Goal: Transaction & Acquisition: Purchase product/service

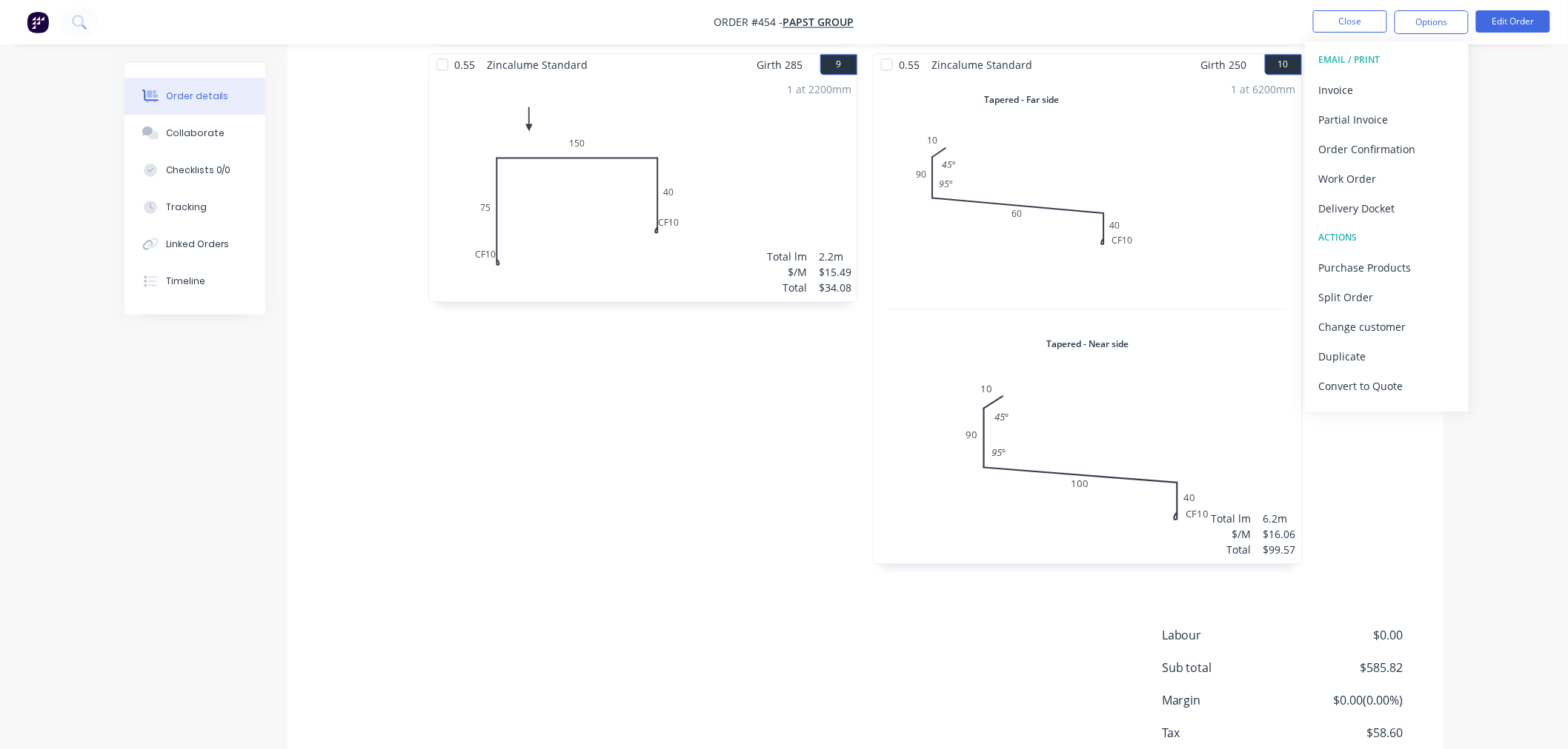
scroll to position [1540, 0]
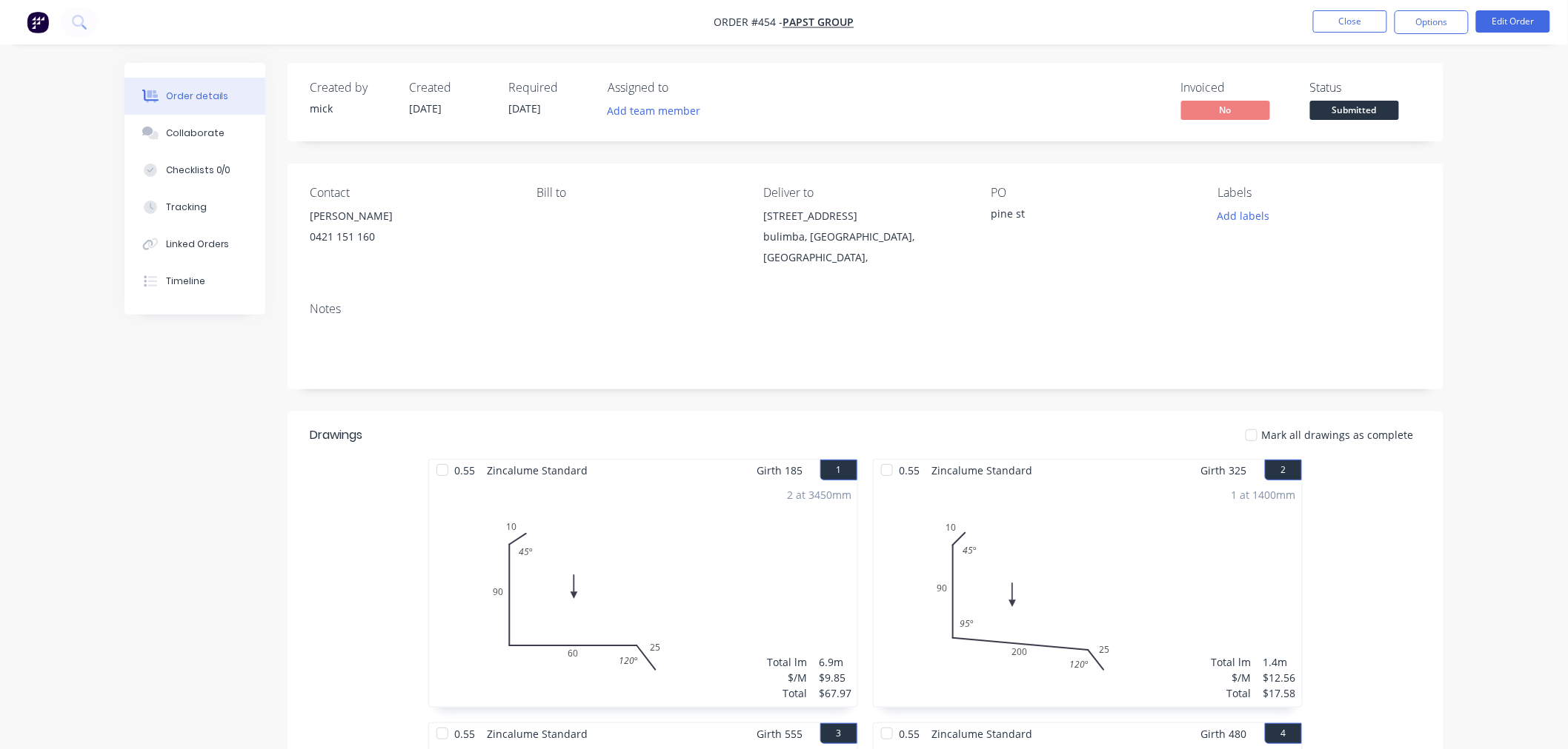
click at [49, 28] on button "button" at bounding box center [38, 22] width 31 height 24
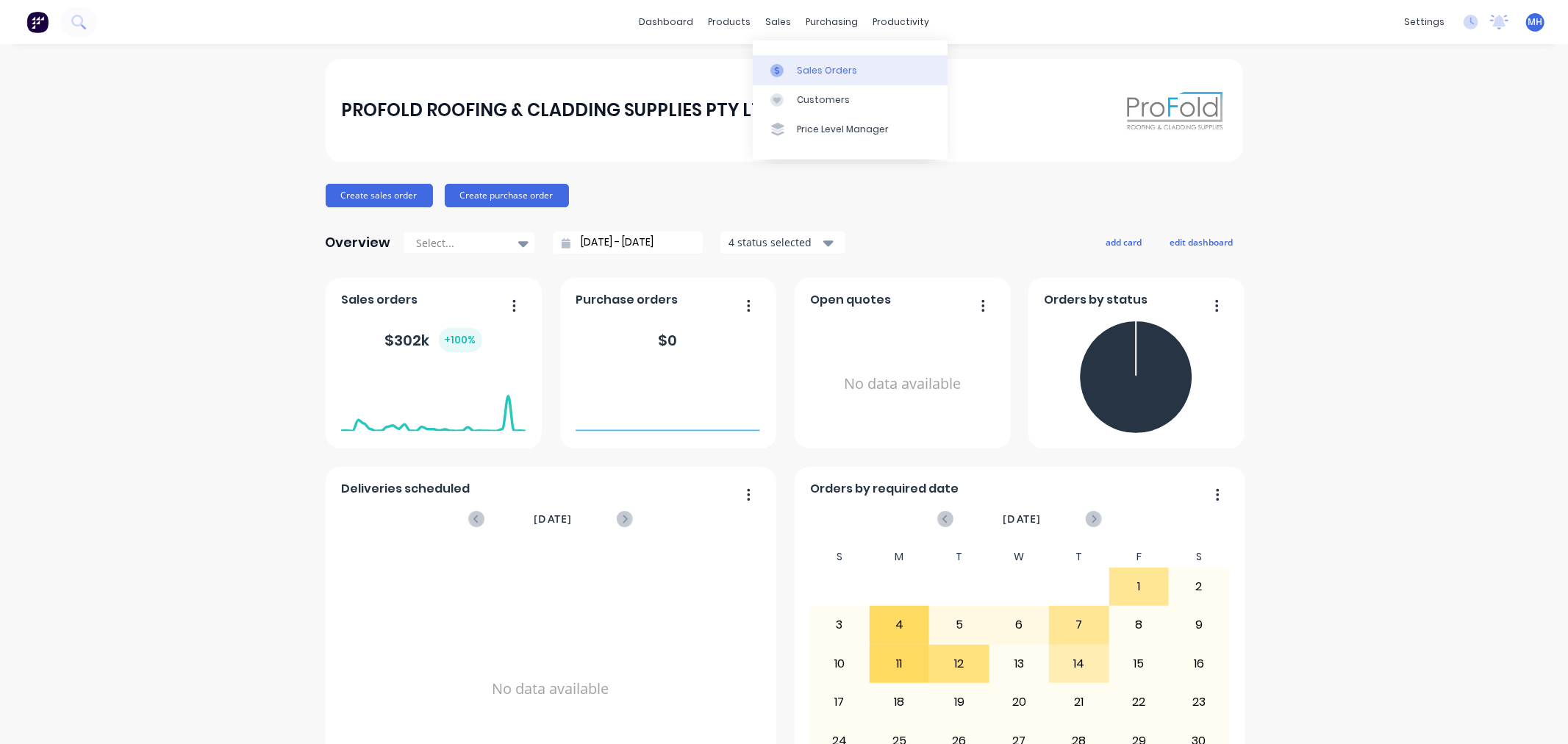
click at [797, 64] on div "Sales Orders" at bounding box center [827, 71] width 60 height 14
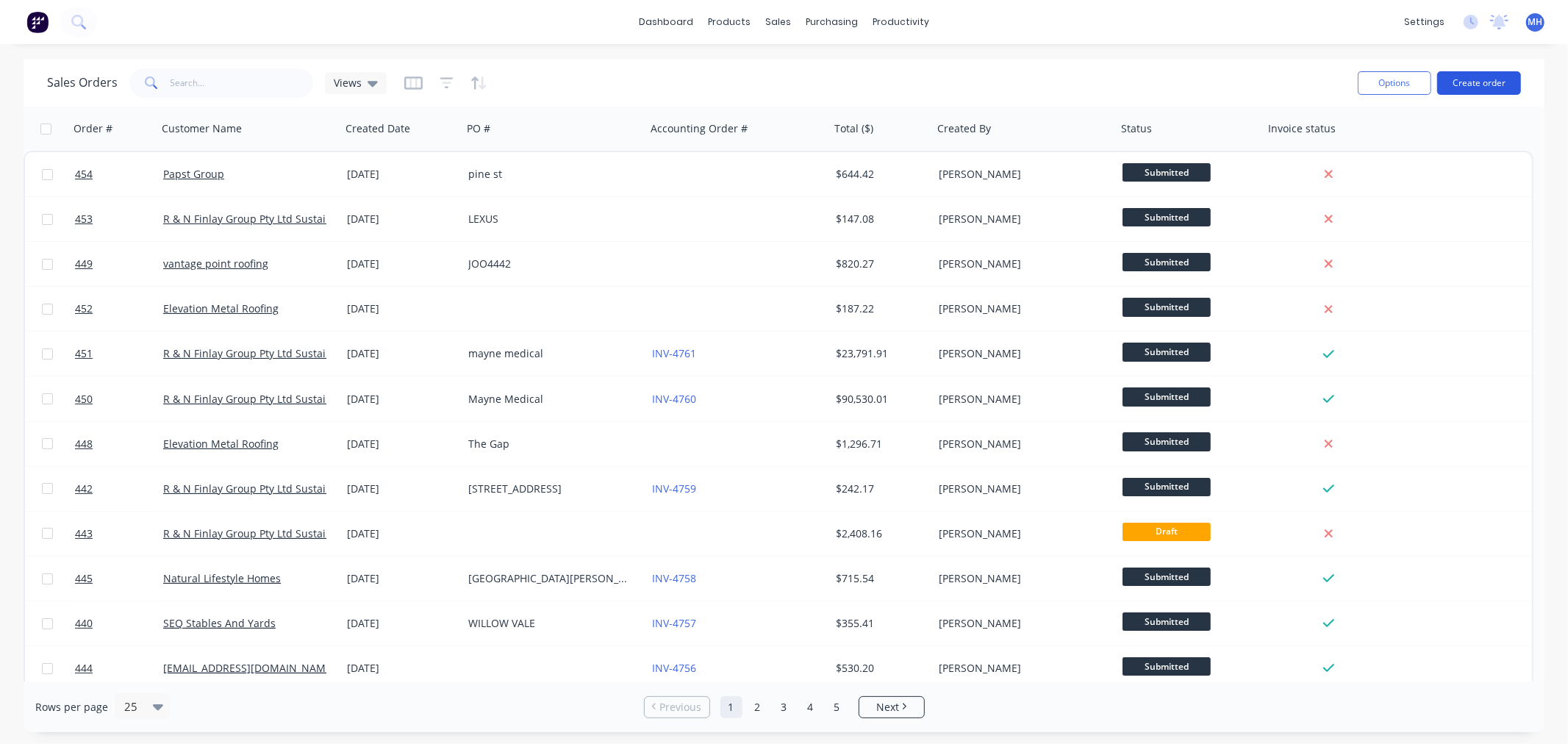
click at [1487, 81] on button "Create order" at bounding box center [1479, 83] width 84 height 24
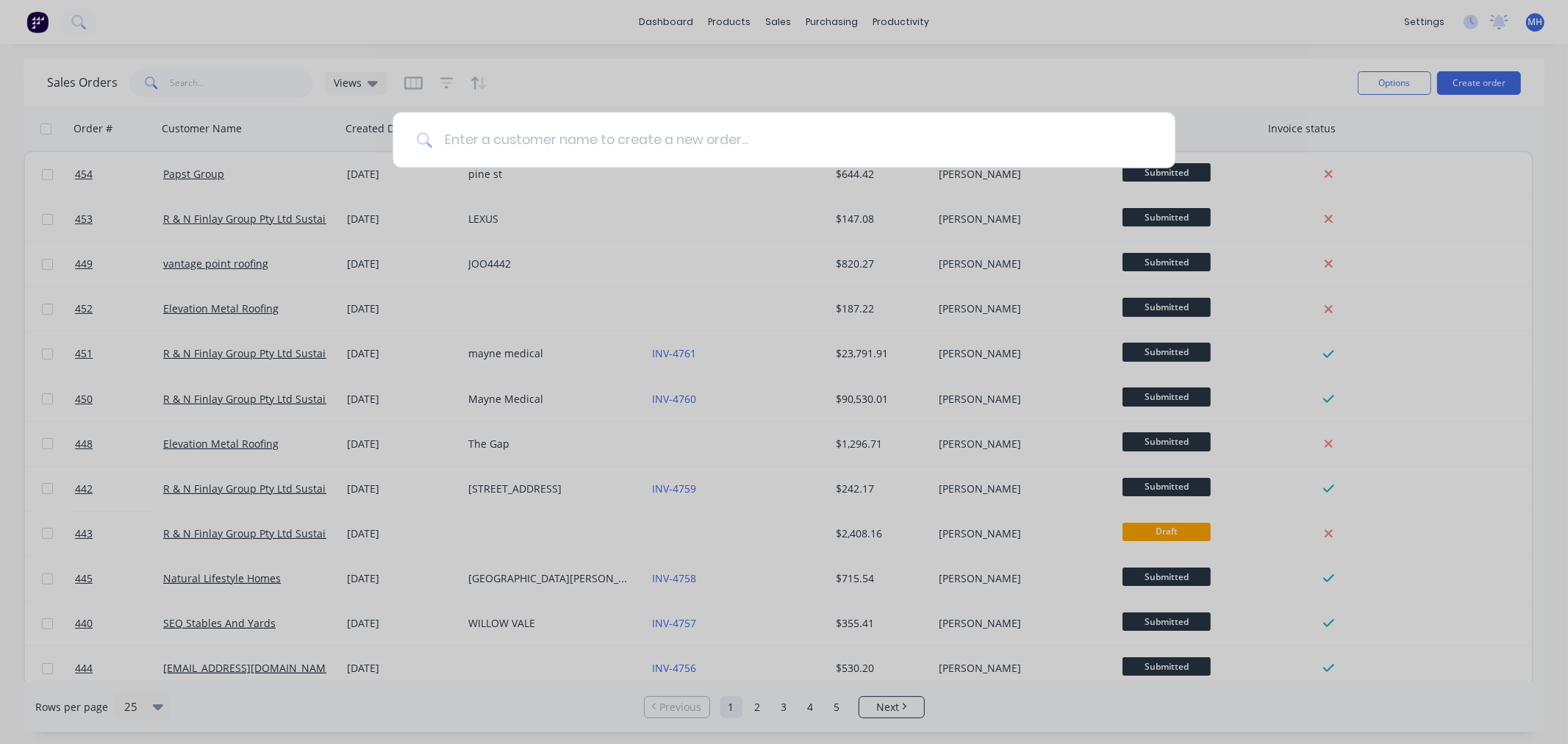
click at [570, 143] on input at bounding box center [792, 140] width 720 height 55
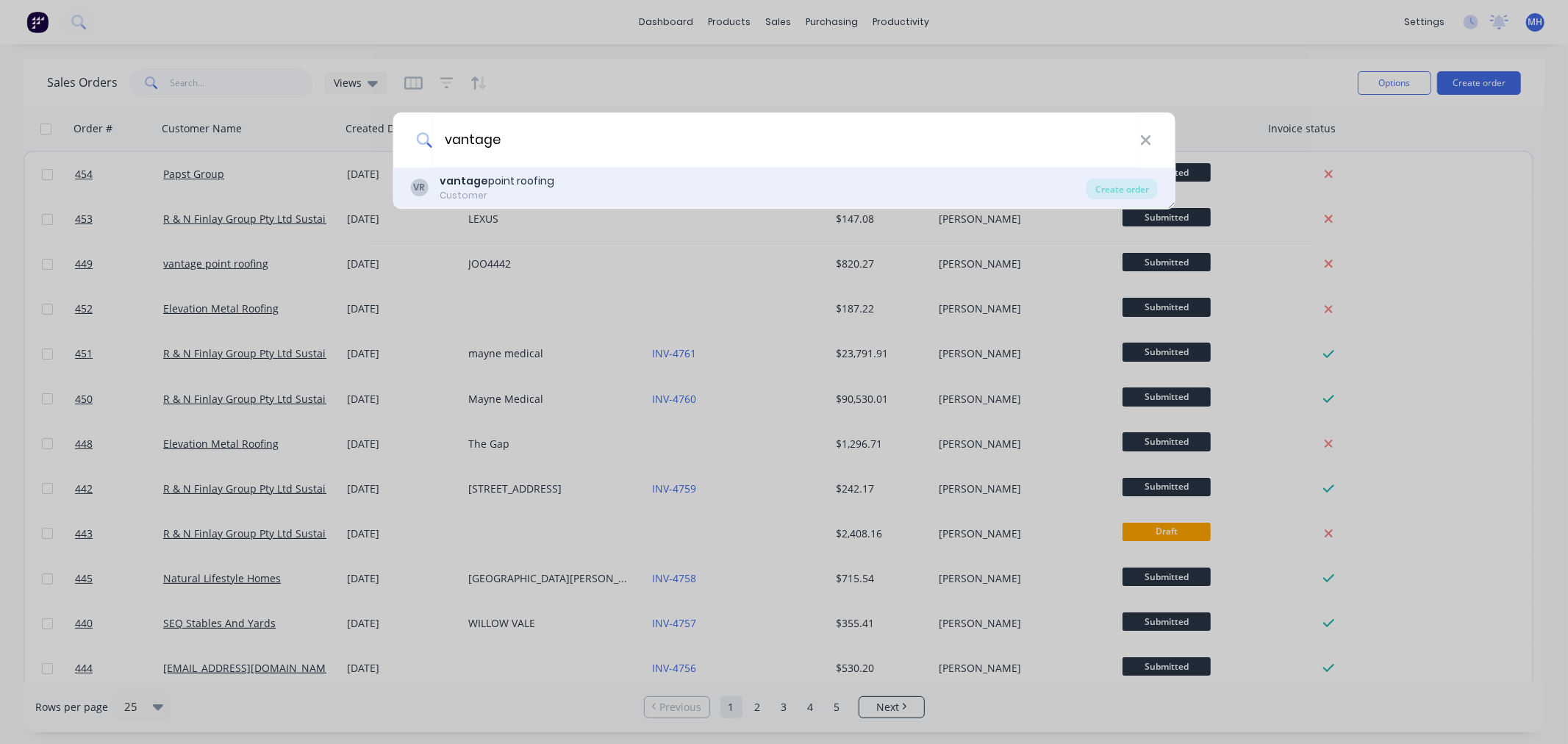
type input "vantage"
click at [579, 191] on div "VR vantage point roofing Customer" at bounding box center [748, 188] width 676 height 29
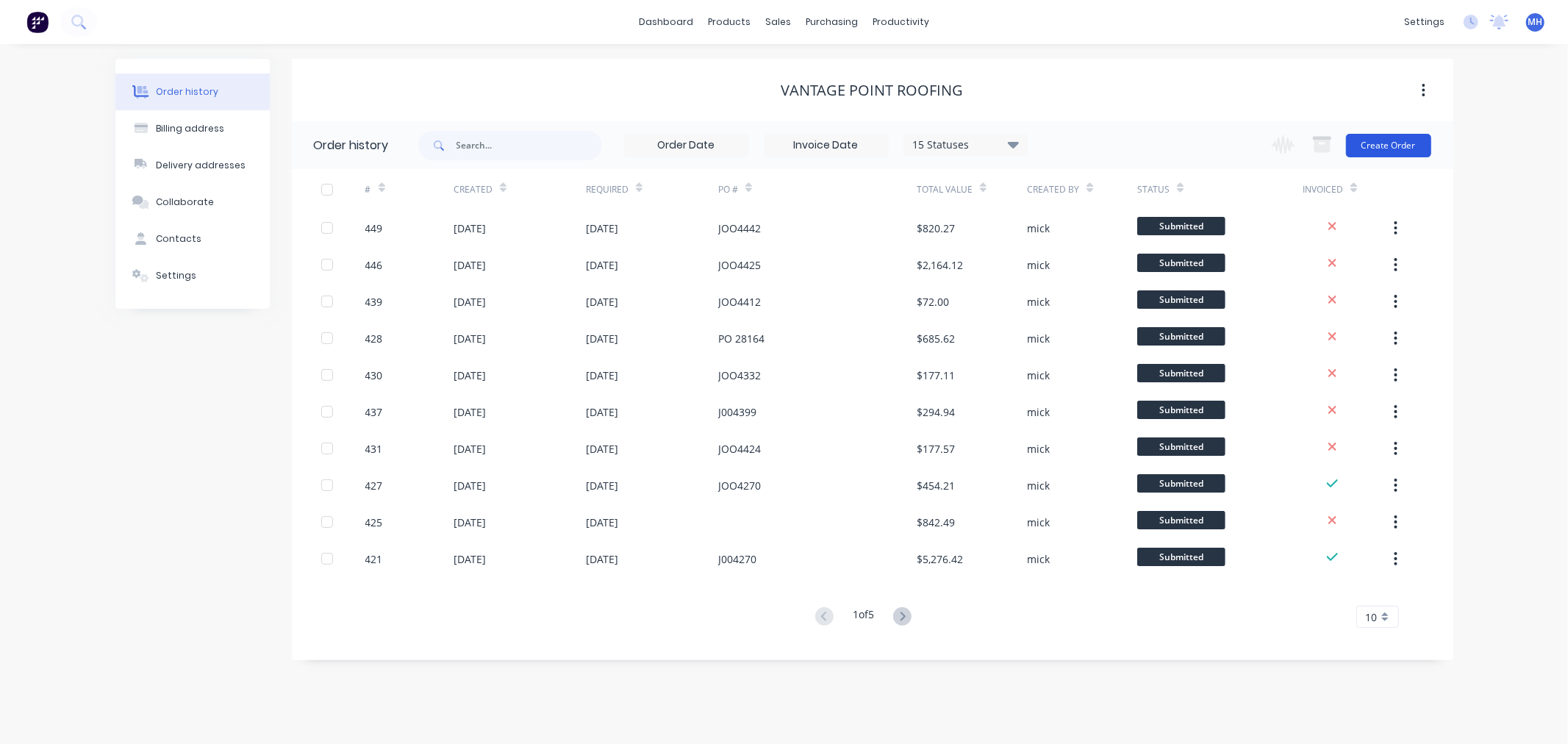
click at [1399, 145] on button "Create Order" at bounding box center [1389, 146] width 85 height 24
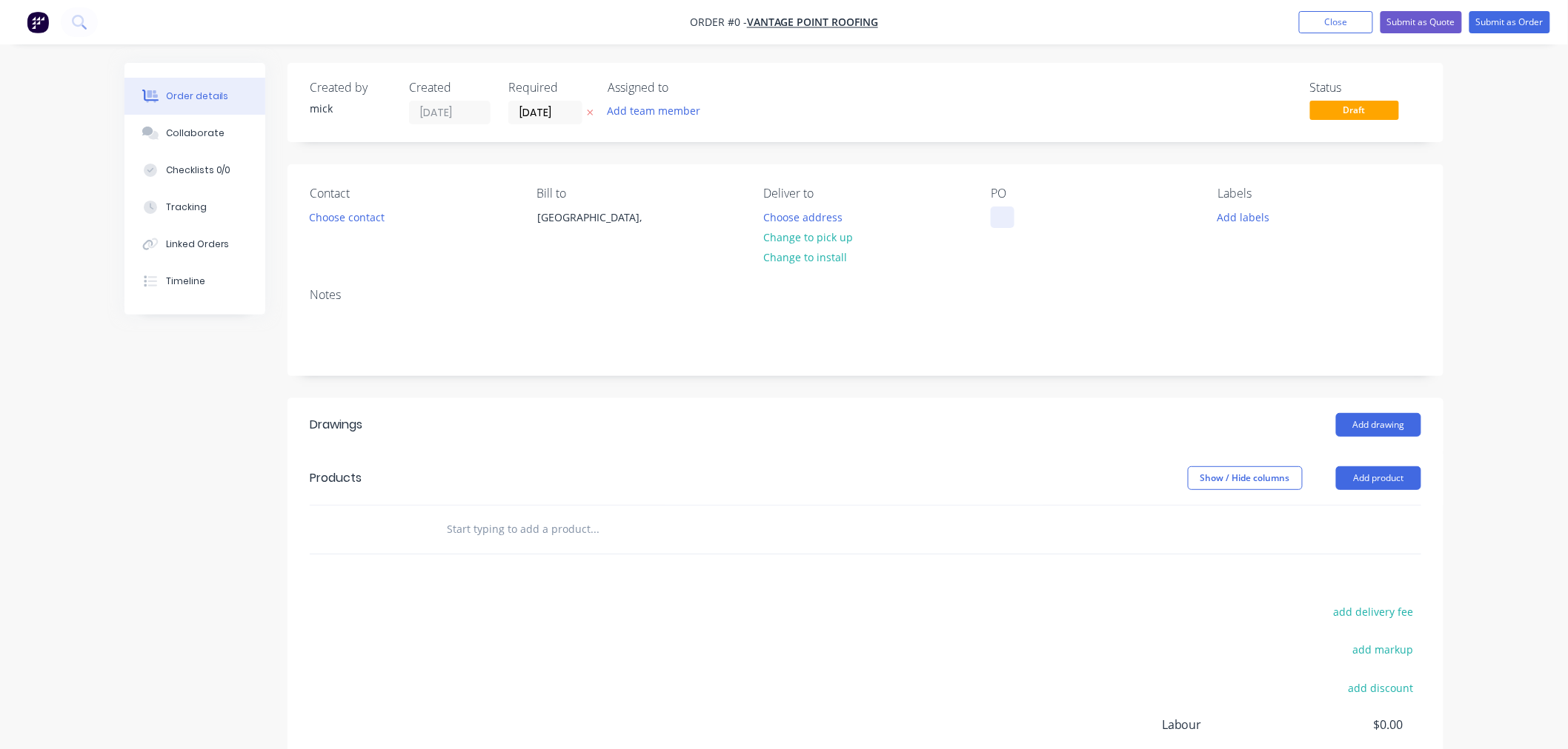
click at [1006, 217] on div at bounding box center [1003, 216] width 24 height 21
click at [1027, 220] on div "[PERSON_NAME]" at bounding box center [1044, 216] width 107 height 21
click at [372, 213] on button "Choose contact" at bounding box center [347, 216] width 91 height 20
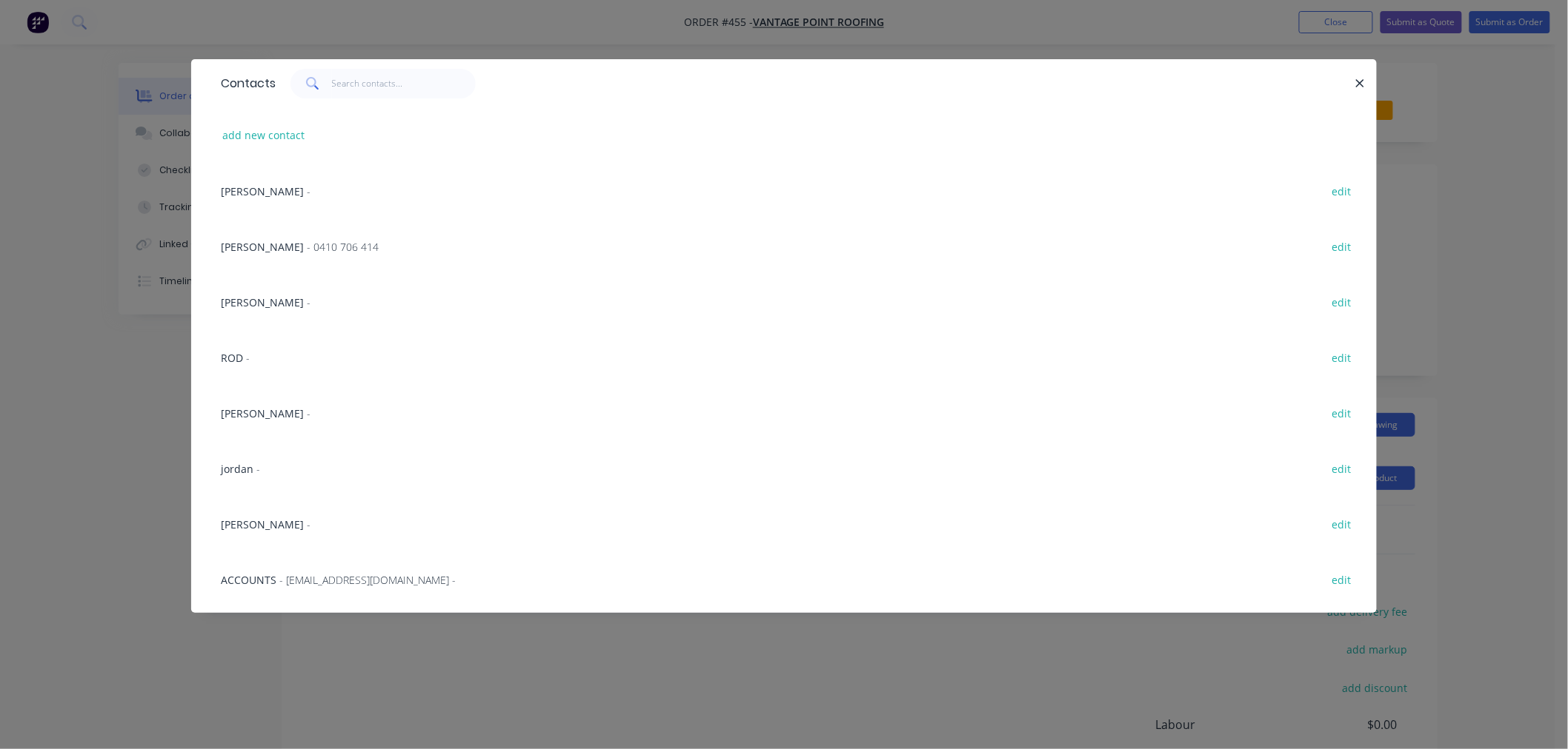
click at [234, 358] on span "ROD" at bounding box center [232, 358] width 22 height 14
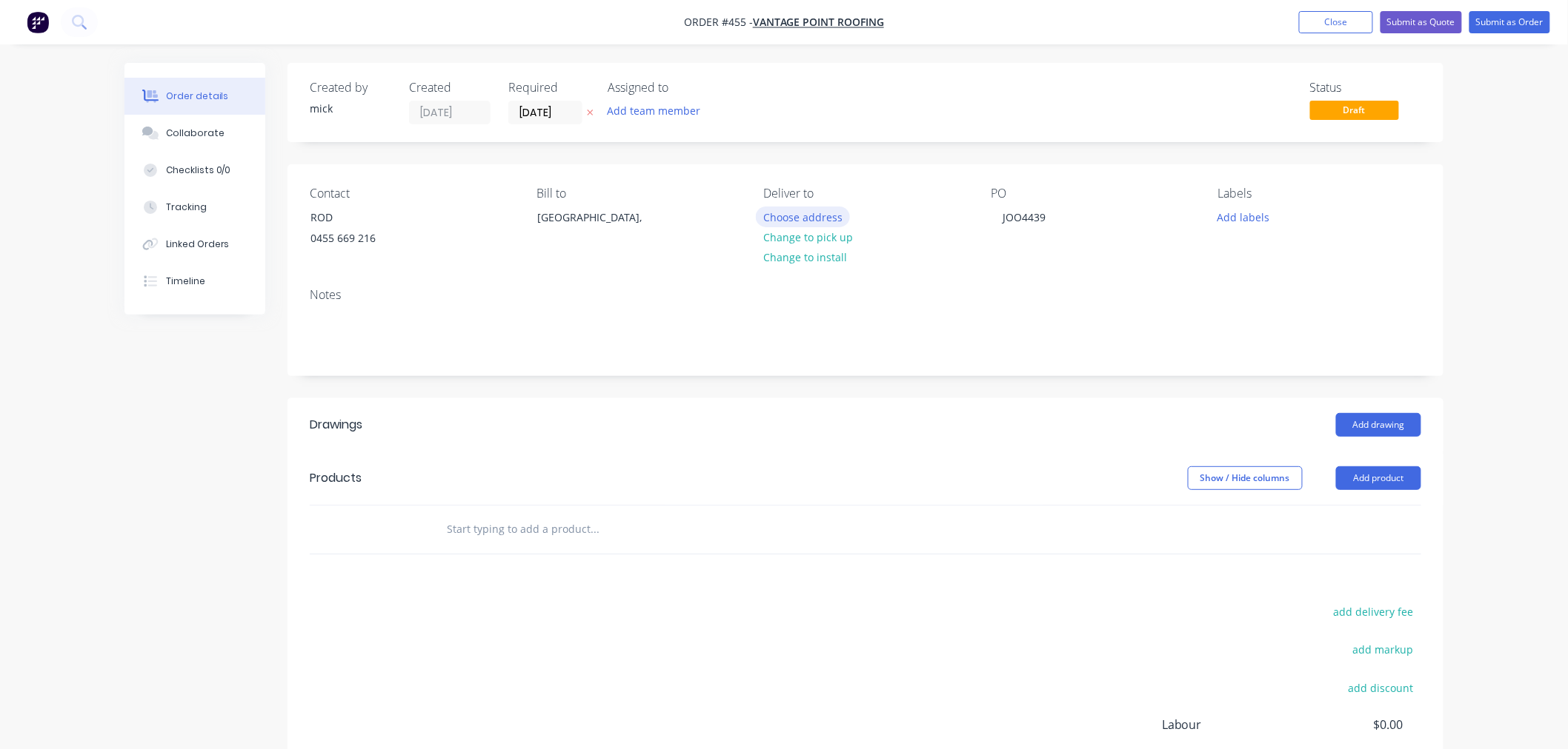
click at [791, 224] on button "Choose address" at bounding box center [802, 216] width 95 height 20
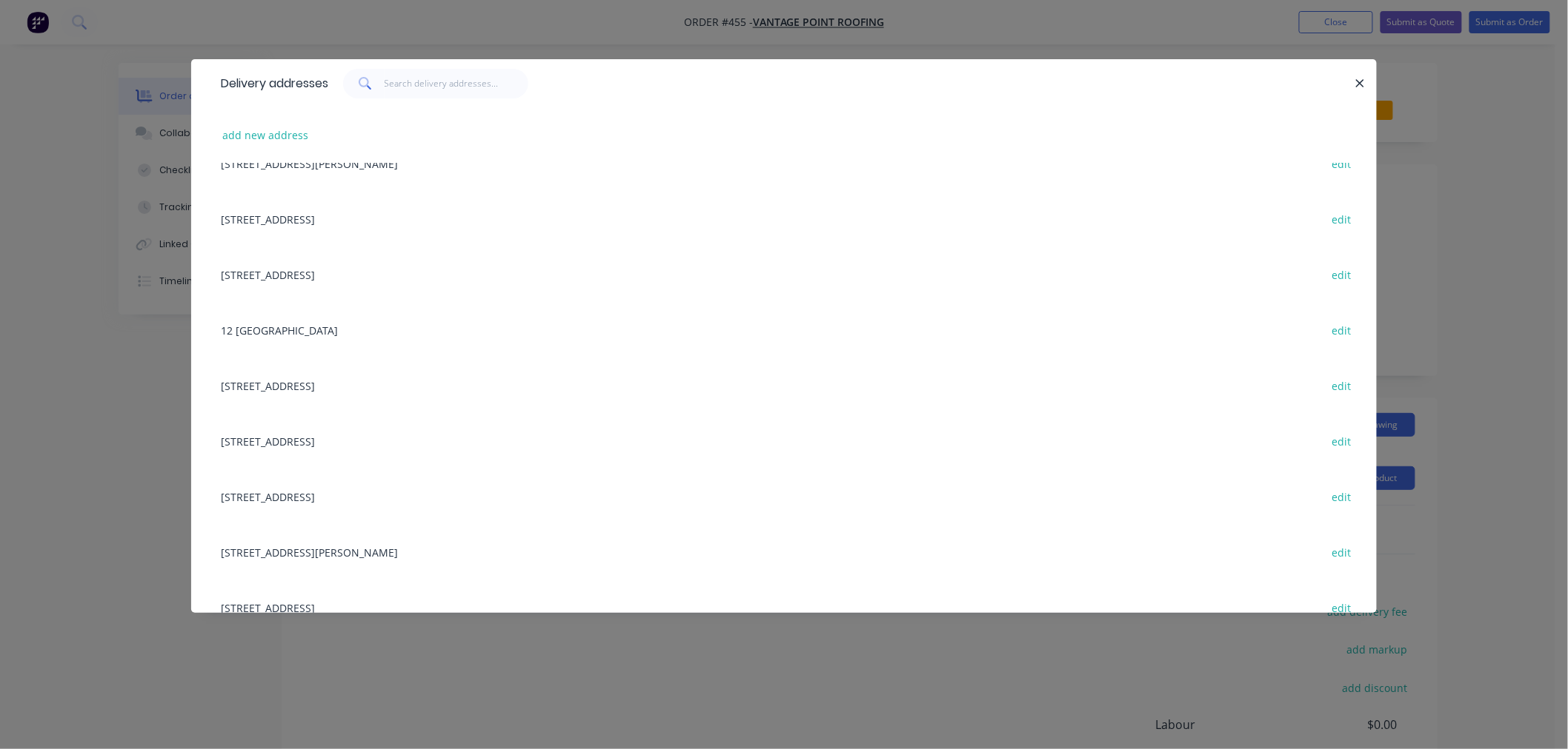
scroll to position [2056, 0]
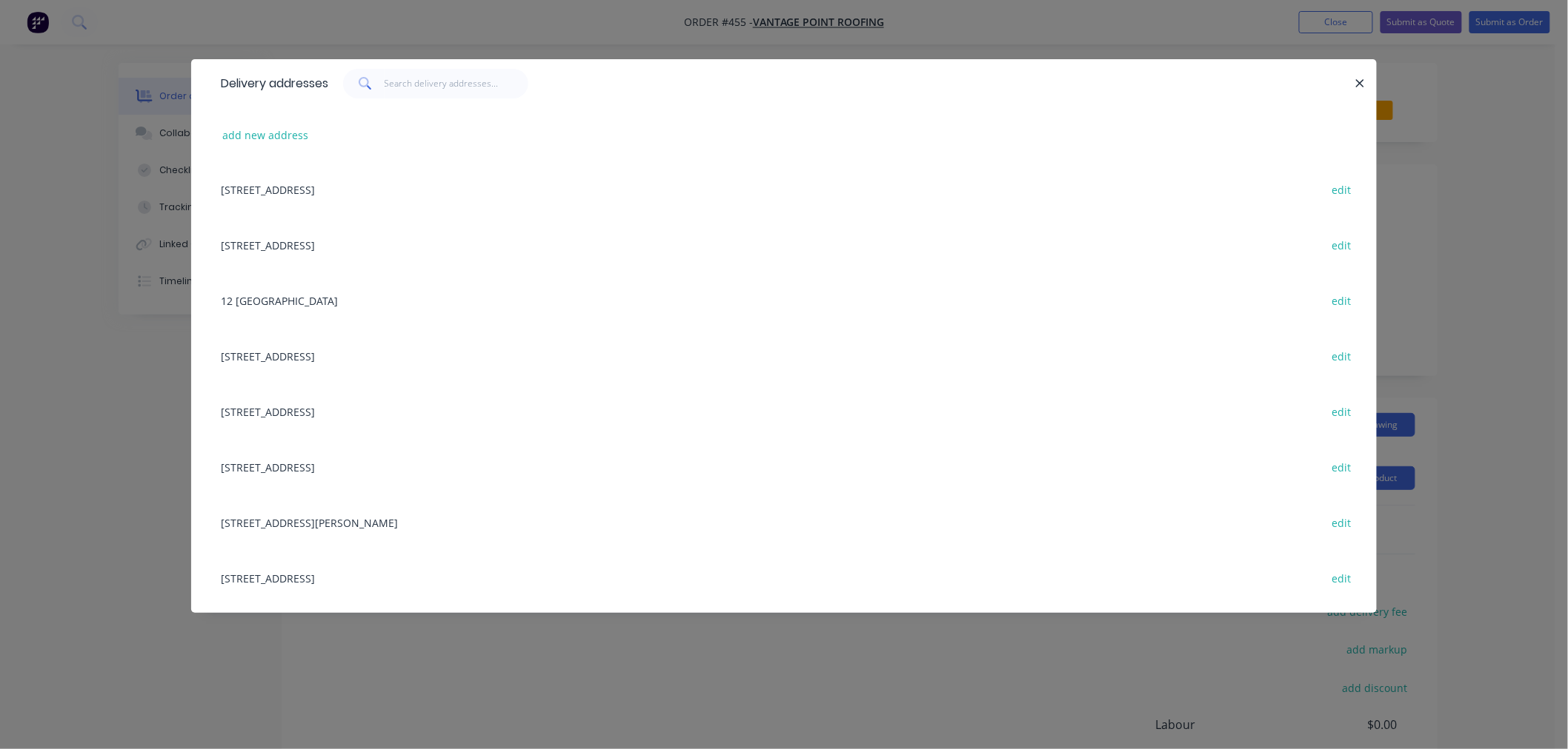
click at [275, 410] on div "[STREET_ADDRESS] edit" at bounding box center [784, 411] width 1141 height 55
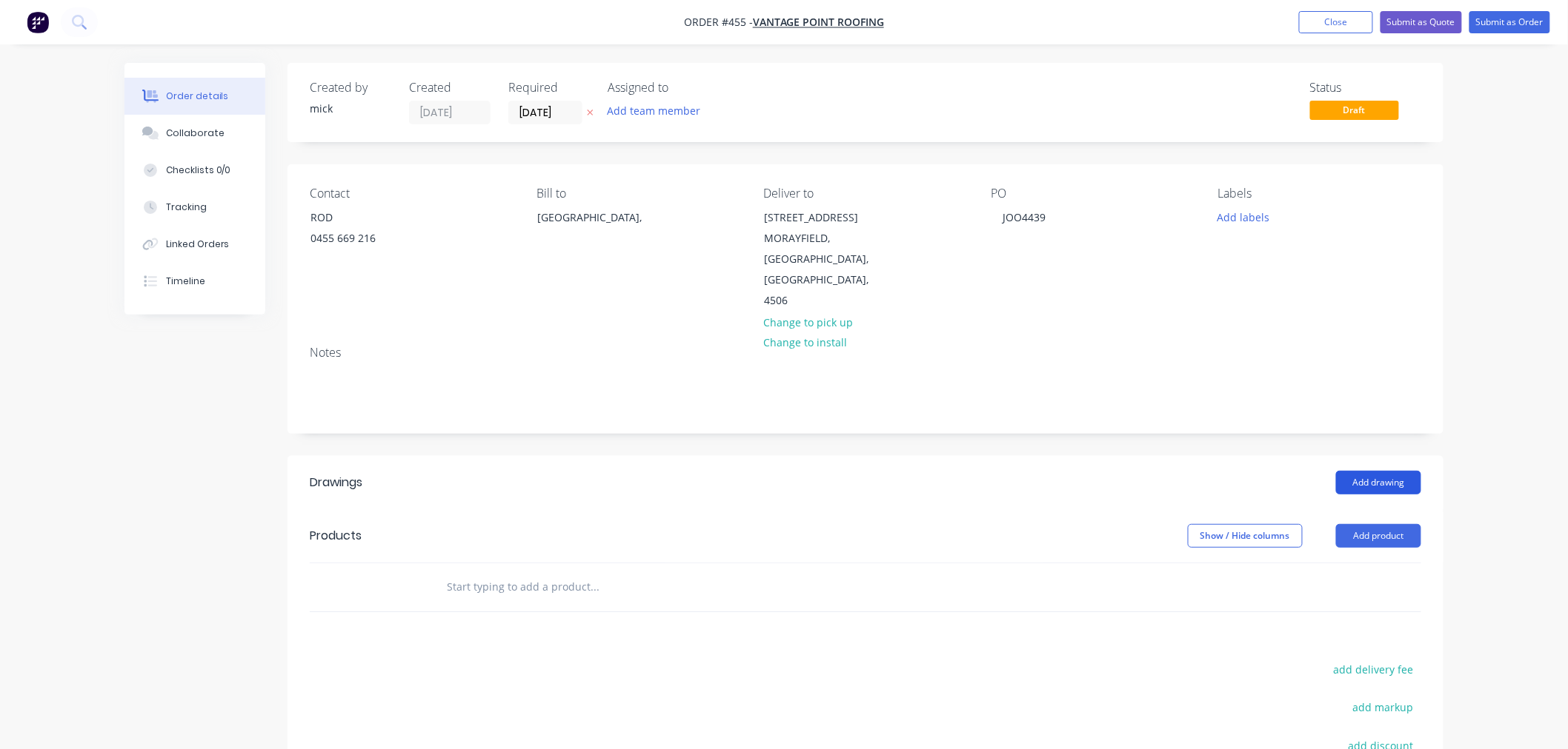
click at [1368, 471] on button "Add drawing" at bounding box center [1379, 483] width 85 height 24
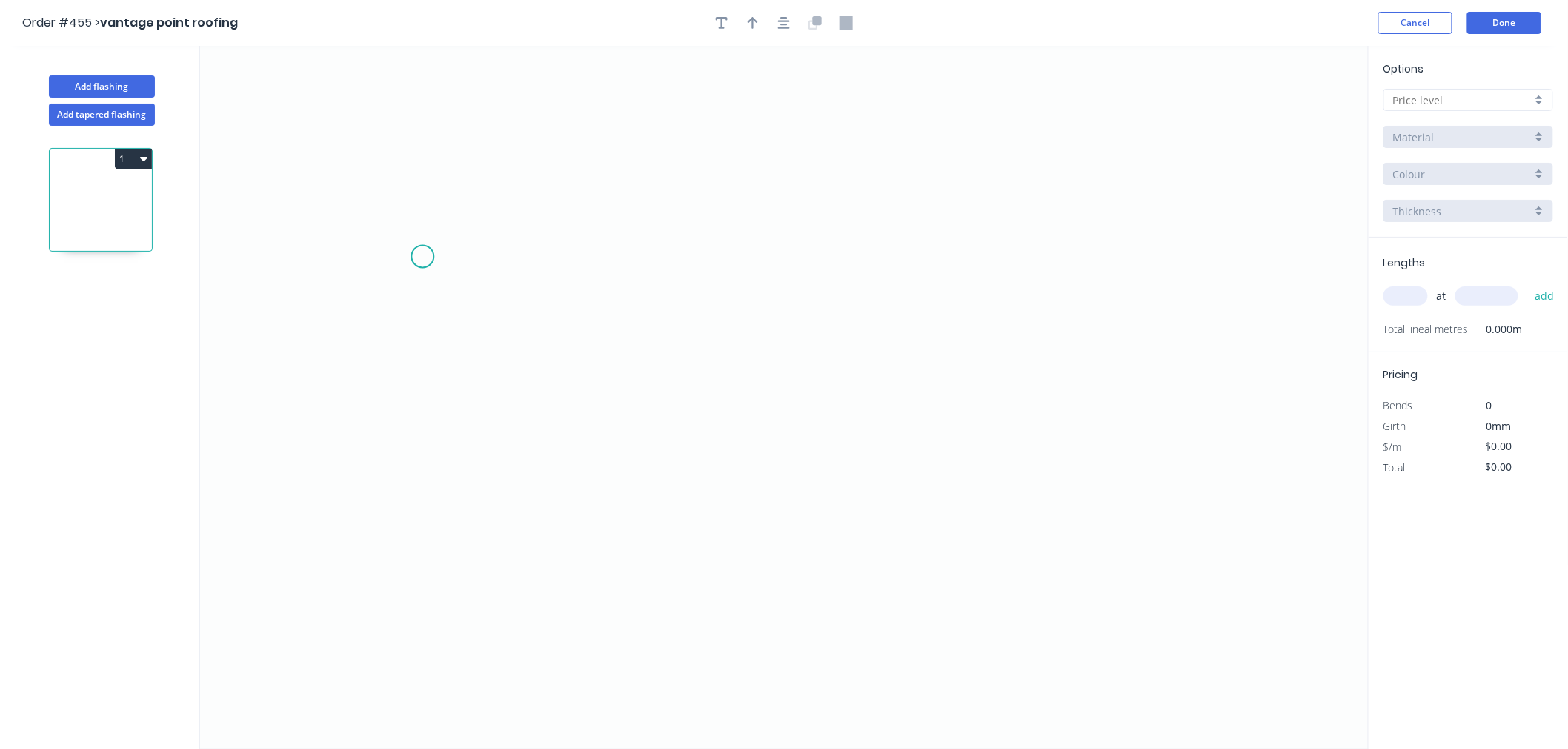
click at [422, 257] on icon "0" at bounding box center [784, 397] width 1168 height 703
click at [418, 533] on icon "0" at bounding box center [784, 397] width 1168 height 703
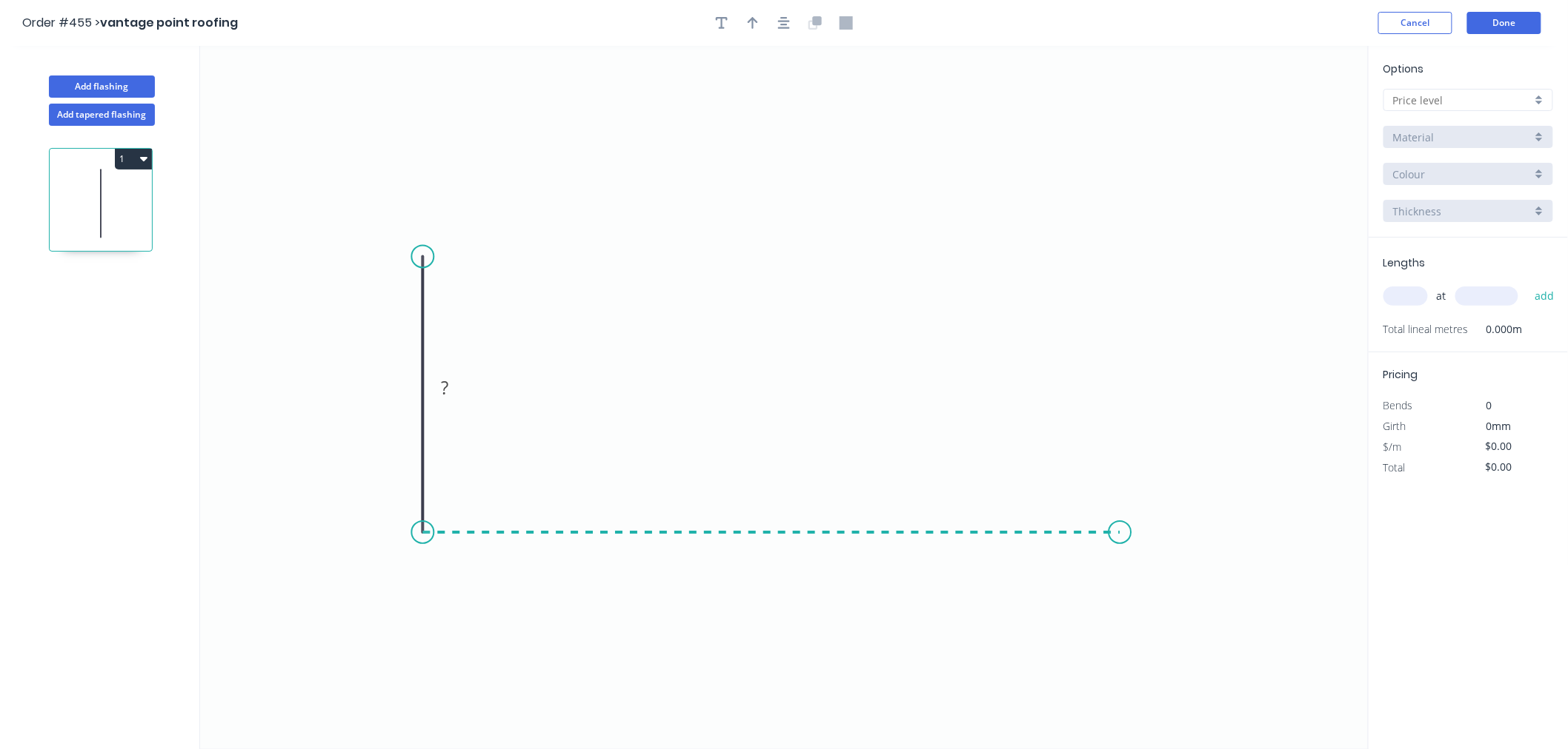
click at [1120, 526] on icon "0 ?" at bounding box center [784, 397] width 1168 height 703
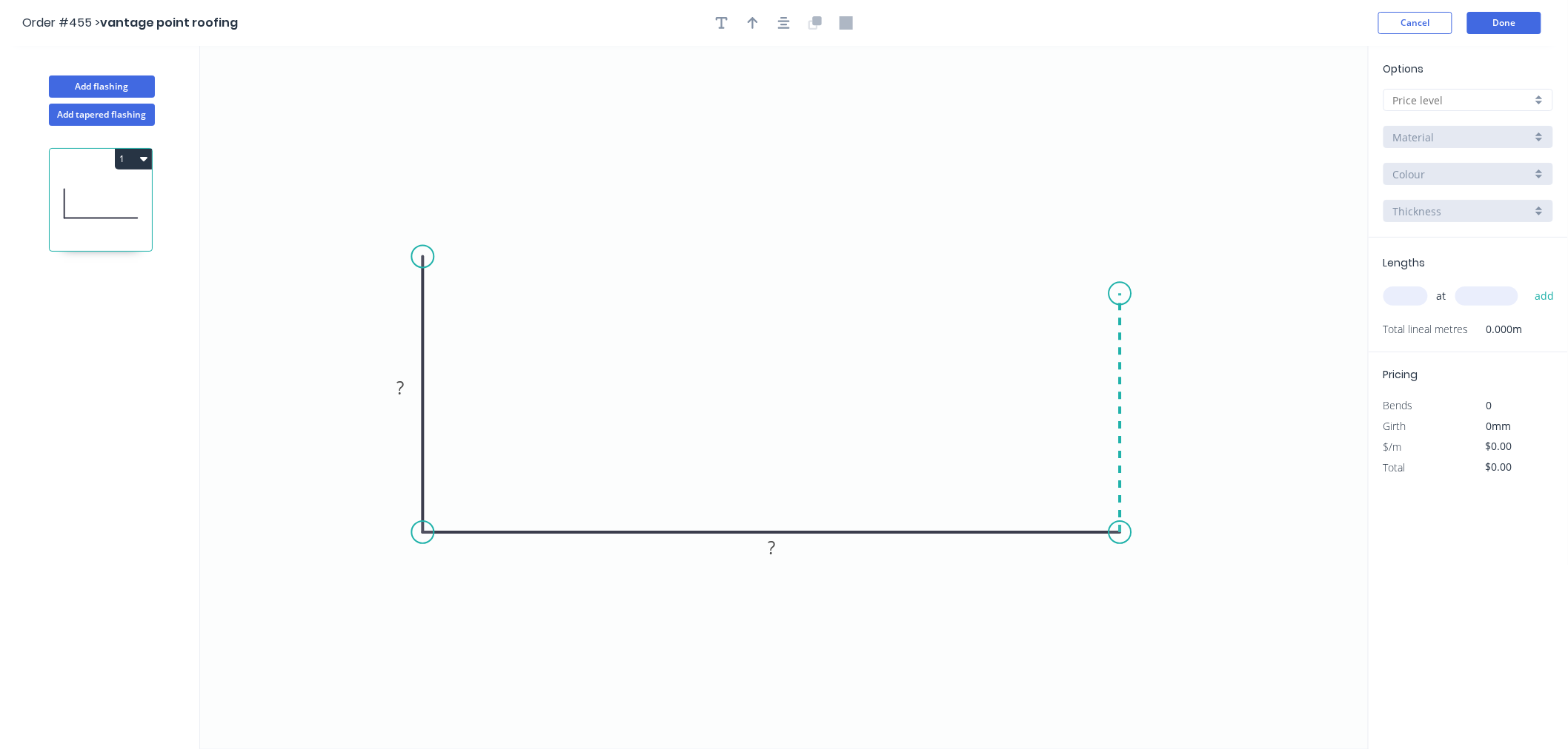
click at [1127, 294] on icon "0 ? ?" at bounding box center [784, 397] width 1168 height 703
click at [1127, 294] on circle at bounding box center [1120, 293] width 22 height 22
click at [406, 387] on rect at bounding box center [401, 389] width 30 height 20
click at [998, 160] on icon "0 250 740 200" at bounding box center [784, 397] width 1168 height 703
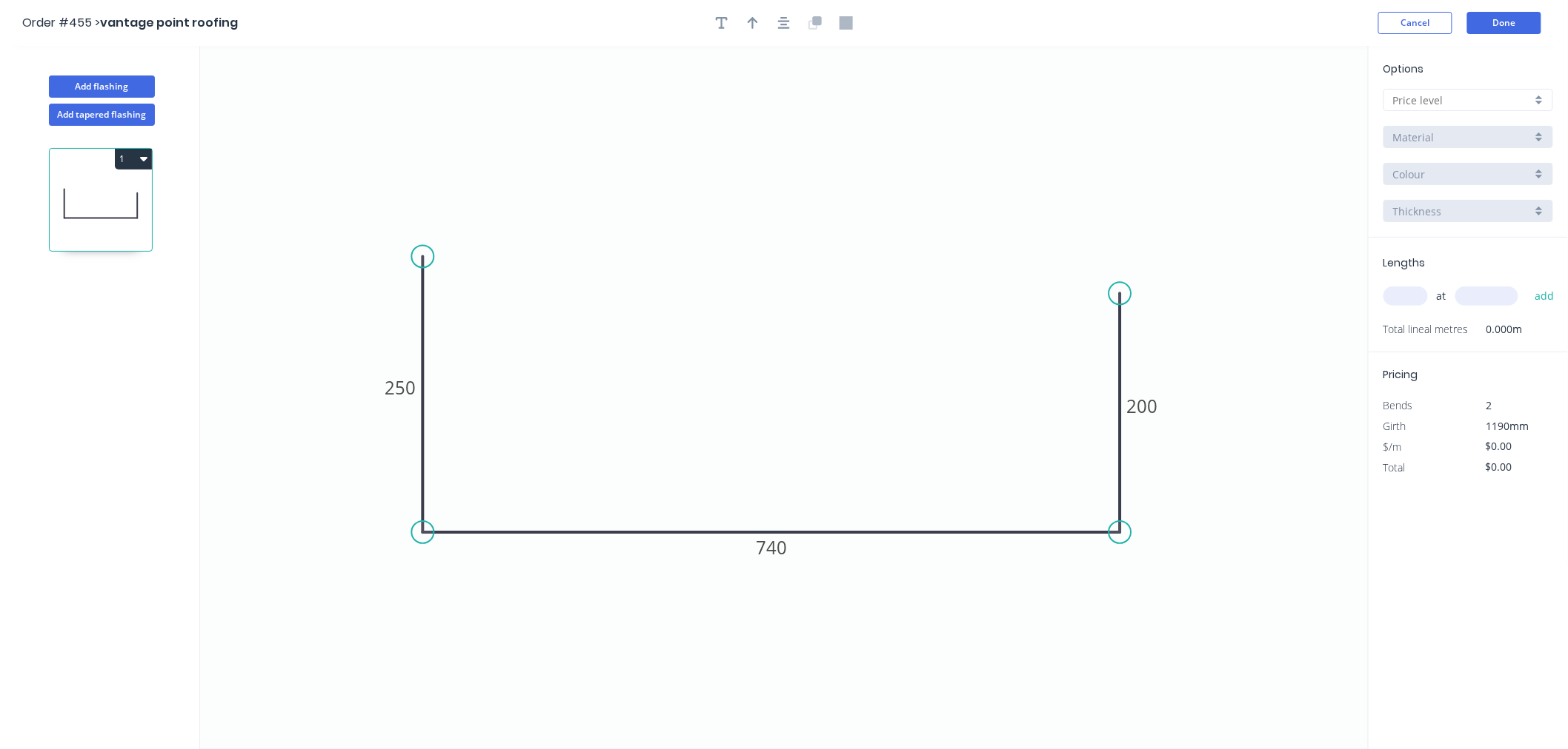
click at [1498, 93] on input "text" at bounding box center [1462, 101] width 138 height 15
click at [1478, 124] on div "A" at bounding box center [1467, 129] width 168 height 26
type input "A"
click at [1471, 135] on input "Aluminium 5005 (Sheets)" at bounding box center [1462, 137] width 138 height 15
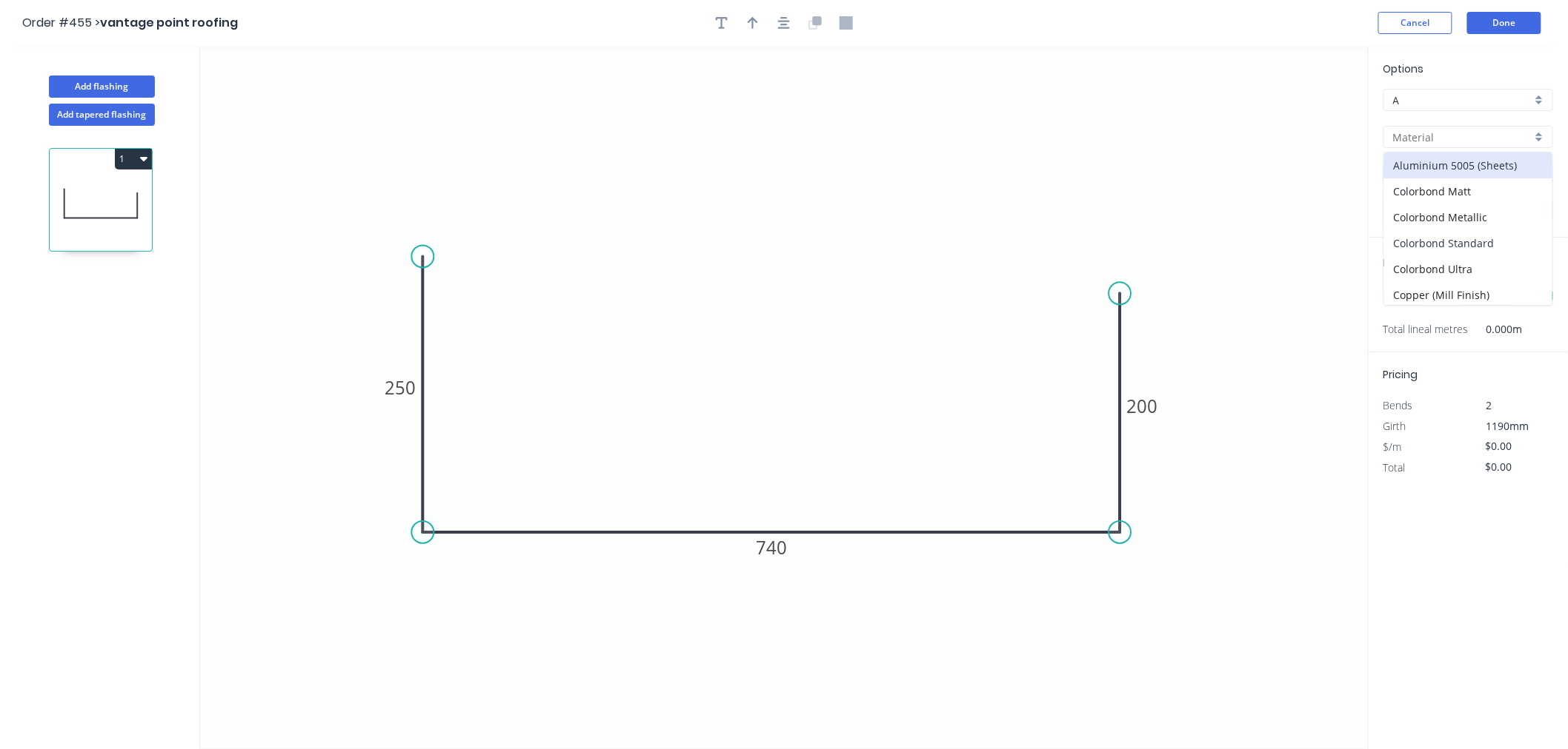
click at [1472, 238] on div "Colorbond Standard" at bounding box center [1467, 243] width 168 height 26
type input "Colorbond Standard"
type input "Basalt"
type input "0.55"
type input "$32.85"
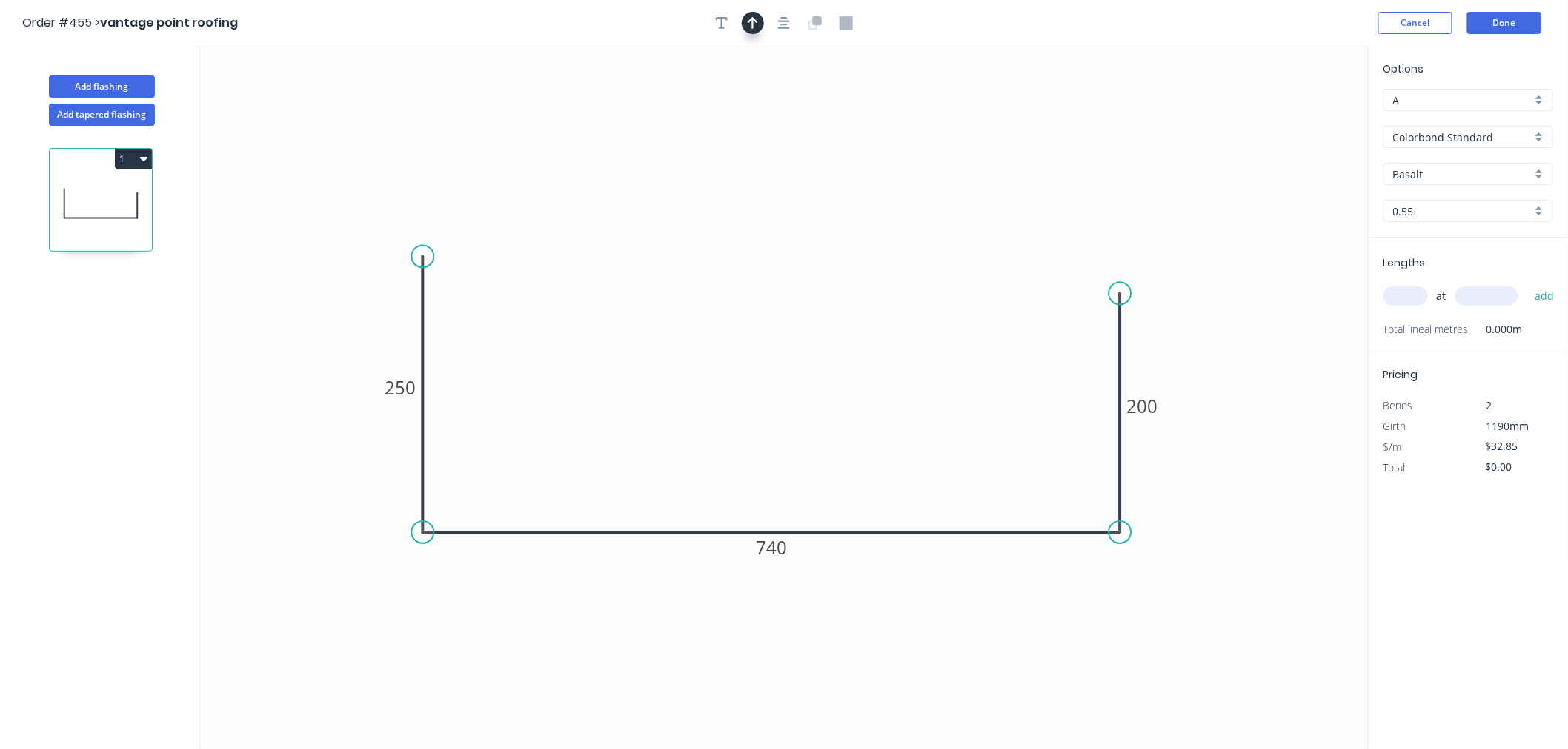
click at [757, 28] on icon "button" at bounding box center [753, 23] width 10 height 14
drag, startPoint x: 1297, startPoint y: 120, endPoint x: 873, endPoint y: 304, distance: 462.2
click at [873, 304] on icon at bounding box center [873, 287] width 14 height 48
click at [1445, 179] on input "Basalt" at bounding box center [1462, 175] width 138 height 15
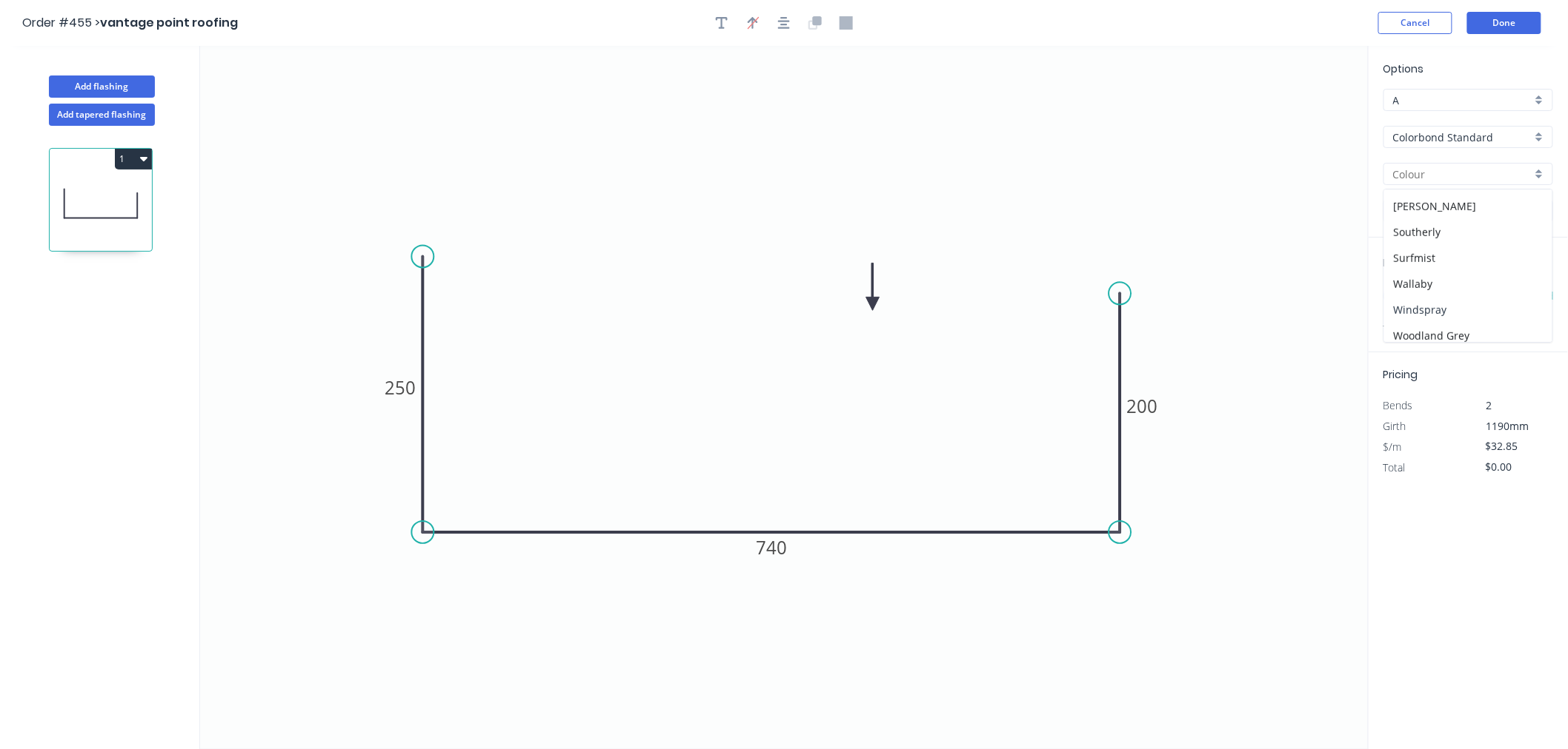
click at [1449, 307] on div "Windspray" at bounding box center [1467, 309] width 168 height 26
type input "Windspray"
click at [1402, 295] on input "text" at bounding box center [1405, 296] width 44 height 20
click at [1402, 294] on input "text" at bounding box center [1405, 296] width 44 height 20
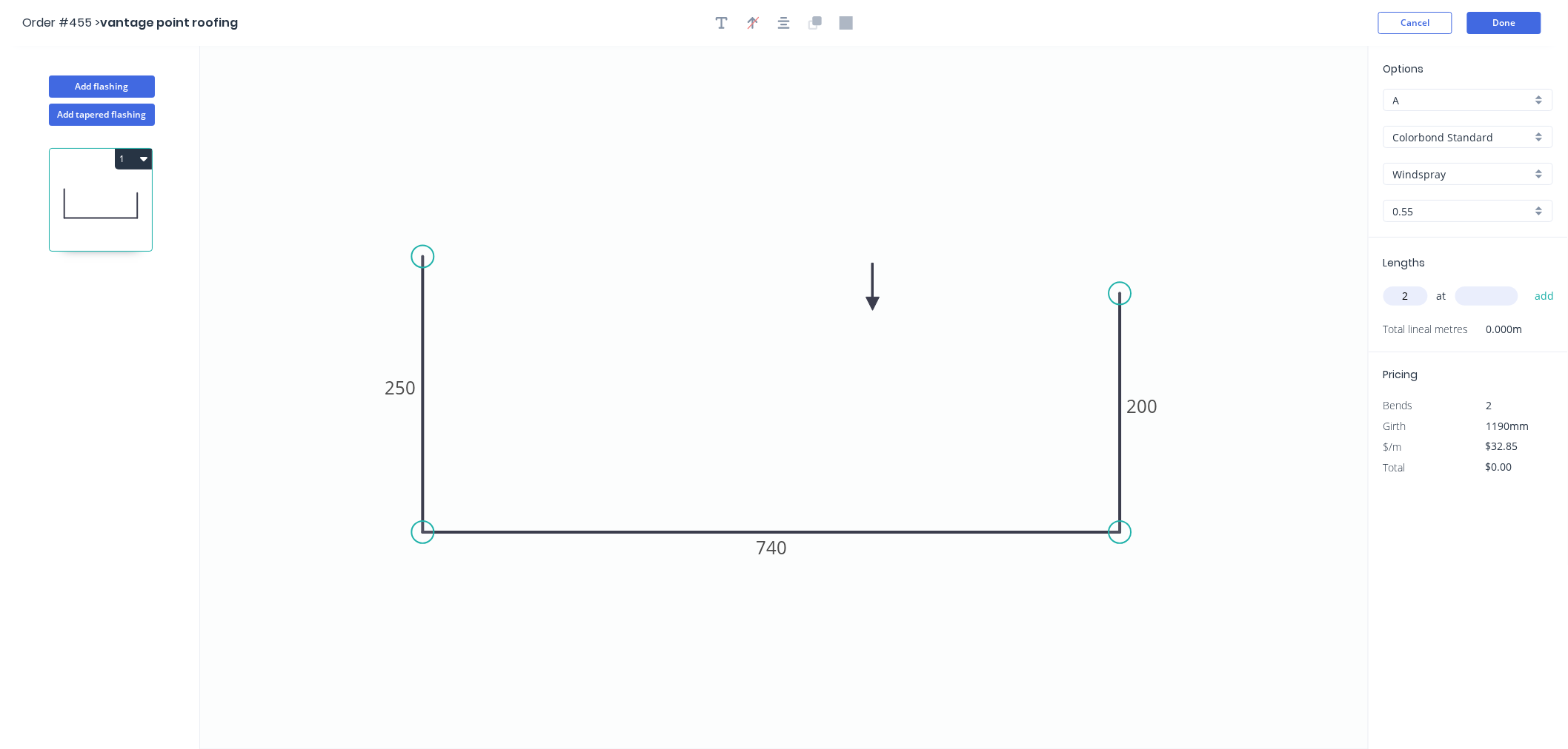
type input "2"
type input "4800"
click at [1527, 284] on button "add" at bounding box center [1544, 297] width 35 height 26
type input "$315.36"
click at [721, 26] on icon "button" at bounding box center [721, 23] width 12 height 12
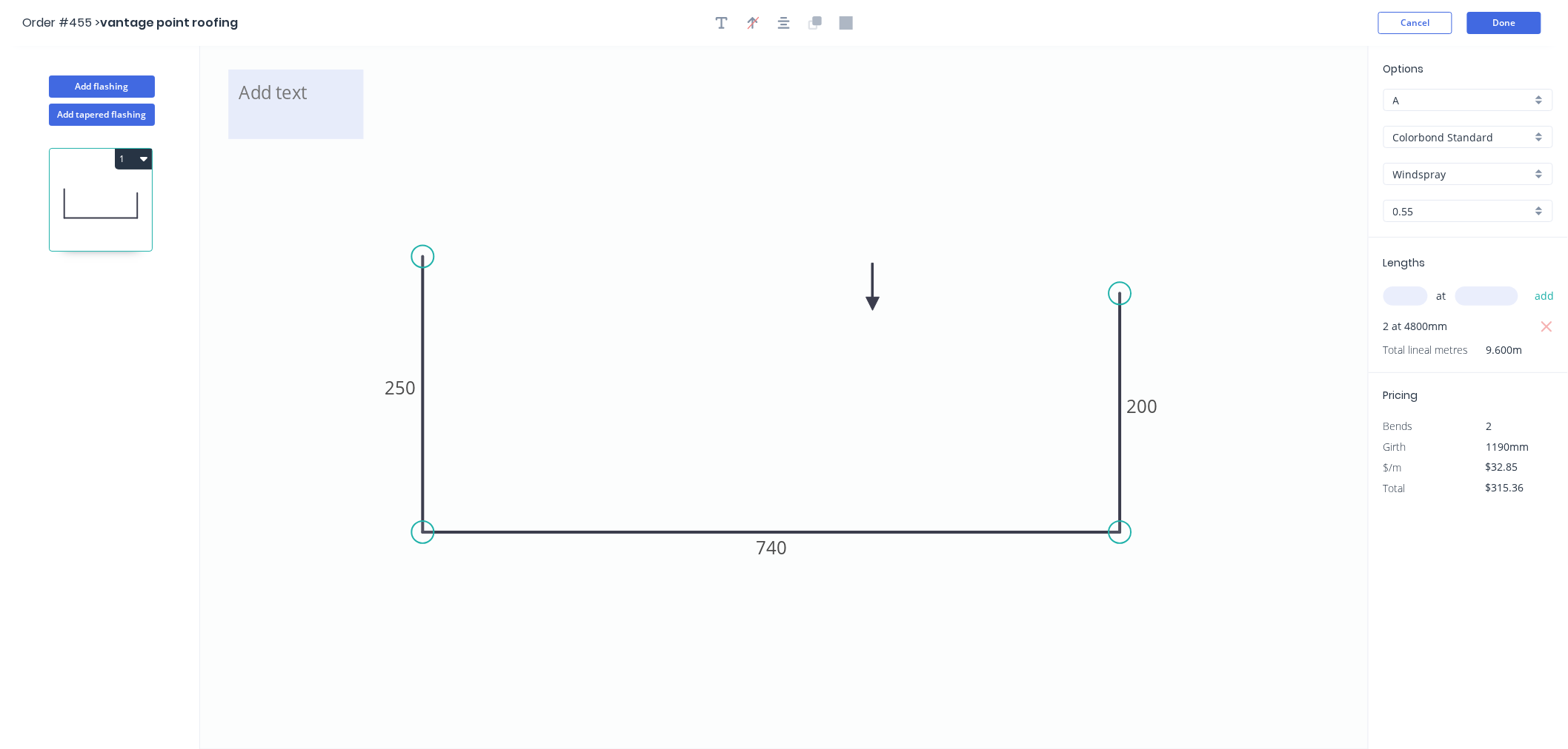
click at [265, 104] on textarea at bounding box center [295, 104] width 120 height 55
click at [591, 183] on icon "LABEL COMM BANK 250 740 200" at bounding box center [784, 397] width 1168 height 703
type textarea "LABEL COMM BANK"
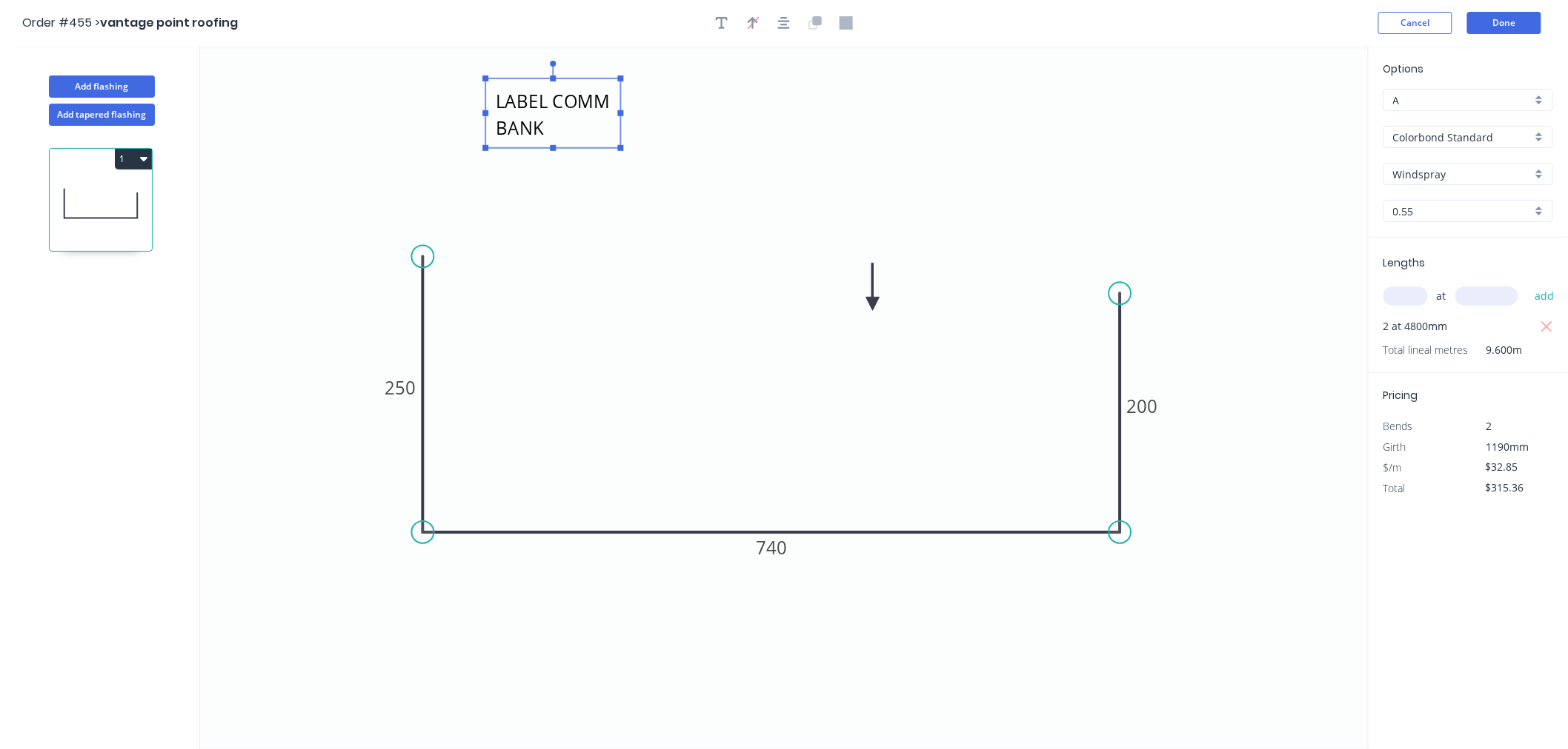
drag, startPoint x: 354, startPoint y: 136, endPoint x: 611, endPoint y: 145, distance: 257.2
click at [611, 145] on rect at bounding box center [553, 113] width 135 height 70
drag, startPoint x: 620, startPoint y: 113, endPoint x: 749, endPoint y: 130, distance: 130.1
click at [749, 130] on g at bounding box center [617, 106] width 269 height 90
click at [879, 118] on icon "LABEL COMM BANK 250 740 200" at bounding box center [784, 397] width 1168 height 703
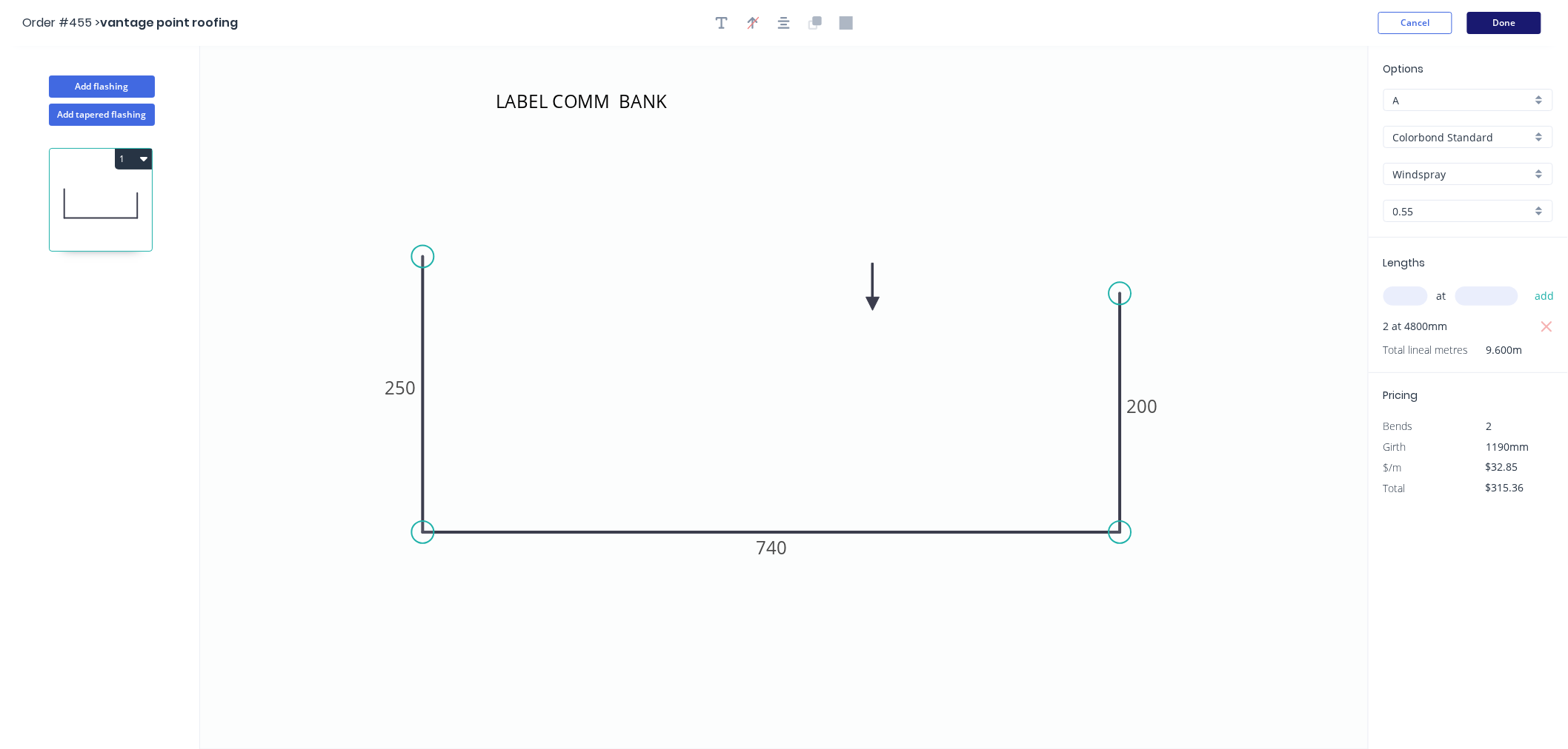
click at [1491, 14] on button "Done" at bounding box center [1504, 23] width 74 height 22
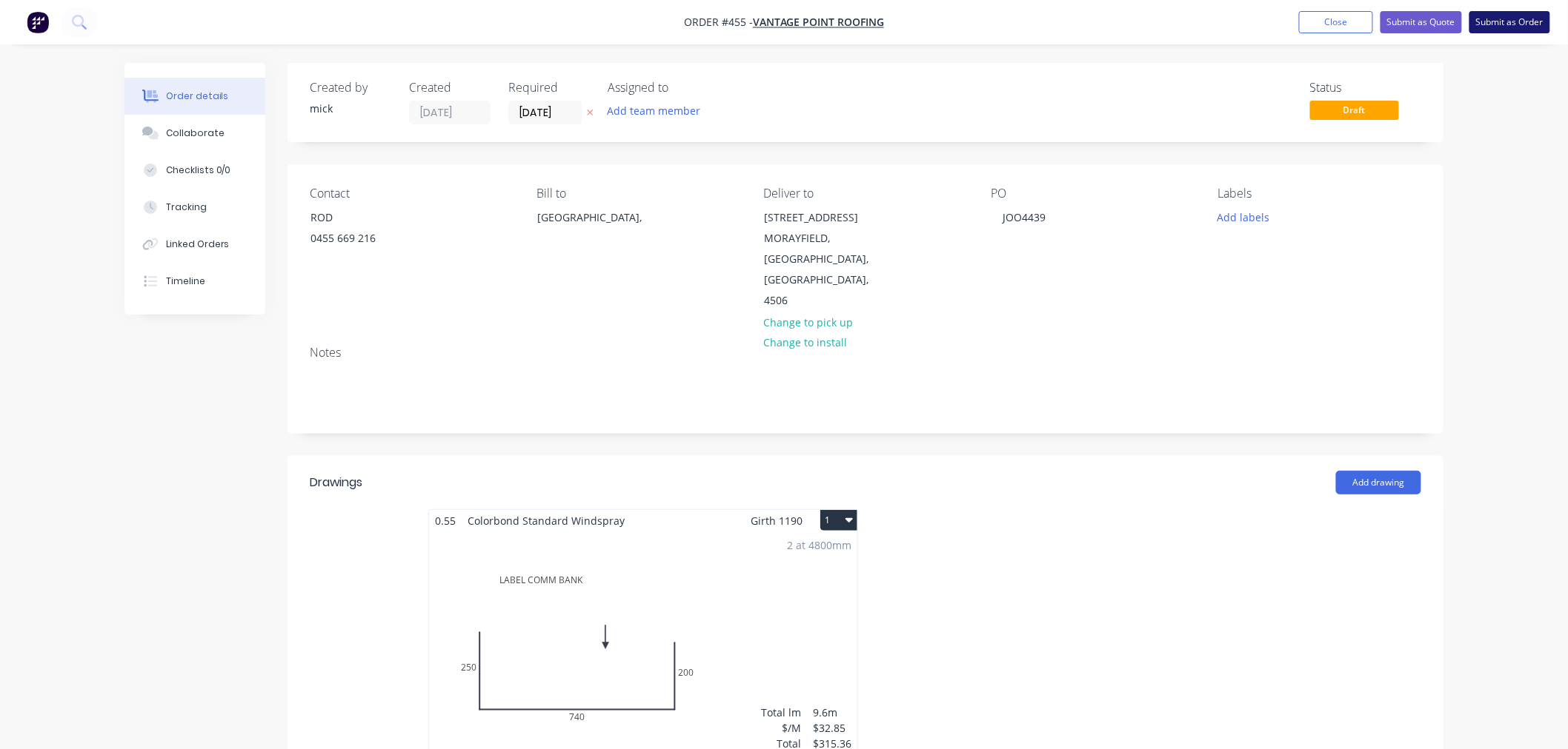
click at [1499, 26] on button "Submit as Order" at bounding box center [1509, 22] width 81 height 22
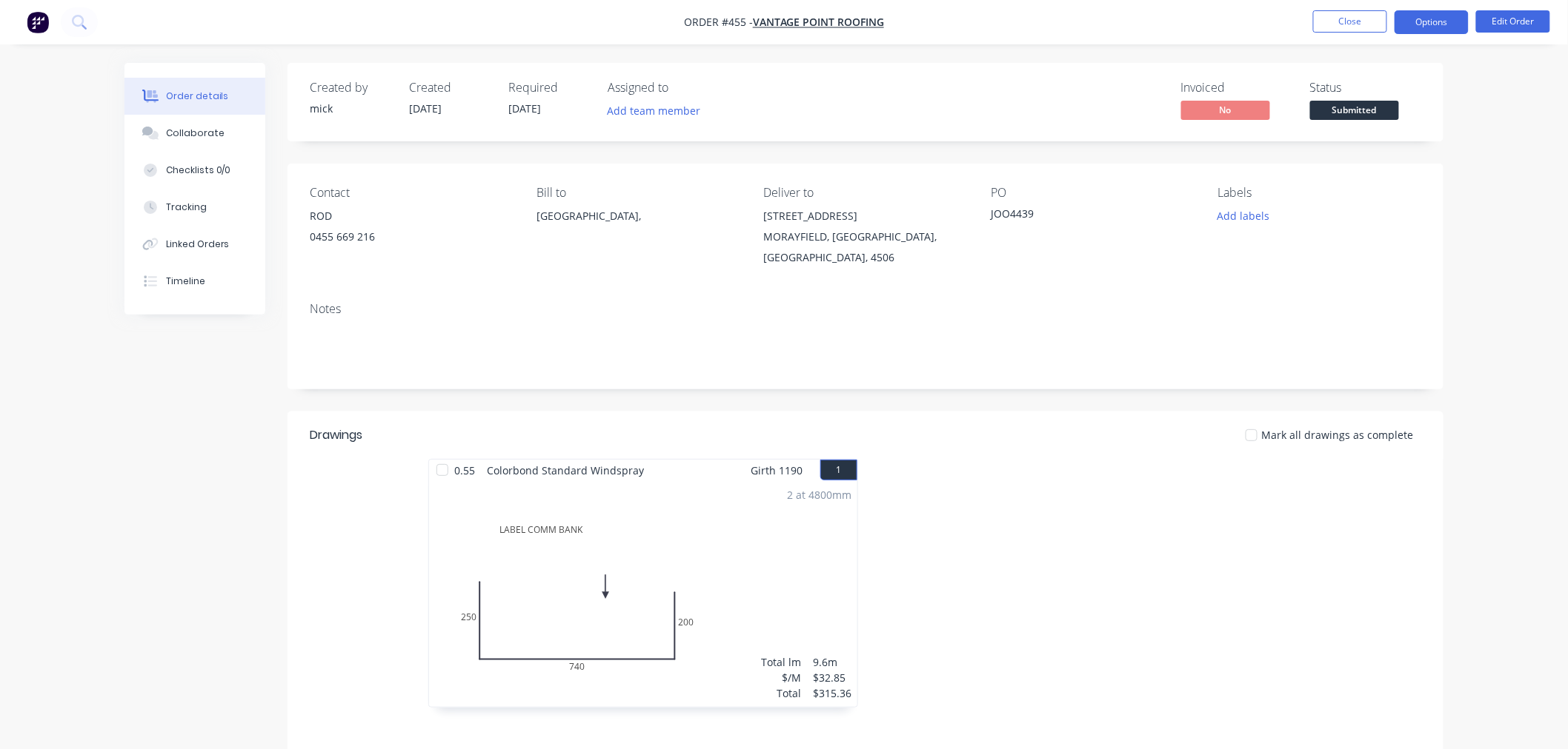
click at [1450, 23] on button "Options" at bounding box center [1431, 22] width 74 height 24
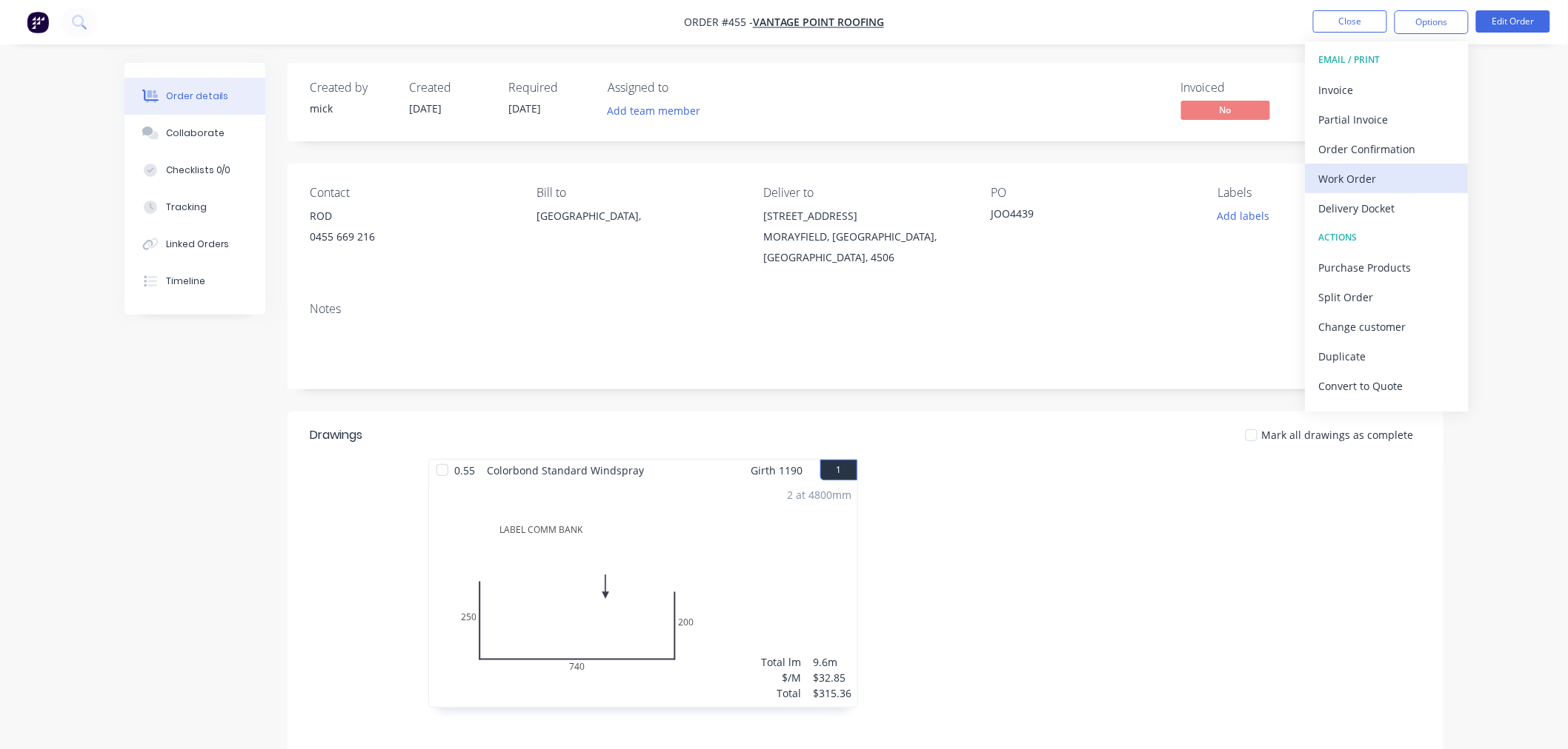
click at [1381, 166] on button "Work Order" at bounding box center [1386, 178] width 163 height 30
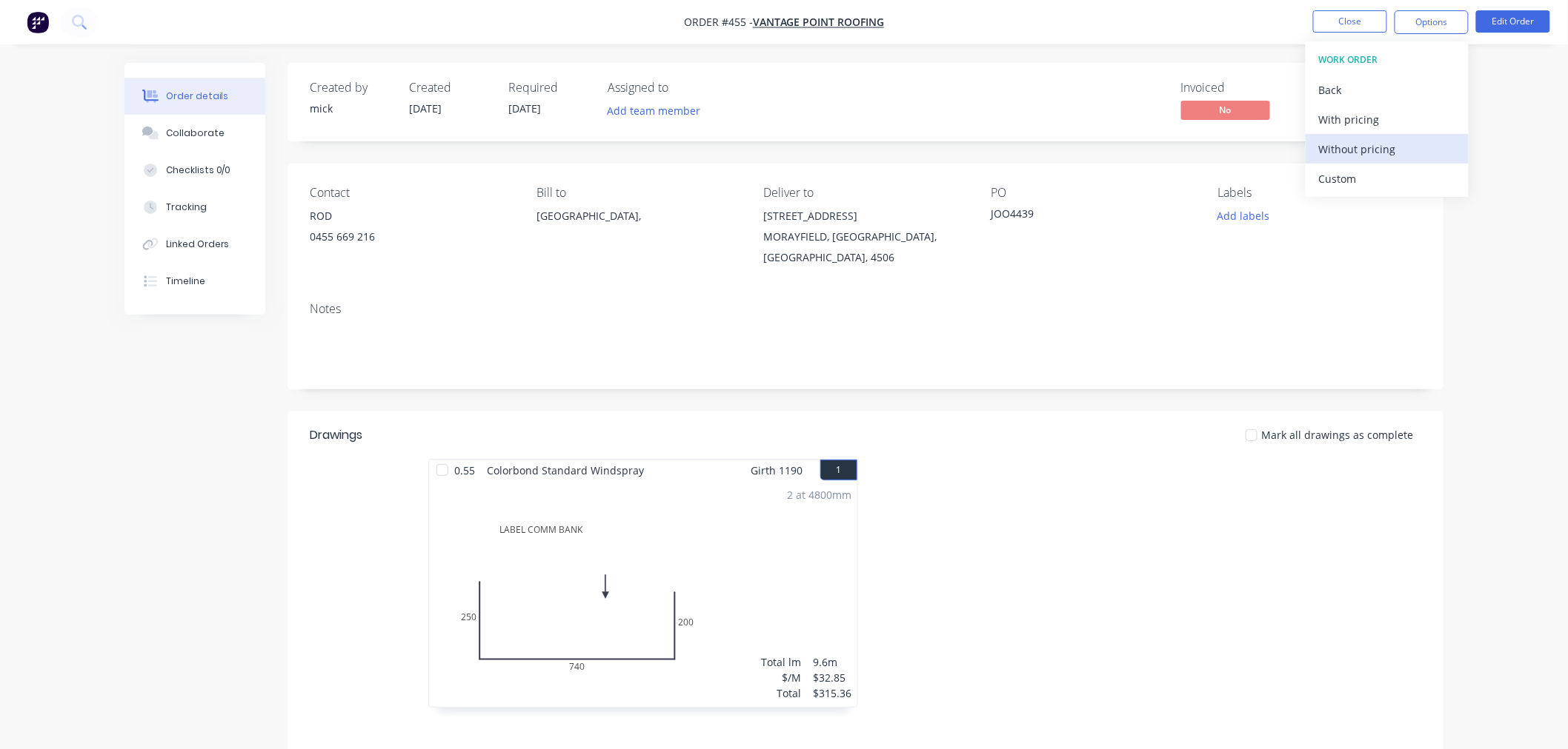
click at [1376, 144] on div "Without pricing" at bounding box center [1387, 148] width 136 height 21
click at [40, 32] on img "button" at bounding box center [38, 22] width 22 height 22
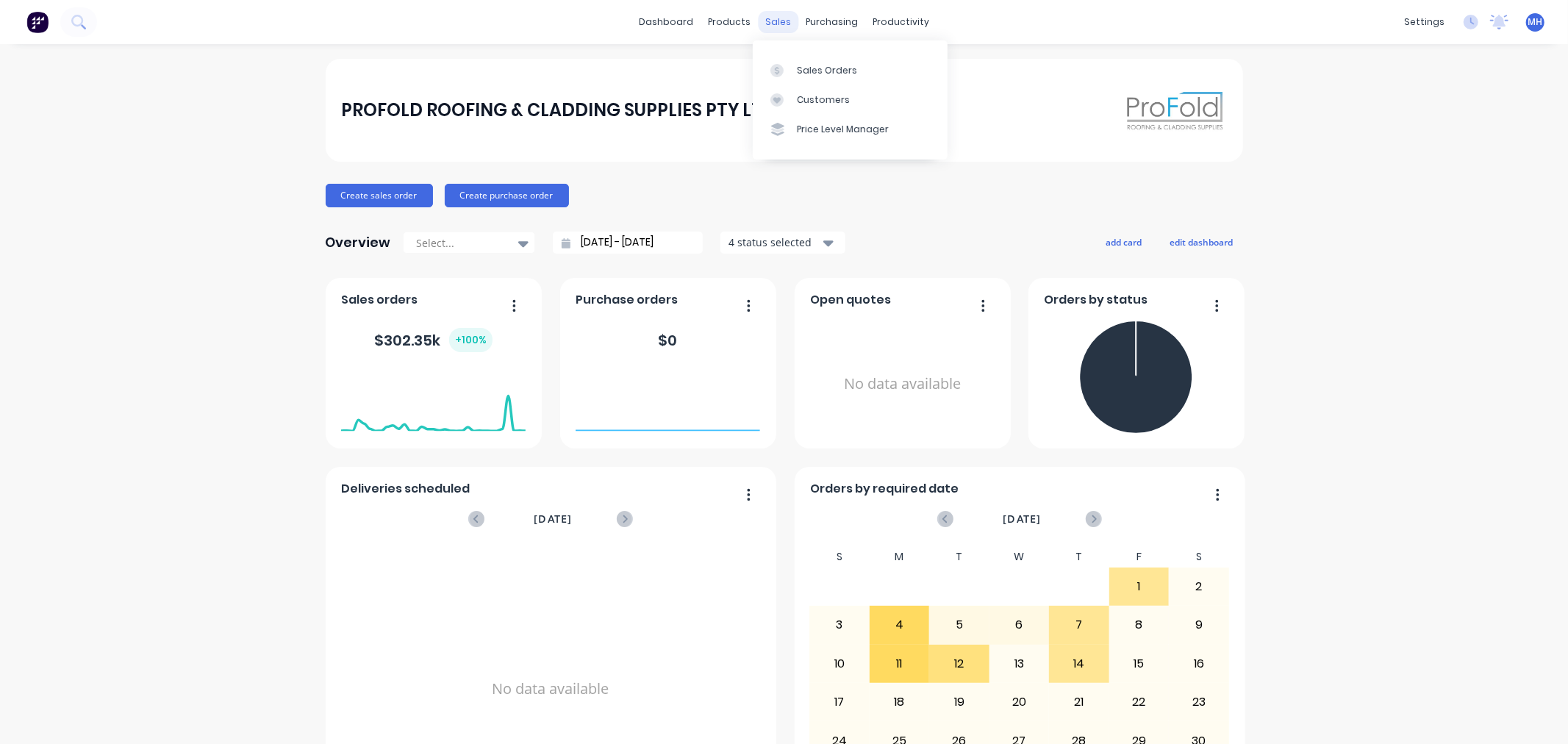
click at [767, 24] on div "sales" at bounding box center [778, 22] width 41 height 22
click at [814, 74] on div "Sales Orders" at bounding box center [827, 71] width 60 height 14
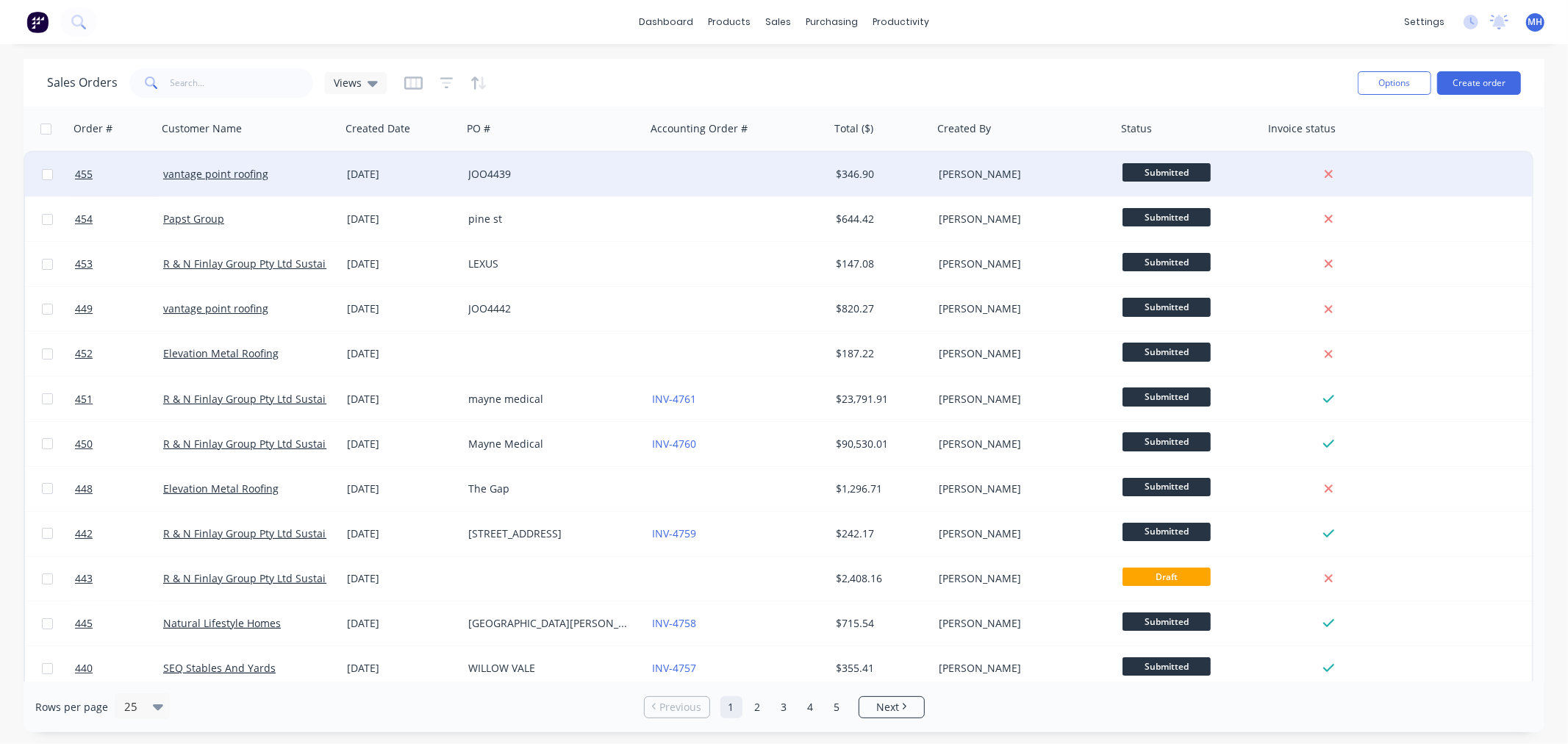
click at [432, 168] on div "[DATE]" at bounding box center [401, 174] width 109 height 14
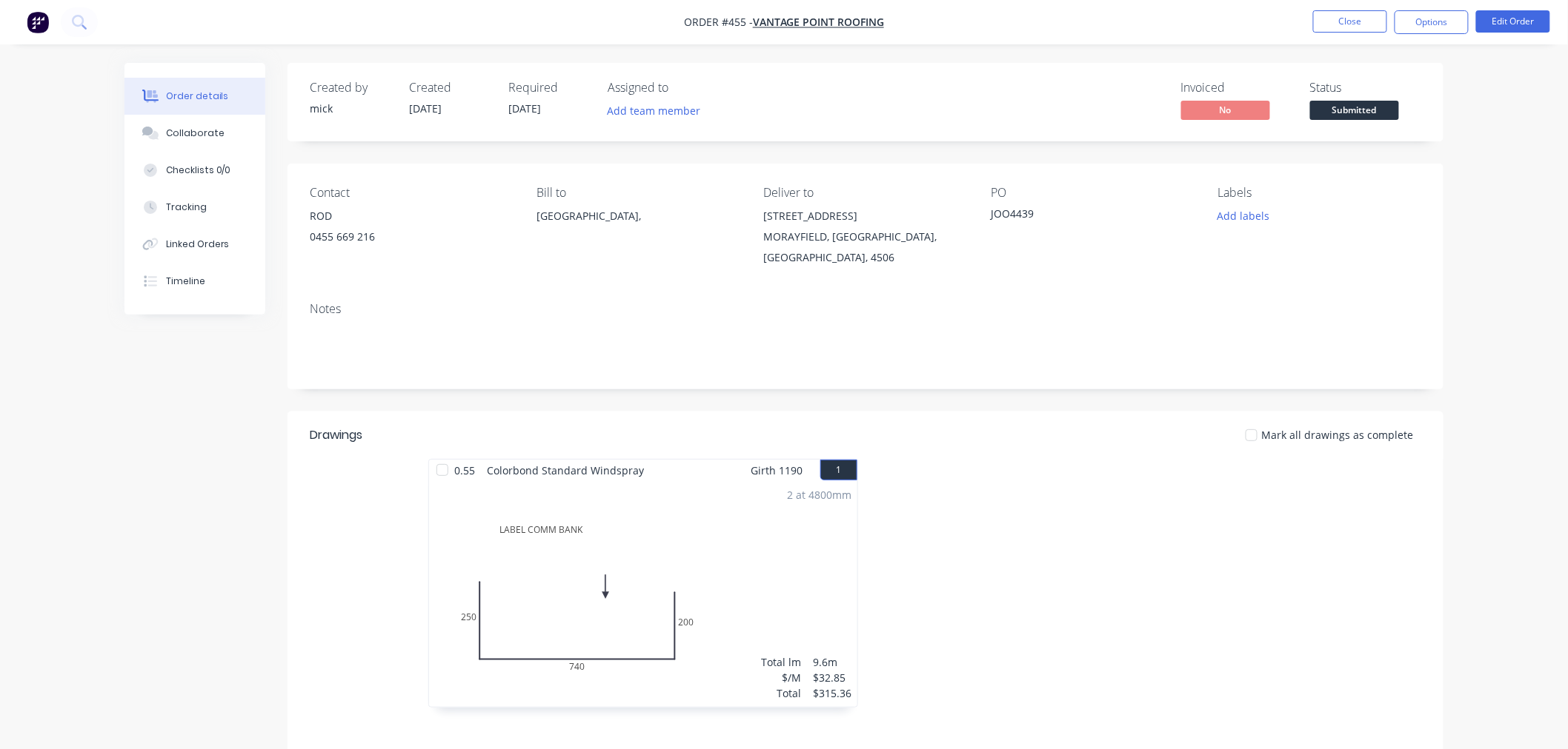
click at [335, 213] on div "ROD" at bounding box center [411, 216] width 203 height 20
click at [1536, 20] on button "Edit Order" at bounding box center [1513, 21] width 74 height 22
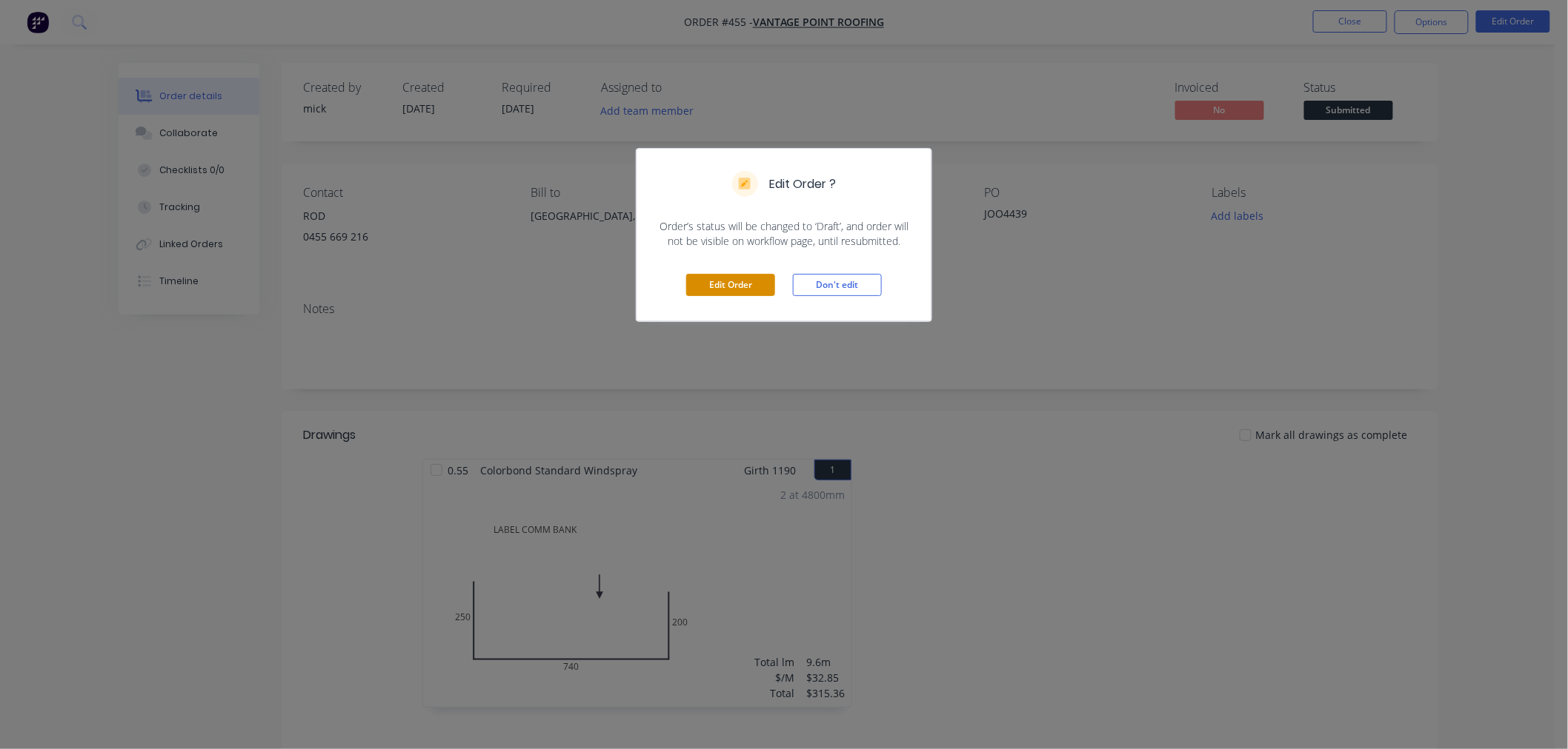
click at [744, 285] on button "Edit Order" at bounding box center [731, 285] width 89 height 22
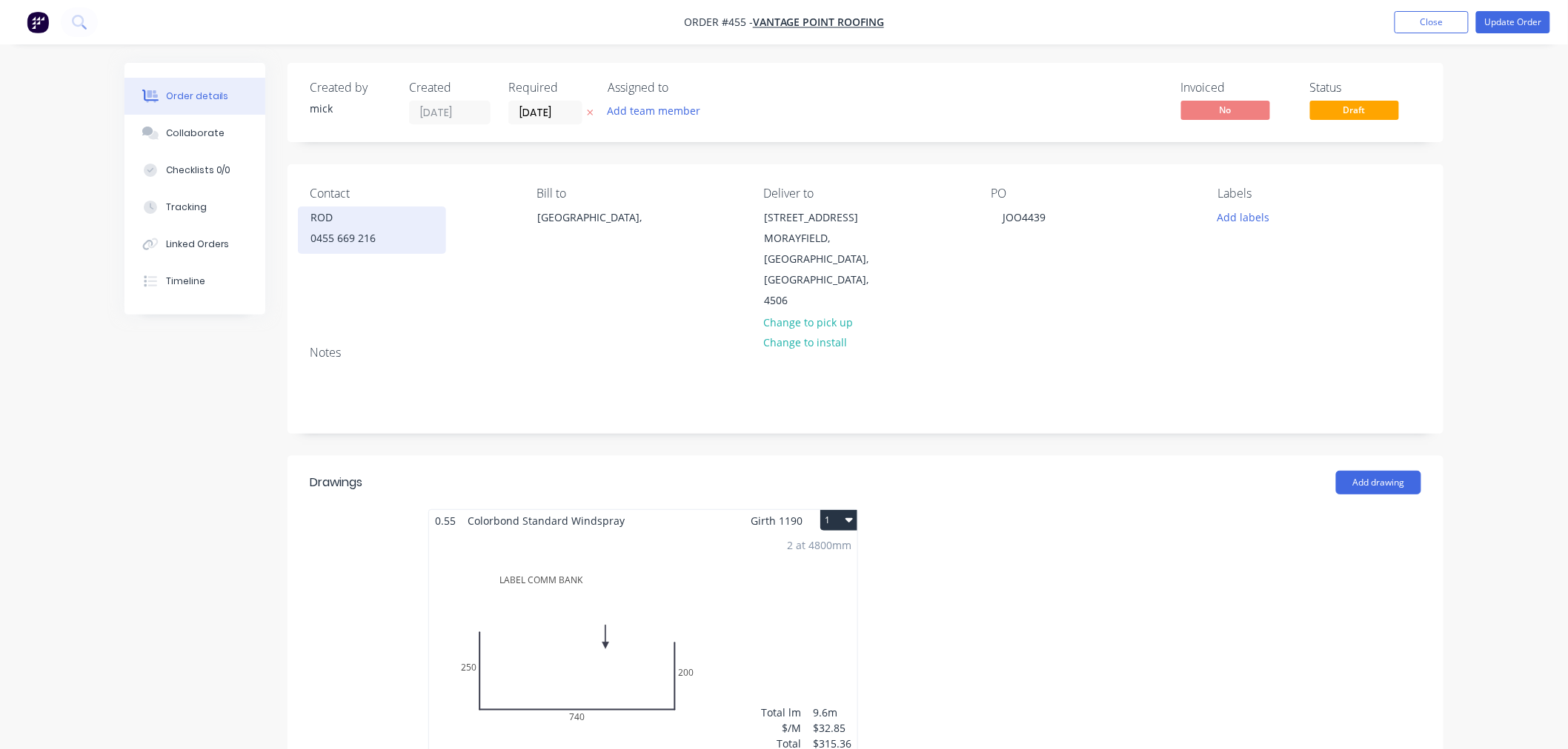
click at [344, 232] on div "0455 669 216" at bounding box center [372, 239] width 123 height 20
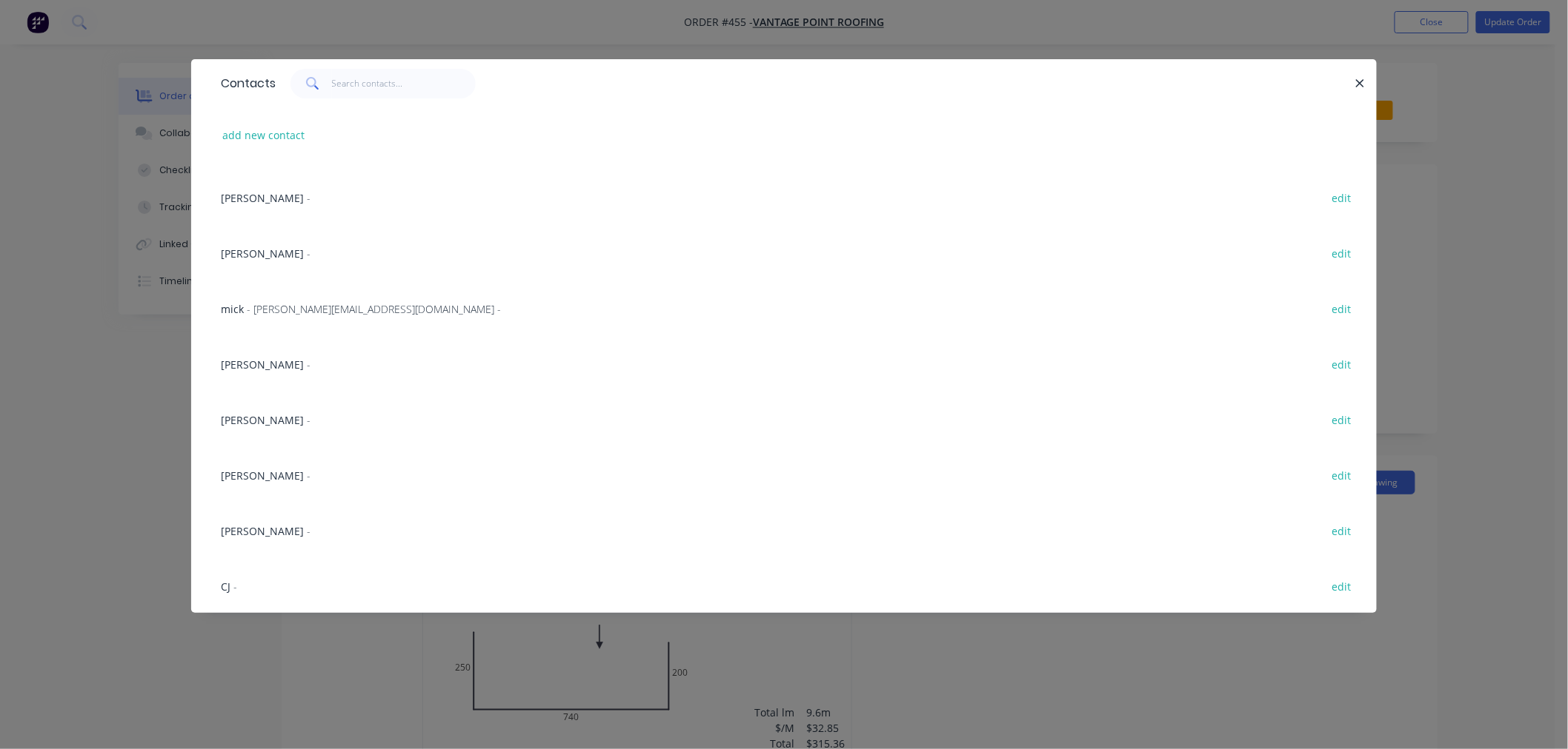
scroll to position [1161, 0]
click at [217, 585] on div "CJ - edit" at bounding box center [784, 585] width 1141 height 55
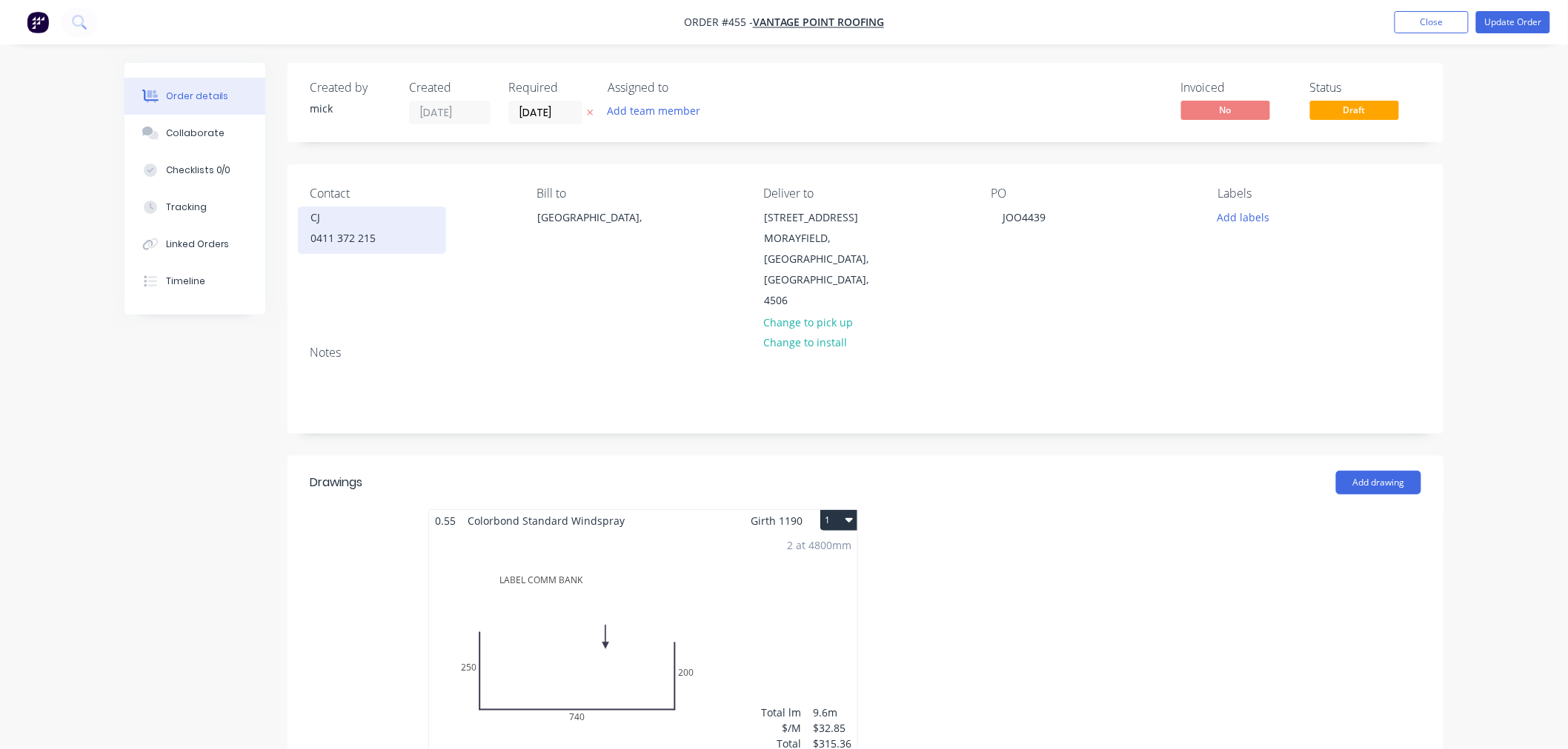
click at [362, 235] on div "0411 372 215" at bounding box center [372, 239] width 123 height 20
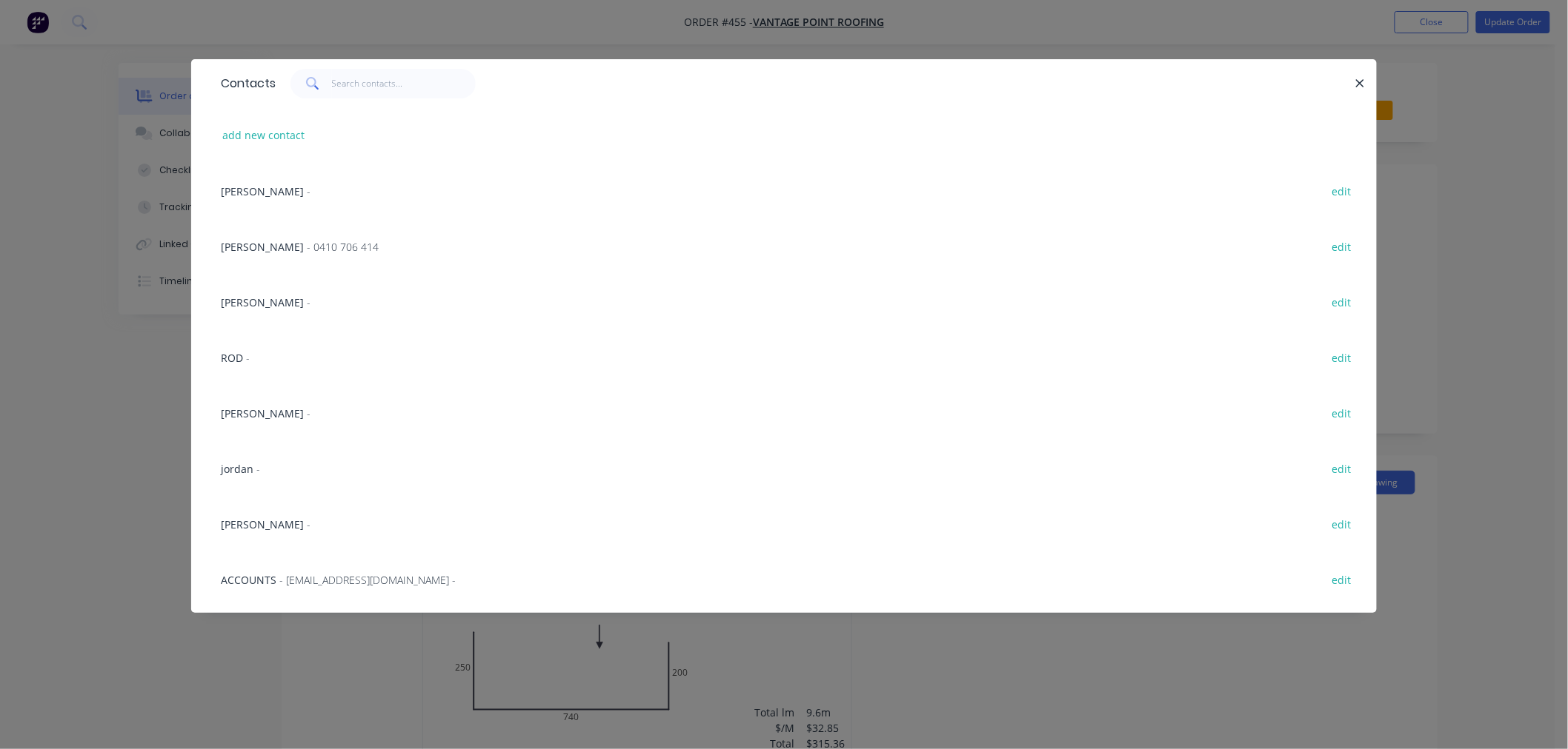
click at [237, 363] on span "ROD" at bounding box center [232, 358] width 22 height 14
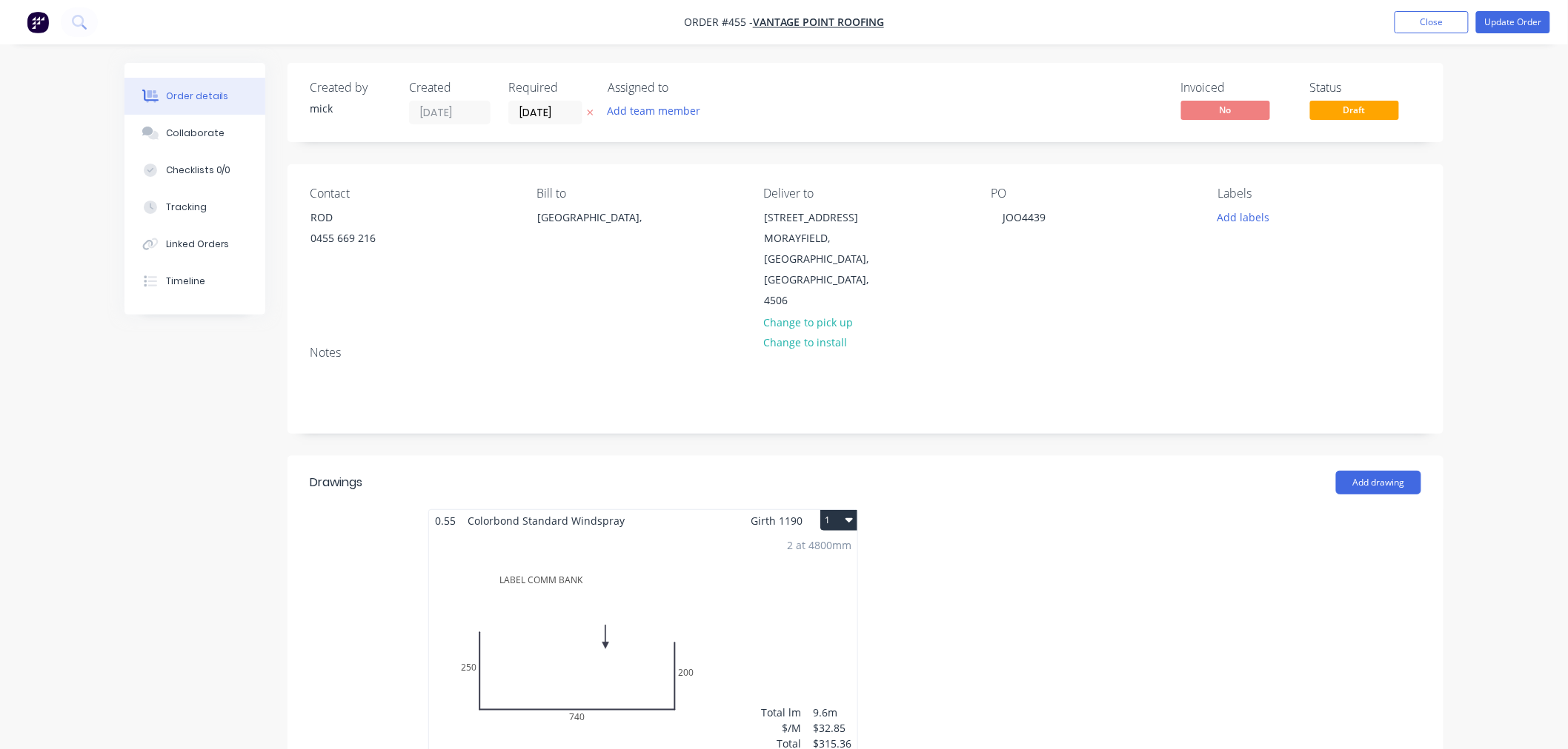
click at [1521, 242] on div "Order details Collaborate Checklists 0/0 Tracking Linked Orders Timeline Order …" at bounding box center [784, 626] width 1568 height 1253
click at [1497, 17] on button "Update Order" at bounding box center [1513, 22] width 74 height 22
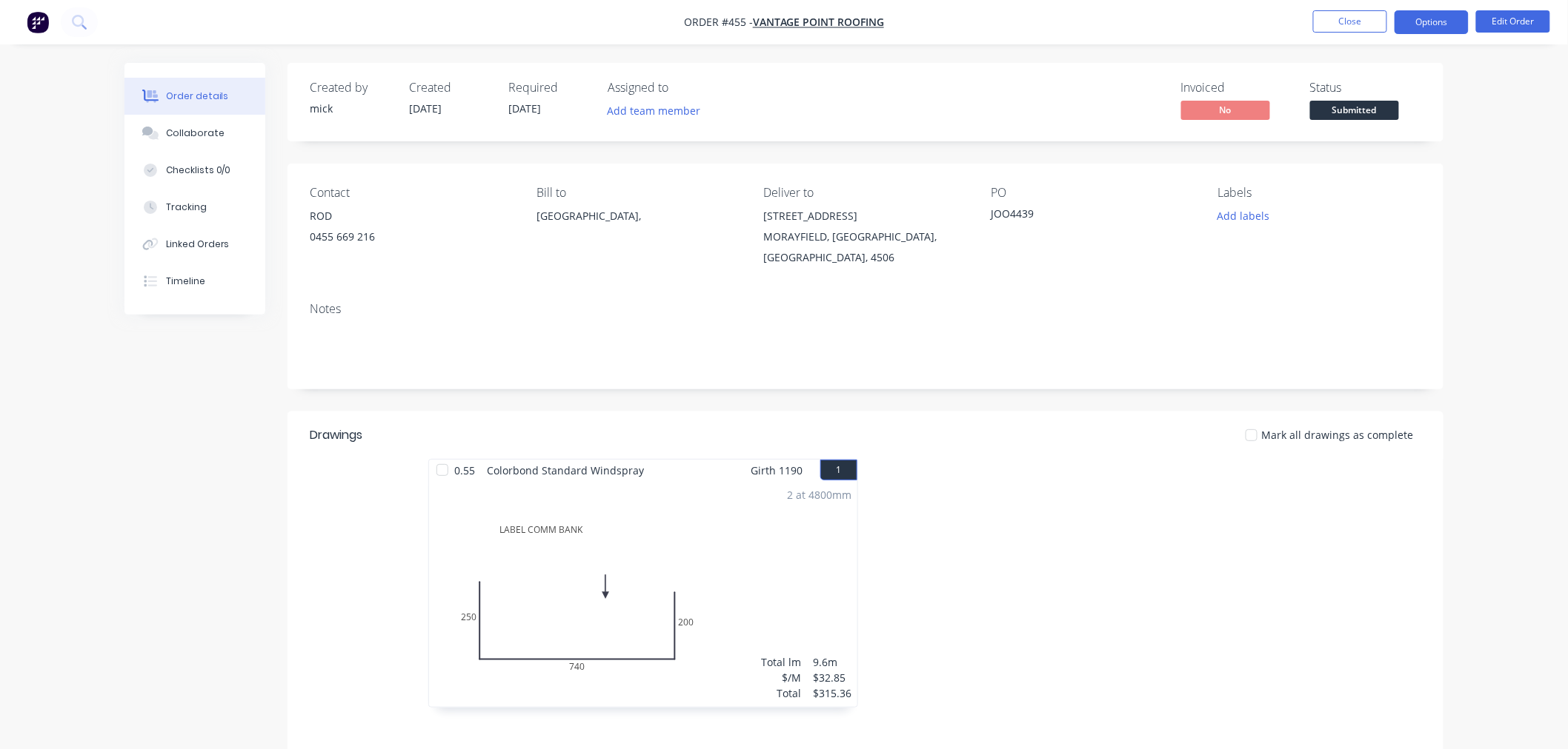
click at [1403, 13] on button "Options" at bounding box center [1431, 22] width 74 height 24
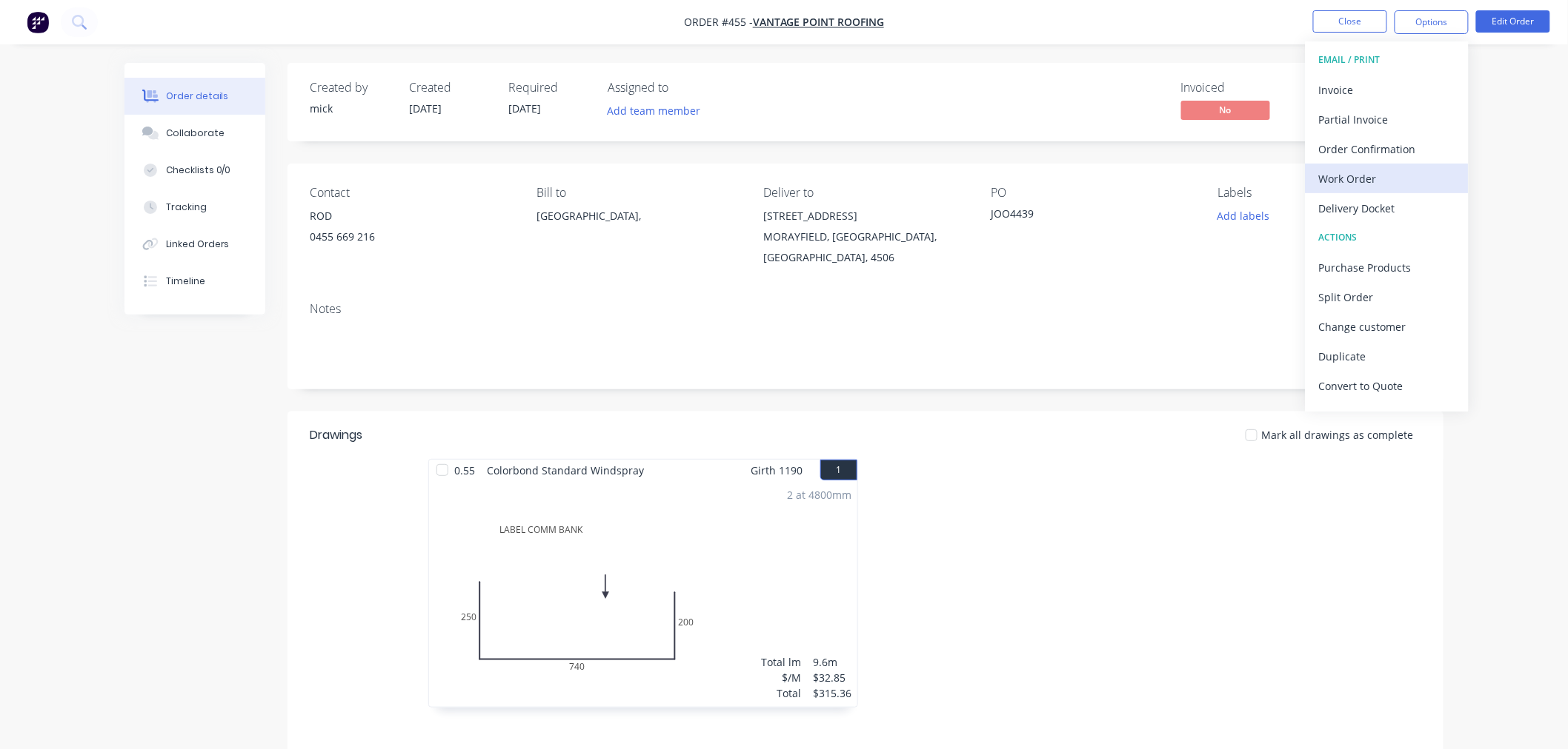
click at [1365, 176] on div "Work Order" at bounding box center [1387, 178] width 136 height 21
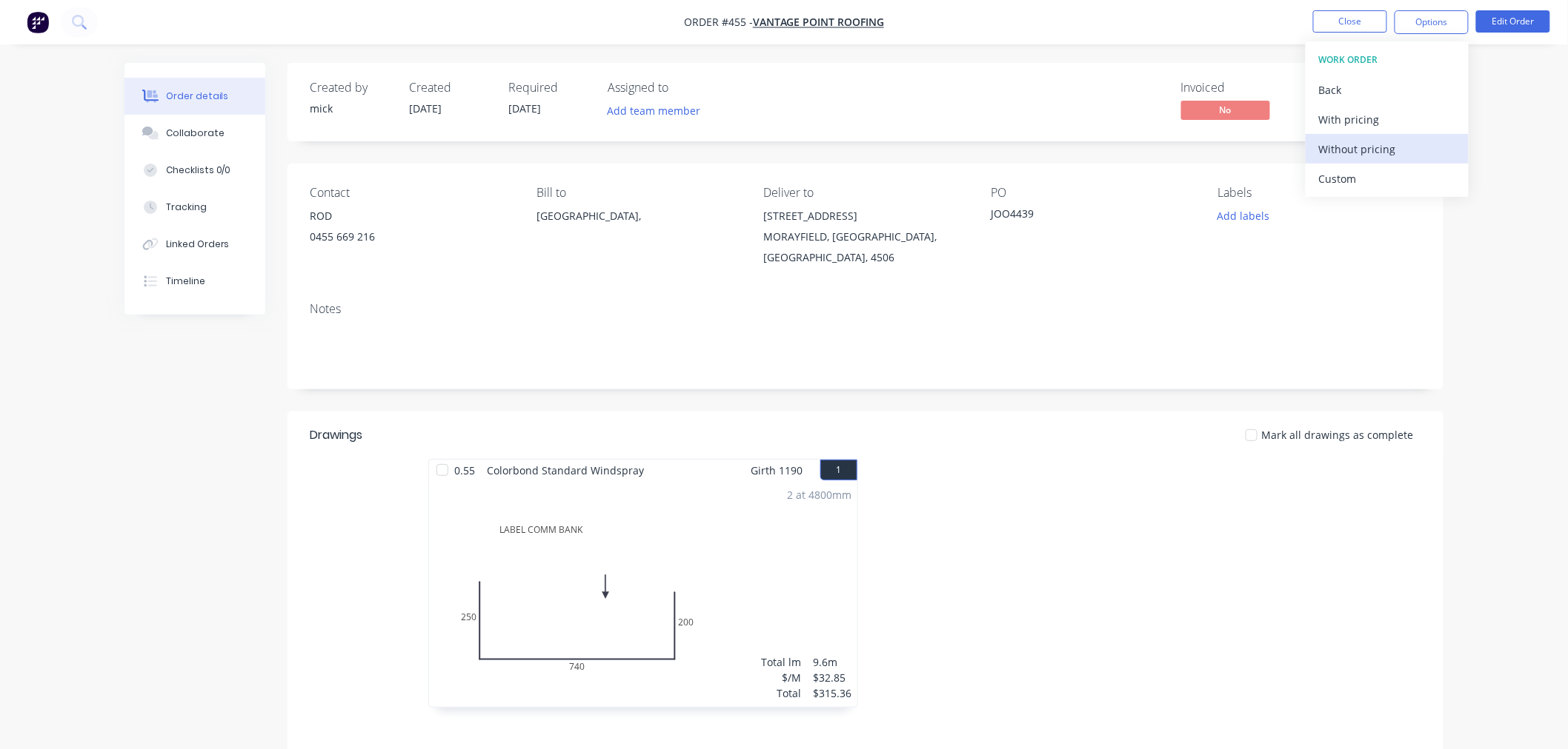
click at [1365, 153] on div "Without pricing" at bounding box center [1387, 148] width 136 height 21
click at [1554, 209] on div "Order details Collaborate Checklists 0/0 Tracking Linked Orders Timeline Order …" at bounding box center [784, 493] width 1568 height 986
click at [32, 17] on img "button" at bounding box center [38, 22] width 22 height 22
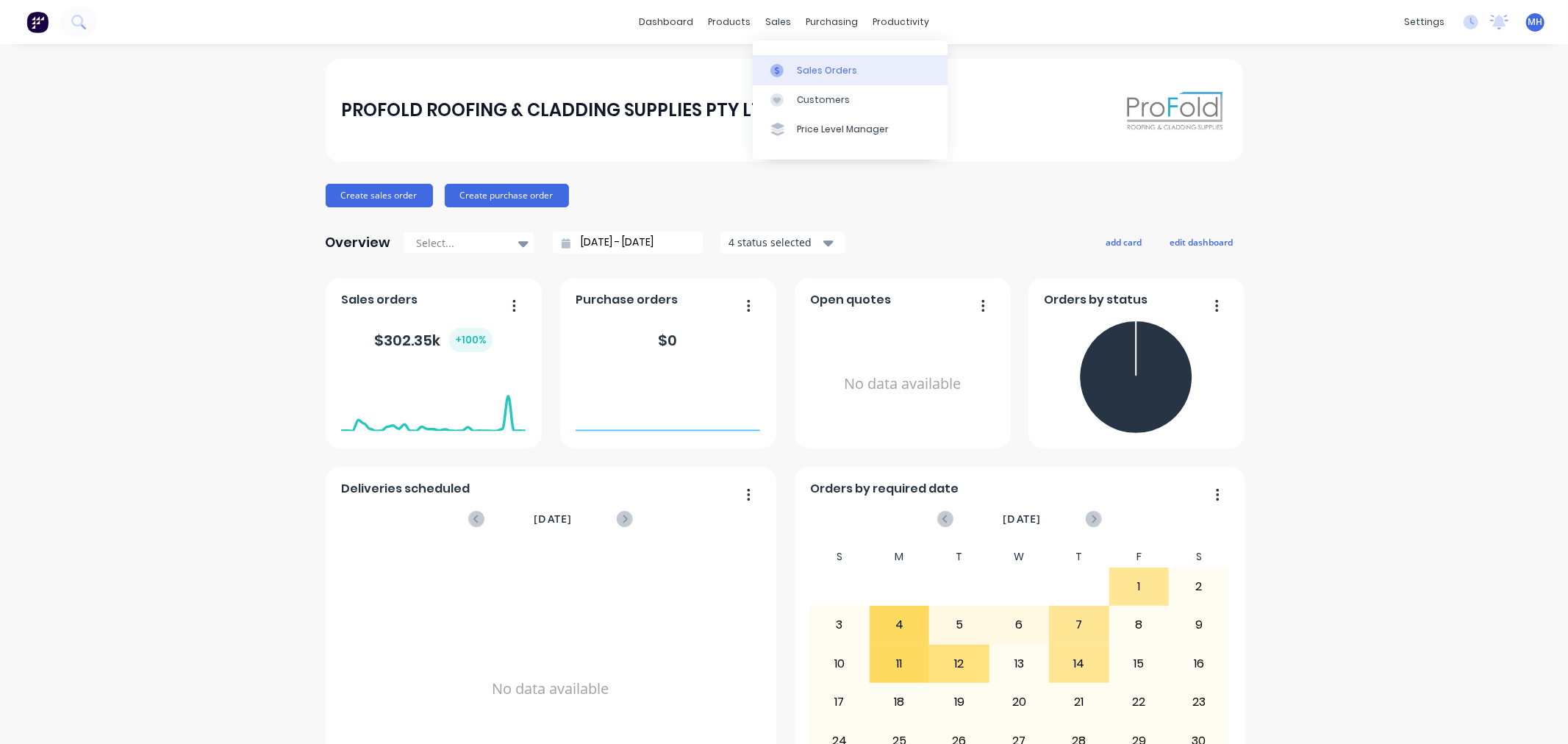
click at [795, 62] on link "Sales Orders" at bounding box center [850, 69] width 195 height 30
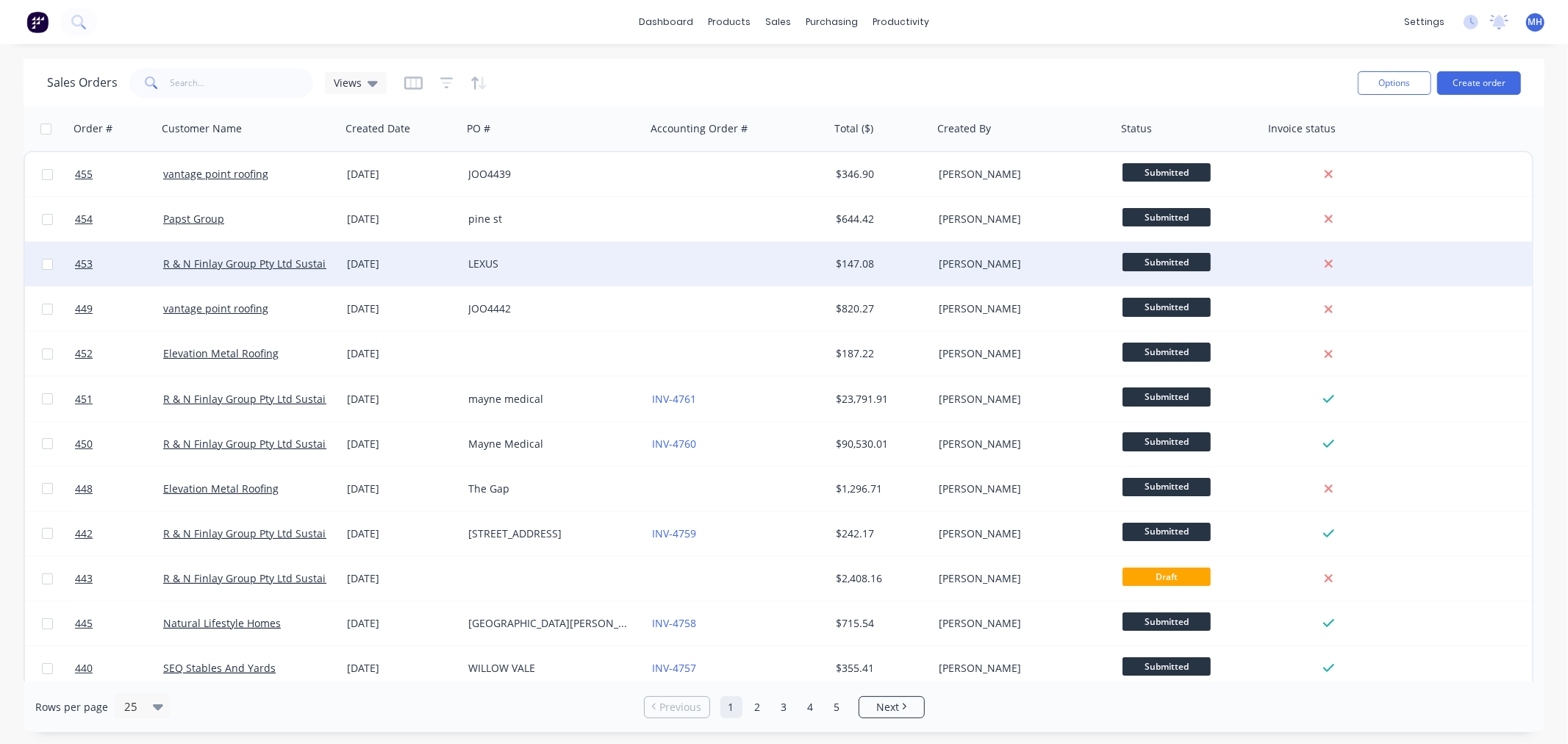
click at [898, 265] on div "$147.08" at bounding box center [879, 263] width 87 height 14
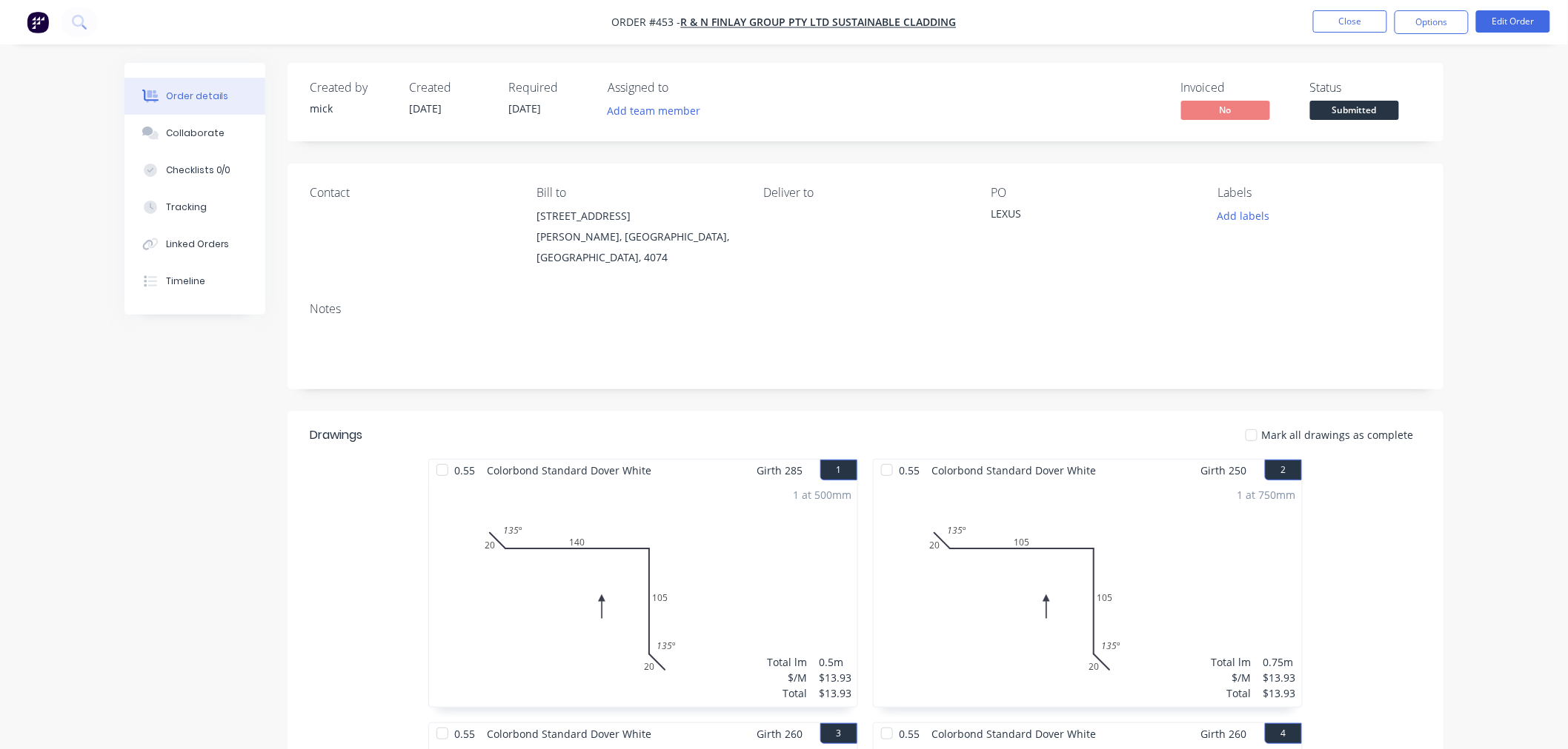
click at [30, 17] on img "button" at bounding box center [38, 22] width 22 height 22
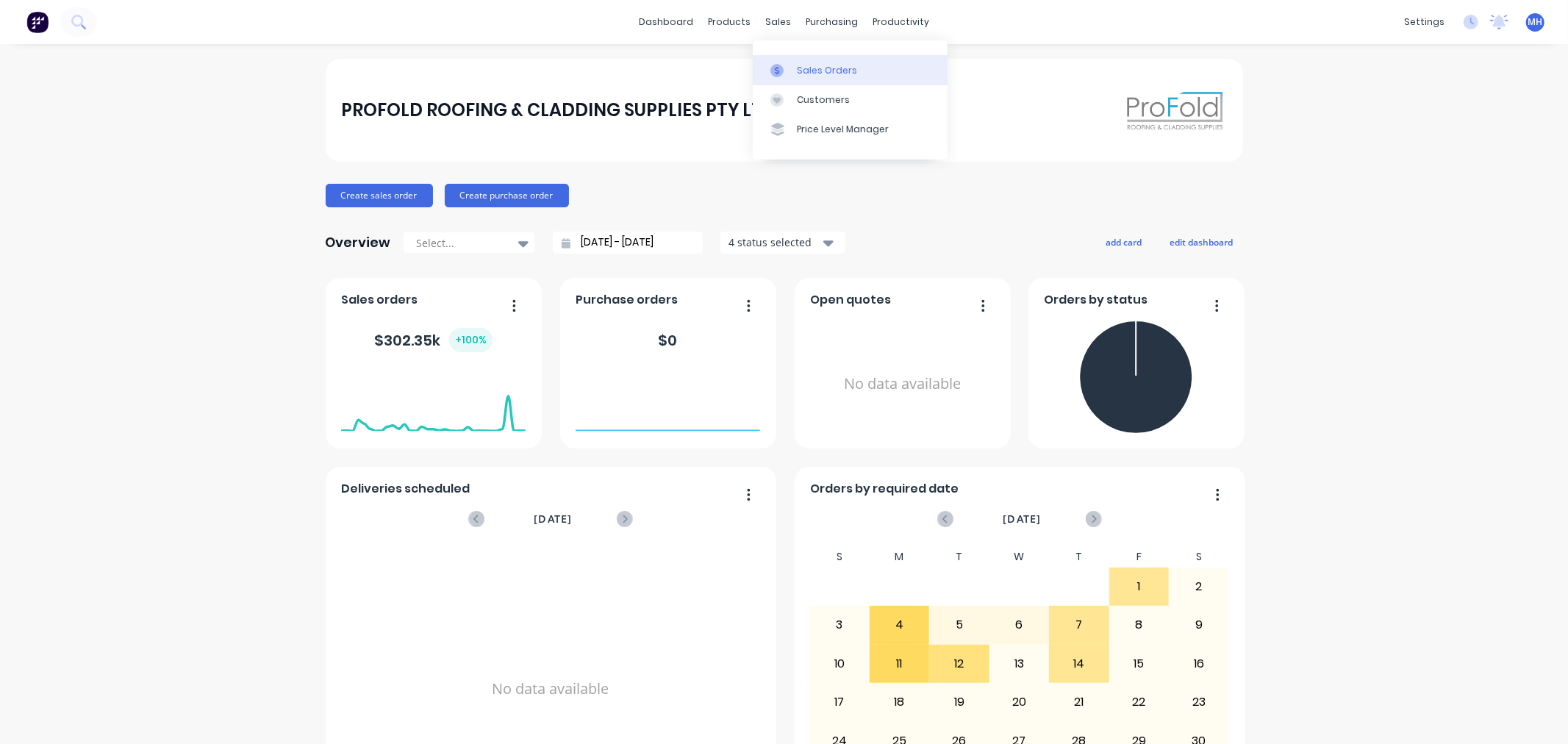
click at [795, 55] on link "Sales Orders" at bounding box center [850, 69] width 195 height 30
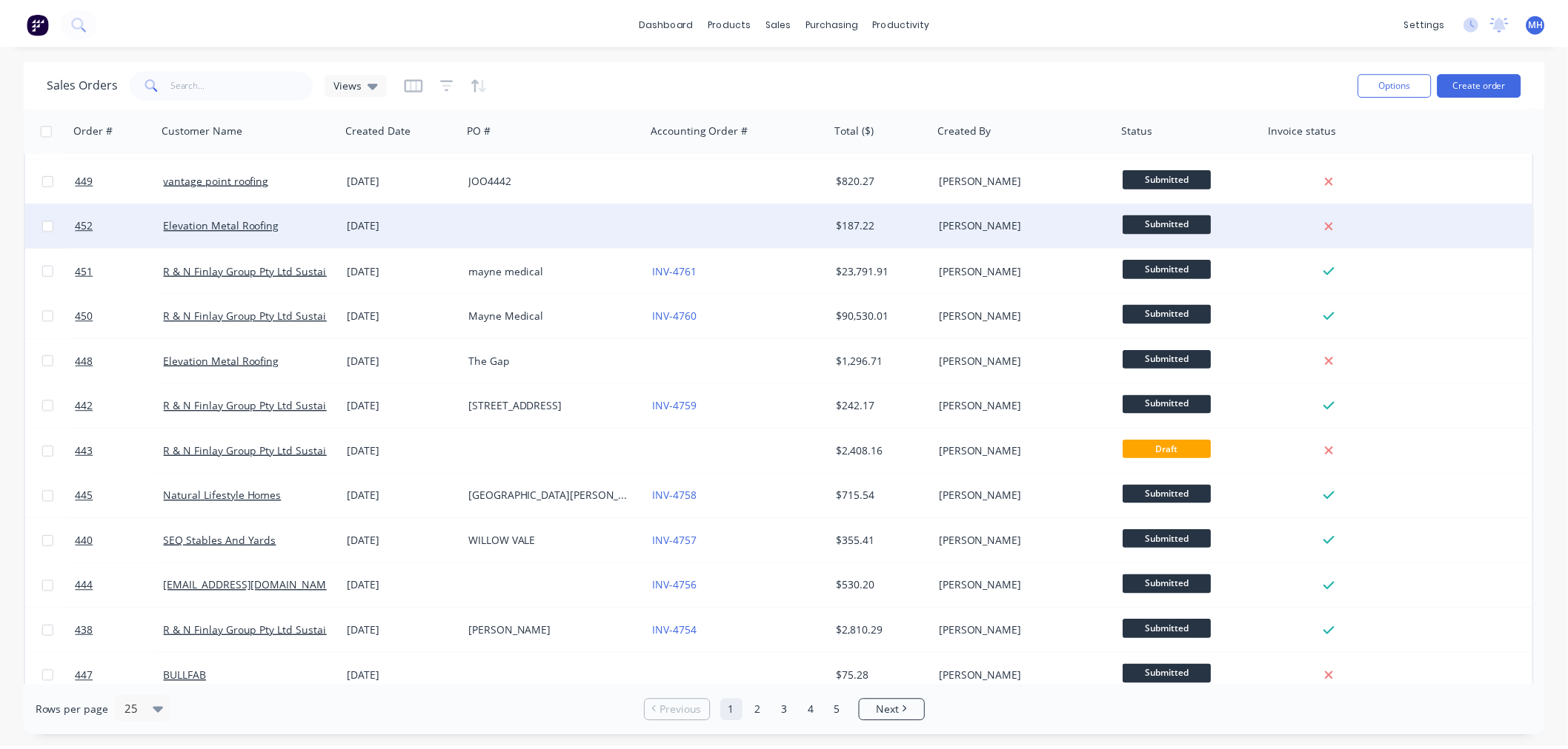
scroll to position [164, 0]
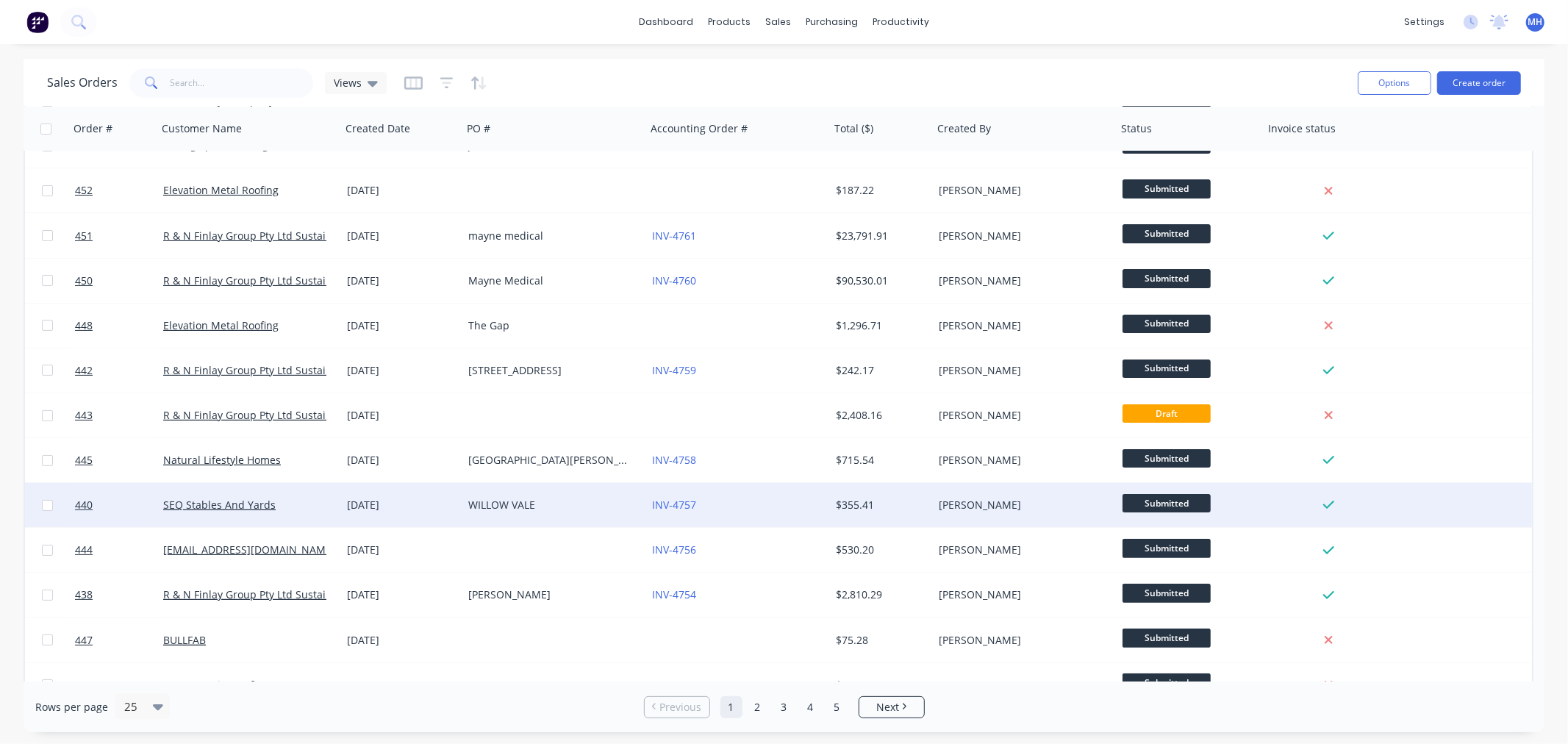
click at [423, 517] on div "[DATE]" at bounding box center [401, 505] width 121 height 44
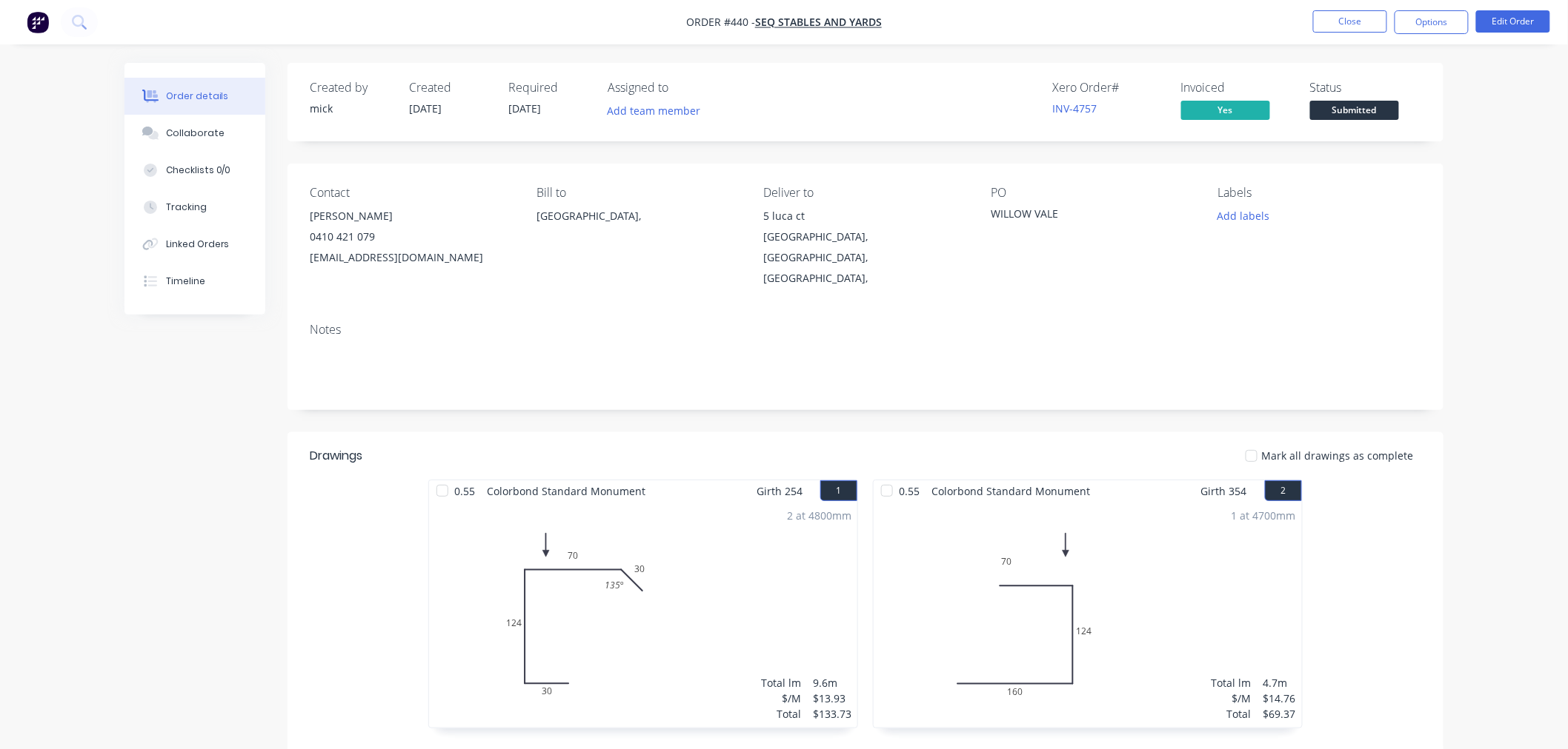
click at [34, 14] on img "button" at bounding box center [38, 22] width 22 height 22
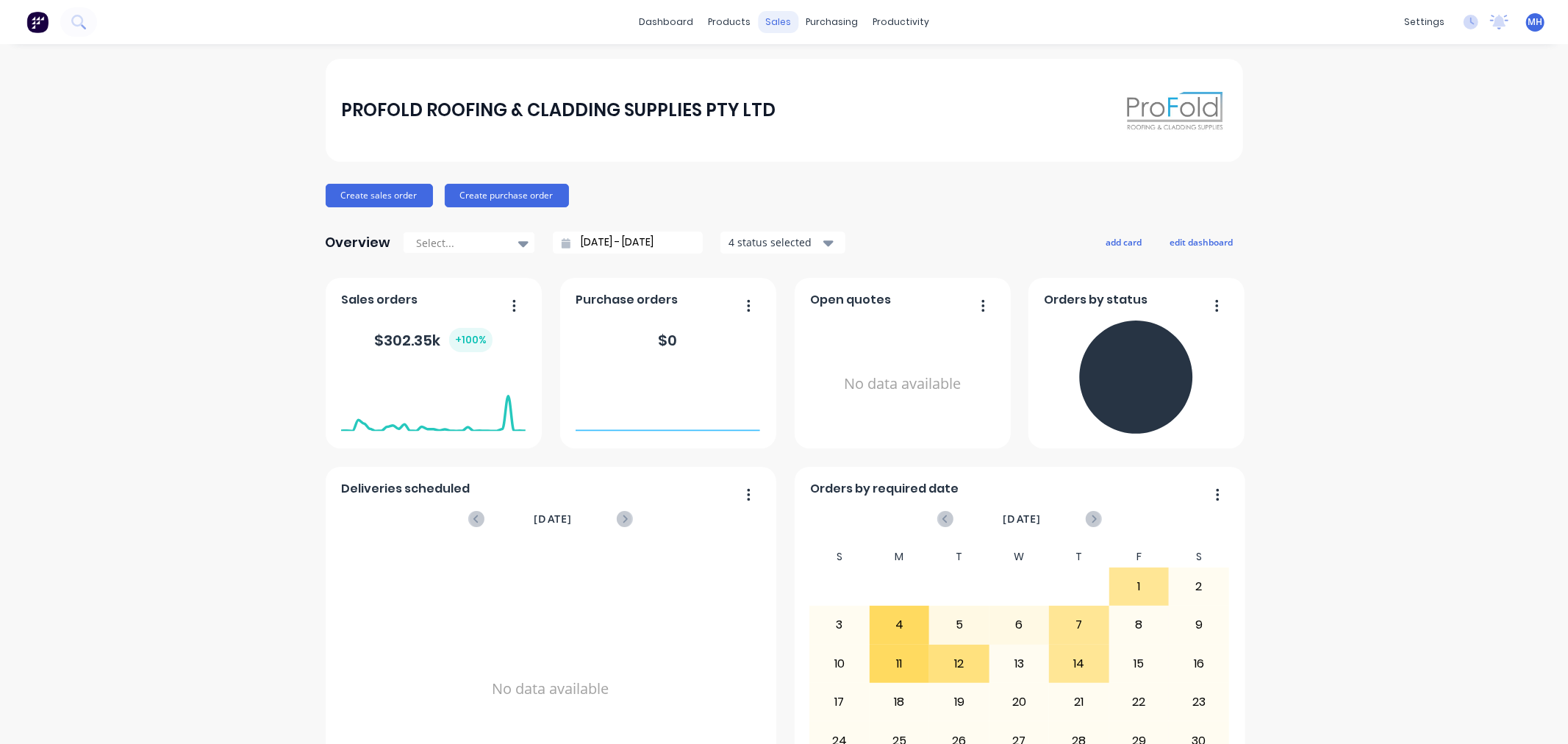
click at [777, 19] on div "sales" at bounding box center [778, 22] width 41 height 22
click at [818, 85] on link "Customers" at bounding box center [850, 100] width 195 height 30
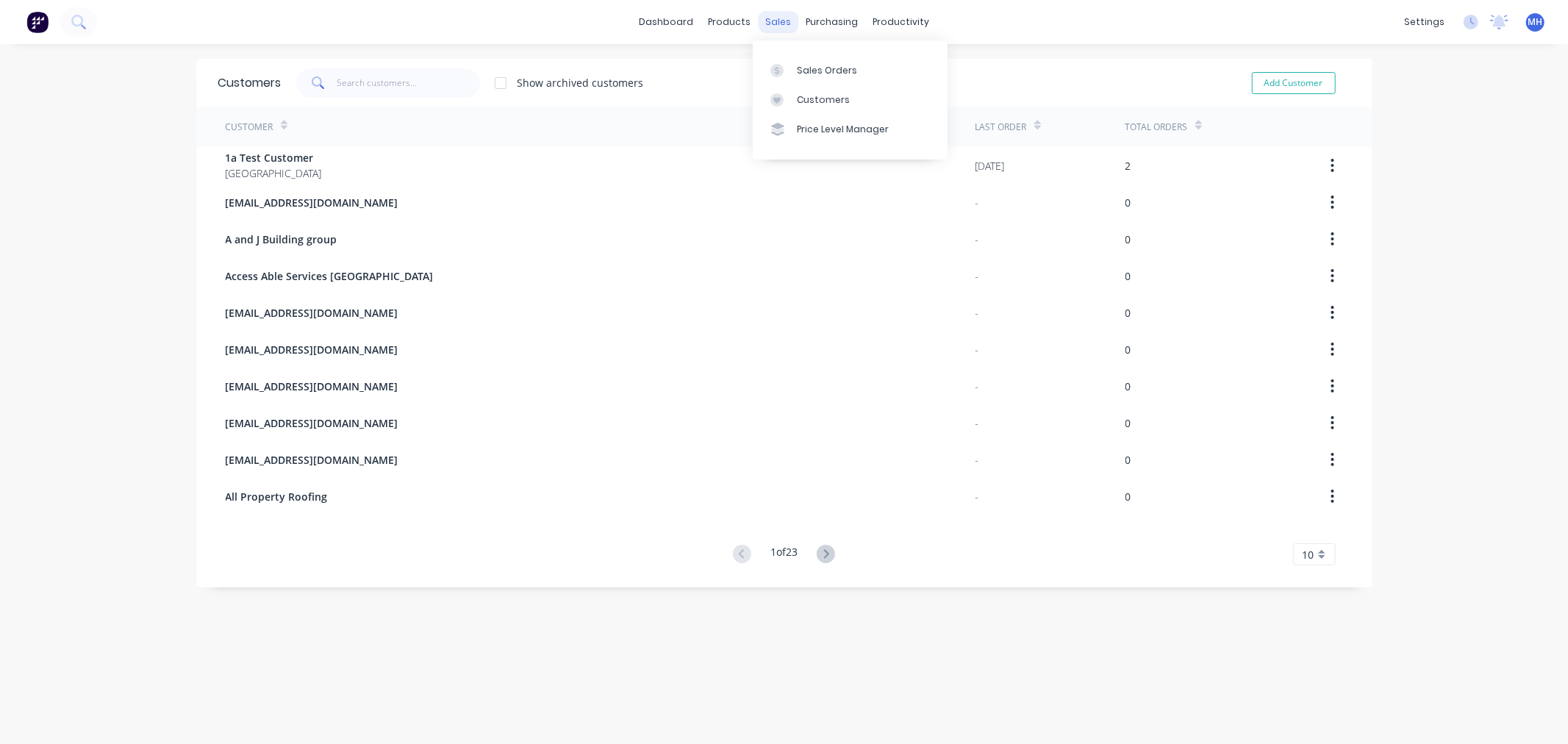
click at [767, 18] on div "sales" at bounding box center [778, 22] width 41 height 22
click at [835, 69] on div "Sales Orders" at bounding box center [827, 71] width 60 height 14
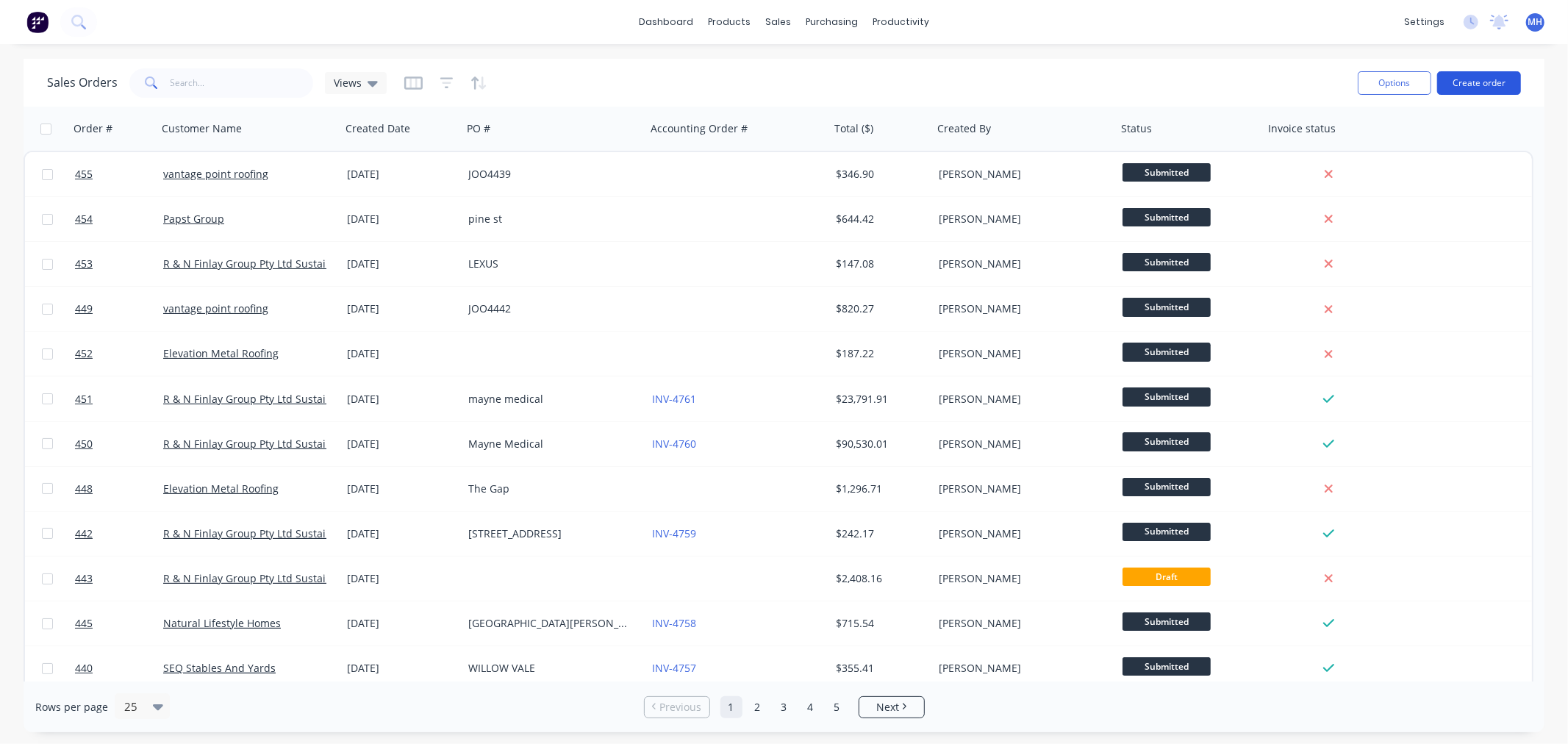
click at [1467, 92] on button "Create order" at bounding box center [1479, 83] width 84 height 24
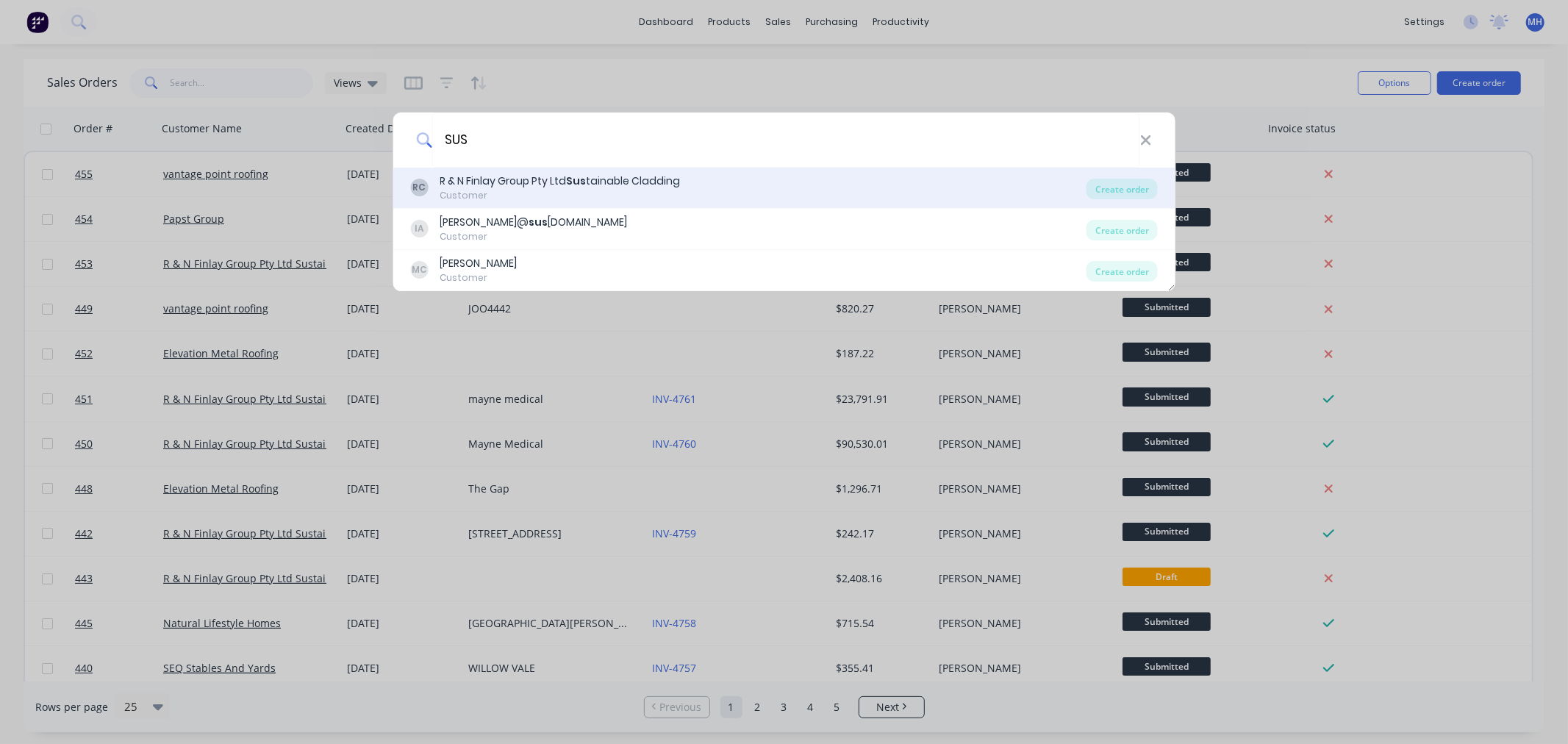
type input "SUS"
click at [534, 189] on div "Customer" at bounding box center [560, 196] width 240 height 14
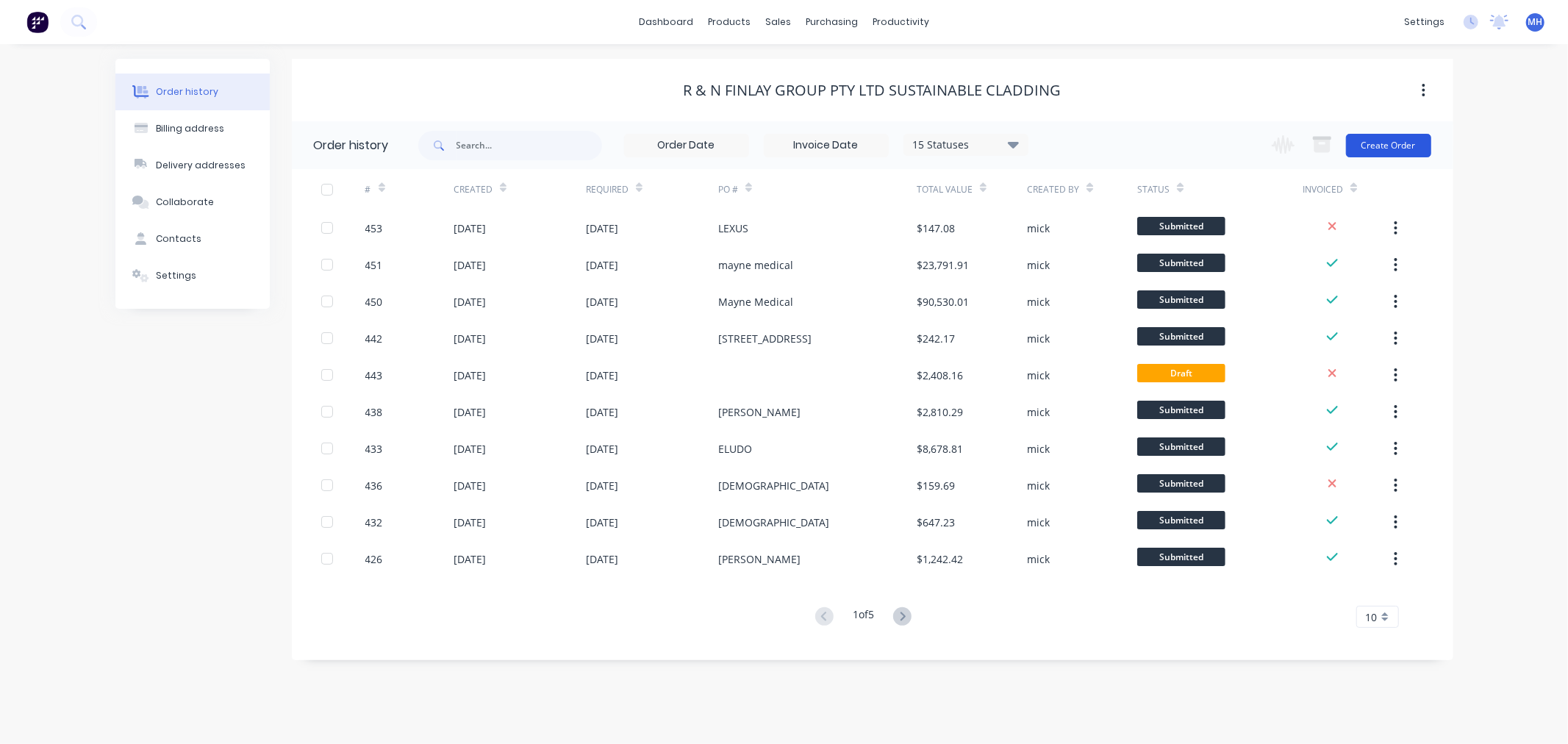
click at [1399, 143] on button "Create Order" at bounding box center [1389, 146] width 85 height 24
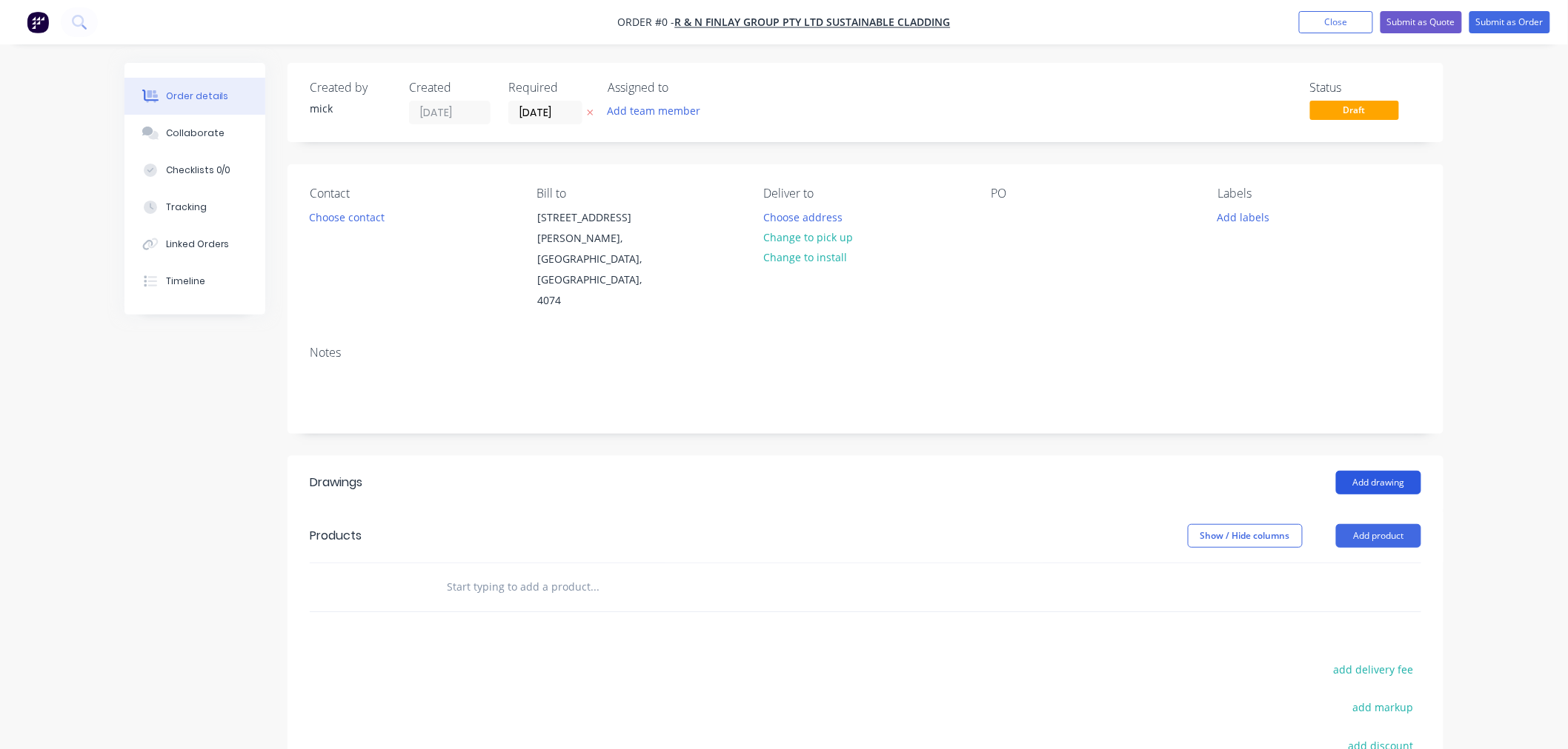
click at [1410, 471] on button "Add drawing" at bounding box center [1379, 483] width 85 height 24
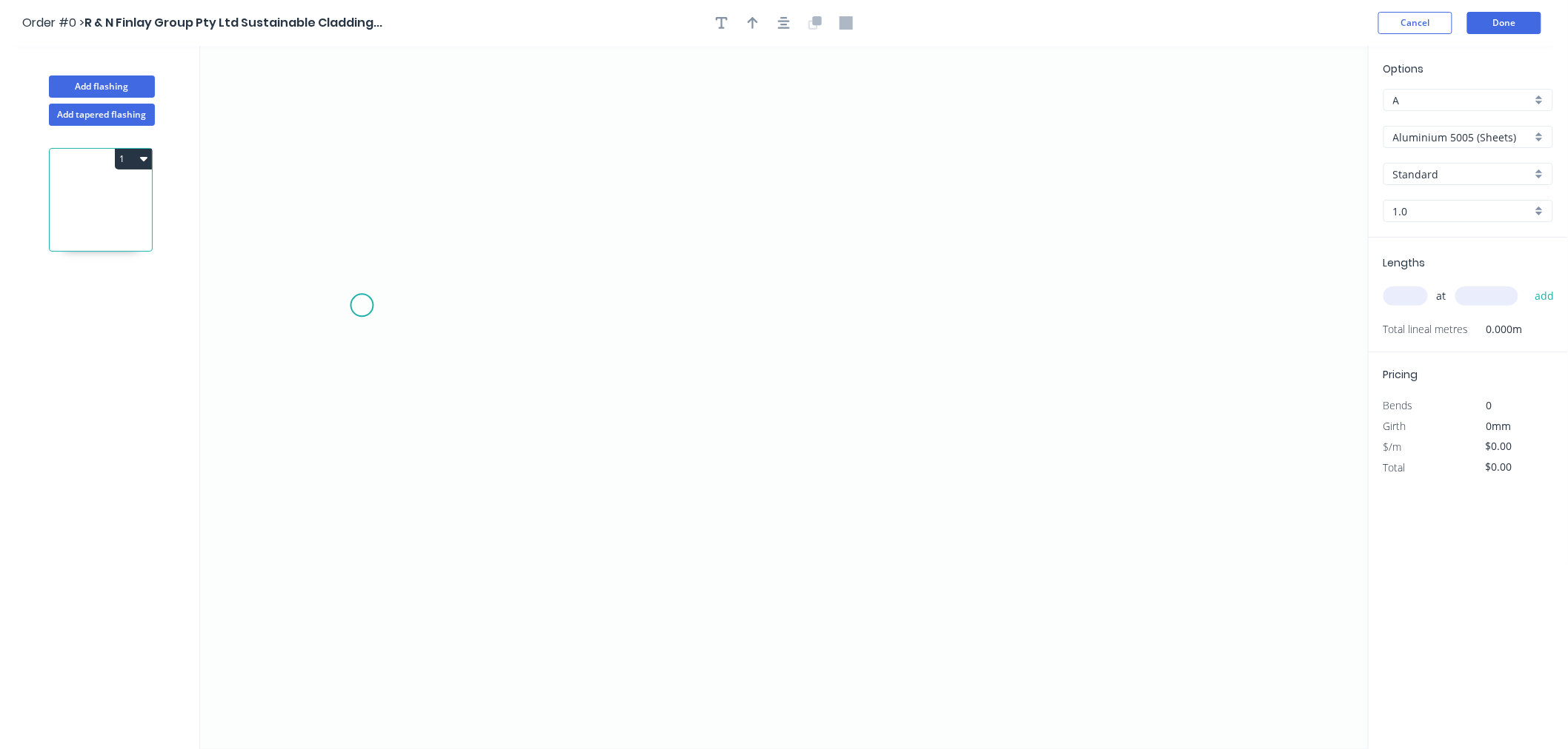
click at [363, 303] on icon "0" at bounding box center [784, 397] width 1168 height 703
click at [498, 312] on icon "0" at bounding box center [784, 397] width 1168 height 703
click at [489, 455] on icon "0 ?" at bounding box center [784, 397] width 1168 height 703
click at [800, 642] on icon "0 ? ?" at bounding box center [784, 397] width 1168 height 703
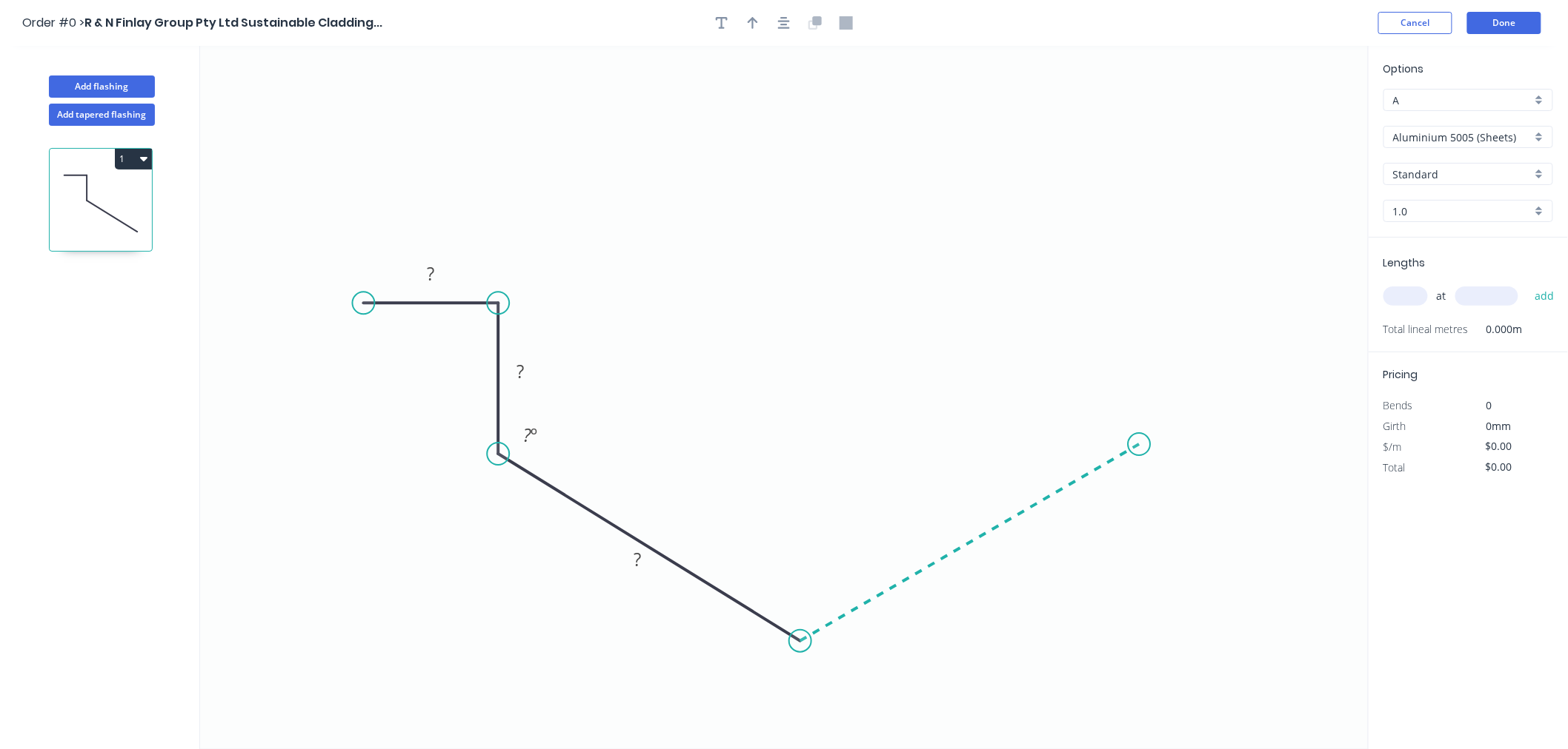
click at [1139, 445] on icon "0 ? ? ? ? º" at bounding box center [784, 397] width 1168 height 703
click at [1133, 282] on icon "0 ? ? ? ? ? º ? º" at bounding box center [784, 397] width 1168 height 703
click at [1263, 279] on icon "0 ? ? ? ? ? ? º ? º ? º" at bounding box center [784, 397] width 1168 height 703
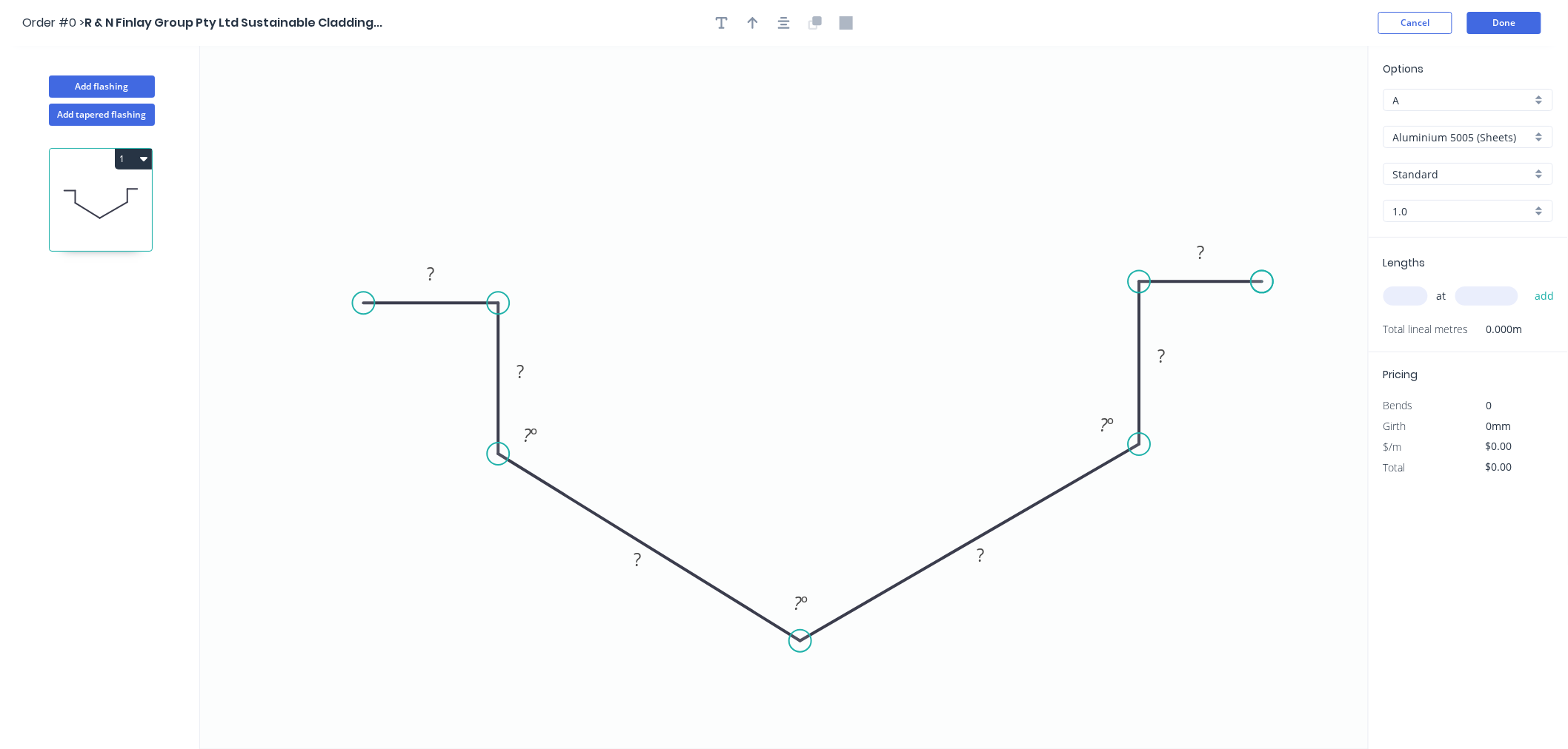
click at [1263, 279] on circle at bounding box center [1262, 281] width 22 height 22
click at [572, 471] on div "Hide angle" at bounding box center [600, 485] width 149 height 31
click at [827, 642] on div "Hide angle" at bounding box center [858, 653] width 149 height 31
click at [1154, 470] on div "Hide angle" at bounding box center [1190, 472] width 149 height 31
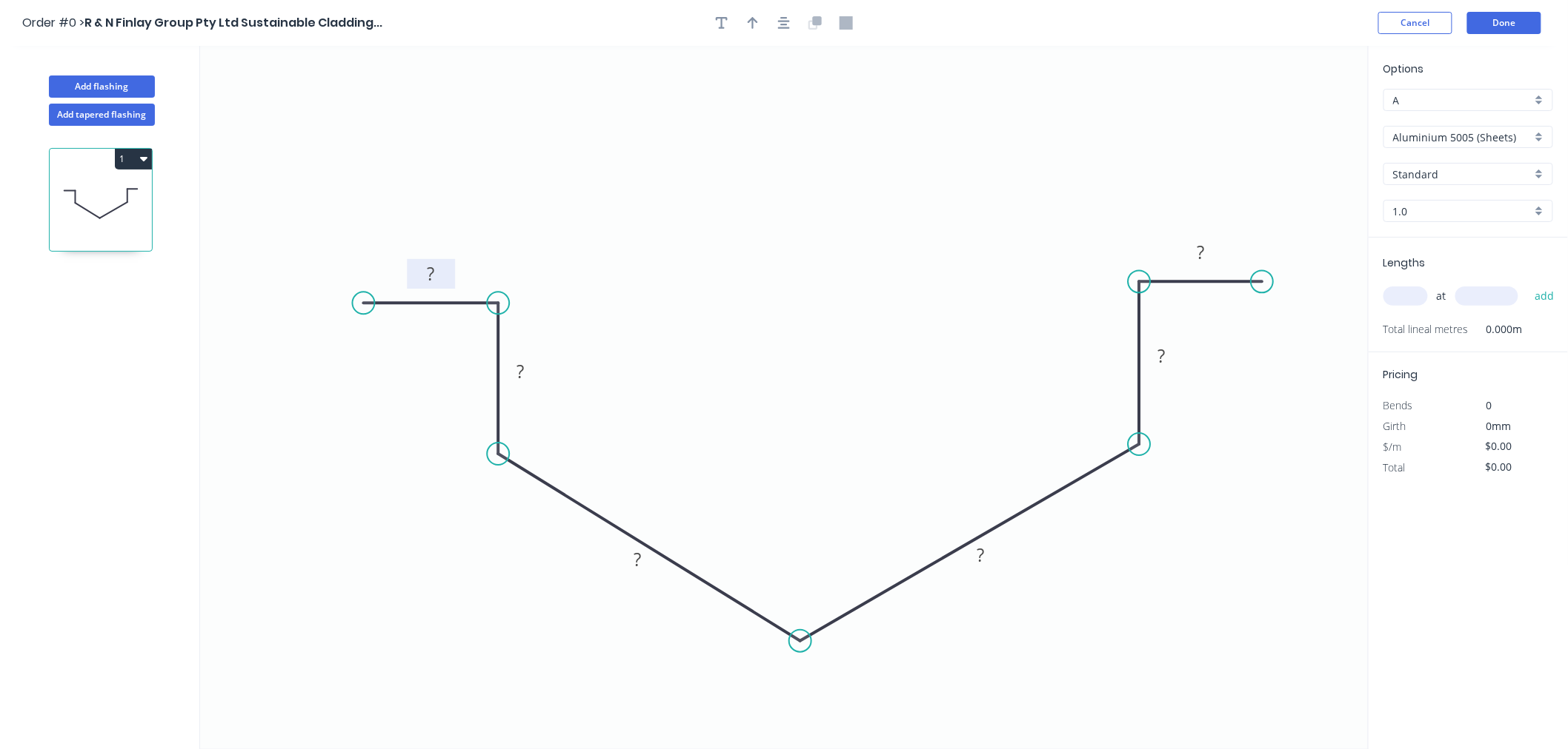
click at [449, 279] on rect at bounding box center [431, 274] width 48 height 30
click at [439, 275] on rect at bounding box center [431, 275] width 30 height 20
click at [1041, 260] on icon "0 50 120 316 306 120 50" at bounding box center [784, 397] width 1168 height 703
click at [1514, 133] on input "Aluminium 5005 (Sheets)" at bounding box center [1462, 137] width 138 height 15
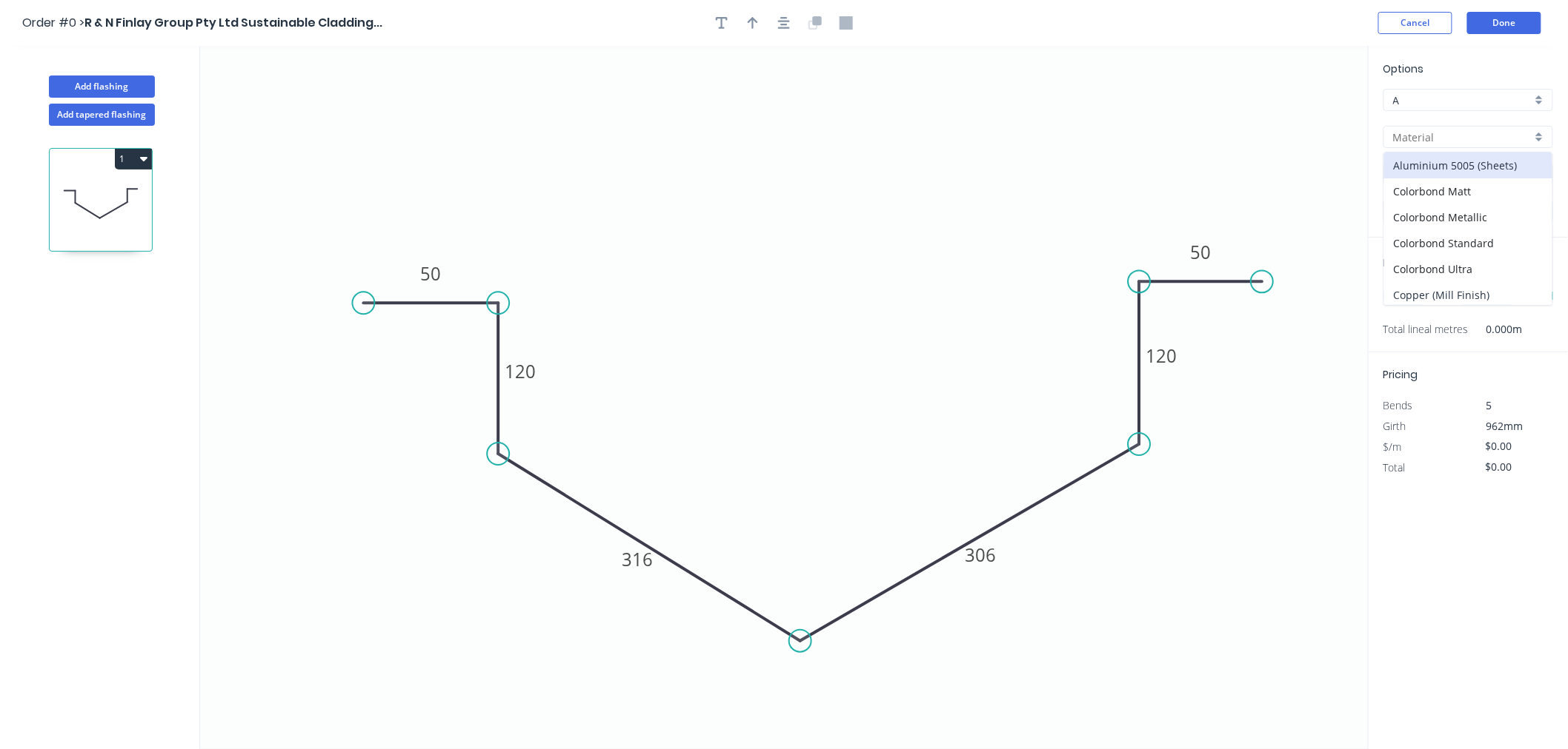
click at [1461, 284] on div "Copper (Mill Finish)" at bounding box center [1467, 295] width 168 height 26
type input "Copper (Mill Finish)"
type input "Mill Finish"
type input "0.55"
type input "$175.06"
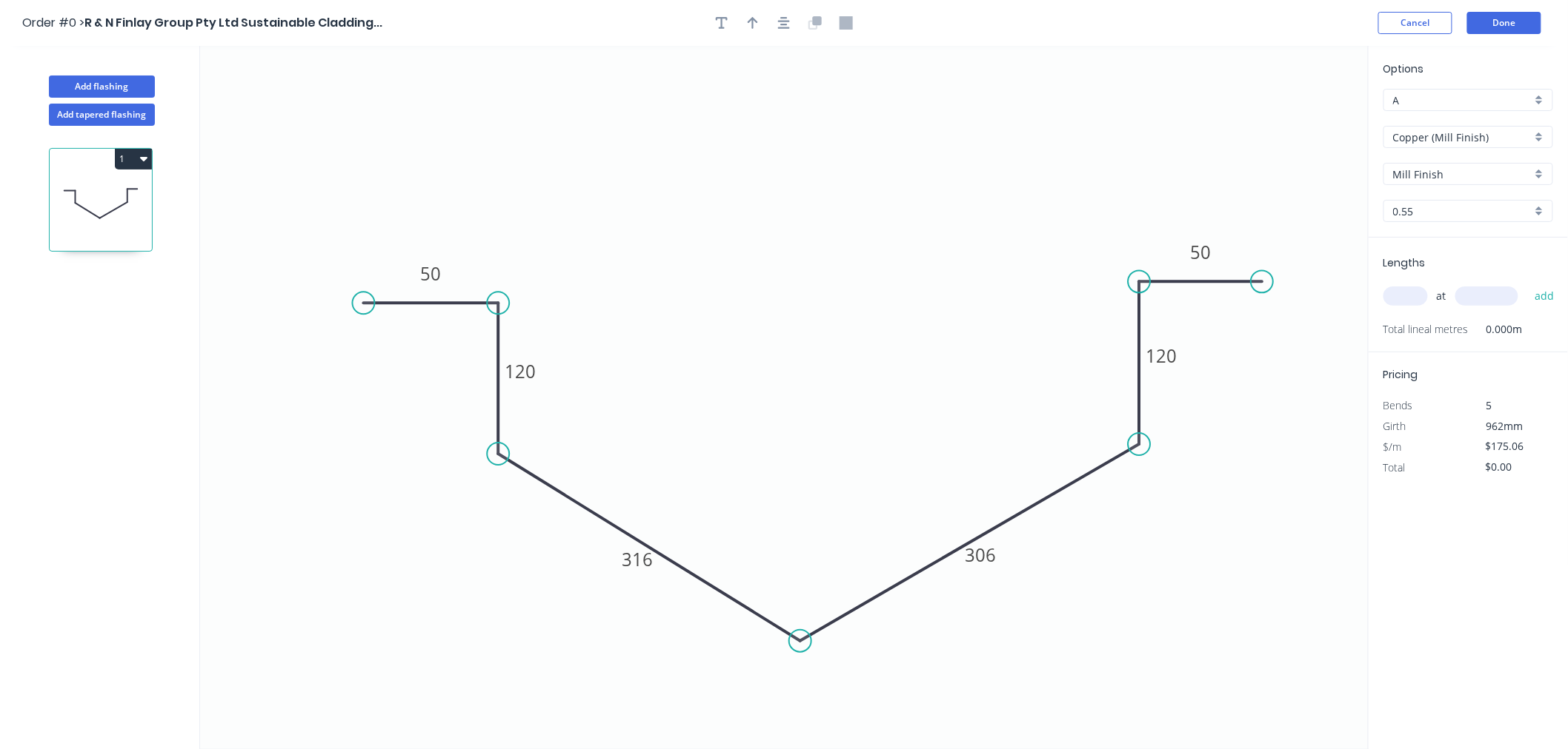
click at [1420, 295] on input "text" at bounding box center [1405, 296] width 44 height 20
type input "1"
type input "400"
click at [1527, 284] on button "add" at bounding box center [1544, 297] width 35 height 26
type input "$175.06"
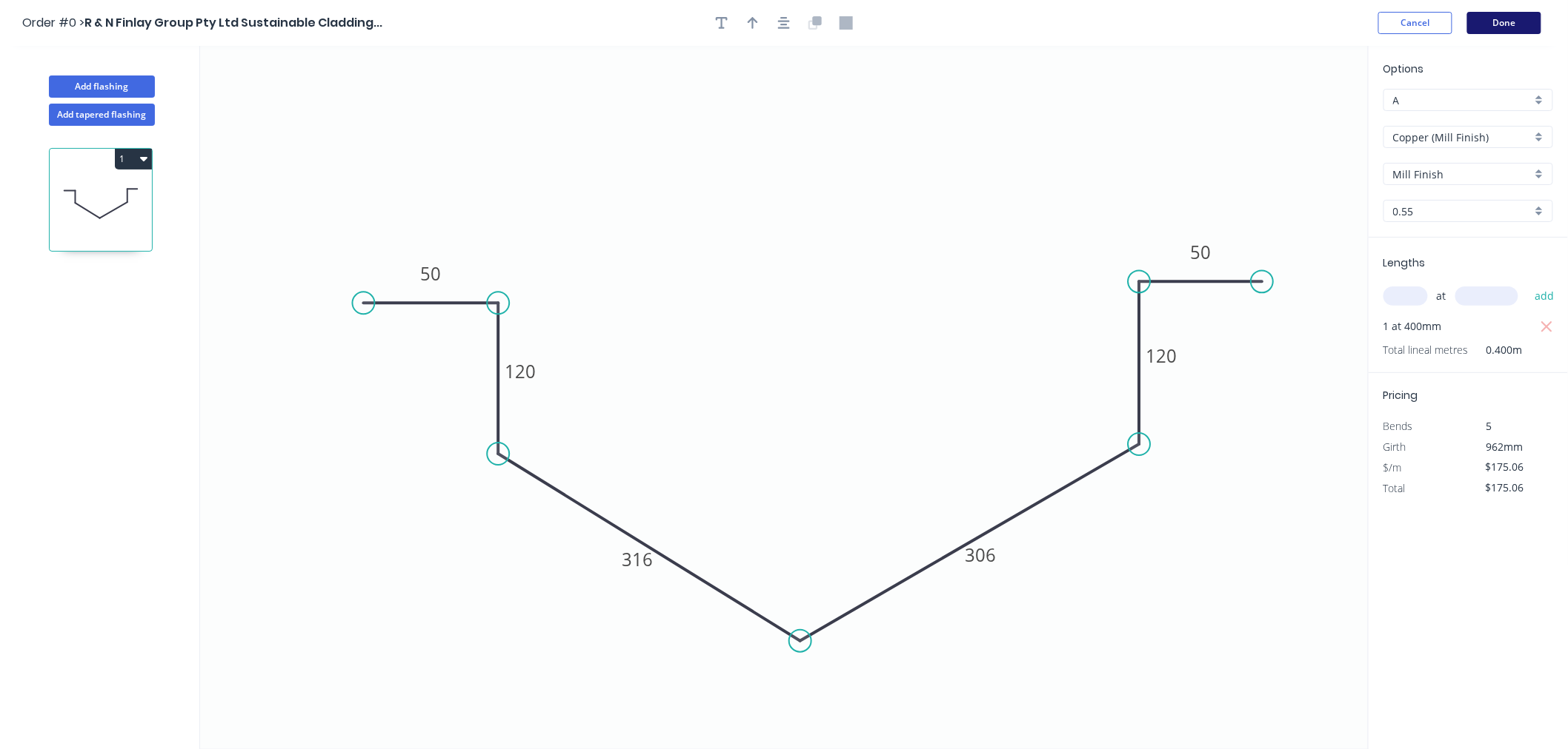
click at [1518, 16] on button "Done" at bounding box center [1504, 23] width 74 height 22
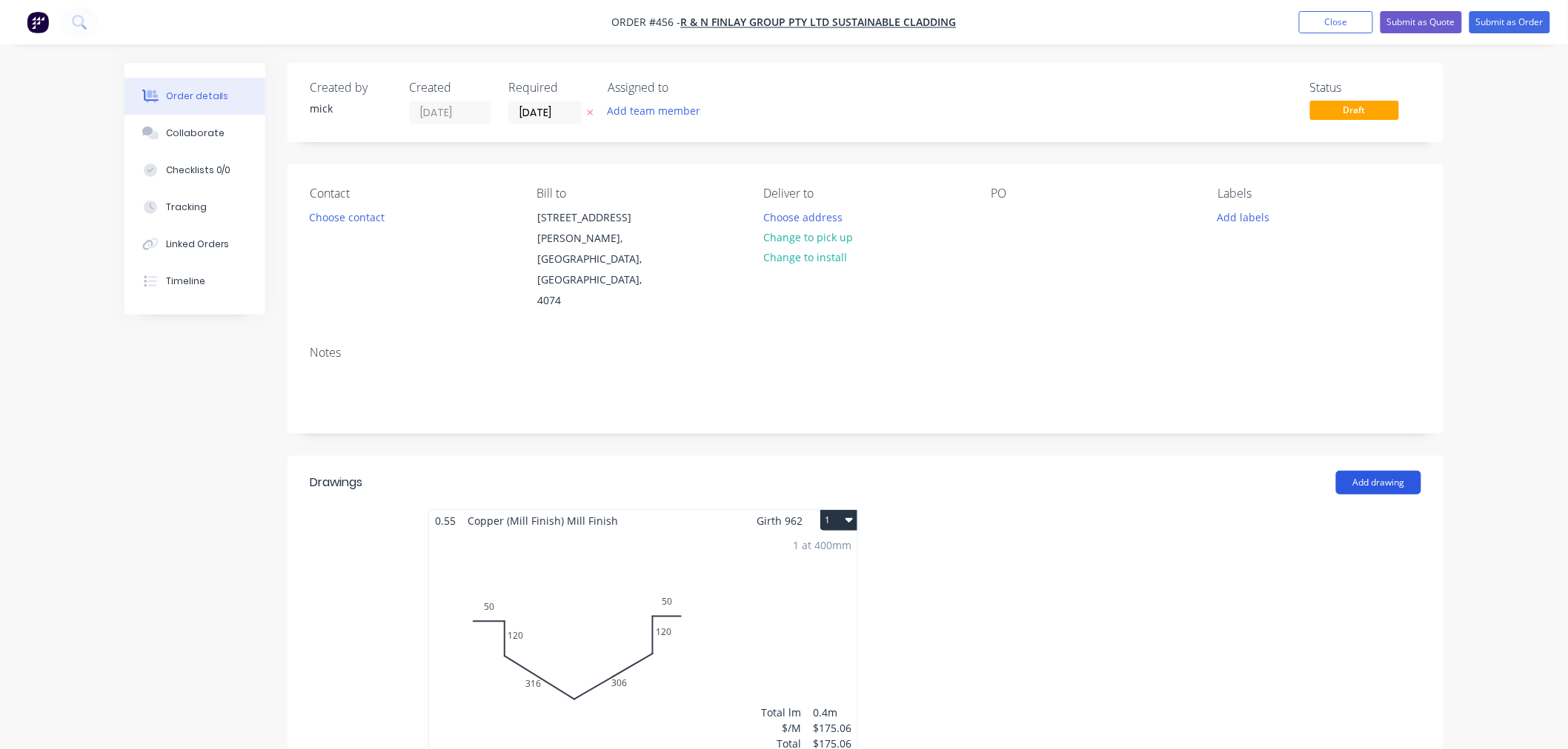
click at [1390, 471] on button "Add drawing" at bounding box center [1379, 483] width 85 height 24
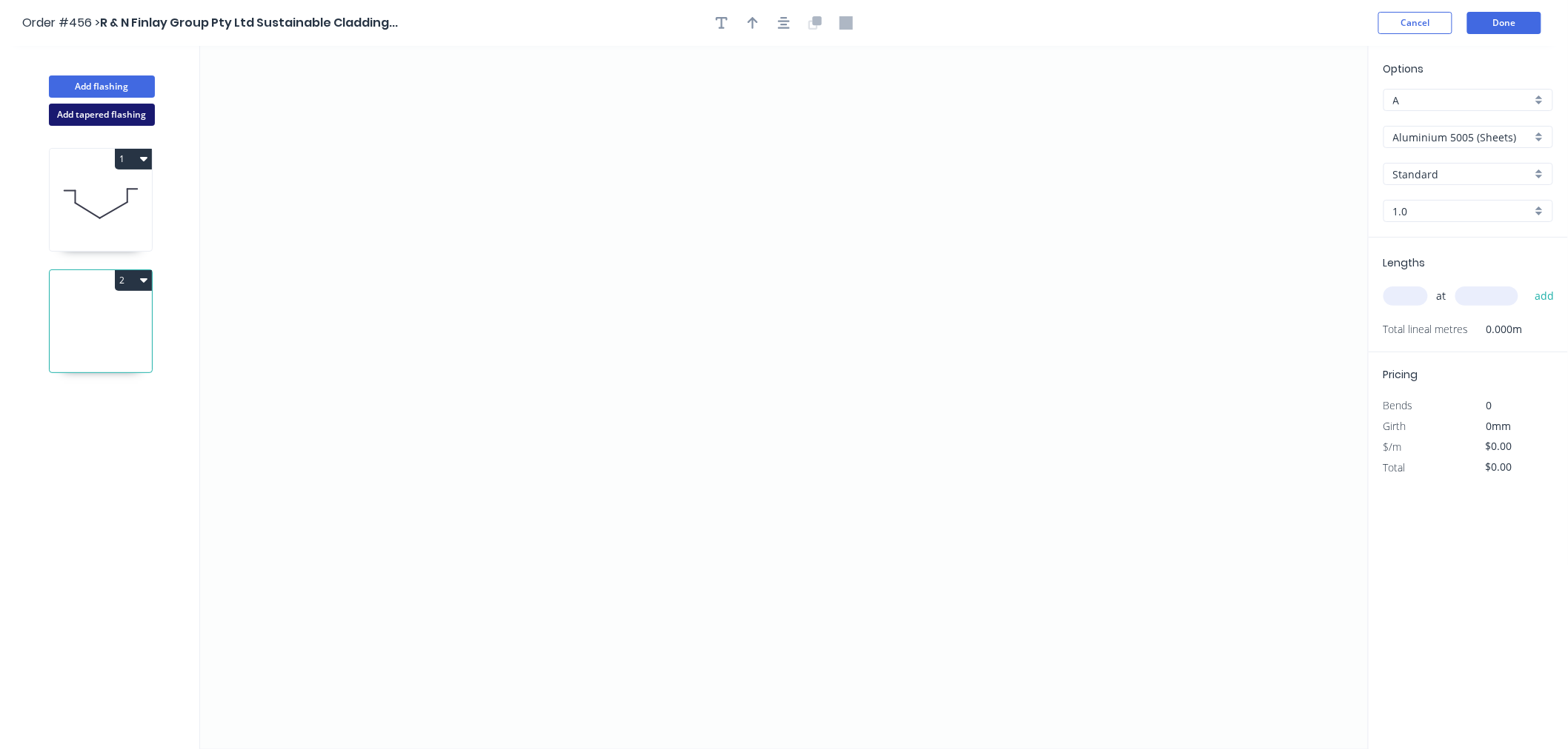
click at [70, 109] on button "Add tapered flashing" at bounding box center [101, 115] width 106 height 22
click at [674, 483] on icon "0" at bounding box center [784, 574] width 1168 height 353
click at [588, 481] on icon "0" at bounding box center [784, 574] width 1168 height 353
click at [579, 626] on icon "0 ?" at bounding box center [784, 574] width 1168 height 353
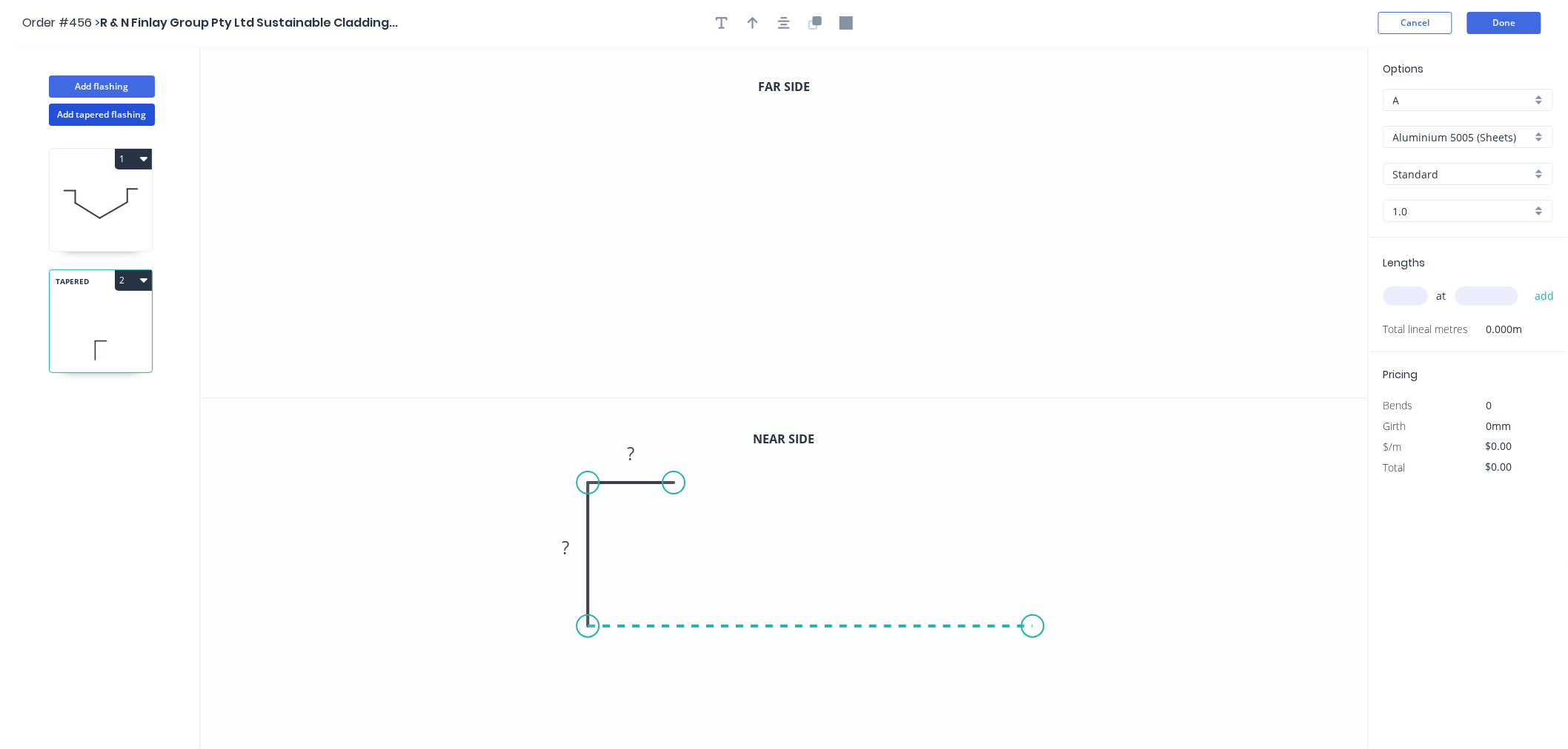
click at [1033, 619] on icon "0 ? ?" at bounding box center [784, 574] width 1168 height 353
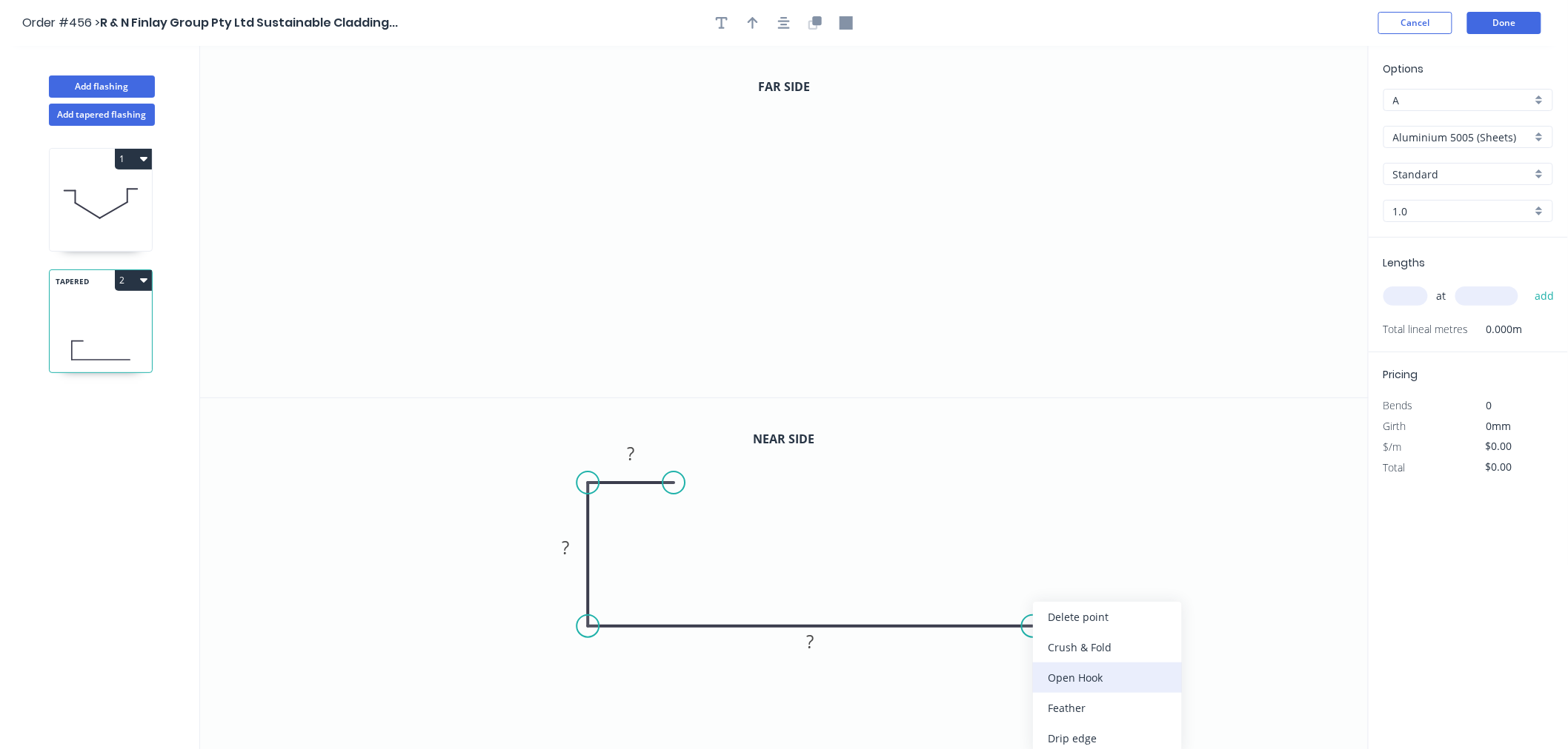
click at [1067, 666] on div "Open Hook" at bounding box center [1107, 678] width 149 height 31
click at [1057, 664] on div "Flip bend" at bounding box center [1107, 671] width 149 height 31
click at [690, 141] on icon "0" at bounding box center [784, 222] width 1168 height 352
click at [602, 143] on icon "0" at bounding box center [784, 222] width 1168 height 352
click at [595, 279] on icon "0 ?" at bounding box center [784, 222] width 1168 height 352
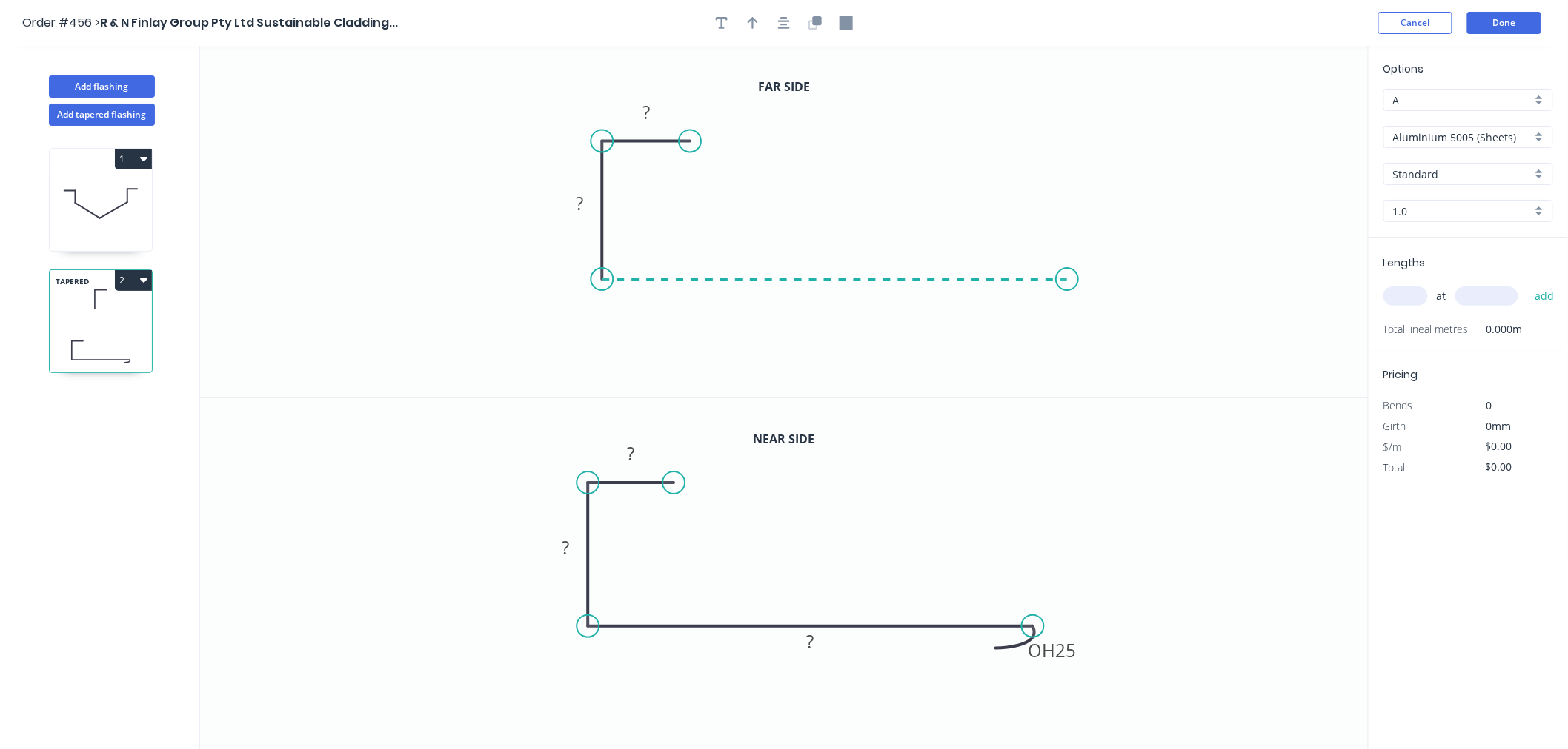
click at [1068, 285] on icon "0 ? ?" at bounding box center [784, 222] width 1168 height 352
click at [1100, 330] on div "Crush & Fold" at bounding box center [1142, 334] width 149 height 31
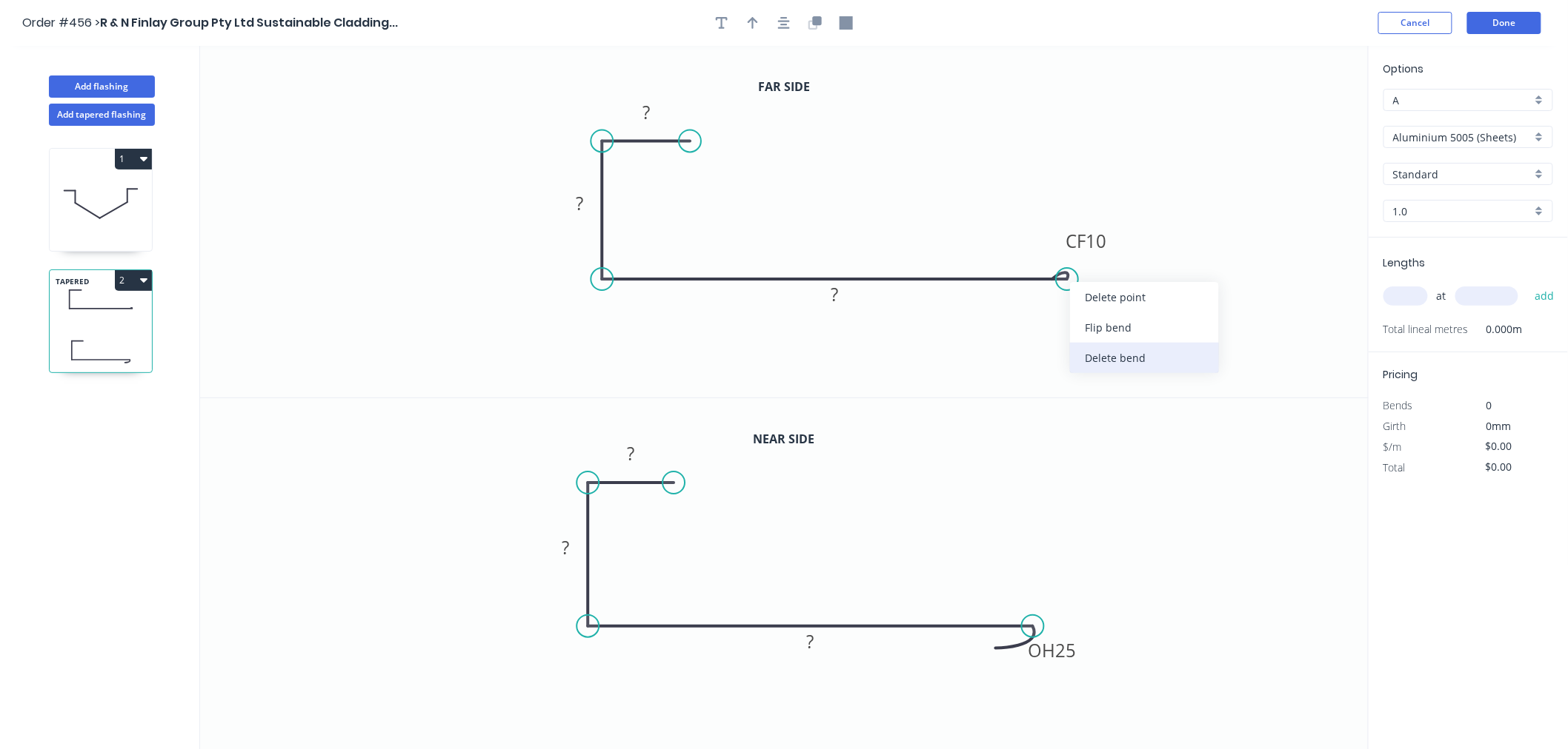
click at [1157, 353] on div "Delete bend" at bounding box center [1144, 358] width 149 height 31
click at [1141, 343] on div "Open Hook" at bounding box center [1149, 359] width 149 height 31
click at [1116, 324] on div "Flip bend" at bounding box center [1142, 326] width 149 height 31
click at [647, 454] on rect at bounding box center [632, 452] width 48 height 30
click at [641, 453] on rect at bounding box center [631, 454] width 30 height 20
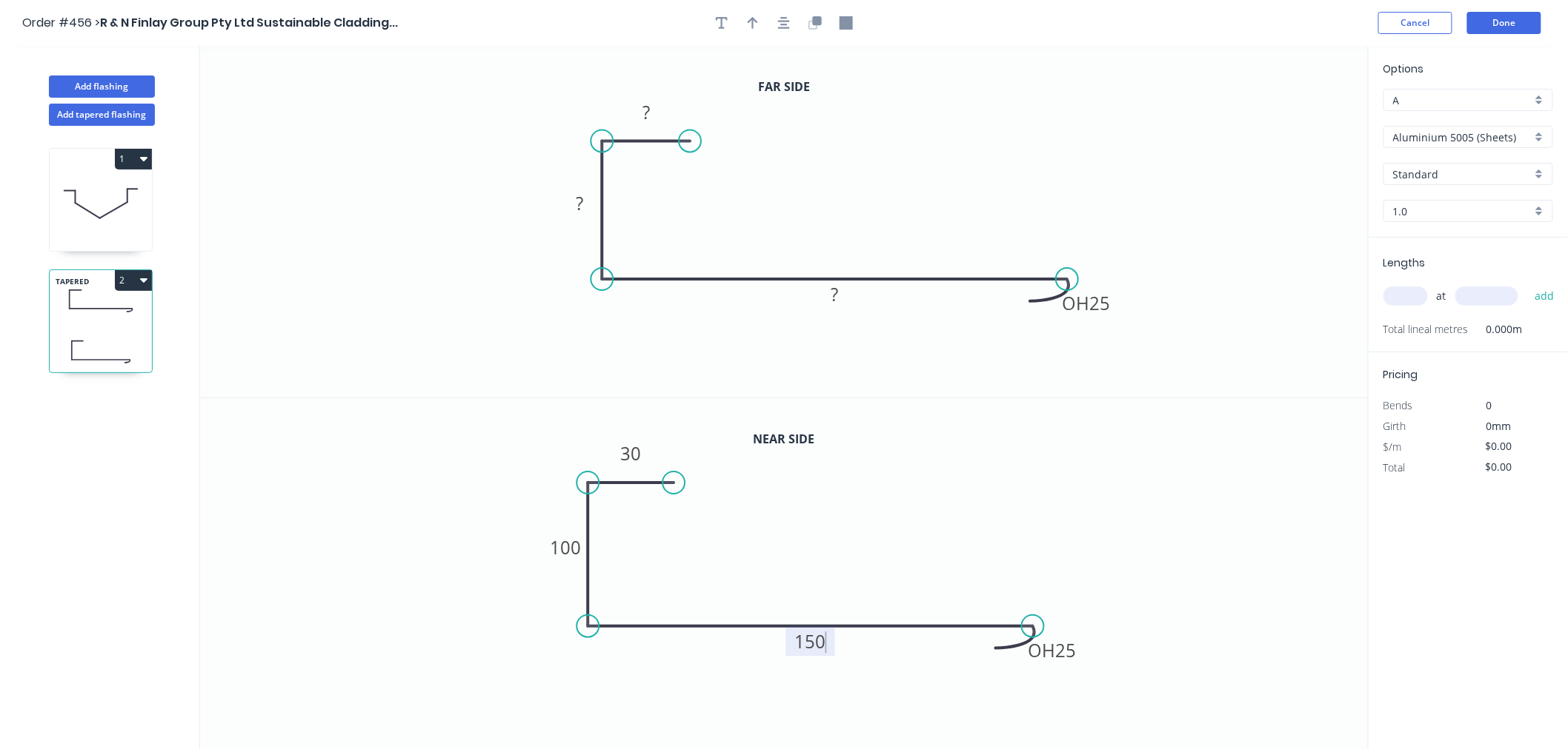
click at [1215, 498] on icon "0 30 100 OH 25 150" at bounding box center [784, 574] width 1168 height 353
click at [650, 114] on rect at bounding box center [645, 113] width 30 height 20
click at [990, 150] on icon "0 30 100 OH 25 140" at bounding box center [784, 222] width 1168 height 352
click at [788, 26] on icon "button" at bounding box center [784, 23] width 12 height 14
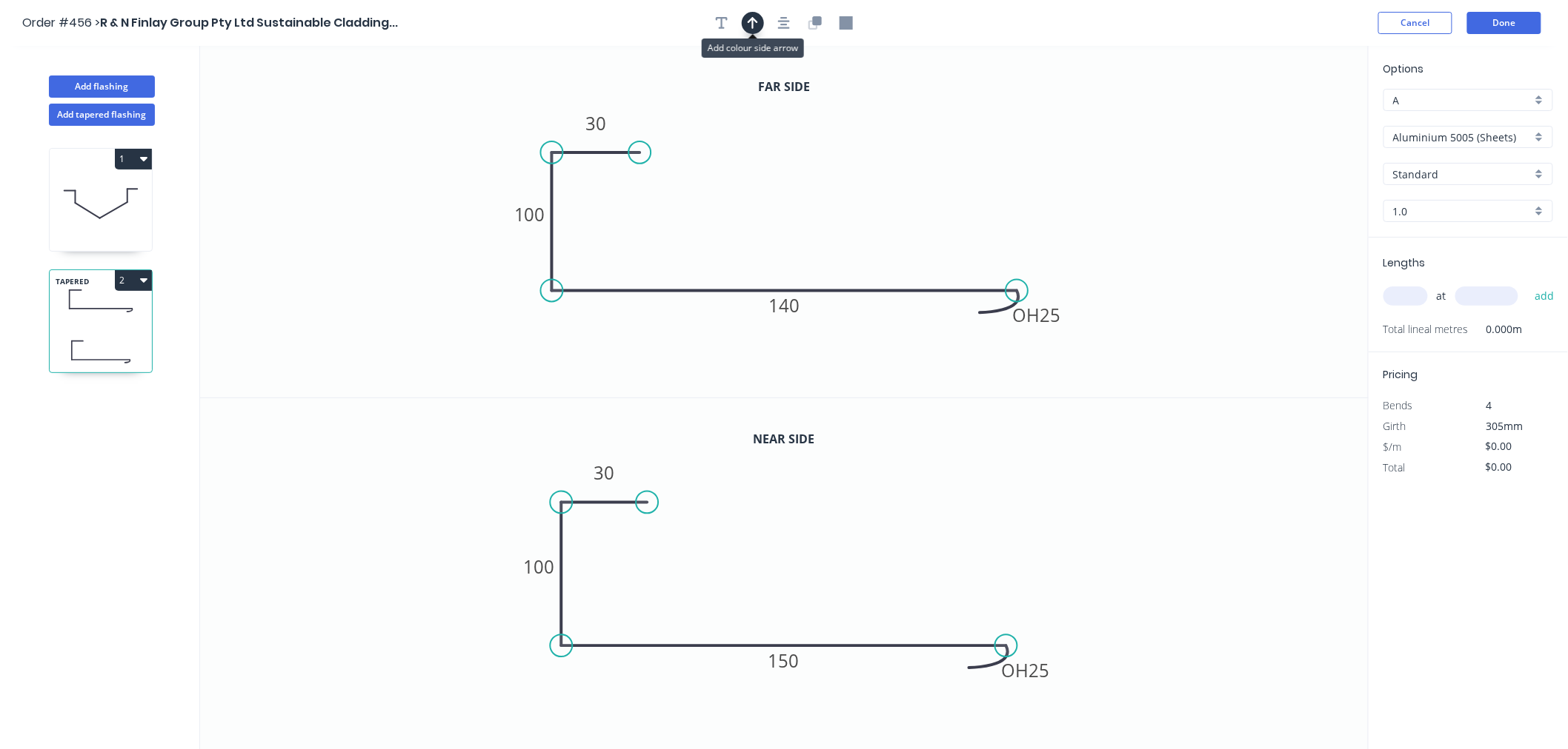
click at [759, 23] on button "button" at bounding box center [753, 23] width 22 height 22
drag, startPoint x: 1294, startPoint y: 116, endPoint x: 854, endPoint y: 206, distance: 449.1
click at [854, 206] on icon at bounding box center [854, 188] width 14 height 48
click at [1488, 130] on input "Aluminium 5005 (Sheets)" at bounding box center [1462, 137] width 138 height 15
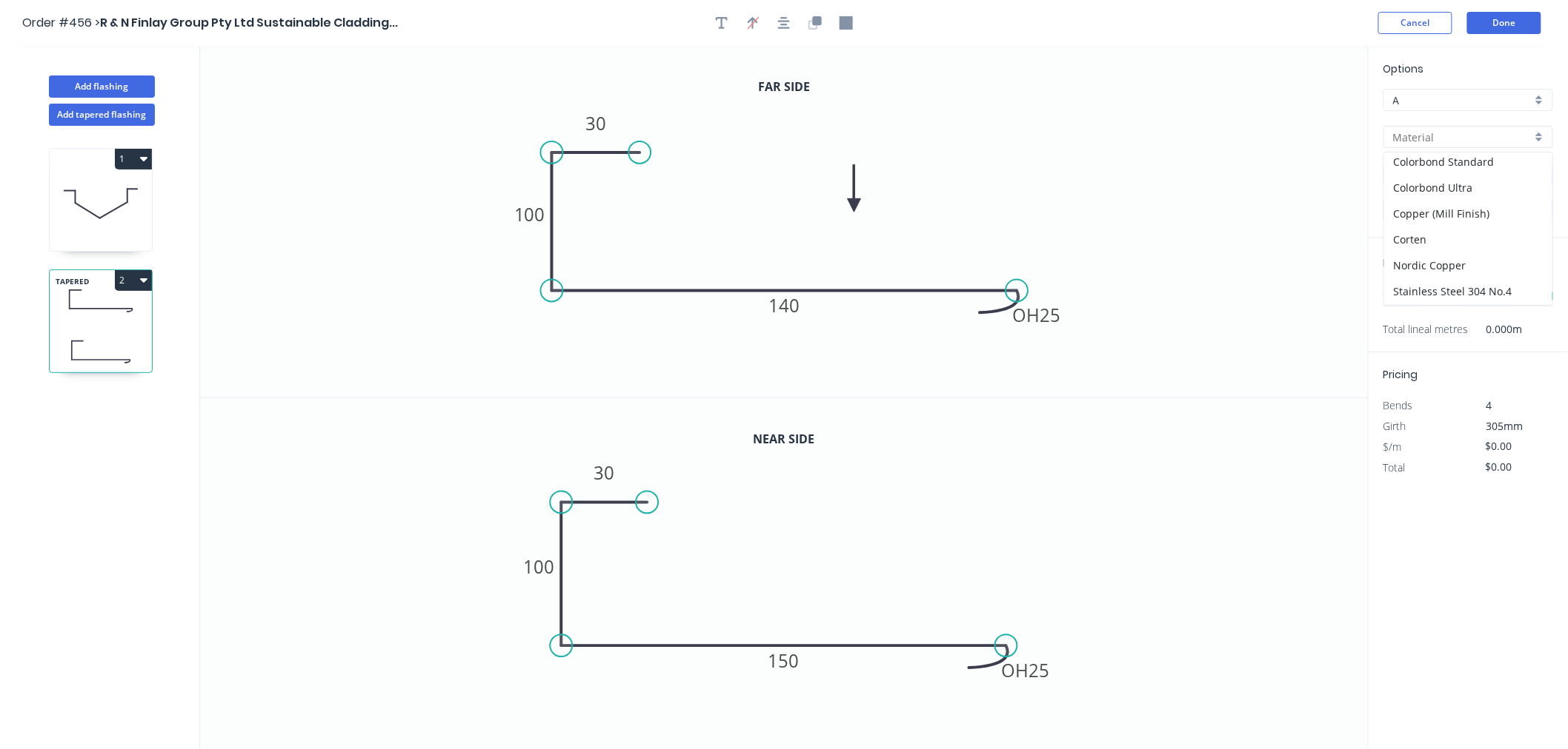
scroll to position [82, 0]
click at [1484, 205] on div "Copper (Mill Finish)" at bounding box center [1467, 213] width 168 height 26
type input "Copper (Mill Finish)"
type input "Mill Finish"
type input "0.55"
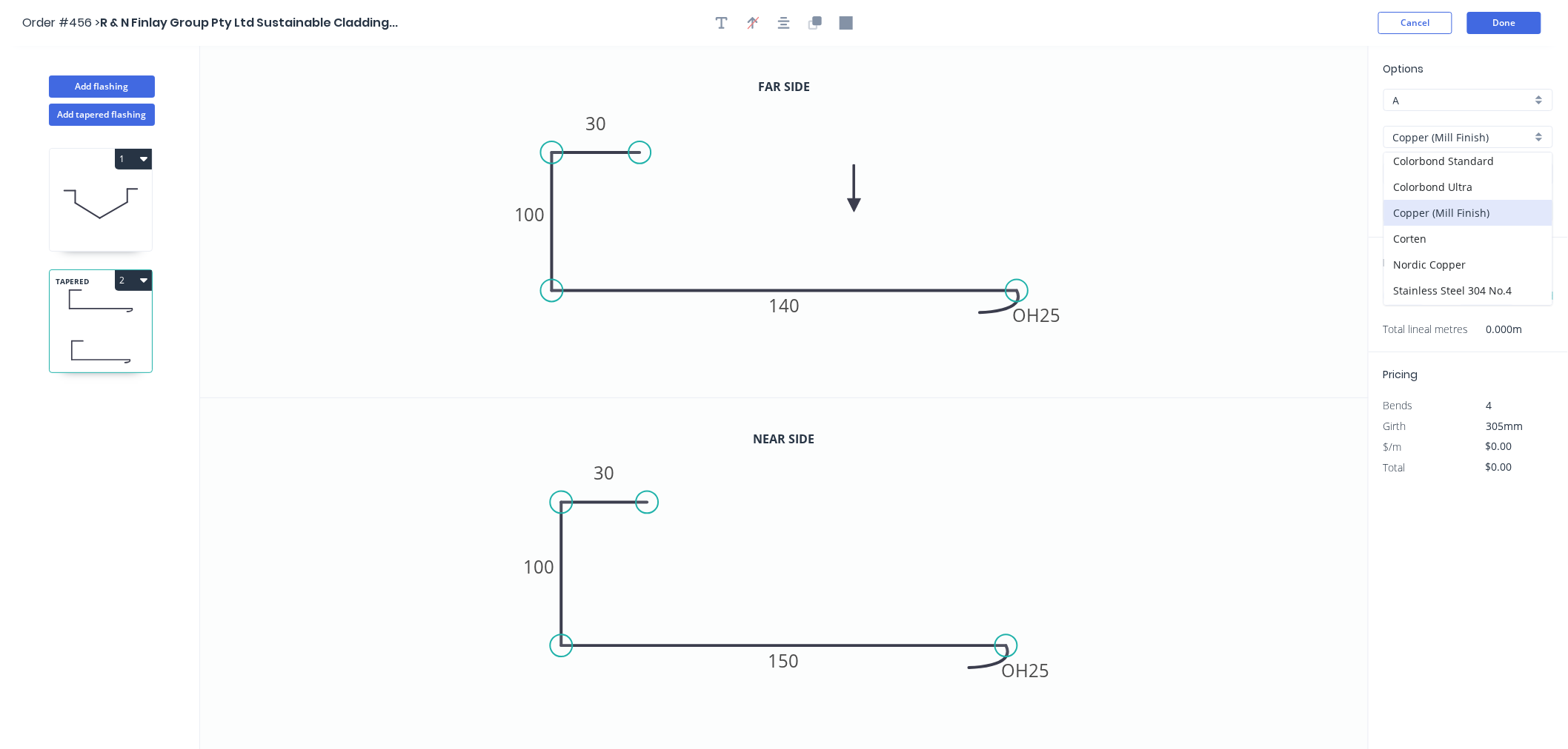
type input "$76.60"
click at [1395, 300] on input "text" at bounding box center [1405, 296] width 44 height 20
type input "2"
type input "3300"
click at [1527, 284] on button "add" at bounding box center [1544, 297] width 35 height 26
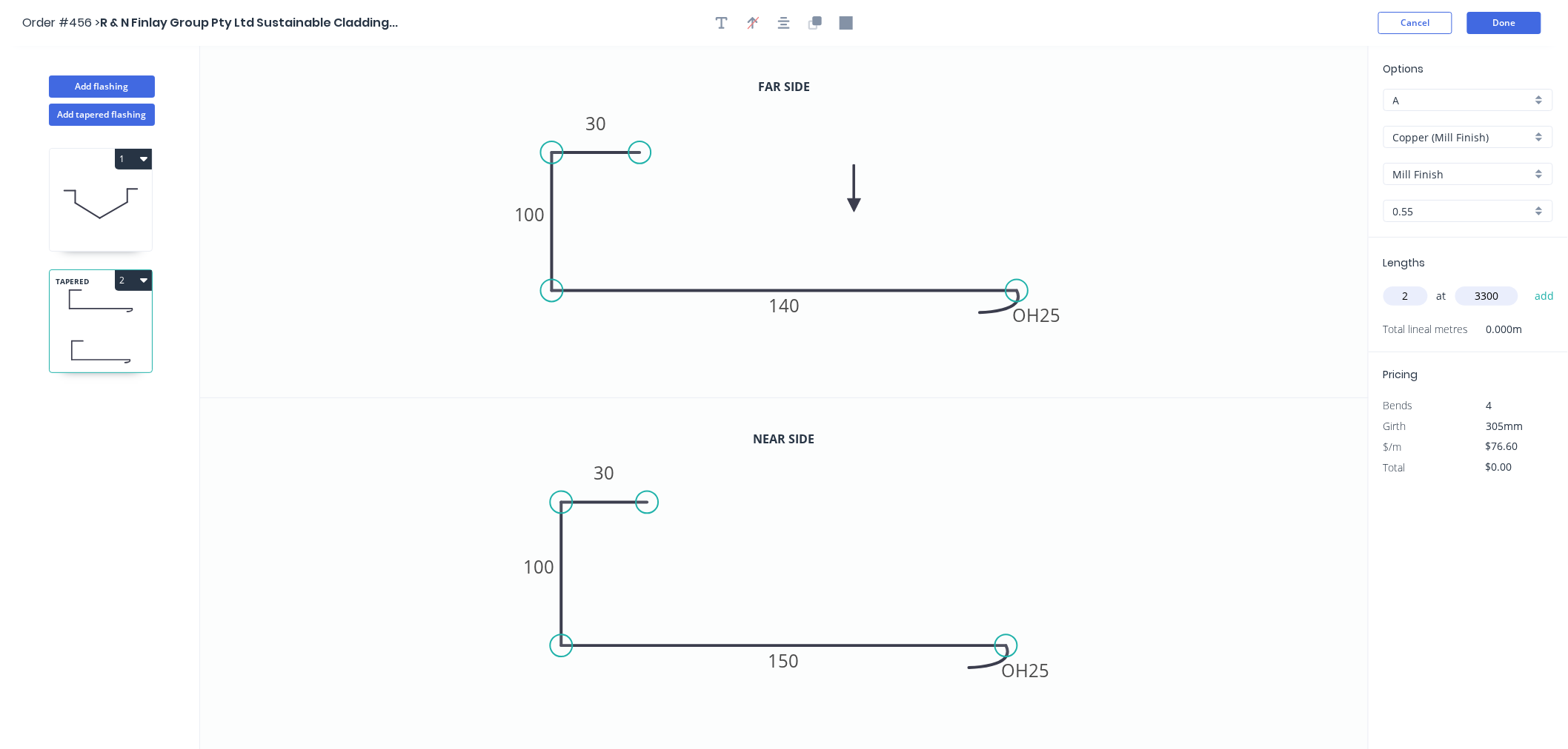
type input "$505.56"
click at [1521, 15] on button "Done" at bounding box center [1504, 23] width 74 height 22
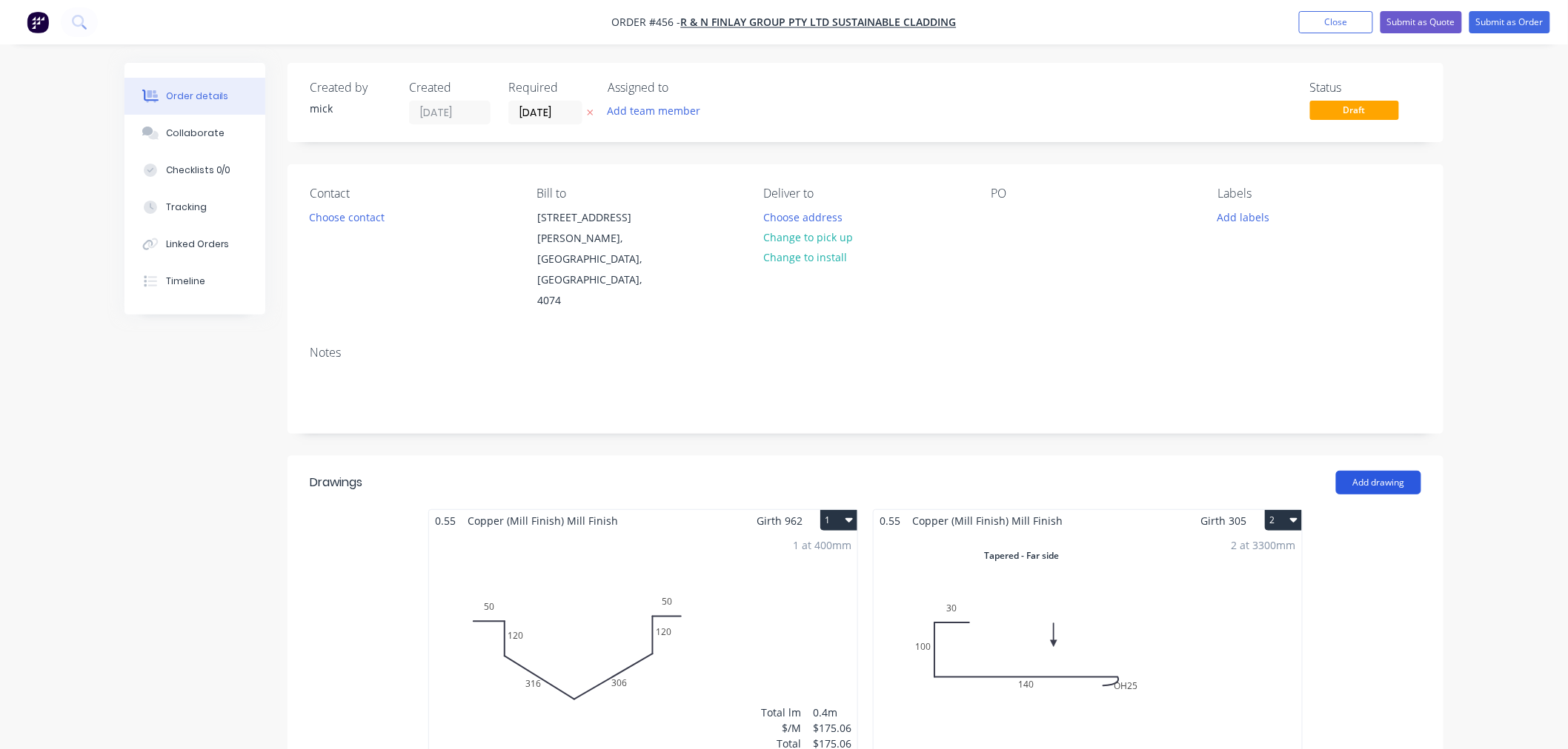
click at [1373, 471] on button "Add drawing" at bounding box center [1379, 483] width 85 height 24
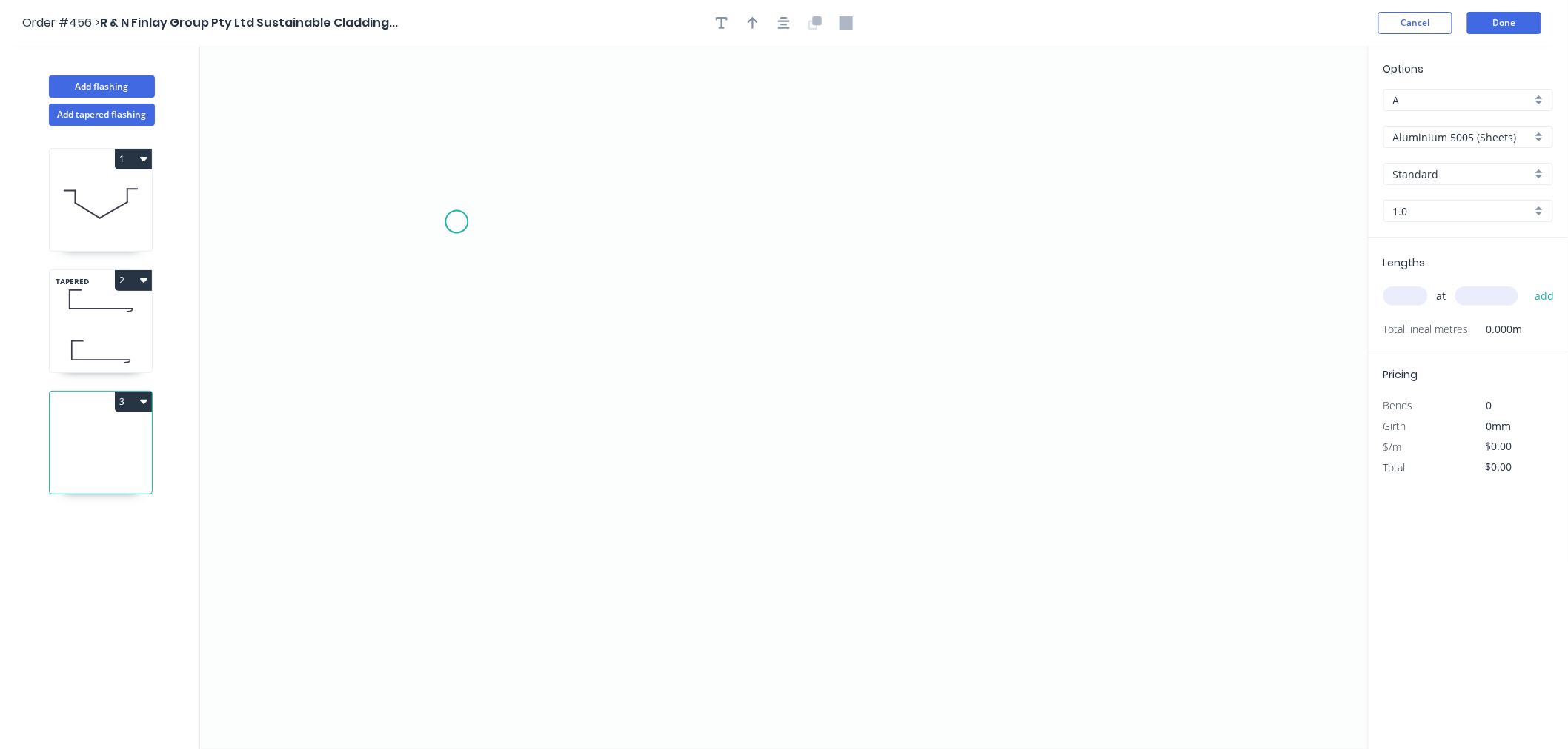
click at [456, 222] on icon "0" at bounding box center [784, 397] width 1168 height 703
click at [443, 472] on icon "0" at bounding box center [784, 397] width 1168 height 703
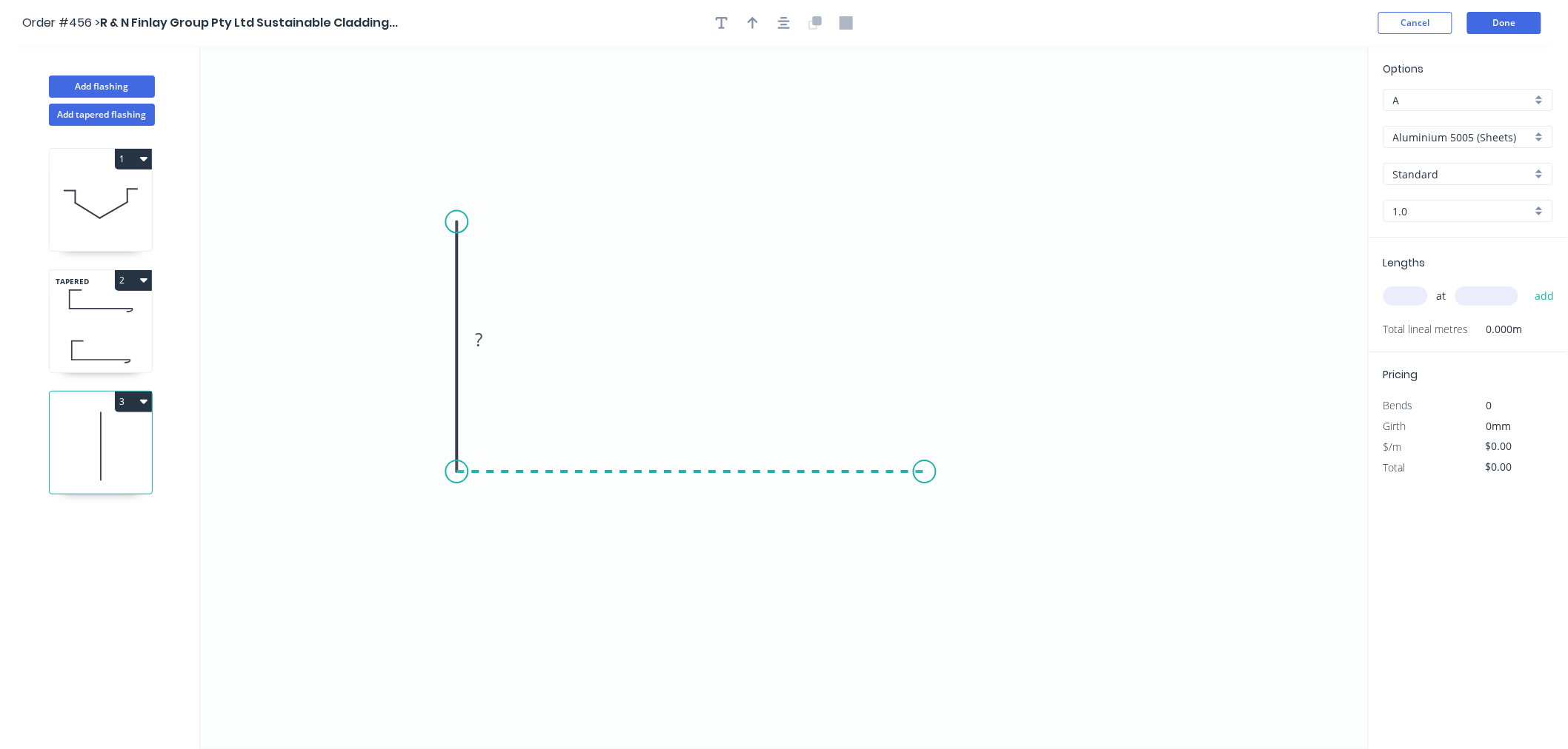
click at [924, 487] on icon "0 ?" at bounding box center [784, 397] width 1168 height 703
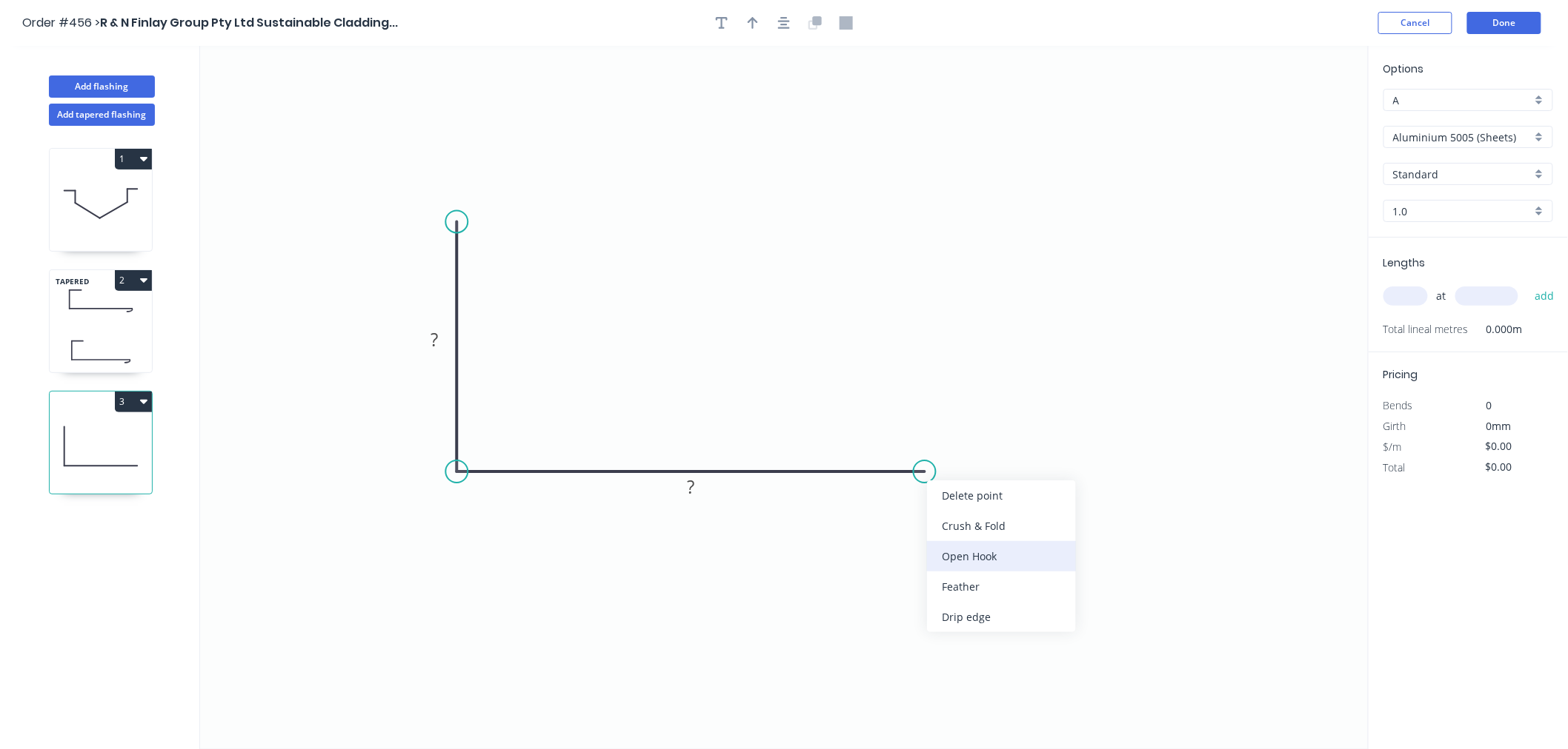
click at [972, 556] on div "Open Hook" at bounding box center [1001, 556] width 149 height 31
click at [968, 523] on div "Flip bend" at bounding box center [1002, 528] width 149 height 31
click at [438, 342] on rect at bounding box center [435, 341] width 30 height 20
click at [678, 178] on icon "0 50 OH 25 110" at bounding box center [784, 397] width 1168 height 703
click at [1494, 138] on input "Aluminium 5005 (Sheets)" at bounding box center [1462, 137] width 138 height 15
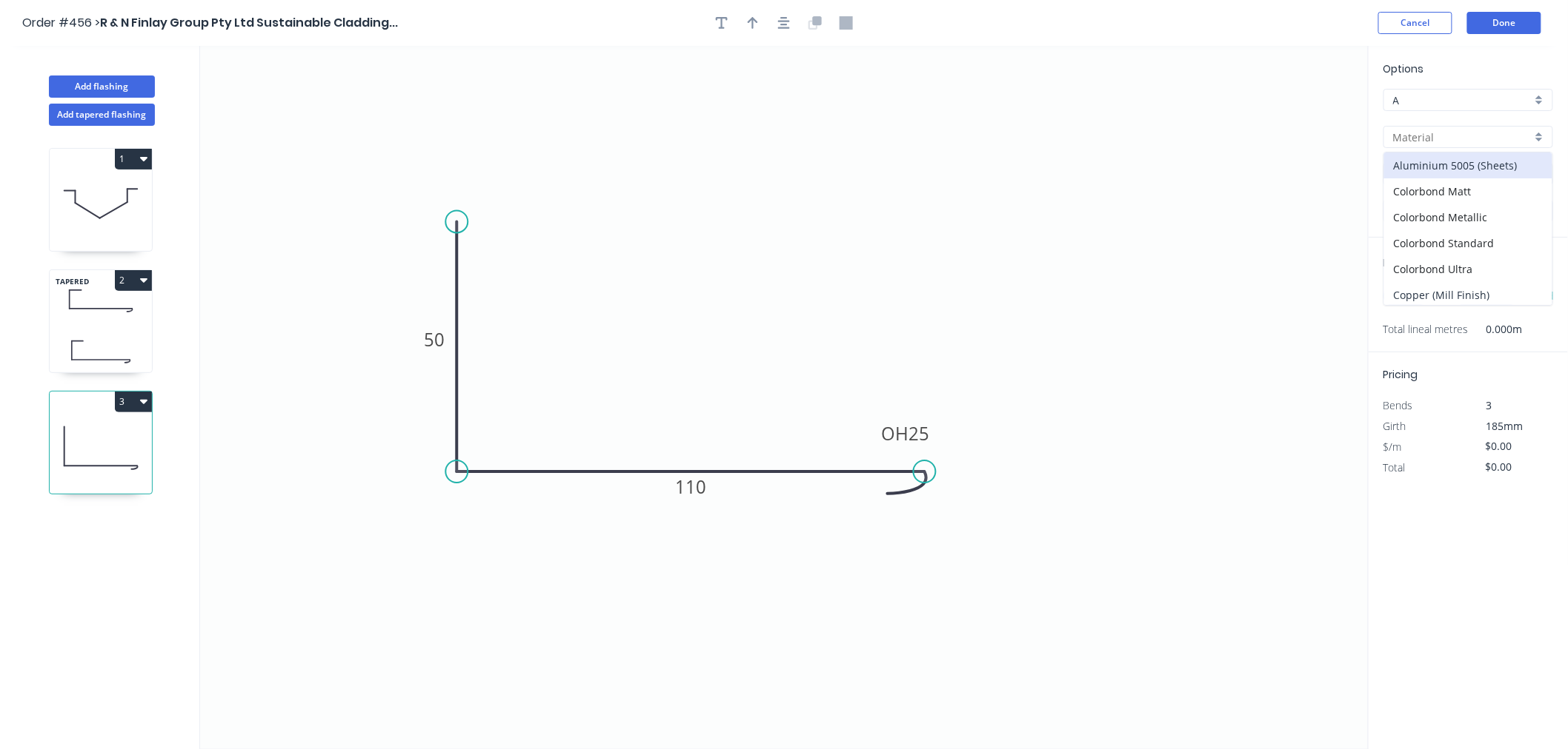
click at [1473, 295] on div "Copper (Mill Finish)" at bounding box center [1467, 295] width 168 height 26
type input "Copper (Mill Finish)"
type input "Mill Finish"
type input "0.55"
type input "$40.16"
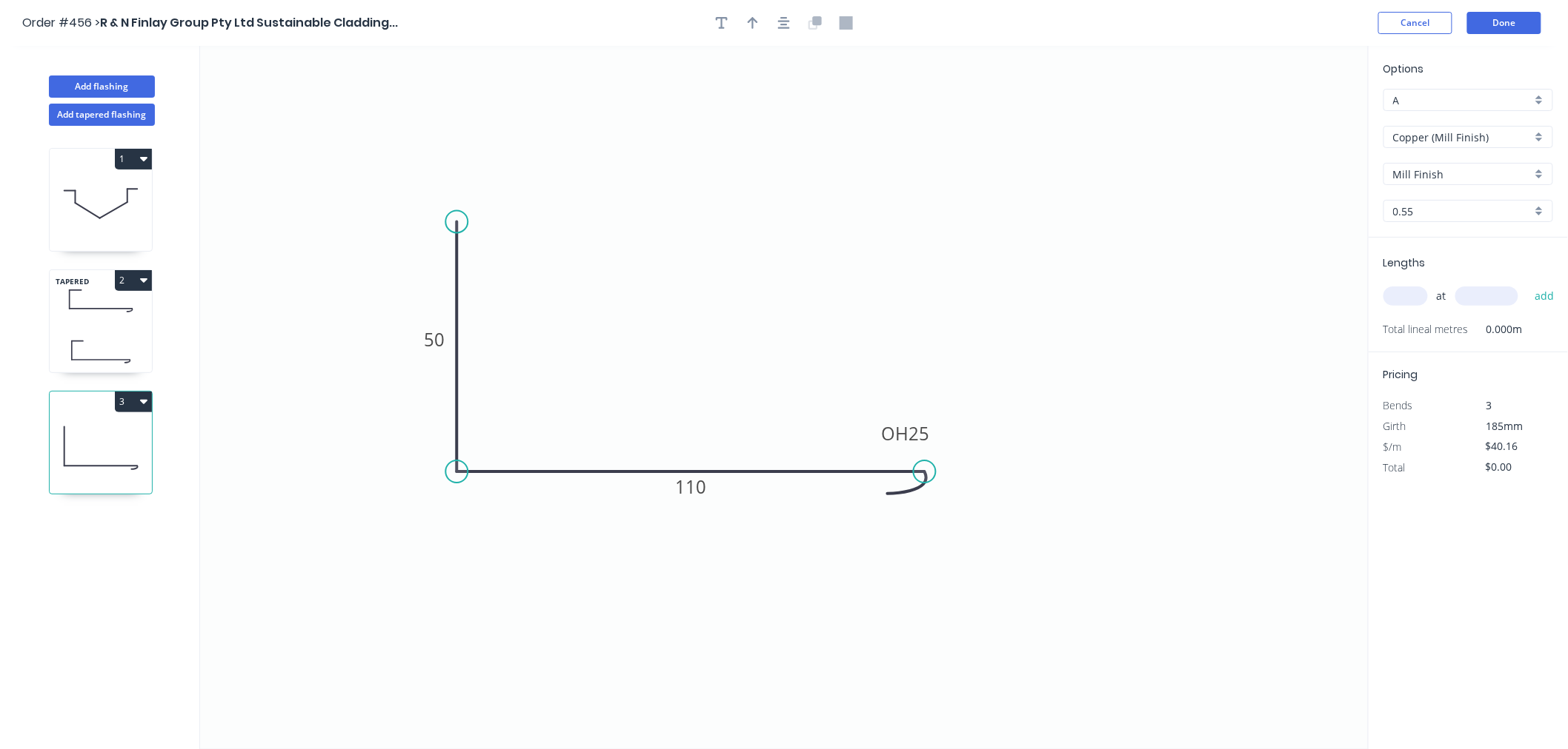
click at [1410, 295] on input "text" at bounding box center [1405, 296] width 44 height 20
type input "5"
type input "3"
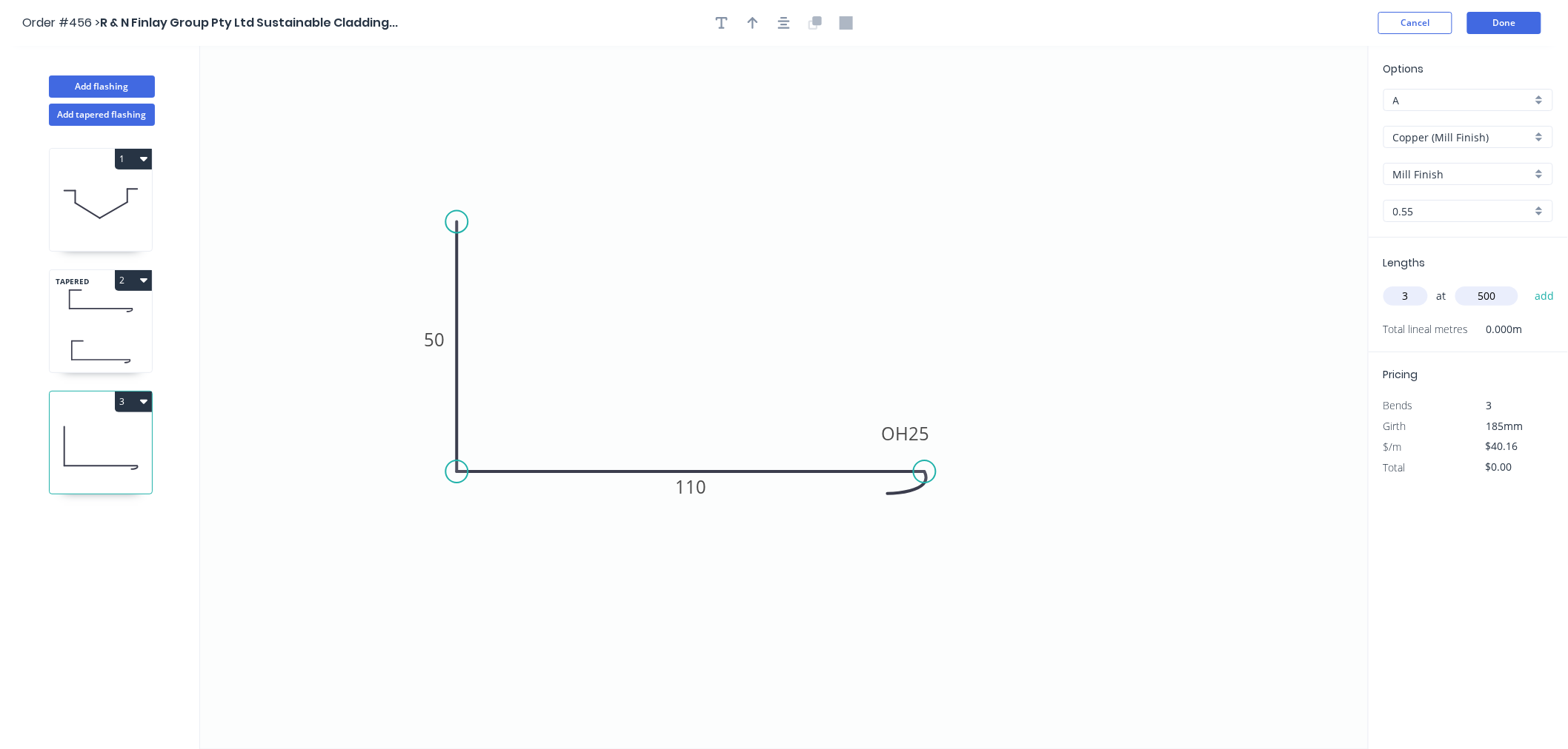
type input "500"
click at [1527, 284] on button "add" at bounding box center [1544, 297] width 35 height 26
type input "$120.48"
click at [1525, 26] on button "Done" at bounding box center [1504, 23] width 74 height 22
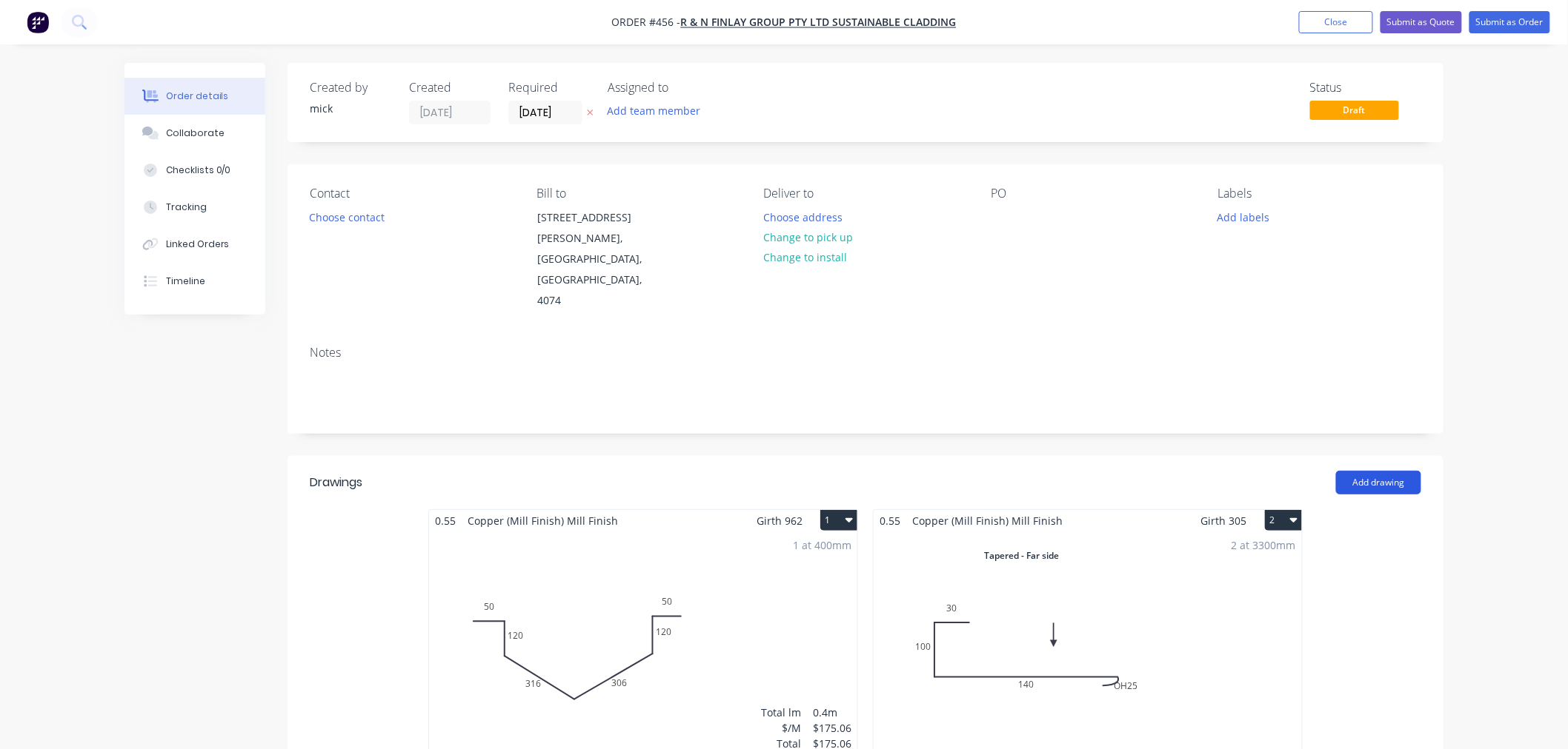
click at [1388, 471] on button "Add drawing" at bounding box center [1379, 483] width 85 height 24
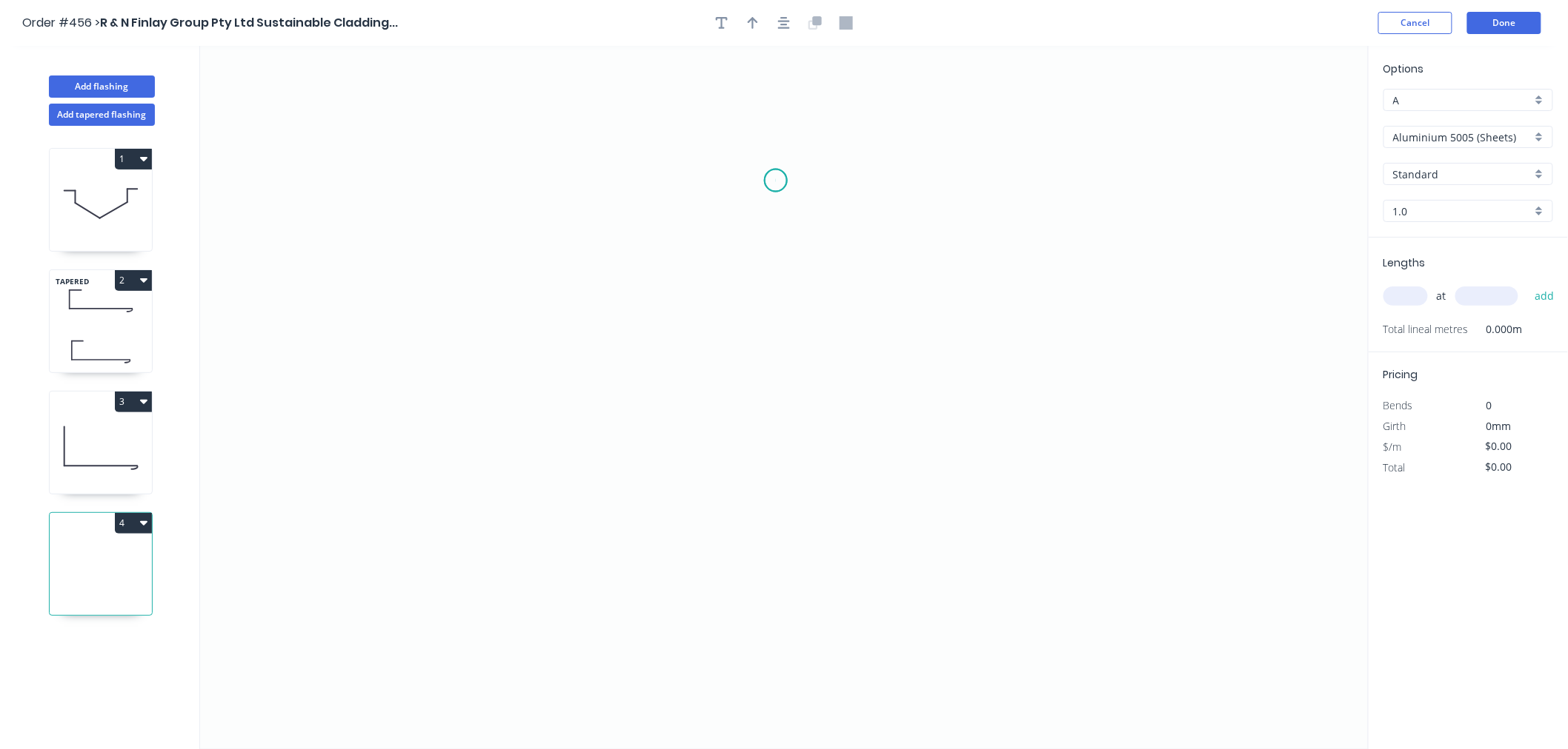
click at [776, 181] on icon "0" at bounding box center [784, 397] width 1168 height 703
click at [532, 169] on icon "0" at bounding box center [784, 397] width 1168 height 703
click at [531, 541] on icon "0 ?" at bounding box center [784, 397] width 1168 height 703
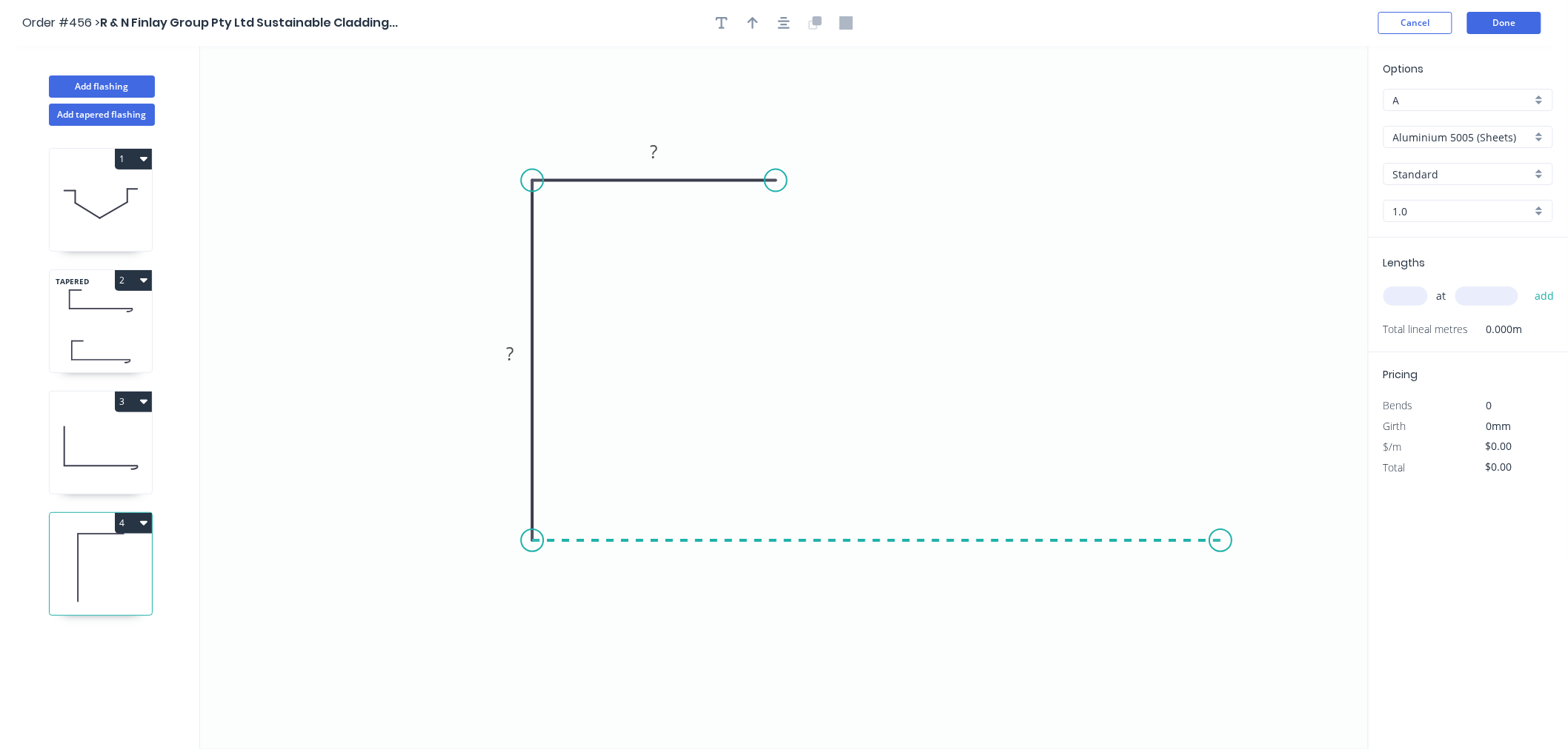
click at [1221, 511] on icon "0 ? ?" at bounding box center [784, 397] width 1168 height 703
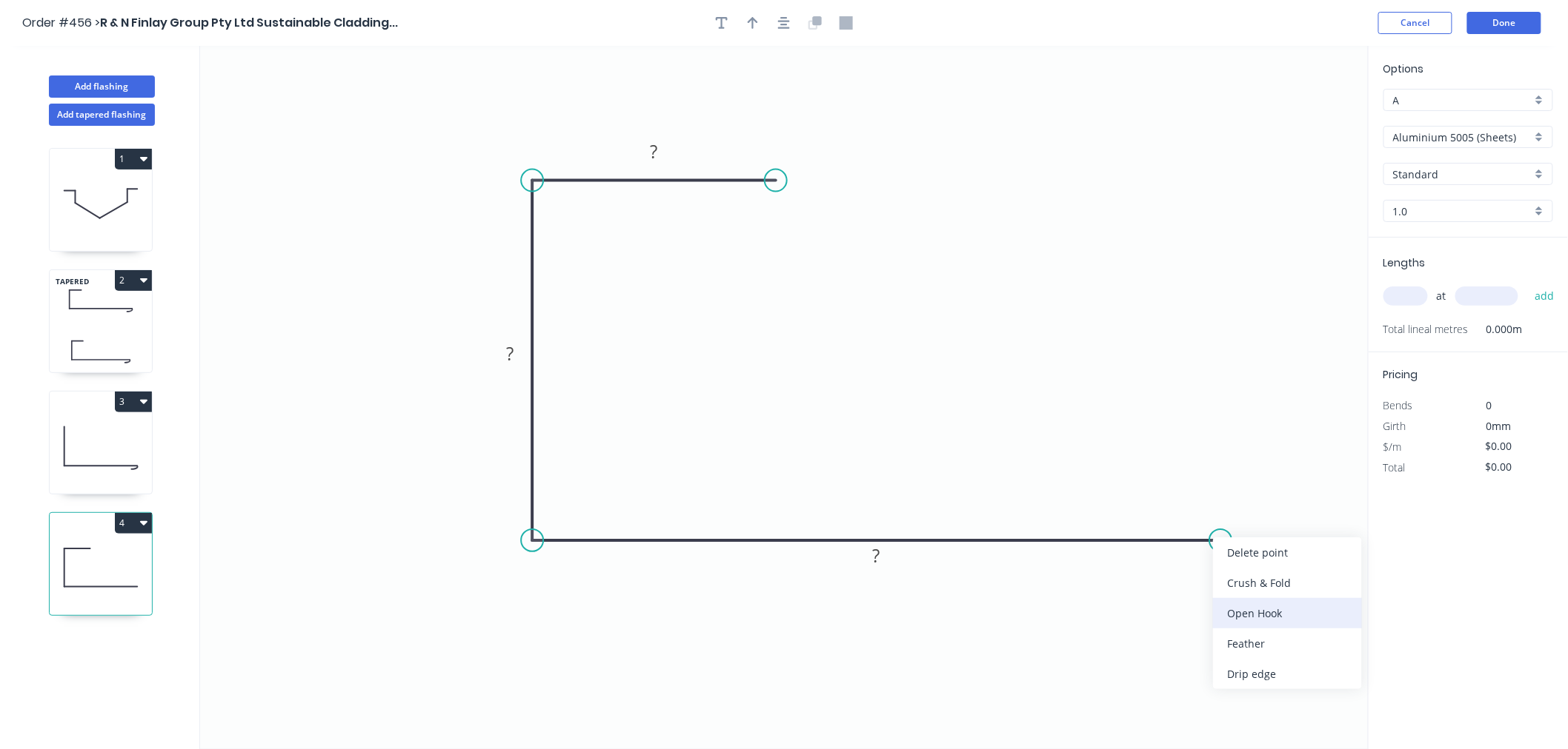
click at [1259, 612] on div "Open Hook" at bounding box center [1287, 614] width 149 height 31
click at [1248, 589] on div "Flip bend" at bounding box center [1294, 595] width 149 height 31
click at [660, 151] on rect at bounding box center [654, 153] width 30 height 20
click at [1038, 314] on icon "0 30 100 OH 25 150" at bounding box center [784, 397] width 1168 height 703
click at [1464, 136] on input "Aluminium 5005 (Sheets)" at bounding box center [1462, 137] width 138 height 15
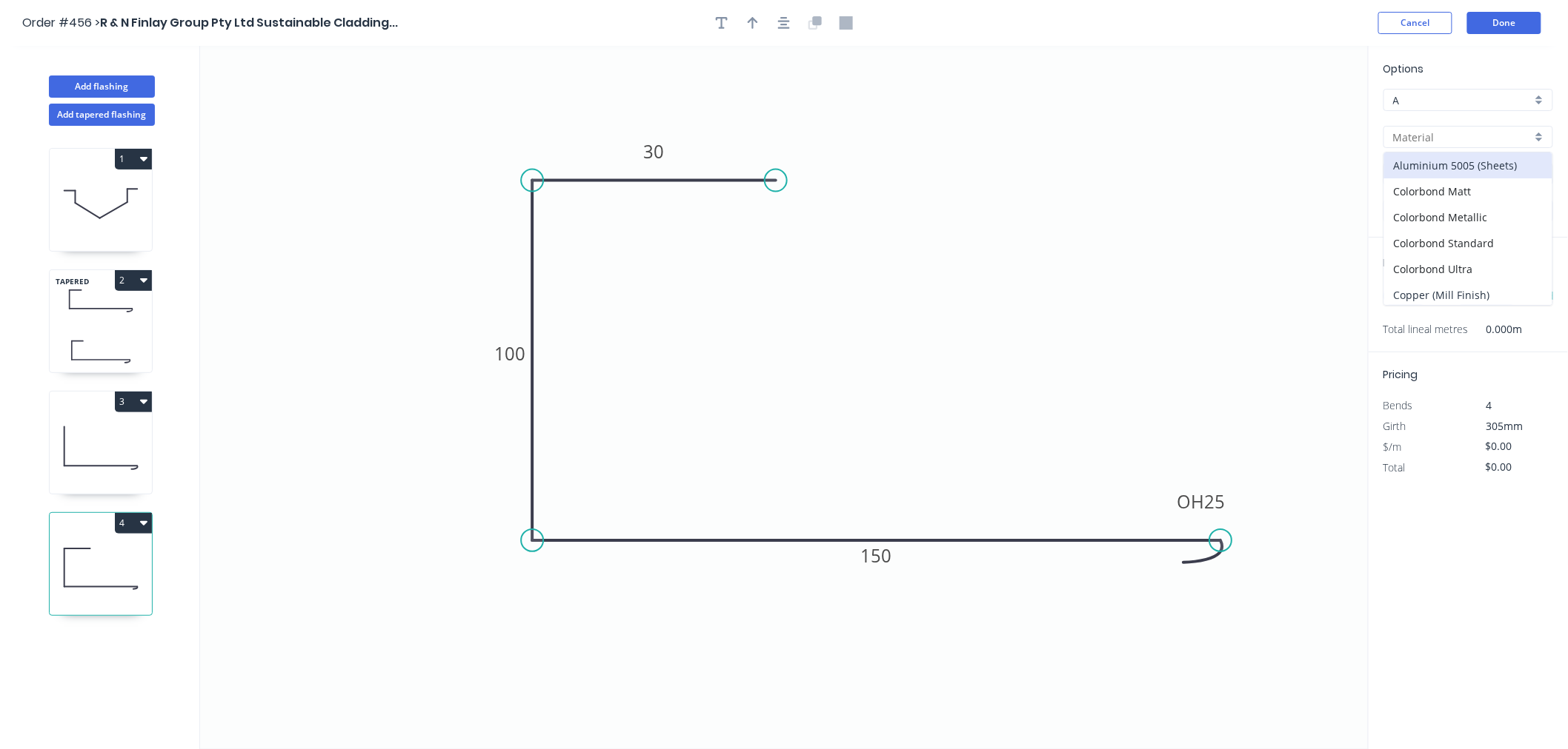
click at [1477, 292] on div "Copper (Mill Finish)" at bounding box center [1467, 295] width 168 height 26
type input "Copper (Mill Finish)"
type input "Mill Finish"
type input "0.55"
type input "$74.60"
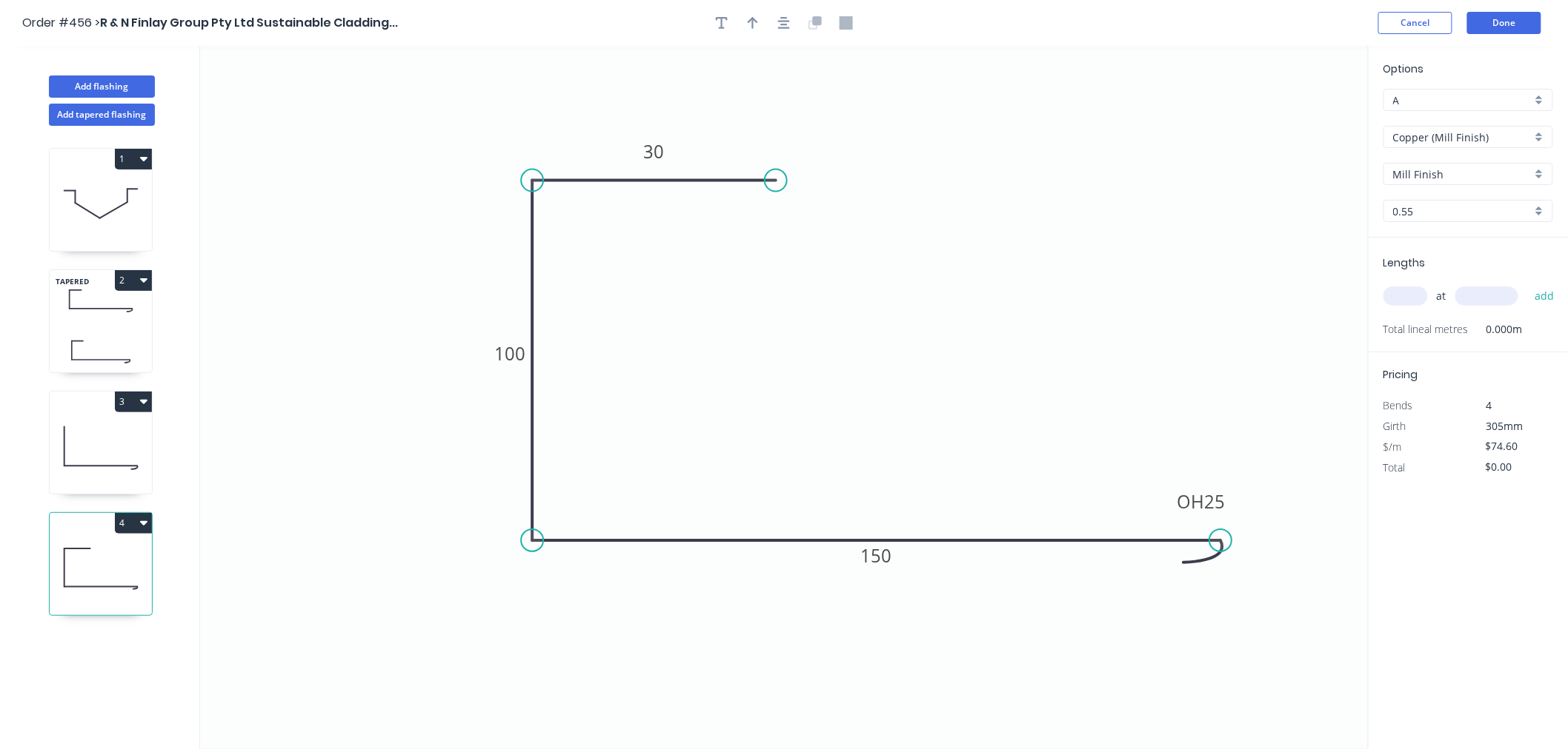
click at [1445, 168] on input "Mill Finish" at bounding box center [1462, 175] width 138 height 15
click at [1283, 200] on icon "0 30 100 OH 25 150" at bounding box center [784, 397] width 1168 height 703
click at [1403, 292] on input "text" at bounding box center [1405, 296] width 44 height 20
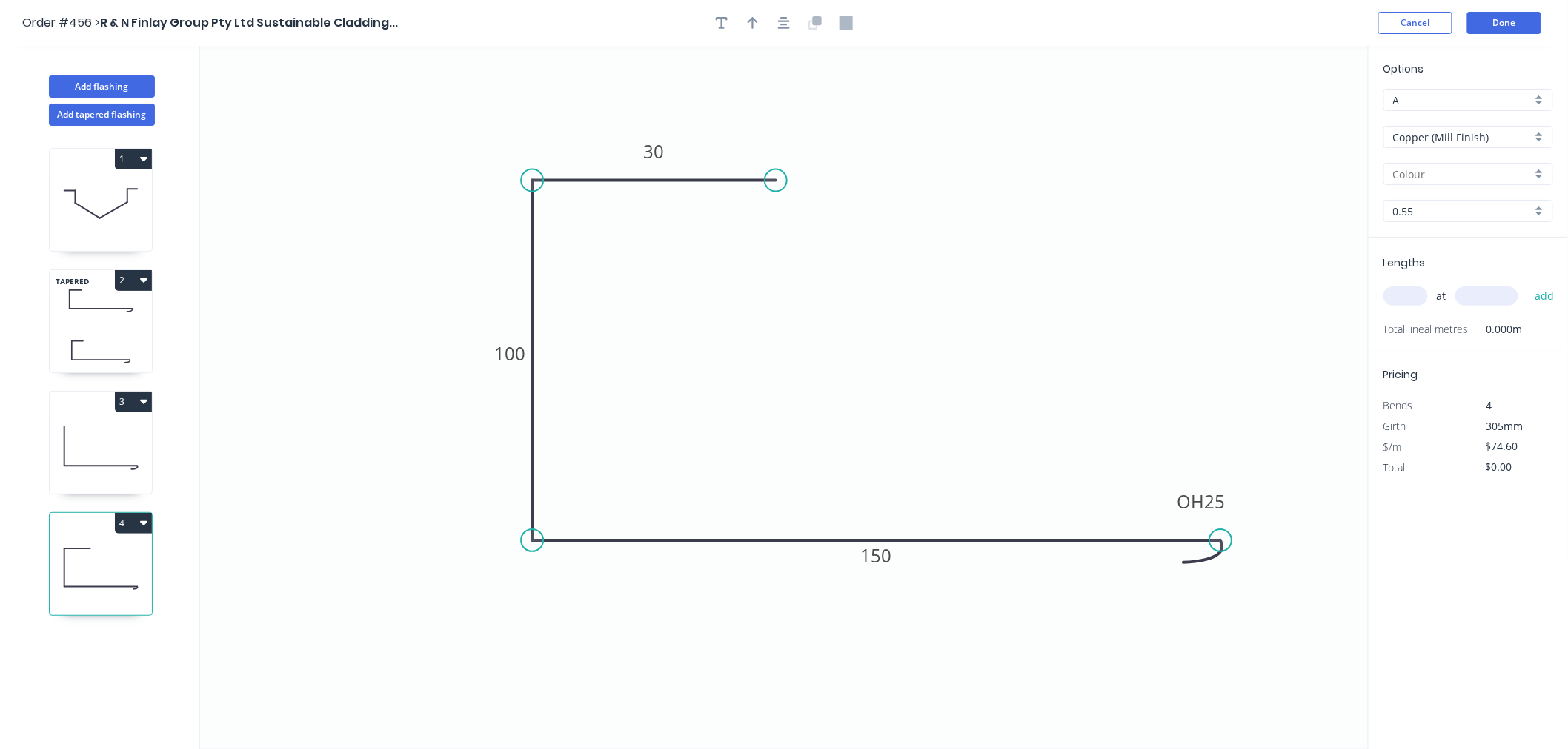
click at [1403, 292] on input "text" at bounding box center [1405, 296] width 44 height 20
click at [1403, 293] on input "text" at bounding box center [1405, 296] width 44 height 20
type input "3"
type input "3300"
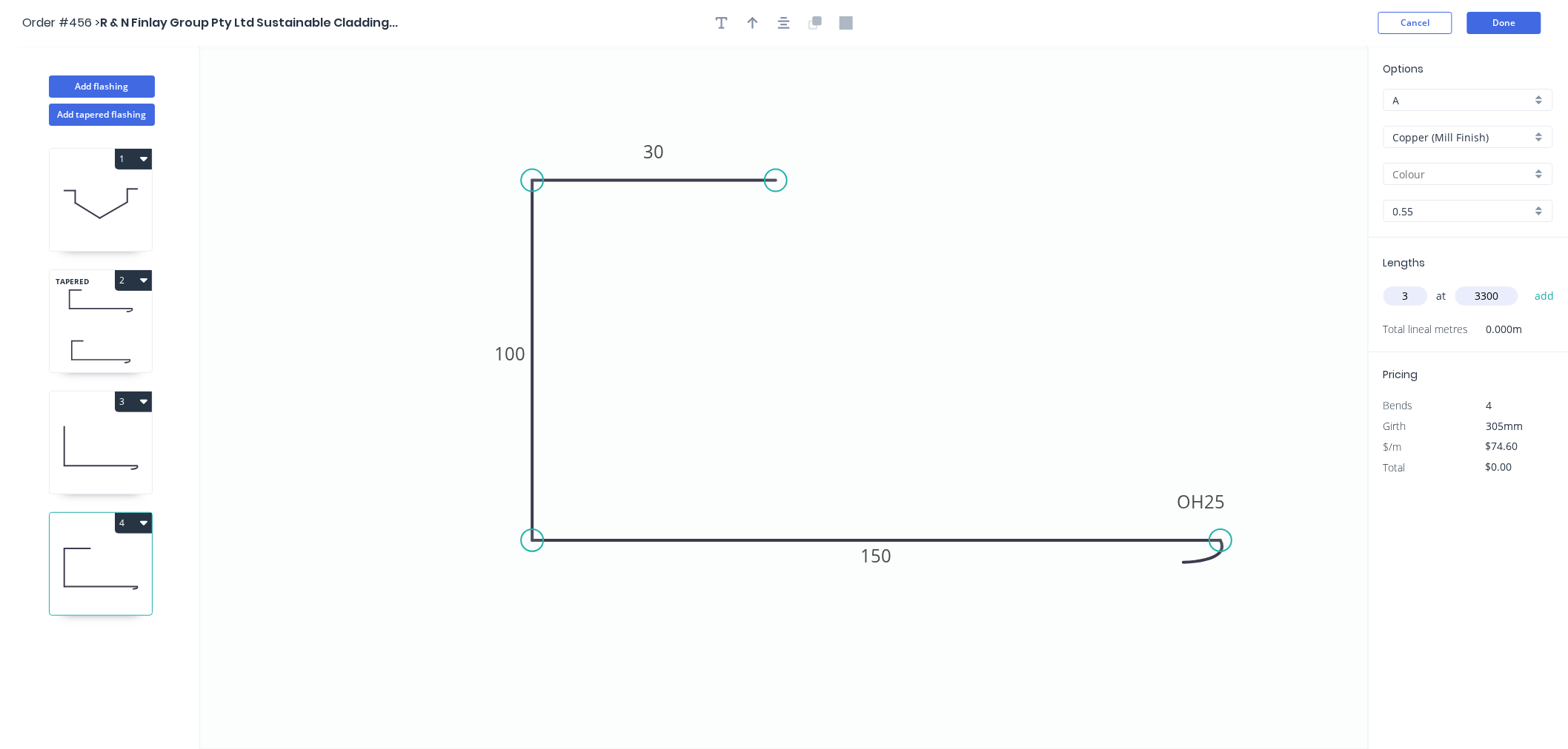
click at [1527, 284] on button "add" at bounding box center [1544, 297] width 35 height 26
type input "$738.54"
click at [1513, 26] on button "Done" at bounding box center [1504, 23] width 74 height 22
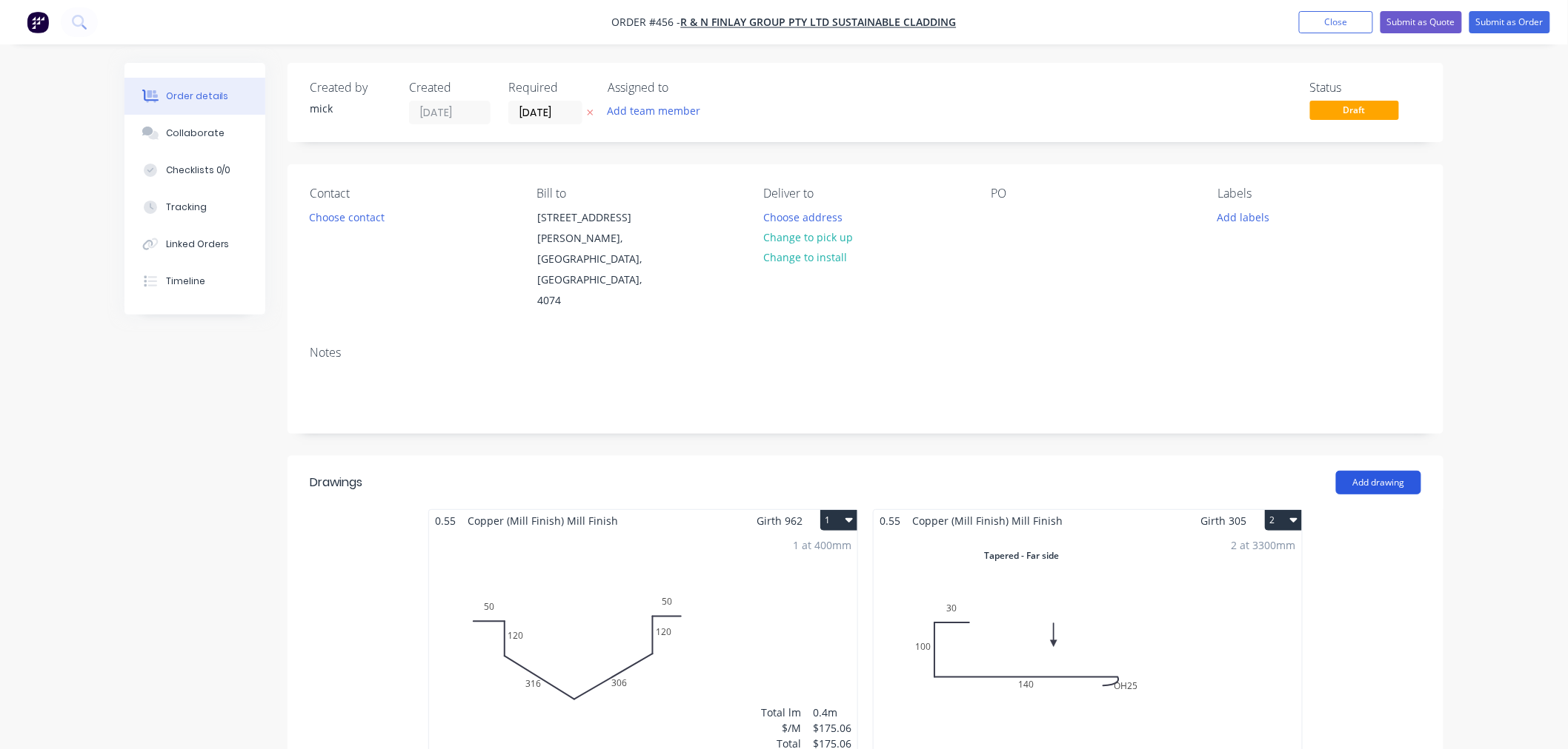
click at [1393, 471] on button "Add drawing" at bounding box center [1379, 483] width 85 height 24
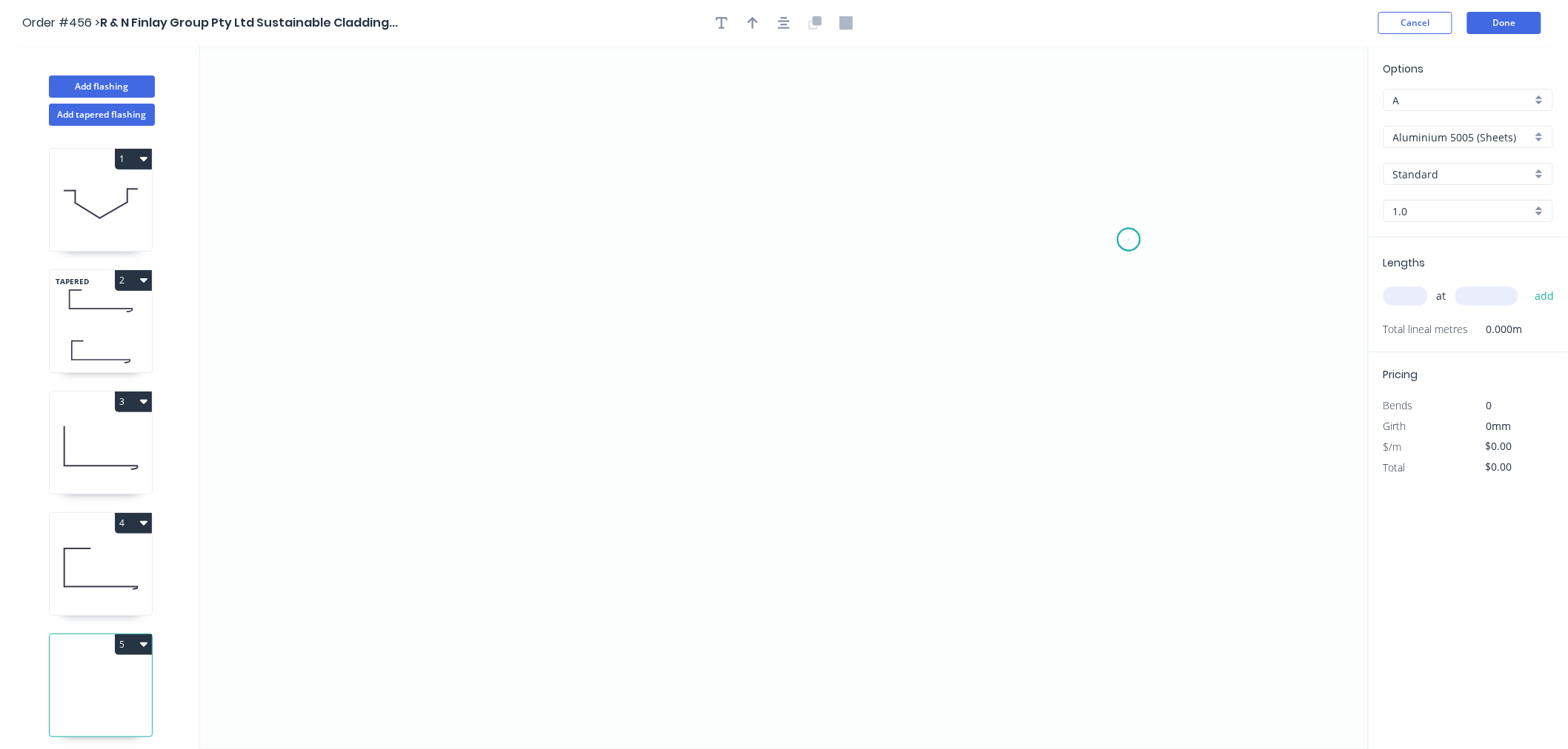
click at [1129, 240] on icon "0" at bounding box center [784, 397] width 1168 height 703
click at [1131, 167] on icon "0" at bounding box center [784, 397] width 1168 height 703
click at [906, 160] on icon "0 ?" at bounding box center [784, 397] width 1168 height 703
click at [894, 331] on icon "0 ? ?" at bounding box center [784, 397] width 1168 height 703
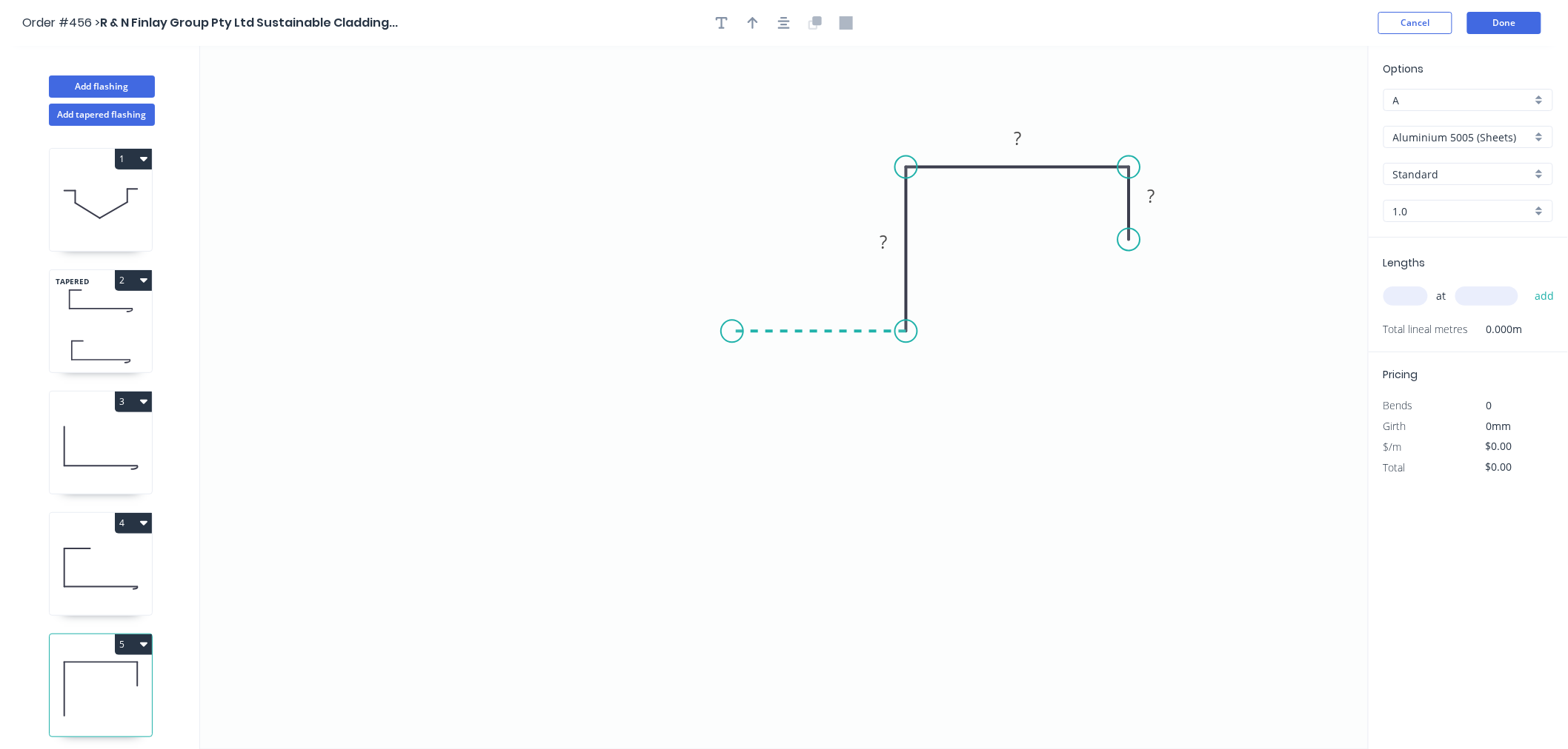
click at [732, 320] on icon "0 ? ? ?" at bounding box center [784, 397] width 1168 height 703
click at [725, 619] on icon "0 ? ? ? ?" at bounding box center [784, 397] width 1168 height 703
click at [709, 618] on icon "0 ? ? ? ? ?" at bounding box center [784, 397] width 1168 height 703
click at [709, 496] on icon at bounding box center [709, 556] width 0 height 122
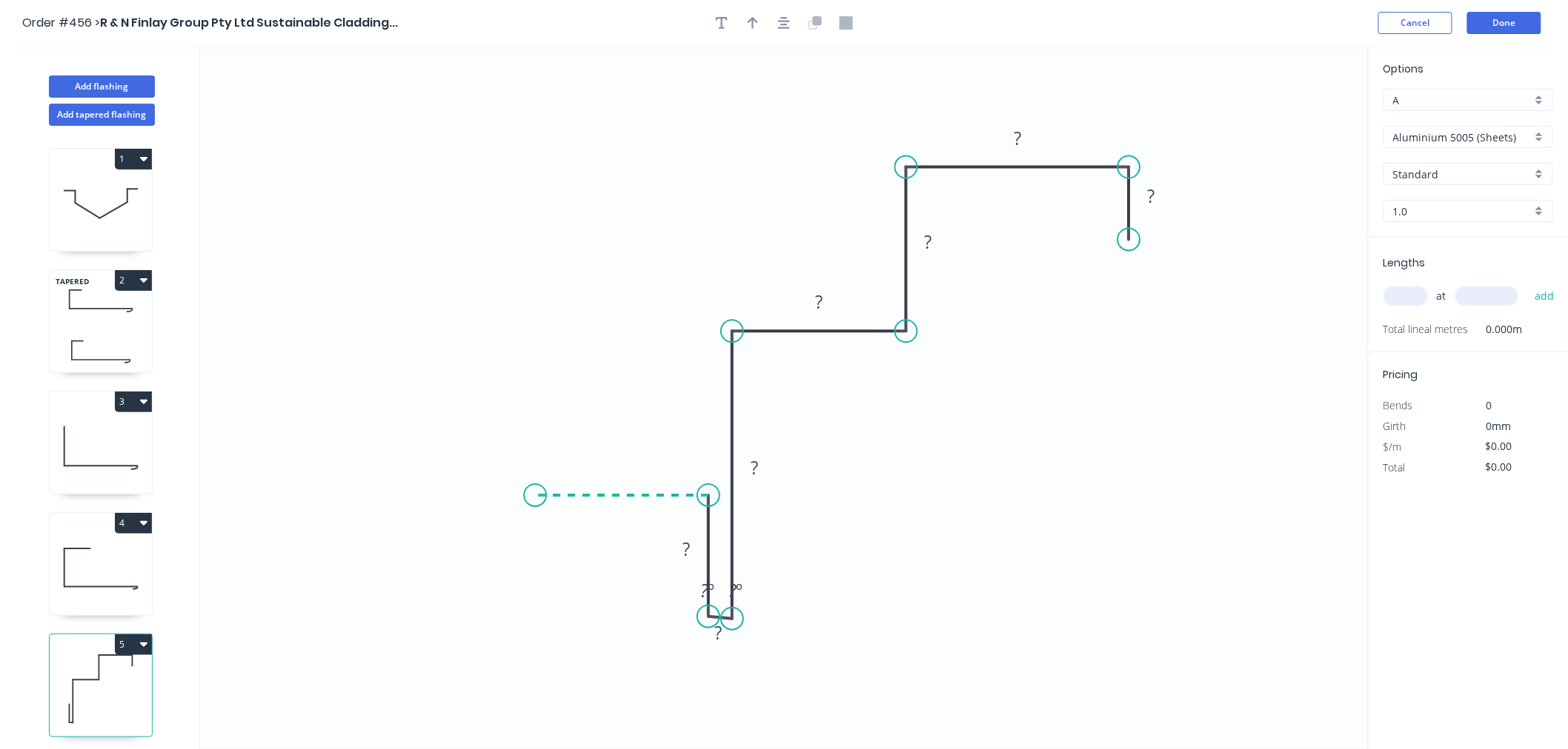
click at [535, 489] on icon "0 ? ? ? ? ? ? ? ? º ? º" at bounding box center [784, 397] width 1168 height 703
click at [535, 489] on circle at bounding box center [535, 495] width 22 height 22
click at [541, 497] on circle at bounding box center [535, 495] width 22 height 22
click at [541, 496] on circle at bounding box center [535, 495] width 22 height 22
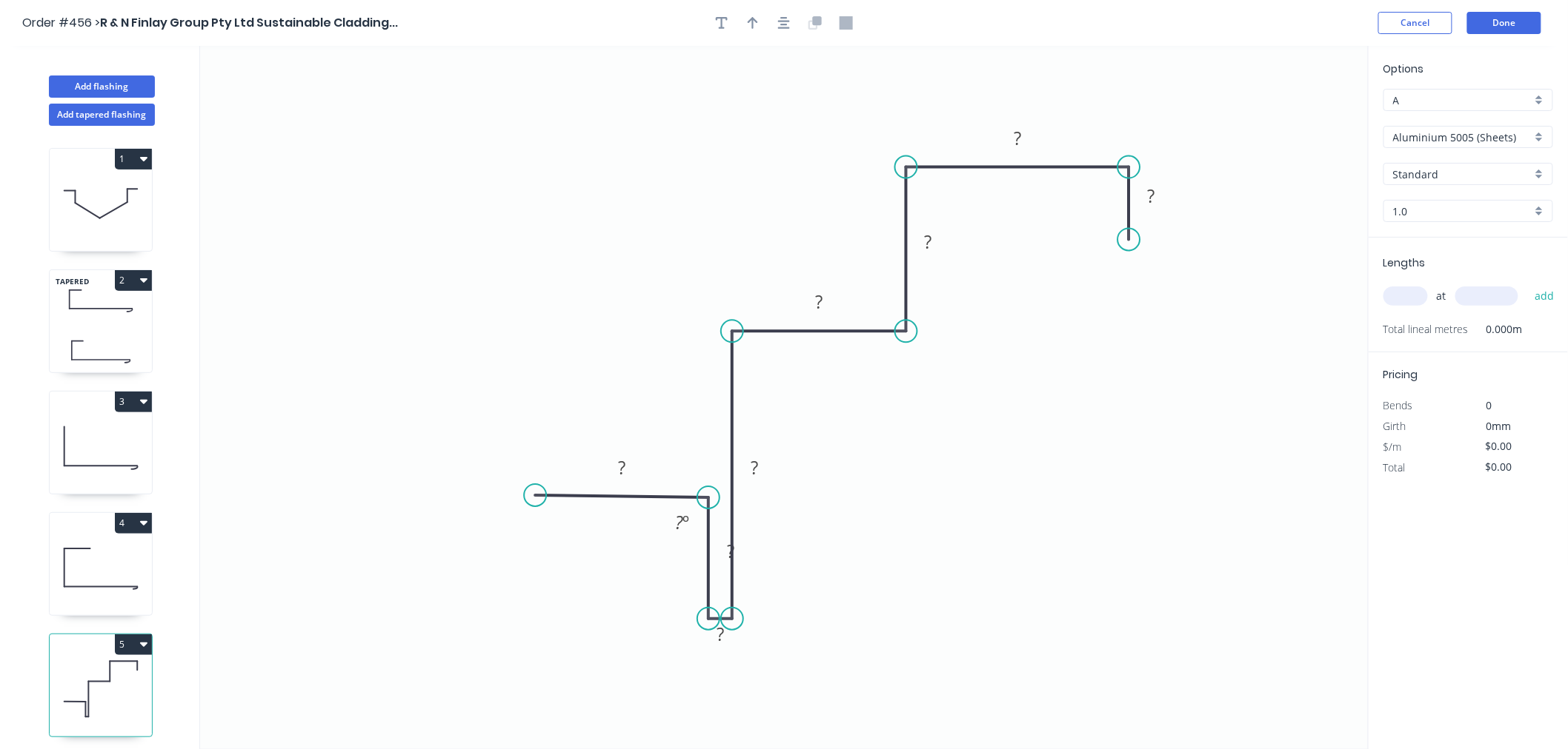
click at [709, 517] on icon at bounding box center [709, 558] width 0 height 122
click at [775, 646] on div "Hide measurement" at bounding box center [801, 657] width 149 height 31
drag, startPoint x: 747, startPoint y: 550, endPoint x: 789, endPoint y: 551, distance: 42.0
click at [789, 551] on rect at bounding box center [772, 552] width 48 height 30
click at [1164, 195] on rect at bounding box center [1151, 198] width 30 height 20
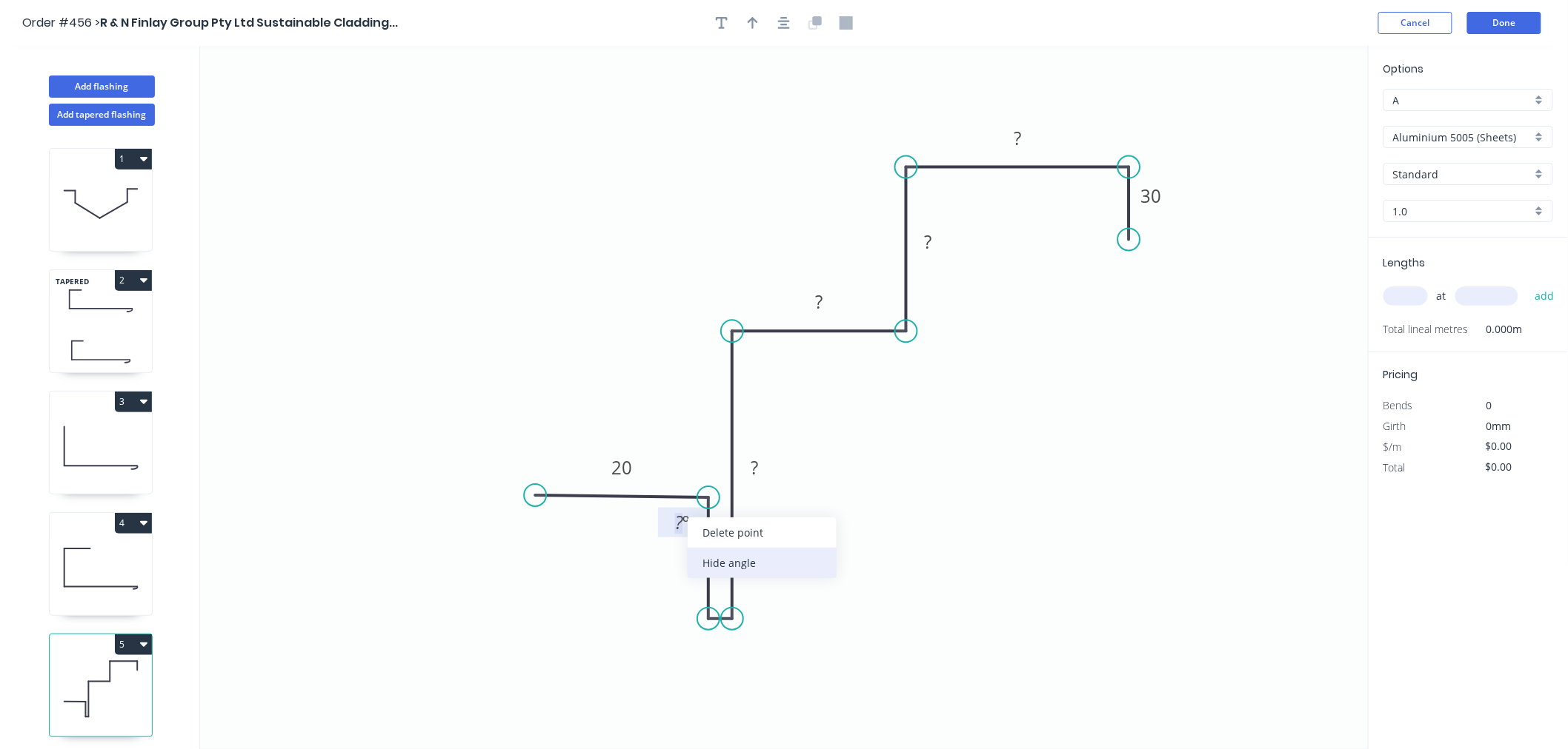
click at [752, 563] on div "Hide angle" at bounding box center [761, 563] width 149 height 31
drag, startPoint x: 755, startPoint y: 557, endPoint x: 648, endPoint y: 562, distance: 107.1
click at [648, 562] on rect at bounding box center [667, 557] width 48 height 30
click at [674, 558] on rect at bounding box center [667, 558] width 30 height 20
click at [1215, 556] on icon "0 20 30 110 65 80 60 30" at bounding box center [784, 397] width 1168 height 703
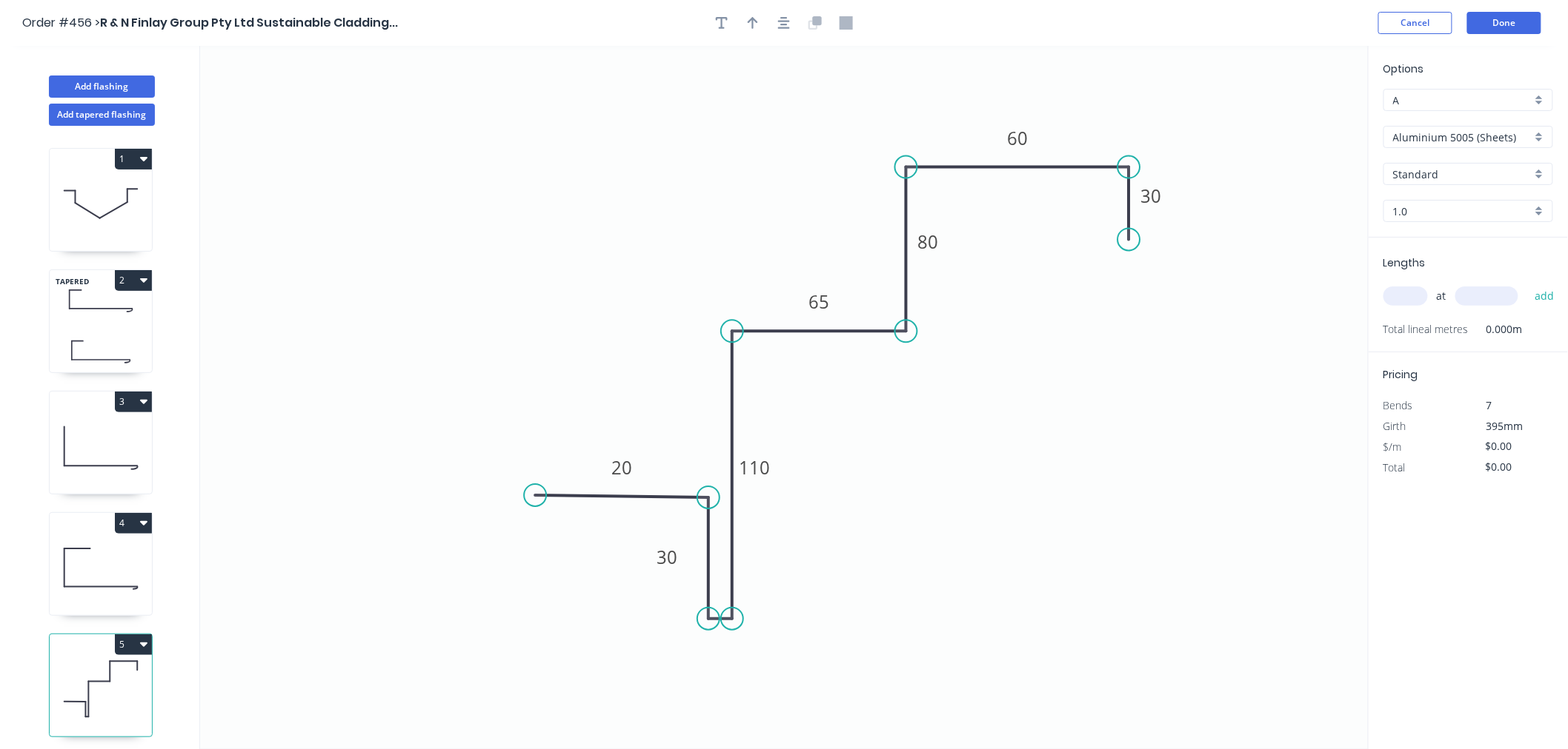
click at [1501, 127] on div "Aluminium 5005 (Sheets)" at bounding box center [1467, 137] width 170 height 22
click at [1473, 285] on div "Copper (Mill Finish)" at bounding box center [1467, 295] width 168 height 26
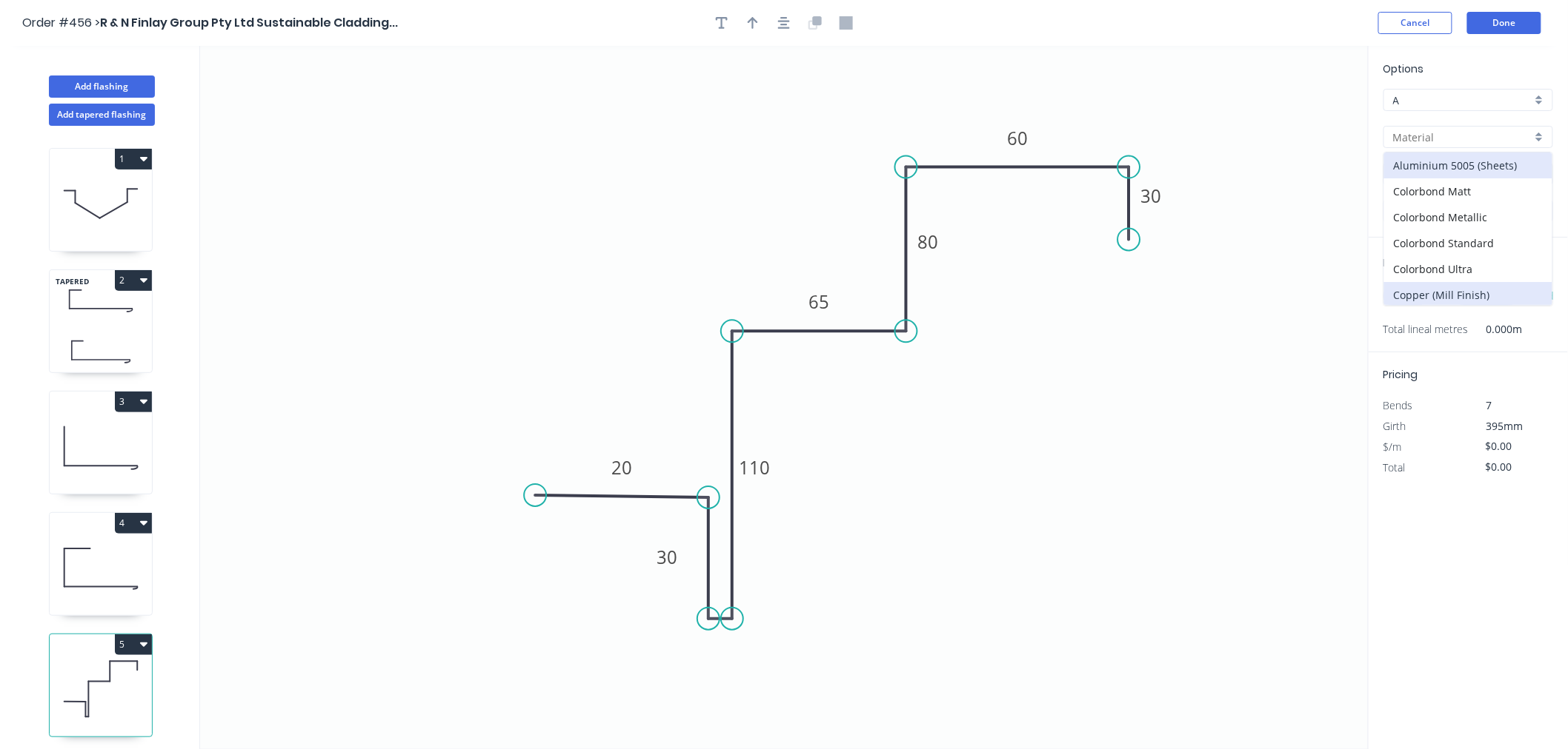
type input "Copper (Mill Finish)"
type input "Mill Finish"
type input "0.55"
type input "$78.88"
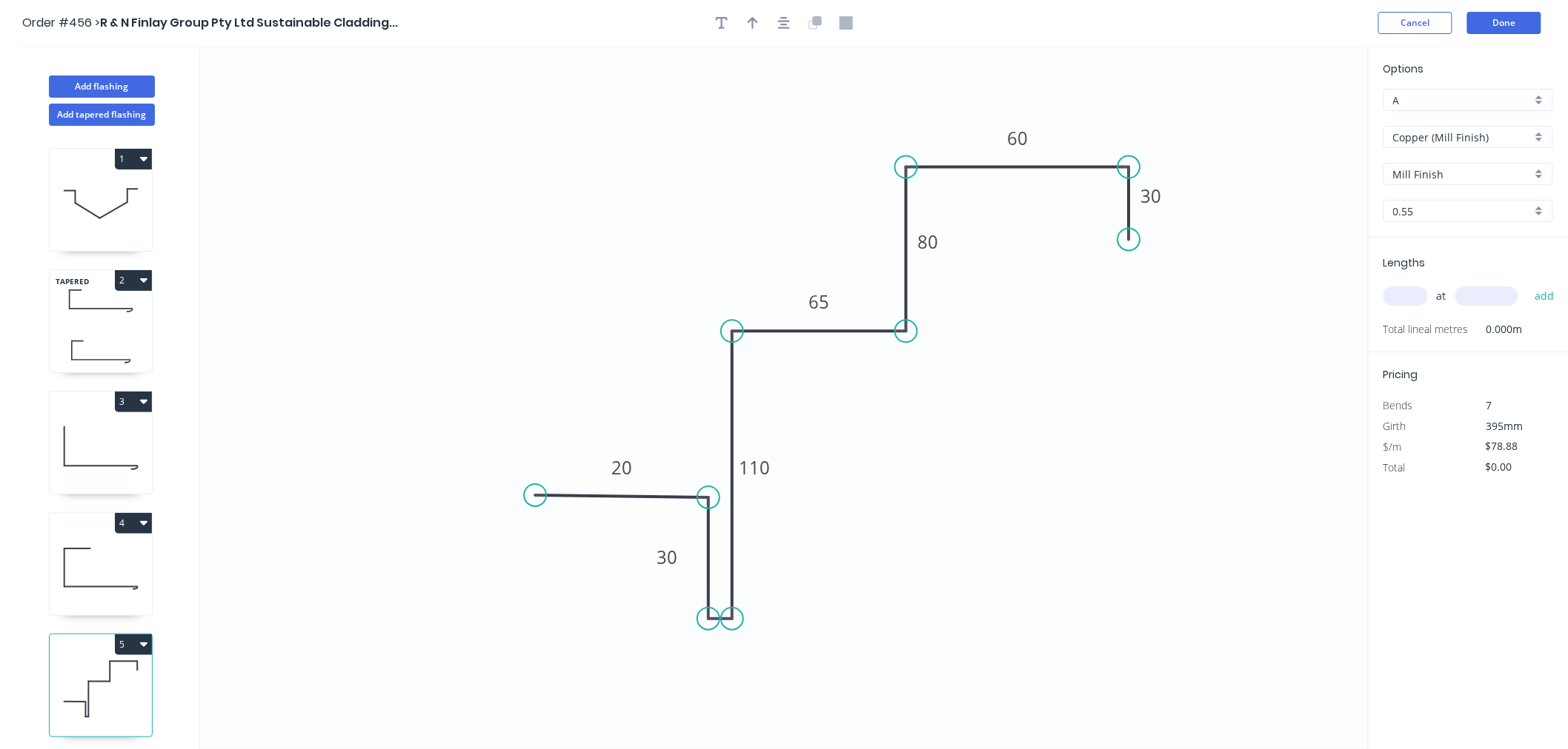
click at [1398, 294] on input "text" at bounding box center [1405, 296] width 44 height 20
type input "2"
type input "3300"
click at [1527, 284] on button "add" at bounding box center [1544, 297] width 35 height 26
type input "$520.61"
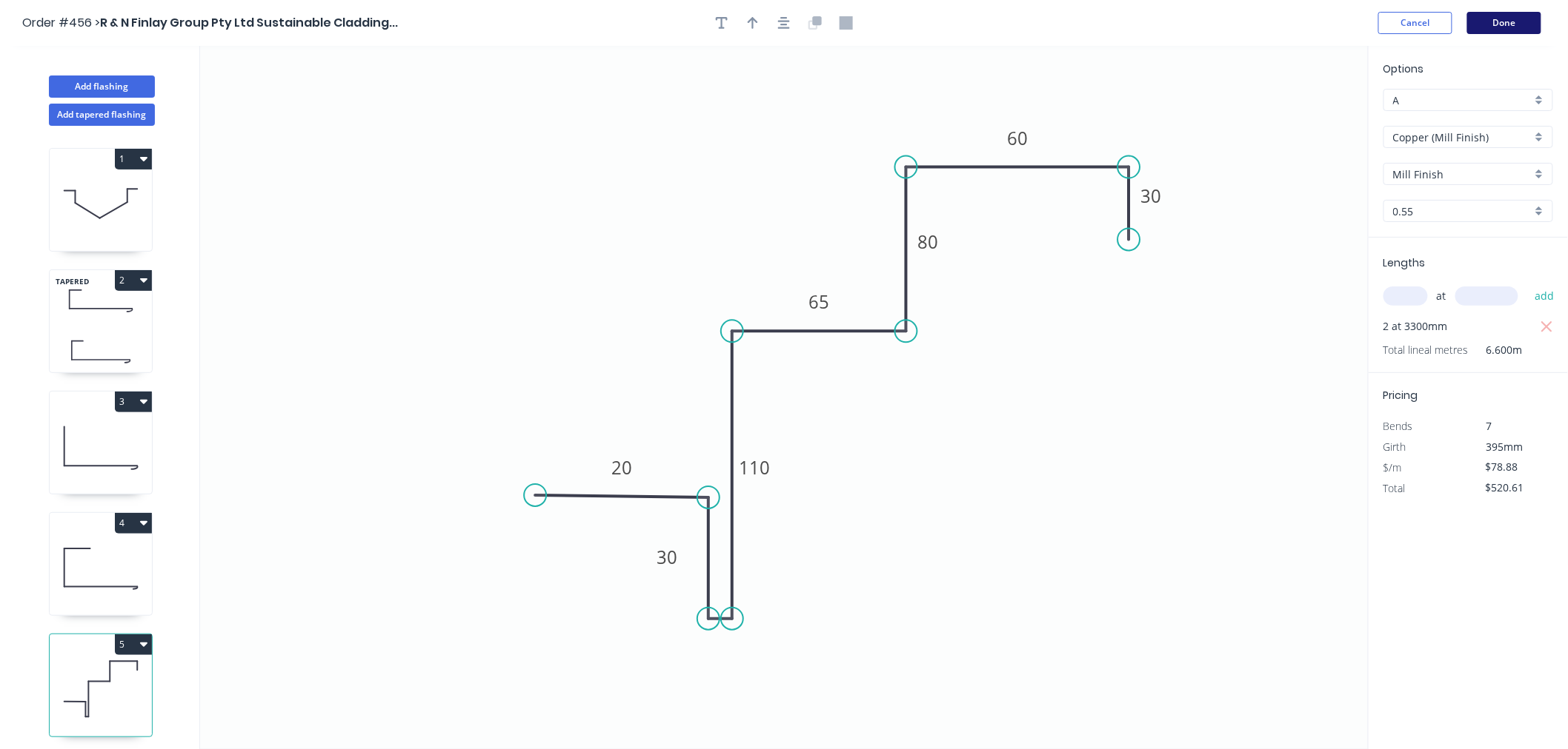
click at [1536, 18] on button "Done" at bounding box center [1504, 23] width 74 height 22
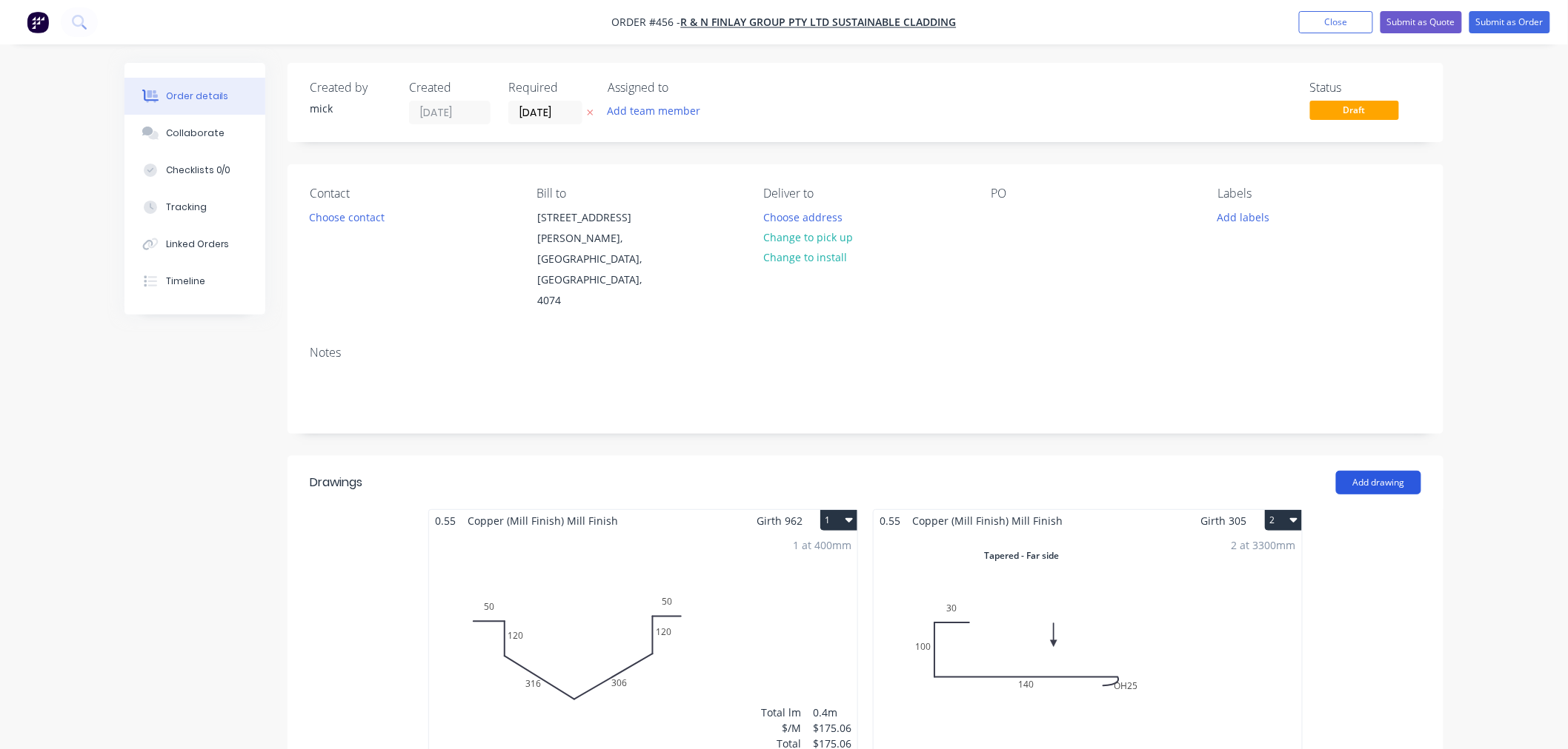
click at [1359, 471] on button "Add drawing" at bounding box center [1379, 483] width 85 height 24
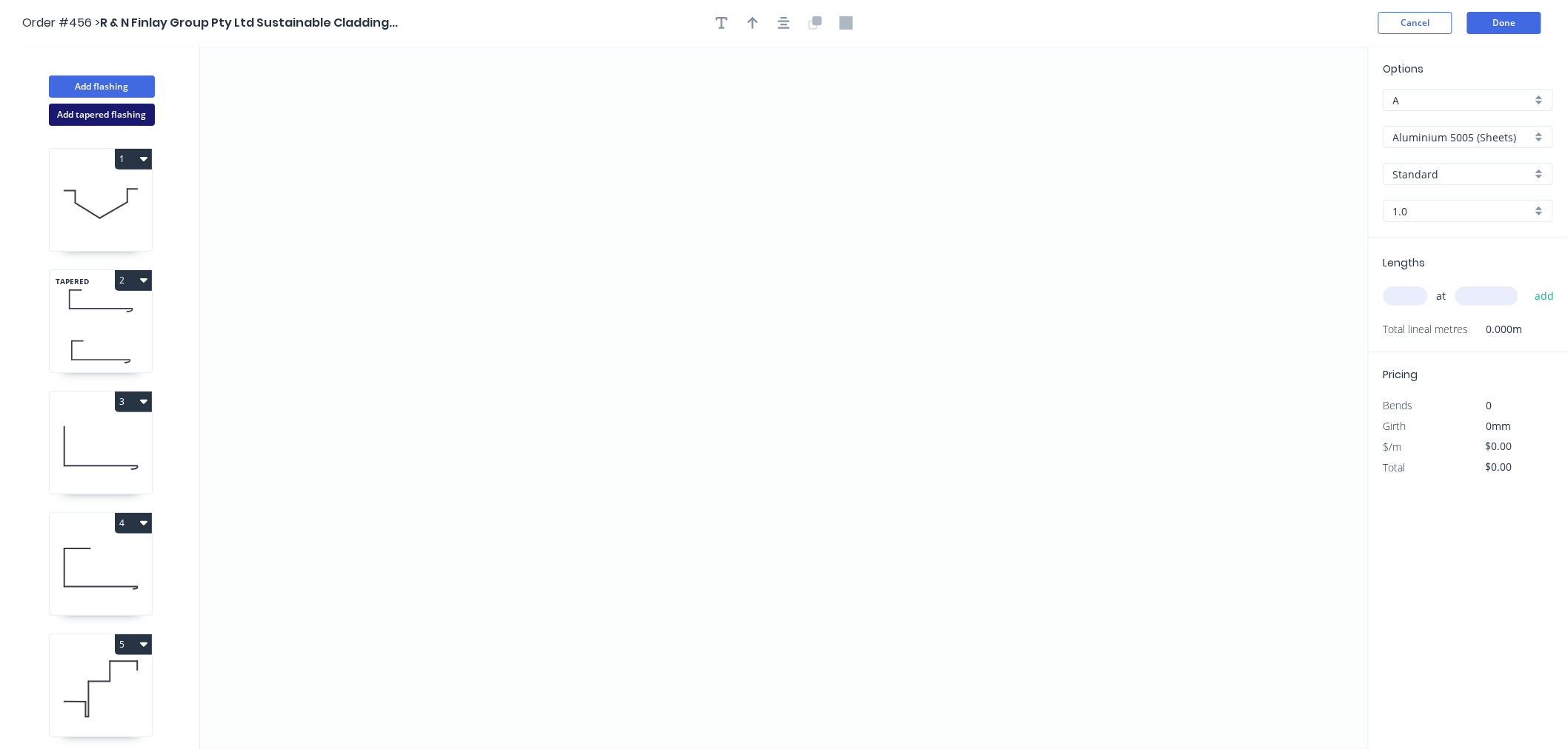
click at [78, 110] on button "Add tapered flashing" at bounding box center [101, 115] width 106 height 22
click at [546, 698] on icon "0" at bounding box center [784, 574] width 1168 height 353
click at [541, 556] on icon "0" at bounding box center [784, 574] width 1168 height 353
click at [603, 552] on icon "0 ?" at bounding box center [784, 574] width 1168 height 353
click at [605, 452] on icon "0 ? ?" at bounding box center [784, 574] width 1168 height 353
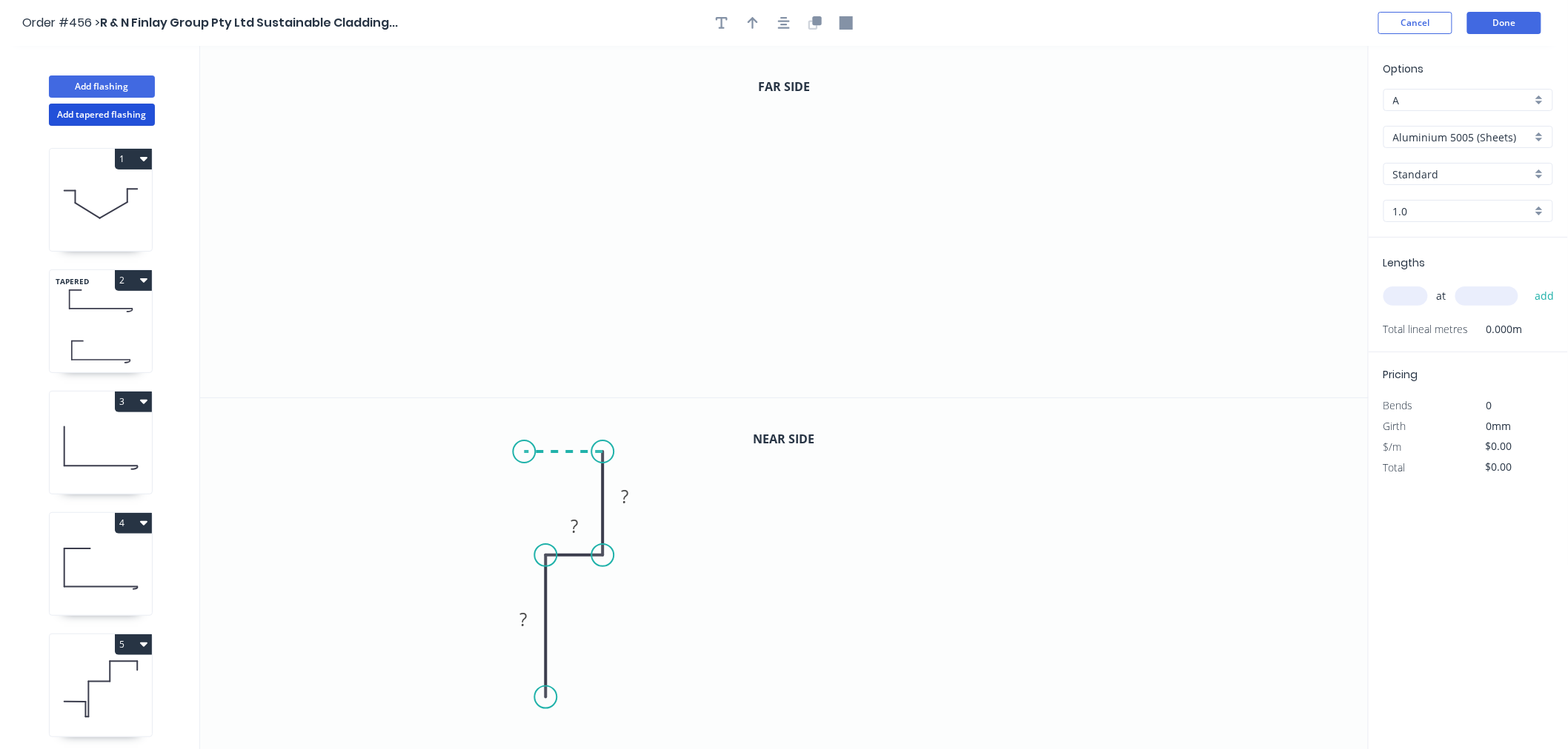
click at [524, 455] on icon "0 ? ? ?" at bounding box center [784, 574] width 1168 height 353
click at [524, 455] on circle at bounding box center [524, 452] width 22 height 22
click at [617, 648] on div "Crush & Fold" at bounding box center [625, 648] width 149 height 31
click at [535, 615] on rect at bounding box center [524, 620] width 30 height 20
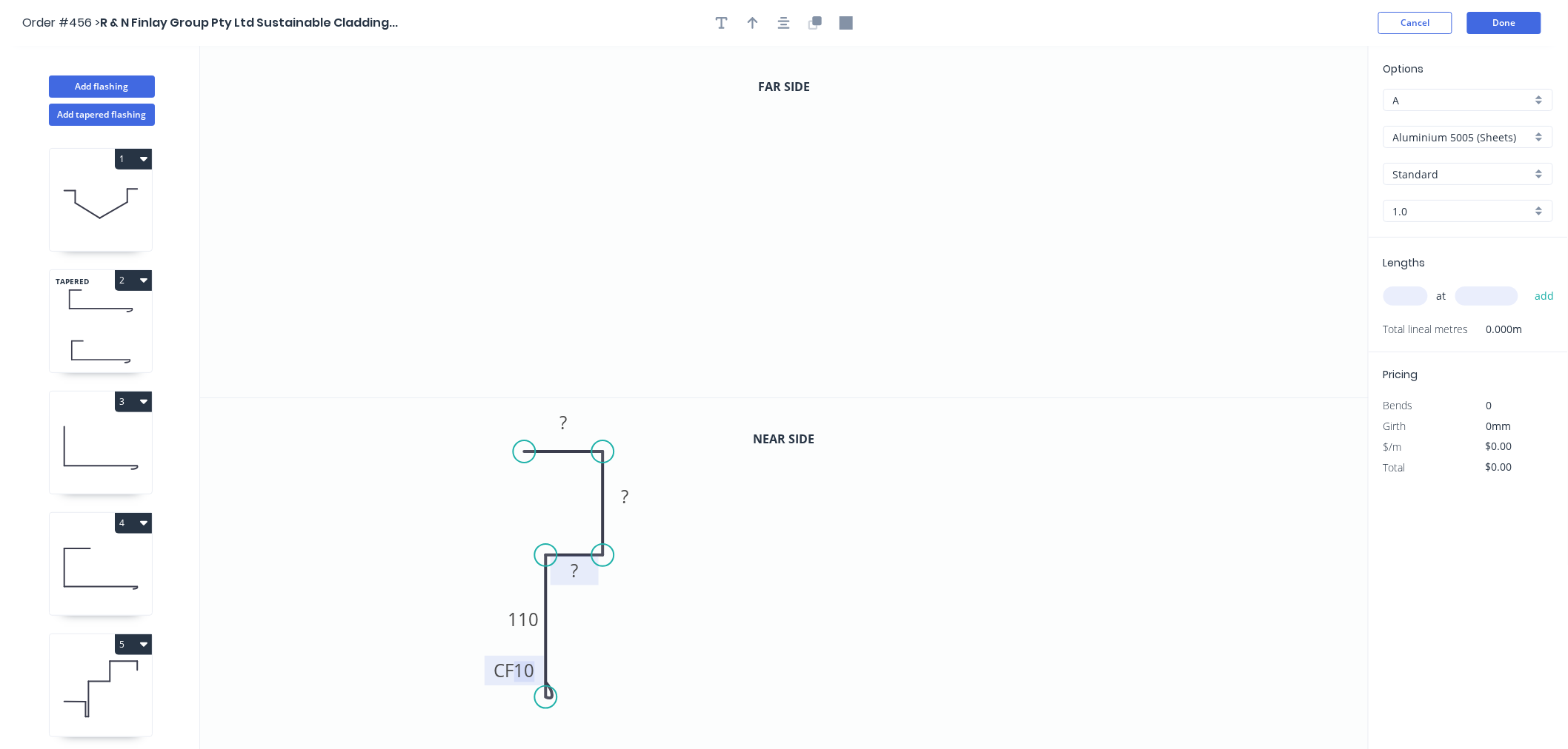
click at [580, 575] on rect at bounding box center [575, 572] width 30 height 20
click at [638, 494] on rect at bounding box center [625, 498] width 30 height 20
click at [568, 427] on rect at bounding box center [564, 423] width 30 height 20
click at [708, 302] on icon "0" at bounding box center [784, 222] width 1168 height 352
click at [741, 320] on div "Delete point" at bounding box center [779, 327] width 149 height 31
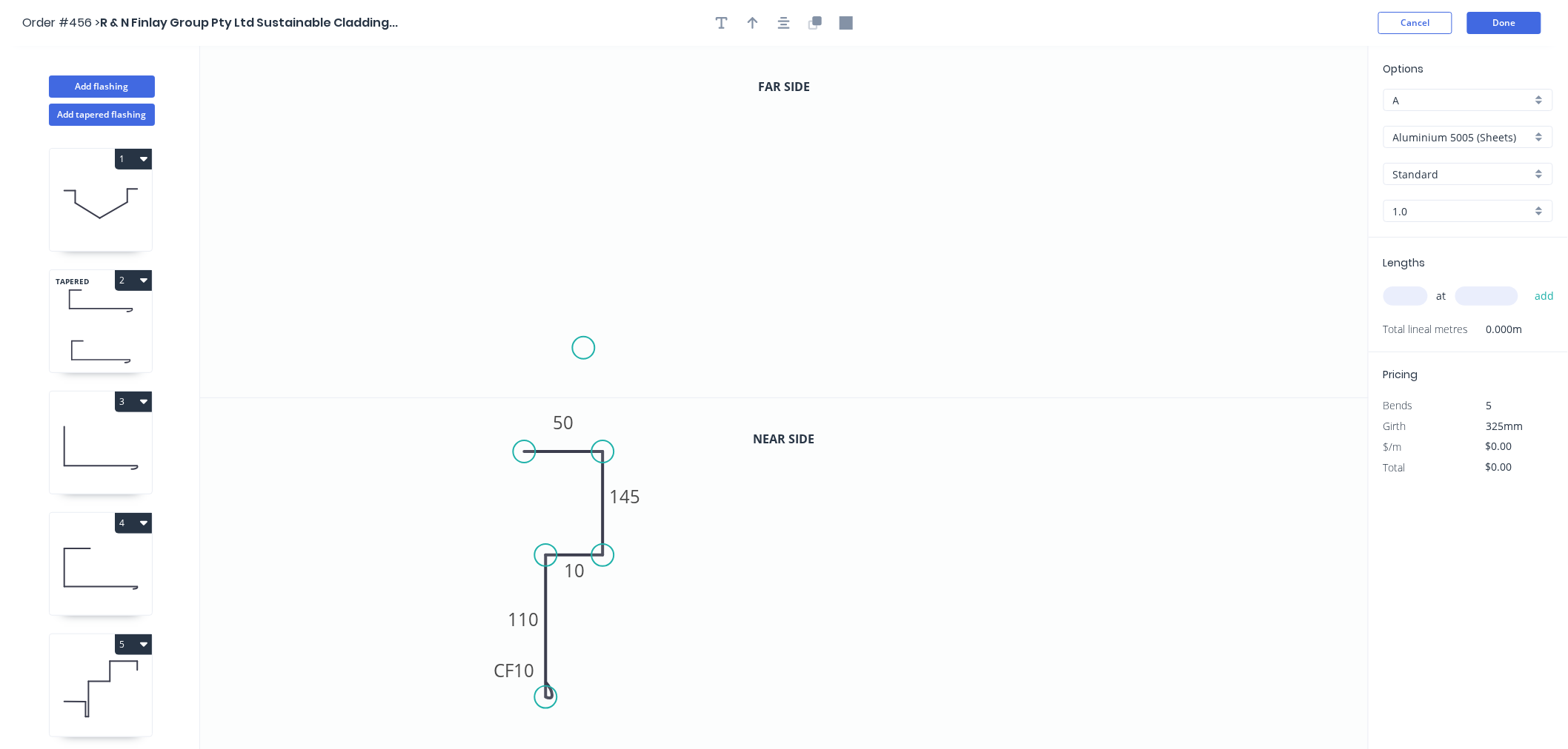
click at [583, 349] on icon "0" at bounding box center [784, 222] width 1168 height 352
click at [593, 215] on icon "0" at bounding box center [784, 222] width 1168 height 352
click at [681, 215] on icon "0 ?" at bounding box center [784, 222] width 1168 height 352
click at [686, 115] on icon "0 ? ?" at bounding box center [784, 222] width 1168 height 352
click at [624, 111] on icon "0 ? ? ?" at bounding box center [784, 222] width 1168 height 352
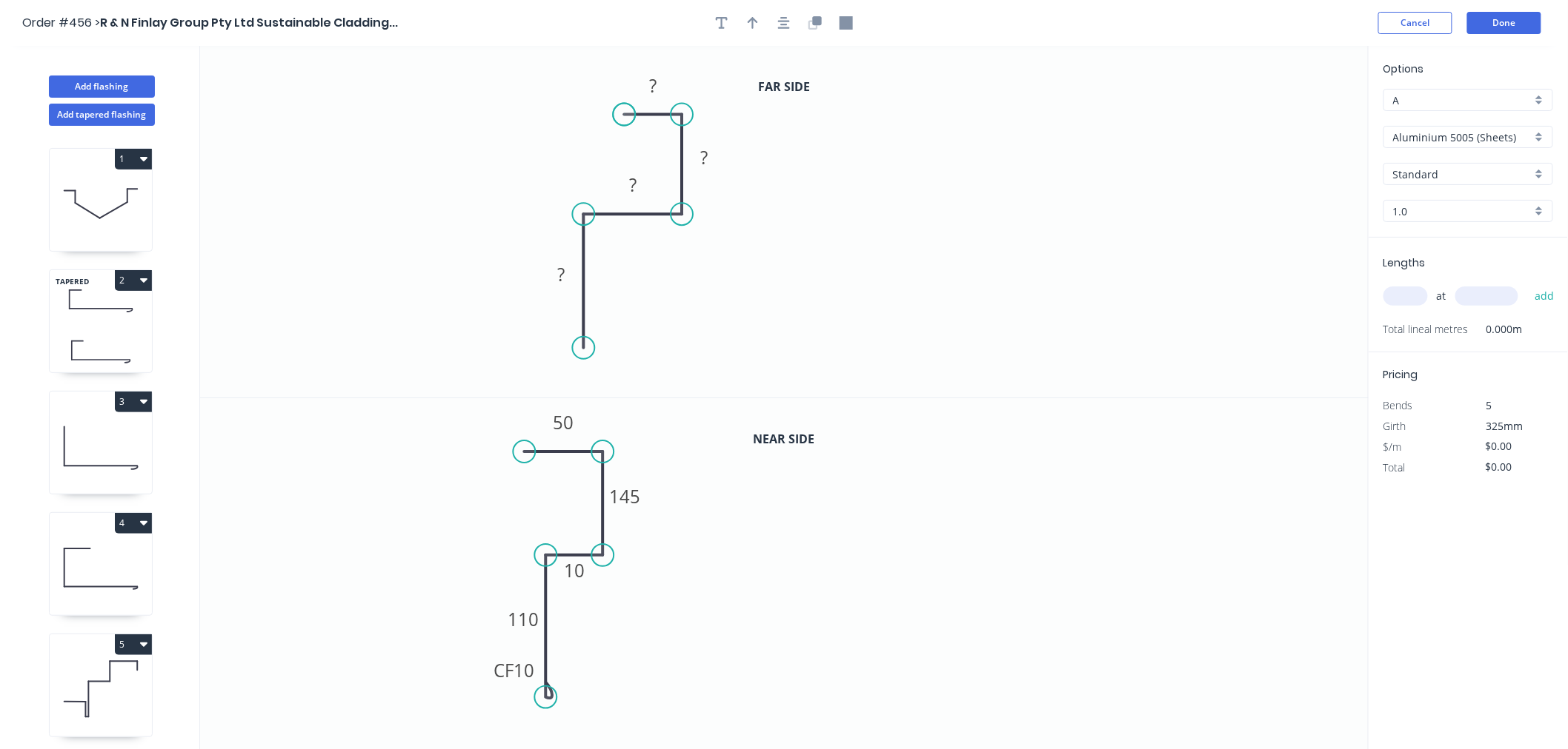
click at [624, 111] on circle at bounding box center [624, 115] width 22 height 22
click at [619, 386] on div "Crush & Fold" at bounding box center [652, 389] width 149 height 31
click at [572, 275] on rect at bounding box center [561, 275] width 30 height 20
click at [714, 163] on rect at bounding box center [703, 158] width 30 height 20
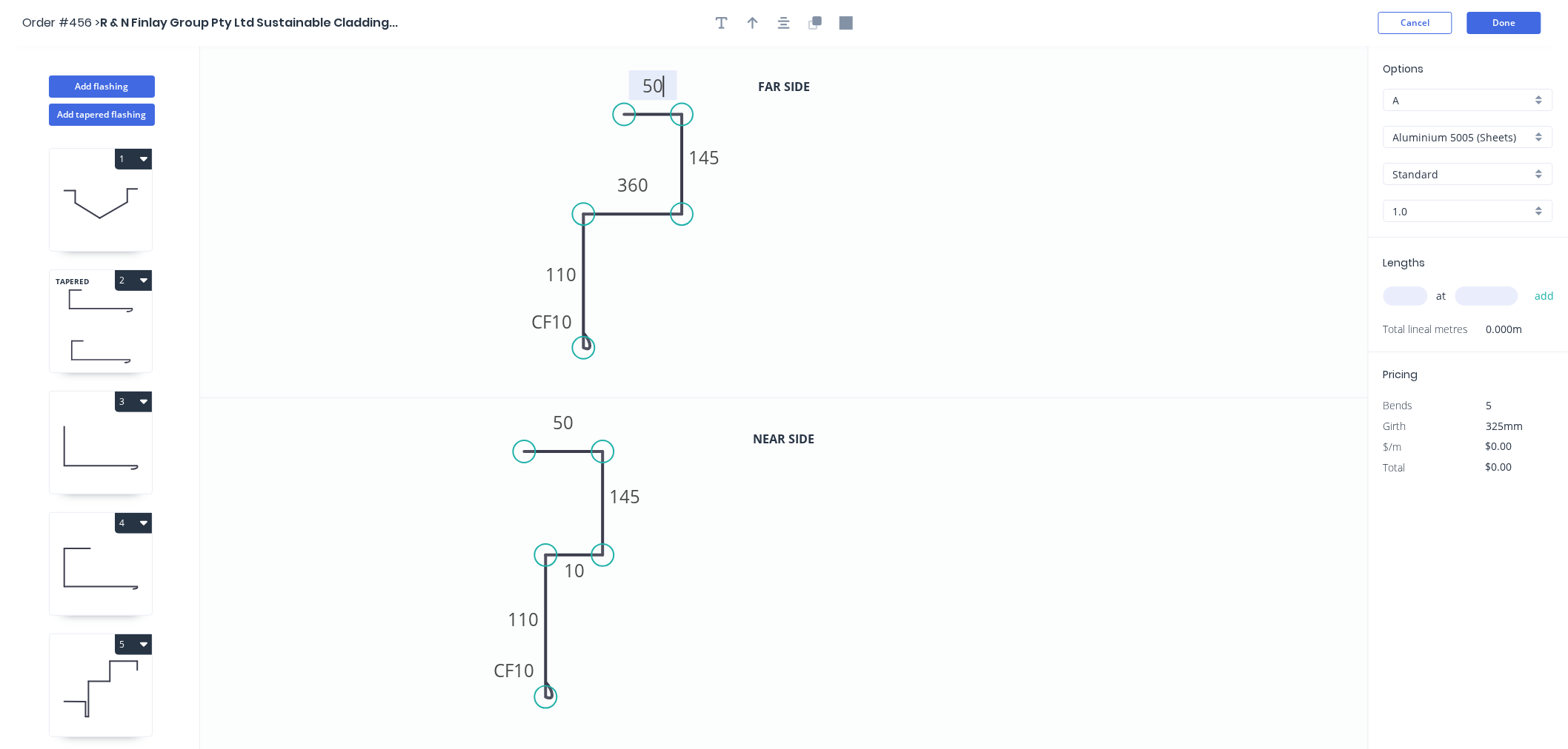
click at [1063, 251] on icon "0 CF 10 110 360 145 50" at bounding box center [784, 222] width 1168 height 352
click at [1453, 135] on input "Aluminium 5005 (Sheets)" at bounding box center [1462, 137] width 138 height 15
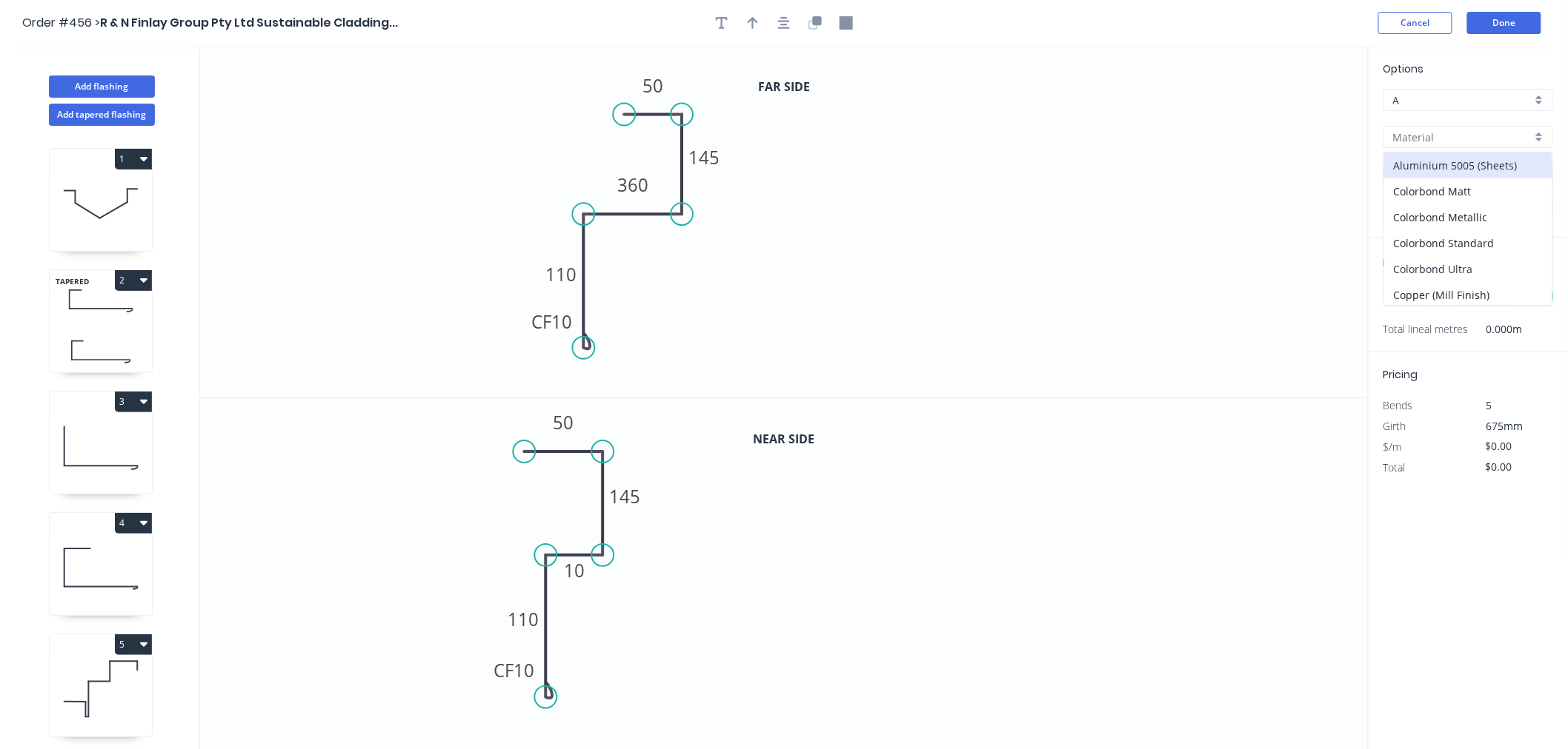
click at [1470, 278] on div "Colorbond Ultra" at bounding box center [1467, 269] width 168 height 26
type input "Colorbond Ultra"
type input "0.55"
type input "$39.08"
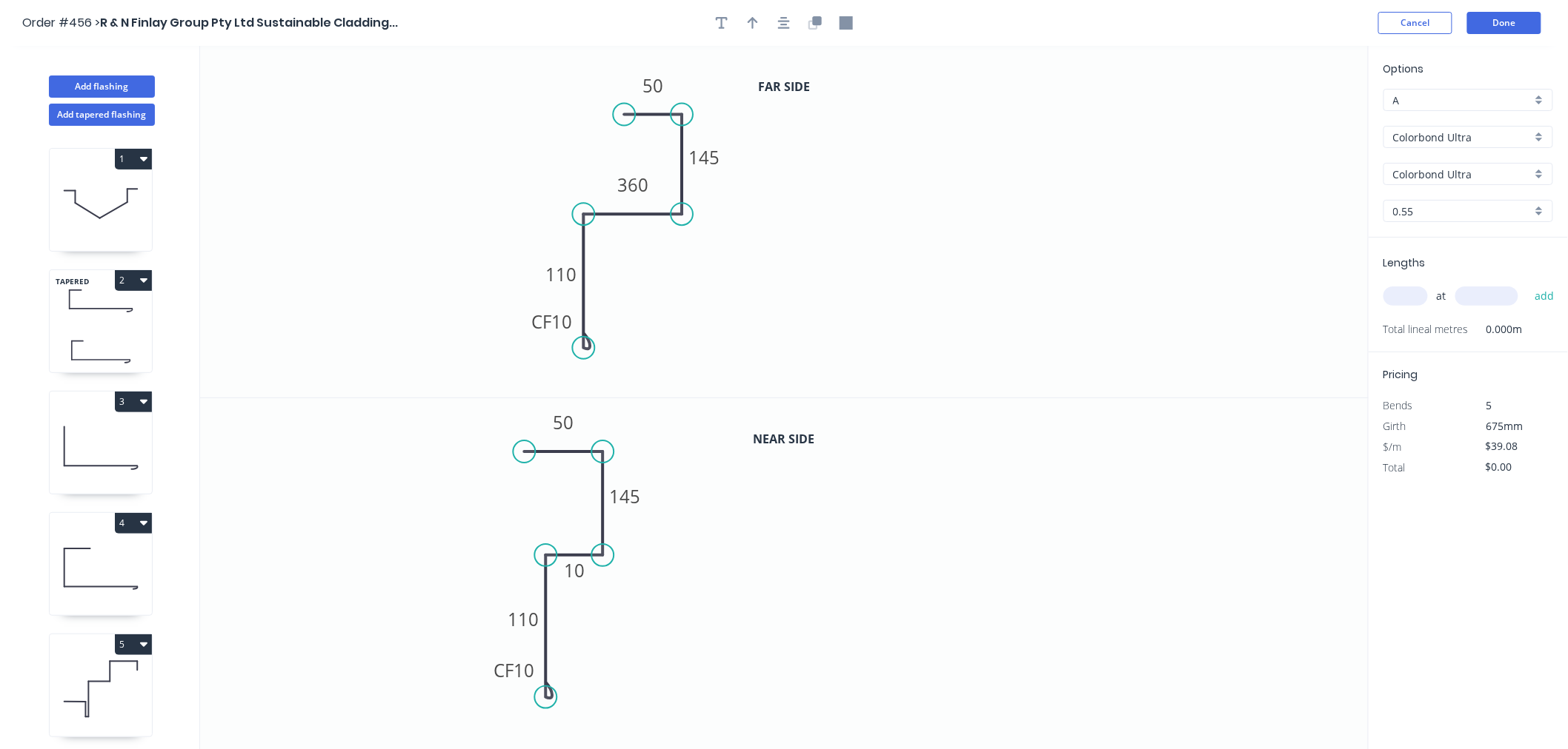
click at [1450, 168] on input "Colorbond Ultra" at bounding box center [1462, 175] width 138 height 15
click at [1462, 137] on input "Colorbond Ultra" at bounding box center [1462, 137] width 138 height 15
click at [1493, 291] on div "Copper (Mill Finish)" at bounding box center [1467, 295] width 168 height 26
type input "Copper (Mill Finish)"
type input "Mill Finish"
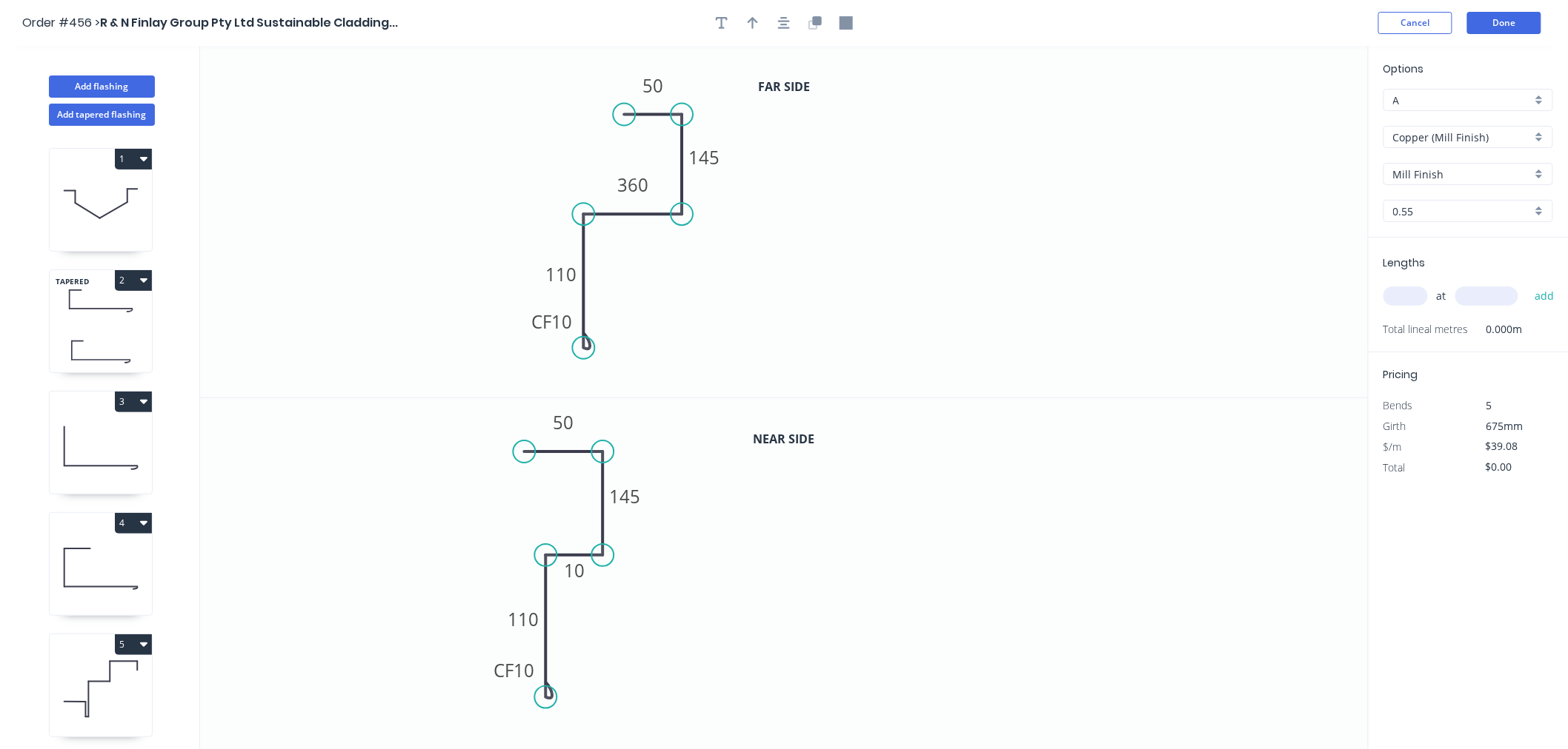
type input "$135.54"
click at [1409, 291] on input "text" at bounding box center [1405, 296] width 44 height 20
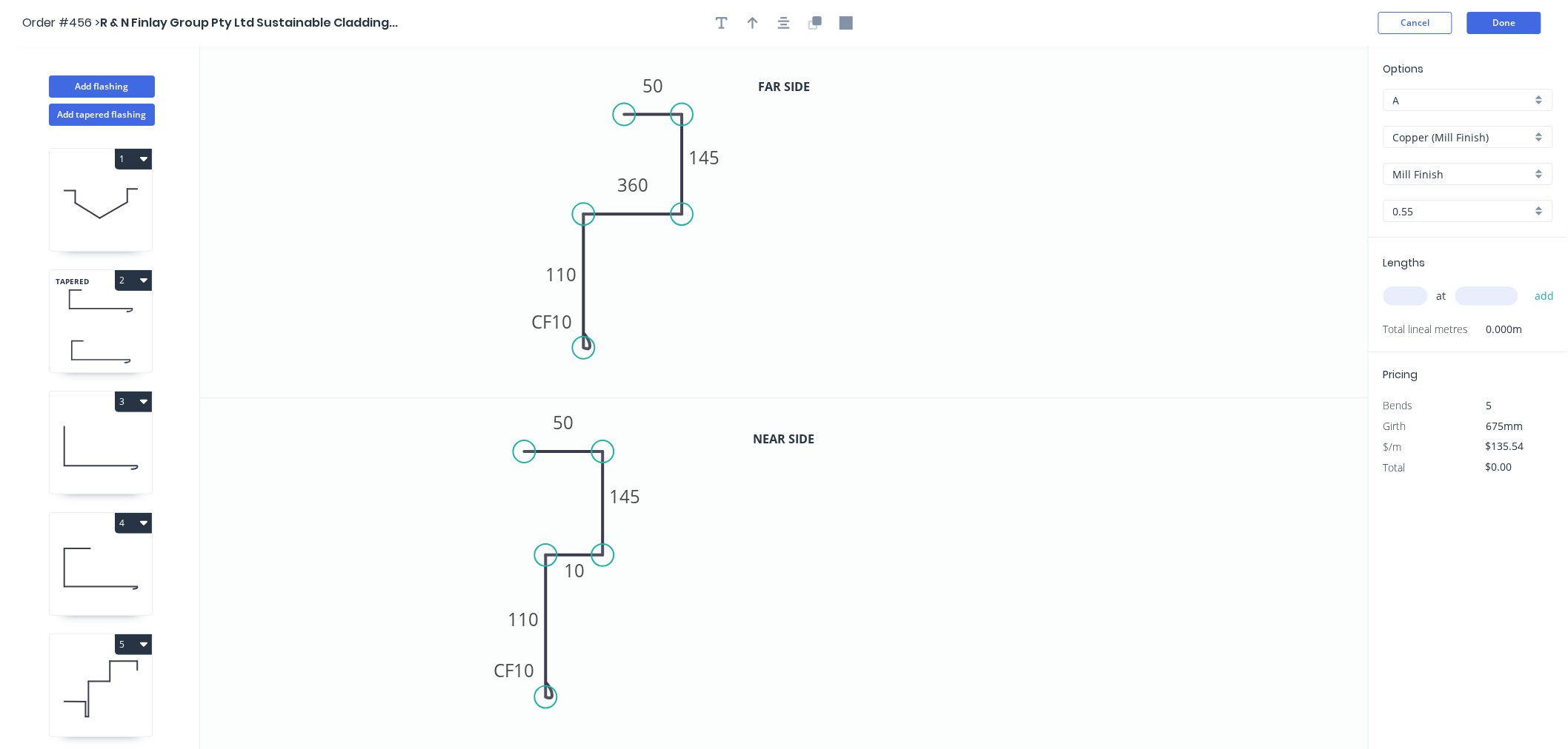
click at [1409, 291] on input "text" at bounding box center [1405, 296] width 44 height 20
type input "1"
type input "3000"
click at [1527, 284] on button "add" at bounding box center [1544, 297] width 35 height 26
type input "$406.62"
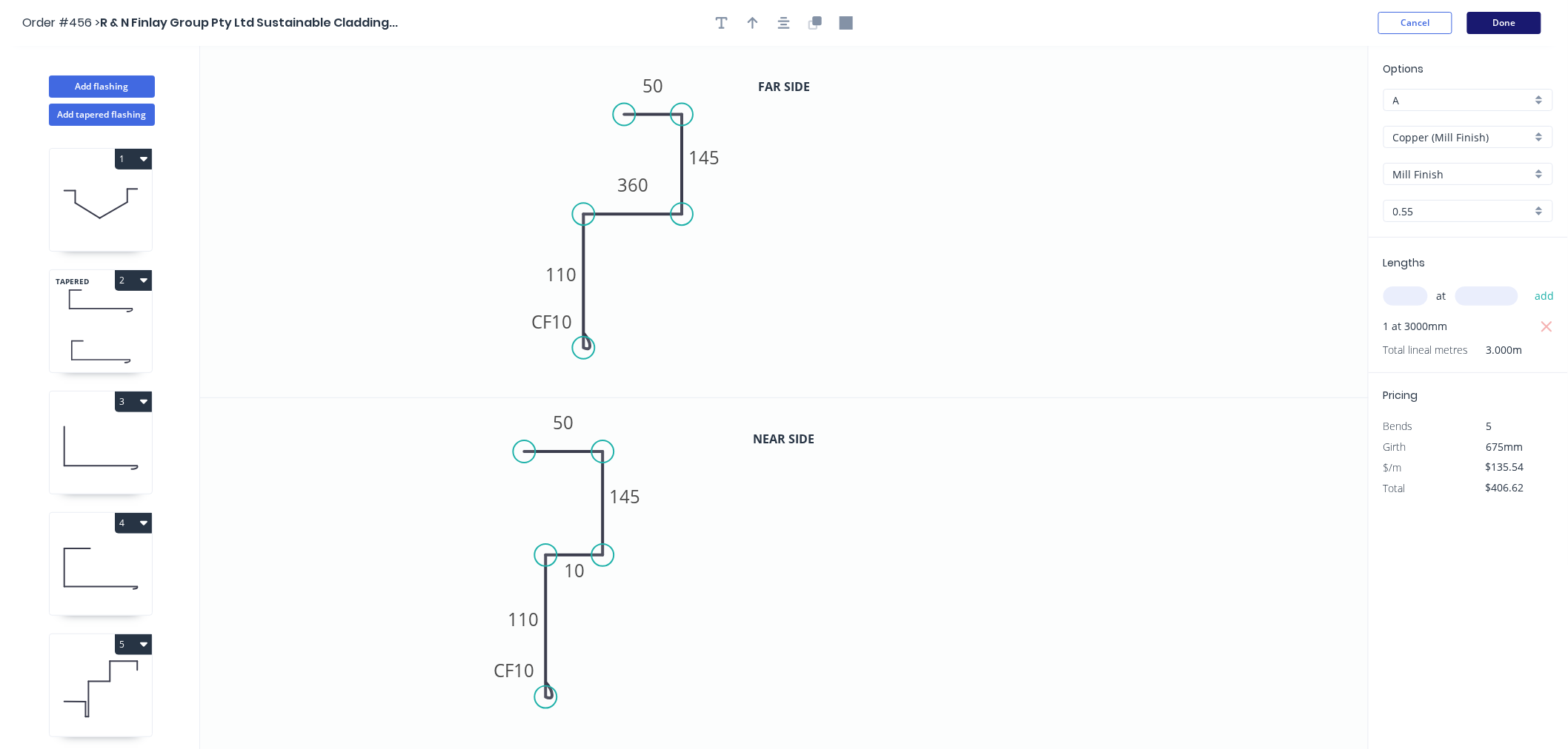
click at [1507, 20] on button "Done" at bounding box center [1504, 23] width 74 height 22
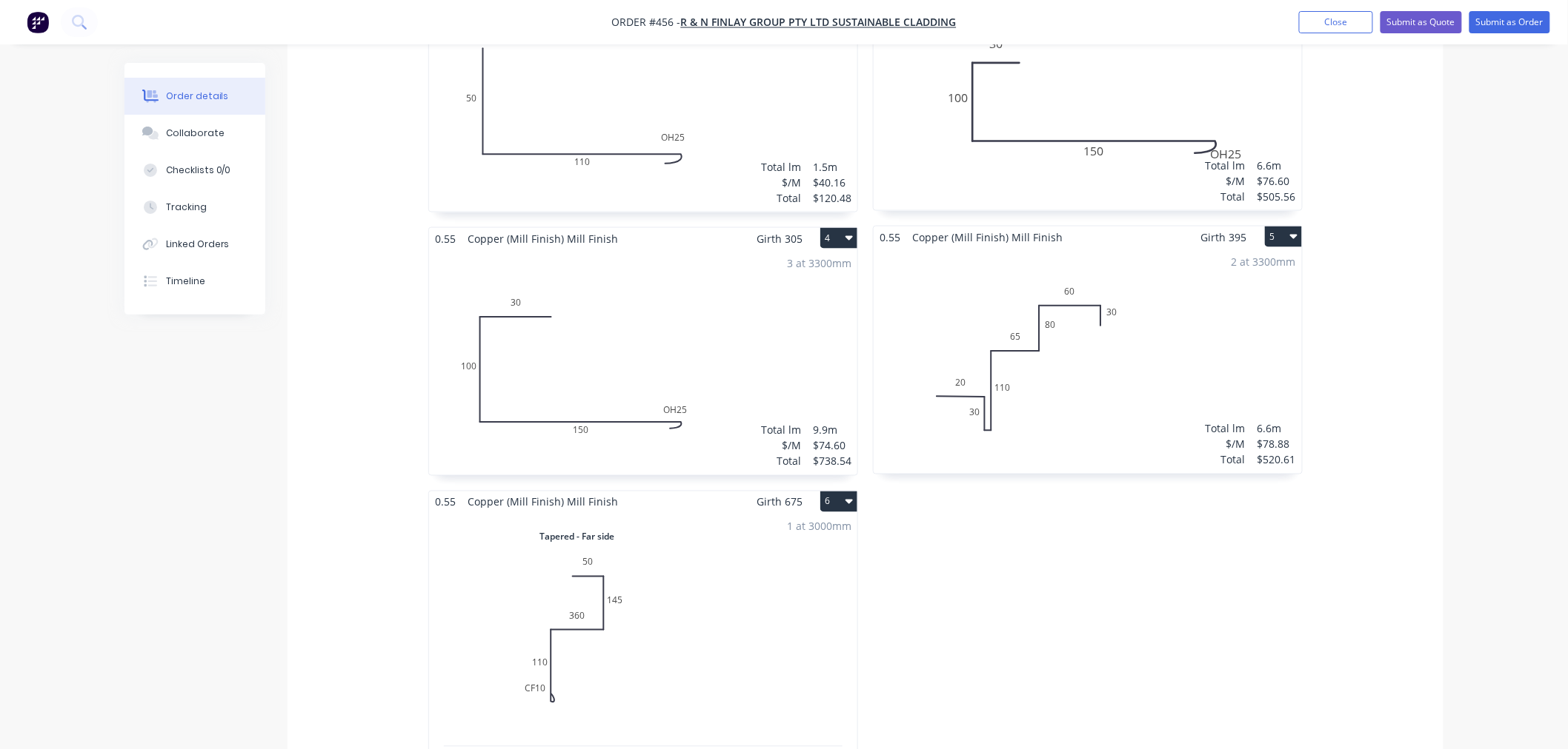
scroll to position [822, 0]
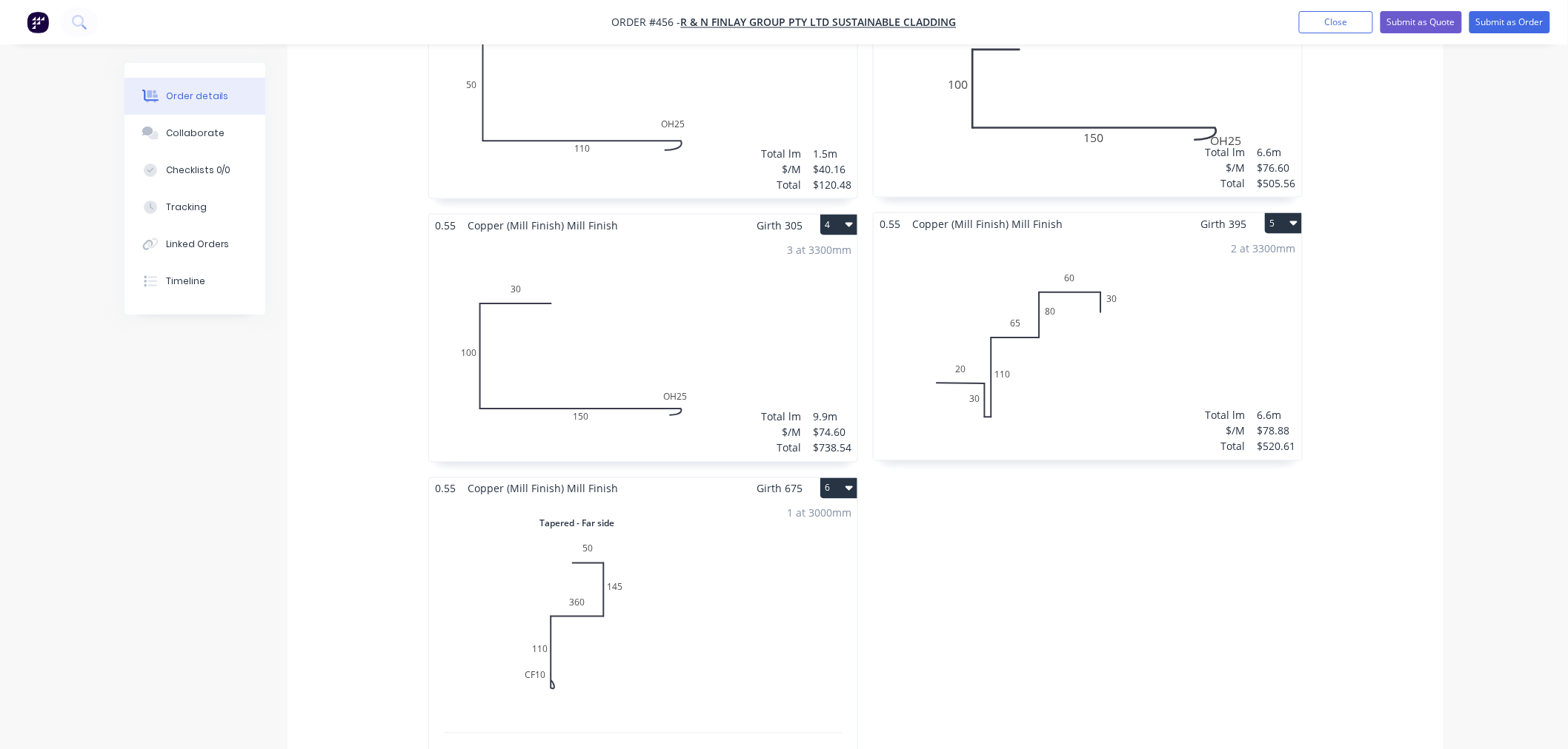
click at [1287, 213] on button "5" at bounding box center [1282, 223] width 37 height 20
click at [1268, 279] on div "Duplicate" at bounding box center [1231, 289] width 114 height 21
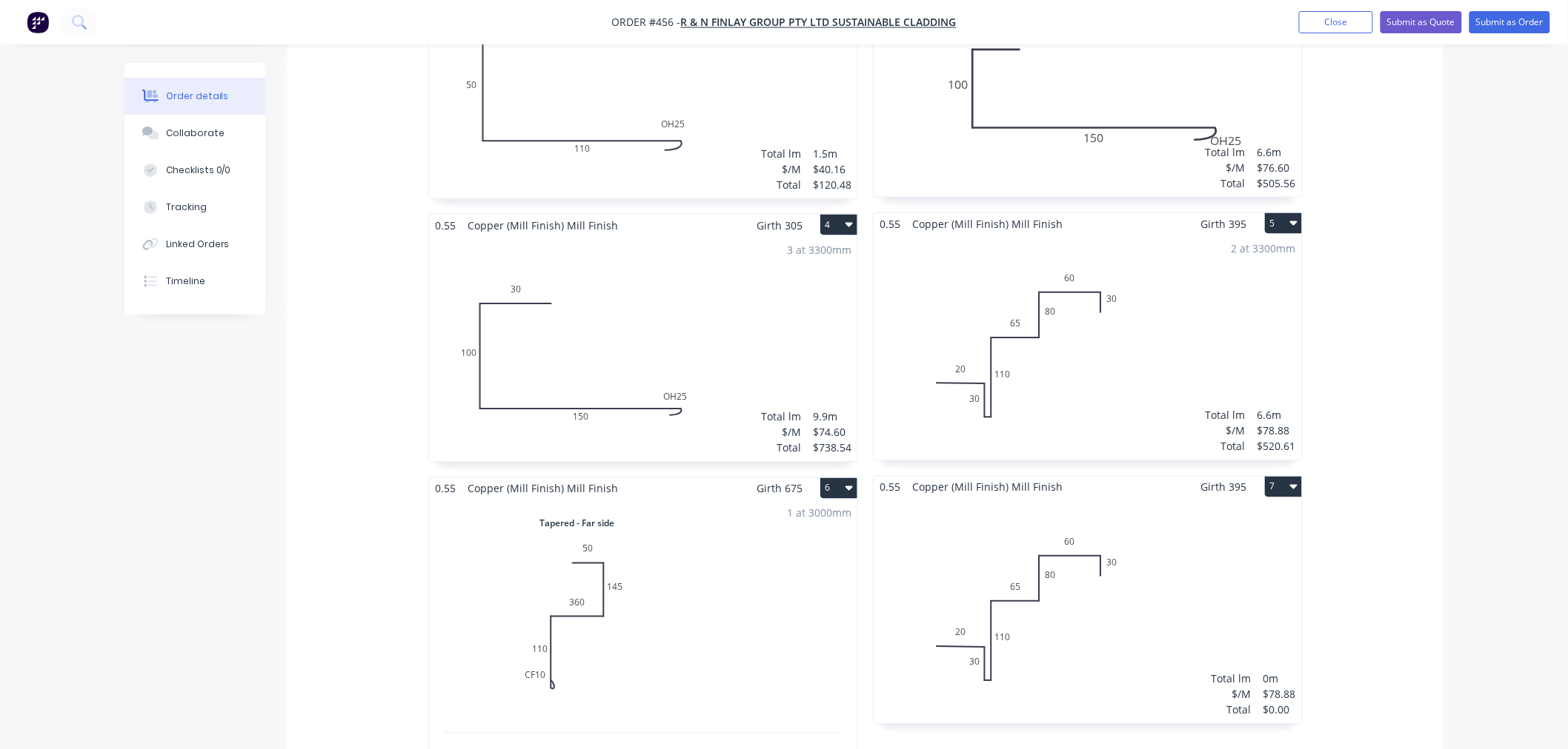
click at [1114, 602] on div "Total lm $/M Total 0m $78.88 $0.00" at bounding box center [1087, 611] width 428 height 226
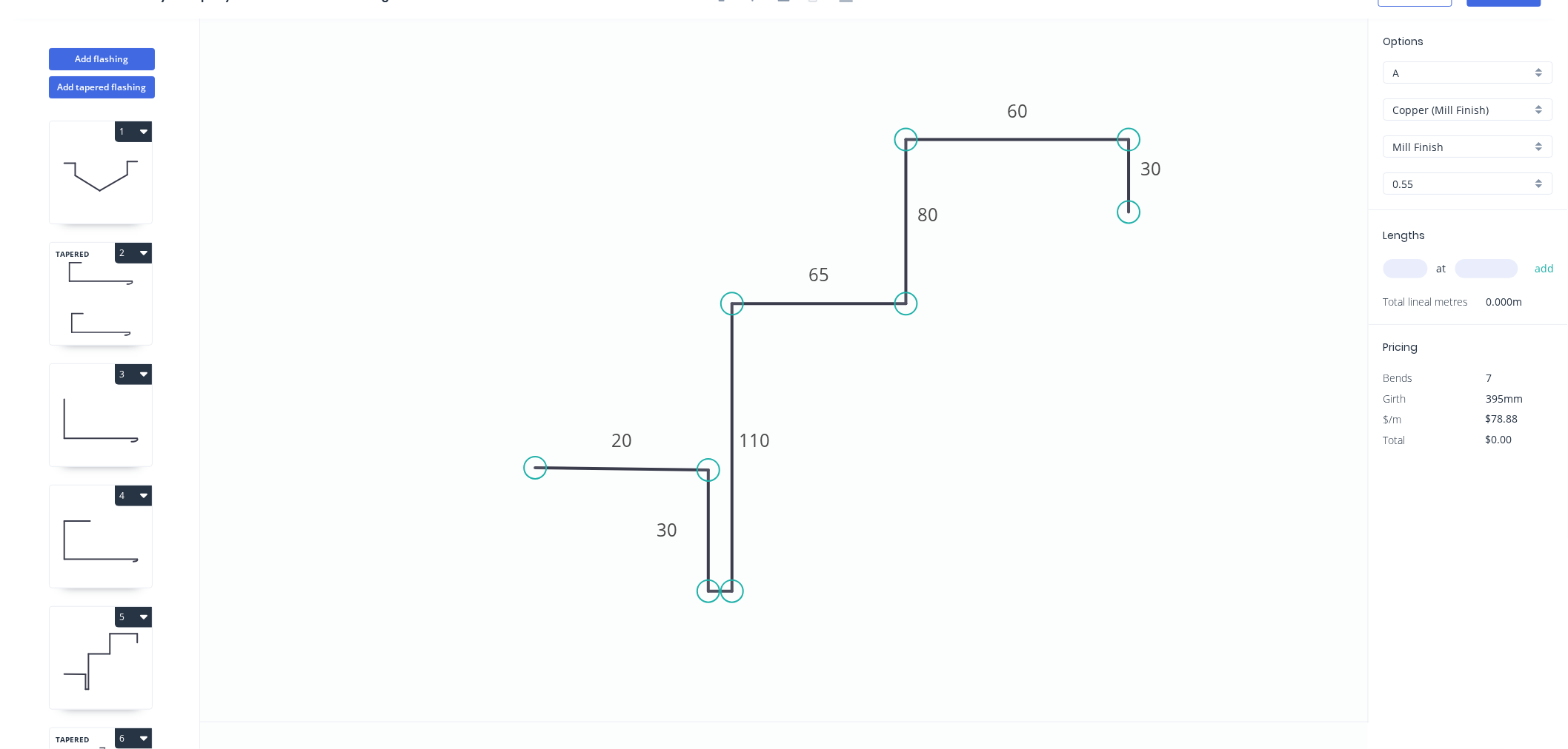
scroll to position [27, 0]
click at [835, 271] on rect at bounding box center [819, 274] width 48 height 30
click at [832, 274] on rect at bounding box center [819, 275] width 30 height 20
click at [951, 217] on rect at bounding box center [928, 215] width 48 height 30
click at [935, 210] on tspan "80" at bounding box center [929, 215] width 20 height 25
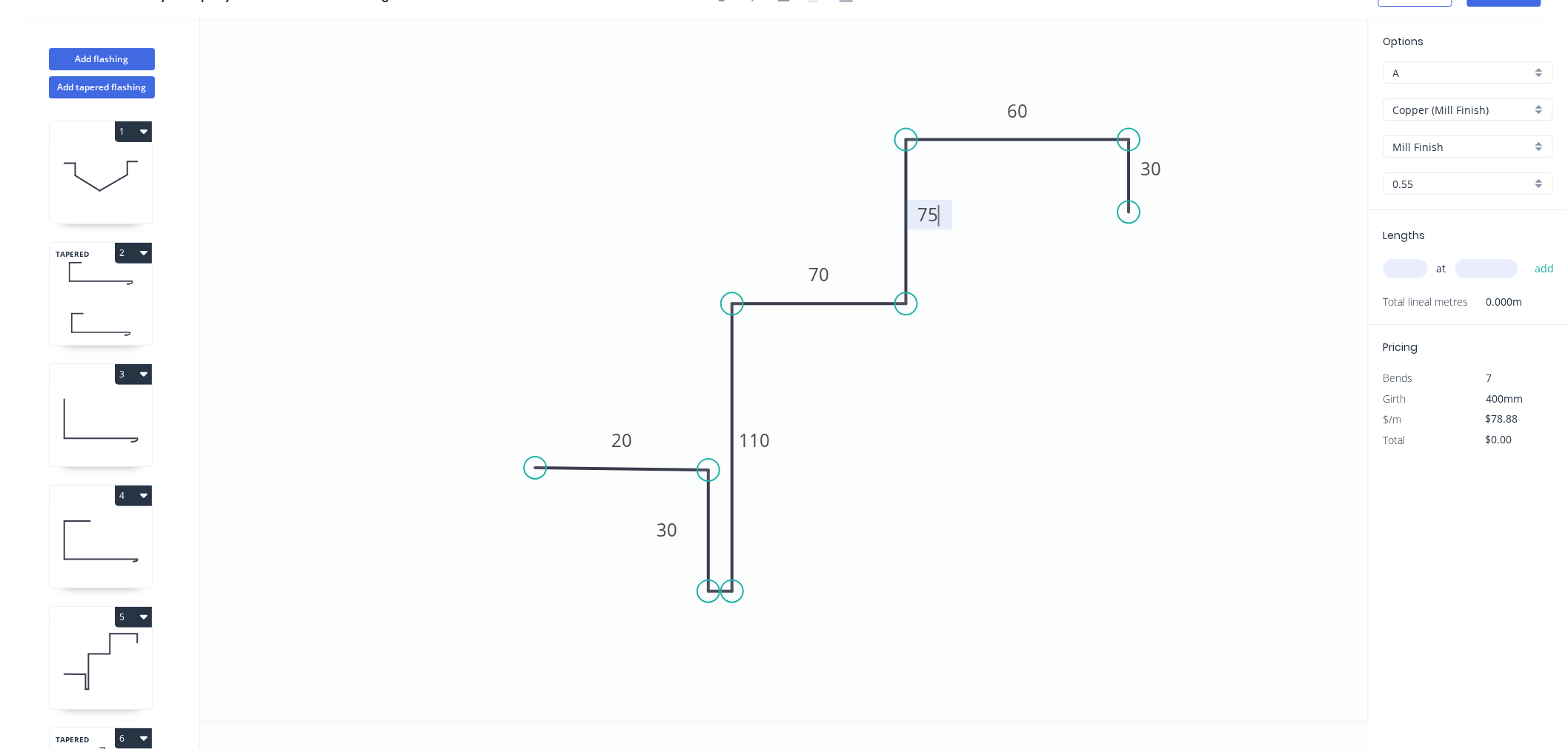
click at [1109, 369] on icon "0 20 30 110 70 75 60 30" at bounding box center [784, 370] width 1168 height 703
click at [1159, 170] on tspan "30" at bounding box center [1150, 169] width 20 height 25
click at [1327, 562] on icon "0 20 30 110 70 75 60 25" at bounding box center [784, 370] width 1168 height 703
click at [1412, 272] on input "text" at bounding box center [1405, 268] width 44 height 20
type input "1"
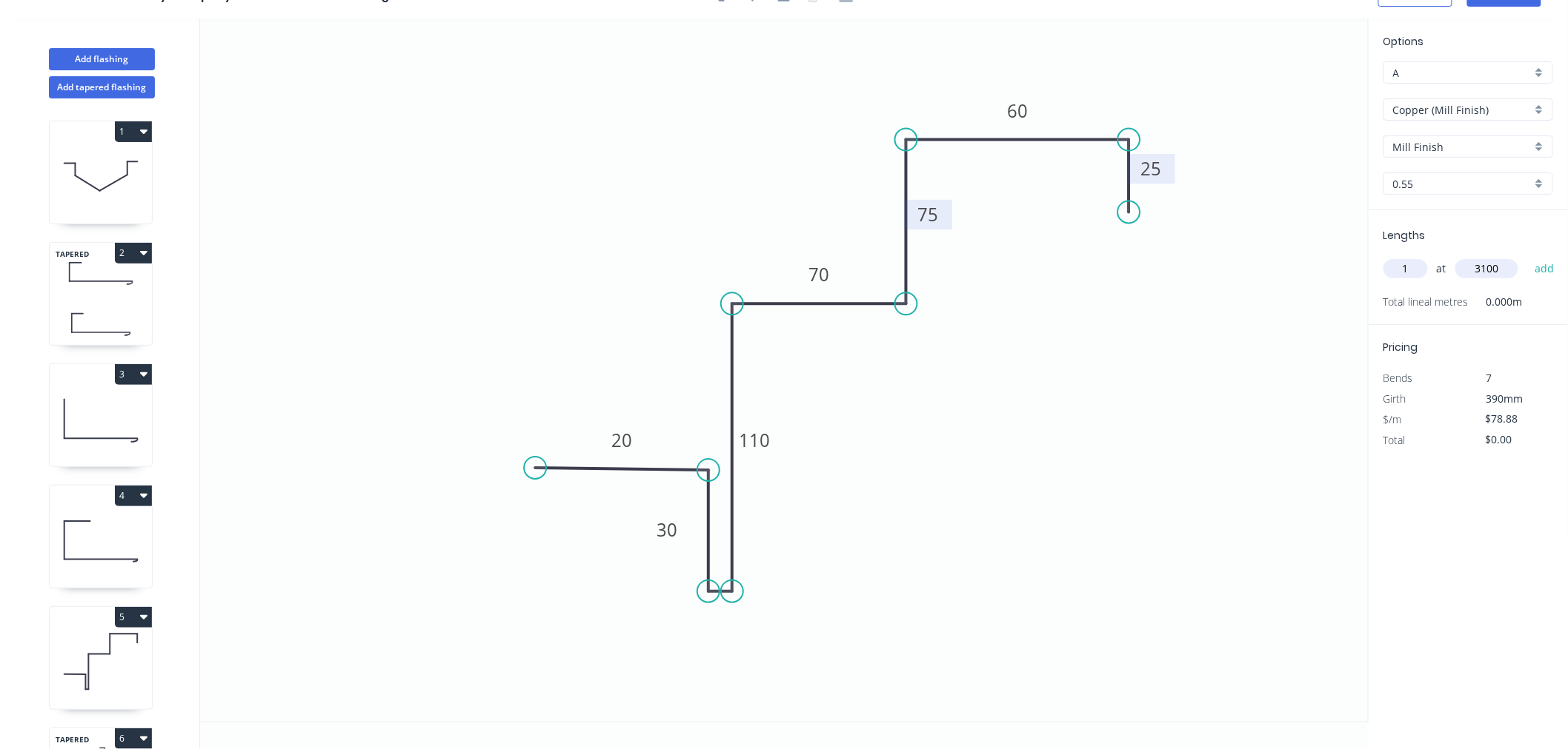
type input "3100"
click at [1527, 256] on button "add" at bounding box center [1544, 269] width 35 height 26
type input "$244.53"
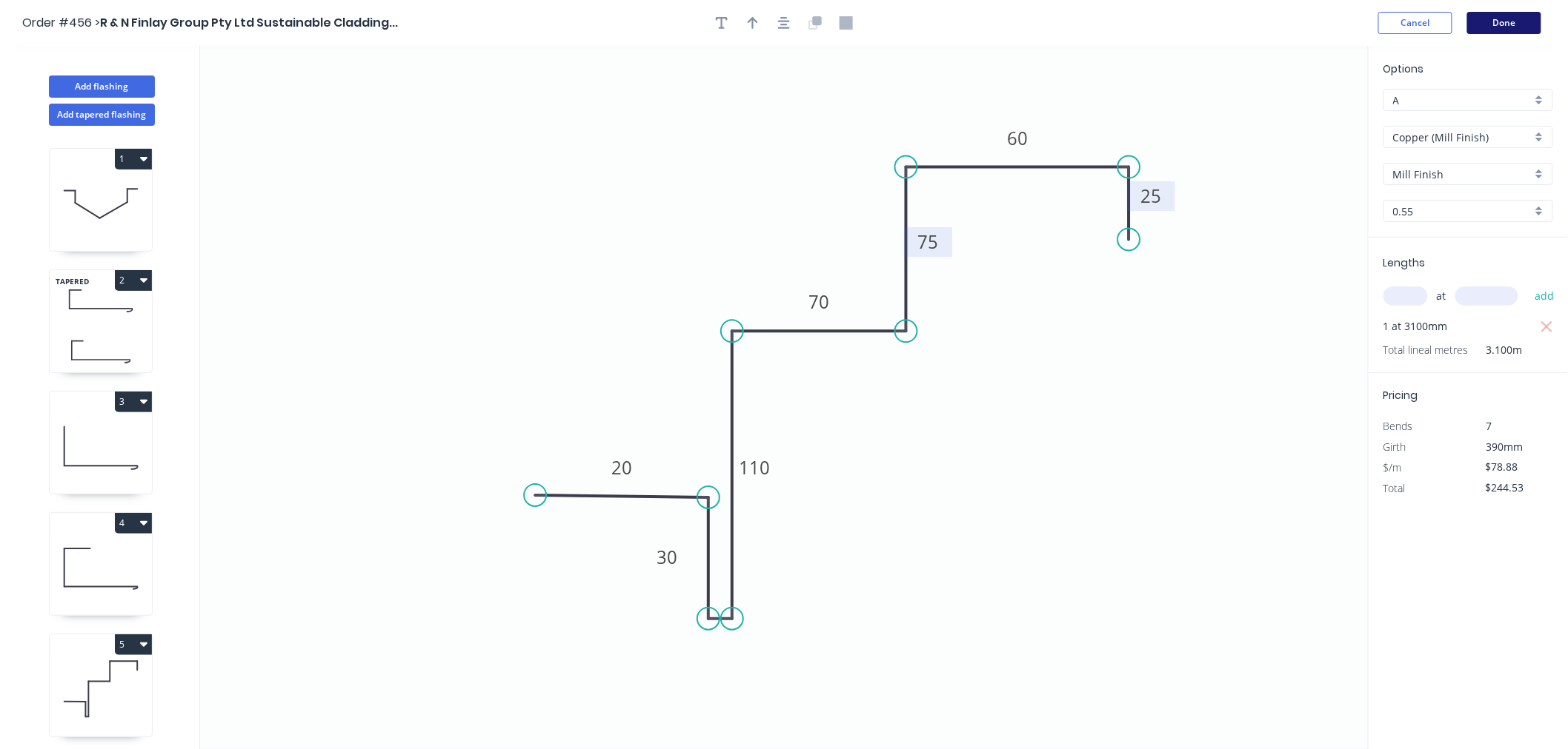
click at [1507, 26] on button "Done" at bounding box center [1504, 23] width 74 height 22
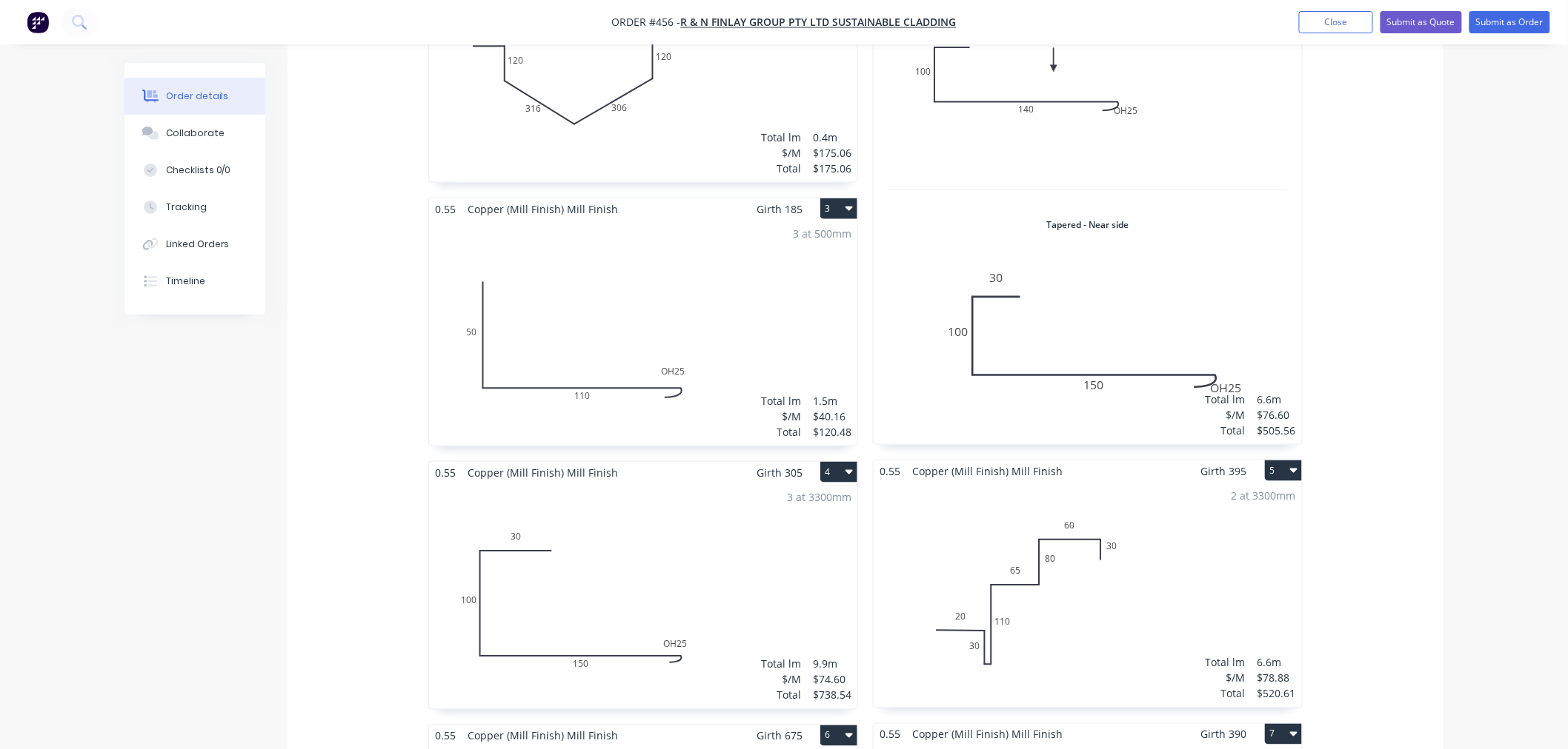
scroll to position [164, 0]
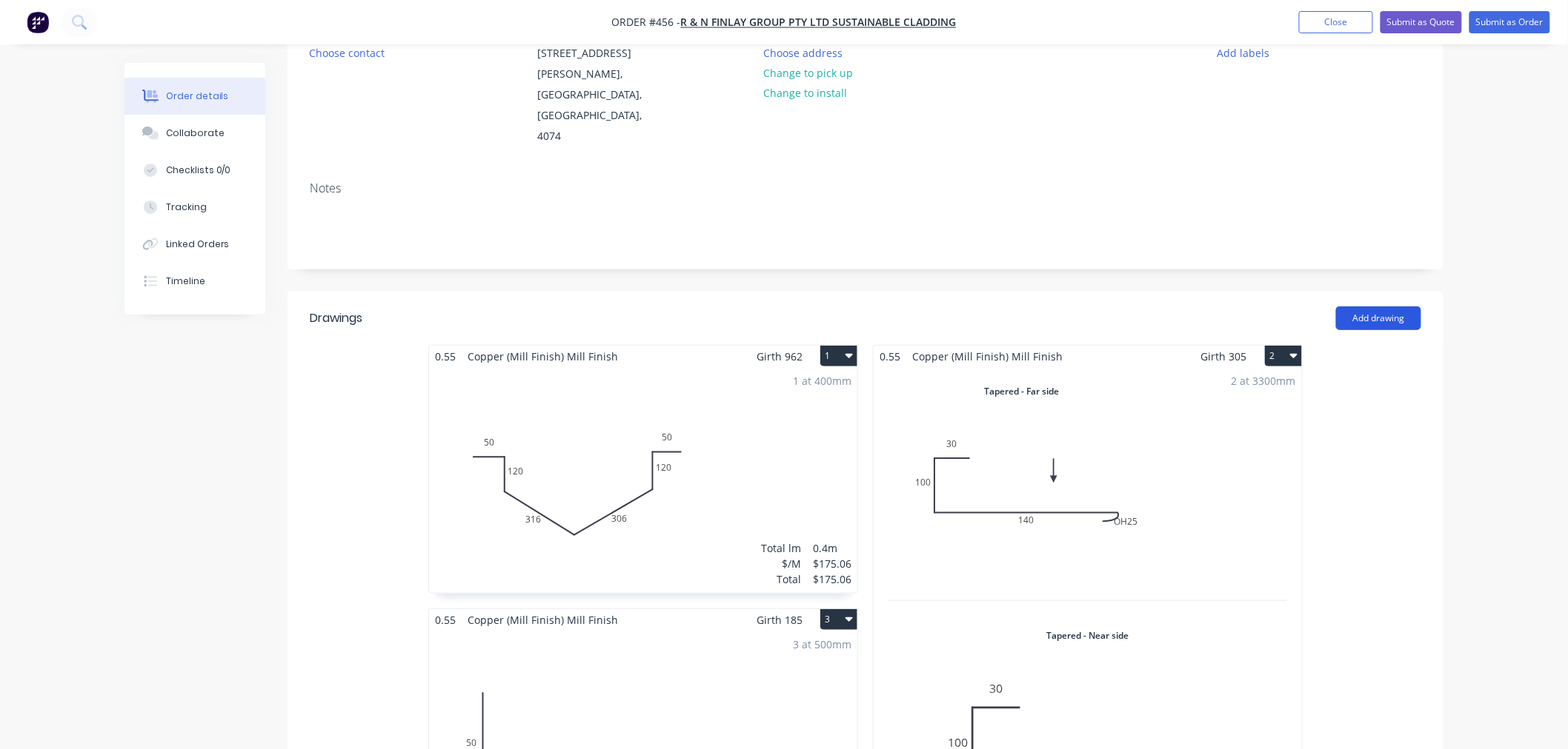
click at [1396, 307] on button "Add drawing" at bounding box center [1379, 319] width 85 height 24
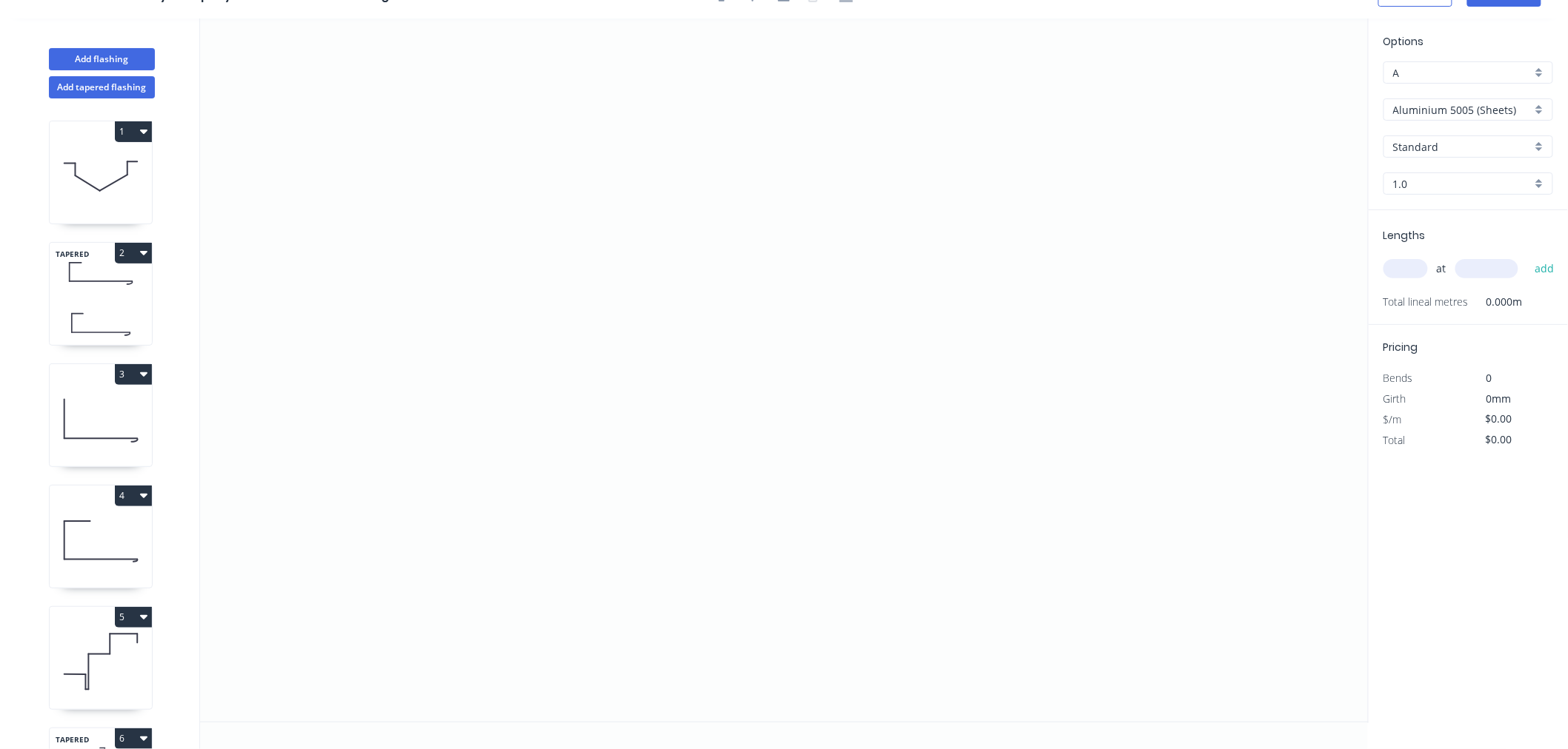
scroll to position [27, 0]
click at [566, 432] on icon "0" at bounding box center [784, 370] width 1168 height 703
click at [565, 519] on icon "0" at bounding box center [784, 370] width 1168 height 703
click at [591, 522] on icon "0 ?" at bounding box center [784, 370] width 1168 height 703
click at [596, 227] on icon "0 ? ? ? º" at bounding box center [784, 370] width 1168 height 703
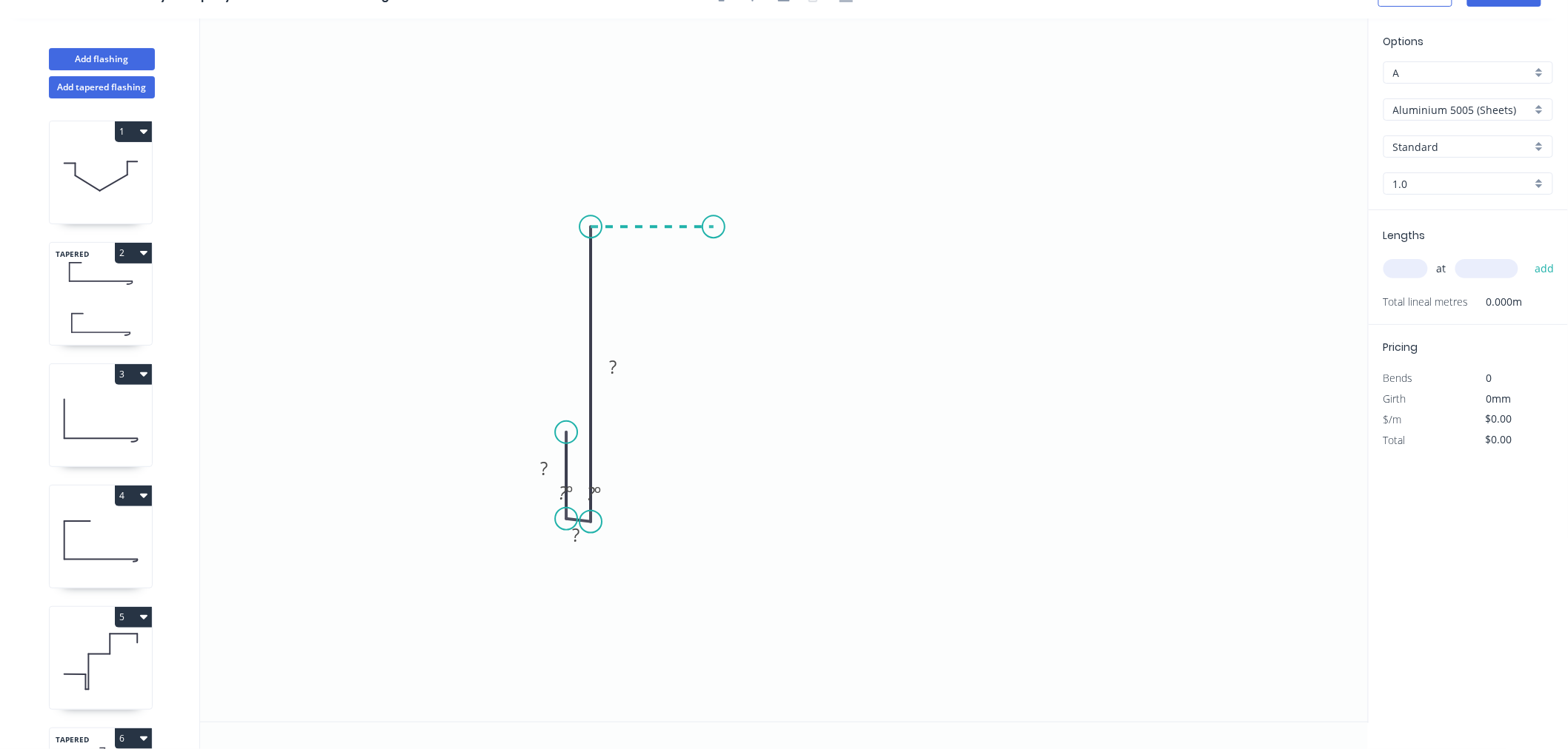
click at [714, 228] on icon "0 ? ? ? ? º ? º" at bounding box center [784, 370] width 1168 height 703
click at [714, 228] on circle at bounding box center [714, 227] width 22 height 22
click at [709, 228] on circle at bounding box center [714, 227] width 22 height 22
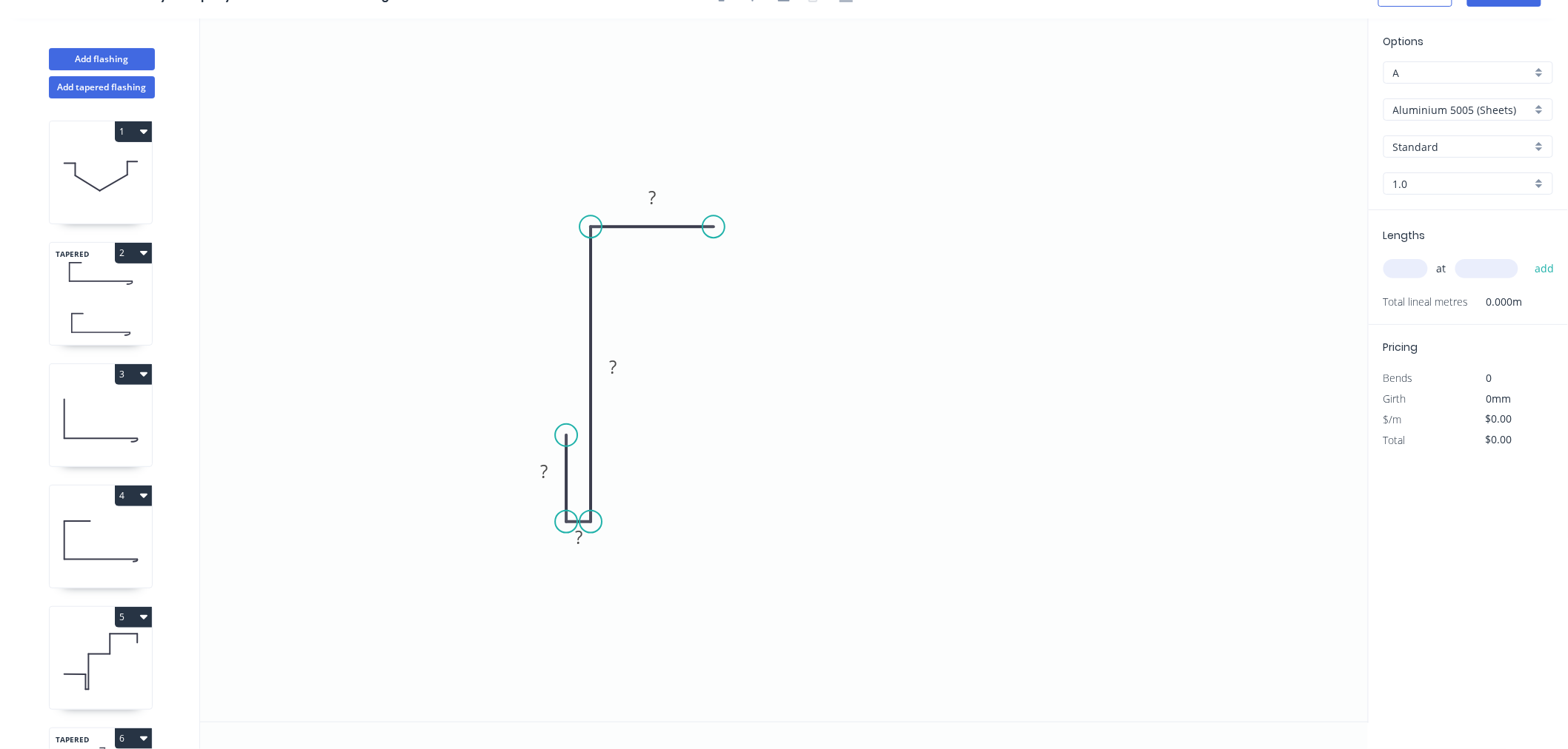
click at [566, 455] on icon at bounding box center [566, 479] width 0 height 87
click at [628, 560] on div "Hide measurement" at bounding box center [647, 556] width 149 height 31
click at [553, 480] on rect at bounding box center [543, 472] width 30 height 20
click at [1045, 496] on icon "0 30 380 40" at bounding box center [784, 370] width 1168 height 703
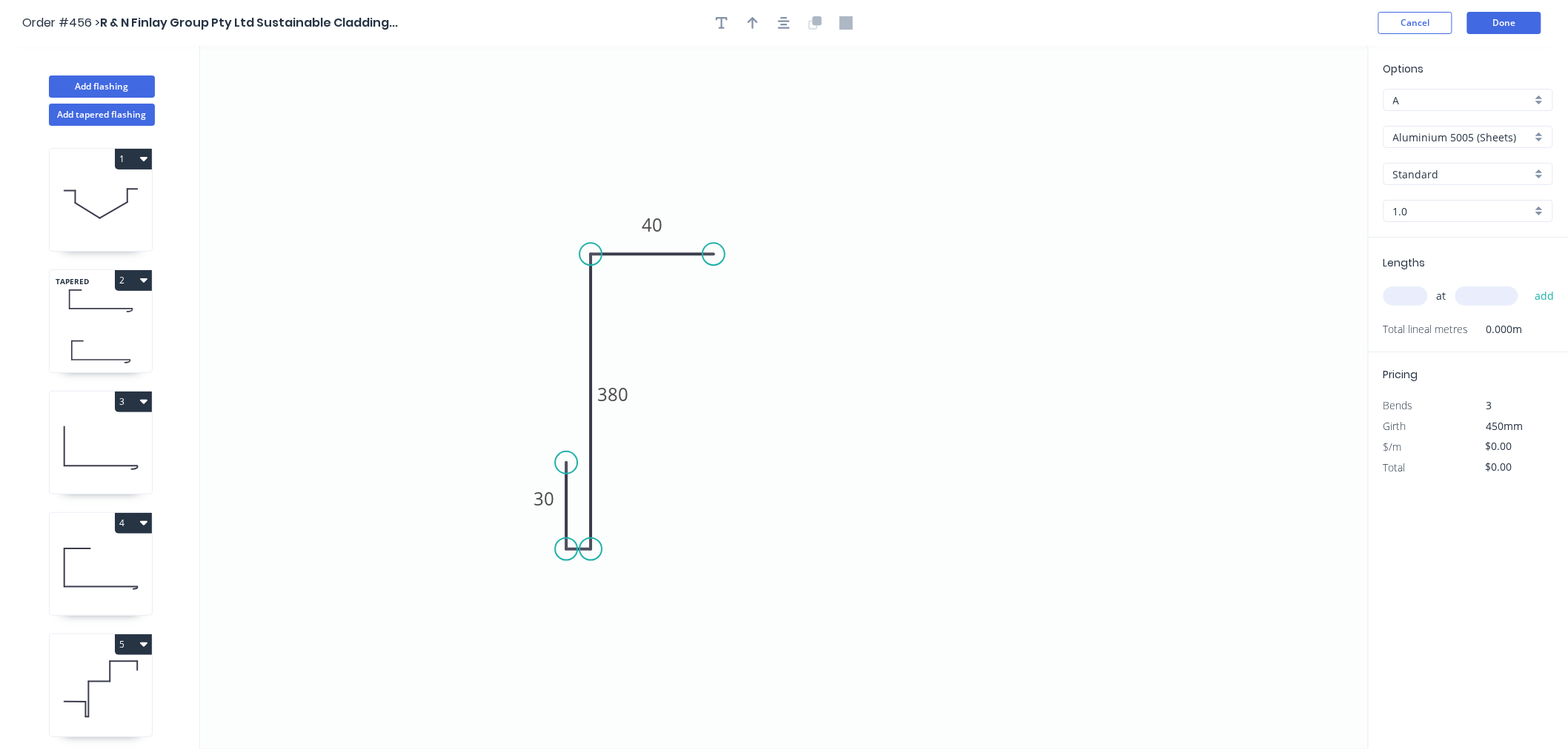
click at [1488, 118] on div "Options A A Aluminium 5005 (Sheets) Aluminium 5005 (Sheets) Standard Standard 1…" at bounding box center [1468, 149] width 200 height 177
click at [1491, 131] on input "Aluminium 5005 (Sheets)" at bounding box center [1462, 137] width 138 height 15
click at [1490, 291] on div "Copper (Mill Finish)" at bounding box center [1467, 295] width 168 height 26
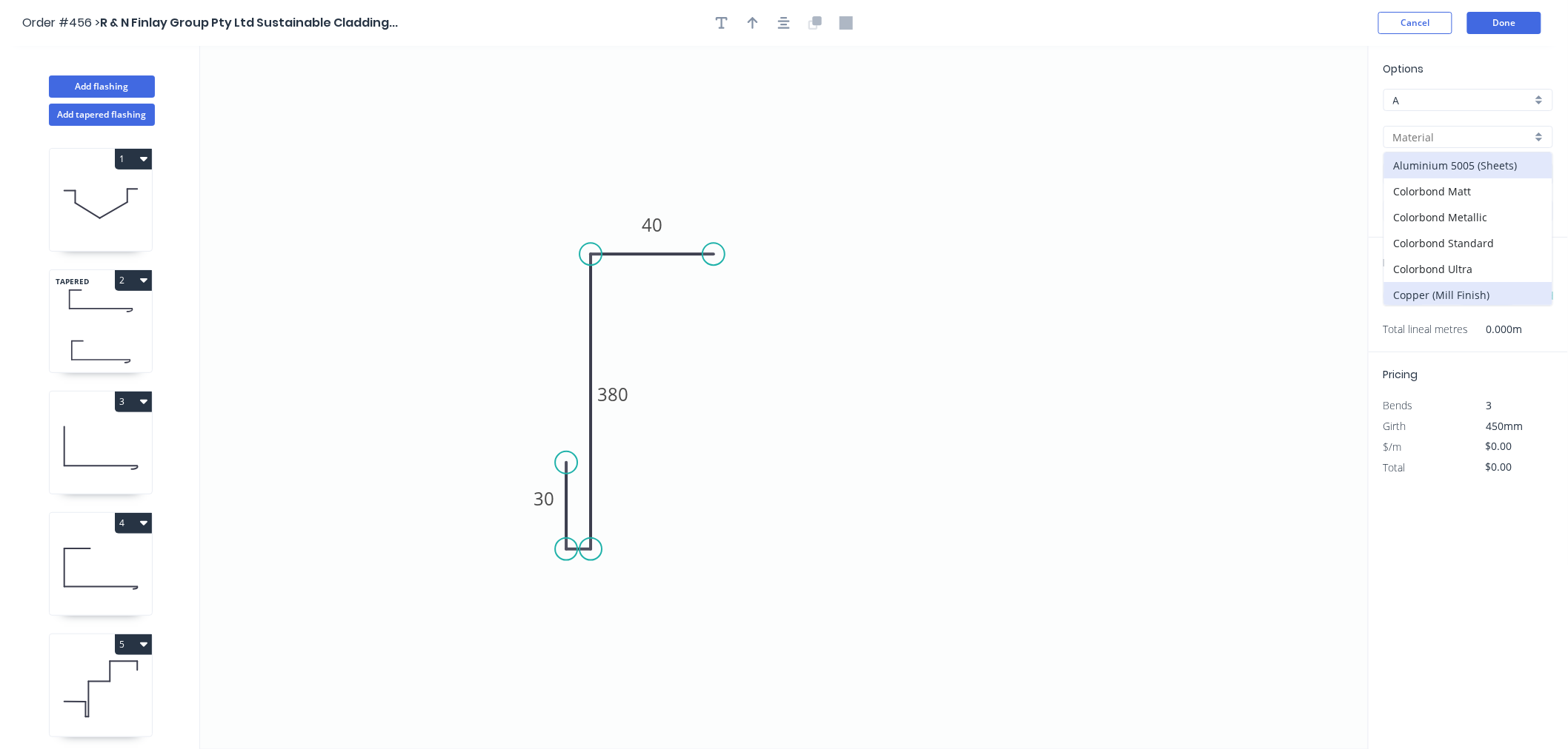
type input "Copper (Mill Finish)"
type input "Mill Finish"
type input "0.55"
type input "$89.67"
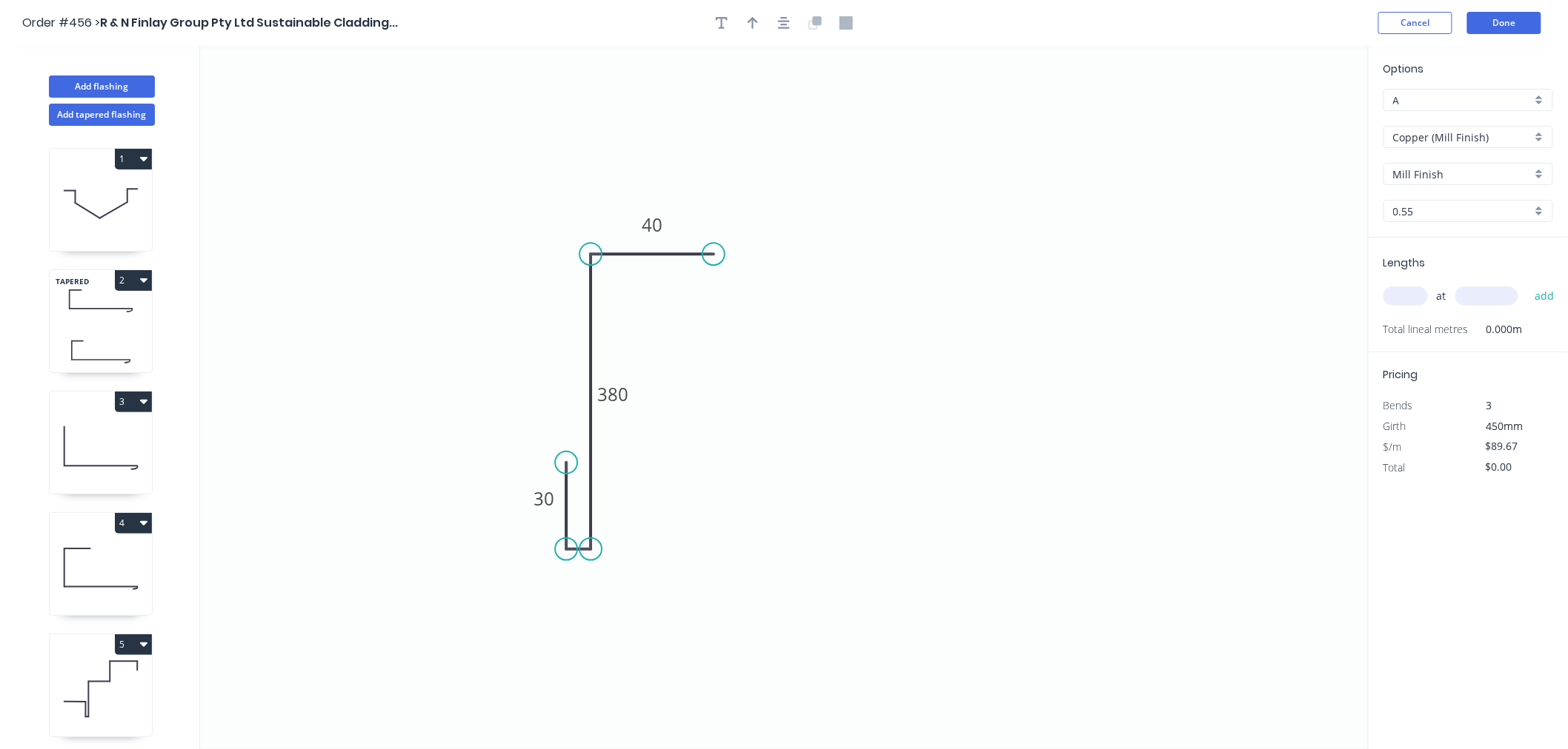
click at [1416, 297] on input "text" at bounding box center [1405, 296] width 44 height 20
type input "9"
type input "3100"
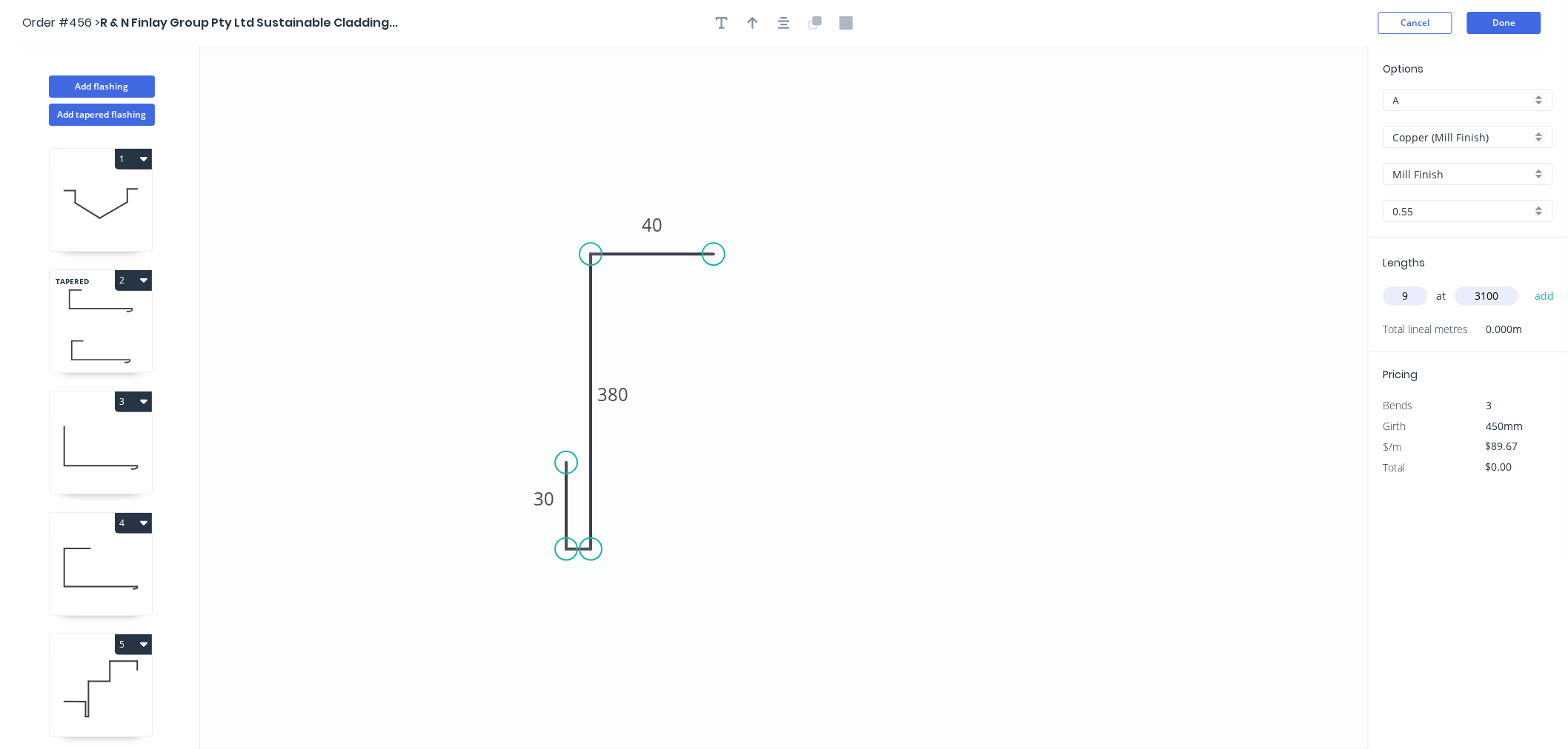
click at [1527, 284] on button "add" at bounding box center [1544, 297] width 35 height 26
type input "$2,501.79"
click at [1504, 25] on button "Done" at bounding box center [1504, 23] width 74 height 22
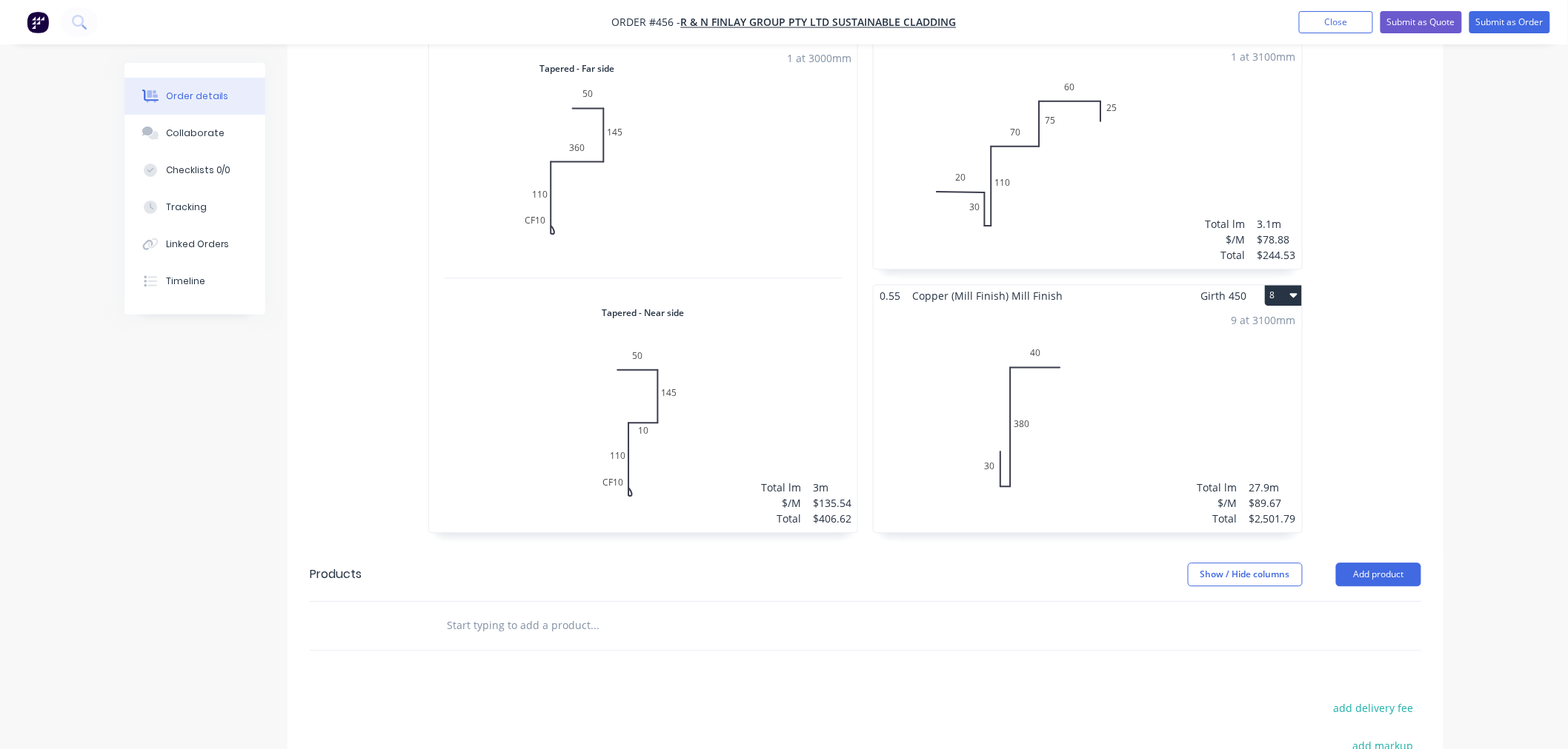
scroll to position [1316, 0]
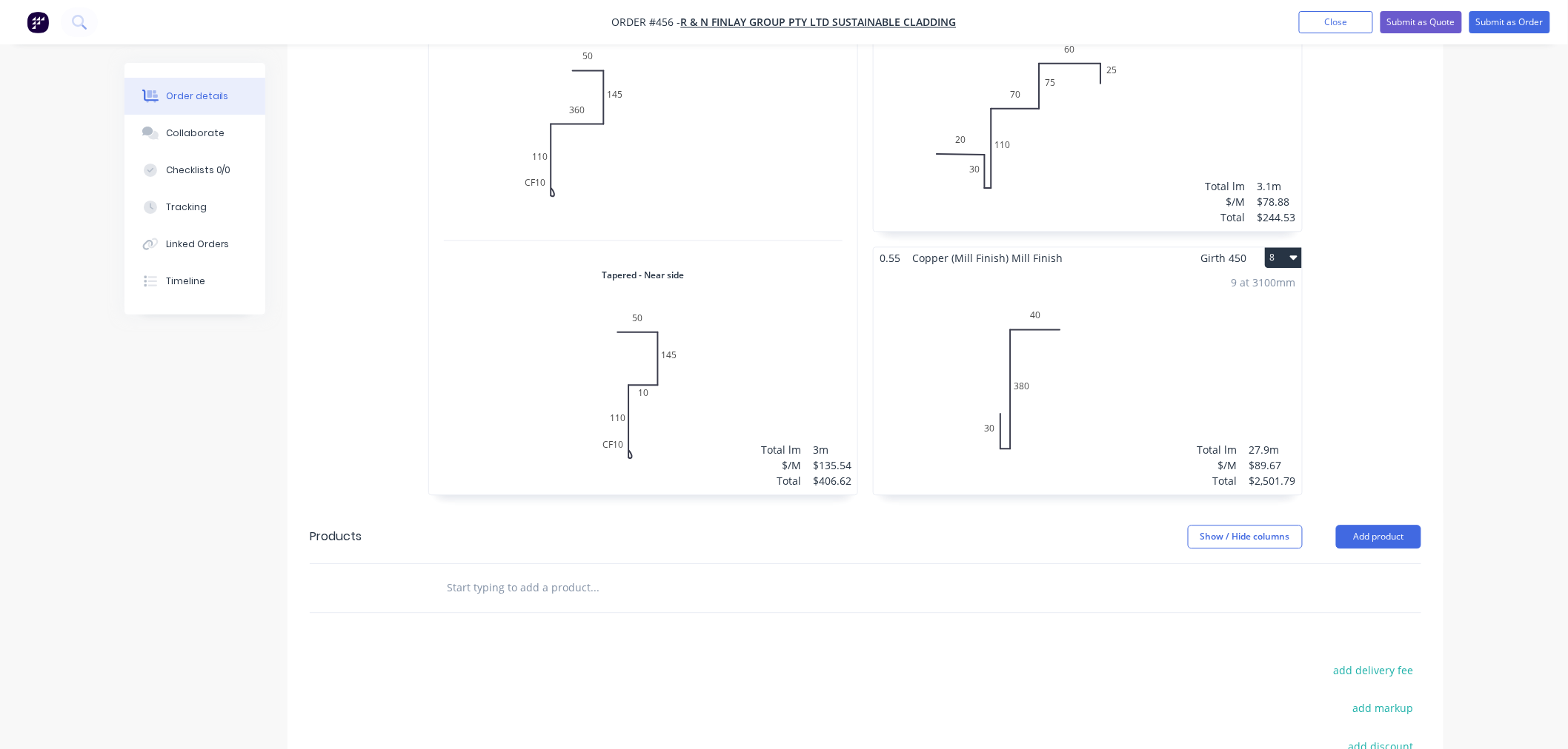
click at [1270, 247] on button "8" at bounding box center [1282, 257] width 37 height 20
click at [1235, 308] on button "Duplicate" at bounding box center [1231, 323] width 141 height 30
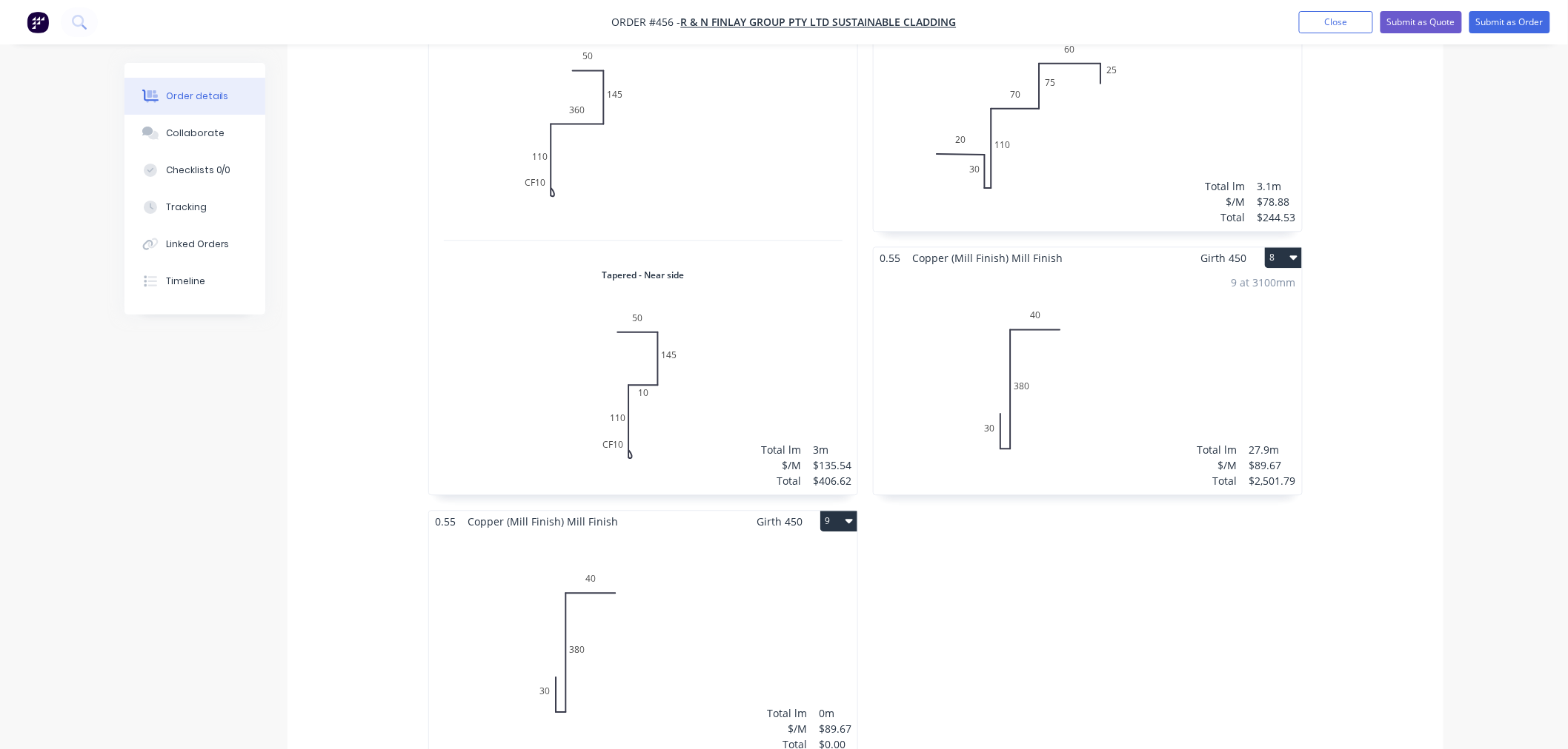
click at [682, 579] on div "Total lm $/M Total 0m $89.67 $0.00" at bounding box center [643, 645] width 428 height 226
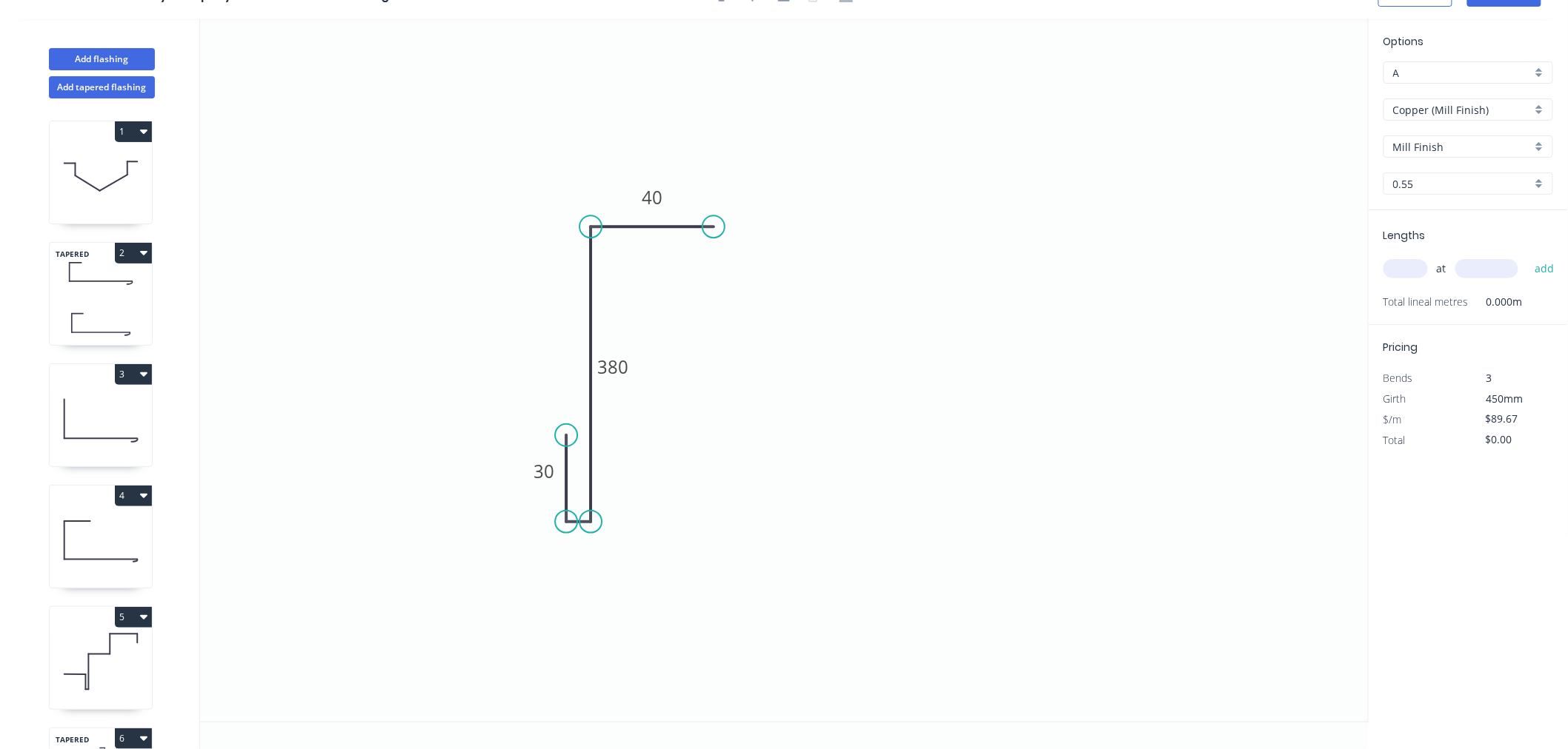
scroll to position [27, 0]
click at [626, 366] on tspan "380" at bounding box center [612, 367] width 31 height 25
click at [1336, 529] on icon "0 30 410 40" at bounding box center [784, 370] width 1168 height 703
click at [1418, 264] on input "text" at bounding box center [1405, 268] width 44 height 20
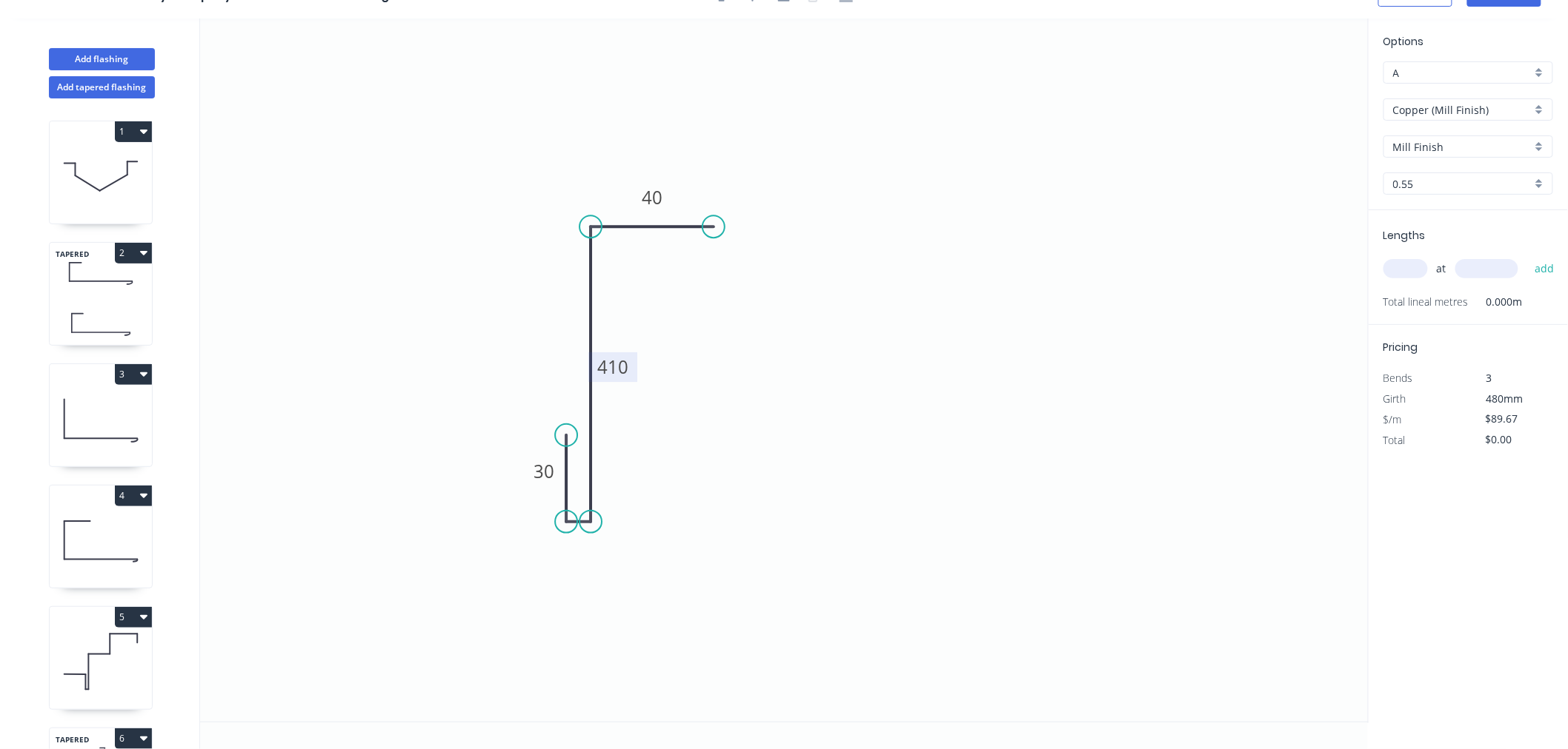
click at [1418, 264] on input "text" at bounding box center [1405, 268] width 44 height 20
type input "9"
type input "3300"
click at [1527, 256] on button "add" at bounding box center [1544, 269] width 35 height 26
type input "$2,663.20"
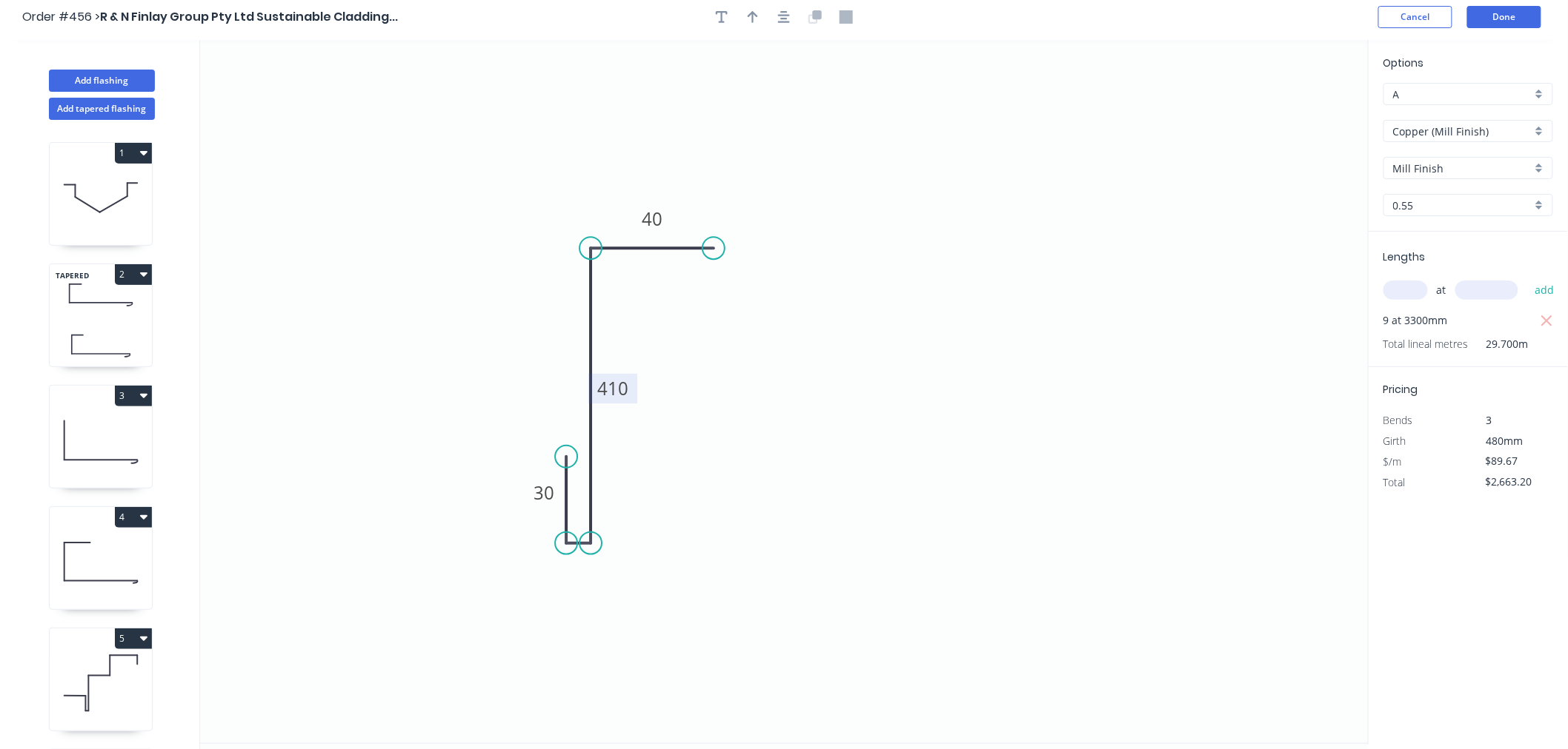
scroll to position [0, 0]
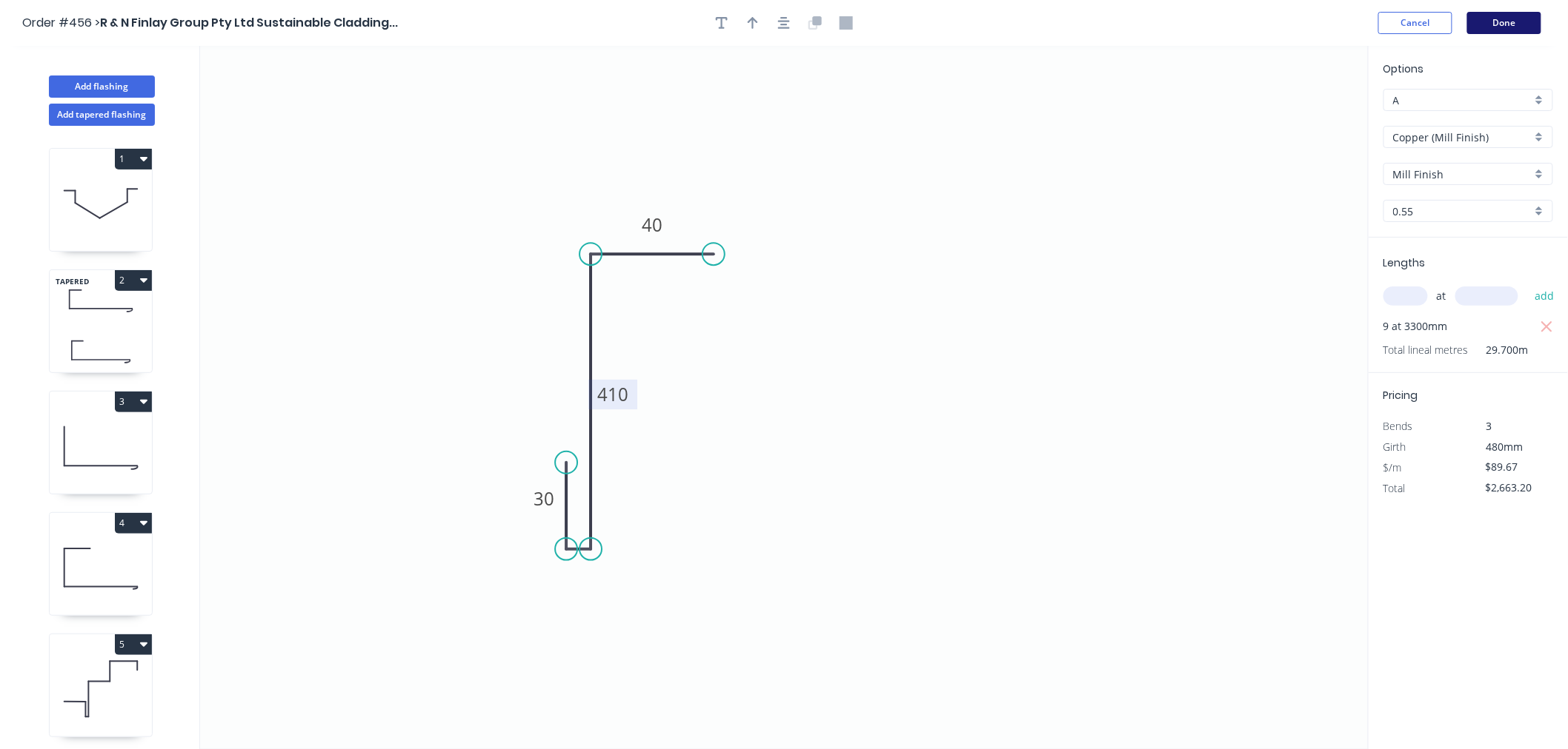
click at [1501, 25] on button "Done" at bounding box center [1504, 23] width 74 height 22
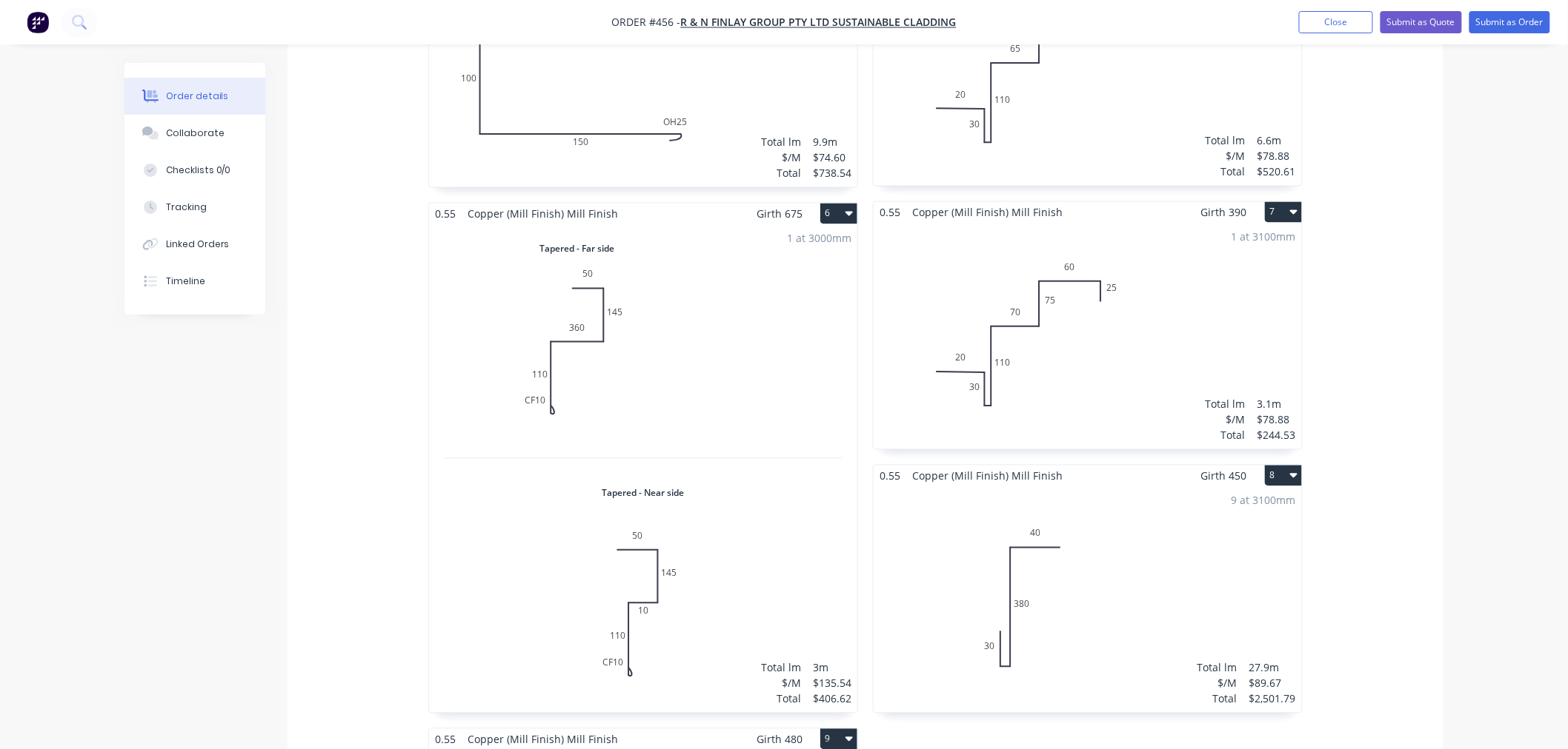
scroll to position [1069, 0]
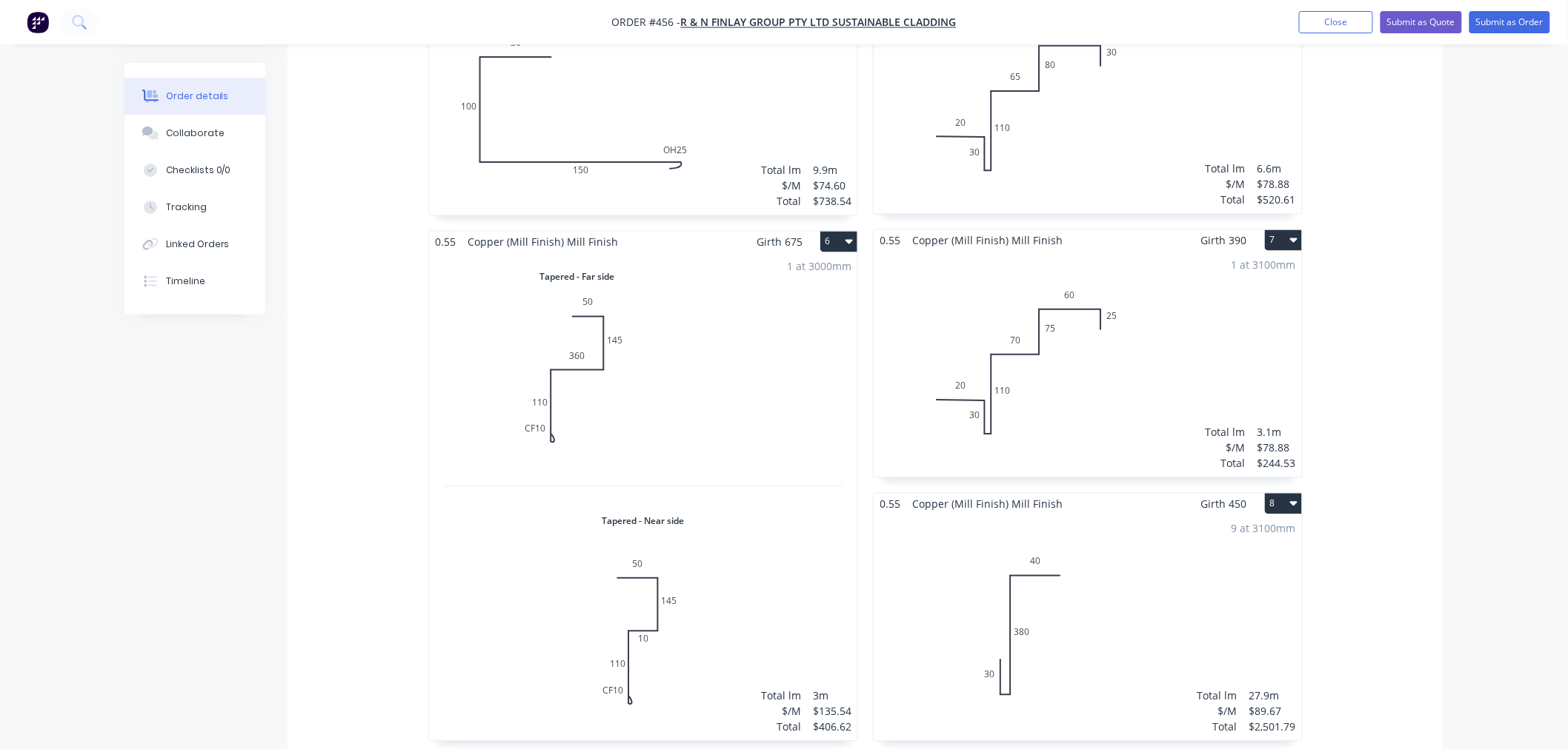
click at [1281, 230] on button "7" at bounding box center [1282, 240] width 37 height 20
click at [1219, 296] on div "Duplicate" at bounding box center [1231, 306] width 114 height 21
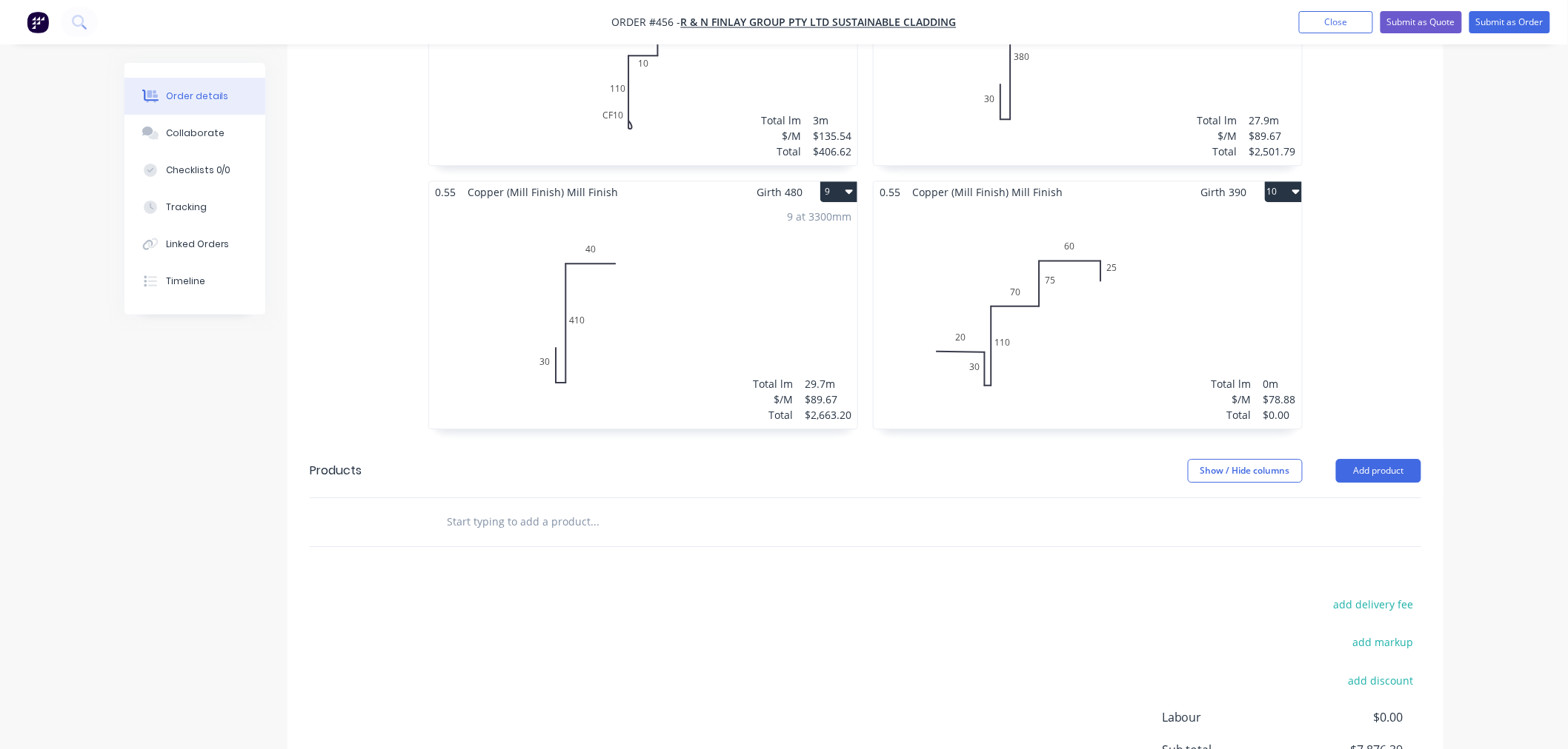
click at [1158, 308] on div "Total lm $/M Total 0m $78.88 $0.00" at bounding box center [1087, 315] width 428 height 226
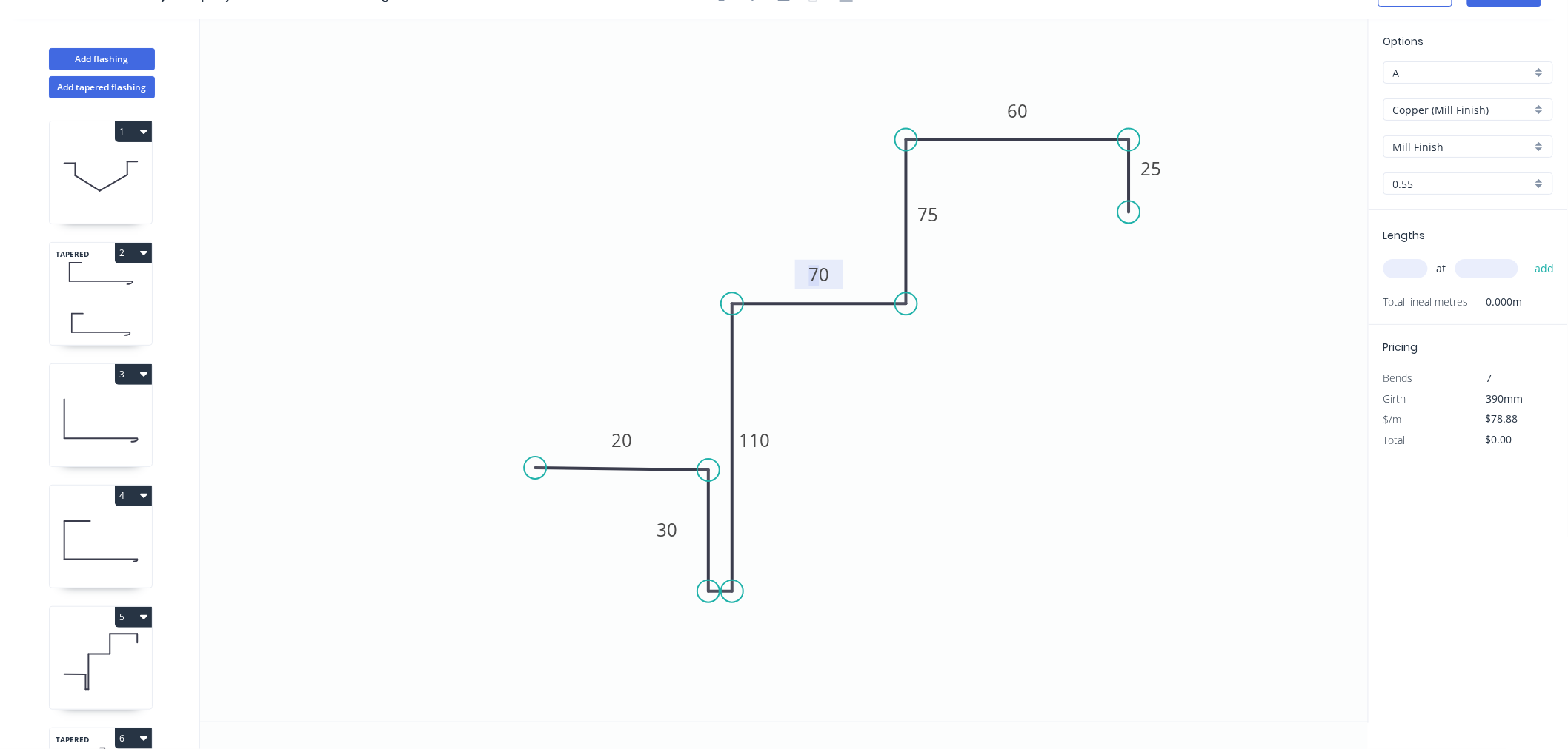
click at [820, 276] on tspan "70" at bounding box center [819, 274] width 20 height 25
click at [838, 268] on rect at bounding box center [819, 274] width 48 height 30
click at [831, 276] on rect at bounding box center [819, 275] width 30 height 20
click at [1060, 453] on icon "0 20 30 110 60 75 60 25" at bounding box center [784, 370] width 1168 height 703
click at [1411, 259] on input "text" at bounding box center [1405, 268] width 44 height 20
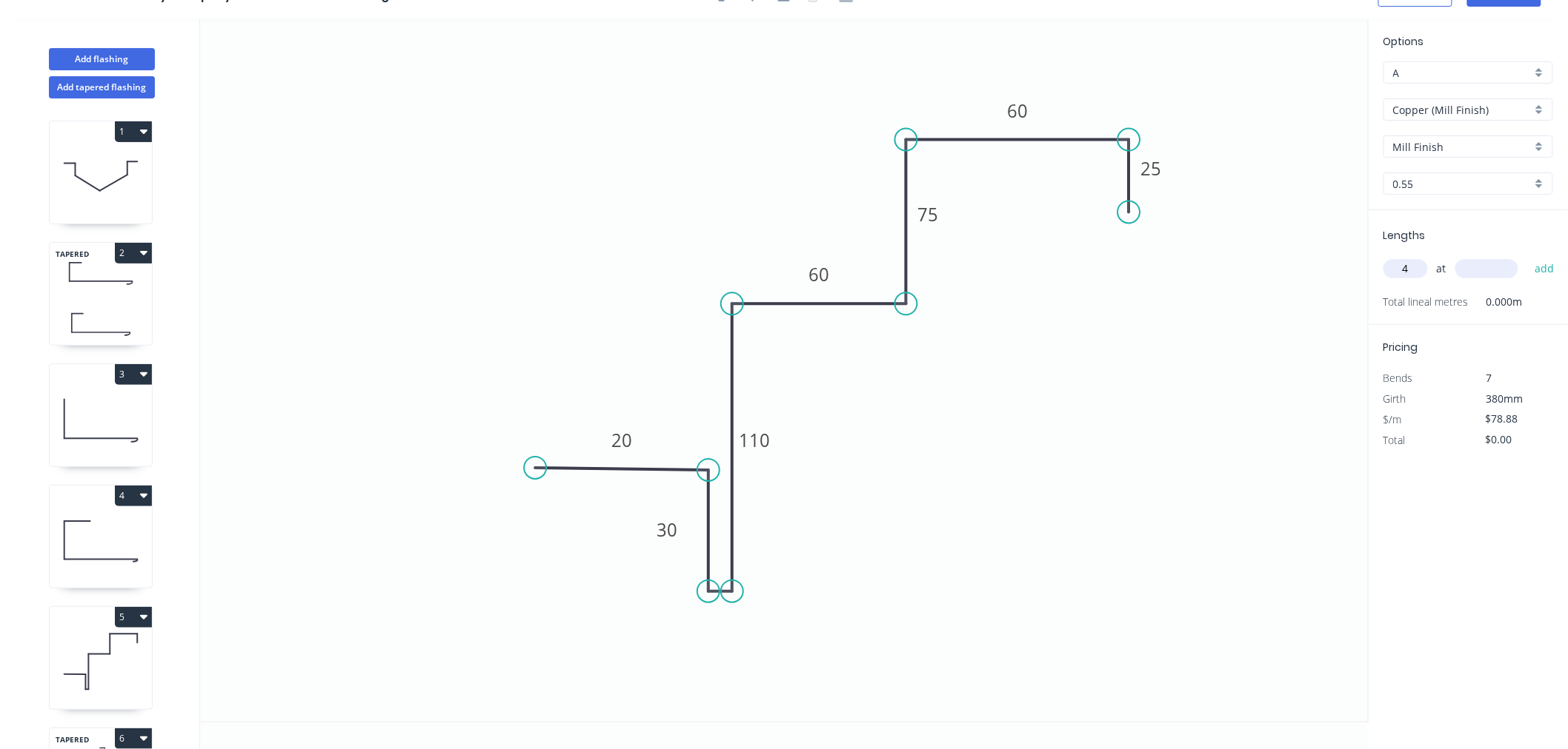
type input "4"
type input "3100"
click at [1527, 256] on button "add" at bounding box center [1544, 269] width 35 height 26
type input "$978.11"
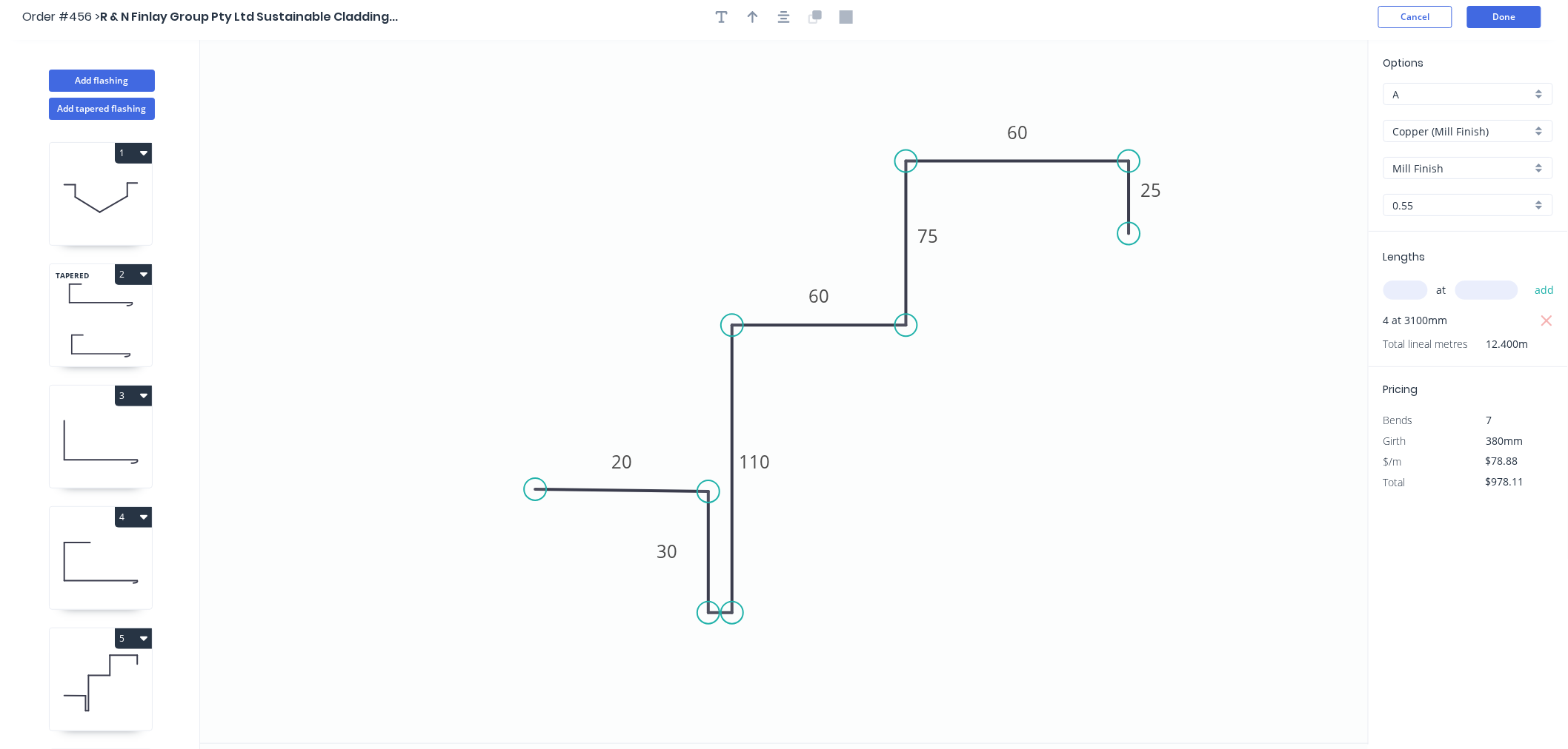
scroll to position [0, 0]
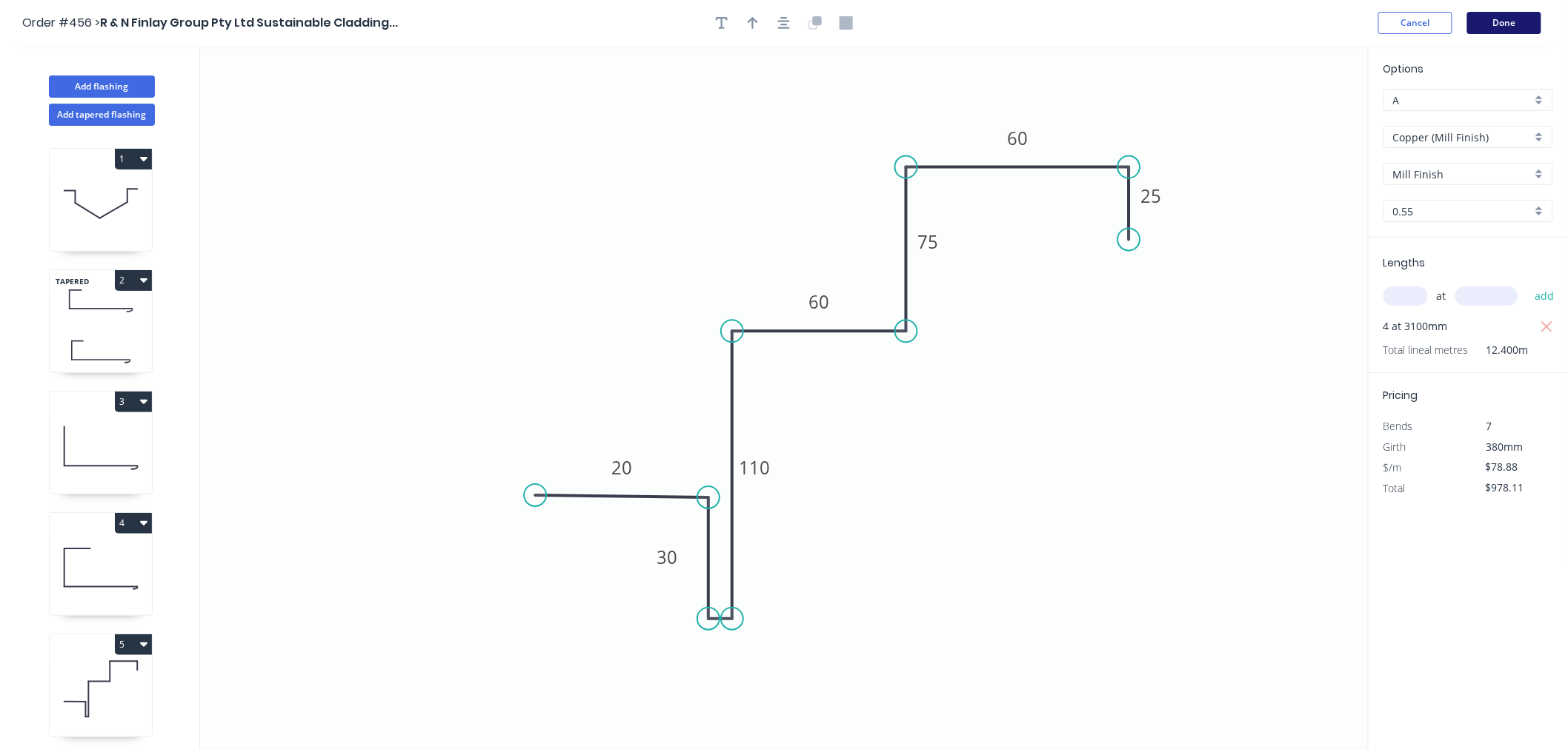
click at [1513, 15] on button "Done" at bounding box center [1504, 23] width 74 height 22
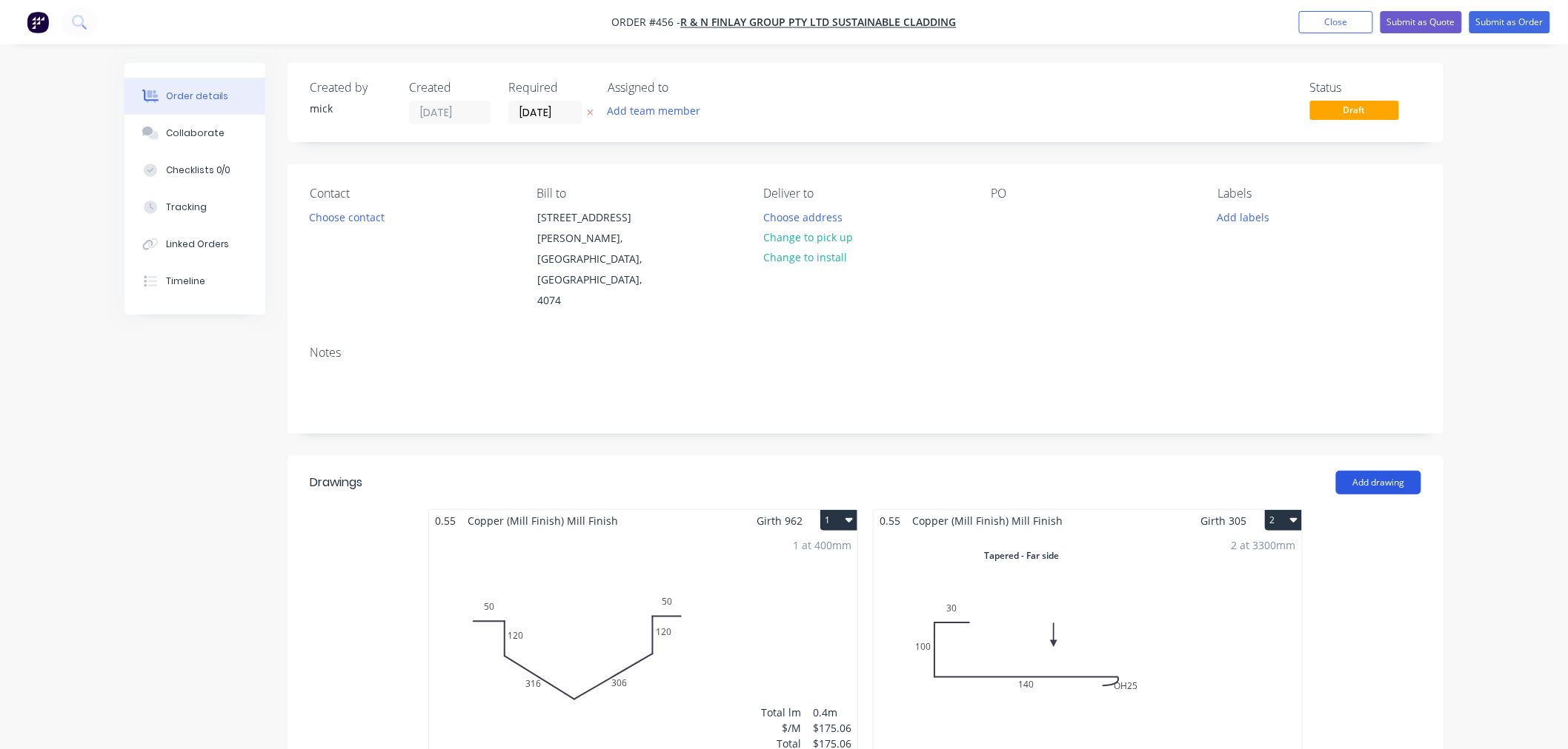
click at [1382, 471] on button "Add drawing" at bounding box center [1379, 483] width 85 height 24
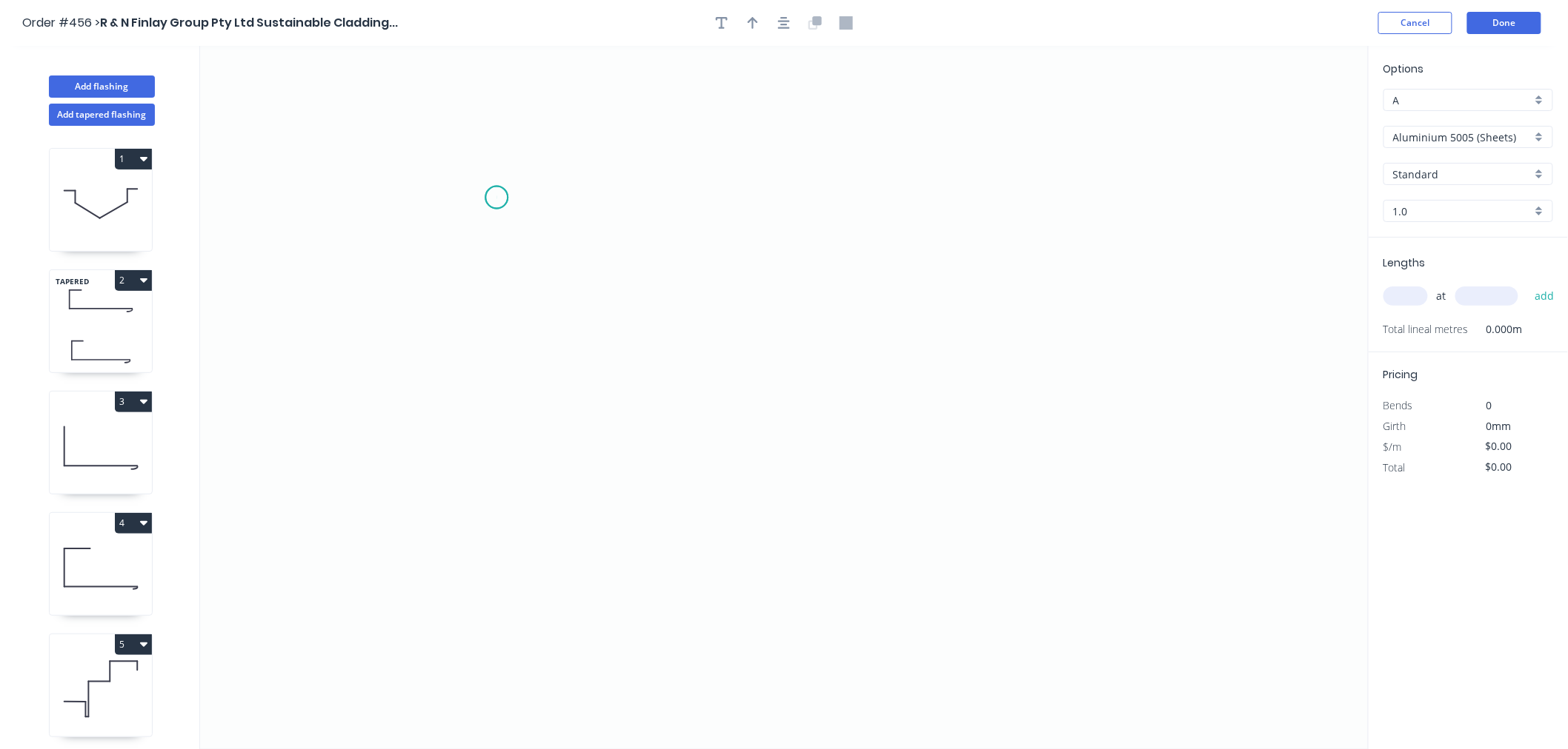
click at [496, 198] on icon "0" at bounding box center [784, 397] width 1168 height 703
click at [491, 293] on icon "0" at bounding box center [784, 397] width 1168 height 703
click at [720, 573] on icon "0 ?" at bounding box center [784, 397] width 1168 height 703
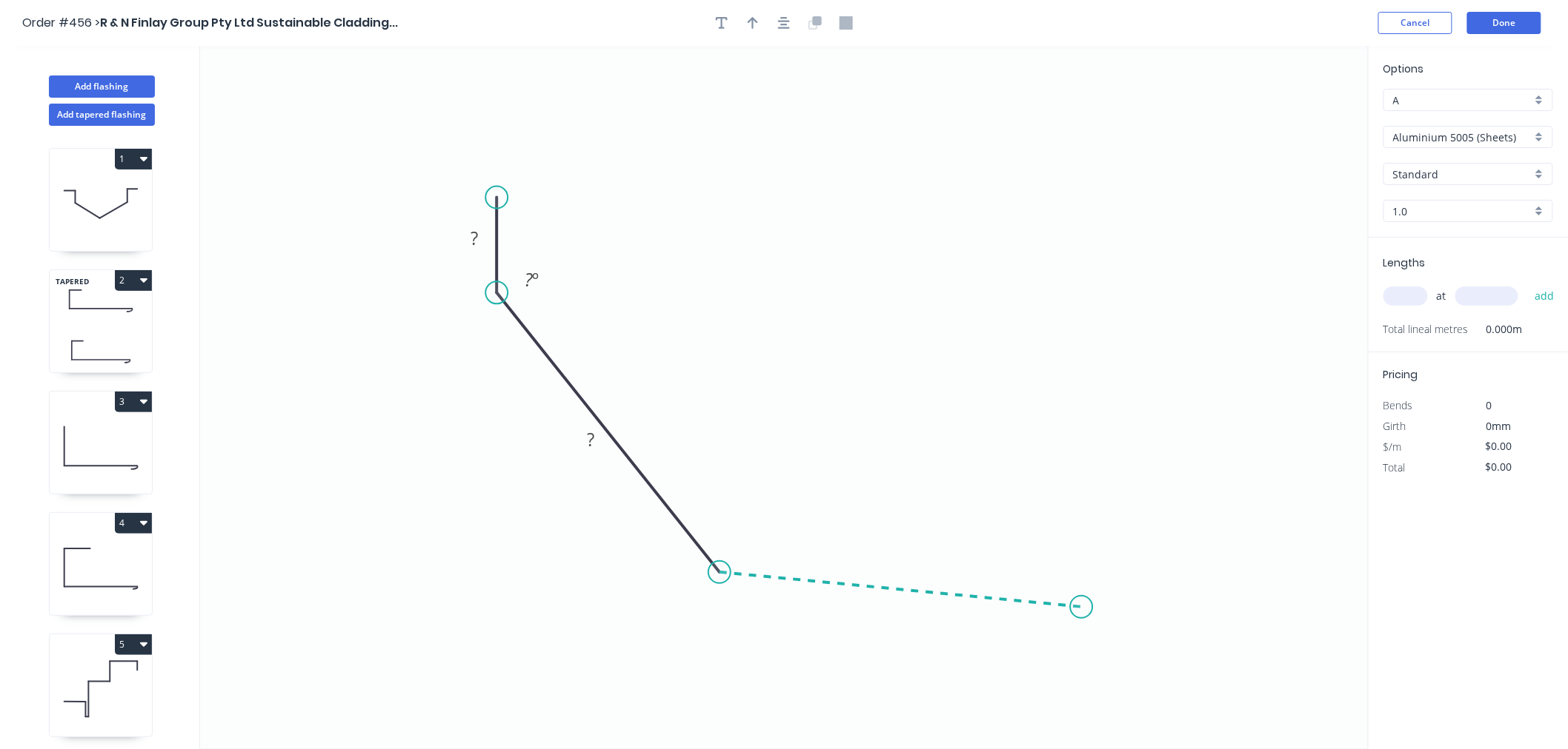
click at [1082, 608] on icon "0 ? ? ? º" at bounding box center [784, 397] width 1168 height 703
click at [1136, 678] on div "Open Hook" at bounding box center [1154, 678] width 149 height 31
click at [1136, 639] on div "Flip bend" at bounding box center [1150, 653] width 149 height 31
click at [485, 232] on rect at bounding box center [474, 239] width 30 height 20
click at [554, 311] on div "Delete point" at bounding box center [604, 297] width 149 height 31
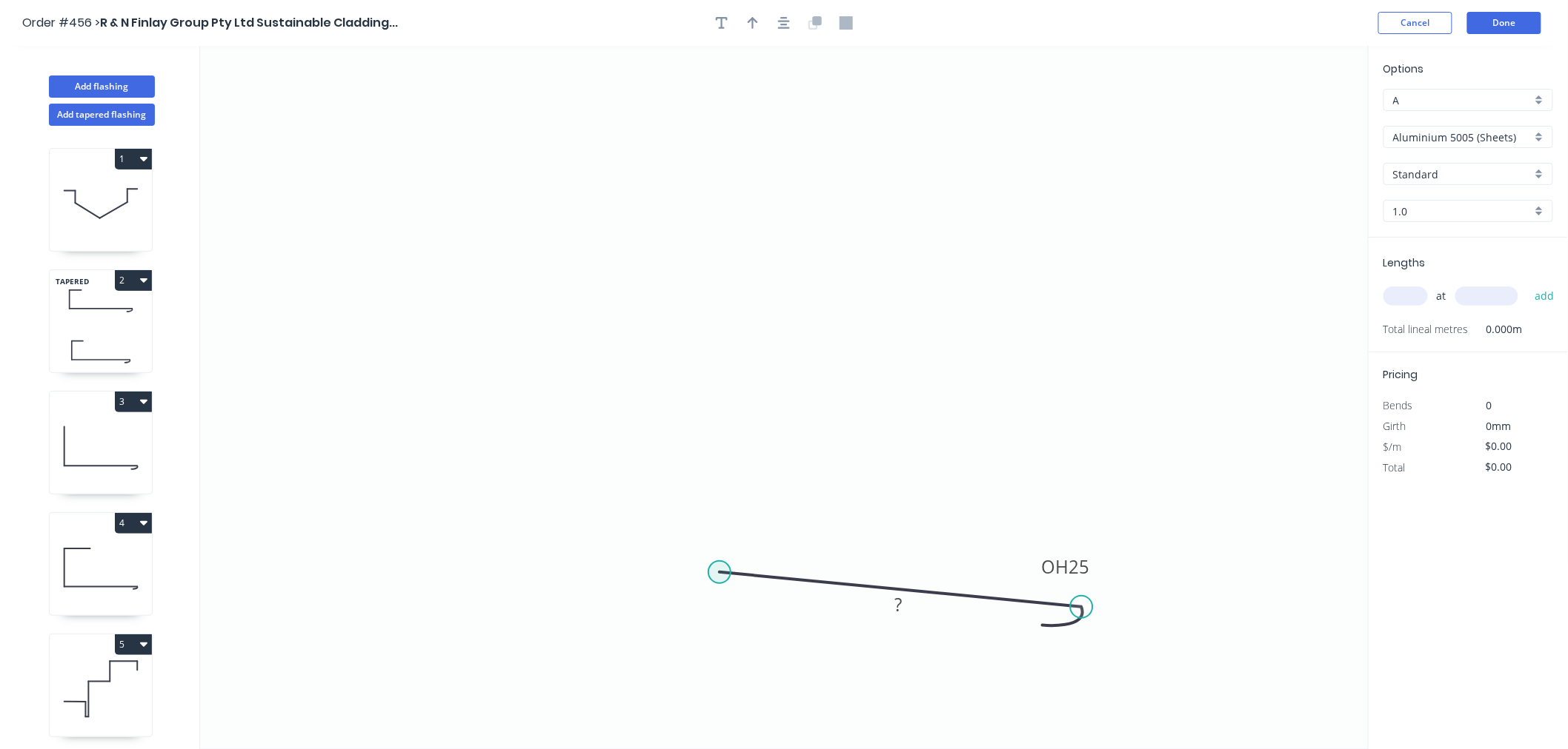
click at [715, 568] on circle at bounding box center [720, 573] width 22 height 22
click at [537, 239] on icon "0 OH 25 ?" at bounding box center [784, 397] width 1168 height 703
click at [545, 149] on icon "0 ? OH 25 ? ? º" at bounding box center [784, 397] width 1168 height 703
click at [545, 149] on circle at bounding box center [537, 149] width 22 height 22
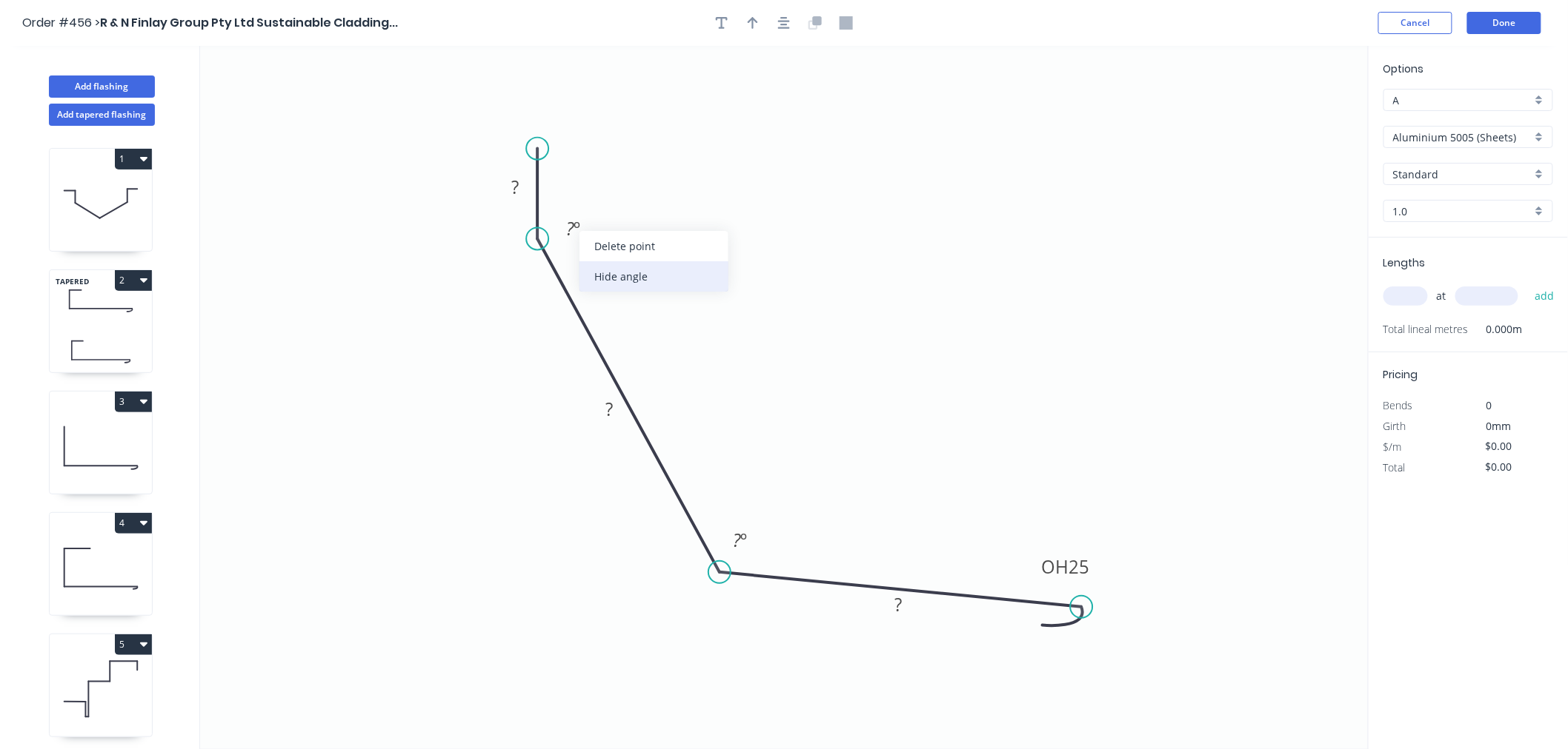
click at [613, 276] on div "Hide angle" at bounding box center [654, 277] width 149 height 31
click at [772, 587] on div "Hide angle" at bounding box center [819, 586] width 149 height 31
click at [523, 185] on rect at bounding box center [515, 188] width 30 height 20
click at [998, 402] on icon "0 50 145 OH 25 110" at bounding box center [784, 397] width 1168 height 703
click at [1506, 130] on input "Aluminium 5005 (Sheets)" at bounding box center [1462, 137] width 138 height 15
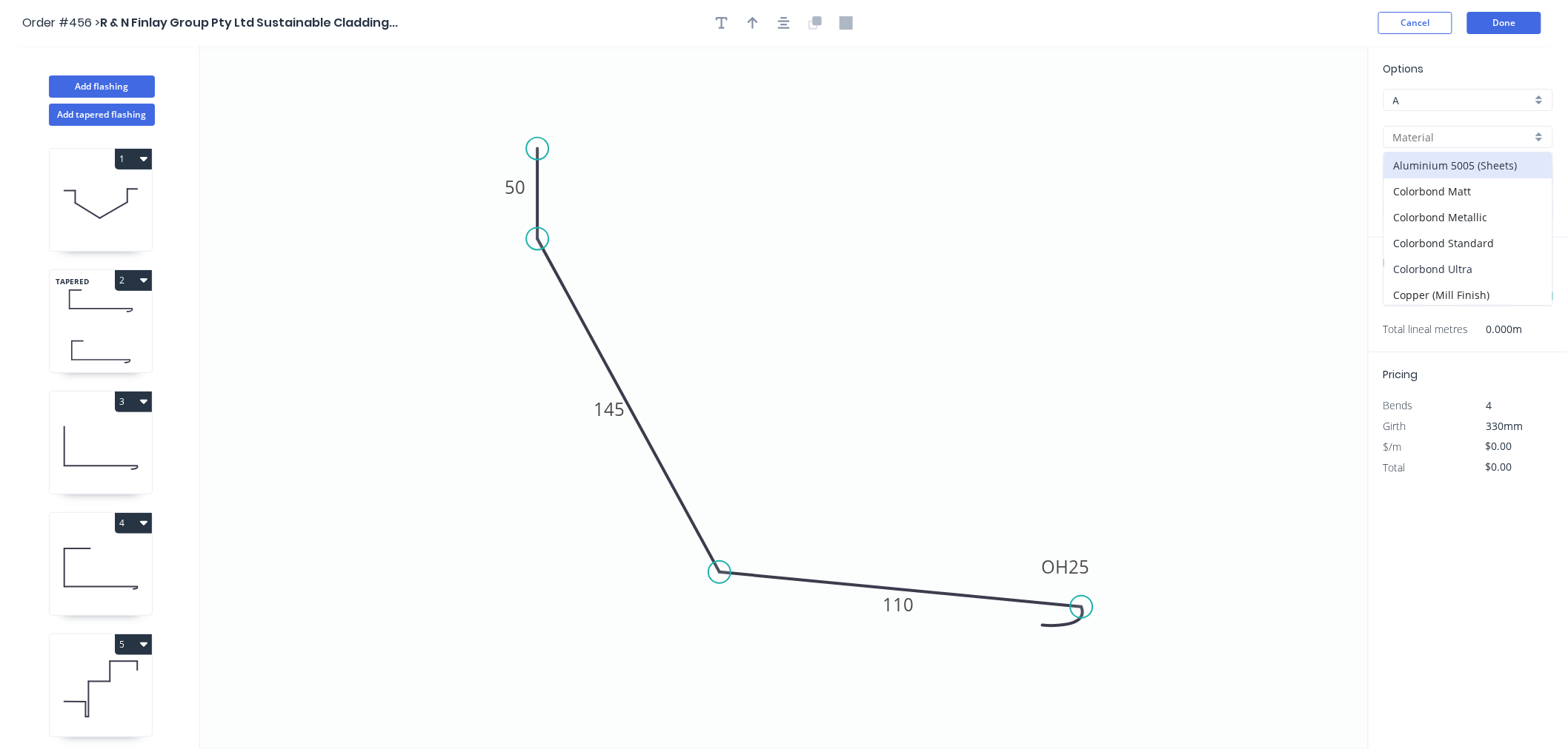
click at [1484, 279] on div "Colorbond Ultra" at bounding box center [1467, 269] width 168 height 26
type input "Colorbond Ultra"
type input "0.55"
type input "$19.47"
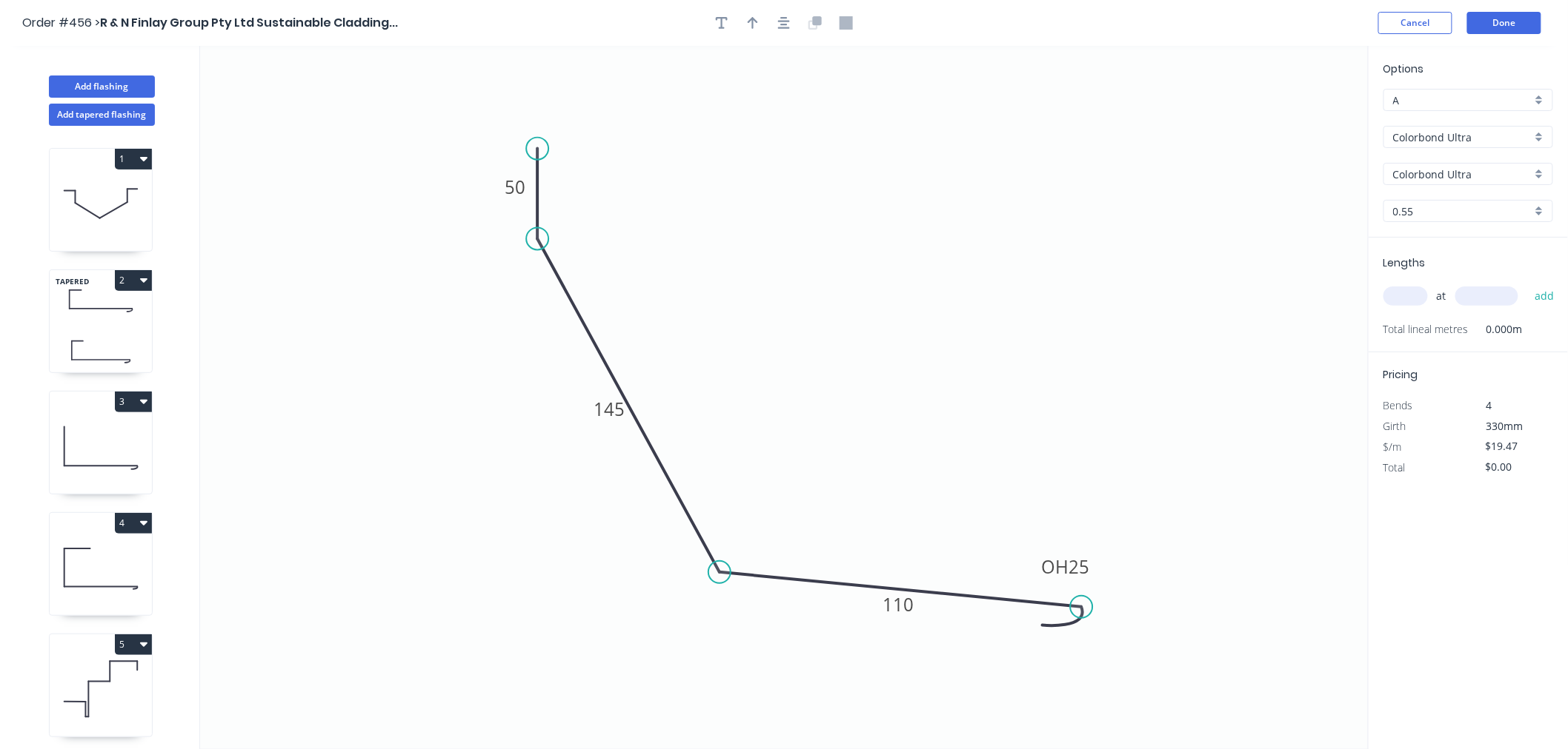
click at [1478, 138] on input "Colorbond Ultra" at bounding box center [1462, 137] width 138 height 15
click at [1484, 285] on div "Copper (Mill Finish)" at bounding box center [1467, 295] width 168 height 26
type input "Copper (Mill Finish)"
type input "Mill Finish"
type input "$74.60"
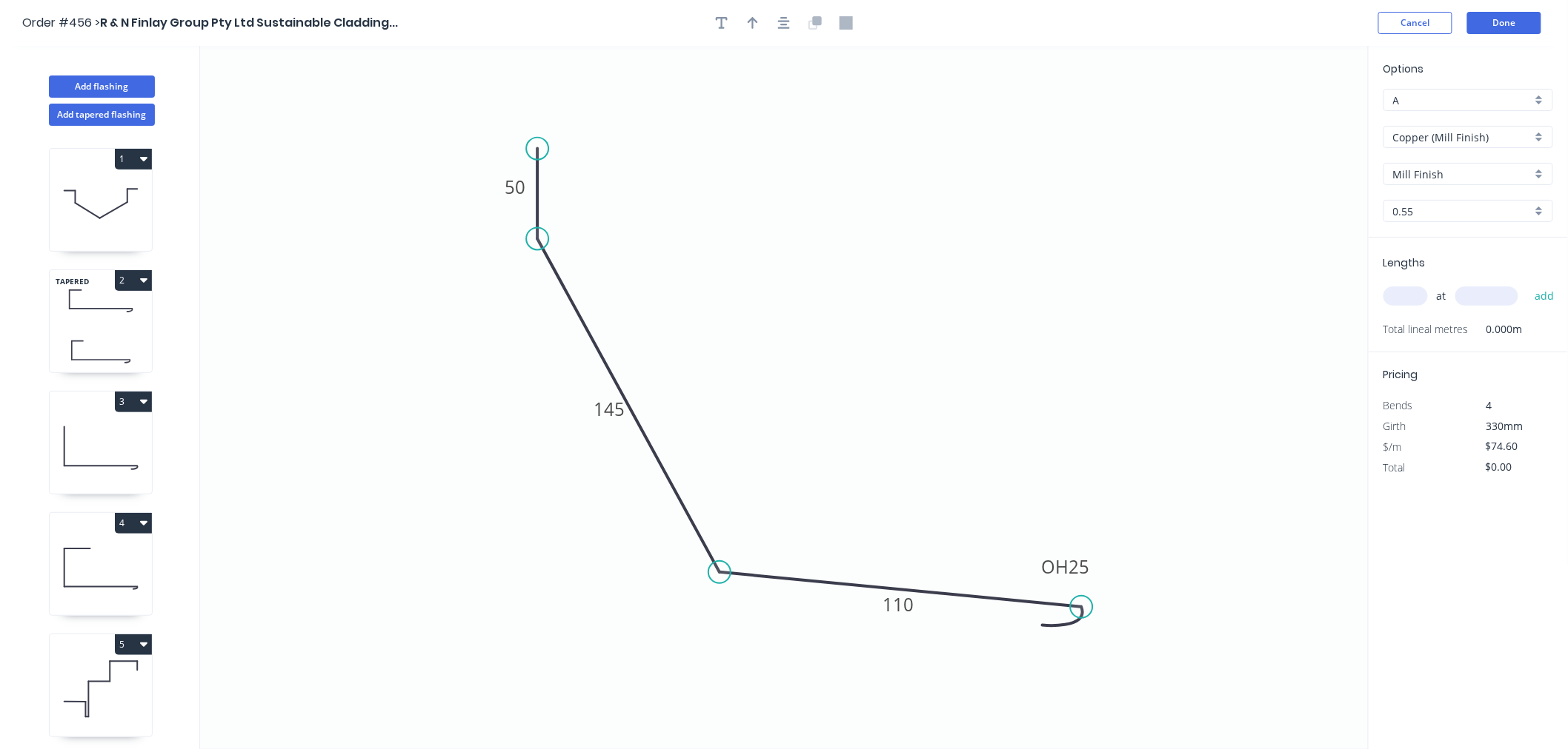
click at [1416, 294] on input "text" at bounding box center [1405, 296] width 44 height 20
type input "3"
type input "3300"
click at [1527, 284] on button "add" at bounding box center [1544, 297] width 35 height 26
type input "$738.54"
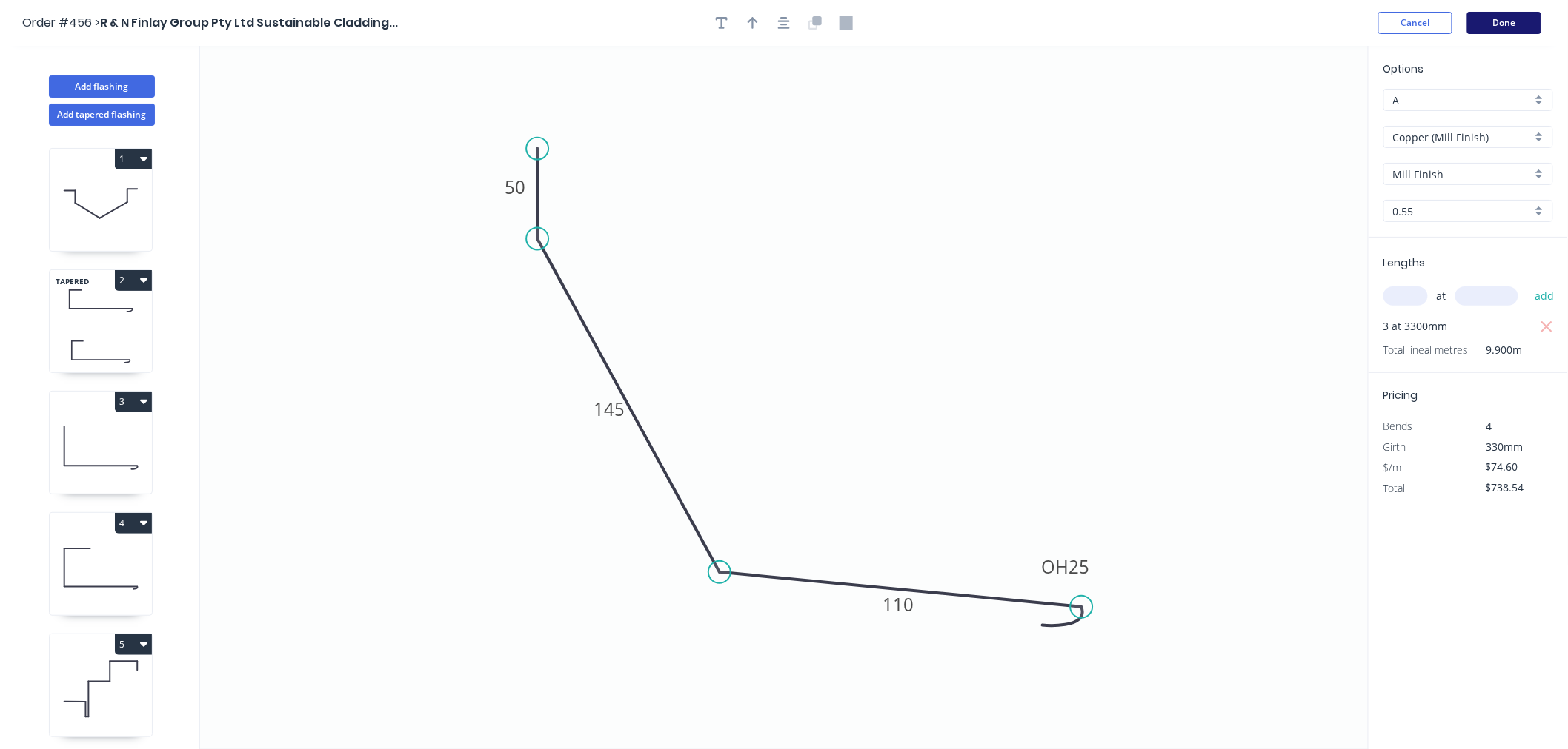
click at [1522, 20] on button "Done" at bounding box center [1504, 23] width 74 height 22
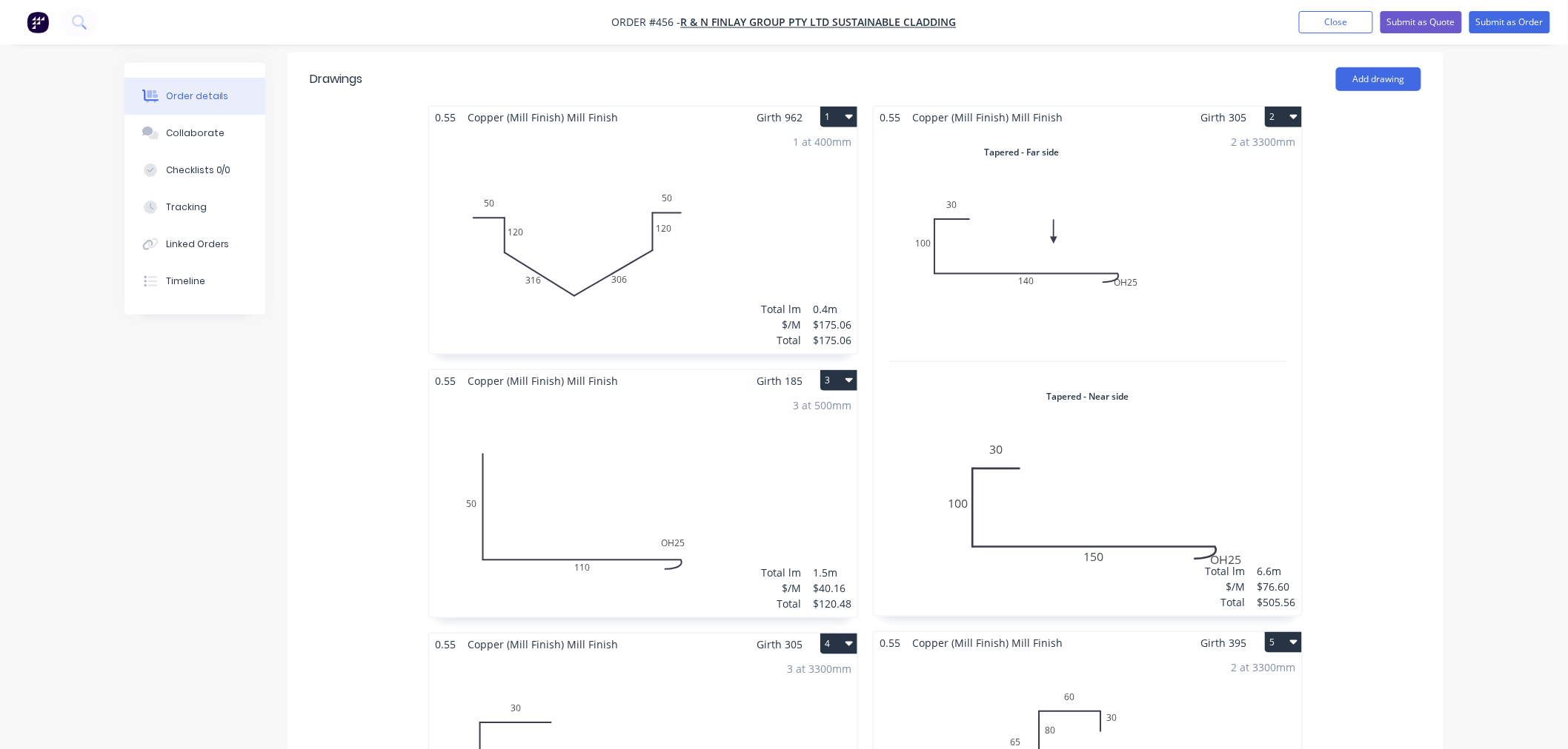
scroll to position [398, 0]
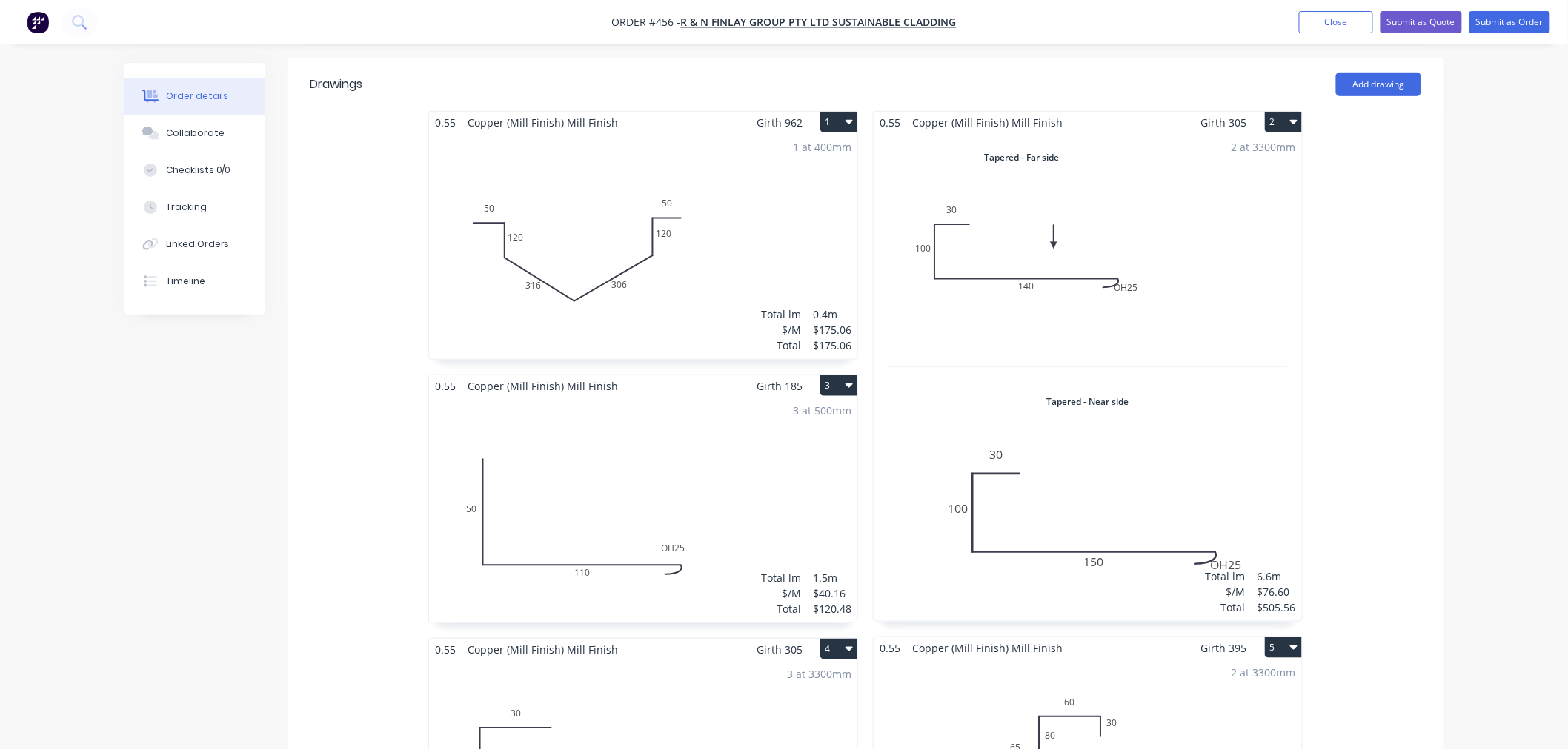
click at [845, 116] on icon "button" at bounding box center [848, 122] width 8 height 12
click at [813, 177] on div "Duplicate" at bounding box center [787, 187] width 114 height 21
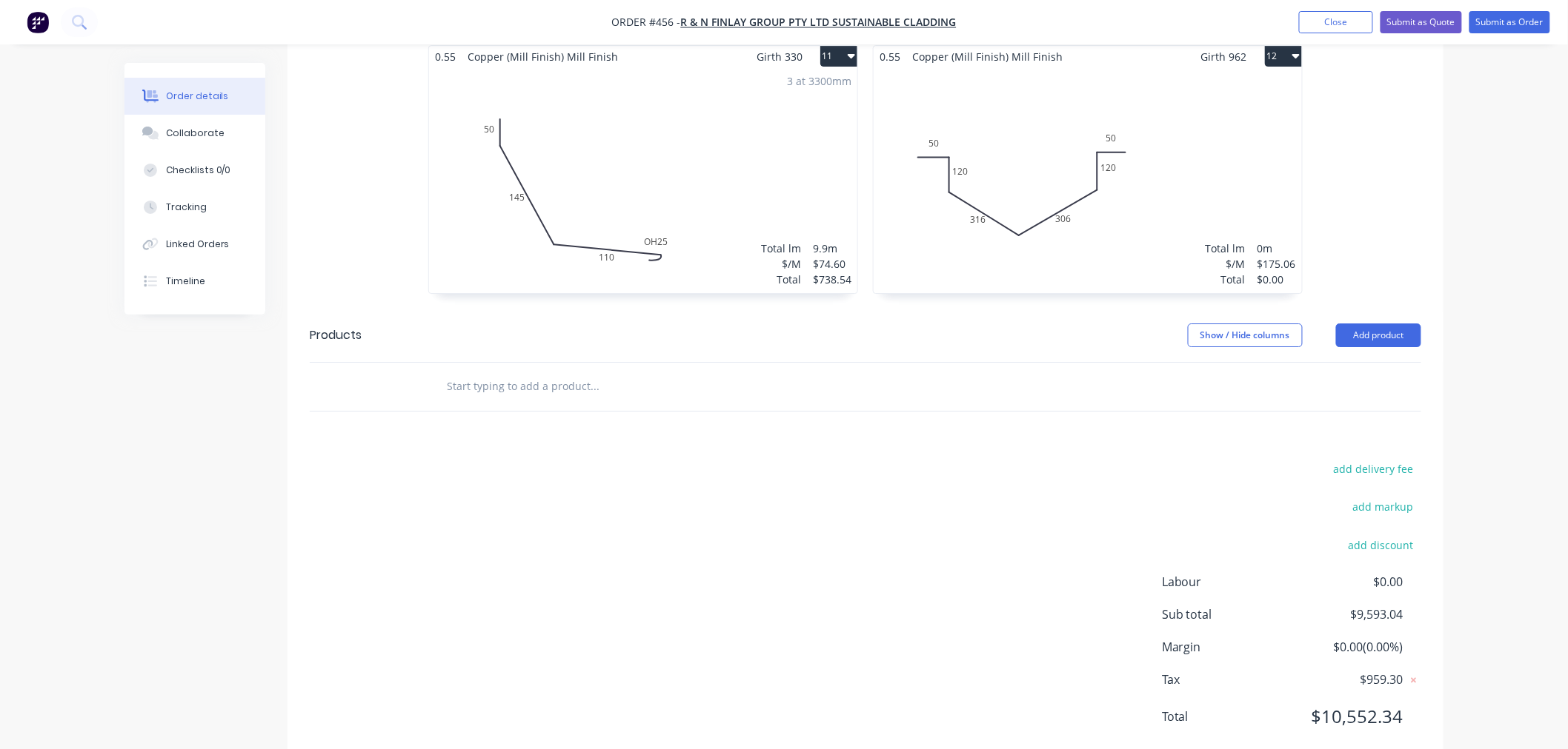
click at [1079, 167] on div "Total lm $/M Total 0m $175.06 $0.00" at bounding box center [1087, 180] width 428 height 226
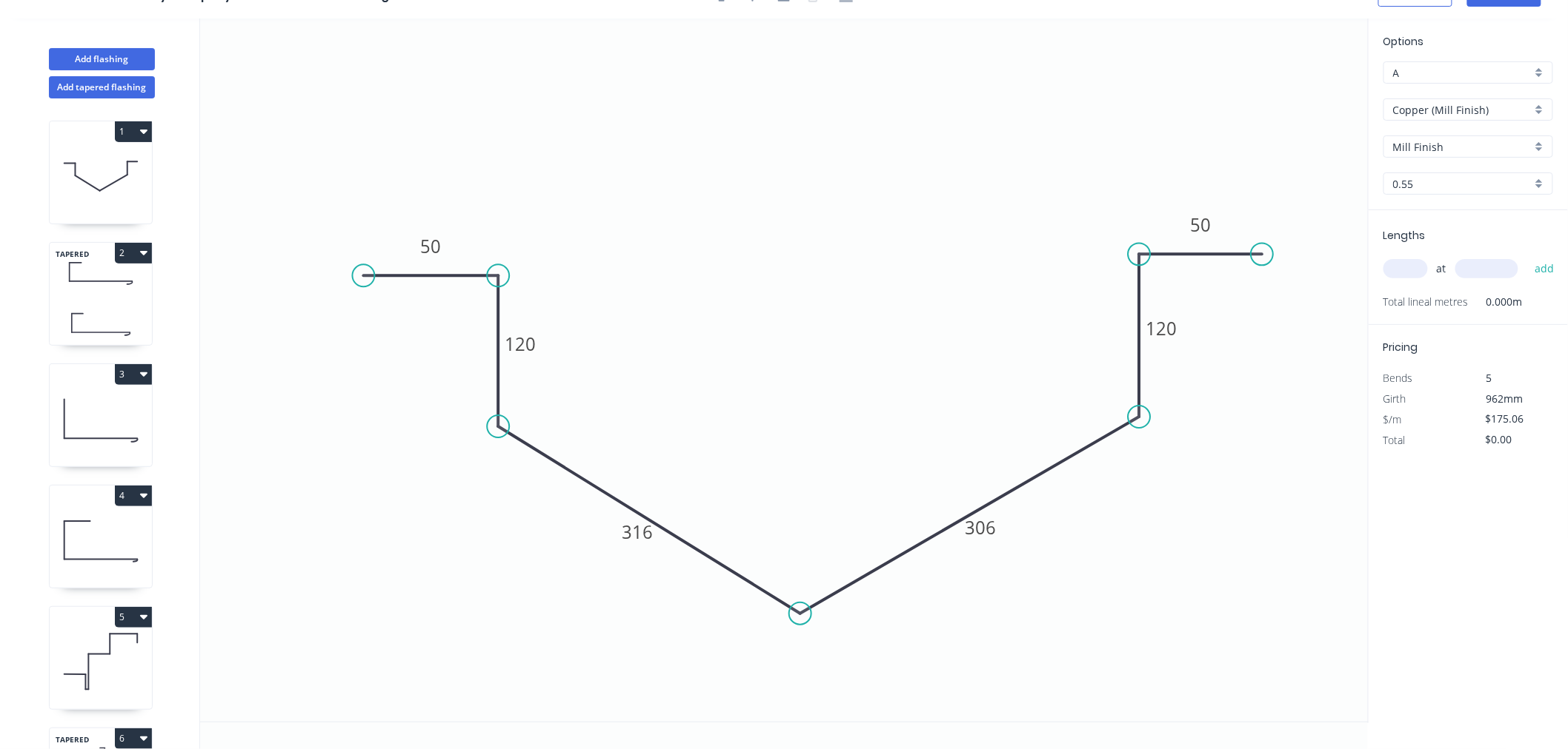
scroll to position [27, 0]
click at [649, 536] on tspan "316" at bounding box center [637, 532] width 31 height 25
click at [1416, 259] on input "text" at bounding box center [1405, 268] width 44 height 20
type input "1"
type input "400"
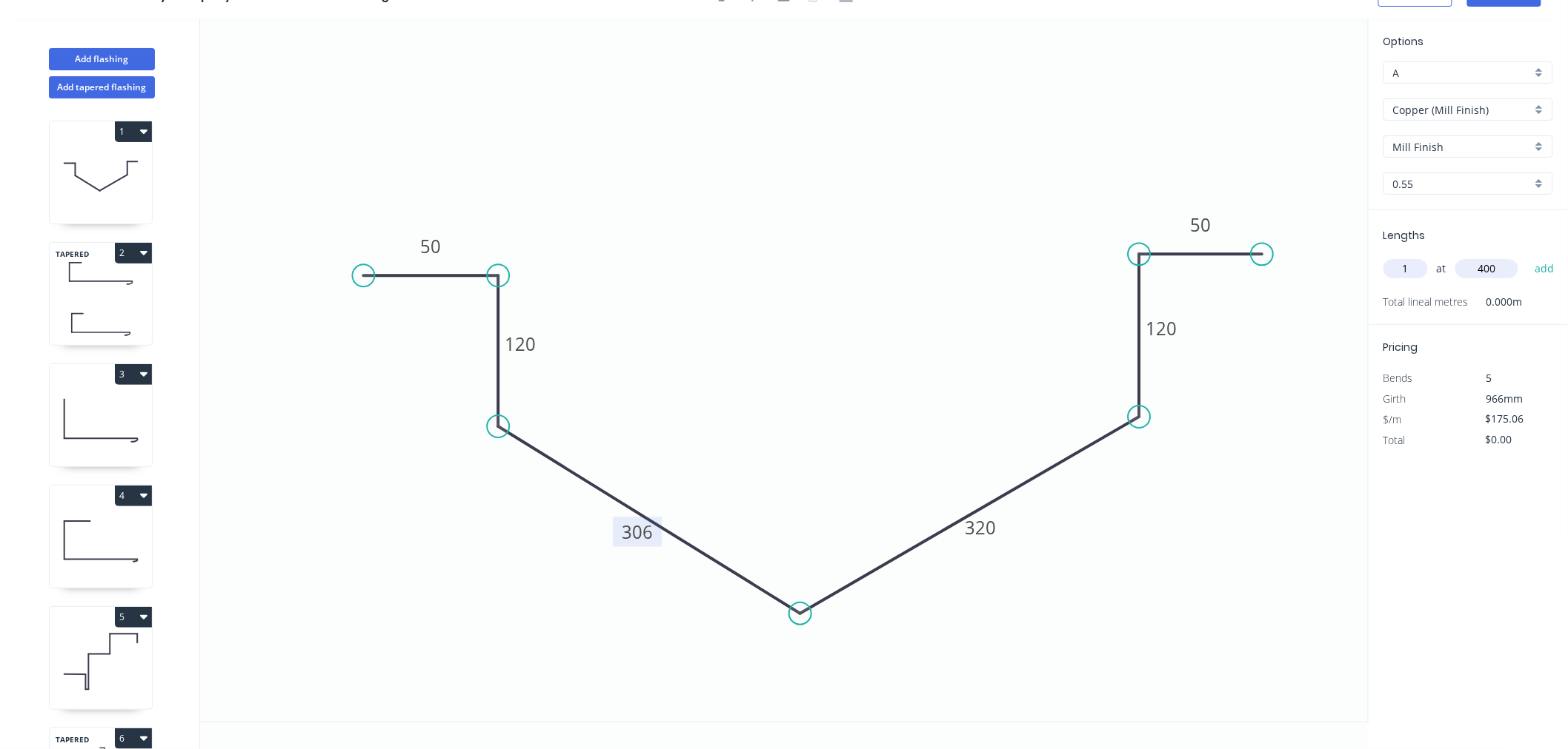
click at [1527, 256] on button "add" at bounding box center [1544, 269] width 35 height 26
type input "$175.06"
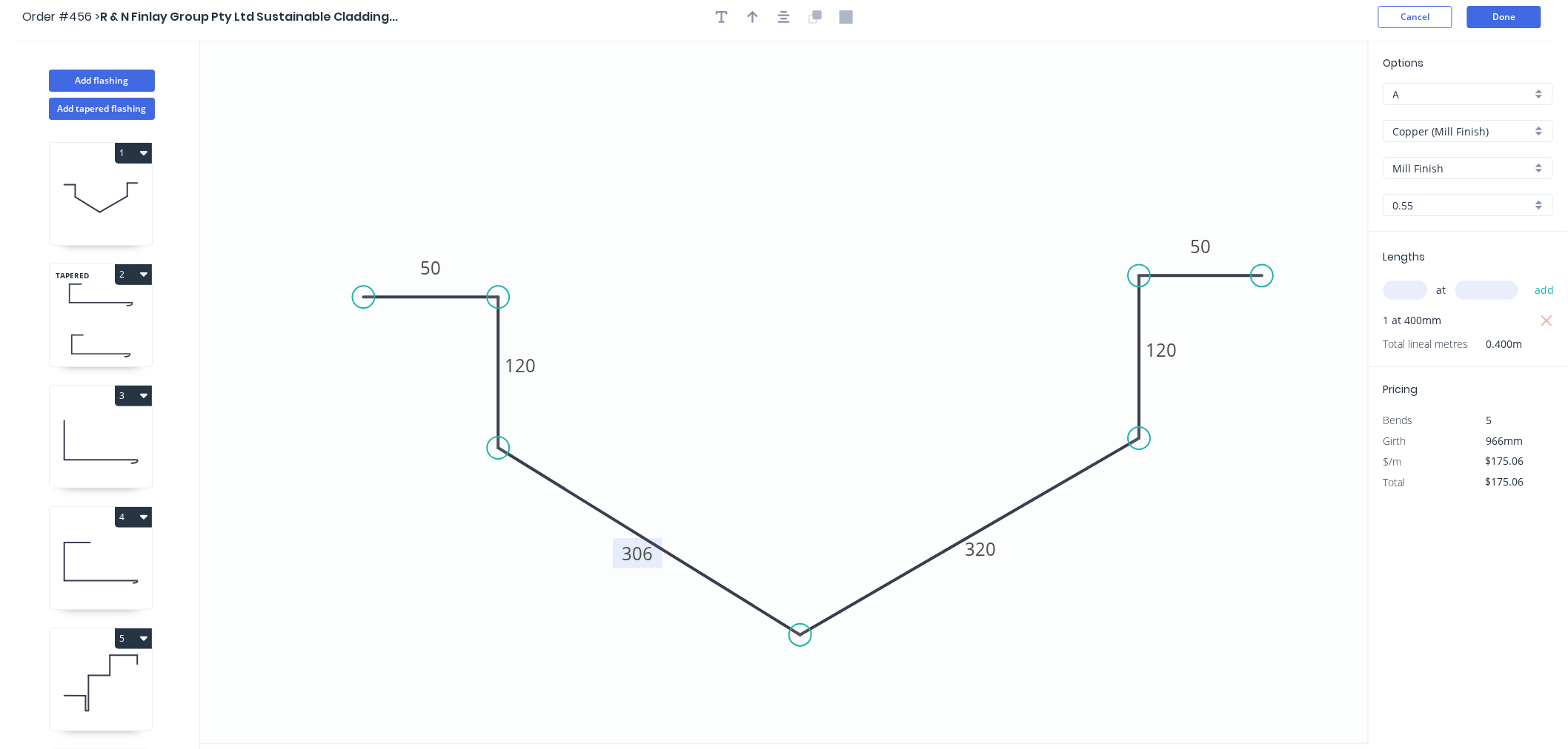
scroll to position [0, 0]
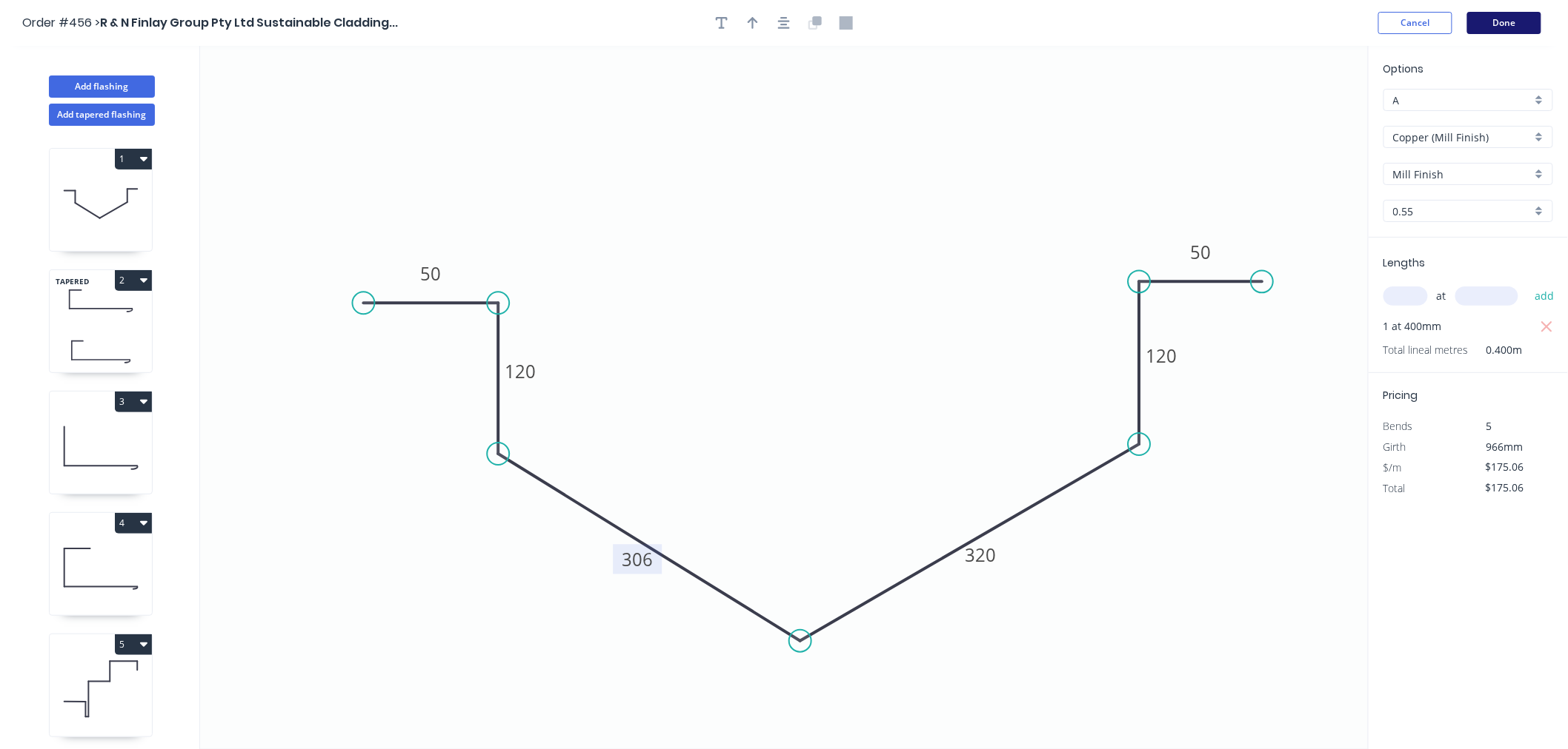
click at [1514, 22] on button "Done" at bounding box center [1504, 23] width 74 height 22
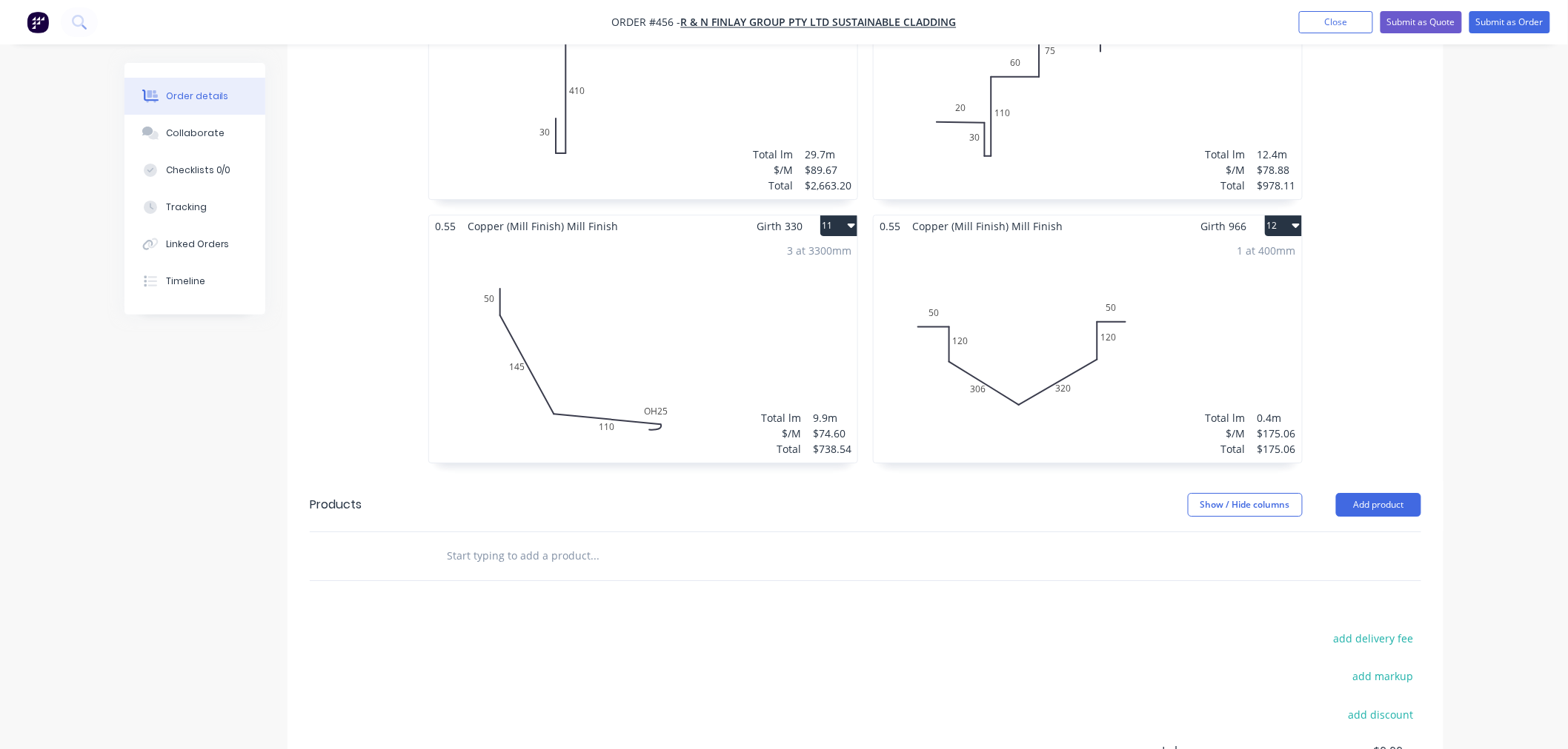
scroll to position [1797, 0]
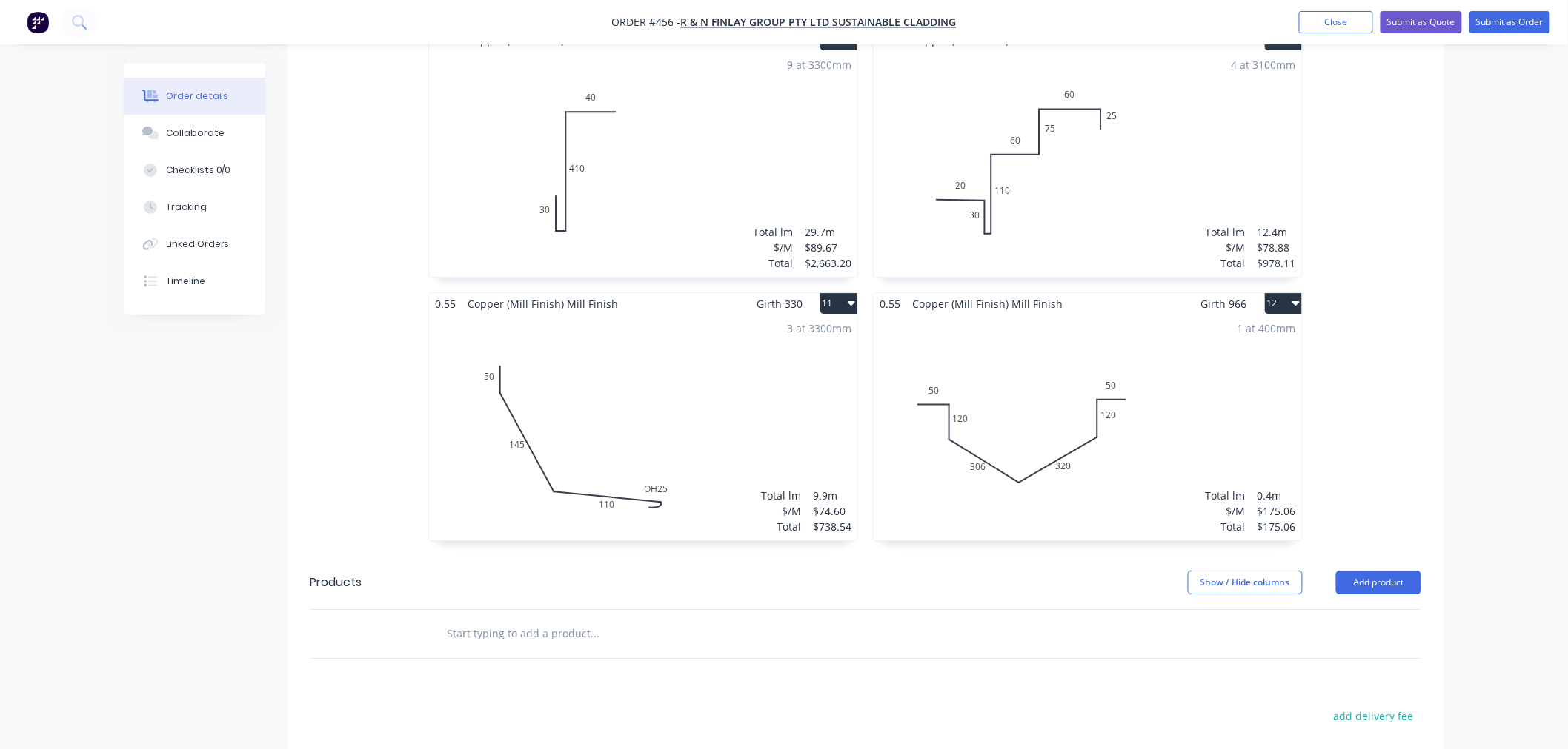
click at [1286, 293] on button "12" at bounding box center [1282, 303] width 37 height 20
click at [1250, 359] on div "Duplicate" at bounding box center [1231, 369] width 114 height 21
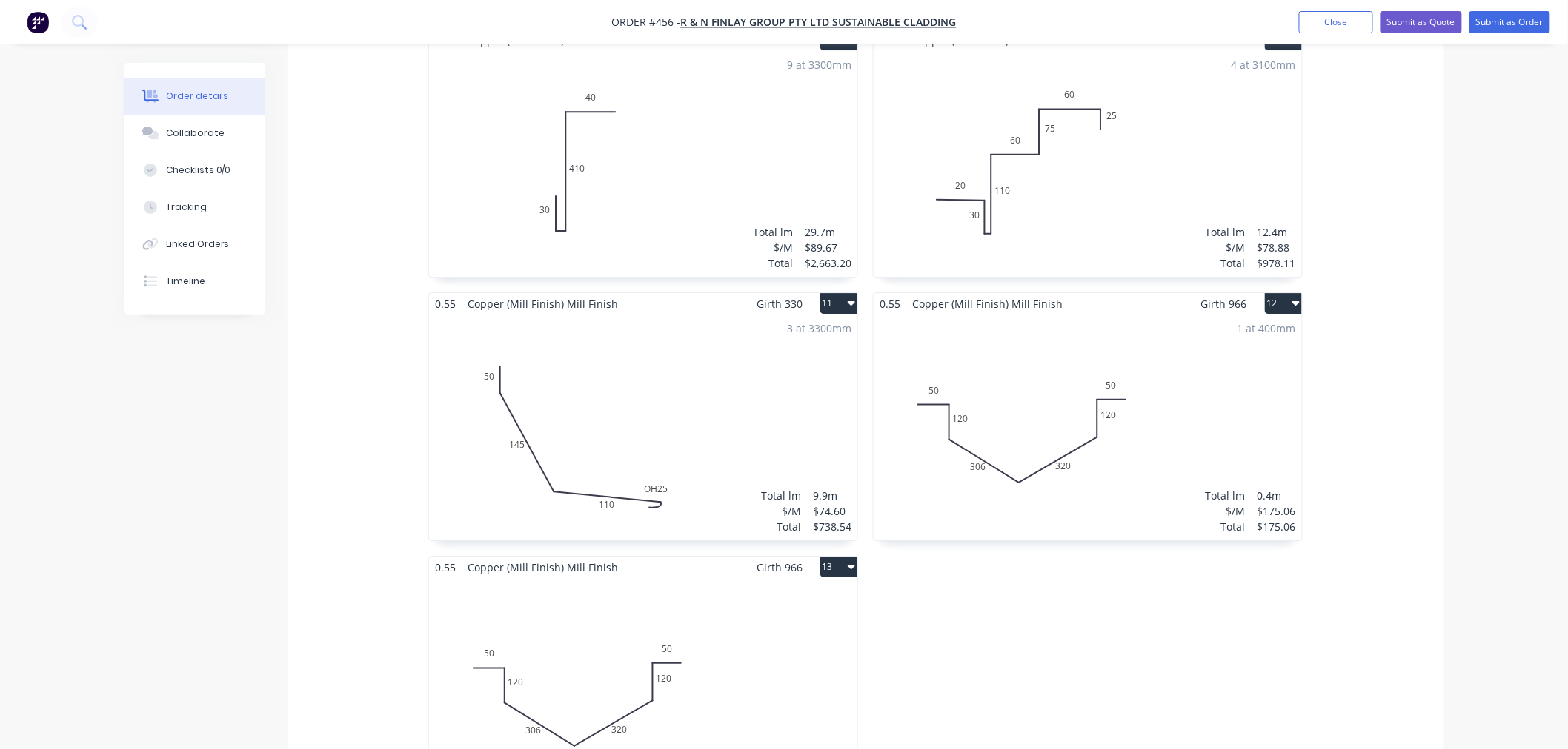
click at [671, 698] on div "Total lm $/M Total 0m $175.06 $0.00" at bounding box center [643, 691] width 428 height 226
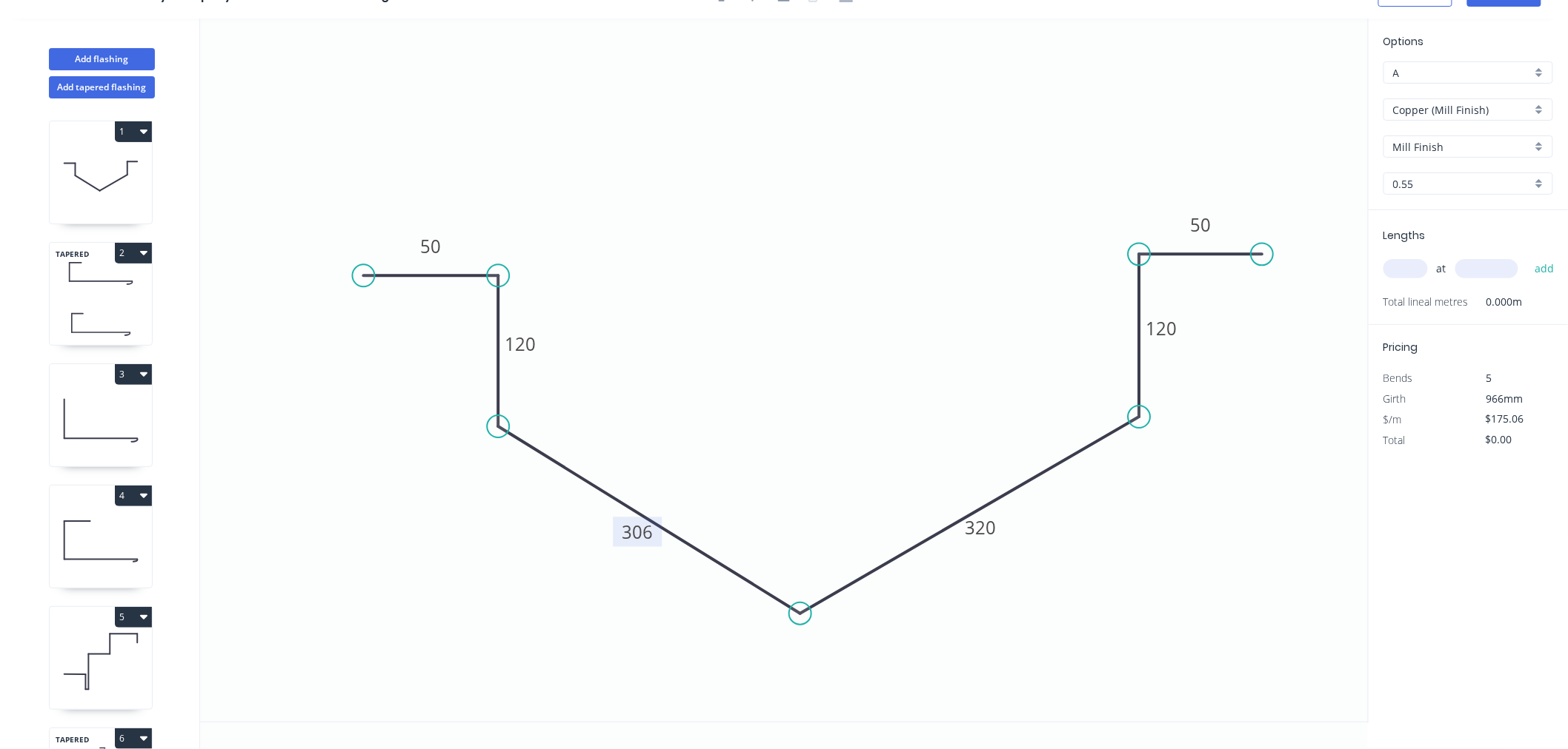
click at [647, 542] on tspan "306" at bounding box center [637, 532] width 31 height 25
click at [1034, 624] on icon "0 50 120 309 314 120 50" at bounding box center [784, 370] width 1168 height 703
click at [1418, 264] on input "text" at bounding box center [1405, 268] width 44 height 20
type input "1"
type input "400"
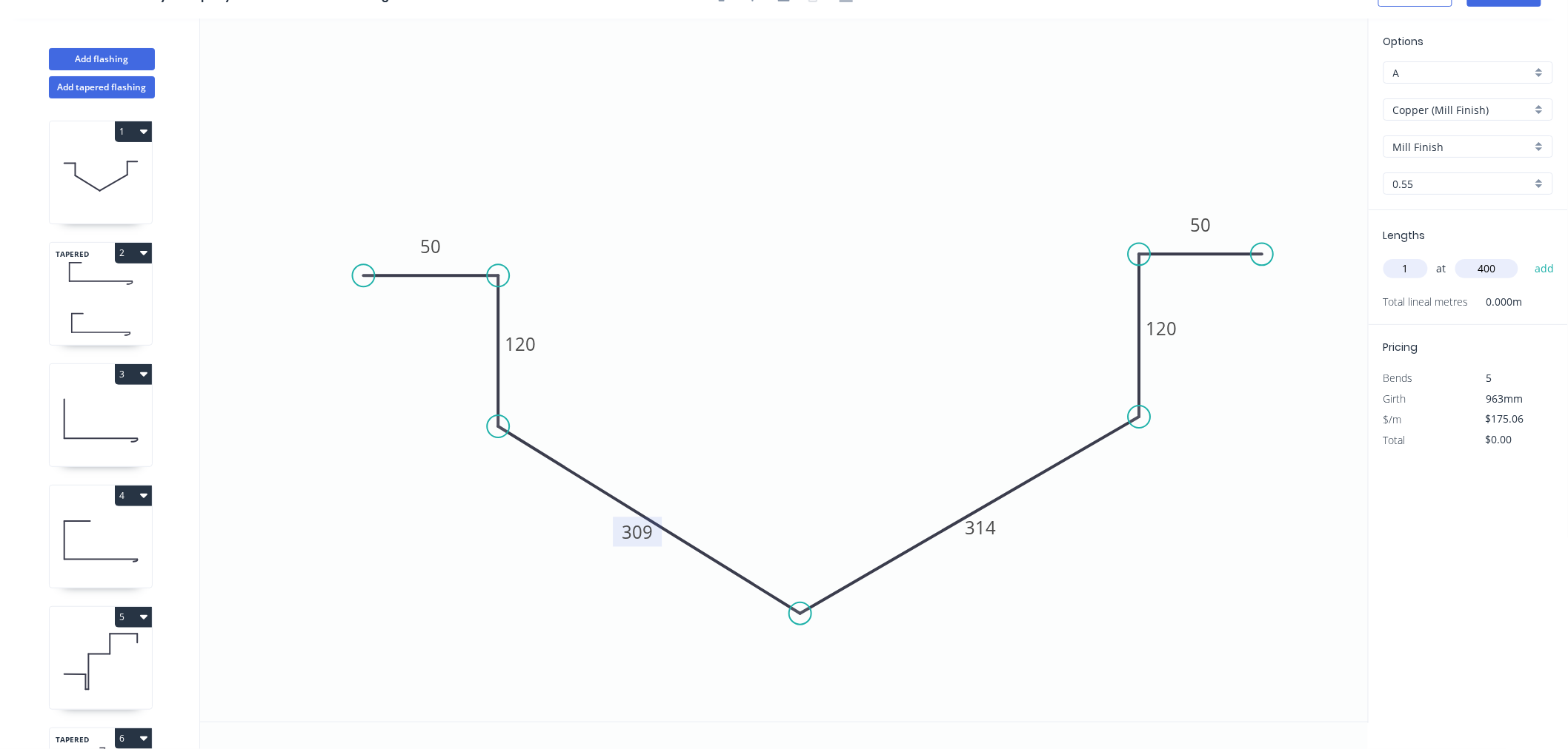
click at [1527, 256] on button "add" at bounding box center [1544, 269] width 35 height 26
type input "$175.06"
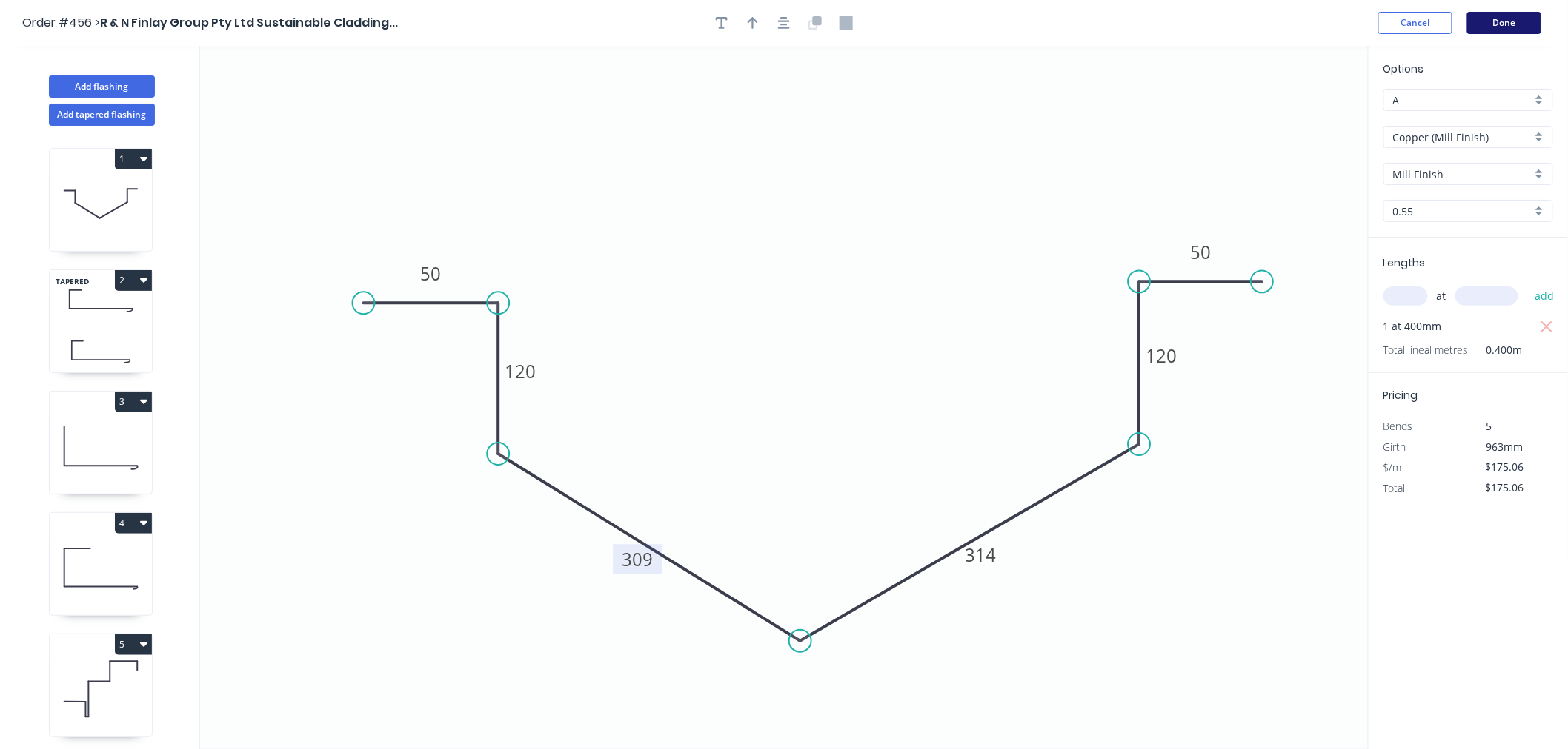
click at [1501, 18] on button "Done" at bounding box center [1504, 23] width 74 height 22
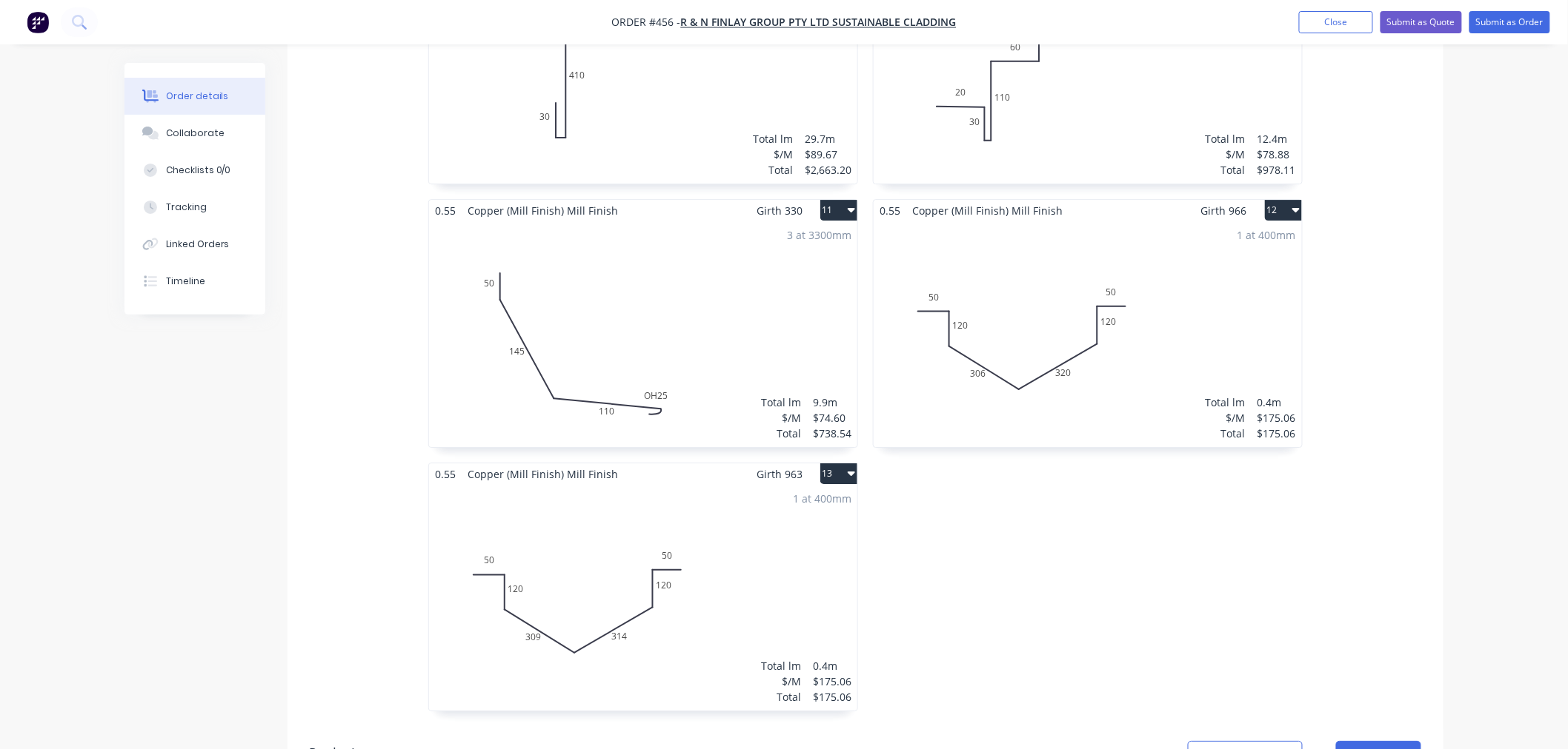
scroll to position [1892, 0]
click at [833, 462] on button "13" at bounding box center [838, 472] width 37 height 20
click at [801, 527] on div "Duplicate" at bounding box center [787, 538] width 114 height 21
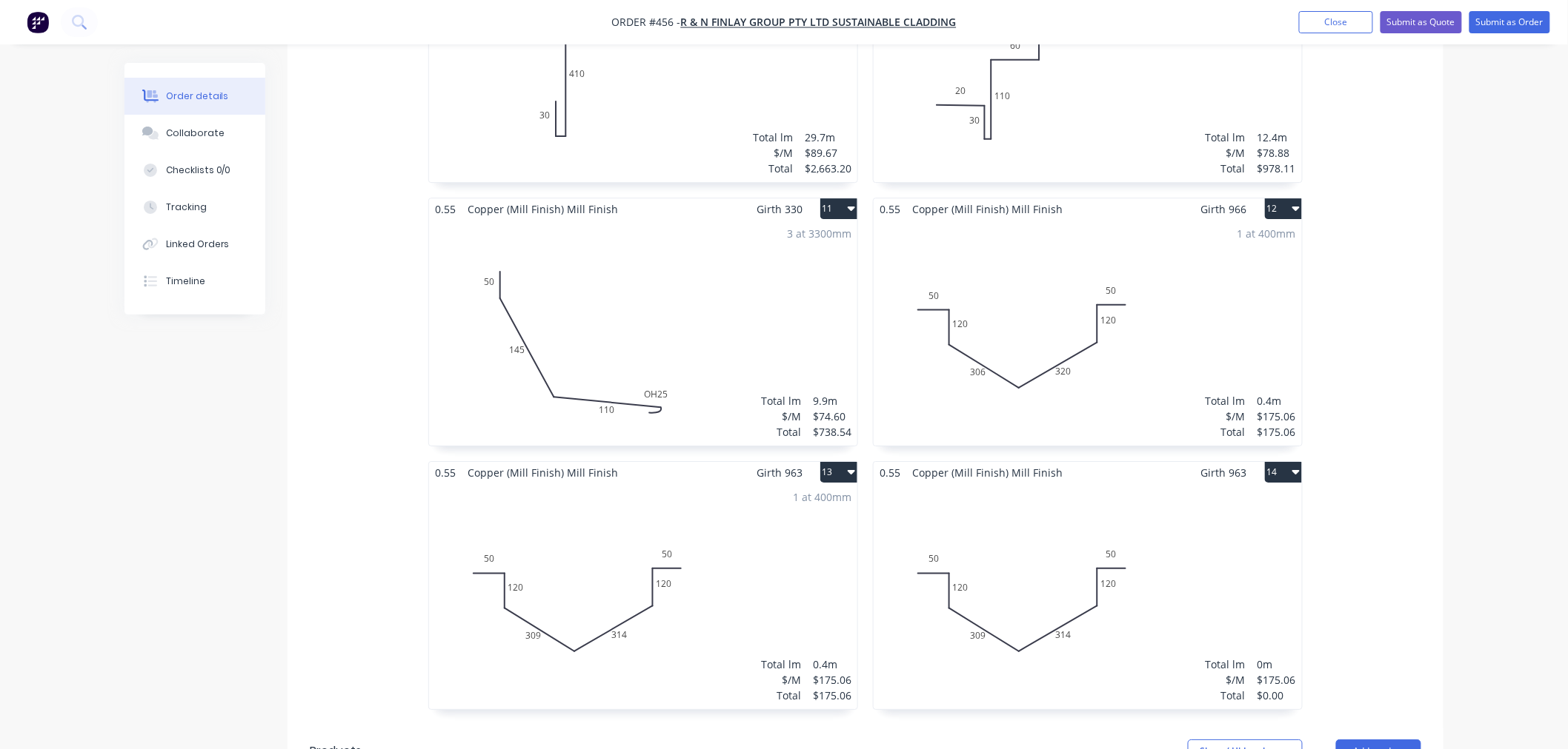
click at [1090, 573] on div "Total lm $/M Total 0m $175.06 $0.00" at bounding box center [1087, 596] width 428 height 226
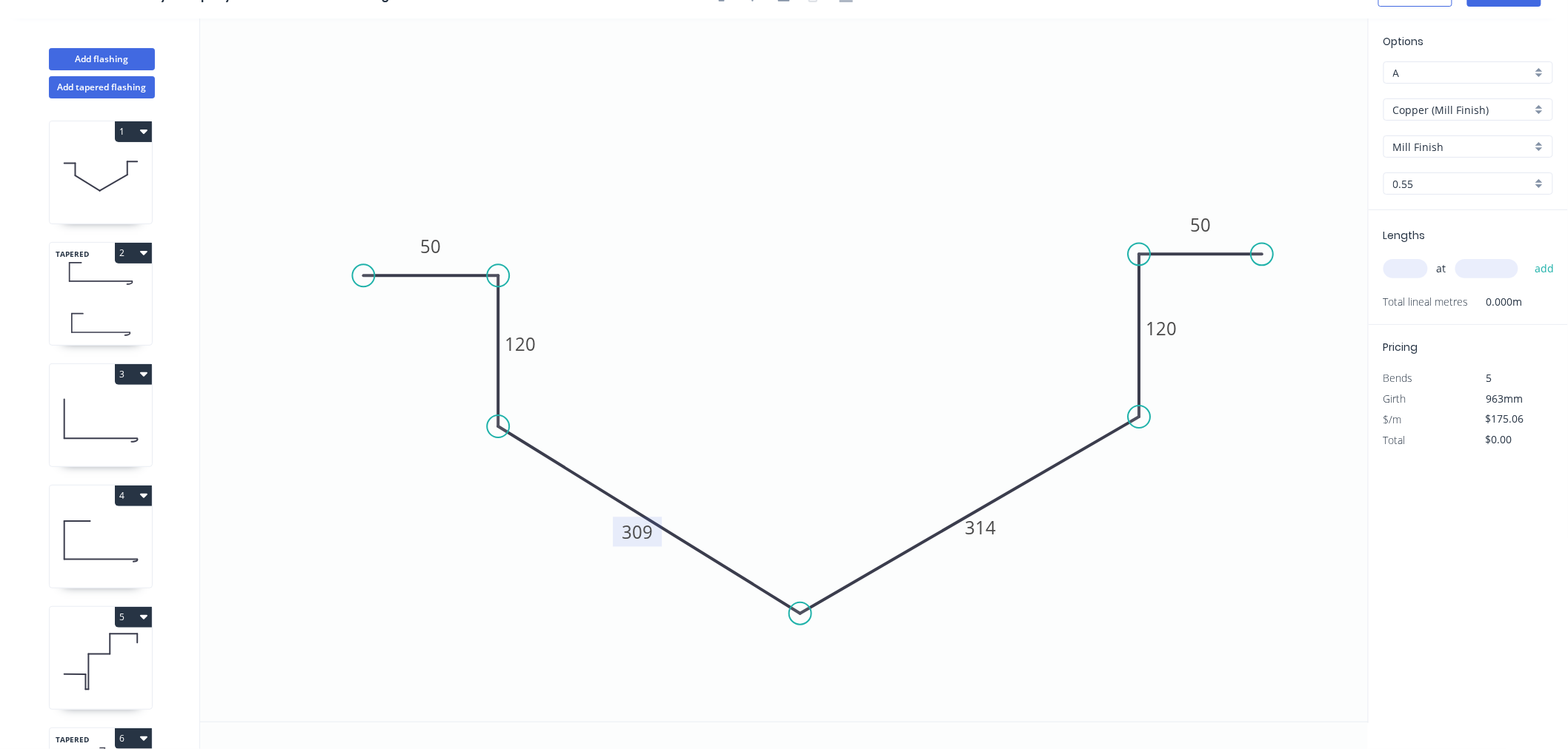
click at [651, 531] on tspan "309" at bounding box center [637, 532] width 31 height 25
click at [801, 475] on icon "0 50 120 310 312 120 50" at bounding box center [784, 370] width 1168 height 703
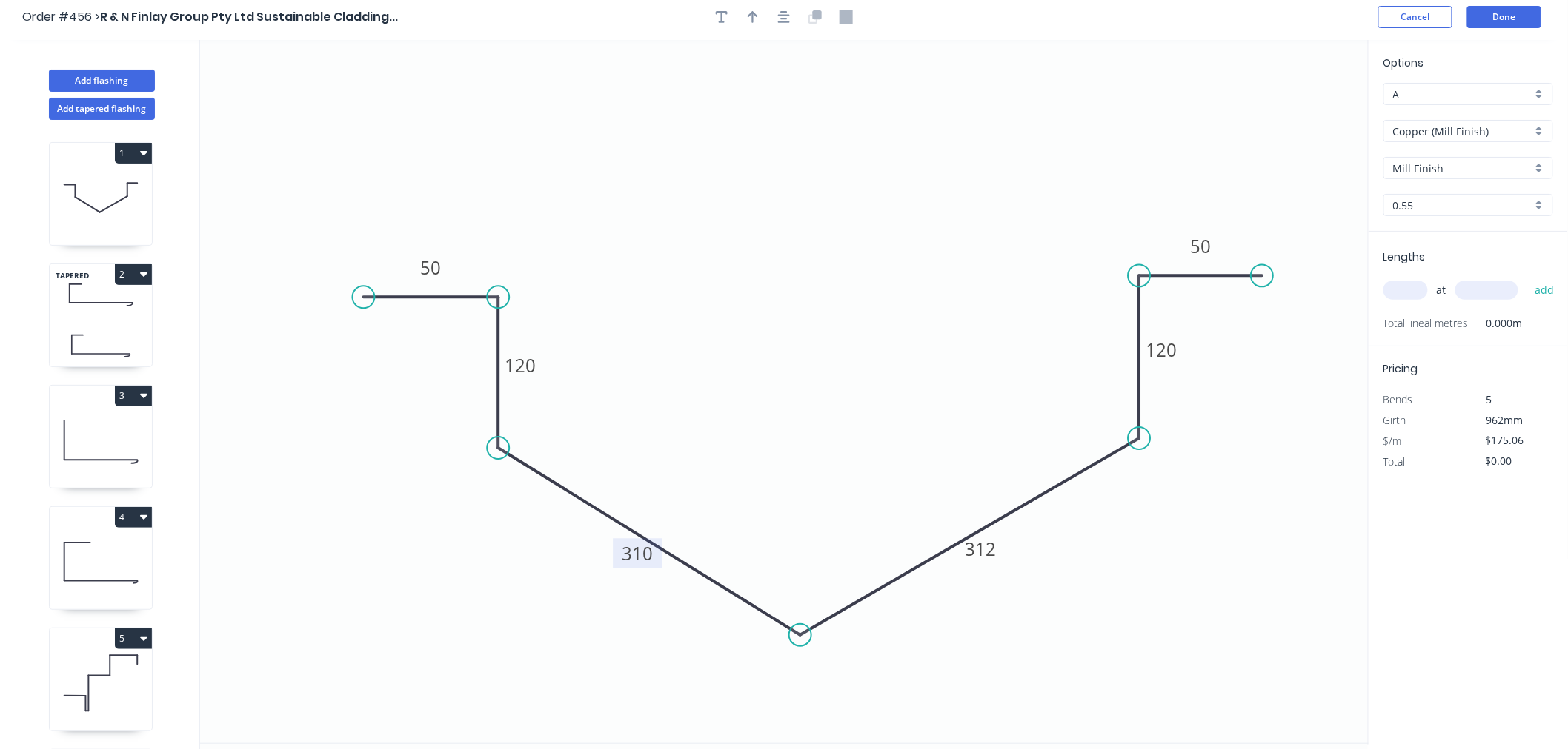
scroll to position [0, 0]
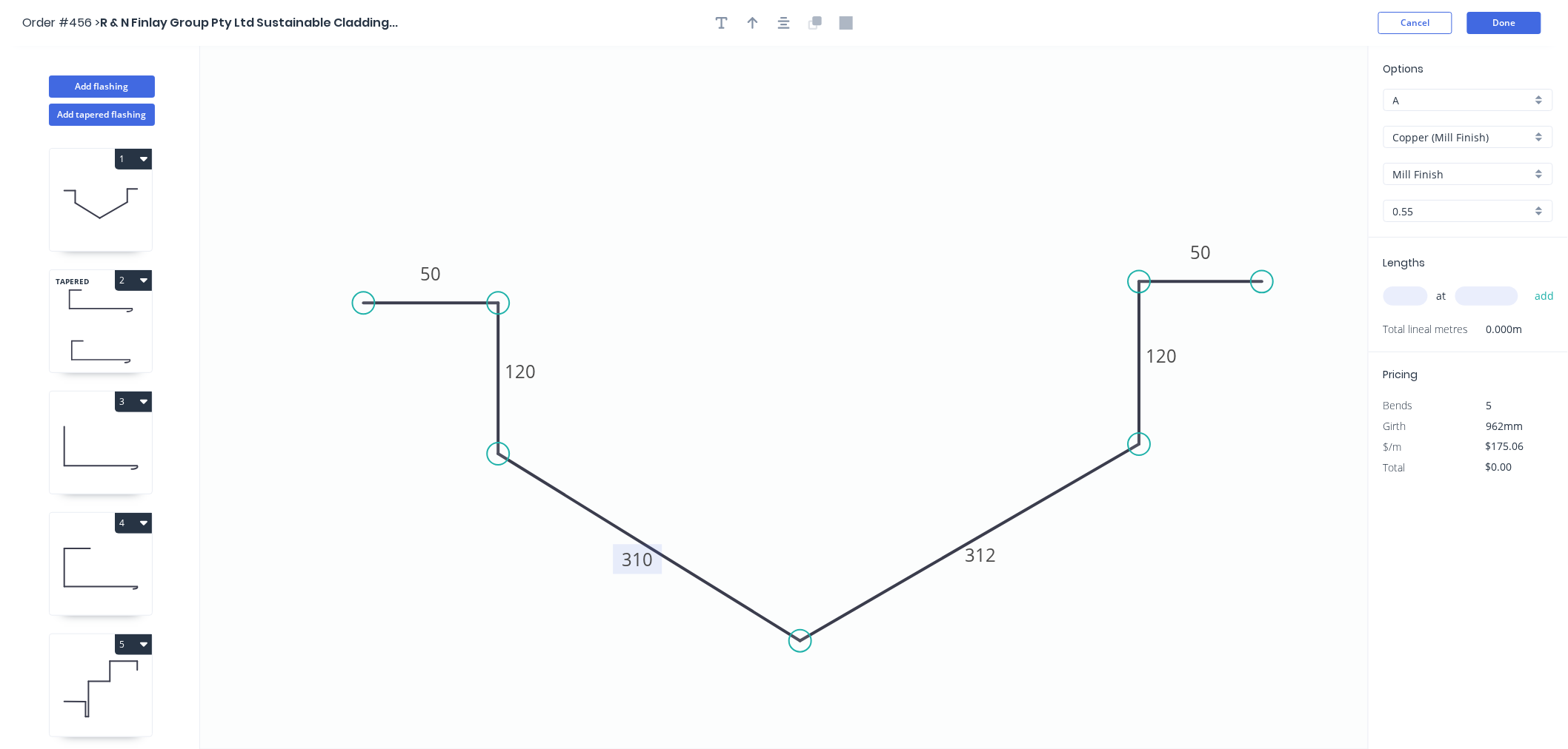
click at [1402, 297] on input "text" at bounding box center [1405, 296] width 44 height 20
type input "1"
type input "400"
click at [1527, 284] on button "add" at bounding box center [1544, 297] width 35 height 26
type input "$175.06"
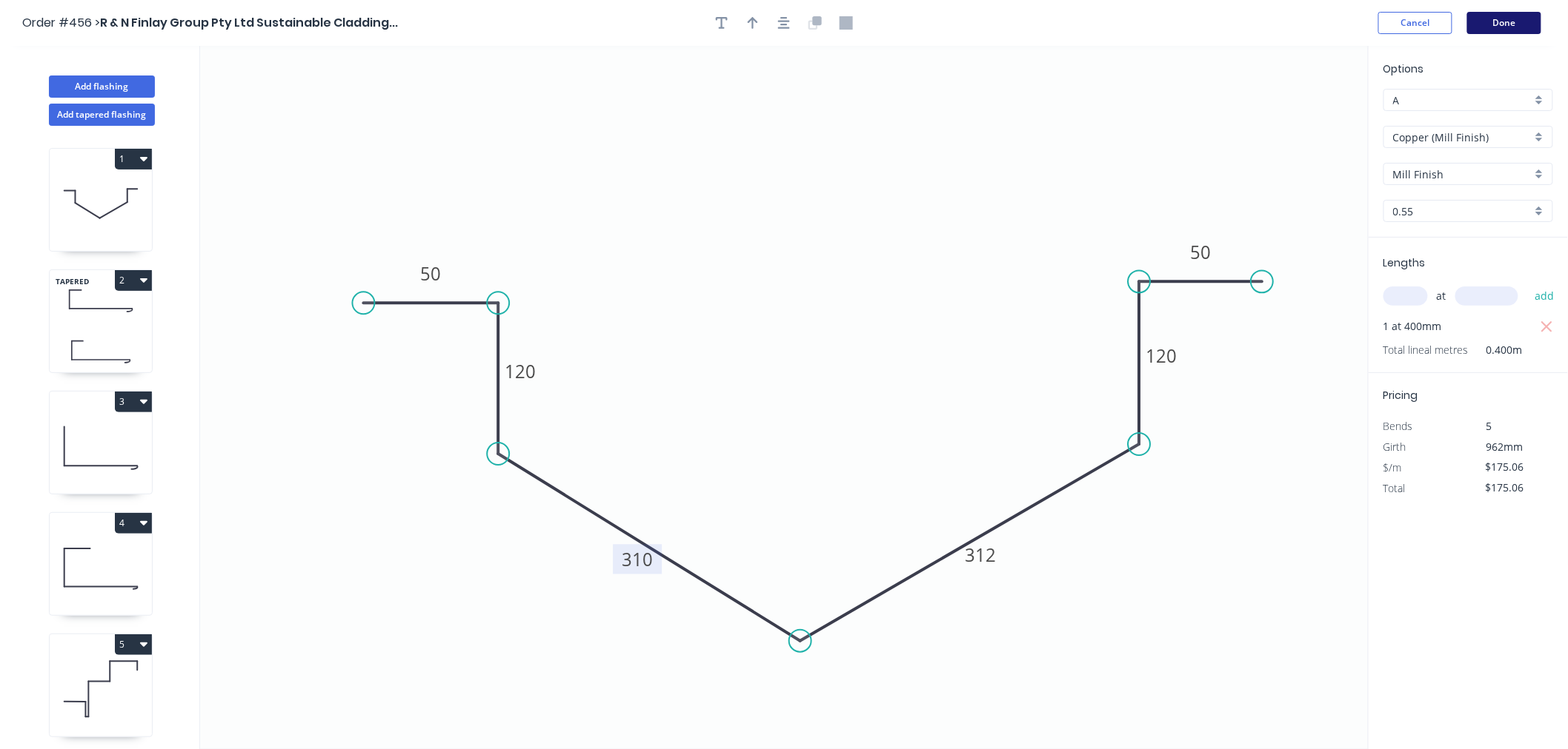
click at [1484, 31] on button "Done" at bounding box center [1504, 23] width 74 height 22
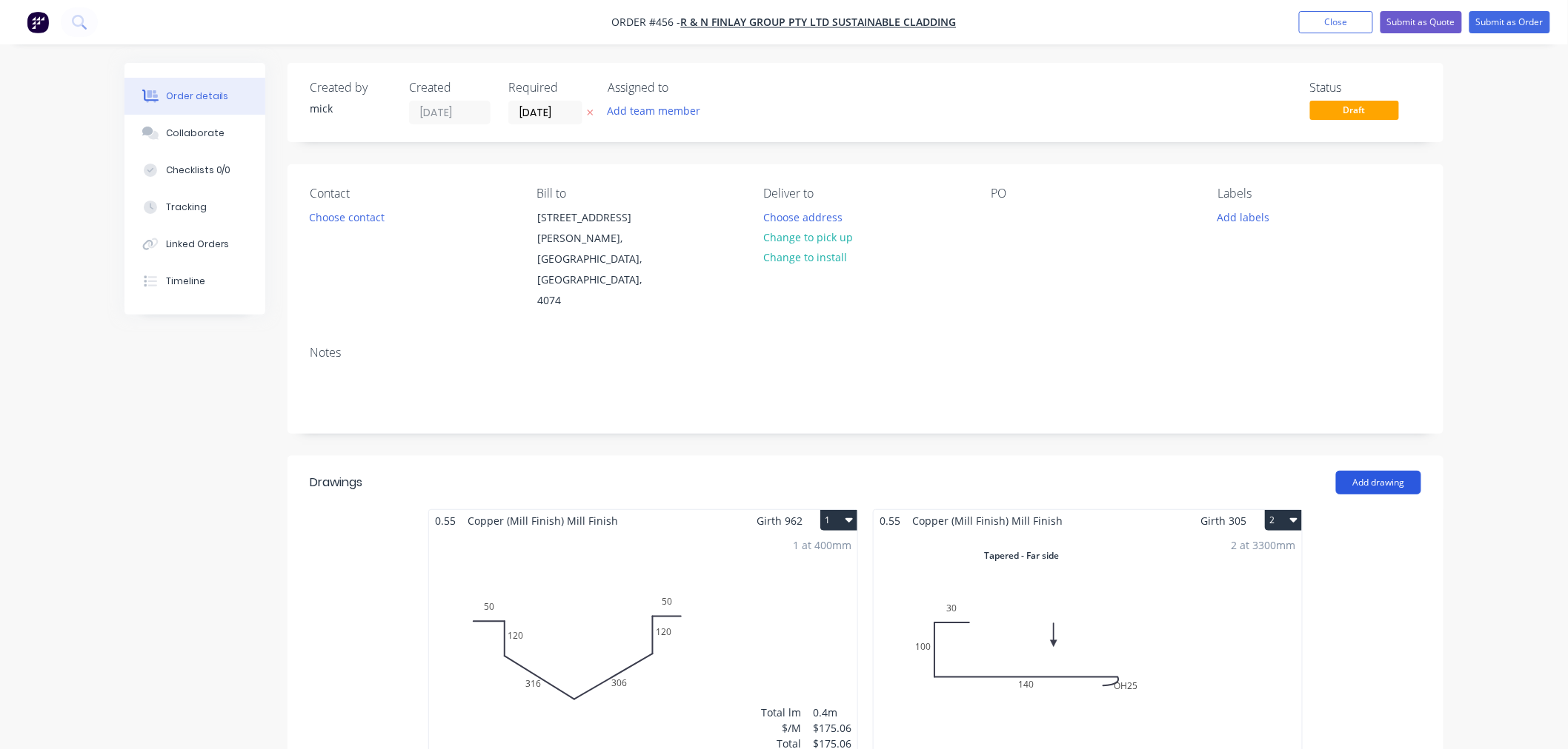
click at [1395, 471] on button "Add drawing" at bounding box center [1379, 483] width 85 height 24
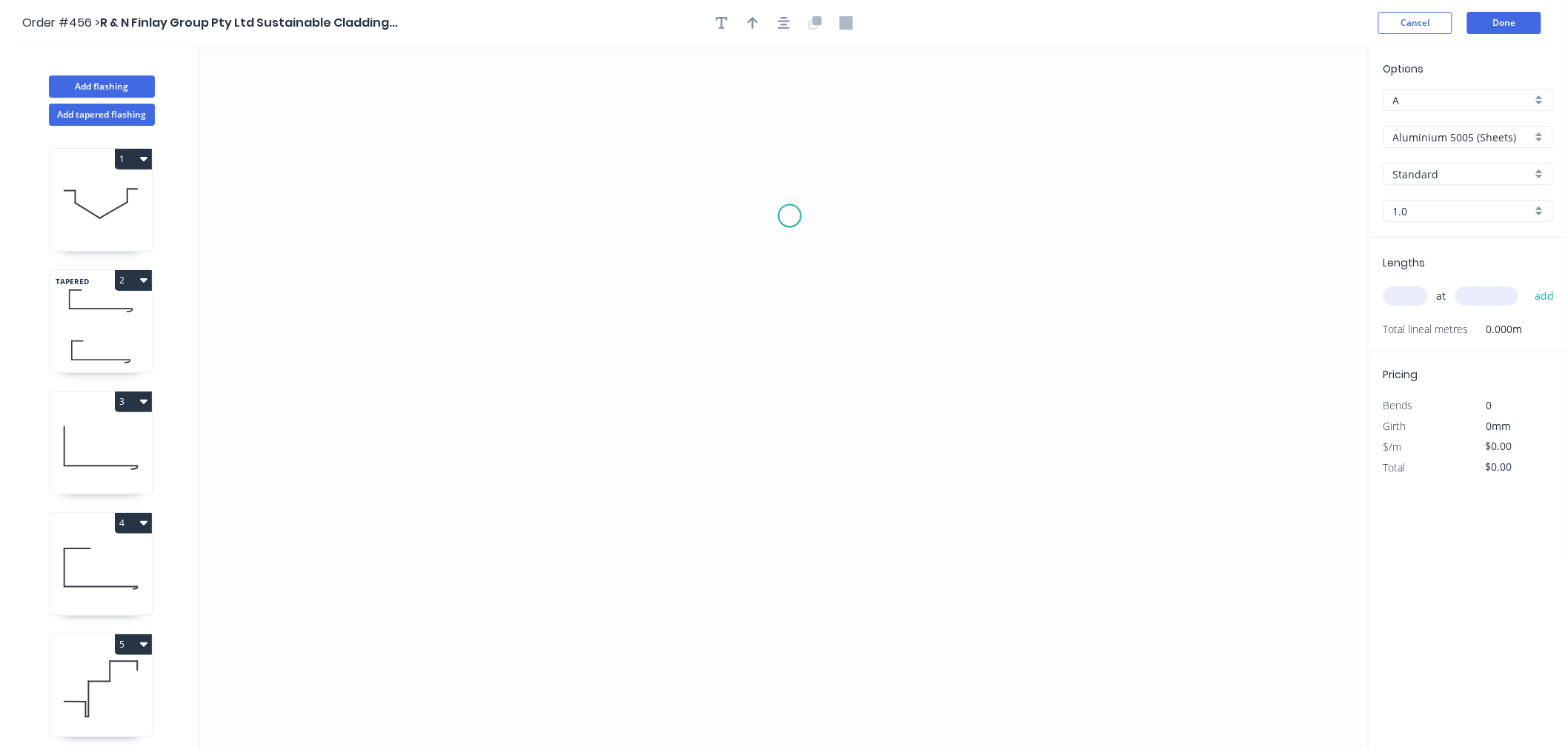
click at [790, 216] on icon "0" at bounding box center [784, 397] width 1168 height 703
click at [645, 210] on icon "0" at bounding box center [784, 397] width 1168 height 703
click at [655, 480] on icon "0 ?" at bounding box center [784, 397] width 1168 height 703
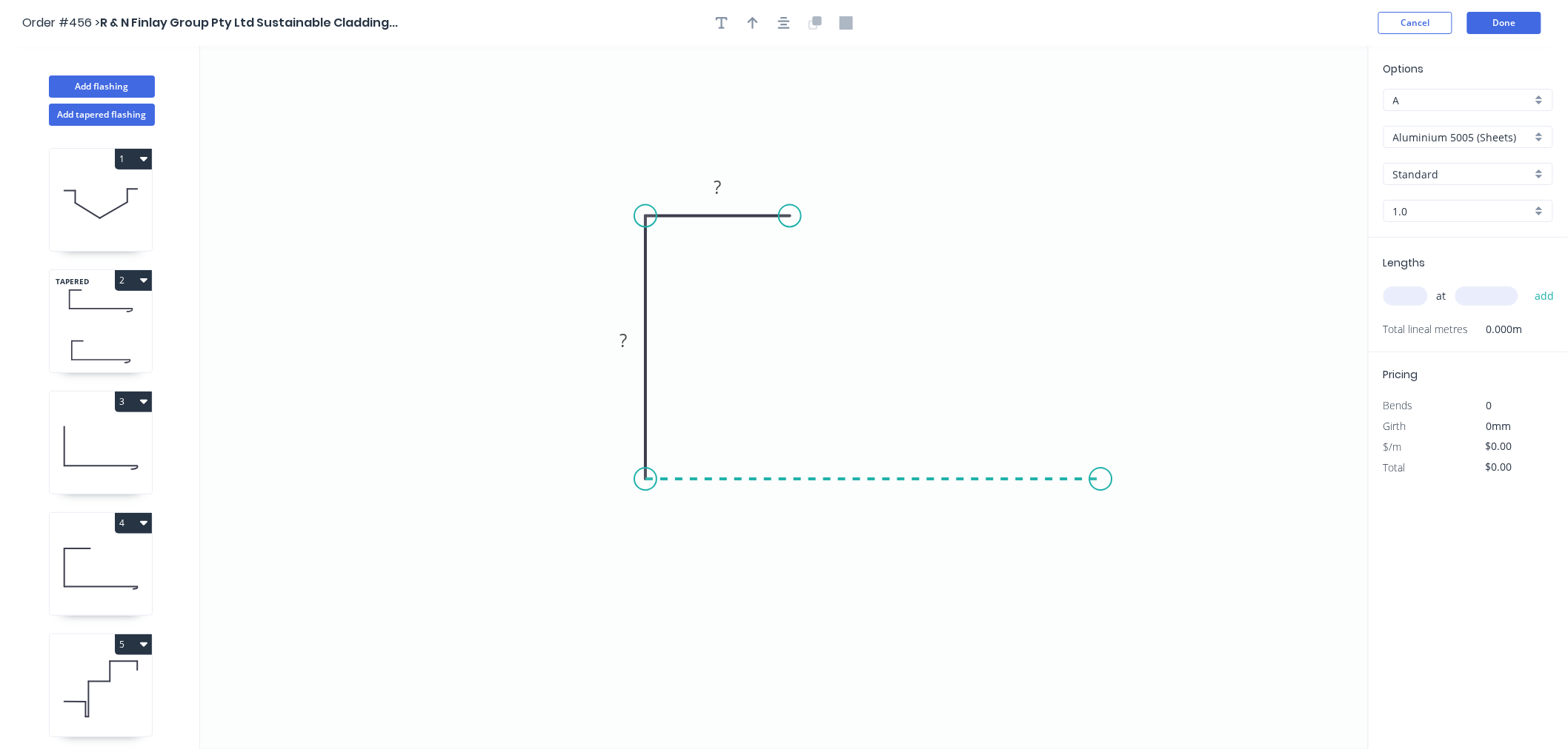
click at [1101, 493] on icon "0 ? ?" at bounding box center [784, 397] width 1168 height 703
click at [1172, 559] on div "Open Hook" at bounding box center [1174, 563] width 149 height 31
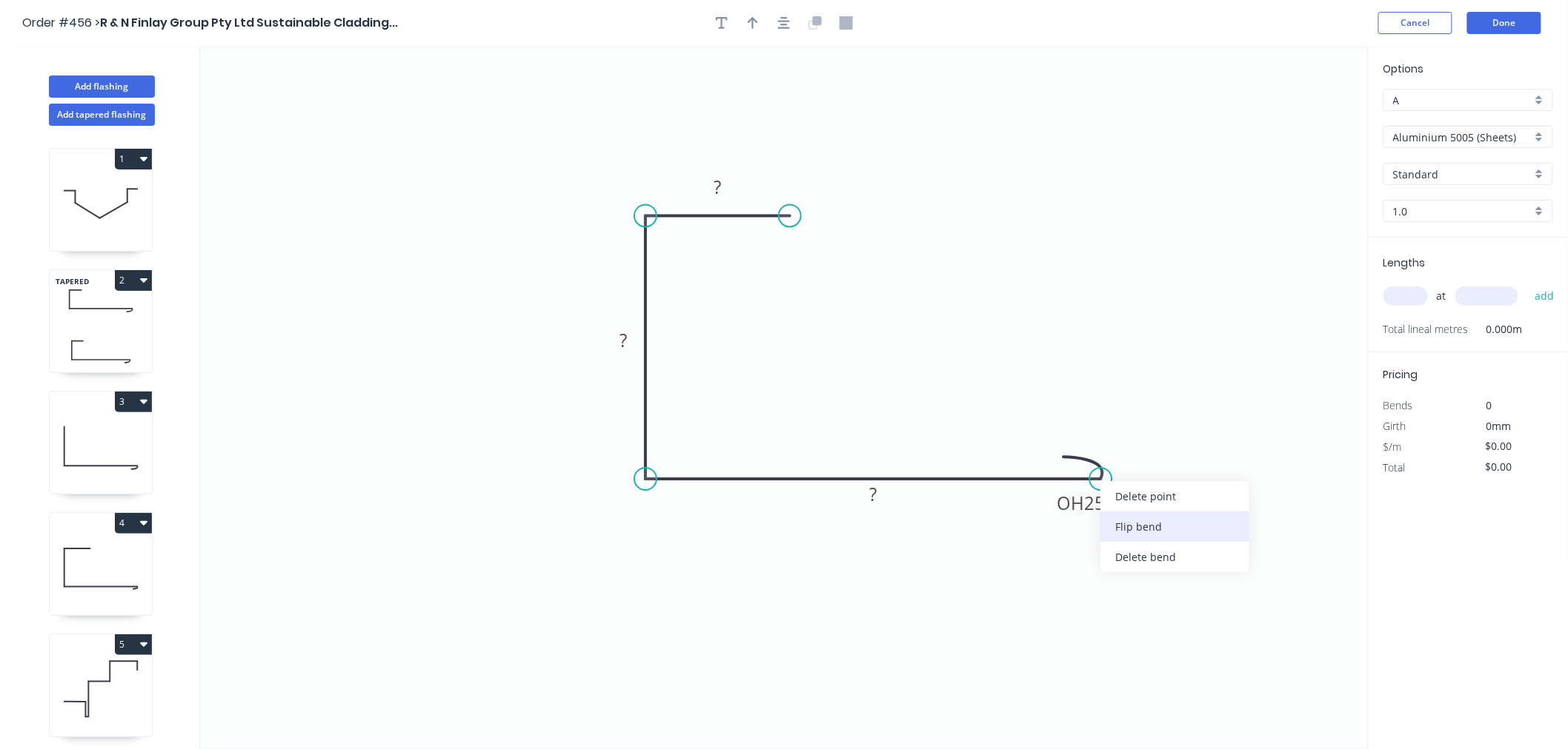
click at [1133, 527] on div "Flip bend" at bounding box center [1174, 527] width 149 height 31
click at [723, 193] on rect at bounding box center [718, 188] width 30 height 20
click at [1177, 251] on icon "0 30 100 OH 25 150" at bounding box center [784, 397] width 1168 height 703
click at [1442, 130] on input "Aluminium 5005 (Sheets)" at bounding box center [1462, 137] width 138 height 15
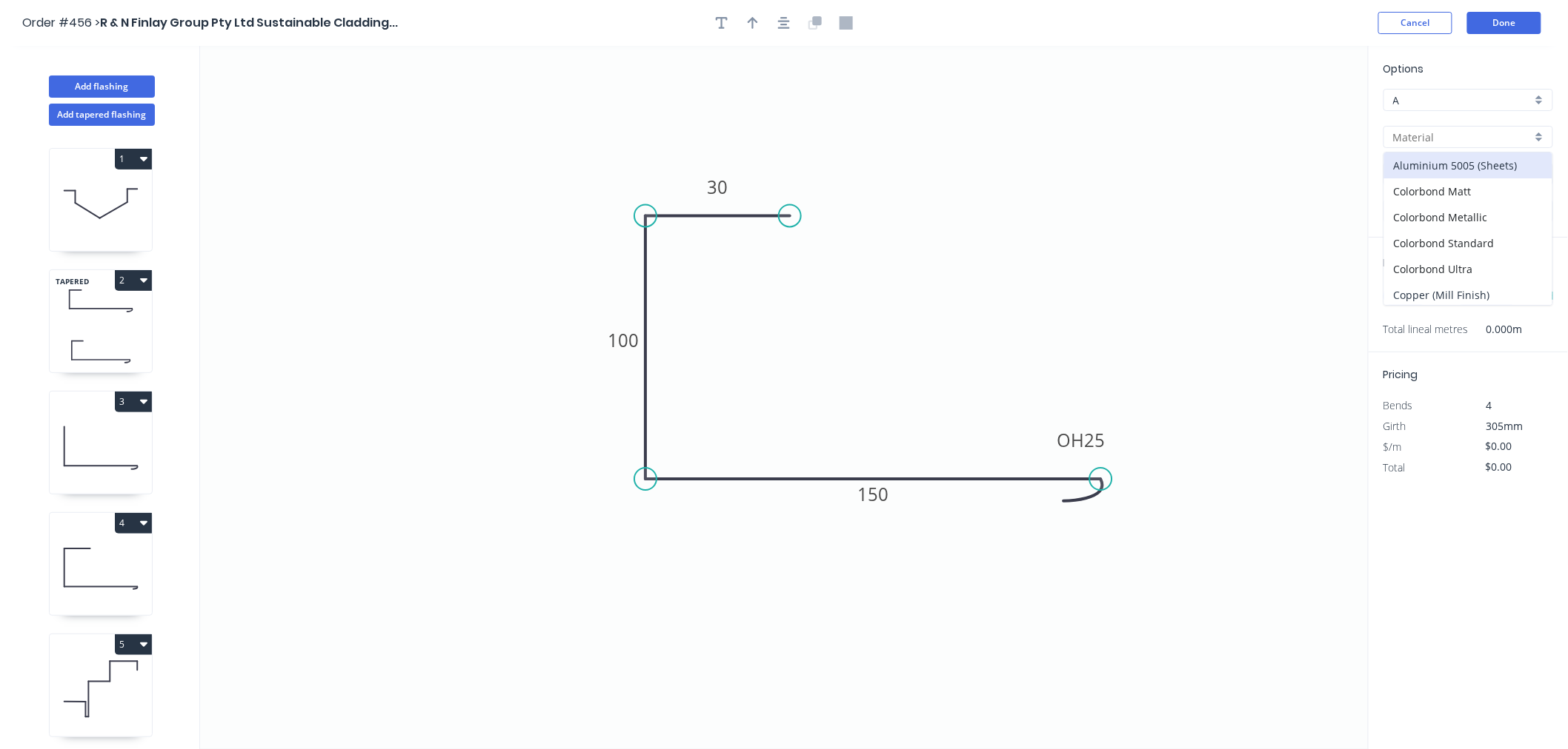
click at [1468, 293] on div "Copper (Mill Finish)" at bounding box center [1467, 295] width 168 height 26
type input "Copper (Mill Finish)"
type input "Mill Finish"
type input "0.55"
type input "$74.60"
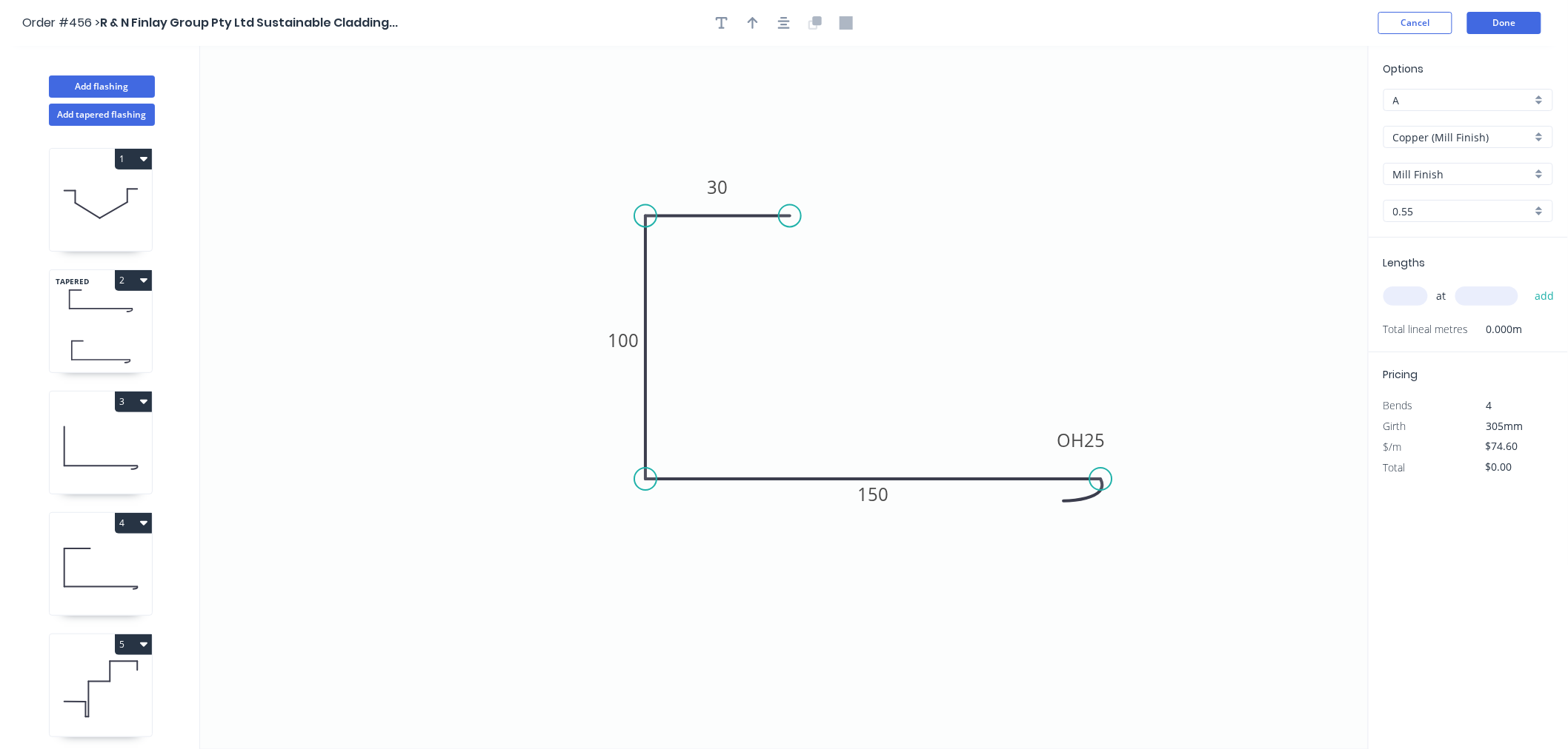
click at [1422, 297] on input "text" at bounding box center [1405, 296] width 44 height 20
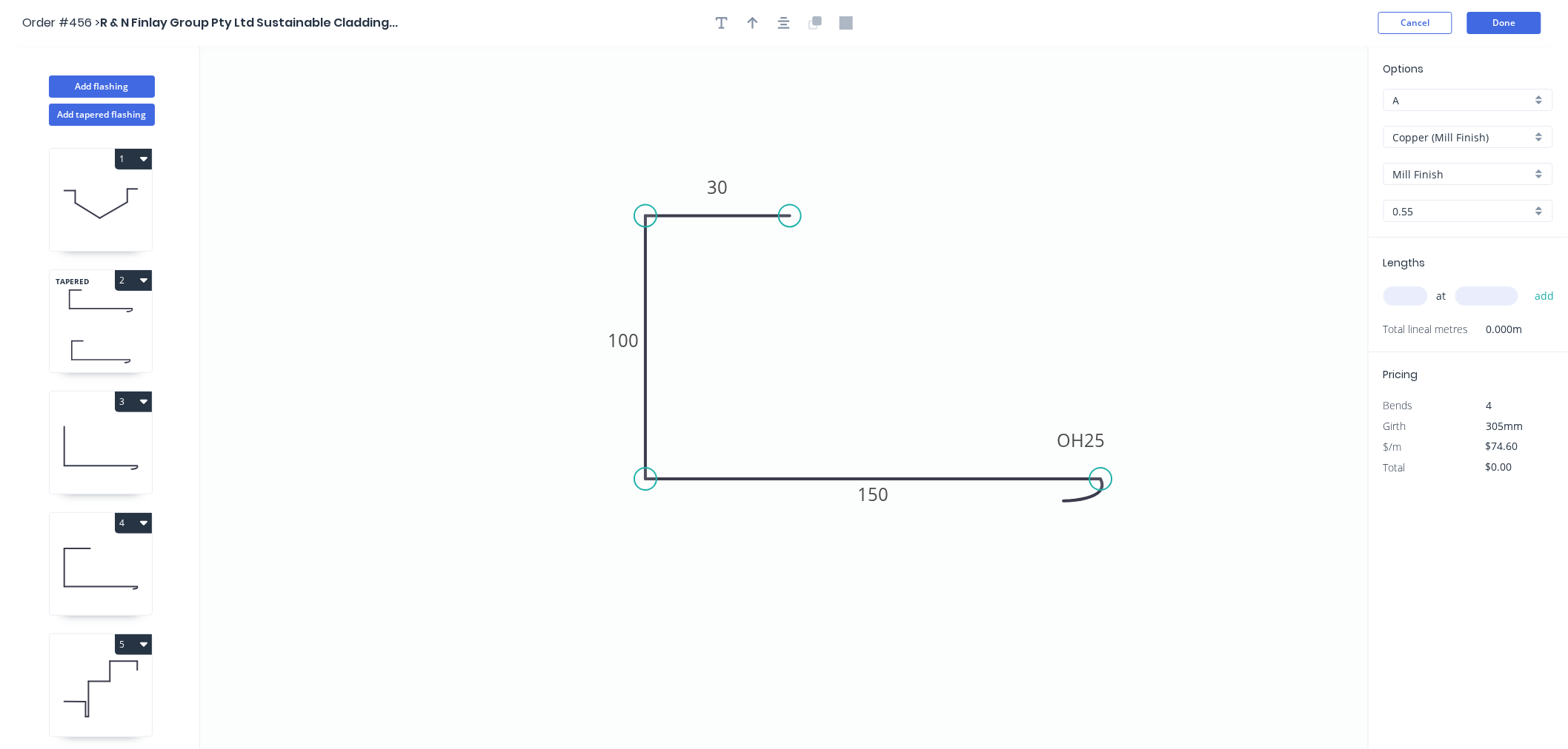
click at [1422, 297] on input "text" at bounding box center [1405, 296] width 44 height 20
type input "1"
type input "3300"
click at [1527, 284] on button "add" at bounding box center [1544, 297] width 35 height 26
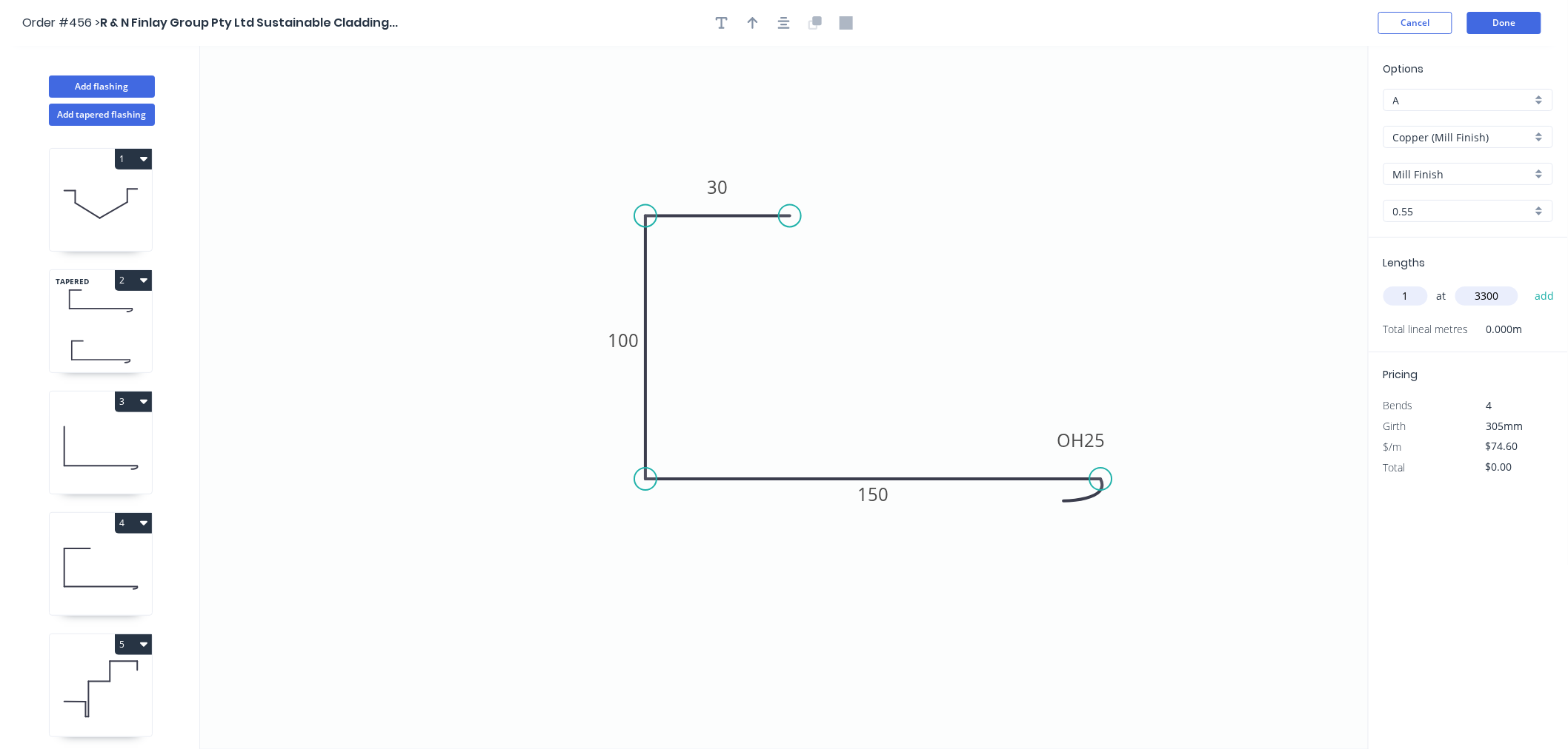
type input "$246.18"
click at [1490, 17] on button "Done" at bounding box center [1504, 23] width 74 height 22
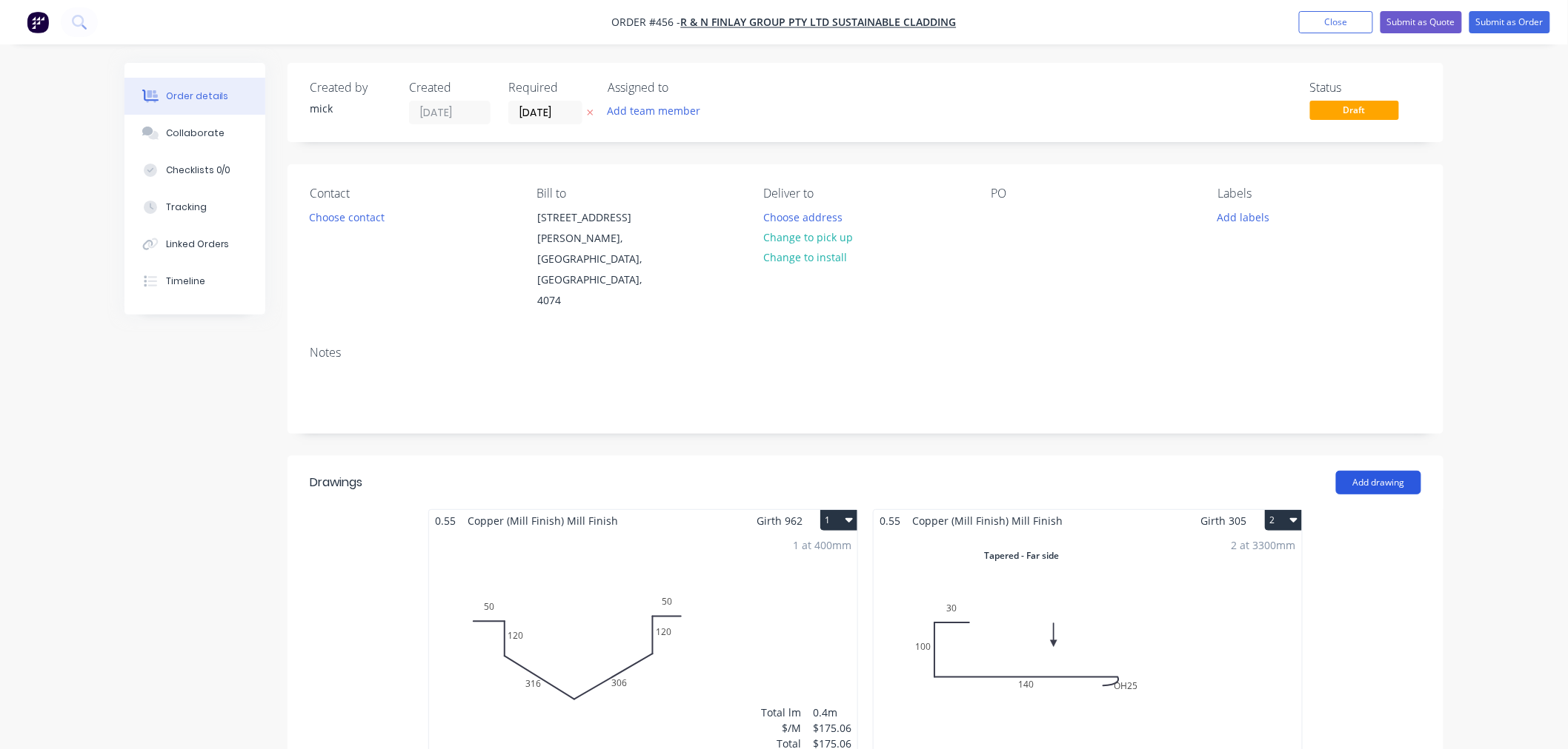
click at [1367, 471] on button "Add drawing" at bounding box center [1379, 483] width 85 height 24
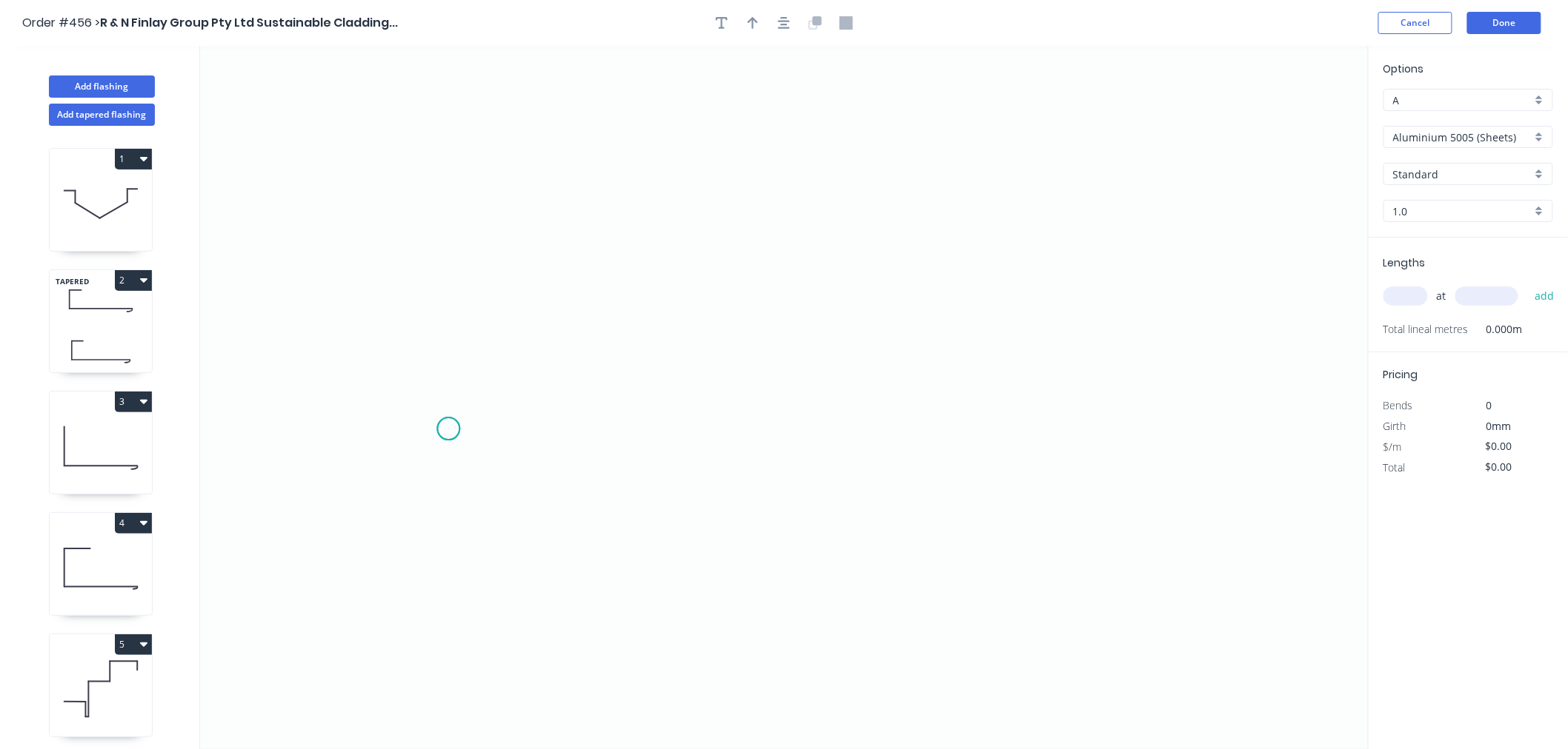
click at [448, 429] on icon "0" at bounding box center [784, 397] width 1168 height 703
click at [541, 429] on icon at bounding box center [495, 429] width 93 height 0
click at [544, 212] on icon "0 ?" at bounding box center [784, 397] width 1168 height 703
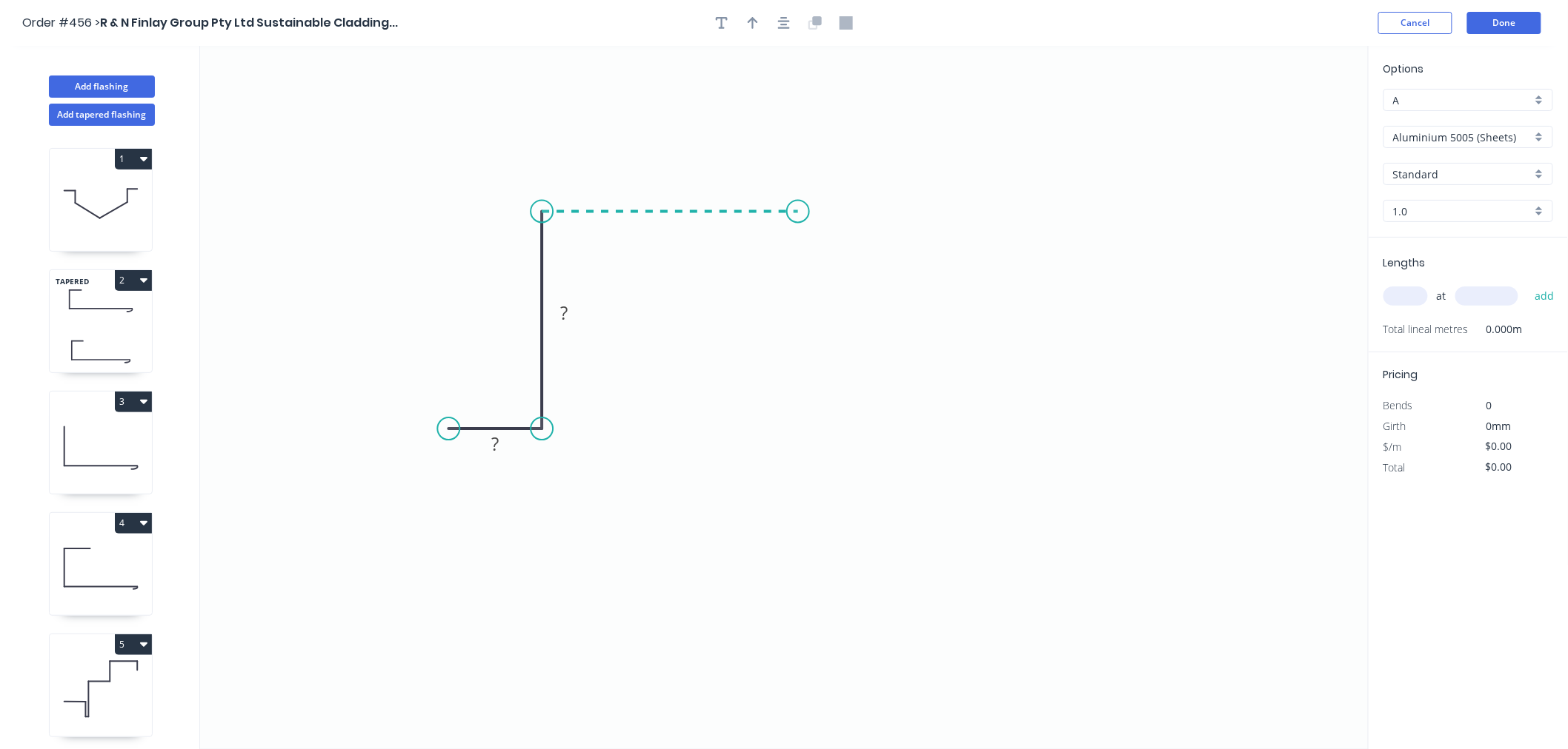
click at [801, 217] on icon "0 ? ?" at bounding box center [784, 397] width 1168 height 703
click at [795, 418] on icon "0 ? ? ?" at bounding box center [784, 397] width 1168 height 703
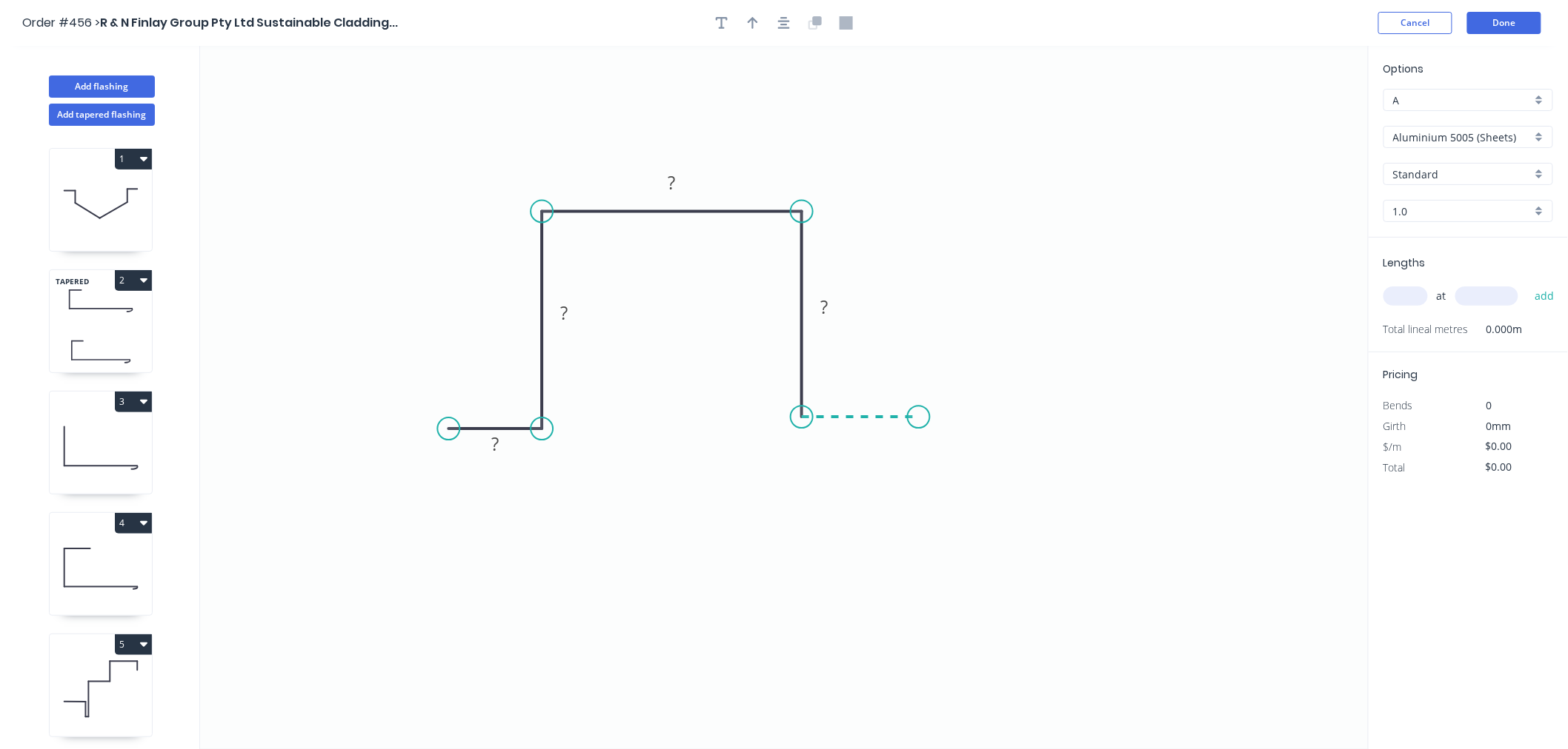
click at [918, 416] on icon "0 ? ? ? ?" at bounding box center [784, 397] width 1168 height 703
click at [918, 416] on circle at bounding box center [918, 417] width 22 height 22
click at [918, 415] on circle at bounding box center [918, 417] width 22 height 22
click at [500, 449] on rect at bounding box center [495, 445] width 30 height 20
click at [1484, 138] on input "Aluminium 5005 (Sheets)" at bounding box center [1462, 137] width 138 height 15
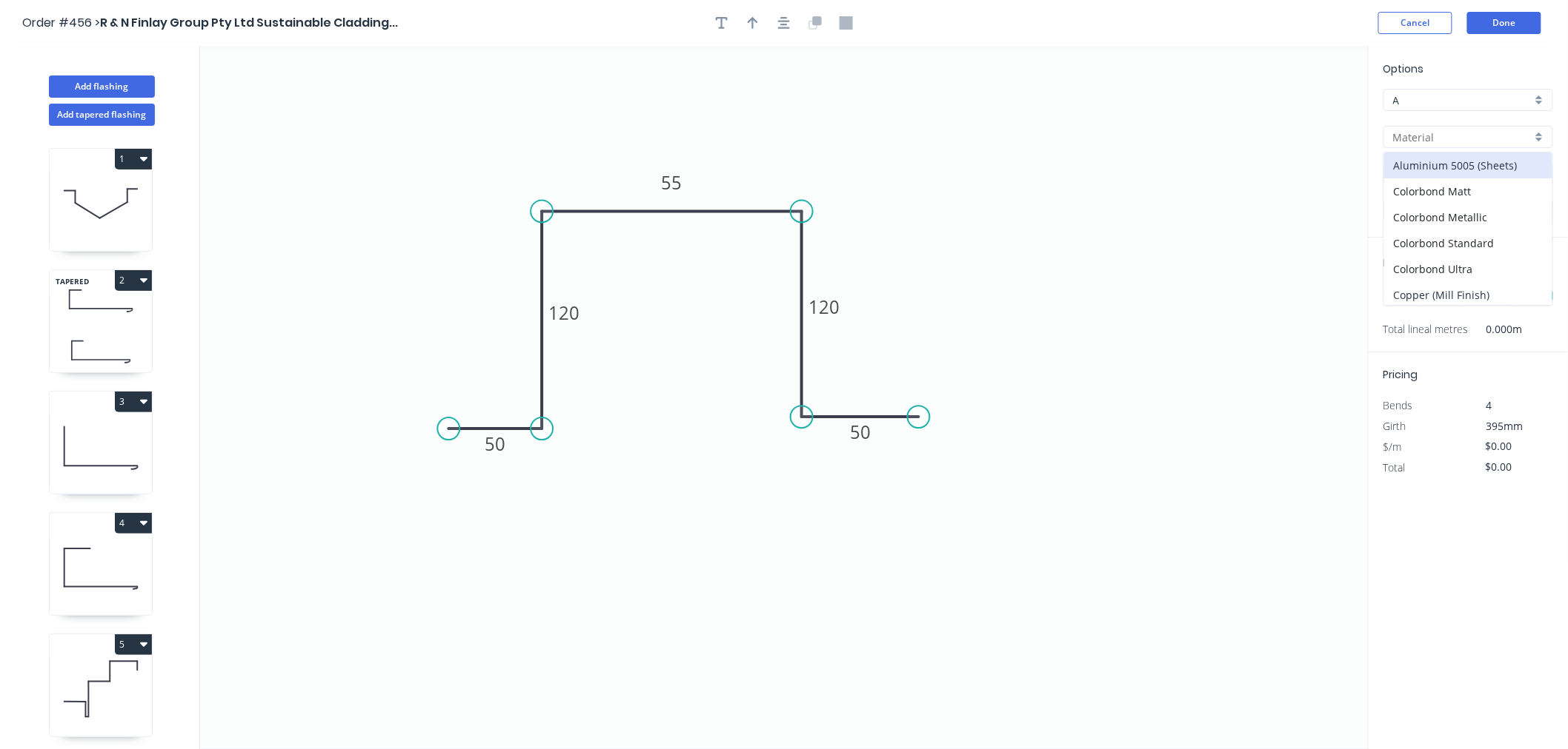
click at [1484, 286] on div "Copper (Mill Finish)" at bounding box center [1467, 295] width 168 height 26
type input "Copper (Mill Finish)"
type input "Mill Finish"
type input "0.55"
type input "$74.60"
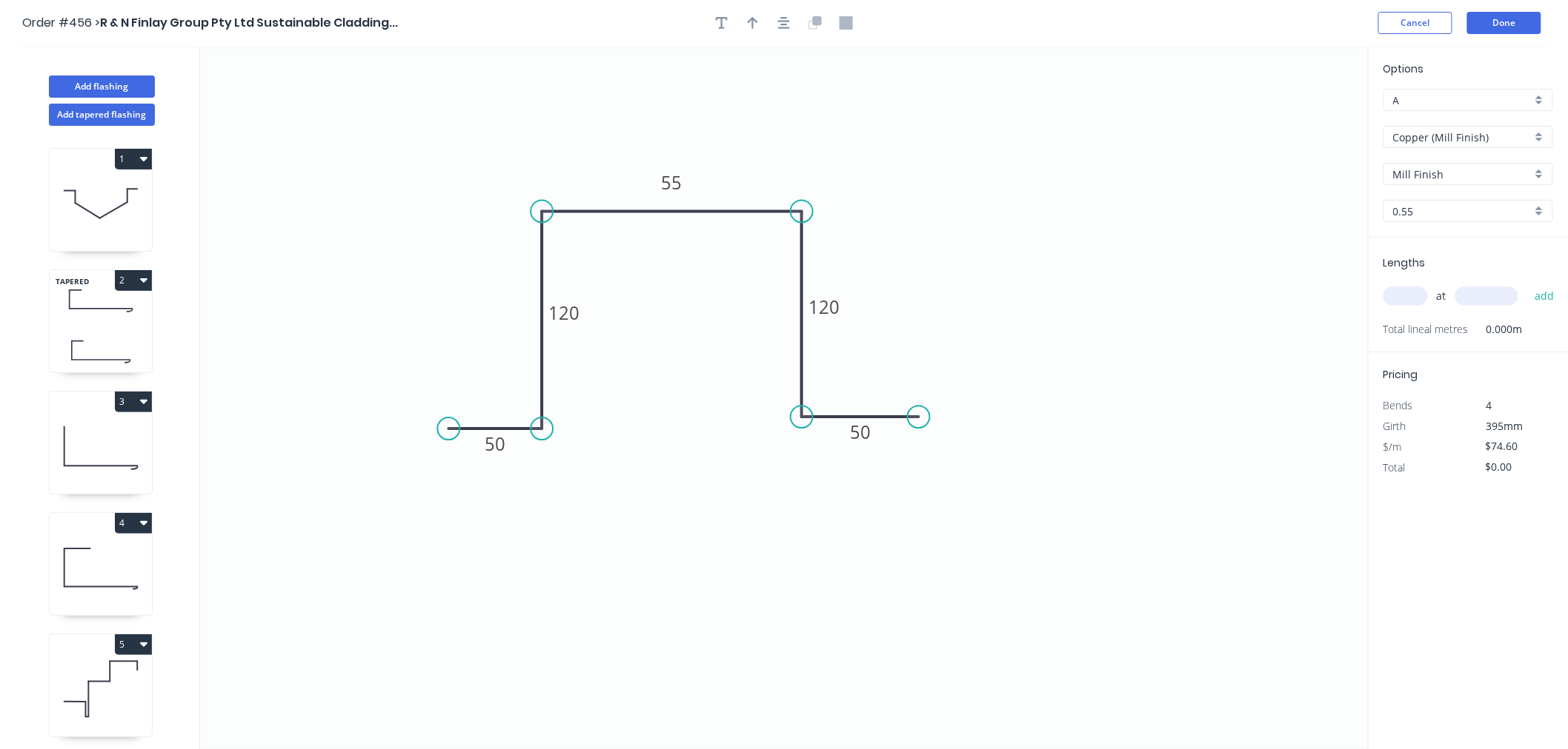
click at [1409, 298] on input "text" at bounding box center [1405, 296] width 44 height 20
type input "18"
type input "500"
click at [1527, 284] on button "add" at bounding box center [1544, 297] width 35 height 26
type input "$1,342.80"
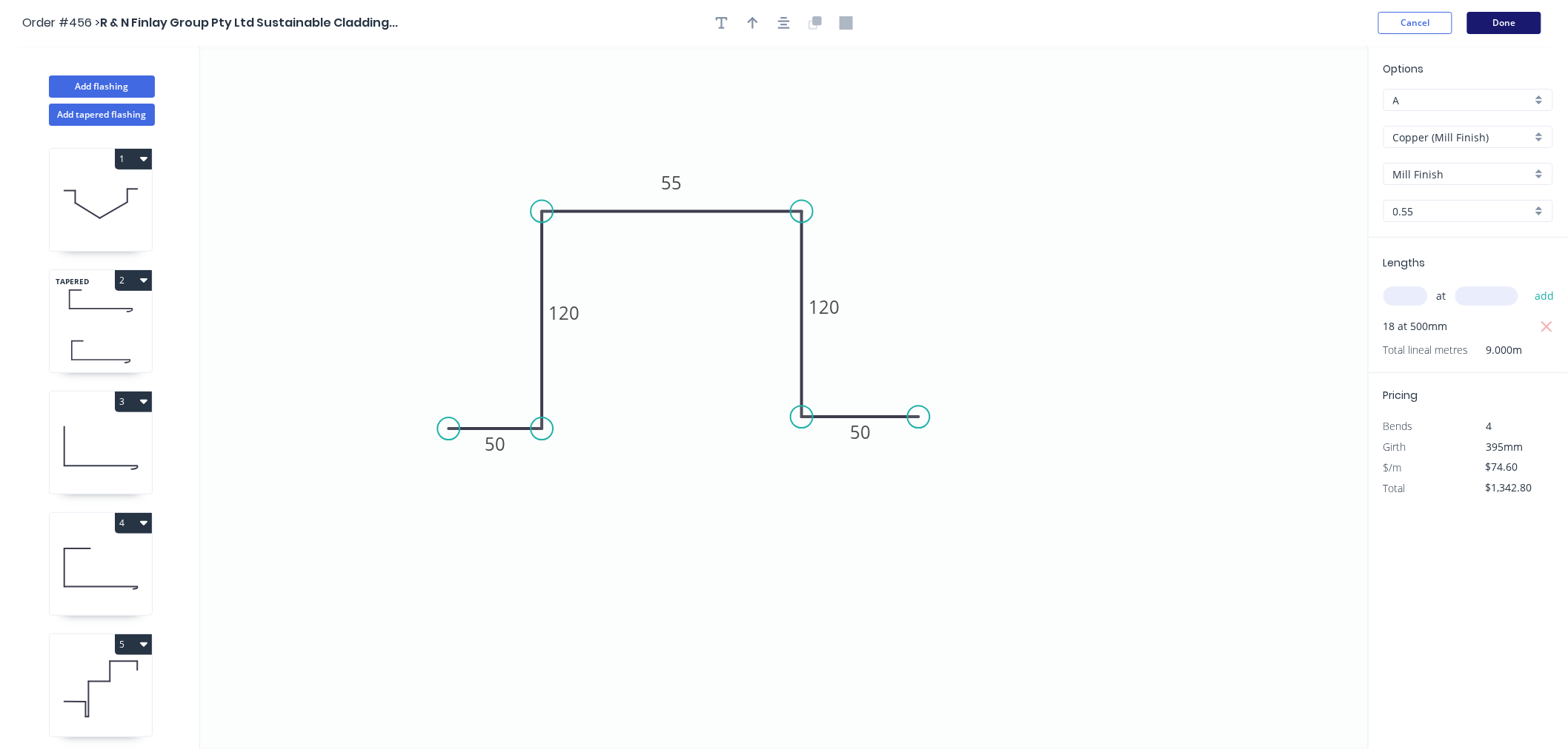
click at [1513, 20] on button "Done" at bounding box center [1504, 23] width 74 height 22
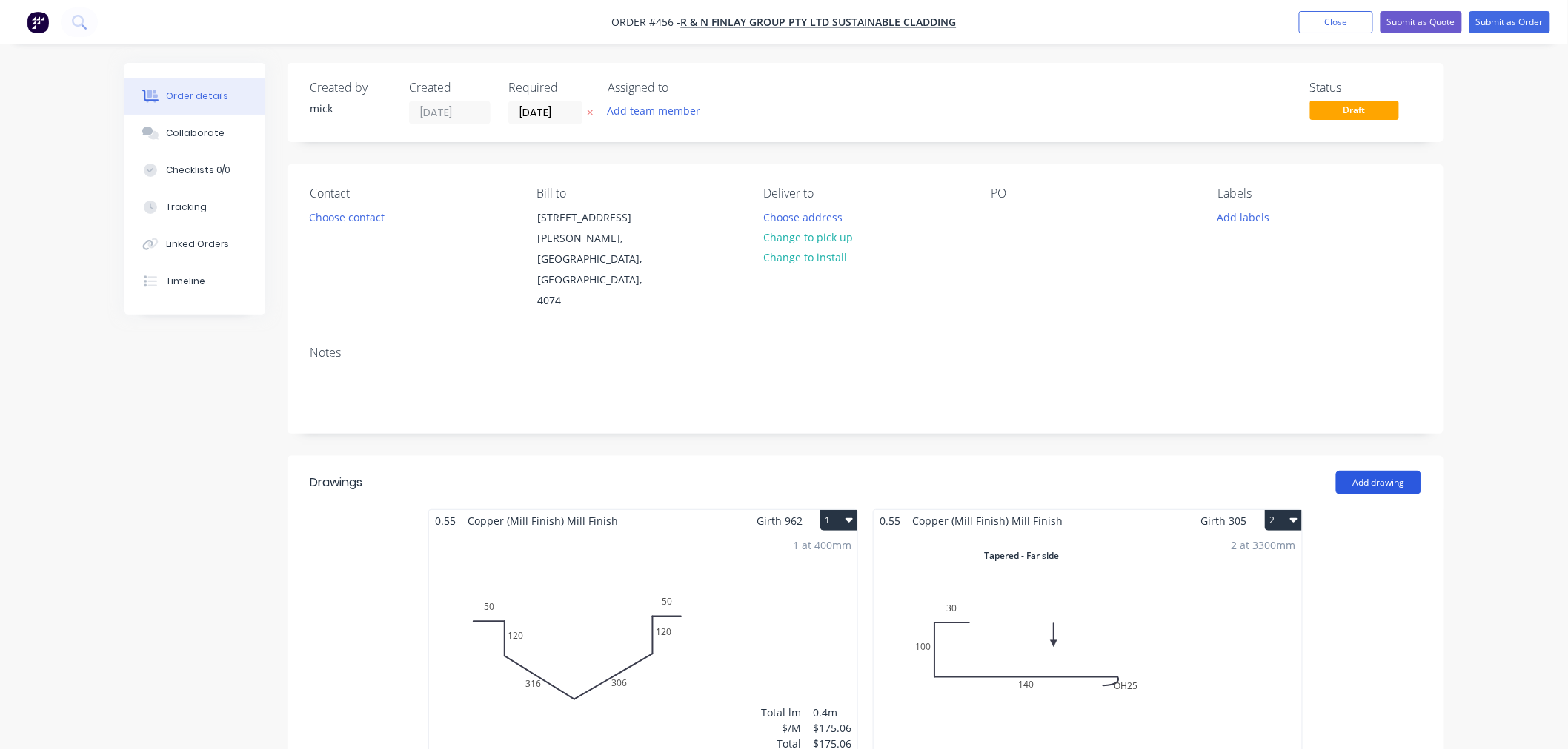
click at [1364, 471] on button "Add drawing" at bounding box center [1379, 483] width 85 height 24
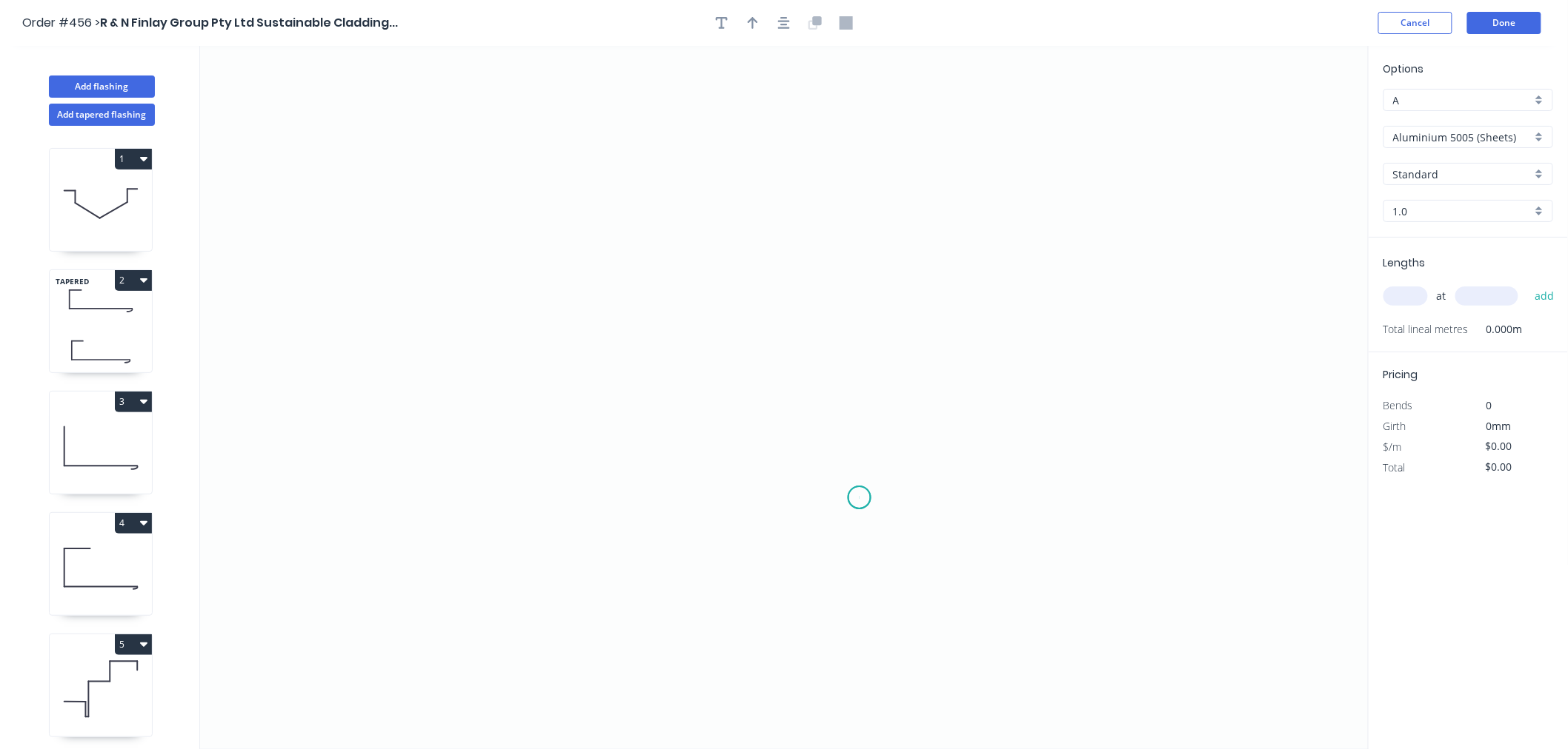
click at [859, 498] on icon "0" at bounding box center [784, 397] width 1168 height 703
click at [568, 511] on icon "0" at bounding box center [784, 397] width 1168 height 703
click at [576, 331] on icon "0 ?" at bounding box center [784, 397] width 1168 height 703
click at [390, 334] on icon "0 ? ?" at bounding box center [784, 397] width 1168 height 703
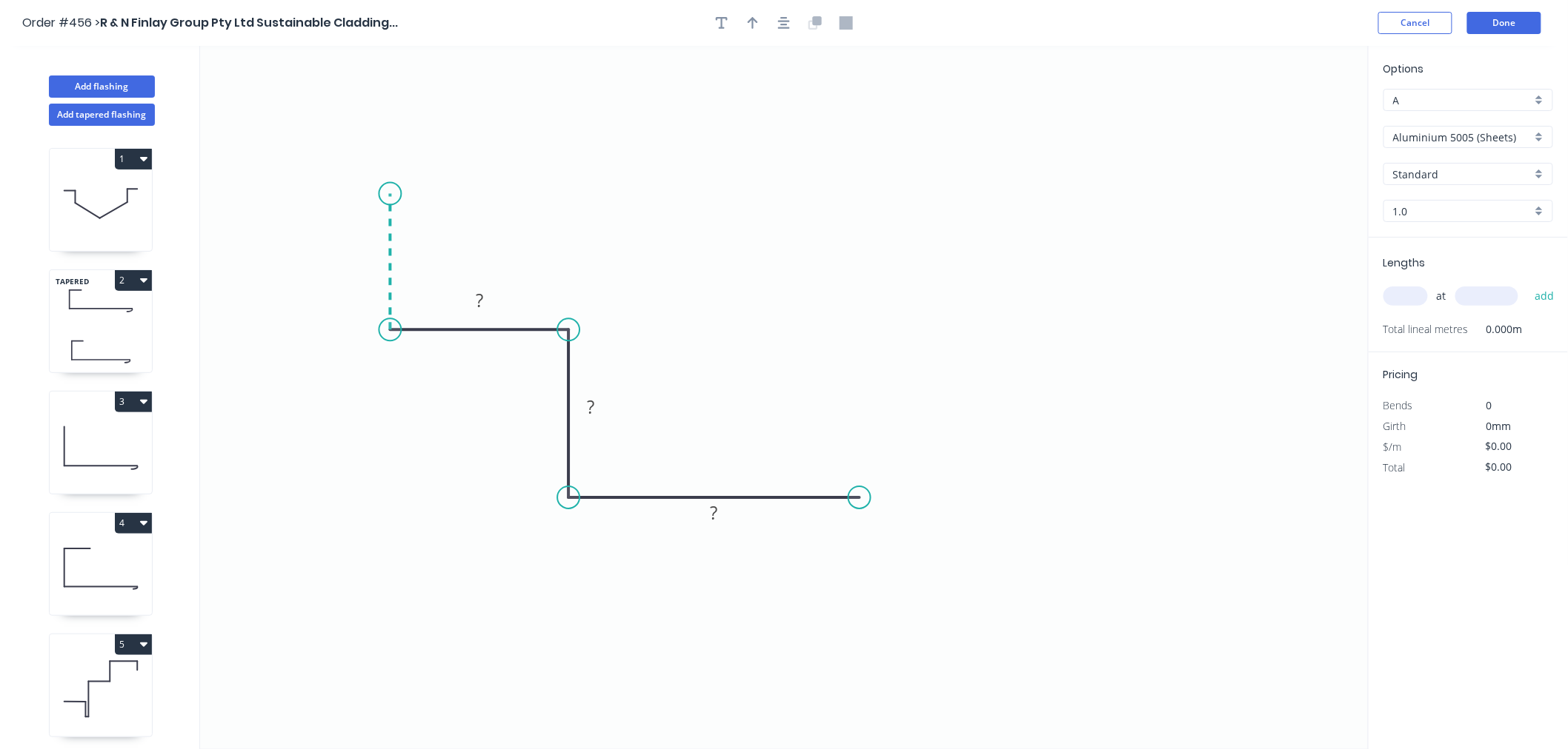
click at [396, 194] on icon "0 ? ? ?" at bounding box center [784, 397] width 1168 height 703
click at [396, 194] on circle at bounding box center [391, 194] width 22 height 22
click at [931, 556] on div "Crush & Fold" at bounding box center [934, 543] width 149 height 31
click at [887, 539] on div "Flip bend" at bounding box center [929, 548] width 149 height 31
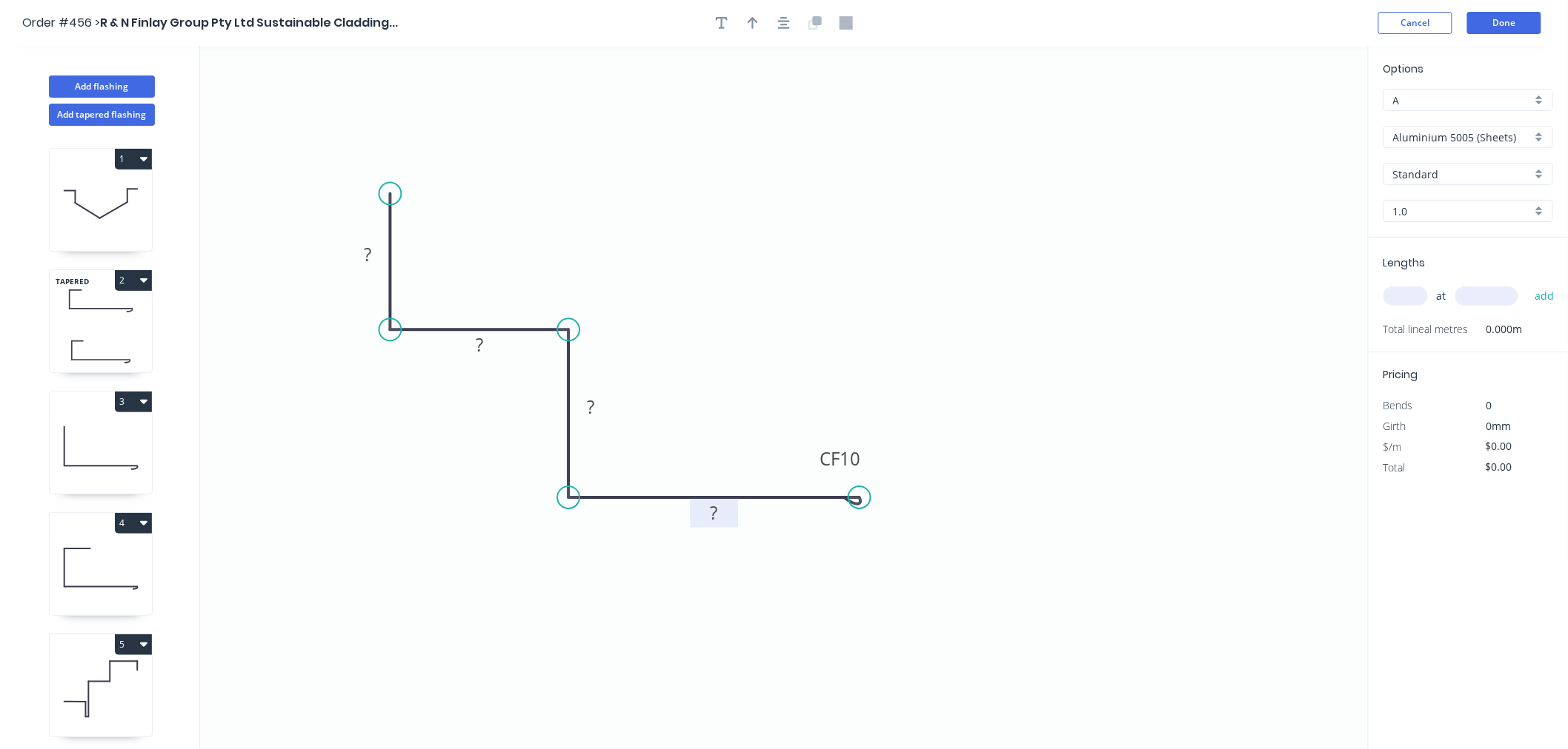
click at [726, 512] on rect at bounding box center [714, 514] width 30 height 20
click at [489, 352] on rect at bounding box center [479, 346] width 30 height 20
click at [1495, 18] on button "Done" at bounding box center [1504, 23] width 74 height 22
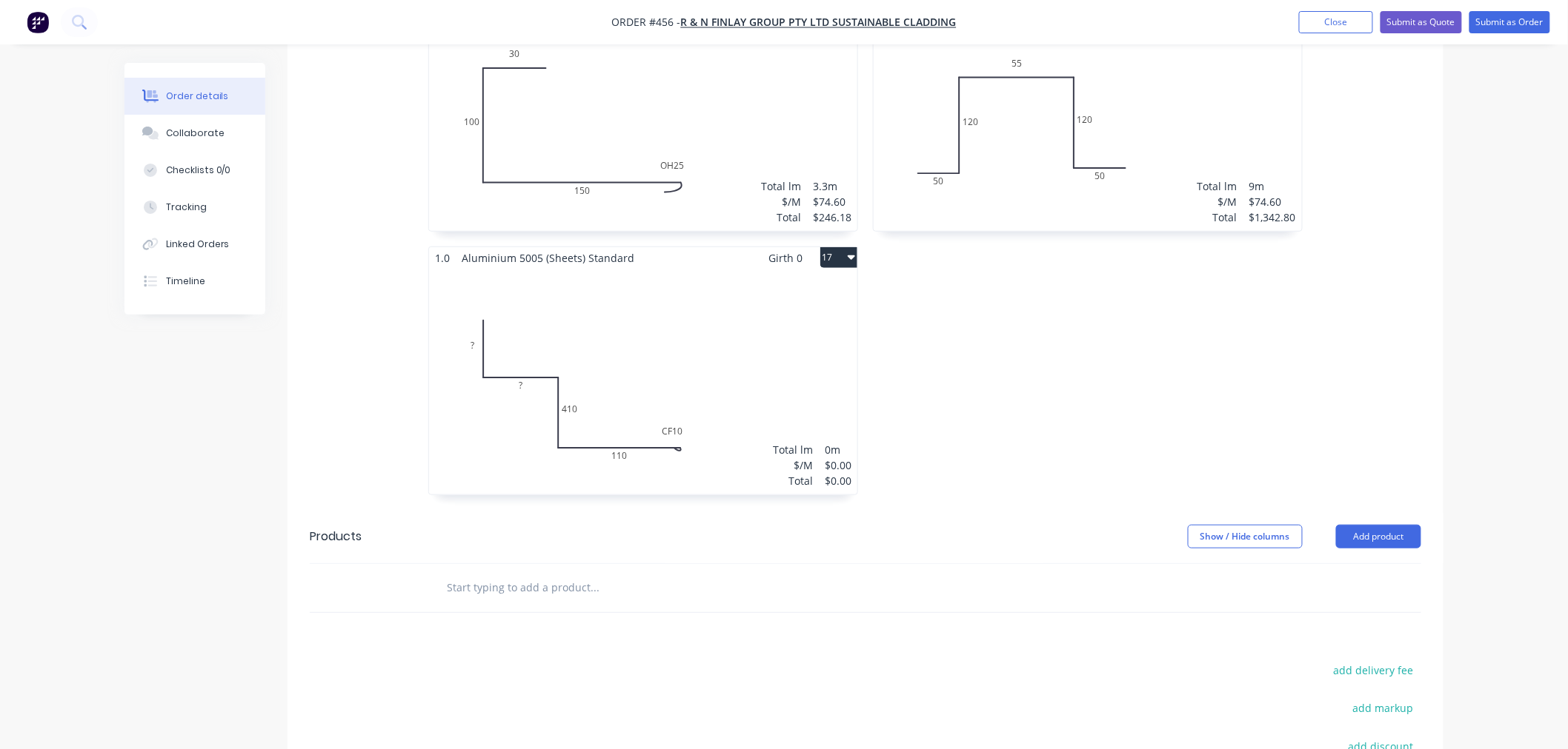
scroll to position [2632, 0]
click at [848, 249] on button "17" at bounding box center [838, 259] width 37 height 20
click at [783, 343] on div "Delete" at bounding box center [787, 354] width 114 height 21
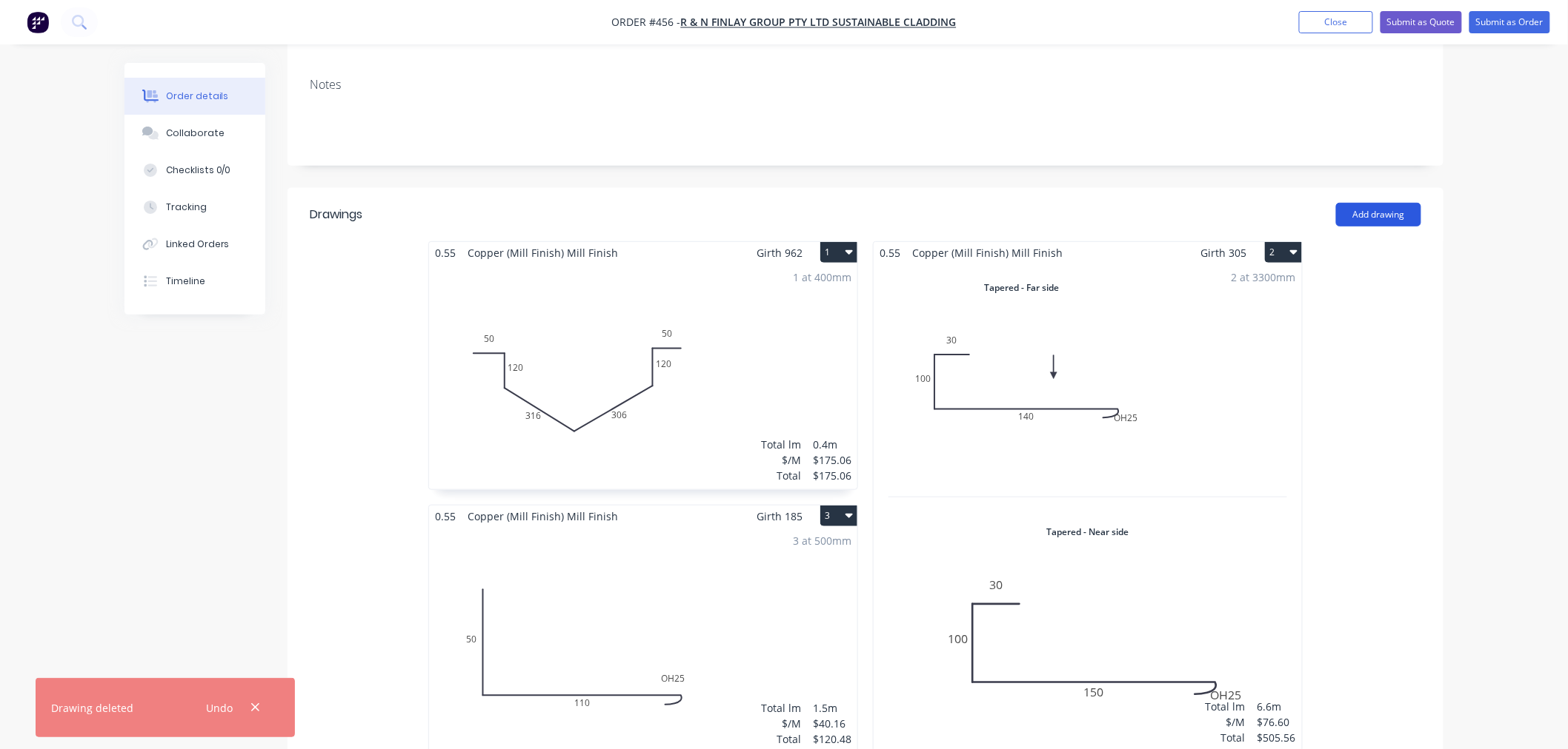
click at [1398, 203] on button "Add drawing" at bounding box center [1379, 215] width 85 height 24
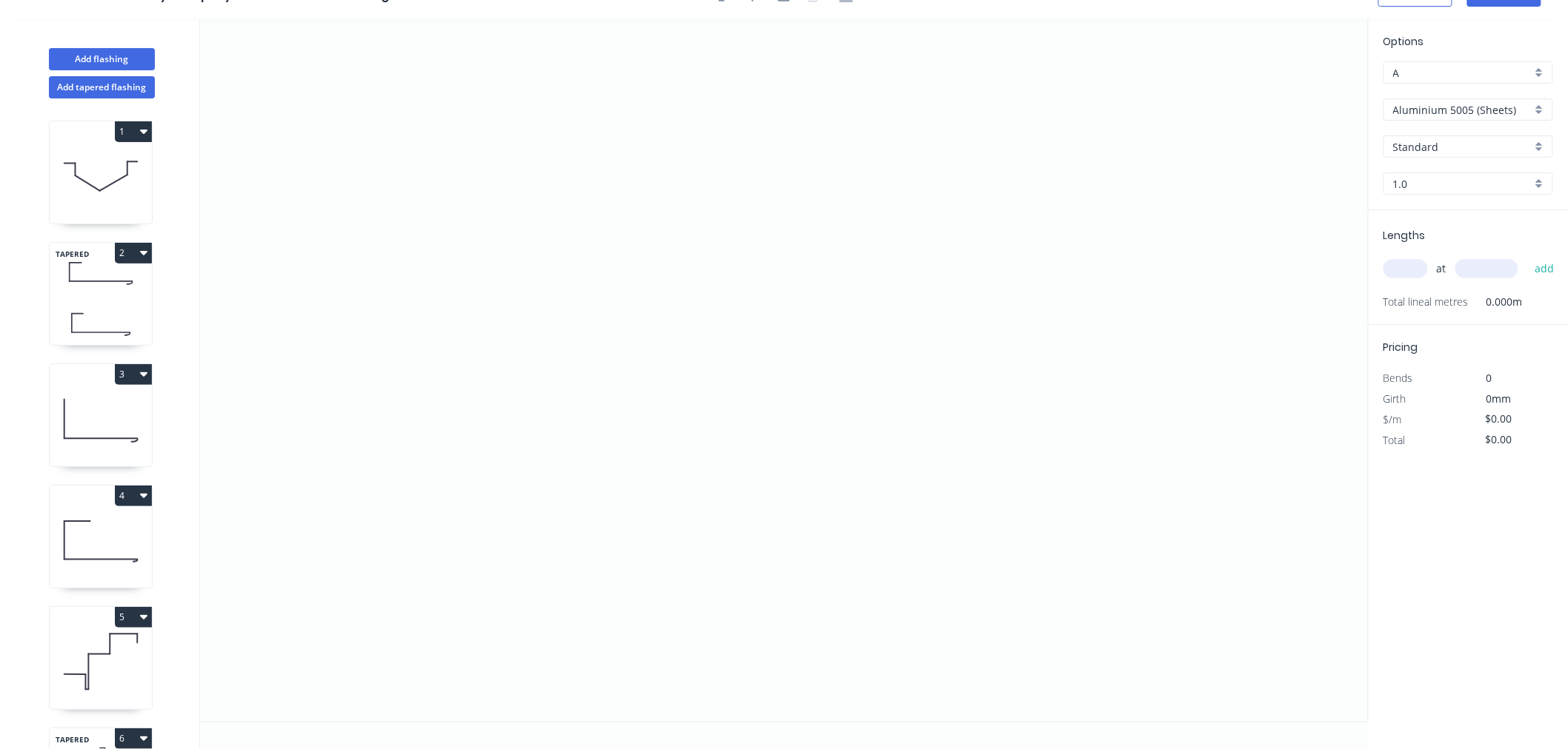
scroll to position [27, 0]
click at [85, 86] on button "Add tapered flashing" at bounding box center [101, 88] width 106 height 22
click at [753, 631] on icon "0" at bounding box center [784, 547] width 1168 height 353
click at [582, 632] on icon at bounding box center [668, 632] width 171 height 0
click at [586, 502] on icon "0 ?" at bounding box center [784, 547] width 1168 height 353
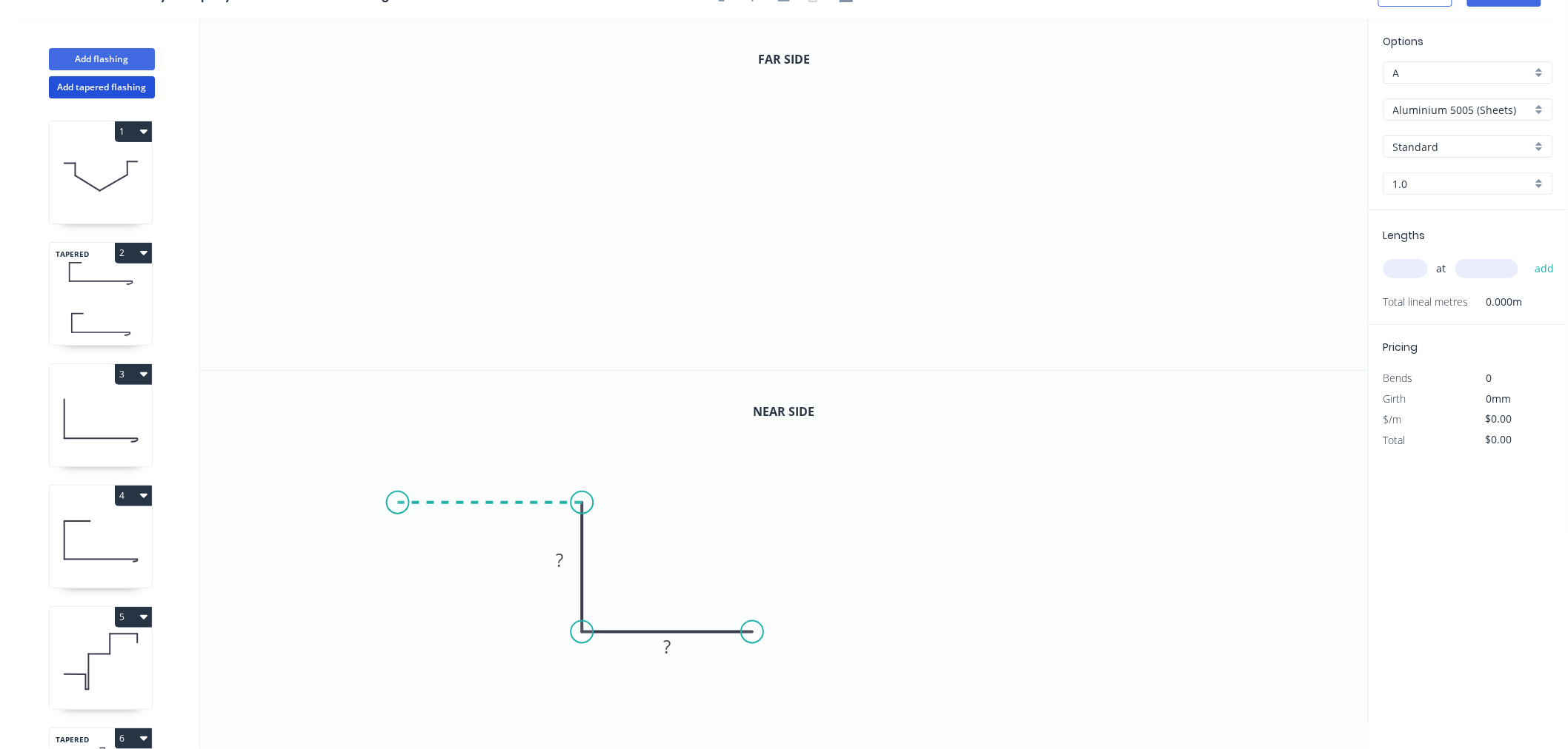
click at [398, 504] on icon "0 ? ?" at bounding box center [784, 547] width 1168 height 353
click at [398, 423] on icon at bounding box center [398, 463] width 0 height 80
click at [398, 422] on circle at bounding box center [398, 423] width 22 height 22
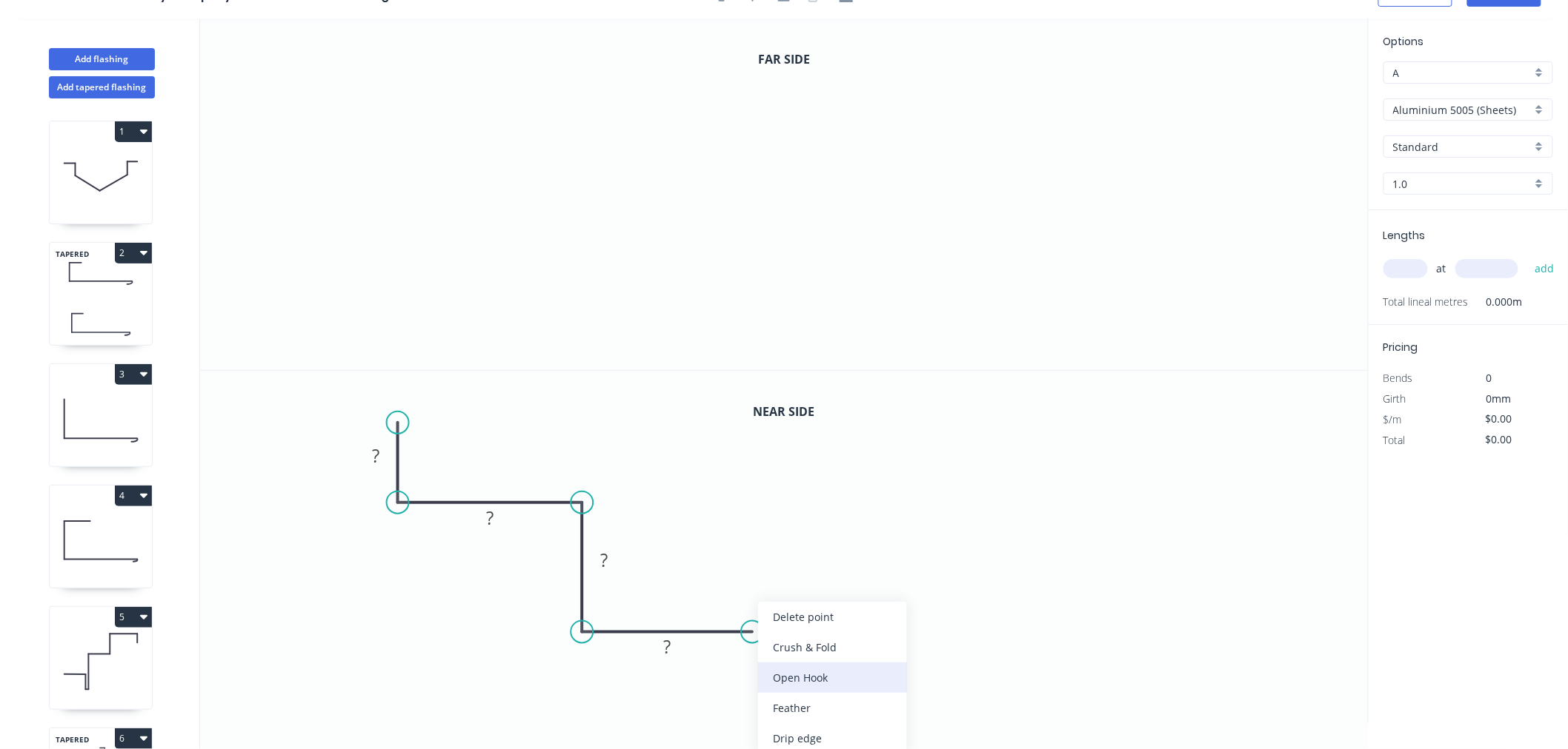
click at [794, 664] on div "Open Hook" at bounding box center [832, 678] width 149 height 31
click at [778, 664] on div "Flip bend" at bounding box center [828, 673] width 149 height 31
click at [883, 248] on icon "0" at bounding box center [784, 194] width 1168 height 352
click at [694, 252] on icon "0" at bounding box center [784, 194] width 1168 height 352
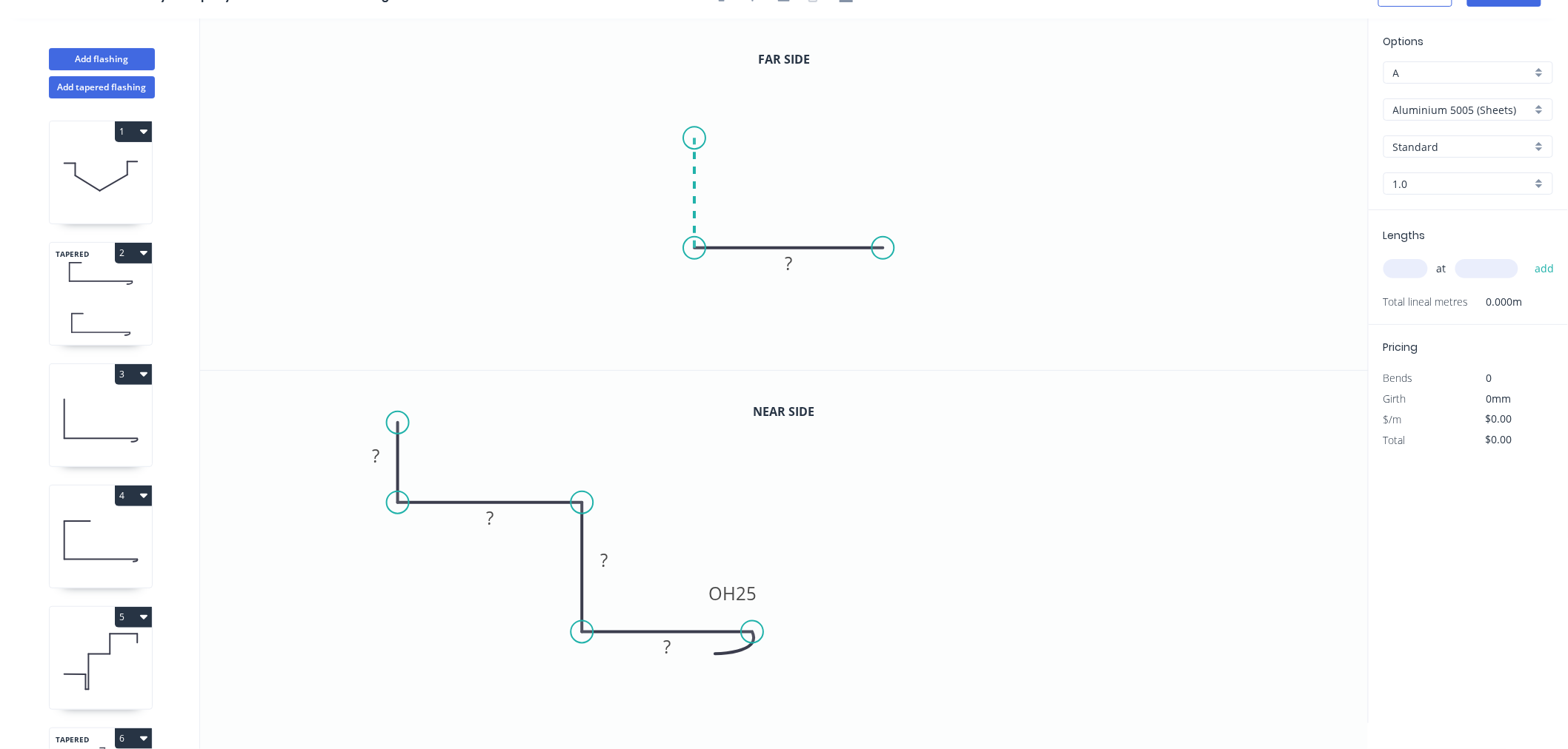
click at [697, 136] on icon "0 ?" at bounding box center [784, 194] width 1168 height 352
click at [563, 142] on icon "0 ? ?" at bounding box center [784, 194] width 1168 height 352
click at [564, 74] on icon at bounding box center [564, 105] width 0 height 62
click at [564, 74] on circle at bounding box center [564, 74] width 22 height 22
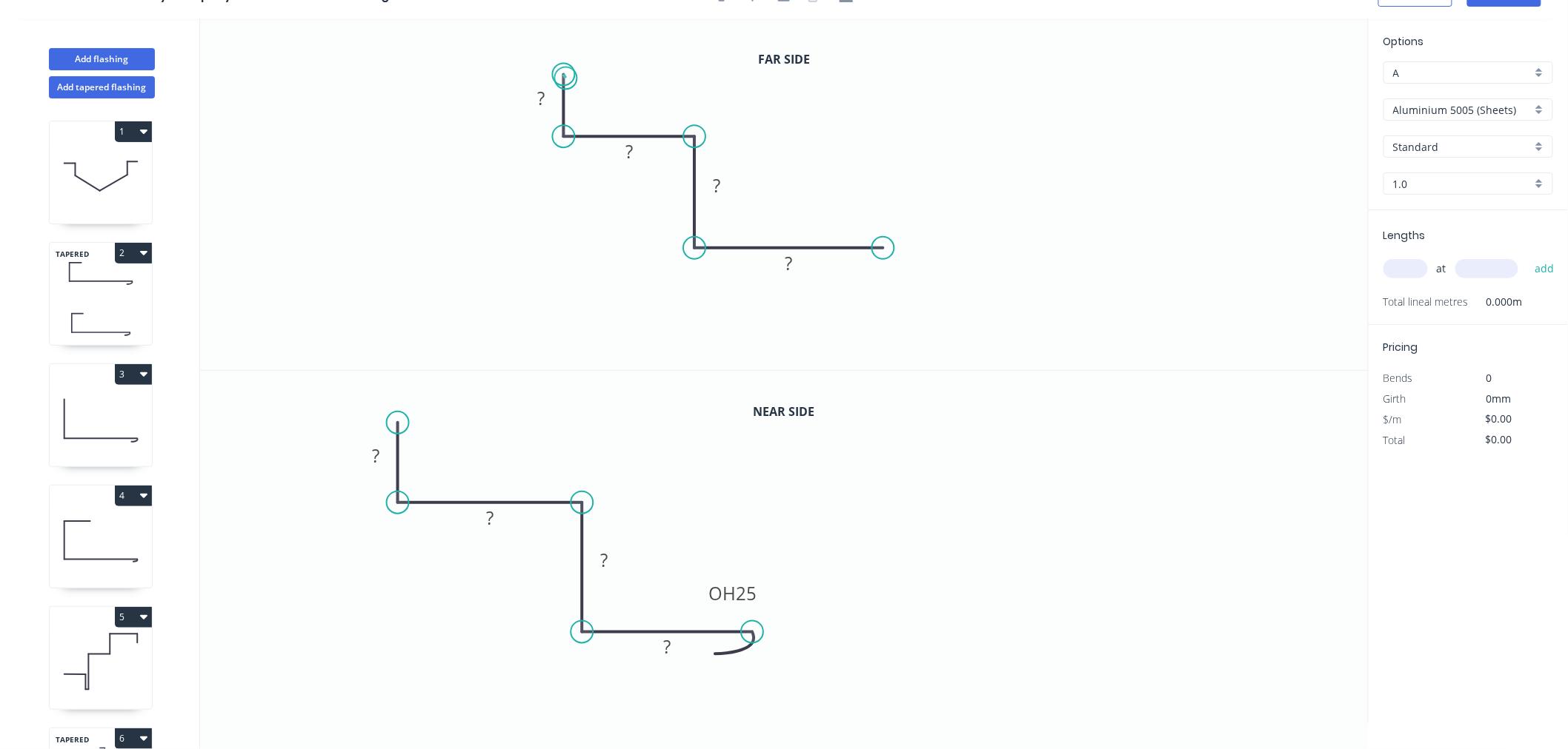
click at [565, 78] on circle at bounding box center [564, 74] width 22 height 22
click at [946, 315] on div "Open Hook" at bounding box center [959, 329] width 149 height 31
click at [914, 289] on div "Flip bend" at bounding box center [958, 293] width 149 height 31
click at [672, 654] on rect at bounding box center [668, 648] width 30 height 20
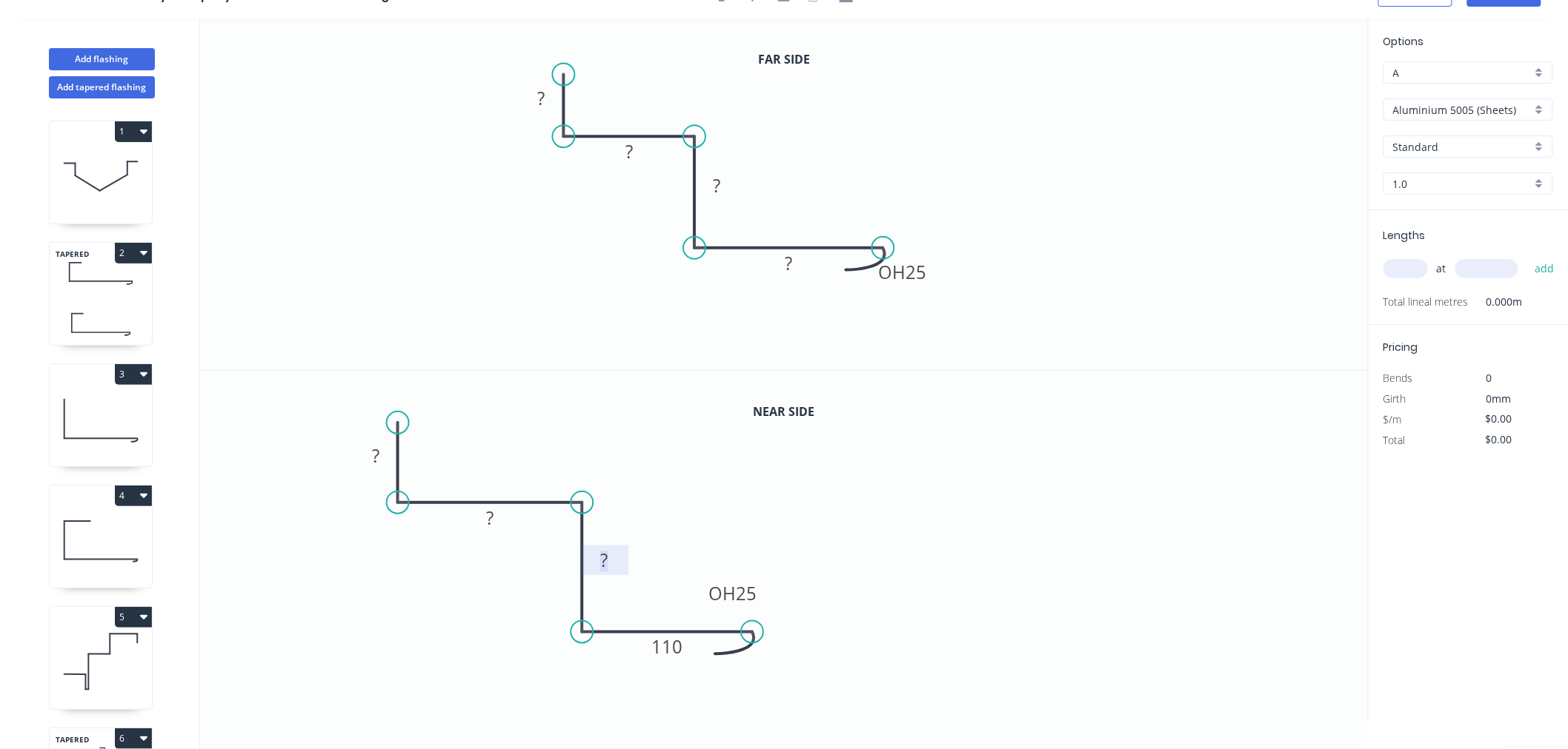
click at [611, 558] on rect at bounding box center [605, 561] width 30 height 20
click at [500, 518] on rect at bounding box center [490, 519] width 30 height 20
click at [379, 455] on rect at bounding box center [375, 457] width 30 height 20
click at [798, 267] on rect at bounding box center [789, 264] width 30 height 20
click at [726, 181] on rect at bounding box center [716, 187] width 30 height 20
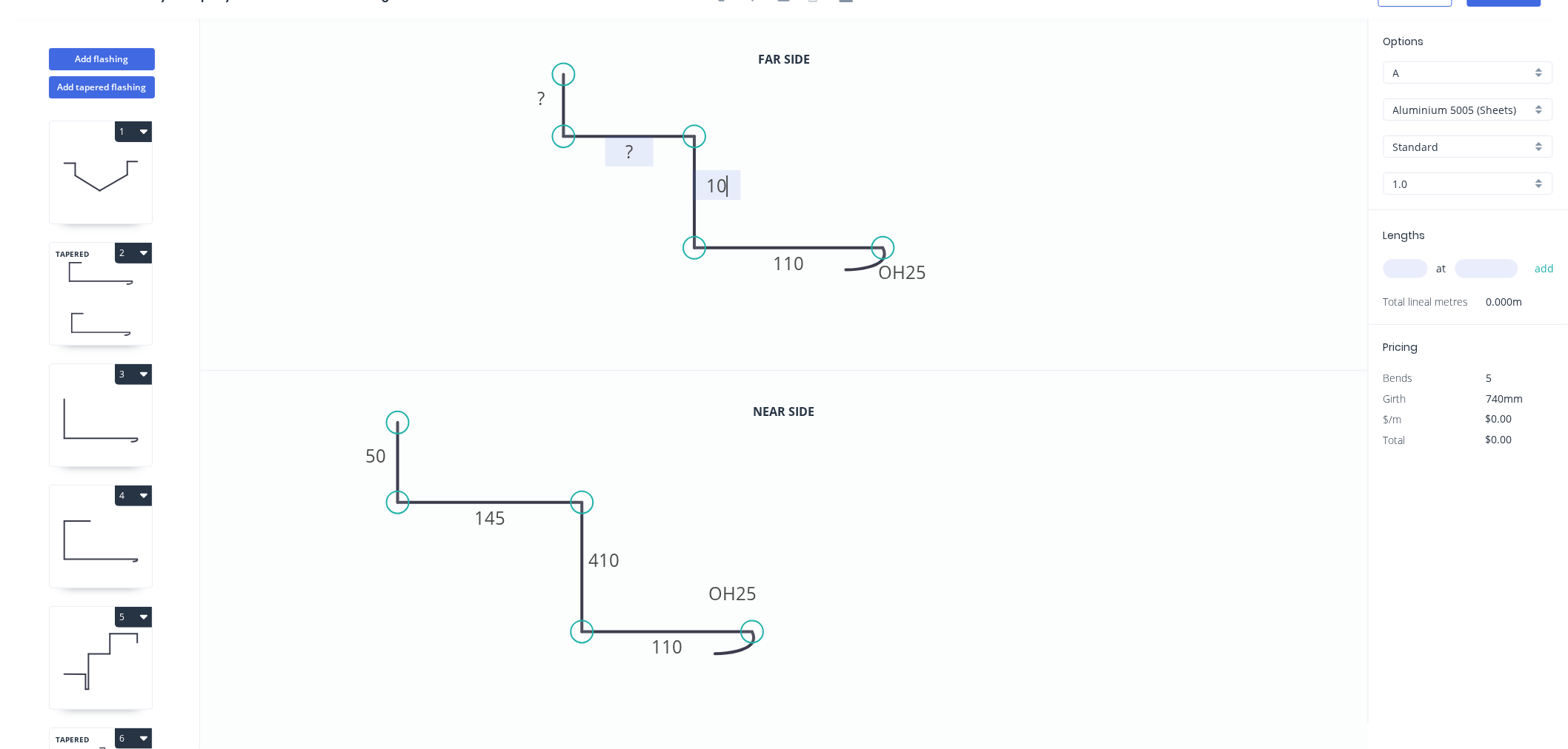
click at [637, 160] on rect at bounding box center [628, 153] width 30 height 20
click at [546, 96] on rect at bounding box center [541, 99] width 30 height 20
click at [975, 170] on icon "0 50 145 10 OH 25 110" at bounding box center [784, 194] width 1168 height 352
click at [1501, 110] on input "Aluminium 5005 (Sheets)" at bounding box center [1462, 110] width 138 height 15
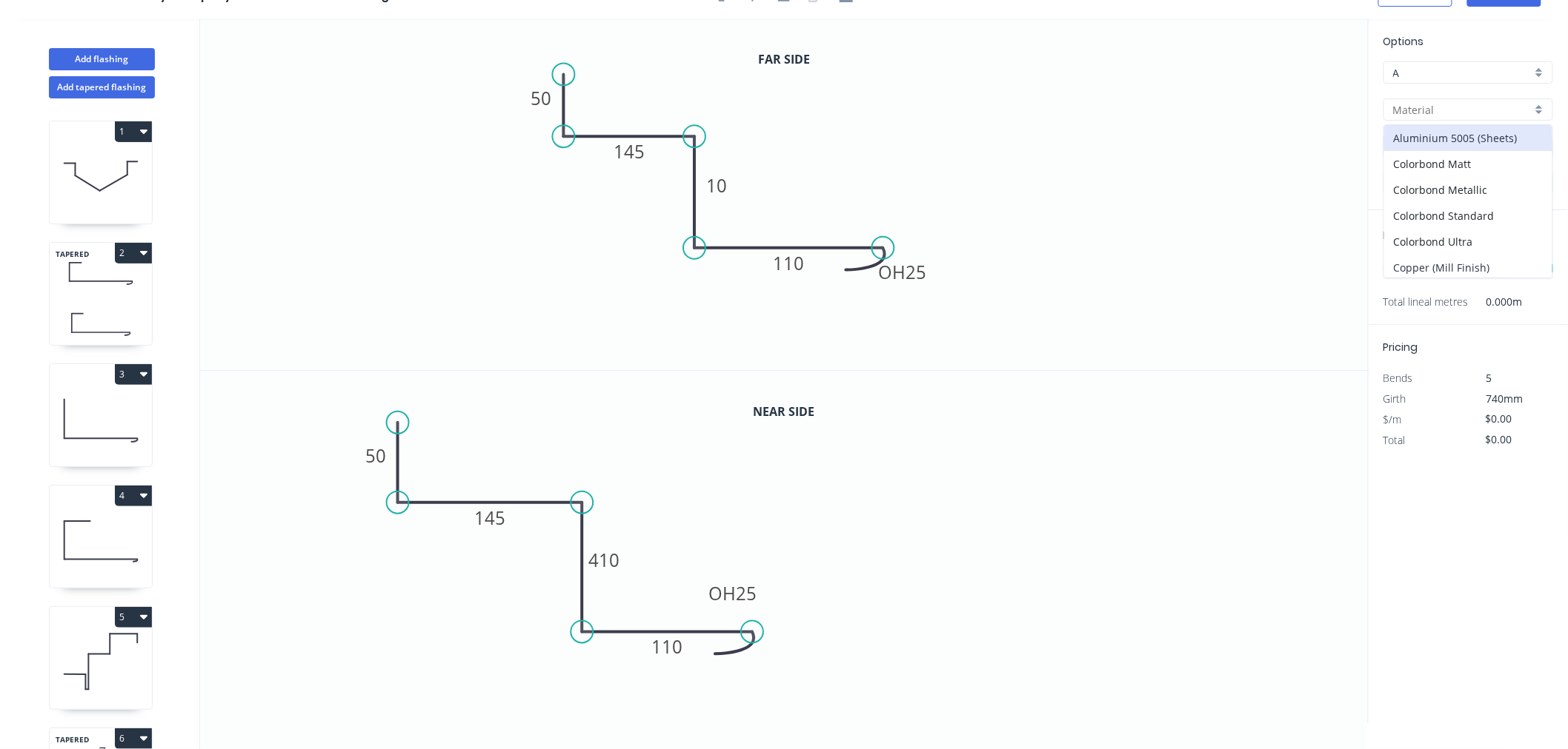
click at [1482, 257] on div "Copper (Mill Finish)" at bounding box center [1467, 268] width 168 height 26
type input "Copper (Mill Finish)"
type input "Mill Finish"
type input "0.55"
type input "$144.05"
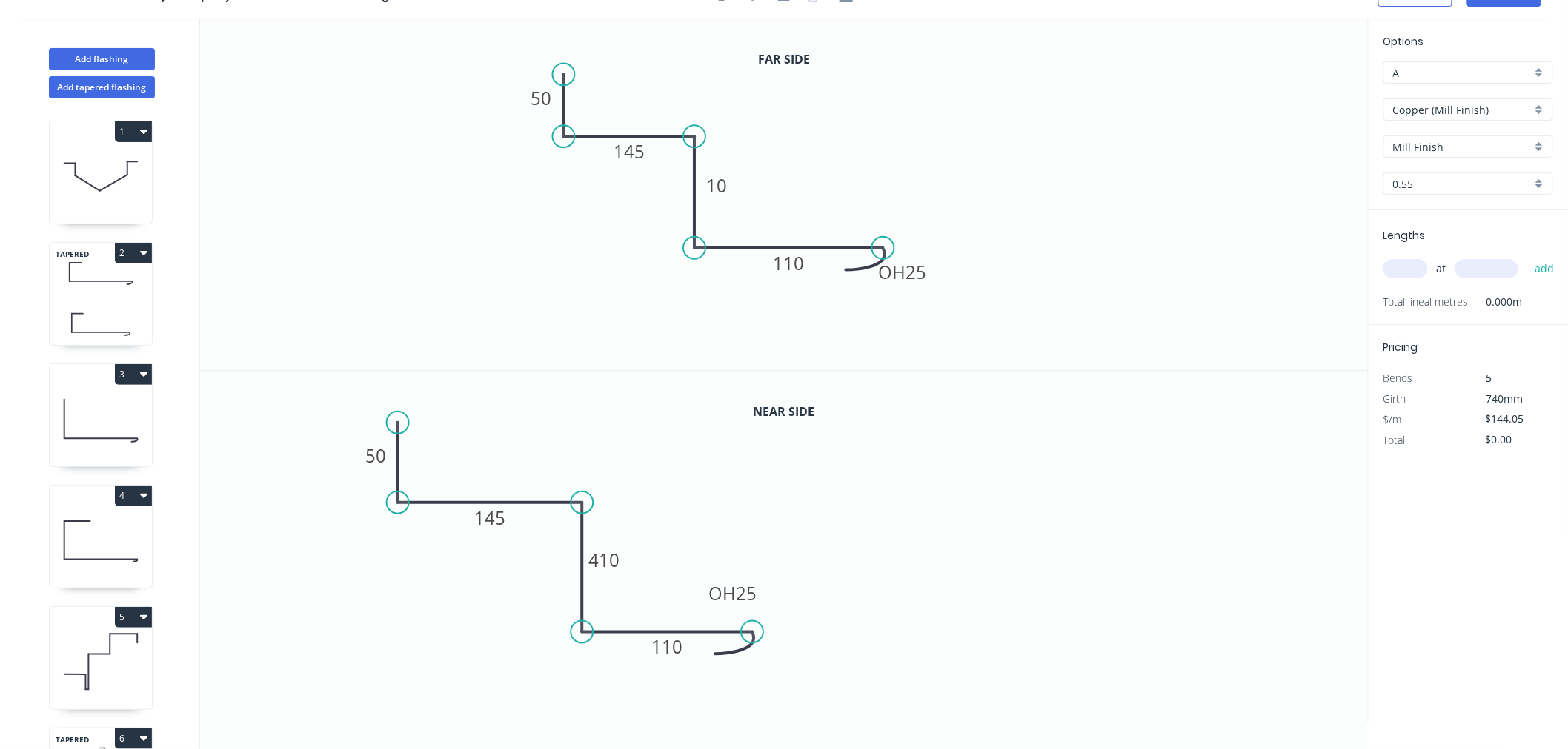
click at [1421, 261] on input "text" at bounding box center [1405, 268] width 44 height 20
type input "1"
type input "3000"
click at [1527, 256] on button "add" at bounding box center [1544, 269] width 35 height 26
type input "$432.15"
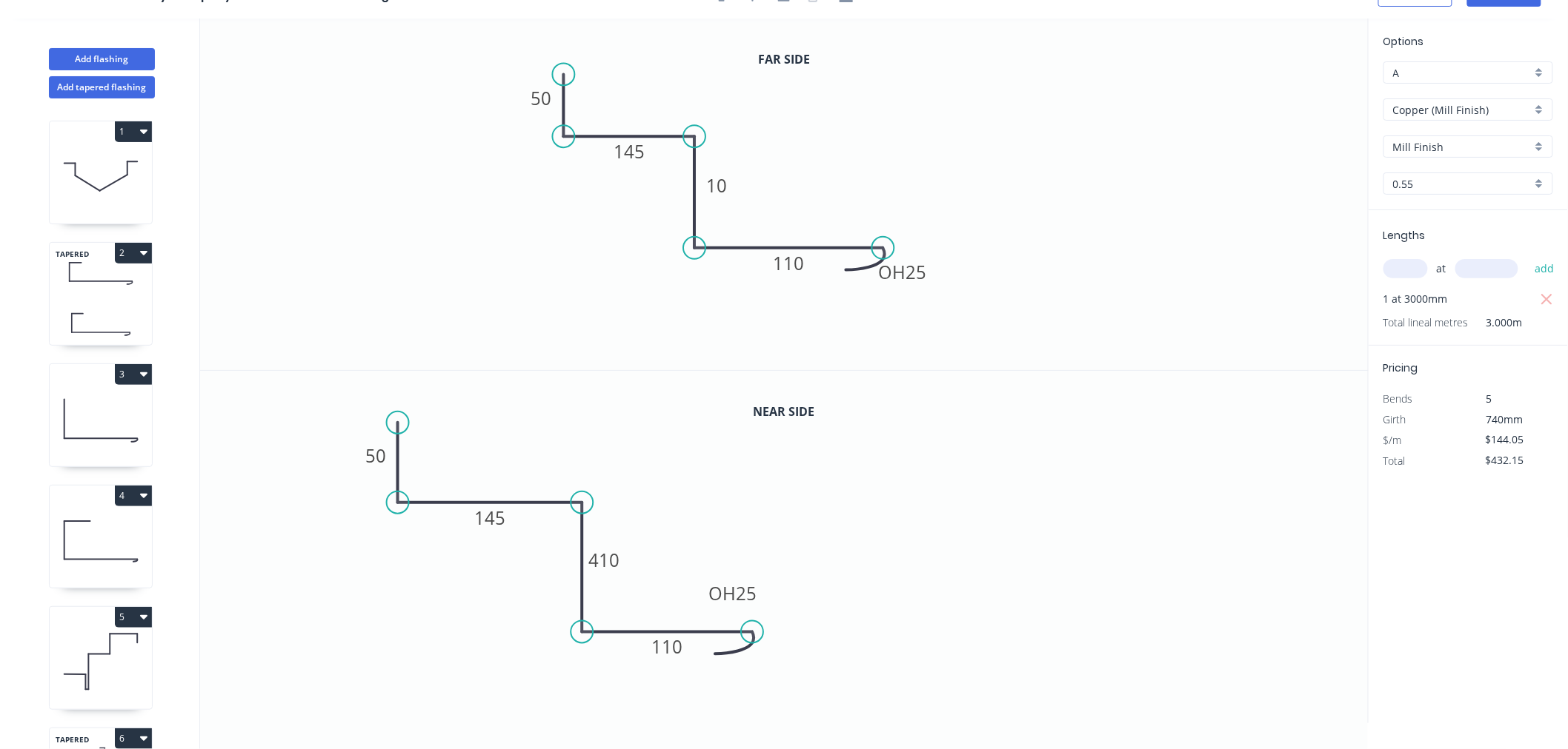
scroll to position [0, 0]
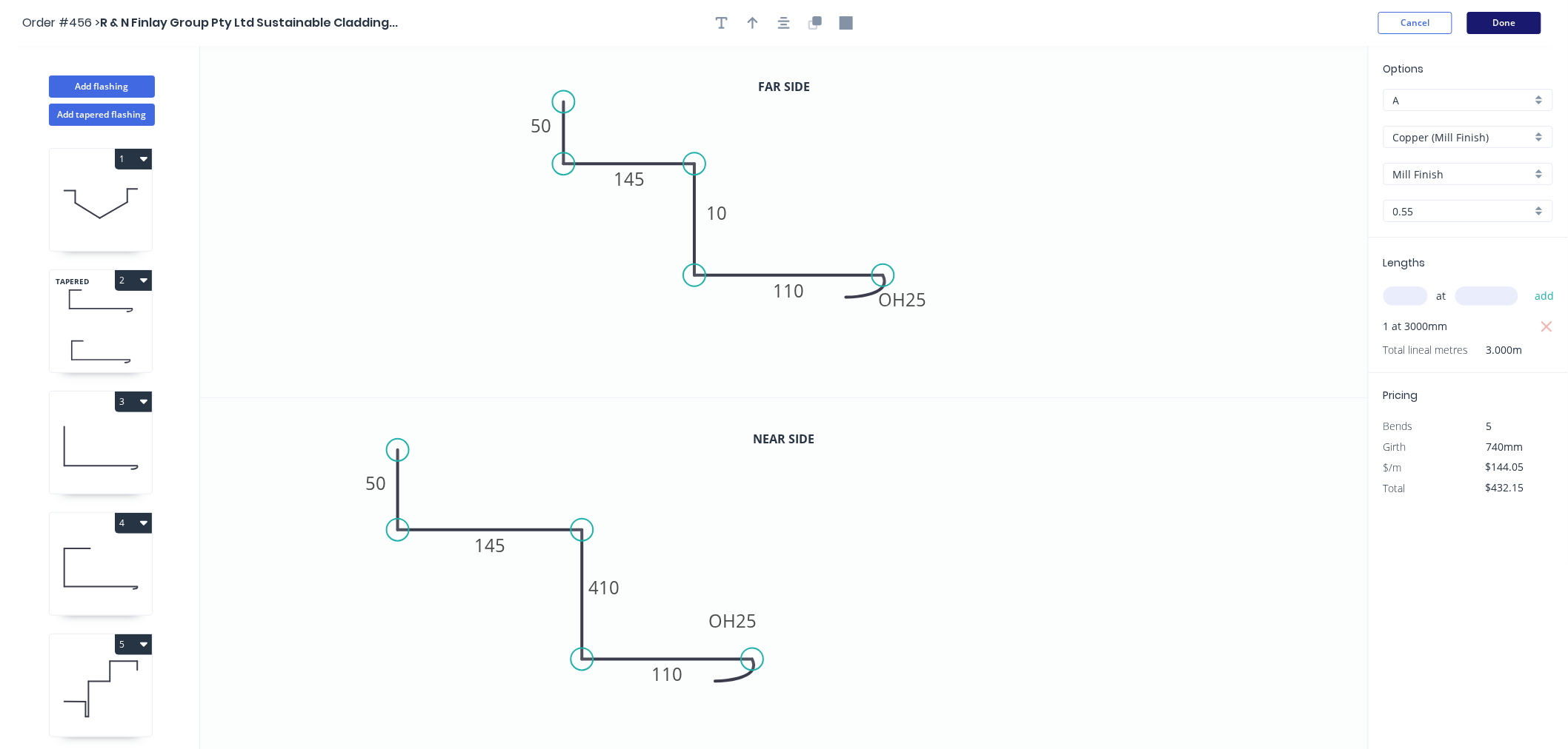
click at [1532, 22] on button "Done" at bounding box center [1504, 23] width 74 height 22
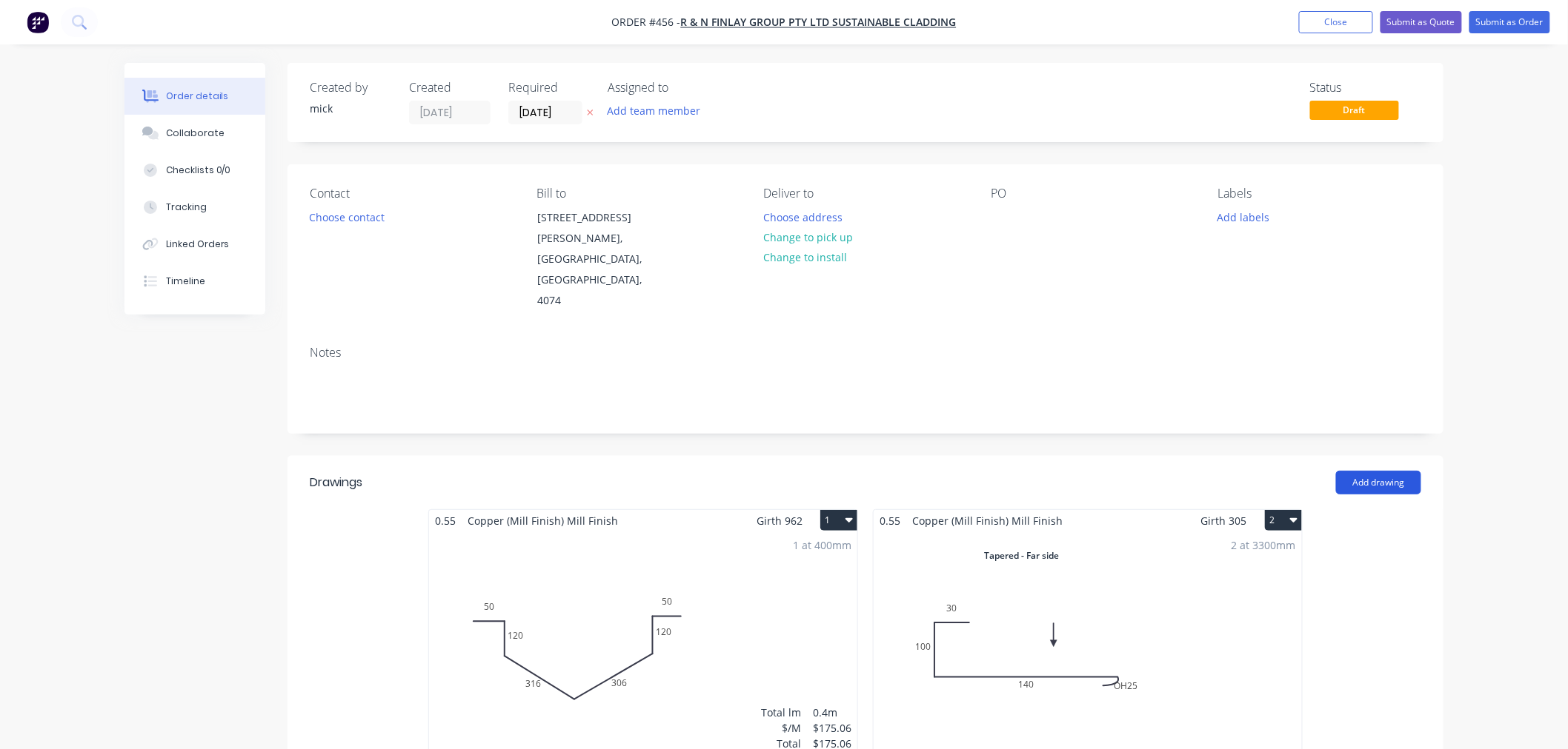
click at [1345, 471] on button "Add drawing" at bounding box center [1379, 483] width 85 height 24
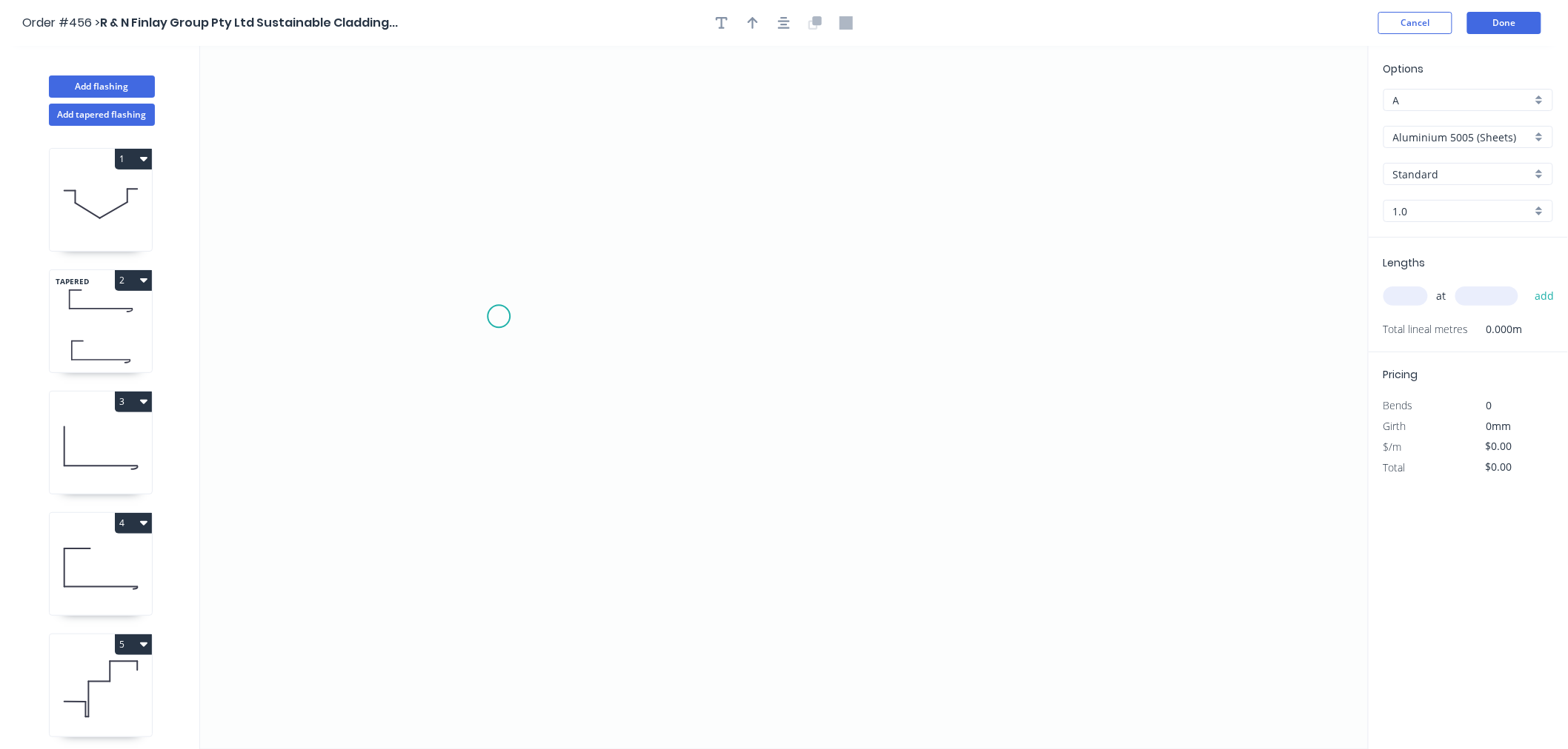
click at [499, 317] on icon "0" at bounding box center [784, 397] width 1168 height 703
click at [498, 187] on icon "0" at bounding box center [784, 397] width 1168 height 703
click at [783, 193] on icon "0 ?" at bounding box center [784, 397] width 1168 height 703
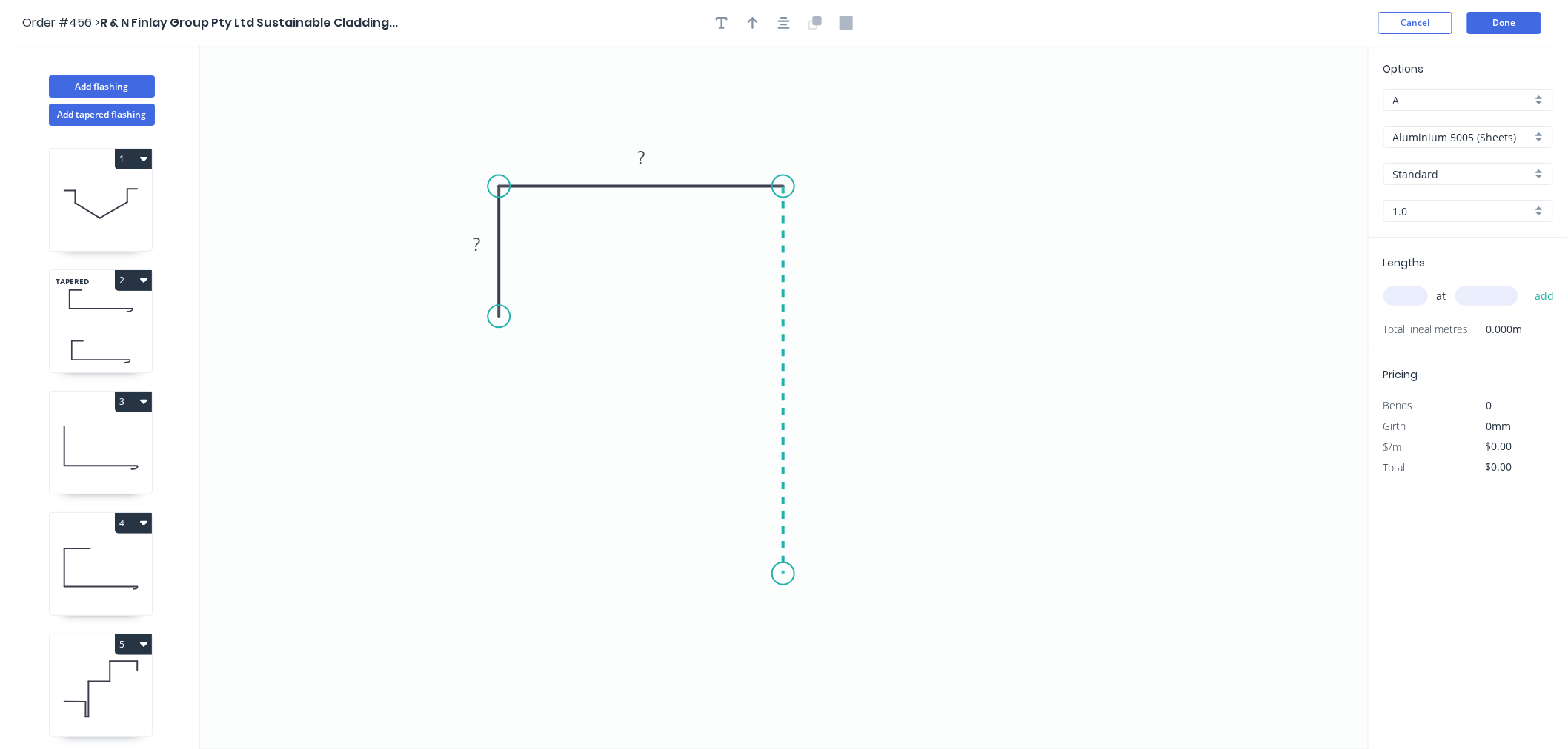
click at [797, 574] on icon "0 ? ?" at bounding box center [784, 397] width 1168 height 703
click at [808, 573] on icon "0 ? ? ?" at bounding box center [784, 397] width 1168 height 703
click at [819, 443] on icon "0 ? ? ? ?" at bounding box center [784, 397] width 1168 height 703
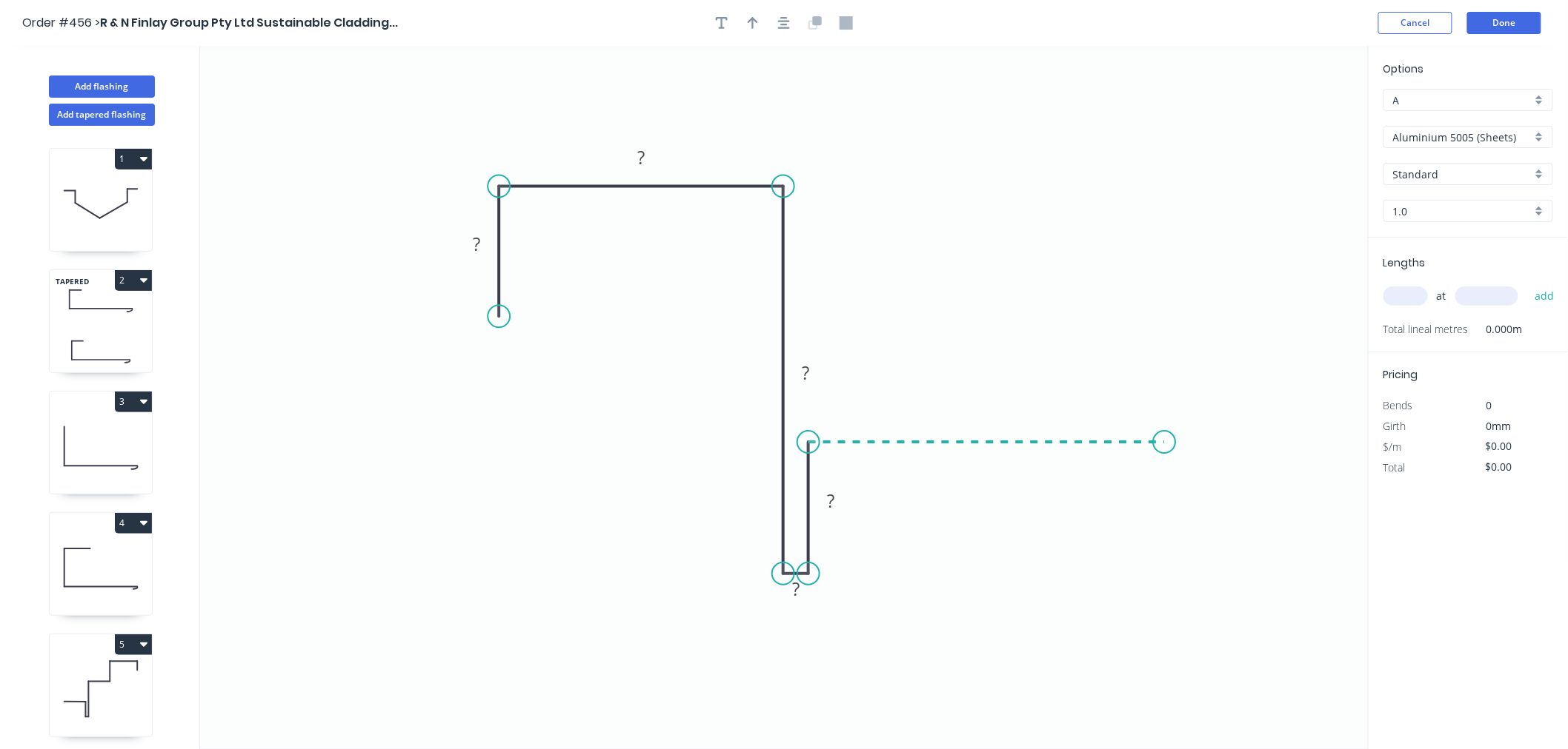
click at [1165, 463] on icon "0 ? ? ? ? ?" at bounding box center [784, 397] width 1168 height 703
click at [1165, 550] on icon "0 ? ? ? ? ? ?" at bounding box center [784, 397] width 1168 height 703
click at [1165, 550] on circle at bounding box center [1164, 550] width 22 height 22
click at [841, 613] on div "Hide measurement" at bounding box center [870, 608] width 149 height 31
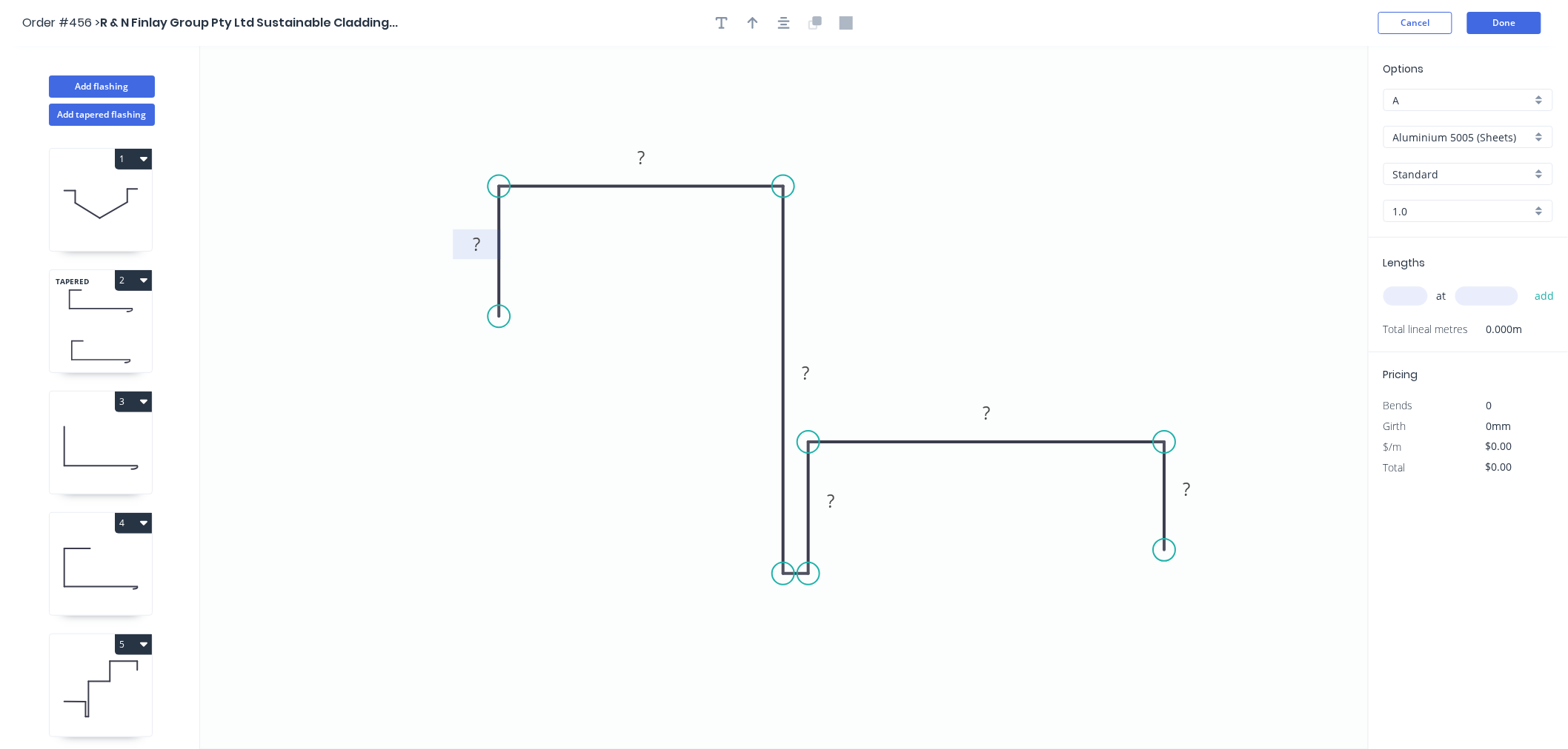
click at [489, 248] on rect at bounding box center [476, 245] width 30 height 20
click at [1146, 212] on icon "0 30 100 110 30 120 50" at bounding box center [784, 397] width 1168 height 703
click at [1457, 136] on input "Aluminium 5005 (Sheets)" at bounding box center [1462, 137] width 138 height 15
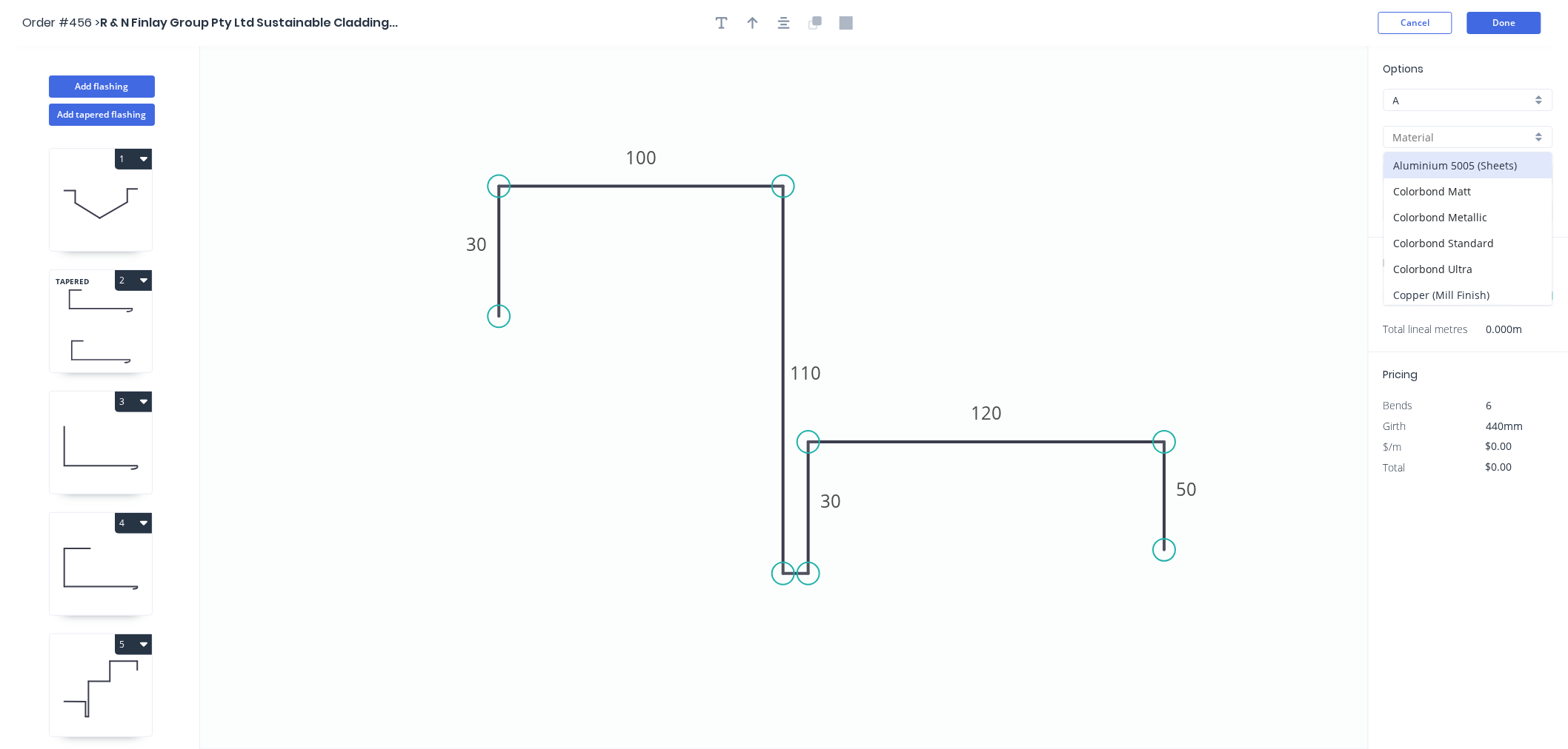
click at [1456, 291] on div "Copper (Mill Finish)" at bounding box center [1467, 295] width 168 height 26
type input "Copper (Mill Finish)"
type input "Mill Finish"
type input "0.55"
type input "$93.96"
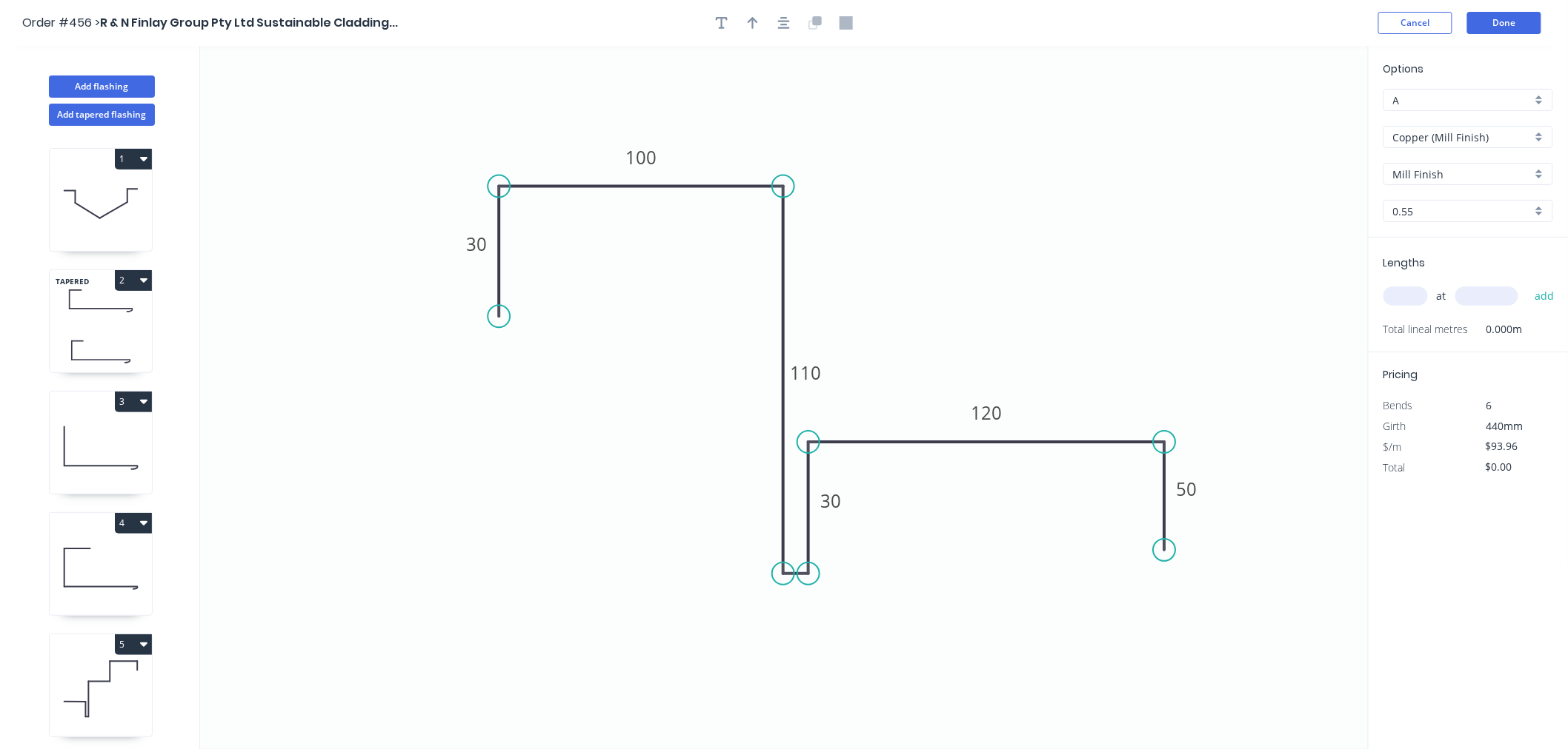
click at [1415, 291] on input "text" at bounding box center [1405, 296] width 44 height 20
type input "2"
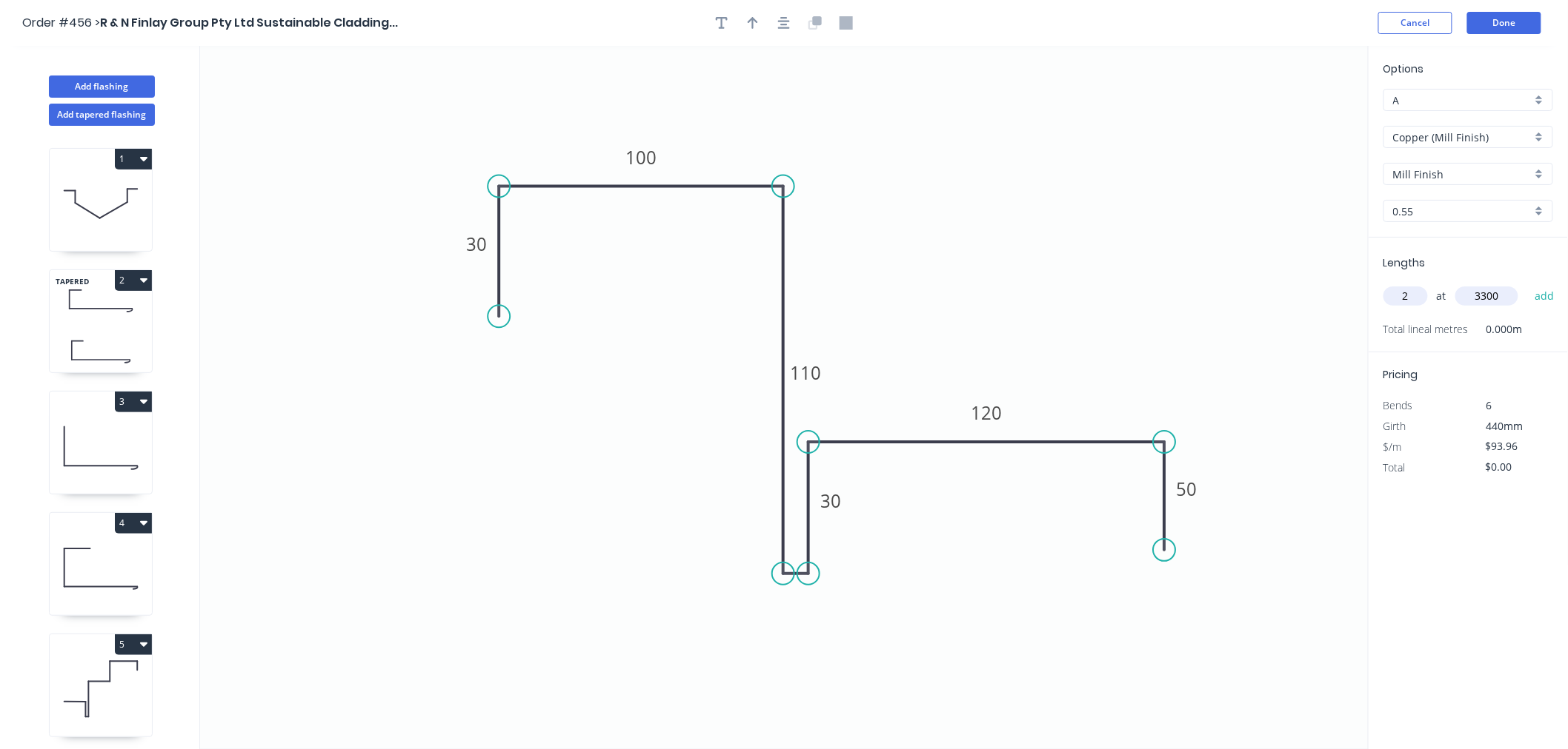
type input "3300"
click at [1527, 284] on button "add" at bounding box center [1544, 297] width 35 height 26
type input "$620.14"
type input "3"
type input "3300"
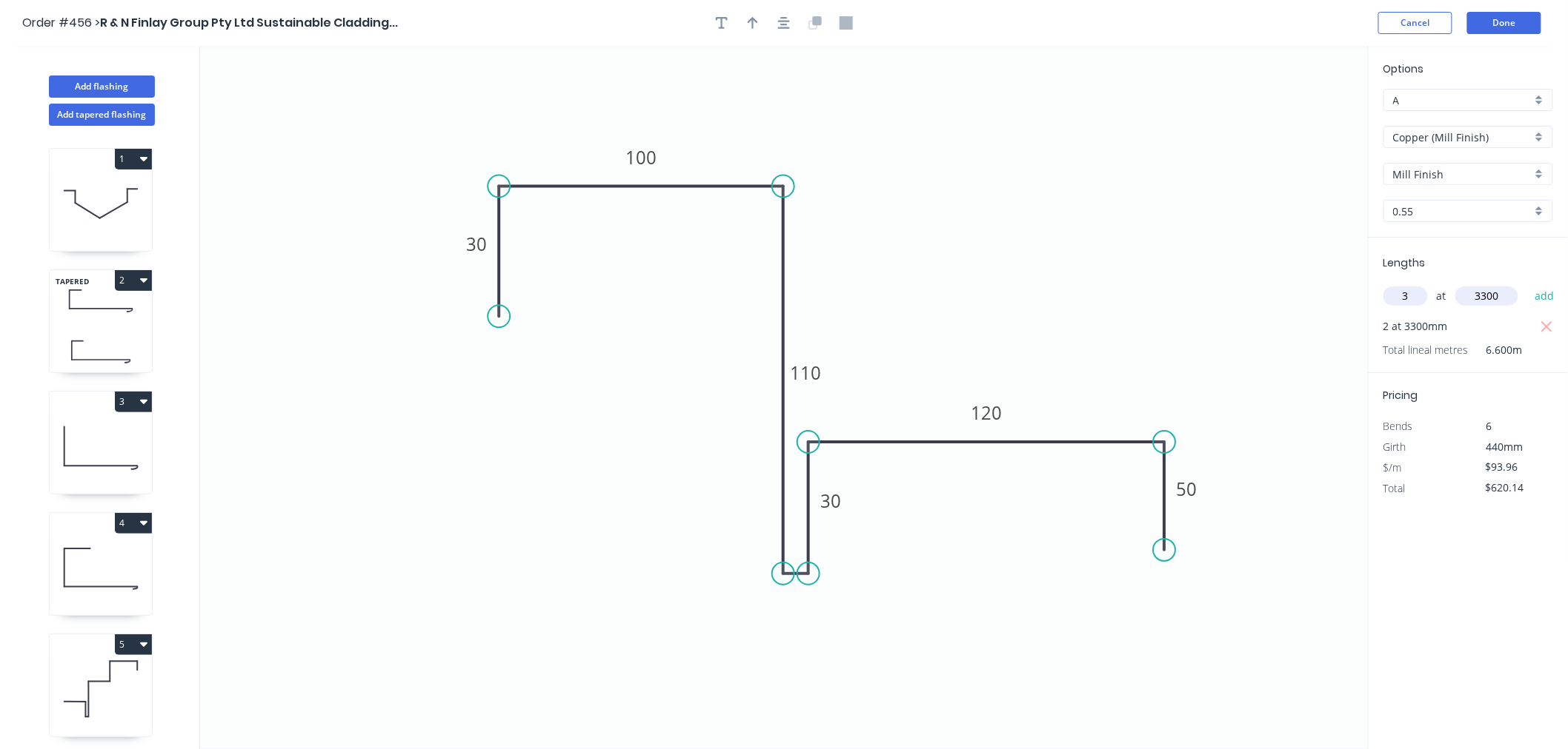
click at [1527, 284] on button "add" at bounding box center [1544, 297] width 35 height 26
type input "$1,550.34"
click at [1501, 14] on button "Done" at bounding box center [1504, 23] width 74 height 22
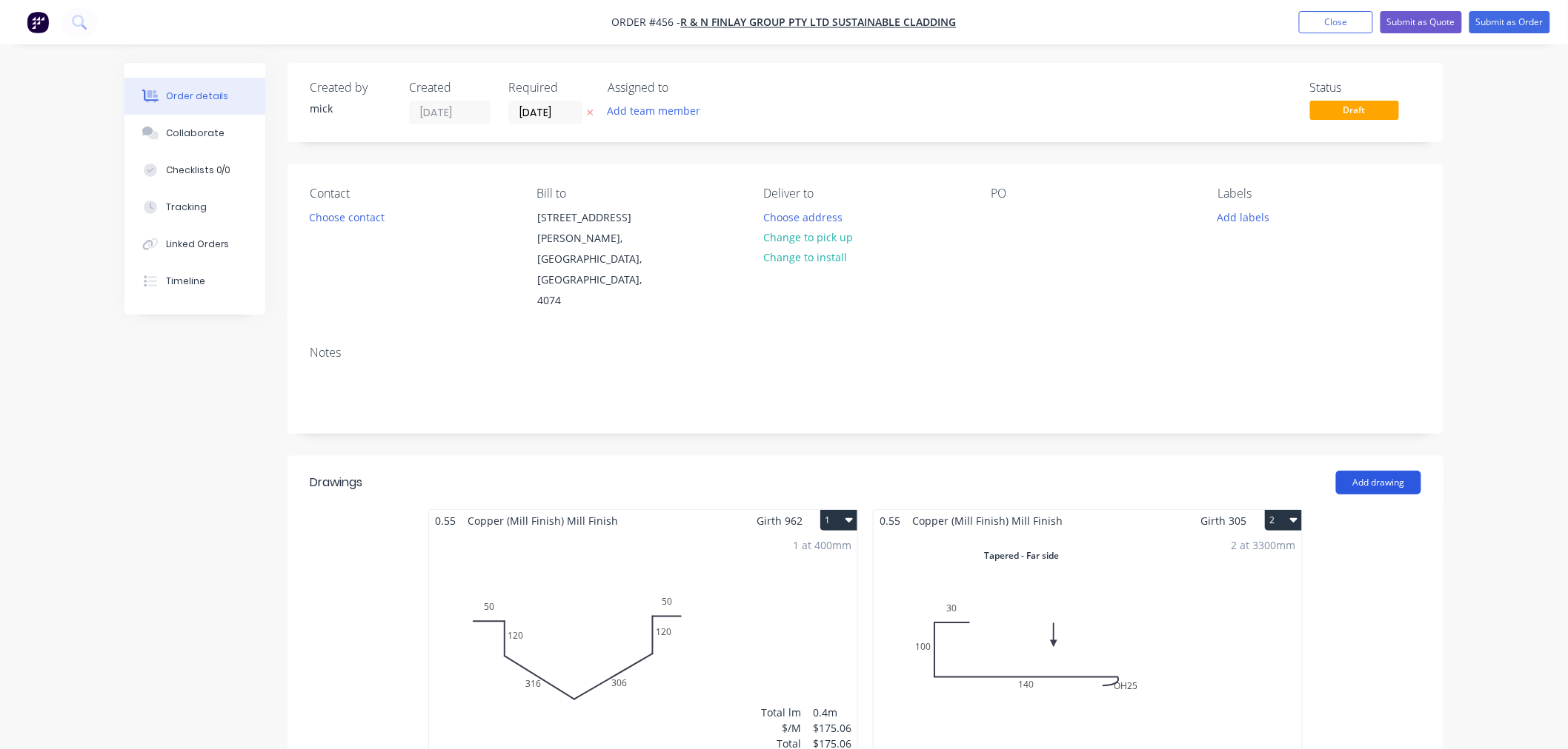
click at [1403, 471] on button "Add drawing" at bounding box center [1379, 483] width 85 height 24
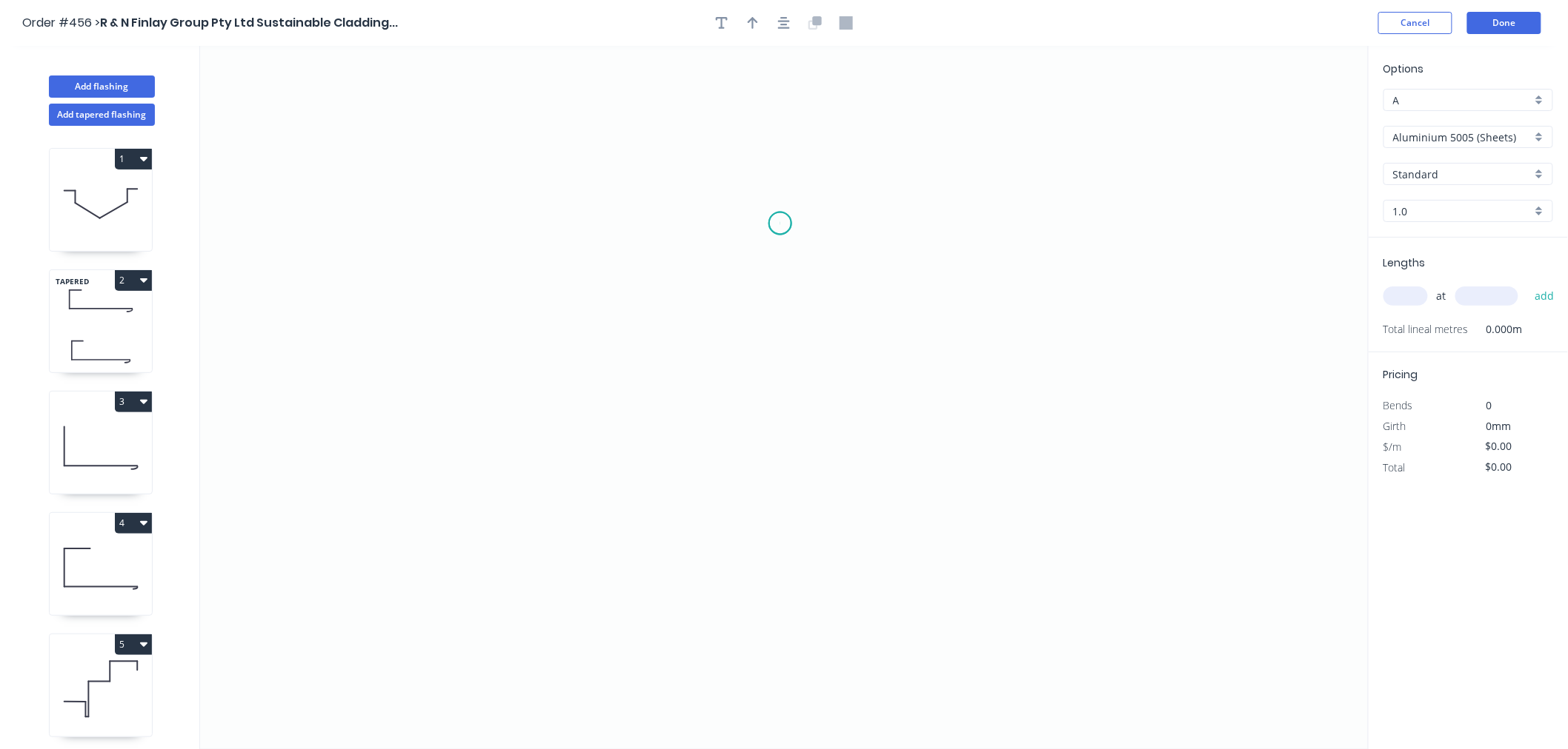
click at [780, 223] on icon "0" at bounding box center [784, 397] width 1168 height 703
click at [532, 228] on icon "0" at bounding box center [784, 397] width 1168 height 703
click at [530, 382] on icon "0 ?" at bounding box center [784, 397] width 1168 height 703
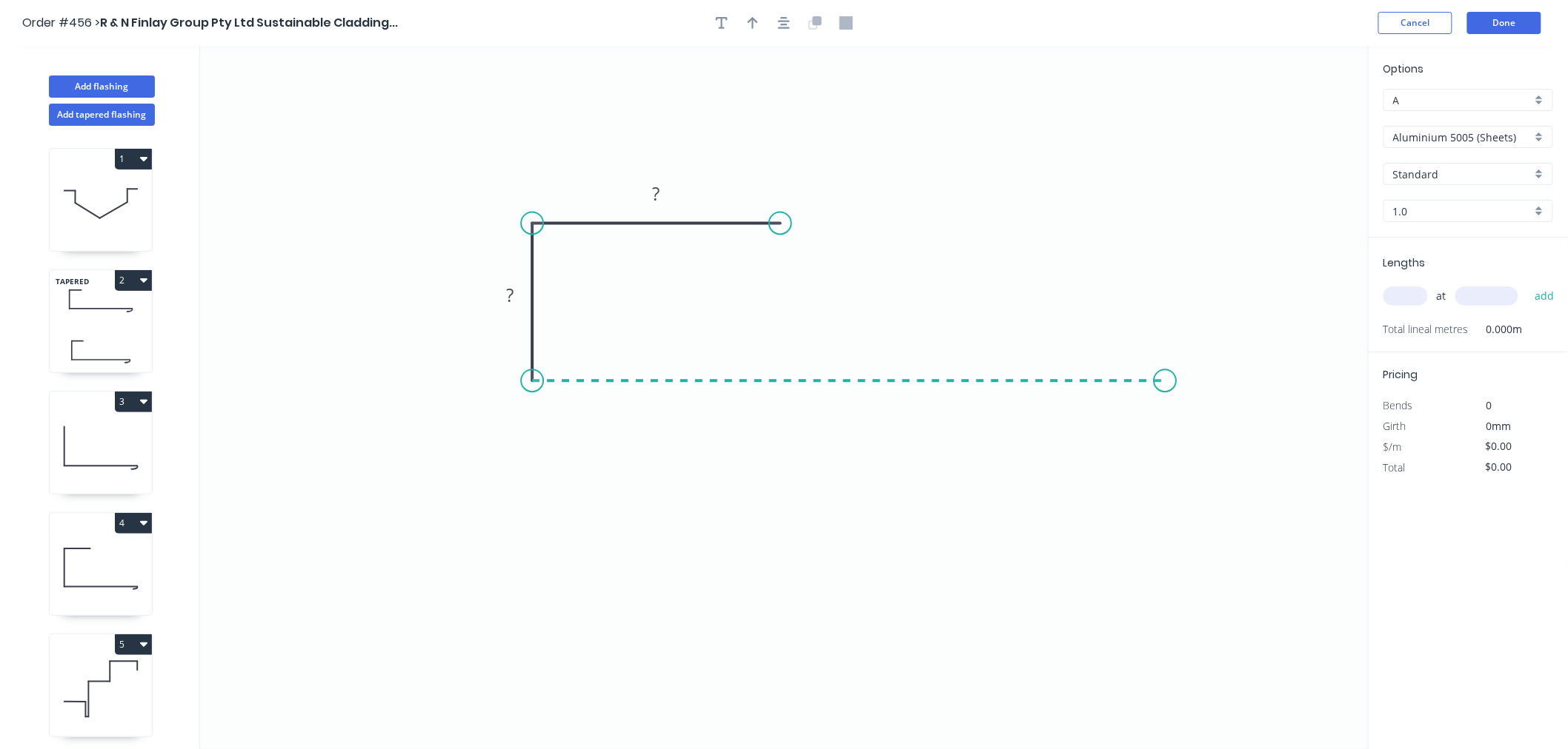
click at [1166, 372] on icon "0 ? ?" at bounding box center [784, 397] width 1168 height 703
click at [1166, 372] on circle at bounding box center [1165, 381] width 22 height 22
click at [1164, 382] on circle at bounding box center [1165, 381] width 22 height 22
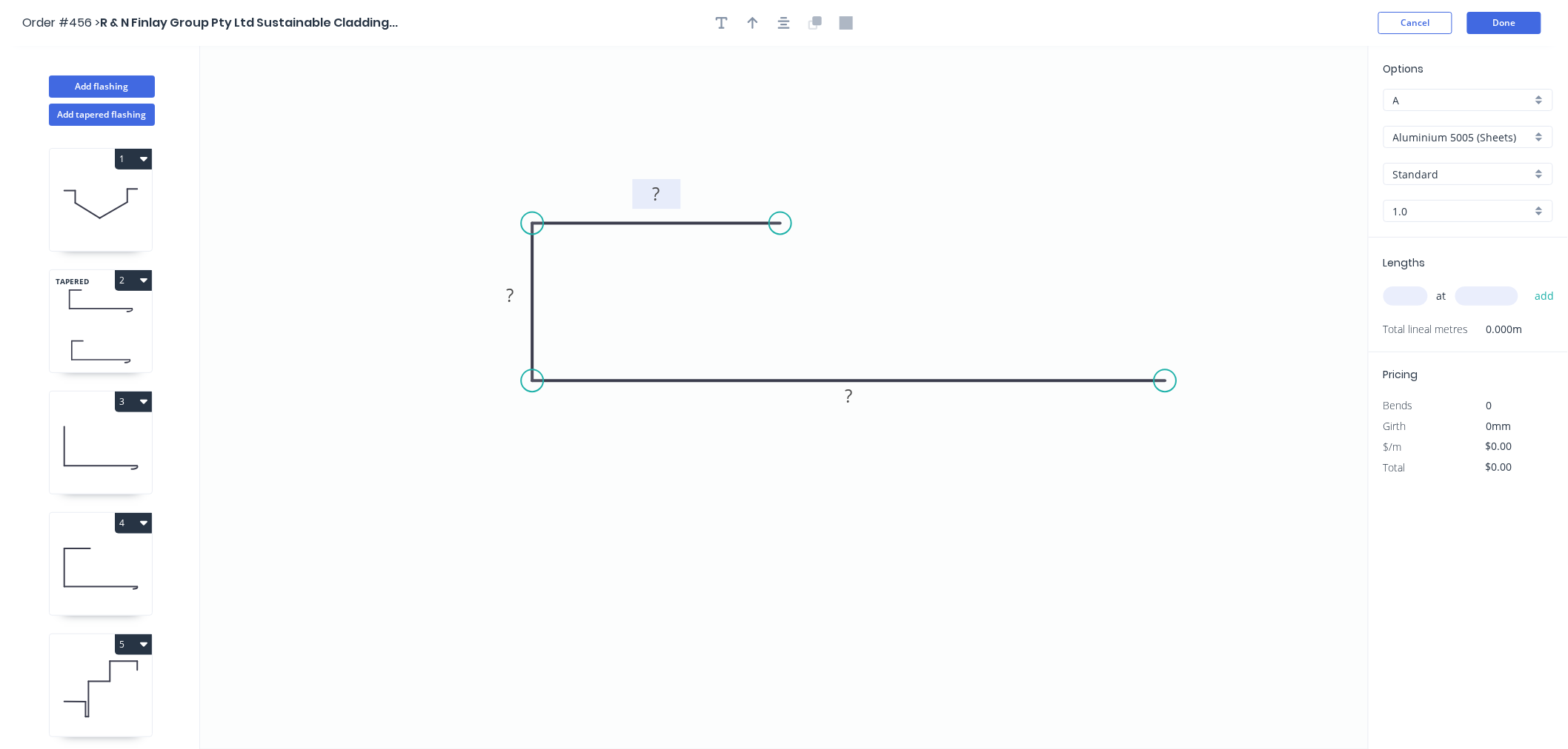
click at [669, 191] on rect at bounding box center [657, 195] width 30 height 20
click at [962, 193] on icon "0 100 28 150" at bounding box center [784, 397] width 1168 height 703
click at [1450, 130] on input "Aluminium 5005 (Sheets)" at bounding box center [1462, 137] width 138 height 15
click at [1469, 210] on div "Stainless Steel 304 No.4" at bounding box center [1467, 208] width 168 height 26
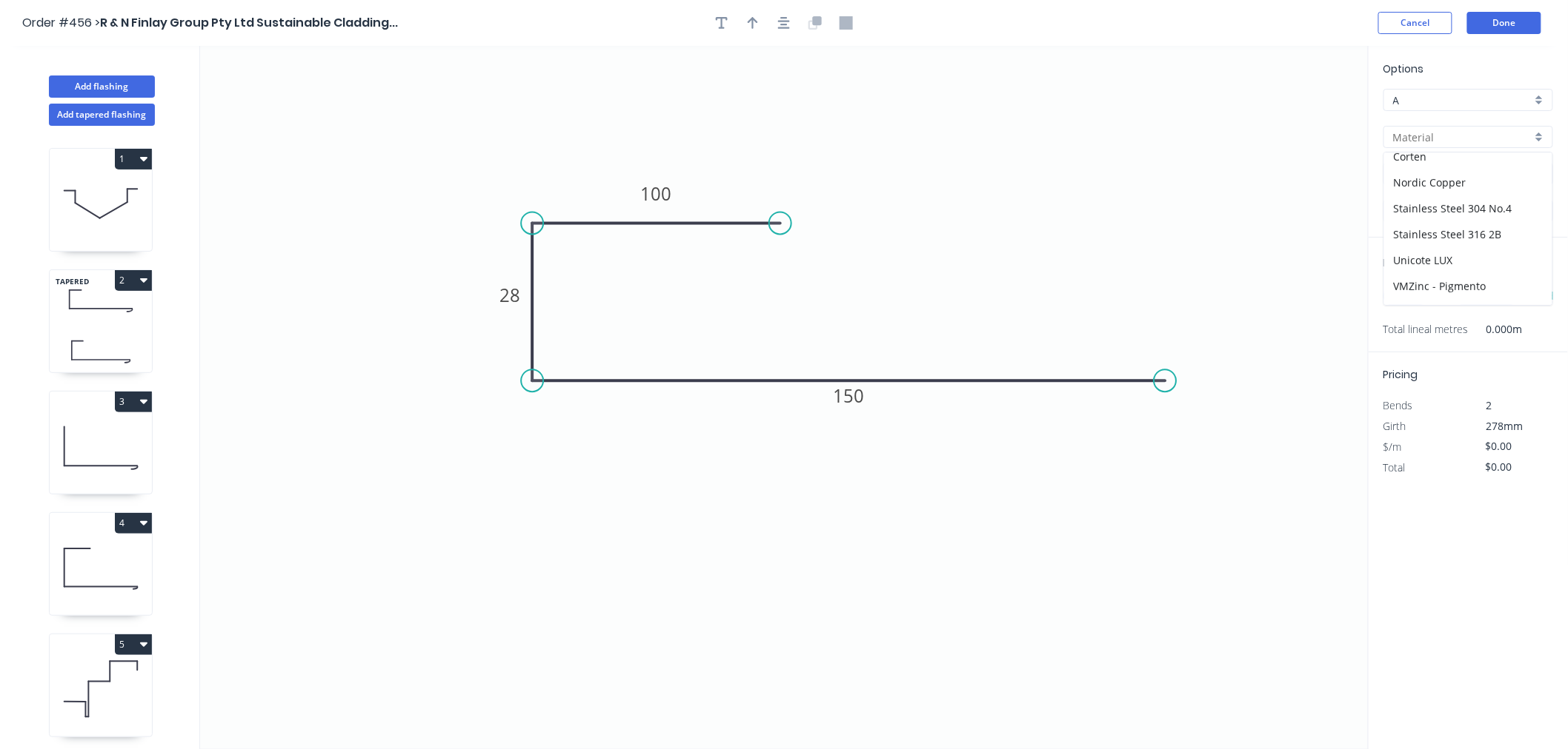
type input "Stainless Steel 304 No.4"
type input "304 No.4"
type input "0.55"
type input "$14.86"
click at [1414, 291] on input "text" at bounding box center [1405, 296] width 44 height 20
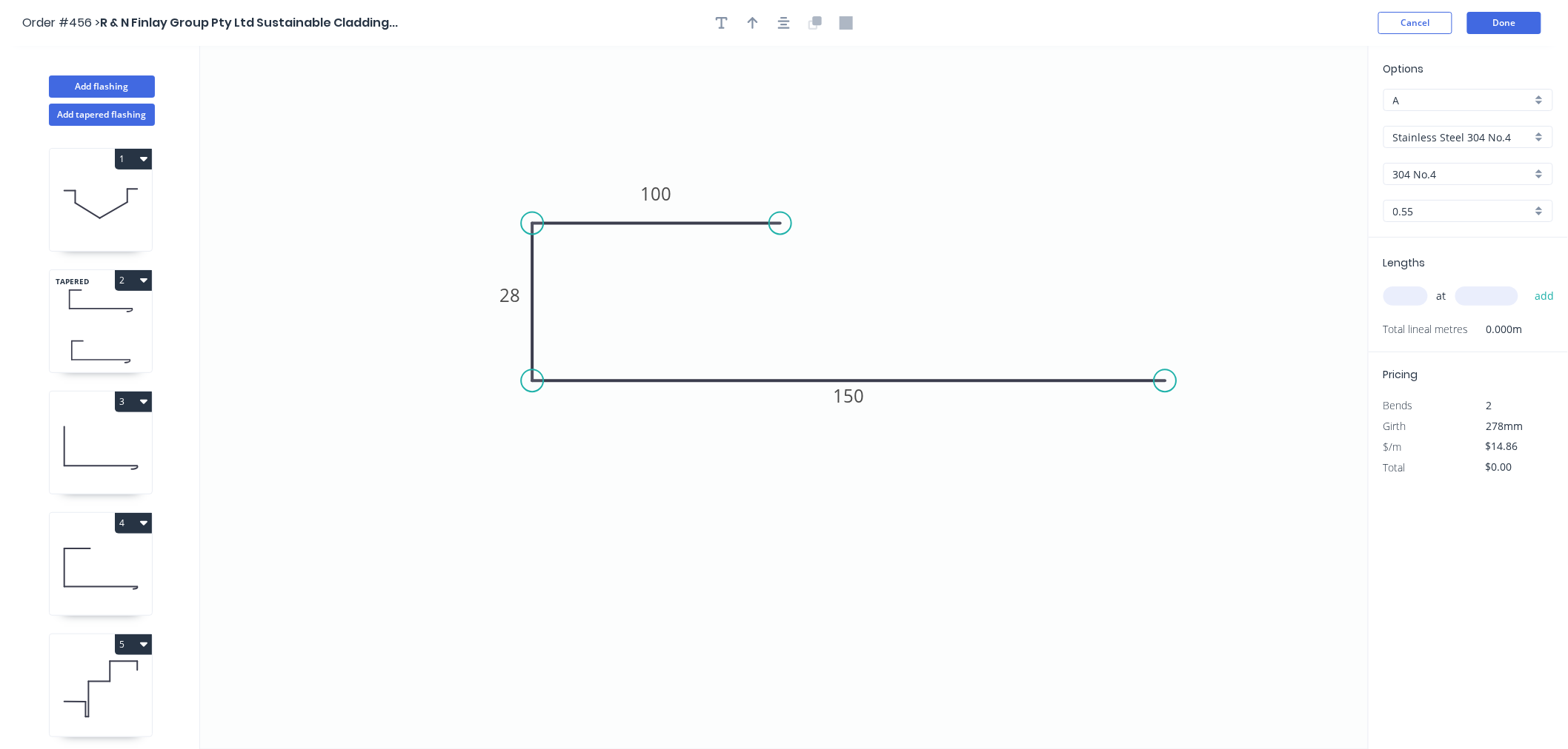
click at [1414, 291] on input "text" at bounding box center [1405, 296] width 44 height 20
click at [1414, 290] on input "text" at bounding box center [1405, 296] width 44 height 20
type input "10"
type input "3300"
click at [1527, 284] on button "add" at bounding box center [1544, 297] width 35 height 26
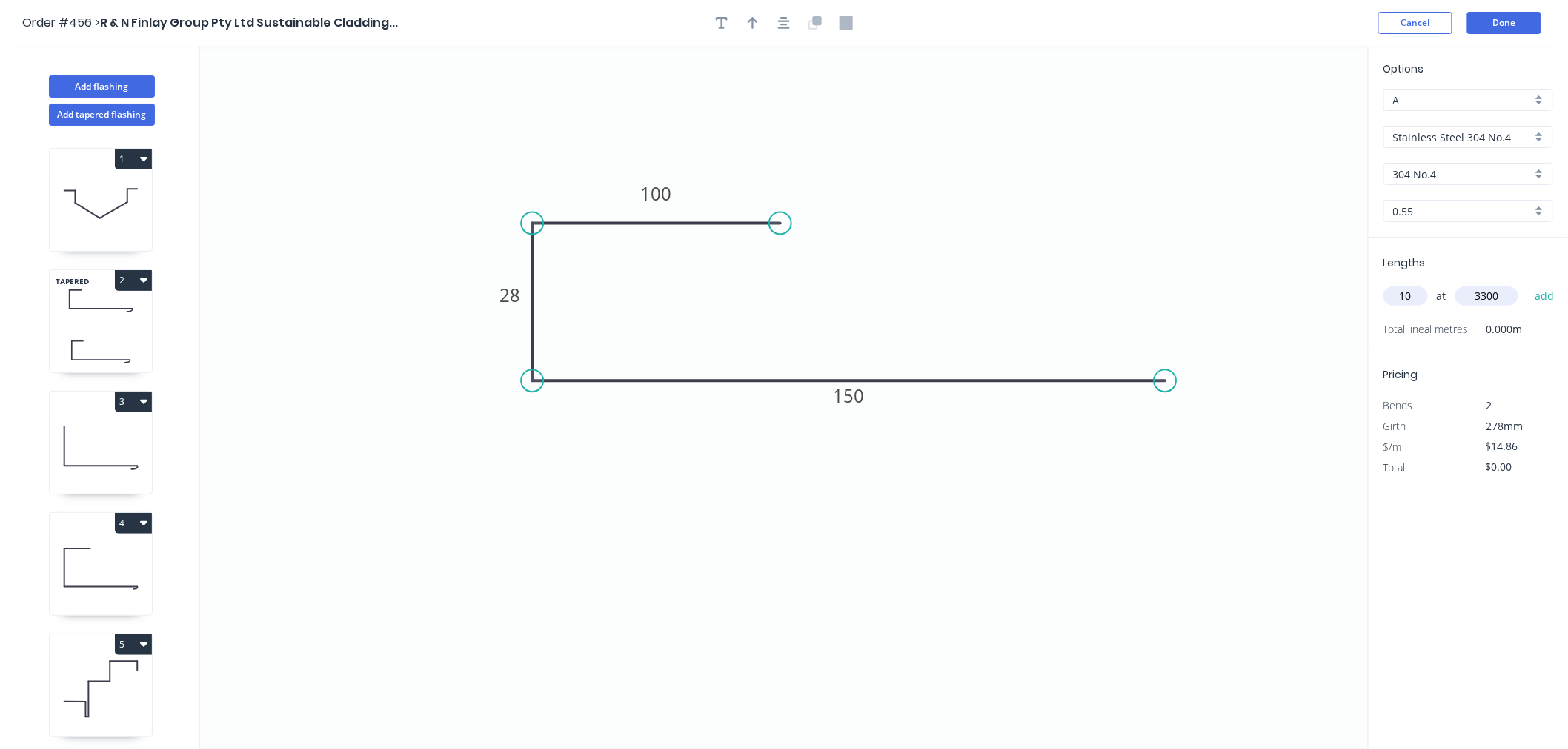
type input "$490.38"
click at [1515, 24] on button "Done" at bounding box center [1504, 23] width 74 height 22
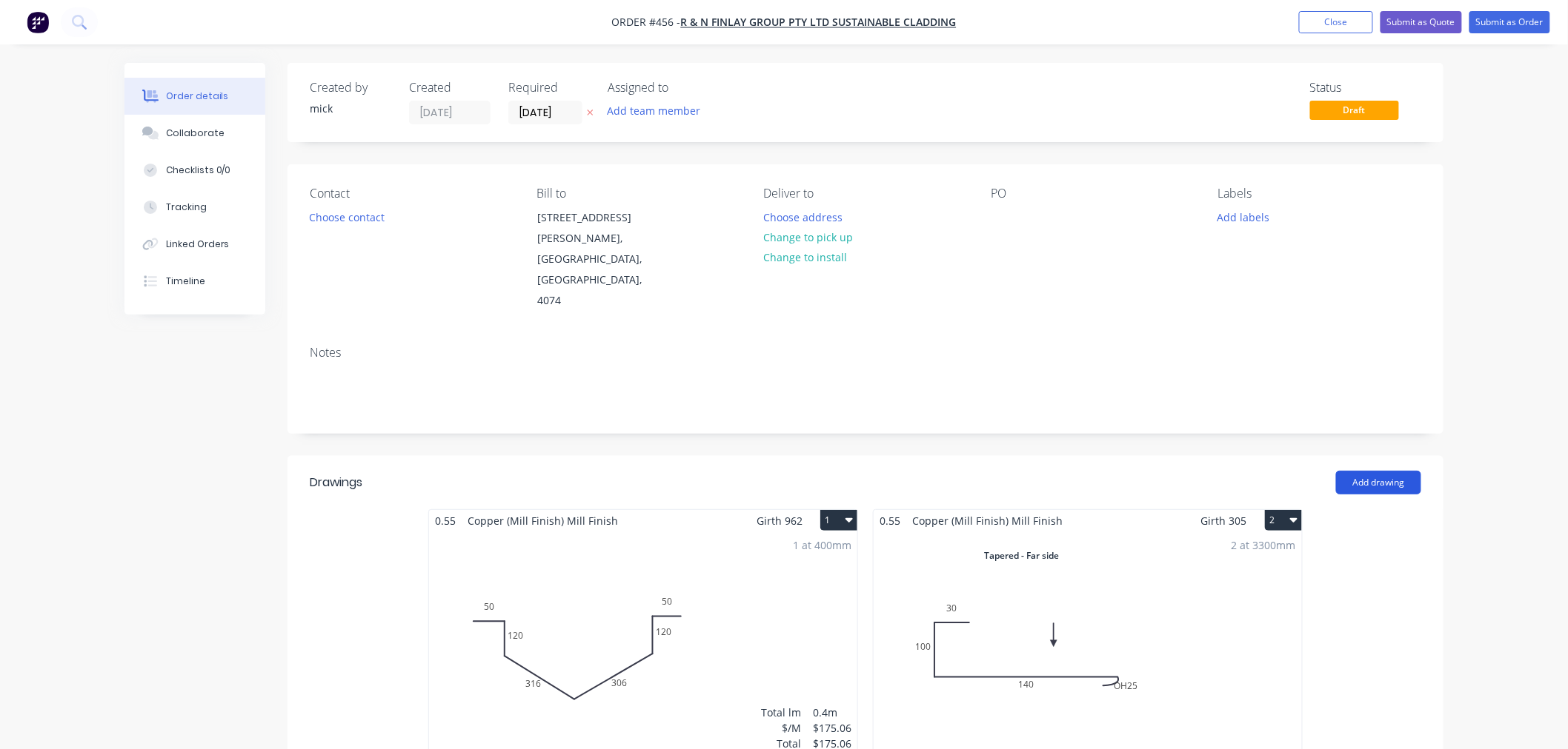
click at [1387, 471] on button "Add drawing" at bounding box center [1379, 483] width 85 height 24
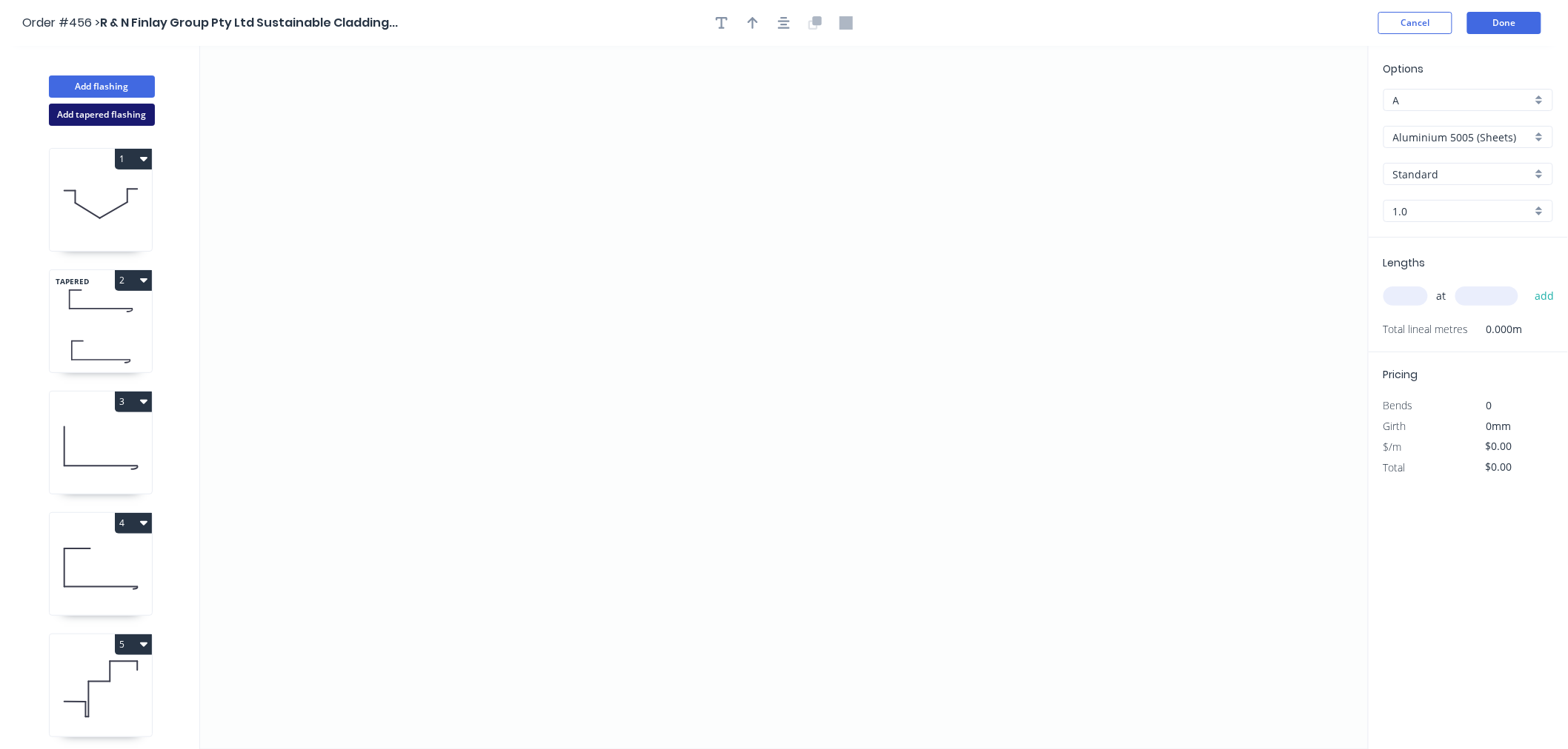
click at [113, 112] on button "Add tapered flashing" at bounding box center [101, 115] width 106 height 22
click at [576, 634] on icon "0" at bounding box center [784, 574] width 1168 height 353
click at [1068, 635] on icon "0" at bounding box center [784, 574] width 1168 height 353
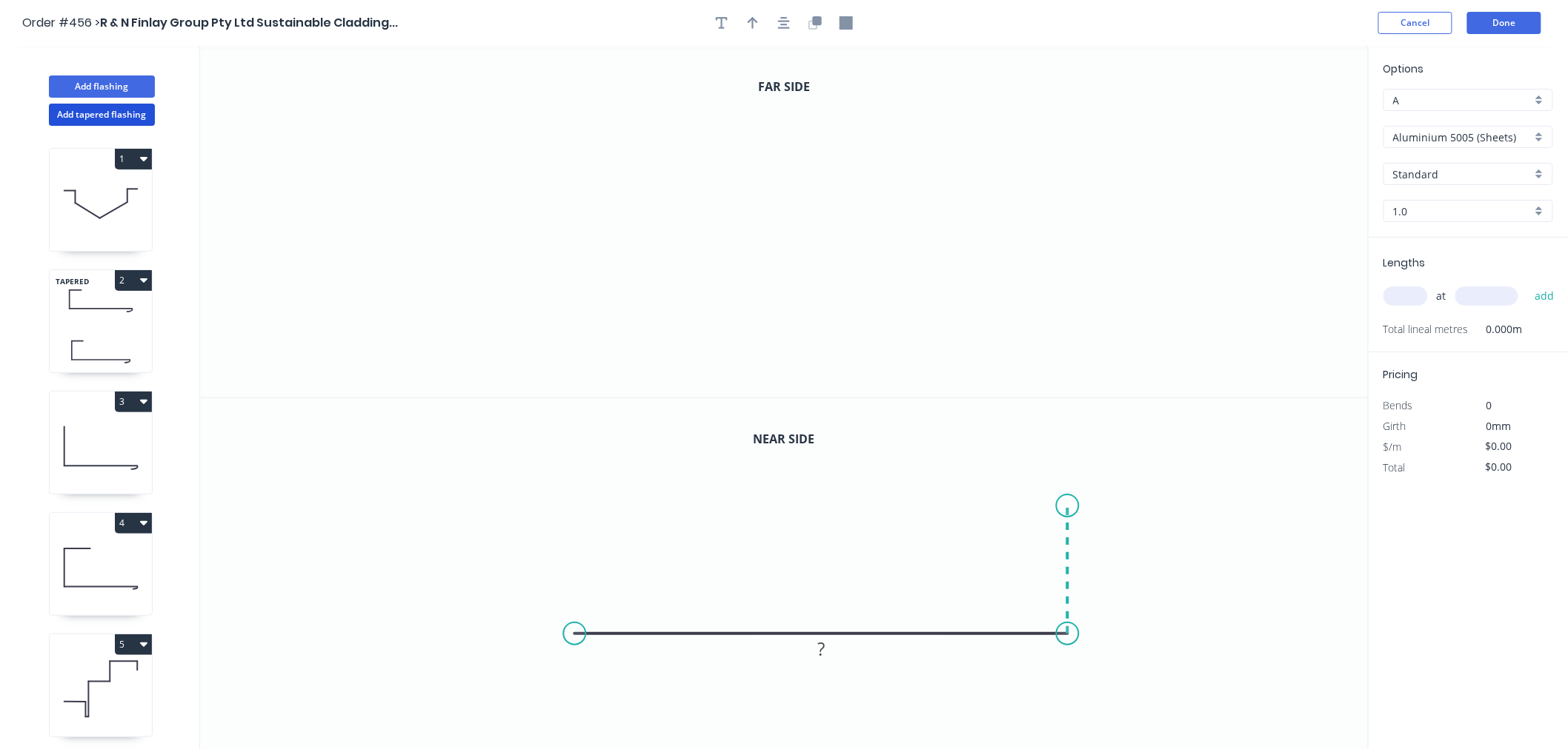
click at [1071, 505] on icon "0 ?" at bounding box center [784, 574] width 1168 height 353
click at [916, 501] on icon "0 ? ?" at bounding box center [784, 574] width 1168 height 353
click at [916, 501] on circle at bounding box center [916, 505] width 22 height 22
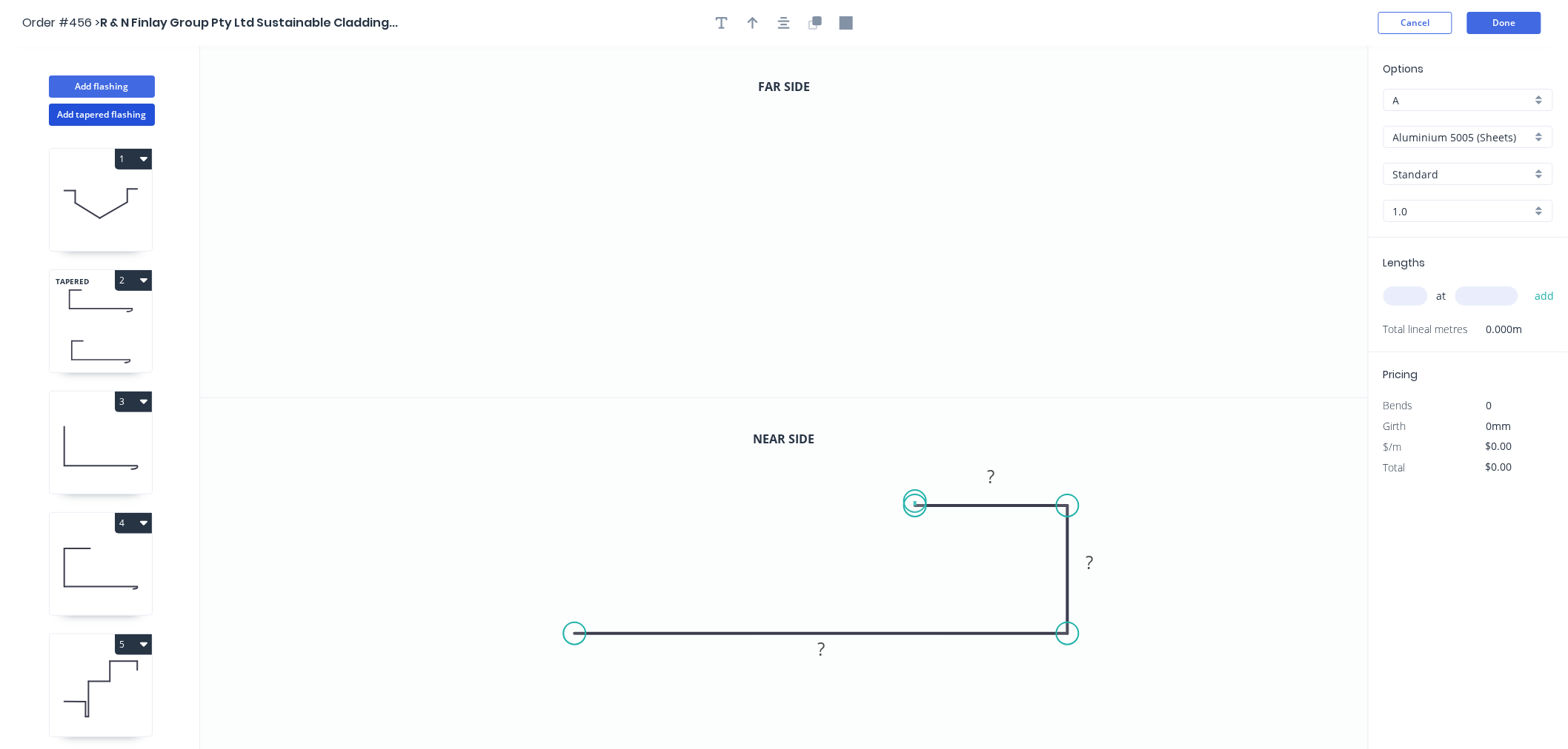
click at [916, 501] on circle at bounding box center [916, 505] width 22 height 22
click at [608, 299] on icon "0" at bounding box center [784, 222] width 1168 height 352
click at [995, 304] on icon "0" at bounding box center [784, 222] width 1168 height 352
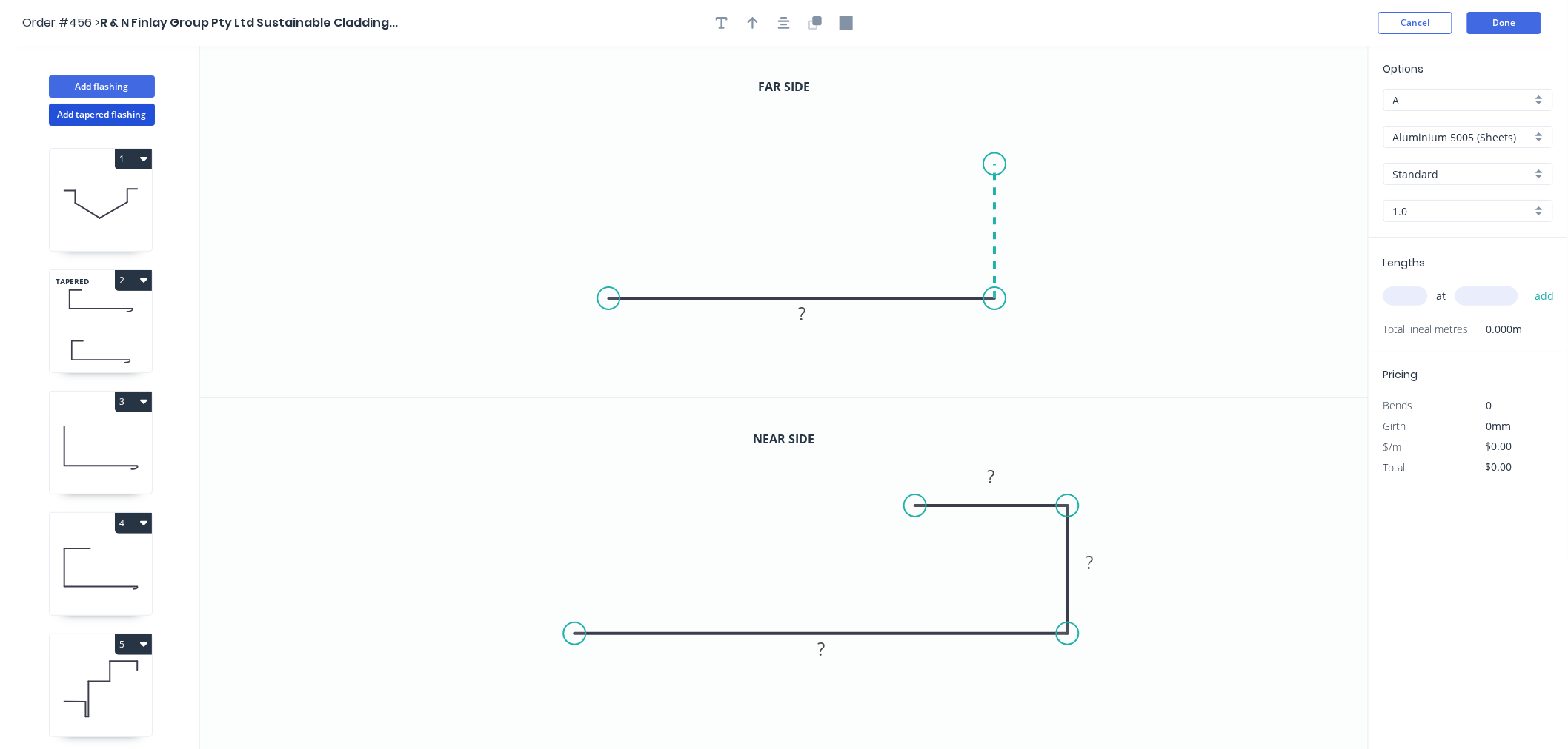
click at [994, 164] on icon at bounding box center [994, 231] width 0 height 135
click at [884, 157] on icon "0 ? ?" at bounding box center [784, 222] width 1168 height 352
click at [884, 157] on circle at bounding box center [884, 160] width 22 height 22
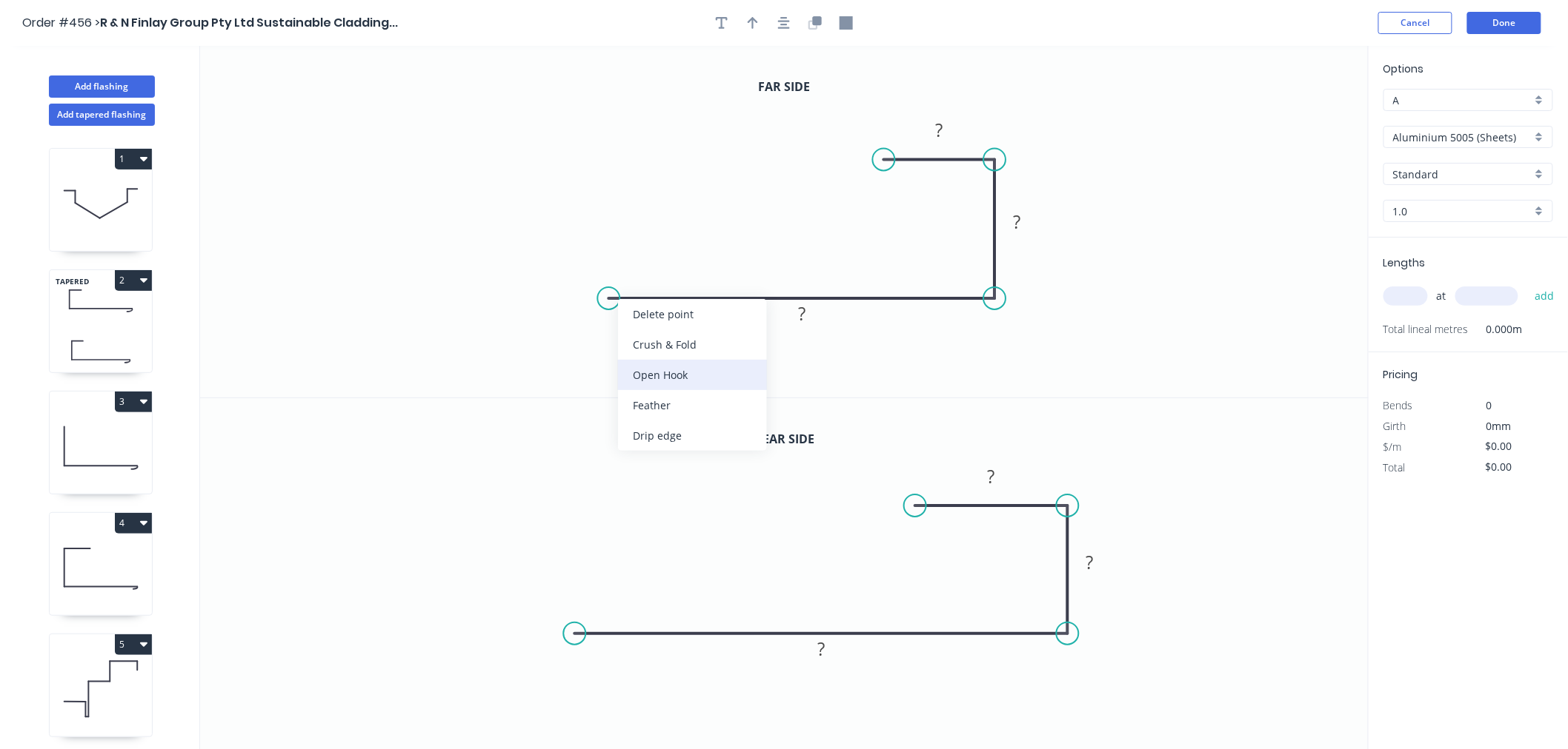
click at [672, 379] on div "Open Hook" at bounding box center [692, 375] width 149 height 31
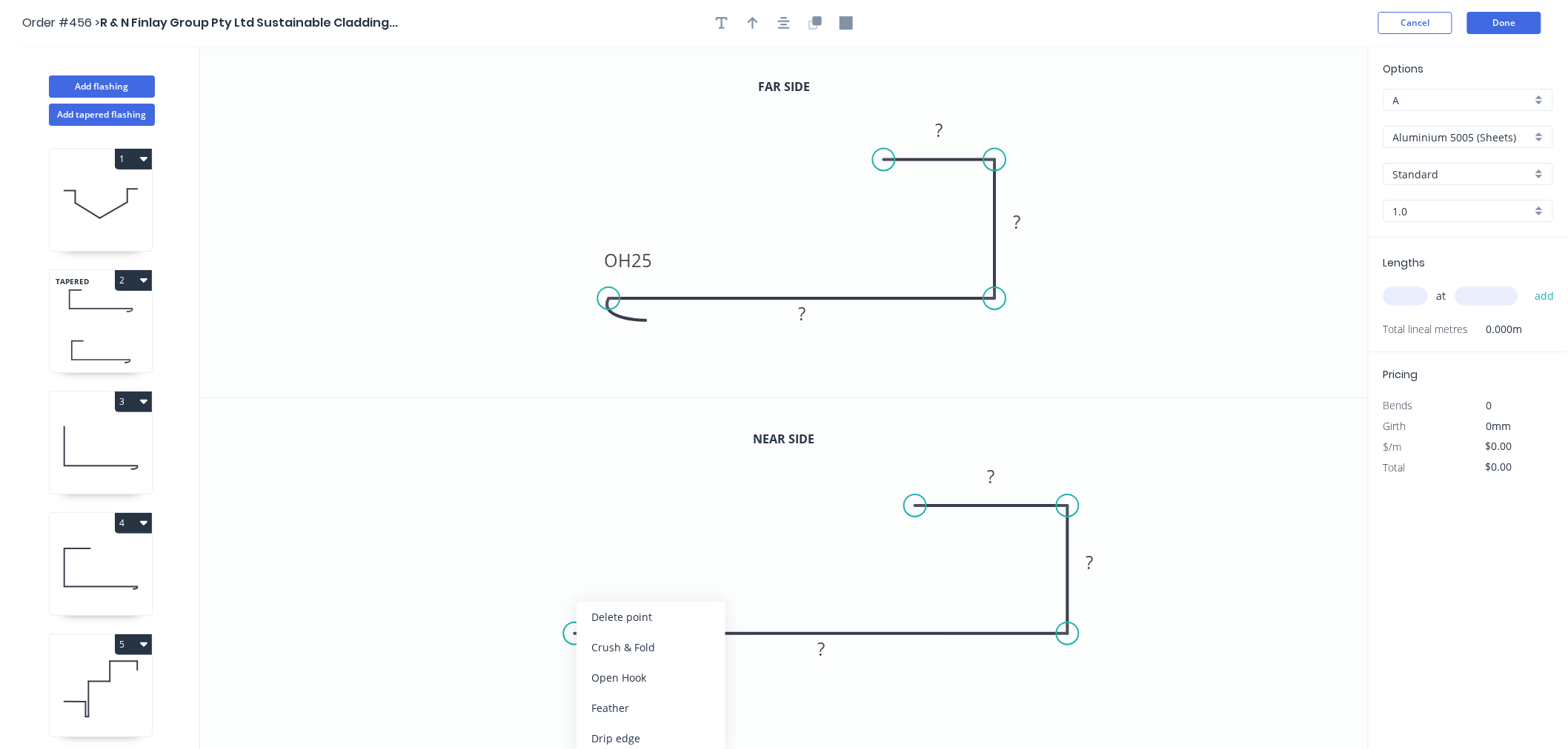
click at [616, 681] on div "Open Hook" at bounding box center [651, 678] width 149 height 31
click at [949, 134] on rect at bounding box center [939, 132] width 30 height 20
click at [817, 320] on rect at bounding box center [801, 313] width 48 height 30
click at [808, 315] on rect at bounding box center [801, 314] width 30 height 20
click at [1173, 285] on icon "0 OH 25 165 100 30" at bounding box center [784, 222] width 1168 height 352
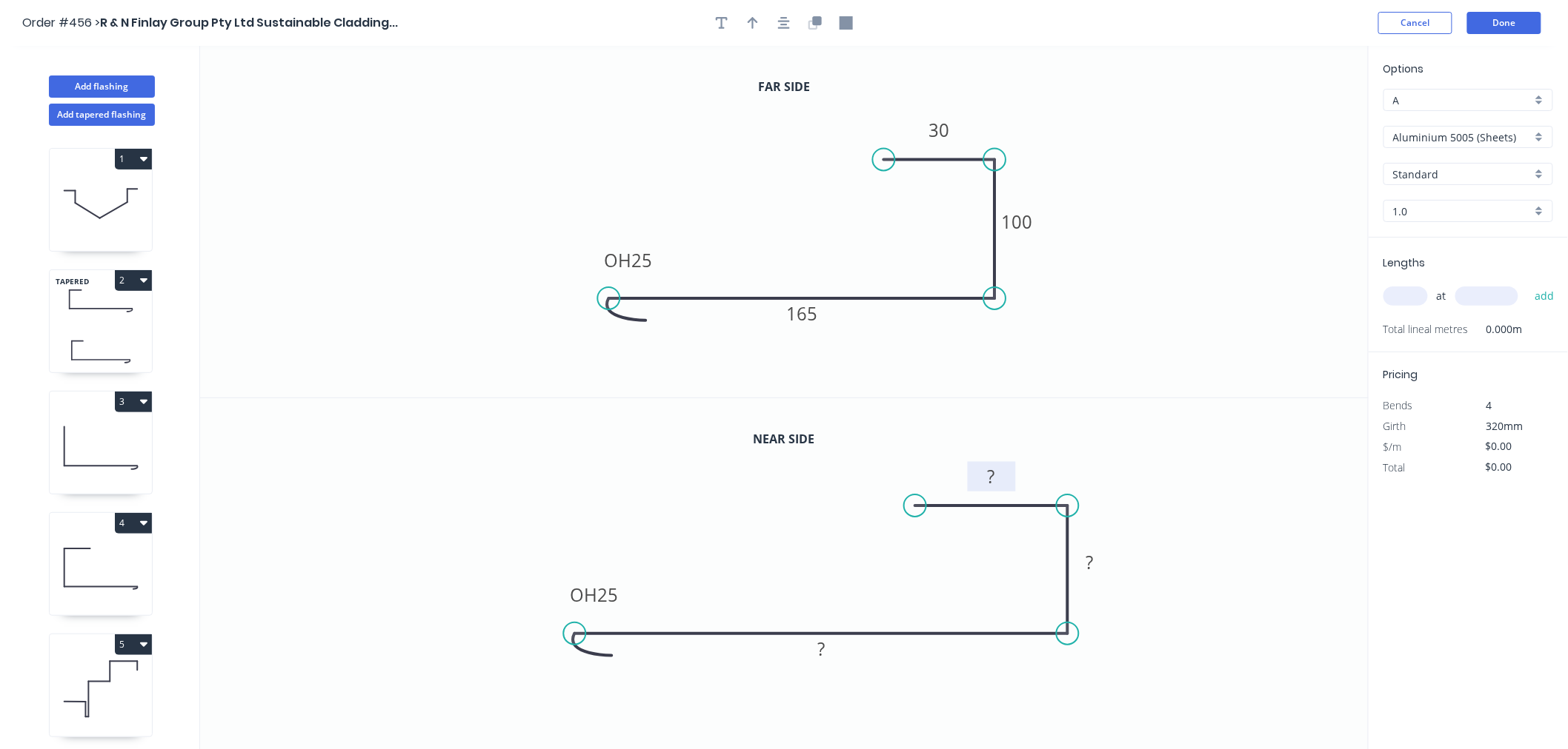
click at [994, 477] on tspan "?" at bounding box center [992, 476] width 8 height 25
click at [1095, 565] on rect at bounding box center [1091, 563] width 30 height 20
click at [830, 654] on rect at bounding box center [821, 650] width 30 height 20
click at [1245, 187] on icon "0 OH 25 165 100 30" at bounding box center [784, 222] width 1168 height 352
click at [1478, 135] on input "Aluminium 5005 (Sheets)" at bounding box center [1462, 137] width 138 height 15
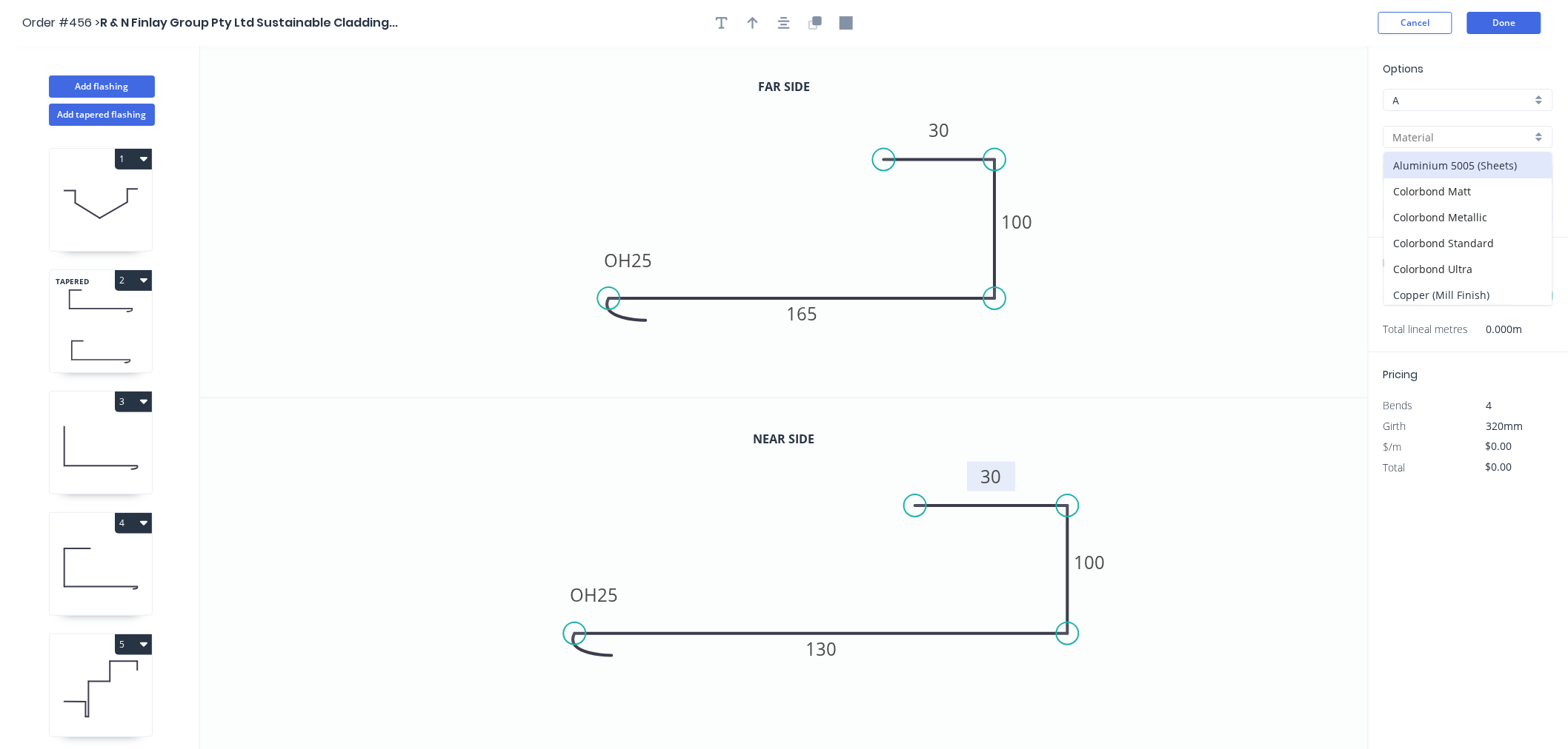
click at [1474, 290] on div "Copper (Mill Finish)" at bounding box center [1467, 295] width 168 height 26
type input "Copper (Mill Finish)"
type input "Mill Finish"
type input "0.55"
type input "$76.60"
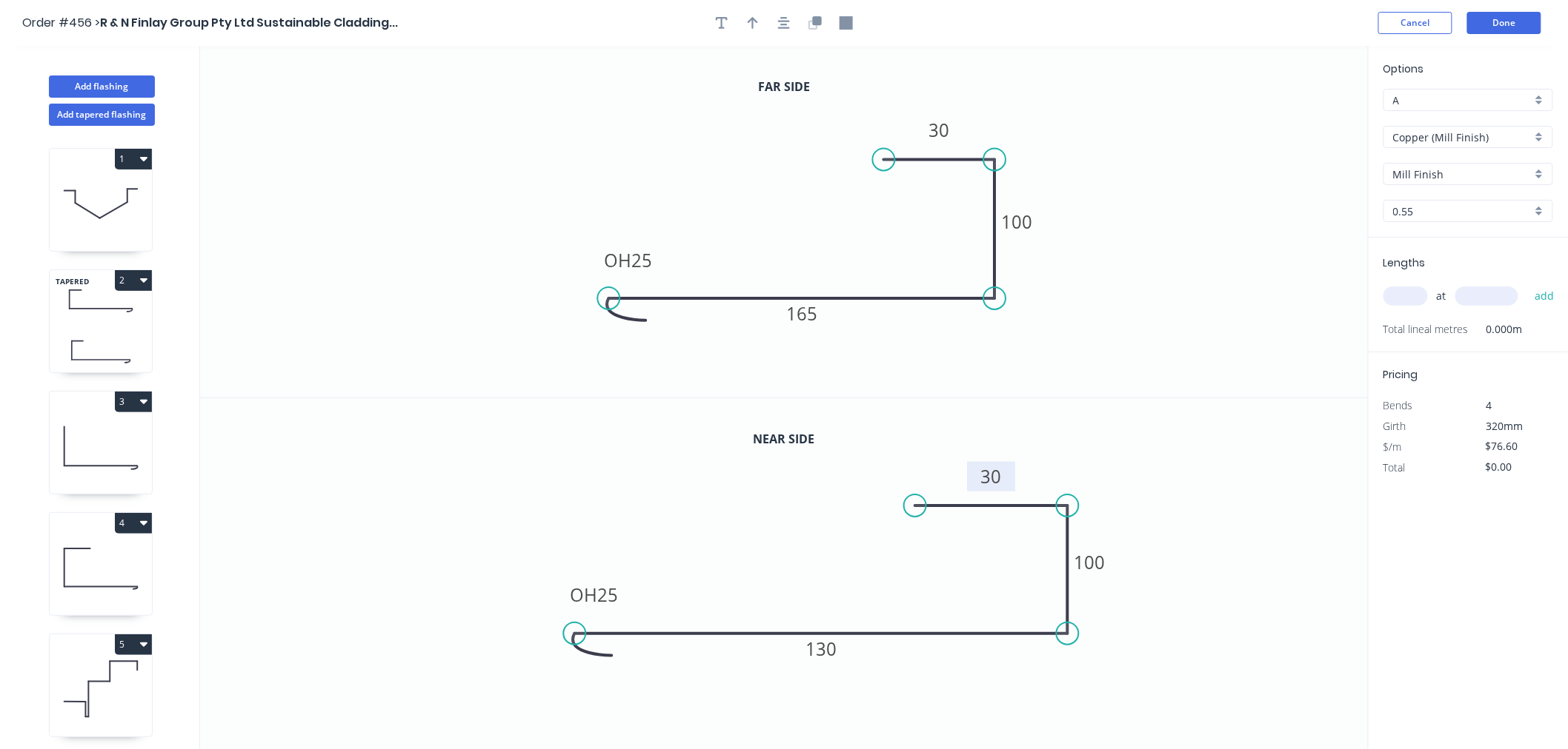
click at [1412, 291] on input "text" at bounding box center [1405, 296] width 44 height 20
type input "1"
type input "3300"
click at [1527, 284] on button "add" at bounding box center [1544, 297] width 35 height 26
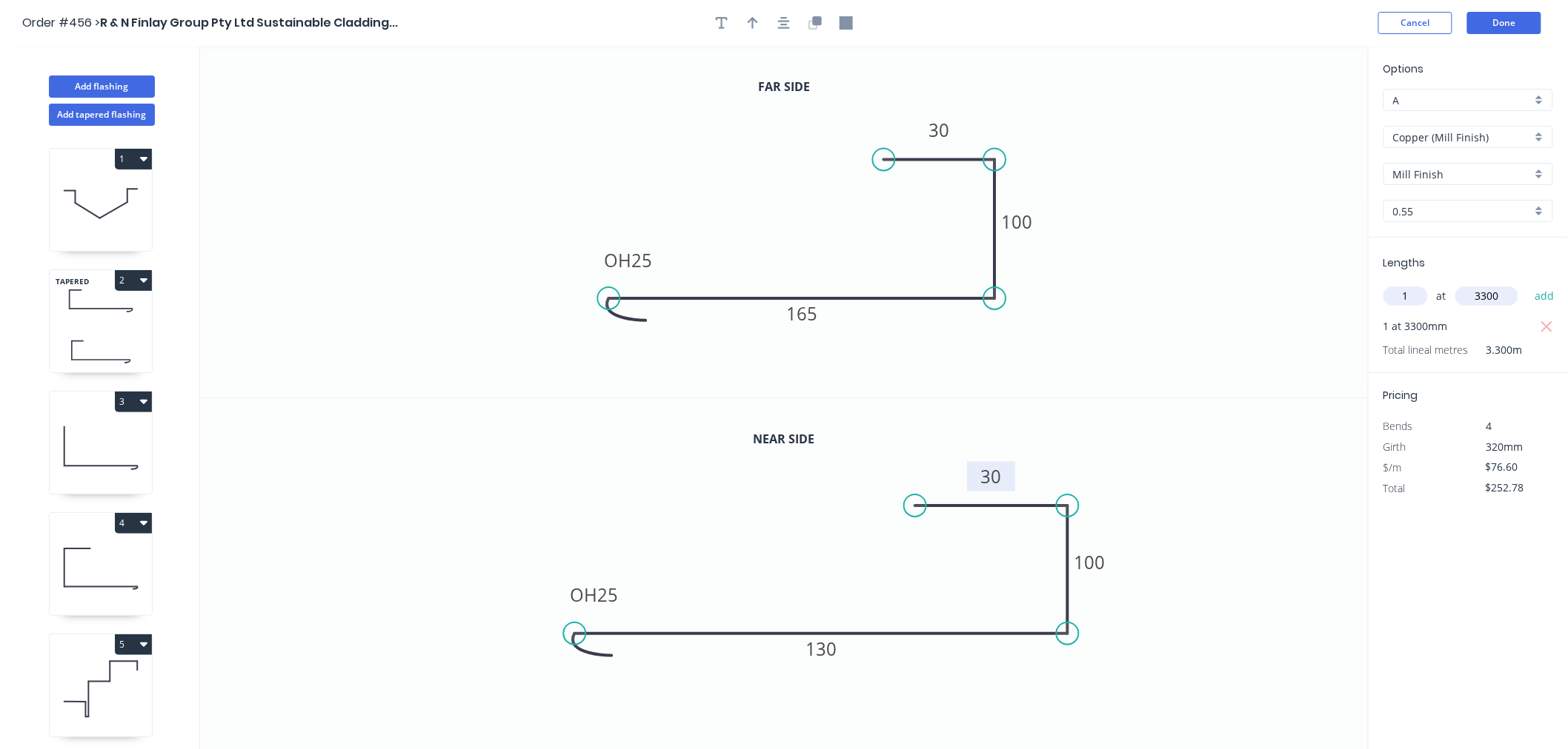
type input "$252.78"
click at [1496, 20] on button "Done" at bounding box center [1504, 23] width 74 height 22
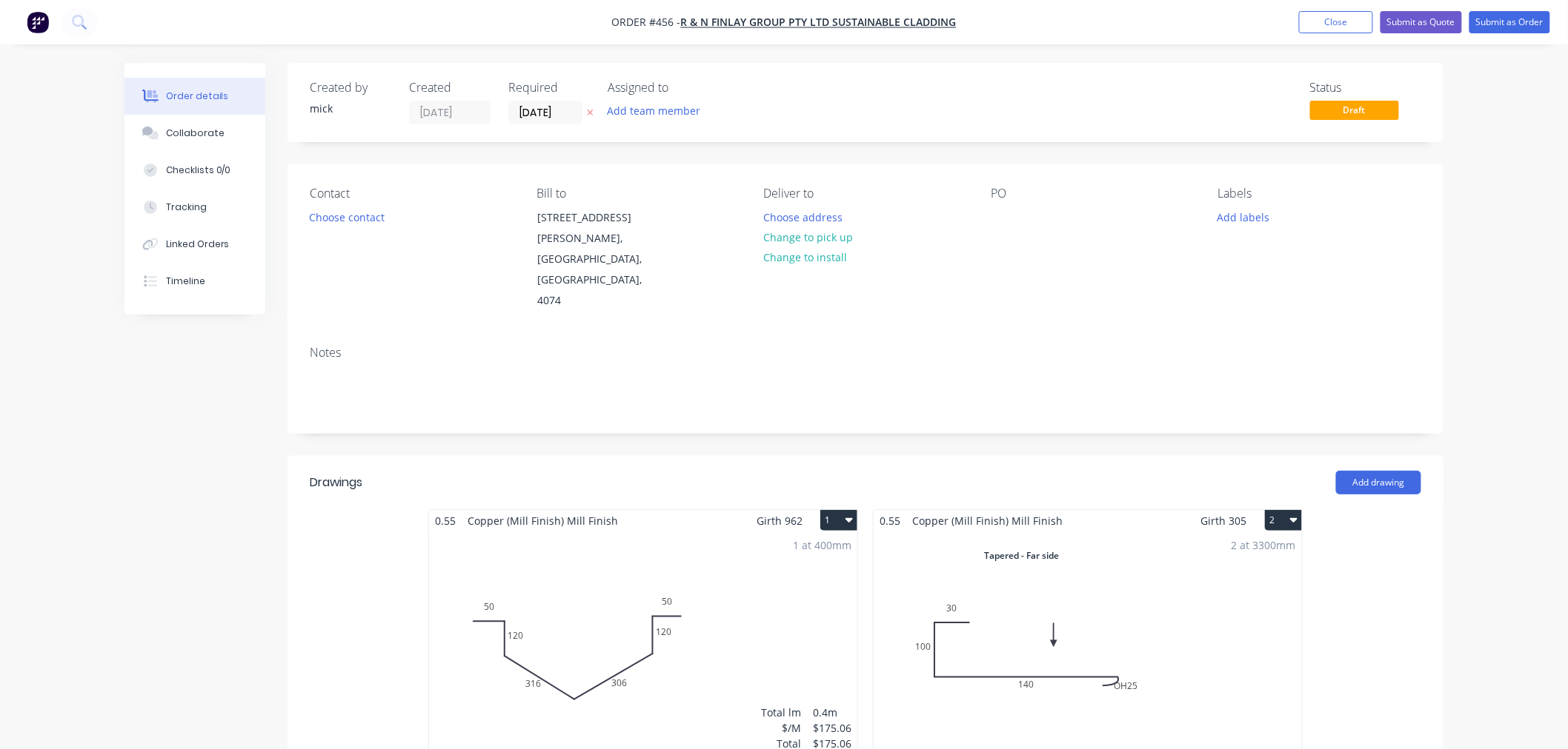
scroll to position [329, 0]
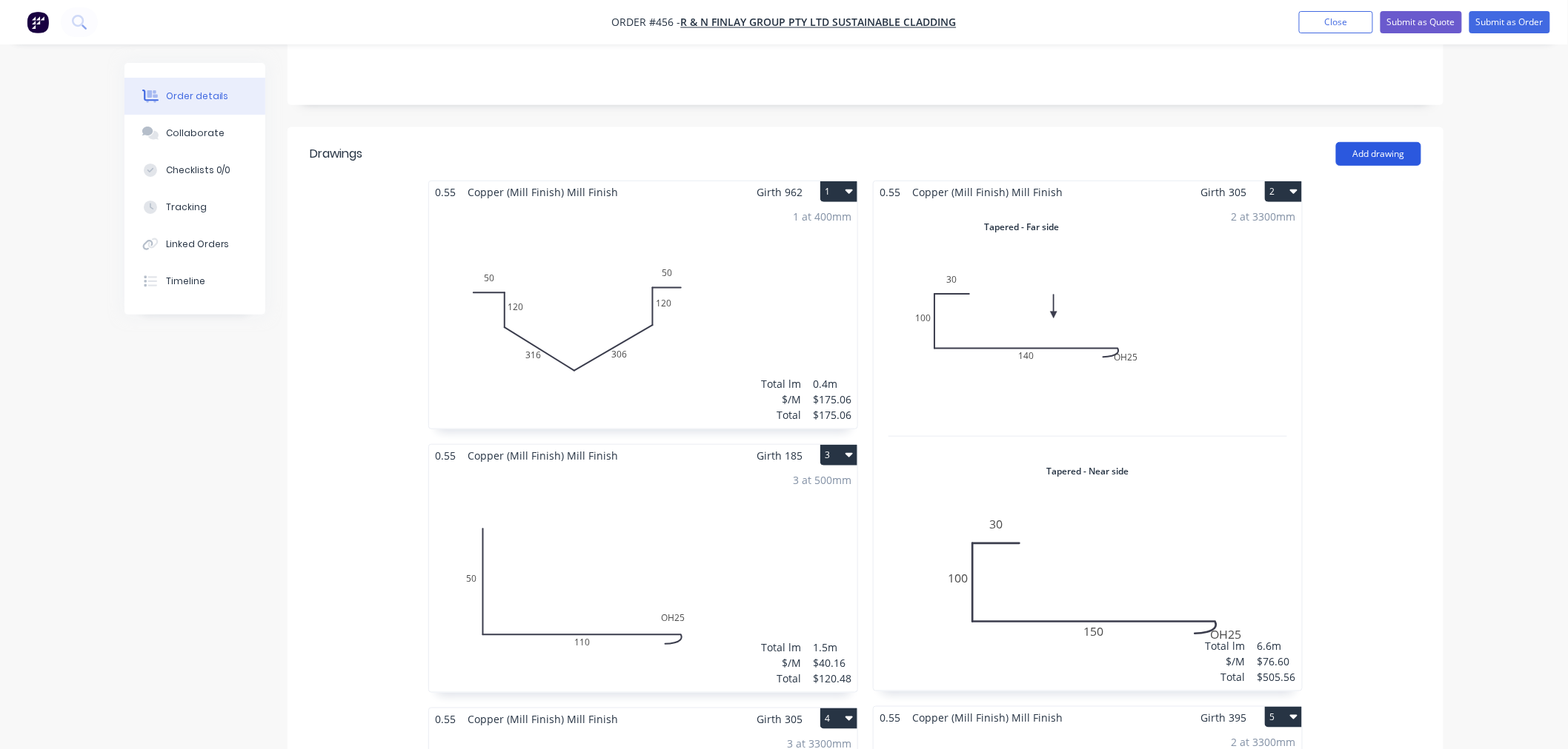
click at [1392, 142] on button "Add drawing" at bounding box center [1379, 154] width 85 height 24
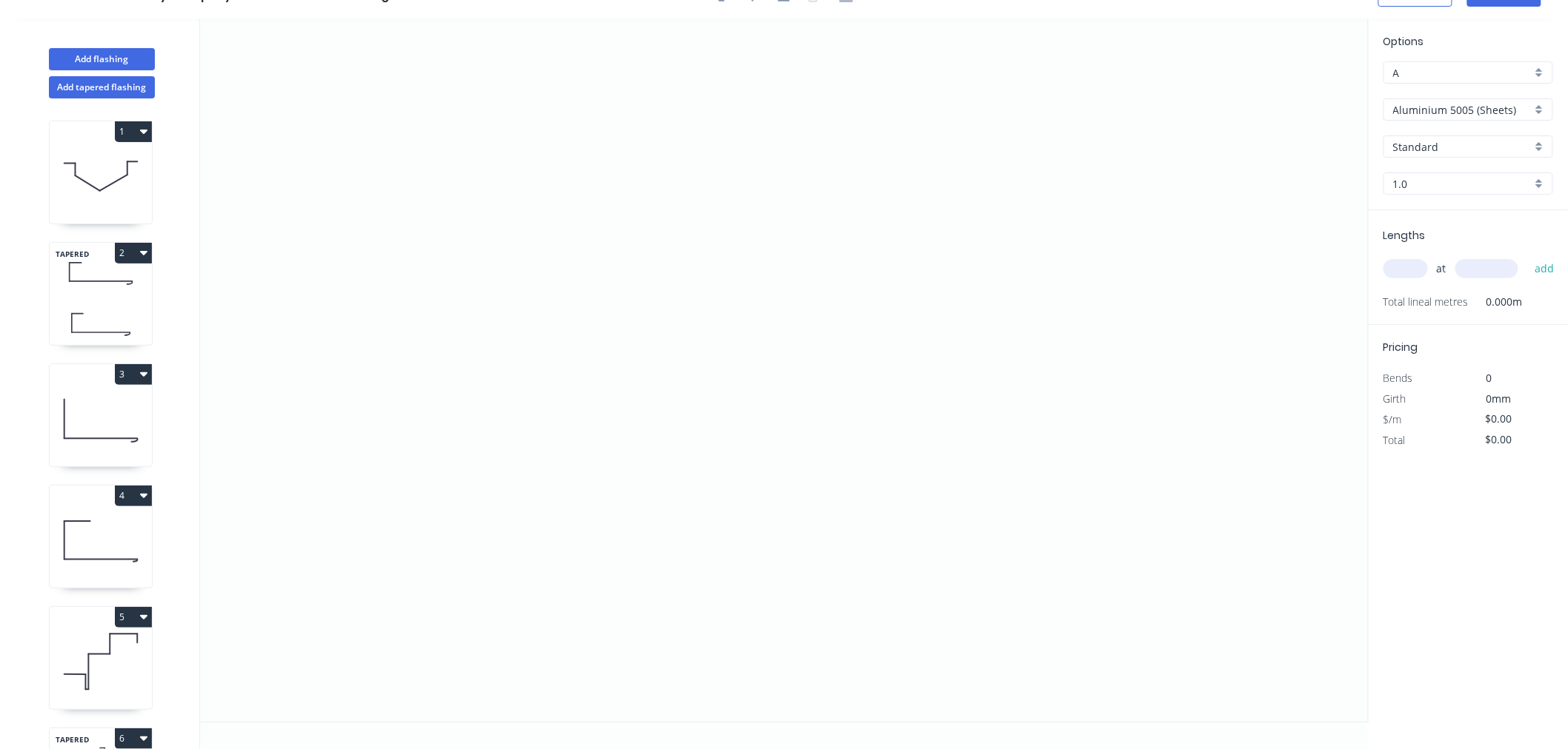
scroll to position [27, 0]
click at [113, 79] on button "Add tapered flashing" at bounding box center [101, 88] width 106 height 22
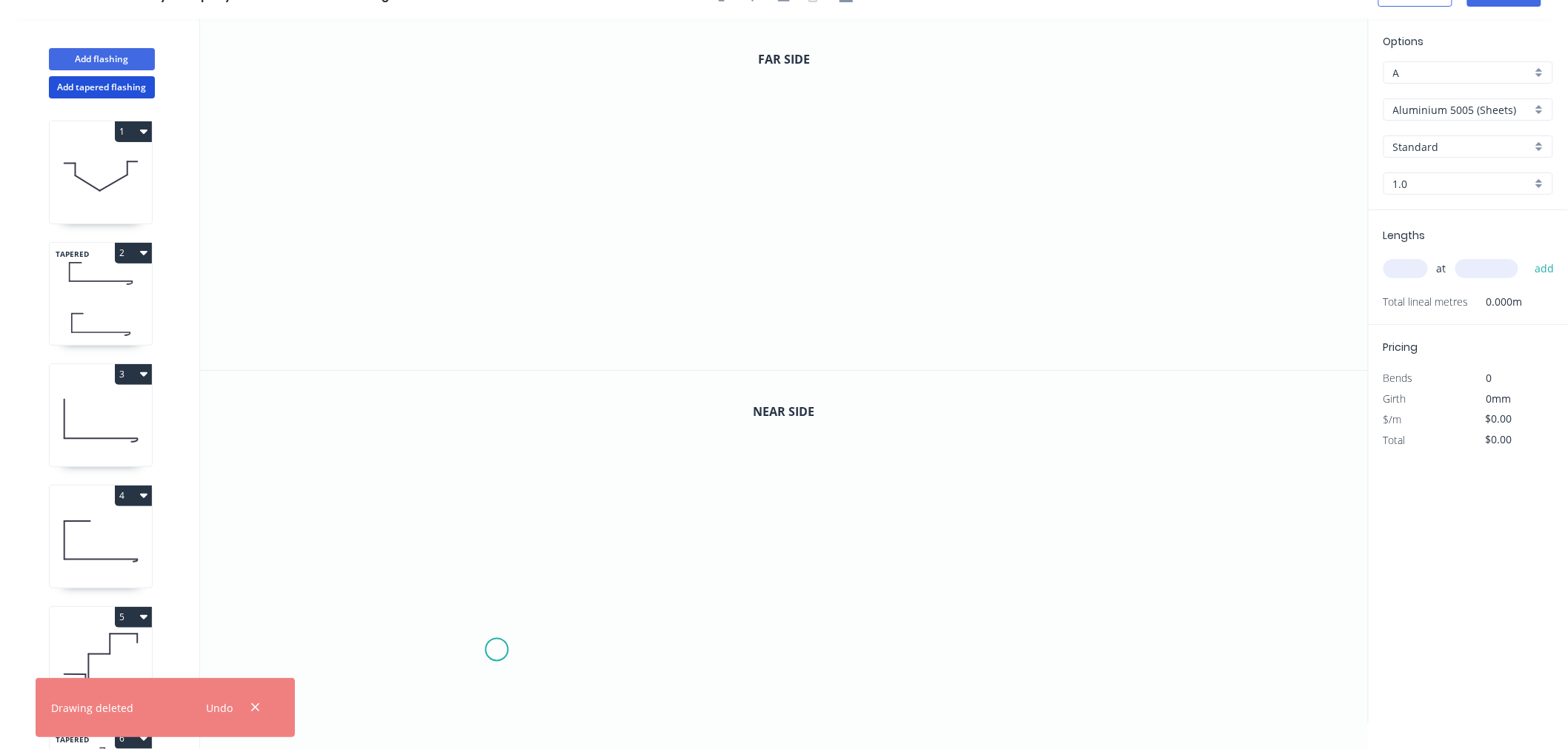
click at [499, 649] on icon "0" at bounding box center [784, 547] width 1168 height 353
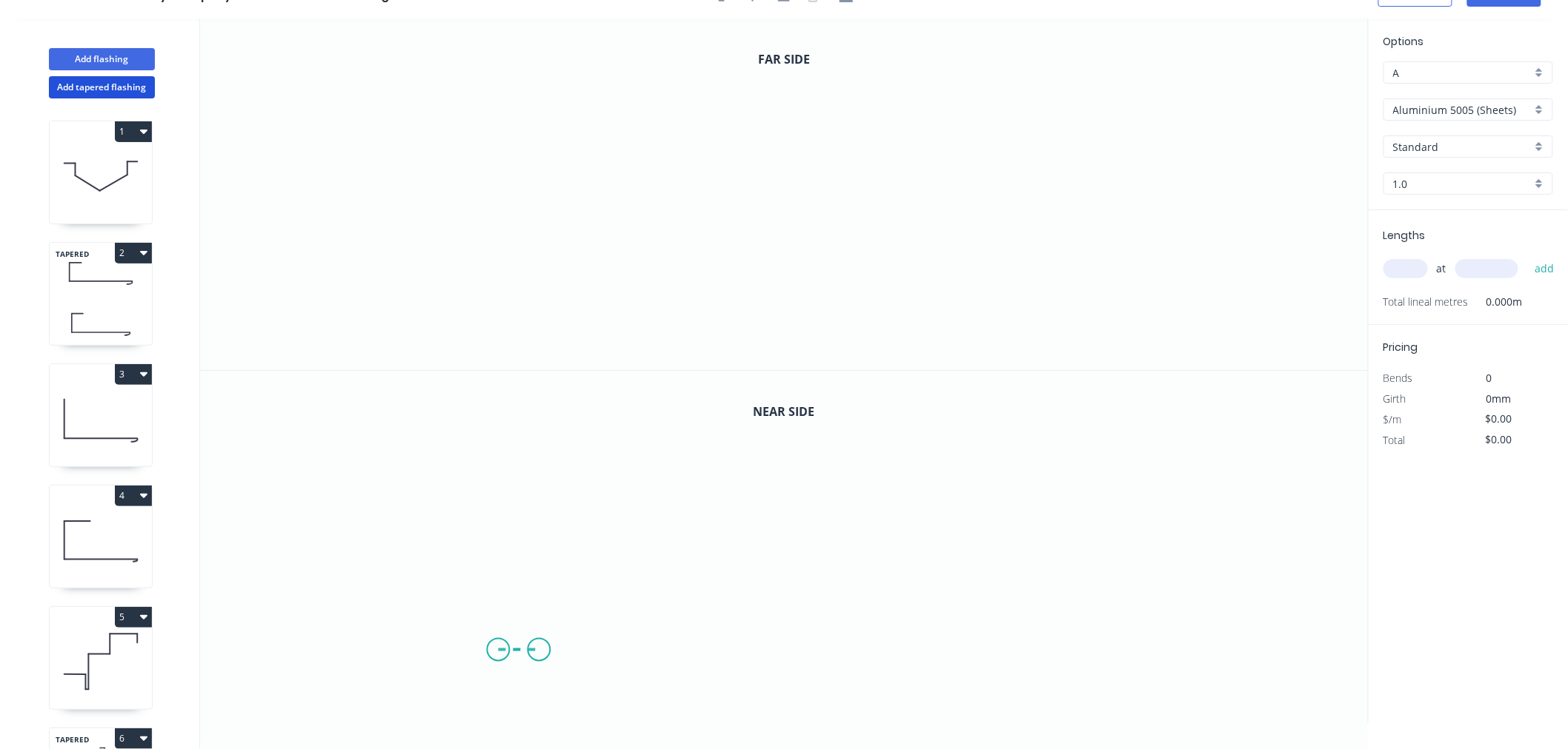
click at [540, 647] on icon "0" at bounding box center [784, 547] width 1168 height 353
click at [537, 713] on icon "0 ?" at bounding box center [784, 547] width 1168 height 353
click at [566, 712] on icon "0 ? ?" at bounding box center [784, 547] width 1168 height 353
click at [562, 562] on icon "0 ? ? ?" at bounding box center [784, 547] width 1168 height 353
click at [675, 562] on icon "0 ? ? ? ?" at bounding box center [784, 547] width 1168 height 353
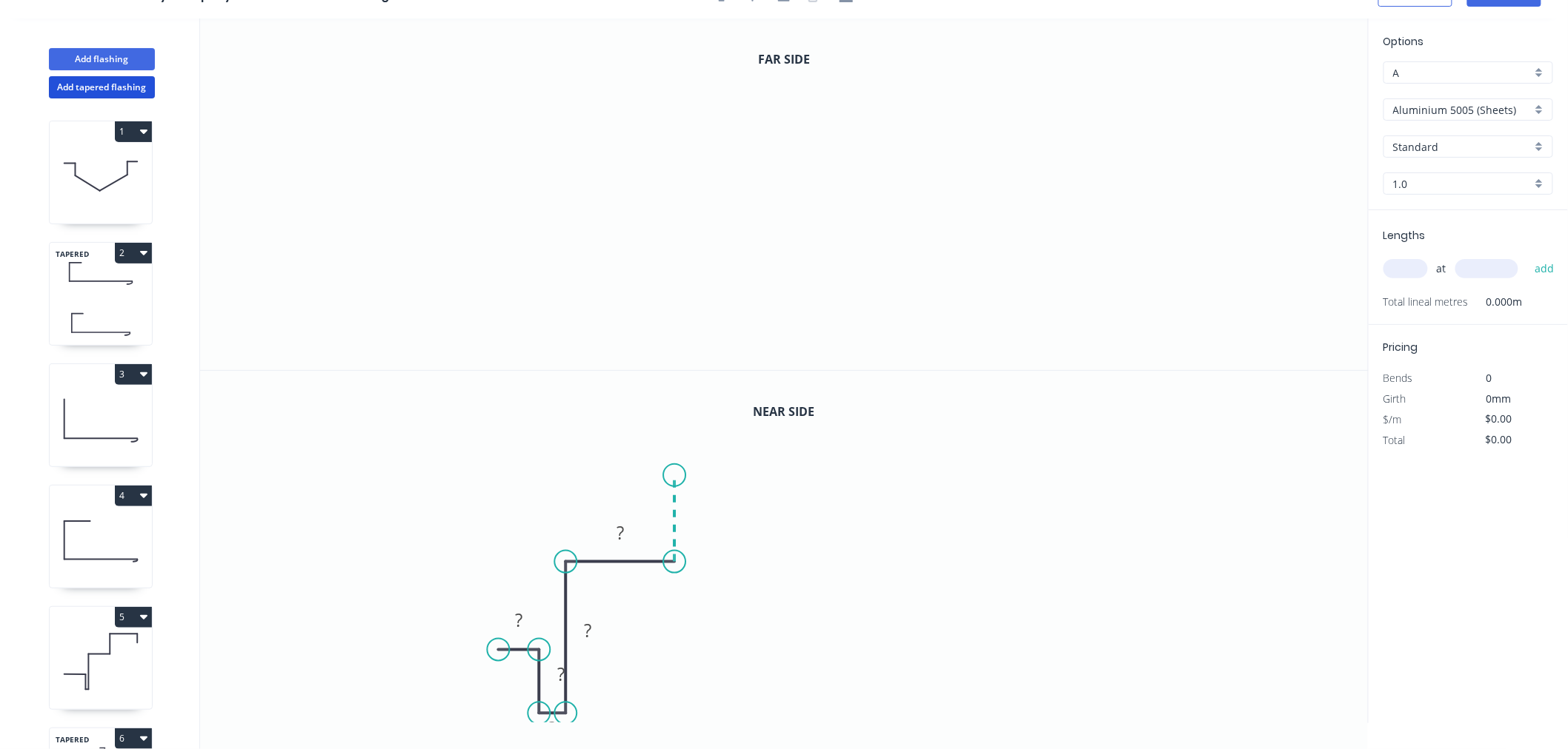
click at [675, 475] on icon "0 ? ? ? ? ?" at bounding box center [784, 547] width 1168 height 353
click at [825, 475] on icon "0 ? ? ? ? ? ?" at bounding box center [784, 547] width 1168 height 353
click at [826, 534] on icon "0 ? ? ? ? ? ? ?" at bounding box center [784, 547] width 1168 height 353
drag, startPoint x: 580, startPoint y: 676, endPoint x: 529, endPoint y: 689, distance: 52.6
click at [529, 689] on rect at bounding box center [512, 687] width 48 height 30
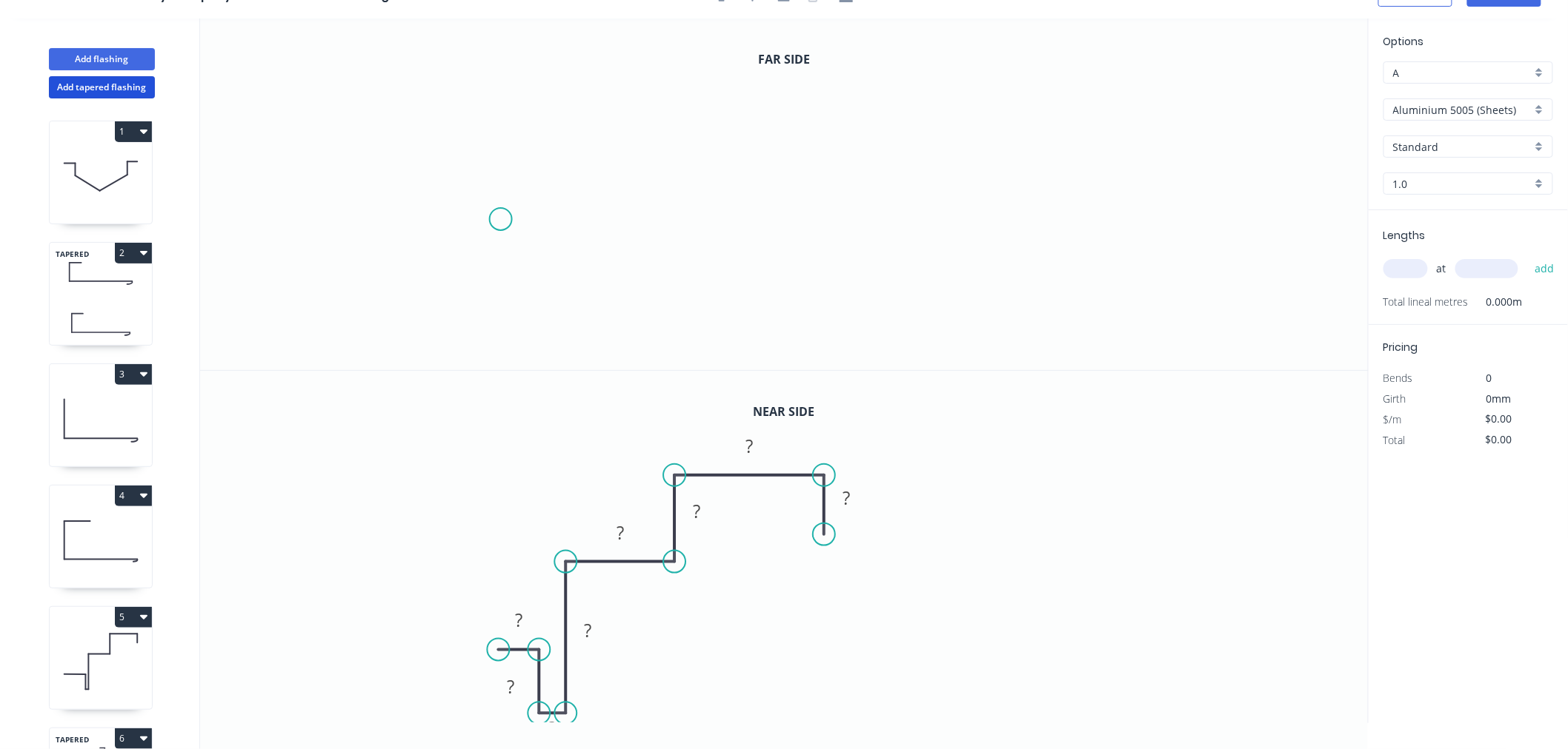
click at [500, 219] on icon "0" at bounding box center [784, 194] width 1168 height 352
click at [546, 217] on icon "0" at bounding box center [784, 194] width 1168 height 352
click at [549, 317] on icon "0 ?" at bounding box center [784, 194] width 1168 height 352
click at [580, 317] on icon at bounding box center [563, 317] width 35 height 0
click at [581, 130] on icon "0 ? ? ?" at bounding box center [784, 194] width 1168 height 352
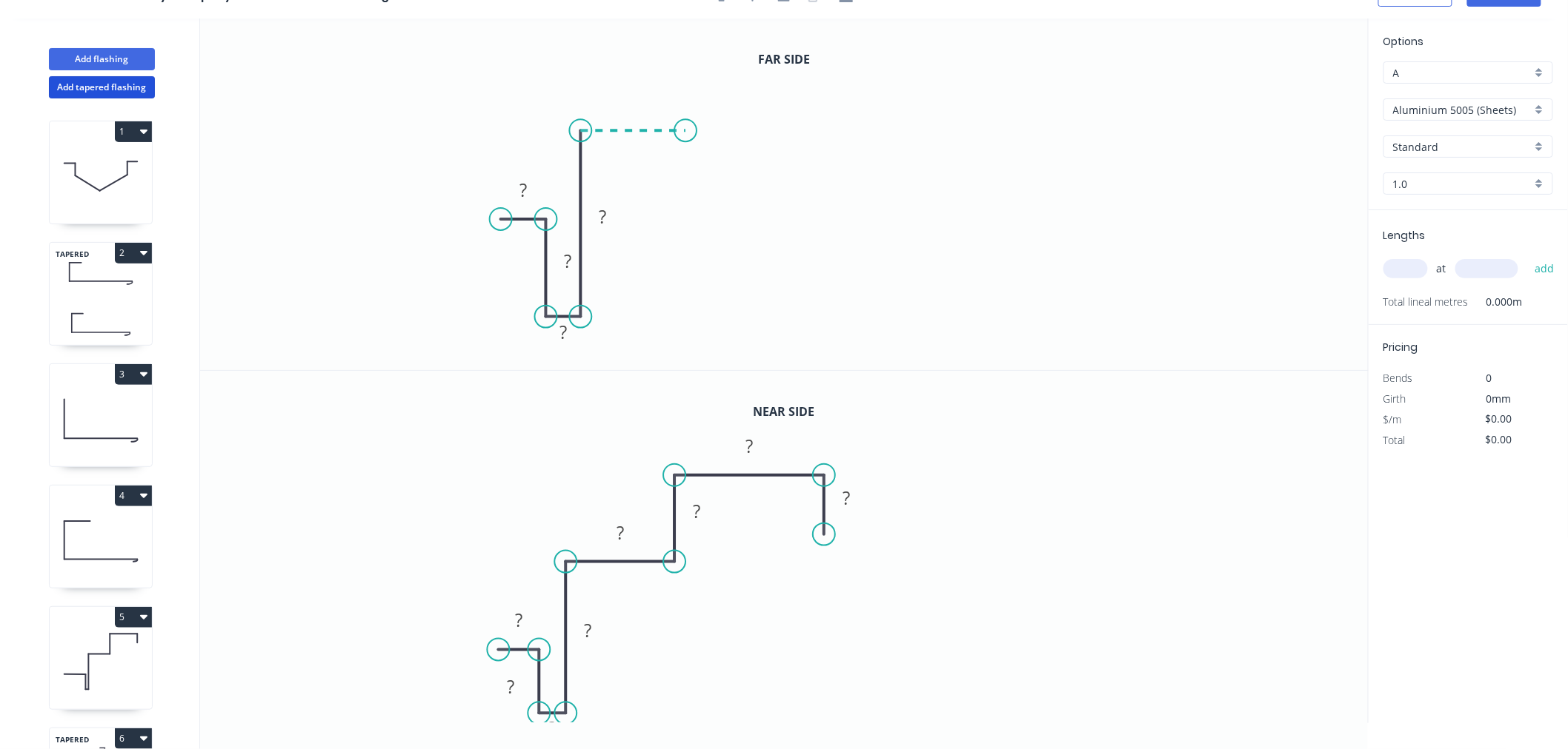
click at [686, 137] on icon "0 ? ? ? ?" at bounding box center [784, 194] width 1168 height 352
click at [686, 79] on icon at bounding box center [686, 105] width 0 height 51
click at [879, 90] on icon "0 ? ? ? ? ? ?" at bounding box center [784, 194] width 1168 height 352
click at [882, 135] on icon "0 ? ? ? ? ? ? ?" at bounding box center [784, 194] width 1168 height 352
click at [882, 135] on circle at bounding box center [879, 135] width 22 height 22
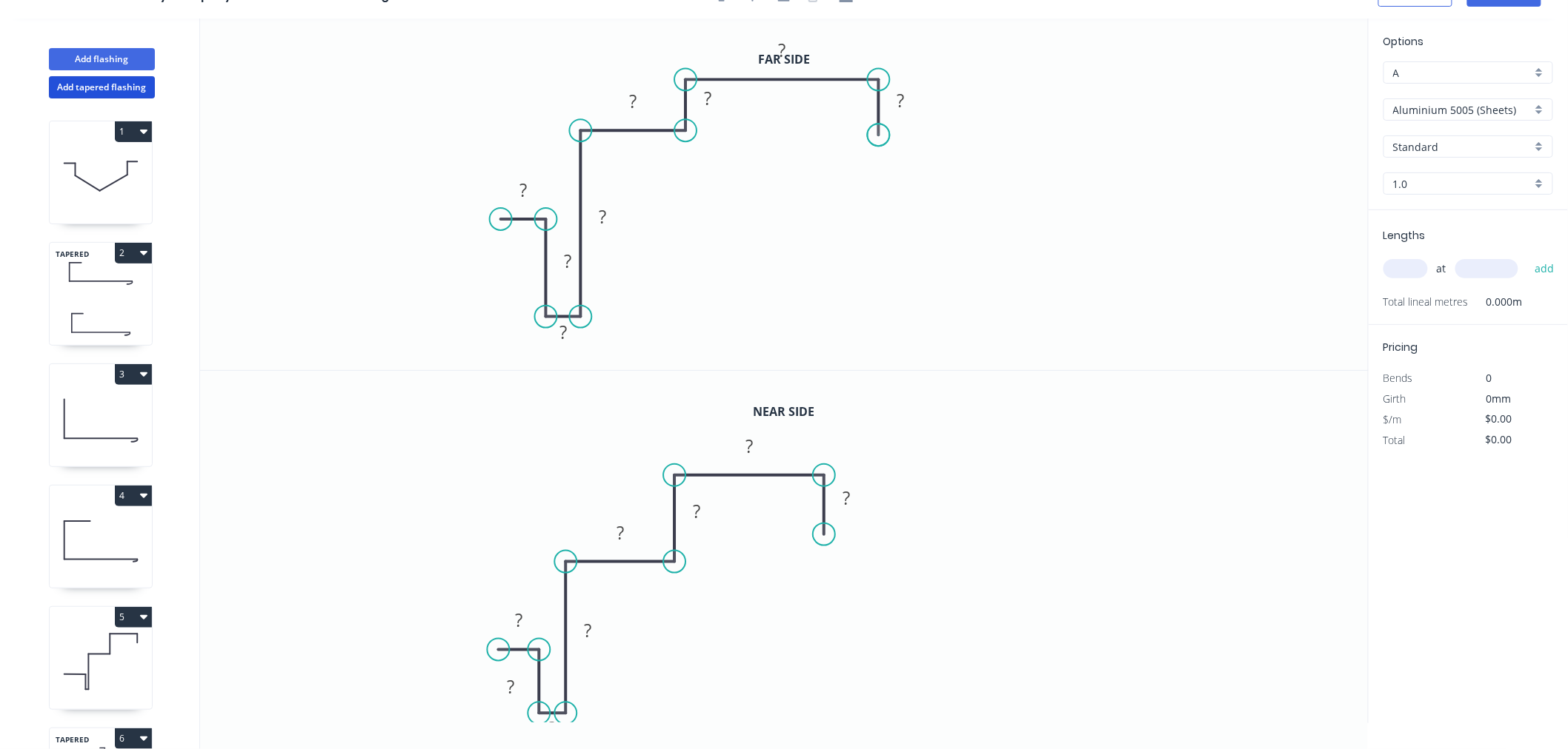
click at [882, 135] on circle at bounding box center [879, 135] width 22 height 22
click at [516, 689] on rect at bounding box center [511, 689] width 30 height 20
click at [522, 619] on tspan "?" at bounding box center [519, 620] width 8 height 25
click at [600, 634] on rect at bounding box center [588, 631] width 30 height 20
click at [518, 619] on tspan "30" at bounding box center [519, 620] width 20 height 25
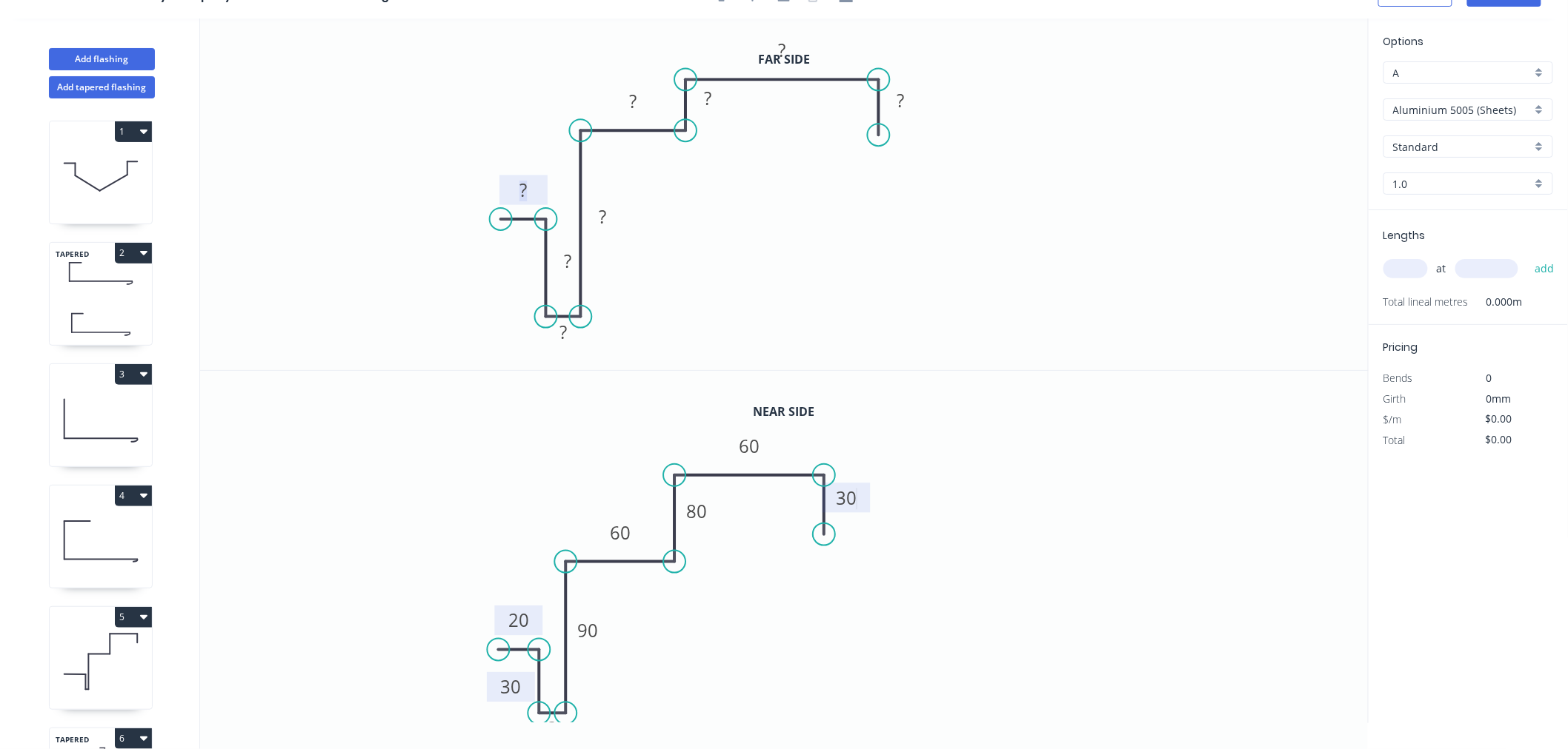
click at [535, 189] on rect at bounding box center [523, 191] width 30 height 20
drag, startPoint x: 589, startPoint y: 257, endPoint x: 526, endPoint y: 274, distance: 65.3
click at [526, 274] on rect at bounding box center [505, 277] width 48 height 30
click at [602, 344] on div "Hide measurement" at bounding box center [631, 347] width 149 height 31
click at [609, 212] on rect at bounding box center [603, 217] width 30 height 20
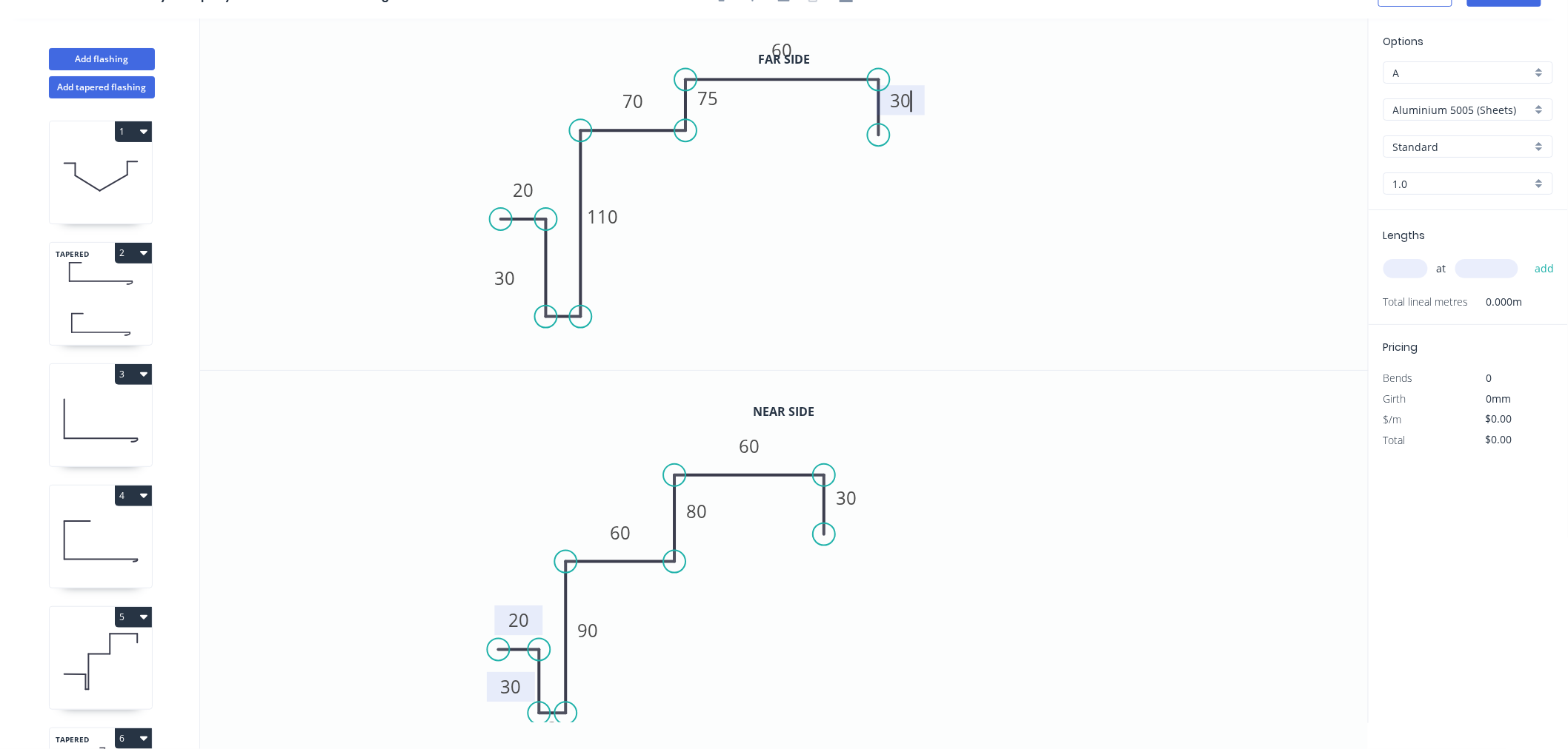
click at [1455, 116] on input "Aluminium 5005 (Sheets)" at bounding box center [1462, 110] width 138 height 15
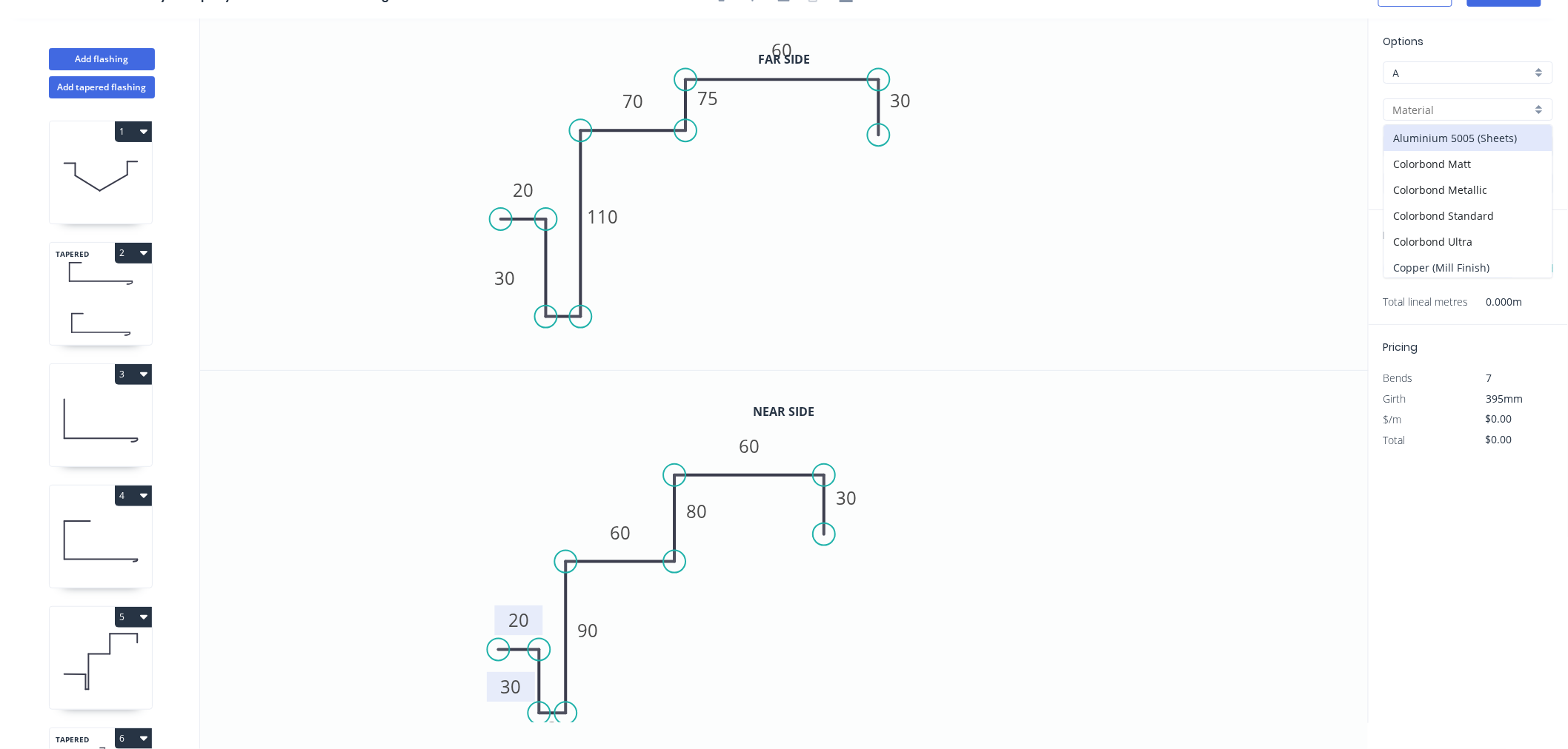
click at [1480, 264] on div "Copper (Mill Finish)" at bounding box center [1467, 268] width 168 height 26
type input "Copper (Mill Finish)"
type input "Mill Finish"
type input "0.55"
type input "$86.88"
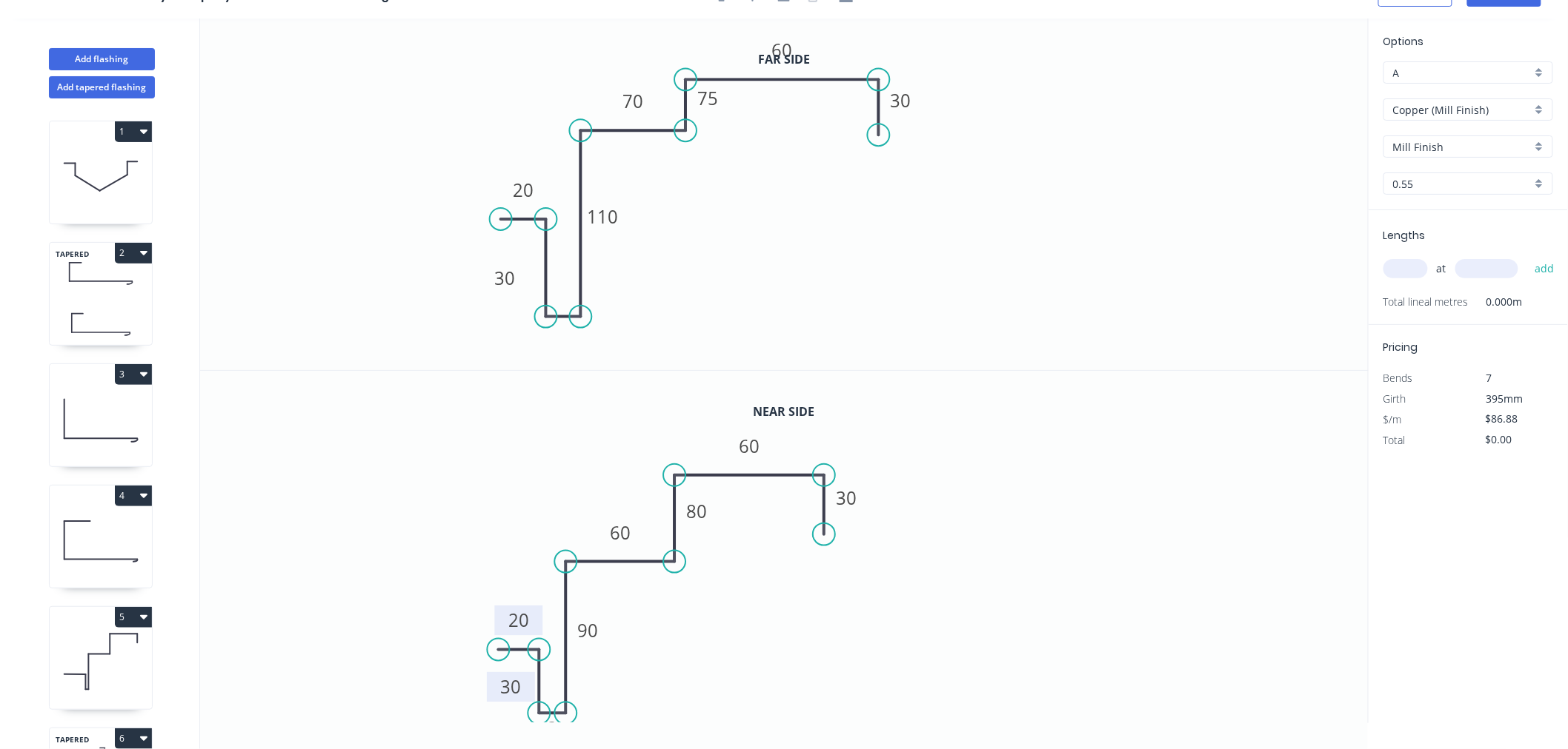
click at [1405, 262] on input "text" at bounding box center [1405, 268] width 44 height 20
type input "1"
type input "3100"
click at [1527, 256] on button "add" at bounding box center [1544, 269] width 35 height 26
type input "$269.33"
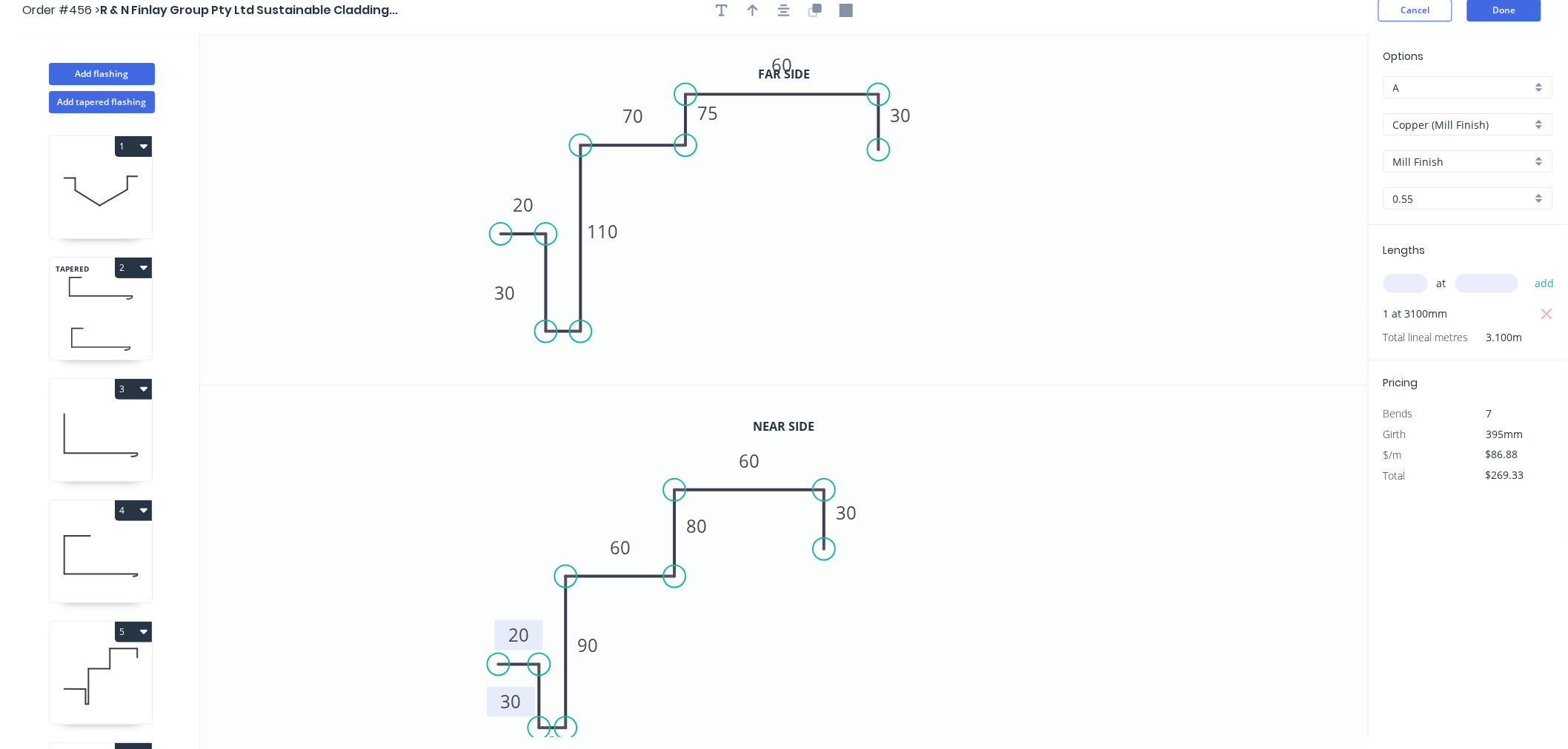
scroll to position [0, 0]
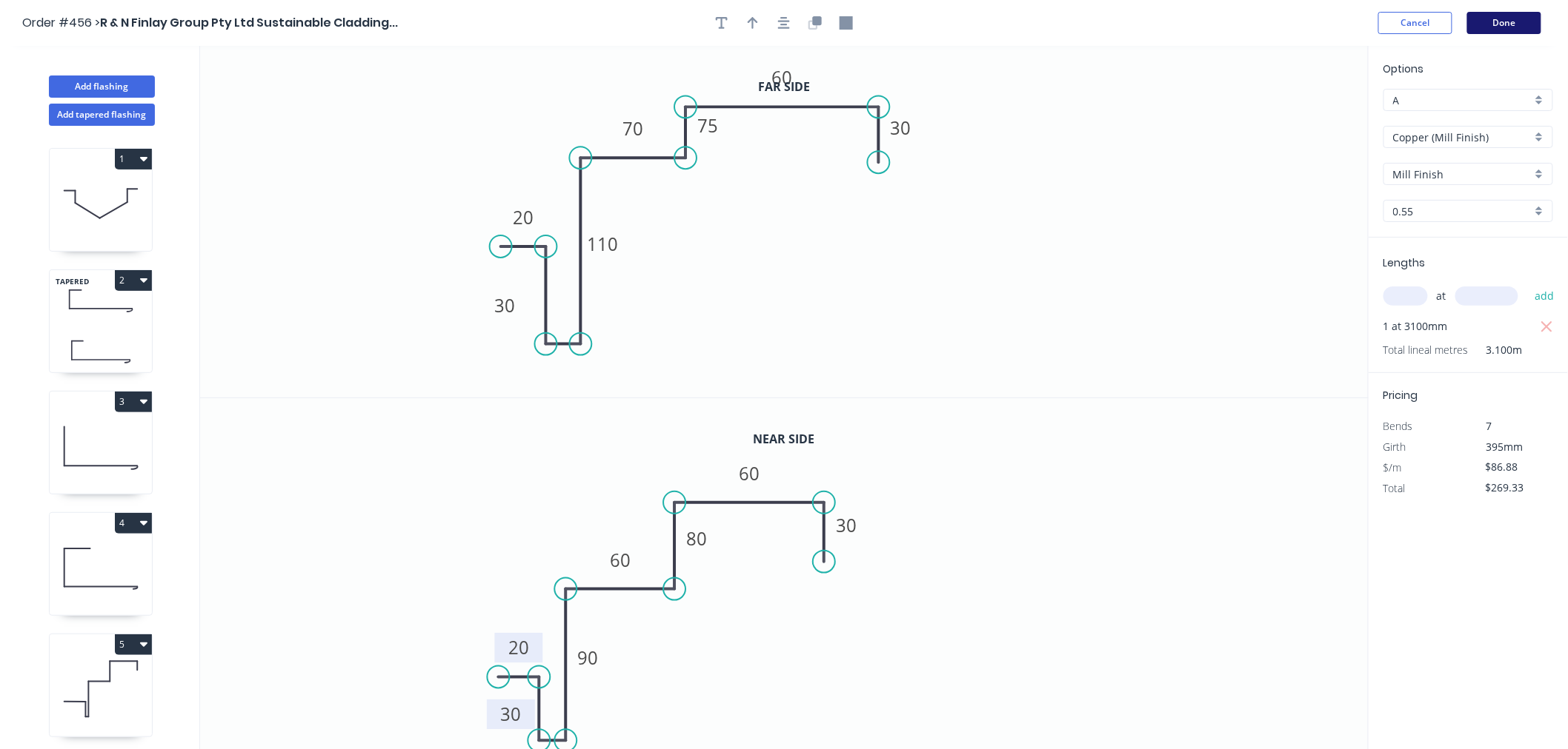
click at [1531, 27] on button "Done" at bounding box center [1504, 23] width 74 height 22
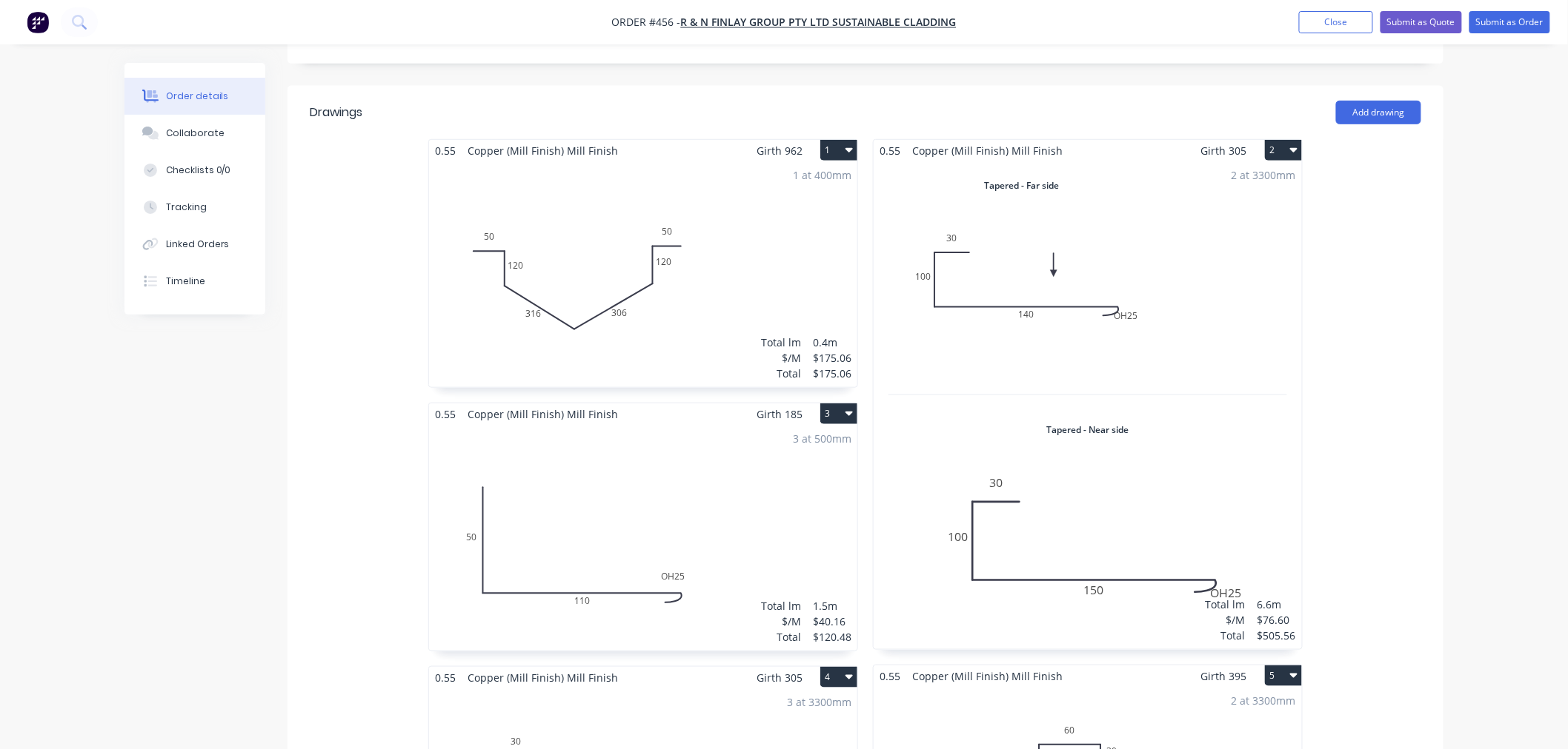
scroll to position [87, 0]
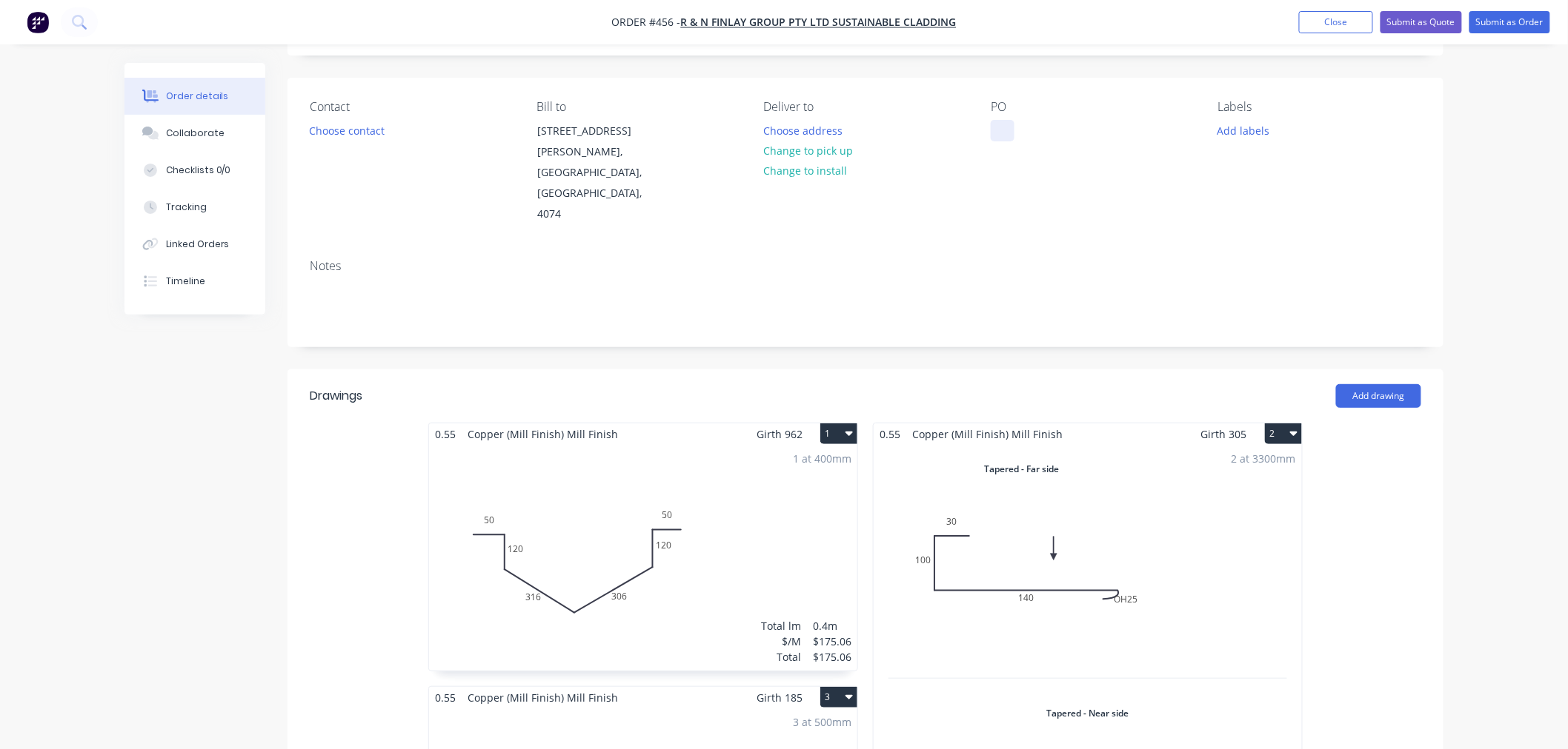
click at [1005, 123] on div at bounding box center [1003, 130] width 24 height 21
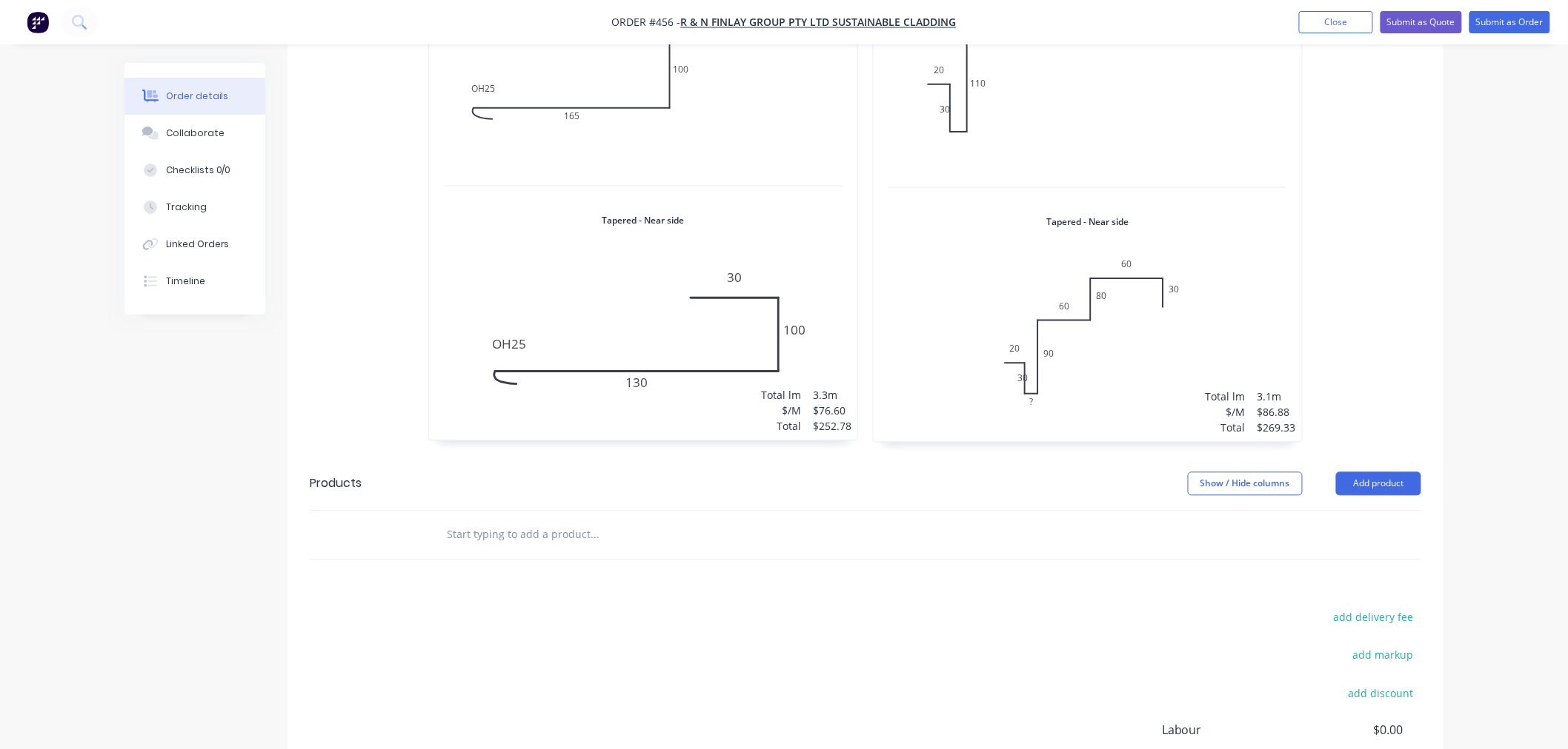
scroll to position [3624, 0]
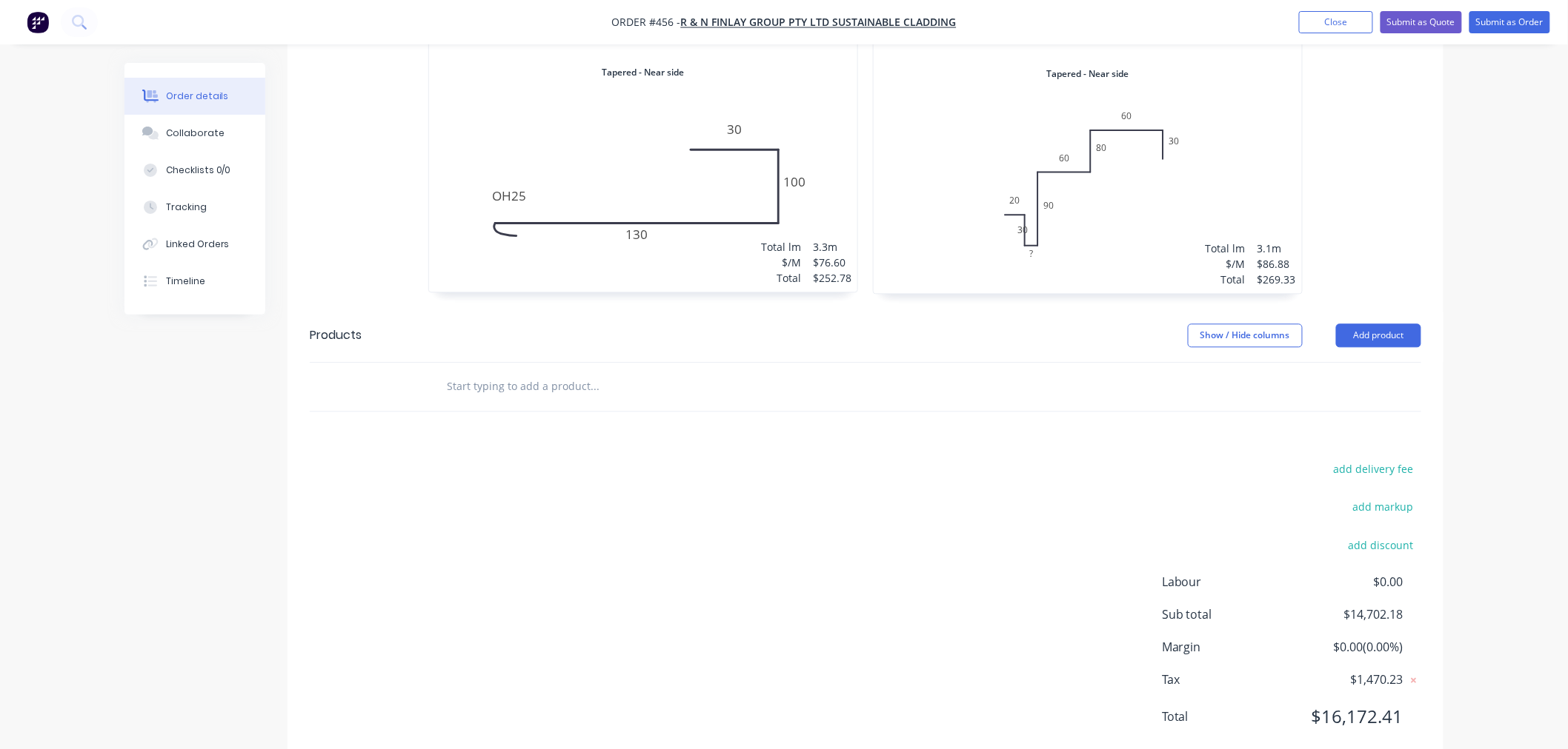
click at [582, 372] on input "text" at bounding box center [594, 386] width 297 height 30
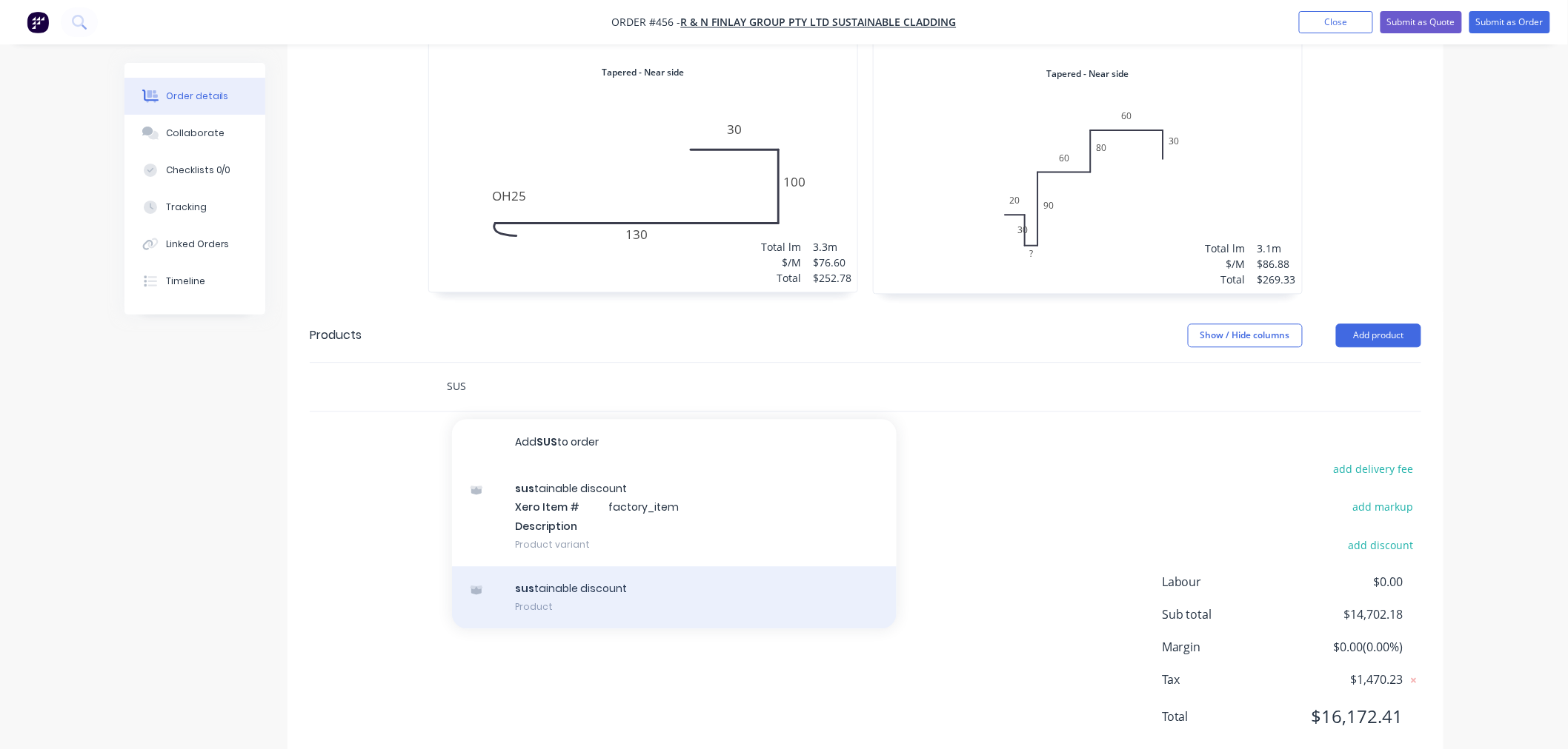
type input "SUS"
click at [593, 567] on div "sus tainable discount Product" at bounding box center [674, 597] width 444 height 62
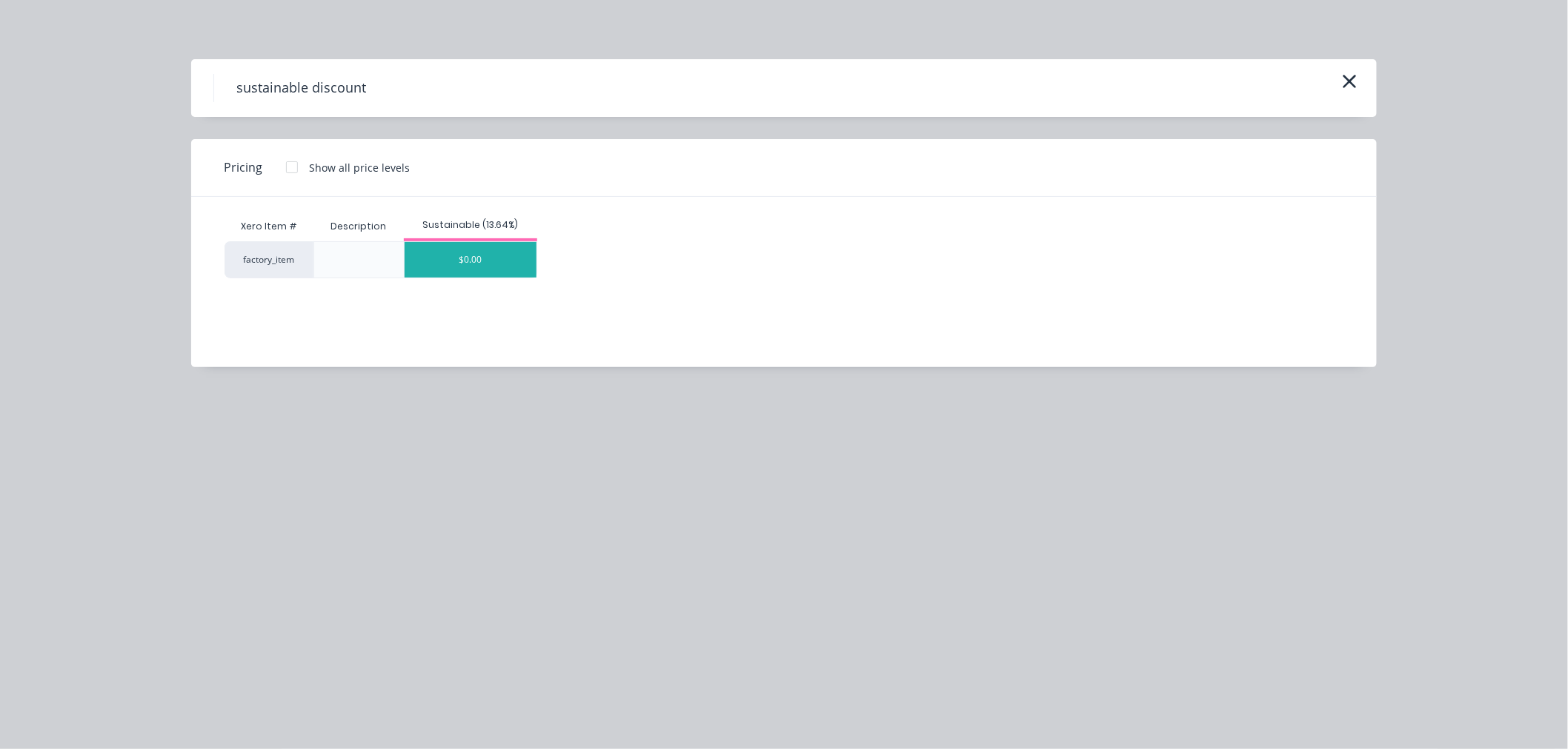
click at [443, 250] on div "$0.00" at bounding box center [470, 260] width 132 height 36
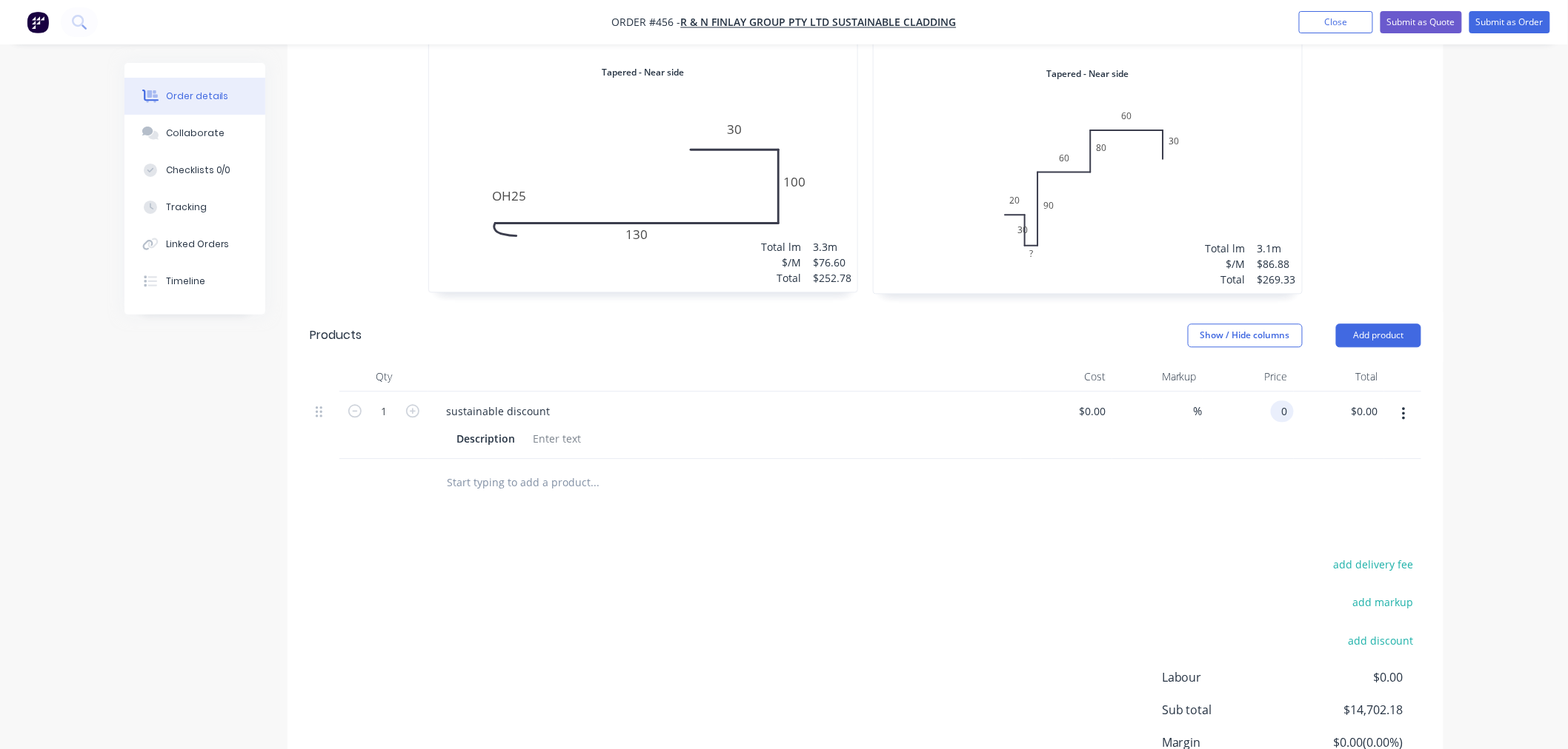
click at [1276, 400] on input "0" at bounding box center [1285, 411] width 17 height 21
click at [1071, 558] on div "add delivery fee add markup add discount Labour $0.00 Sub total $14,702.18 Marg…" at bounding box center [865, 697] width 1111 height 285
type input "$-1,176.17"
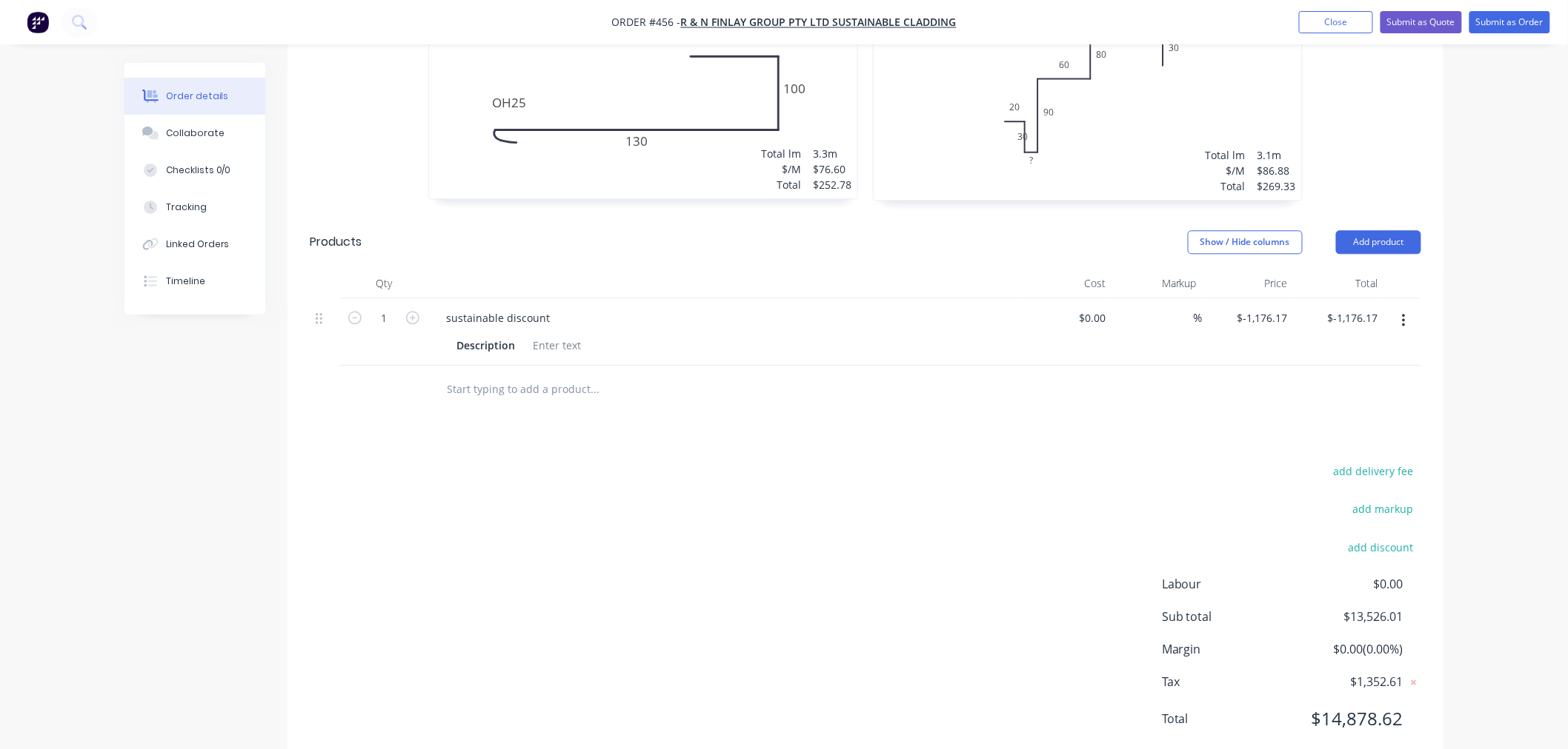
scroll to position [3720, 0]
click at [532, 372] on input "text" at bounding box center [594, 387] width 297 height 30
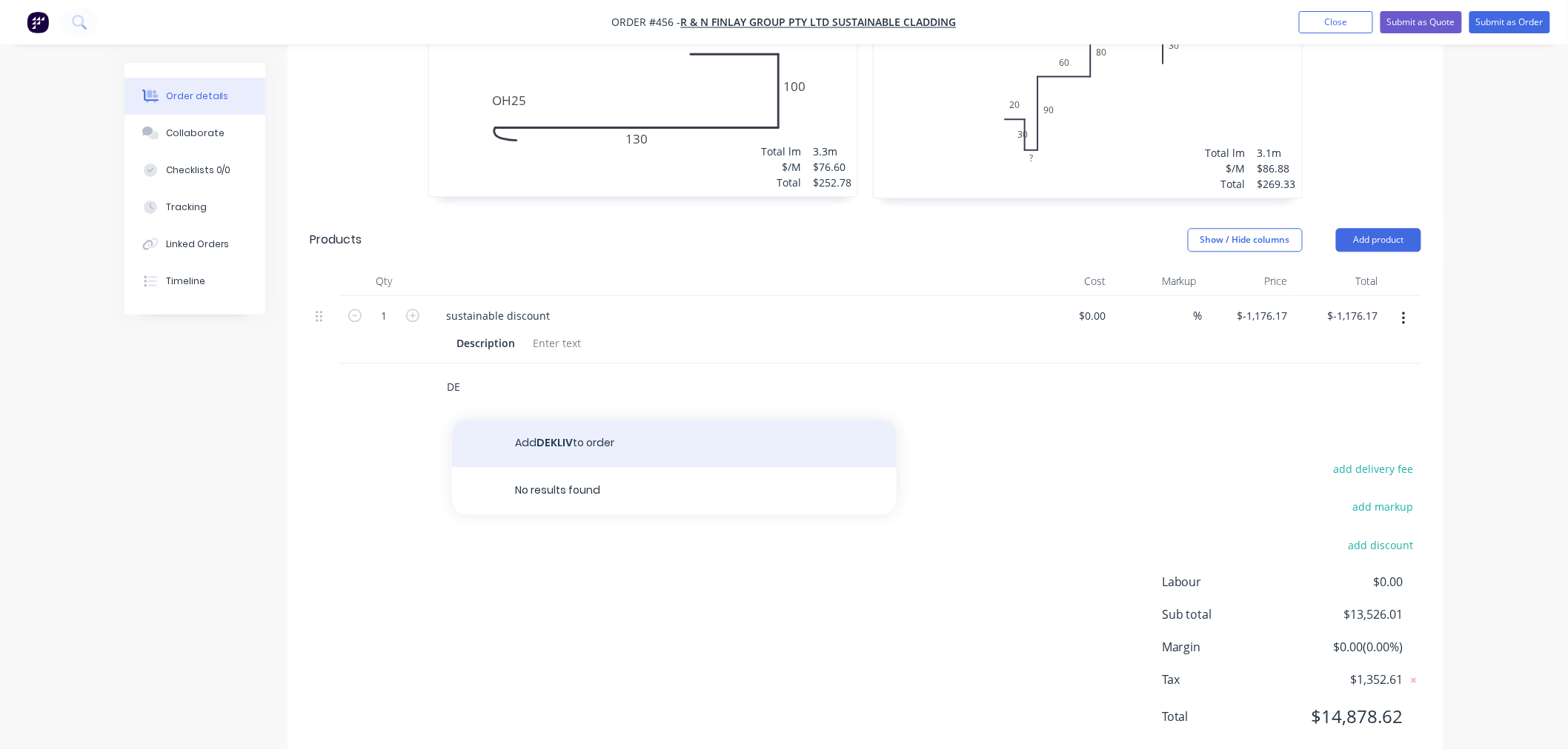
type input "D"
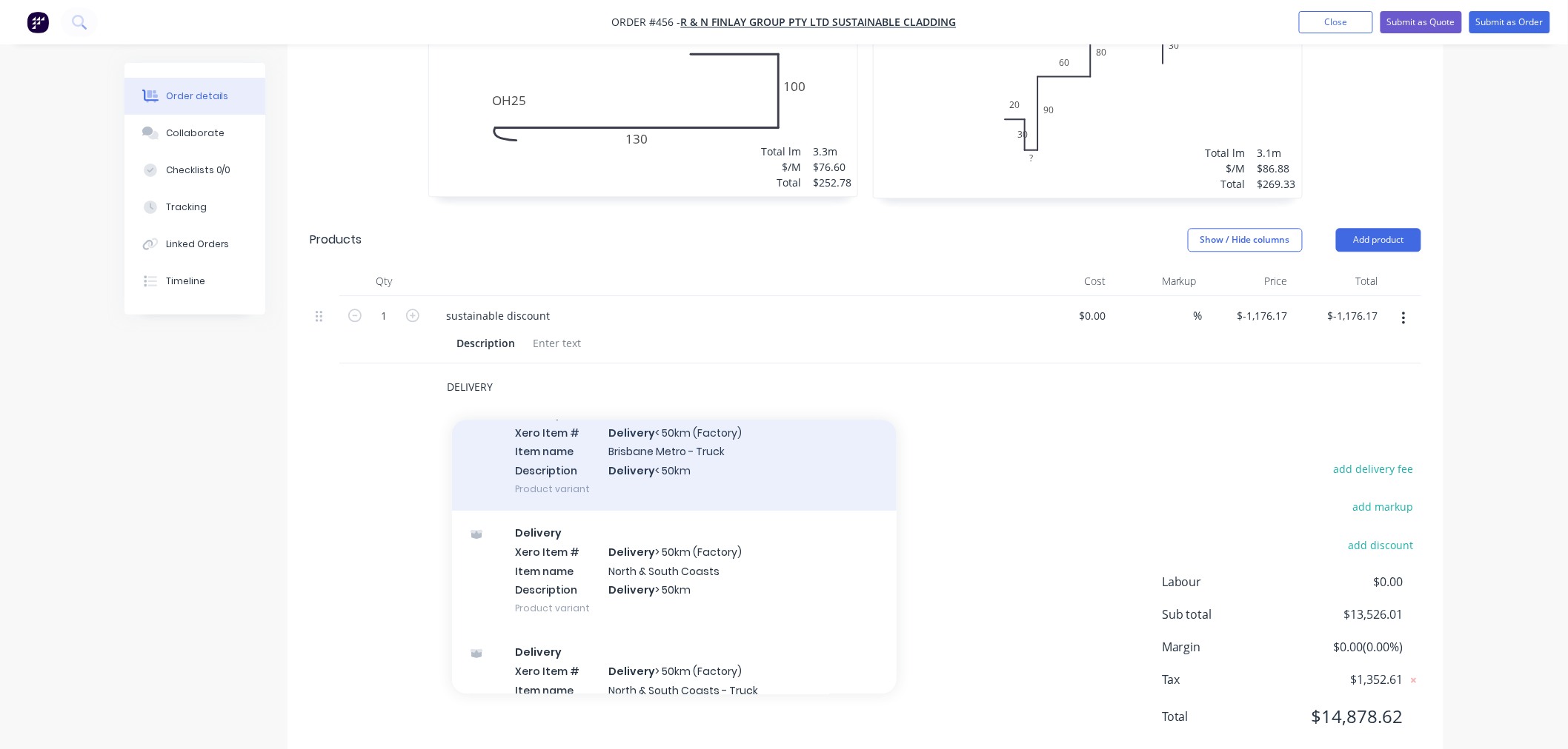
scroll to position [313, 0]
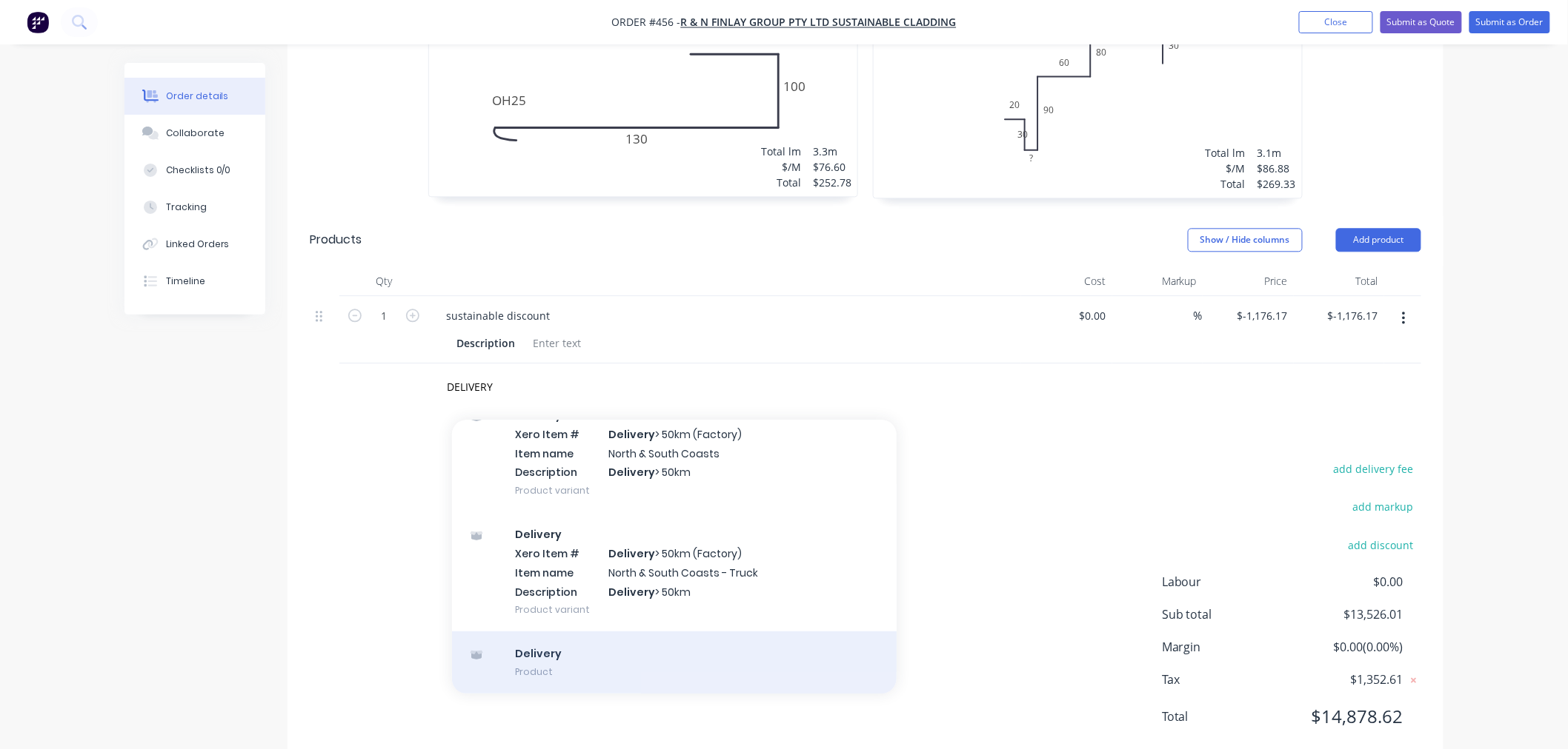
click at [619, 631] on div "Delivery Product" at bounding box center [674, 662] width 444 height 62
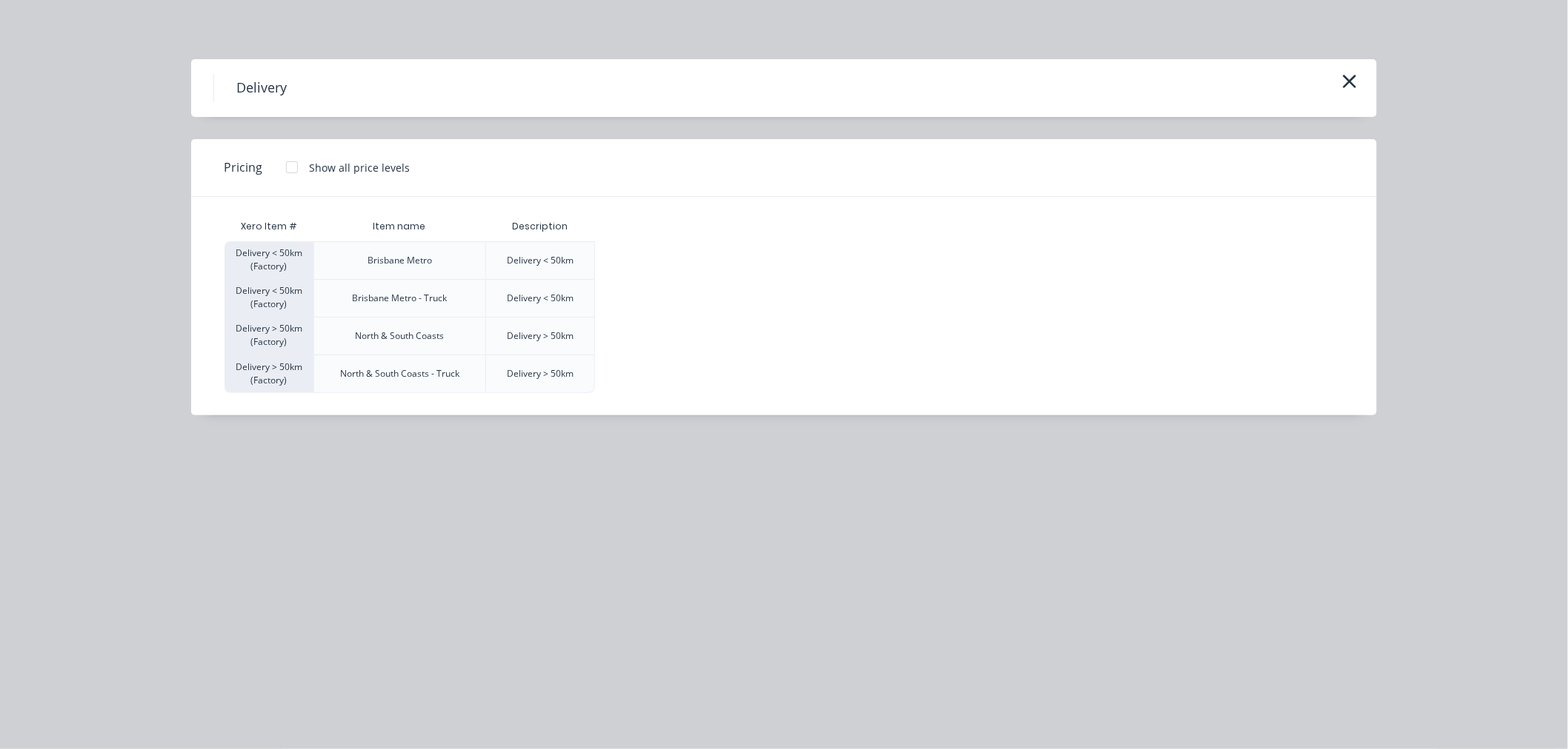
click at [284, 168] on div at bounding box center [292, 167] width 30 height 30
click at [618, 263] on div "$120.00" at bounding box center [633, 260] width 74 height 37
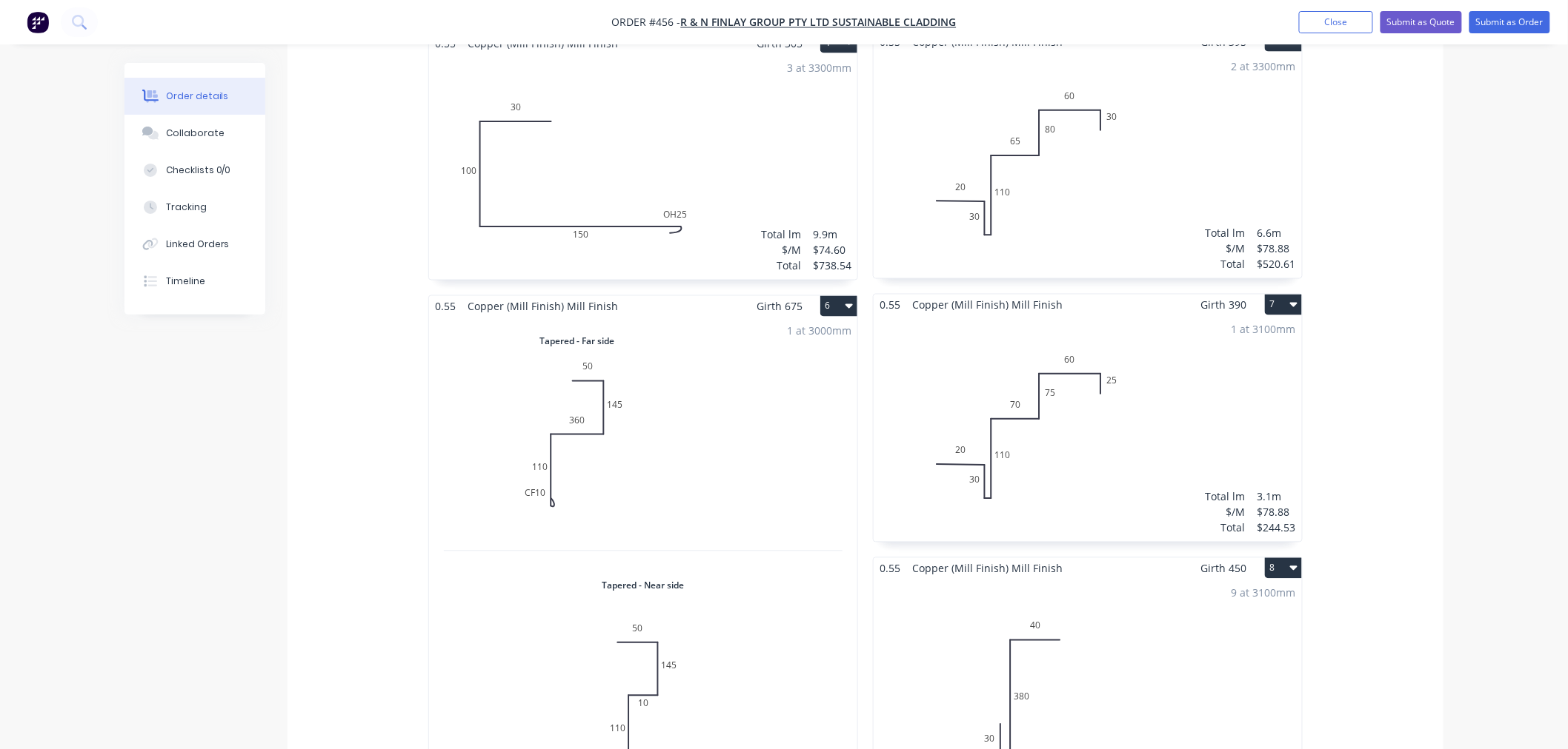
scroll to position [511, 0]
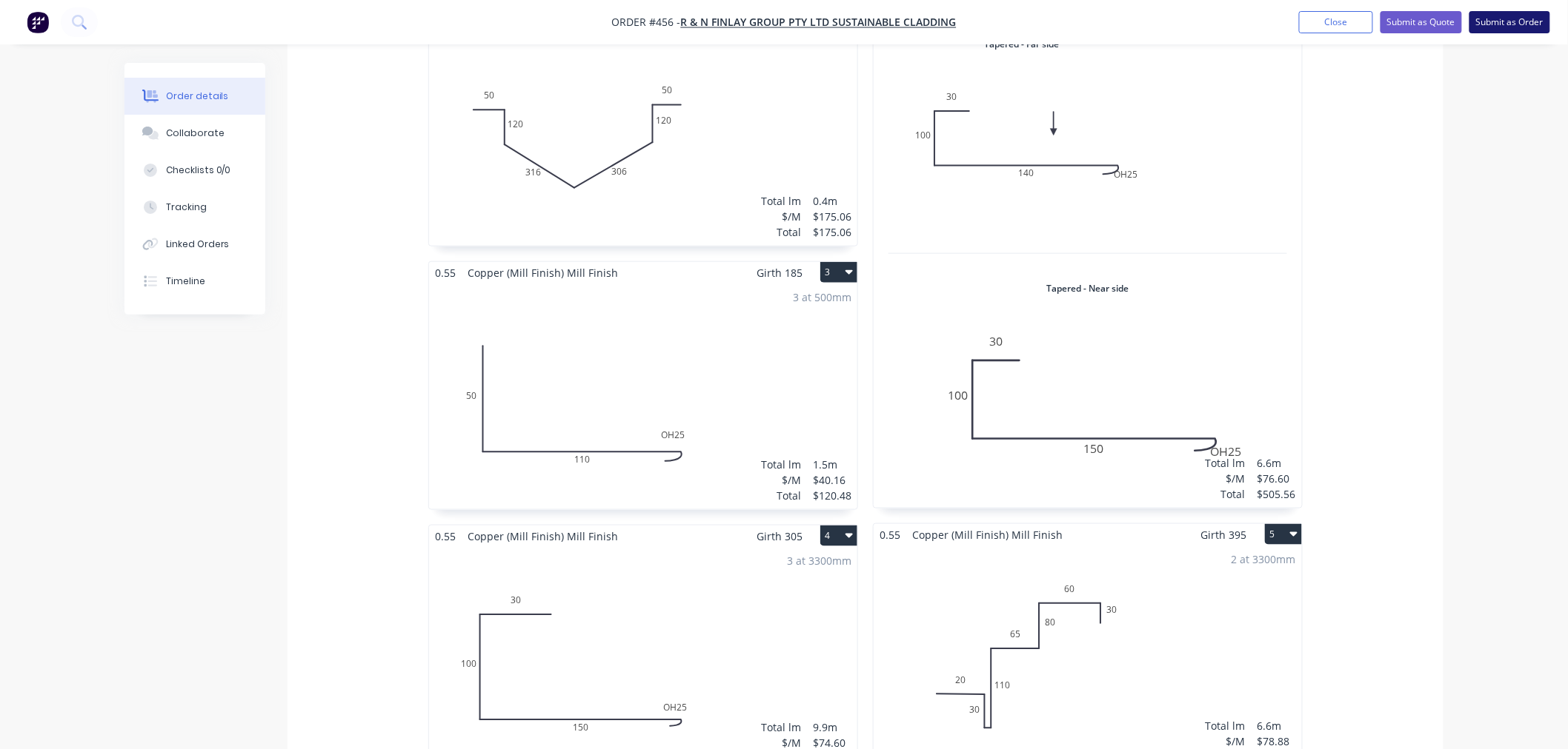
click at [1526, 12] on button "Submit as Order" at bounding box center [1509, 22] width 81 height 22
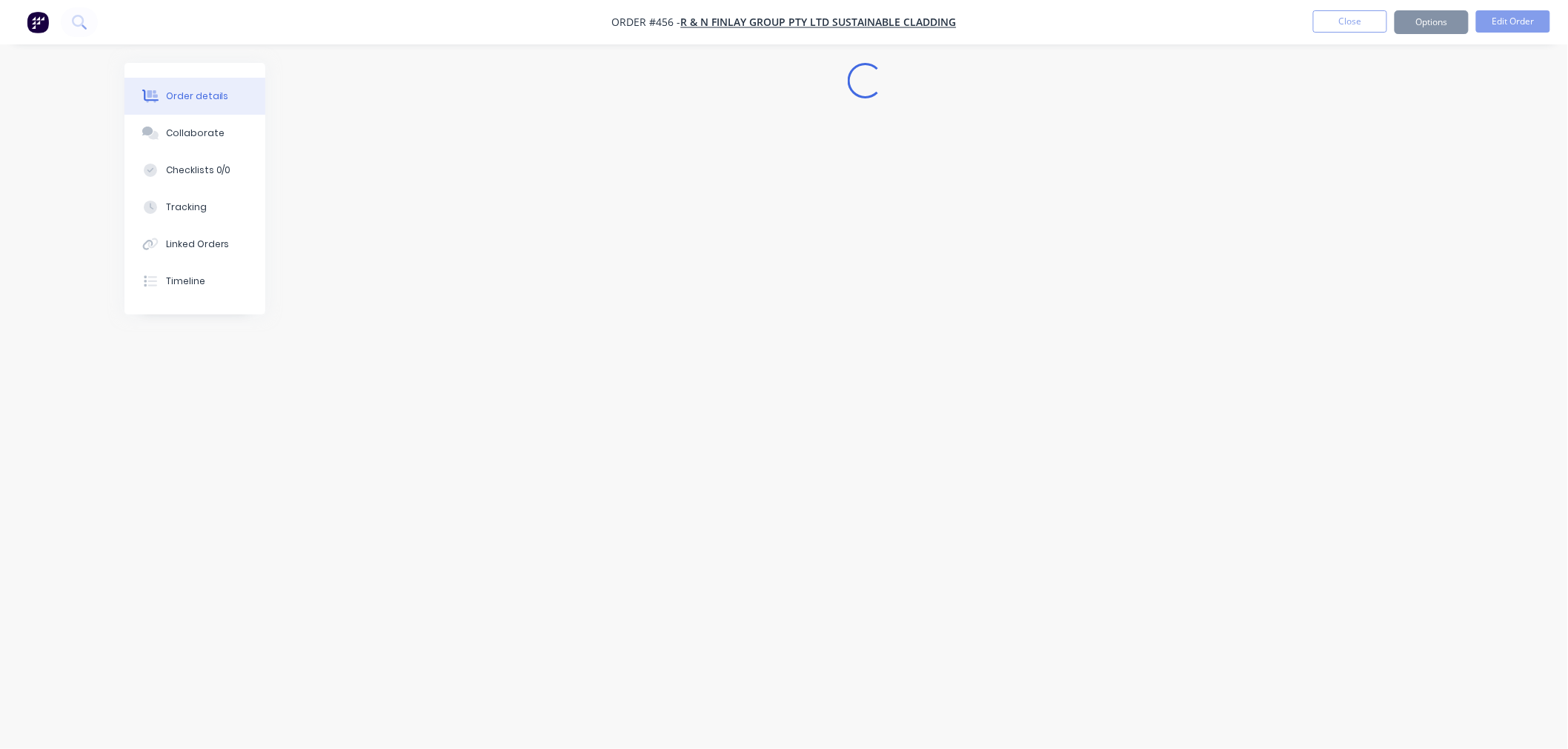
scroll to position [0, 0]
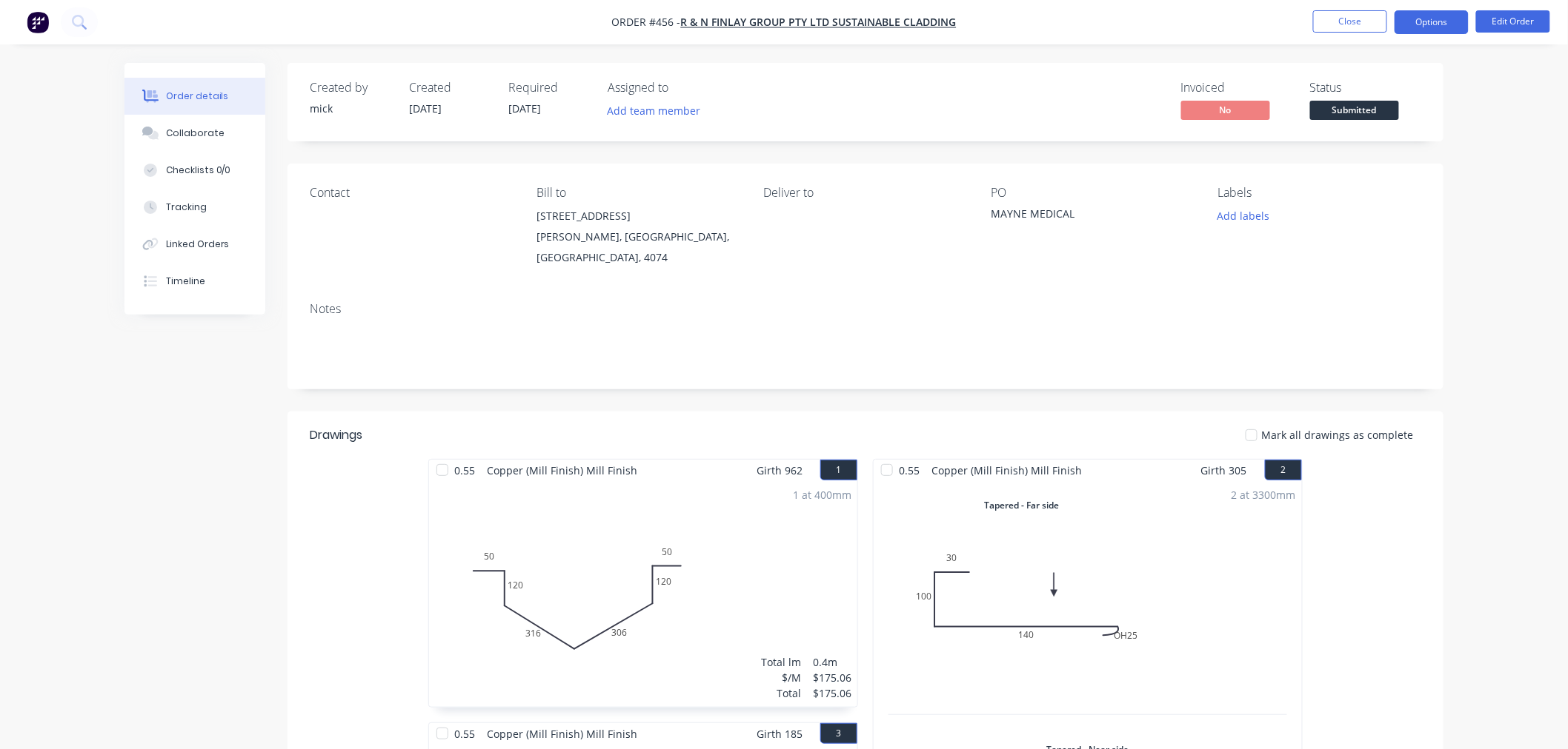
click at [1444, 15] on button "Options" at bounding box center [1431, 22] width 74 height 24
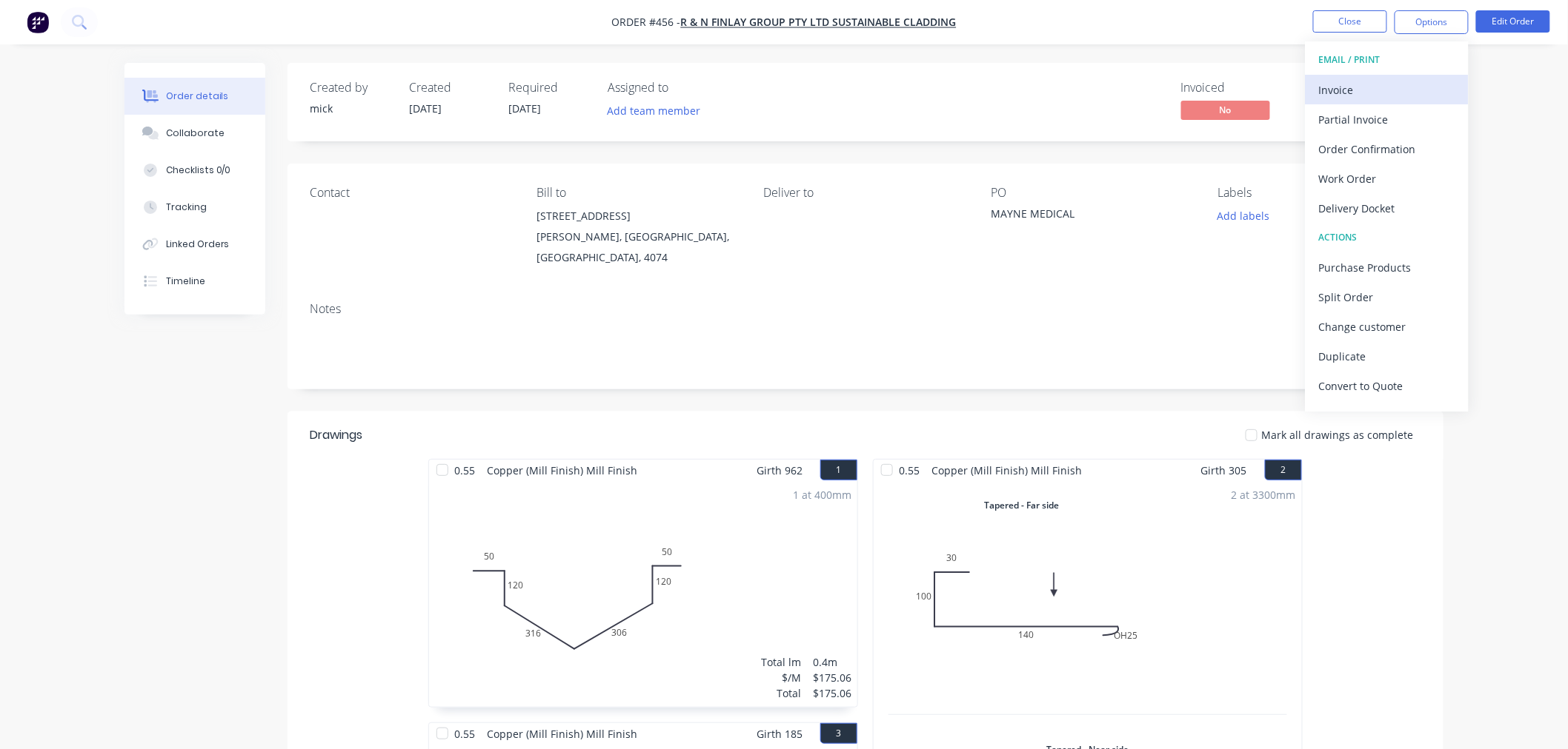
click at [1382, 82] on div "Invoice" at bounding box center [1387, 89] width 136 height 21
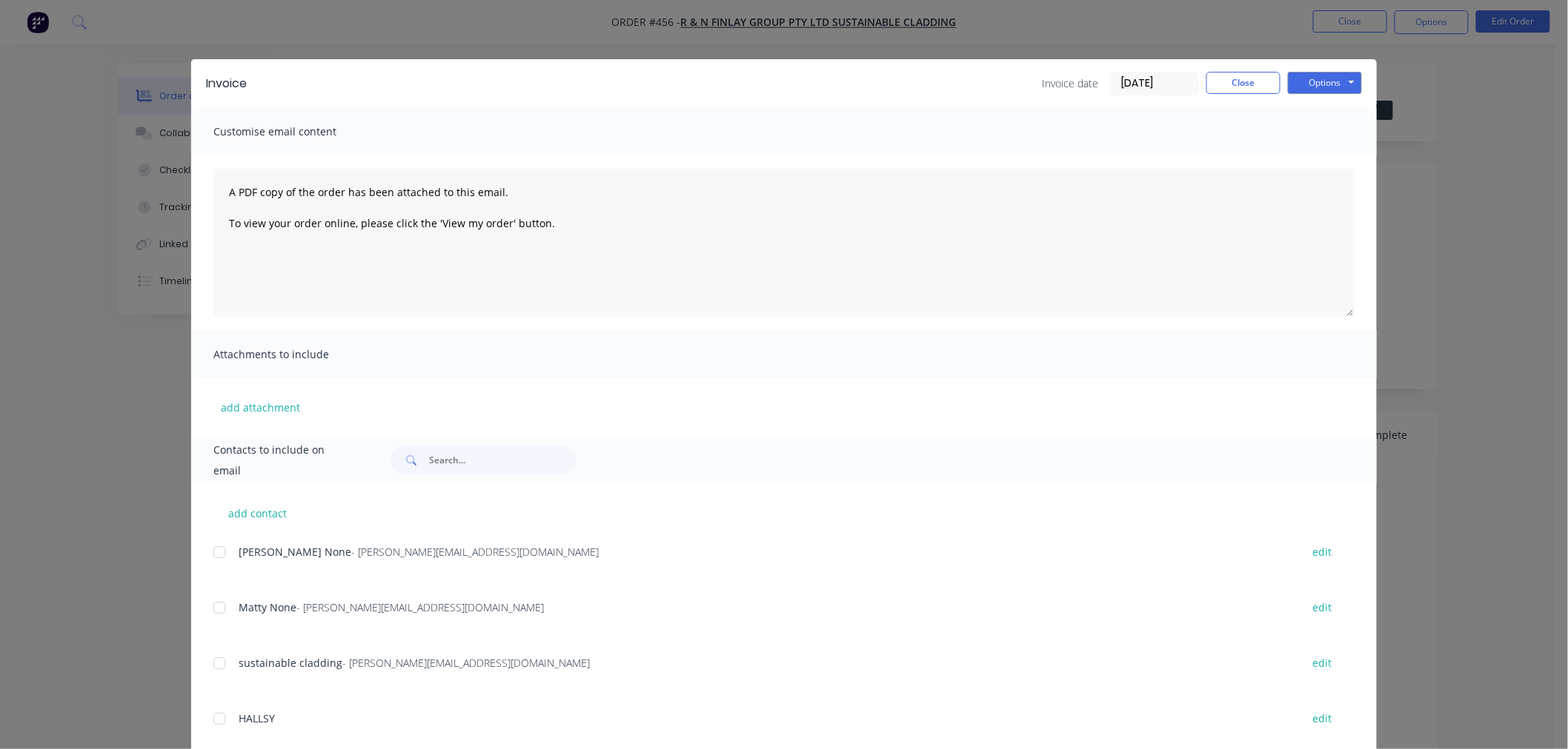
click at [209, 556] on div at bounding box center [219, 552] width 30 height 30
click at [212, 608] on div at bounding box center [219, 608] width 30 height 30
click at [1334, 82] on button "Options" at bounding box center [1324, 83] width 74 height 22
click at [1331, 151] on button "Email" at bounding box center [1334, 158] width 95 height 25
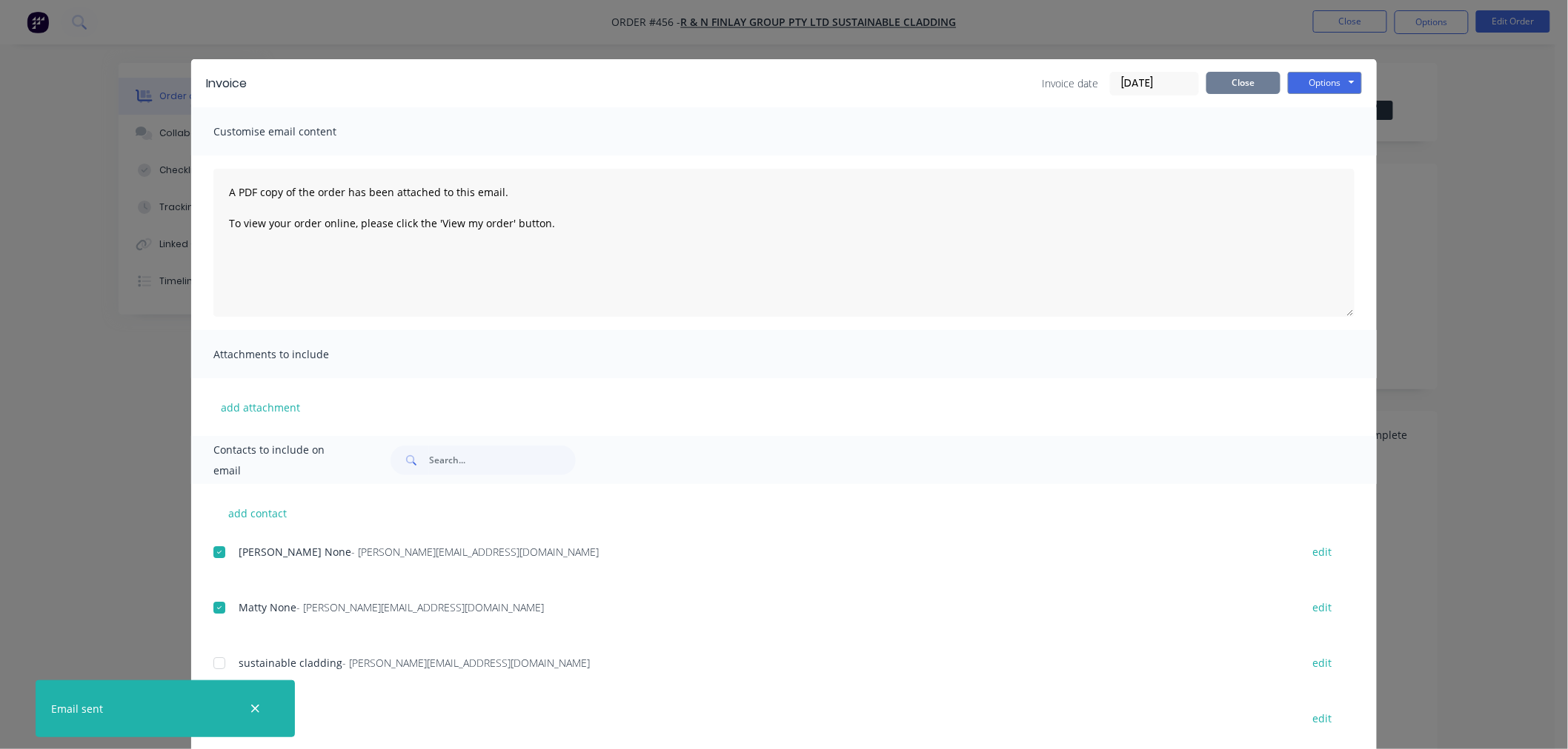
click at [1257, 87] on button "Close" at bounding box center [1243, 83] width 74 height 22
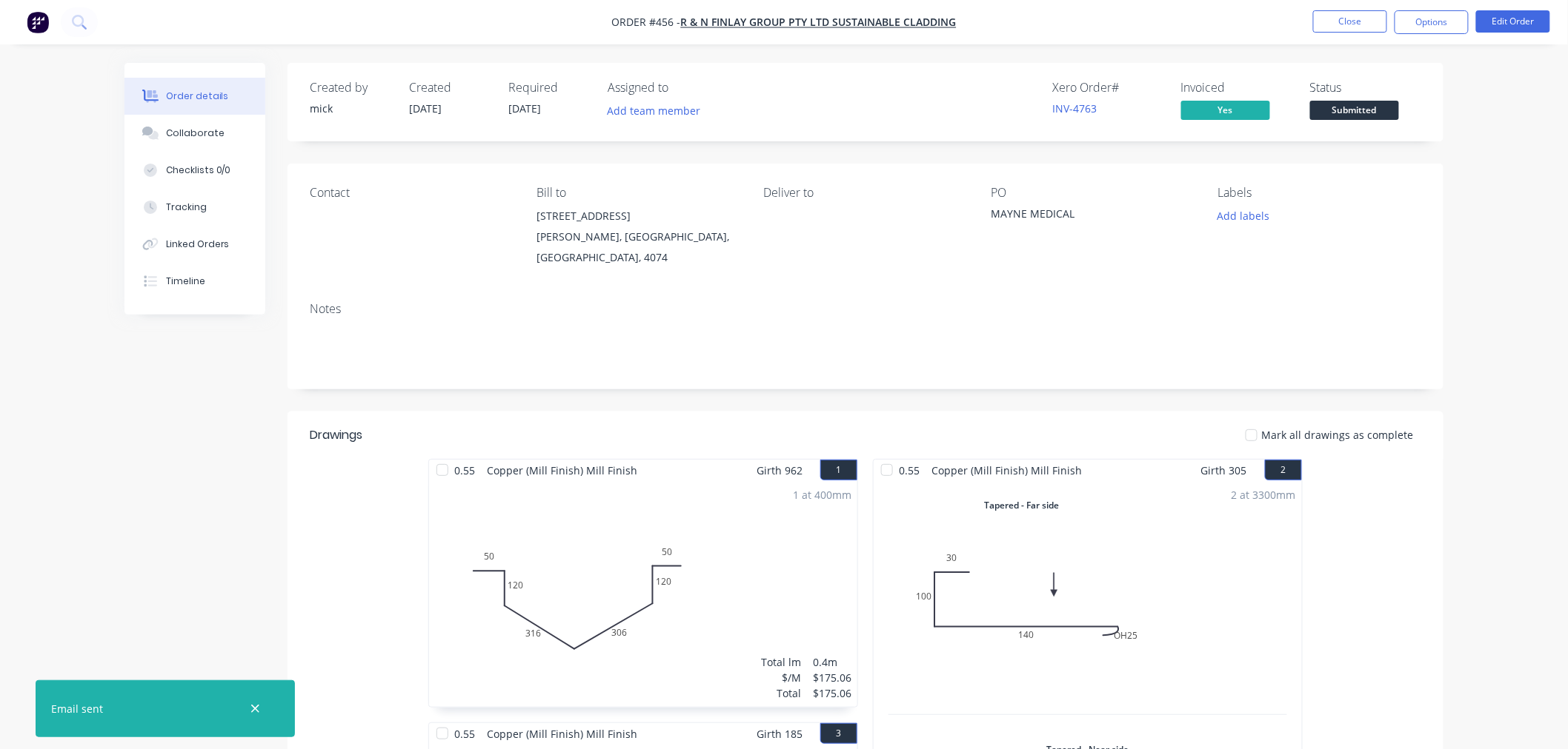
click at [39, 15] on img "button" at bounding box center [38, 22] width 22 height 22
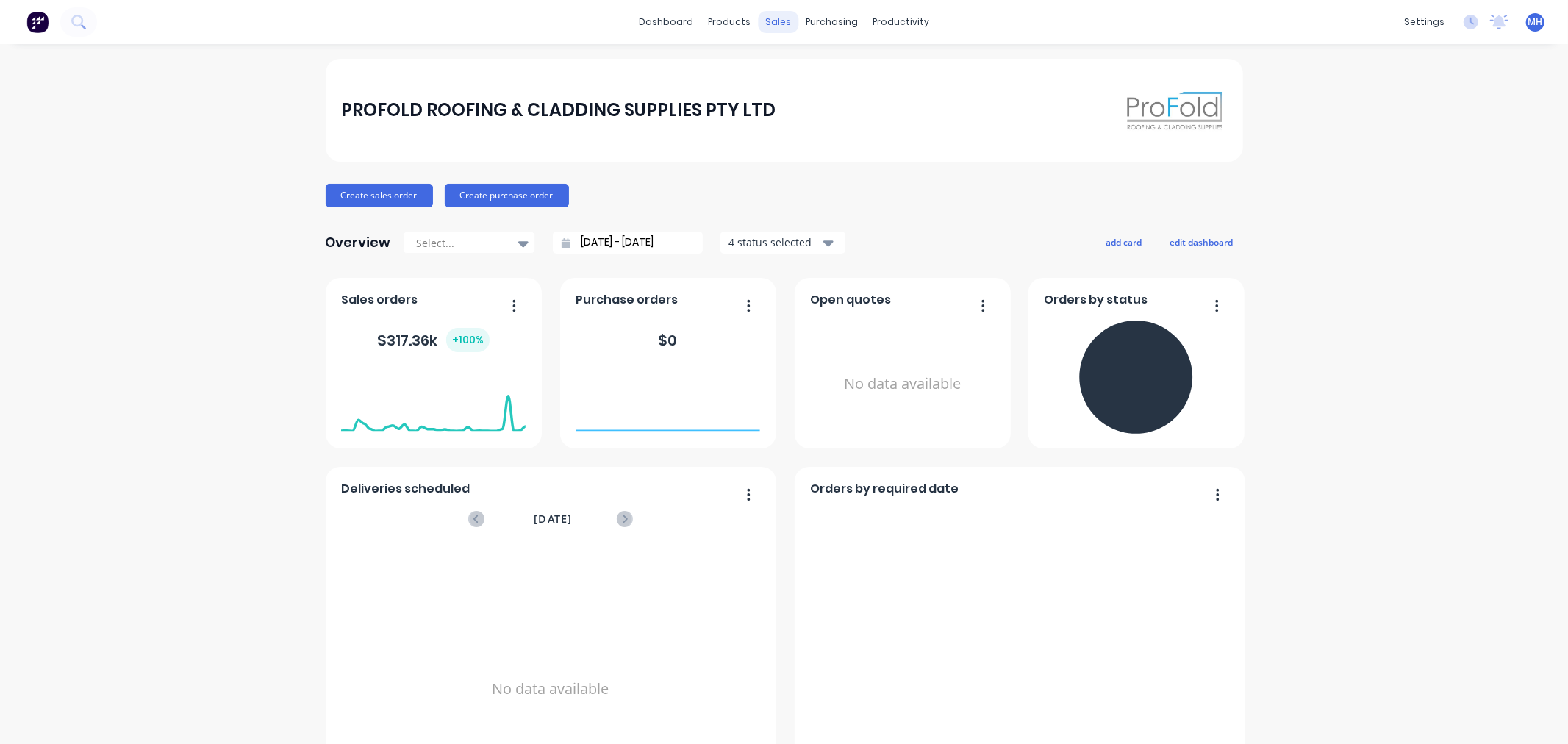
click at [777, 16] on div "sales" at bounding box center [778, 22] width 41 height 22
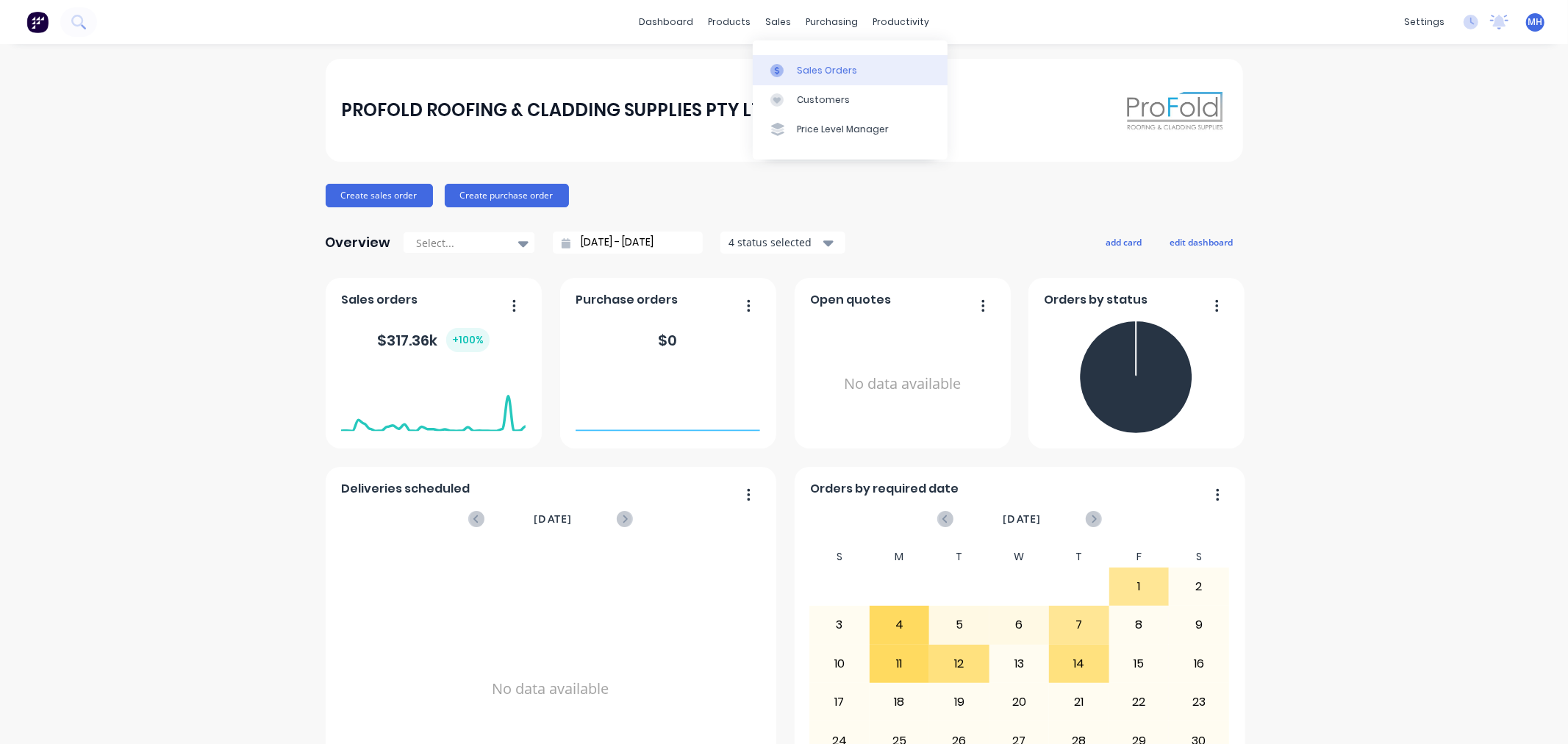
click at [824, 60] on link "Sales Orders" at bounding box center [850, 69] width 195 height 30
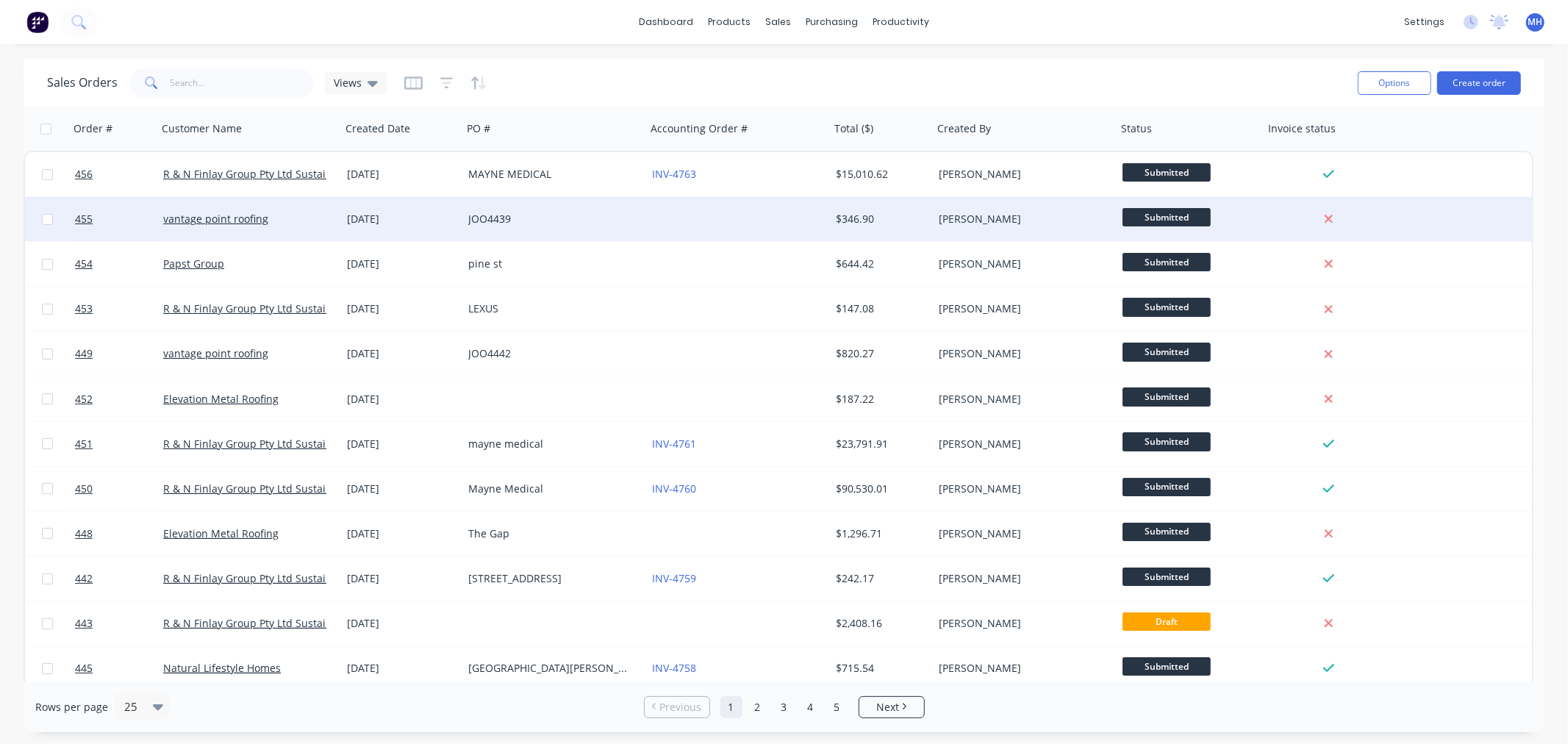
click at [607, 211] on div "JOO4439" at bounding box center [554, 219] width 184 height 44
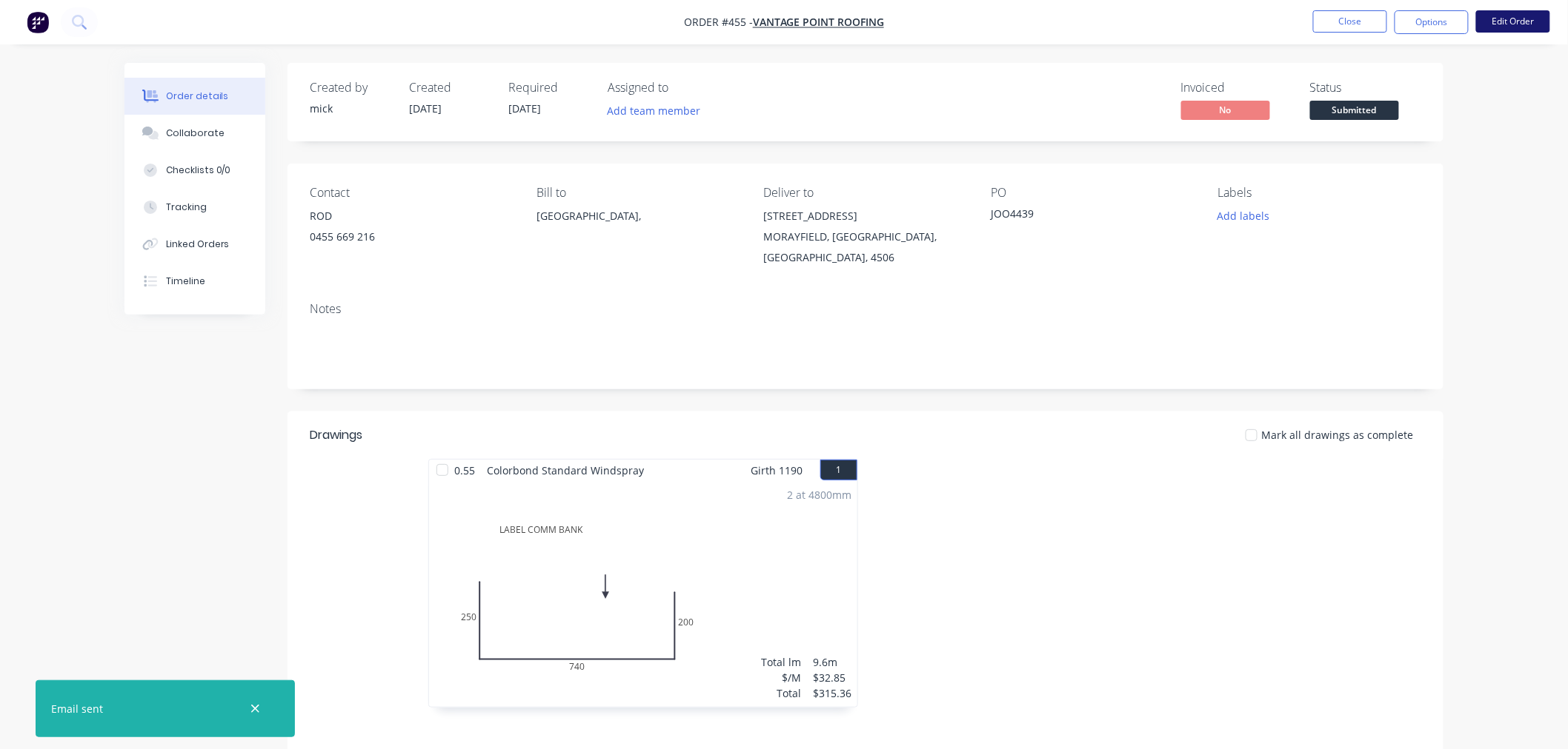
click at [1520, 23] on button "Edit Order" at bounding box center [1513, 21] width 74 height 22
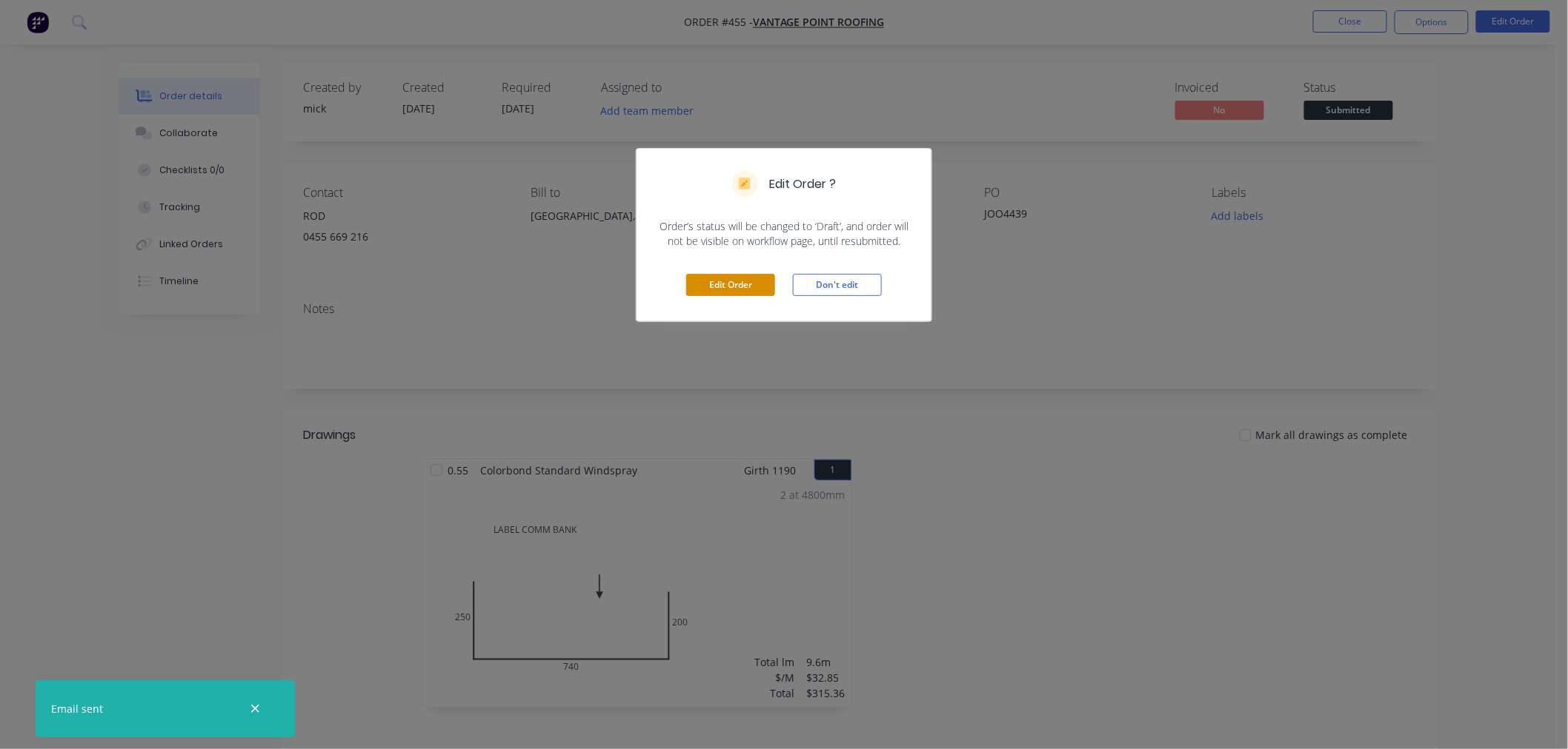
click at [761, 285] on button "Edit Order" at bounding box center [731, 285] width 89 height 22
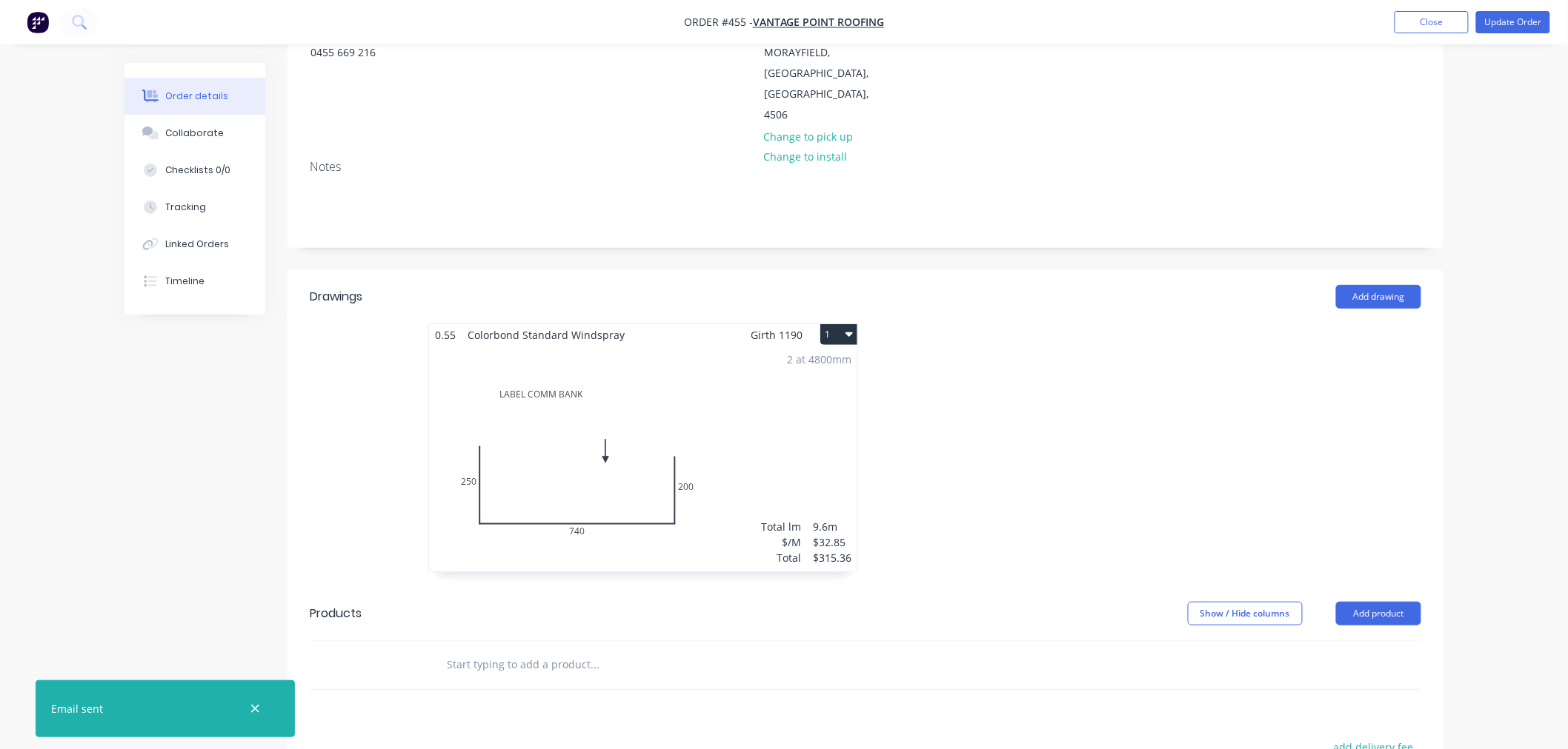
scroll to position [483, 0]
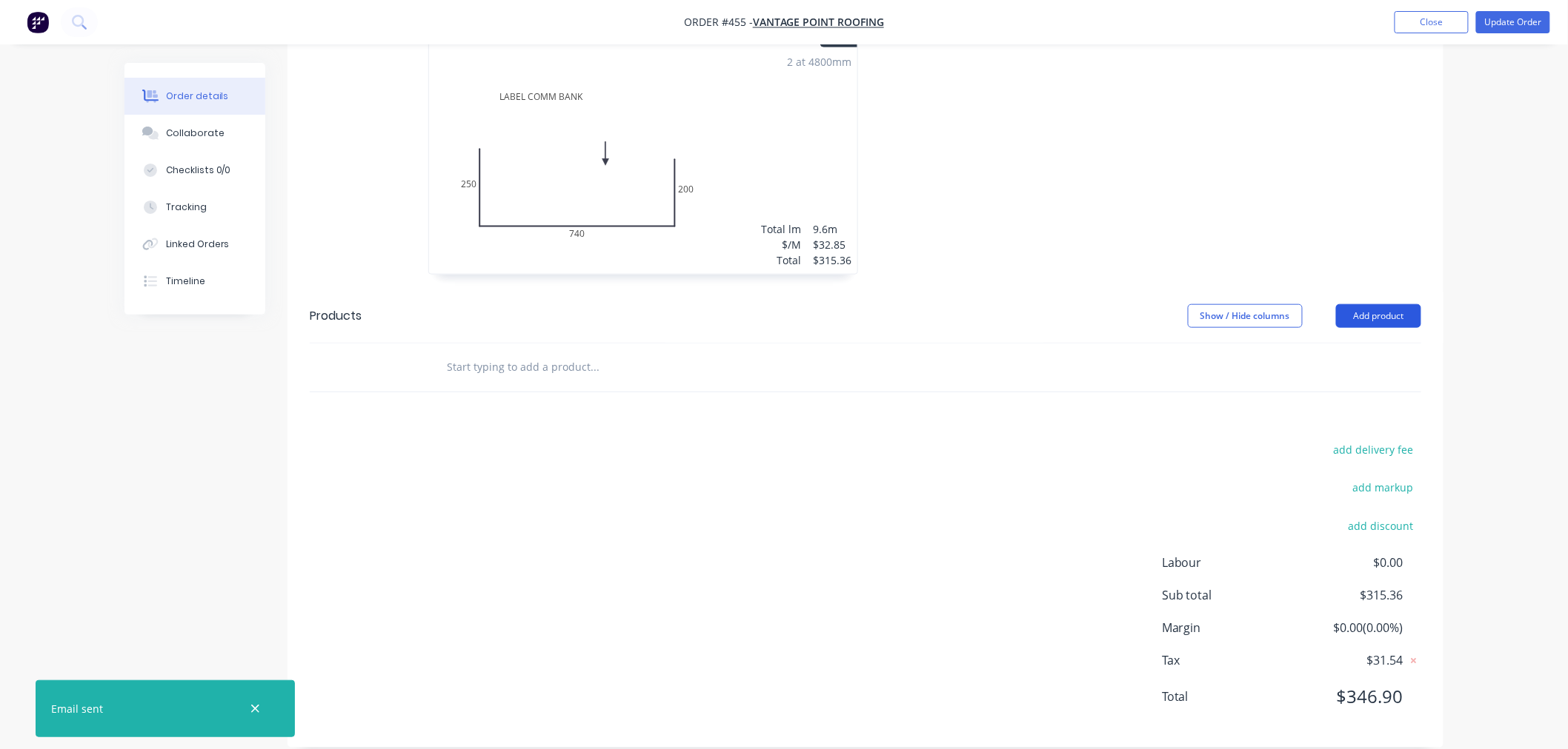
click at [1381, 304] on button "Add product" at bounding box center [1379, 316] width 85 height 24
click at [635, 353] on input "text" at bounding box center [594, 367] width 297 height 30
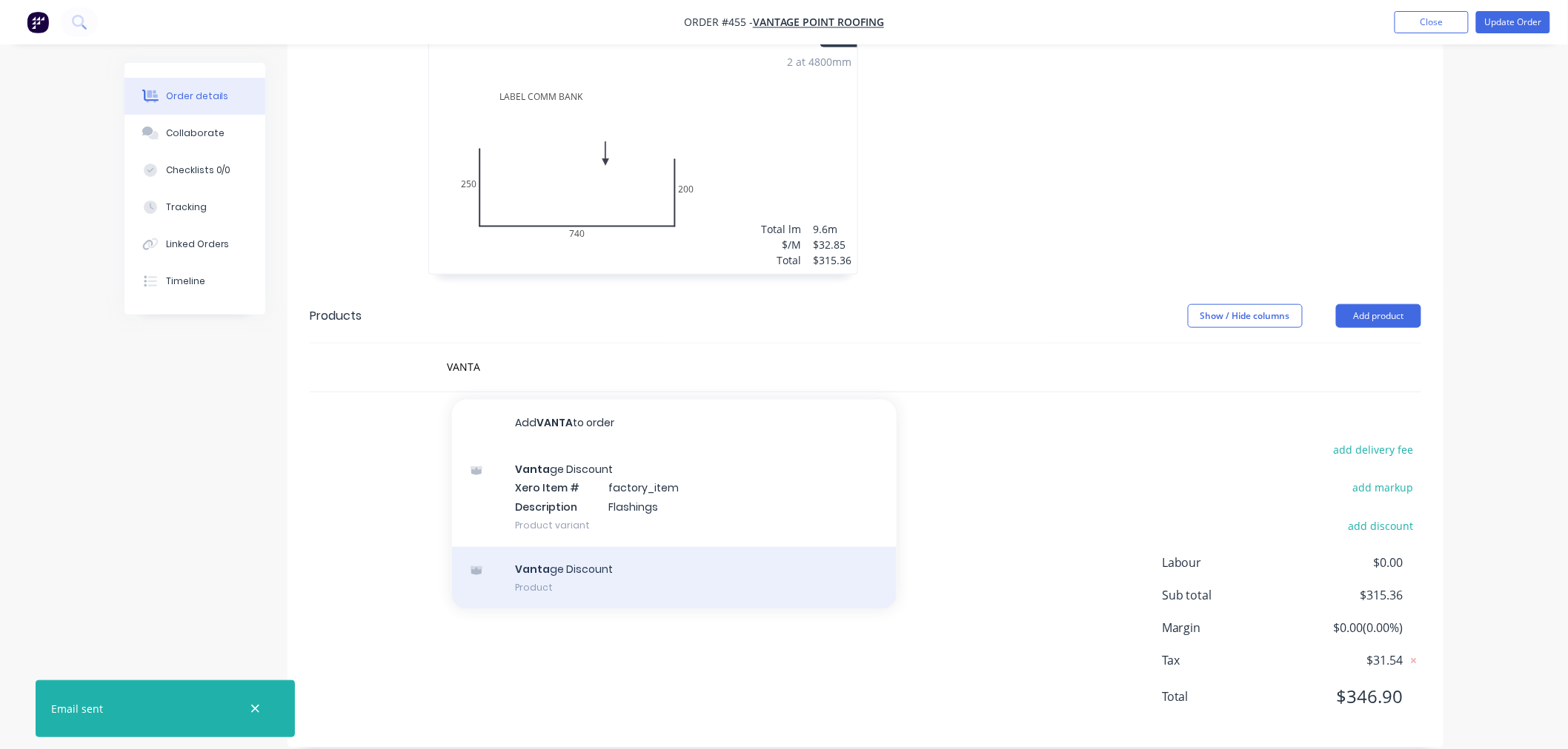
click at [648, 559] on div "Vanta ge Discount Product" at bounding box center [674, 578] width 444 height 62
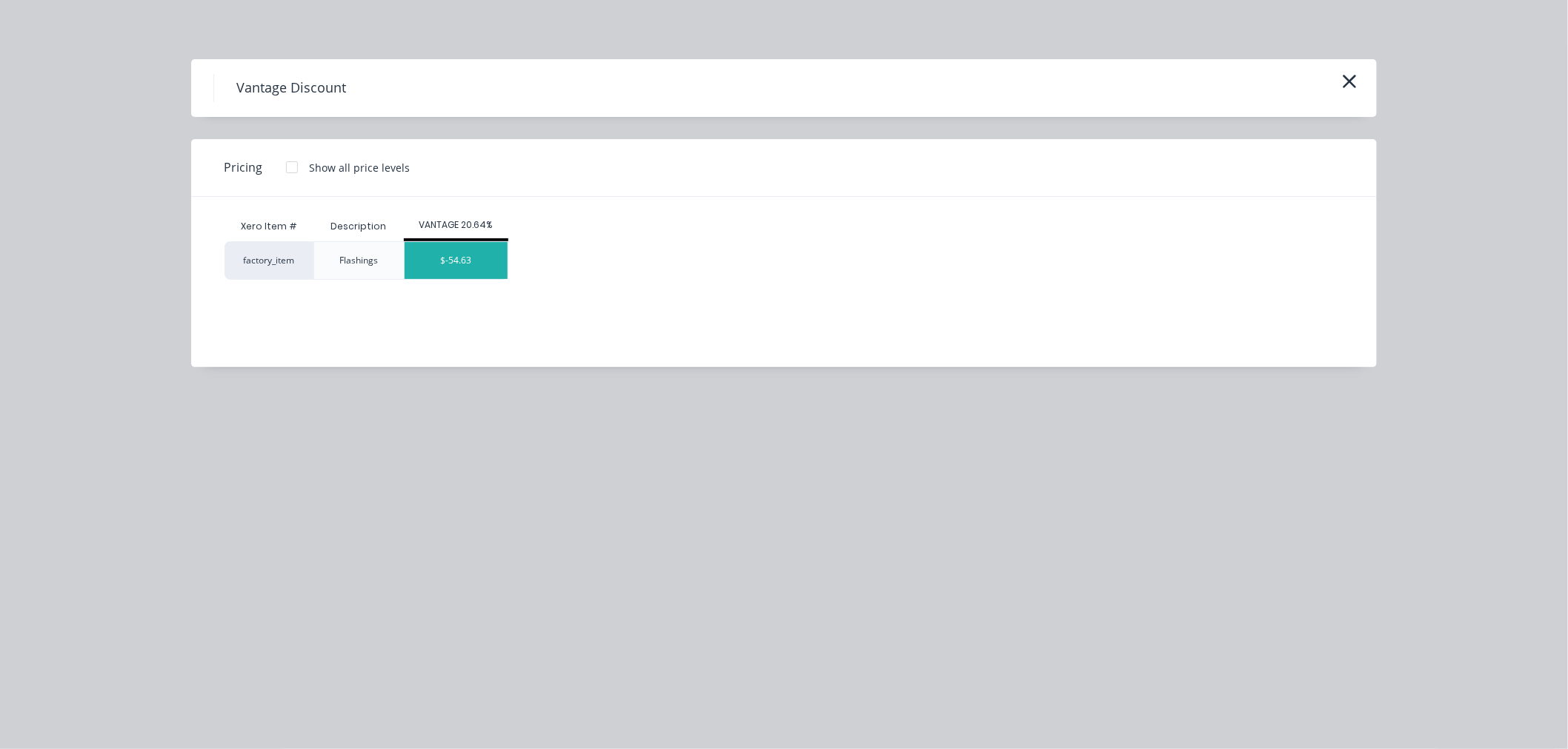
click at [474, 270] on div "$-54.63" at bounding box center [455, 260] width 103 height 37
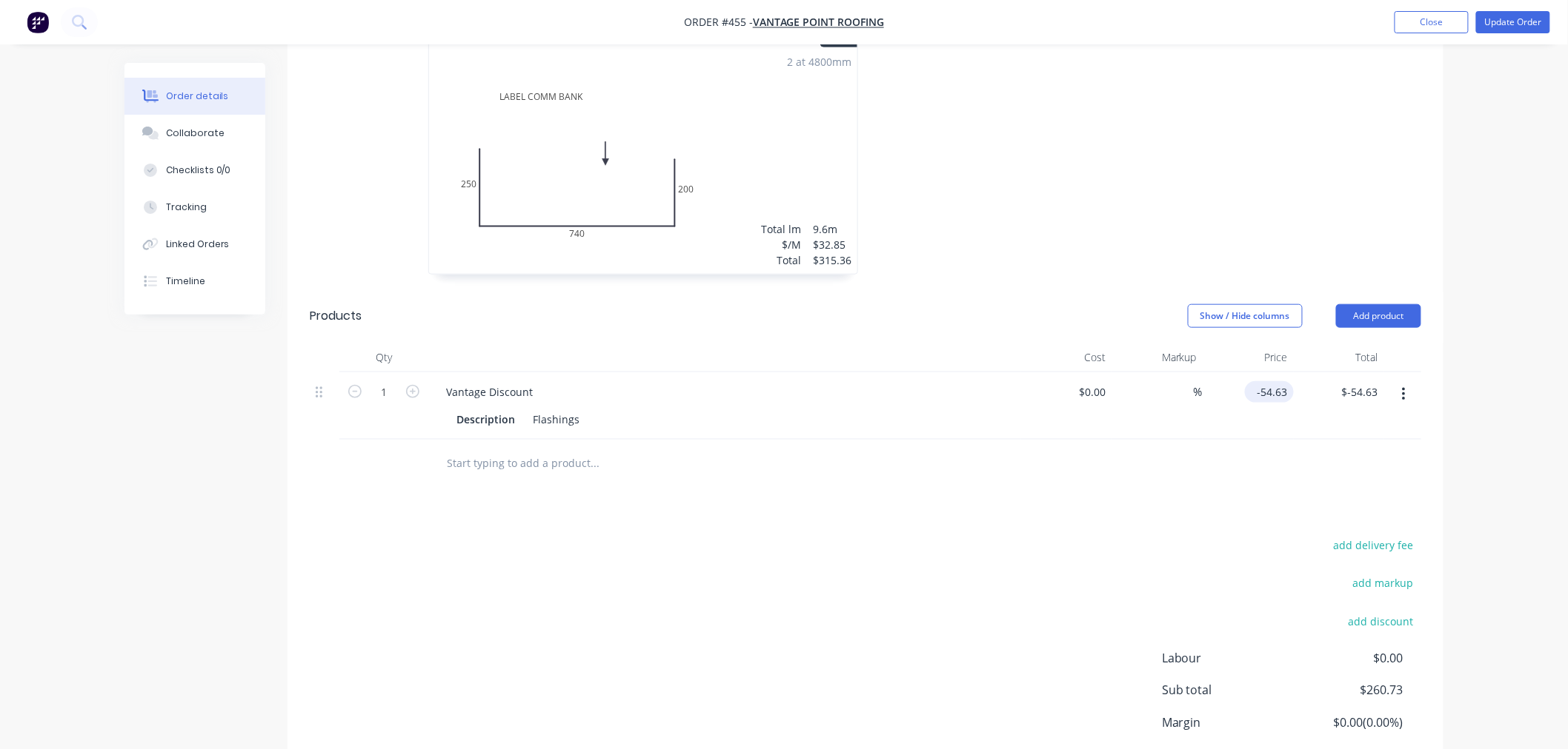
click at [1278, 382] on input "-54.63" at bounding box center [1272, 392] width 43 height 21
click at [1172, 483] on div "Drawings Add drawing 0.55 Colorbond Standard Windspray Girth 1190 1 LABEL COMM …" at bounding box center [865, 408] width 1156 height 871
click at [1258, 382] on div "50.45 $50.45" at bounding box center [1273, 392] width 40 height 21
click at [1269, 382] on input "50.45" at bounding box center [1276, 392] width 34 height 21
click at [1263, 382] on input "50.45" at bounding box center [1276, 392] width 34 height 21
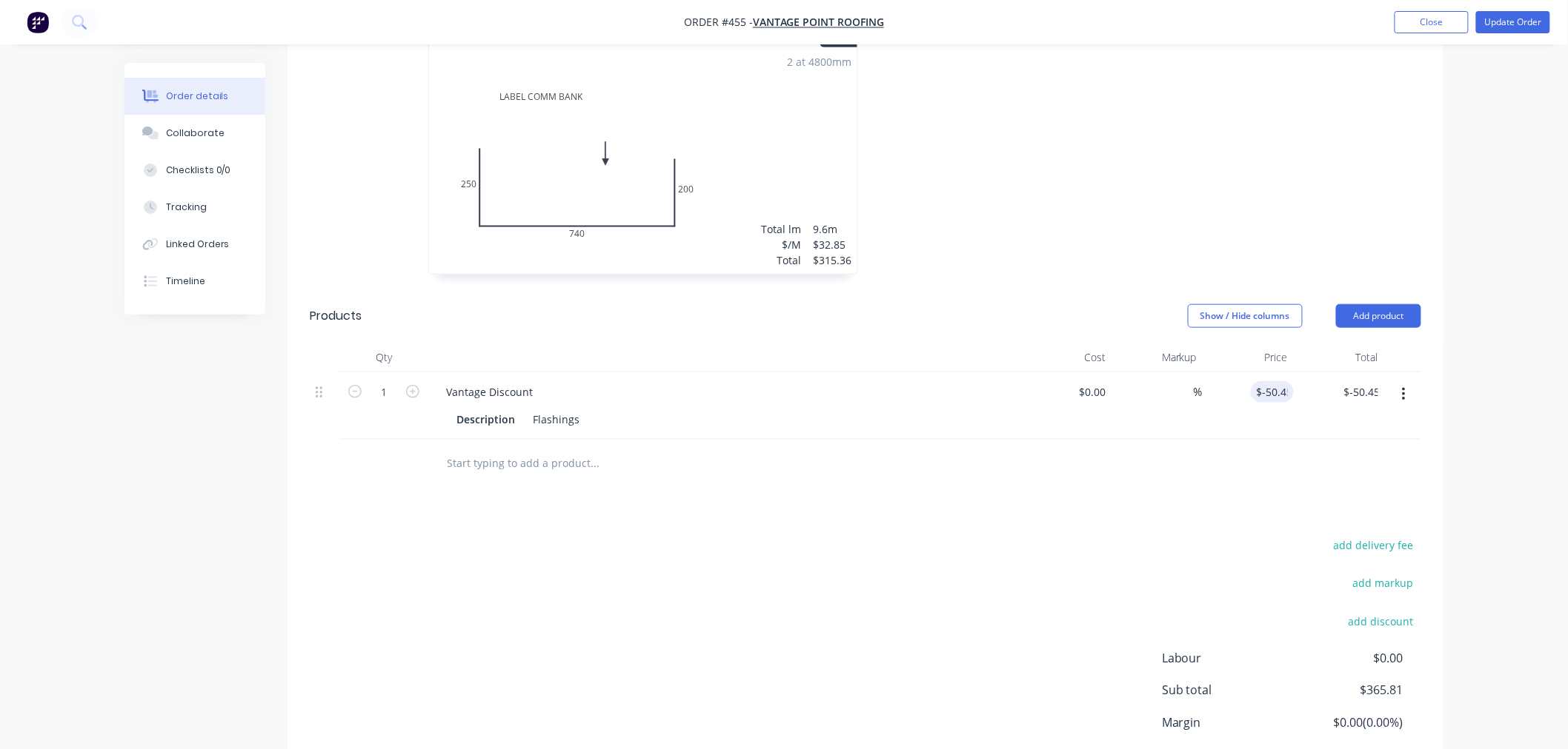
click at [1018, 535] on div "add delivery fee add markup add discount Labour $0.00 Sub total $365.81 Margin …" at bounding box center [865, 677] width 1111 height 285
click at [564, 449] on input "text" at bounding box center [594, 464] width 297 height 30
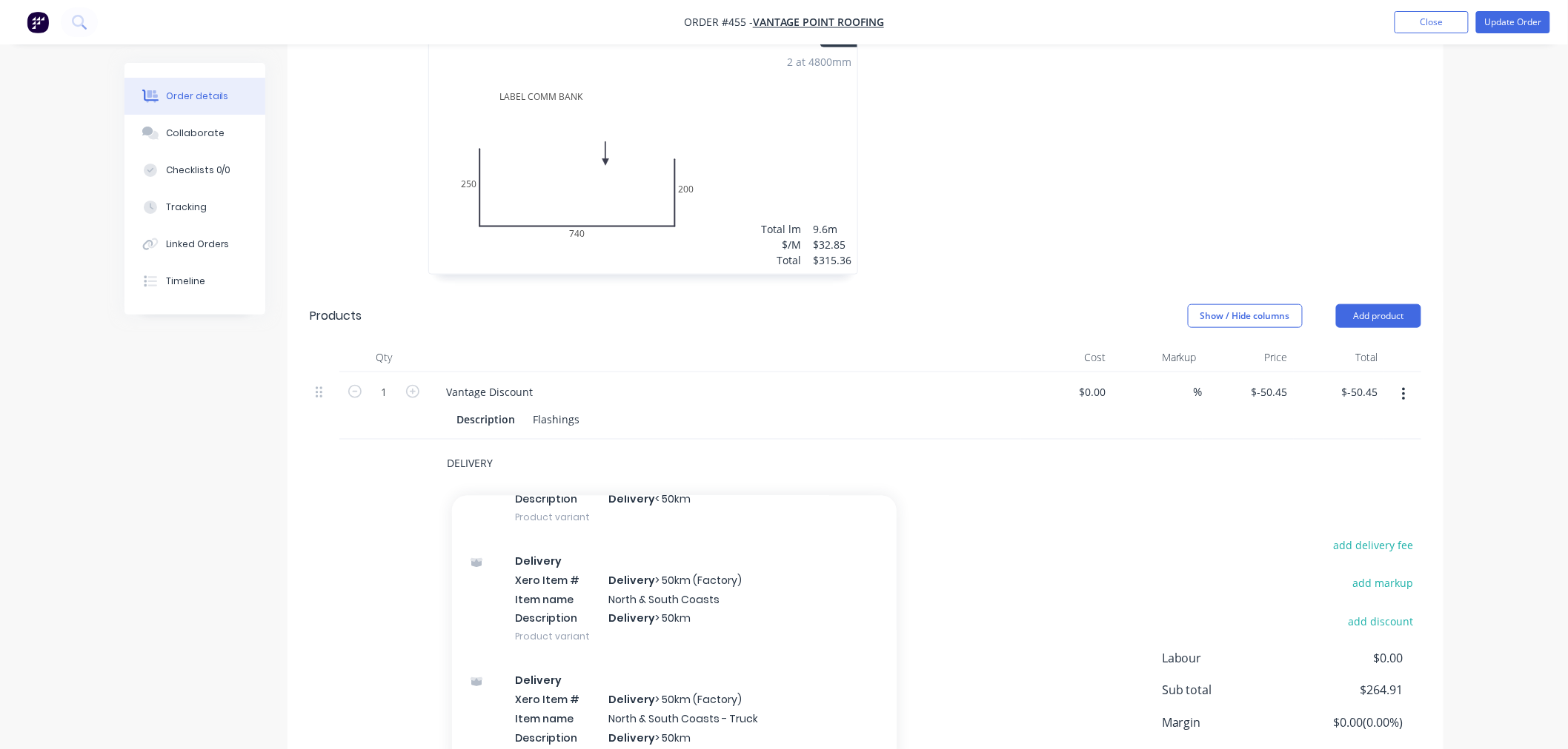
scroll to position [313, 0]
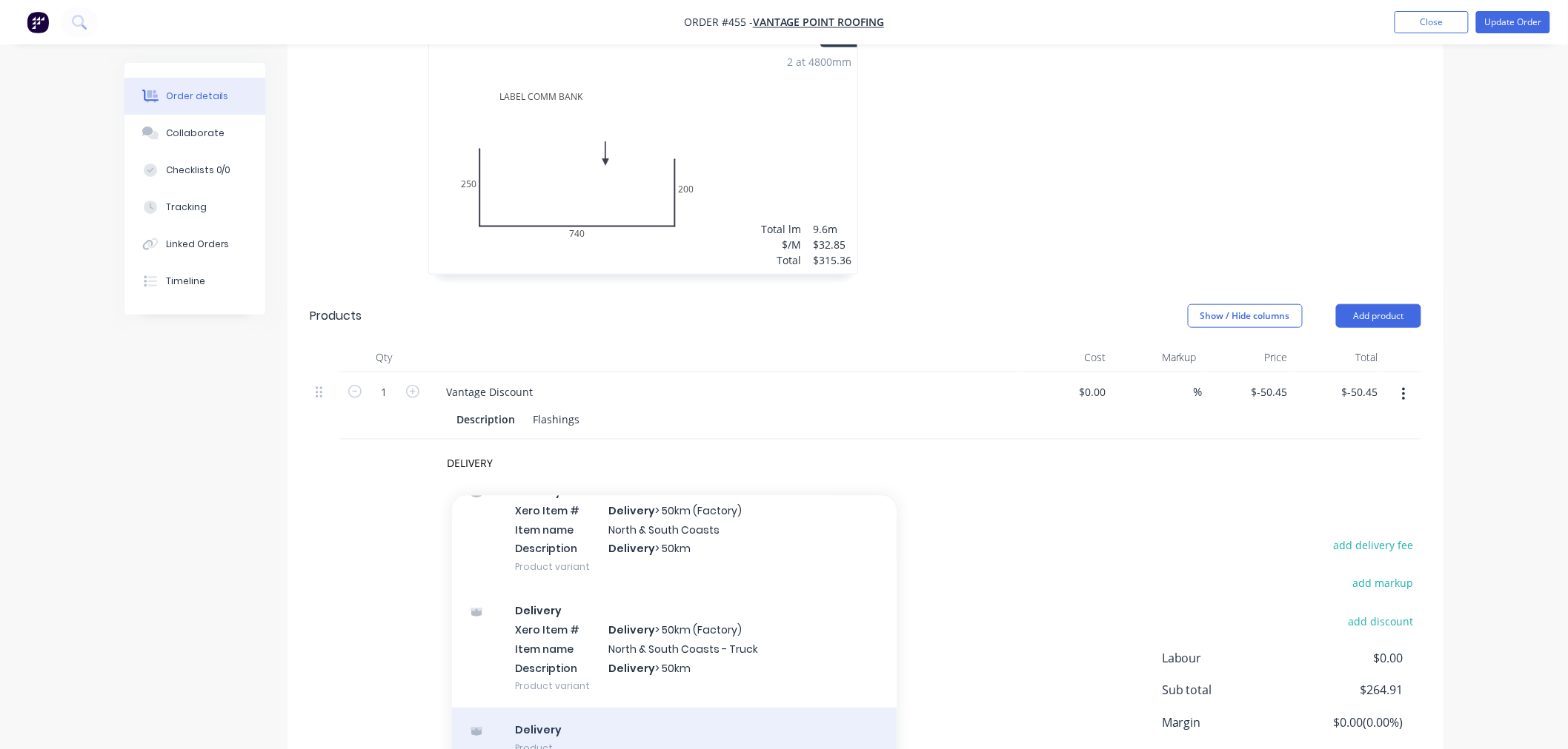
click at [645, 708] on div "Delivery Product" at bounding box center [674, 739] width 444 height 62
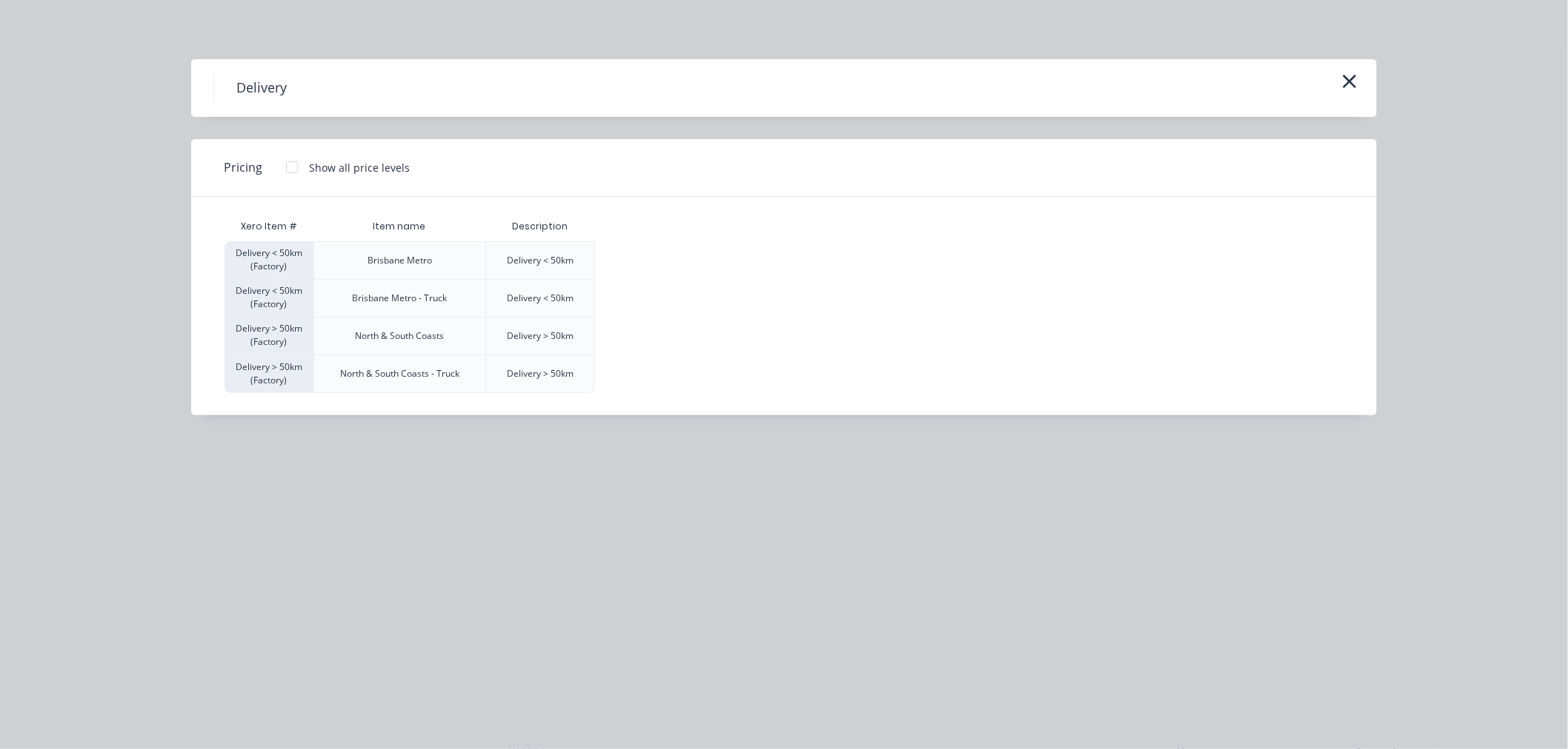
click at [291, 161] on div at bounding box center [292, 167] width 30 height 30
click at [641, 261] on div "$120.00" at bounding box center [633, 260] width 74 height 37
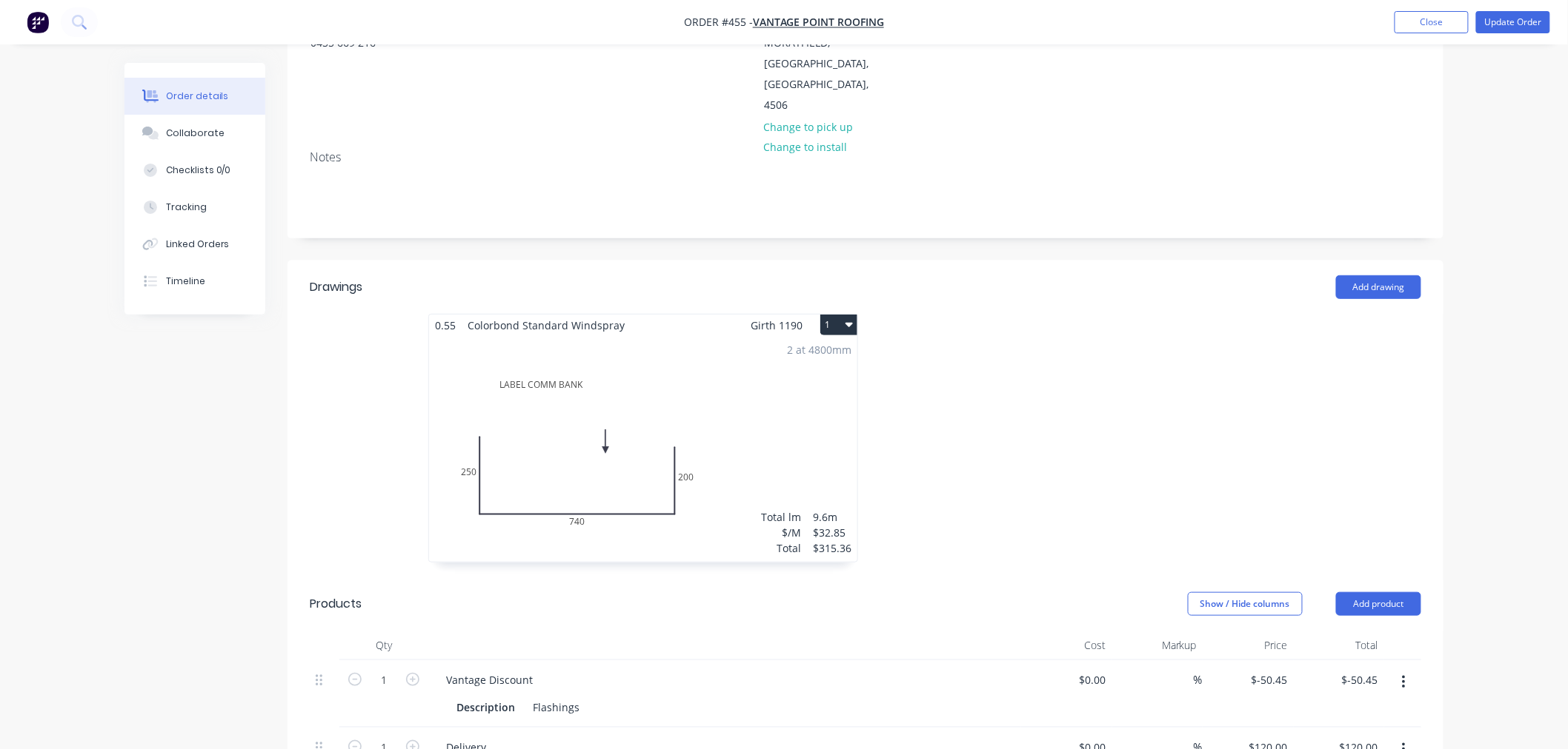
scroll to position [0, 0]
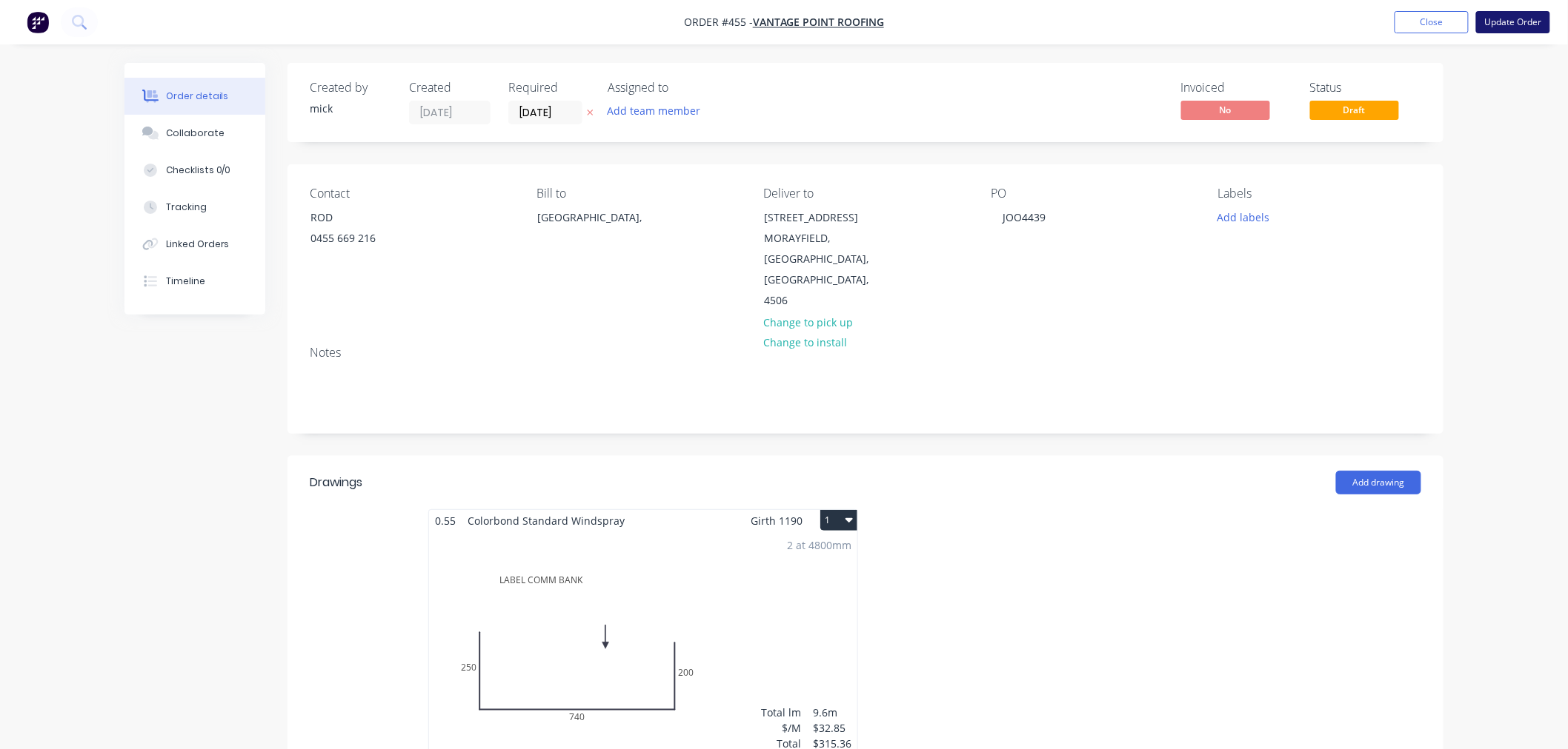
click at [1525, 22] on button "Update Order" at bounding box center [1513, 22] width 74 height 22
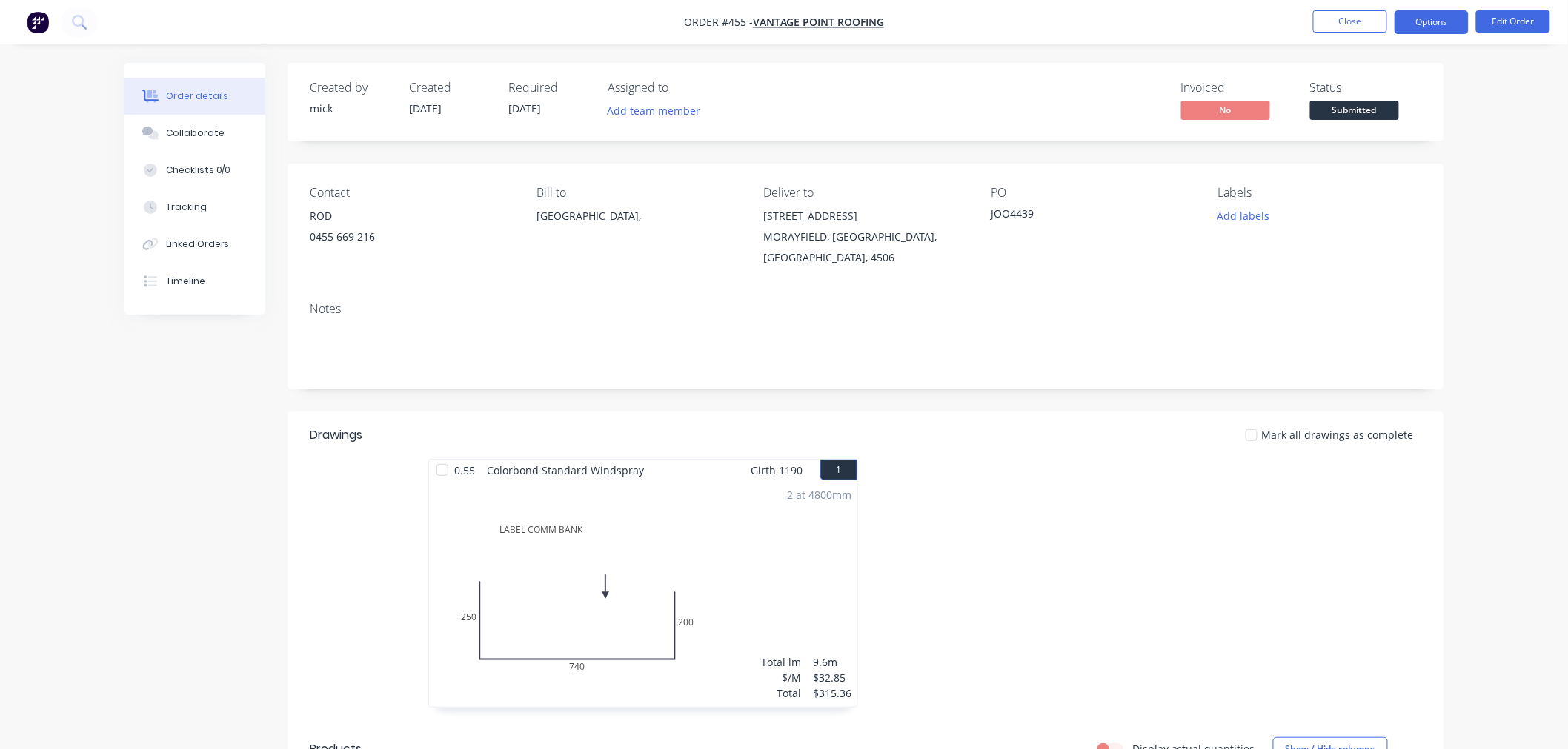
click at [1414, 14] on button "Options" at bounding box center [1431, 22] width 74 height 24
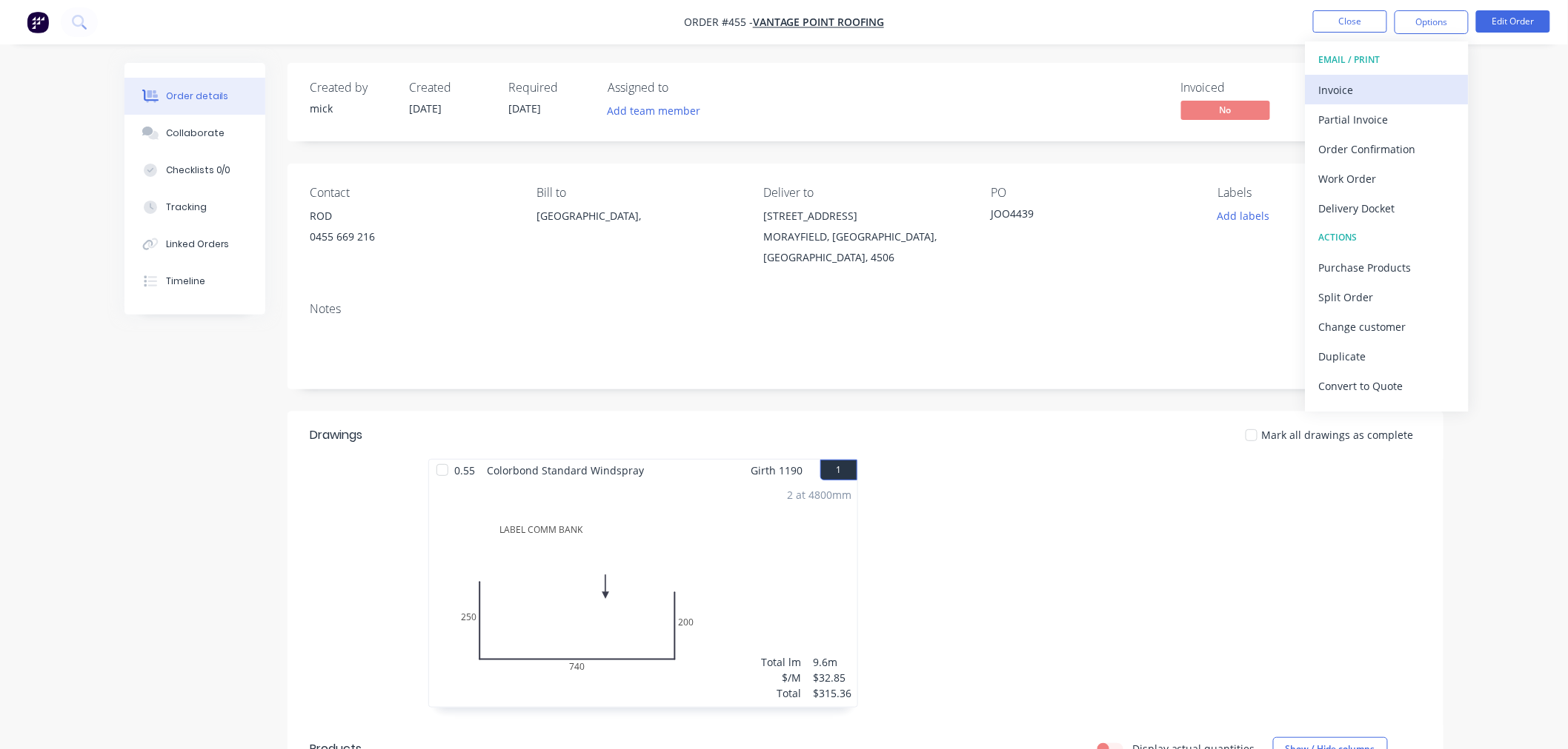
click at [1349, 82] on div "Invoice" at bounding box center [1387, 89] width 136 height 21
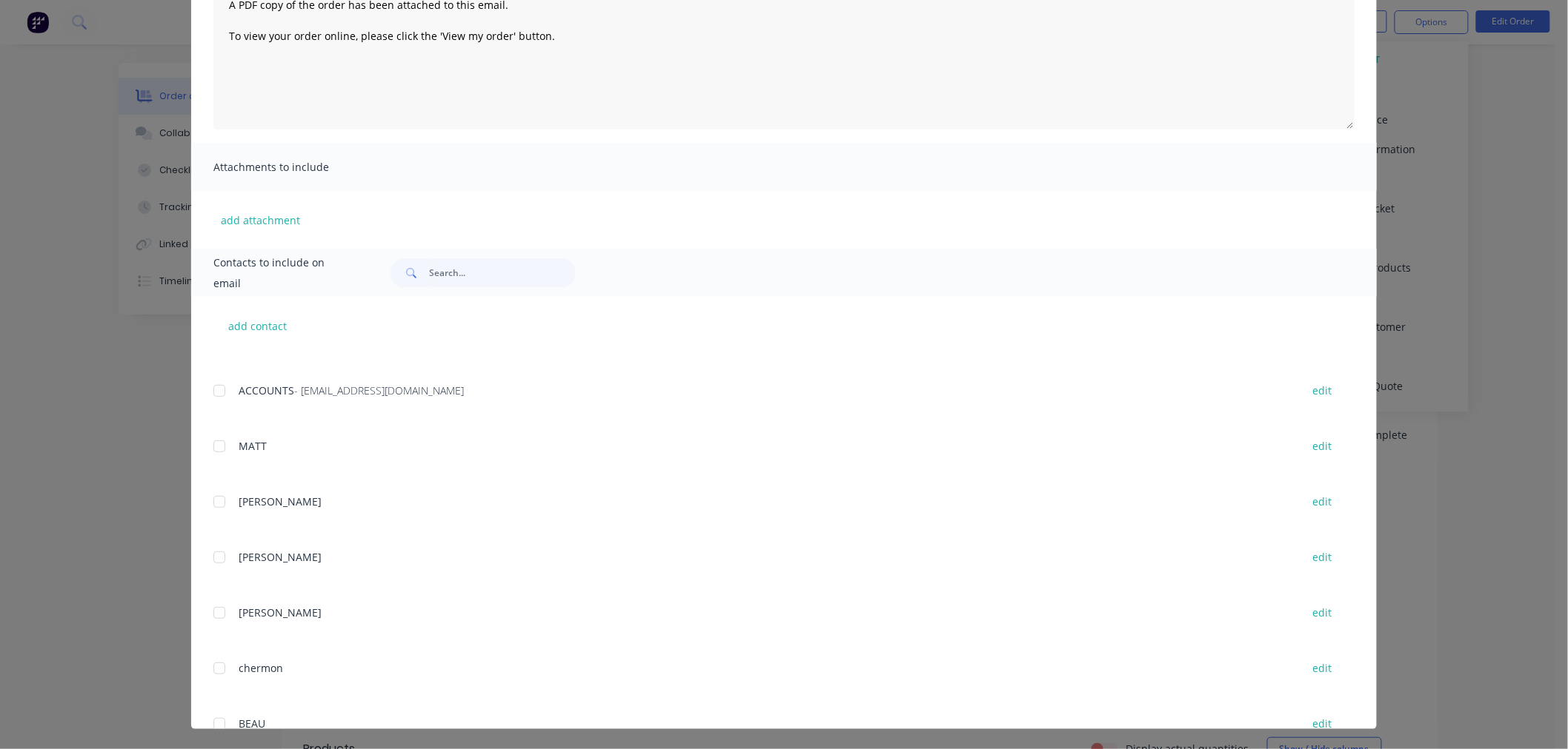
scroll to position [329, 0]
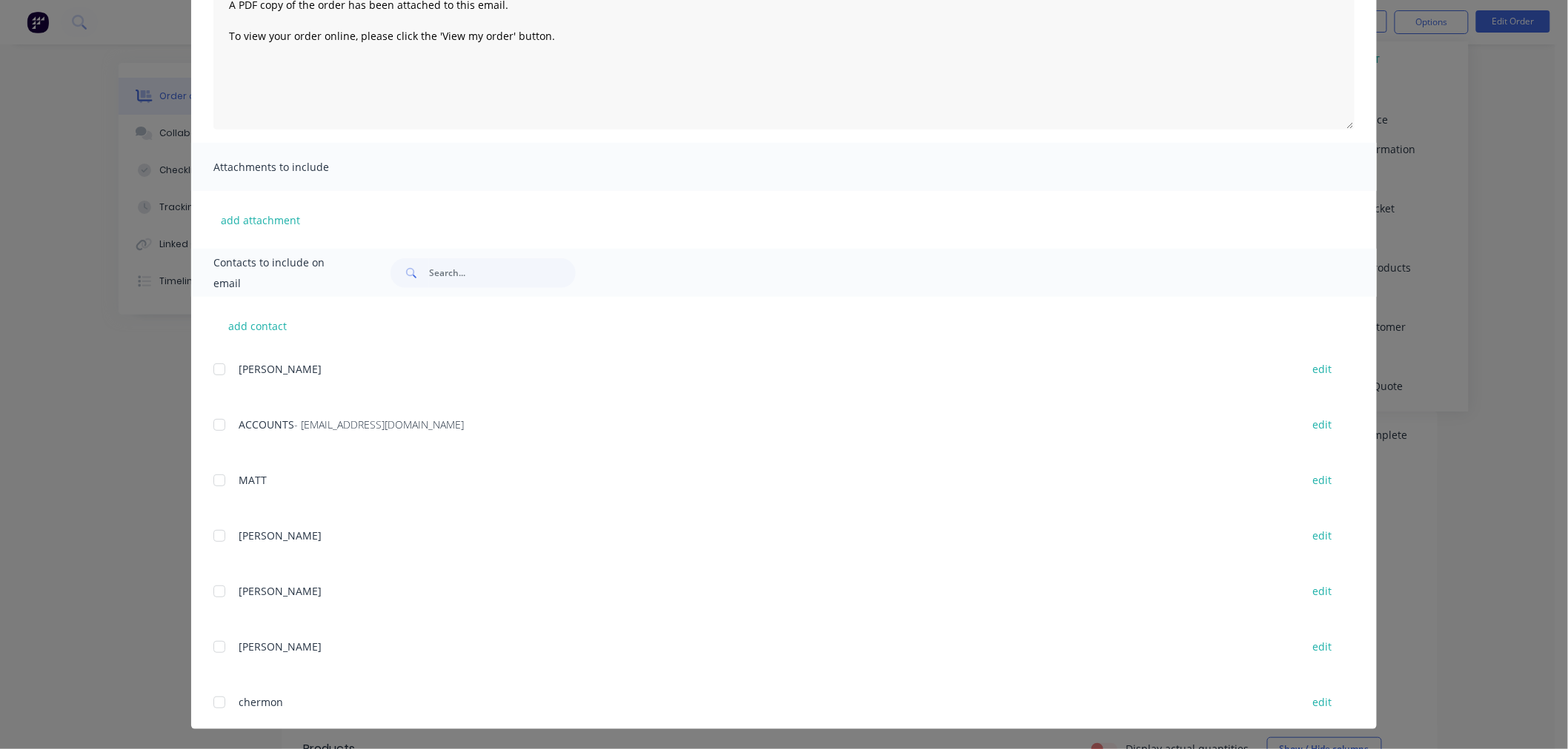
click at [212, 425] on div at bounding box center [219, 424] width 30 height 30
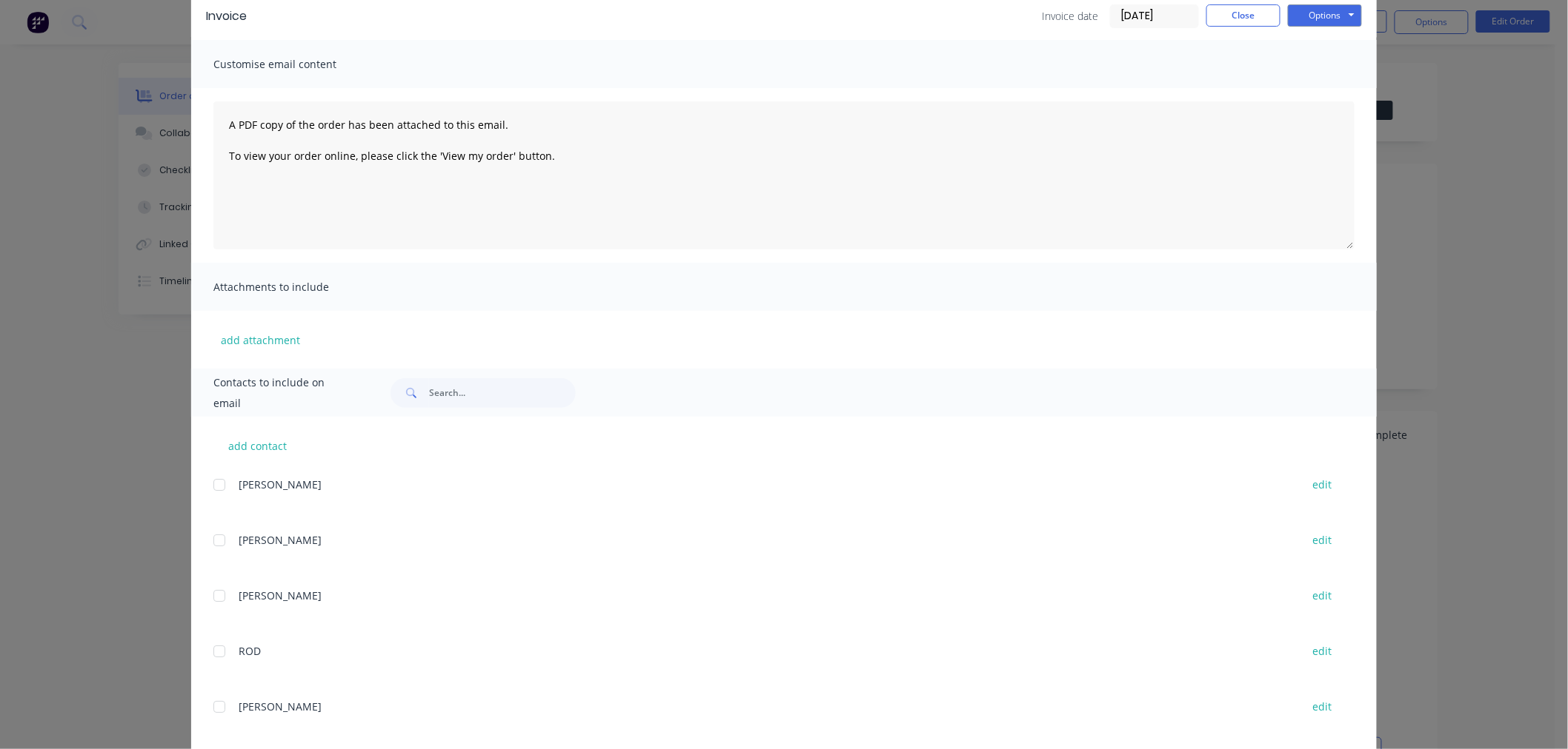
scroll to position [0, 0]
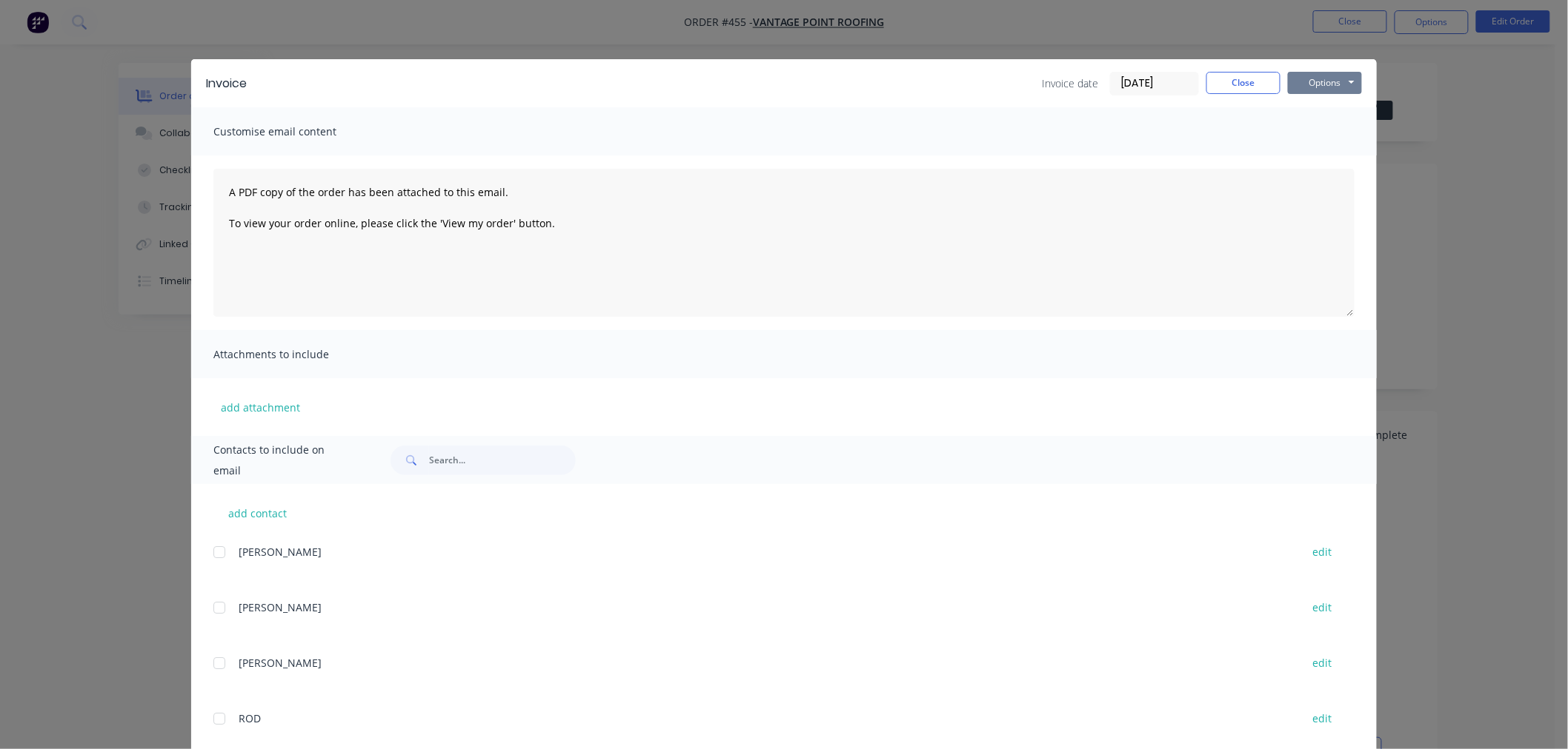
click at [1322, 92] on button "Options" at bounding box center [1324, 83] width 74 height 22
click at [1334, 149] on button "Email" at bounding box center [1334, 158] width 95 height 25
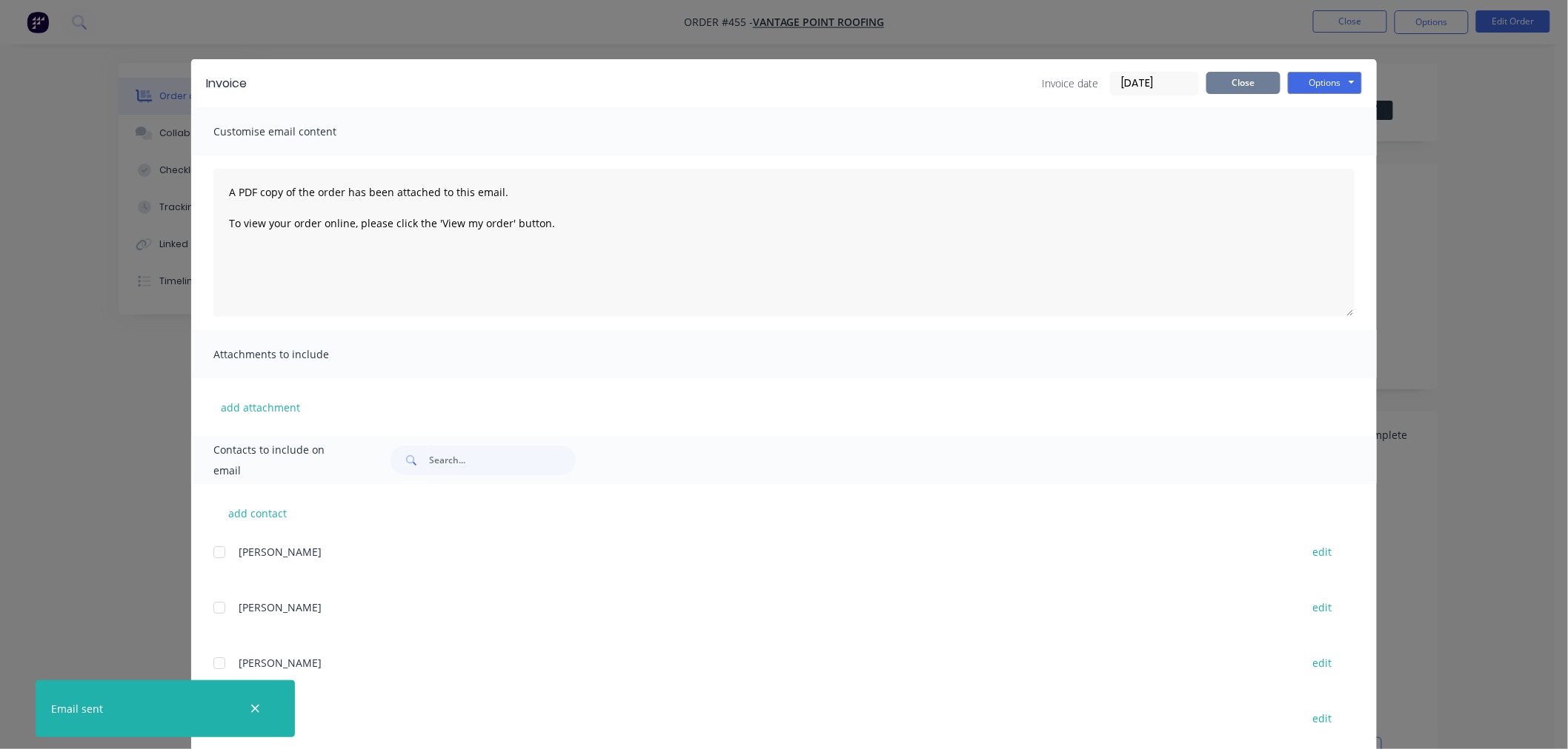
click at [1253, 82] on button "Close" at bounding box center [1243, 83] width 74 height 22
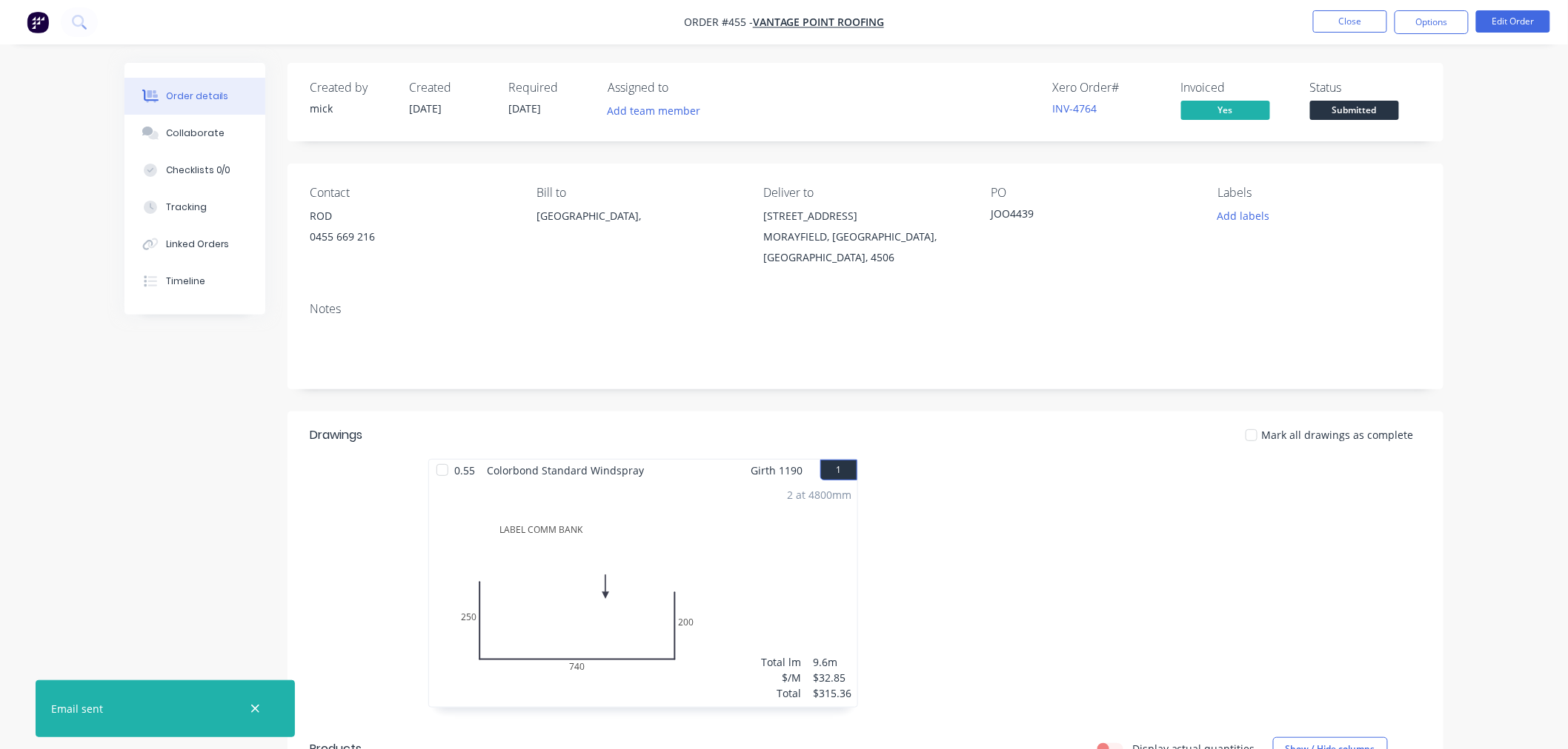
click at [32, 23] on img "button" at bounding box center [38, 22] width 22 height 22
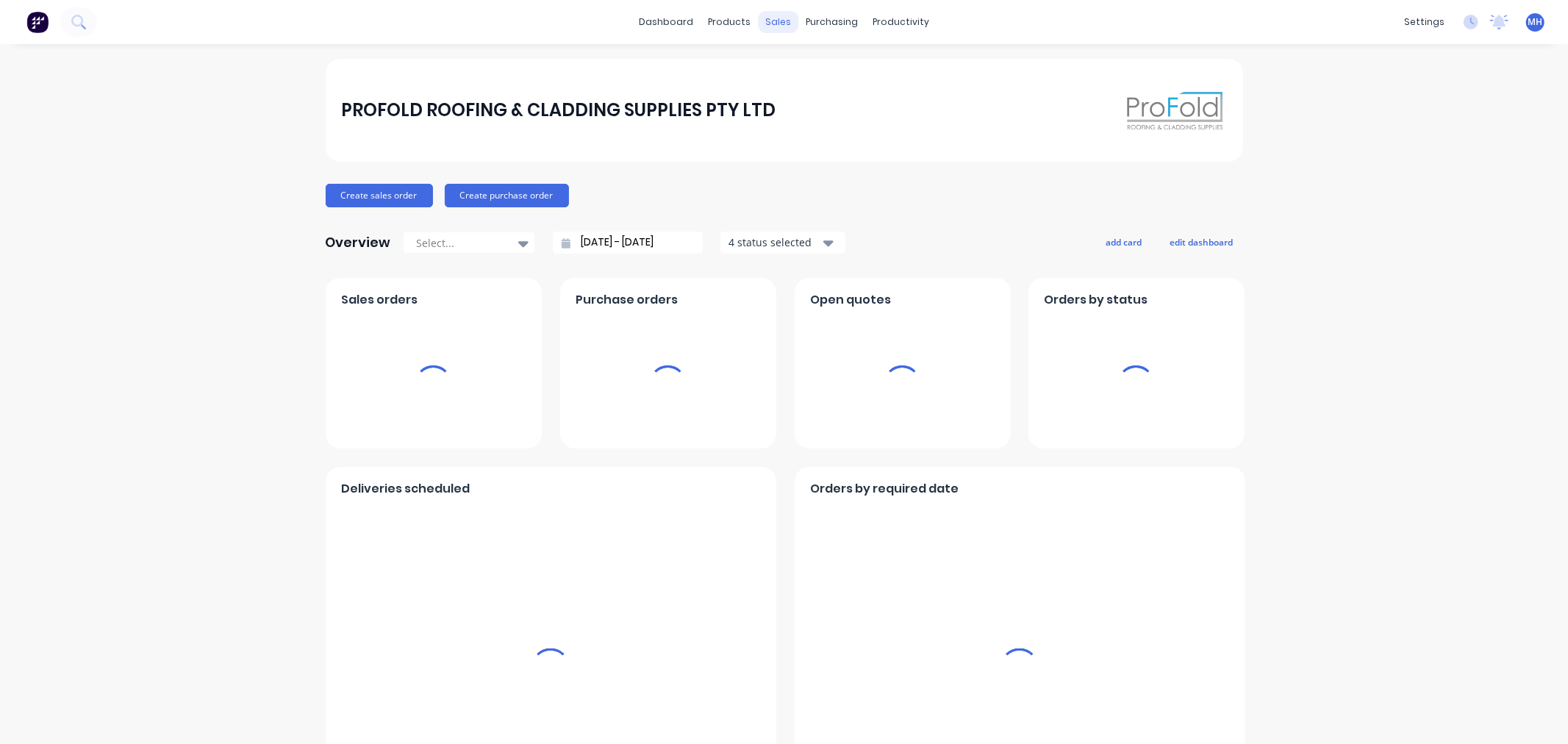
click at [785, 19] on div "sales" at bounding box center [778, 22] width 41 height 22
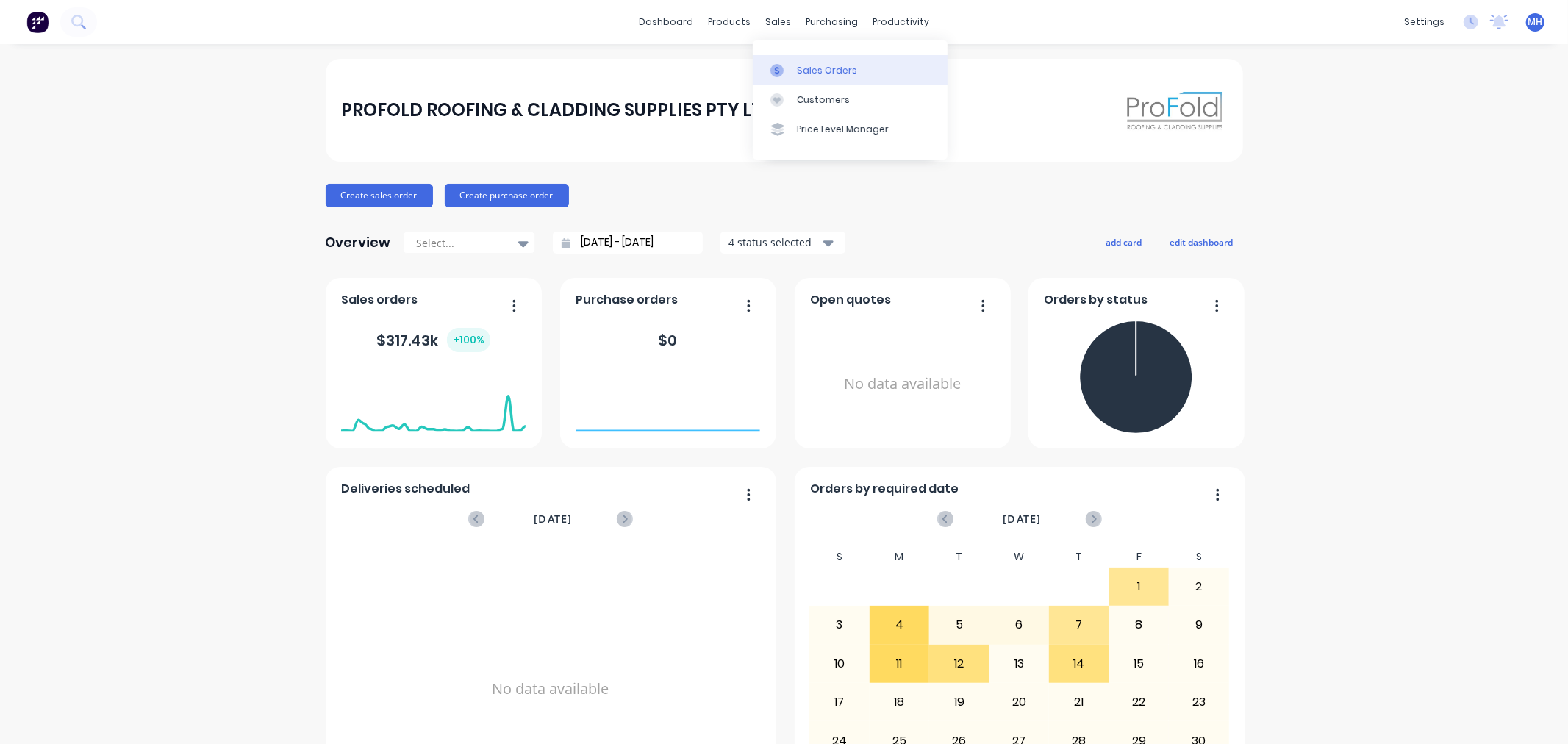
click at [811, 64] on div "Sales Orders" at bounding box center [827, 71] width 60 height 14
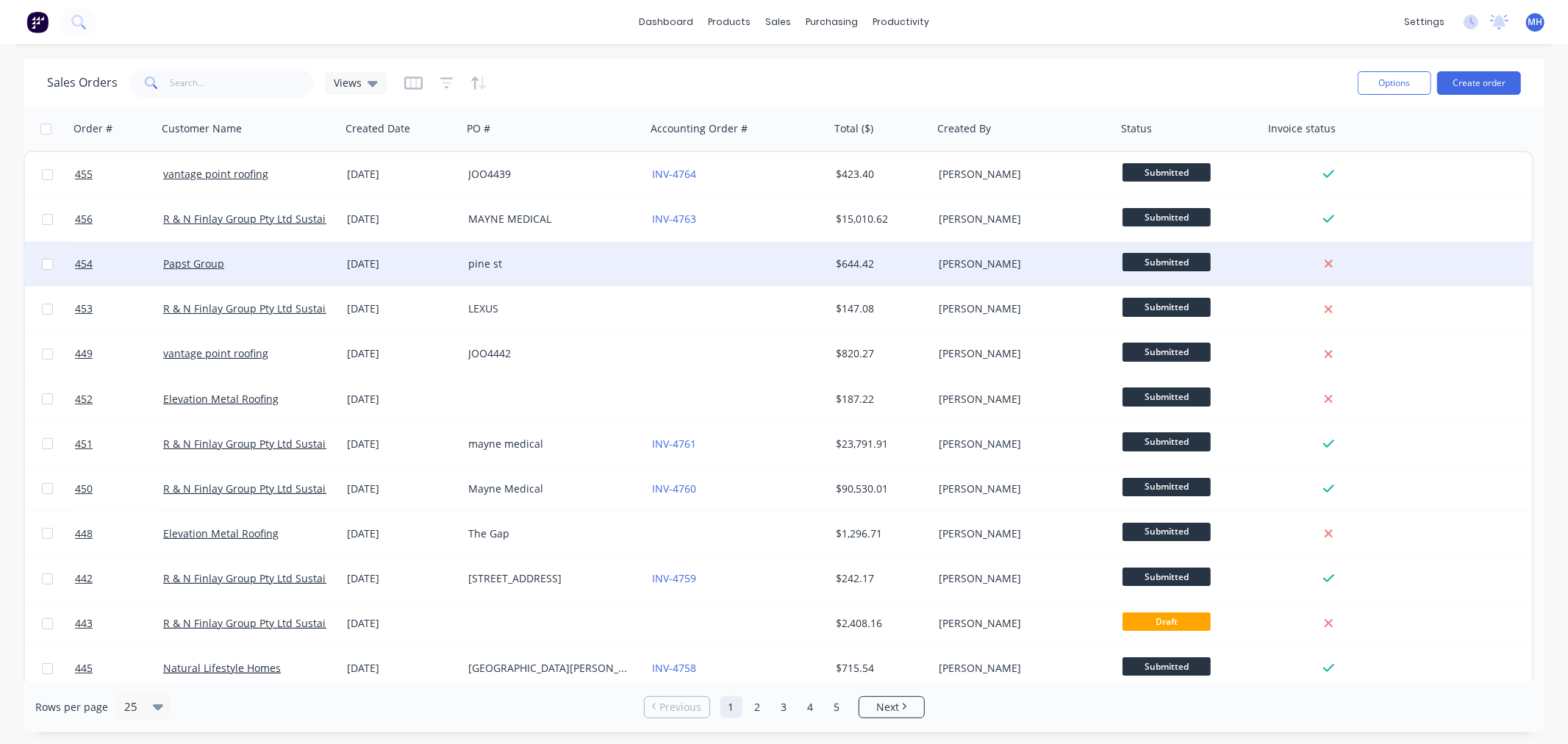
click at [569, 270] on div "pine st" at bounding box center [550, 263] width 163 height 14
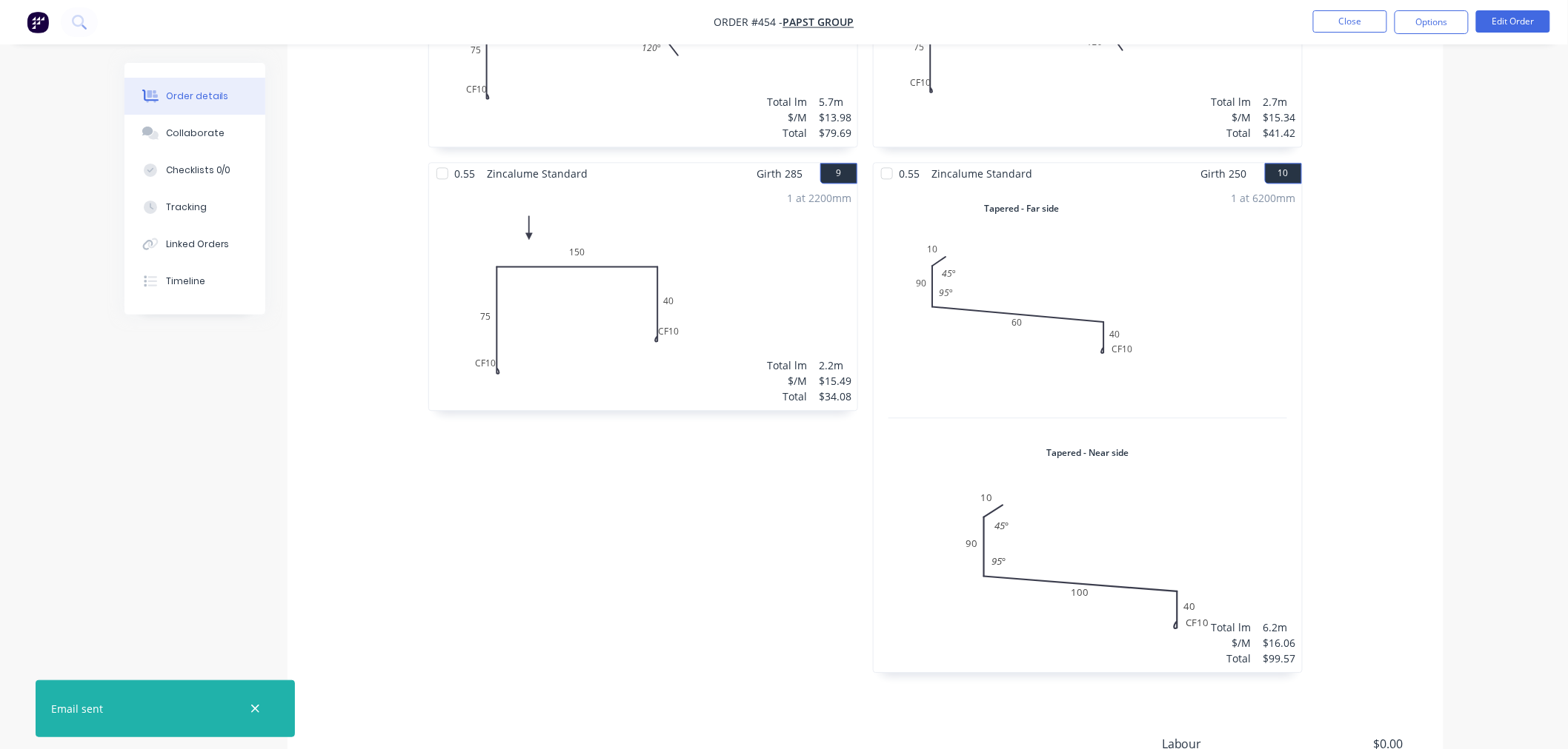
scroll to position [1128, 0]
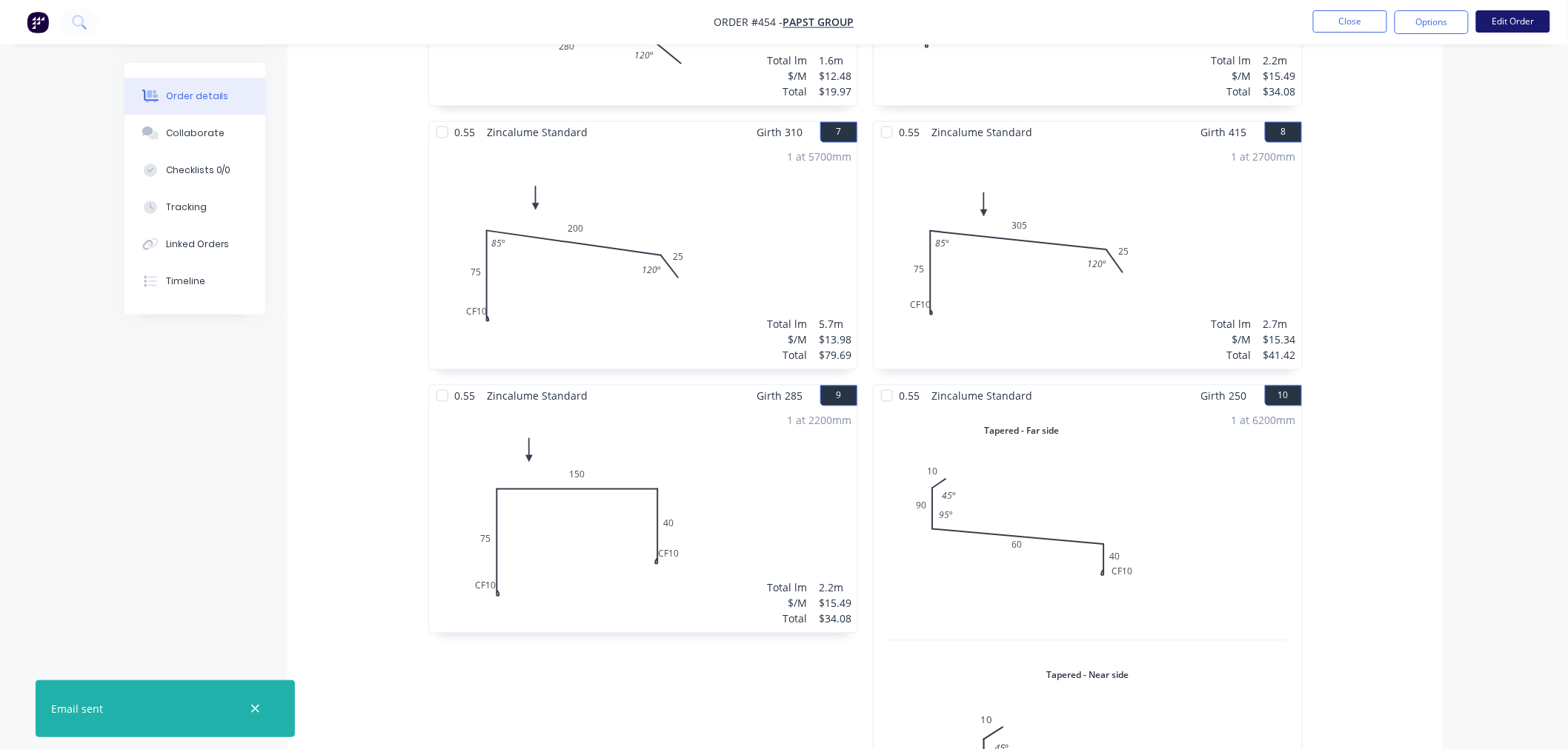
click at [1529, 20] on button "Edit Order" at bounding box center [1513, 21] width 74 height 22
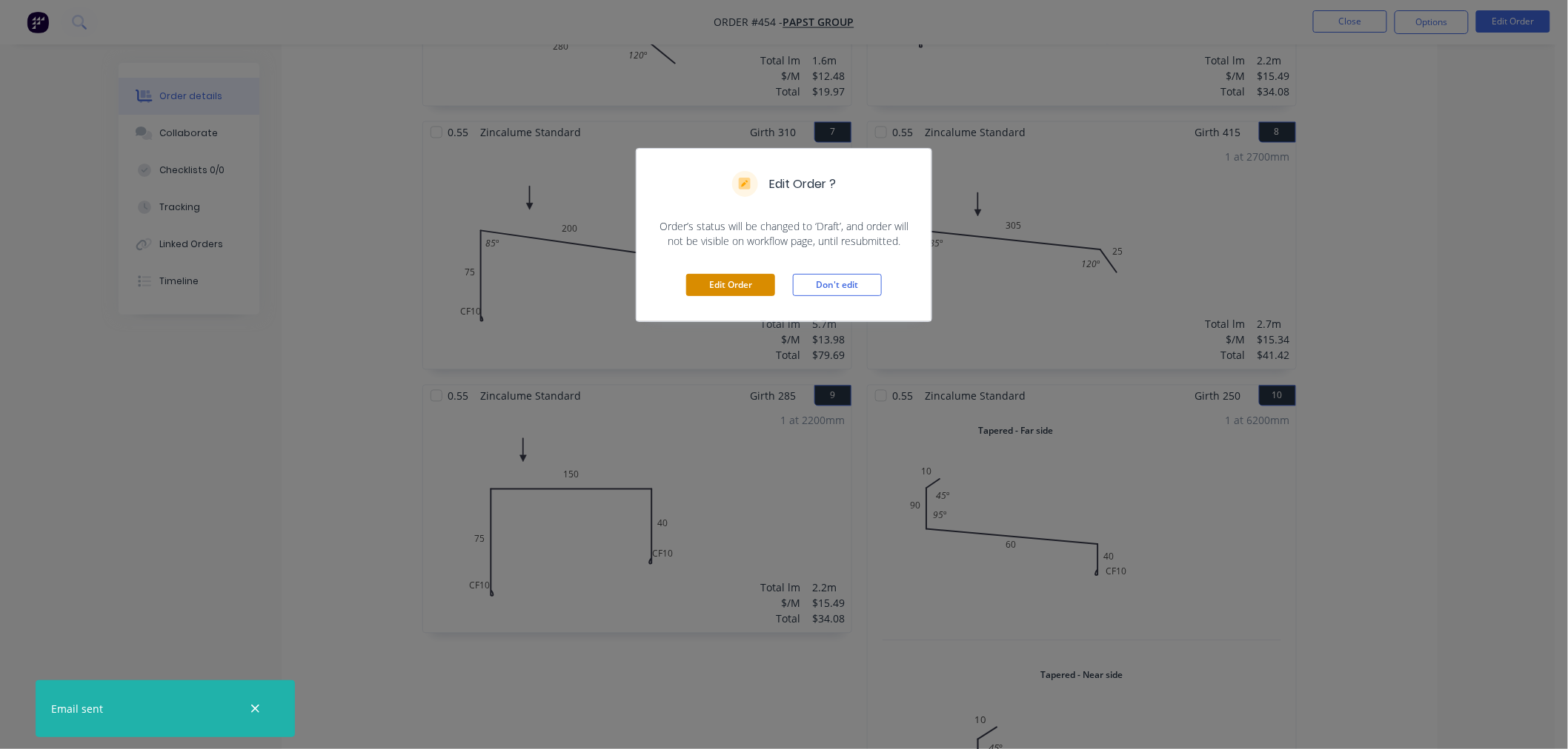
click at [749, 277] on button "Edit Order" at bounding box center [731, 285] width 89 height 22
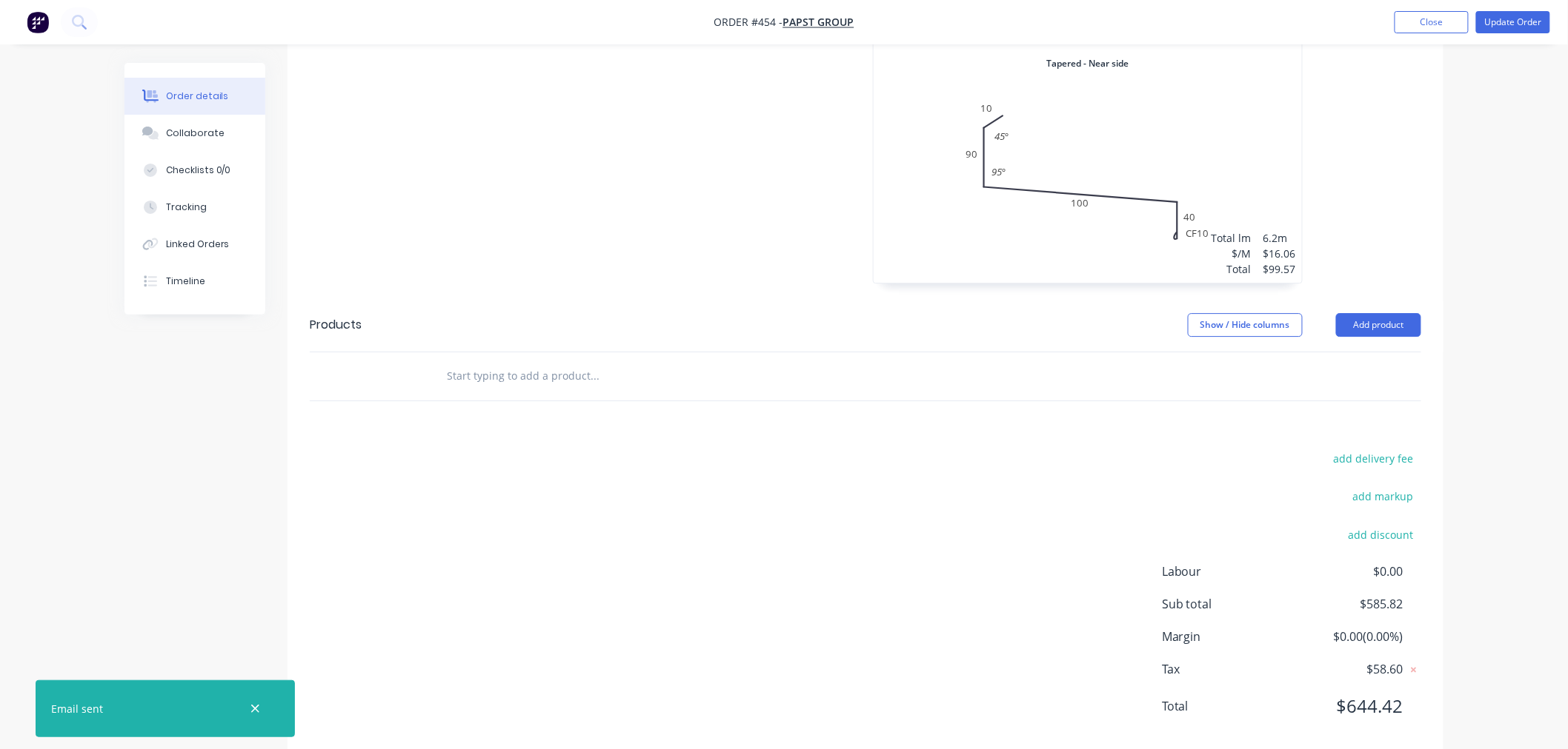
scroll to position [1780, 0]
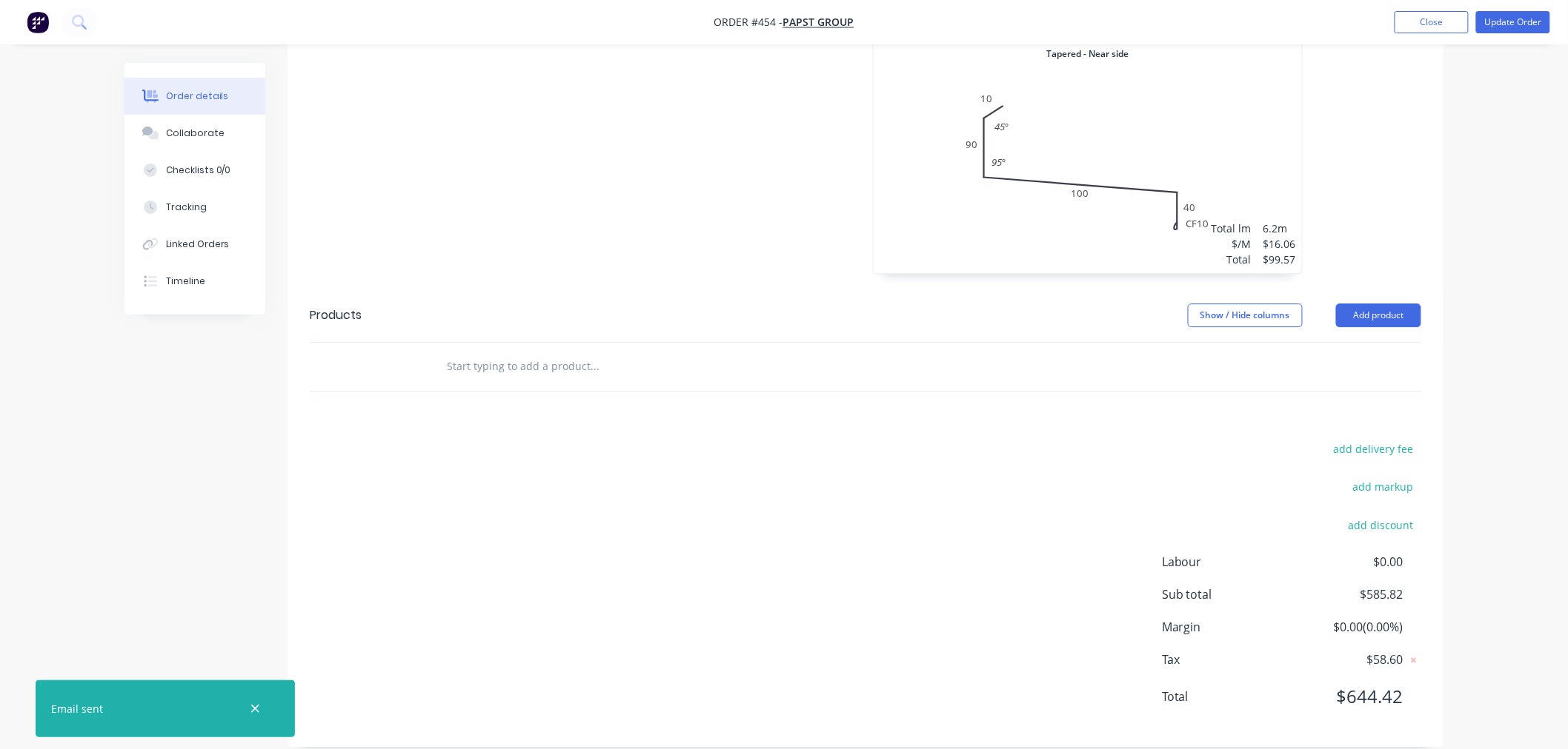
click at [554, 367] on div at bounding box center [695, 366] width 534 height 48
click at [554, 358] on input "text" at bounding box center [594, 366] width 297 height 30
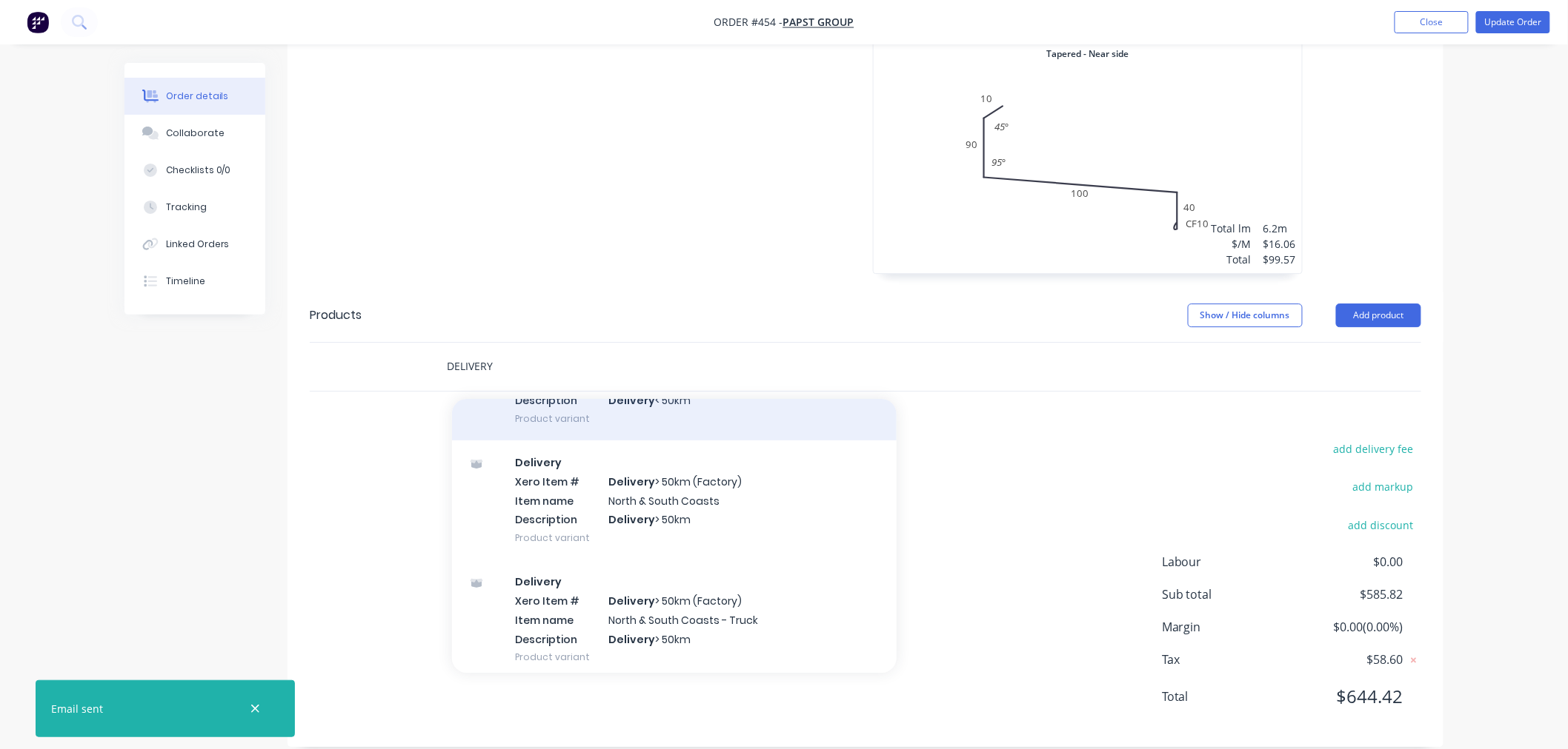
scroll to position [313, 0]
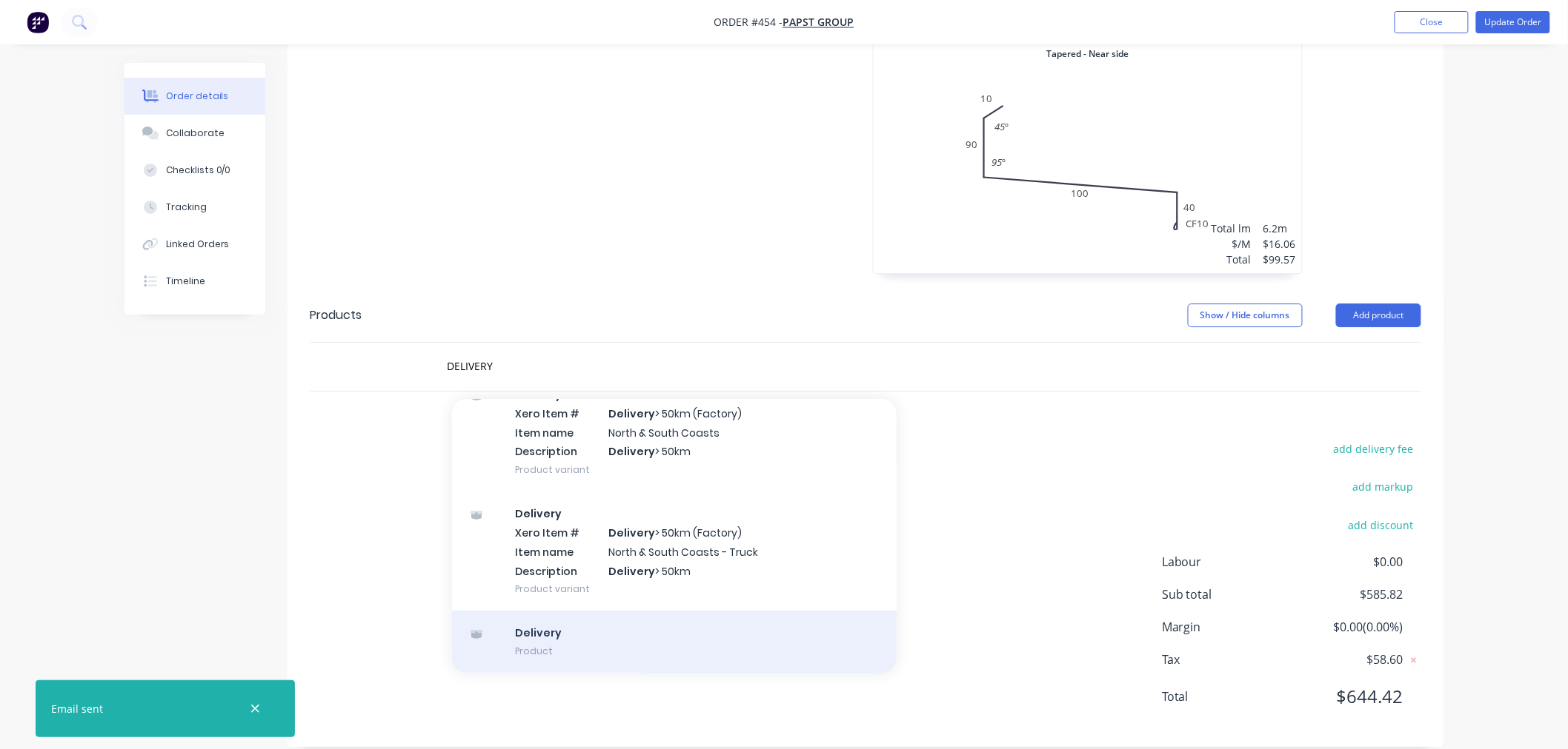
click at [660, 611] on div "Delivery Product" at bounding box center [674, 642] width 444 height 62
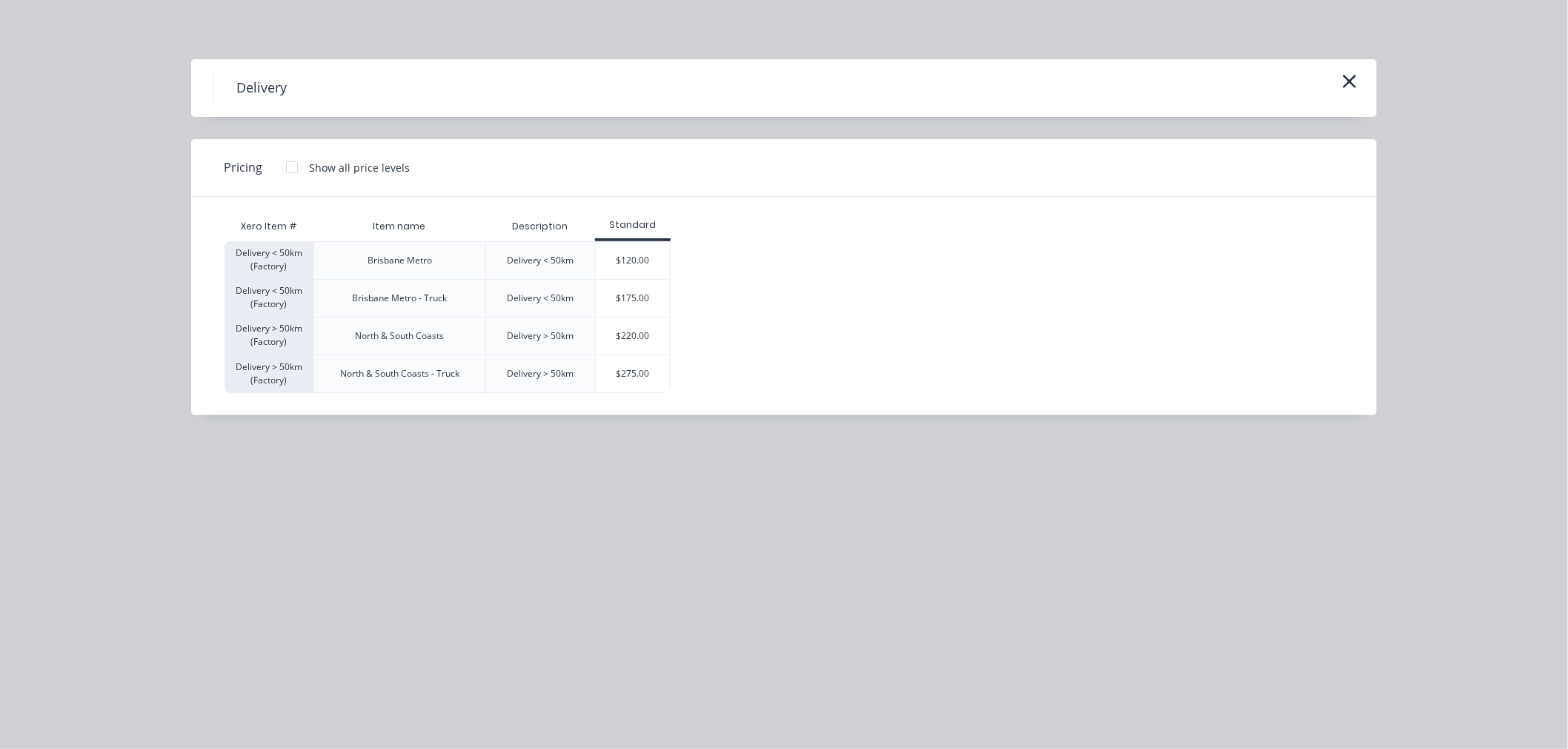
click at [300, 166] on div at bounding box center [292, 167] width 30 height 30
click at [639, 265] on div "$120.00" at bounding box center [633, 260] width 74 height 37
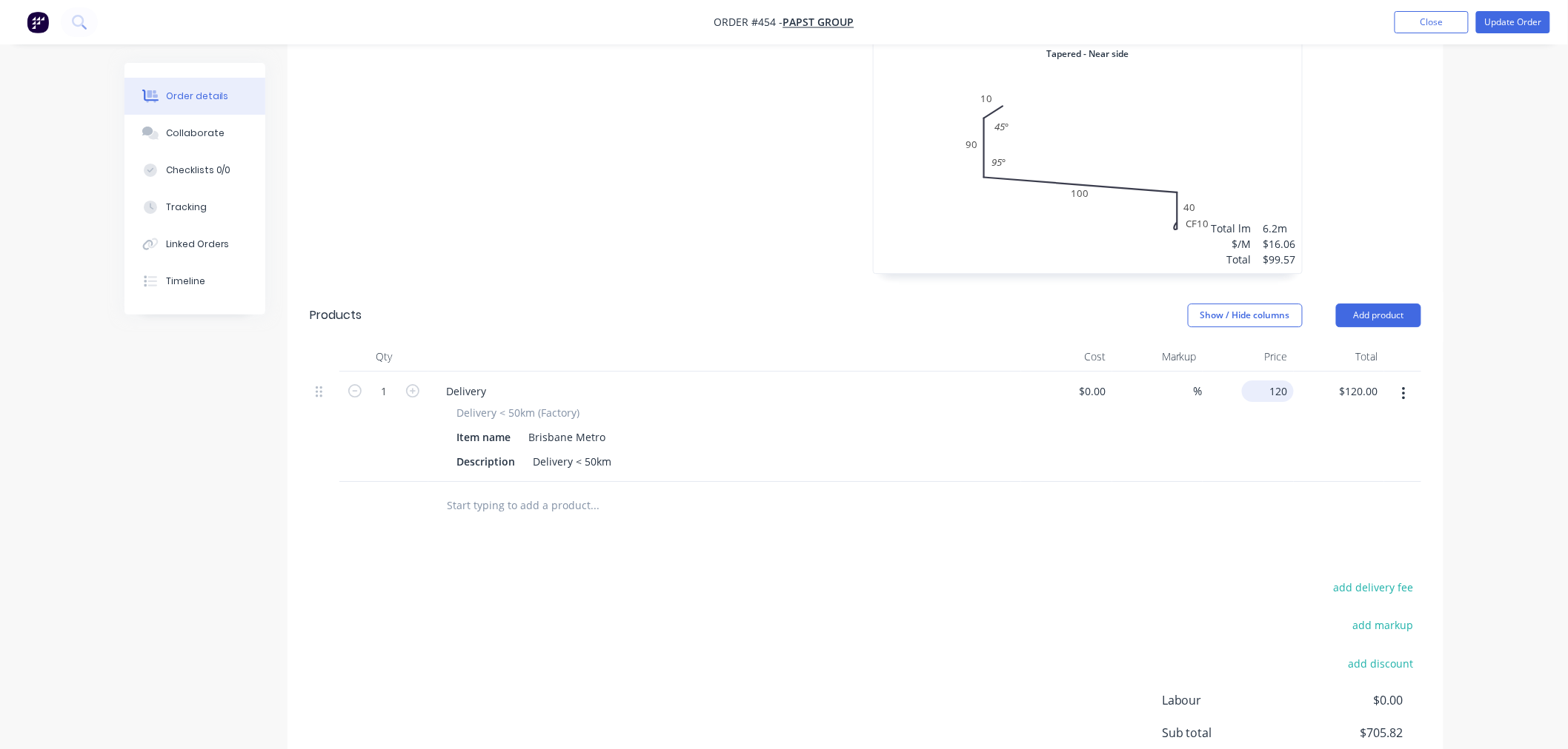
click at [1264, 381] on div "120 $120.00" at bounding box center [1267, 391] width 52 height 21
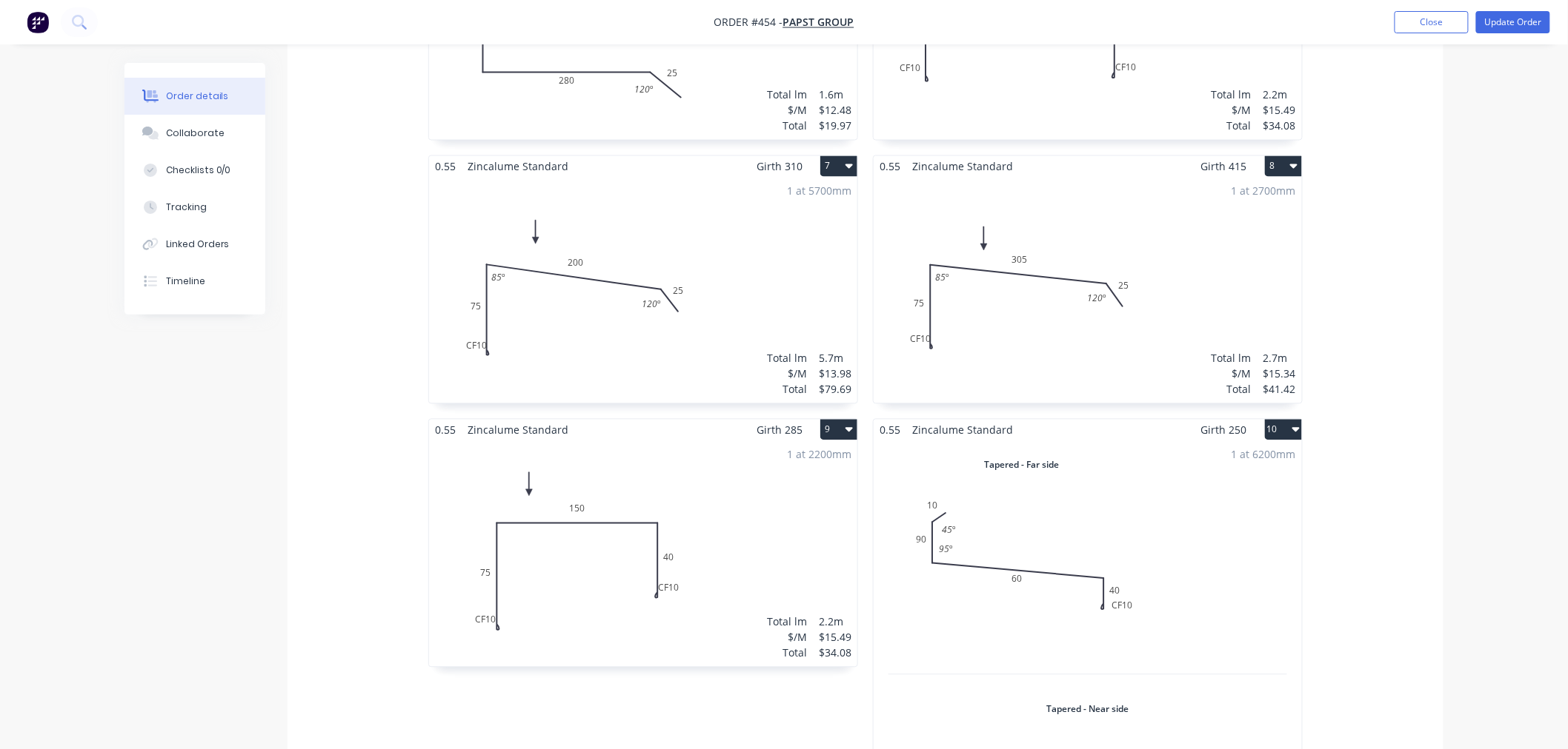
click at [1435, 367] on div "0.55 Zincalume Standard Girth 185 1 0 10 90 60 25 45 º 120 º 0 10 90 60 25 45 º…" at bounding box center [865, 154] width 1156 height 1580
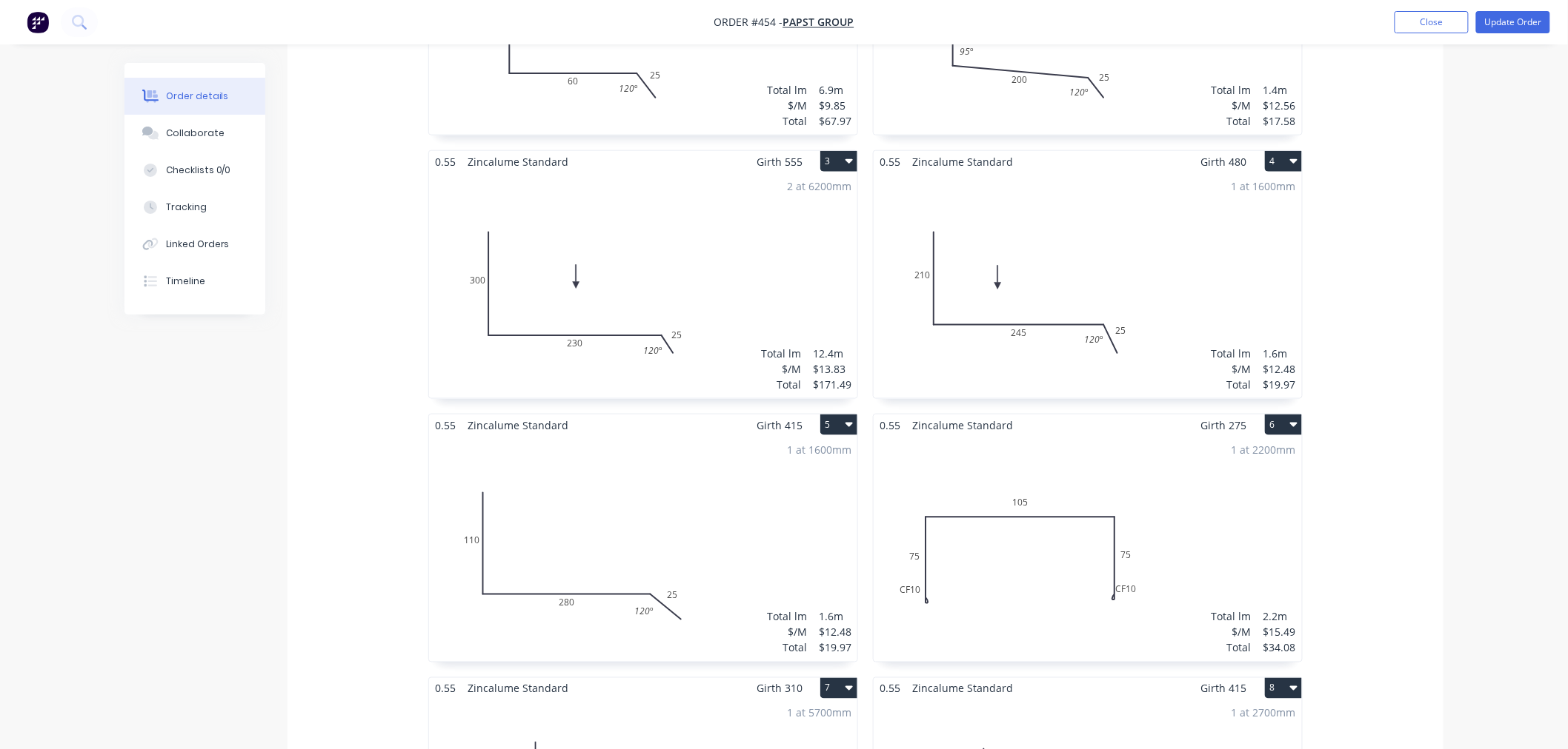
scroll to position [0, 0]
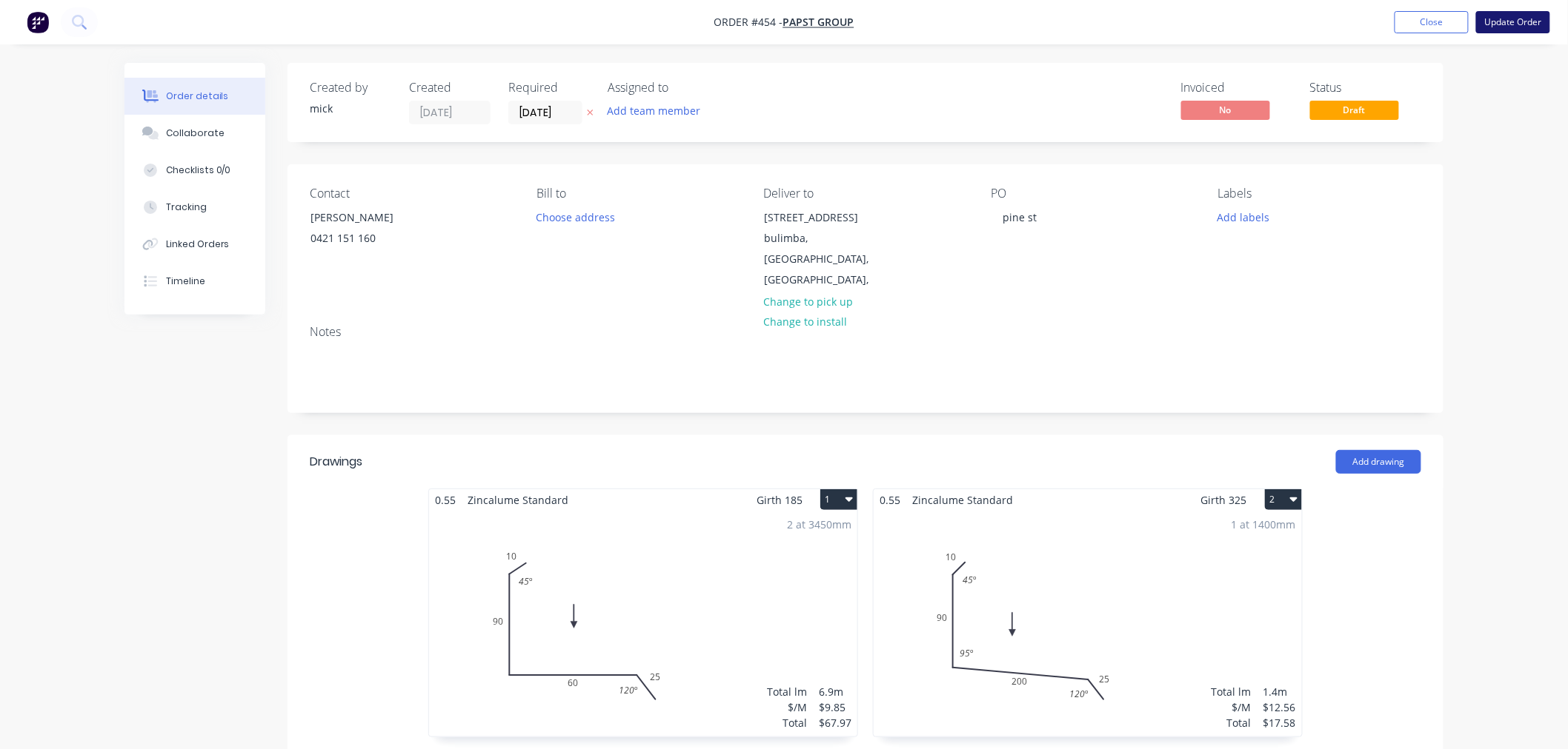
click at [1524, 20] on button "Update Order" at bounding box center [1513, 22] width 74 height 22
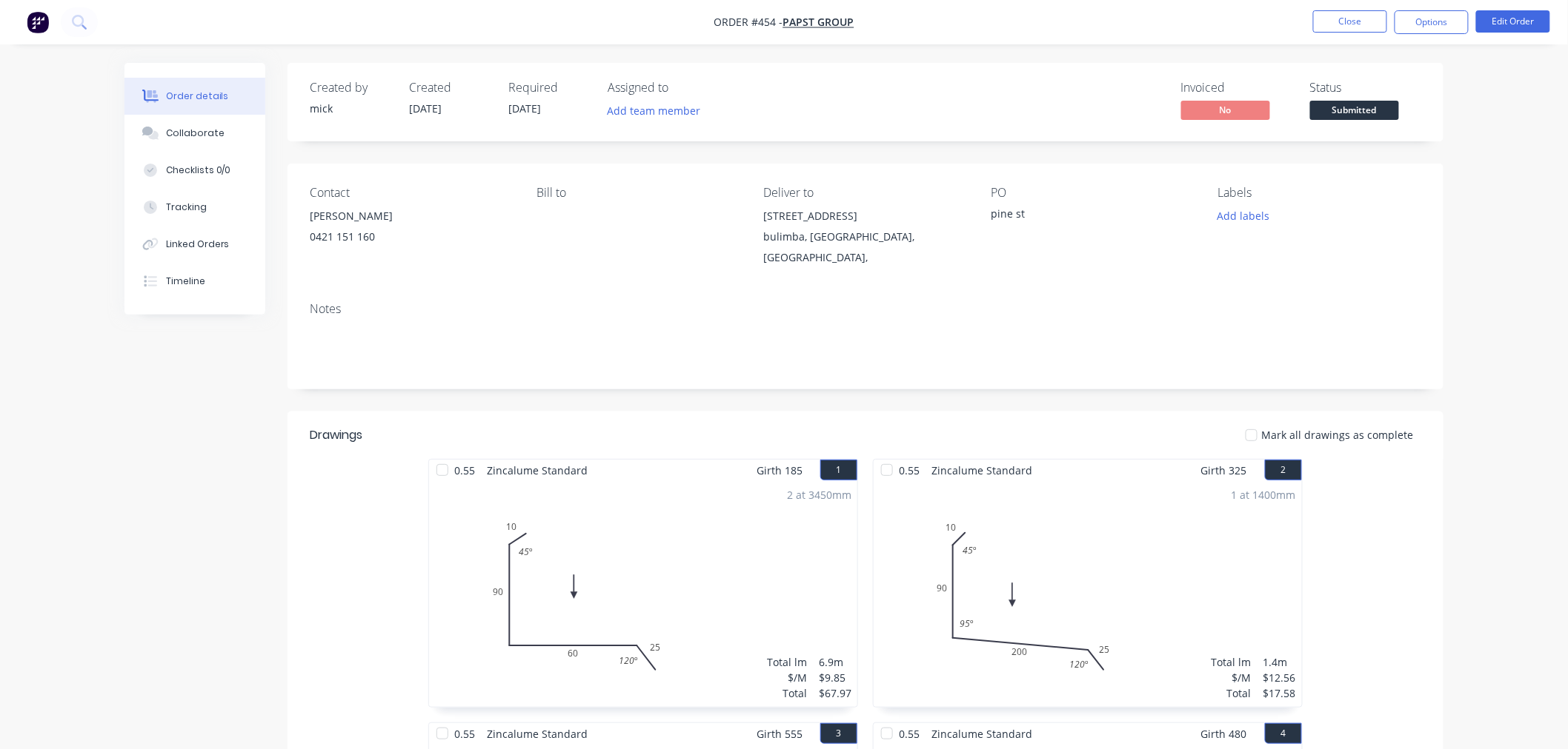
click at [1425, 9] on nav "Order #454 - Papst Group Close Options Edit Order" at bounding box center [784, 22] width 1568 height 44
click at [1427, 25] on button "Options" at bounding box center [1431, 22] width 74 height 24
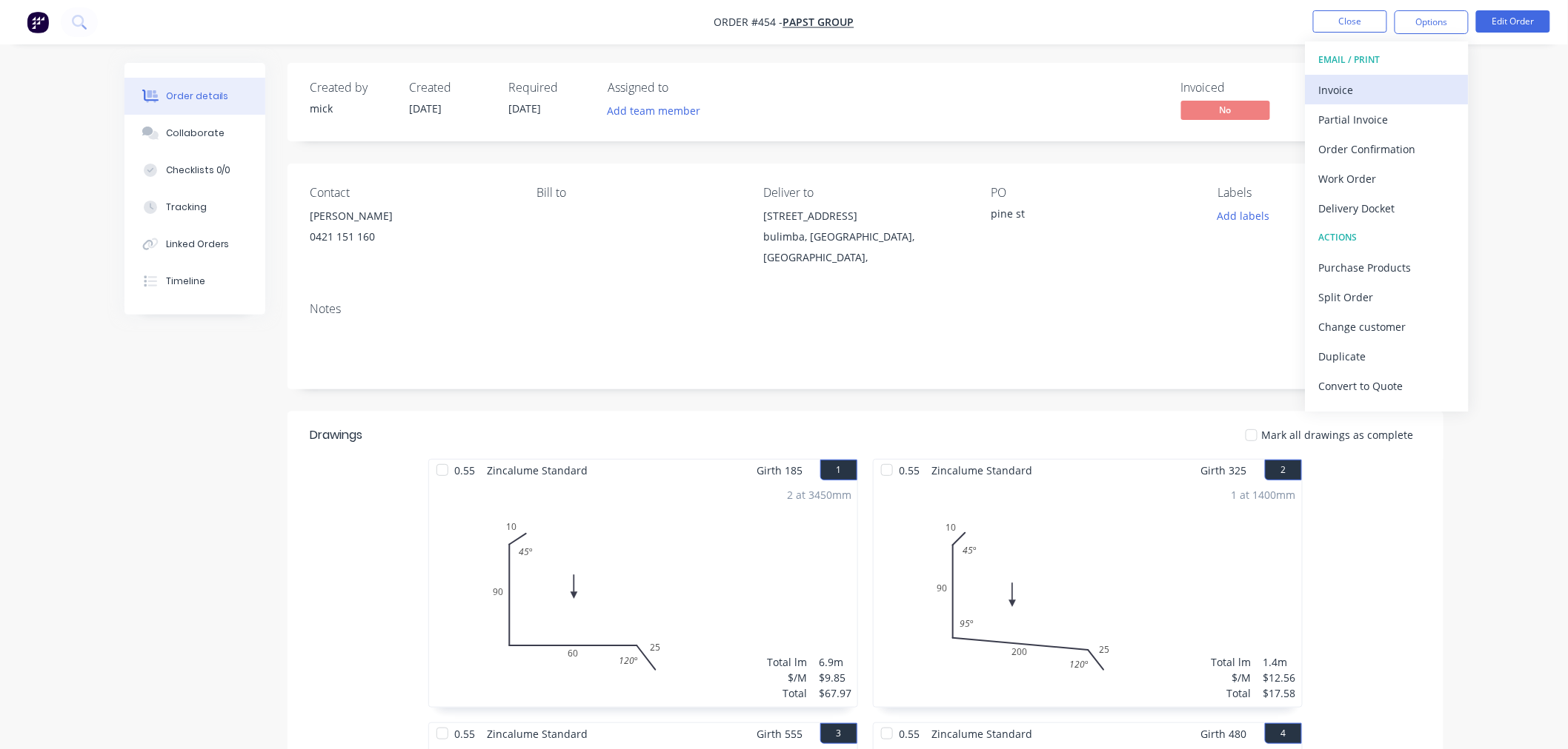
click at [1360, 93] on div "Invoice" at bounding box center [1387, 89] width 136 height 21
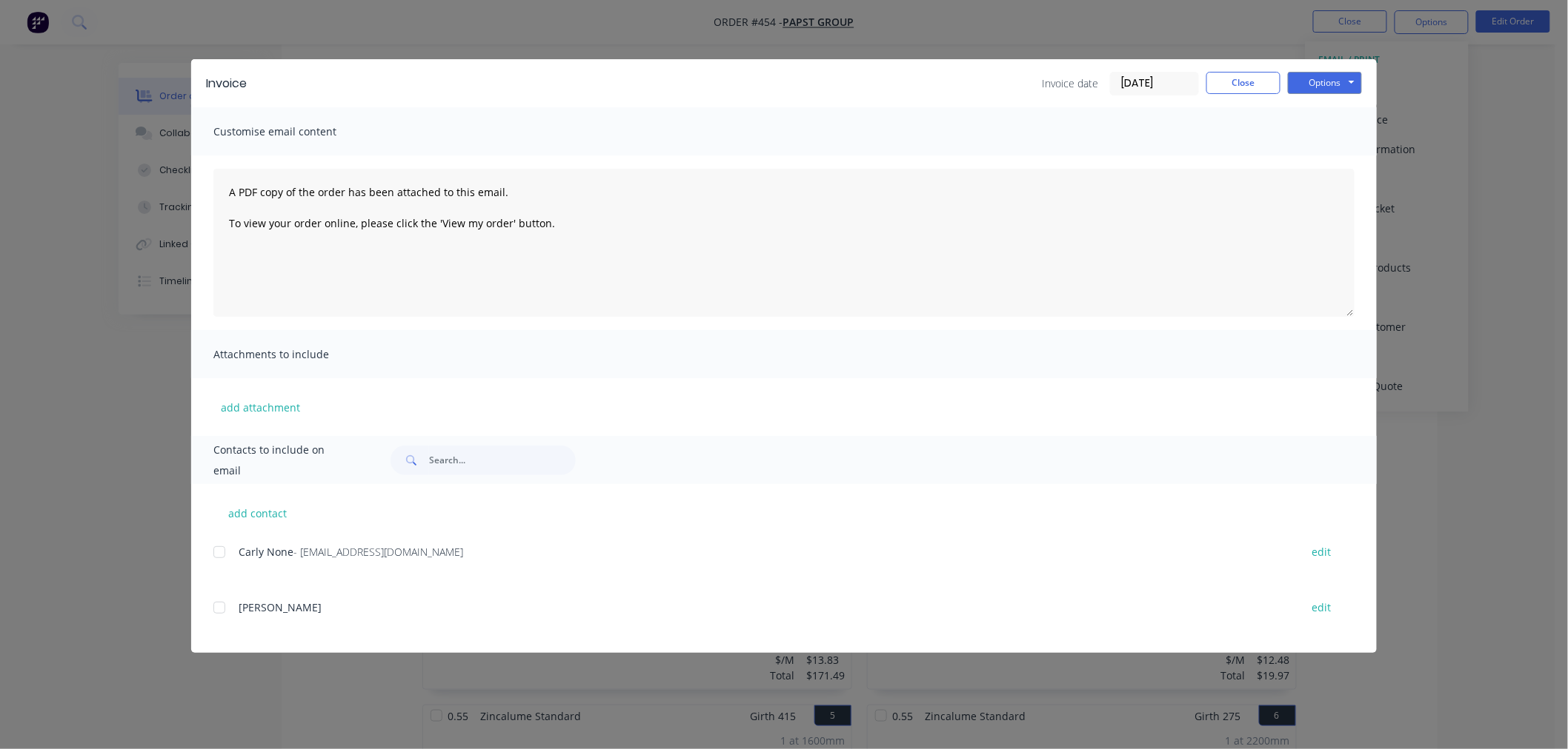
scroll to position [329, 0]
click at [221, 548] on div at bounding box center [219, 552] width 30 height 30
drag, startPoint x: 206, startPoint y: 594, endPoint x: 230, endPoint y: 609, distance: 28.3
click at [208, 594] on div "add contact [PERSON_NAME] None - [EMAIL_ADDRESS][DOMAIN_NAME] edit [PERSON_NAME]" at bounding box center [784, 568] width 1185 height 169
click at [230, 609] on div at bounding box center [219, 608] width 30 height 30
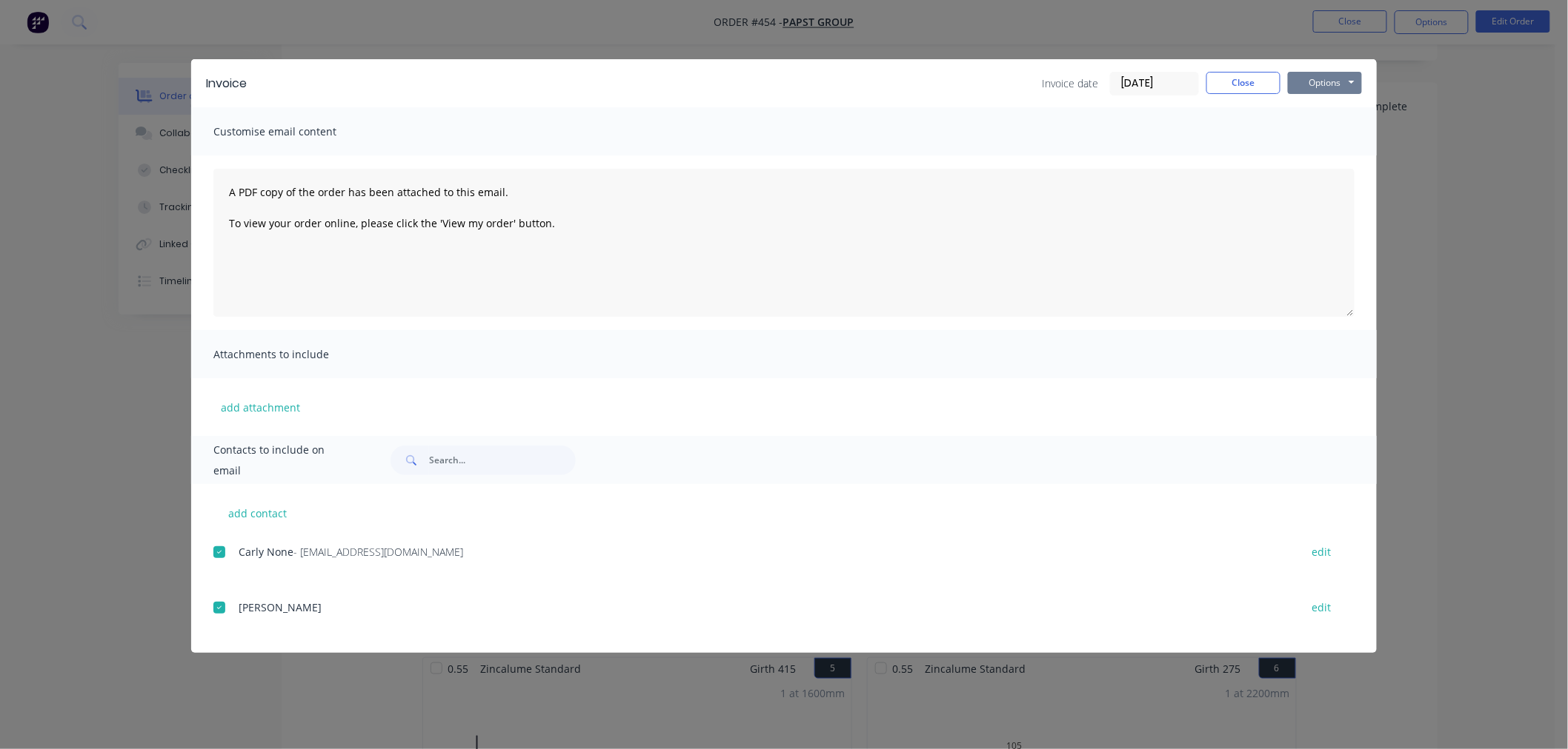
click at [1344, 77] on button "Options" at bounding box center [1324, 83] width 74 height 22
click at [1345, 161] on button "Email" at bounding box center [1334, 158] width 95 height 25
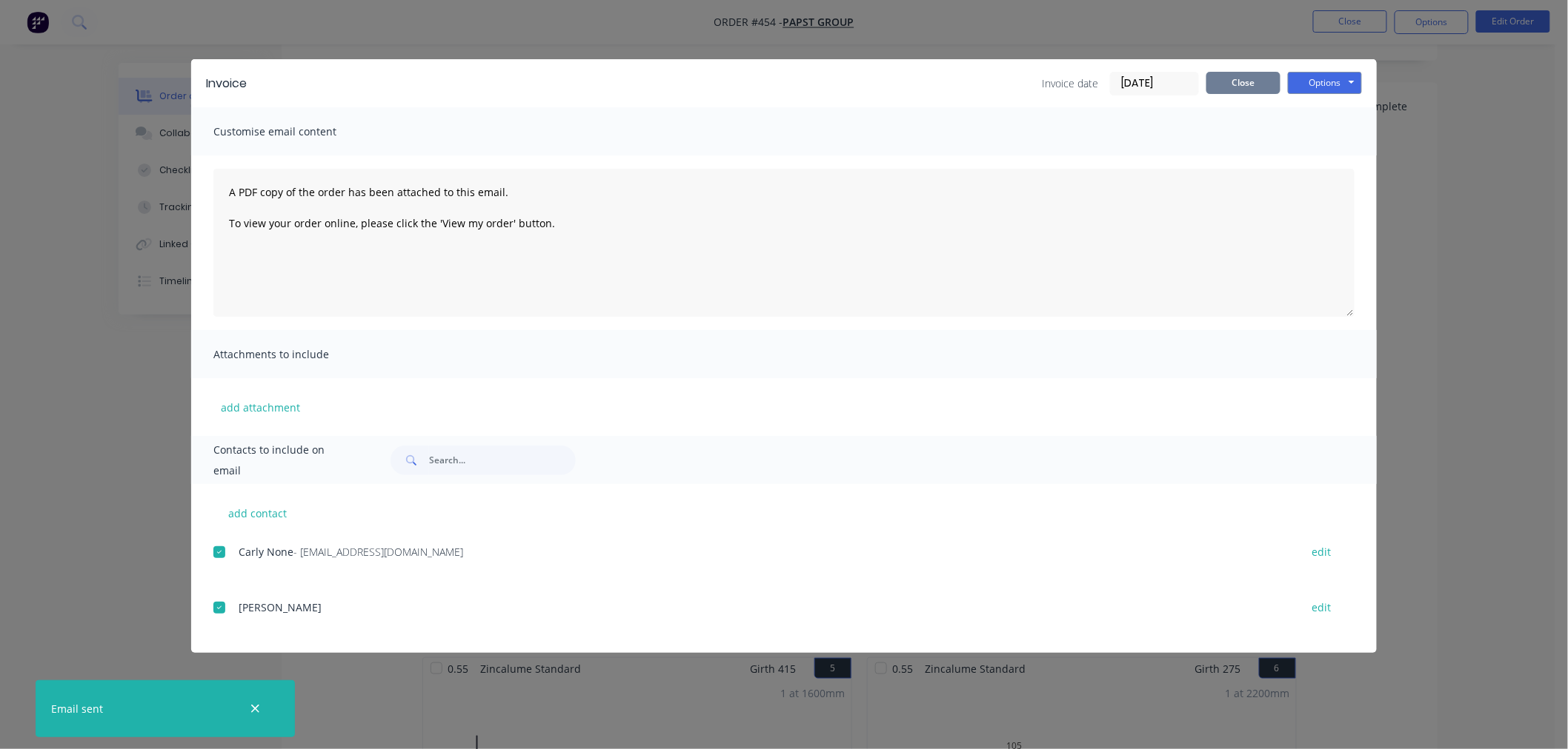
click at [1241, 89] on button "Close" at bounding box center [1243, 83] width 74 height 22
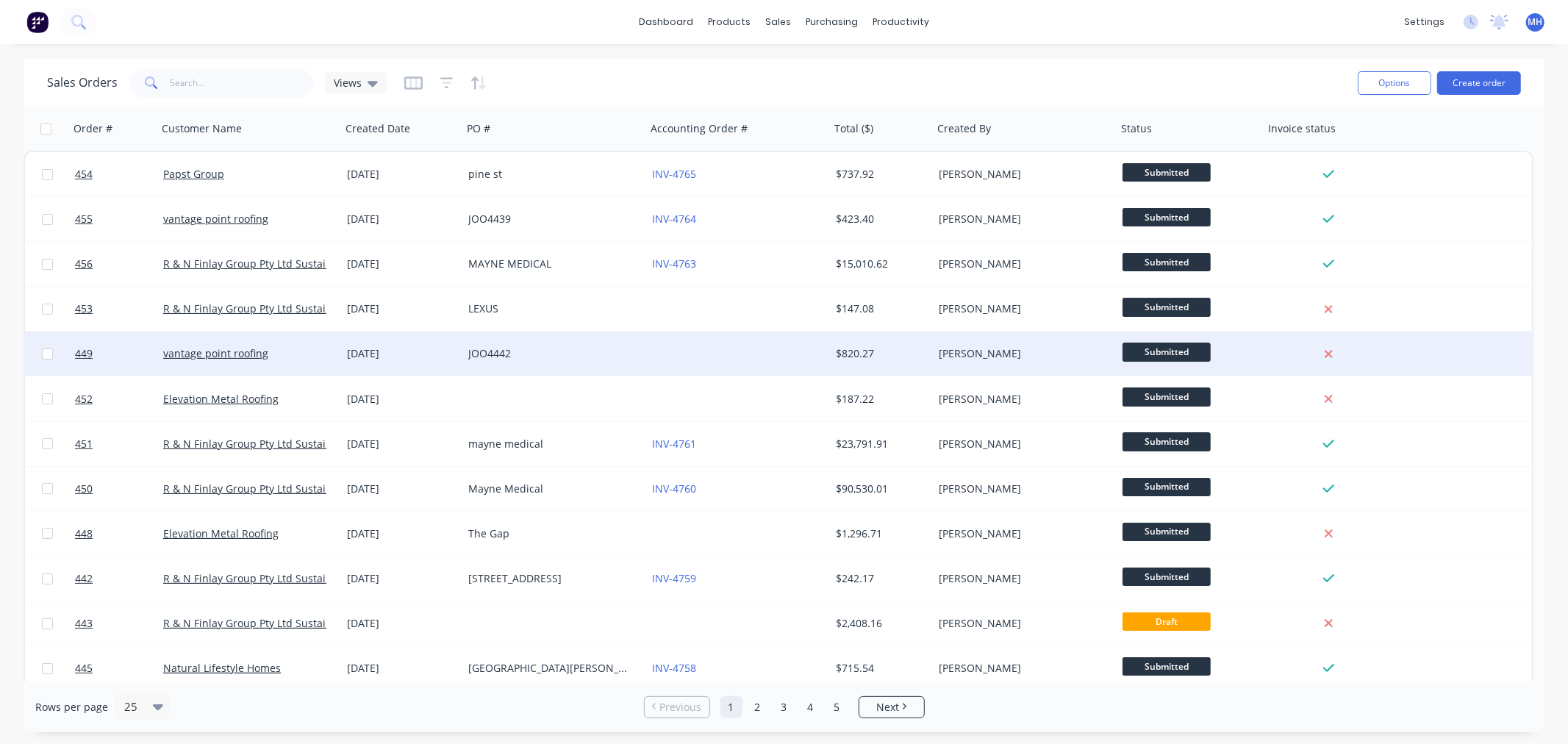
click at [652, 348] on div at bounding box center [738, 354] width 184 height 44
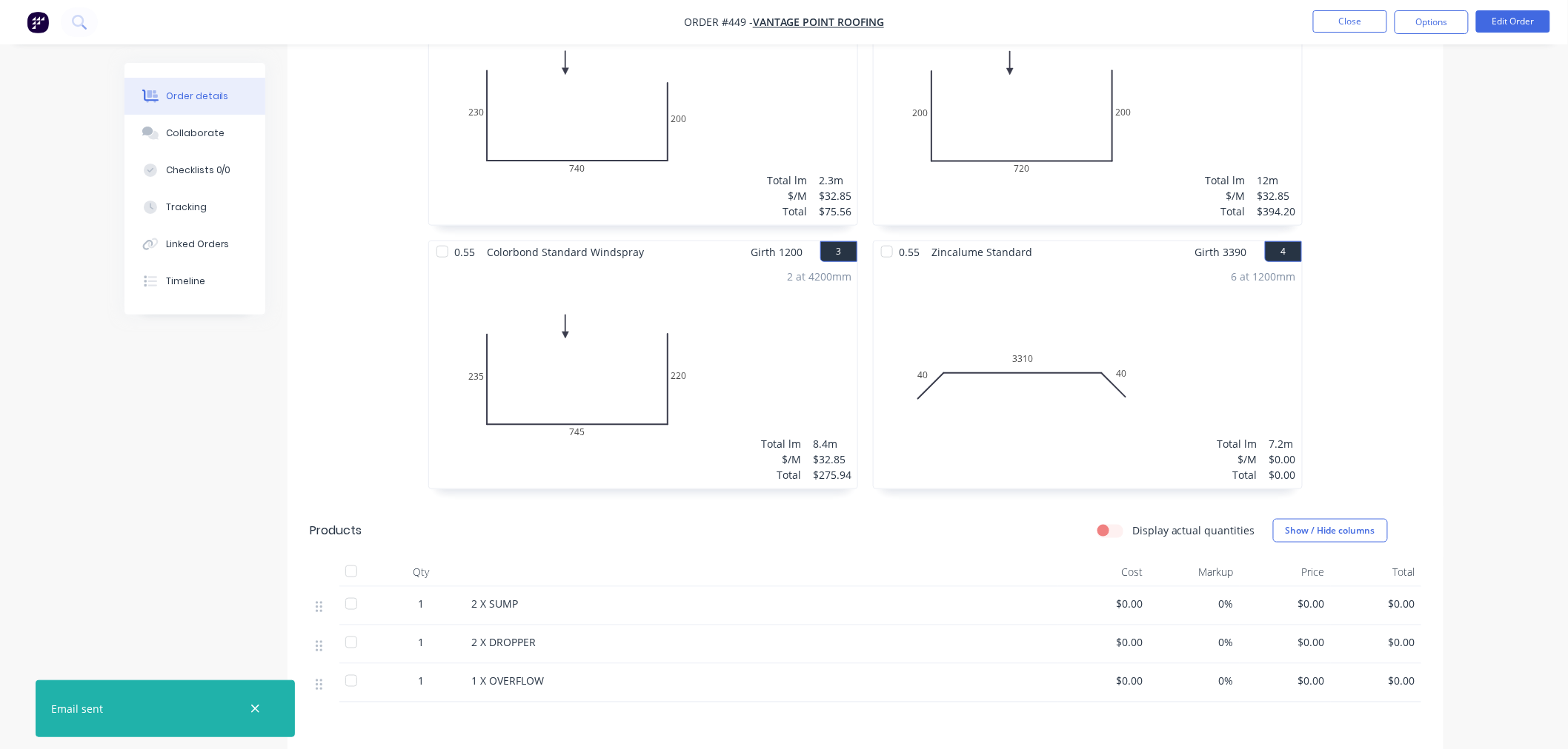
scroll to position [493, 0]
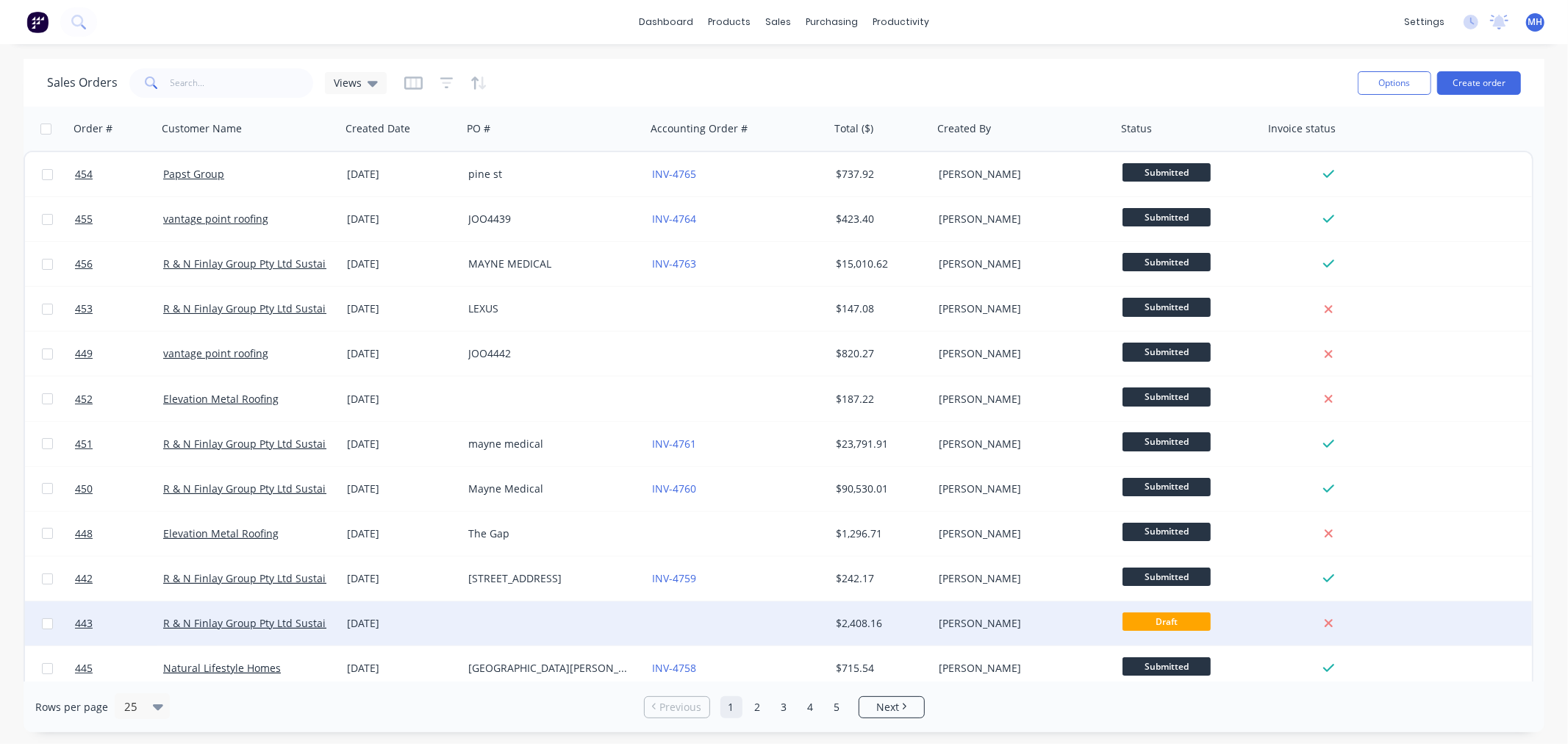
click at [572, 631] on div at bounding box center [554, 624] width 184 height 44
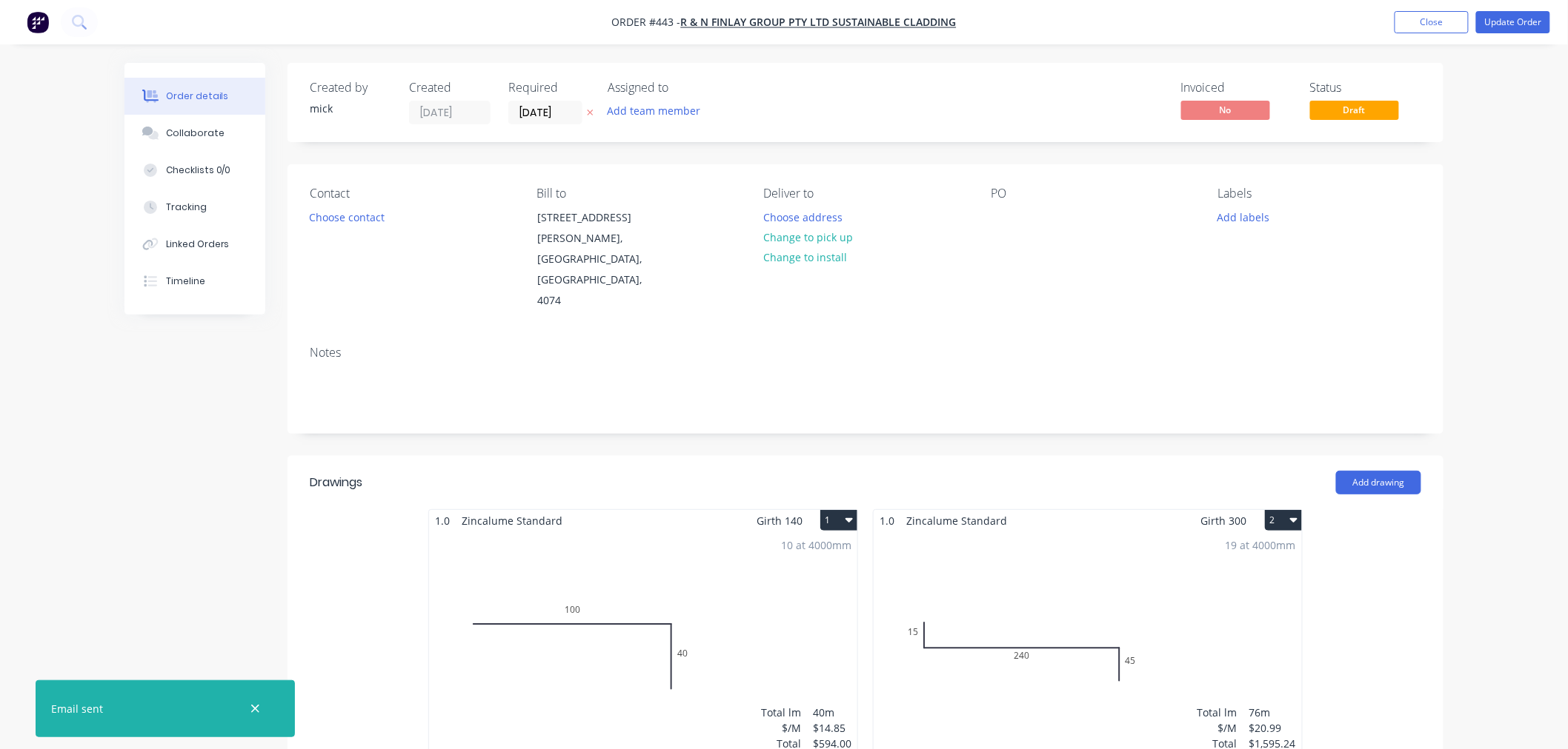
click at [1004, 164] on div "Contact Choose contact [PERSON_NAME] to [STREET_ADDRESS][PERSON_NAME] Deliver t…" at bounding box center [865, 249] width 1156 height 170
click at [1004, 223] on div at bounding box center [1003, 216] width 24 height 21
click at [1494, 24] on button "Update Order" at bounding box center [1513, 22] width 74 height 22
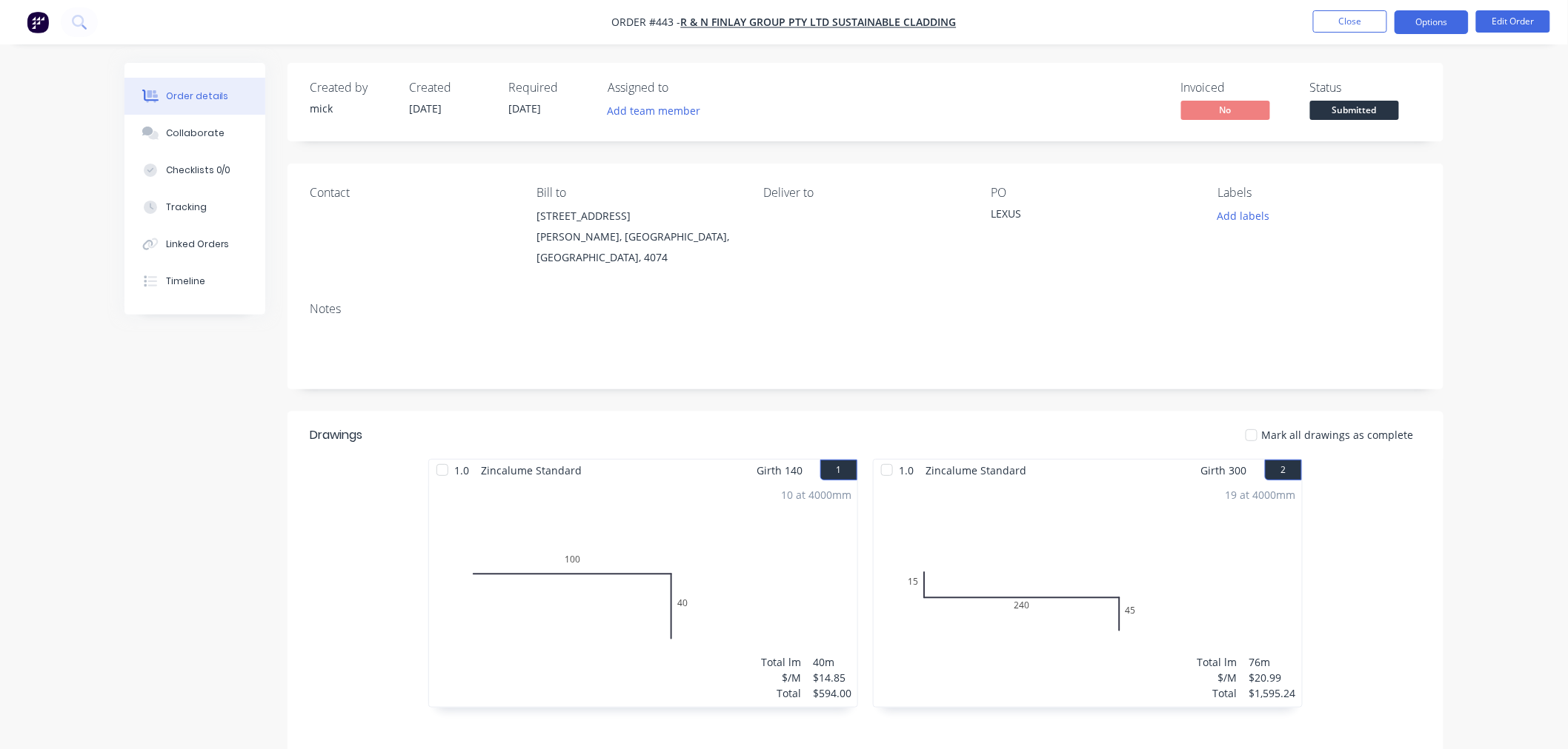
click at [1428, 15] on button "Options" at bounding box center [1431, 22] width 74 height 24
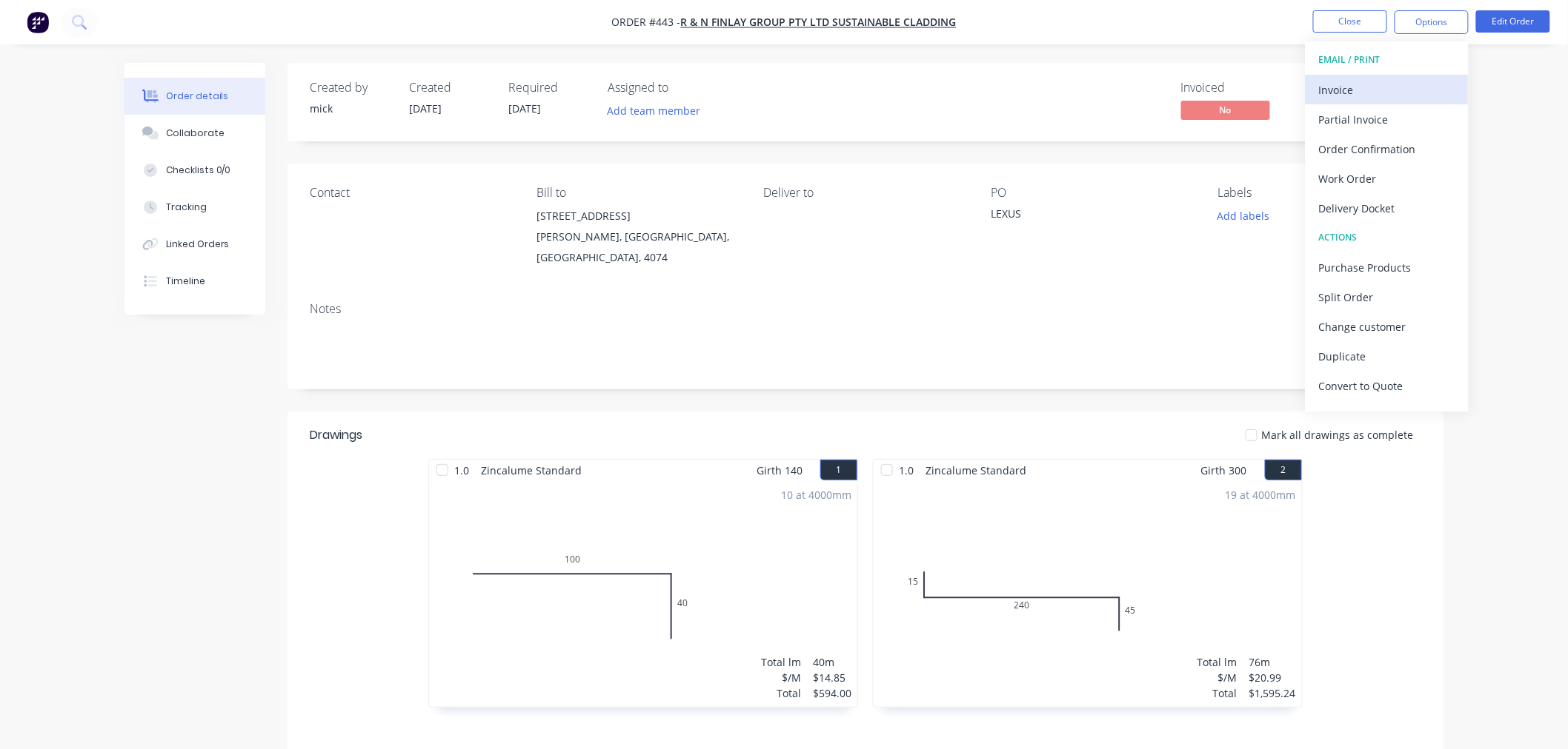
click at [1374, 80] on div "Invoice" at bounding box center [1387, 89] width 136 height 21
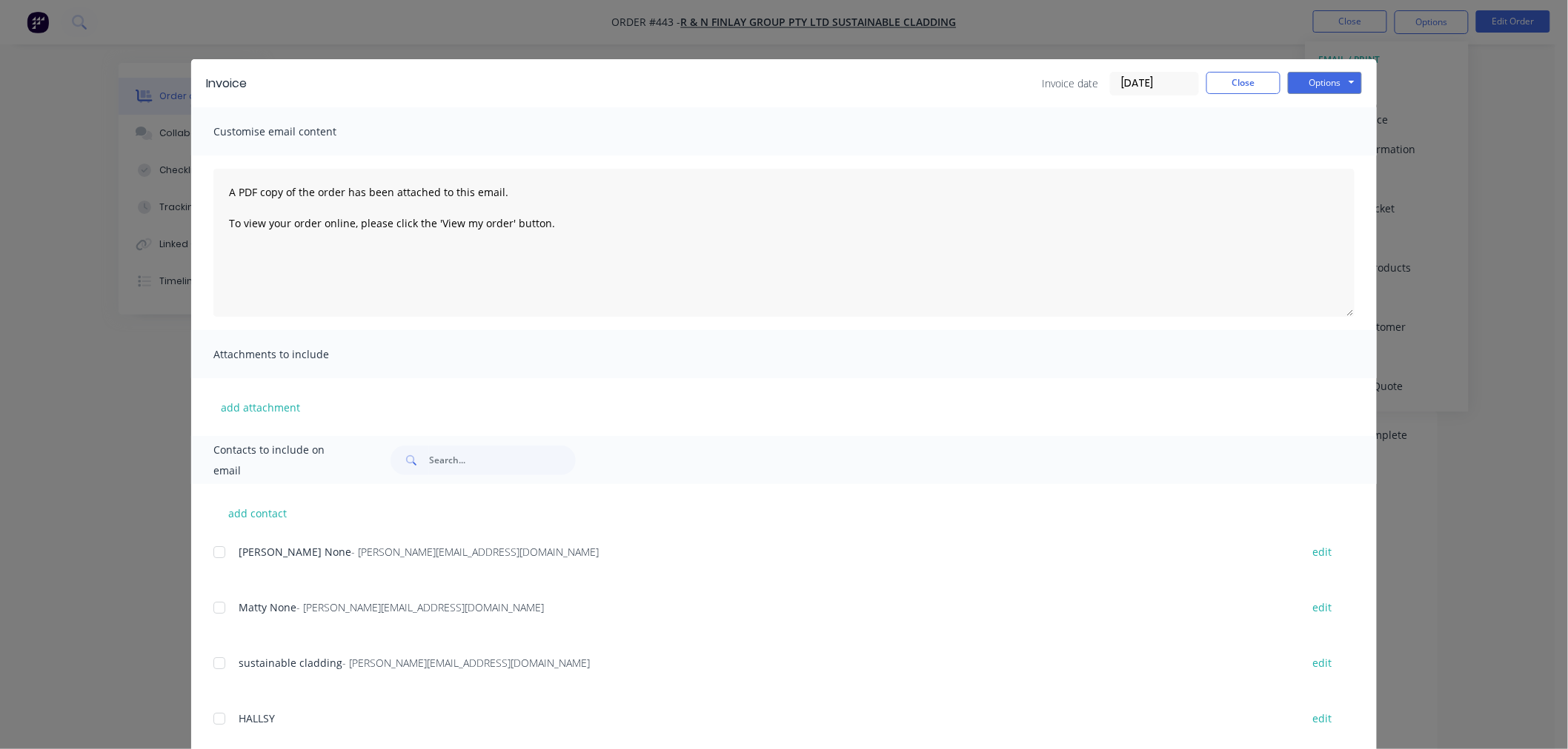
click at [211, 554] on div at bounding box center [219, 552] width 30 height 30
click at [211, 608] on div at bounding box center [219, 608] width 30 height 30
click at [1321, 77] on button "Options" at bounding box center [1324, 83] width 74 height 22
click at [1328, 160] on button "Email" at bounding box center [1334, 158] width 95 height 25
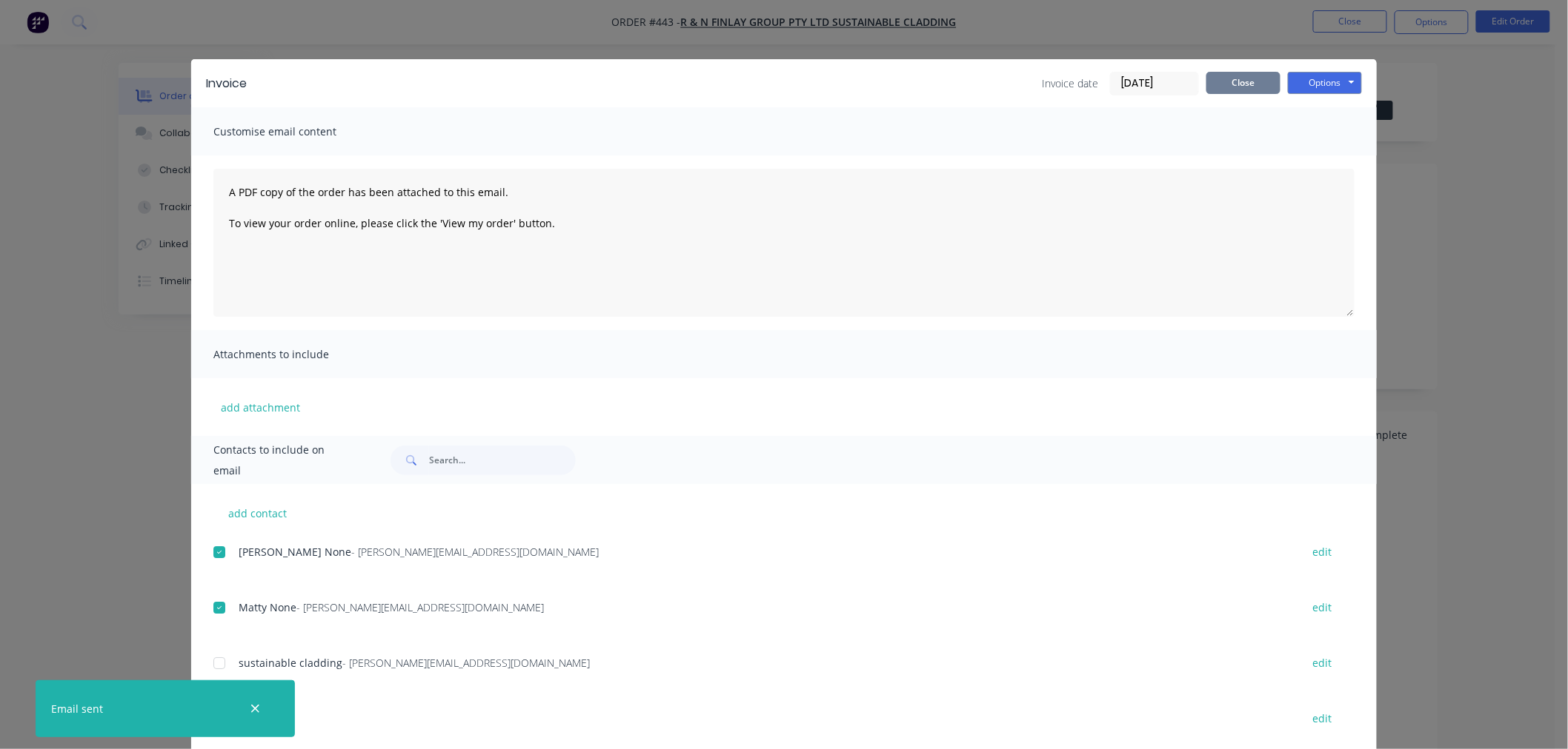
click at [1210, 82] on button "Close" at bounding box center [1243, 83] width 74 height 22
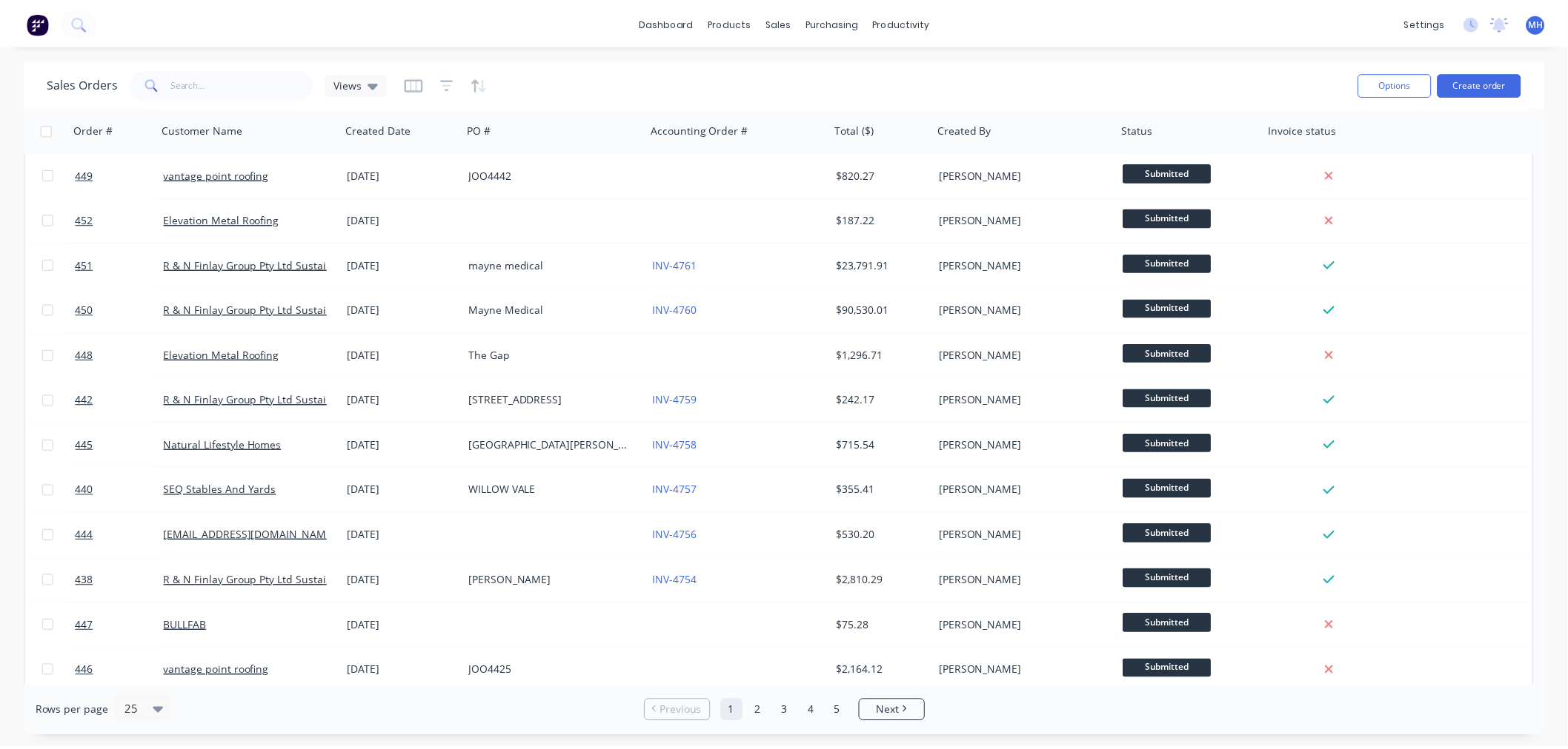
scroll to position [329, 0]
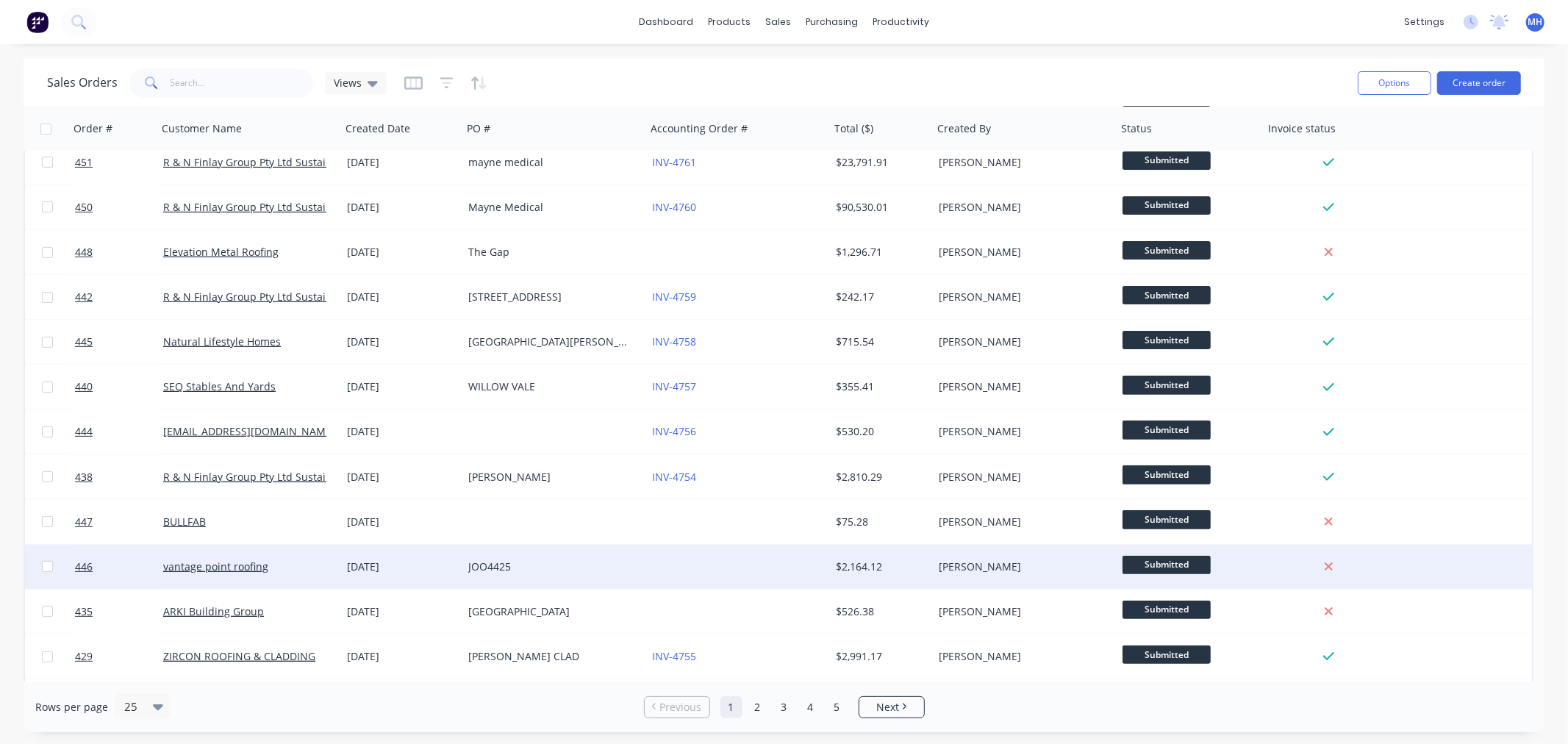
click at [497, 571] on div "JOO4425" at bounding box center [550, 566] width 163 height 14
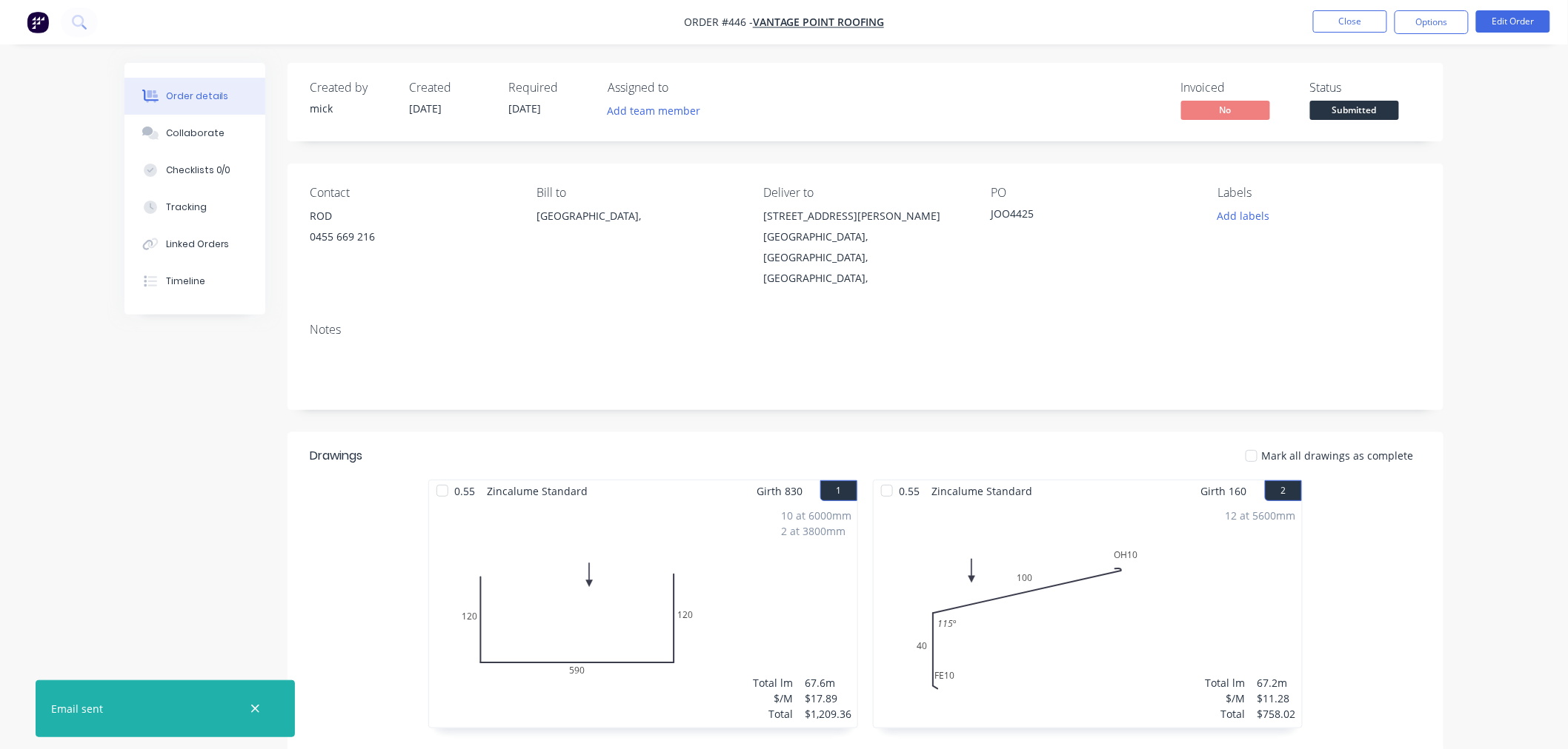
click at [44, 15] on img "button" at bounding box center [38, 22] width 22 height 22
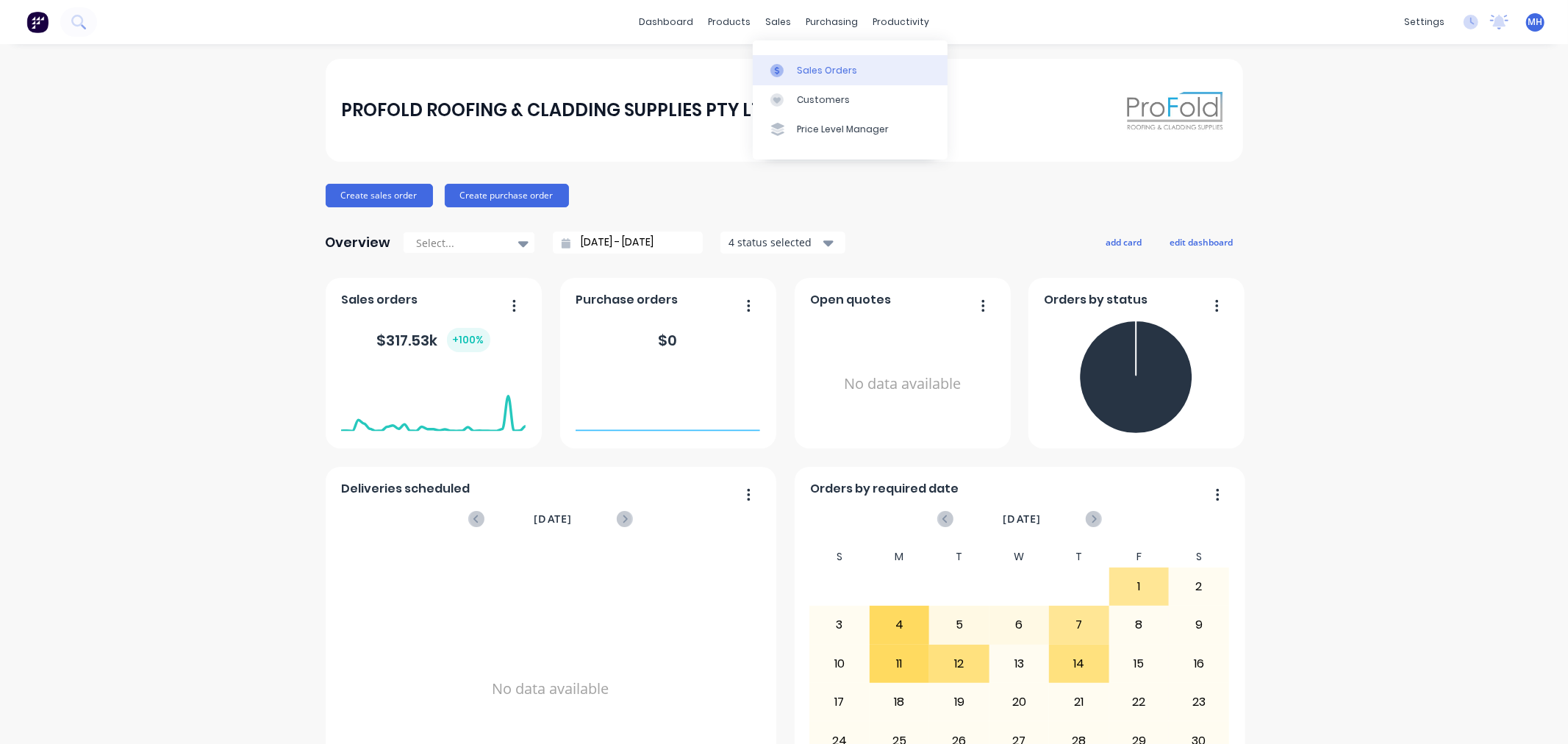
click at [806, 64] on div "Sales Orders" at bounding box center [827, 71] width 60 height 14
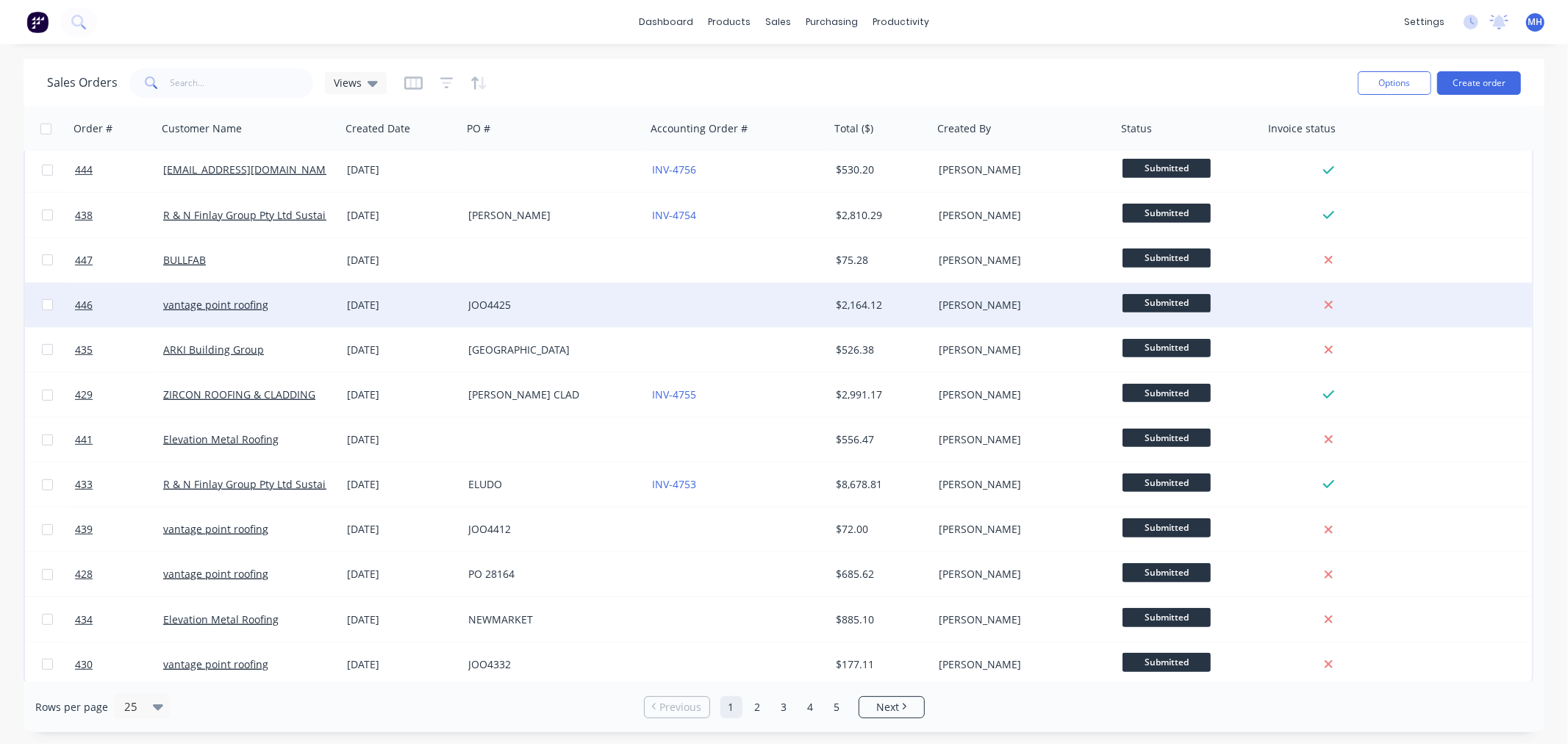
scroll to position [592, 0]
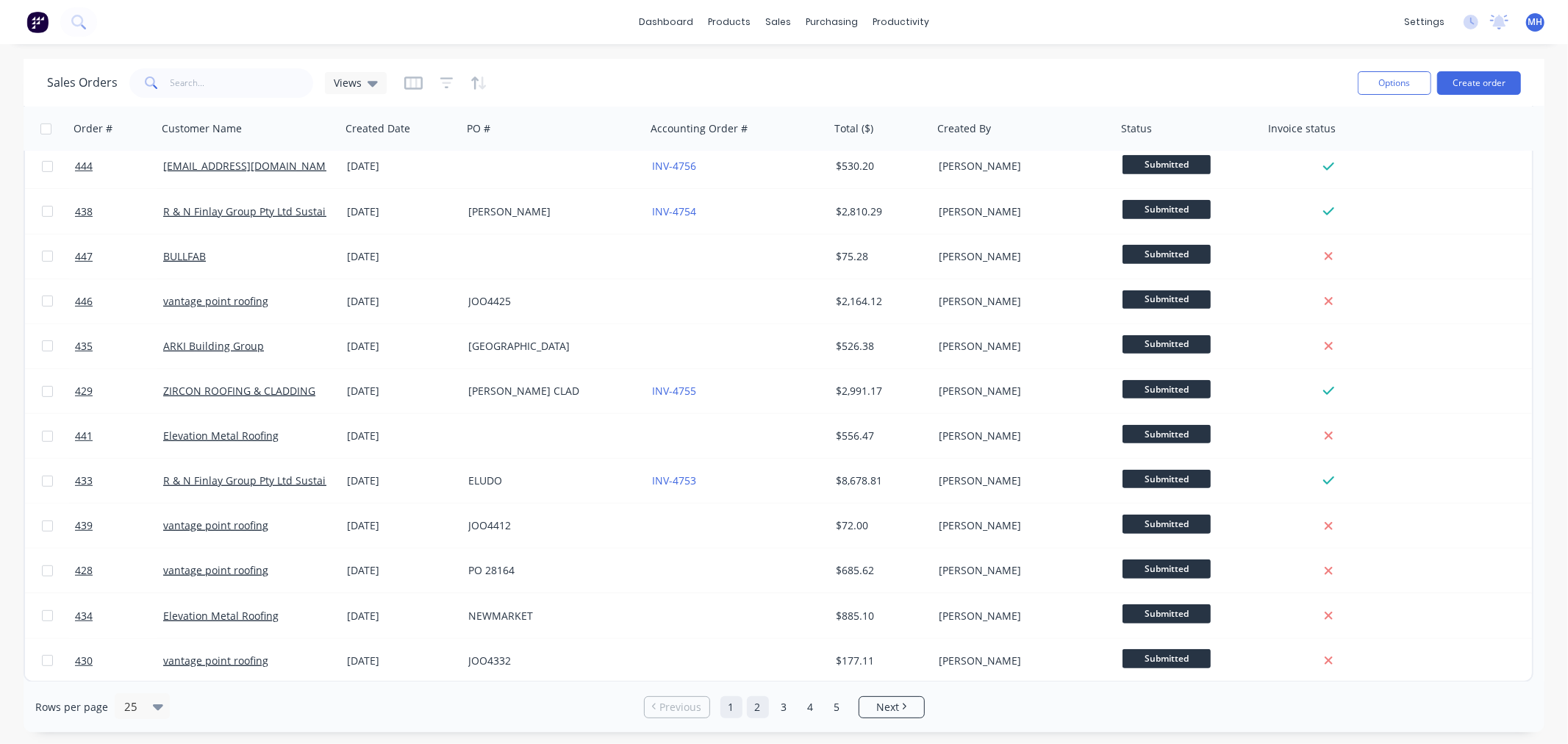
click at [760, 704] on link "2" at bounding box center [758, 708] width 22 height 22
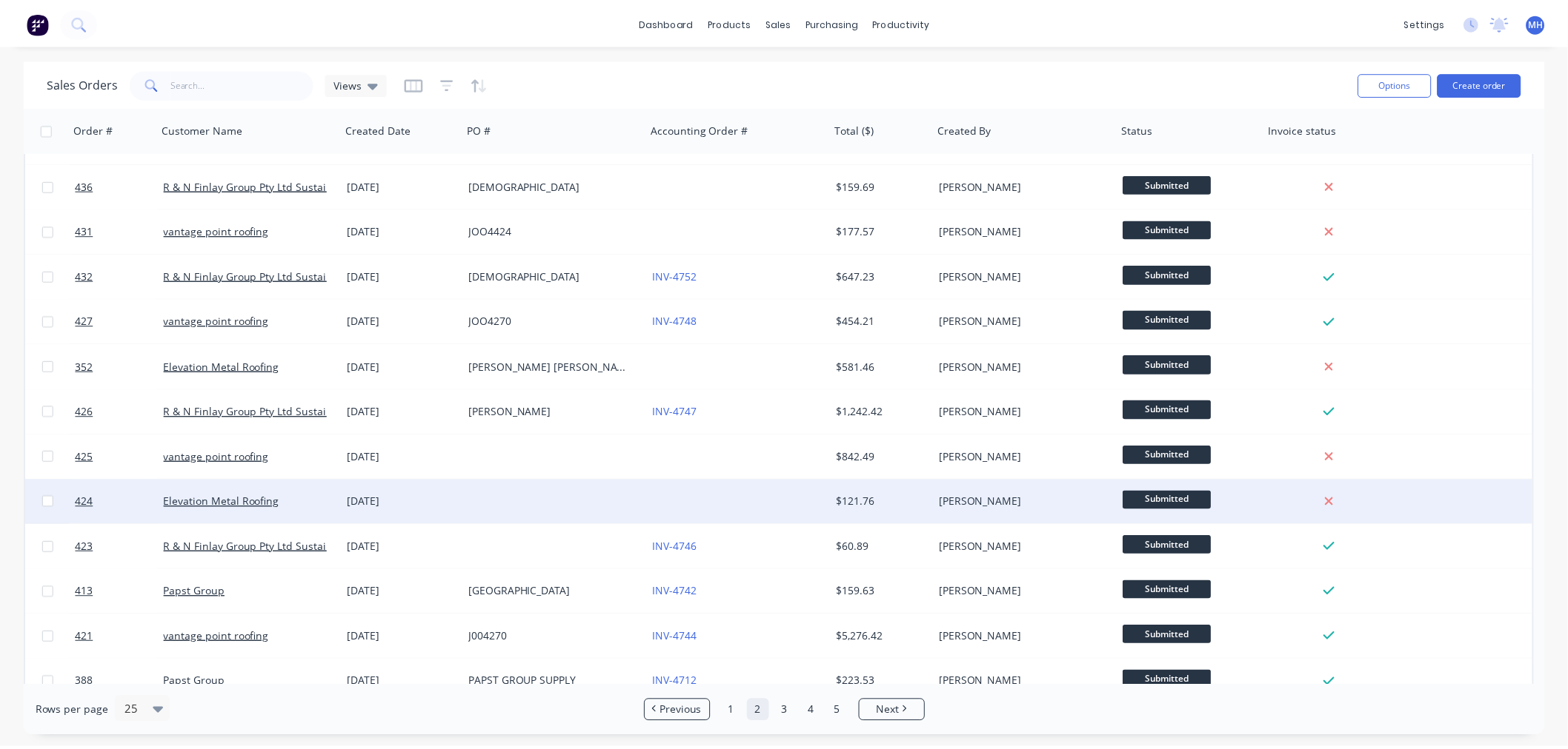
scroll to position [0, 0]
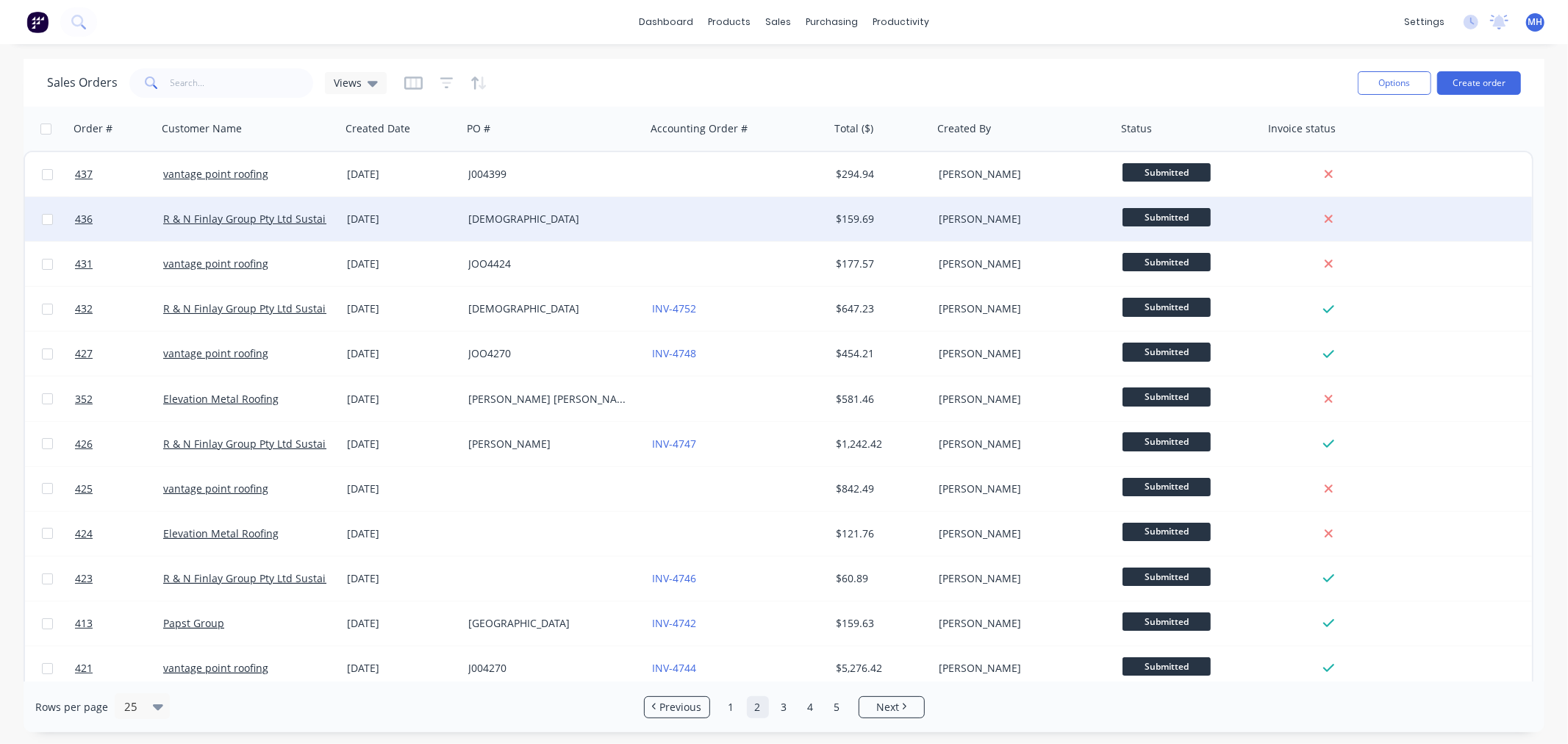
click at [688, 218] on div at bounding box center [738, 219] width 184 height 44
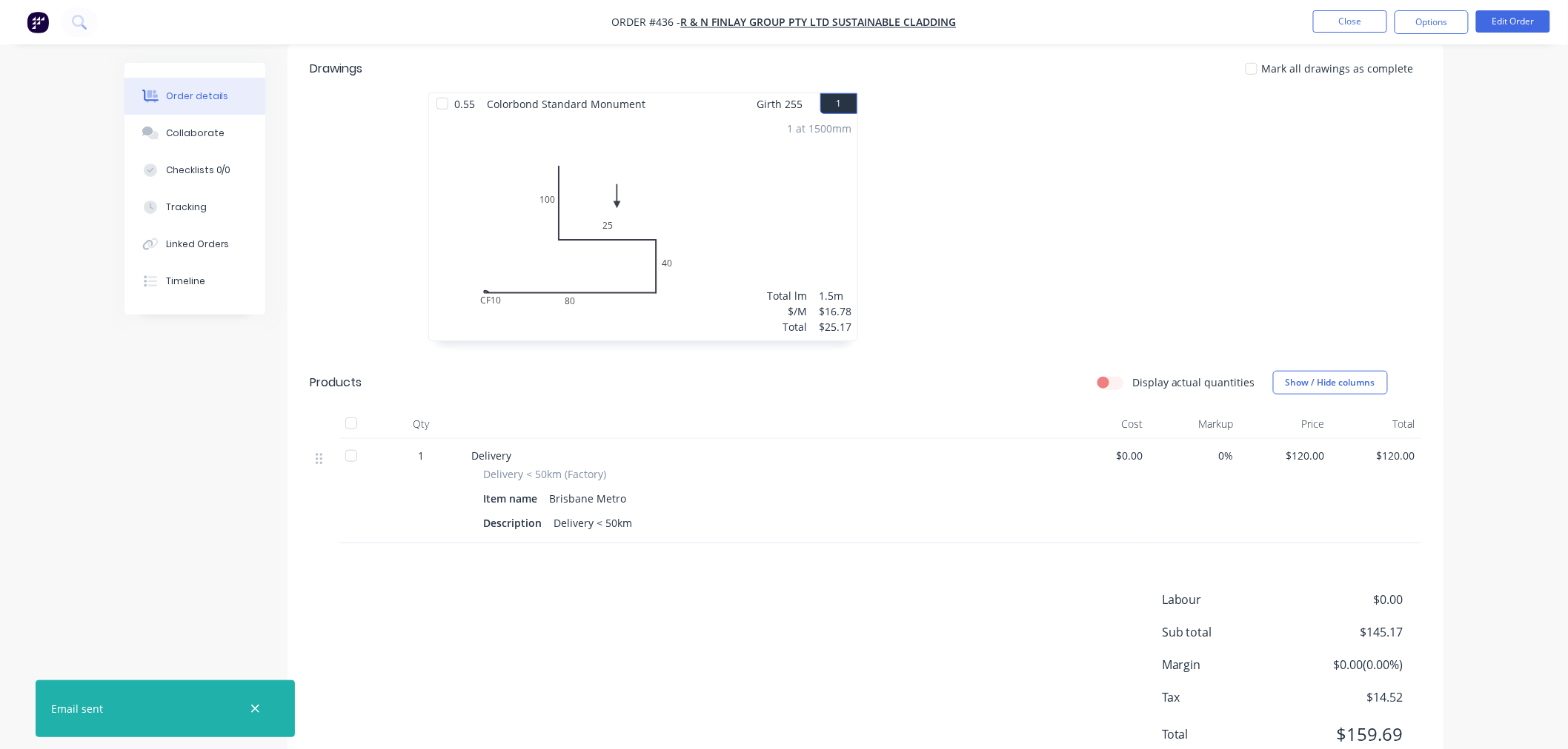
scroll to position [328, 0]
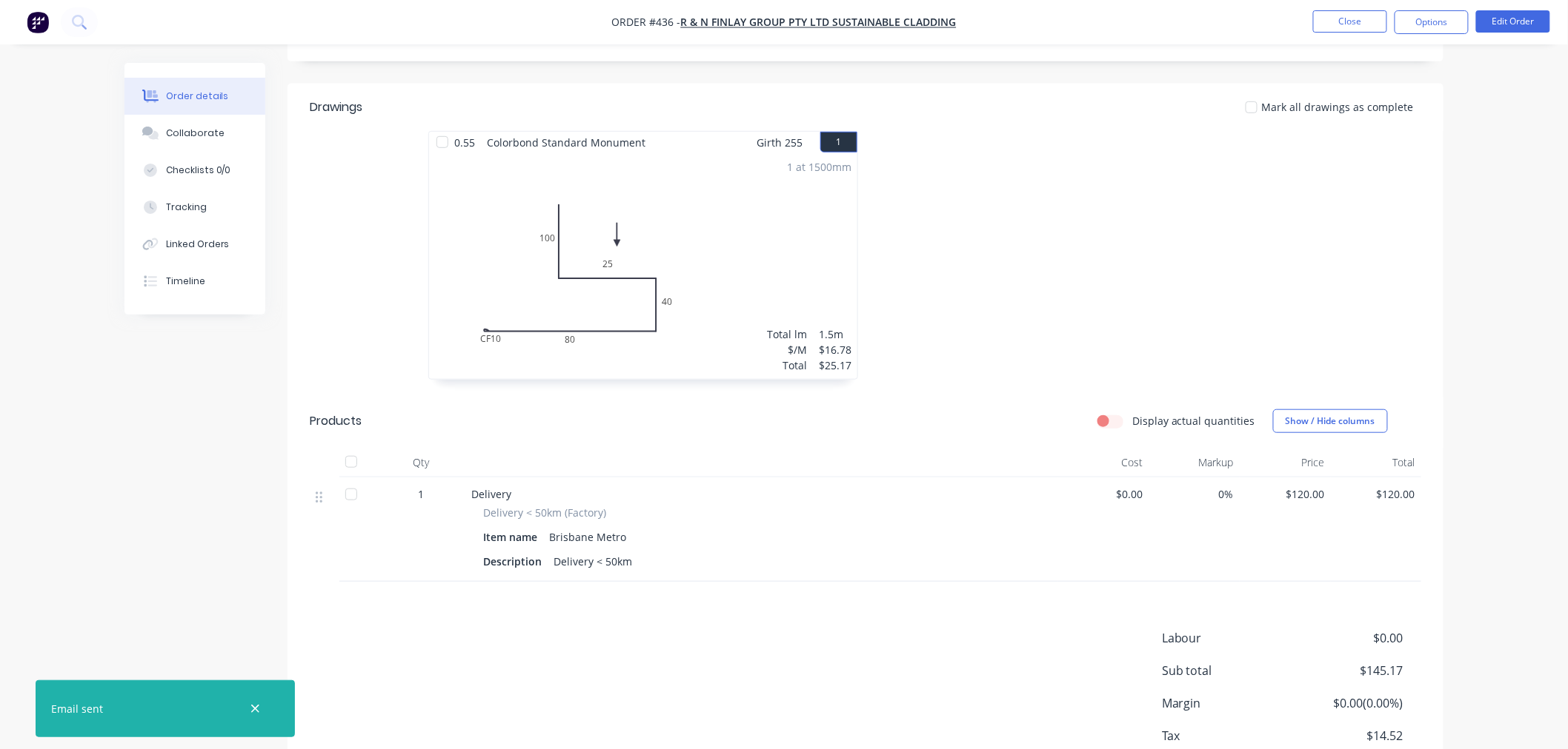
click at [40, 25] on img "button" at bounding box center [38, 22] width 22 height 22
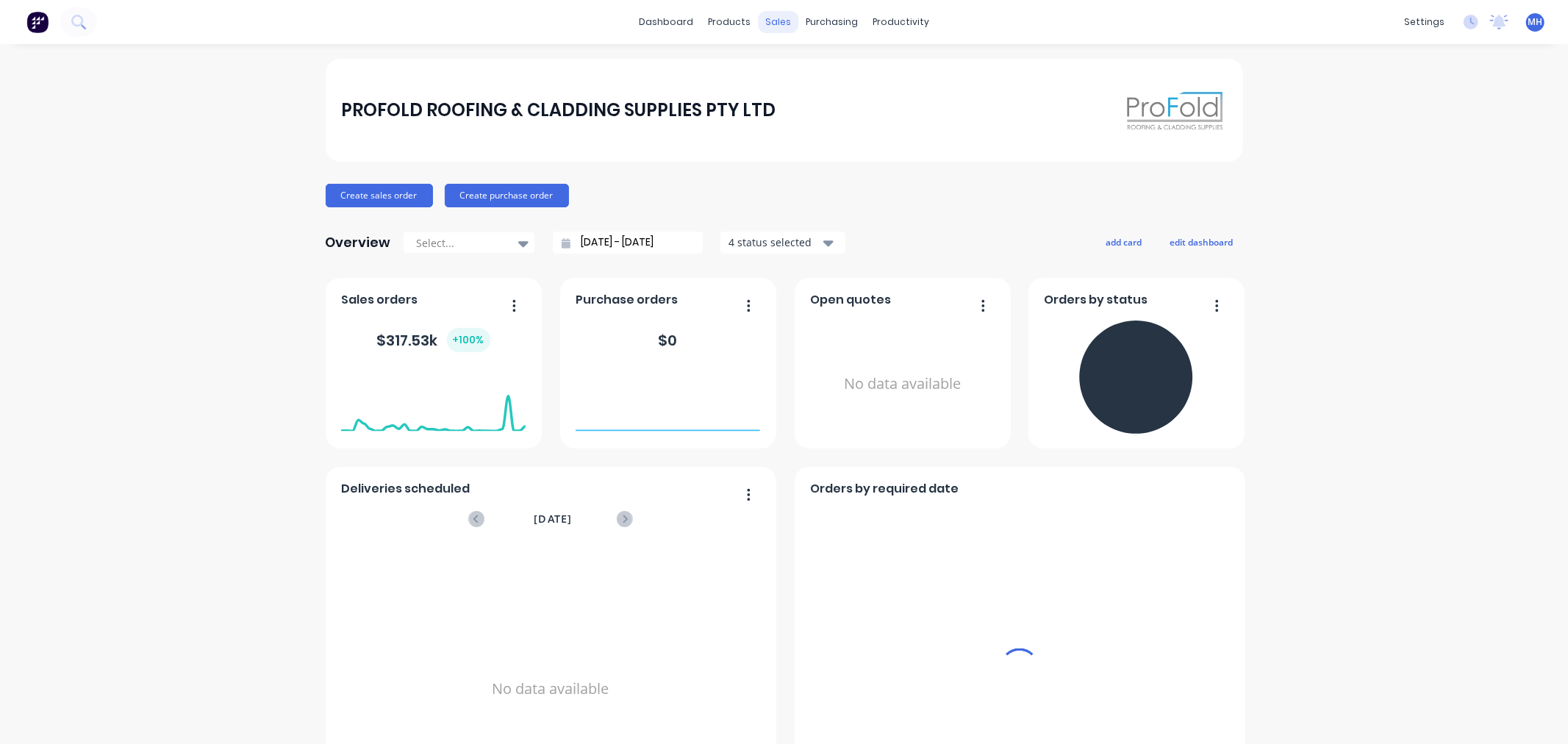
click at [763, 23] on div "sales" at bounding box center [778, 22] width 41 height 22
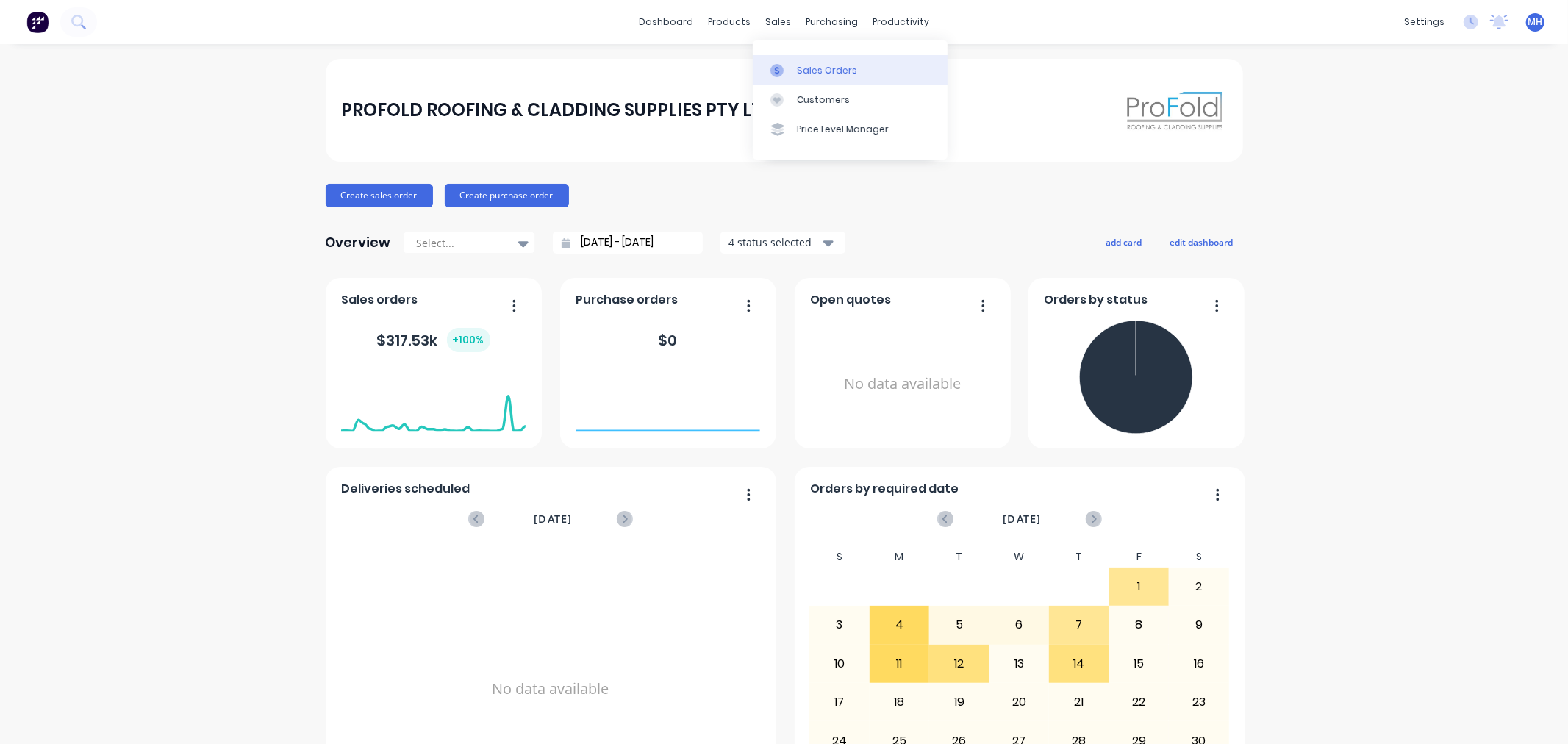
click at [790, 70] on div at bounding box center [782, 71] width 22 height 14
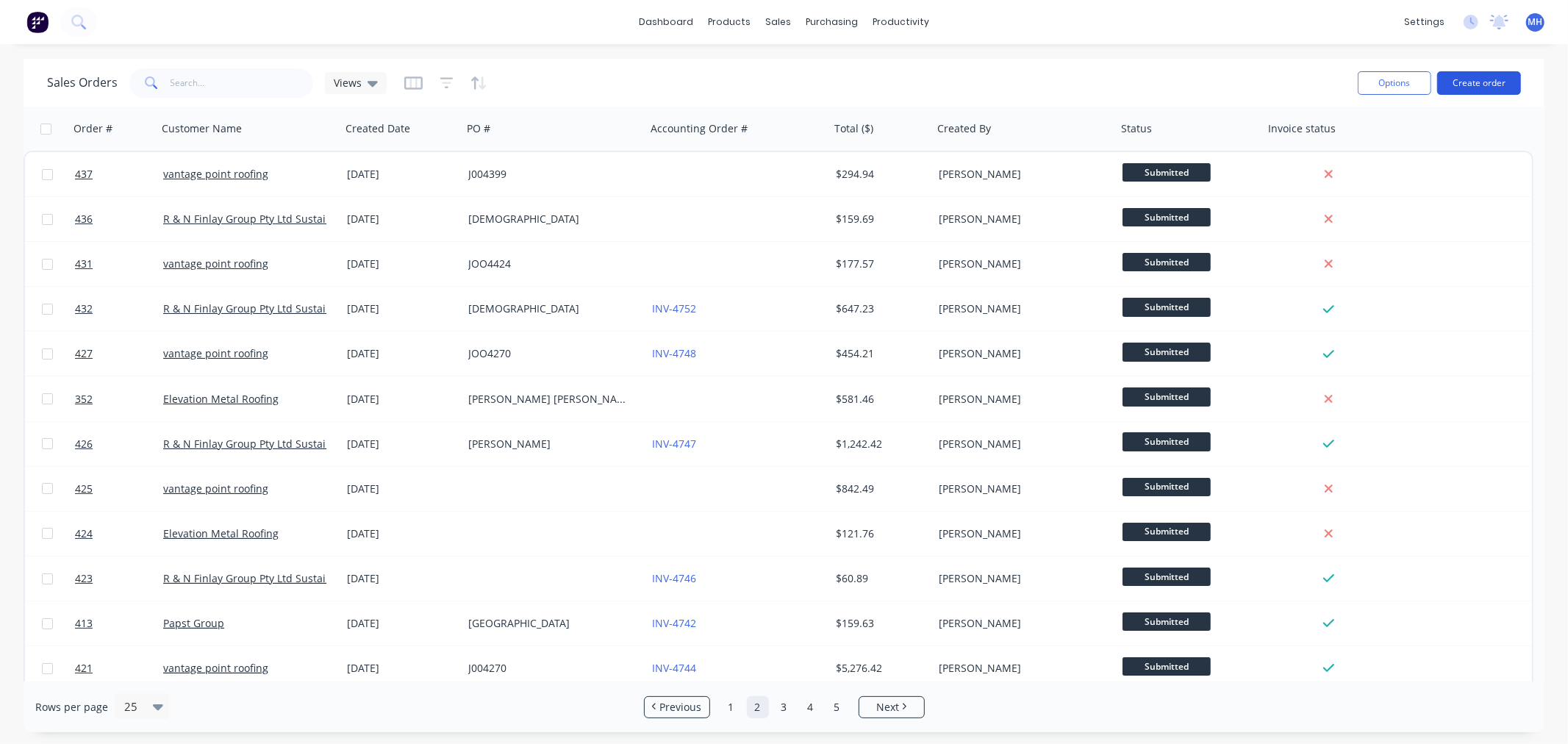
click at [1490, 82] on button "Create order" at bounding box center [1479, 83] width 84 height 24
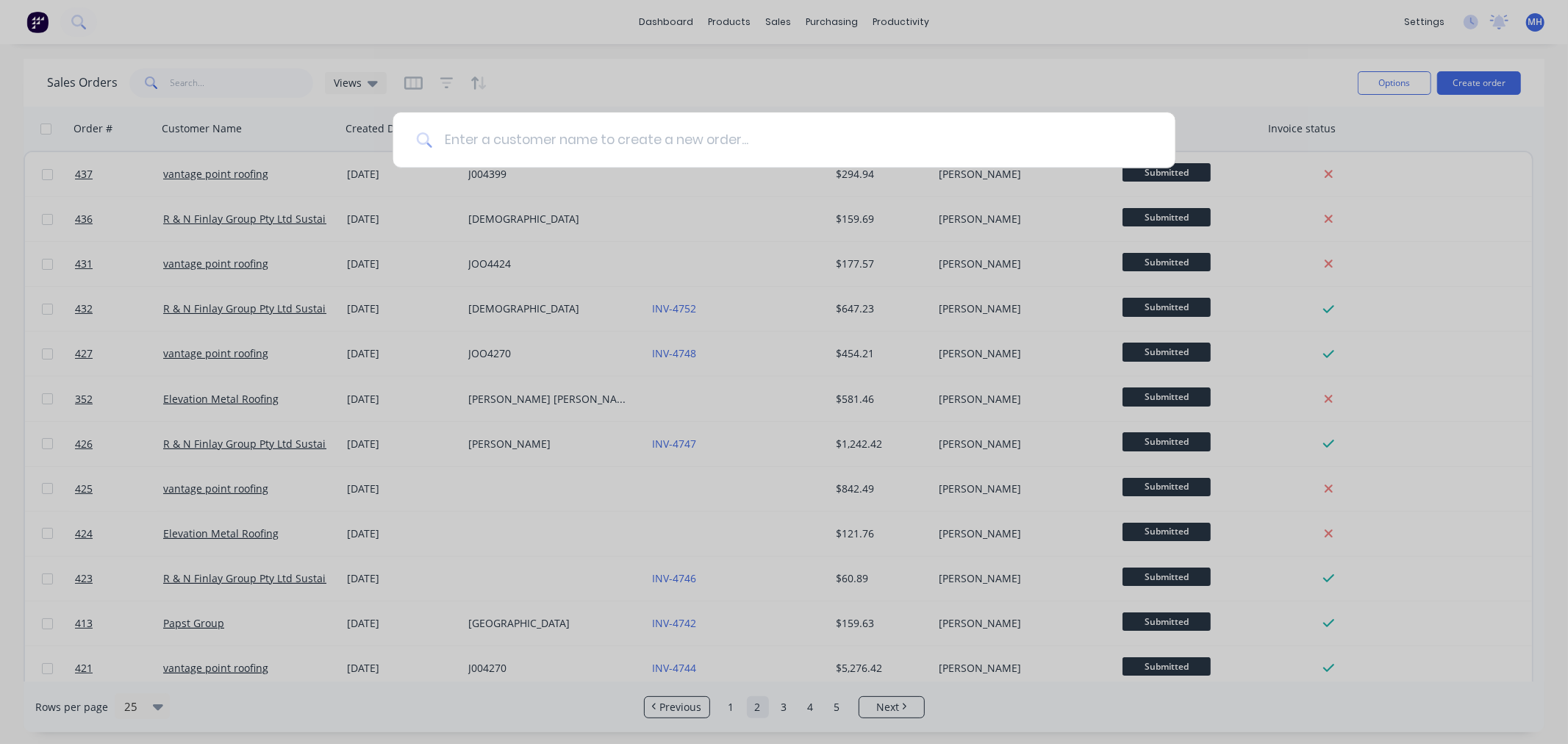
click at [781, 140] on input at bounding box center [792, 140] width 720 height 55
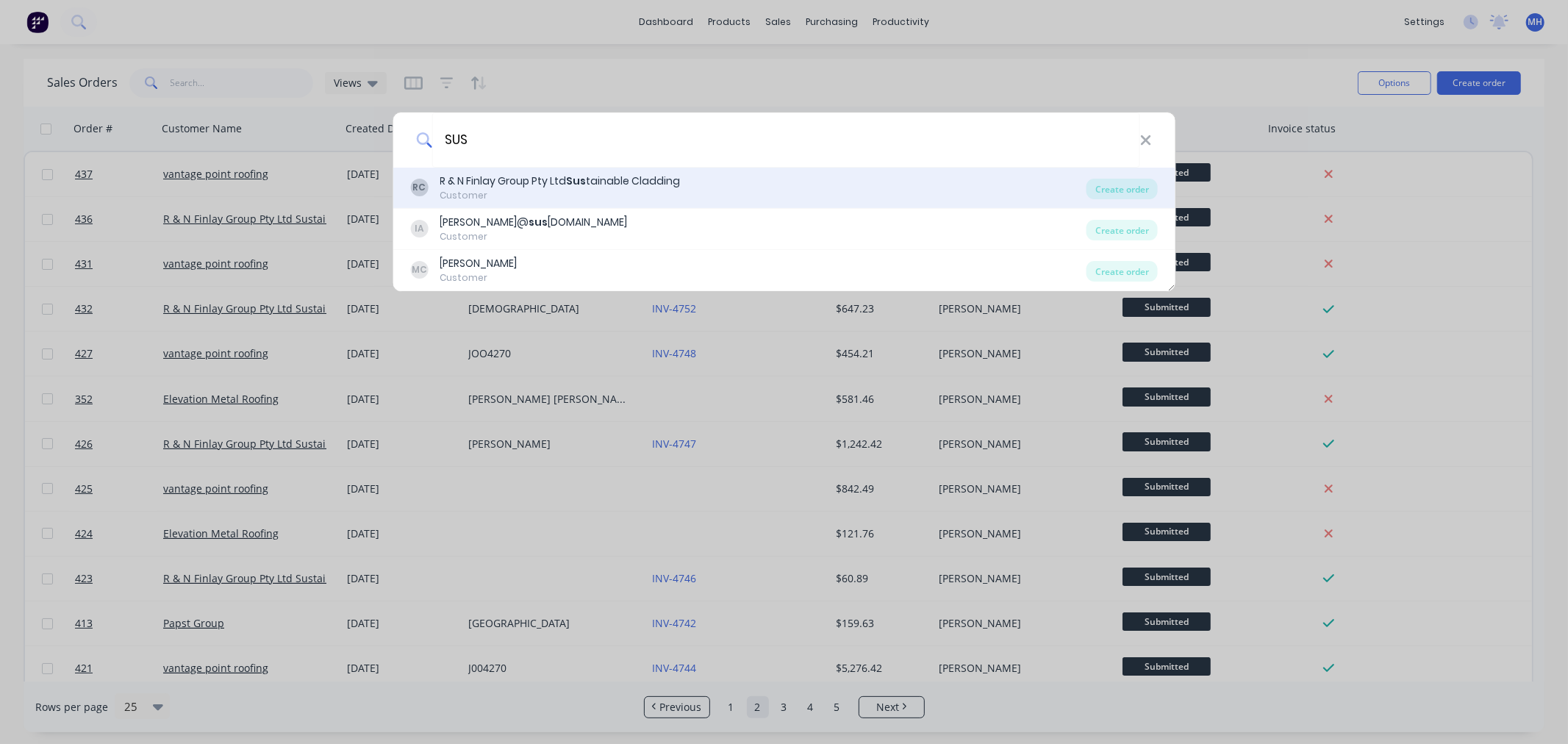
click at [648, 177] on div "R & N Finlay Group Pty Ltd Sus tainable Cladding" at bounding box center [560, 181] width 240 height 15
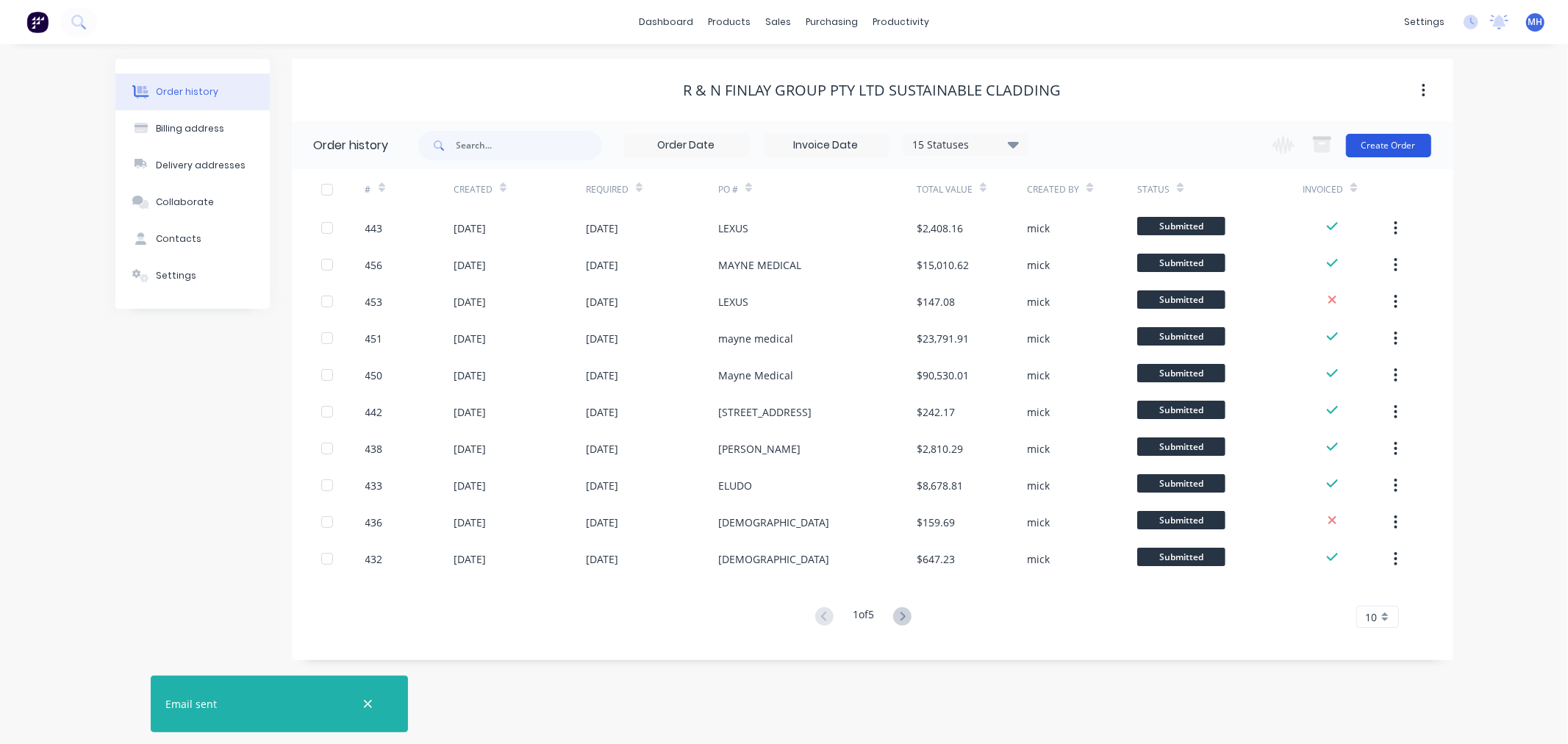
click at [1388, 148] on button "Create Order" at bounding box center [1389, 146] width 85 height 24
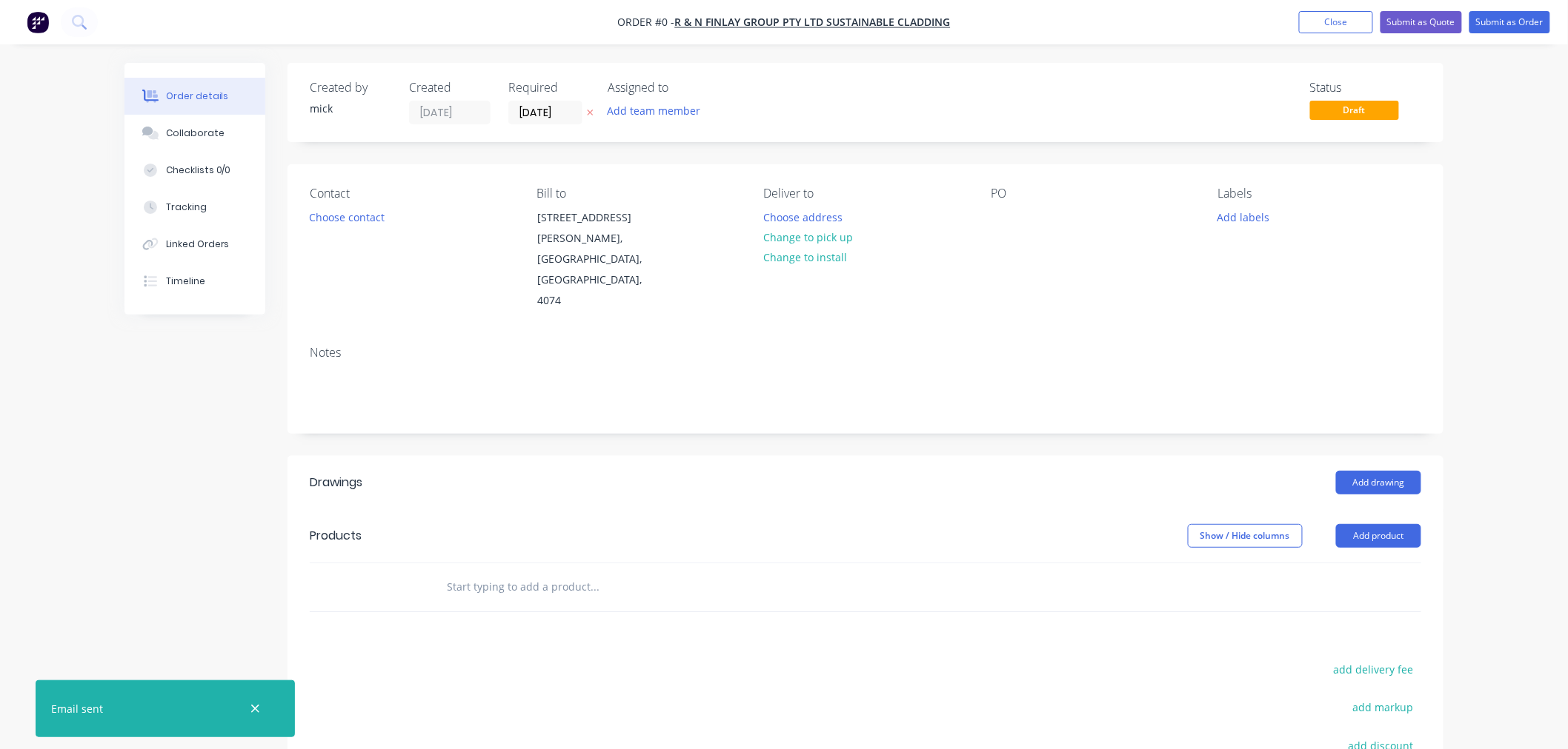
click at [542, 573] on input "text" at bounding box center [594, 587] width 297 height 30
click at [1381, 524] on button "Add product" at bounding box center [1379, 536] width 85 height 24
click at [1360, 562] on div "Product catalogue" at bounding box center [1351, 573] width 114 height 21
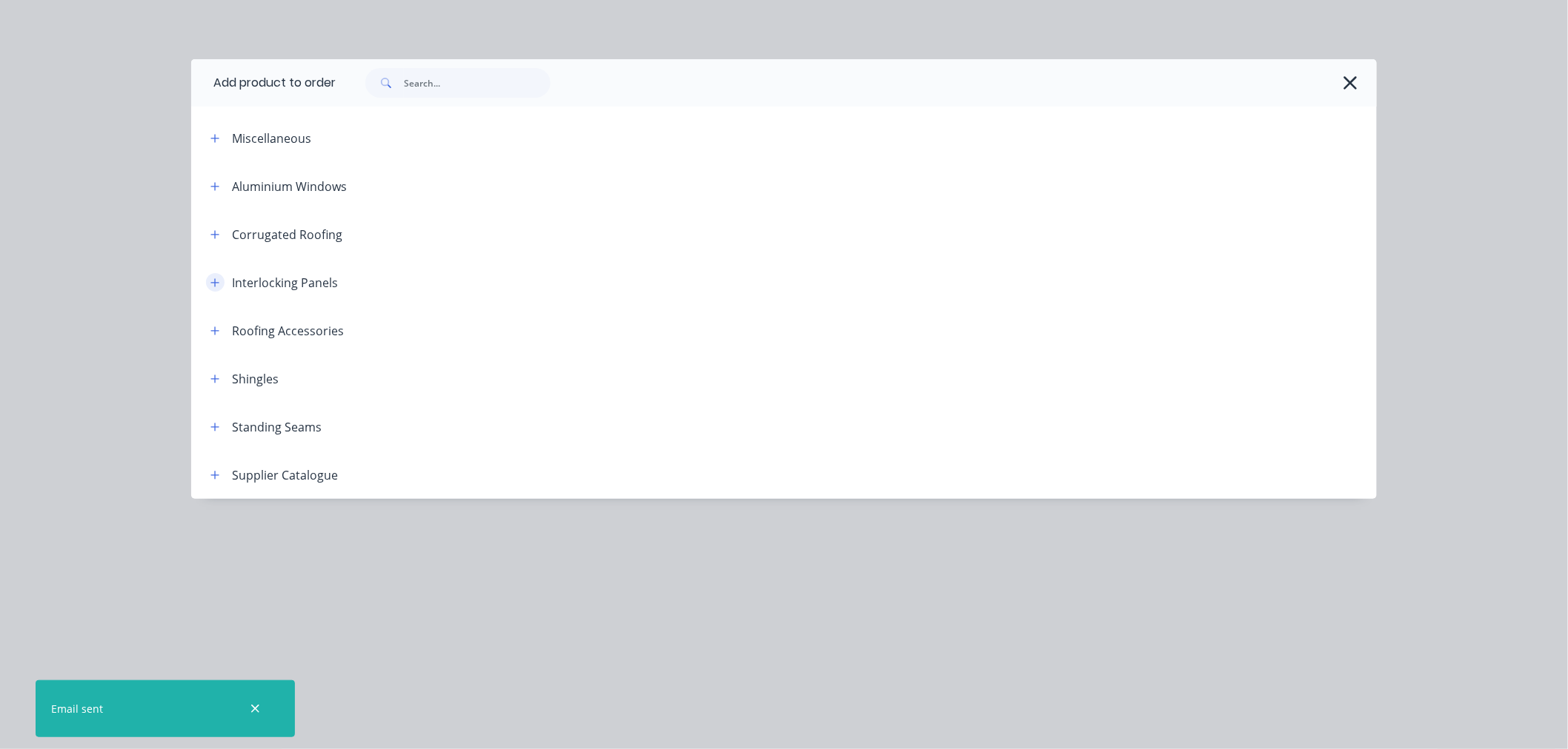
click at [217, 282] on icon "button" at bounding box center [216, 283] width 9 height 9
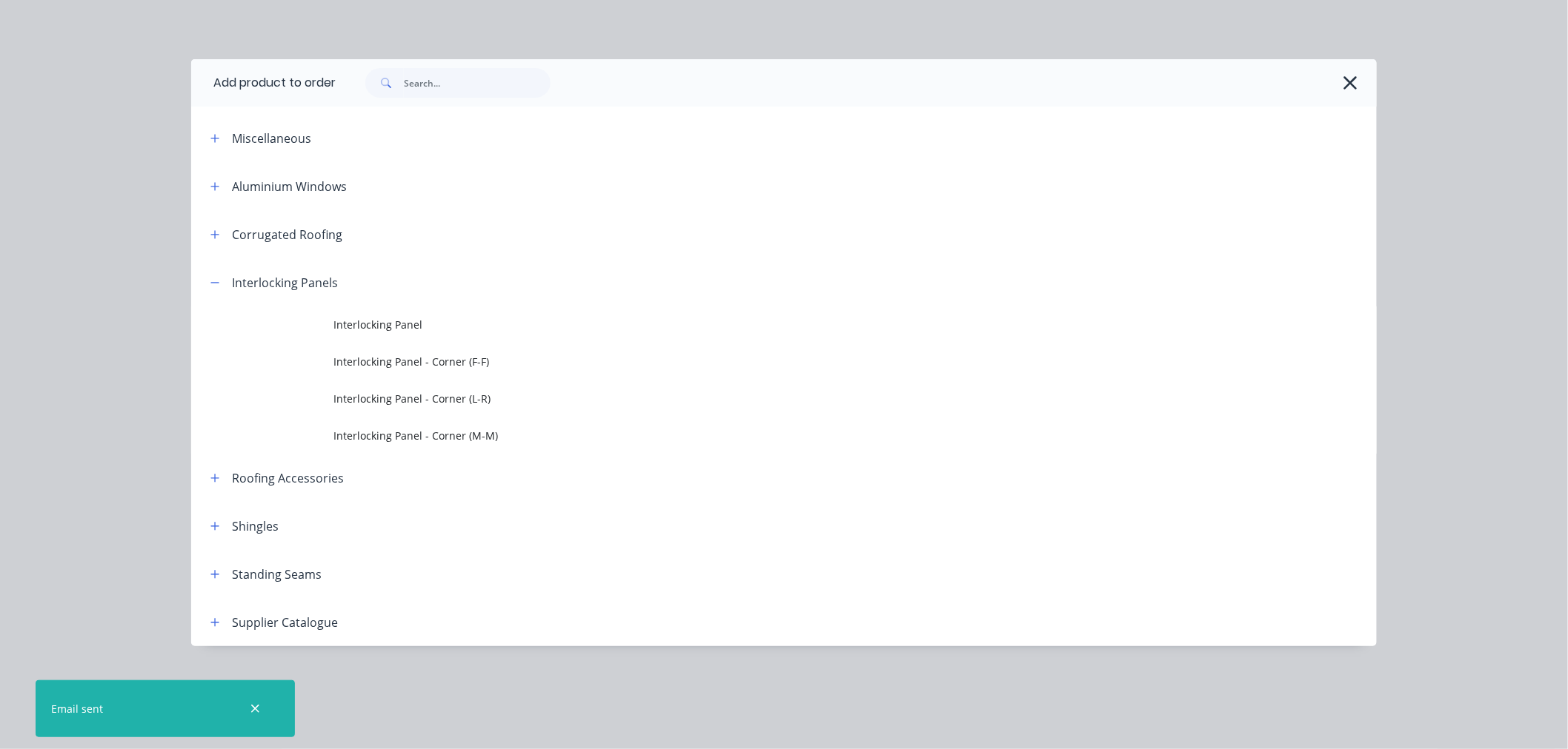
click at [344, 337] on td "Interlocking Panel" at bounding box center [854, 325] width 1043 height 37
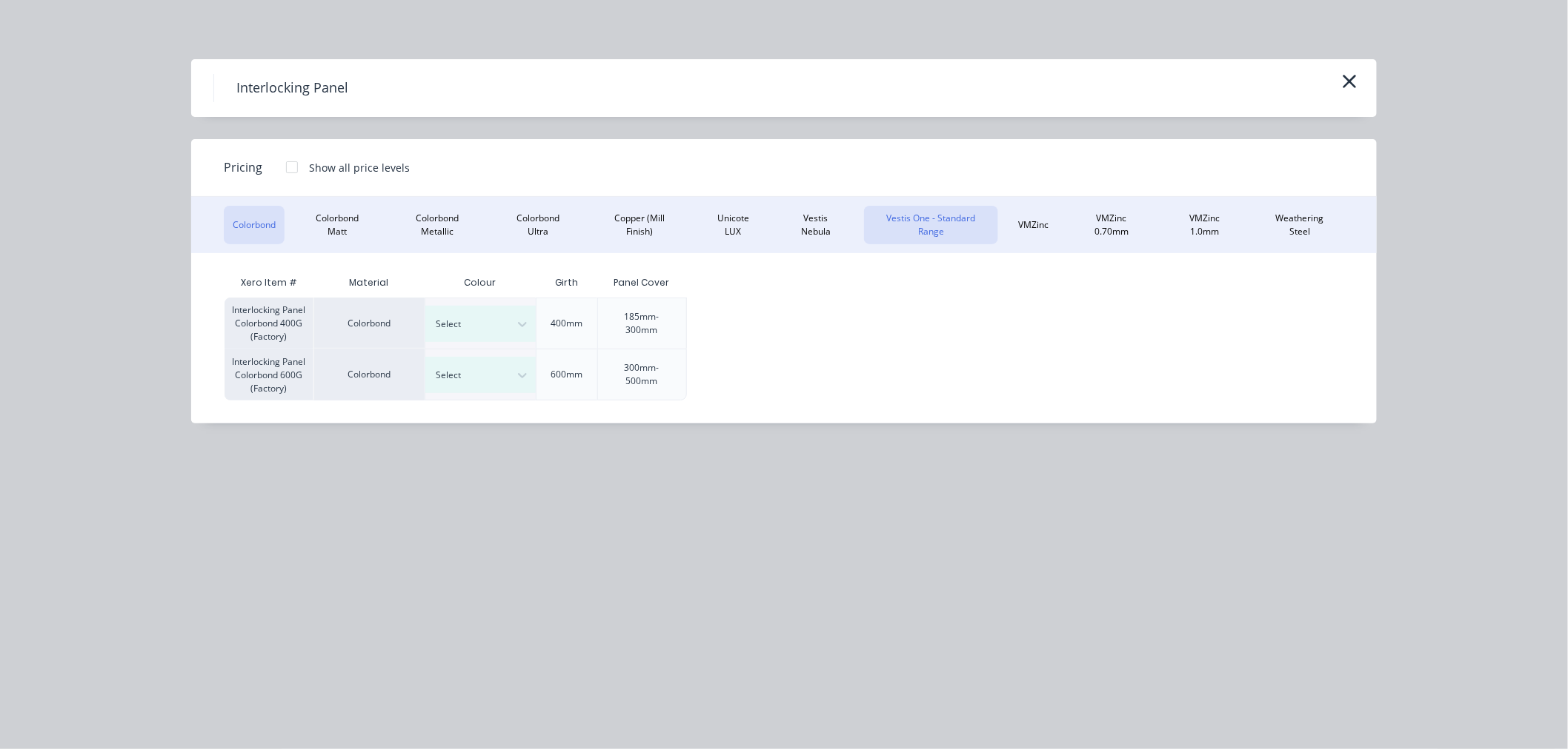
click at [939, 215] on button "Vestis One - Standard Range" at bounding box center [930, 225] width 133 height 38
click at [286, 161] on div at bounding box center [292, 167] width 30 height 30
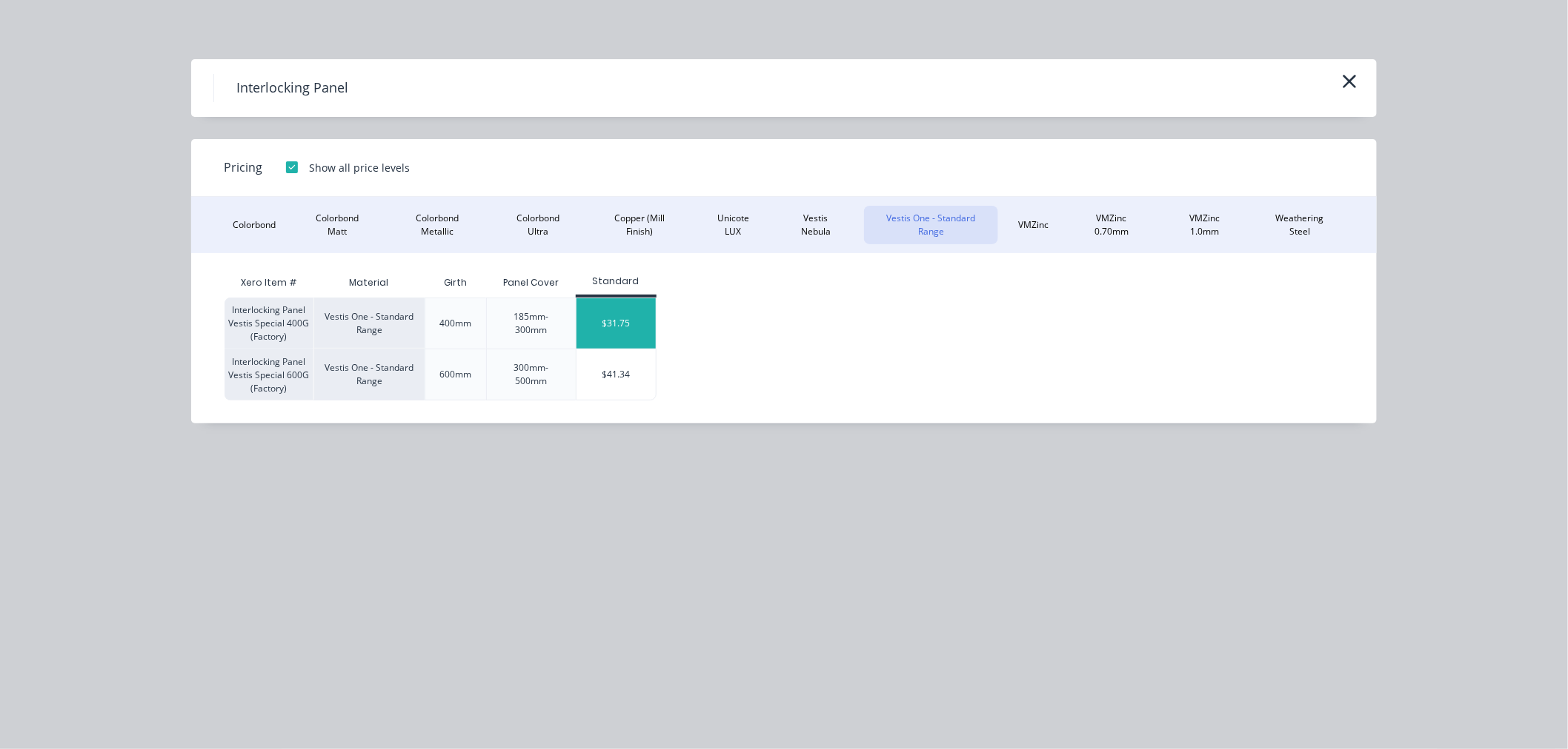
click at [624, 312] on div "$31.75" at bounding box center [616, 323] width 79 height 50
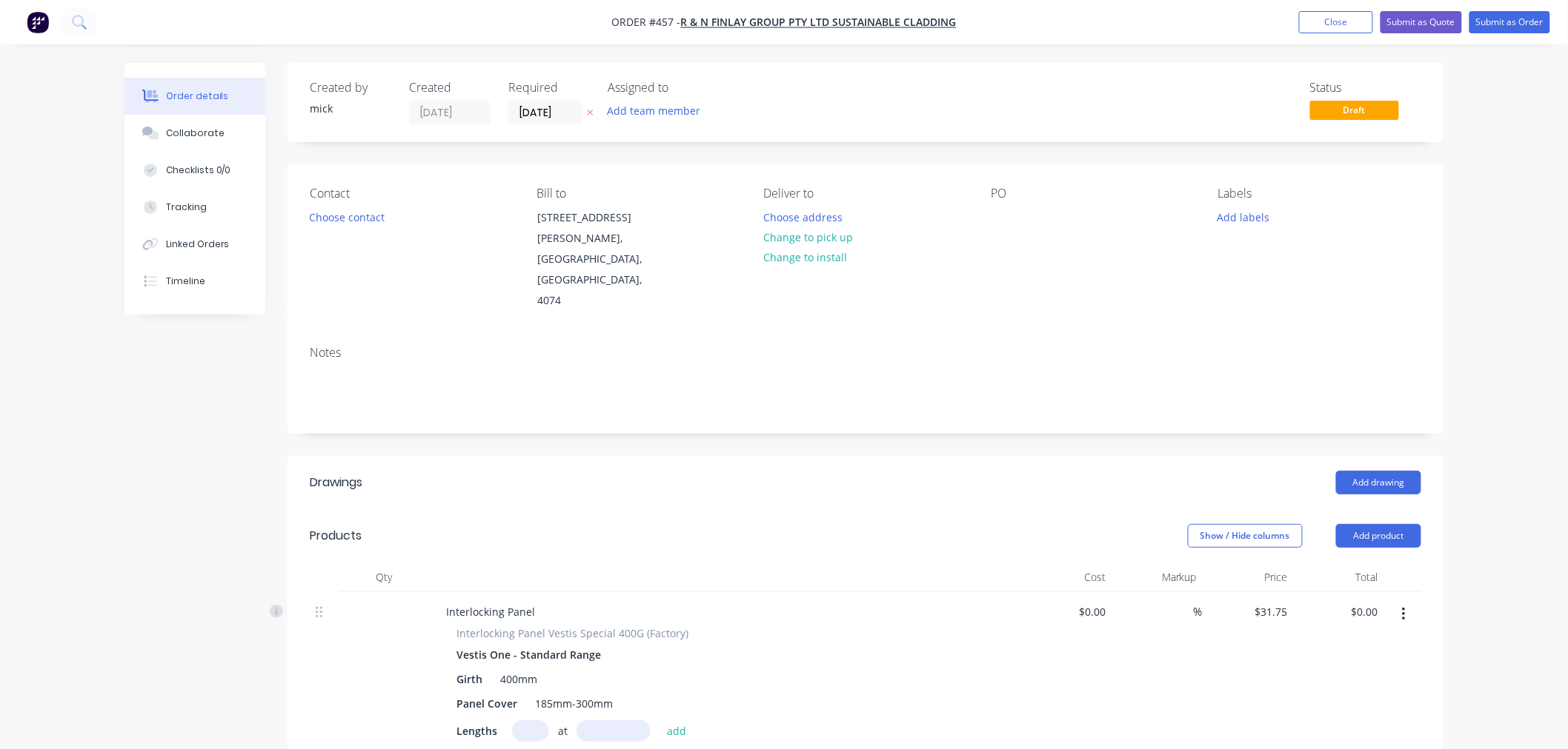
click at [540, 720] on input "text" at bounding box center [529, 730] width 37 height 21
click at [659, 720] on button "add" at bounding box center [676, 729] width 35 height 20
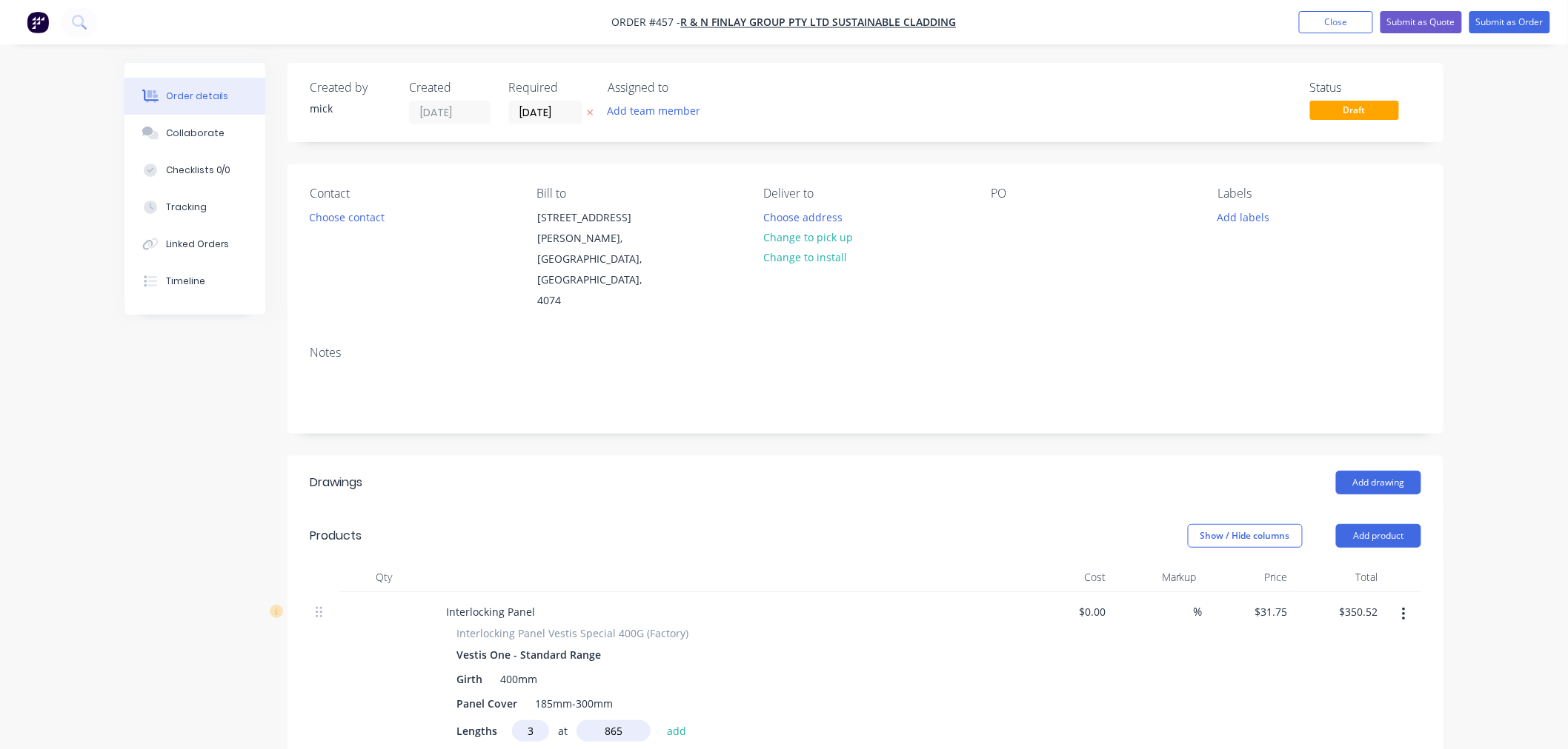
click at [659, 720] on button "add" at bounding box center [676, 729] width 35 height 20
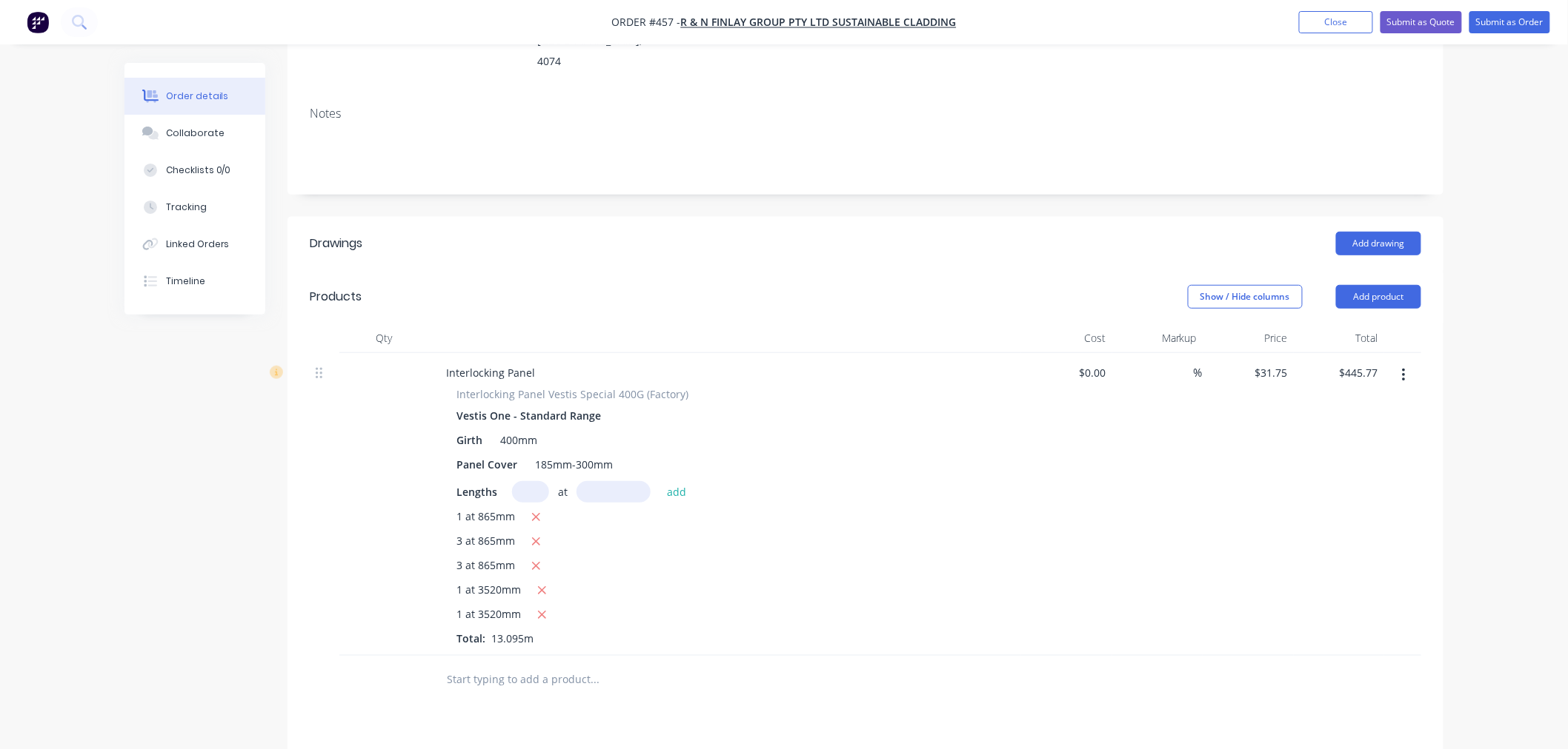
scroll to position [246, 0]
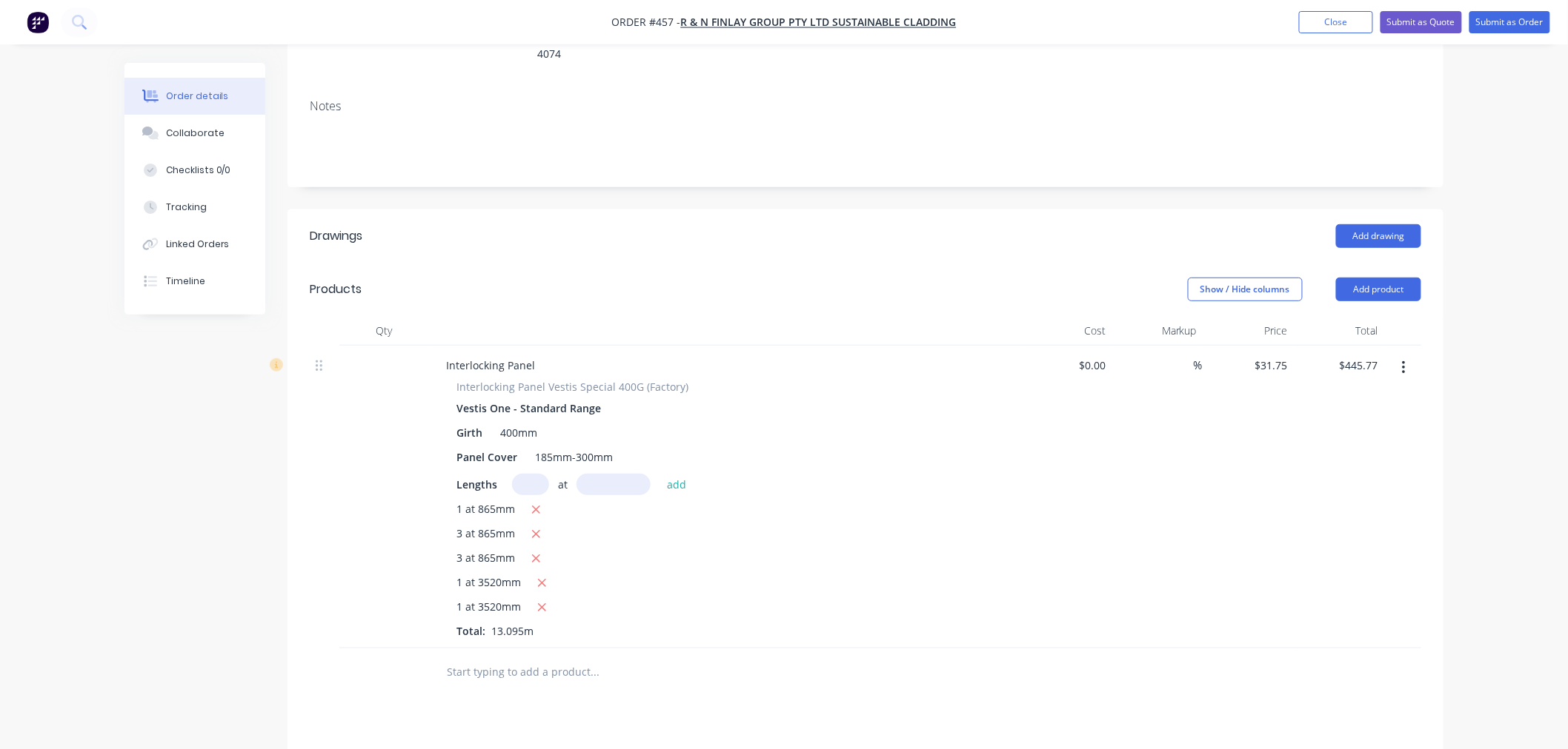
click at [528, 658] on input "text" at bounding box center [594, 672] width 297 height 30
click at [1388, 278] on button "Add product" at bounding box center [1379, 290] width 85 height 24
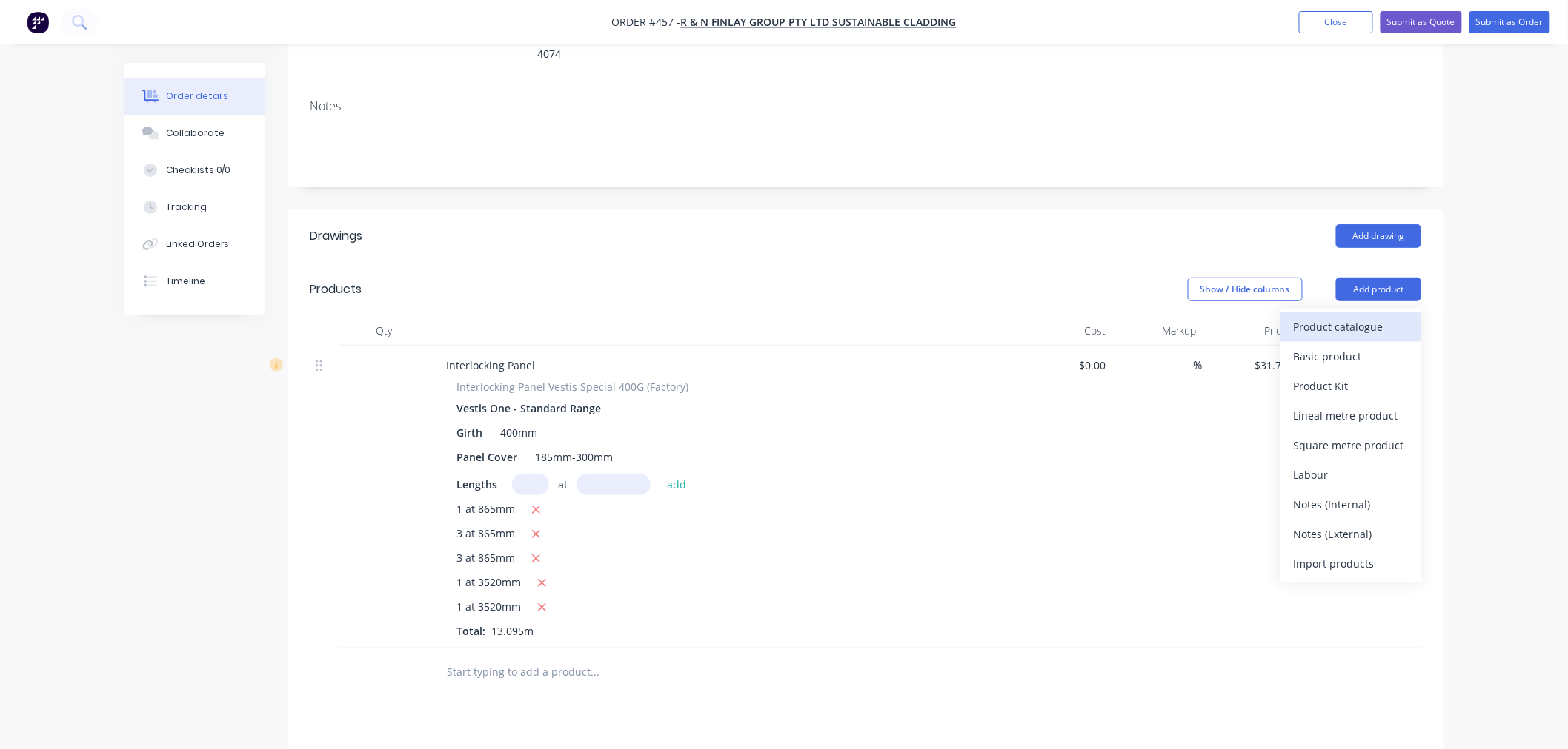
click at [1336, 316] on div "Product catalogue" at bounding box center [1351, 326] width 114 height 21
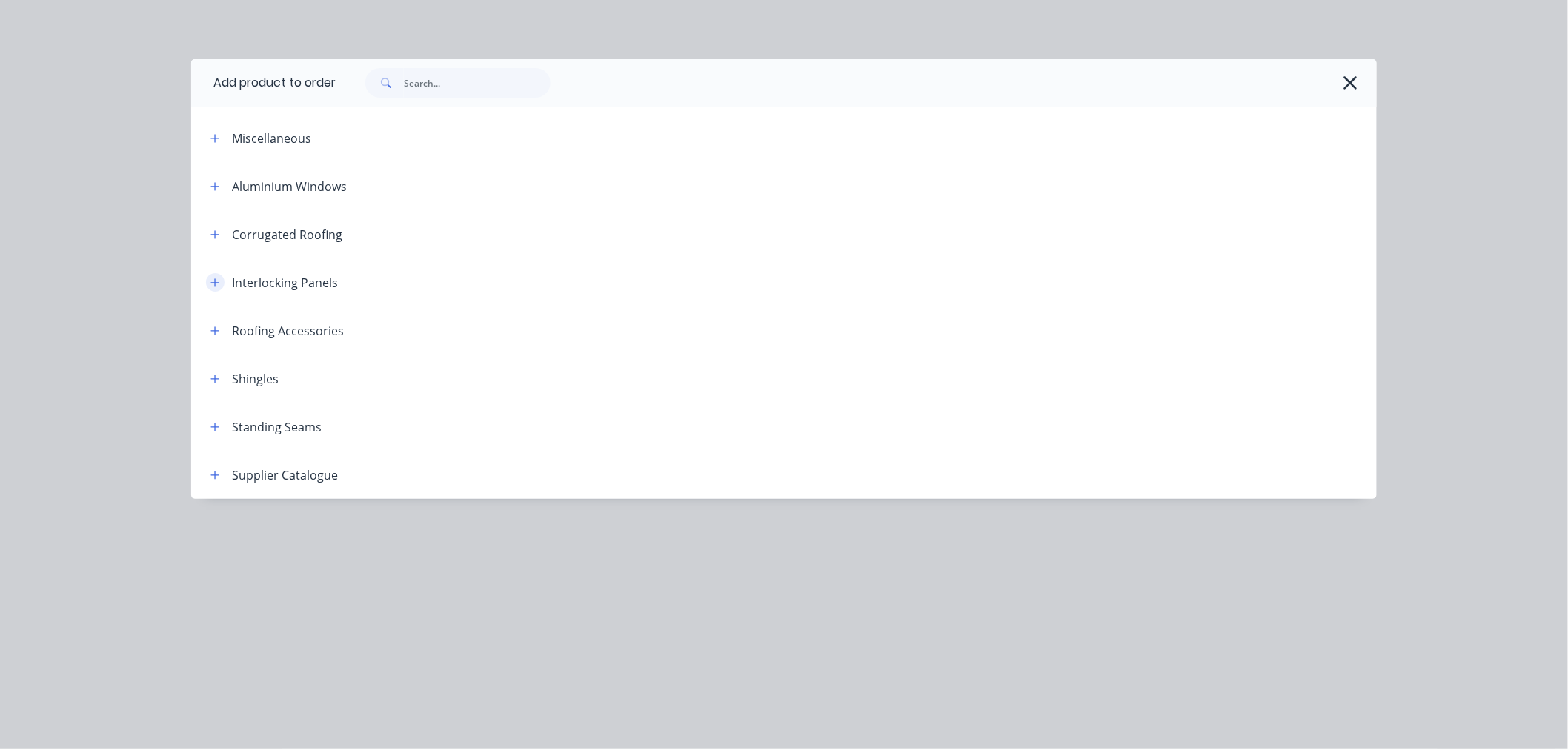
click at [216, 281] on icon "button" at bounding box center [216, 283] width 9 height 9
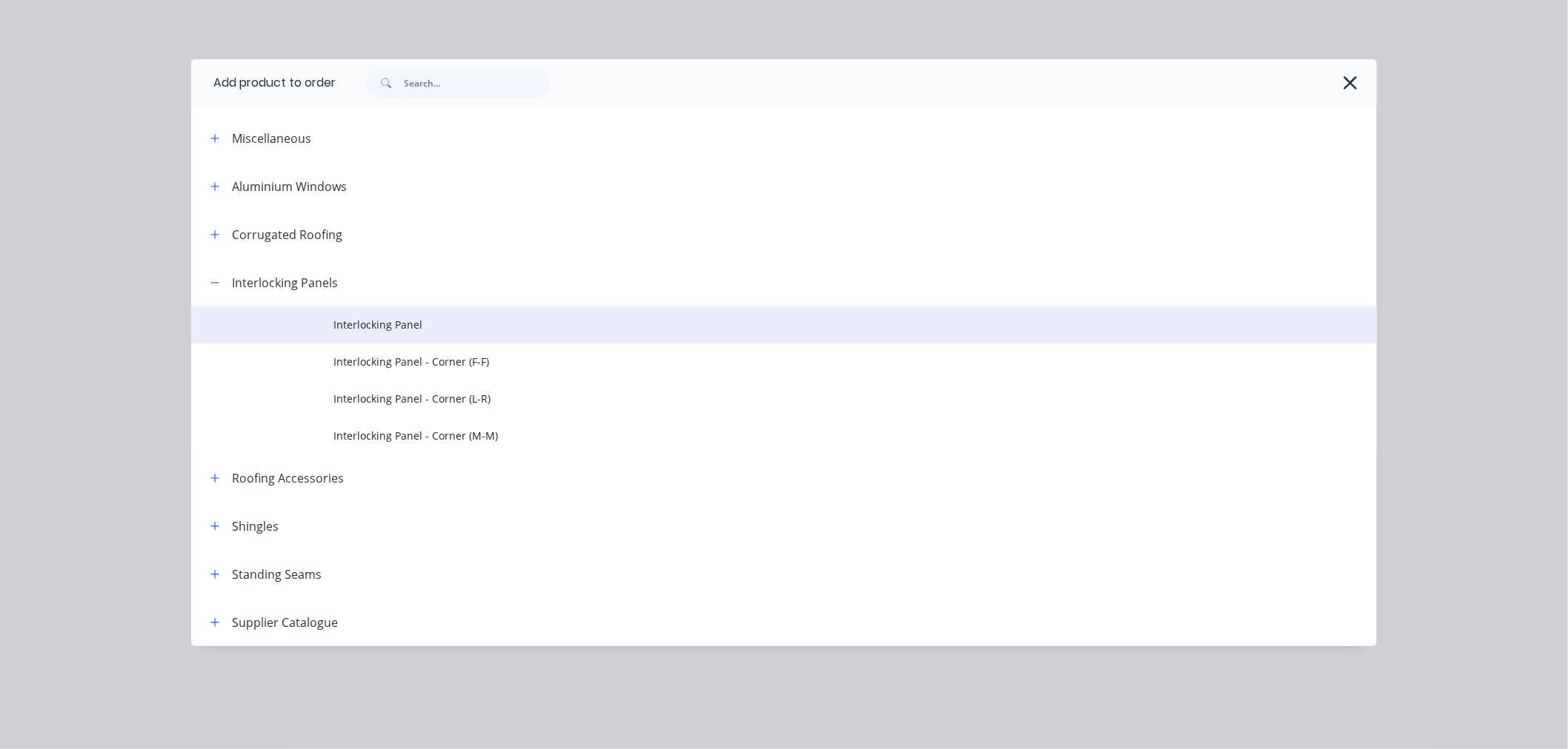
click at [360, 327] on span "Interlocking Panel" at bounding box center [750, 325] width 834 height 15
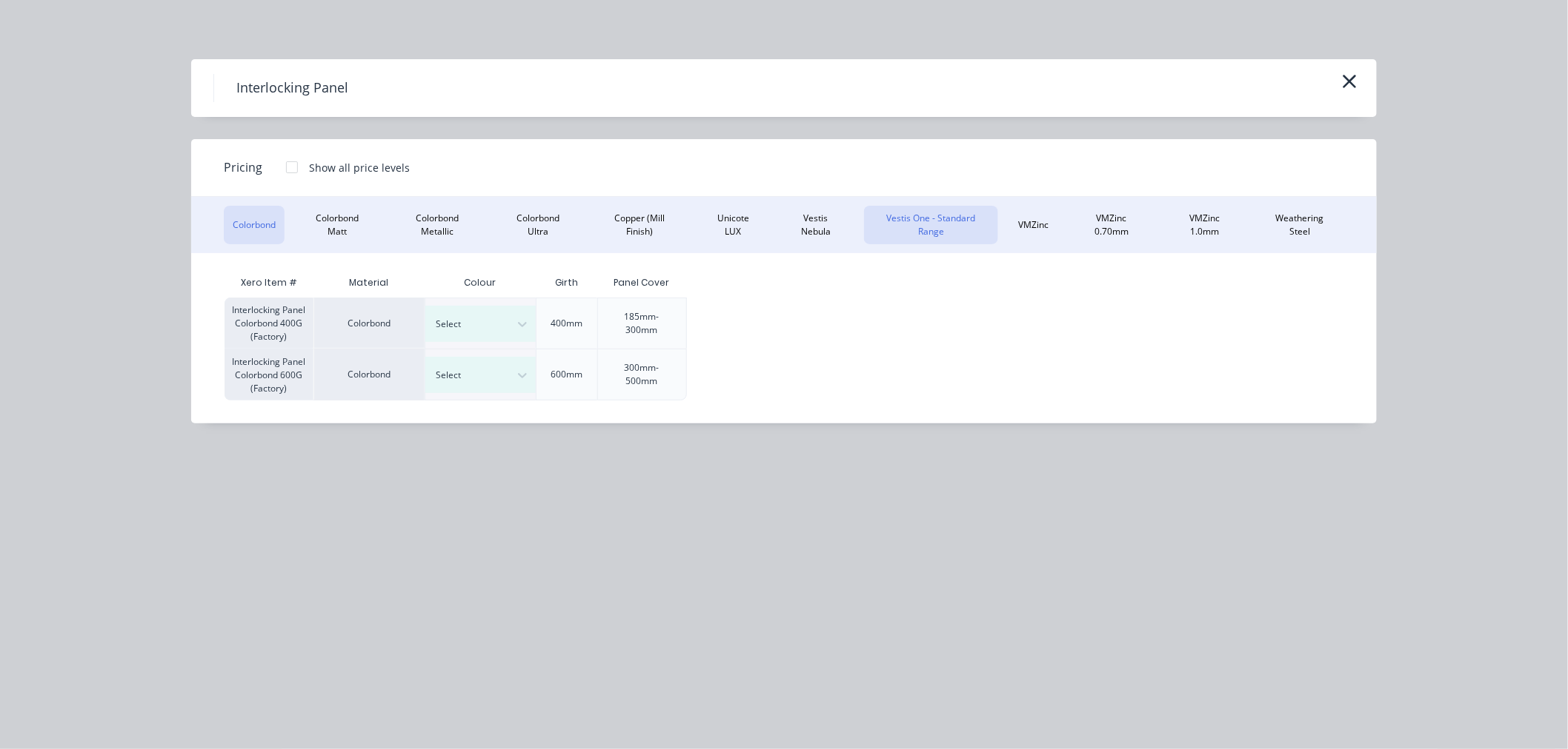
click at [980, 221] on button "Vestis One - Standard Range" at bounding box center [930, 225] width 133 height 38
click at [286, 168] on div at bounding box center [292, 167] width 30 height 30
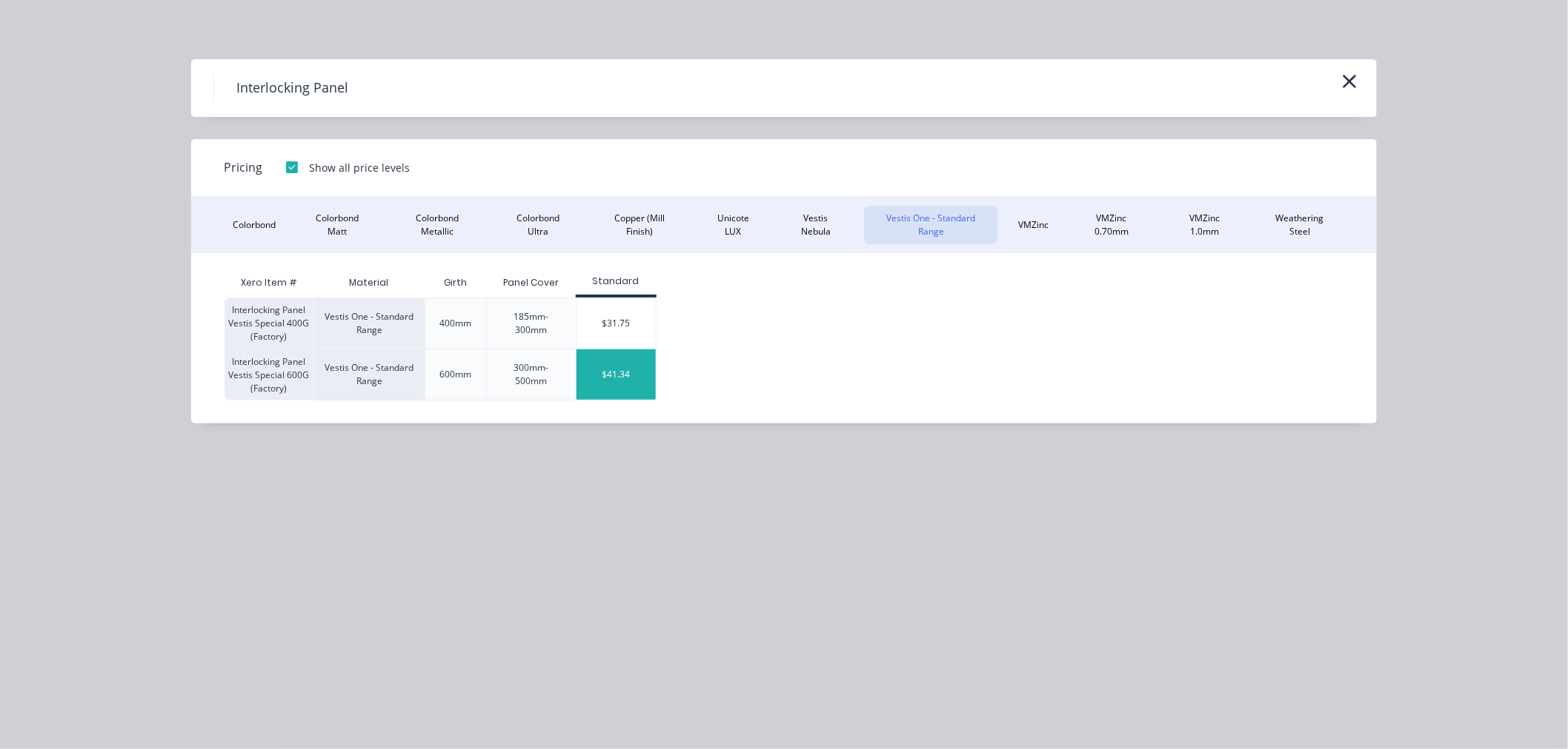
click at [604, 365] on div "$41.34" at bounding box center [616, 374] width 79 height 50
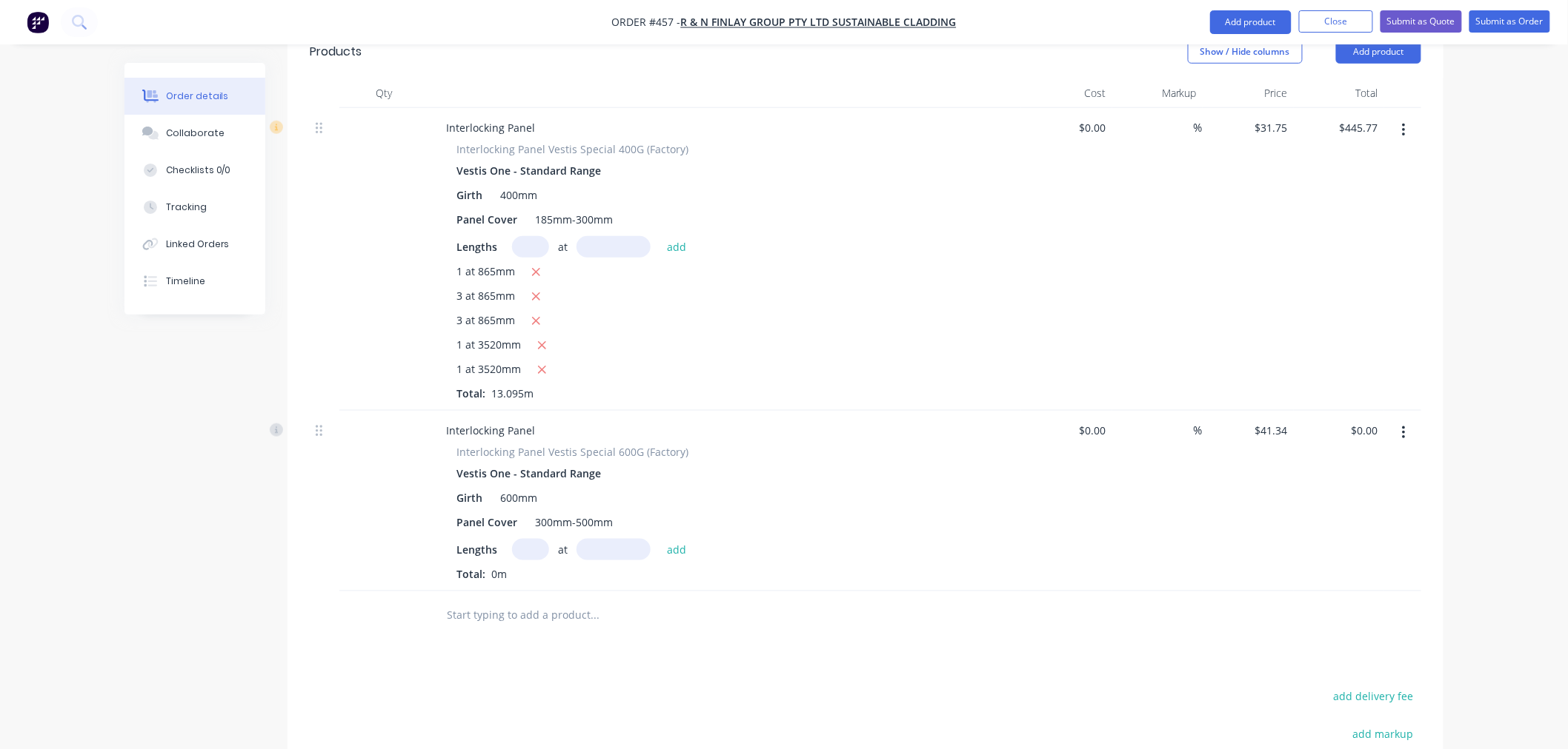
scroll to position [493, 0]
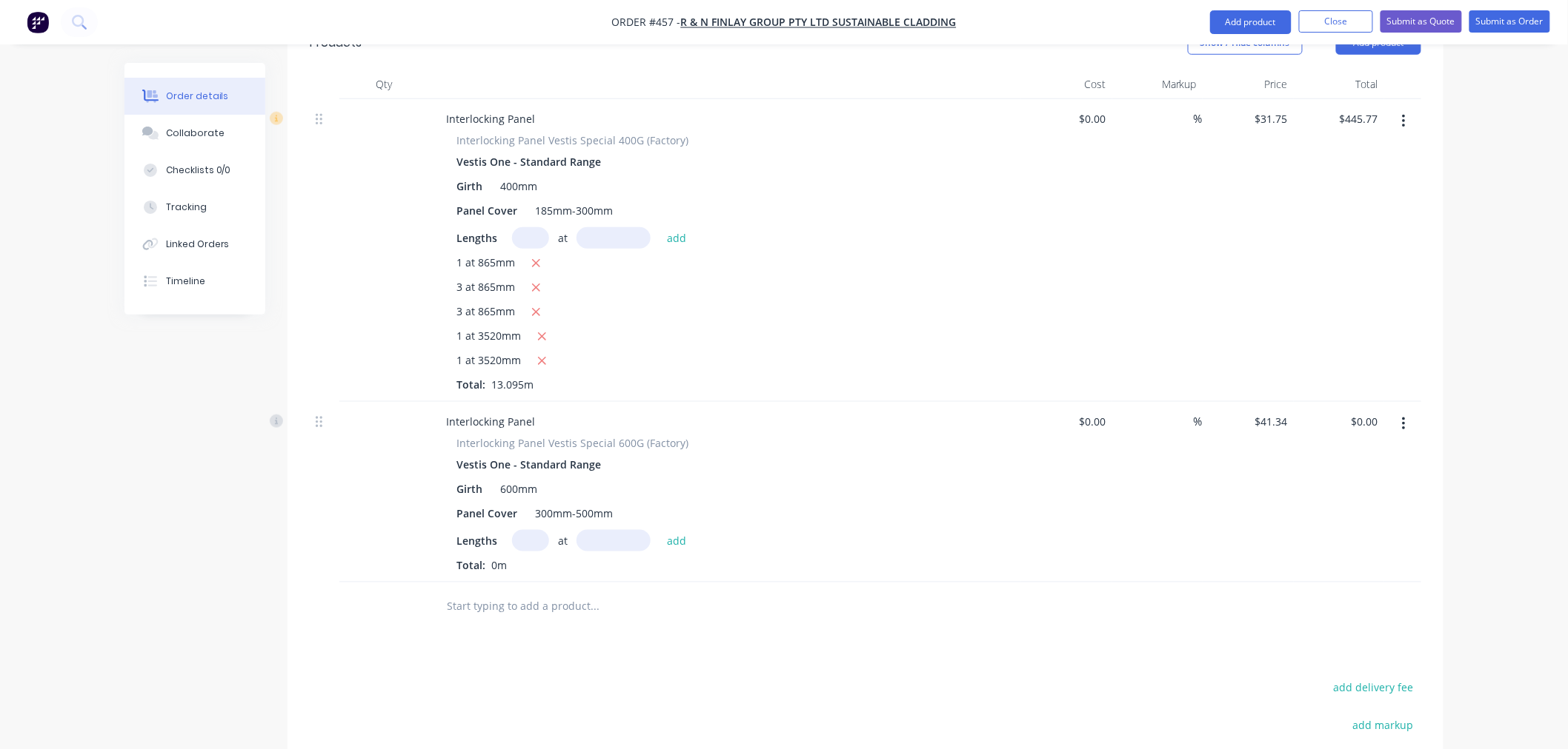
click at [530, 530] on input "text" at bounding box center [529, 540] width 37 height 21
click at [659, 530] on button "add" at bounding box center [676, 539] width 35 height 20
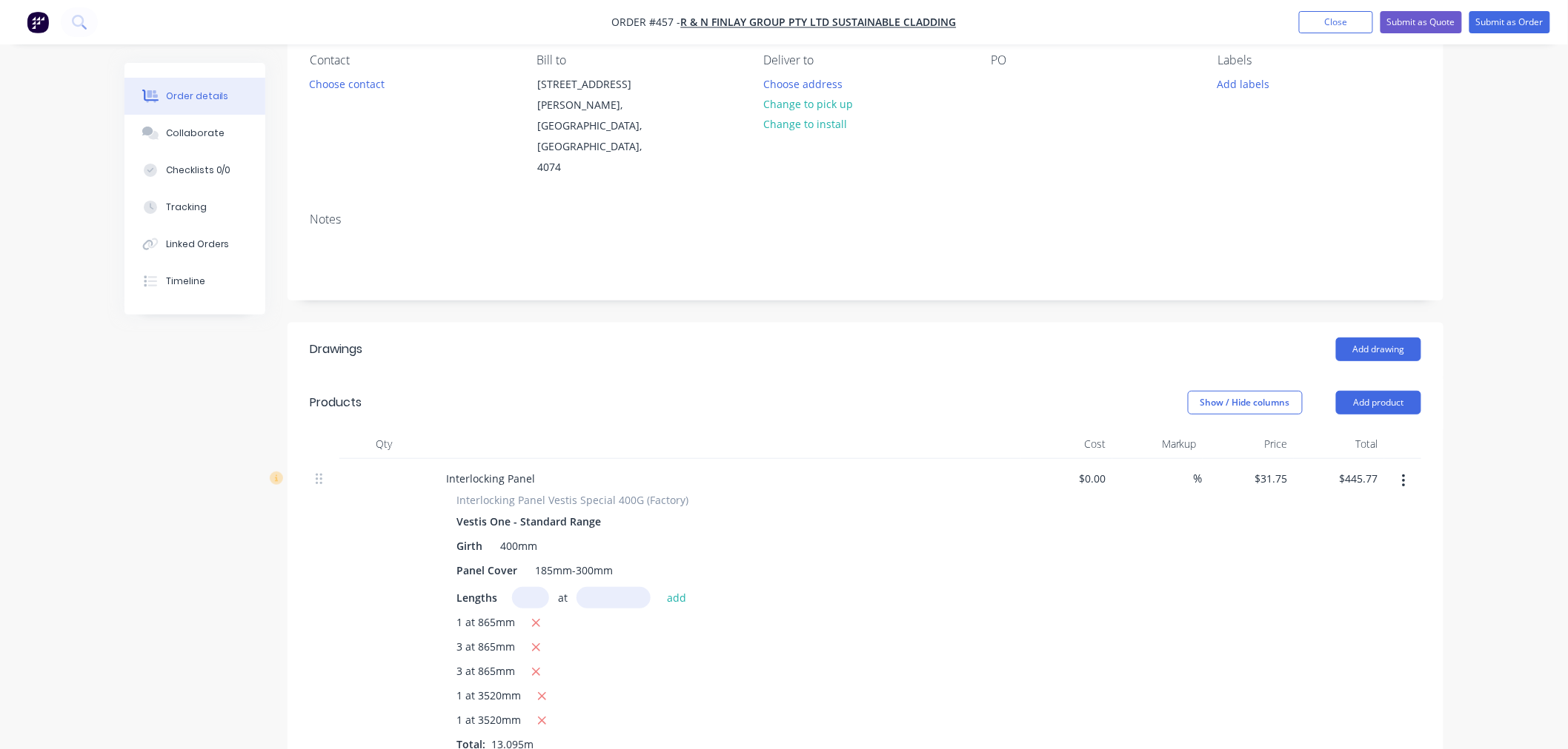
scroll to position [77, 0]
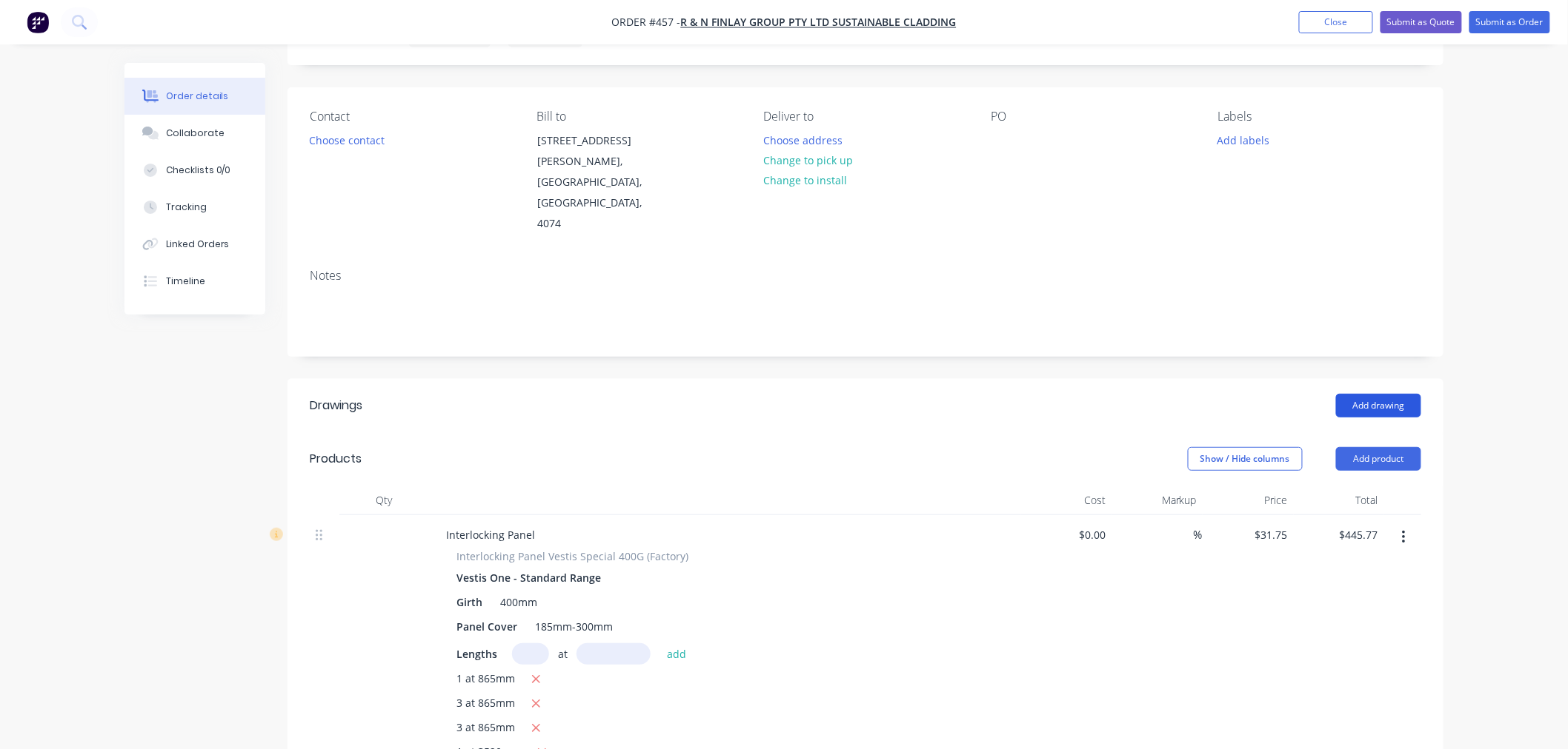
click at [1399, 394] on button "Add drawing" at bounding box center [1379, 406] width 85 height 24
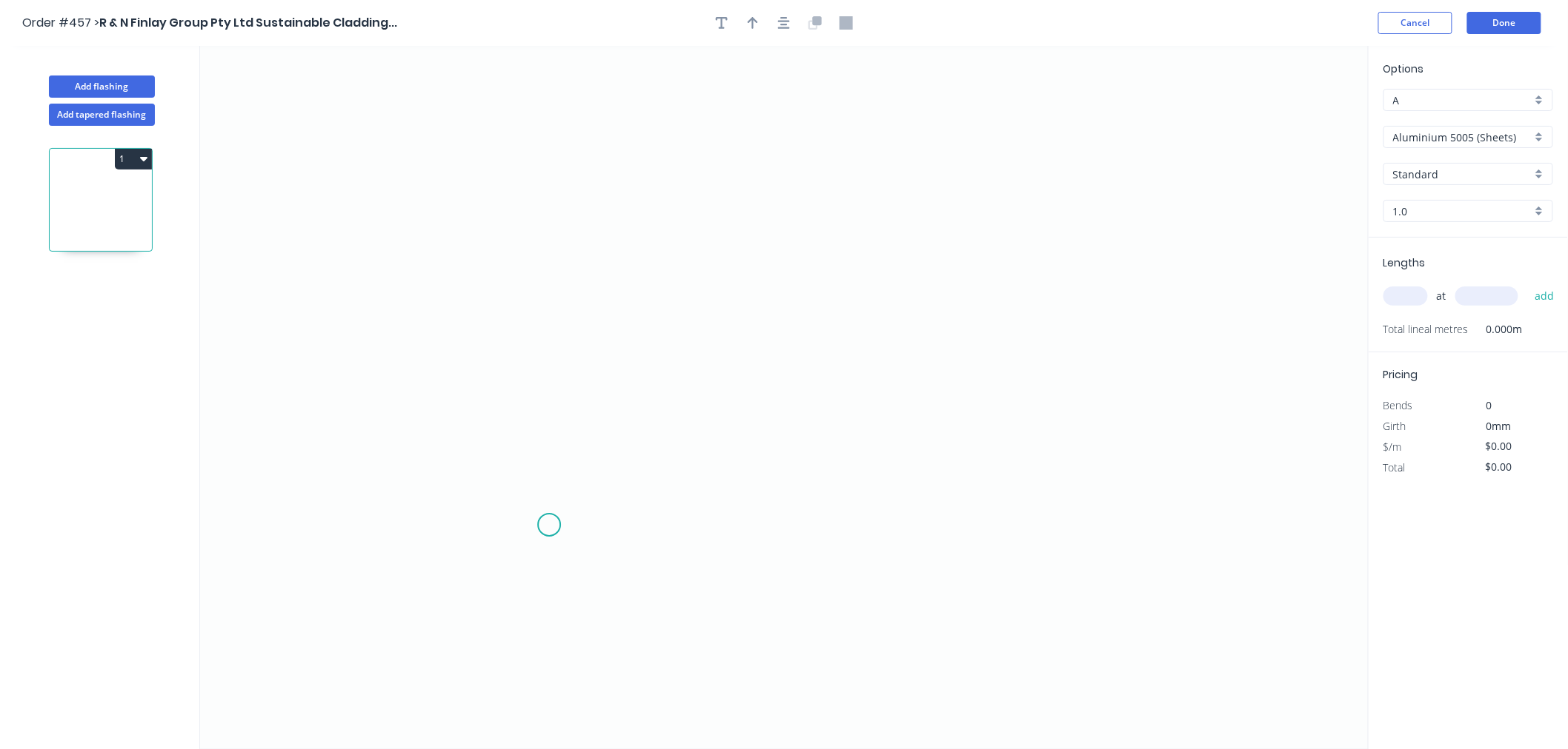
click at [549, 526] on icon "0" at bounding box center [784, 397] width 1168 height 703
click at [491, 450] on icon at bounding box center [520, 487] width 58 height 76
click at [576, 405] on icon "0 ?" at bounding box center [784, 397] width 1168 height 703
click at [580, 245] on icon "0 ? ? ? º" at bounding box center [784, 397] width 1168 height 703
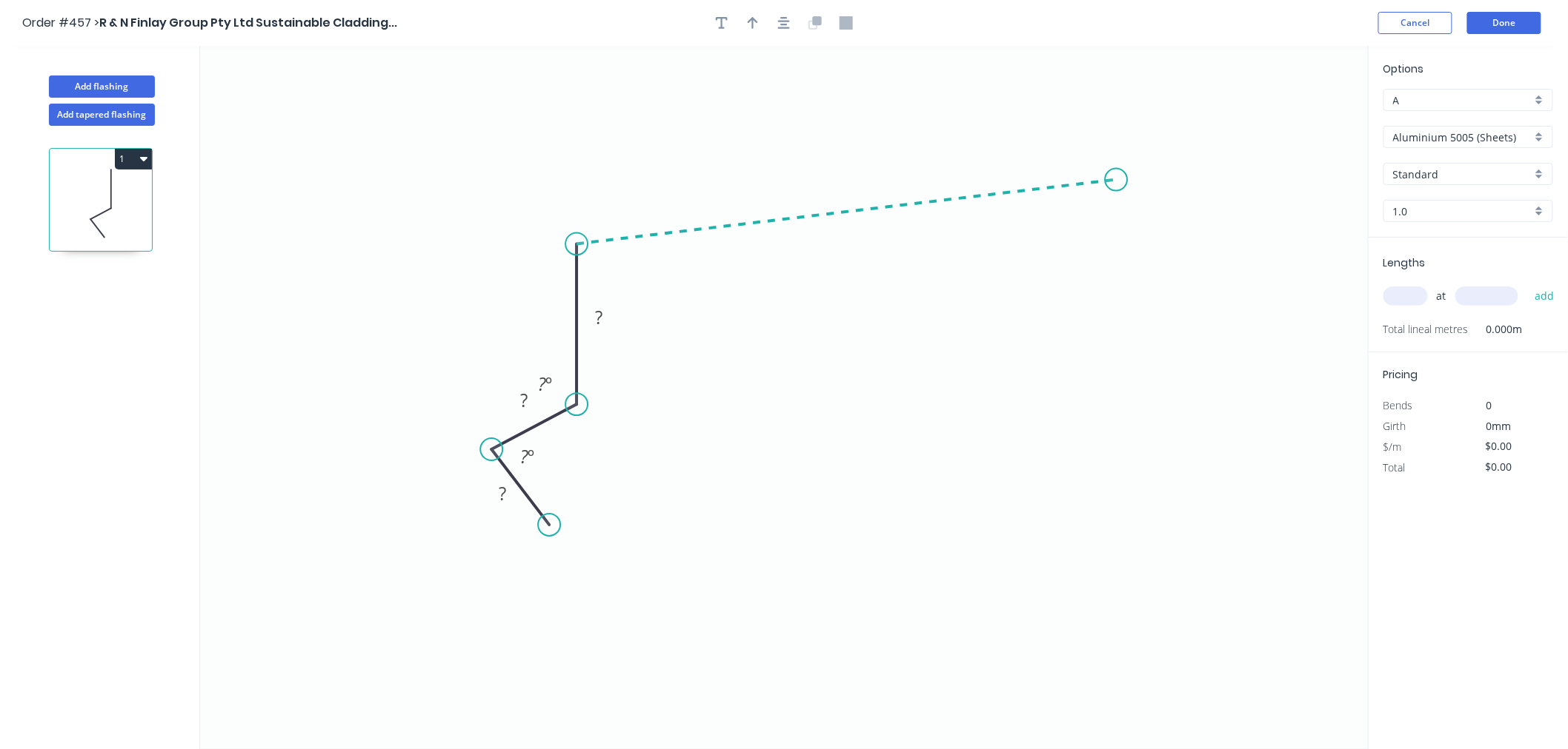
click at [1116, 180] on icon "0 ? ? ? ? º ? º" at bounding box center [784, 397] width 1168 height 703
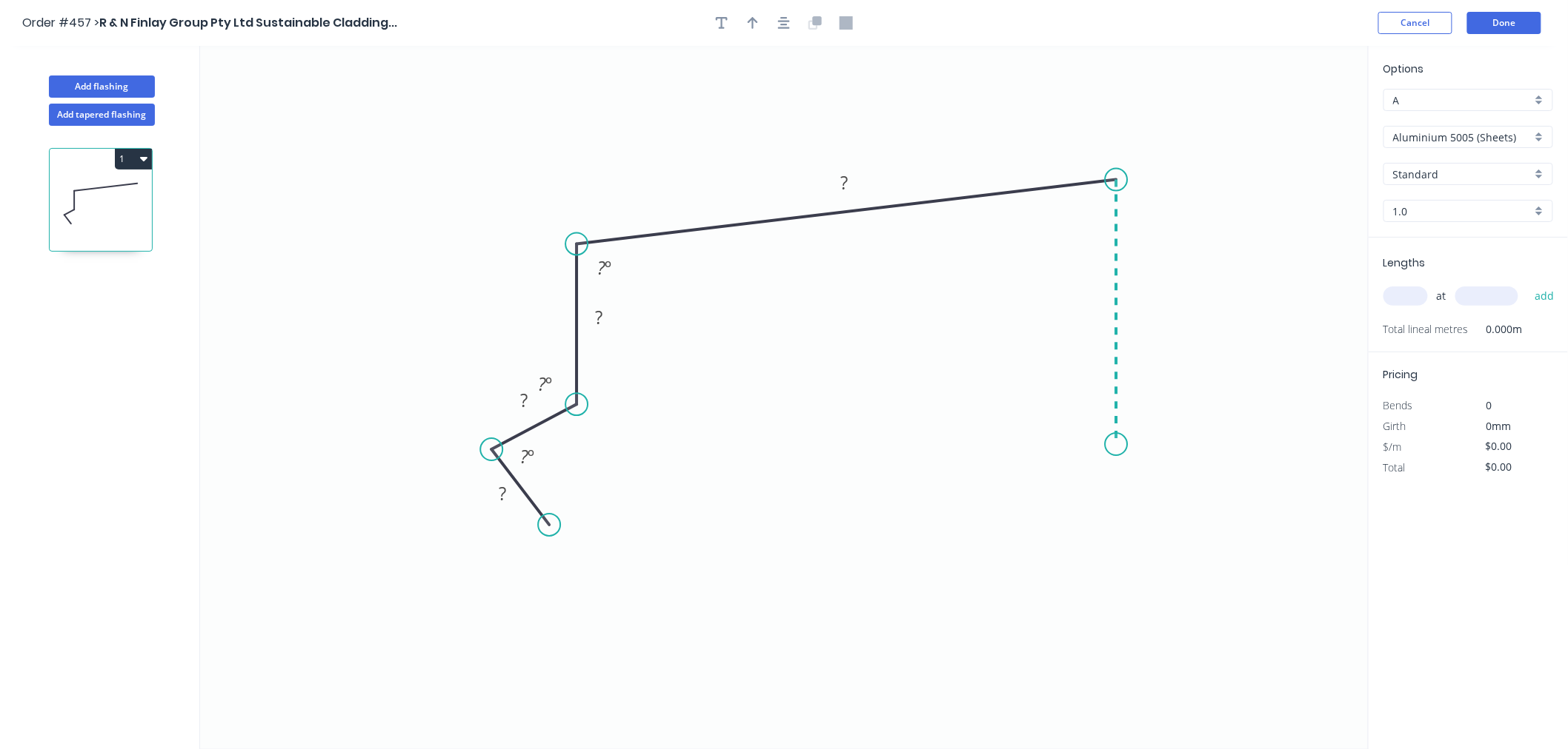
click at [1113, 445] on icon "0 ? ? ? ? ? º ? º ? º" at bounding box center [784, 397] width 1168 height 703
click at [1166, 517] on div "Open Hook" at bounding box center [1196, 526] width 149 height 31
click at [1172, 478] on div "Flip bend" at bounding box center [1193, 489] width 149 height 31
click at [588, 500] on div "Hide angle" at bounding box center [608, 510] width 149 height 31
click at [589, 425] on div "Hide angle" at bounding box center [627, 436] width 149 height 31
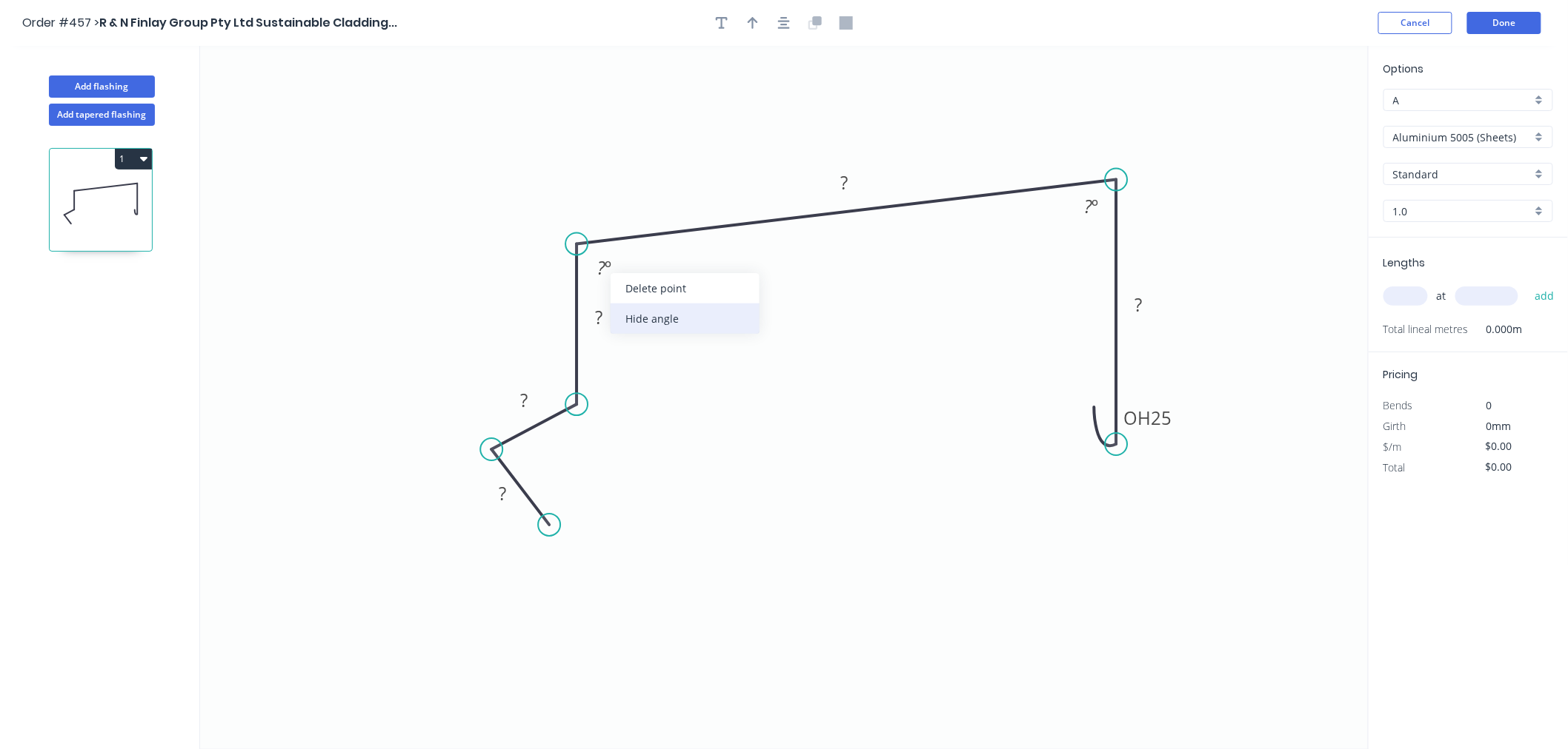
click at [630, 317] on div "Hide angle" at bounding box center [685, 319] width 149 height 31
click at [1117, 243] on div "Hide angle" at bounding box center [1163, 252] width 149 height 31
click at [505, 500] on tspan "?" at bounding box center [503, 493] width 8 height 25
click at [1508, 135] on input "Aluminium 5005 (Sheets)" at bounding box center [1462, 137] width 138 height 15
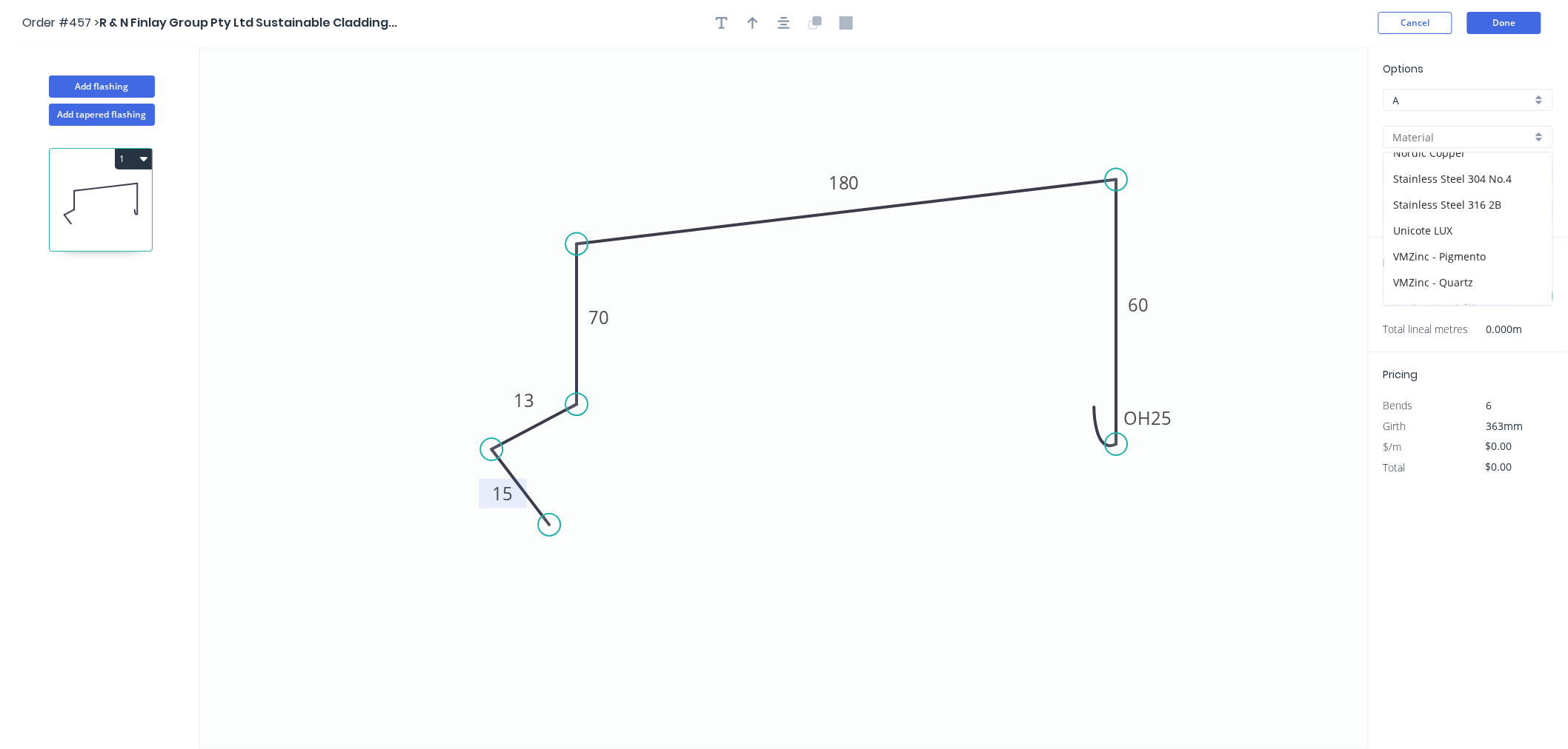
scroll to position [291, 0]
click at [1493, 267] on div "Vestis One - Standard Range" at bounding box center [1467, 266] width 168 height 26
click at [1442, 172] on input "Anthracite Grey" at bounding box center [1462, 175] width 138 height 15
click at [1446, 220] on div "Black Graphite" at bounding box center [1467, 228] width 168 height 26
click at [1408, 299] on input "text" at bounding box center [1405, 296] width 44 height 20
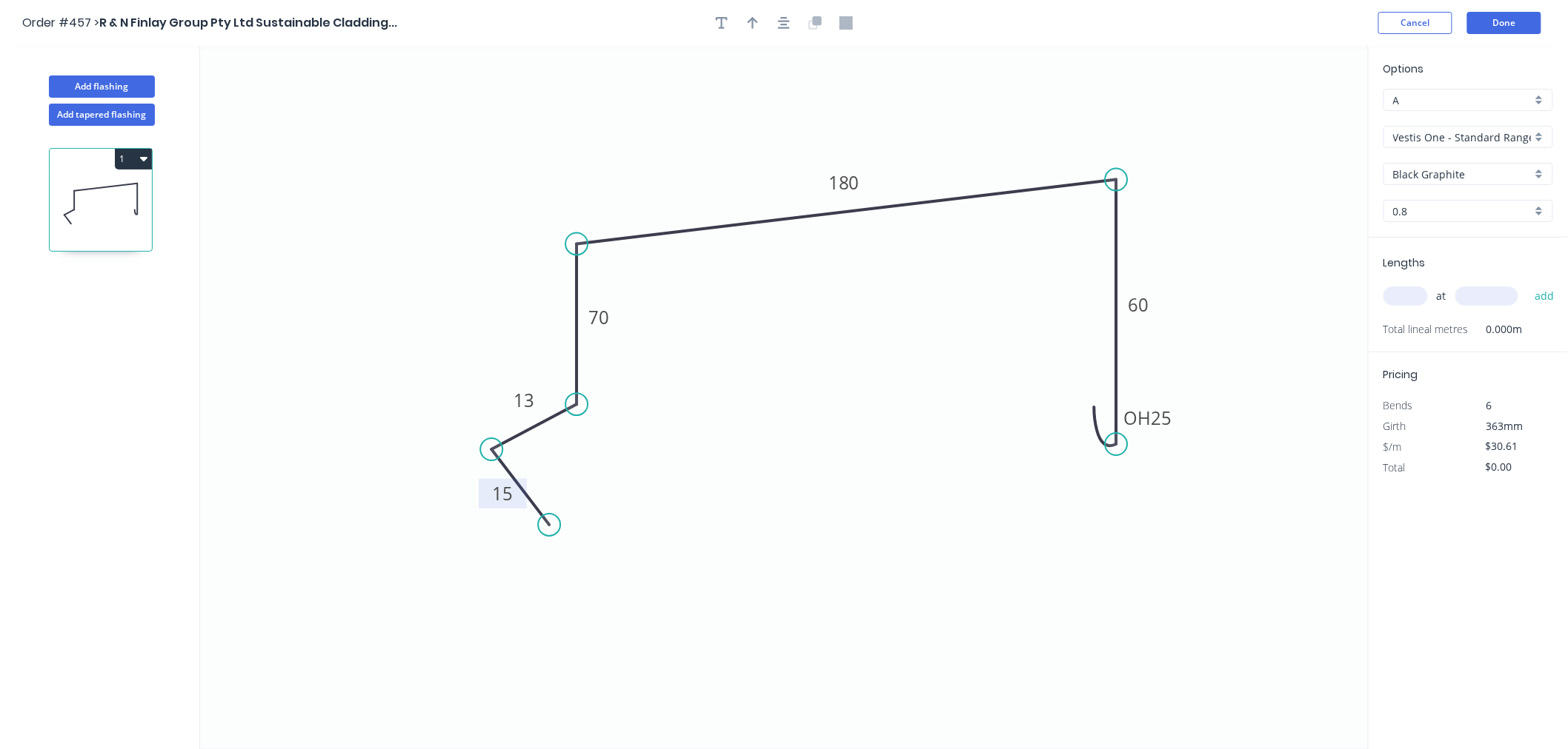
click at [1408, 299] on input "text" at bounding box center [1405, 296] width 44 height 20
click at [1527, 284] on button "add" at bounding box center [1544, 297] width 35 height 26
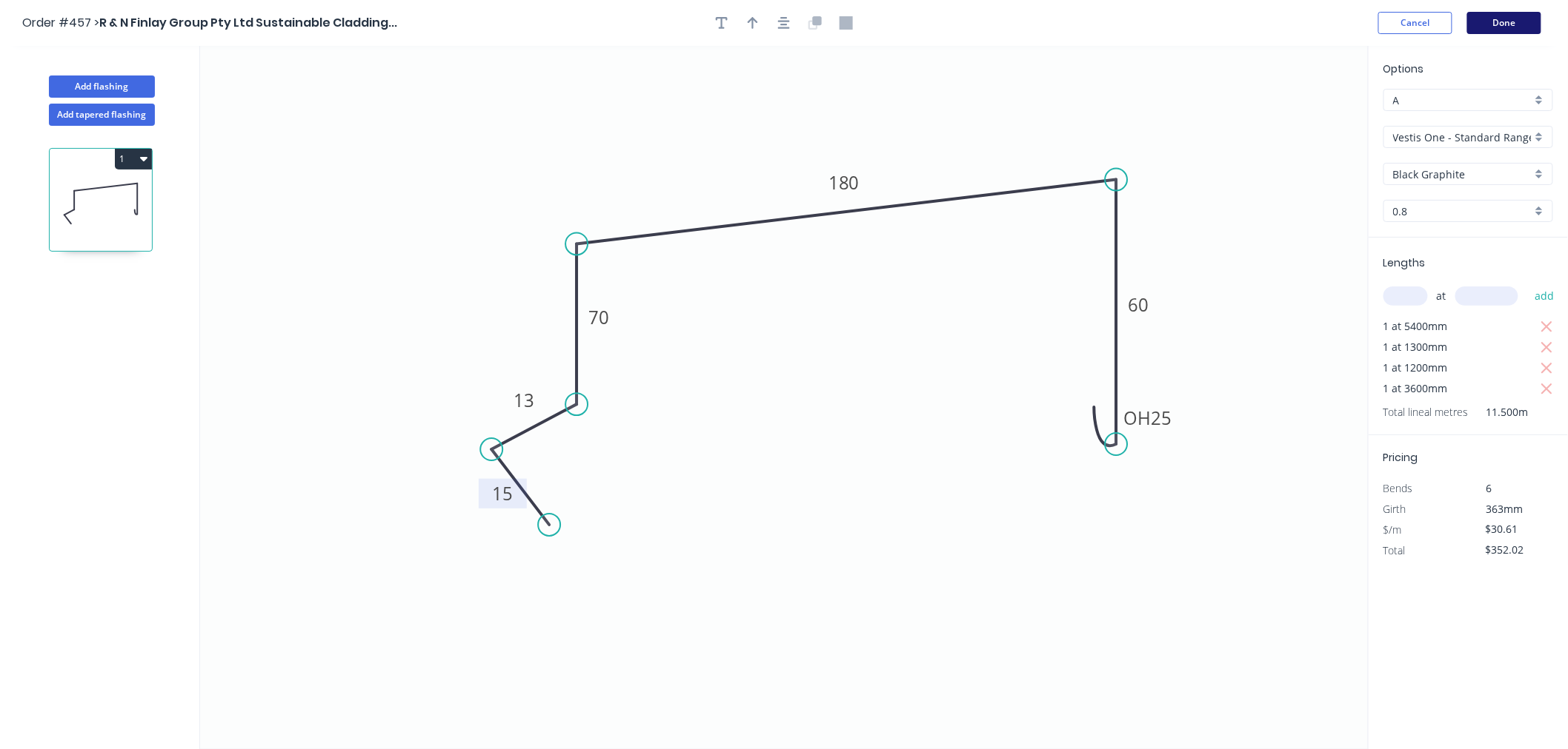
click at [1509, 14] on button "Done" at bounding box center [1504, 23] width 74 height 22
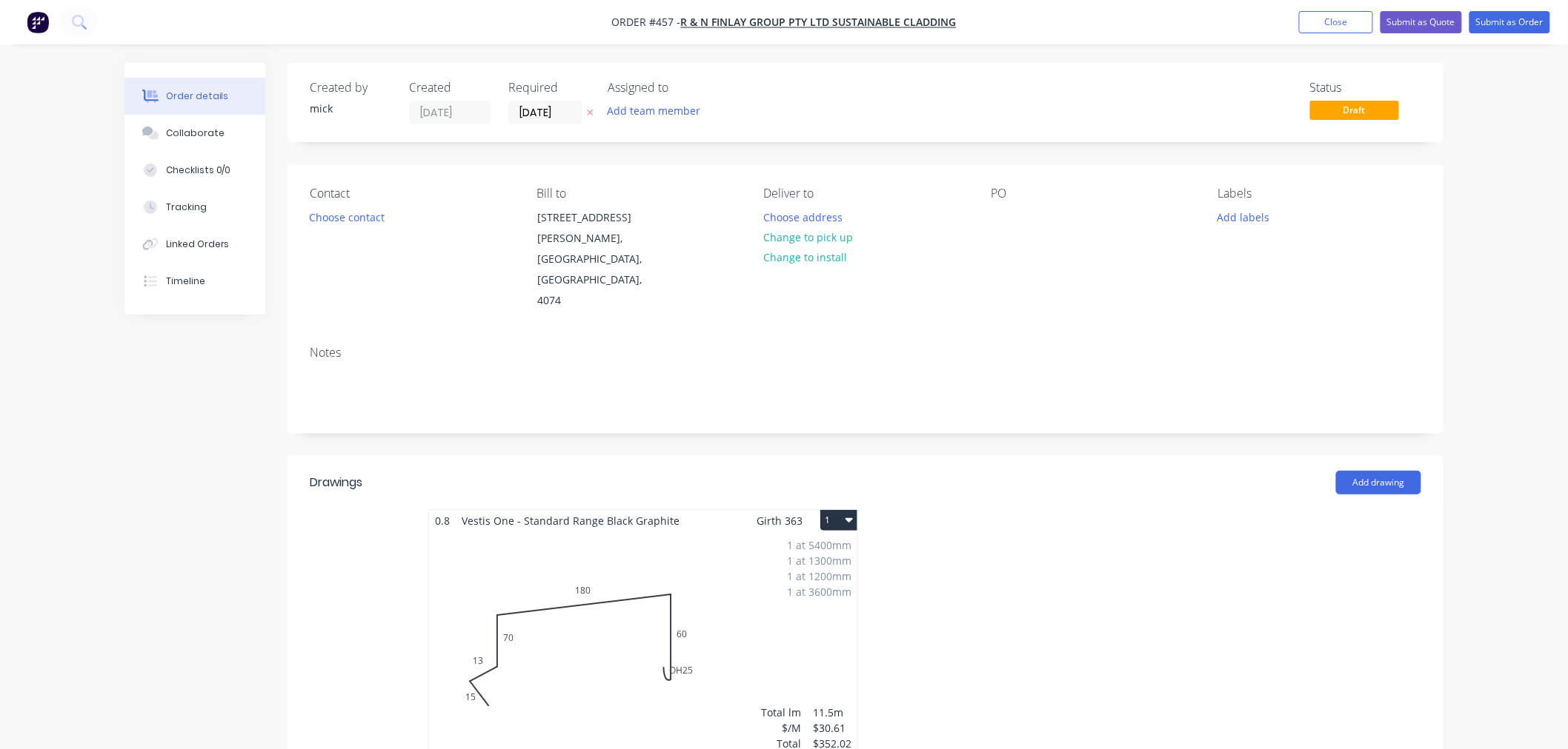
click at [843, 510] on button "1" at bounding box center [838, 521] width 37 height 20
click at [795, 572] on button "Duplicate" at bounding box center [786, 586] width 141 height 30
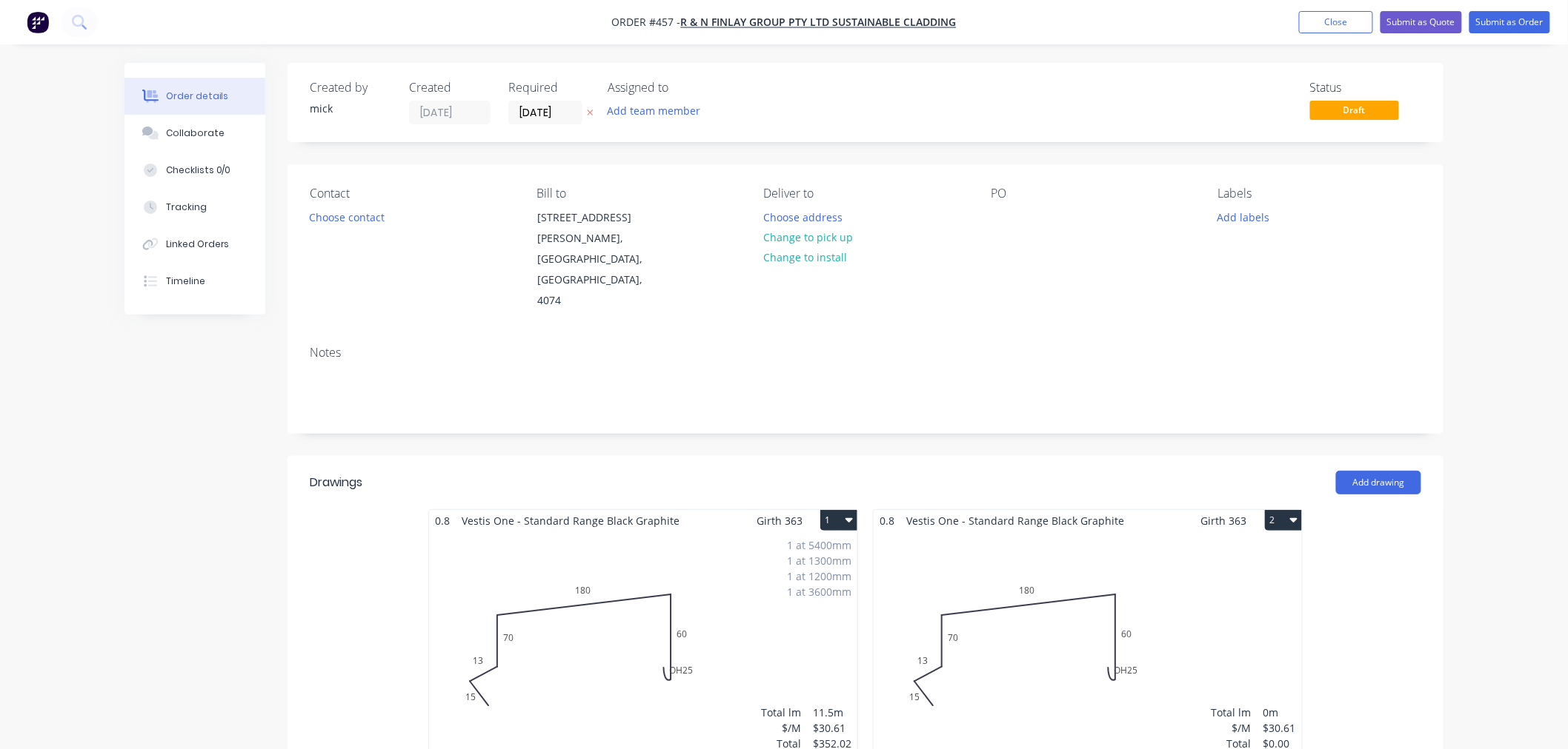
click at [1154, 592] on div "Total lm $/M Total 0m $30.61 $0.00" at bounding box center [1087, 644] width 428 height 226
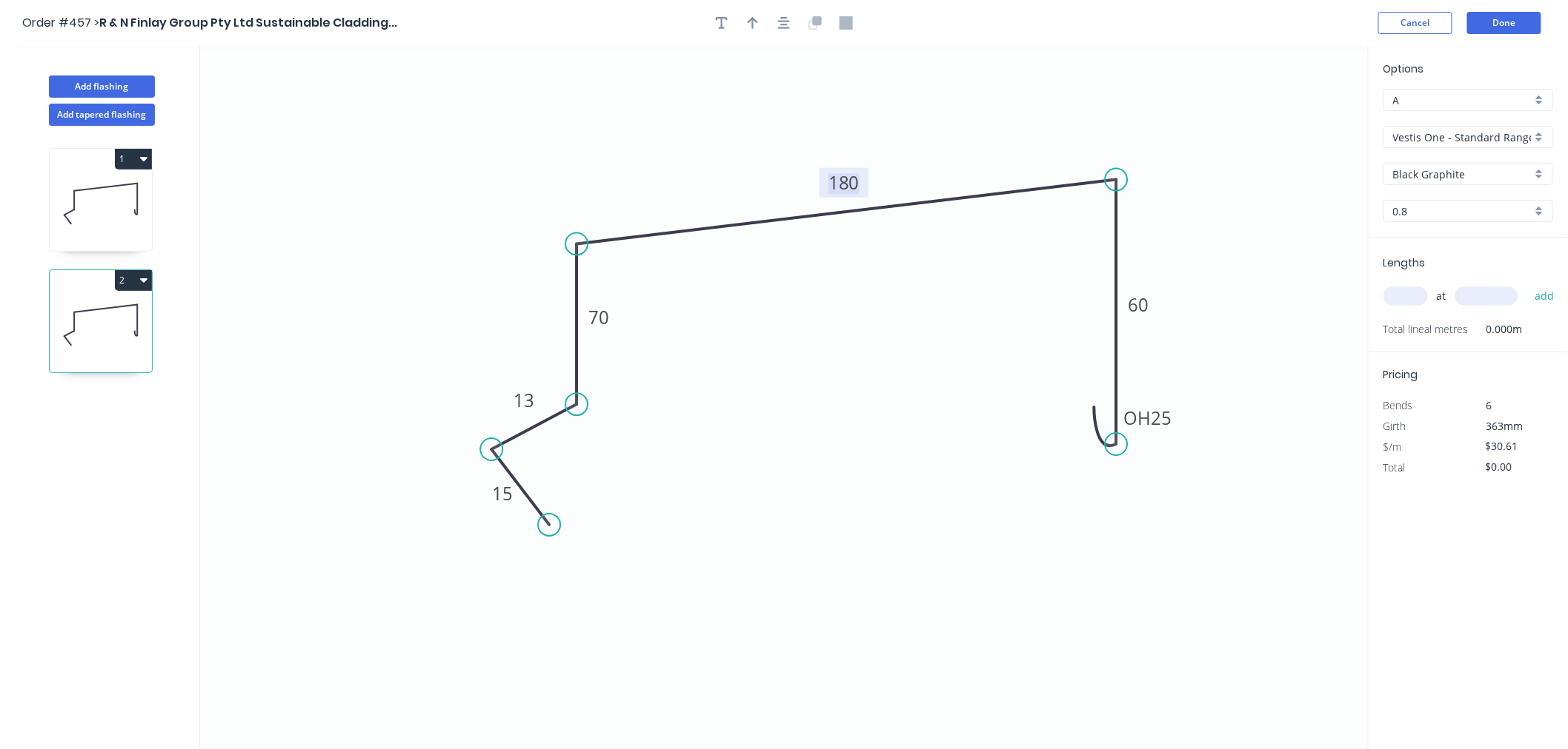
click at [848, 181] on tspan "180" at bounding box center [843, 182] width 31 height 25
click at [1421, 293] on input "text" at bounding box center [1405, 296] width 44 height 20
click at [1527, 284] on button "add" at bounding box center [1544, 297] width 35 height 26
click at [1500, 15] on button "Done" at bounding box center [1504, 23] width 74 height 22
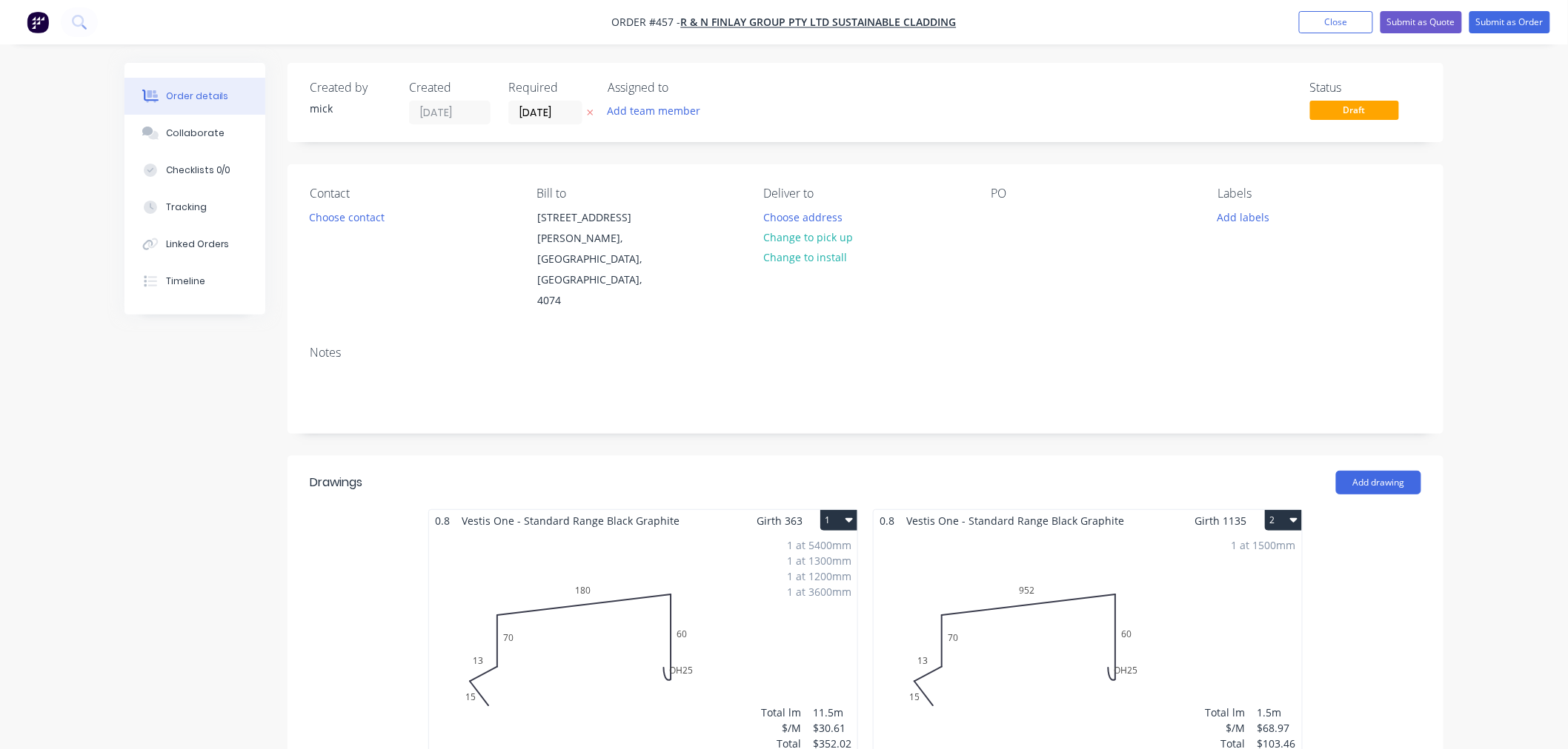
click at [1173, 559] on div "1 at 1500mm Total lm $/M Total 1.5m $68.97 $103.46" at bounding box center [1087, 644] width 428 height 226
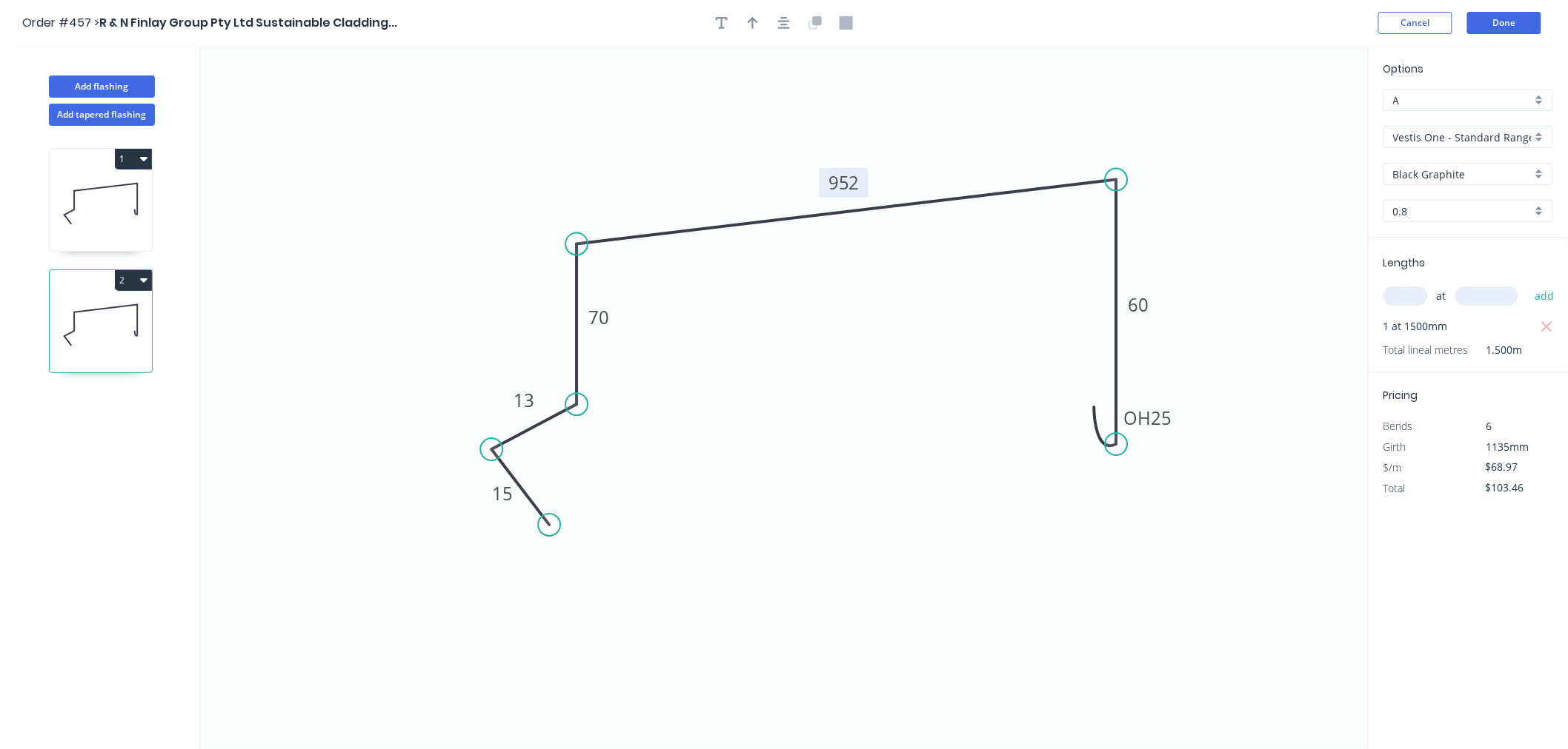
click at [856, 185] on tspan "952" at bounding box center [843, 182] width 31 height 25
click at [927, 498] on icon "0 15 13 70 295 OH 25 60" at bounding box center [784, 397] width 1168 height 703
click at [1490, 26] on button "Done" at bounding box center [1504, 23] width 74 height 22
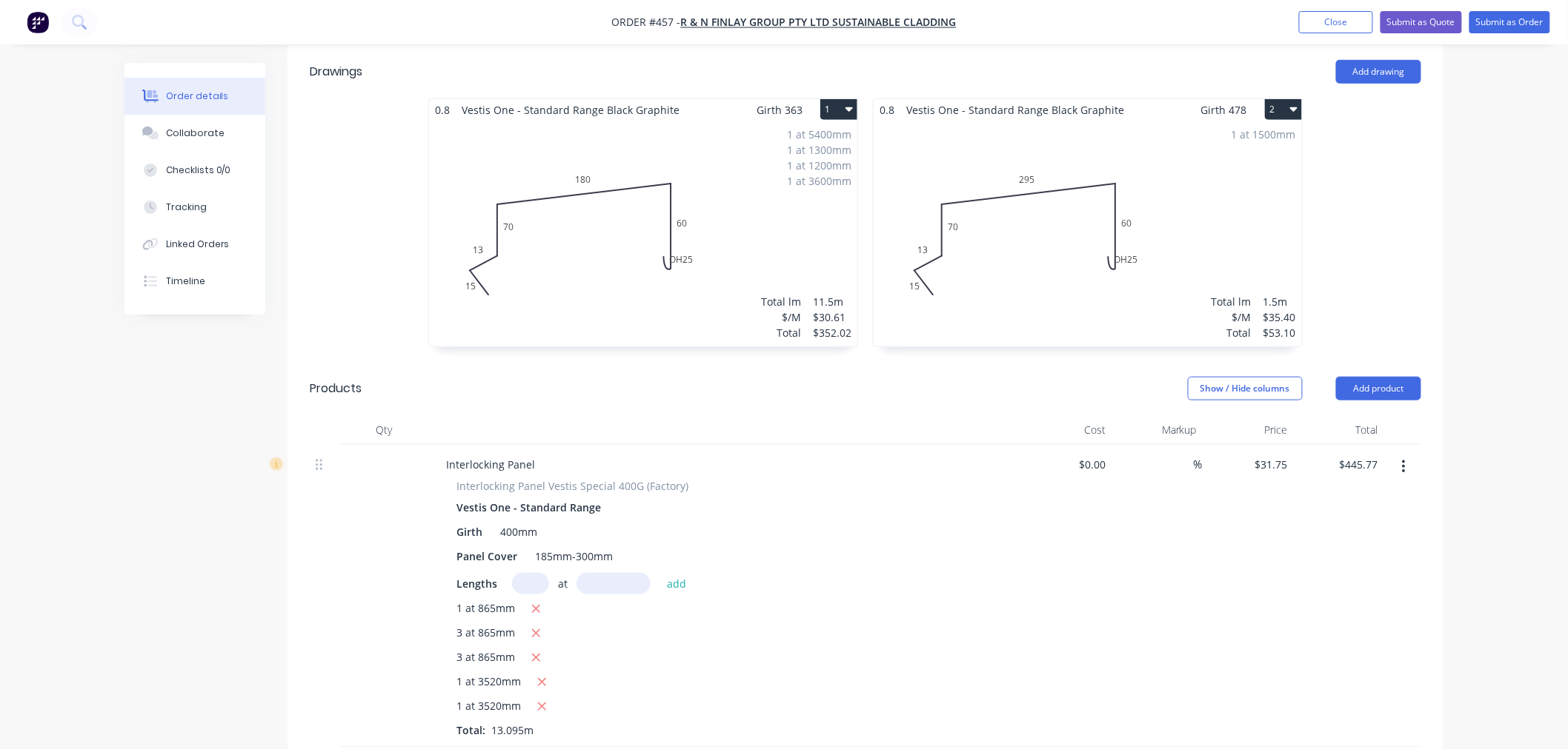
scroll to position [329, 0]
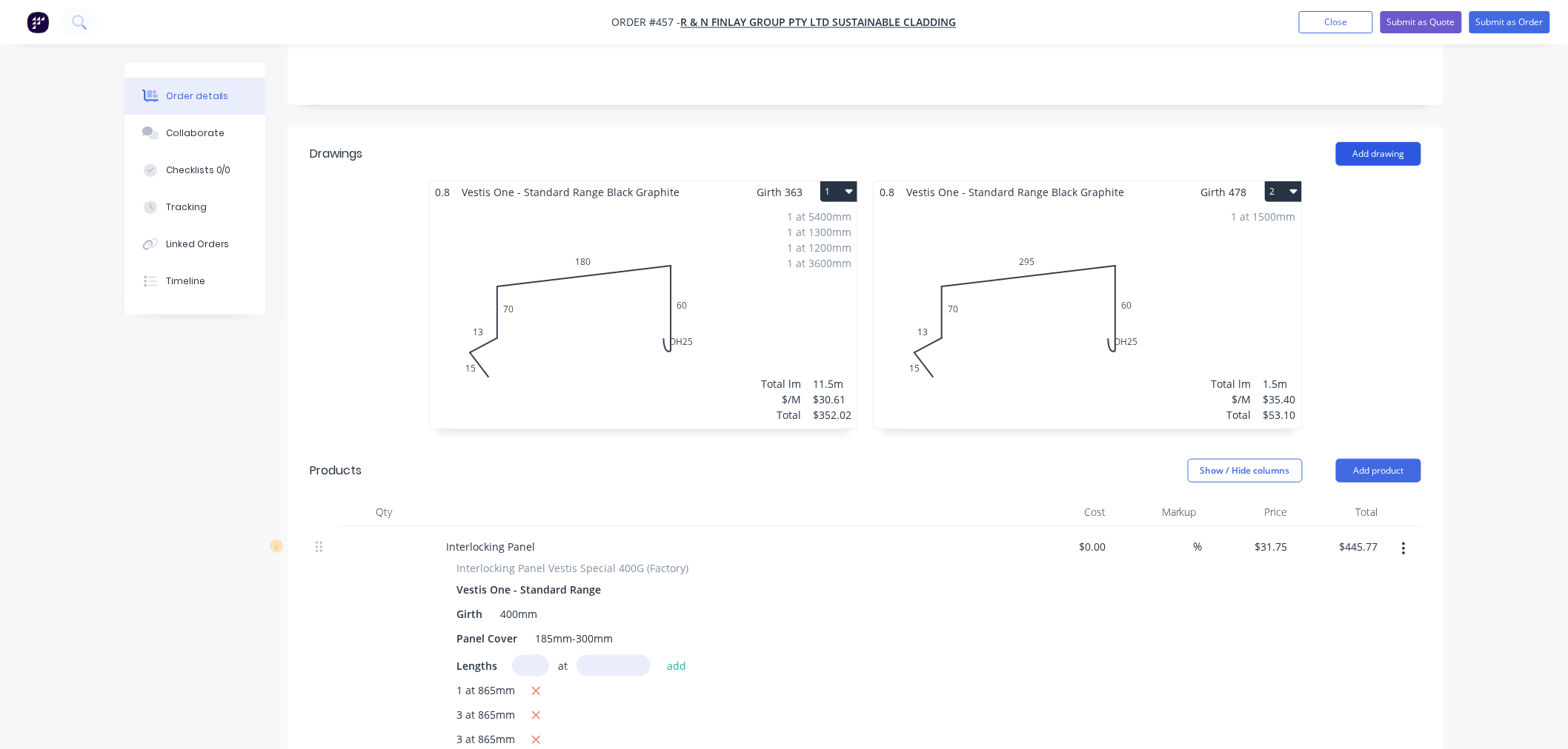
click at [1361, 142] on button "Add drawing" at bounding box center [1379, 154] width 85 height 24
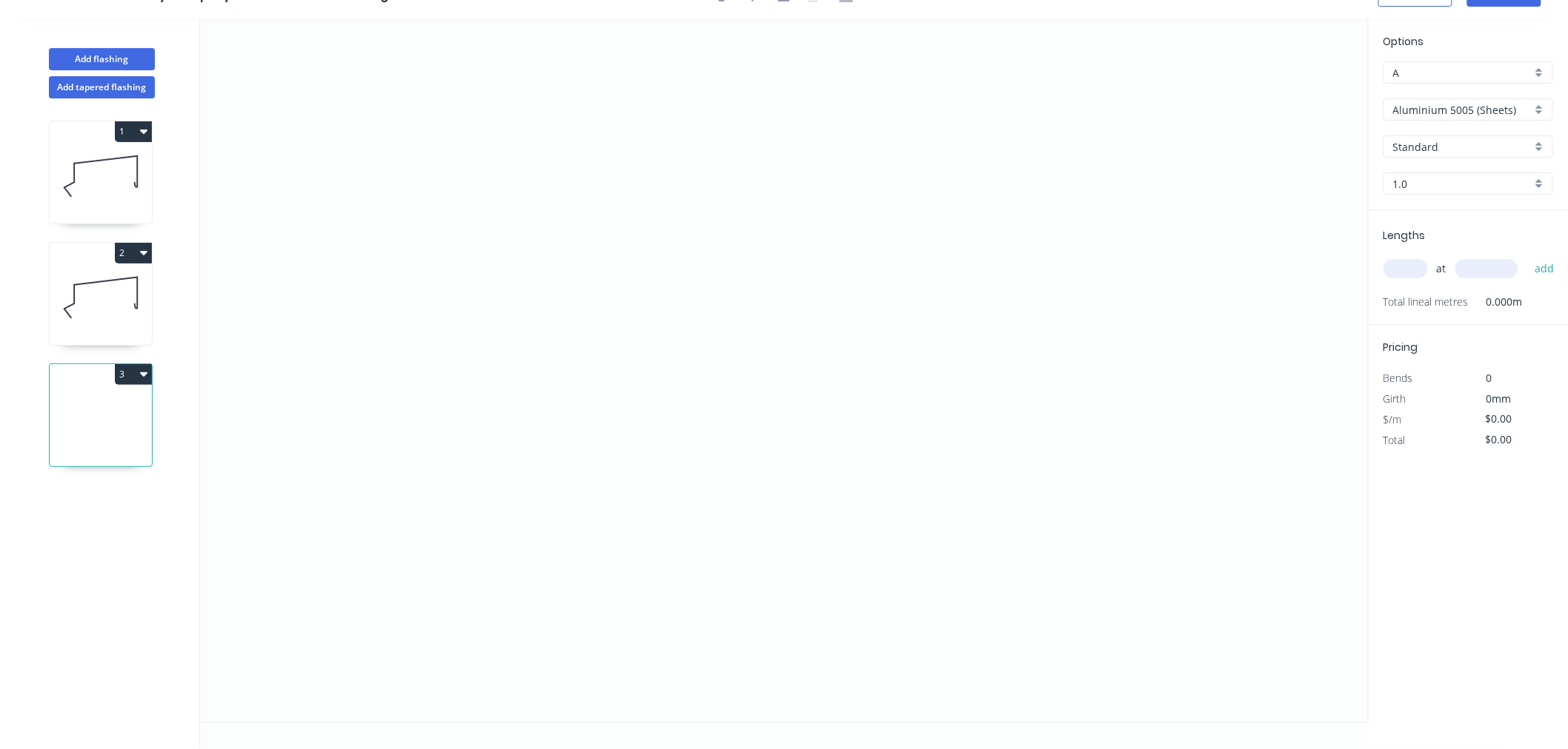
scroll to position [27, 0]
click at [458, 165] on icon "0" at bounding box center [784, 370] width 1168 height 703
click at [463, 253] on icon "0" at bounding box center [784, 370] width 1168 height 703
click at [890, 274] on icon "0 ?" at bounding box center [784, 370] width 1168 height 703
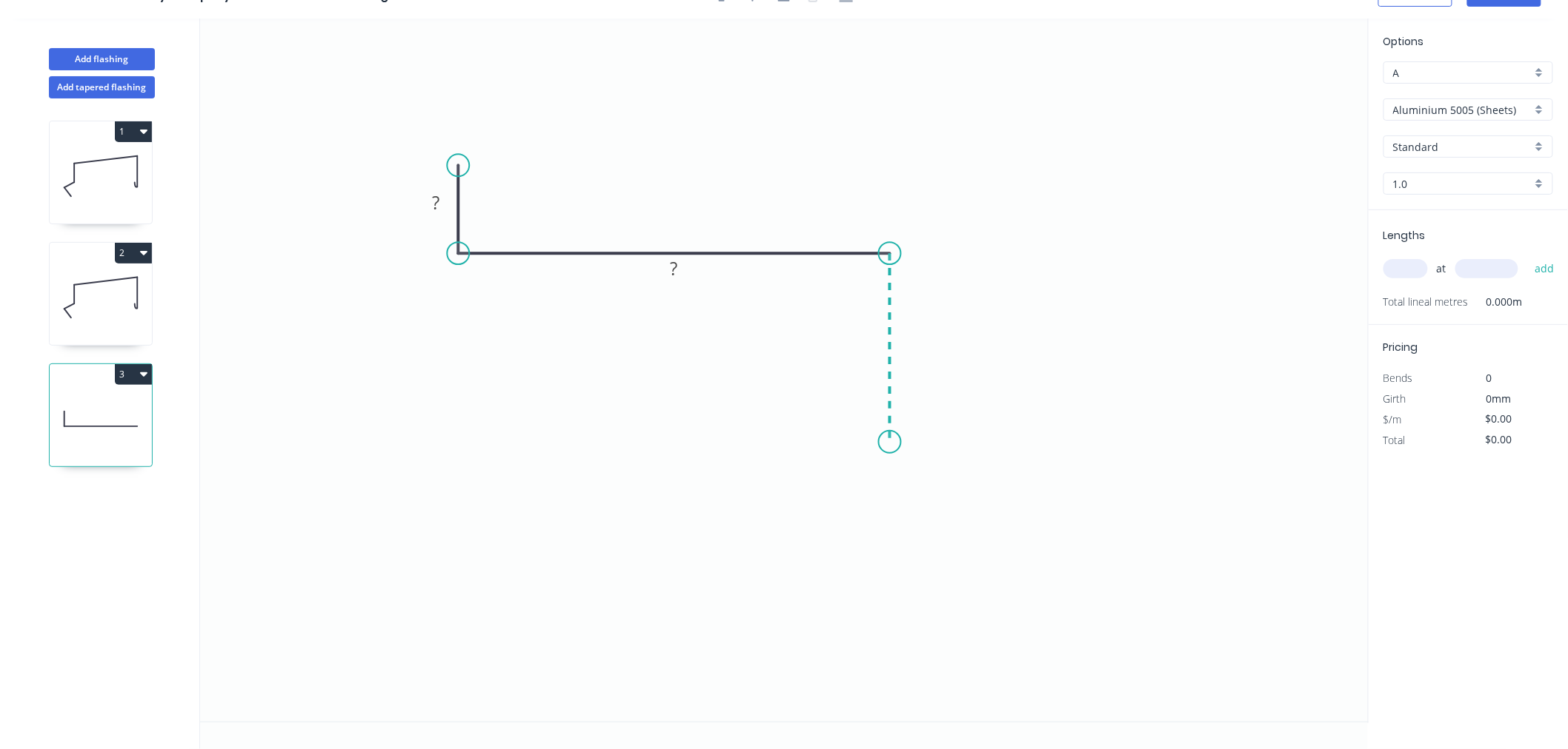
click at [889, 447] on icon "0 ? ?" at bounding box center [784, 370] width 1168 height 703
click at [865, 447] on icon "0 ? ? ?" at bounding box center [784, 370] width 1168 height 703
click at [858, 262] on icon "0 ? ? ? ?" at bounding box center [784, 370] width 1168 height 703
click at [720, 268] on icon "0 ? ? ? ? ?" at bounding box center [784, 370] width 1168 height 703
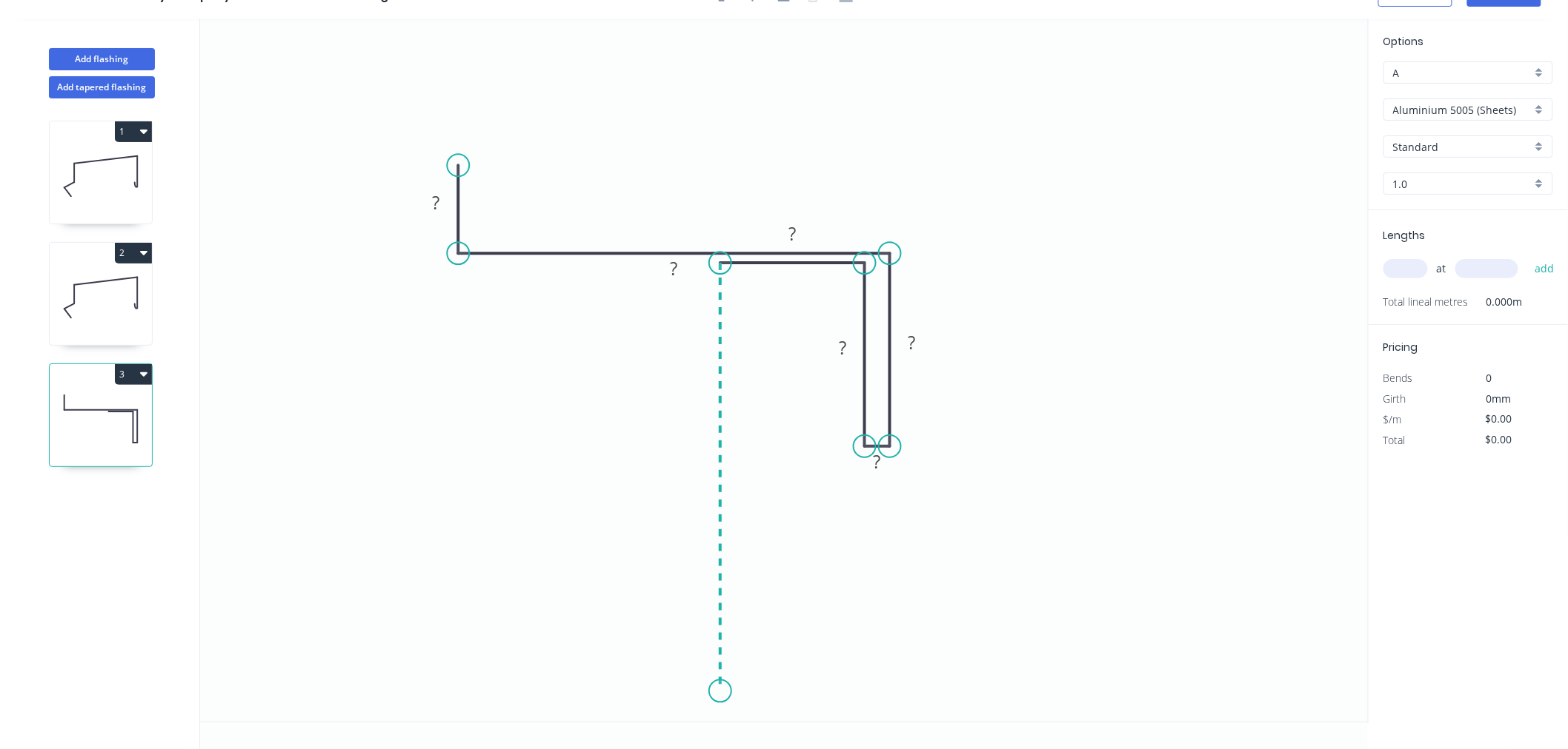
click at [711, 692] on icon "0 ? ? ? ? ? ?" at bounding box center [784, 370] width 1168 height 703
click at [711, 692] on circle at bounding box center [720, 692] width 22 height 22
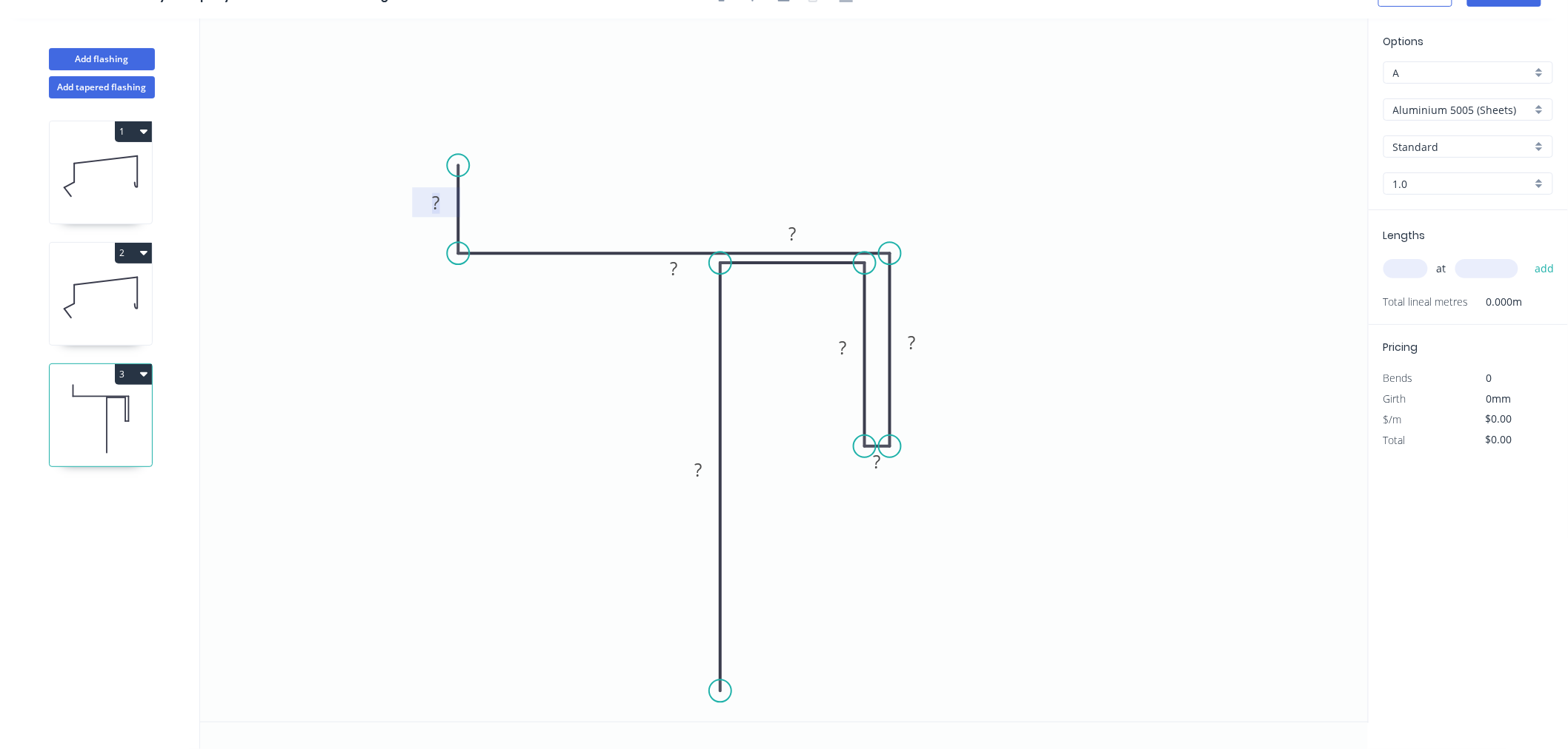
click at [445, 197] on rect at bounding box center [436, 204] width 30 height 20
click at [699, 295] on div "Hide measurement" at bounding box center [750, 296] width 149 height 31
click at [916, 485] on div "Hide measurement" at bounding box center [958, 482] width 149 height 31
click at [768, 382] on icon "0 10 ? ? ? ?" at bounding box center [784, 370] width 1168 height 703
click at [687, 272] on div "Show measurement" at bounding box center [738, 273] width 149 height 31
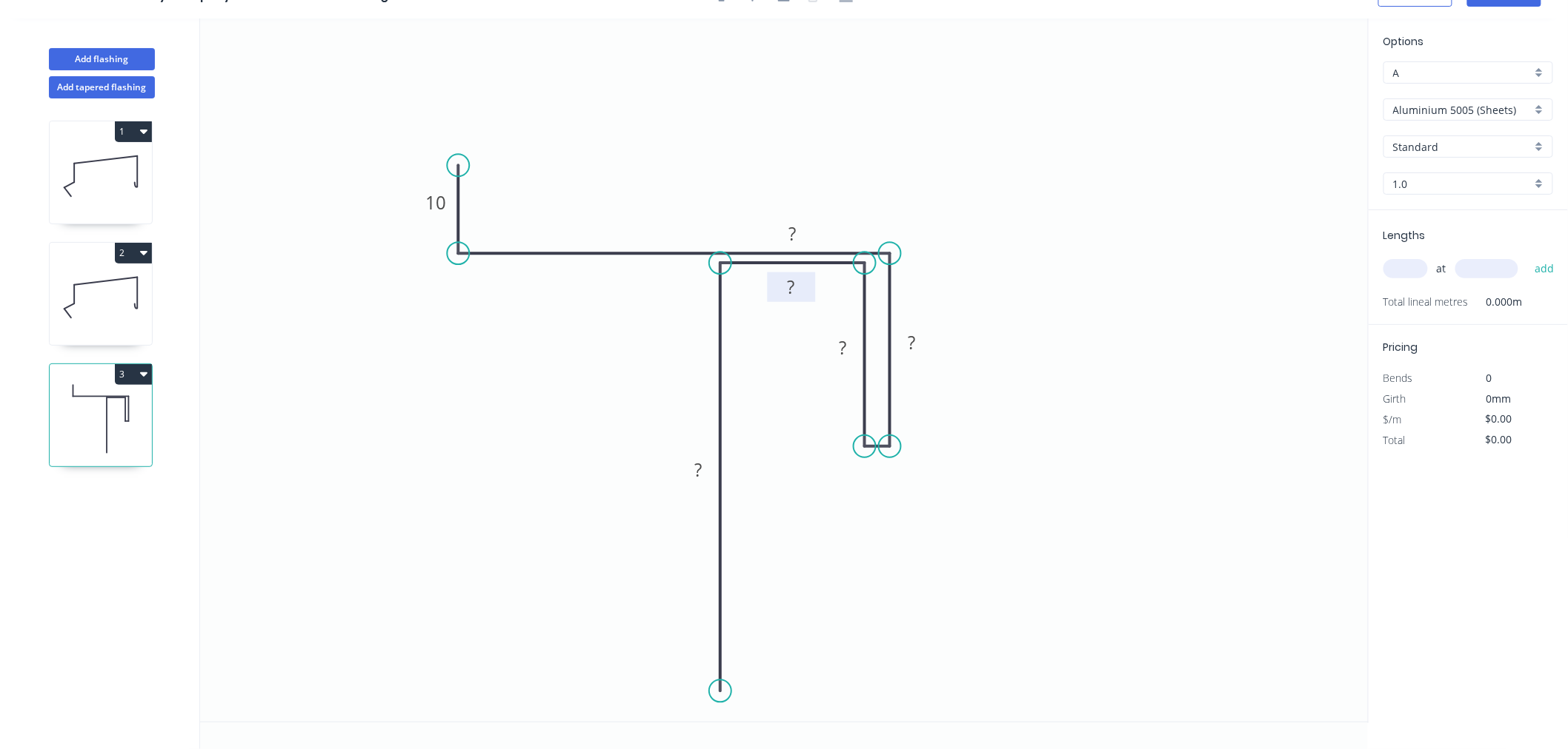
drag, startPoint x: 693, startPoint y: 272, endPoint x: 811, endPoint y: 291, distance: 119.5
click at [811, 291] on rect at bounding box center [791, 287] width 48 height 30
click at [799, 238] on rect at bounding box center [792, 234] width 30 height 20
click at [924, 337] on rect at bounding box center [911, 344] width 30 height 20
click at [853, 345] on rect at bounding box center [842, 349] width 30 height 20
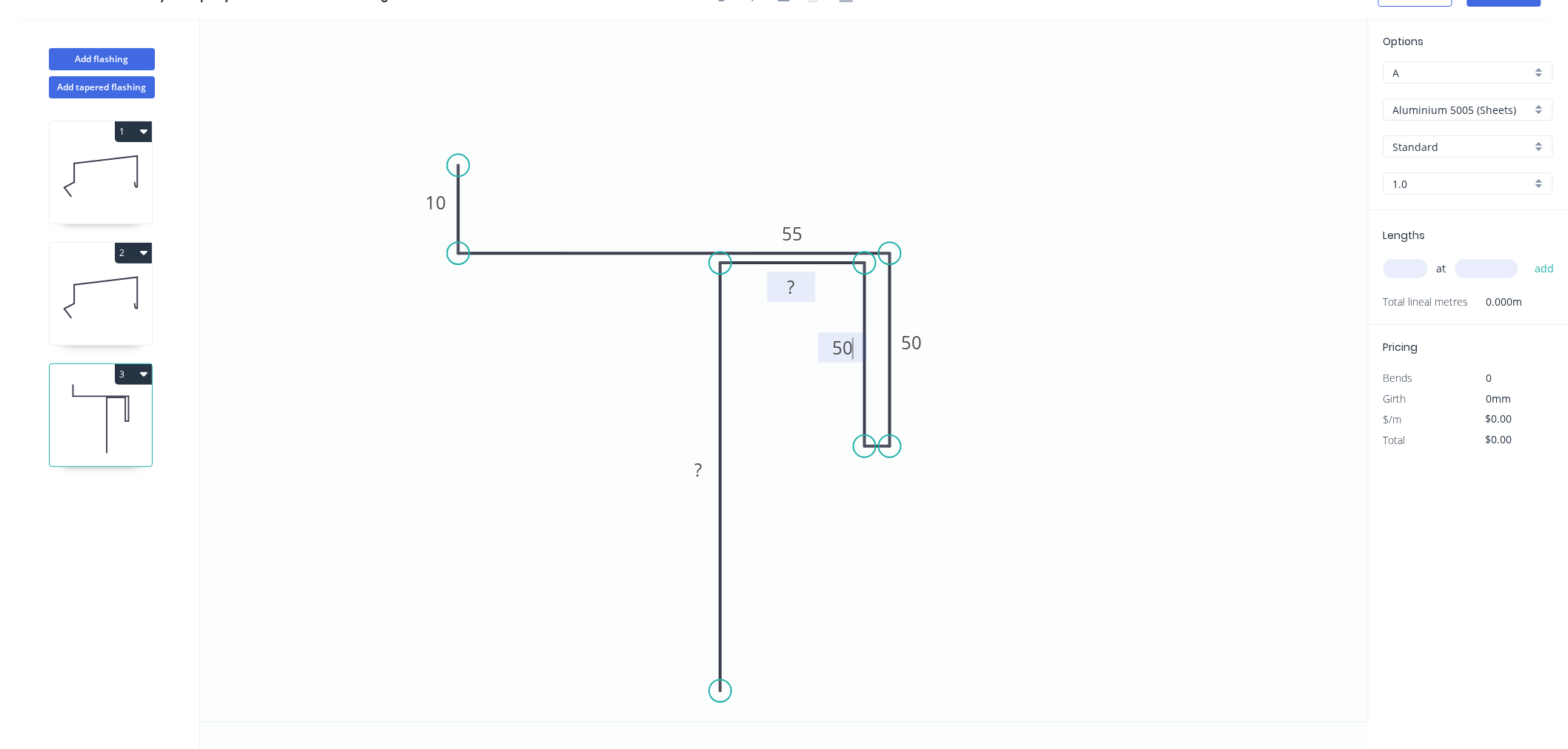
click at [802, 285] on rect at bounding box center [791, 288] width 30 height 20
click at [697, 465] on tspan "?" at bounding box center [697, 470] width 8 height 25
click at [1157, 443] on icon "0 10 28 50 50 55 100" at bounding box center [784, 370] width 1168 height 703
click at [1502, 107] on input "Aluminium 5005 (Sheets)" at bounding box center [1462, 110] width 138 height 15
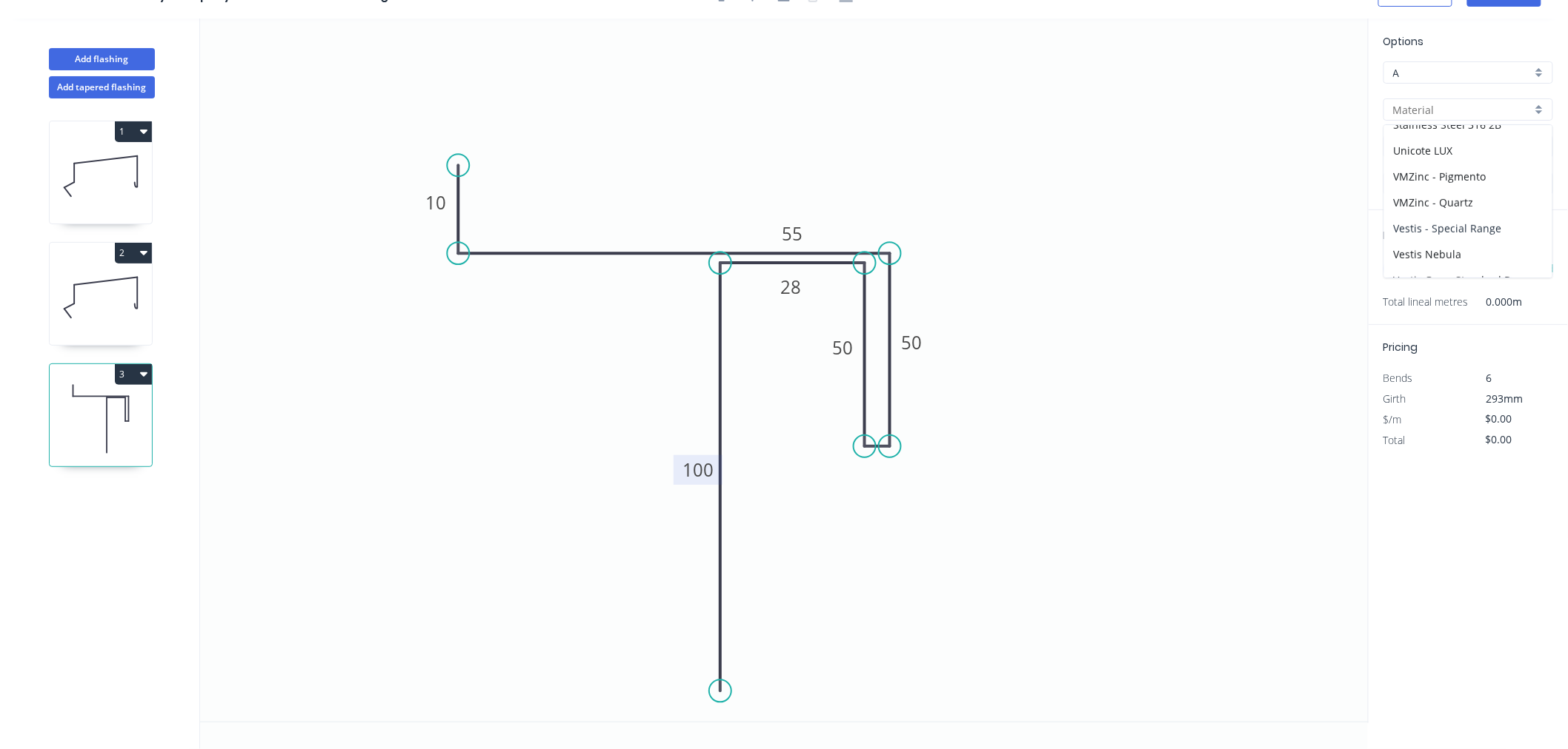
click at [1505, 231] on div "Vestis - Special Range" at bounding box center [1467, 228] width 168 height 26
click at [1455, 112] on input "Vestis - Special Range" at bounding box center [1462, 110] width 138 height 15
click at [1485, 233] on div "Vestis One - Standard Range" at bounding box center [1467, 239] width 168 height 26
click at [1414, 259] on input "text" at bounding box center [1405, 268] width 44 height 20
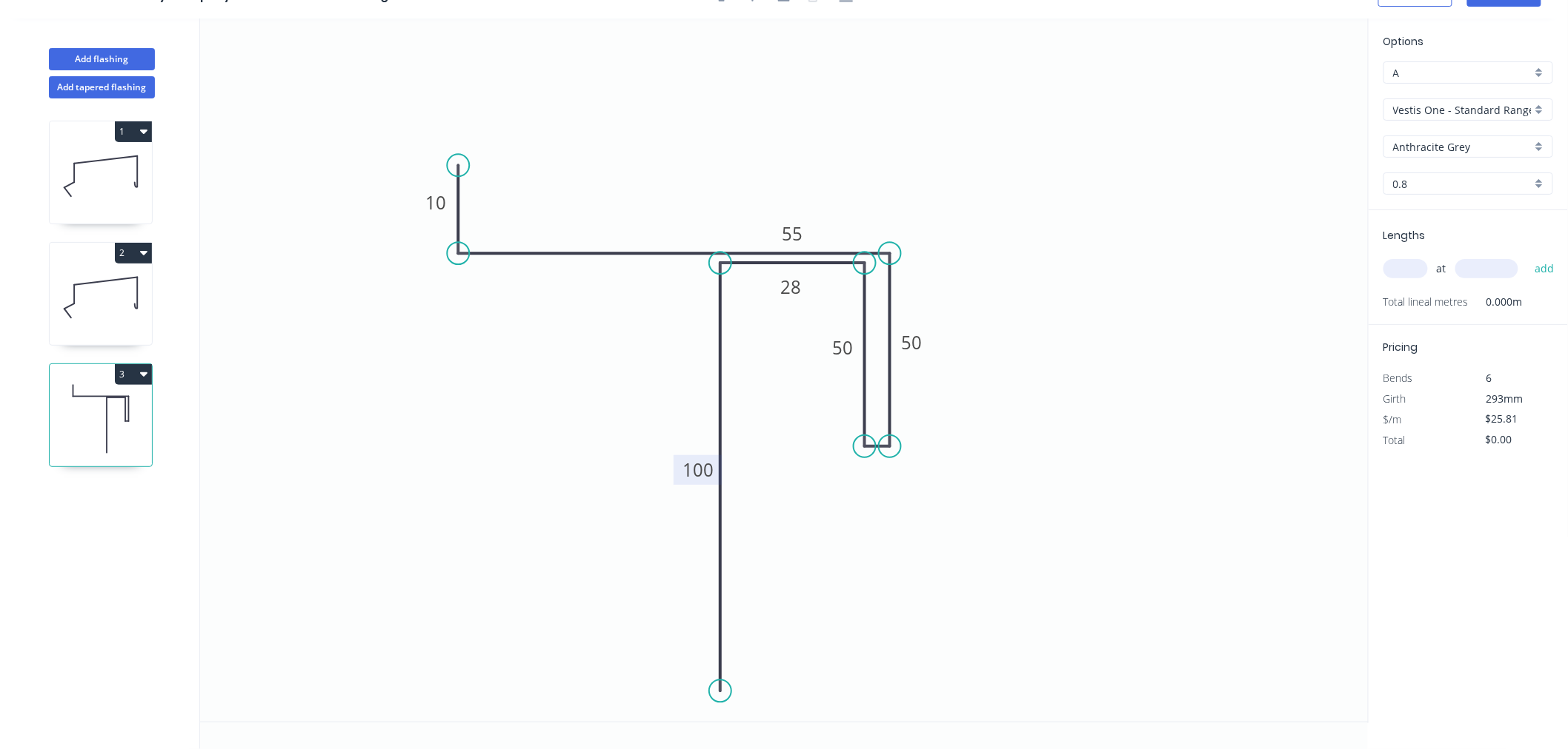
click at [1414, 259] on input "text" at bounding box center [1405, 268] width 44 height 20
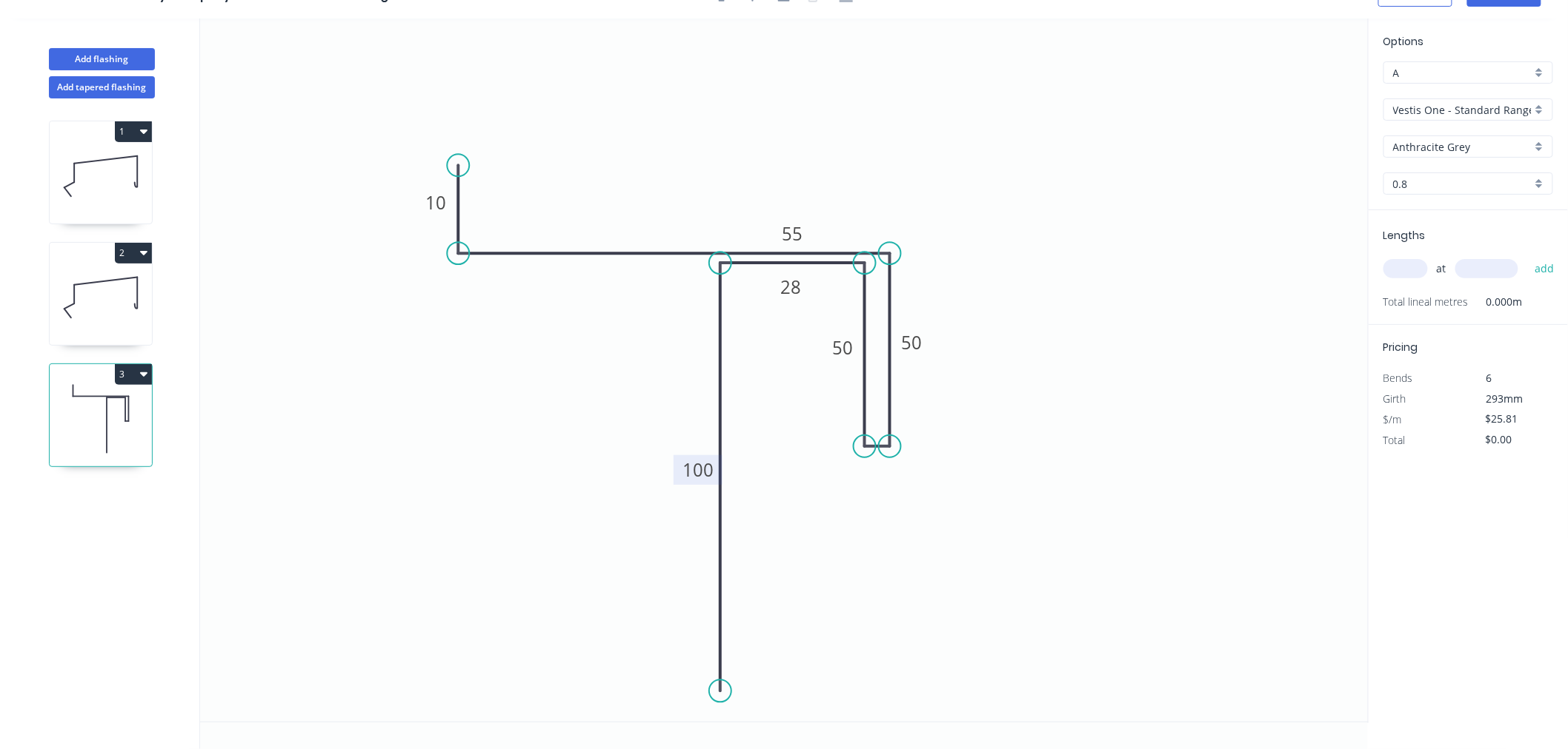
click at [1414, 259] on input "text" at bounding box center [1405, 268] width 44 height 20
click at [1527, 256] on button "add" at bounding box center [1544, 269] width 35 height 26
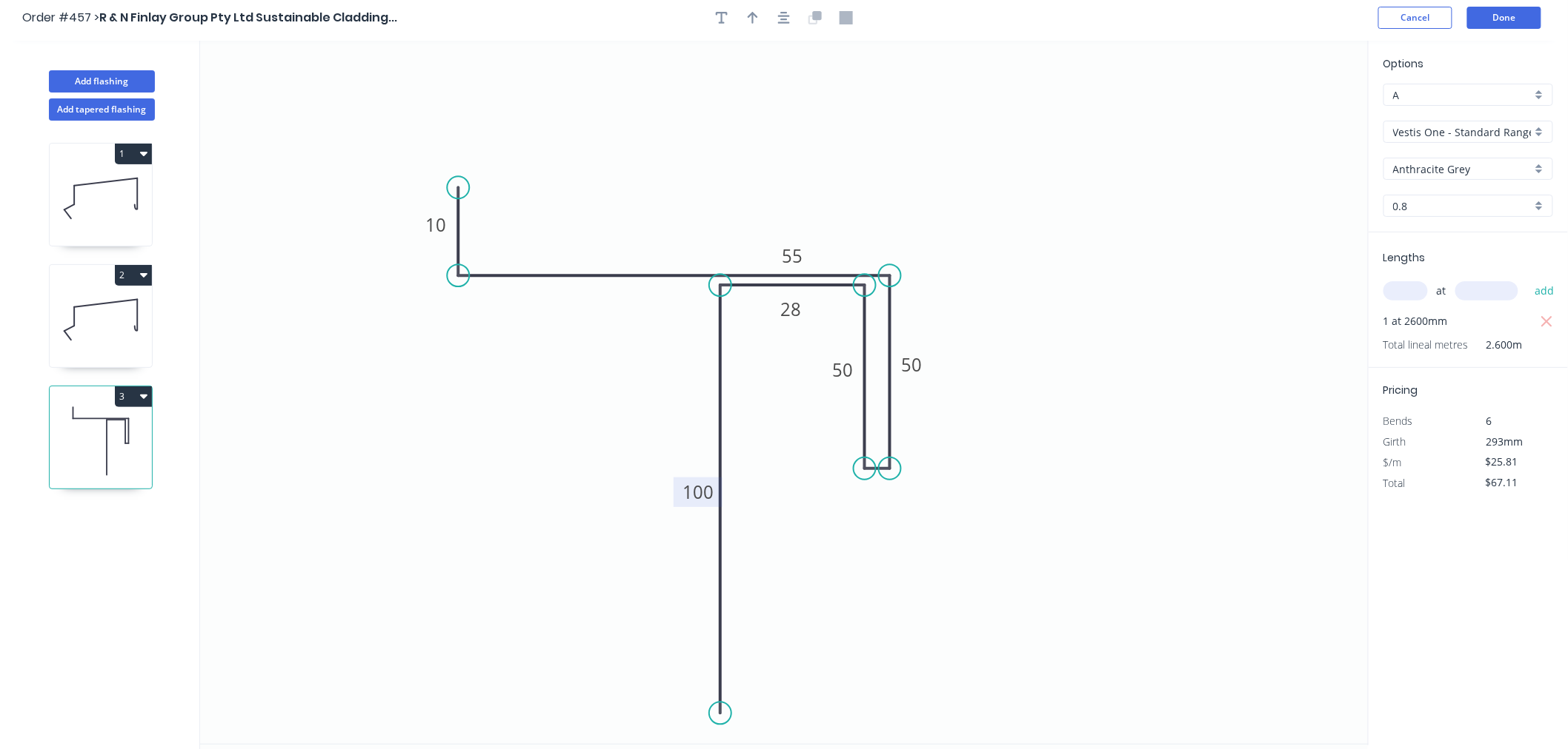
scroll to position [0, 0]
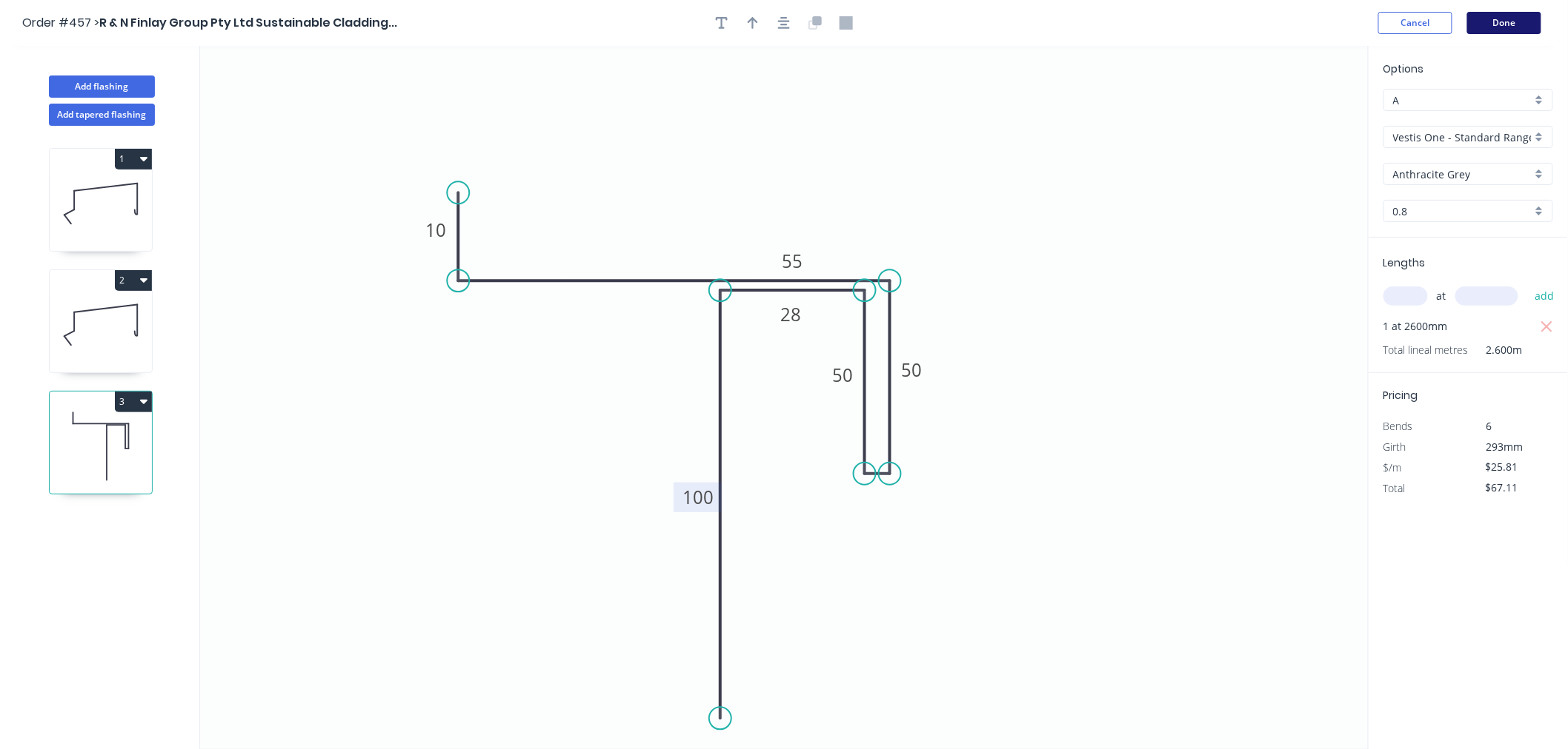
click at [1527, 15] on button "Done" at bounding box center [1504, 23] width 74 height 22
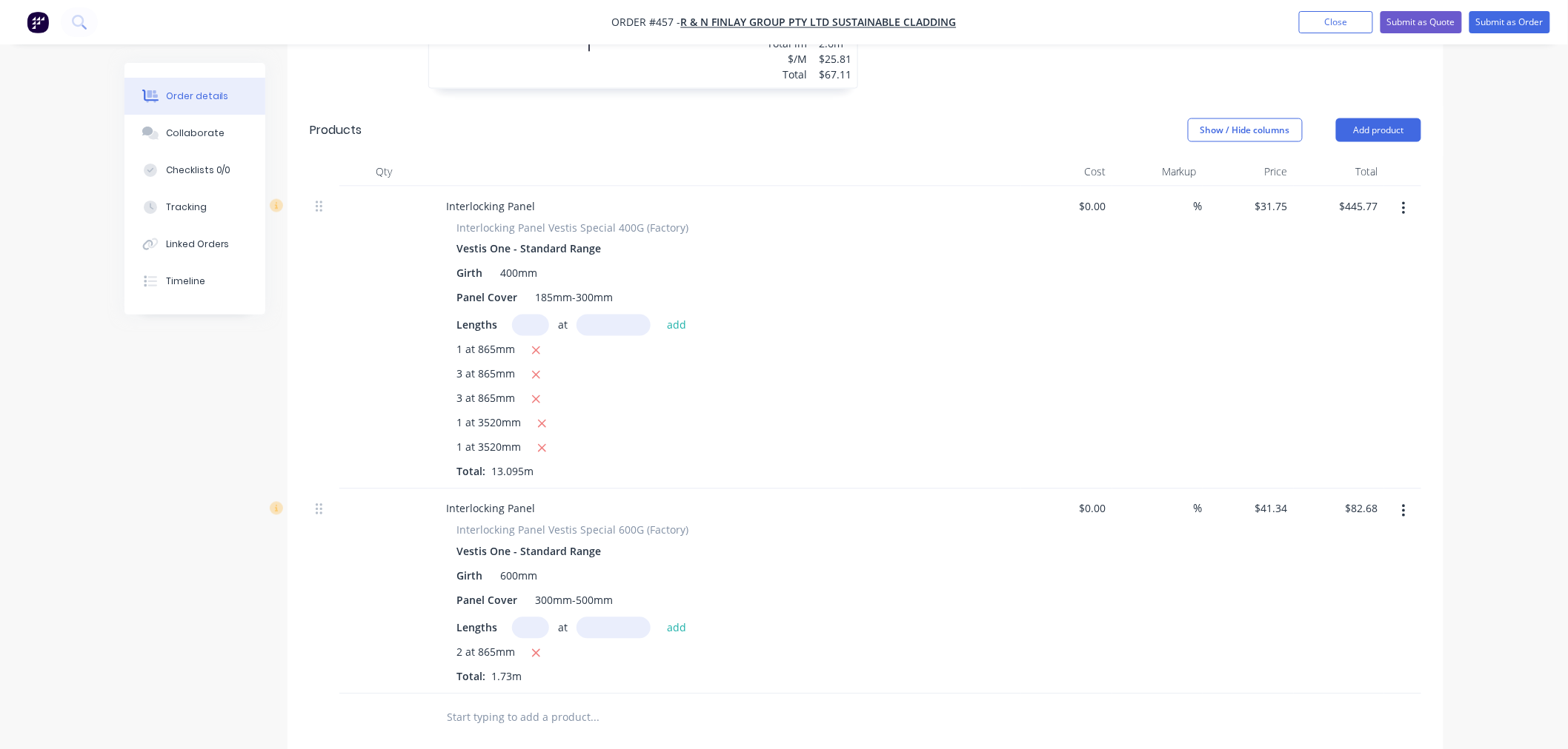
scroll to position [934, 0]
click at [535, 314] on input "text" at bounding box center [529, 324] width 37 height 21
click at [659, 314] on button "add" at bounding box center [676, 323] width 35 height 20
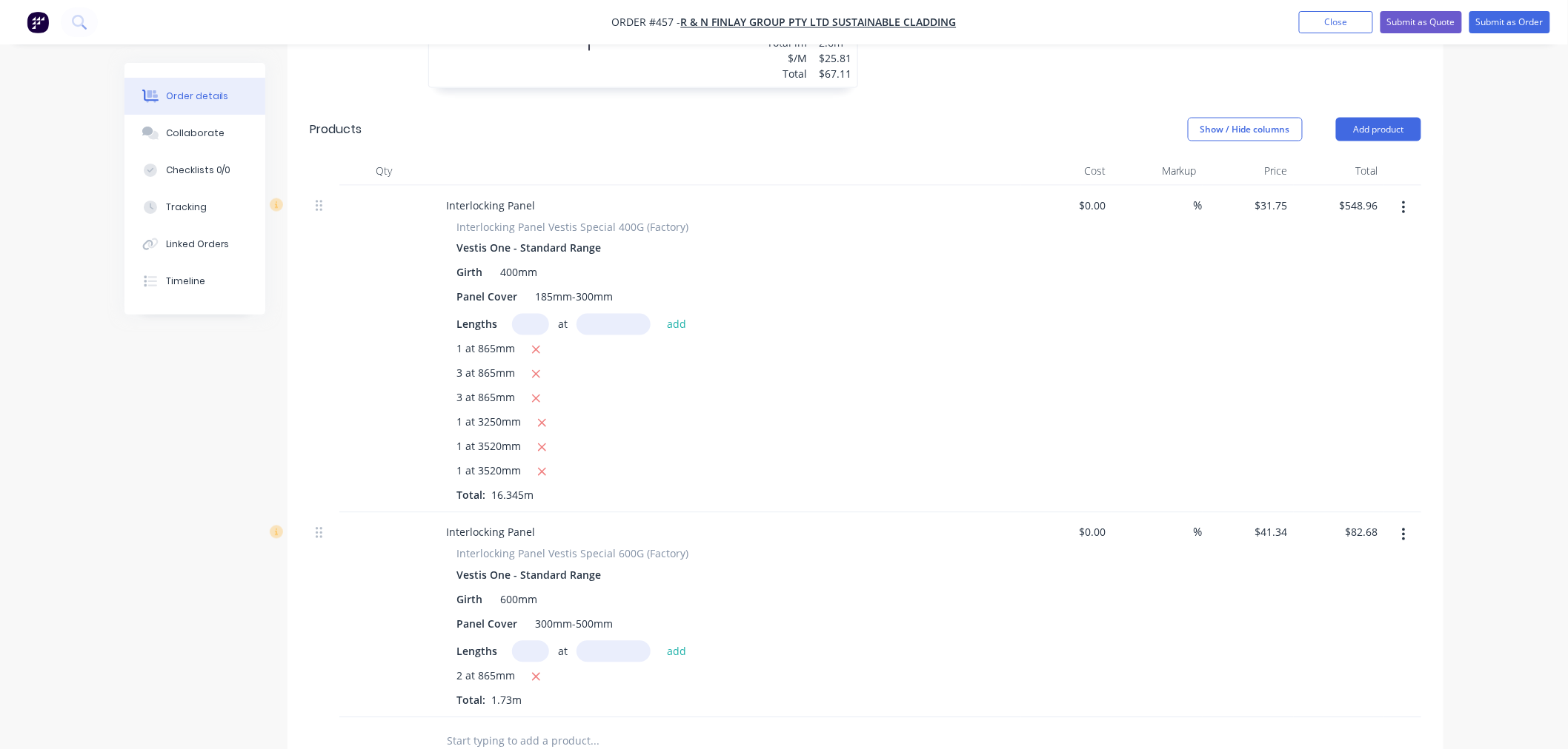
click at [539, 642] on input "text" at bounding box center [529, 652] width 37 height 21
click at [659, 642] on button "add" at bounding box center [676, 651] width 35 height 20
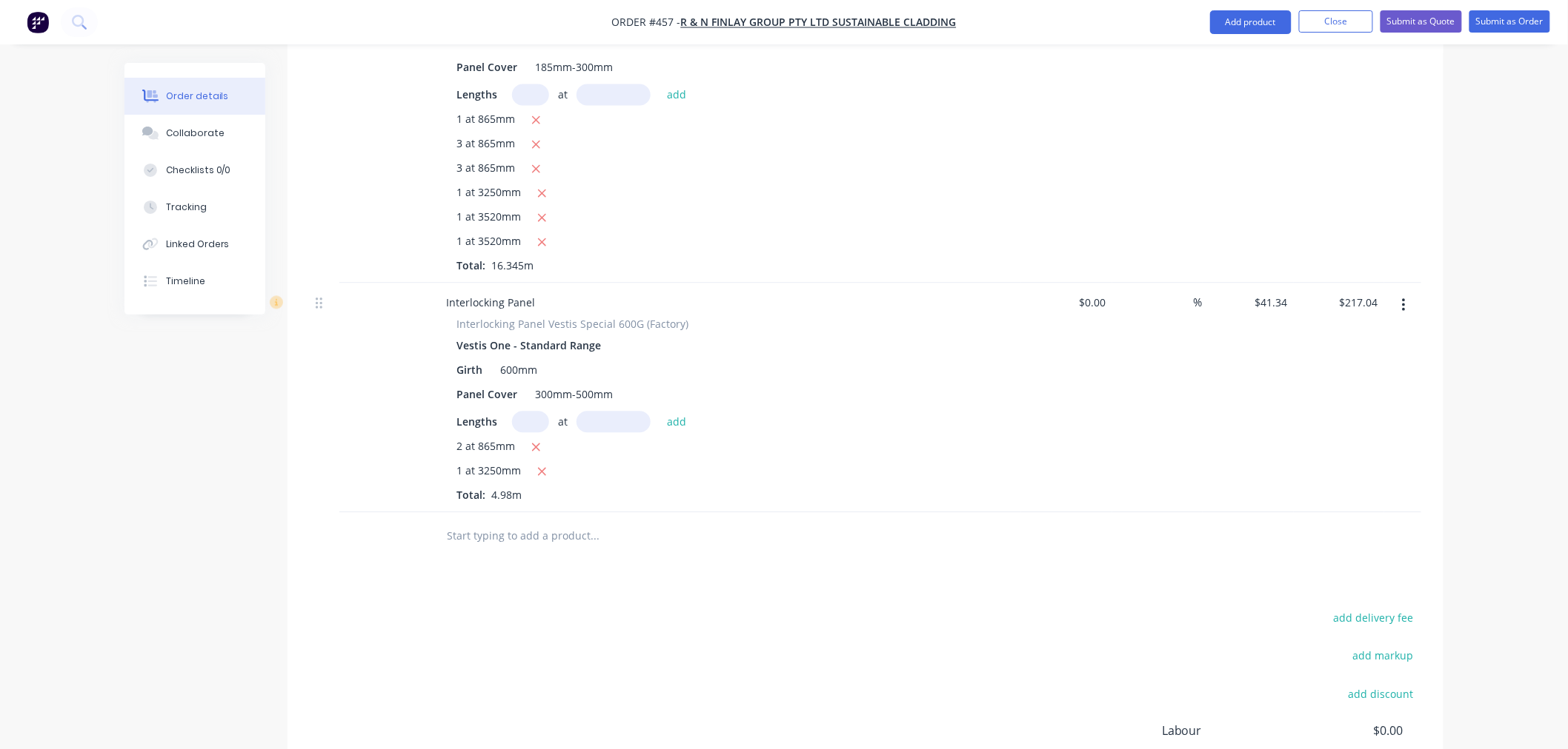
scroll to position [1180, 0]
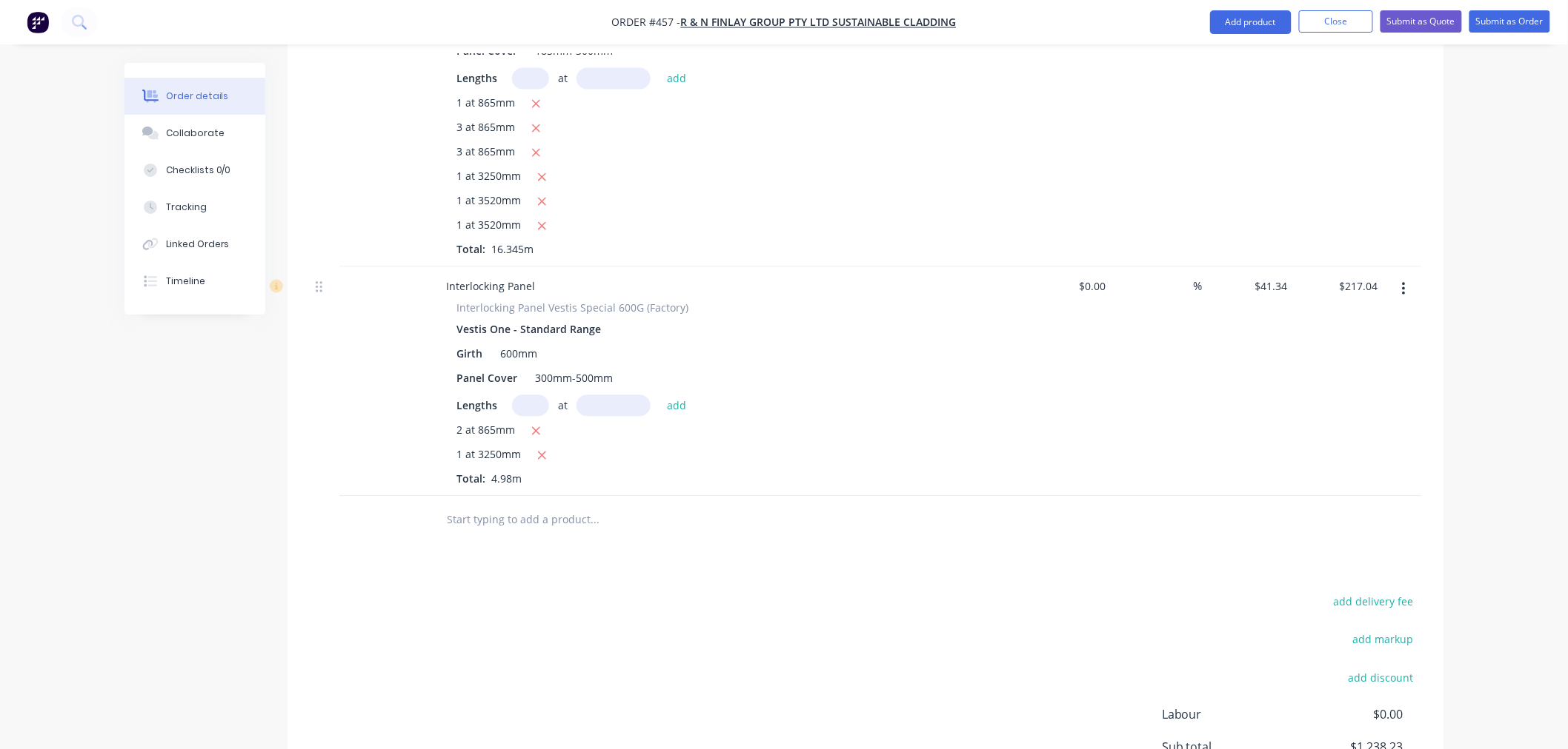
click at [518, 505] on input "text" at bounding box center [594, 520] width 297 height 30
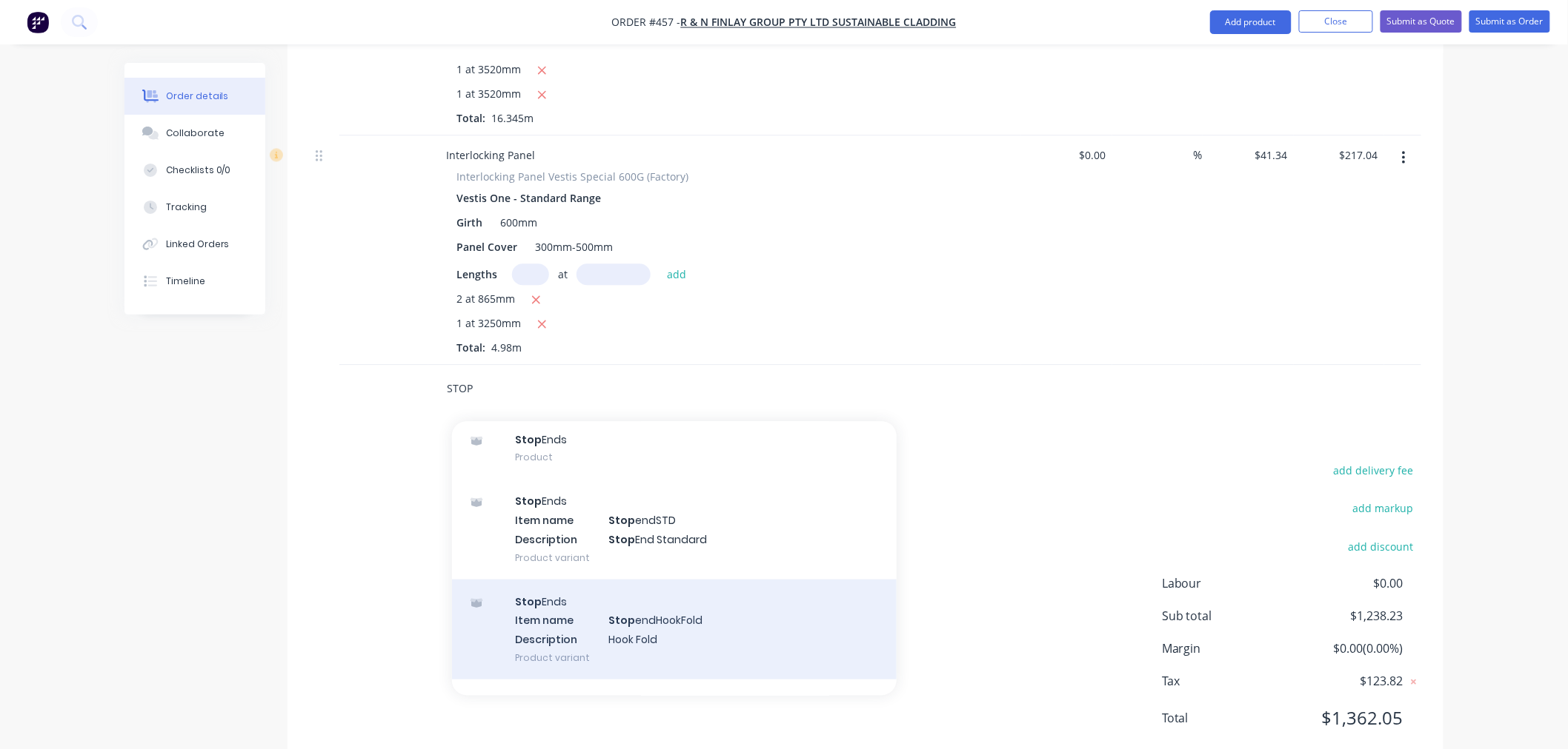
scroll to position [648, 0]
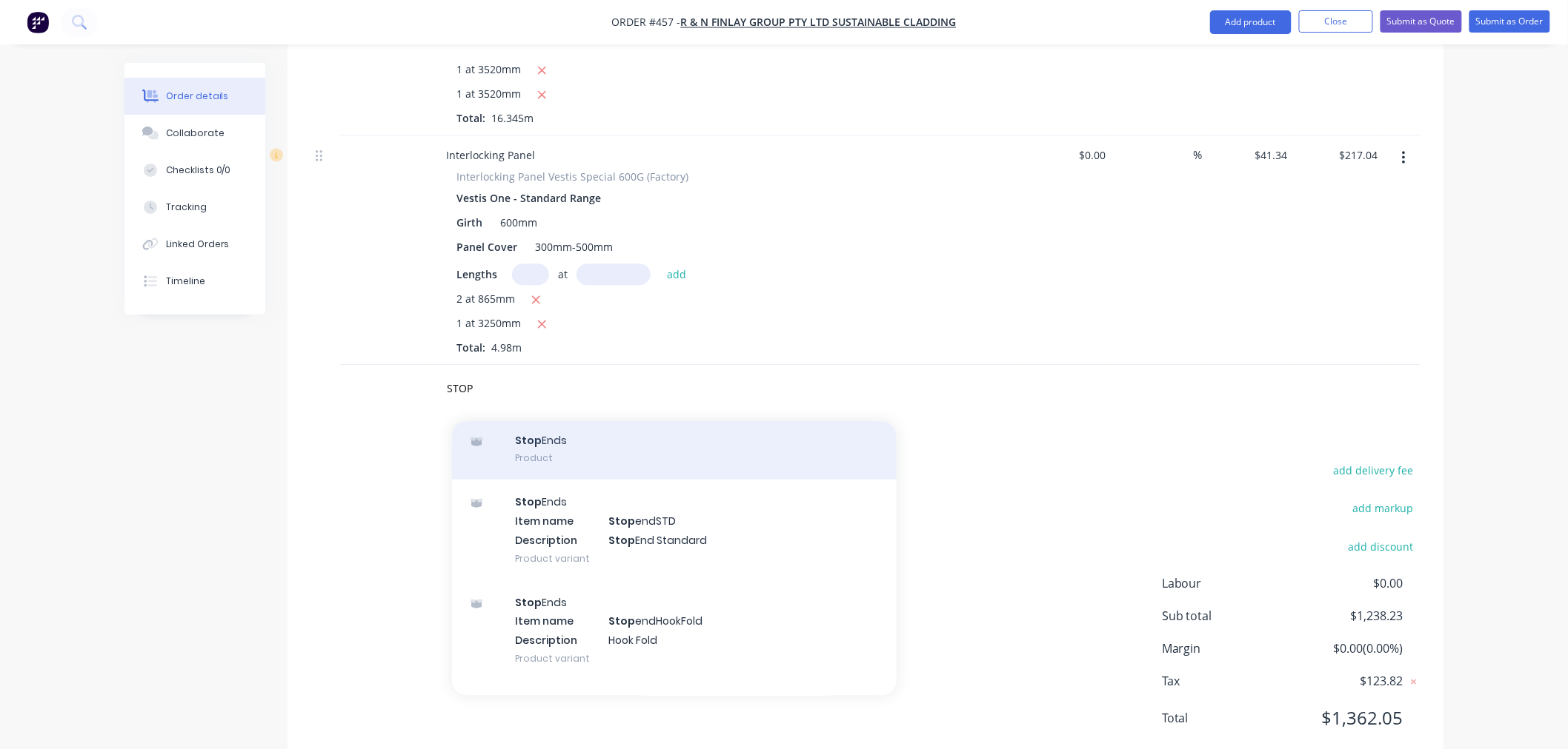
click at [601, 418] on div "Stop Ends Product" at bounding box center [674, 448] width 444 height 62
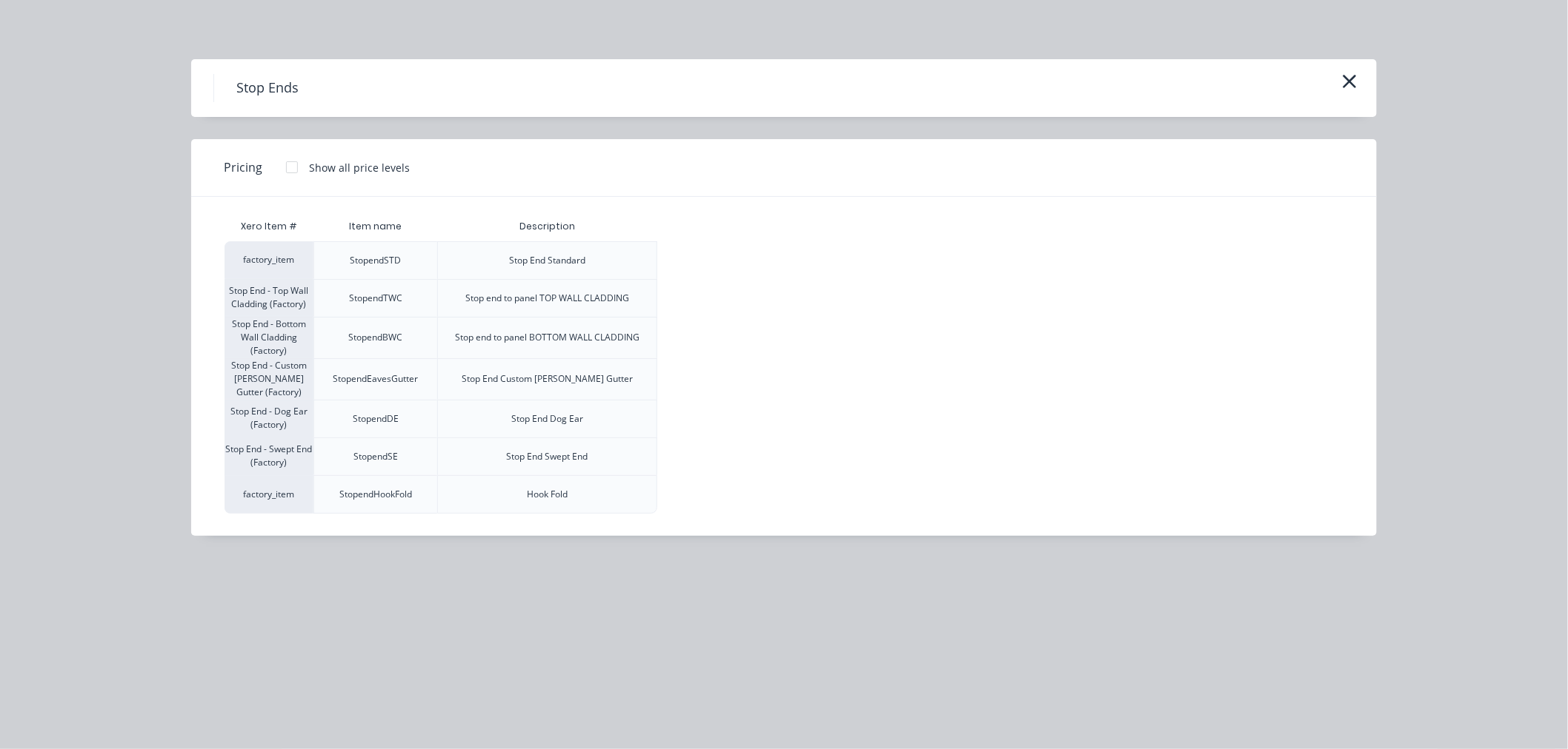
click at [286, 174] on div at bounding box center [292, 167] width 30 height 30
click at [711, 304] on div "$7.70" at bounding box center [697, 297] width 79 height 37
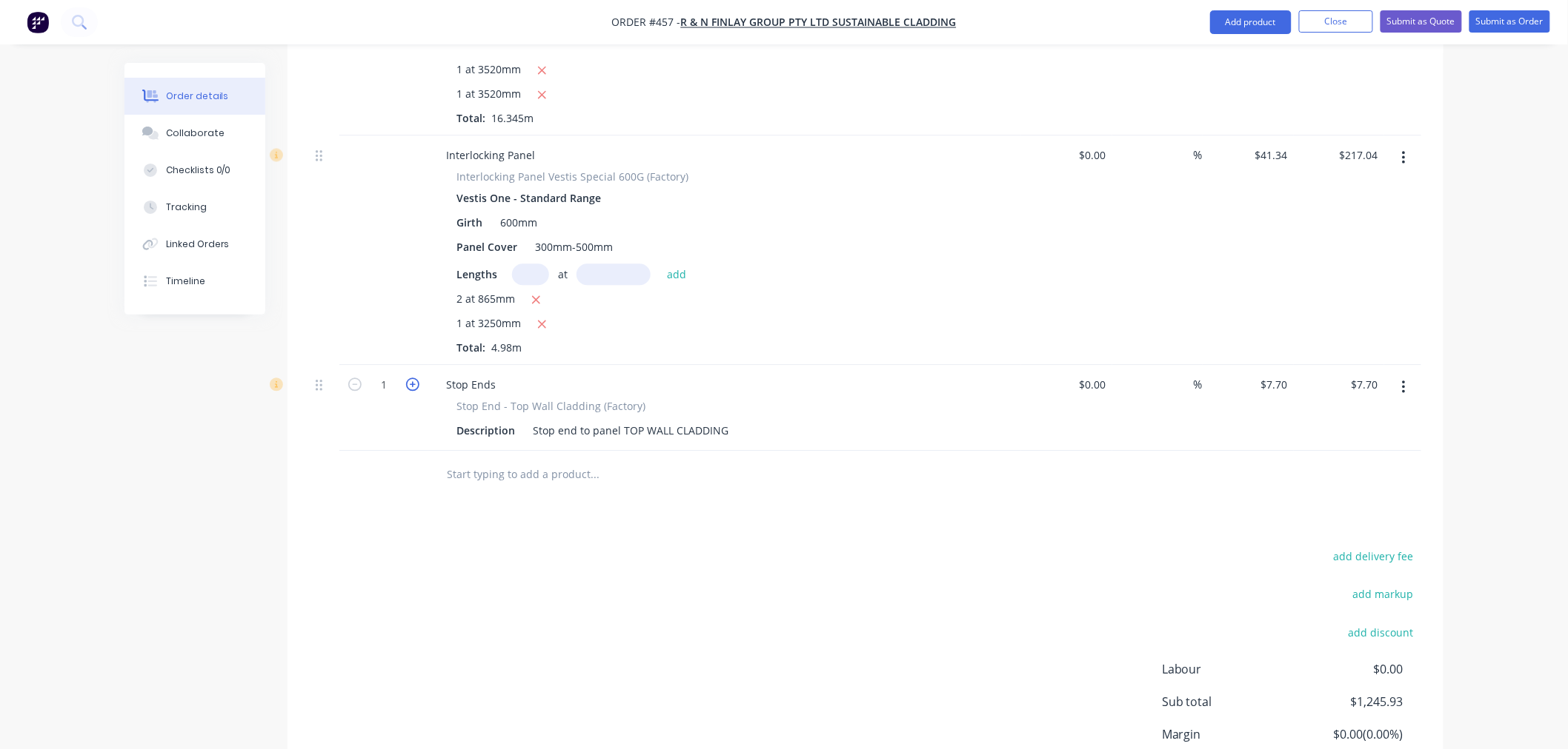
click at [413, 377] on icon "button" at bounding box center [413, 384] width 14 height 14
click at [415, 377] on icon "button" at bounding box center [413, 384] width 14 height 14
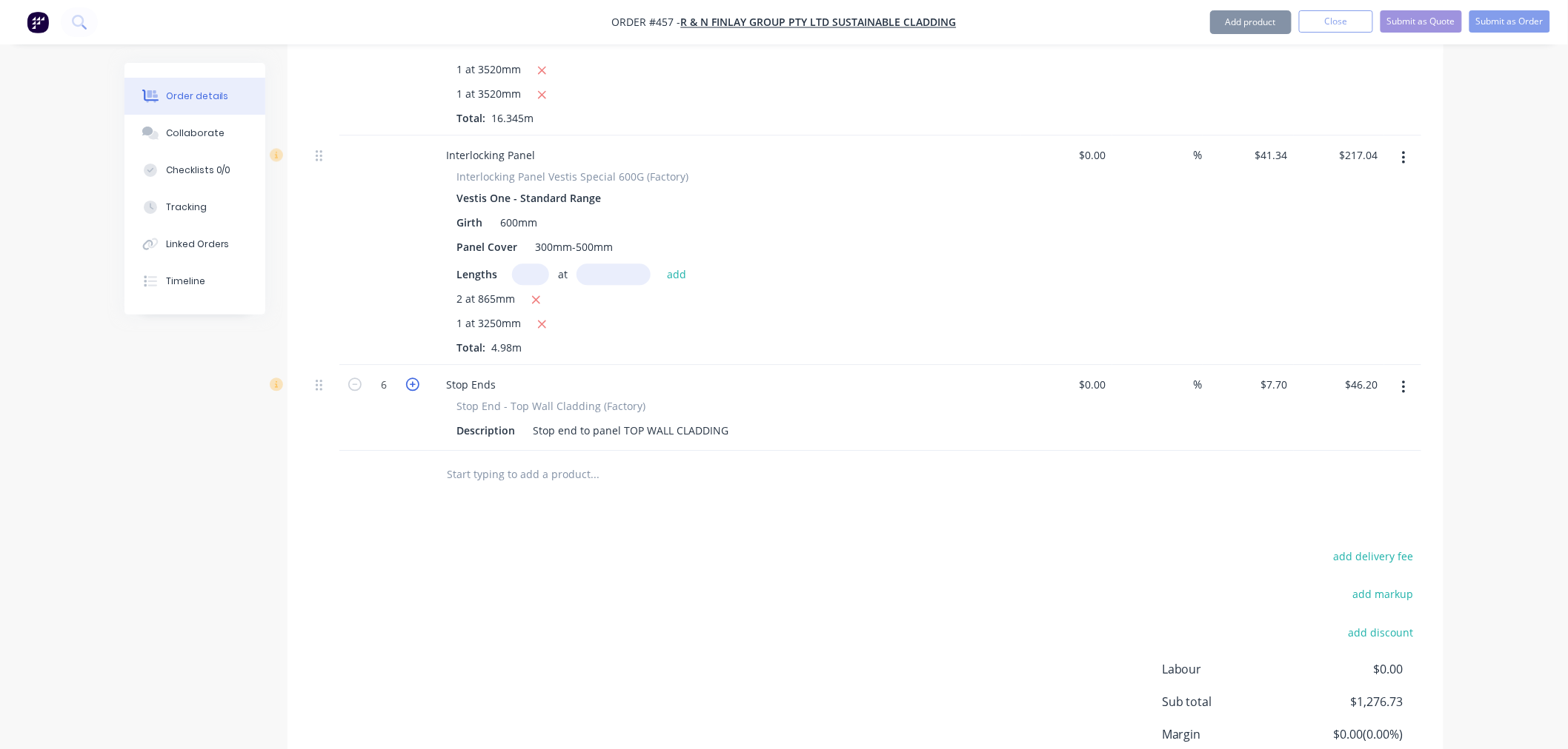
click at [415, 377] on icon "button" at bounding box center [413, 384] width 14 height 14
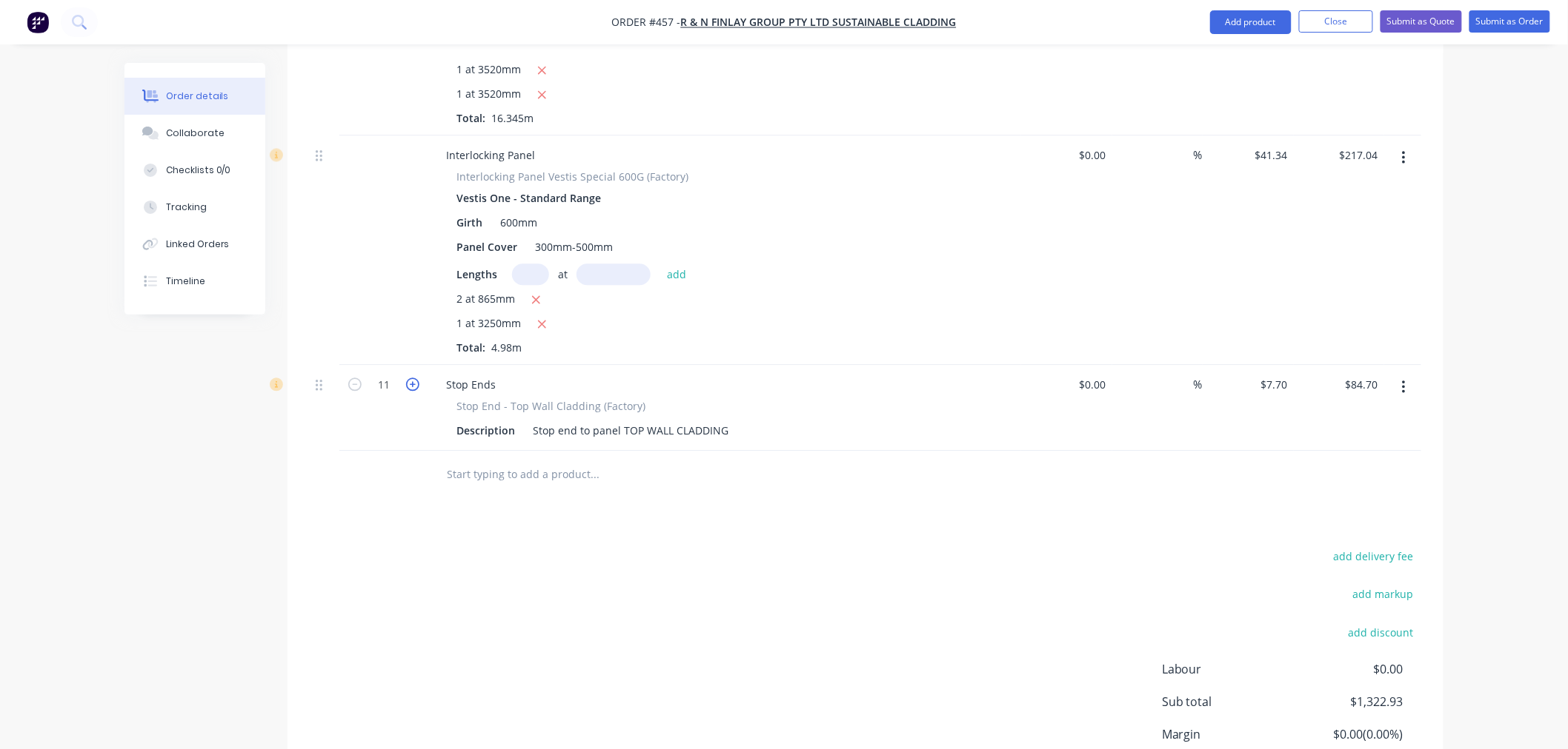
click at [415, 377] on icon "button" at bounding box center [413, 384] width 14 height 14
click at [516, 460] on input "text" at bounding box center [594, 475] width 297 height 30
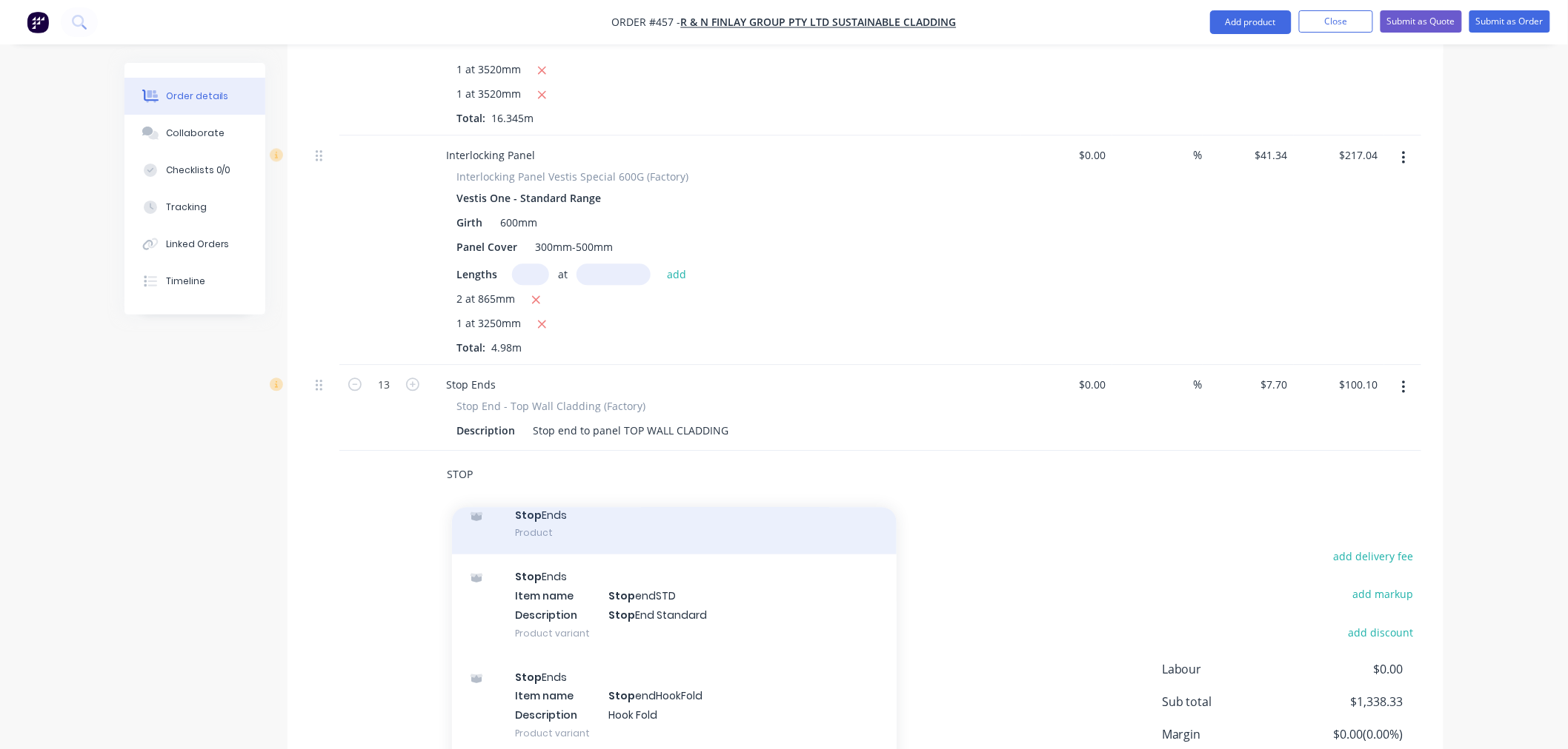
scroll to position [658, 0]
click at [526, 494] on div "Stop Ends Product" at bounding box center [674, 525] width 444 height 62
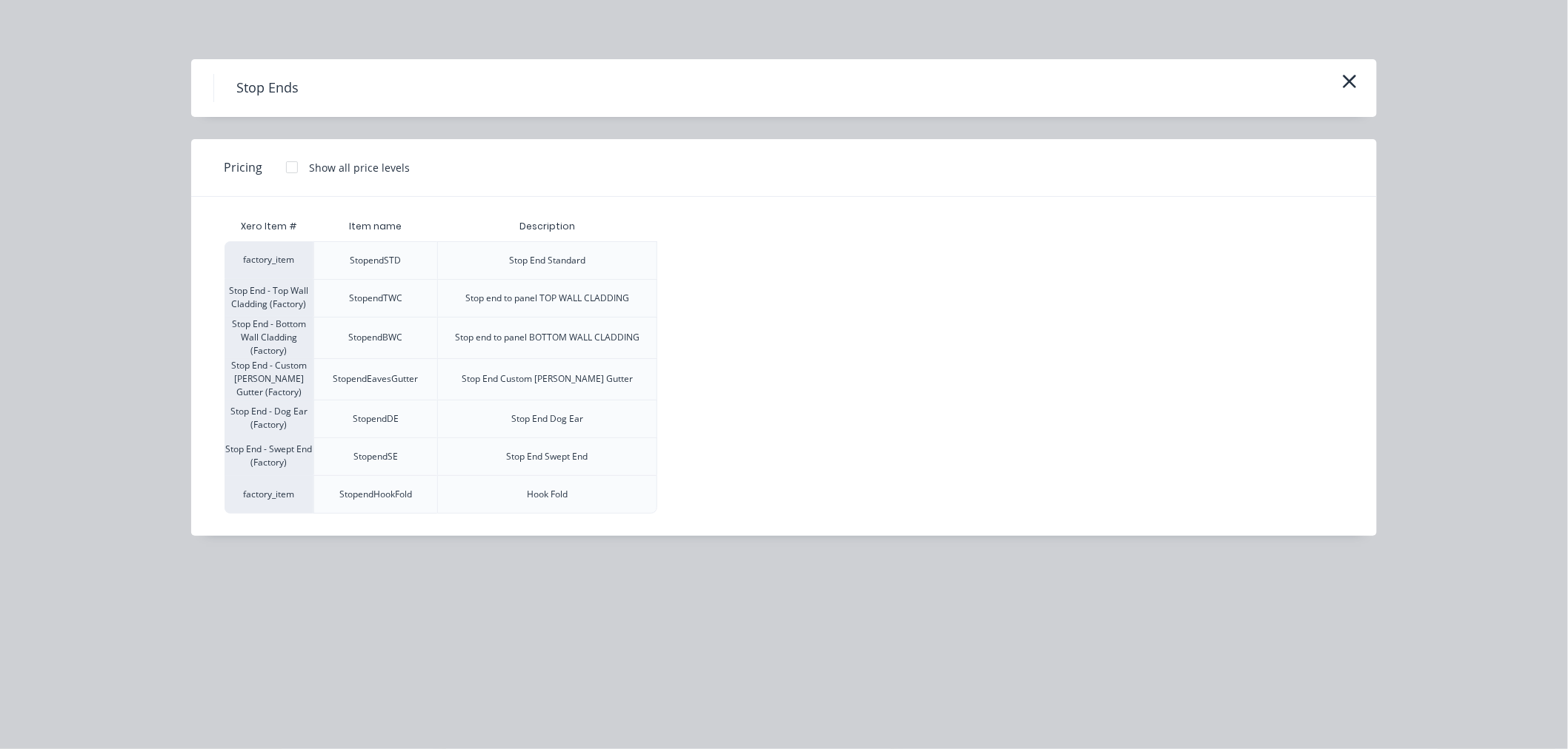
click at [291, 164] on div at bounding box center [292, 167] width 30 height 30
click at [704, 322] on div "$7.70" at bounding box center [697, 338] width 79 height 41
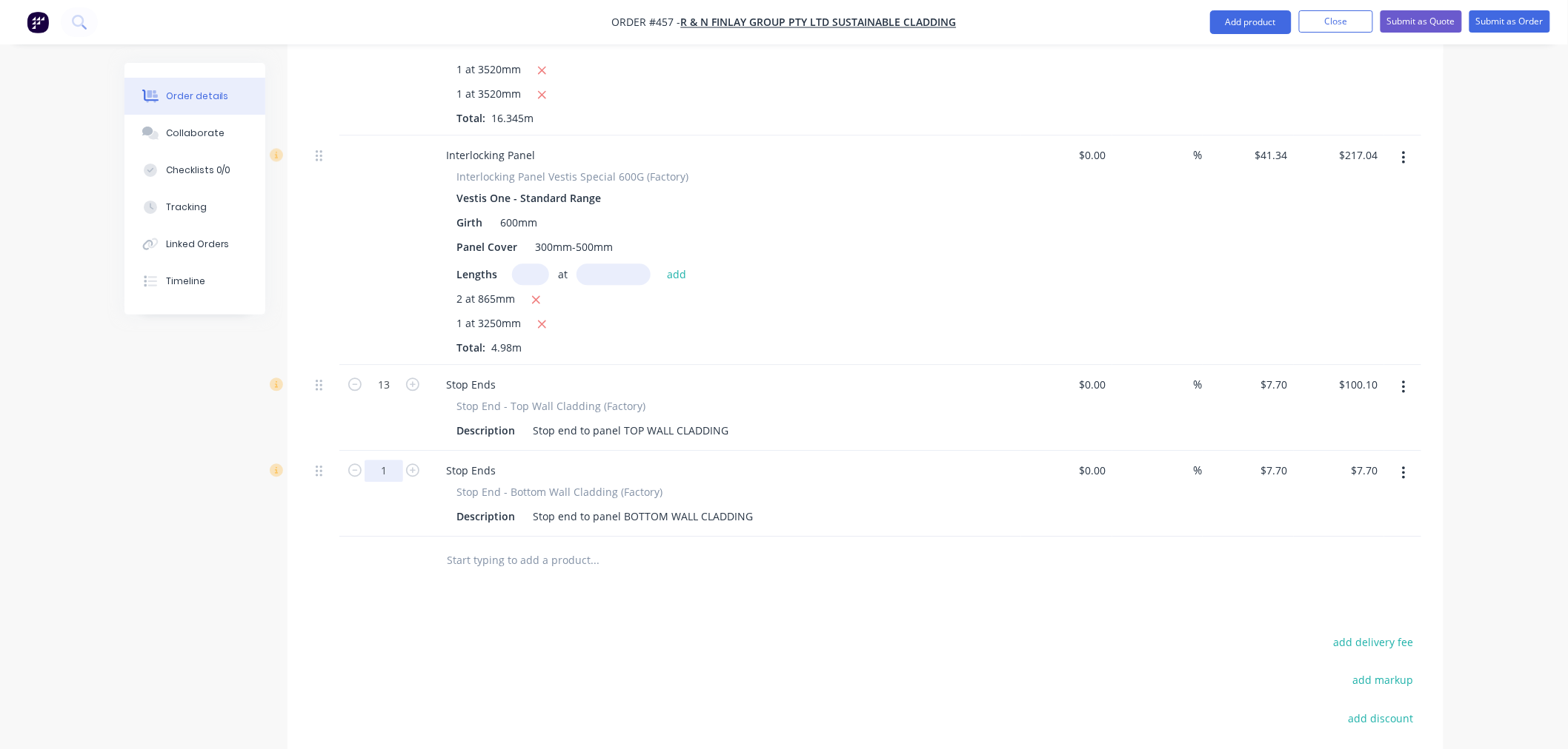
click at [395, 396] on input "1" at bounding box center [384, 385] width 38 height 22
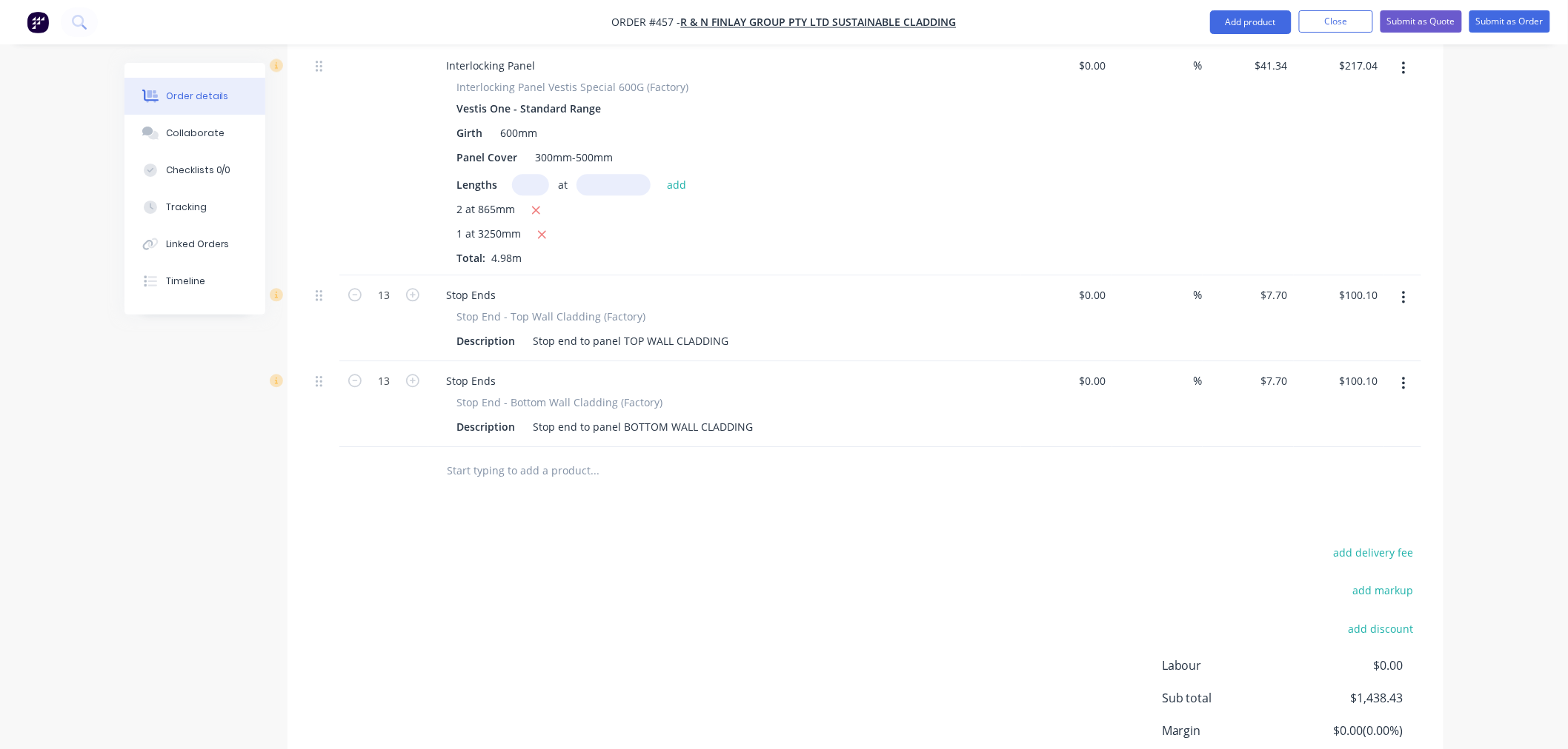
scroll to position [1483, 0]
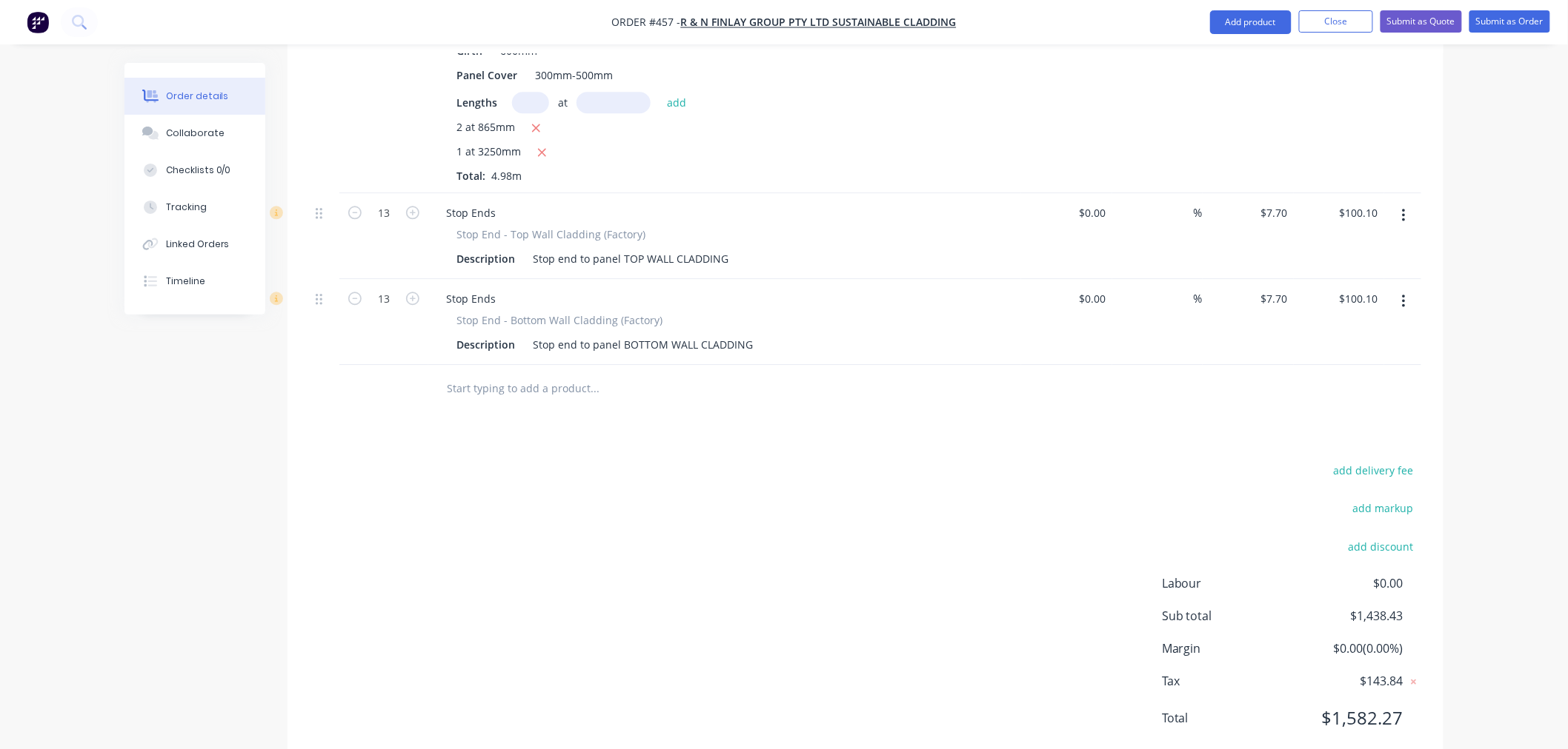
click at [482, 374] on input "text" at bounding box center [594, 389] width 297 height 30
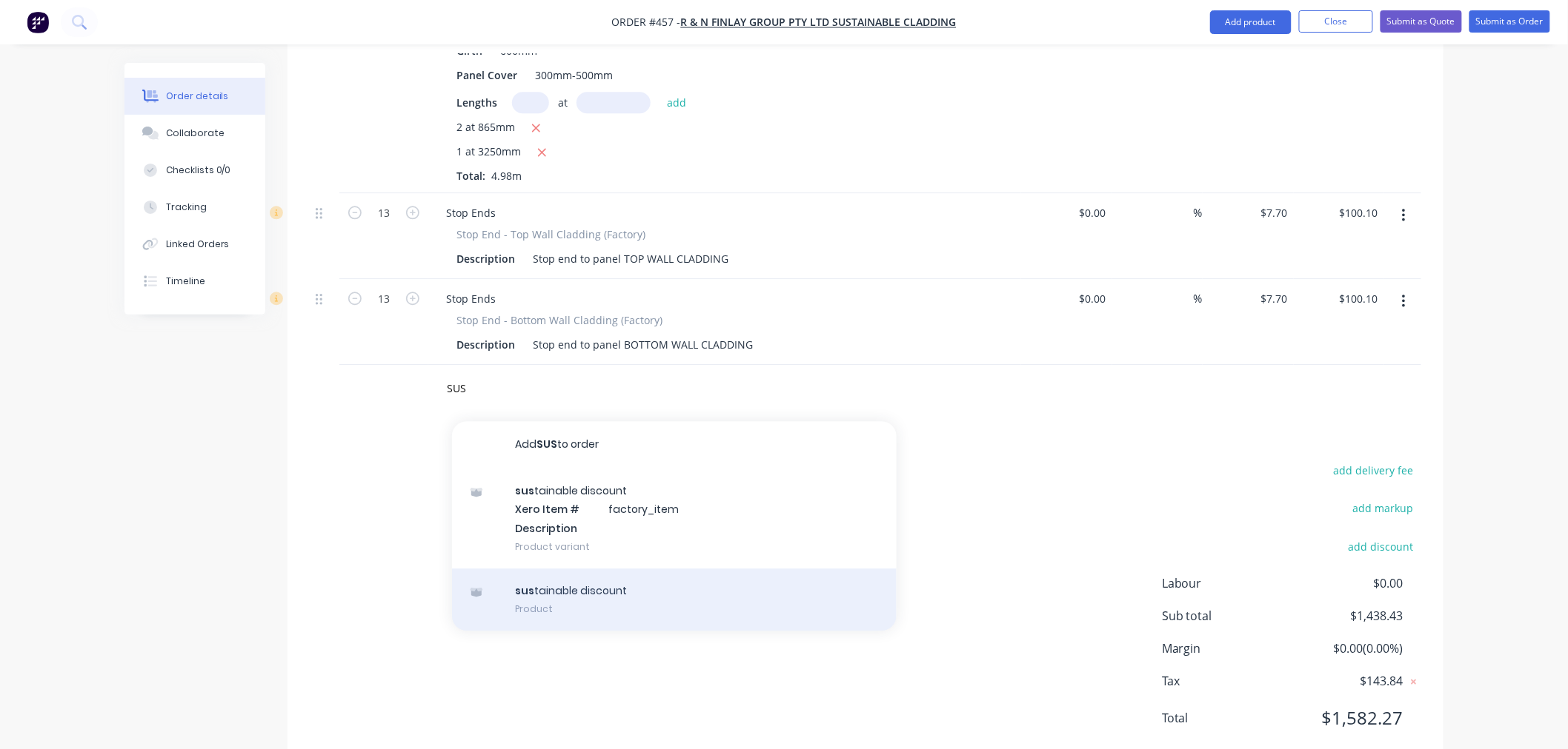
click at [651, 568] on div "sus tainable discount Product" at bounding box center [674, 599] width 444 height 62
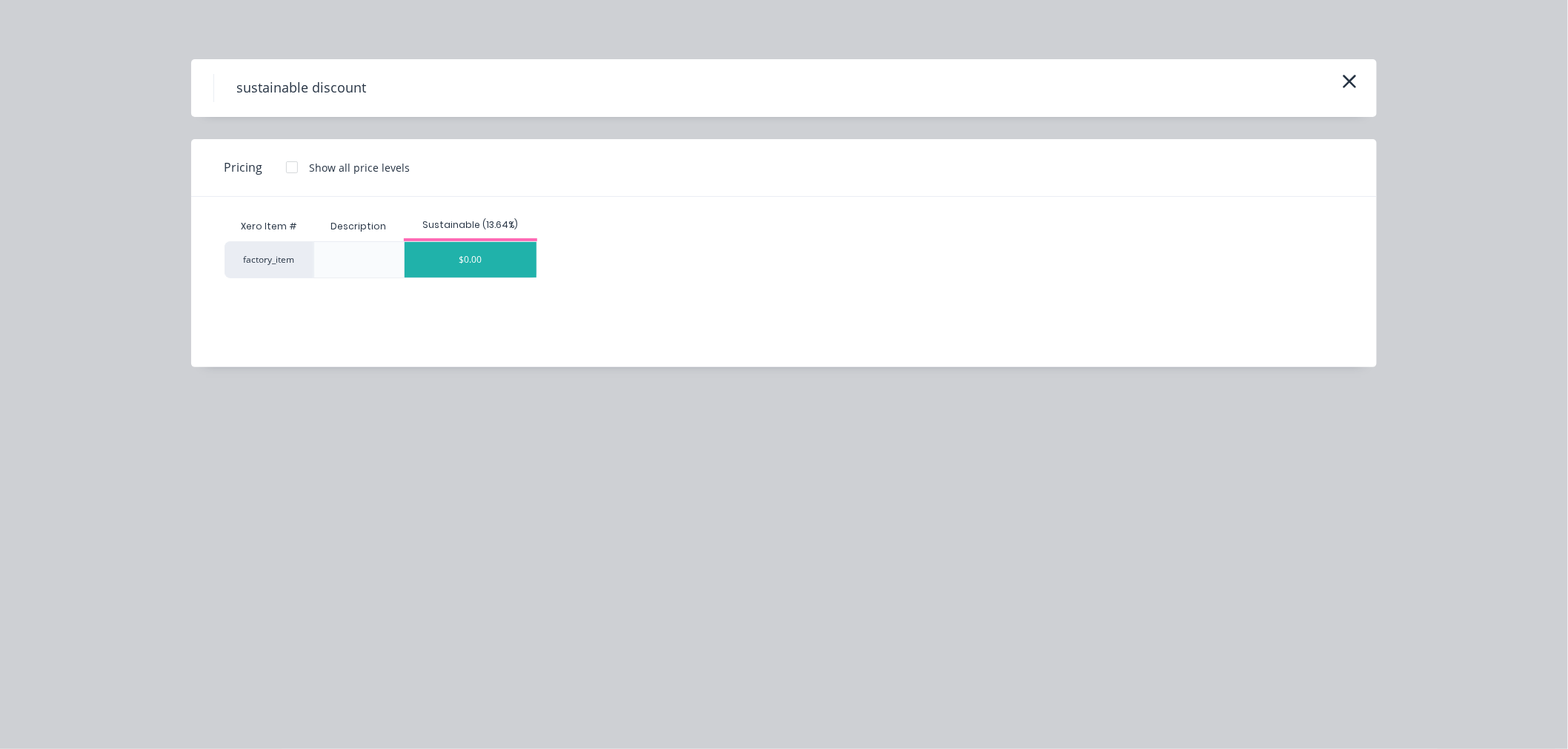
click at [463, 257] on div "$0.00" at bounding box center [470, 260] width 132 height 36
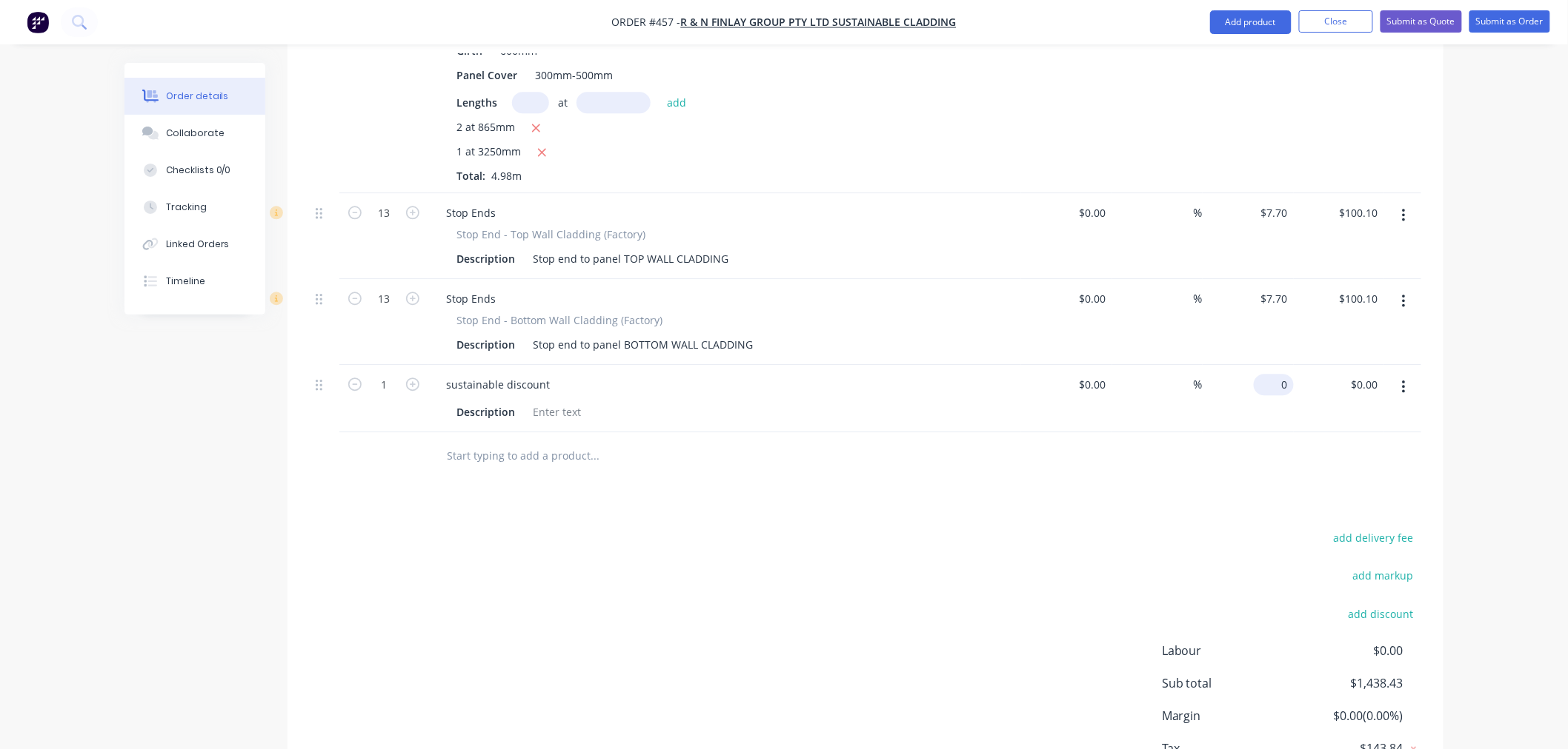
click at [1276, 374] on div "0 $0.00" at bounding box center [1276, 384] width 34 height 21
click at [1083, 528] on div "add delivery fee add markup add discount Labour $0.00 Sub total $1,438.43 Margi…" at bounding box center [865, 671] width 1111 height 285
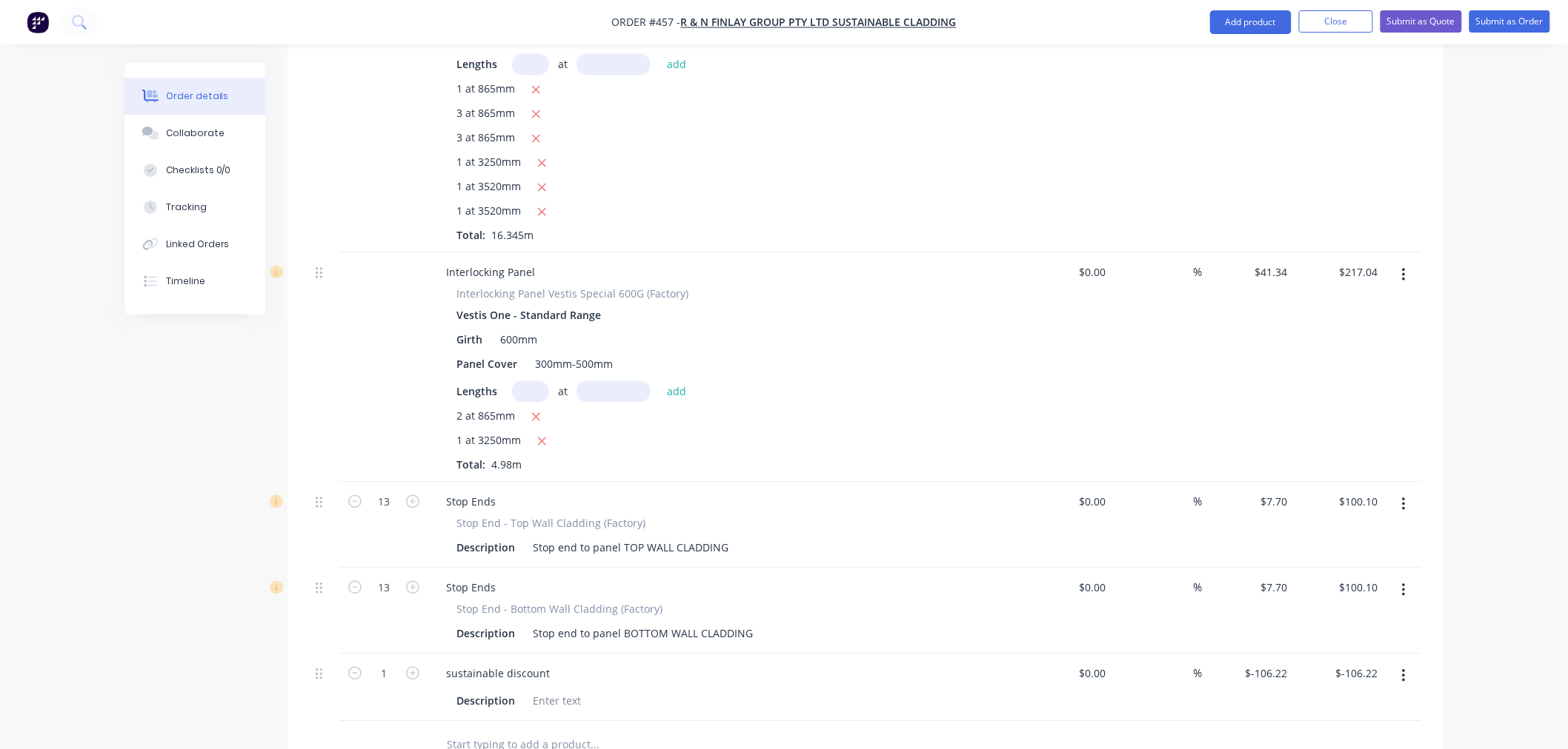
scroll to position [1386, 0]
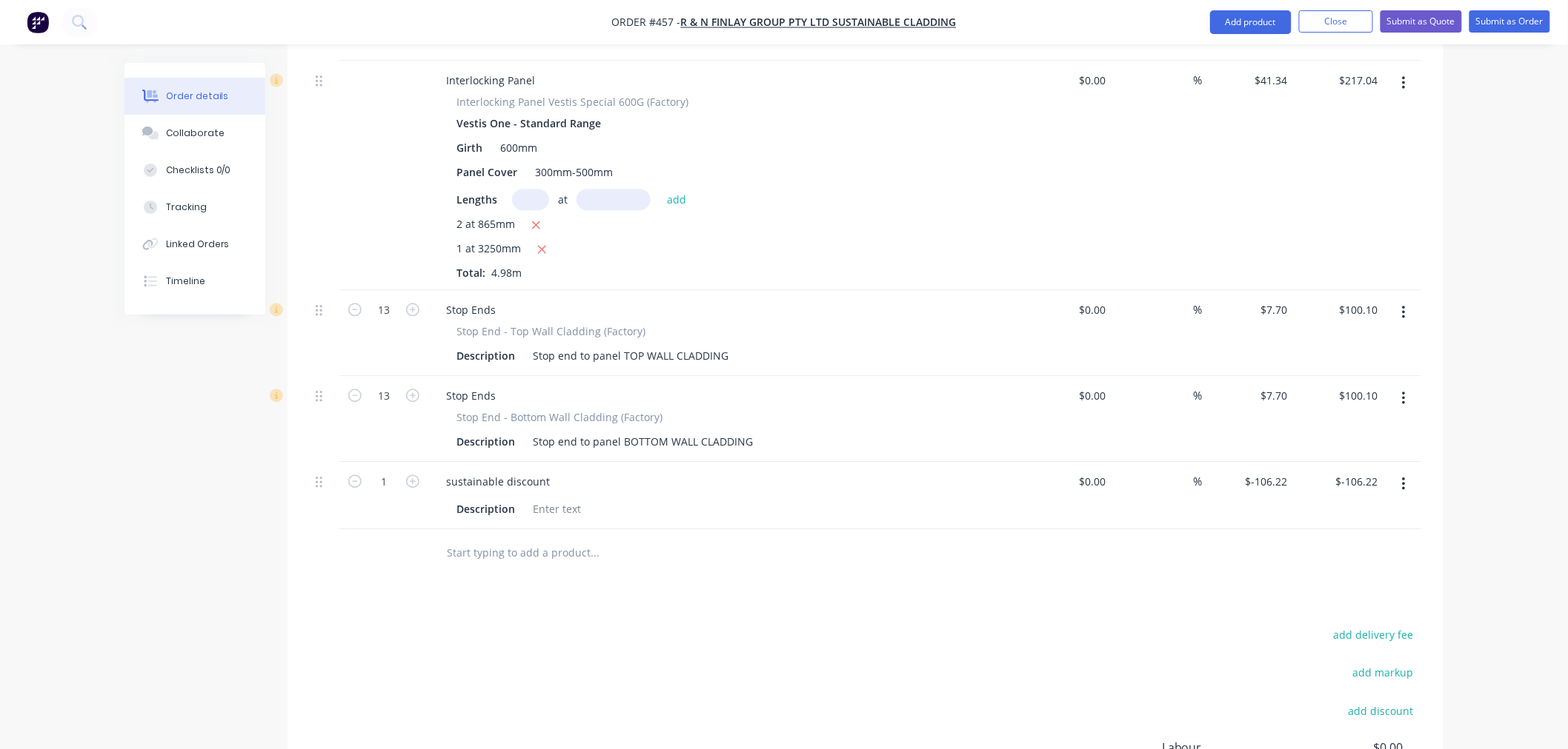
click at [574, 539] on input "text" at bounding box center [594, 553] width 297 height 30
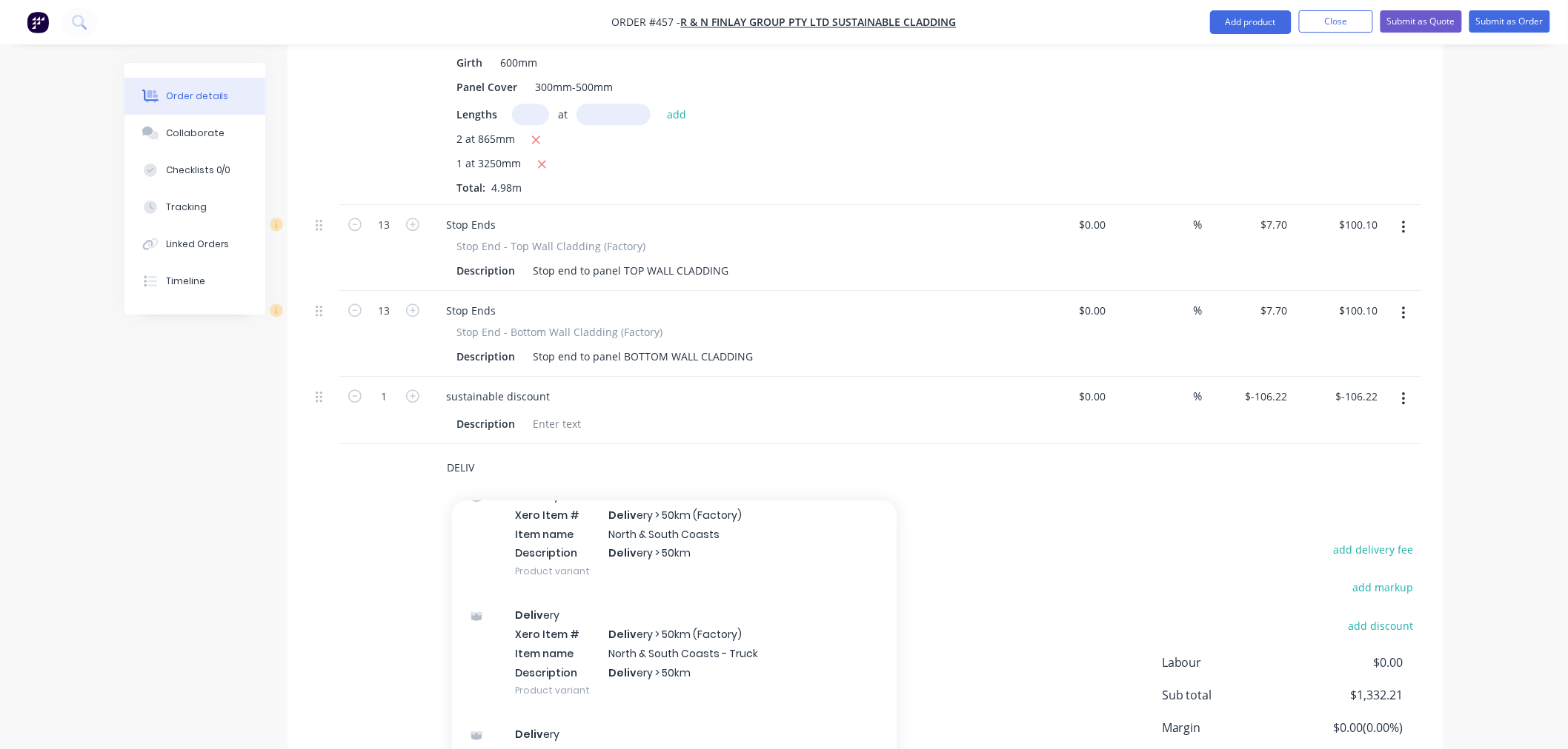
scroll to position [1551, 0]
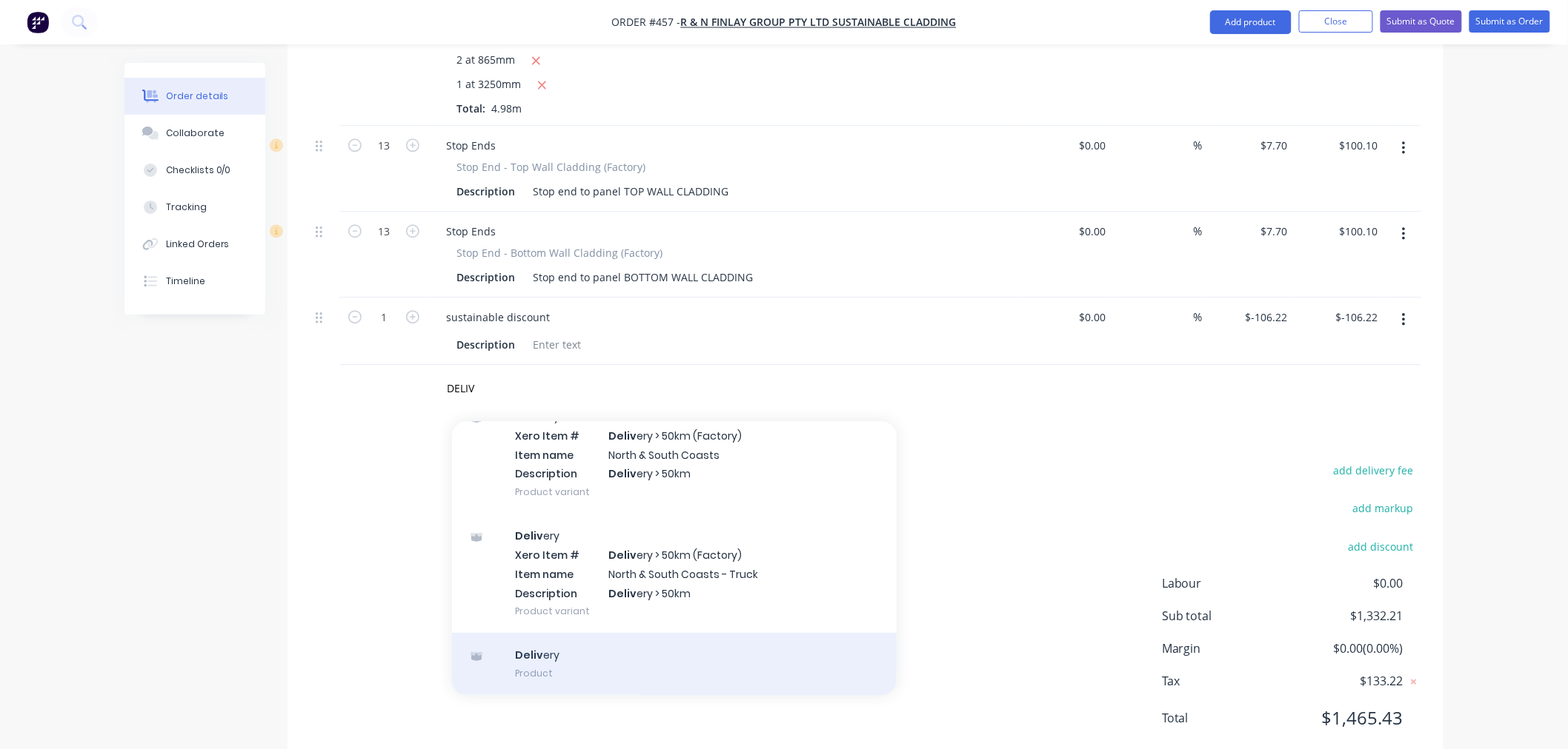
click at [646, 633] on div "Deliv ery Product" at bounding box center [674, 664] width 444 height 62
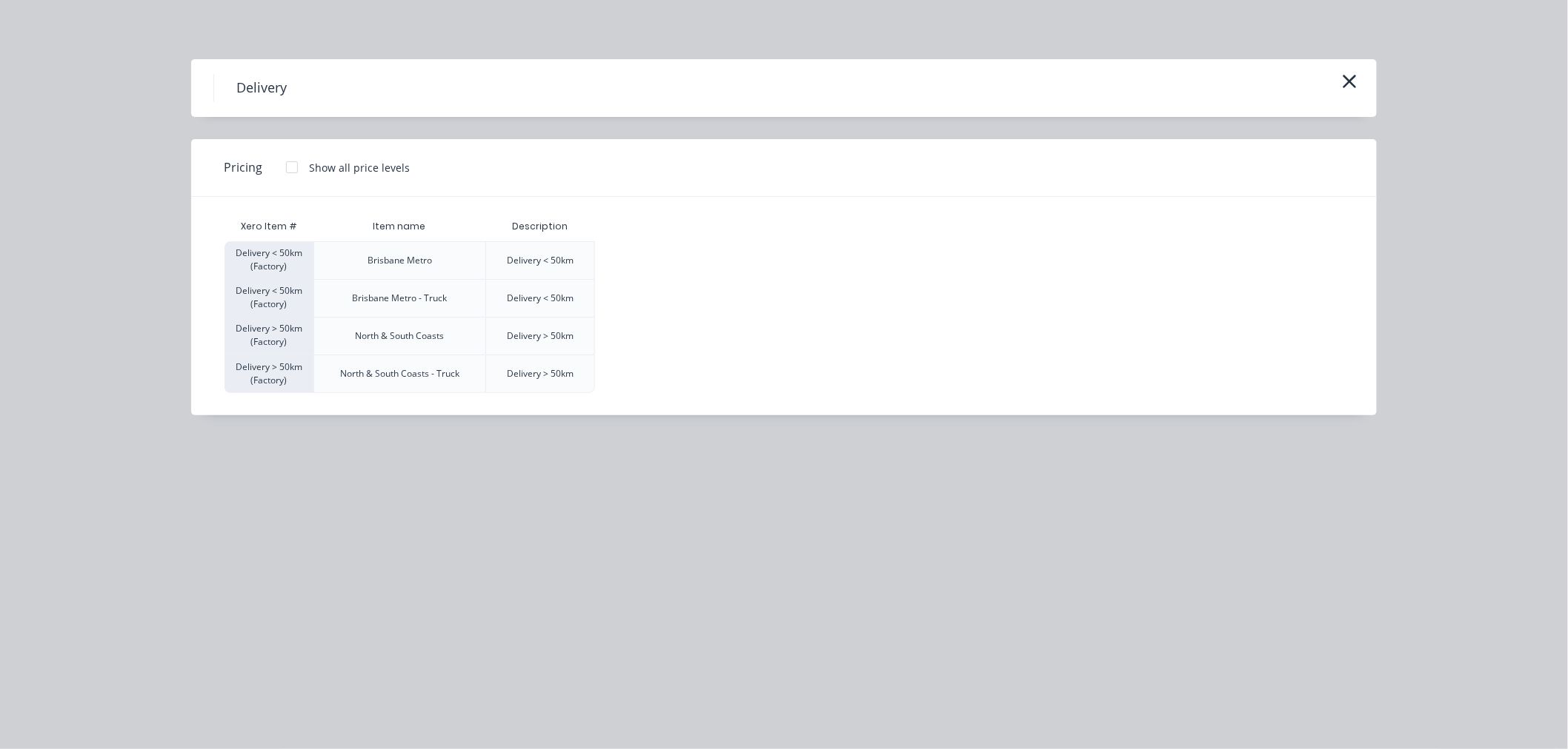
click at [291, 169] on div at bounding box center [292, 167] width 30 height 30
click at [613, 326] on div "$220.00" at bounding box center [633, 336] width 74 height 37
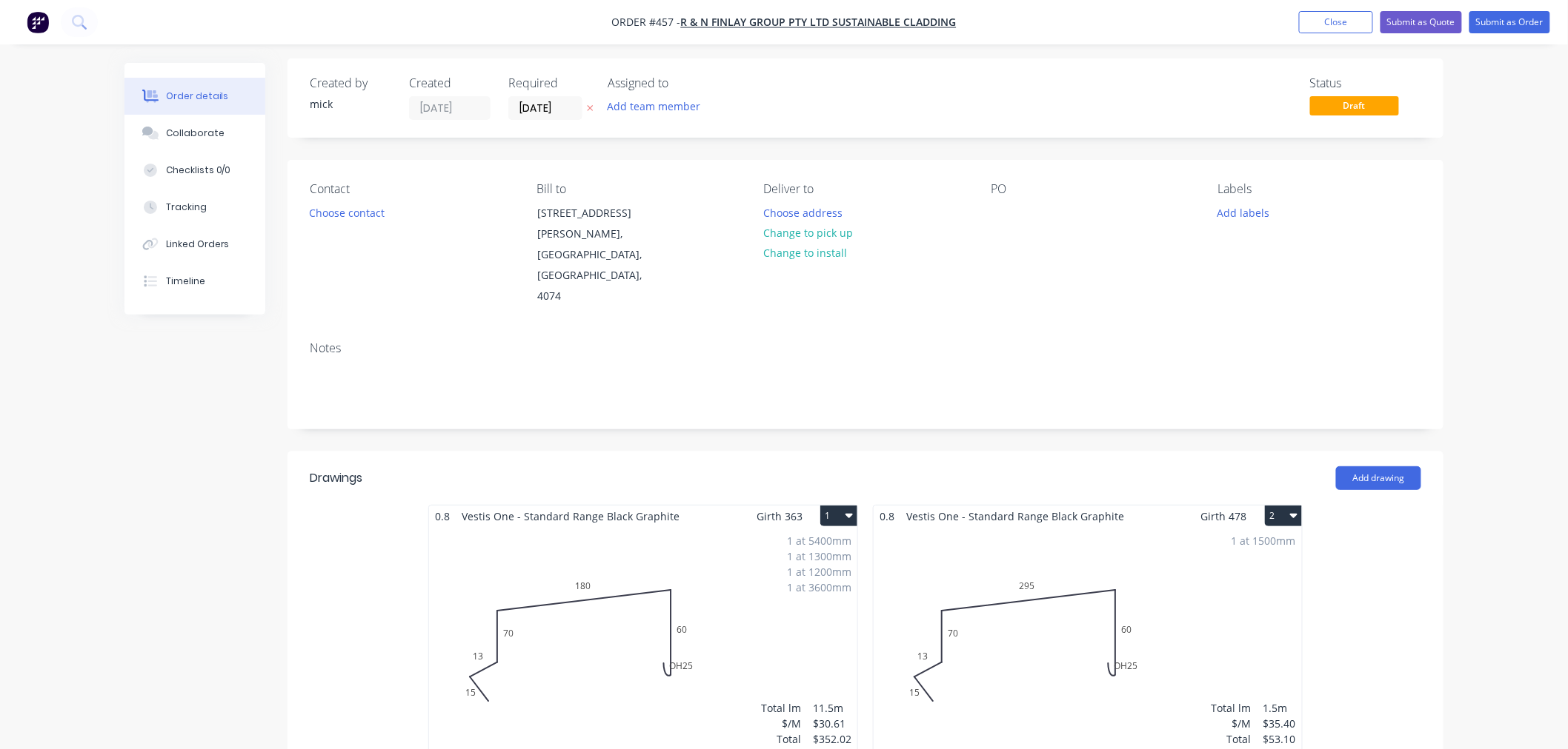
scroll to position [0, 0]
click at [1008, 209] on div at bounding box center [1003, 216] width 24 height 21
click at [1114, 277] on div "Contact Choose contact [PERSON_NAME] to [STREET_ADDRESS][PERSON_NAME] Deliver t…" at bounding box center [865, 249] width 1156 height 170
click at [350, 221] on button "Choose contact" at bounding box center [347, 216] width 91 height 20
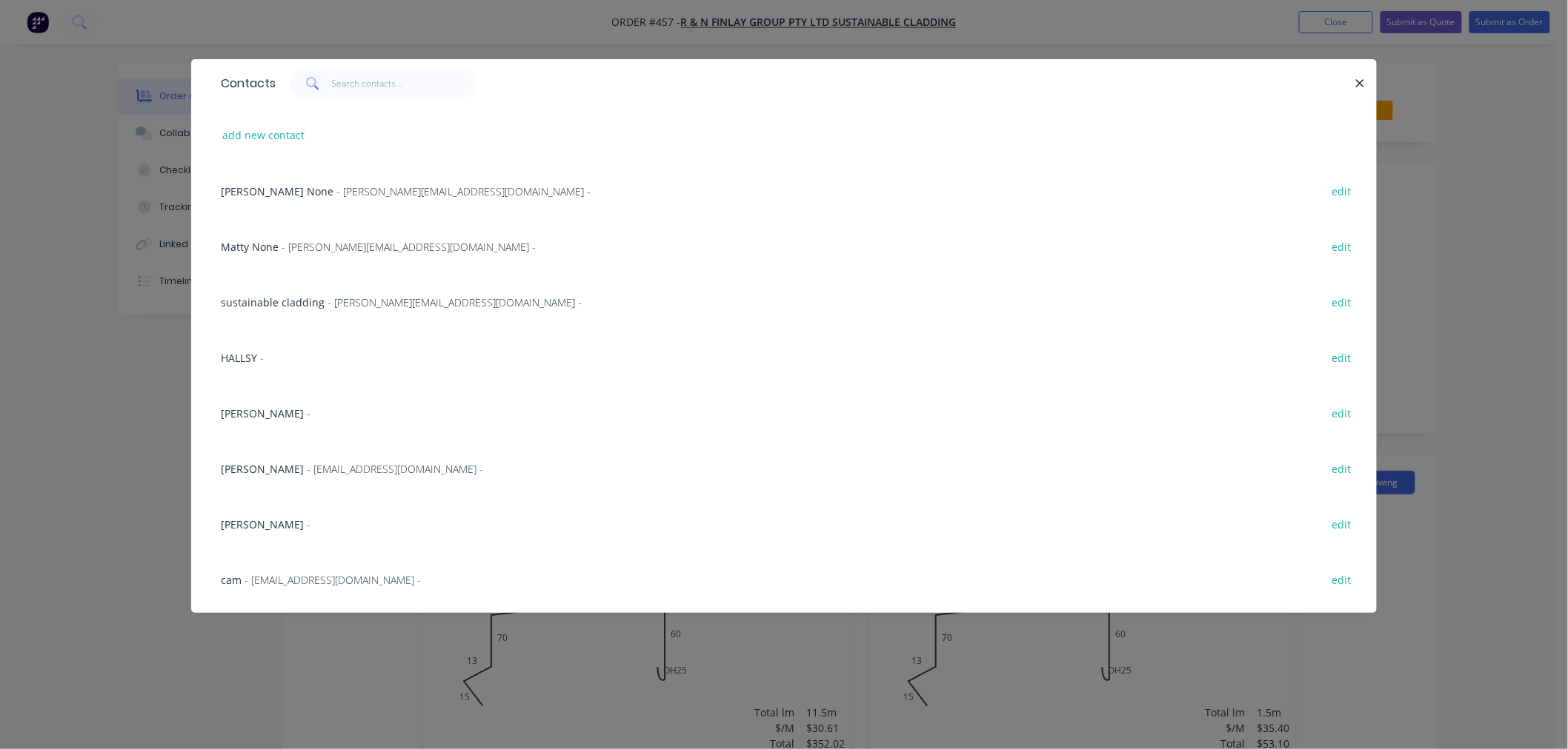
click at [286, 412] on div "[PERSON_NAME] - edit" at bounding box center [784, 412] width 1141 height 55
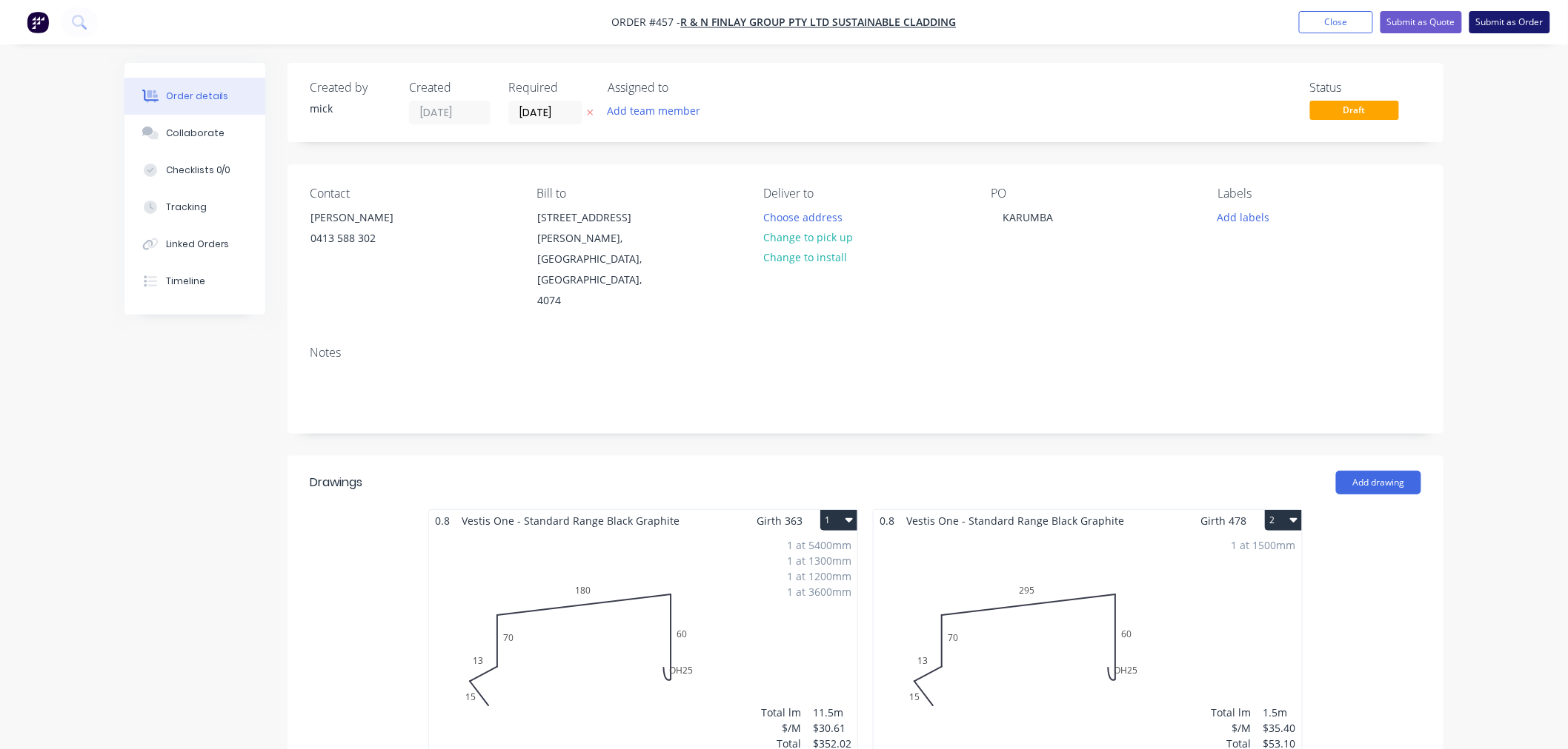
click at [1497, 17] on button "Submit as Order" at bounding box center [1509, 22] width 81 height 22
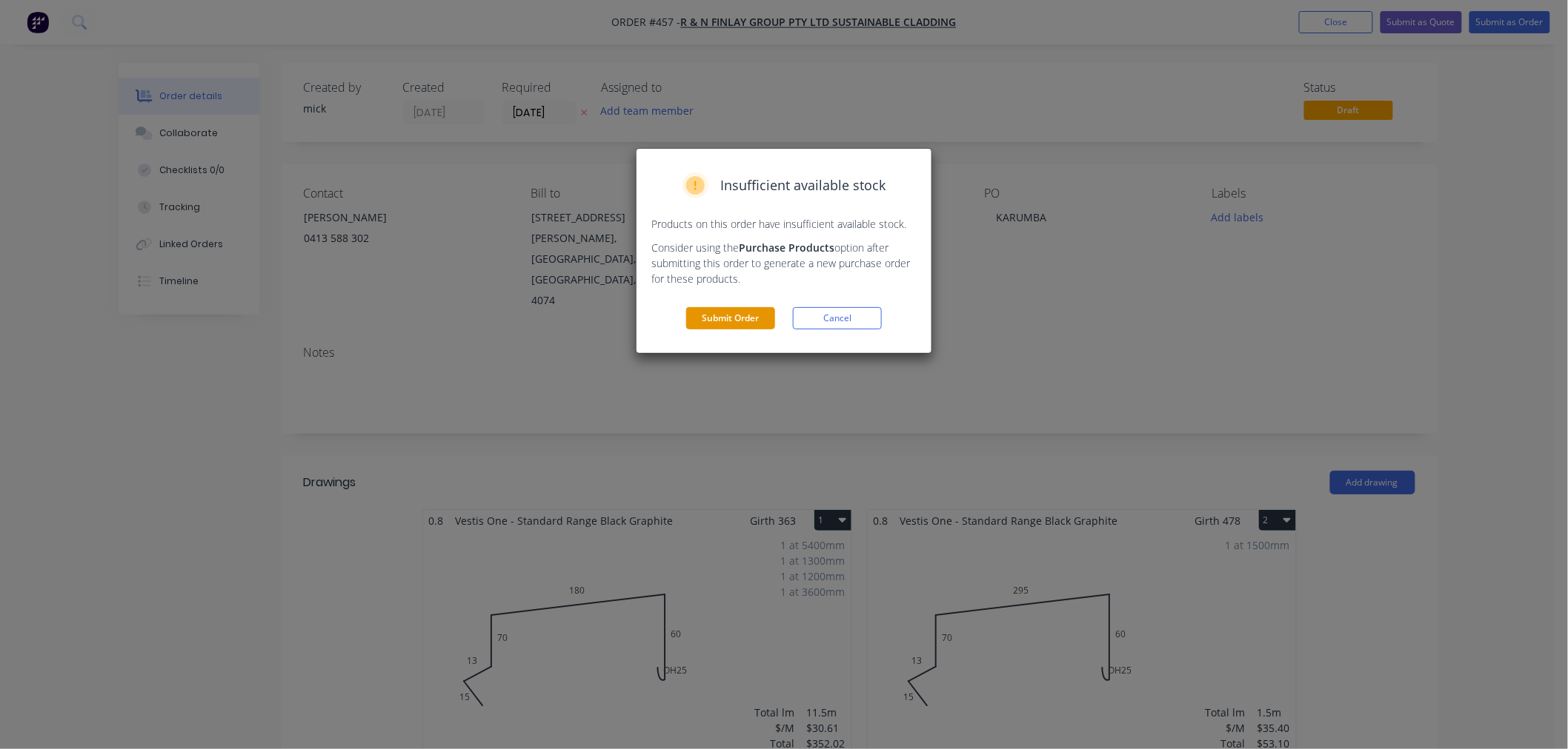
click at [723, 314] on button "Submit Order" at bounding box center [731, 319] width 89 height 22
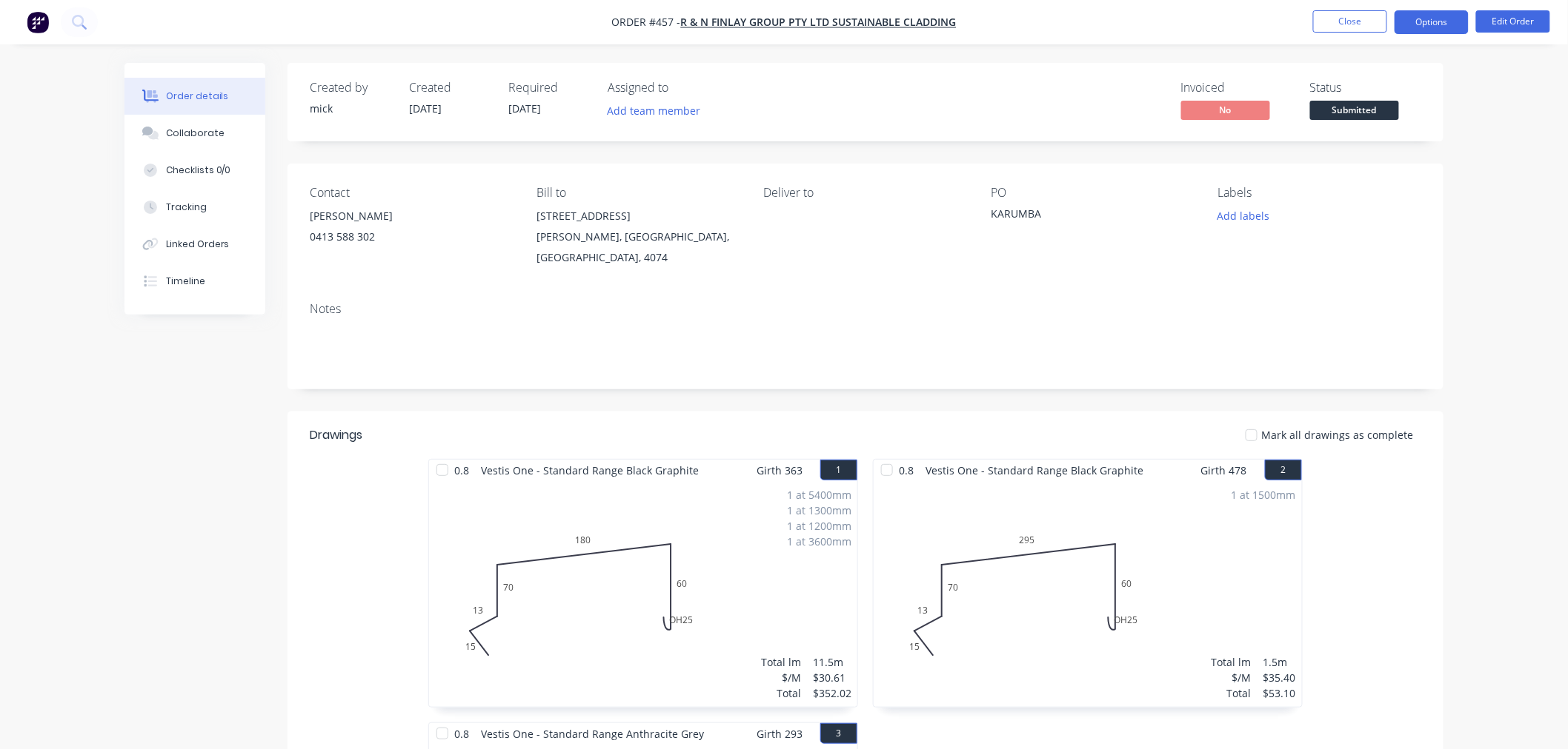
click at [1426, 15] on button "Options" at bounding box center [1431, 22] width 74 height 24
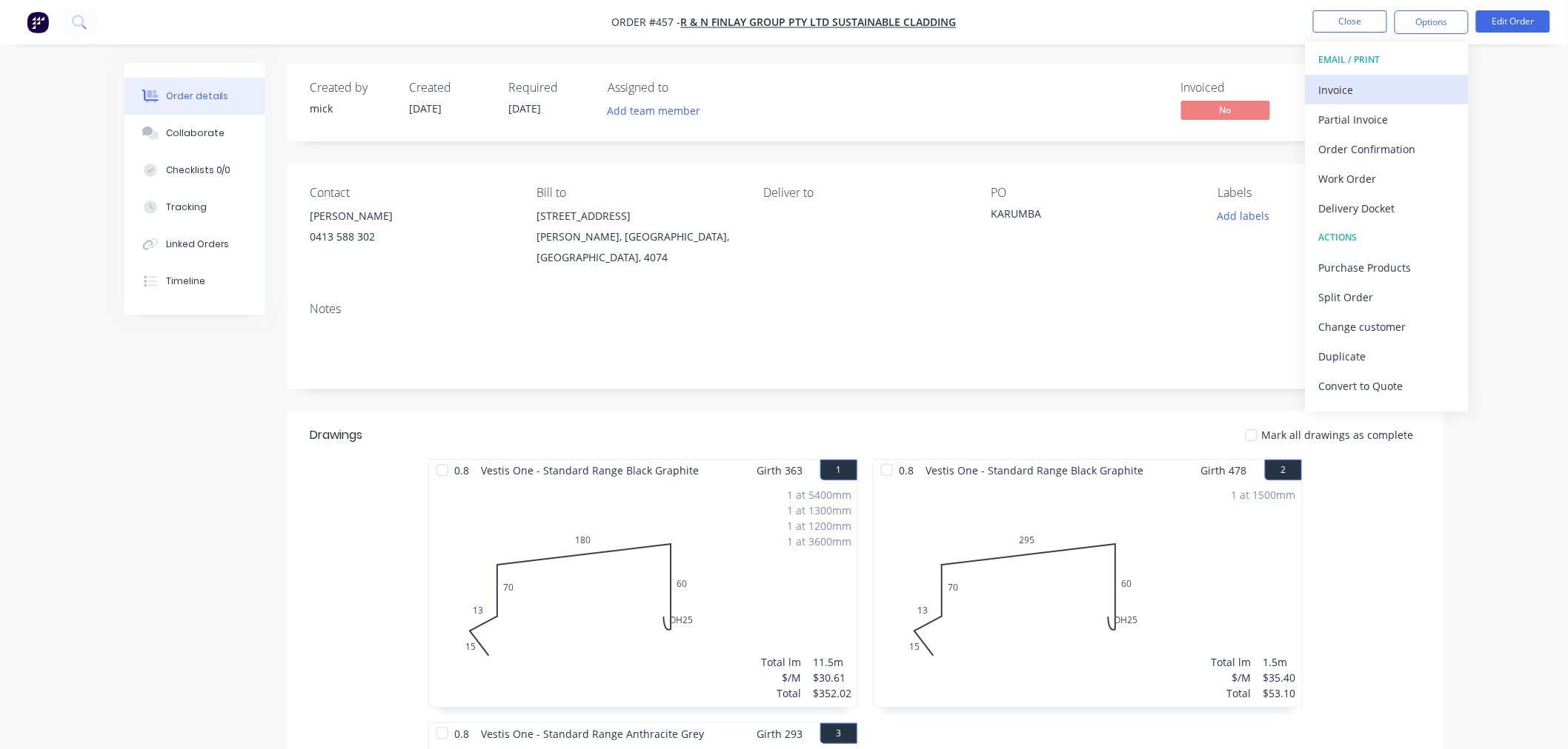
click at [1376, 84] on div "Invoice" at bounding box center [1387, 89] width 136 height 21
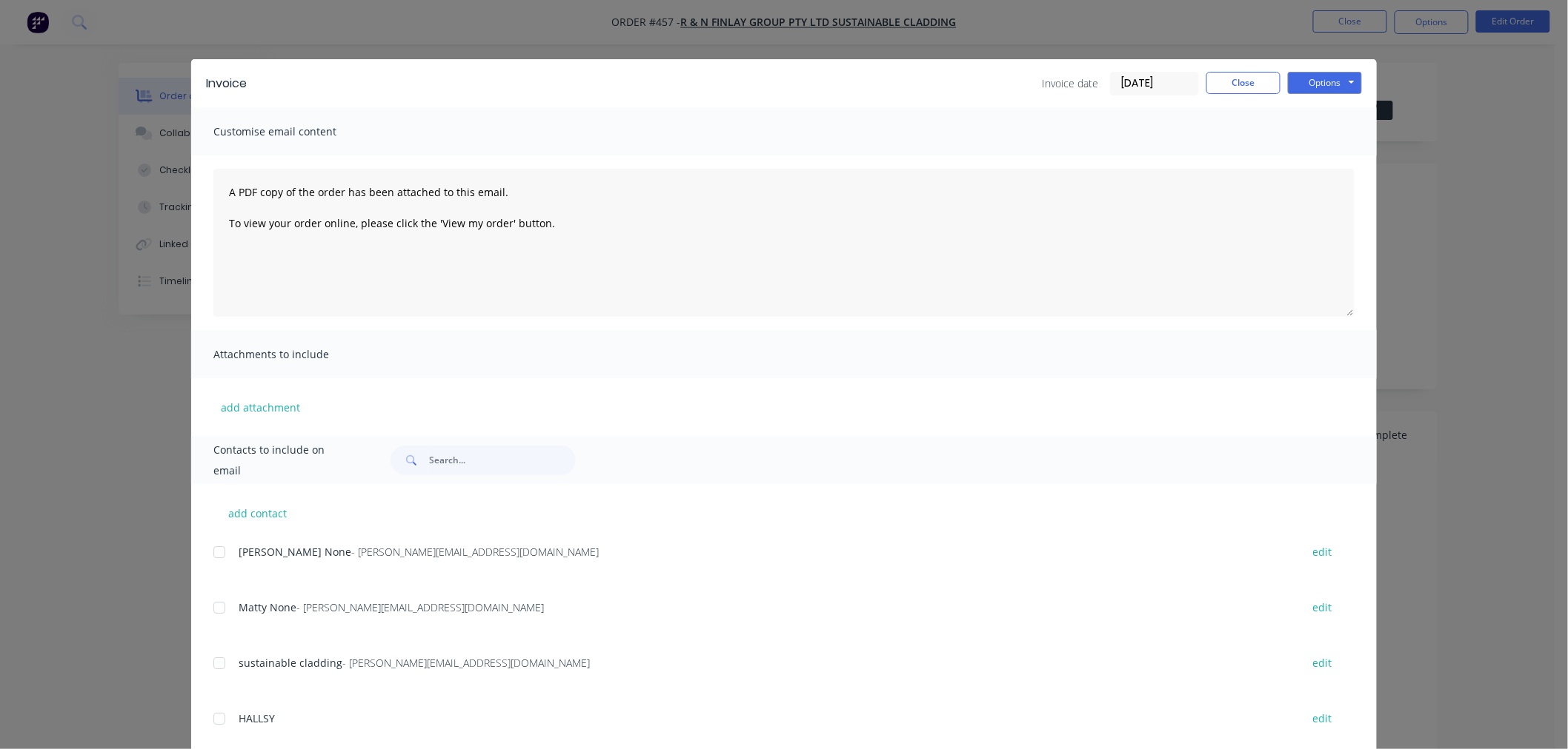
click at [215, 549] on div at bounding box center [219, 552] width 30 height 30
click at [217, 605] on div at bounding box center [219, 608] width 30 height 30
click at [1316, 77] on button "Options" at bounding box center [1324, 83] width 74 height 22
click at [1336, 159] on button "Email" at bounding box center [1334, 158] width 95 height 25
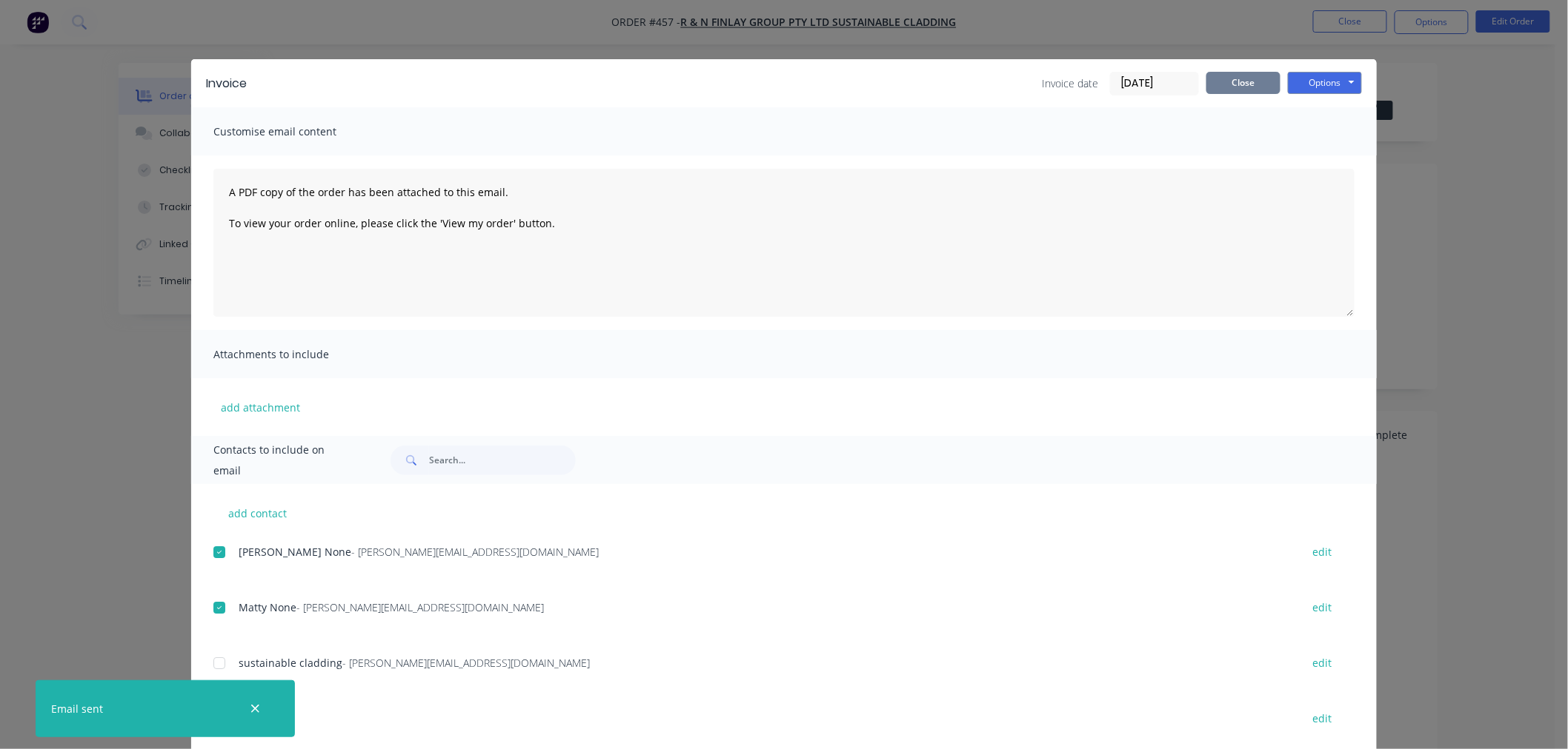
click at [1249, 91] on button "Close" at bounding box center [1243, 83] width 74 height 22
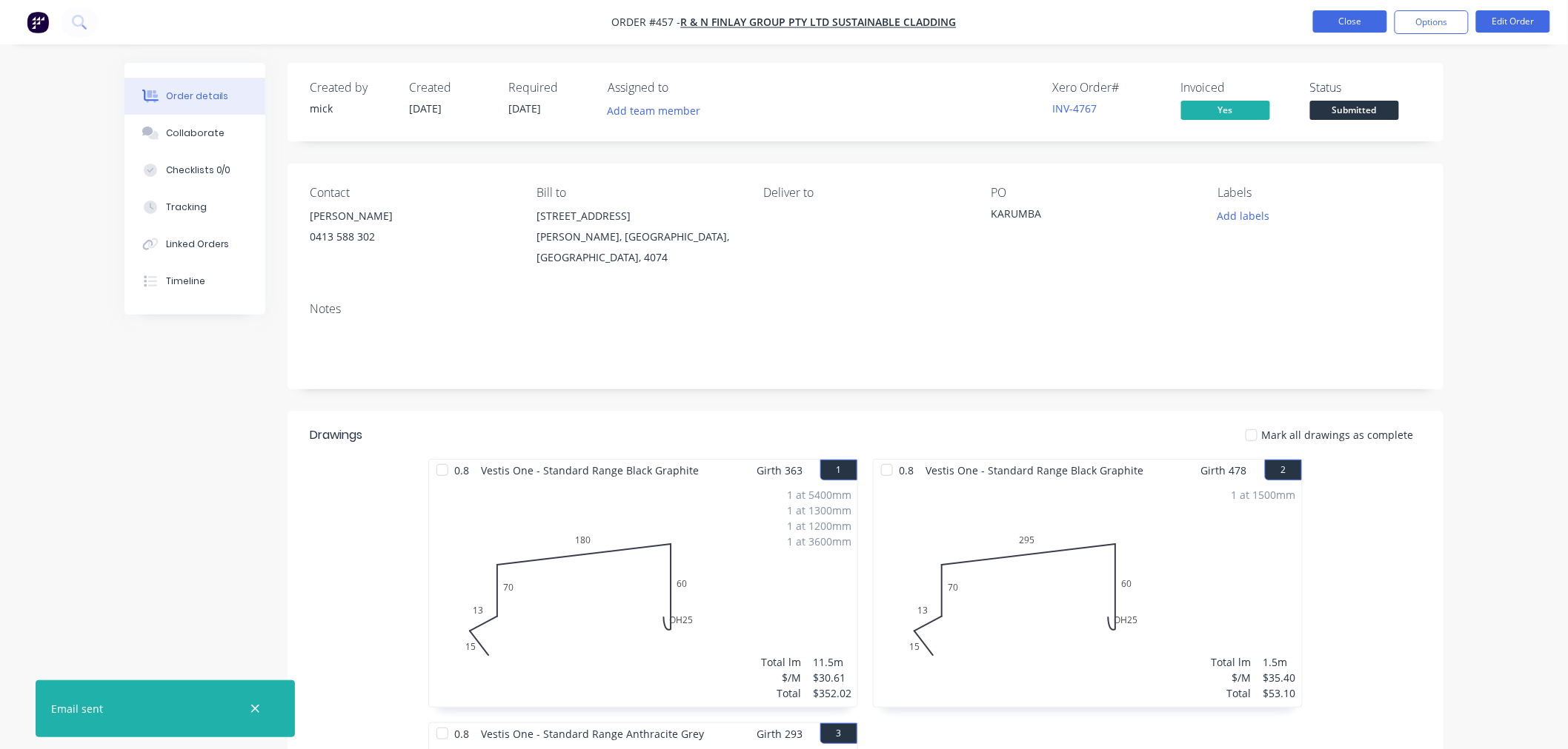
click at [1368, 24] on button "Close" at bounding box center [1350, 21] width 74 height 22
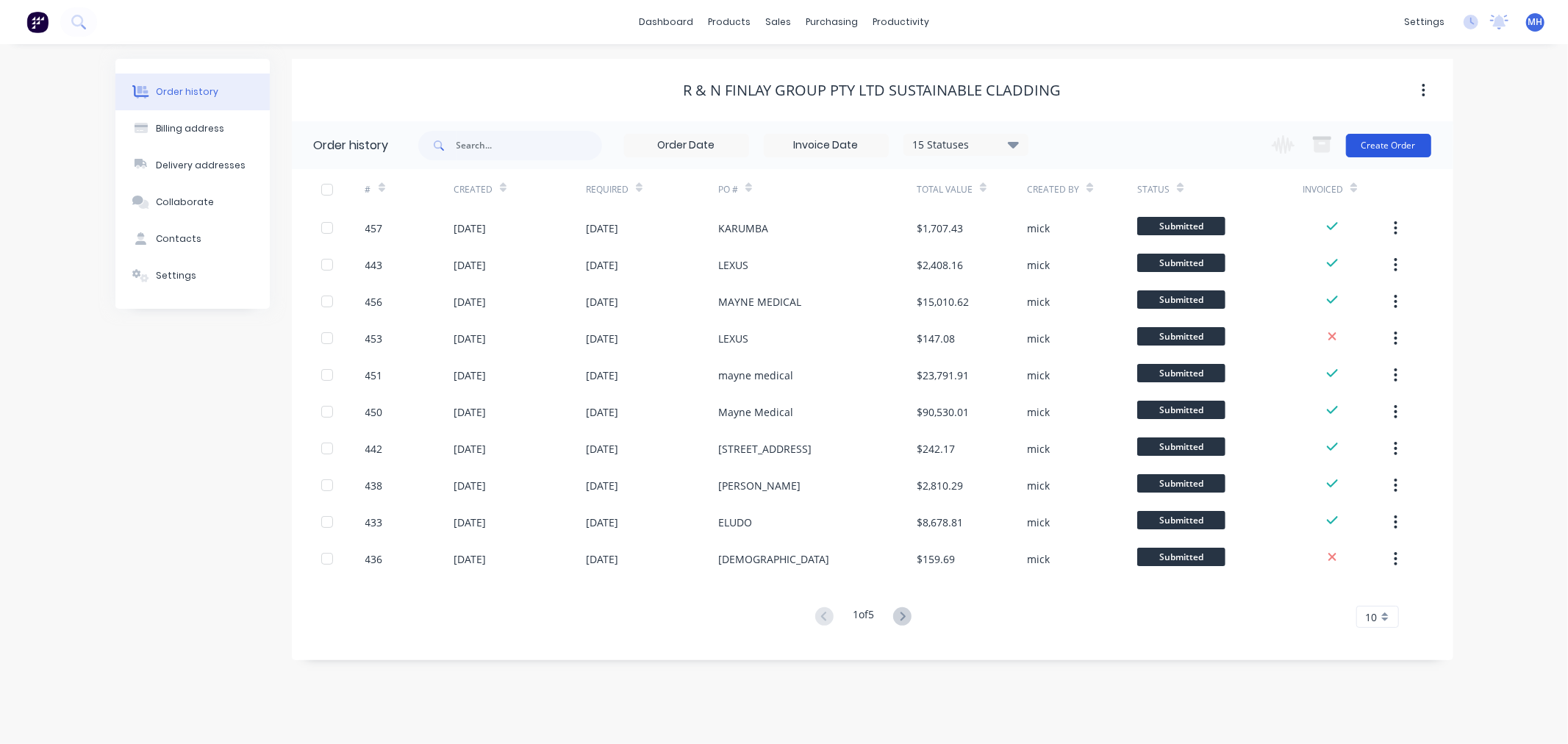
click at [1400, 148] on button "Create Order" at bounding box center [1389, 146] width 85 height 24
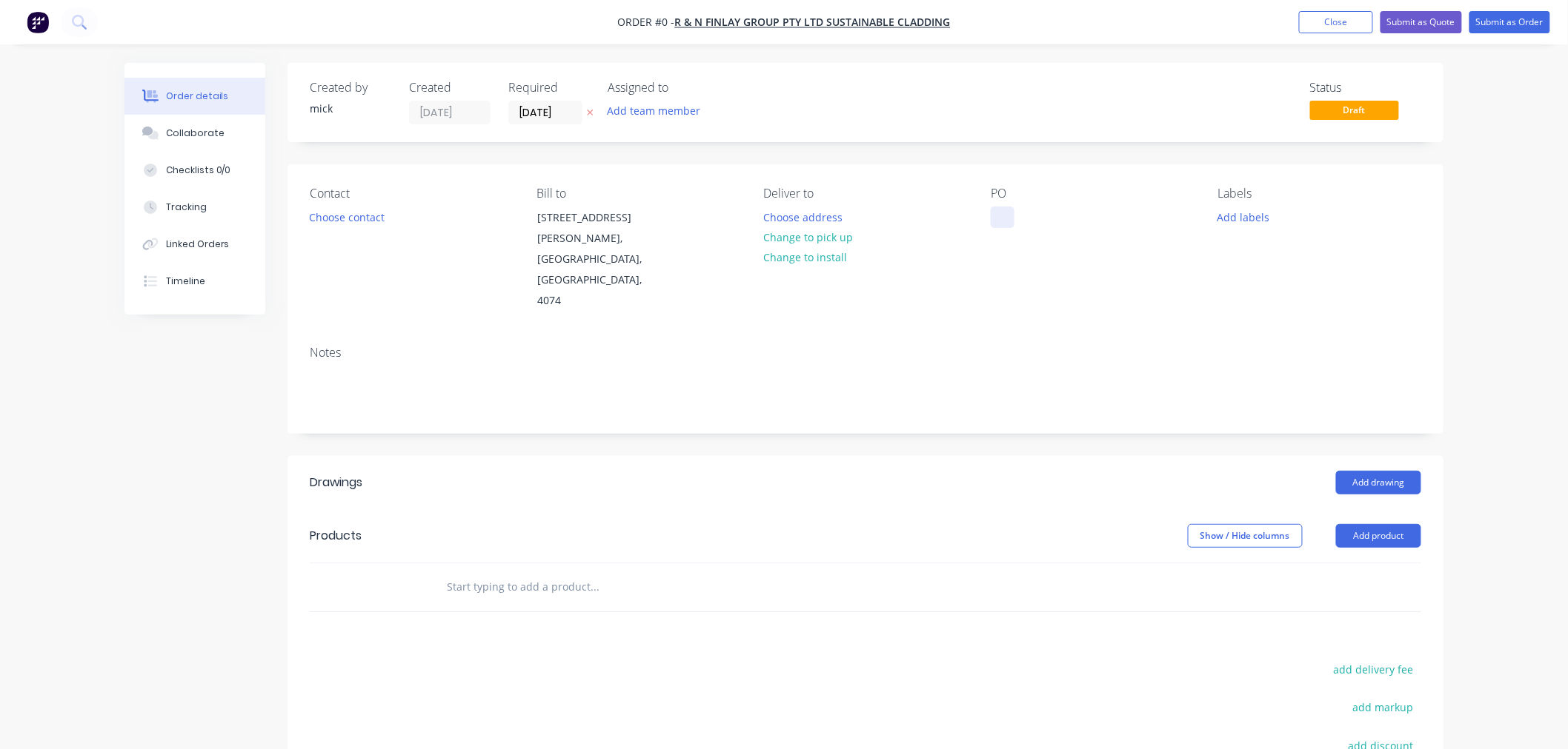
click at [1010, 209] on div at bounding box center [1003, 216] width 24 height 21
click at [391, 219] on div "Order details Collaborate Checklists 0/0 Tracking Linked Orders Timeline Order …" at bounding box center [784, 527] width 1348 height 927
click at [365, 218] on button "Choose contact" at bounding box center [347, 216] width 91 height 20
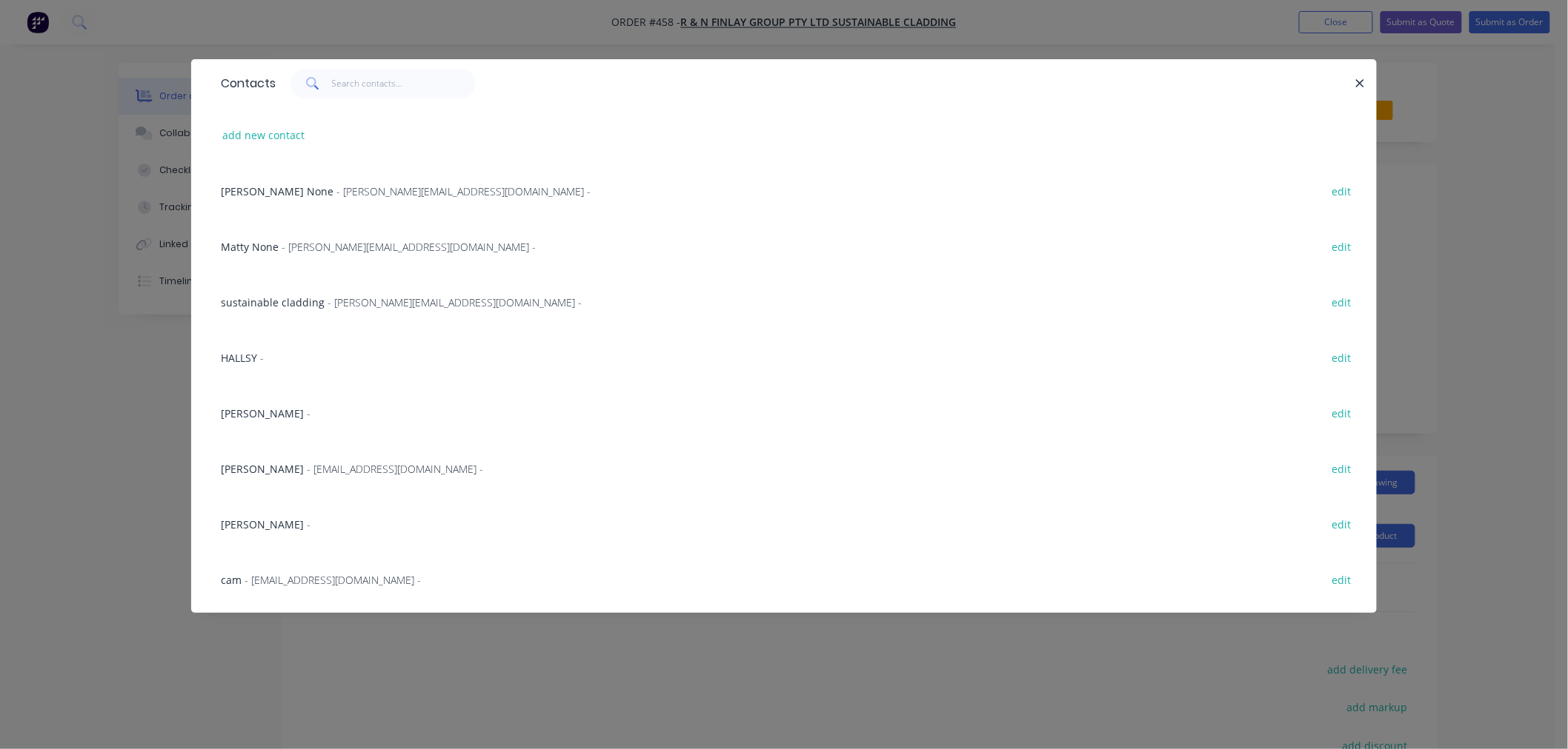
click at [247, 423] on div "[PERSON_NAME] - edit" at bounding box center [784, 412] width 1141 height 55
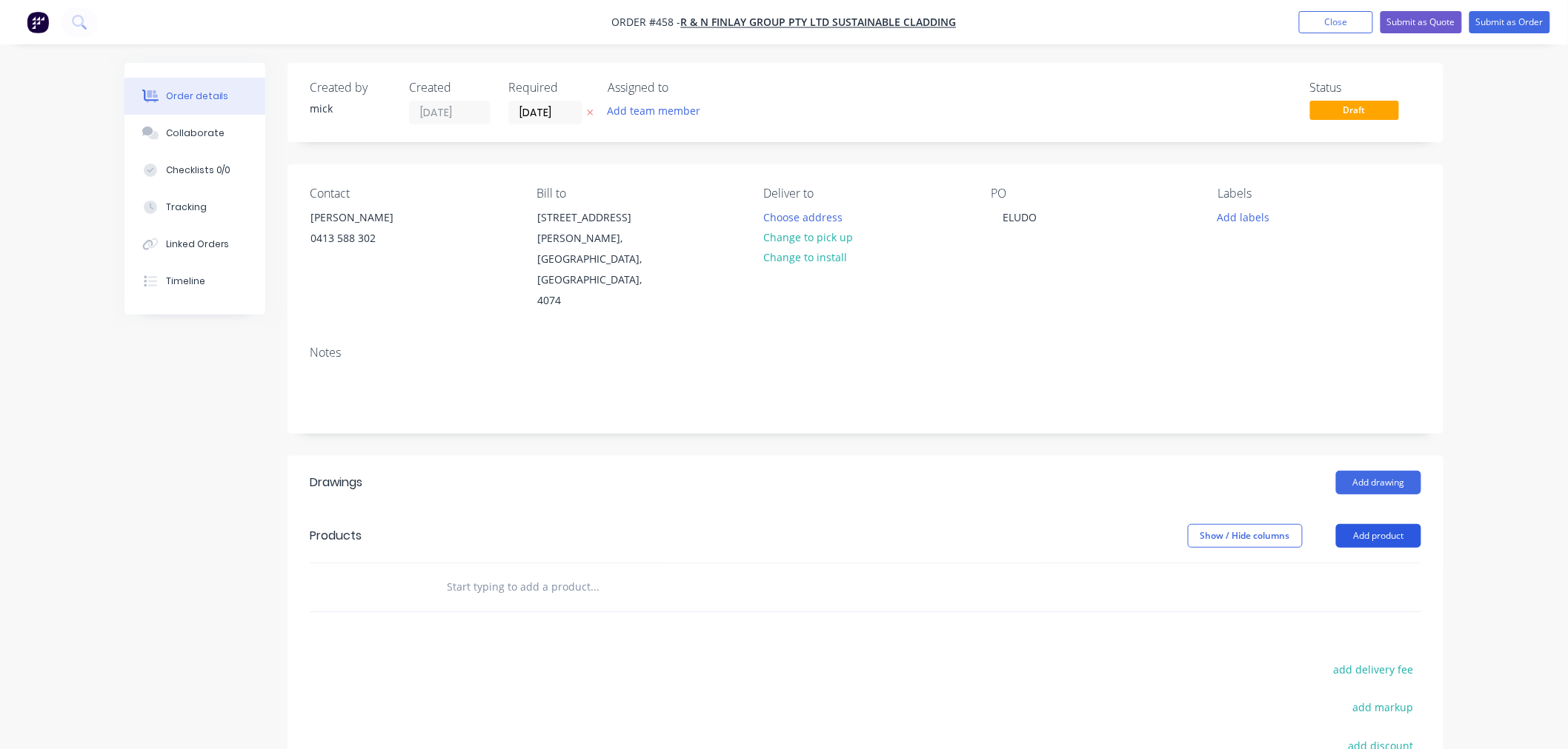
click at [1402, 524] on button "Add product" at bounding box center [1379, 536] width 85 height 24
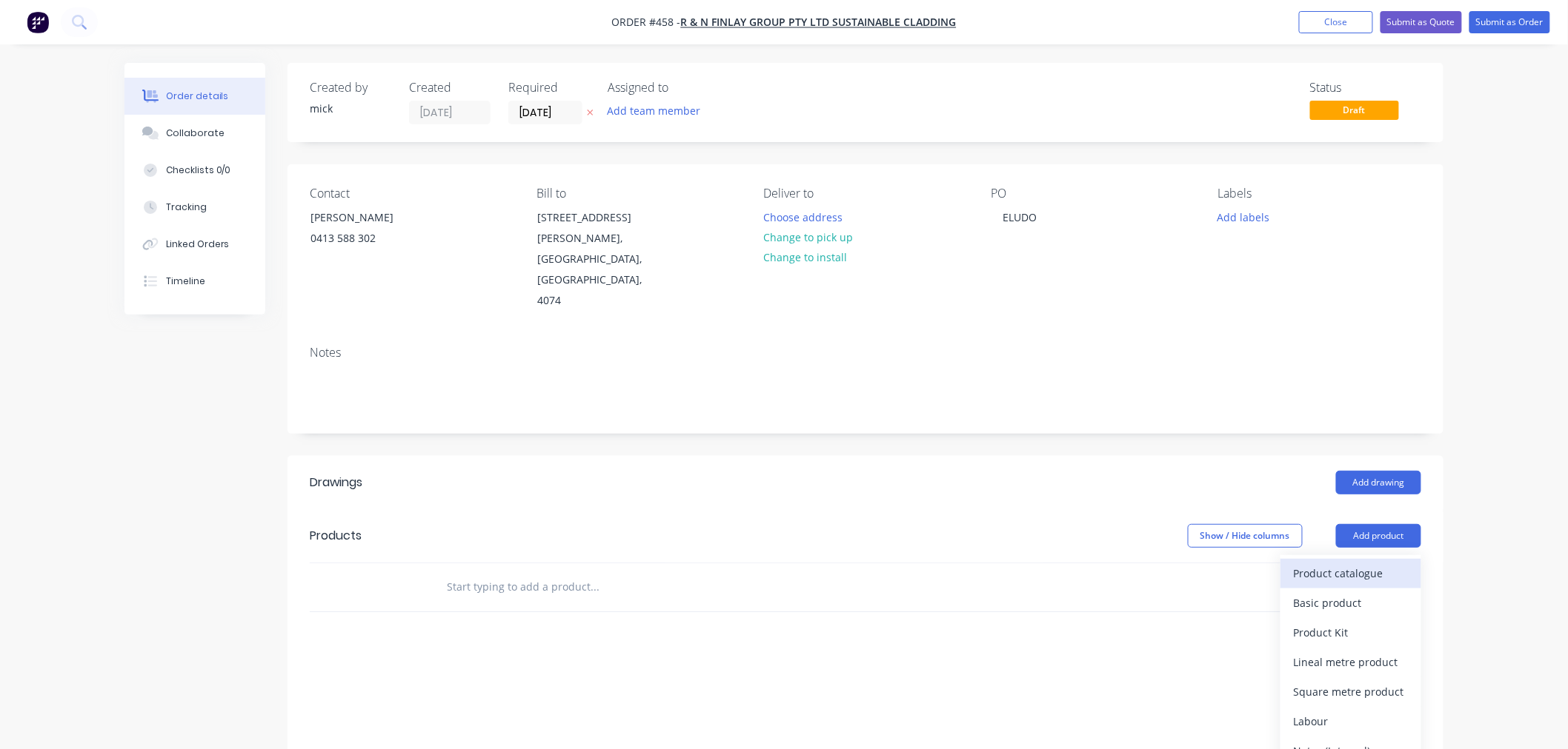
click at [1384, 562] on div "Product catalogue" at bounding box center [1351, 573] width 114 height 21
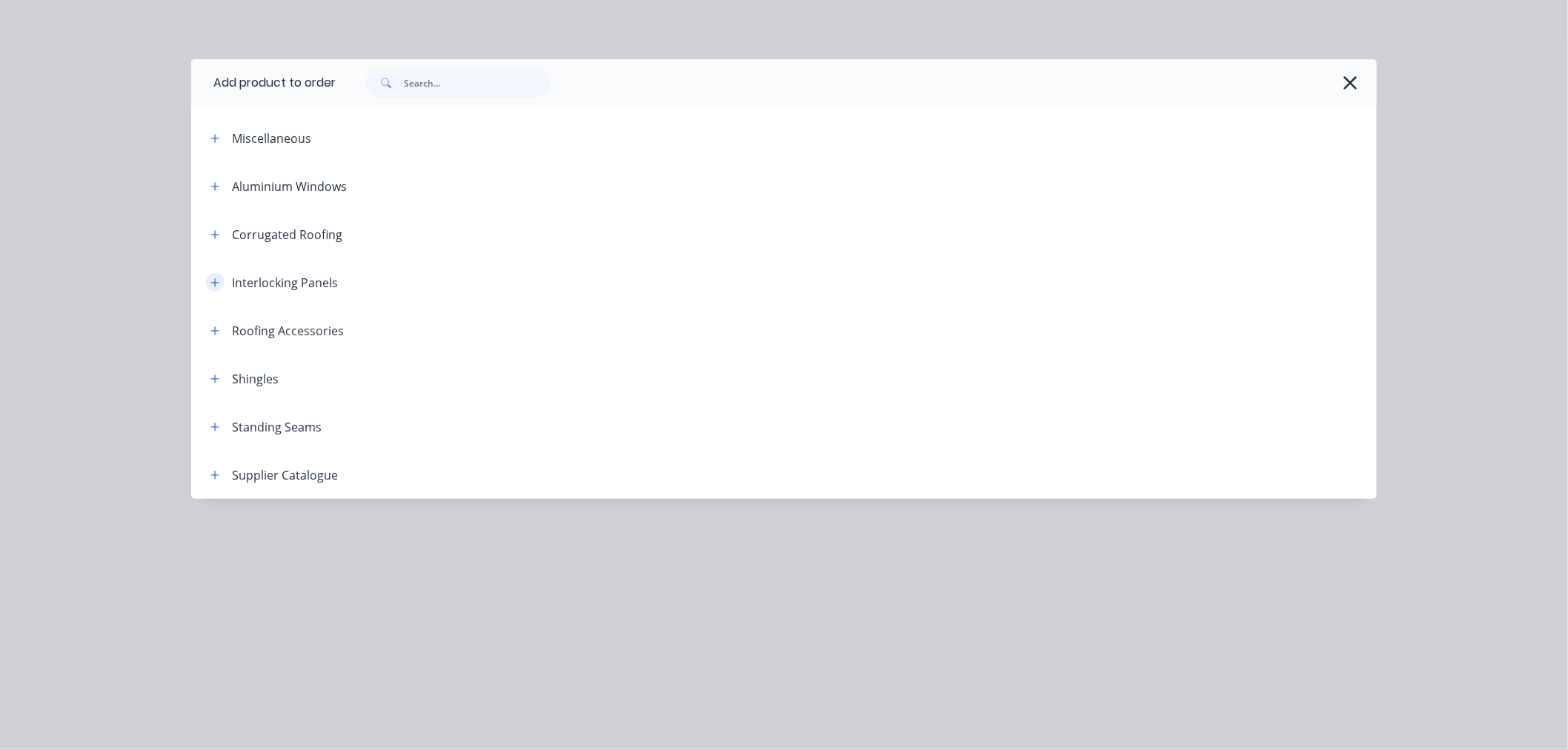
click at [217, 279] on icon "button" at bounding box center [215, 283] width 9 height 10
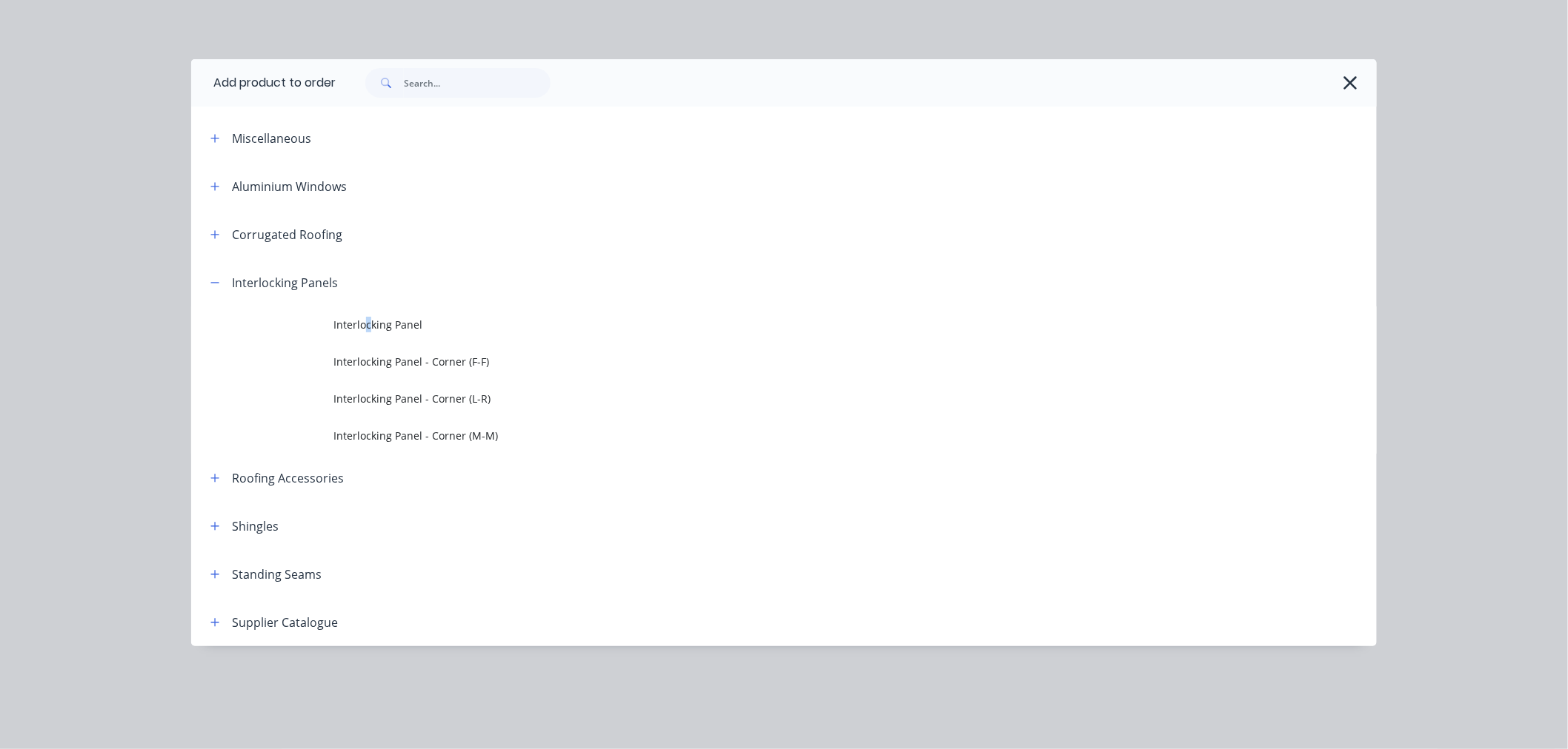
click at [368, 320] on span "Interlocking Panel" at bounding box center [750, 325] width 834 height 15
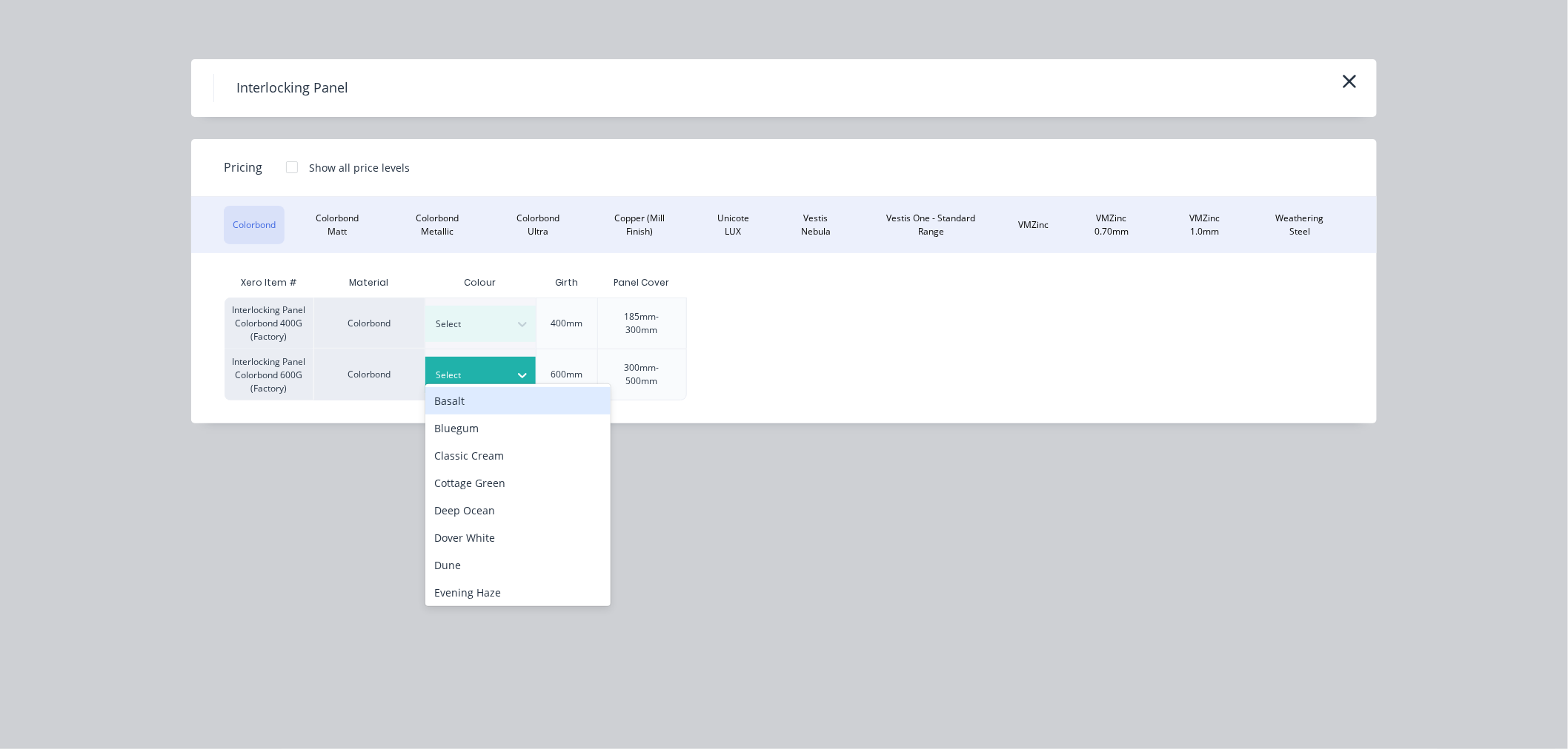
click at [506, 366] on div "Select" at bounding box center [467, 375] width 83 height 20
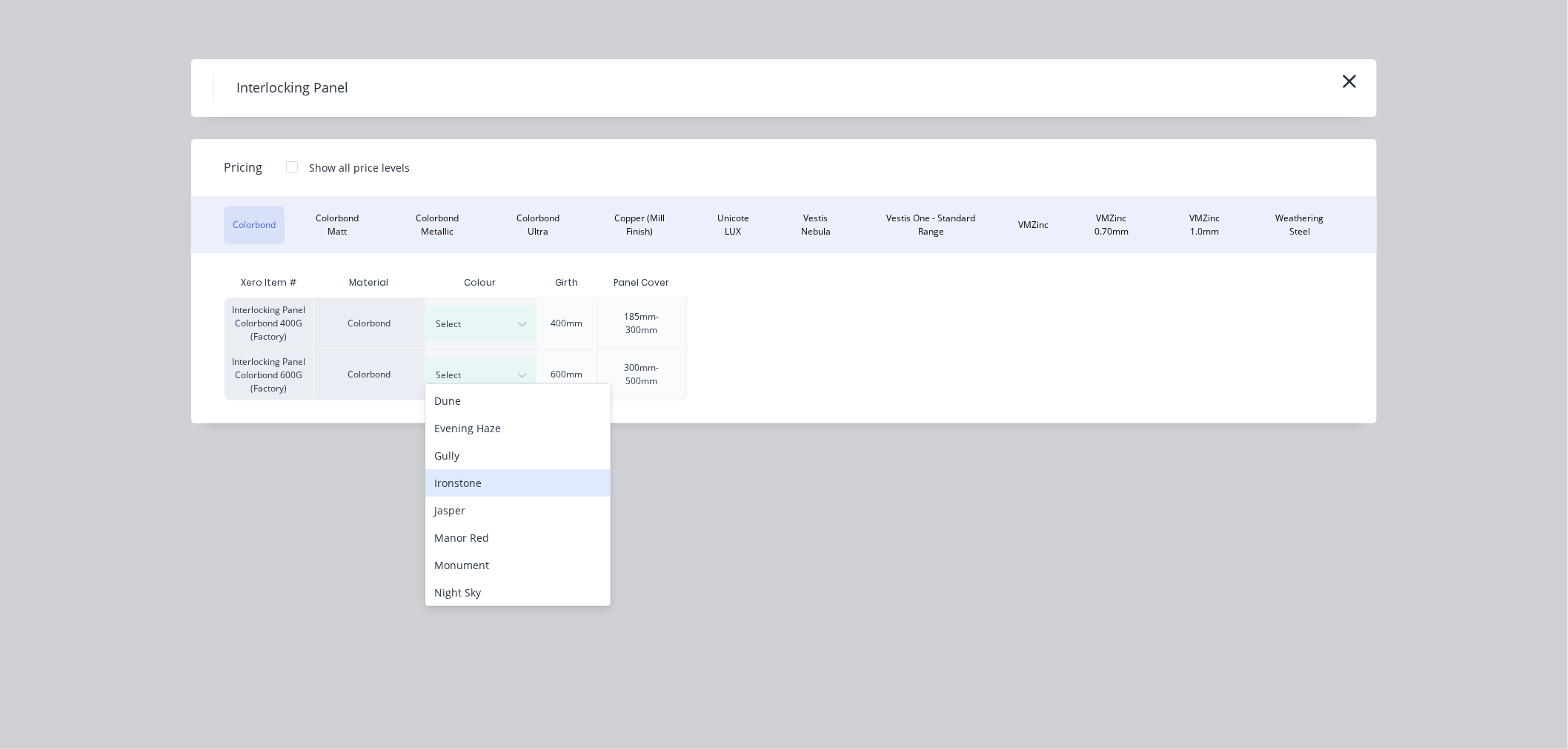
scroll to position [246, 0]
click at [490, 502] on div "Night Sky" at bounding box center [518, 510] width 185 height 27
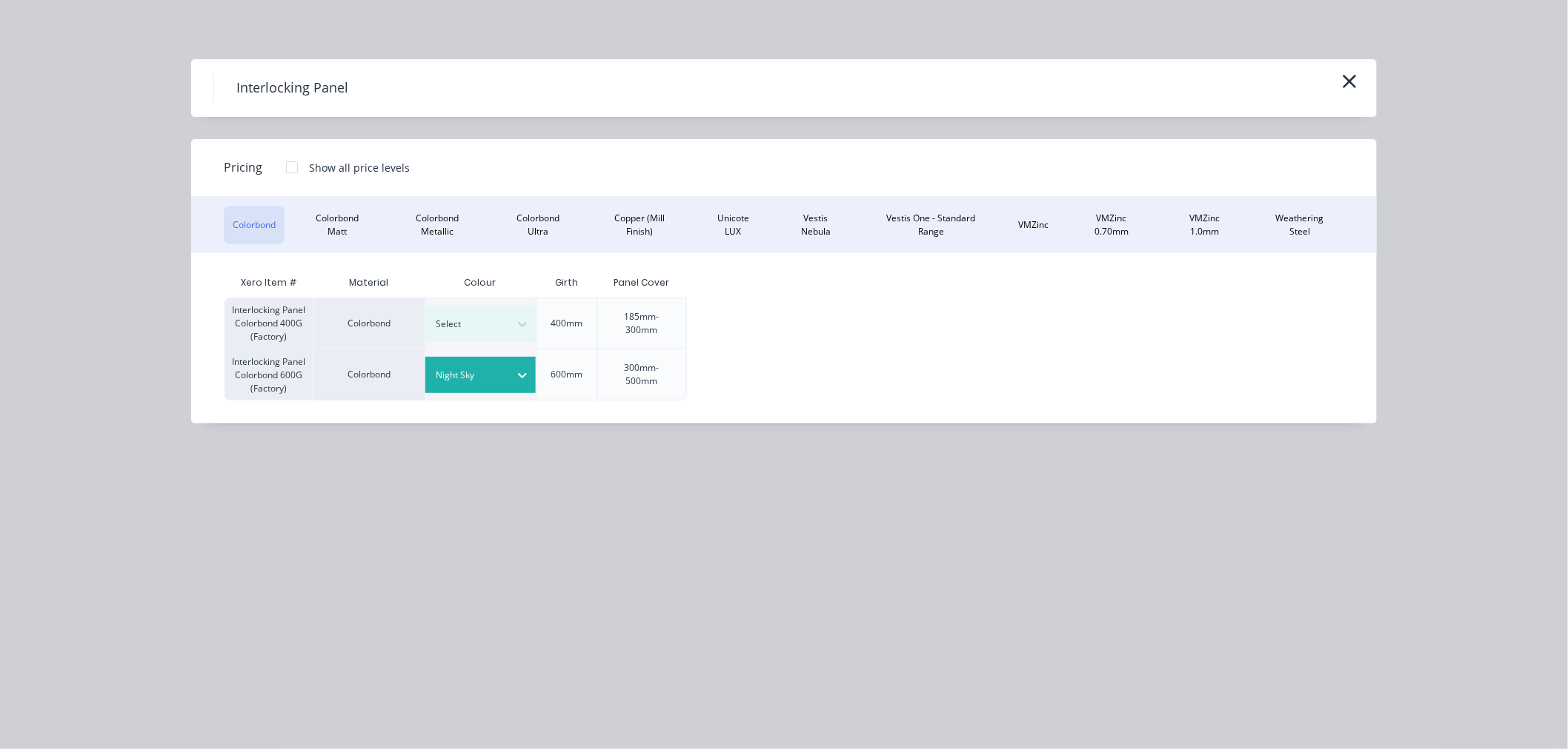
click at [290, 163] on div at bounding box center [292, 167] width 30 height 30
click at [732, 361] on div "$26.14" at bounding box center [726, 374] width 79 height 50
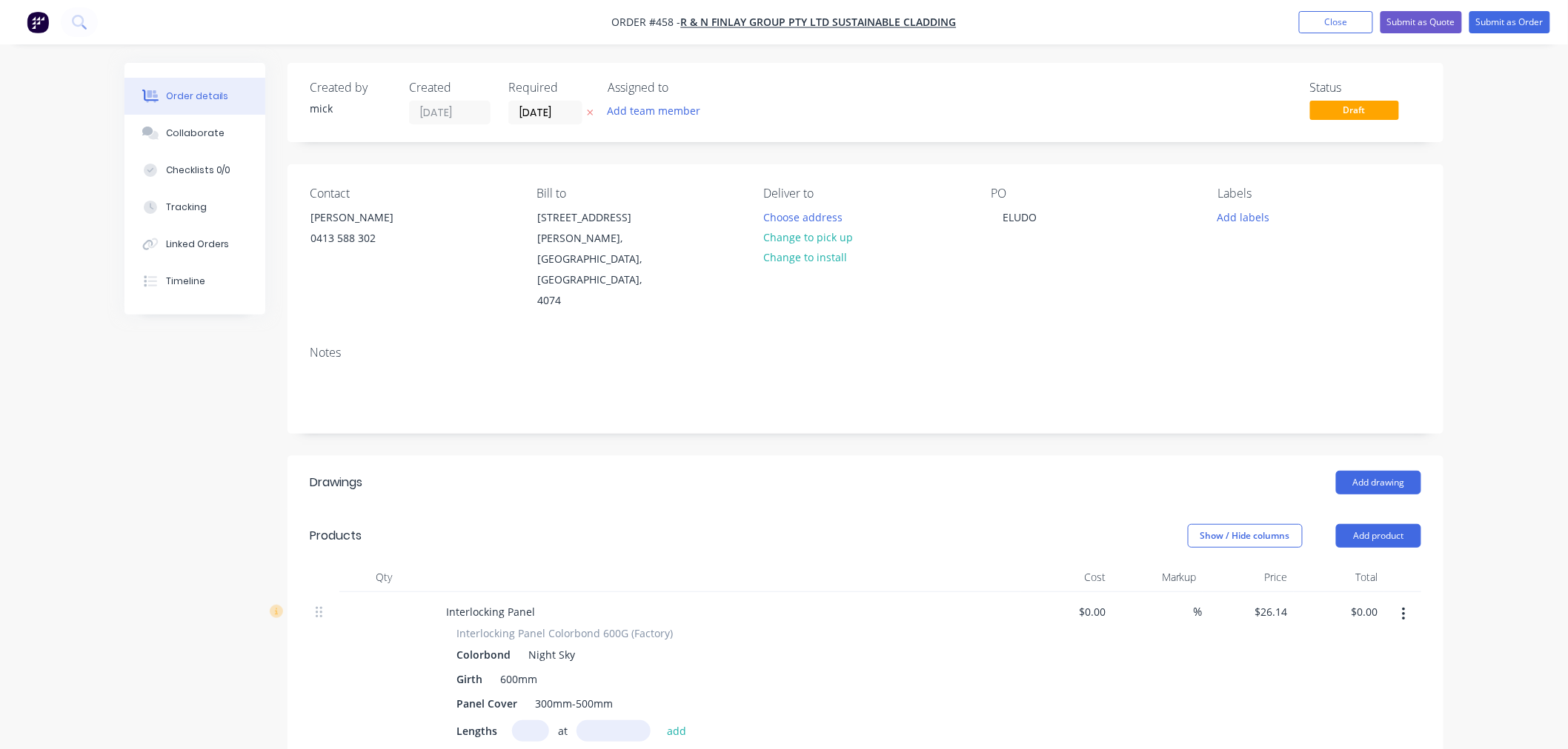
click at [538, 720] on input "text" at bounding box center [529, 730] width 37 height 21
click at [659, 720] on button "add" at bounding box center [676, 729] width 35 height 20
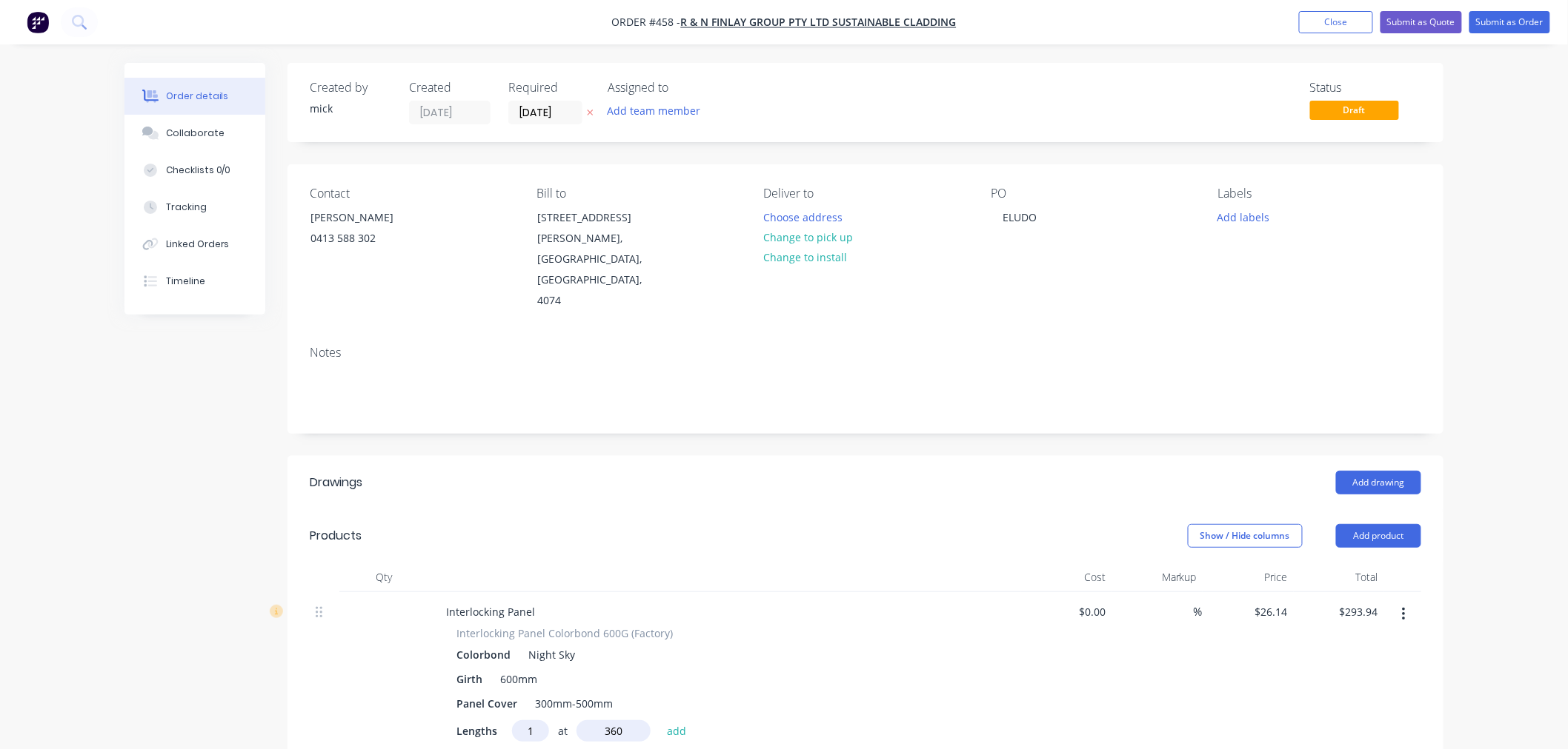
click at [659, 720] on button "add" at bounding box center [676, 729] width 35 height 20
click at [1361, 524] on button "Add product" at bounding box center [1379, 536] width 85 height 24
click at [1359, 562] on div "Product catalogue" at bounding box center [1351, 573] width 114 height 21
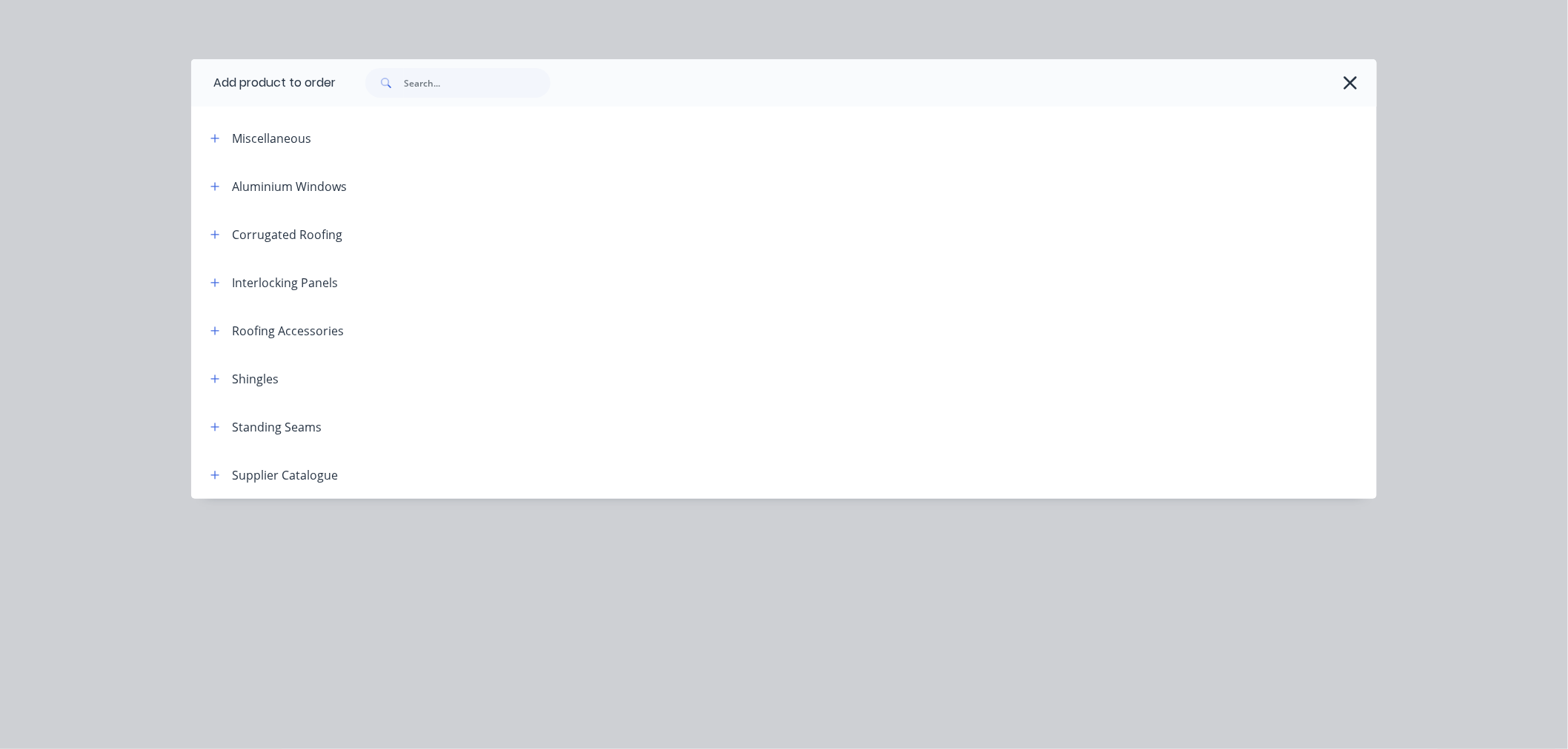
click at [290, 285] on div "Interlocking Panels" at bounding box center [285, 283] width 106 height 18
click at [218, 285] on icon "button" at bounding box center [215, 283] width 9 height 10
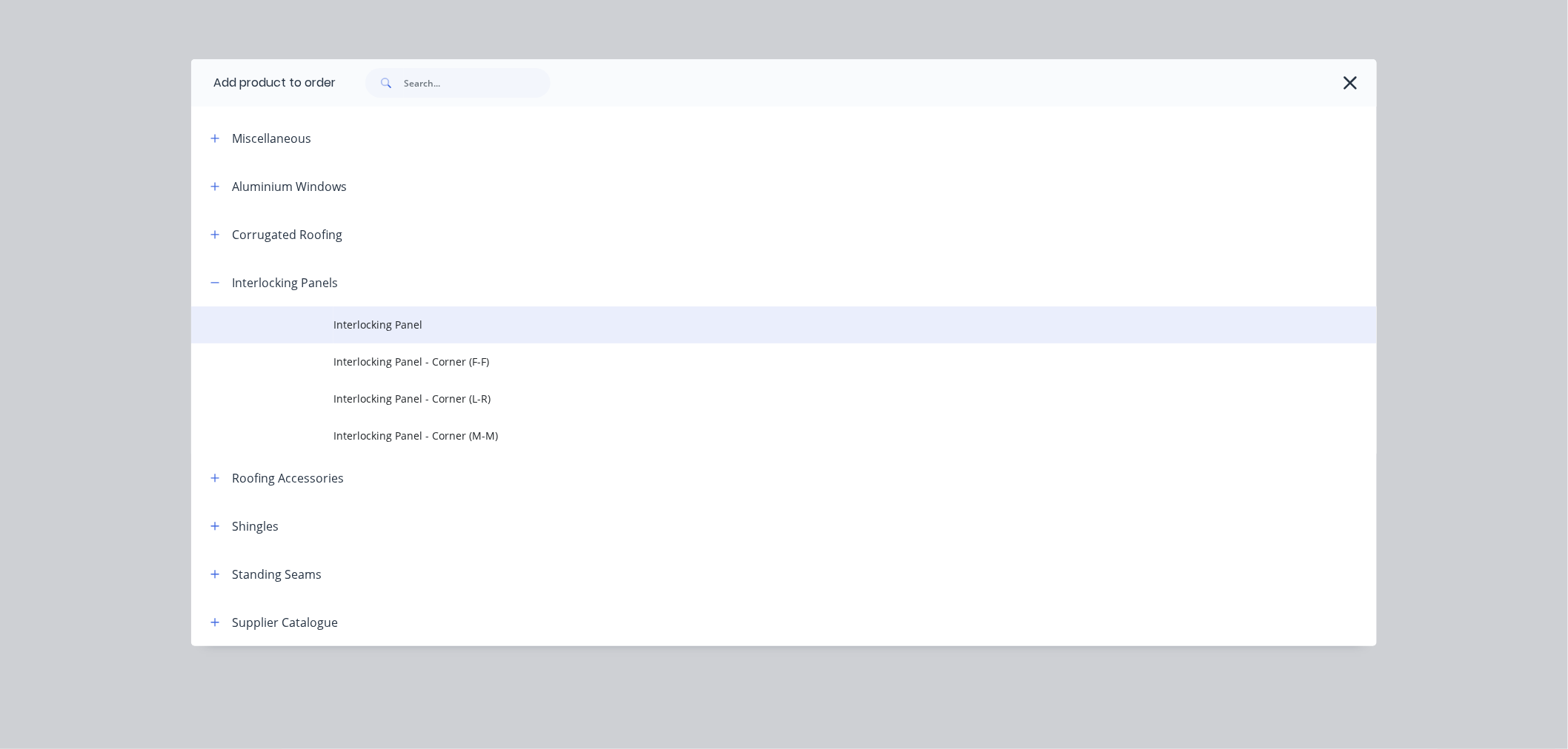
click at [383, 326] on span "Interlocking Panel" at bounding box center [750, 325] width 834 height 15
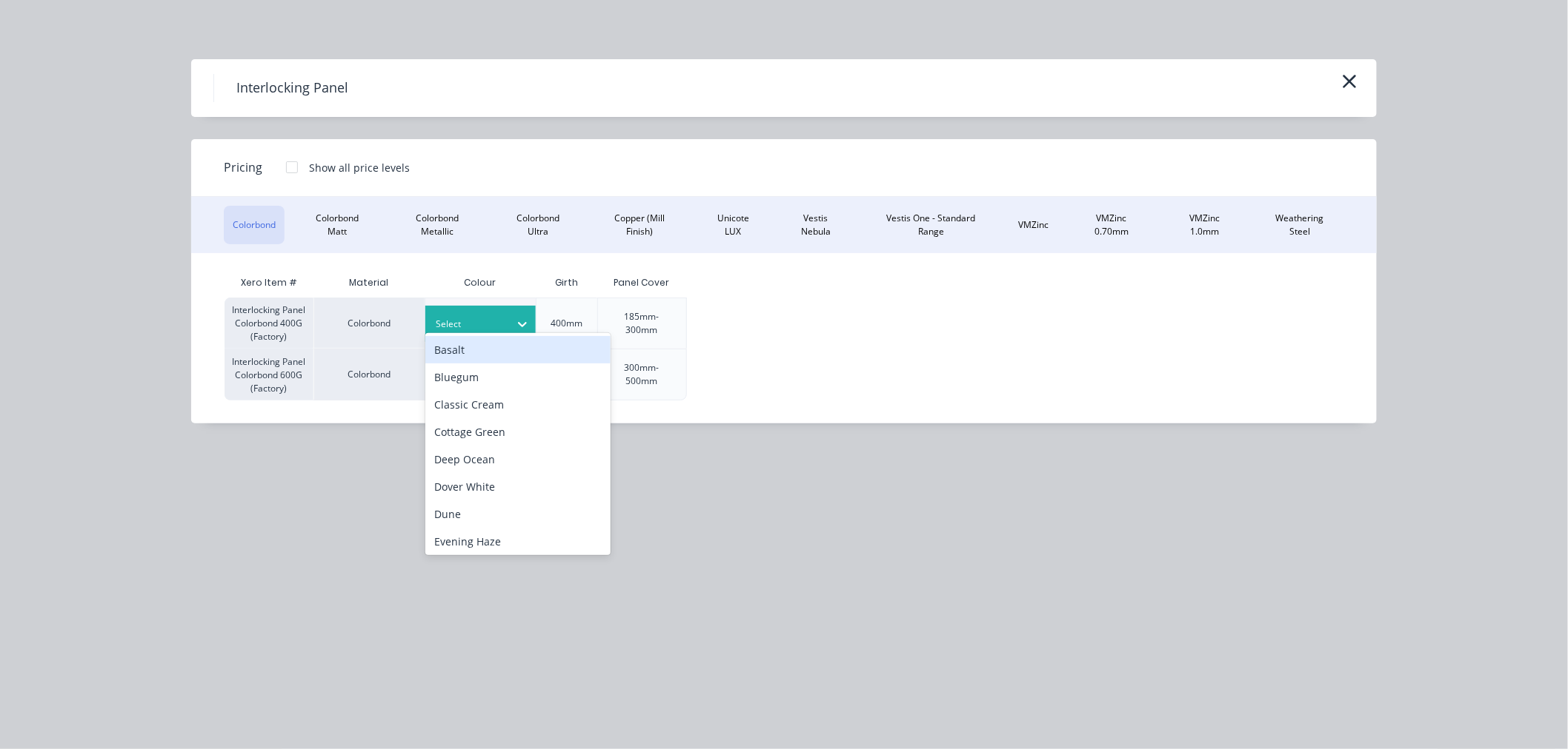
click at [468, 316] on div at bounding box center [470, 324] width 67 height 16
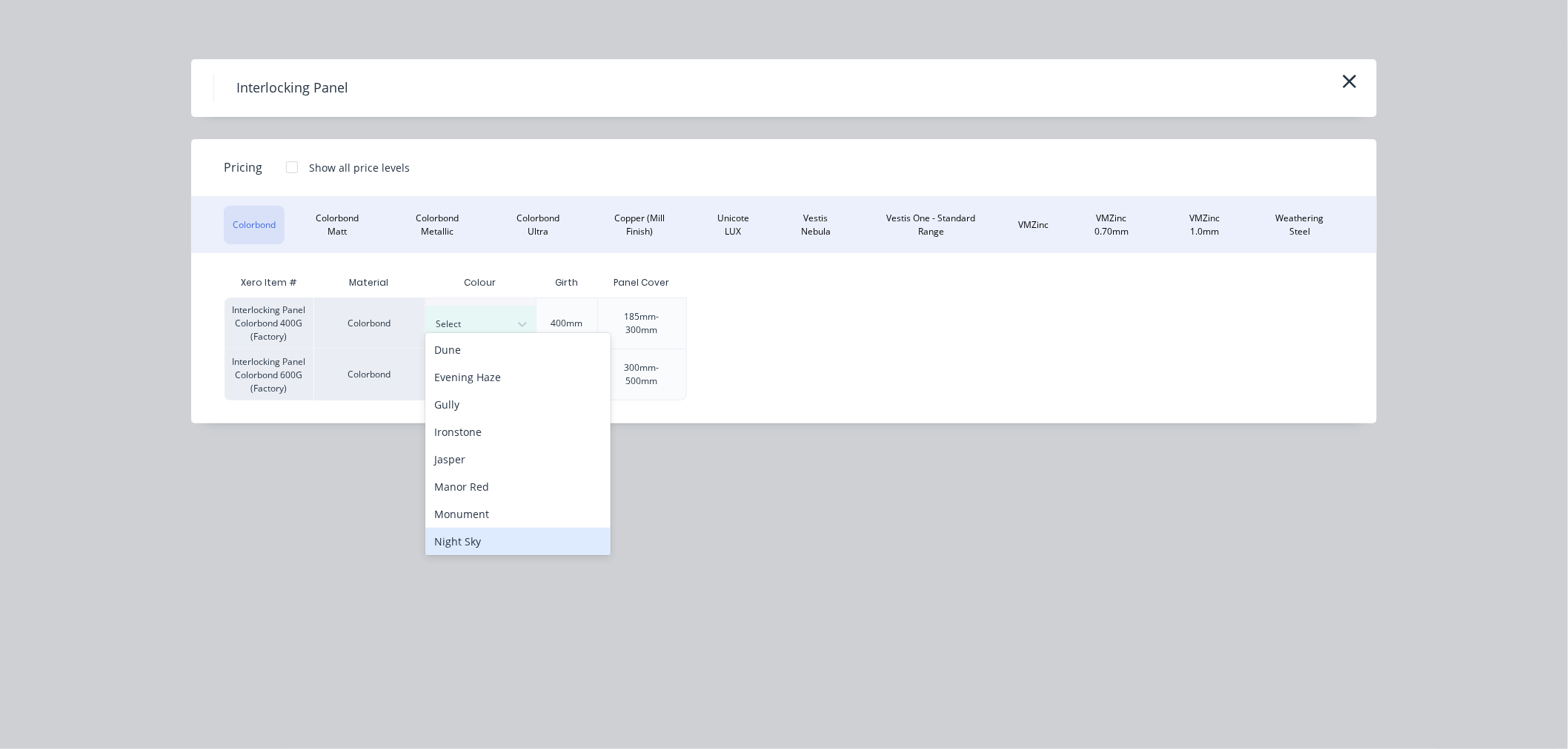
click at [483, 535] on div "Night Sky" at bounding box center [518, 542] width 185 height 27
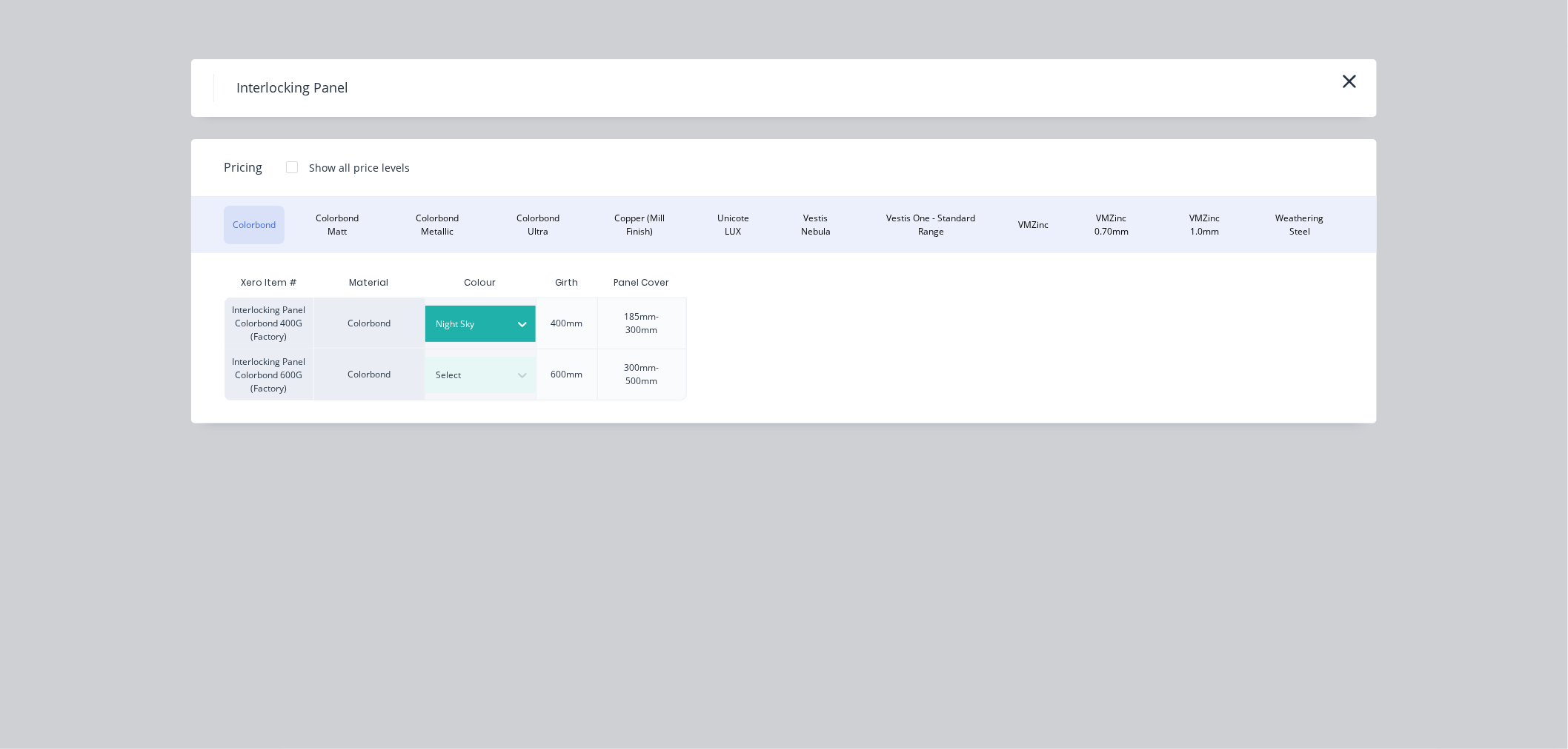
click at [292, 167] on div at bounding box center [292, 167] width 30 height 30
click at [749, 305] on div "$21.62" at bounding box center [726, 323] width 79 height 50
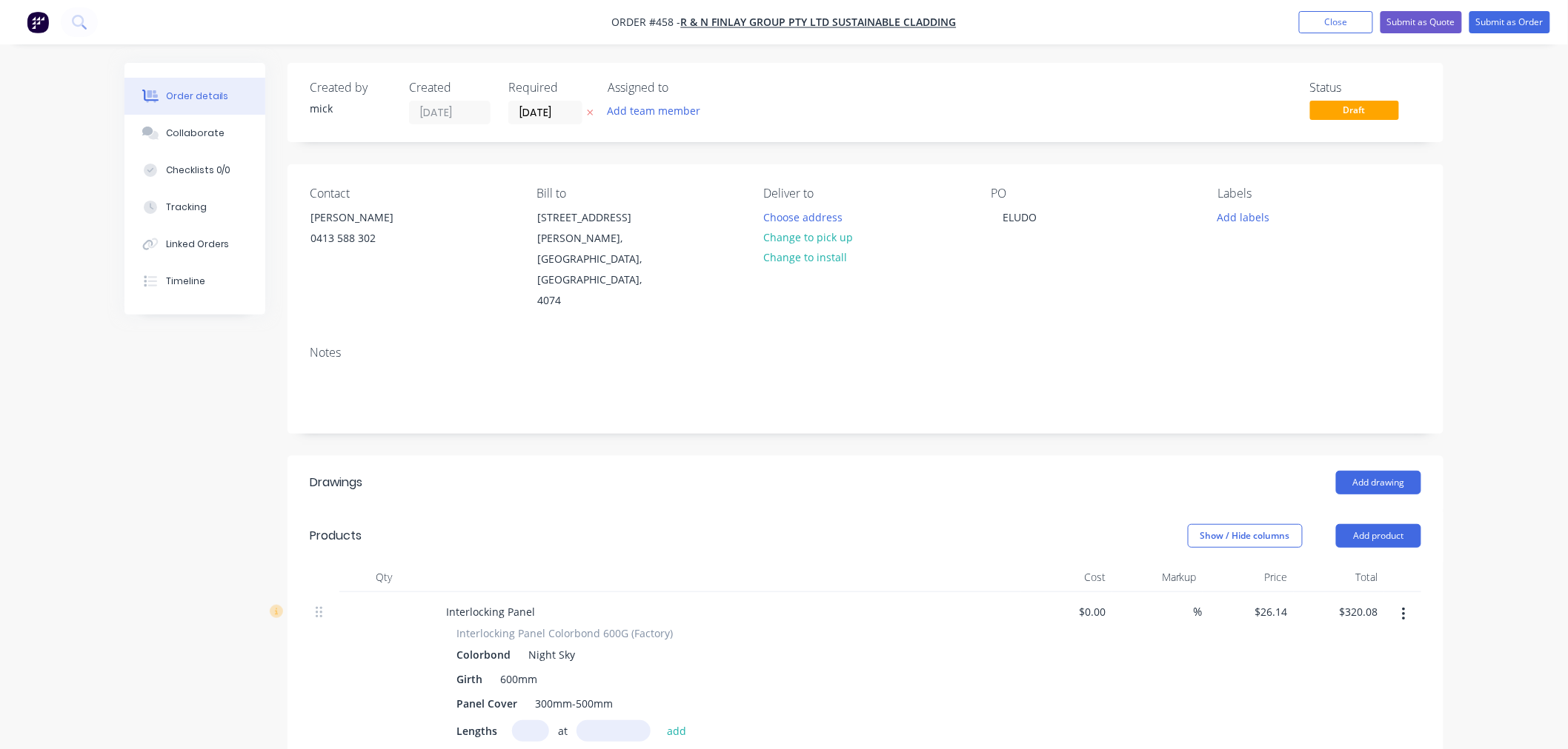
click at [535, 720] on input "text" at bounding box center [529, 730] width 37 height 21
click at [675, 720] on button "add" at bounding box center [676, 729] width 35 height 20
click at [659, 720] on button "add" at bounding box center [676, 729] width 35 height 20
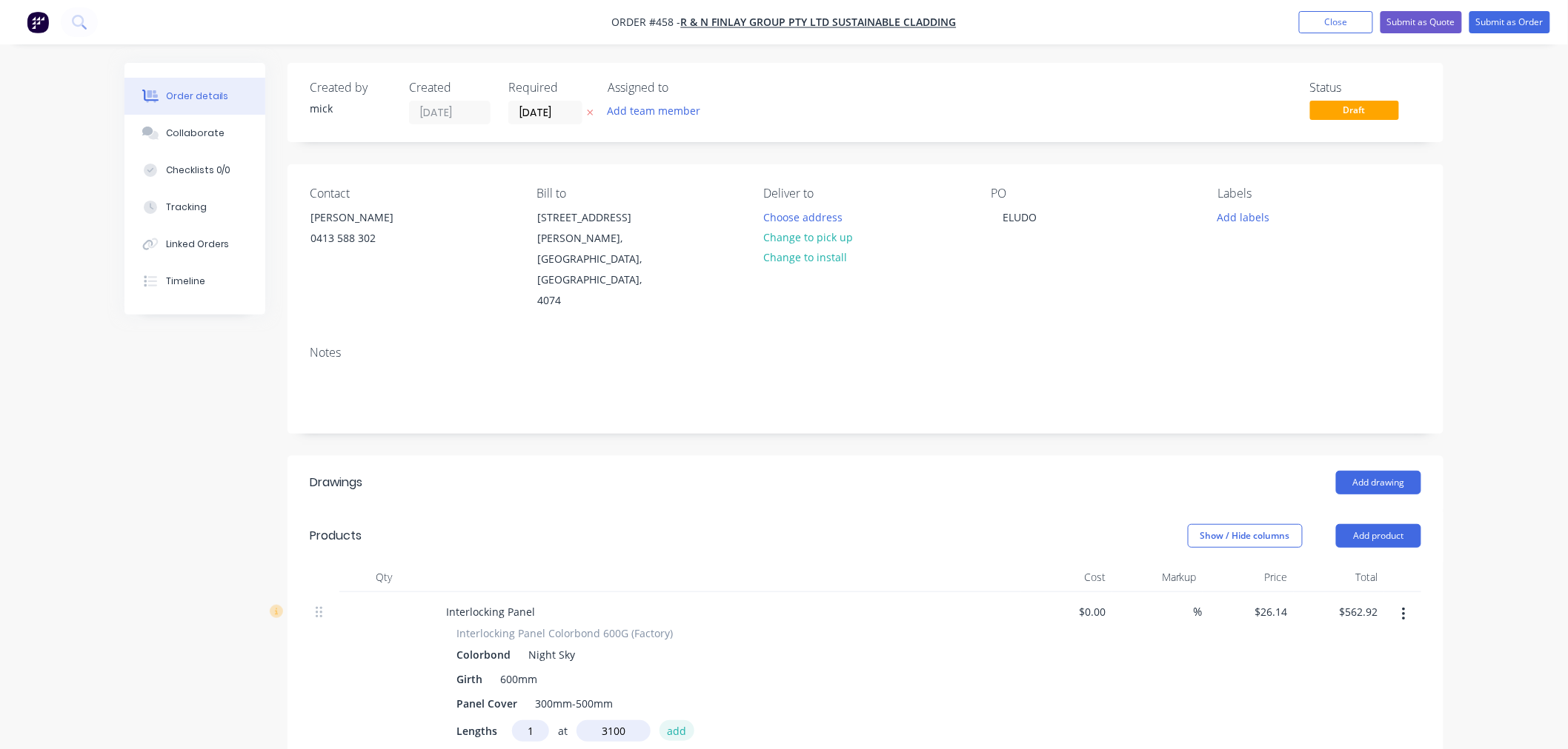
click at [659, 720] on button "add" at bounding box center [676, 729] width 35 height 20
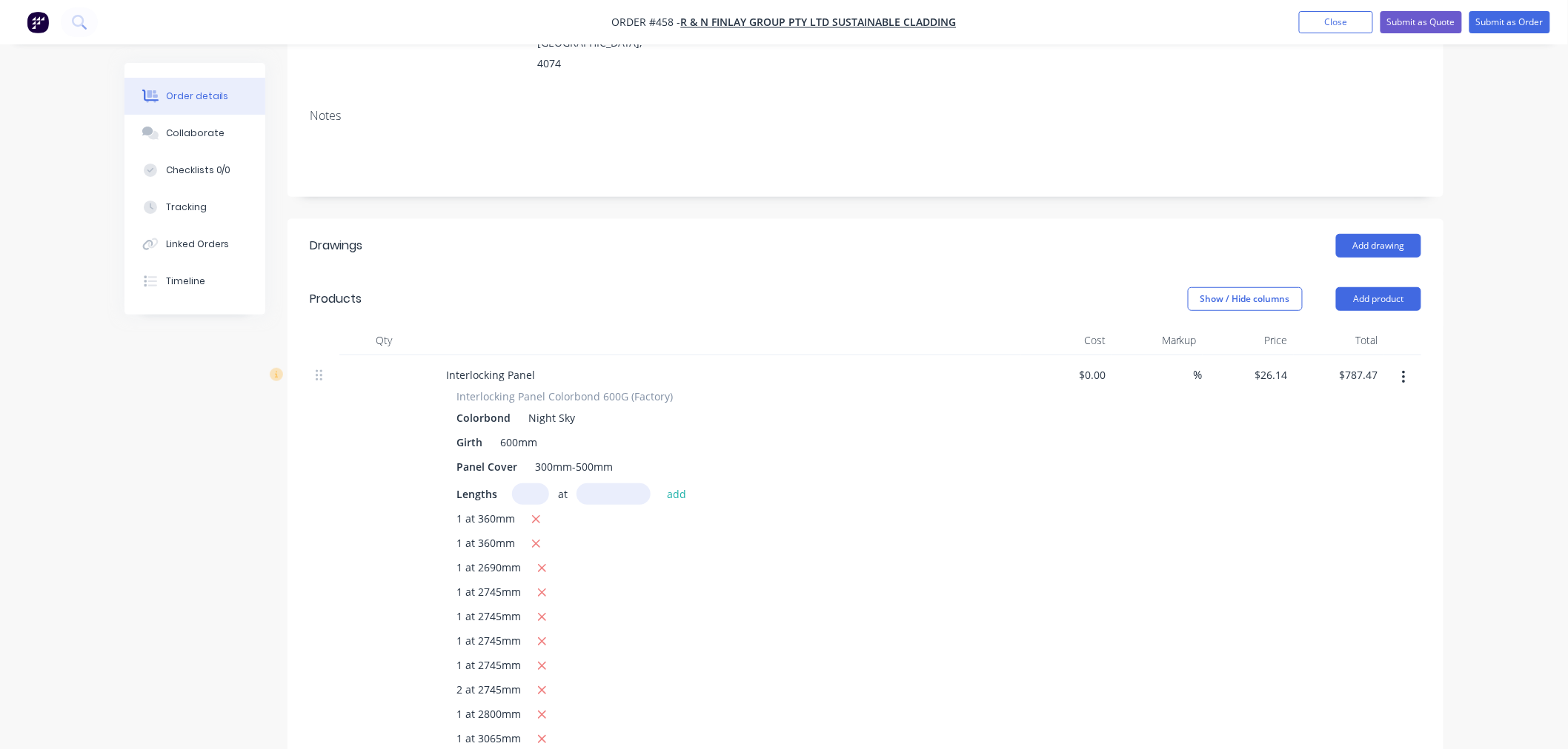
scroll to position [411, 0]
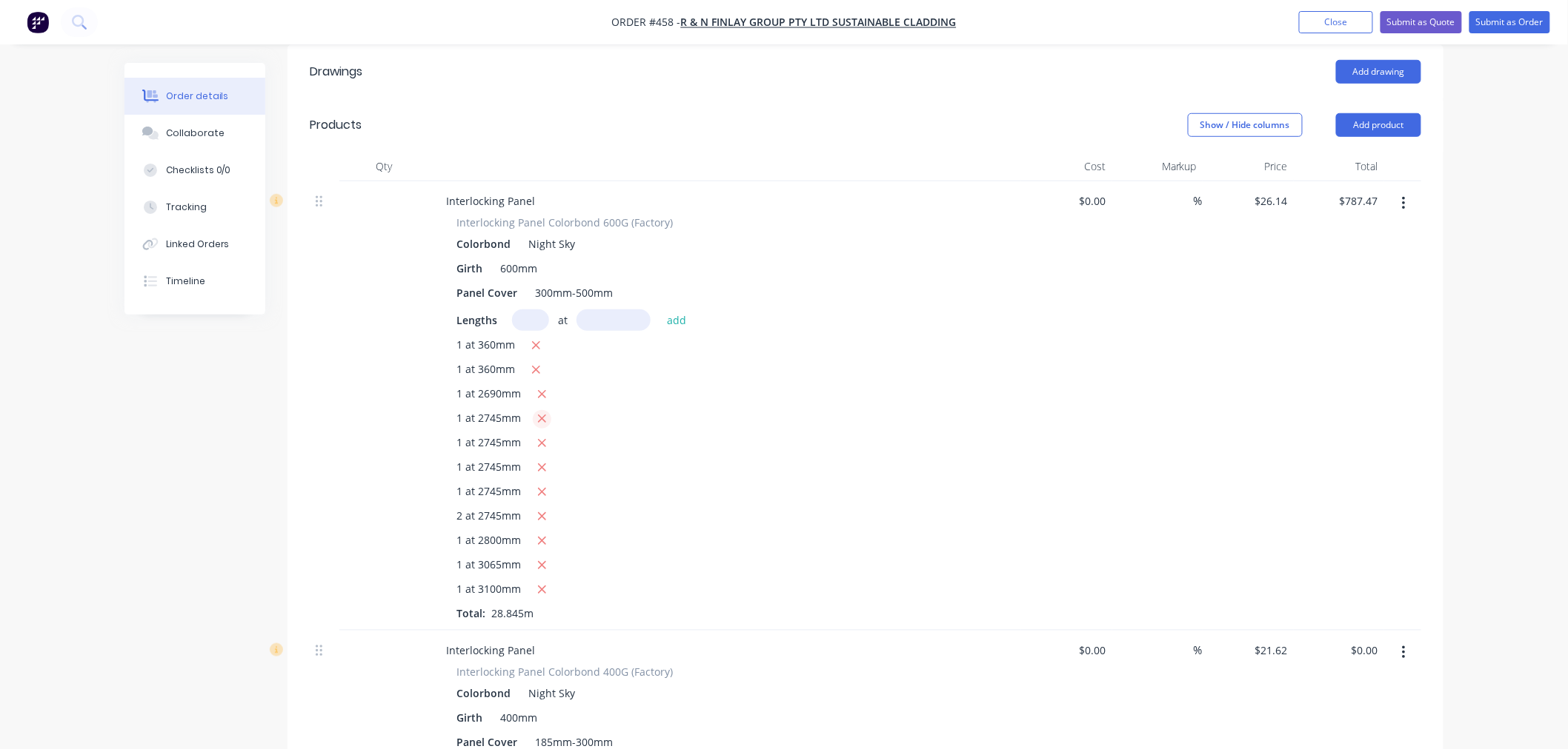
click at [538, 415] on icon "button" at bounding box center [542, 419] width 9 height 9
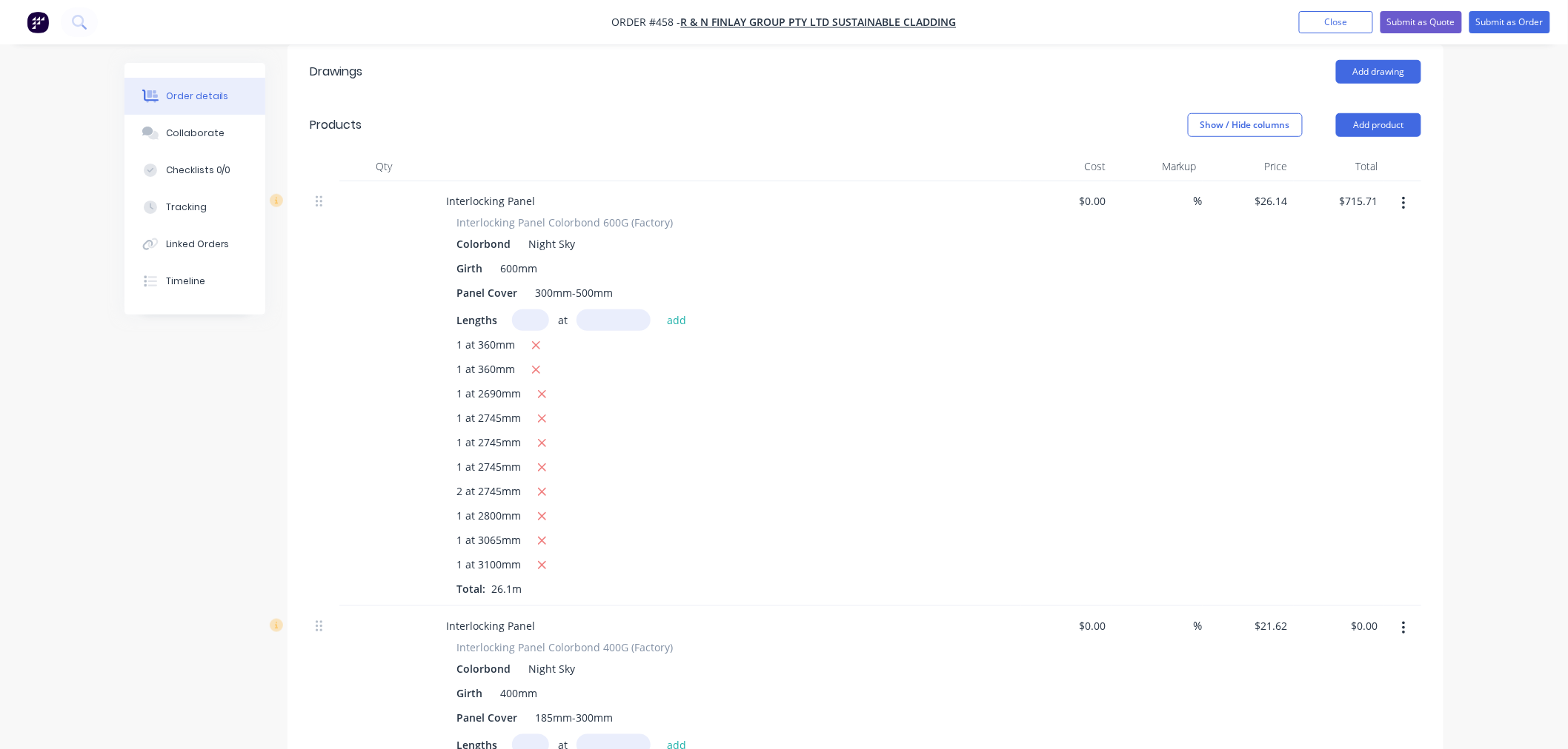
click at [537, 309] on input "text" at bounding box center [529, 320] width 37 height 21
click at [840, 386] on div "1 at 2690mm" at bounding box center [724, 395] width 536 height 19
click at [674, 309] on button "add" at bounding box center [676, 319] width 35 height 20
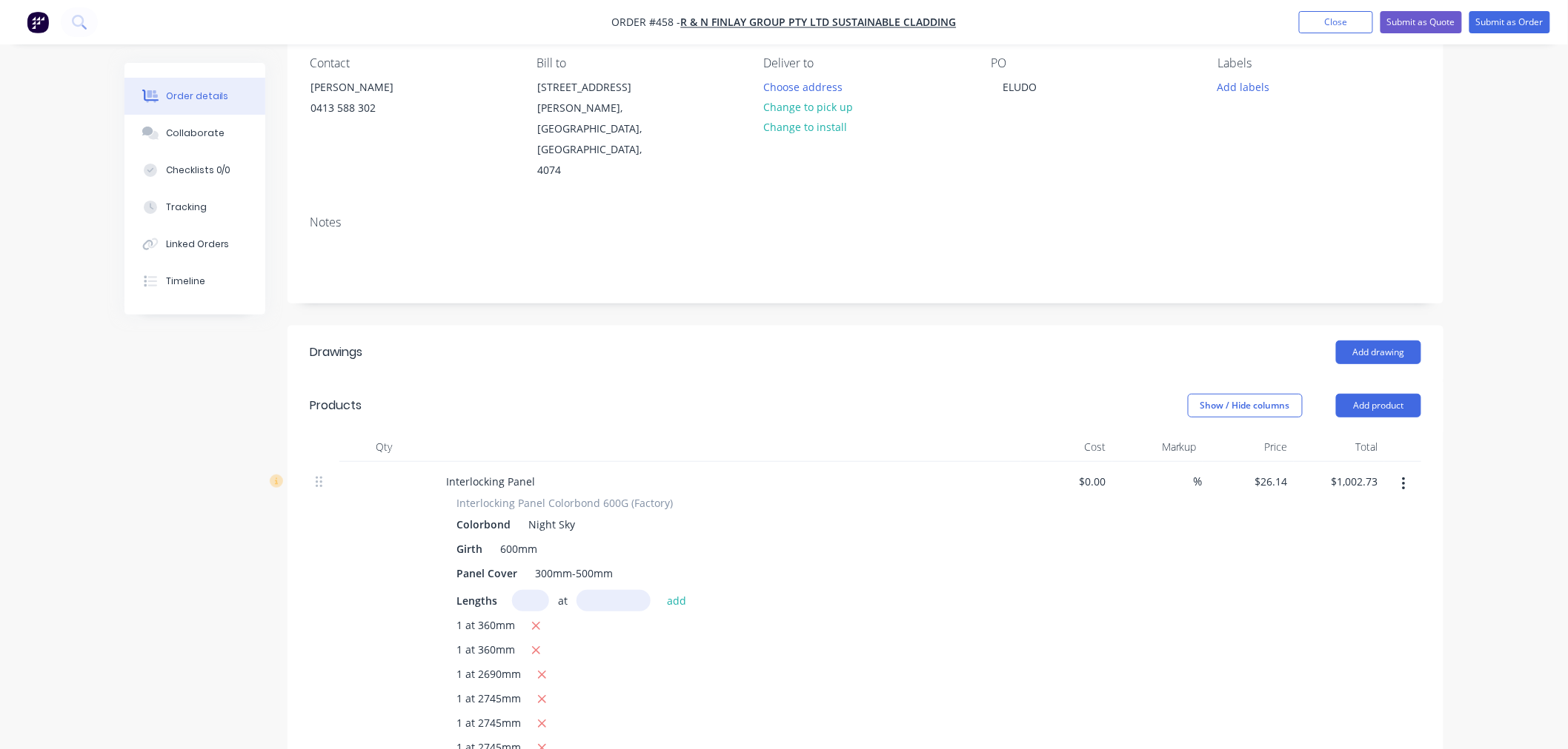
scroll to position [0, 0]
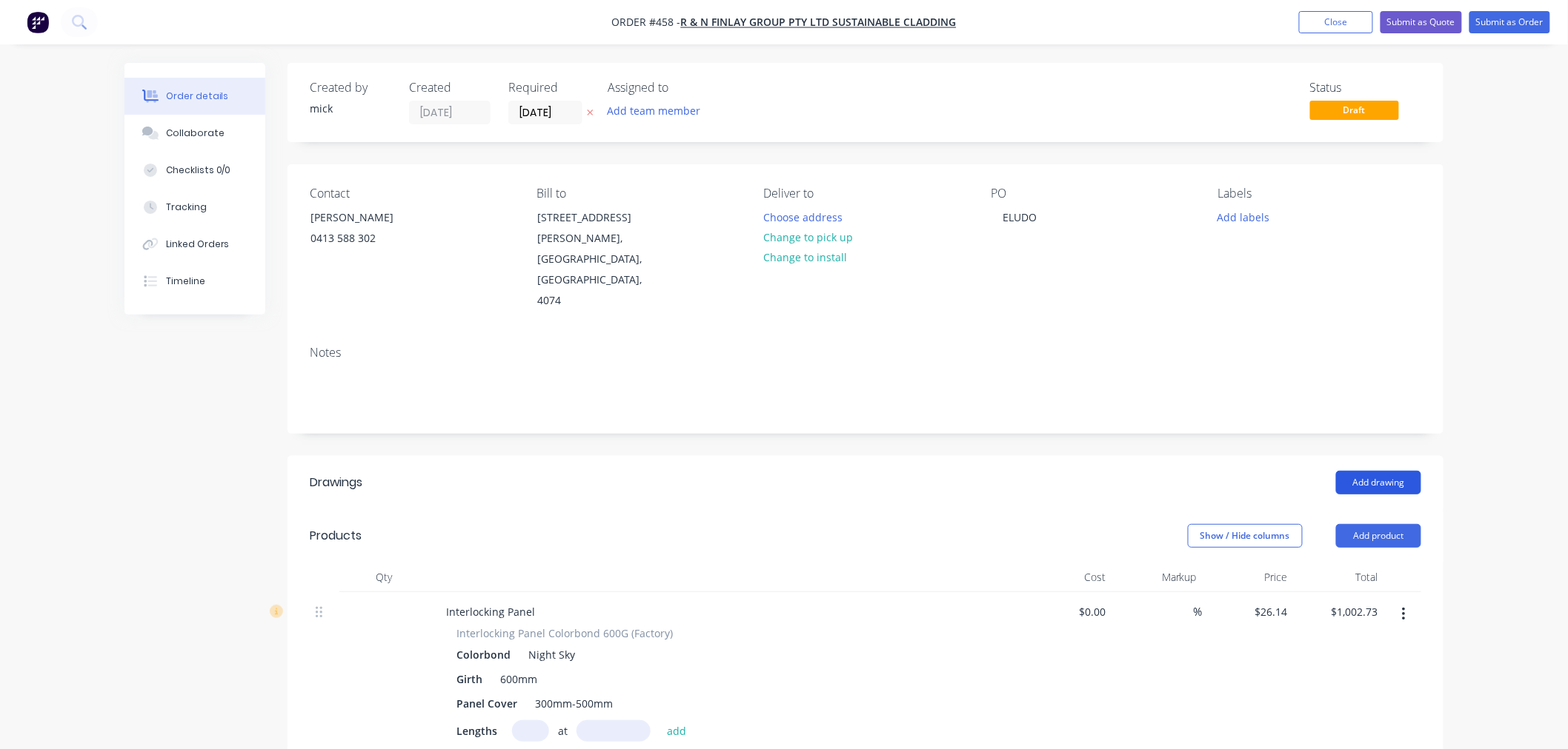
click at [1409, 471] on button "Add drawing" at bounding box center [1379, 483] width 85 height 24
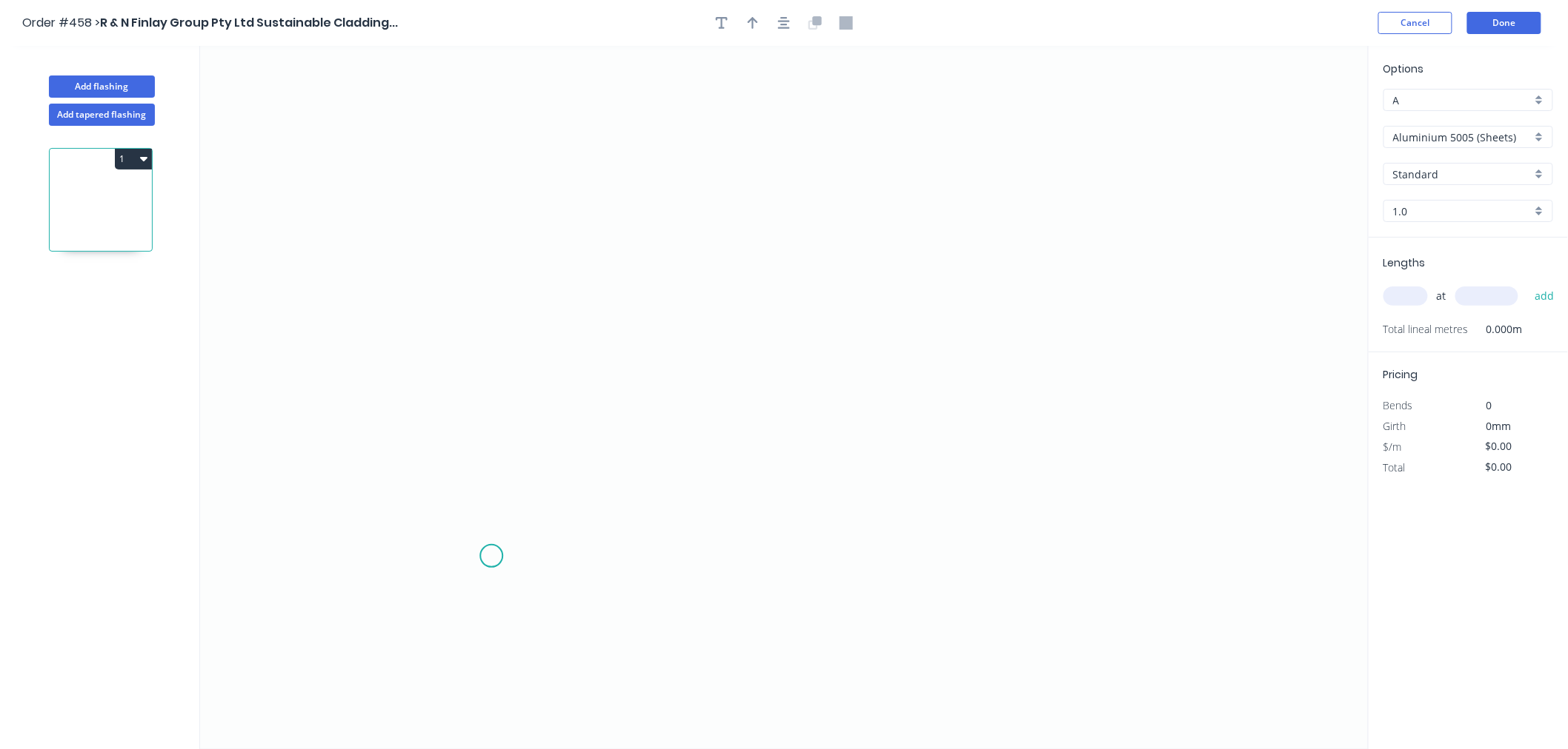
click at [491, 556] on icon "0" at bounding box center [784, 397] width 1168 height 703
click at [496, 290] on icon "0" at bounding box center [784, 397] width 1168 height 703
click at [867, 292] on icon "0 ?" at bounding box center [784, 397] width 1168 height 703
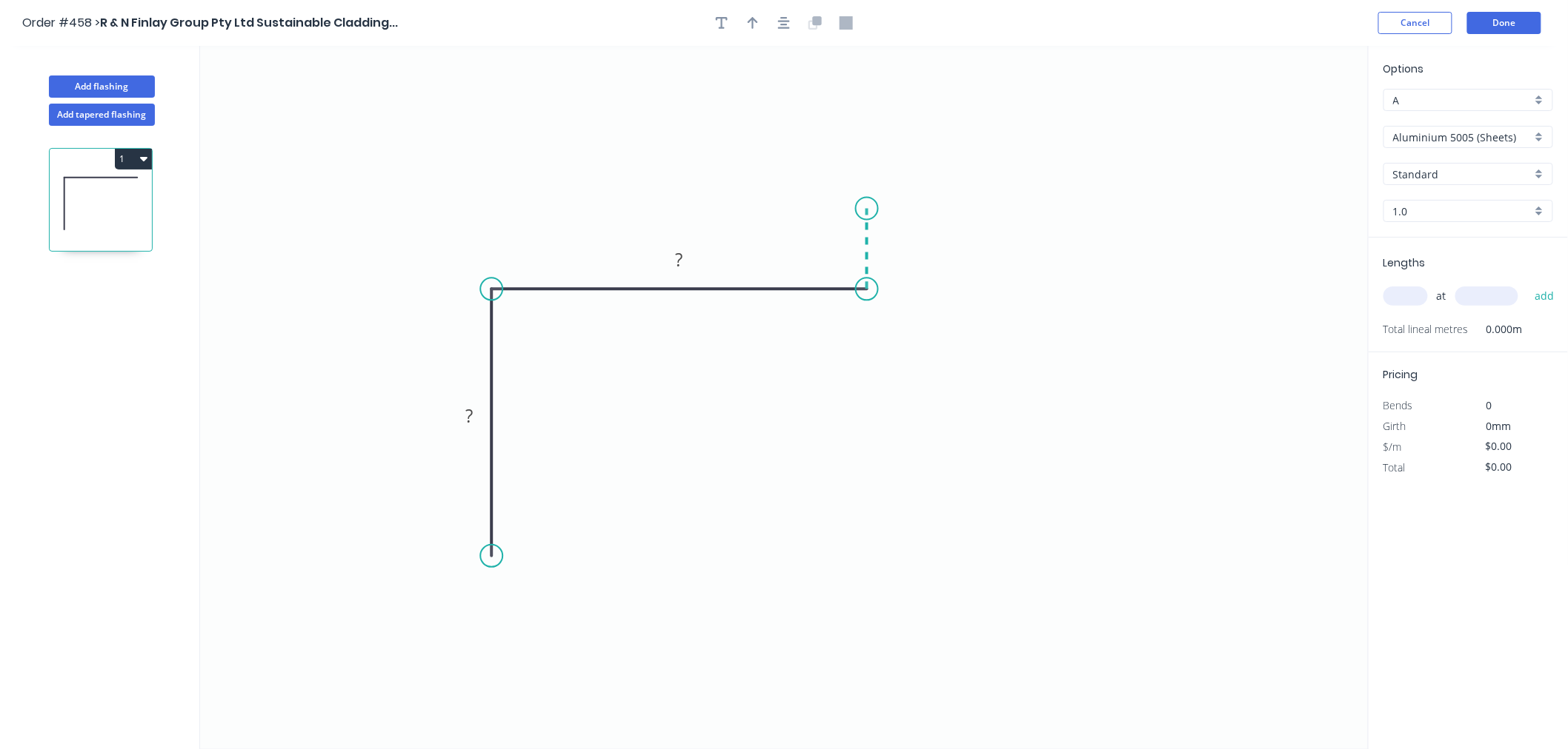
click at [867, 209] on icon at bounding box center [867, 249] width 0 height 81
click at [1199, 212] on icon "0 ? ? ?" at bounding box center [784, 397] width 1168 height 703
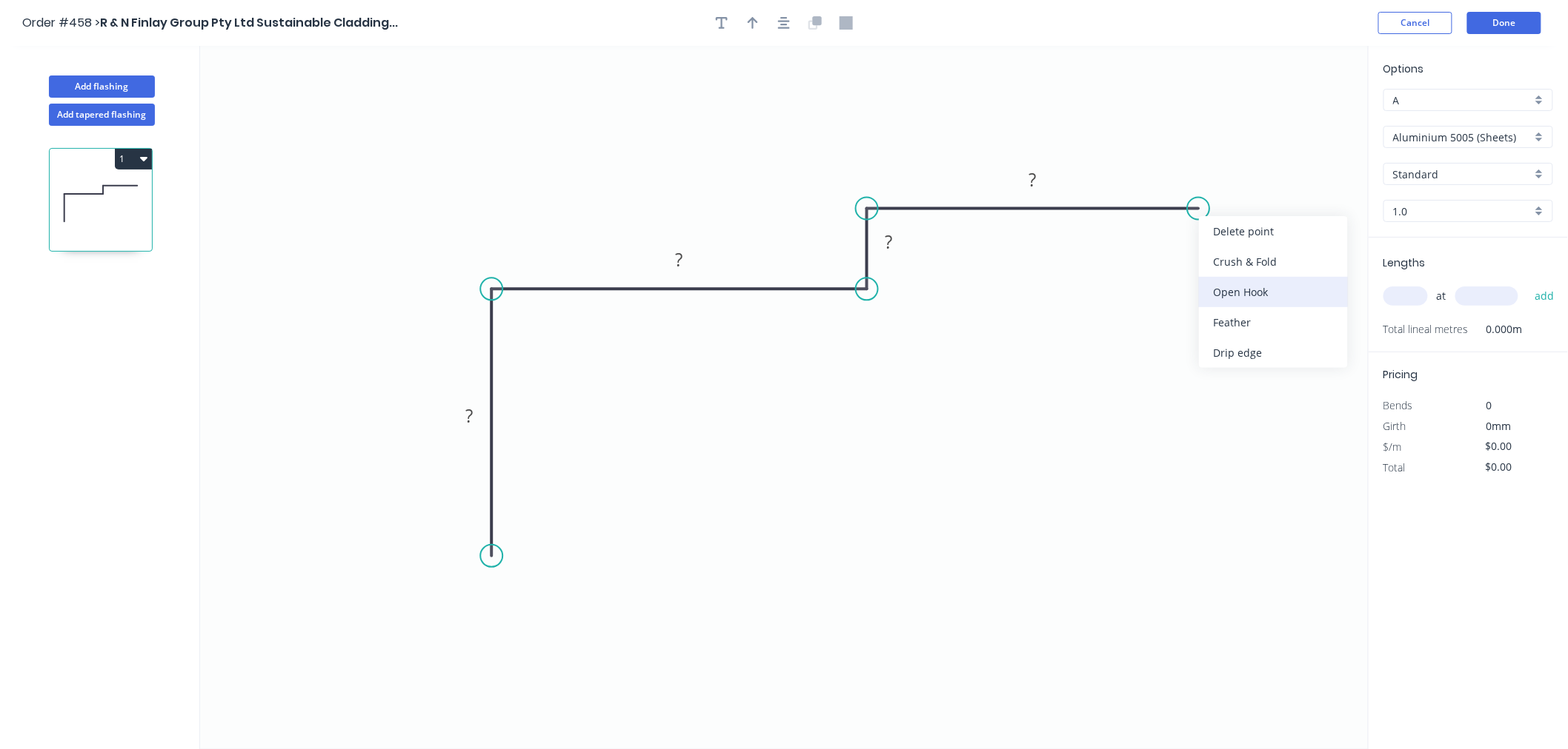
click at [1230, 282] on div "Open Hook" at bounding box center [1273, 292] width 149 height 31
click at [1218, 257] on div "Flip bend" at bounding box center [1272, 258] width 149 height 31
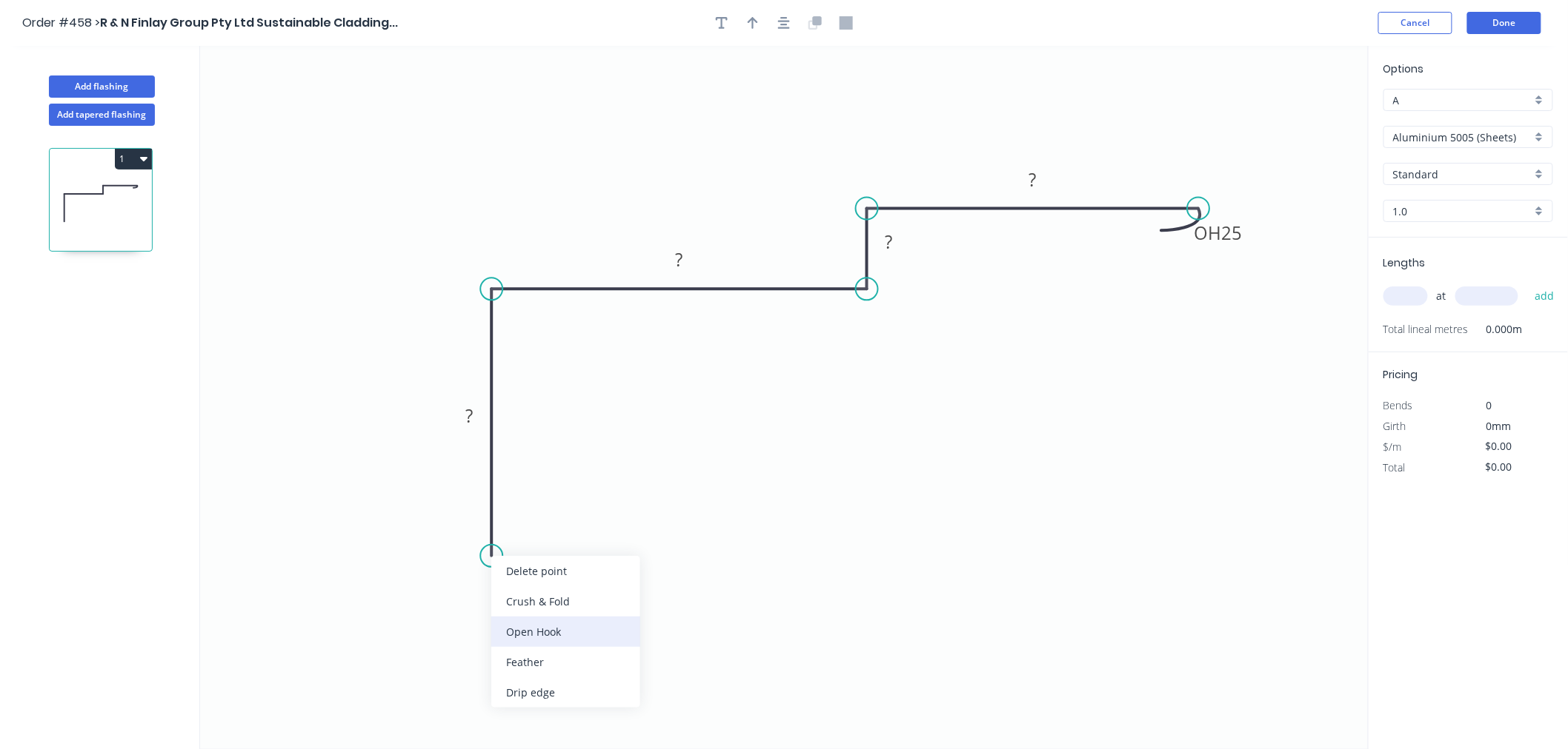
click at [529, 619] on div "Open Hook" at bounding box center [565, 632] width 149 height 31
click at [475, 422] on rect at bounding box center [469, 417] width 30 height 20
click at [1522, 136] on input "Aluminium 5005 (Sheets)" at bounding box center [1462, 137] width 138 height 15
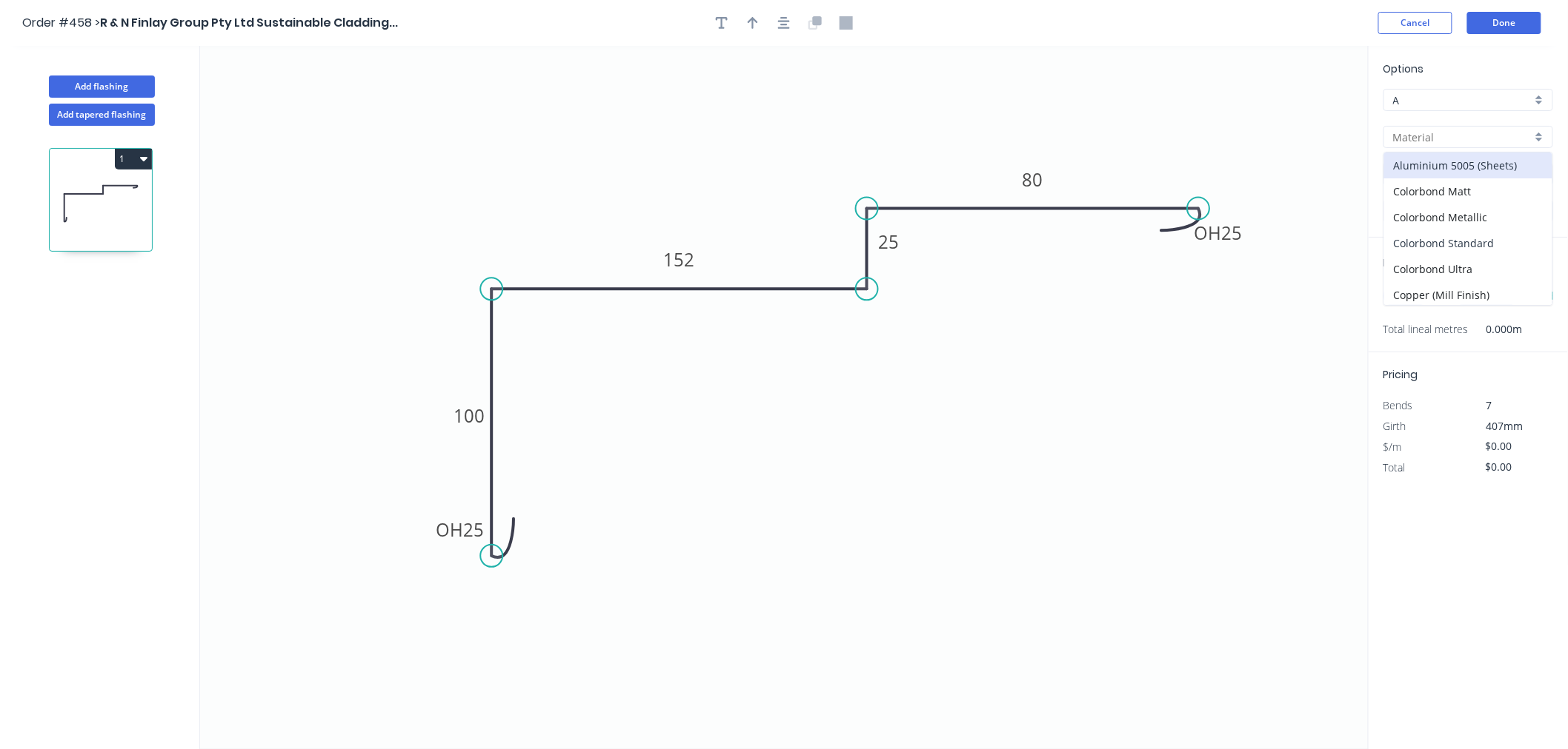
click at [1497, 235] on div "Colorbond Standard" at bounding box center [1467, 243] width 168 height 26
click at [1462, 170] on input "Basalt" at bounding box center [1462, 175] width 138 height 15
click at [1430, 276] on div "Night Sky" at bounding box center [1467, 283] width 168 height 26
click at [1409, 297] on input "text" at bounding box center [1405, 296] width 44 height 20
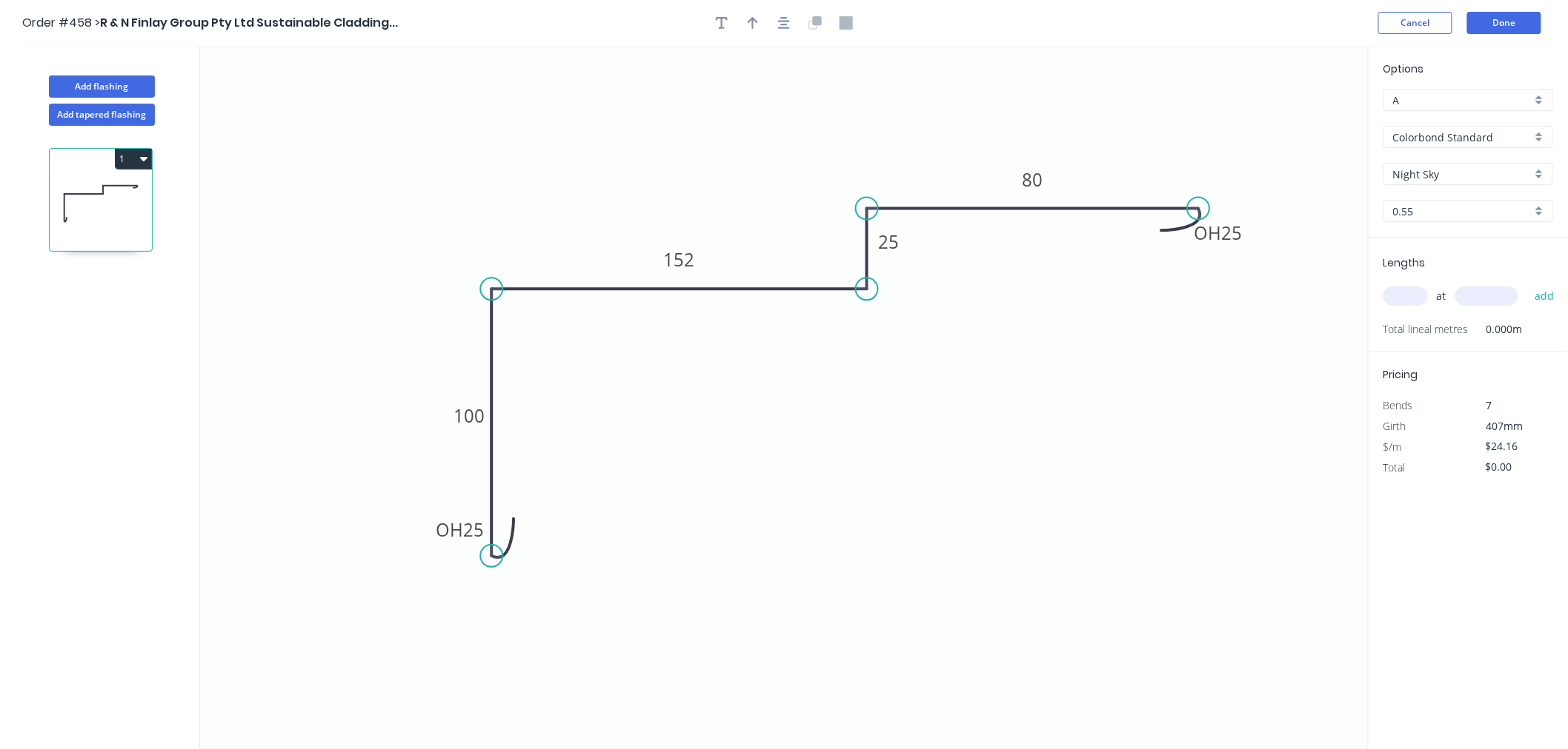
click at [1409, 297] on input "text" at bounding box center [1405, 296] width 44 height 20
click at [1527, 284] on button "add" at bounding box center [1544, 297] width 35 height 26
click at [1532, 25] on button "Done" at bounding box center [1504, 23] width 74 height 22
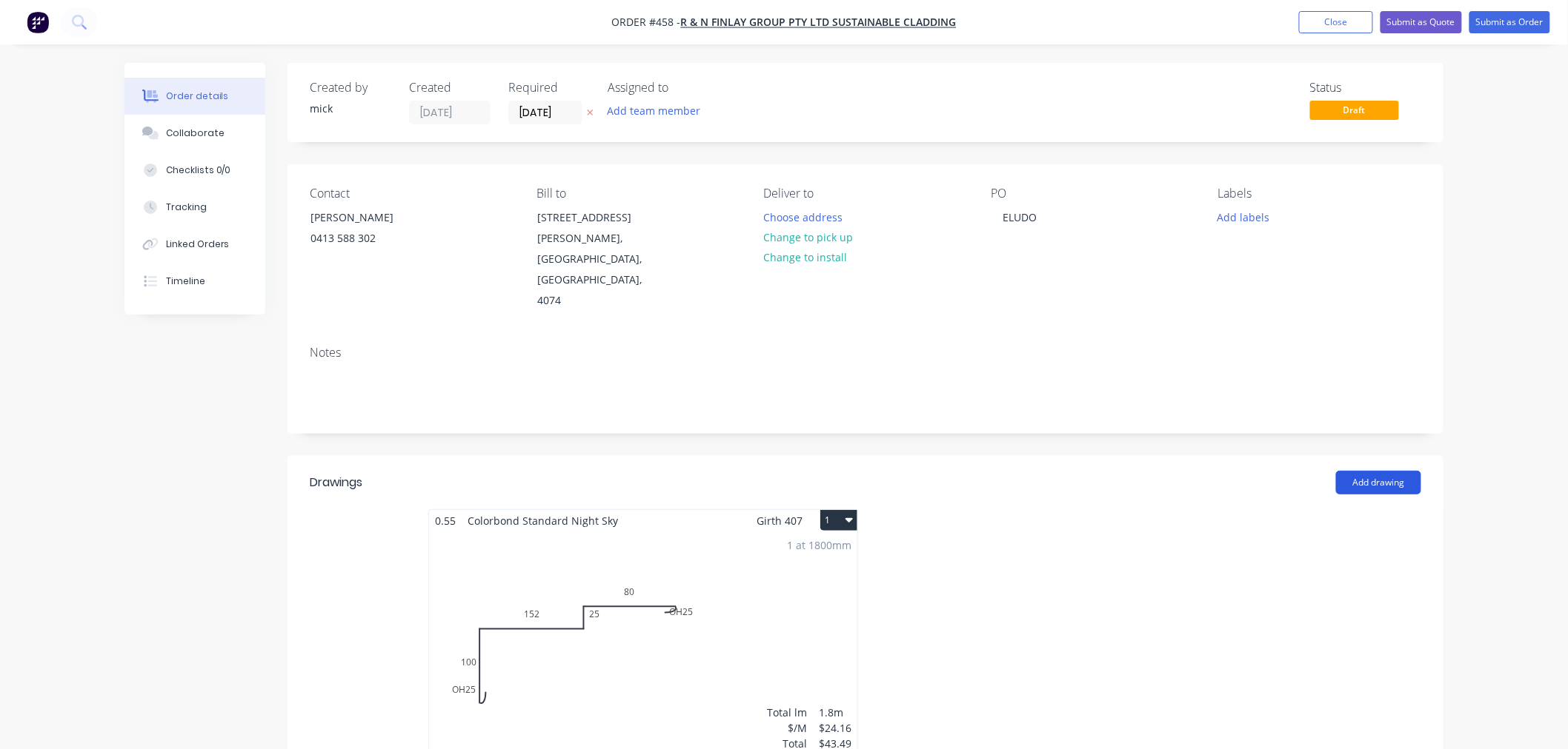
click at [1380, 471] on button "Add drawing" at bounding box center [1379, 483] width 85 height 24
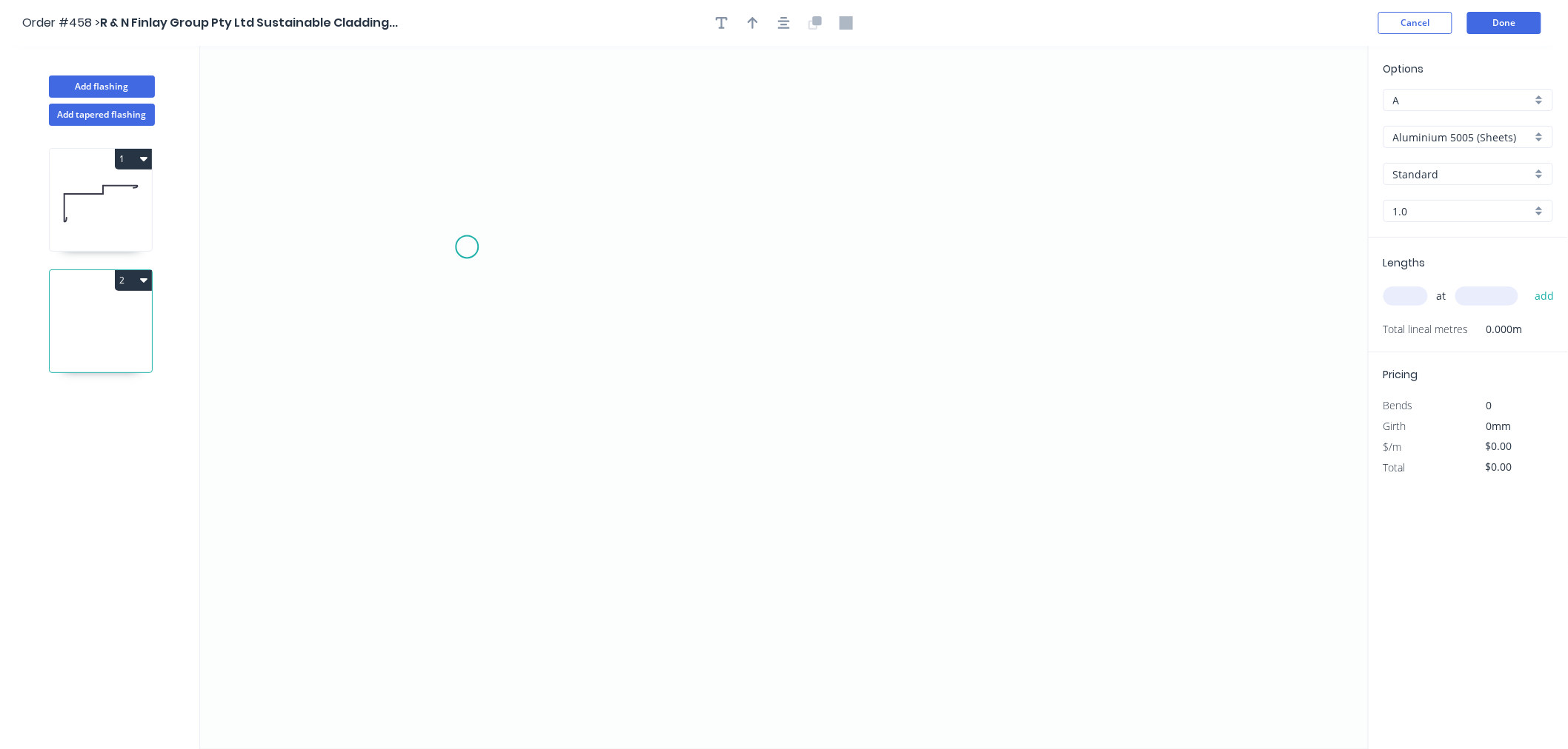
click at [466, 247] on icon "0" at bounding box center [784, 397] width 1168 height 703
click at [582, 246] on icon "0" at bounding box center [784, 397] width 1168 height 703
click at [576, 492] on icon "0 ?" at bounding box center [784, 397] width 1168 height 703
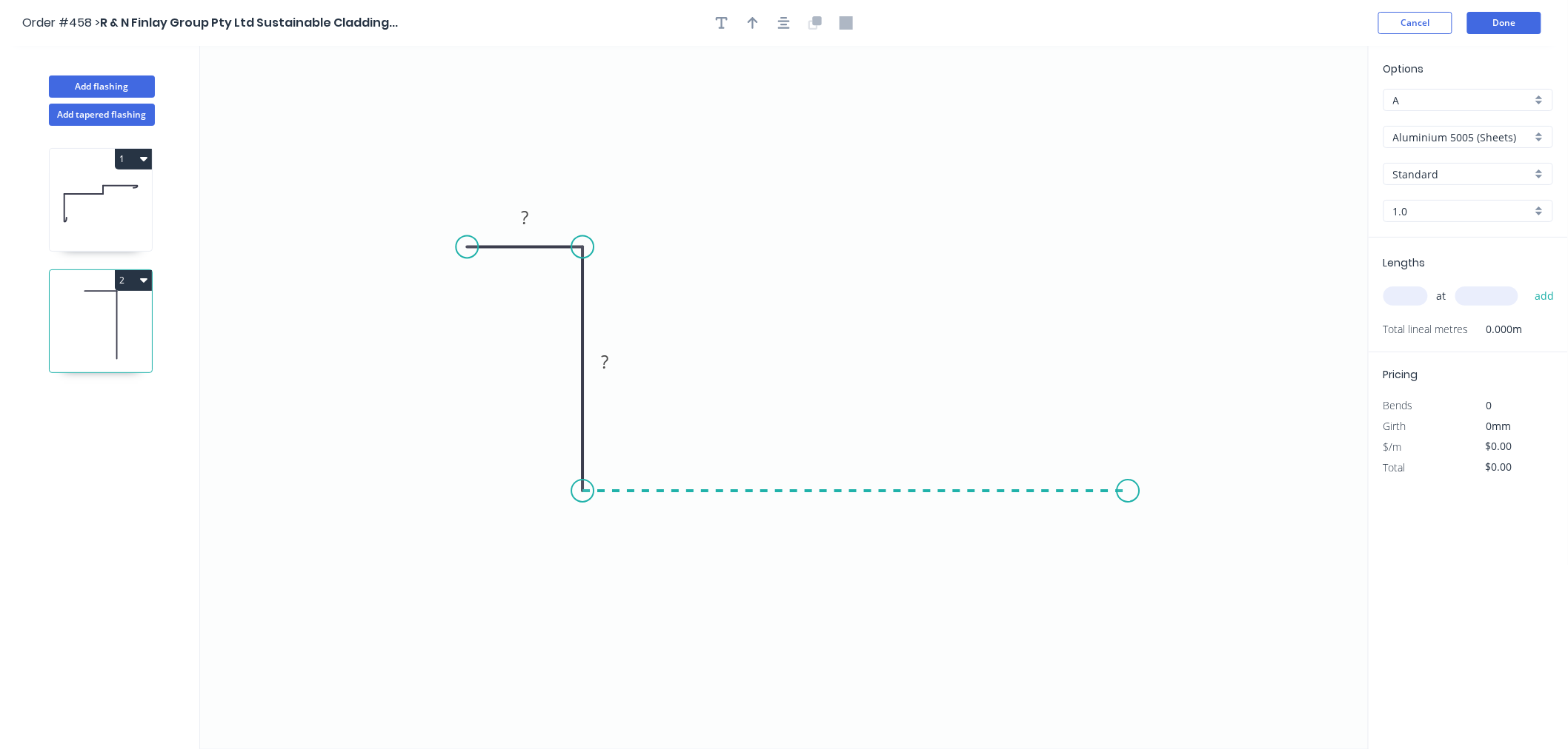
click at [1128, 518] on icon "0 ? ?" at bounding box center [784, 397] width 1168 height 703
click at [1133, 353] on icon "0 ? ? ?" at bounding box center [784, 397] width 1168 height 703
click at [1133, 353] on circle at bounding box center [1128, 352] width 22 height 22
click at [1132, 353] on circle at bounding box center [1128, 352] width 22 height 22
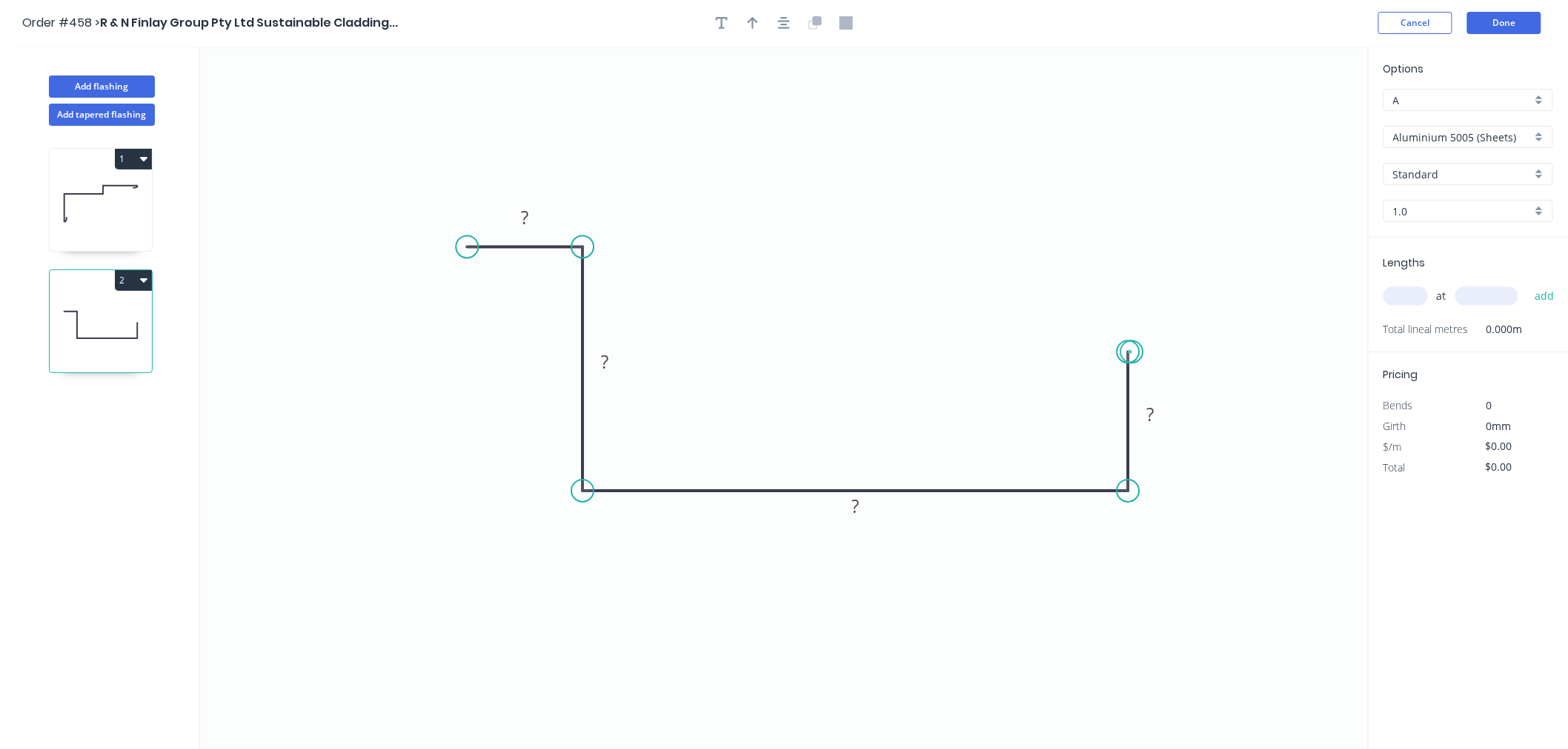
click at [1132, 353] on circle at bounding box center [1128, 352] width 22 height 22
click at [530, 216] on rect at bounding box center [524, 219] width 30 height 20
click at [1466, 131] on input "Aluminium 5005 (Sheets)" at bounding box center [1462, 137] width 138 height 15
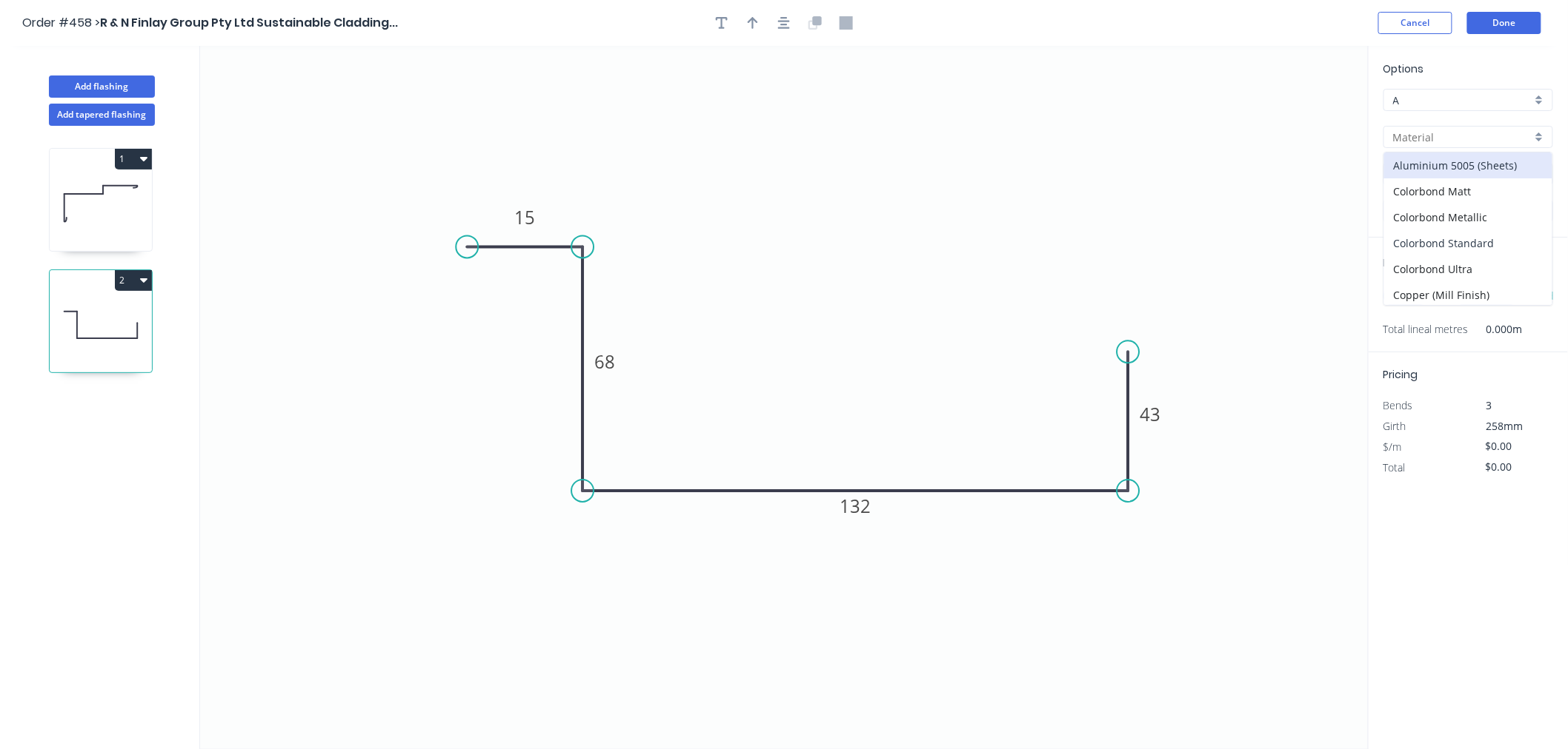
click at [1478, 240] on div "Colorbond Standard" at bounding box center [1467, 243] width 168 height 26
click at [1455, 168] on input "Basalt" at bounding box center [1462, 175] width 138 height 15
click at [1455, 291] on div "Night Sky" at bounding box center [1467, 292] width 168 height 26
click at [1399, 290] on input "text" at bounding box center [1405, 296] width 44 height 20
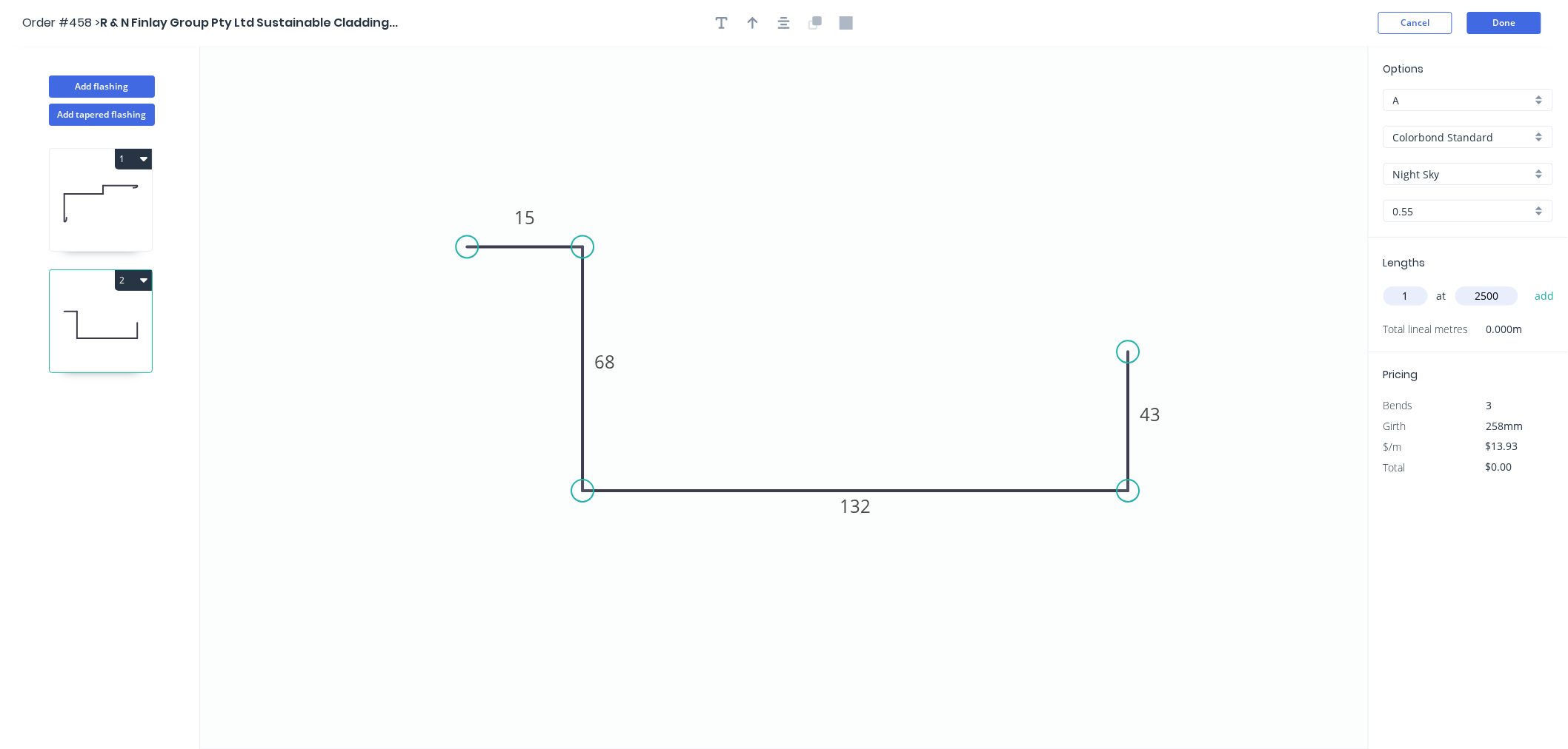
click at [1527, 284] on button "add" at bounding box center [1544, 297] width 35 height 26
click at [1491, 17] on button "Done" at bounding box center [1504, 23] width 74 height 22
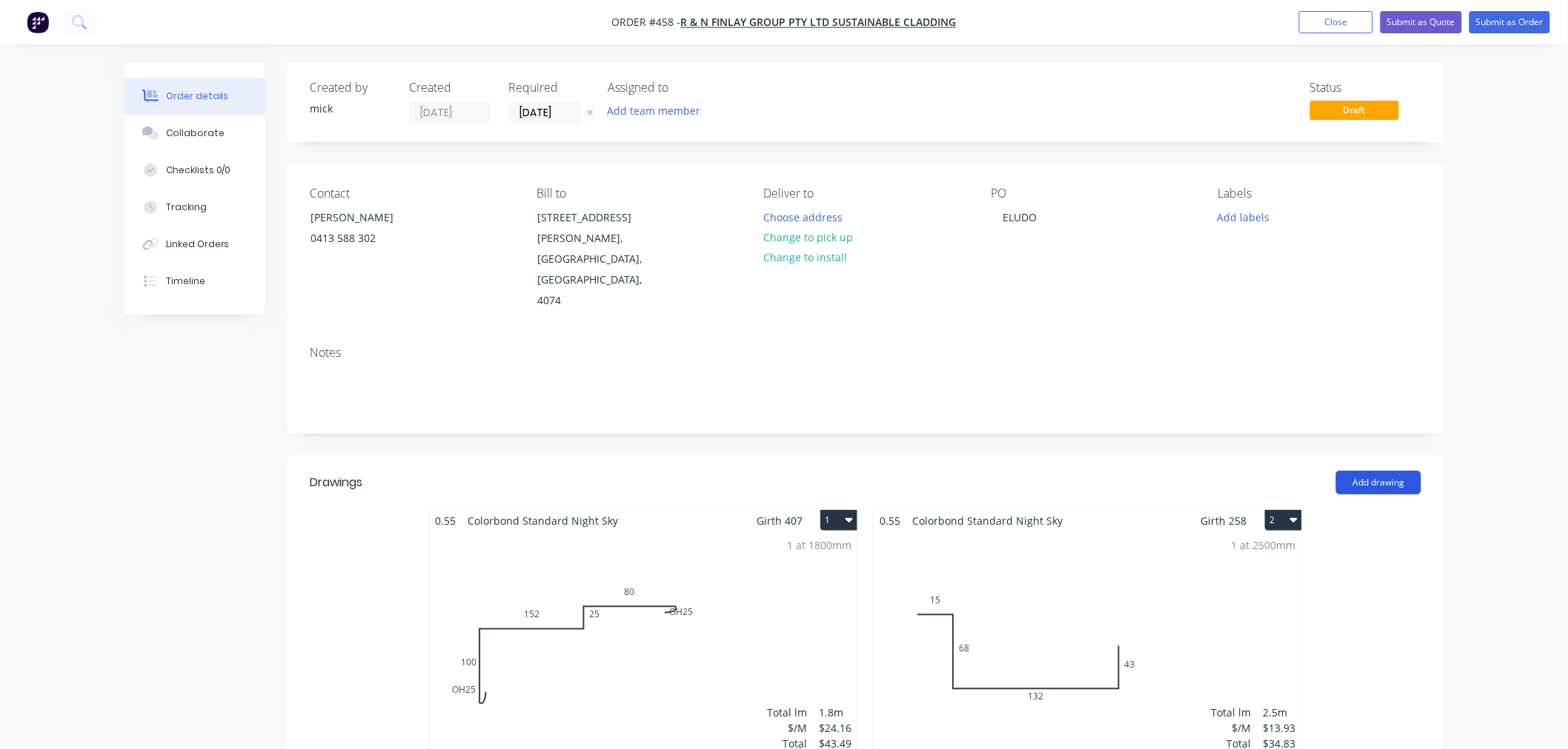
click at [1378, 471] on button "Add drawing" at bounding box center [1379, 483] width 85 height 24
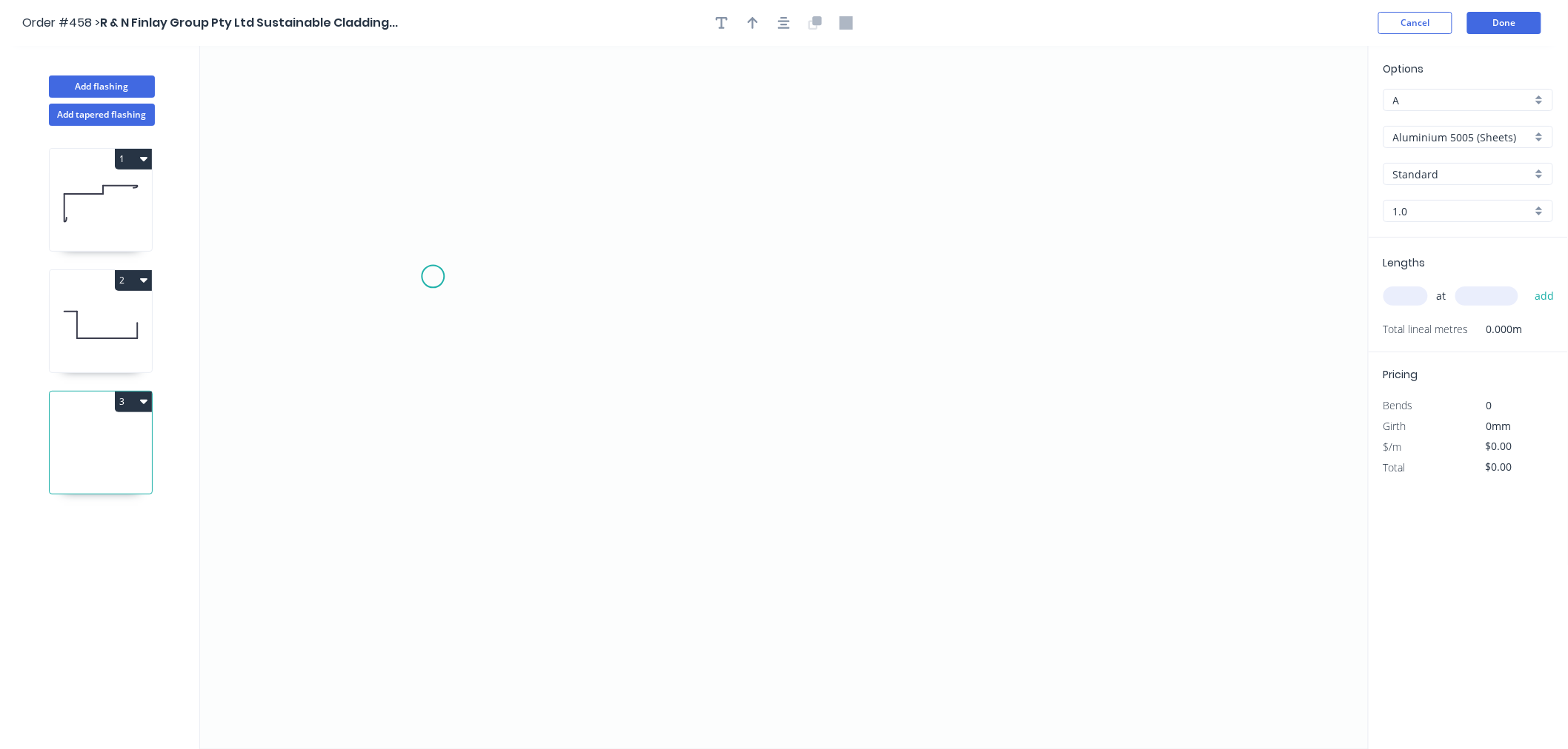
click at [432, 277] on icon "0" at bounding box center [784, 397] width 1168 height 703
click at [431, 504] on icon "0" at bounding box center [784, 397] width 1168 height 703
click at [1033, 510] on icon "0 ?" at bounding box center [784, 397] width 1168 height 703
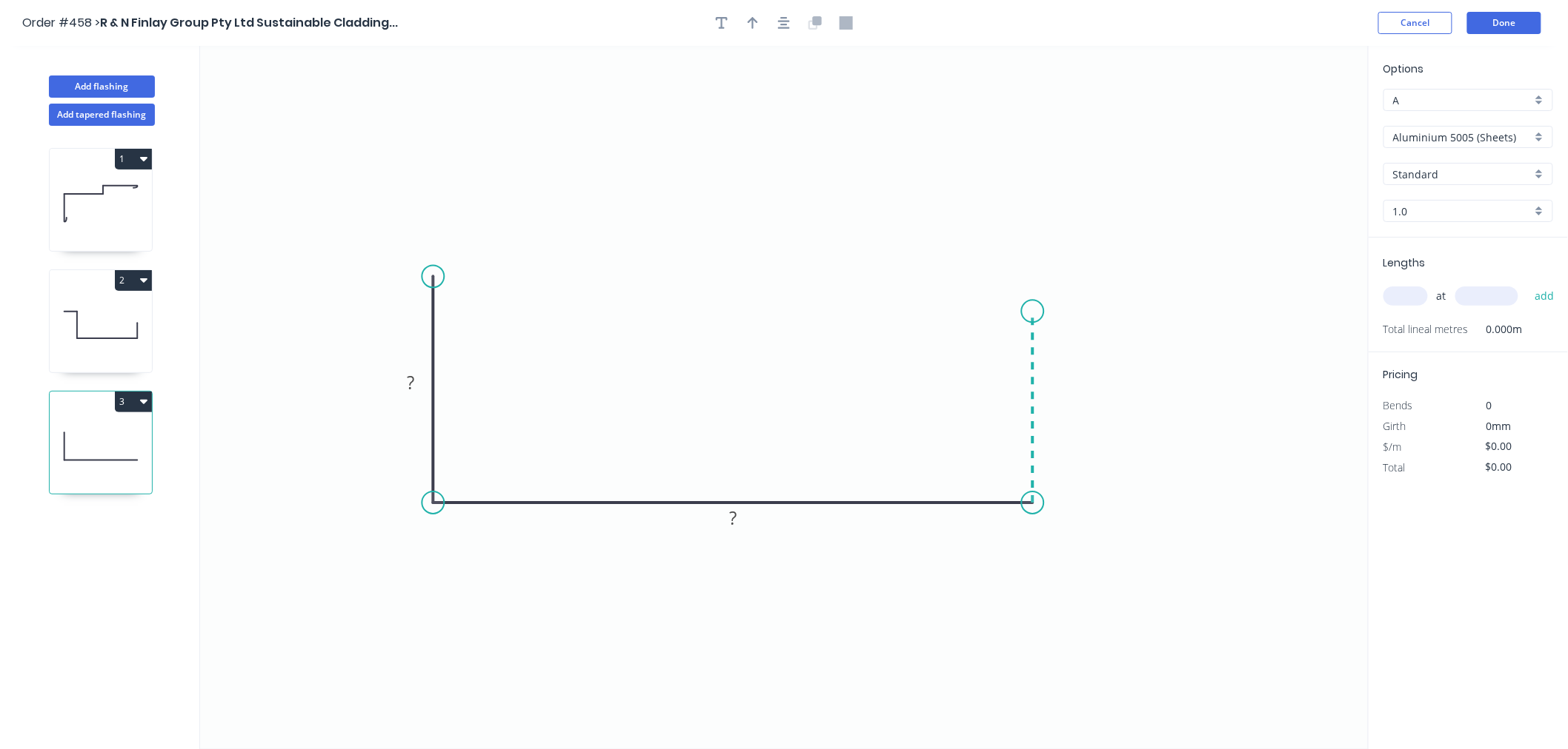
click at [1044, 312] on icon "0 ? ?" at bounding box center [784, 397] width 1168 height 703
click at [1091, 312] on icon "0 ? ? ?" at bounding box center [784, 397] width 1168 height 703
click at [1091, 312] on circle at bounding box center [1091, 311] width 22 height 22
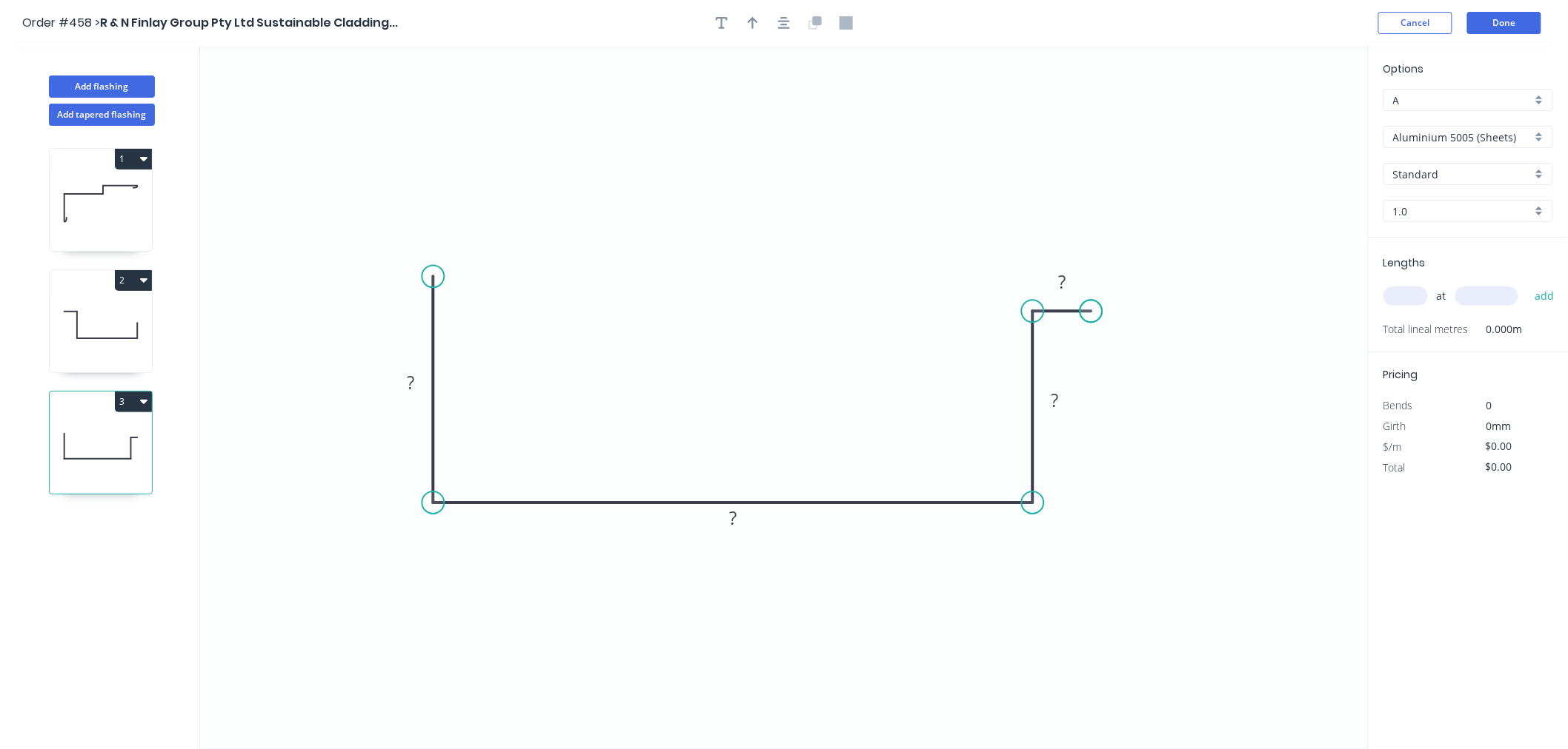
click at [1091, 312] on circle at bounding box center [1091, 311] width 22 height 22
click at [419, 382] on rect at bounding box center [411, 383] width 30 height 20
click at [1168, 427] on icon "0 47 132 73 15" at bounding box center [784, 397] width 1168 height 703
click at [747, 26] on button "button" at bounding box center [753, 23] width 22 height 22
drag, startPoint x: 1294, startPoint y: 120, endPoint x: 1190, endPoint y: 489, distance: 383.4
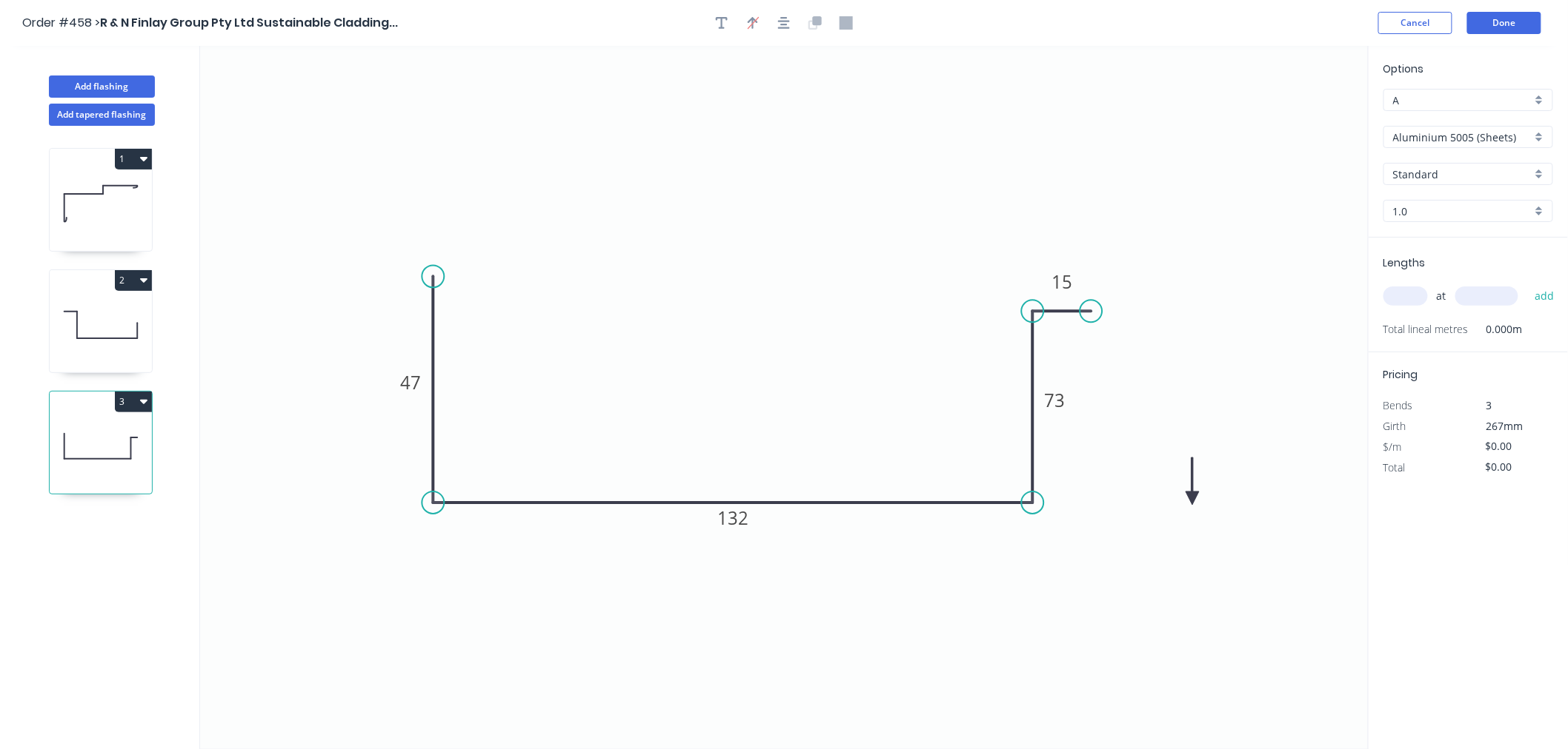
click at [1191, 496] on icon at bounding box center [1192, 481] width 14 height 48
click at [1193, 487] on icon "0 47 132 73 15" at bounding box center [784, 397] width 1168 height 703
click at [1193, 490] on icon at bounding box center [1191, 479] width 14 height 48
click at [1193, 490] on icon at bounding box center [1203, 483] width 43 height 43
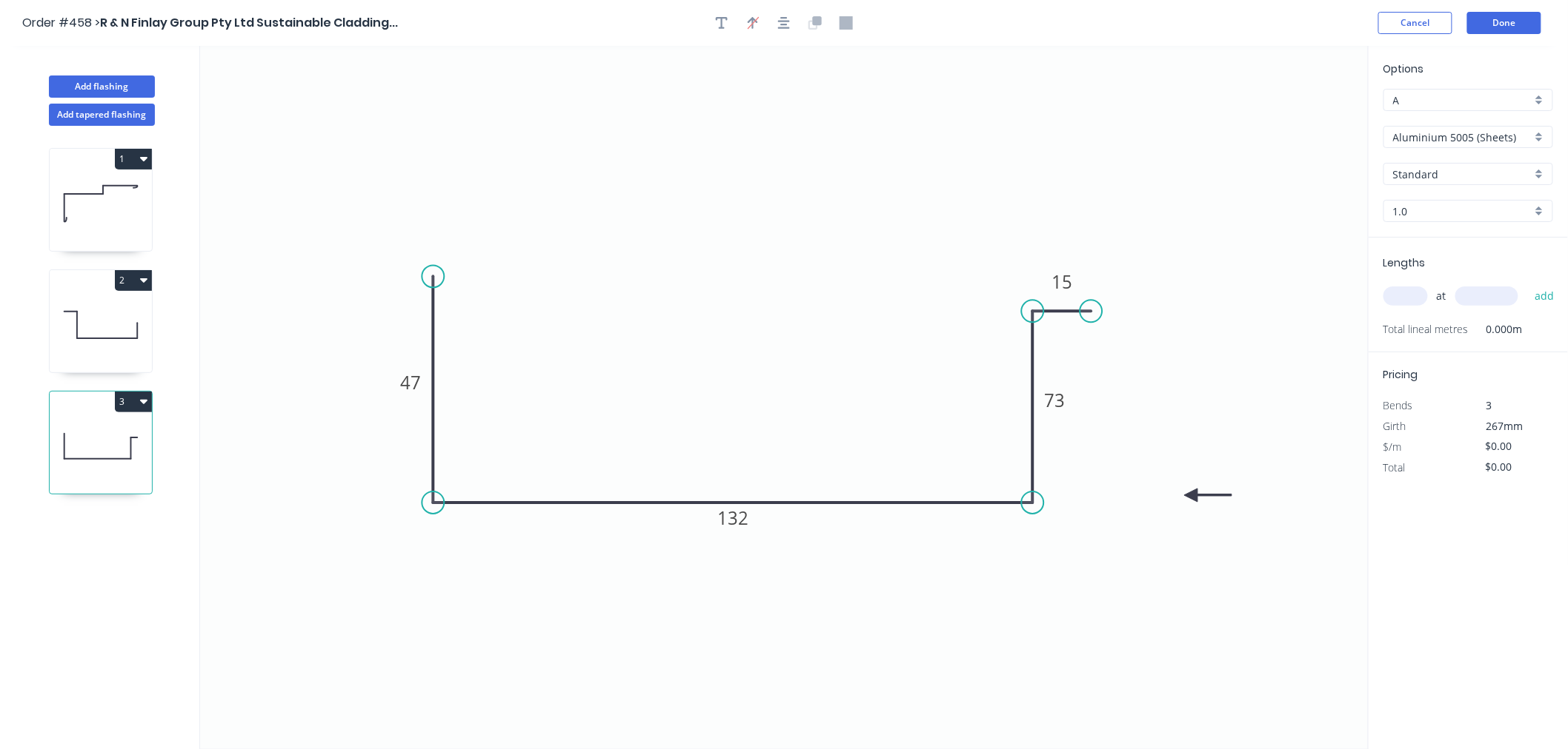
click at [1189, 492] on icon "0 47 132 73 15" at bounding box center [784, 397] width 1168 height 703
drag, startPoint x: 1189, startPoint y: 493, endPoint x: 957, endPoint y: 594, distance: 253.0
click at [957, 594] on icon at bounding box center [978, 591] width 48 height 14
click at [958, 594] on icon at bounding box center [974, 593] width 48 height 14
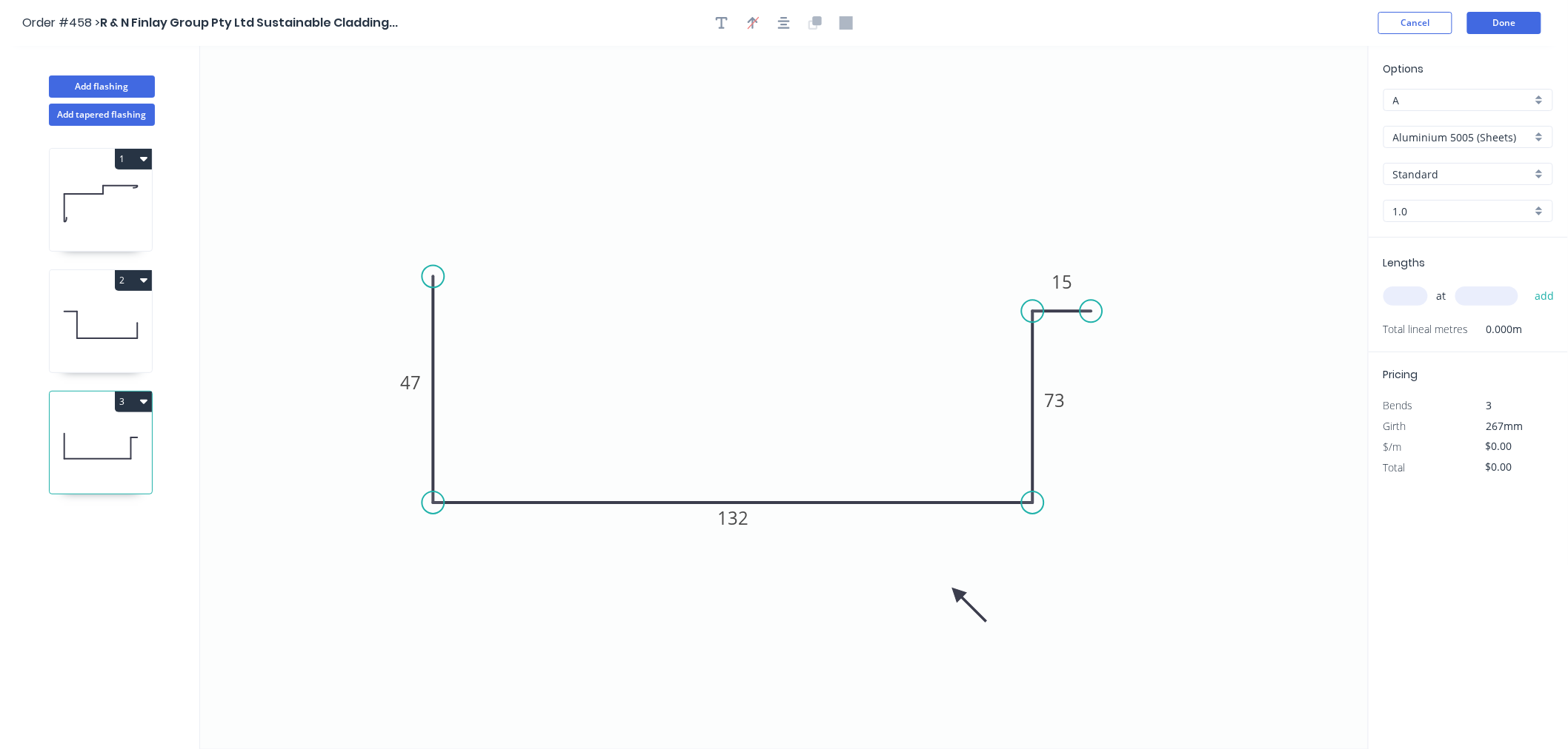
click at [958, 591] on icon at bounding box center [969, 605] width 43 height 43
click at [958, 591] on icon at bounding box center [969, 601] width 43 height 43
click at [1506, 131] on input "Aluminium 5005 (Sheets)" at bounding box center [1462, 137] width 138 height 15
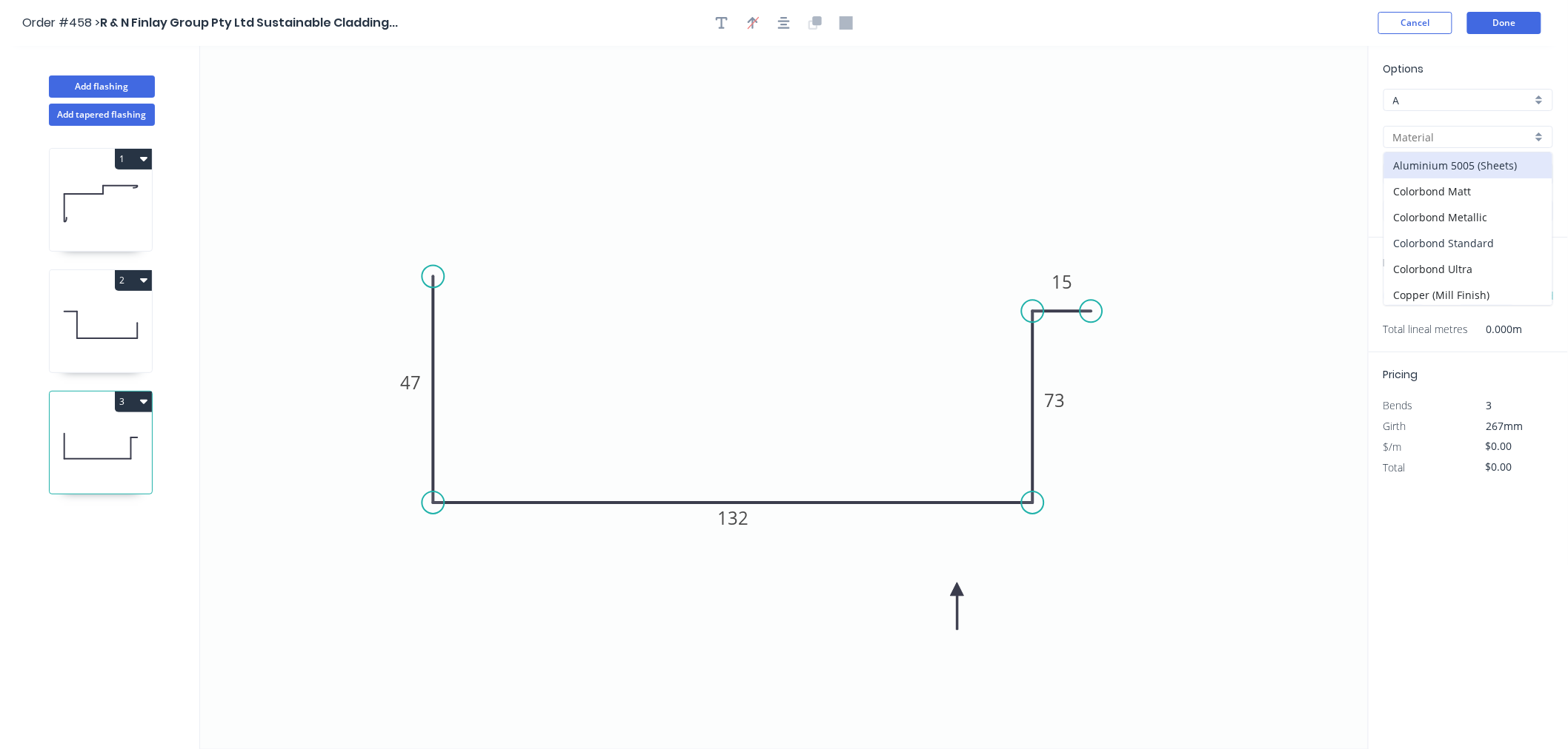
click at [1492, 241] on div "Colorbond Standard" at bounding box center [1467, 243] width 168 height 26
click at [1446, 170] on input "Basalt" at bounding box center [1462, 175] width 138 height 15
click at [1436, 204] on div "Night Sky" at bounding box center [1467, 210] width 168 height 26
click at [1413, 295] on input "text" at bounding box center [1405, 296] width 44 height 20
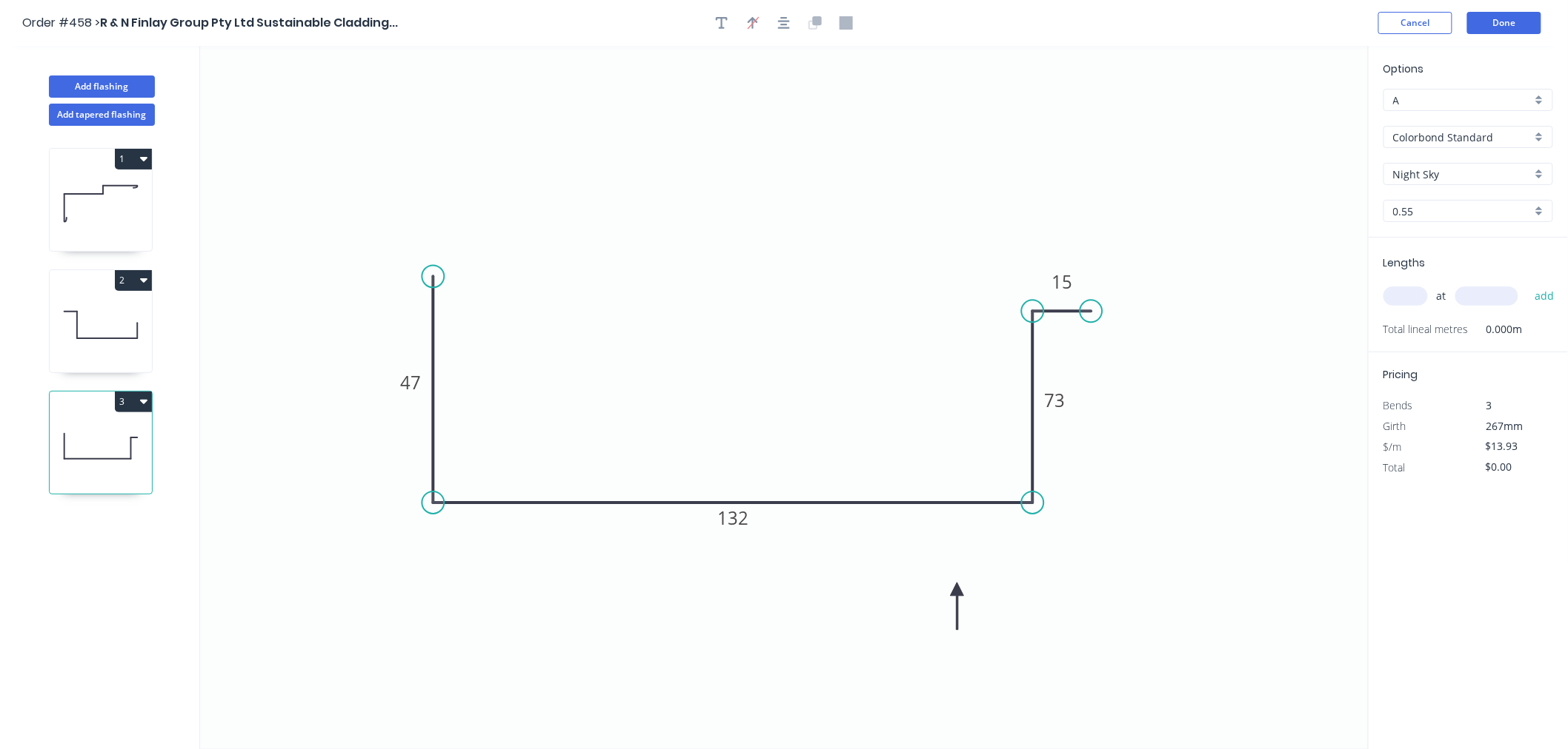
click at [1413, 295] on input "text" at bounding box center [1405, 296] width 44 height 20
click at [1527, 284] on button "add" at bounding box center [1544, 297] width 35 height 26
click at [1513, 12] on button "Done" at bounding box center [1504, 23] width 74 height 22
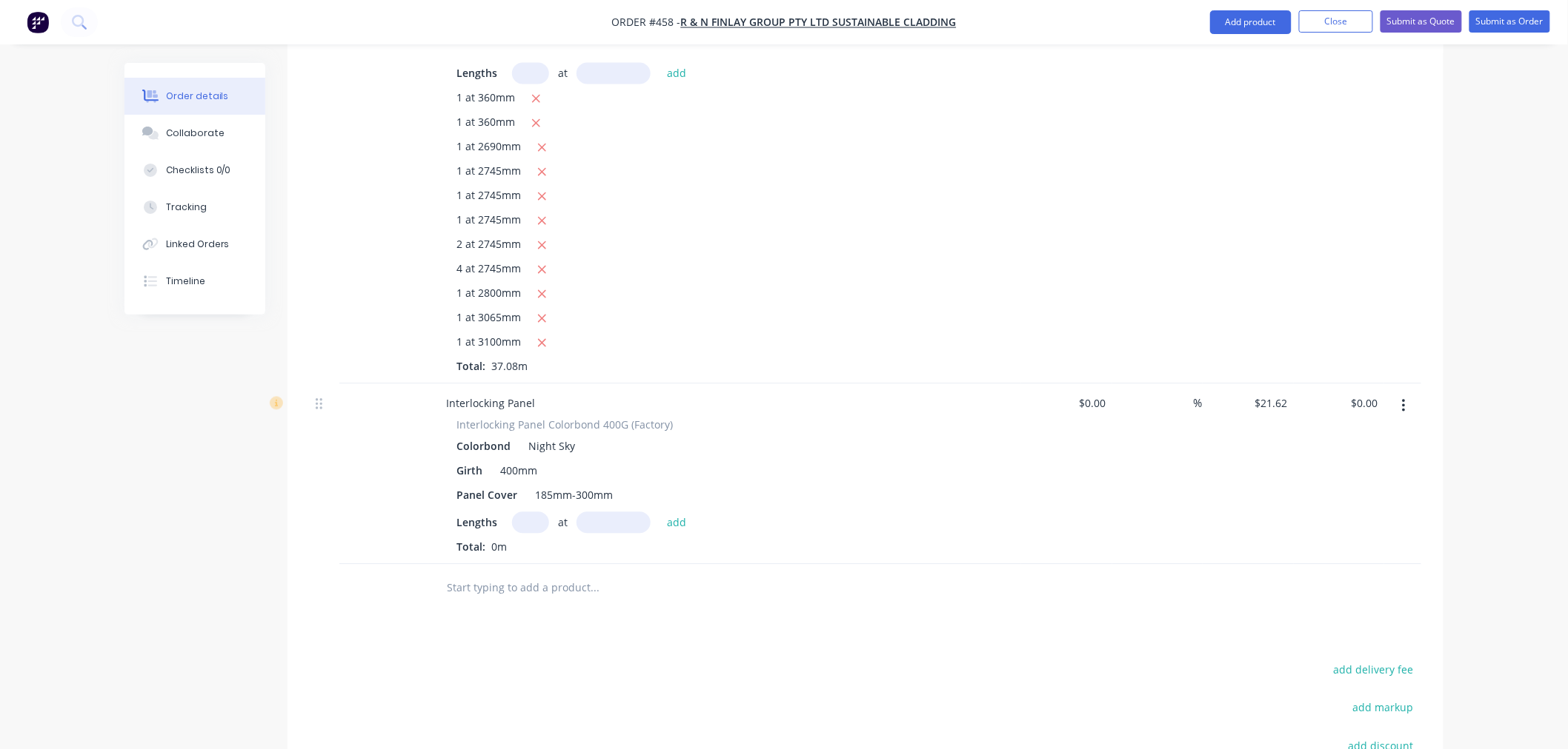
scroll to position [973, 0]
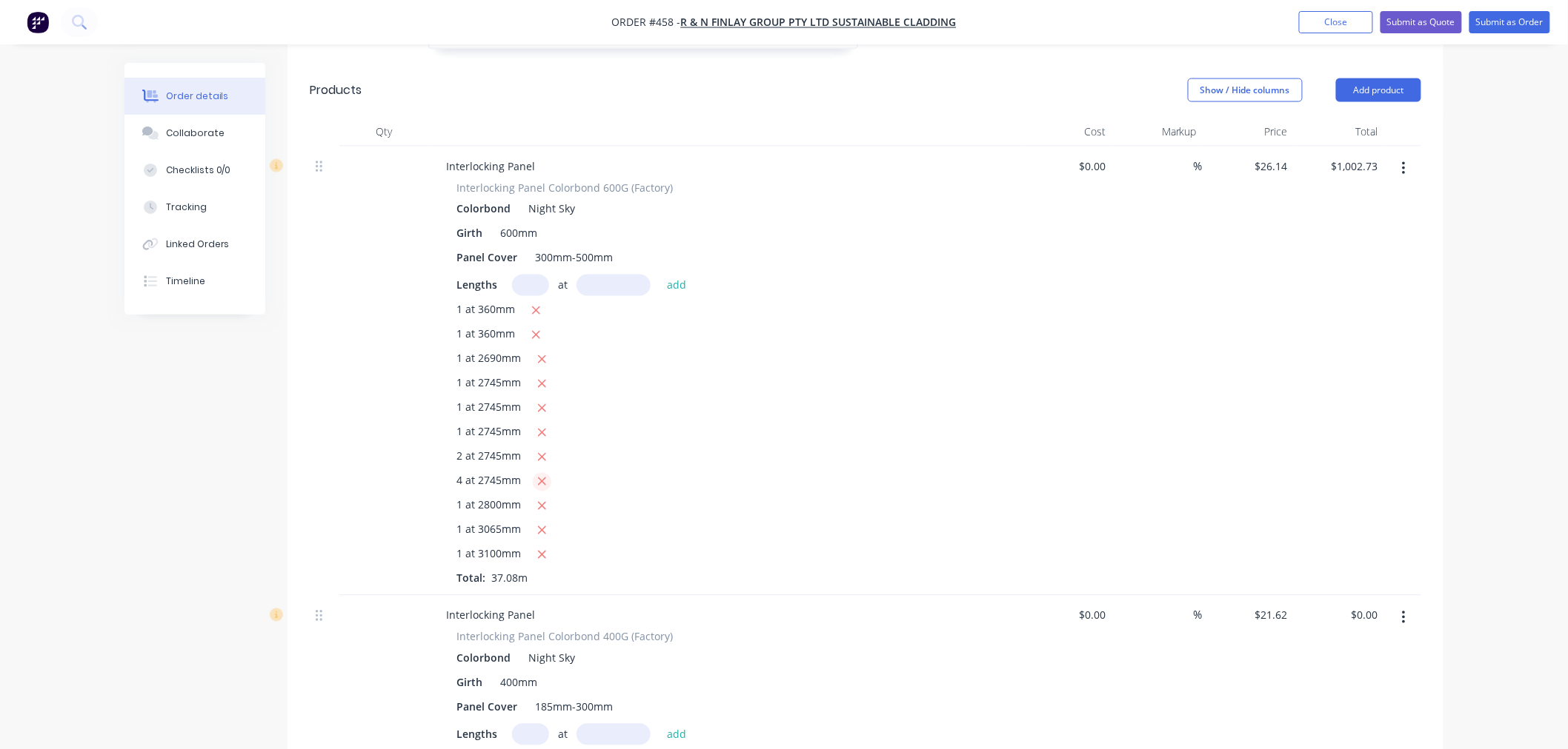
click at [546, 475] on icon "button" at bounding box center [541, 482] width 9 height 14
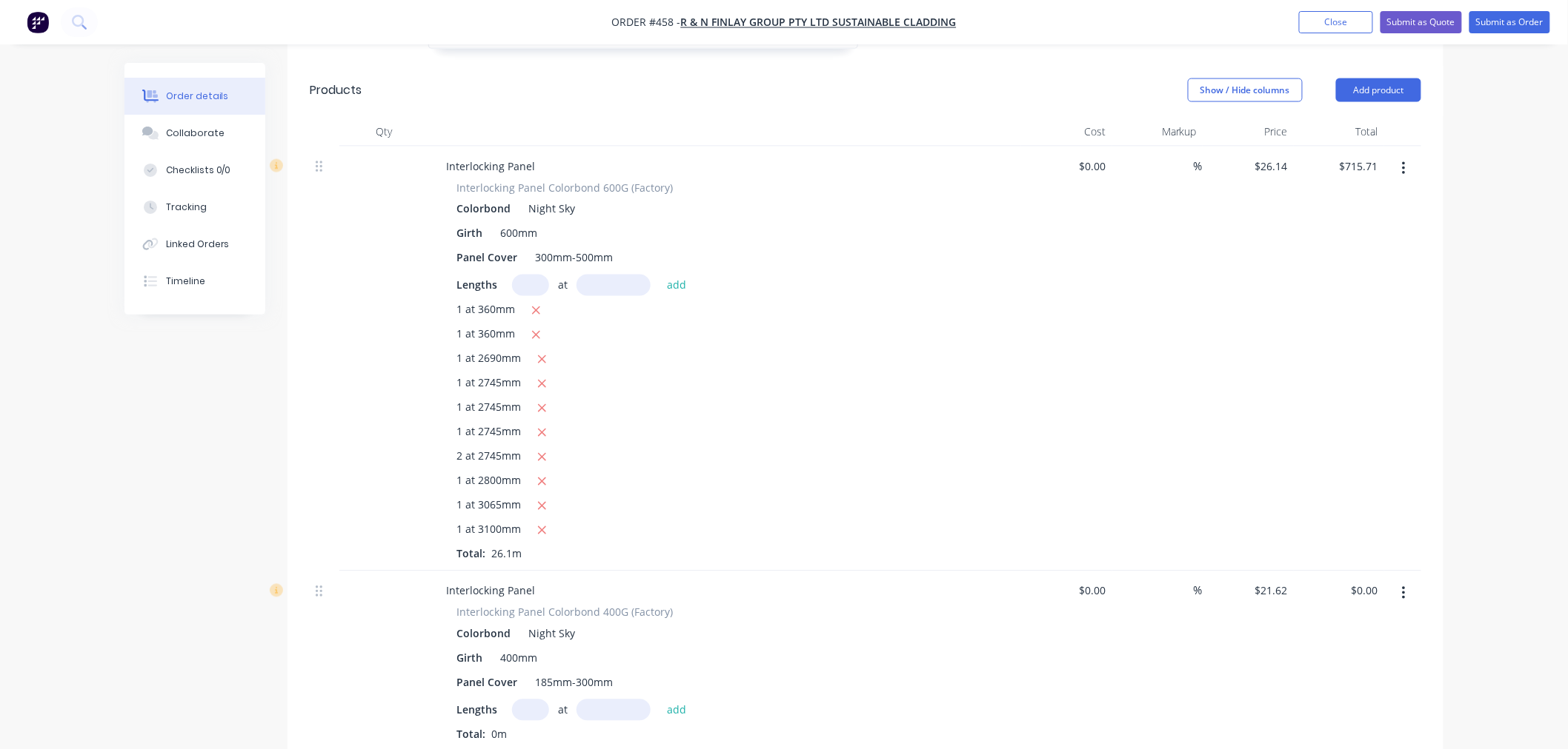
click at [537, 700] on input "text" at bounding box center [529, 710] width 37 height 21
click at [659, 700] on button "add" at bounding box center [676, 709] width 35 height 20
click at [672, 700] on button "add" at bounding box center [676, 709] width 35 height 20
click at [541, 377] on icon "button" at bounding box center [541, 384] width 9 height 14
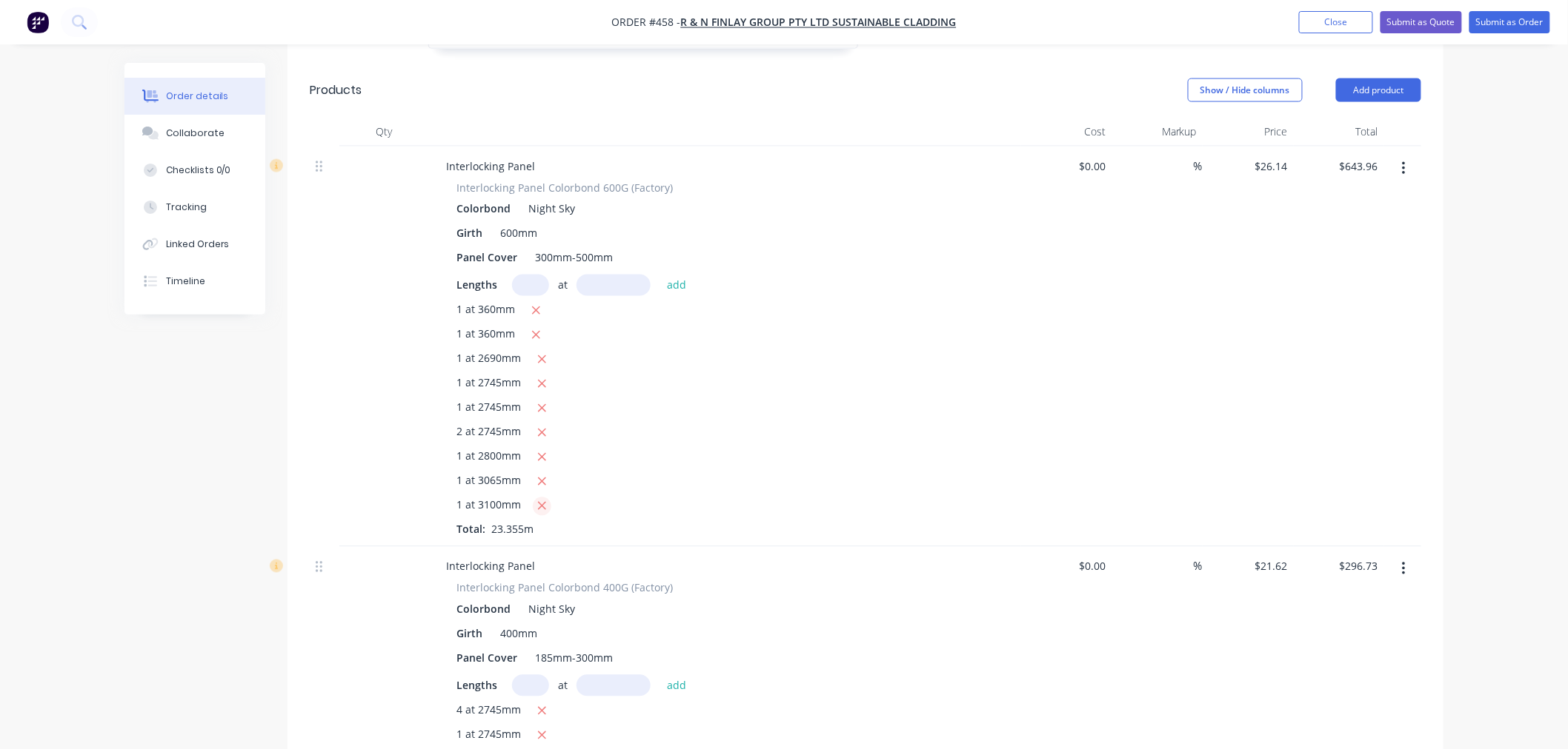
click at [541, 500] on icon "button" at bounding box center [541, 507] width 9 height 14
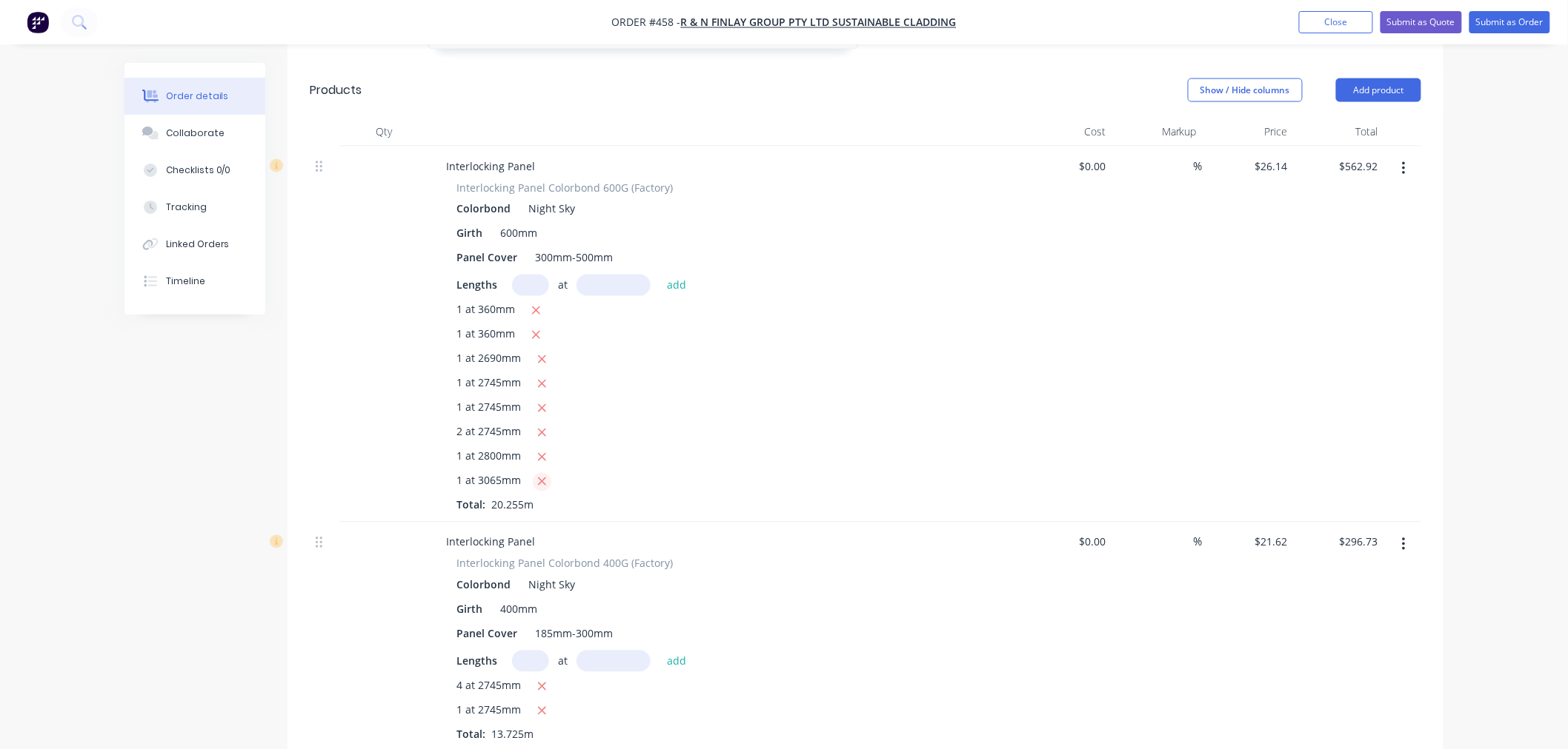
click at [540, 475] on icon "button" at bounding box center [541, 482] width 9 height 14
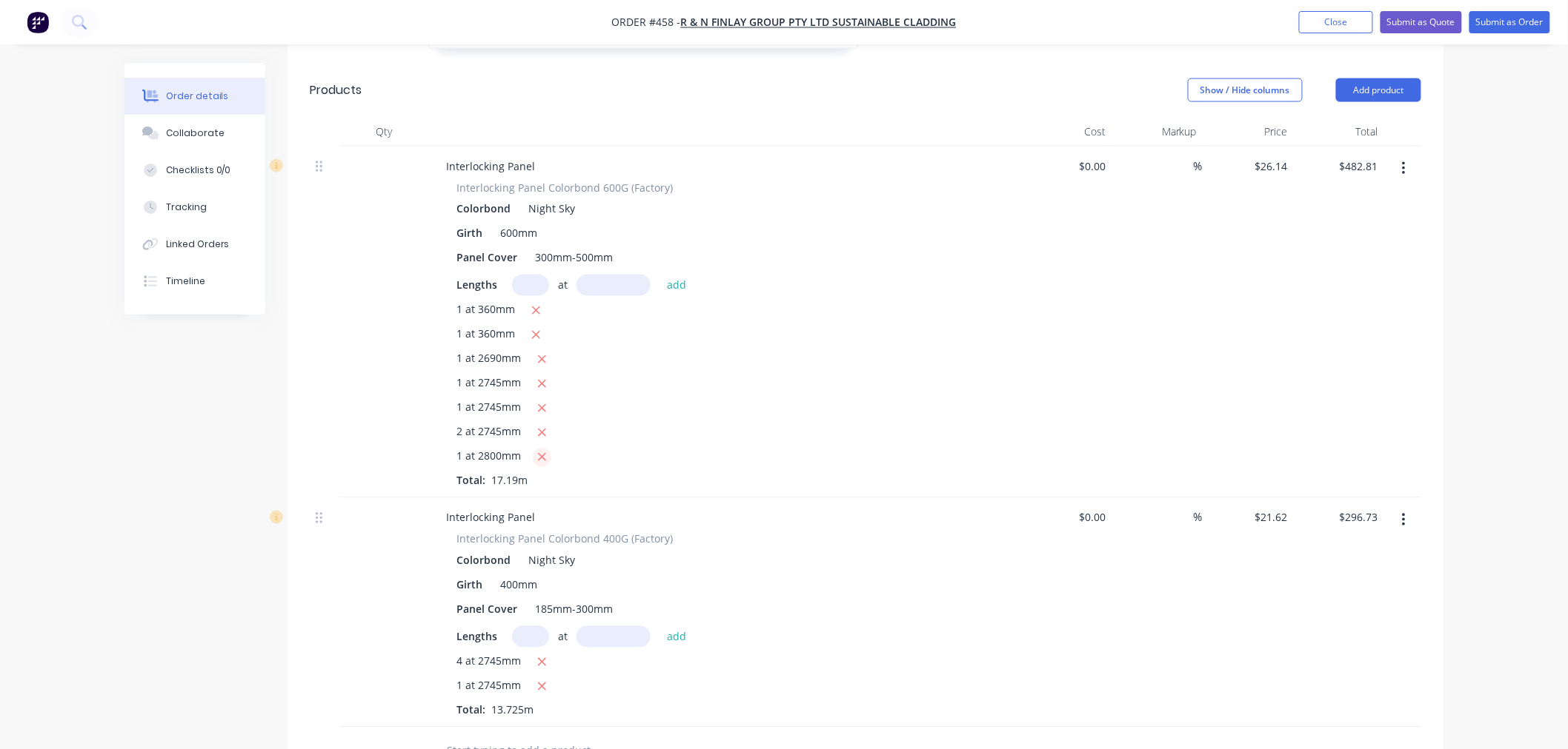
click at [543, 451] on icon "button" at bounding box center [541, 458] width 9 height 14
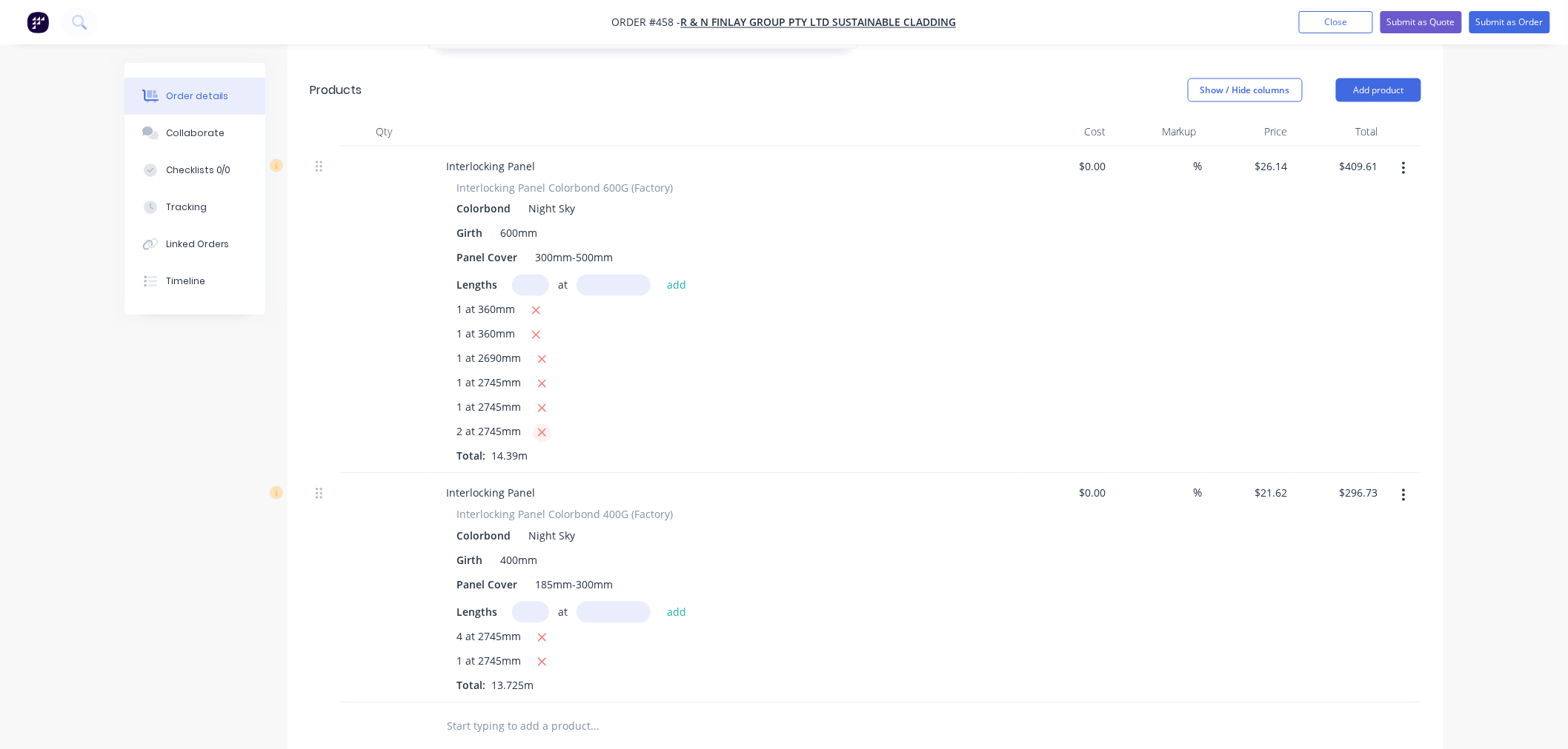
click at [542, 427] on icon "button" at bounding box center [541, 434] width 9 height 14
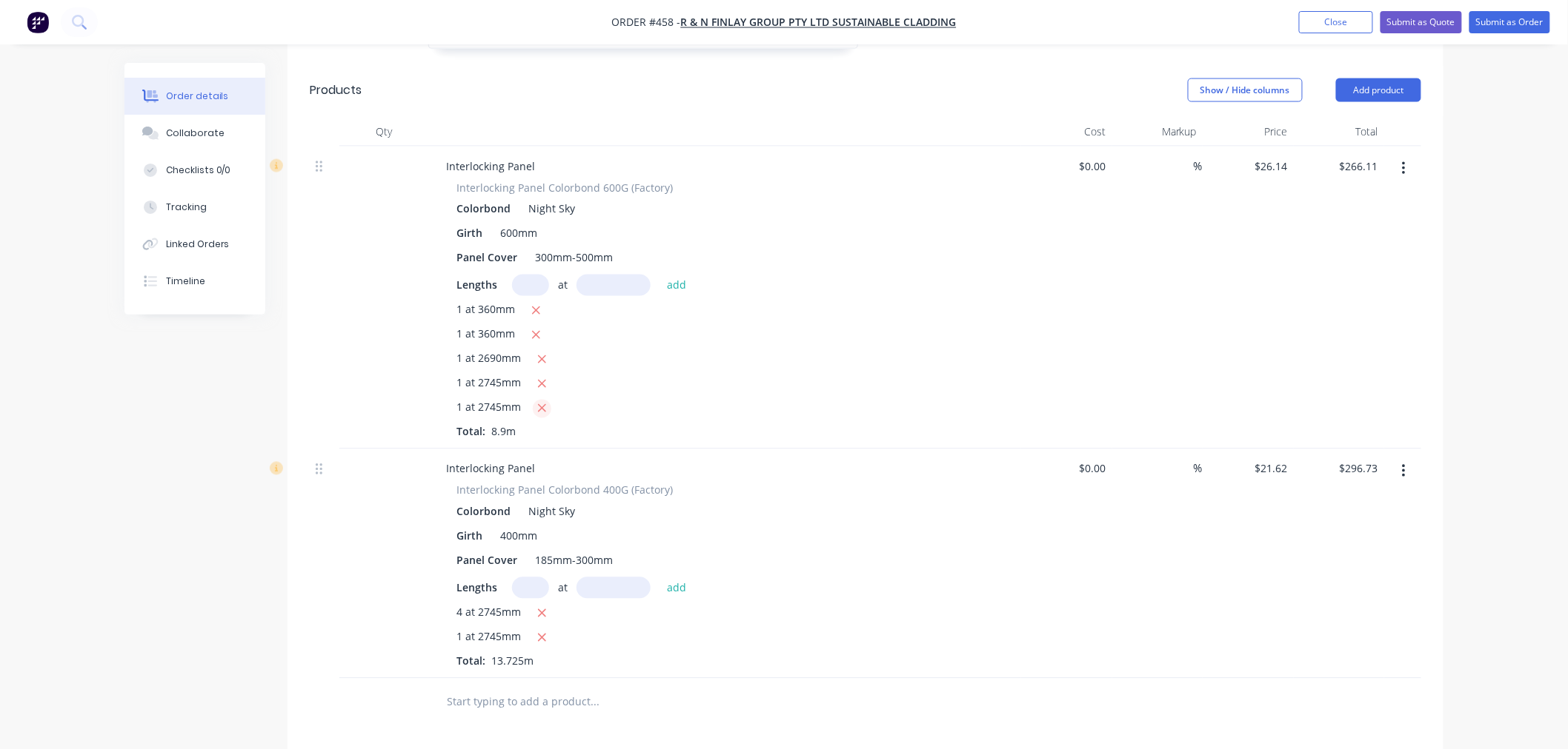
click at [539, 402] on icon "button" at bounding box center [541, 409] width 9 height 14
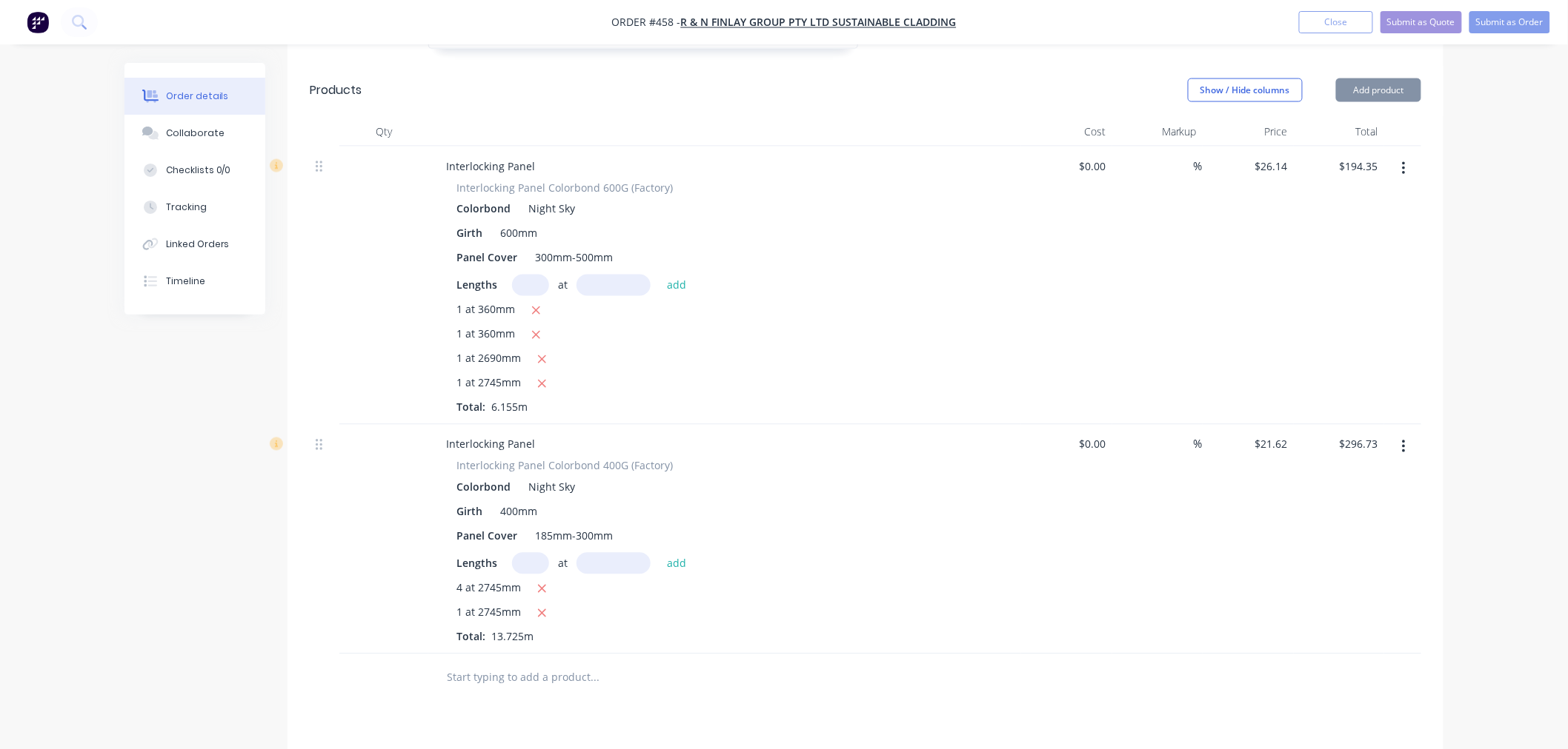
click at [544, 377] on icon "button" at bounding box center [541, 384] width 9 height 14
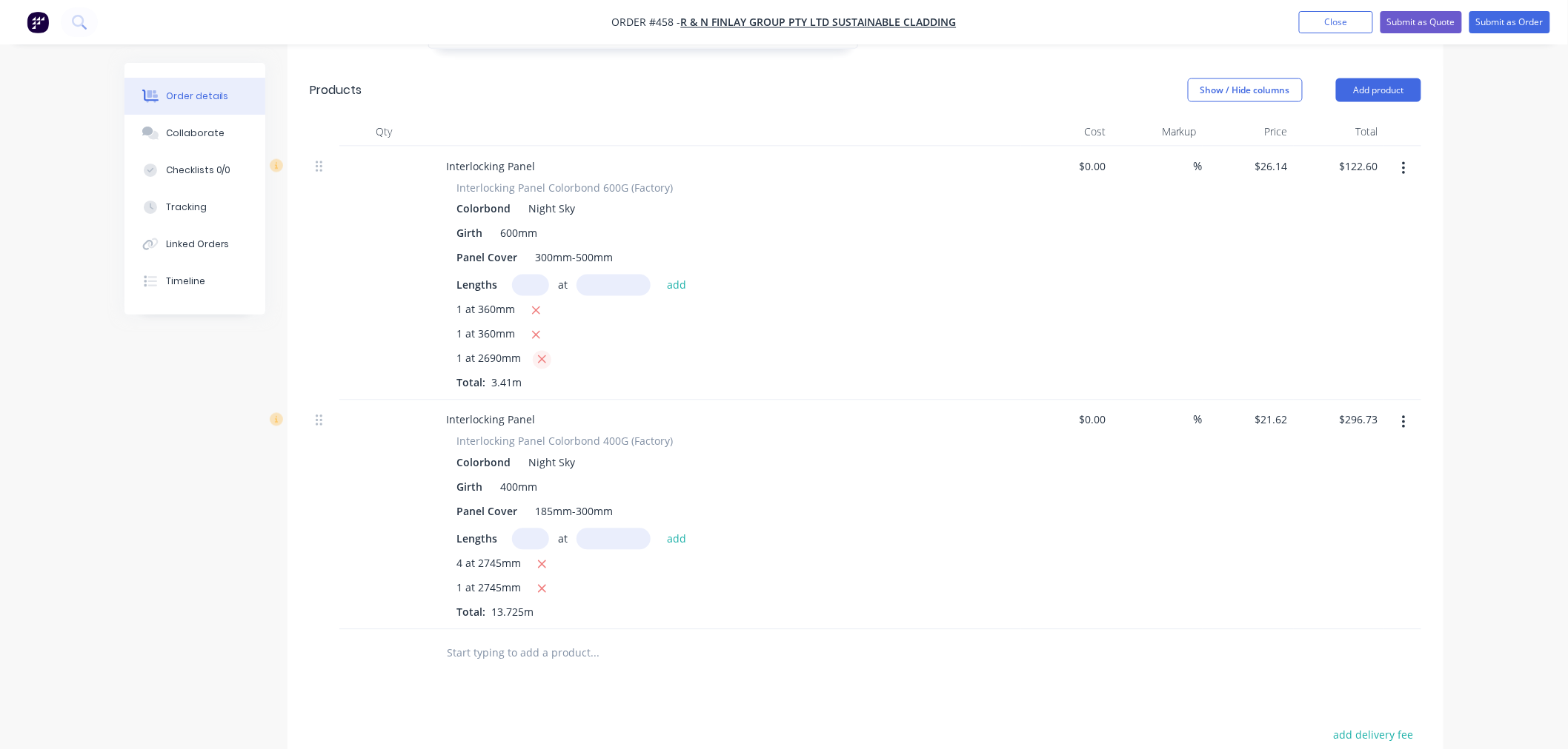
click at [541, 353] on icon "button" at bounding box center [541, 360] width 9 height 14
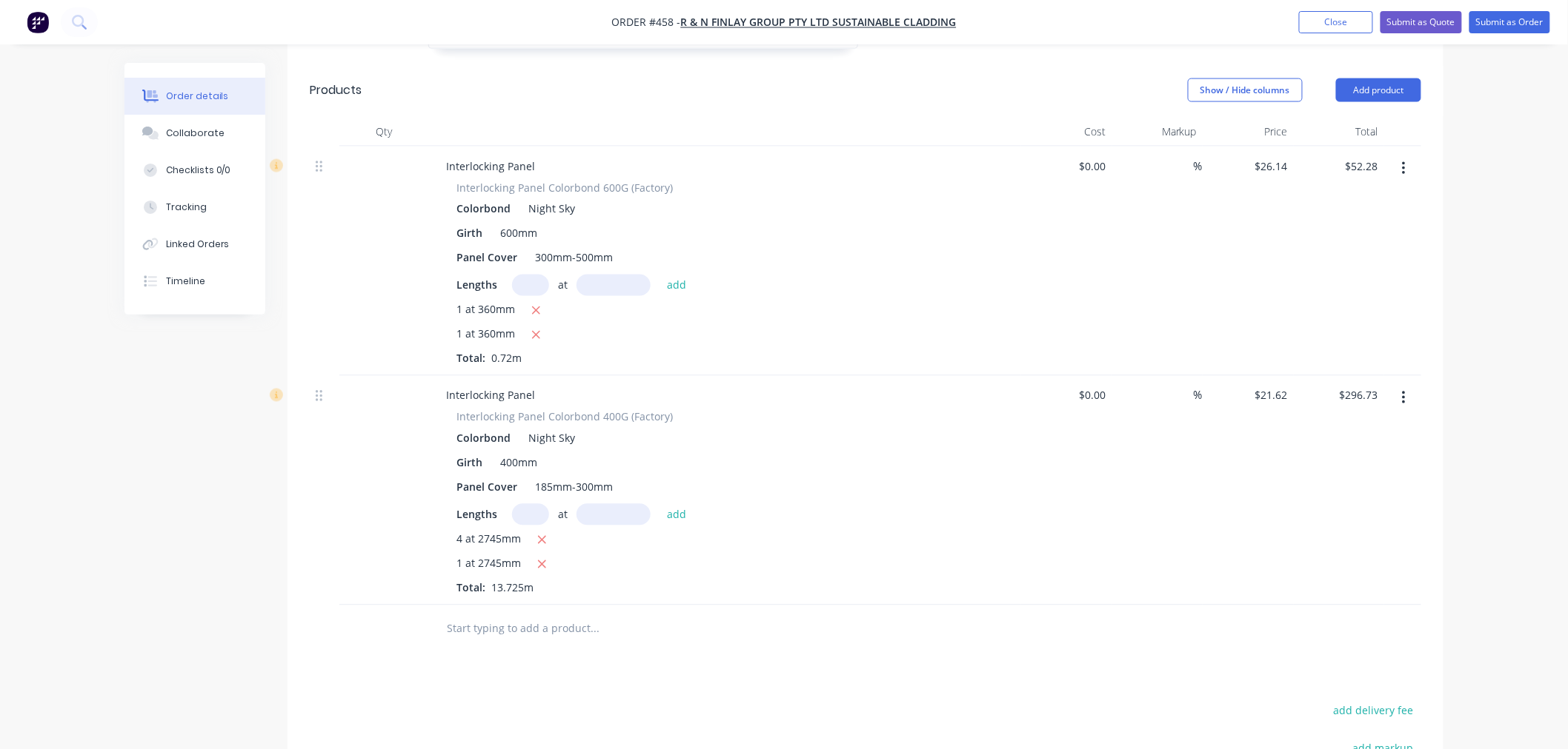
click at [527, 504] on input "text" at bounding box center [529, 515] width 37 height 21
click at [659, 504] on button "add" at bounding box center [676, 514] width 35 height 20
click at [536, 331] on icon "button" at bounding box center [536, 336] width 9 height 9
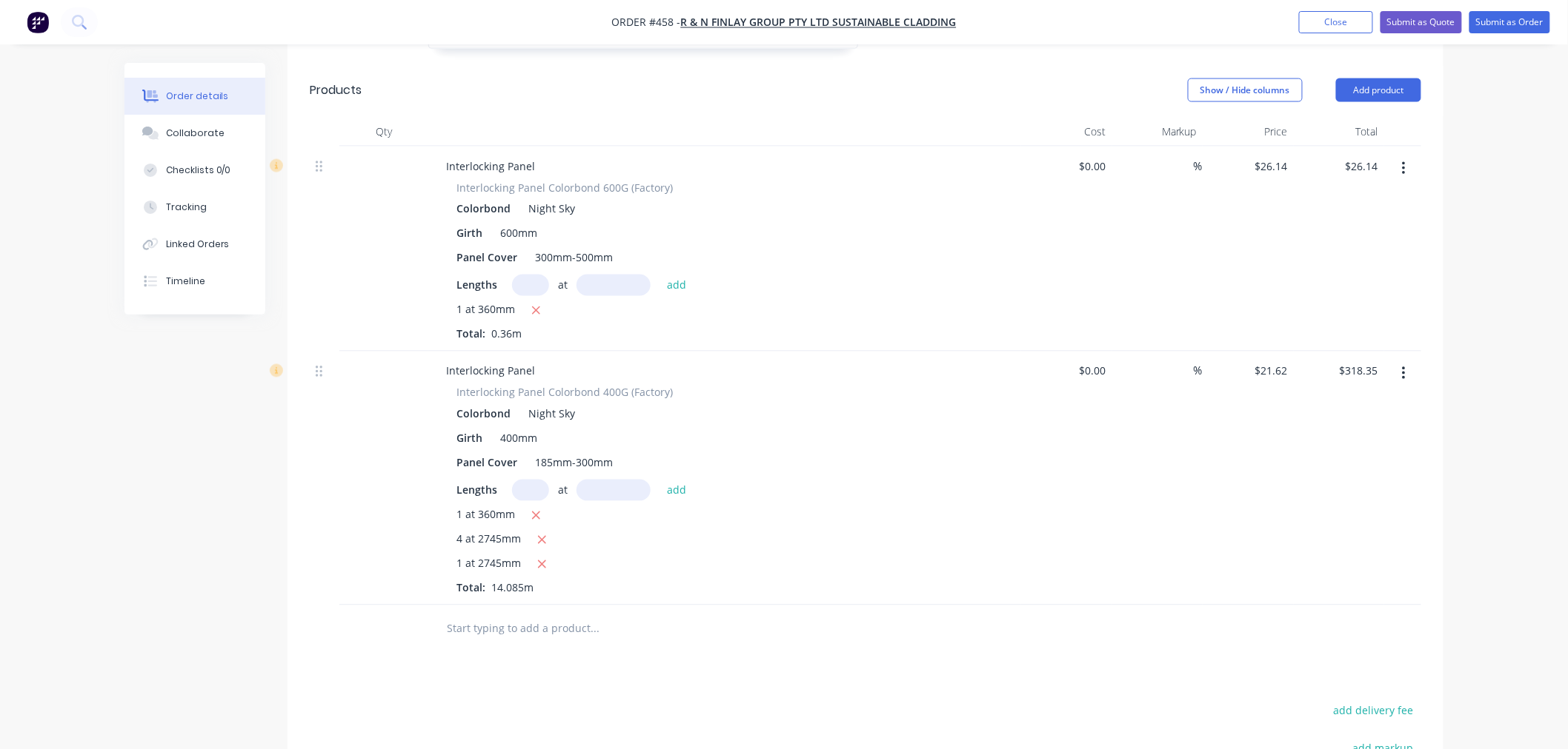
click at [527, 274] on input "text" at bounding box center [529, 285] width 37 height 21
click at [659, 274] on button "add" at bounding box center [676, 284] width 35 height 20
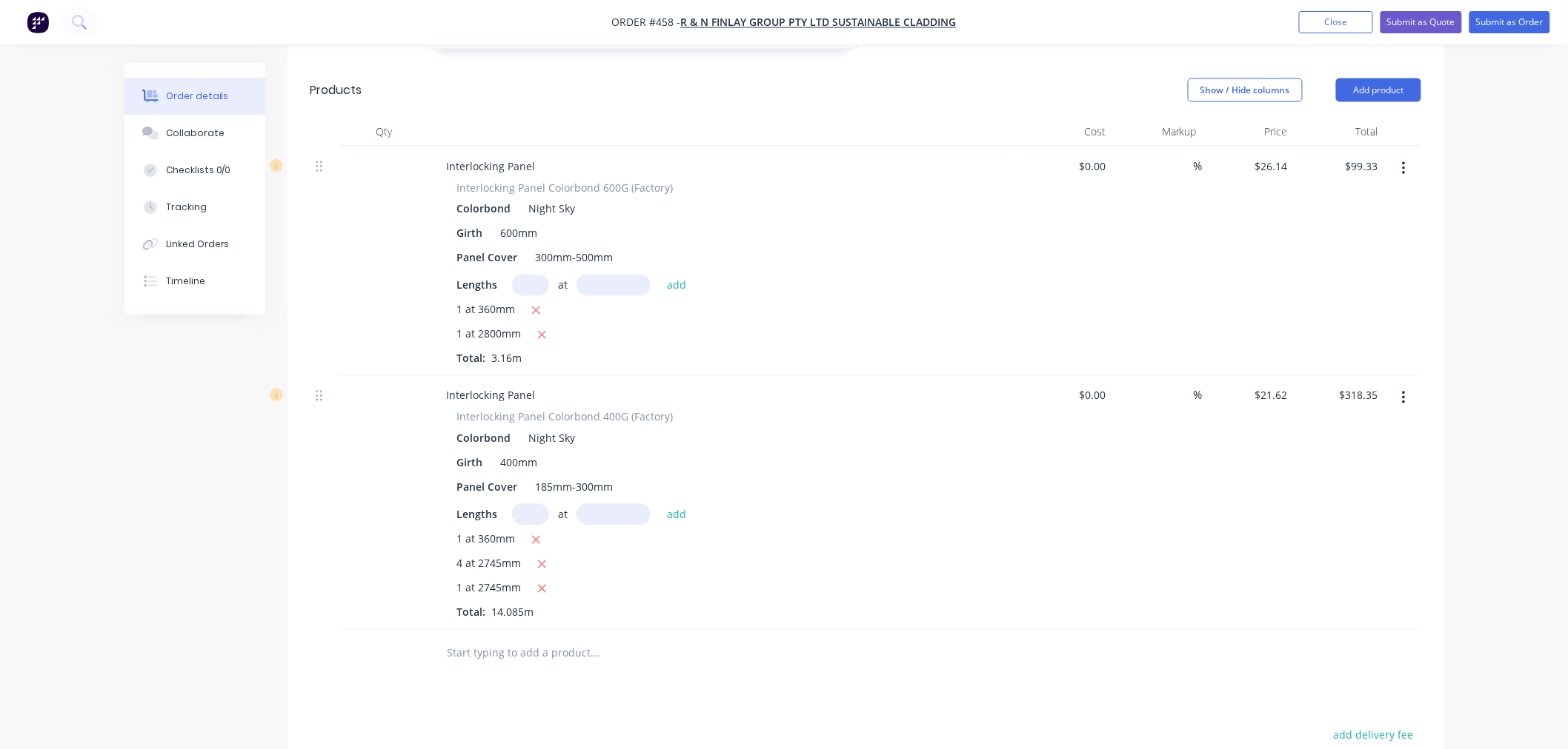
click at [529, 504] on input "text" at bounding box center [529, 515] width 37 height 21
click at [659, 504] on button "add" at bounding box center [676, 514] width 35 height 20
click at [529, 504] on input "text" at bounding box center [529, 515] width 37 height 21
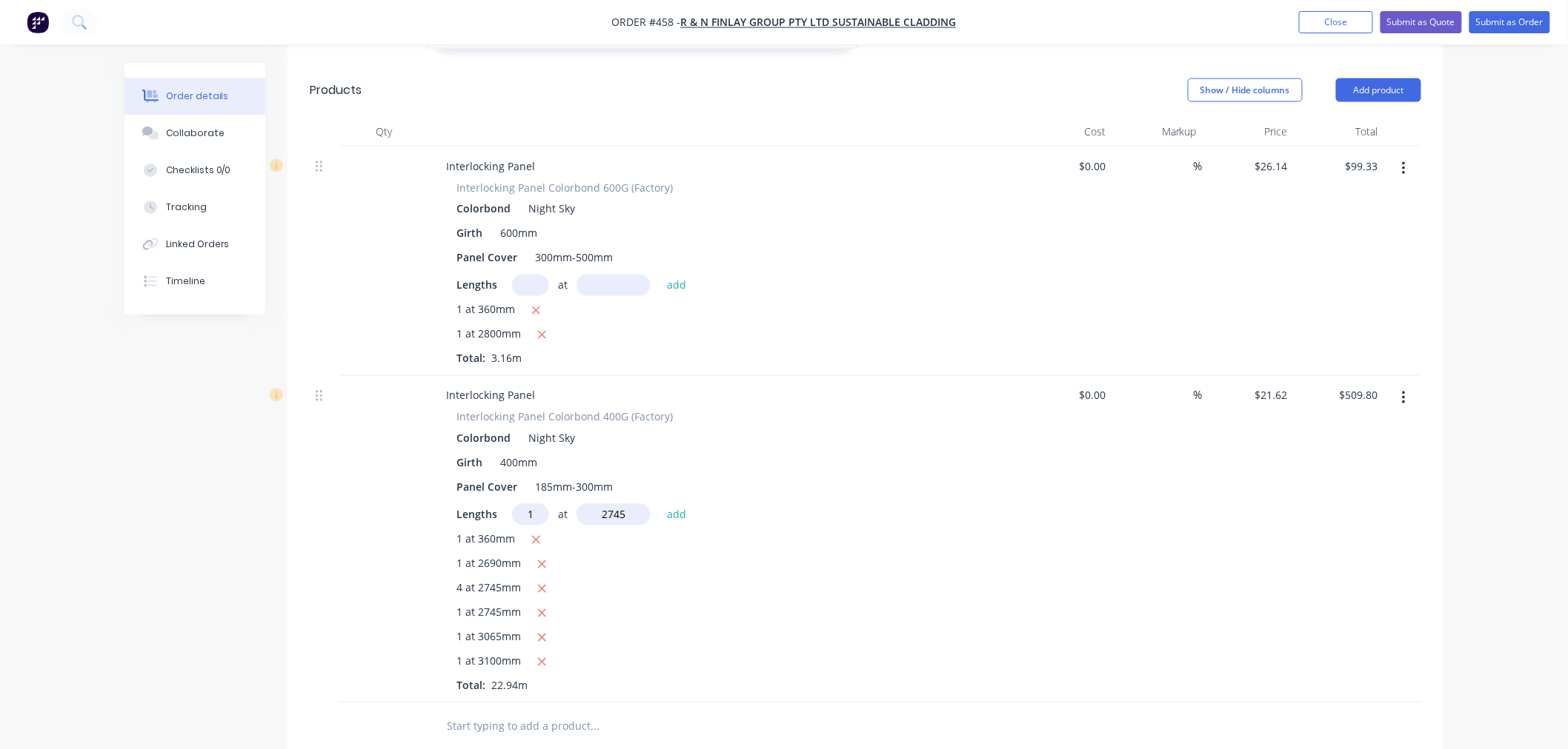
click at [659, 504] on button "add" at bounding box center [676, 514] width 35 height 20
click at [541, 274] on input "text" at bounding box center [529, 285] width 37 height 21
click at [674, 274] on button "add" at bounding box center [676, 284] width 35 height 20
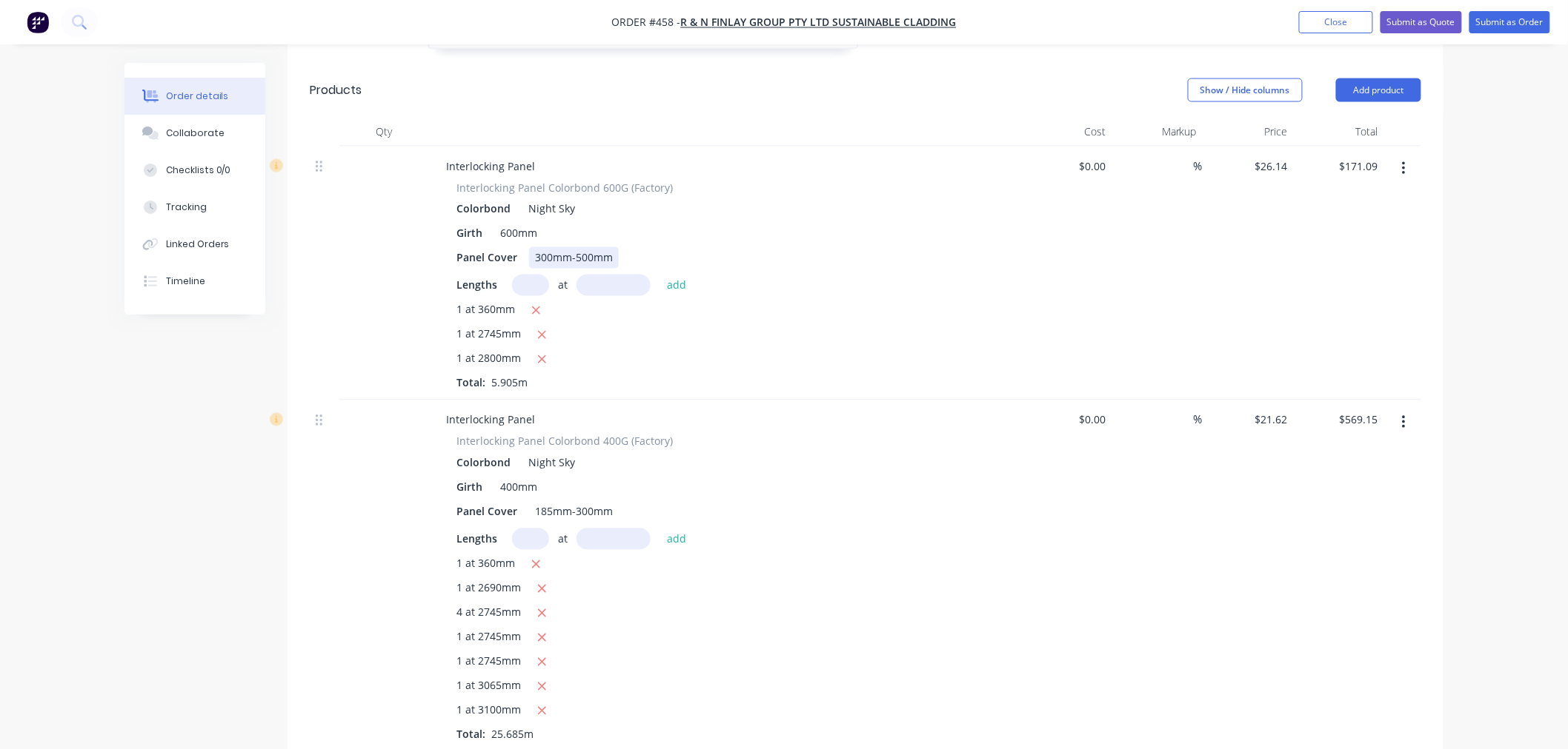
click at [900, 247] on div "Panel Cover 300mm-500mm" at bounding box center [721, 257] width 542 height 21
click at [529, 528] on input "text" at bounding box center [529, 539] width 37 height 21
click at [659, 528] on button "add" at bounding box center [676, 538] width 35 height 20
click at [541, 583] on icon "button" at bounding box center [541, 590] width 9 height 14
click at [540, 274] on input "text" at bounding box center [529, 285] width 37 height 21
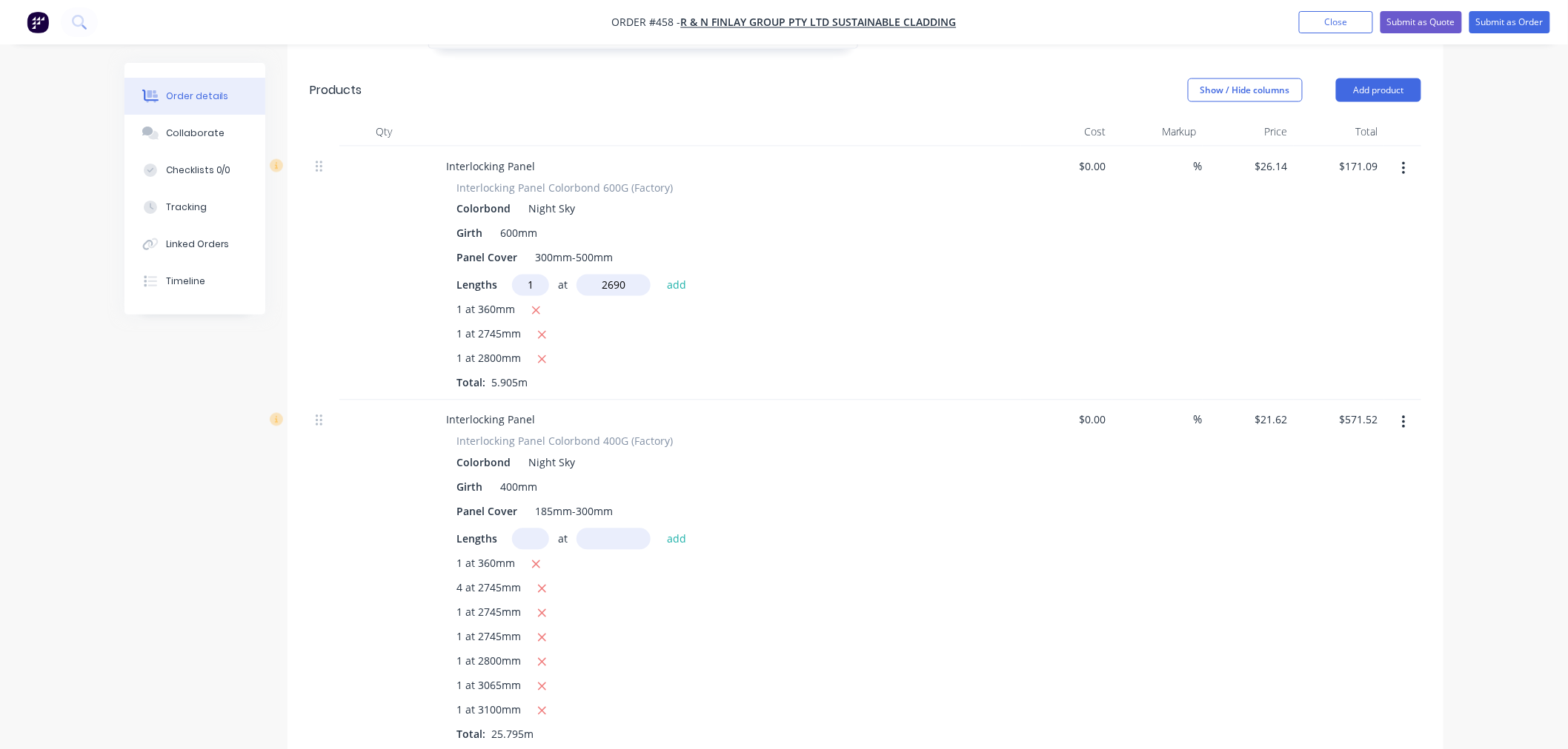
click at [659, 274] on button "add" at bounding box center [676, 284] width 35 height 20
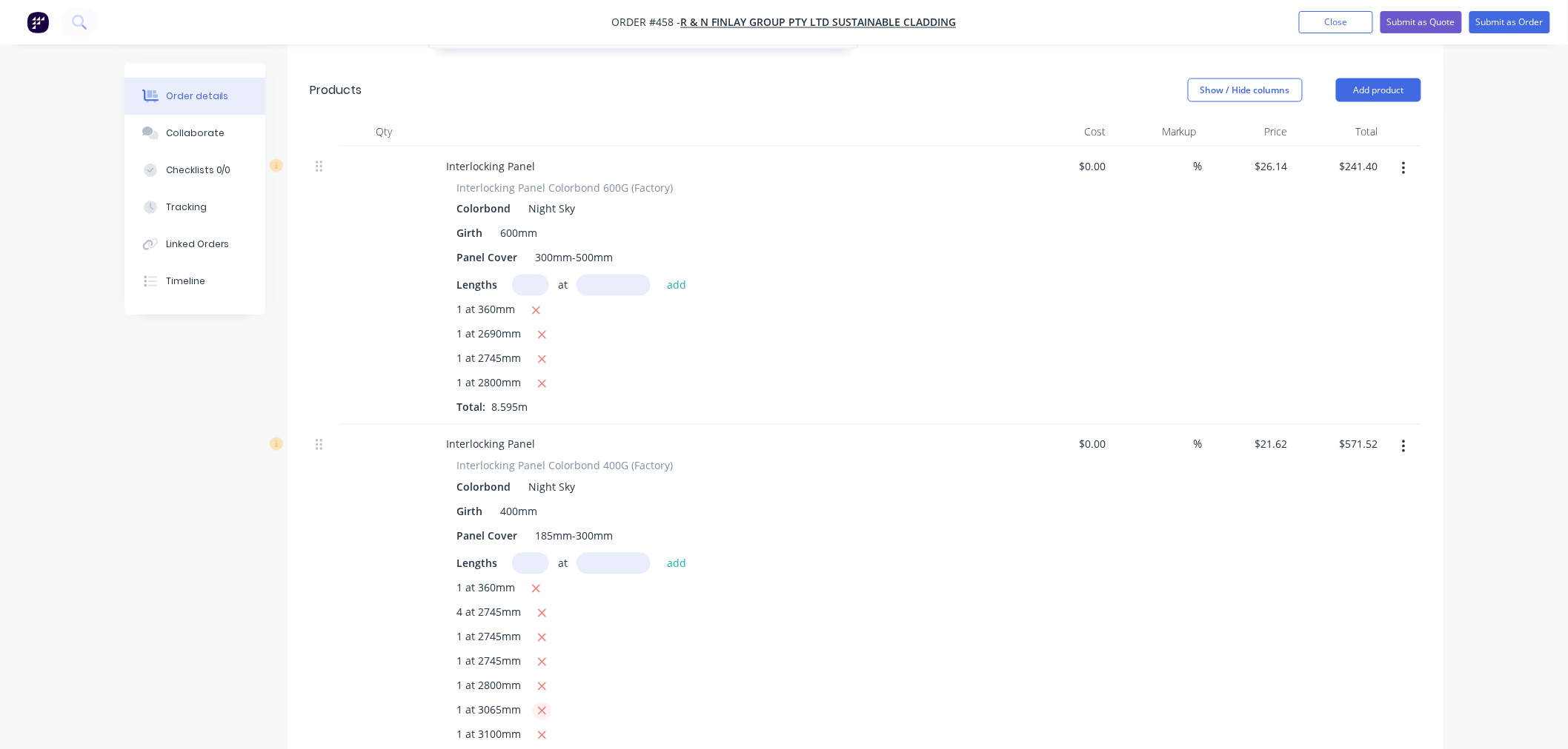
click at [545, 708] on icon "button" at bounding box center [542, 712] width 9 height 9
click at [535, 274] on input "text" at bounding box center [529, 285] width 37 height 21
click at [659, 274] on button "add" at bounding box center [676, 284] width 35 height 20
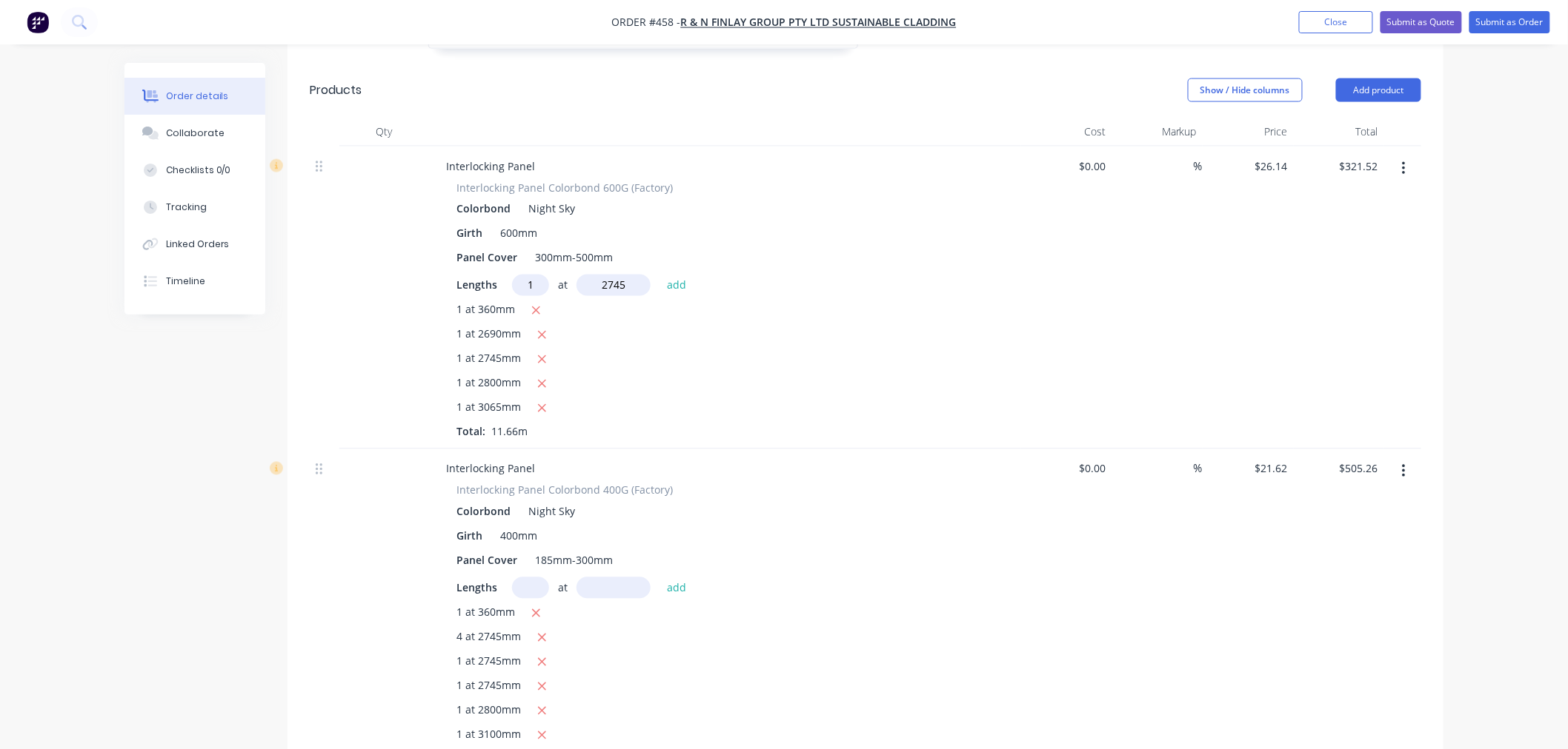
click at [659, 274] on button "add" at bounding box center [676, 284] width 35 height 20
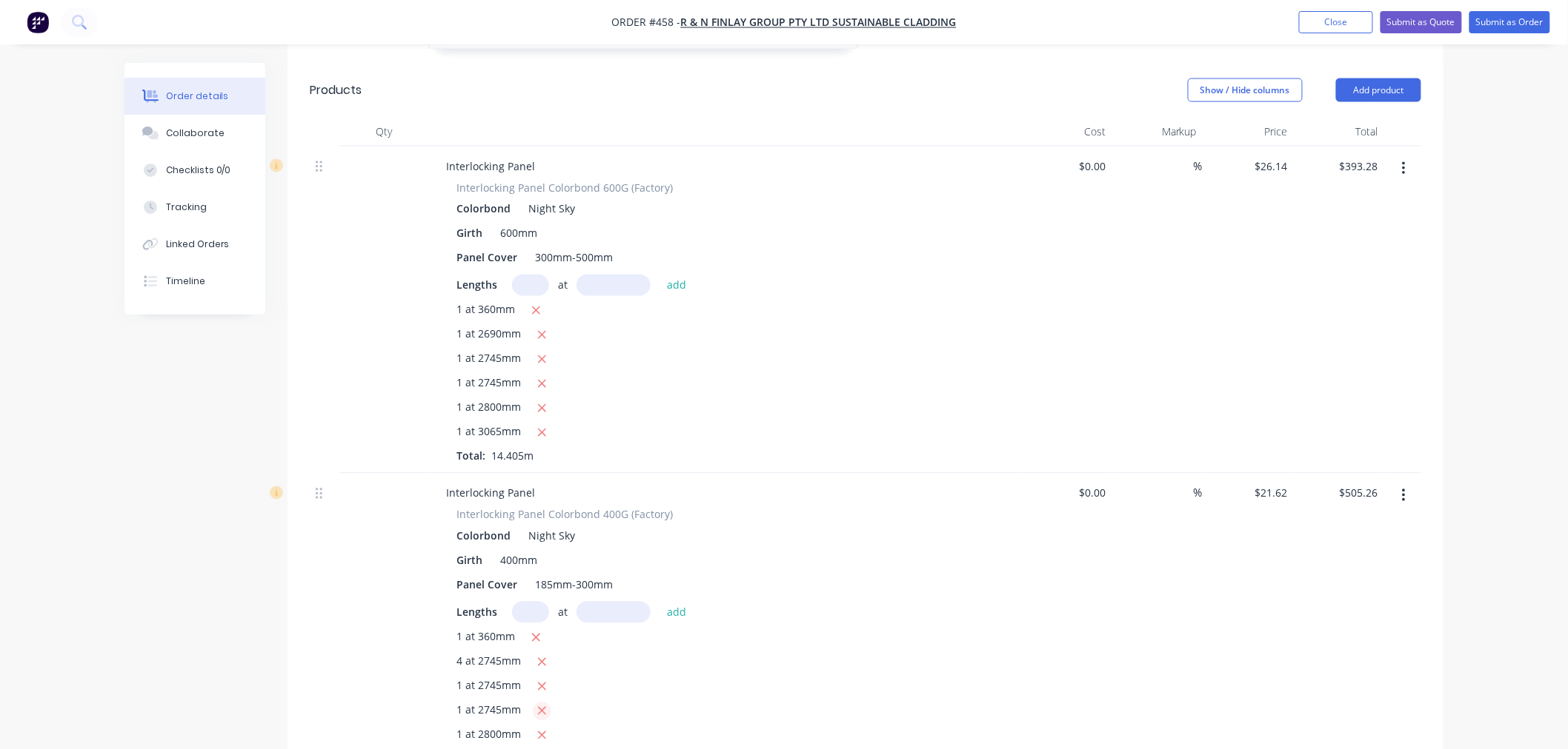
click at [537, 705] on icon "button" at bounding box center [541, 712] width 9 height 14
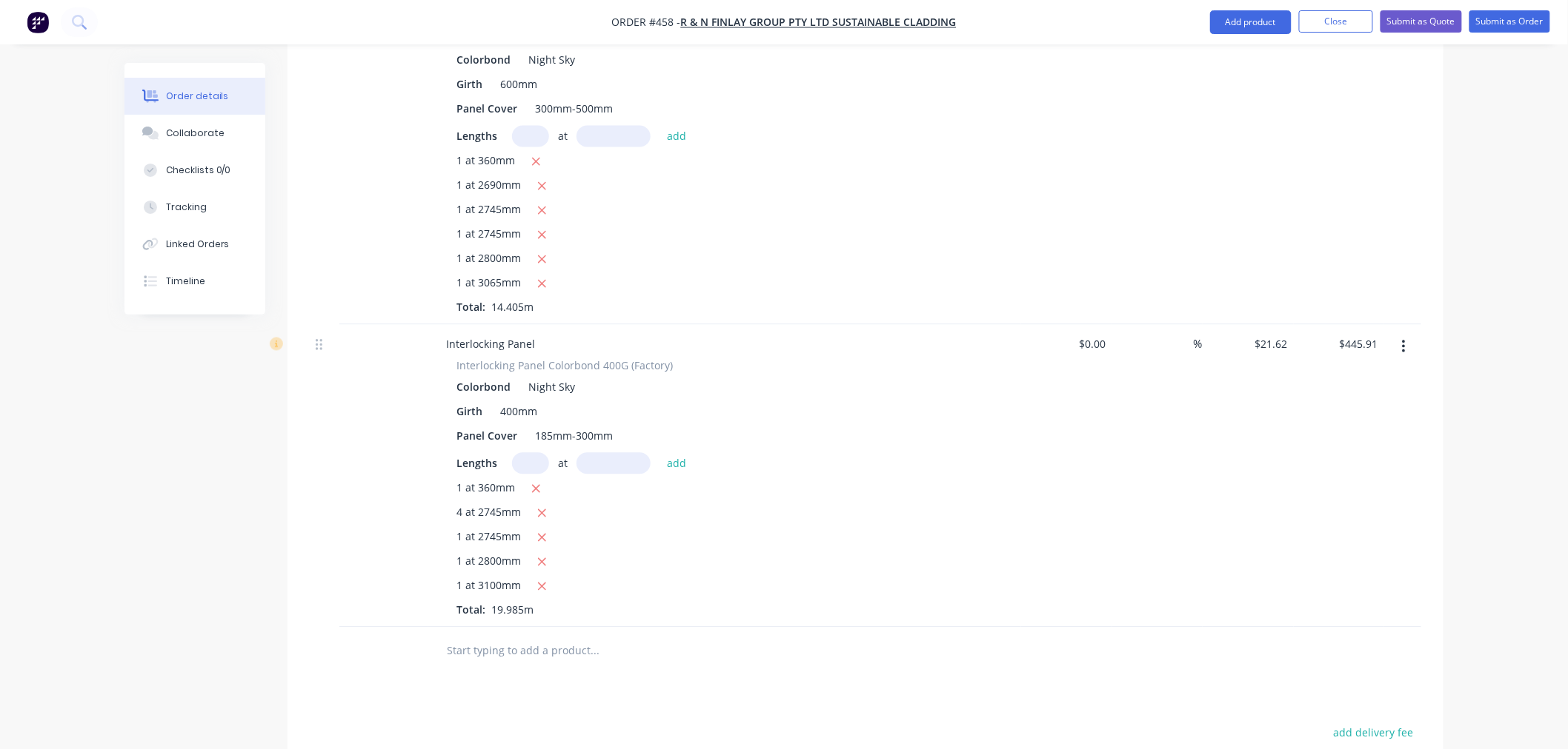
scroll to position [1385, 0]
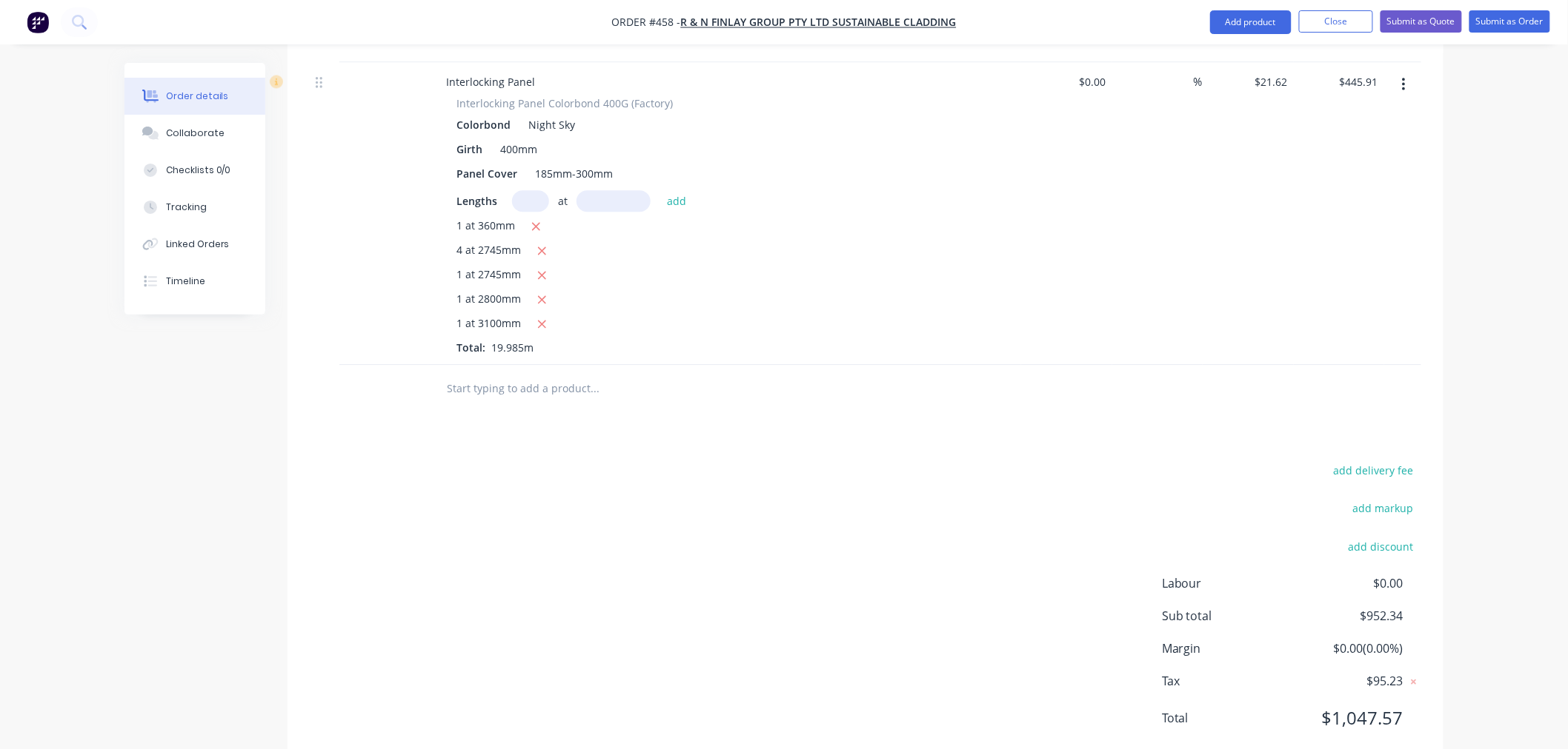
click at [574, 374] on input "text" at bounding box center [594, 389] width 297 height 30
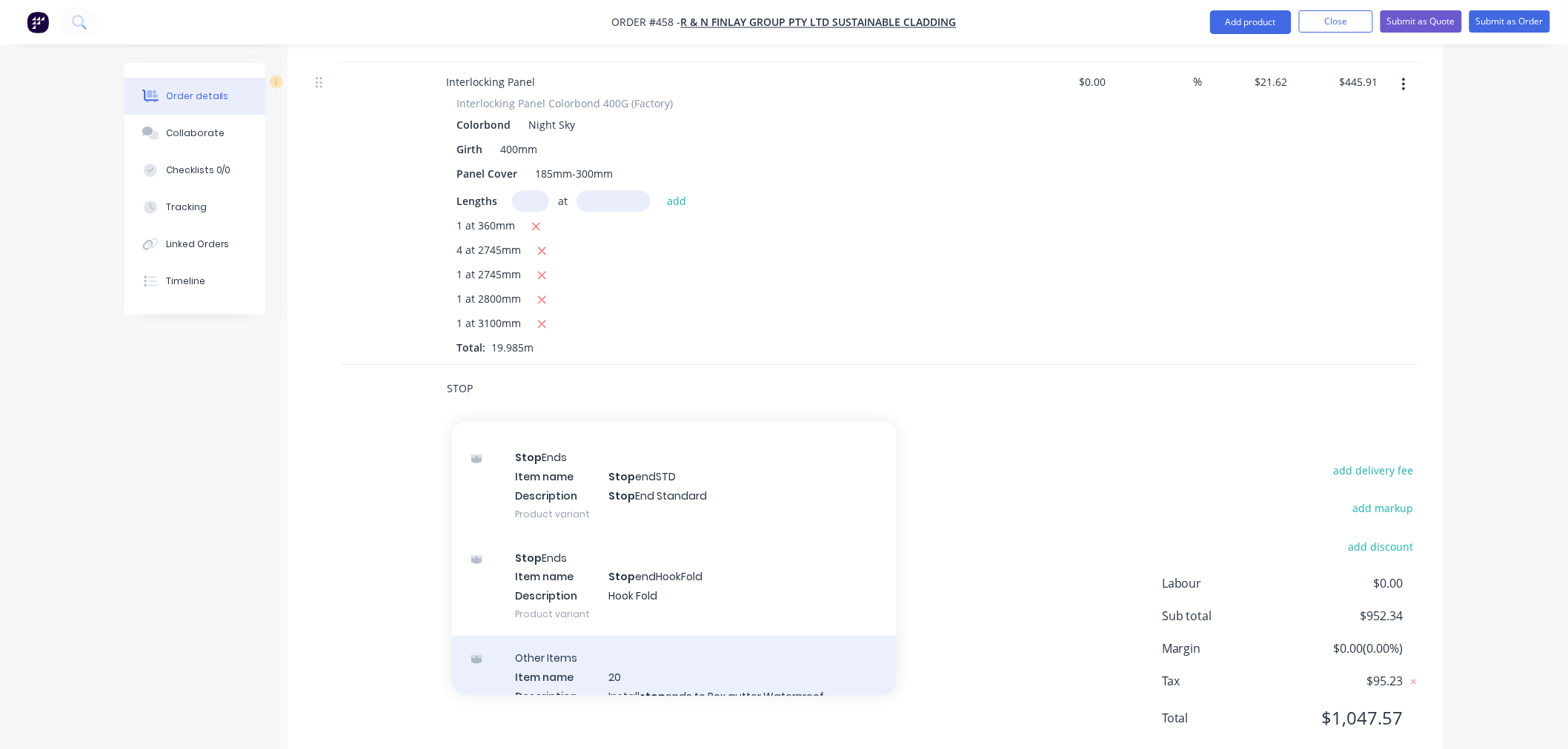
scroll to position [566, 0]
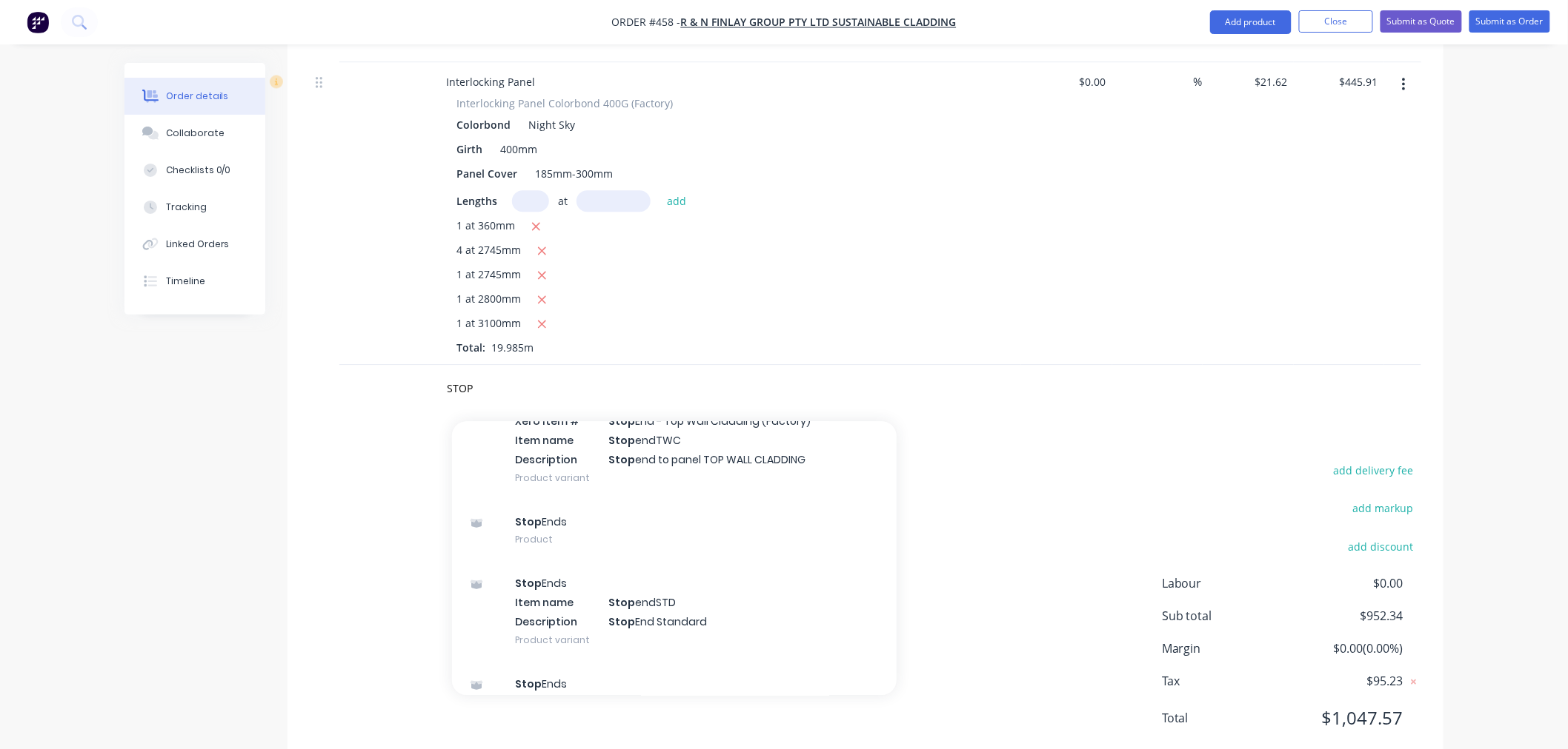
click at [590, 500] on div "Stop Ends Product" at bounding box center [674, 531] width 444 height 62
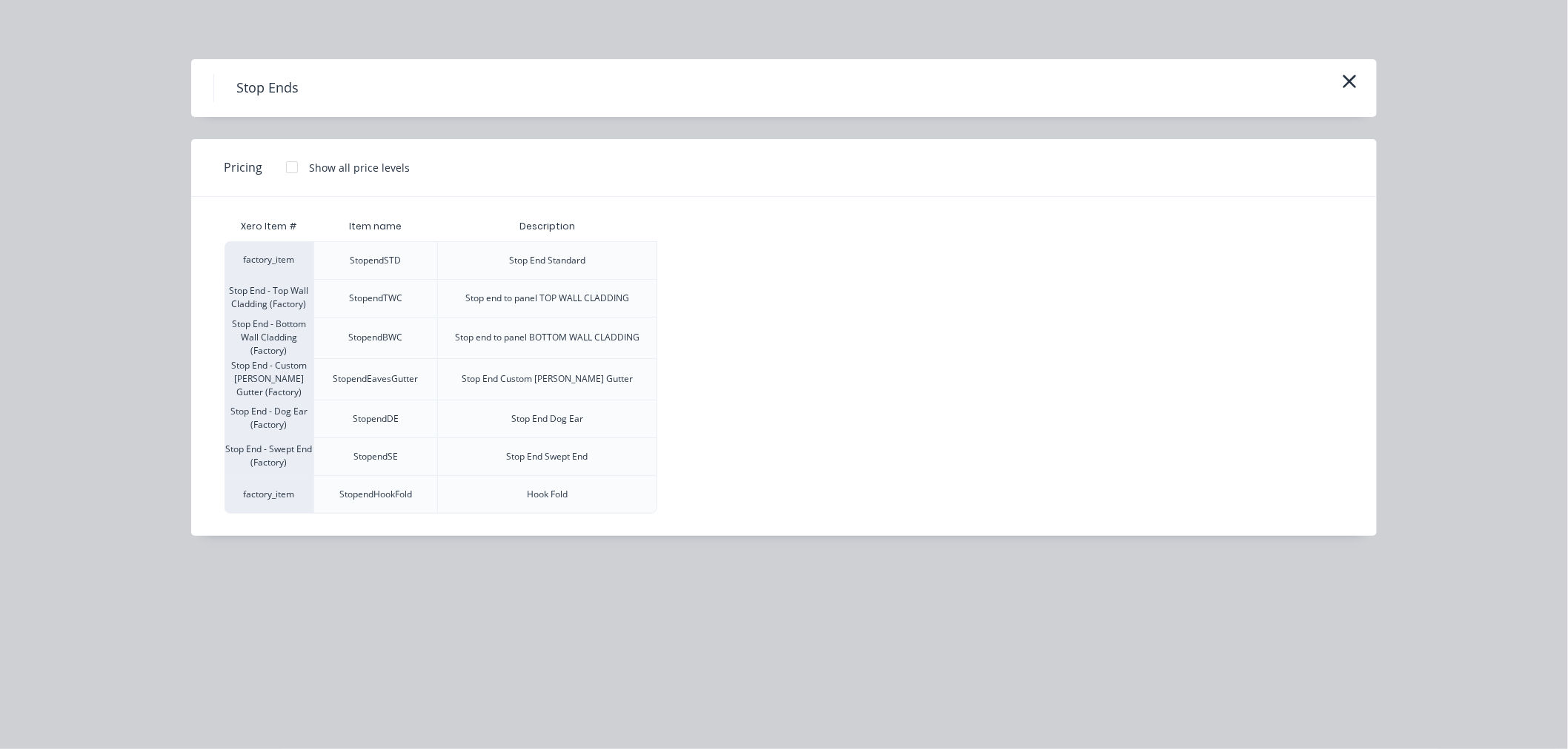
click at [291, 171] on div at bounding box center [292, 167] width 30 height 30
click at [672, 297] on div "$7.70" at bounding box center [697, 297] width 79 height 37
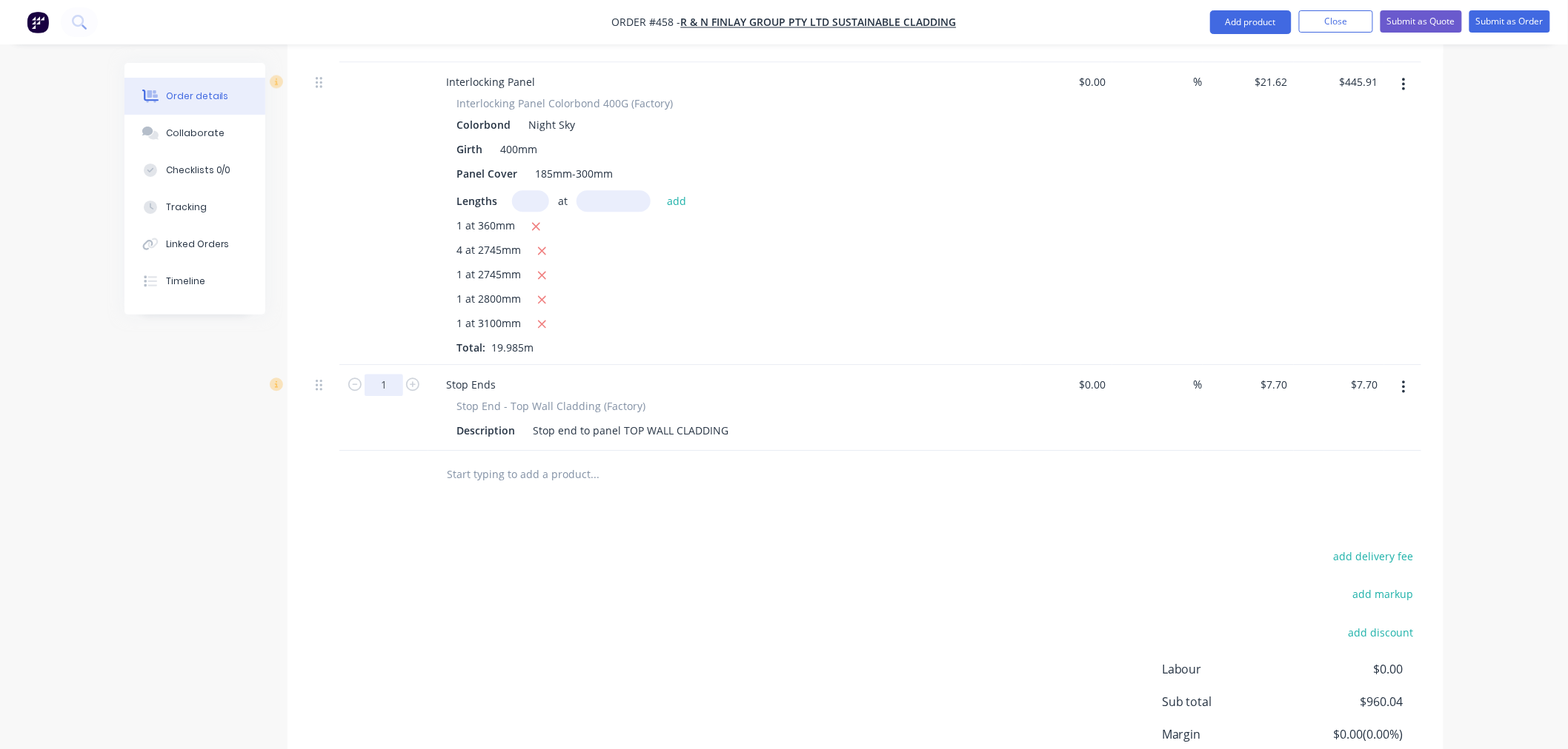
click at [389, 374] on input "1" at bounding box center [384, 385] width 38 height 22
click at [581, 460] on input "text" at bounding box center [594, 475] width 297 height 30
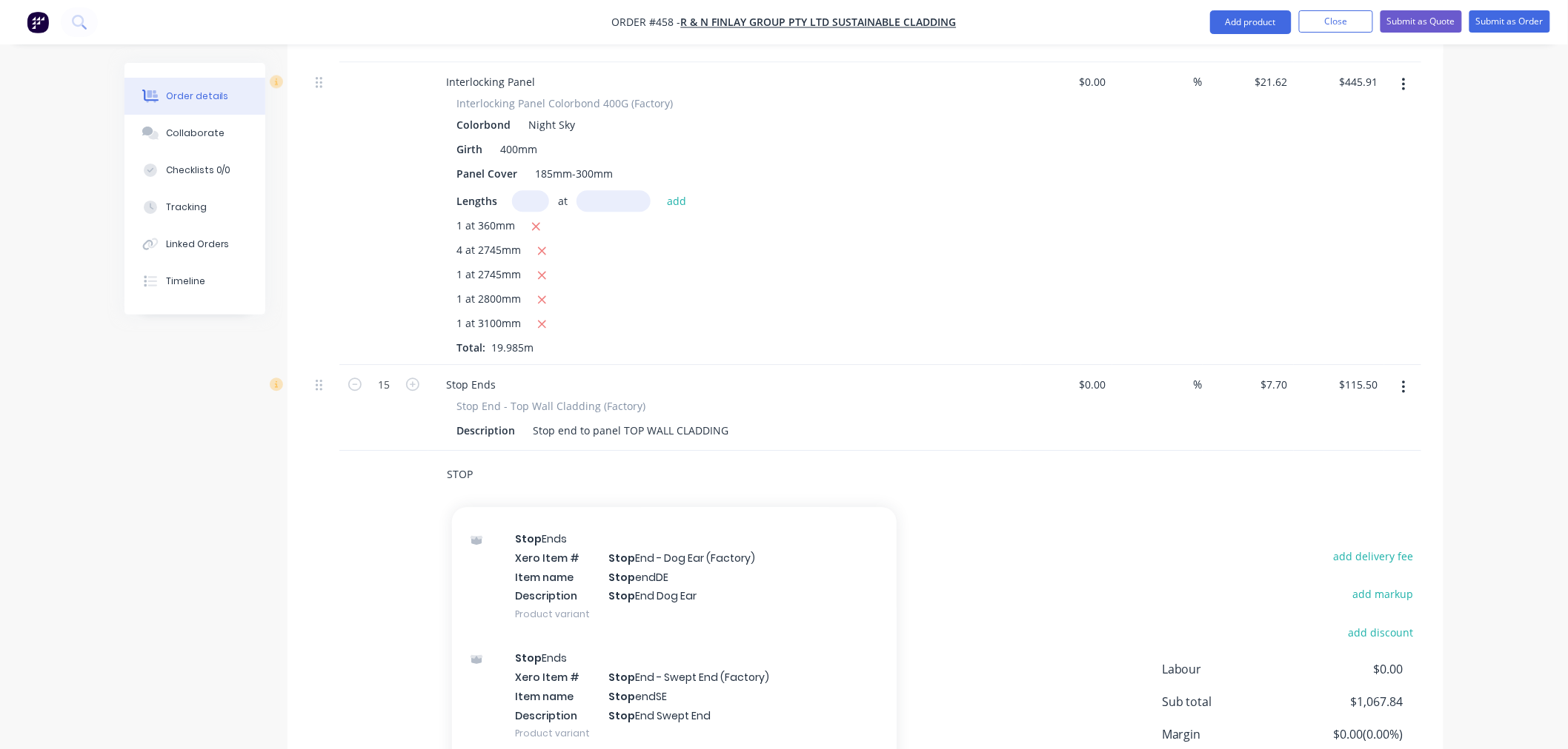
scroll to position [411, 0]
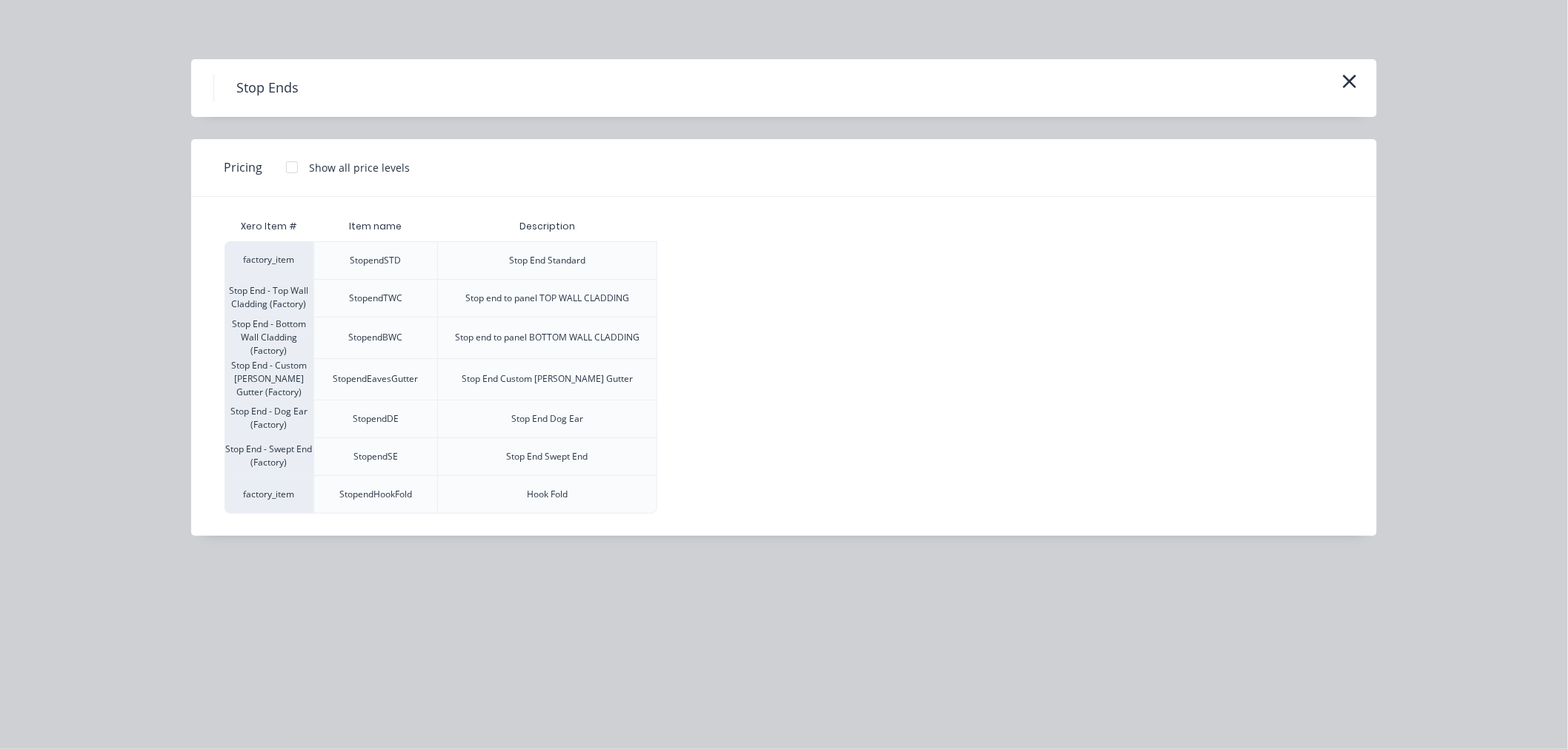
click at [584, 338] on div "Stop end to panel BOTTOM WALL CLADDING" at bounding box center [547, 337] width 184 height 14
click at [284, 167] on div at bounding box center [292, 167] width 30 height 30
click at [682, 347] on div "$7.70" at bounding box center [697, 338] width 79 height 41
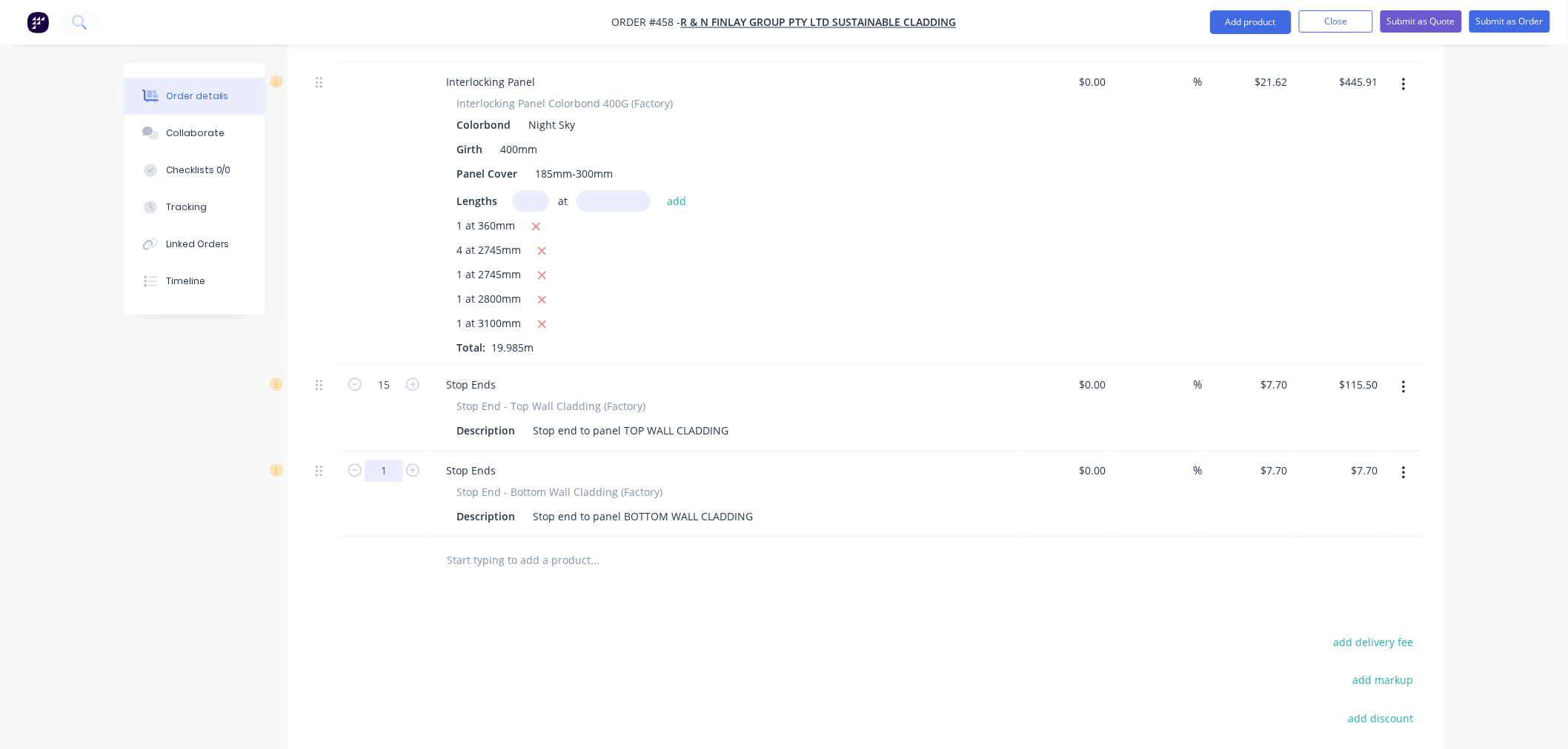
click at [395, 396] on input "1" at bounding box center [384, 385] width 38 height 22
click at [507, 545] on input "text" at bounding box center [594, 560] width 297 height 30
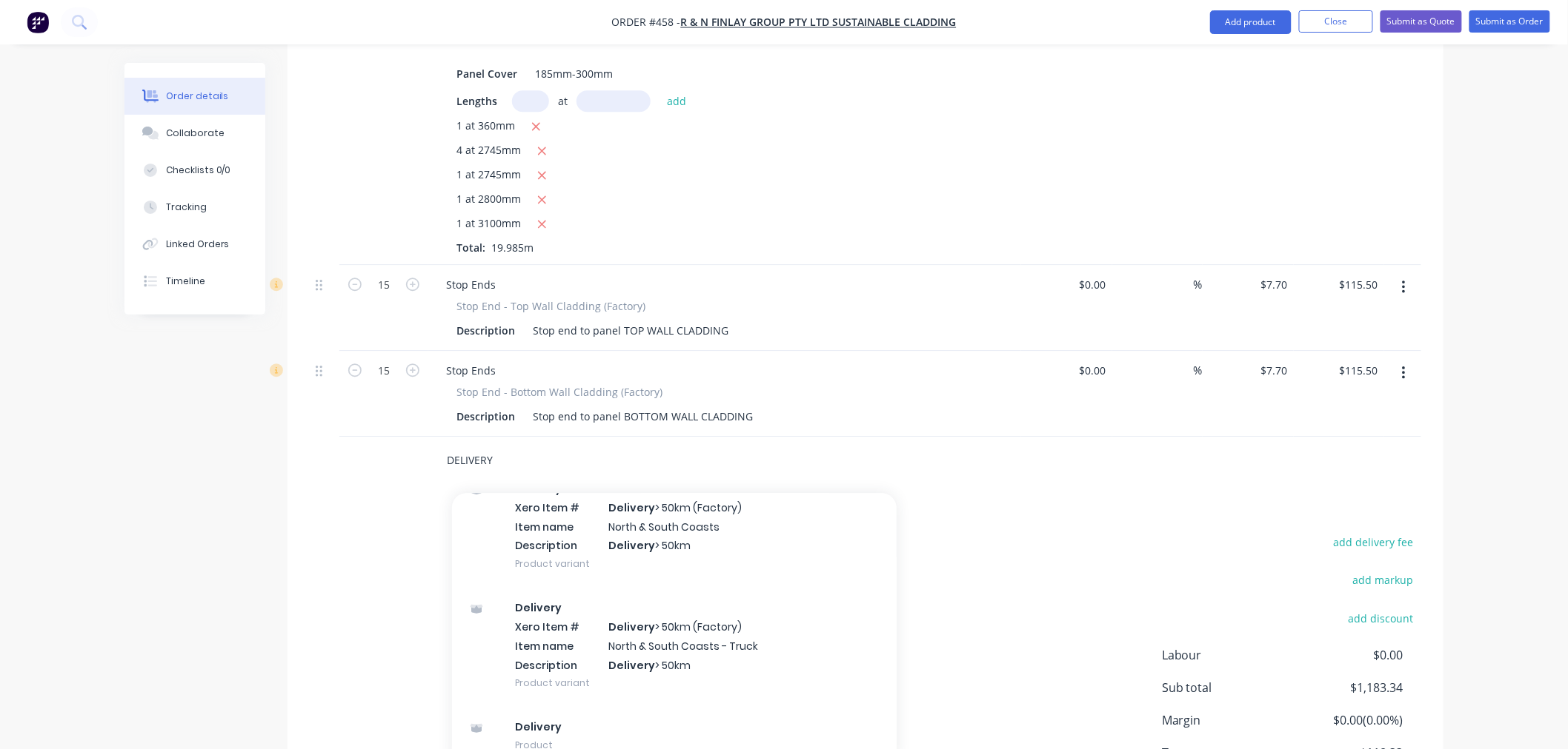
scroll to position [1557, 0]
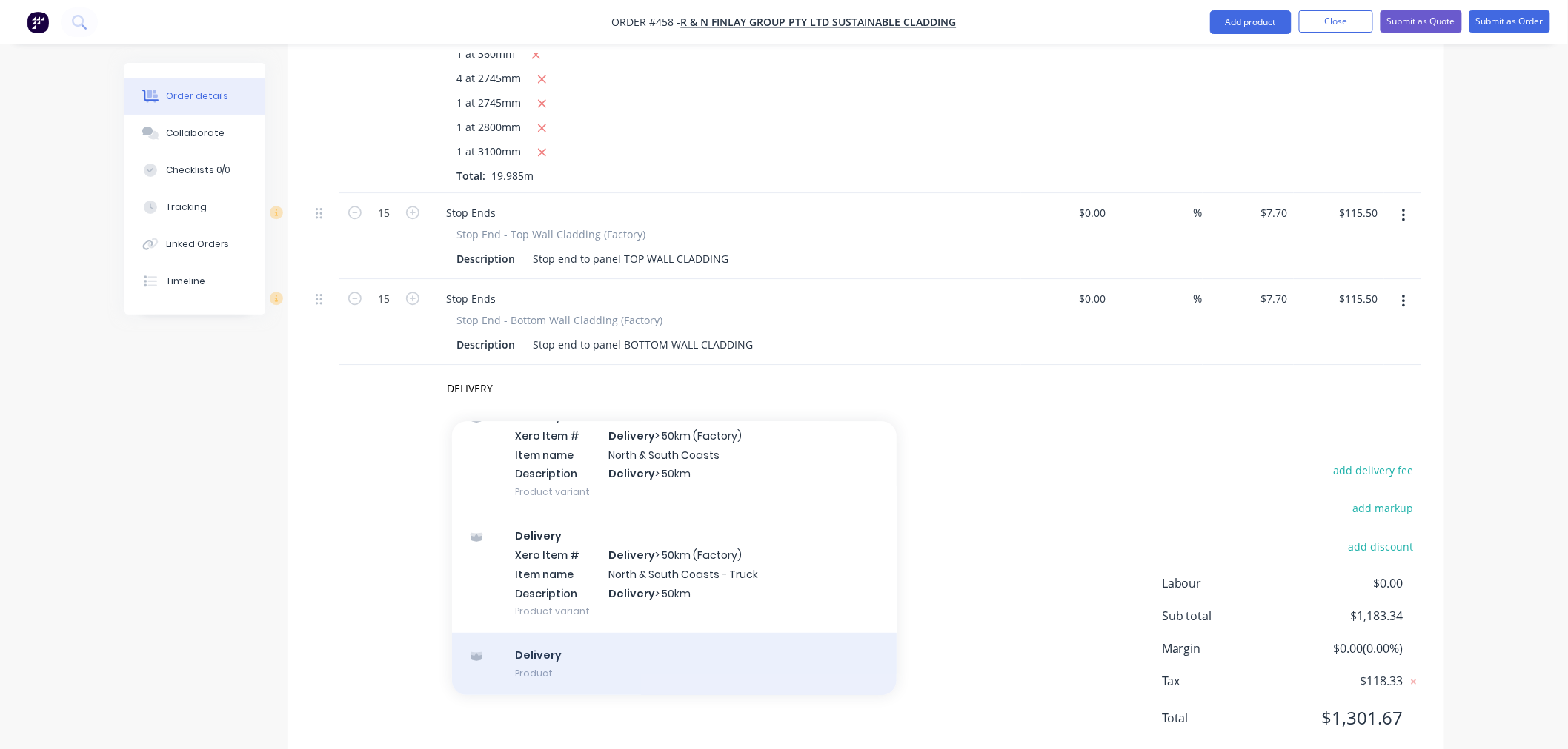
click at [659, 633] on div "Delivery Product" at bounding box center [674, 664] width 444 height 62
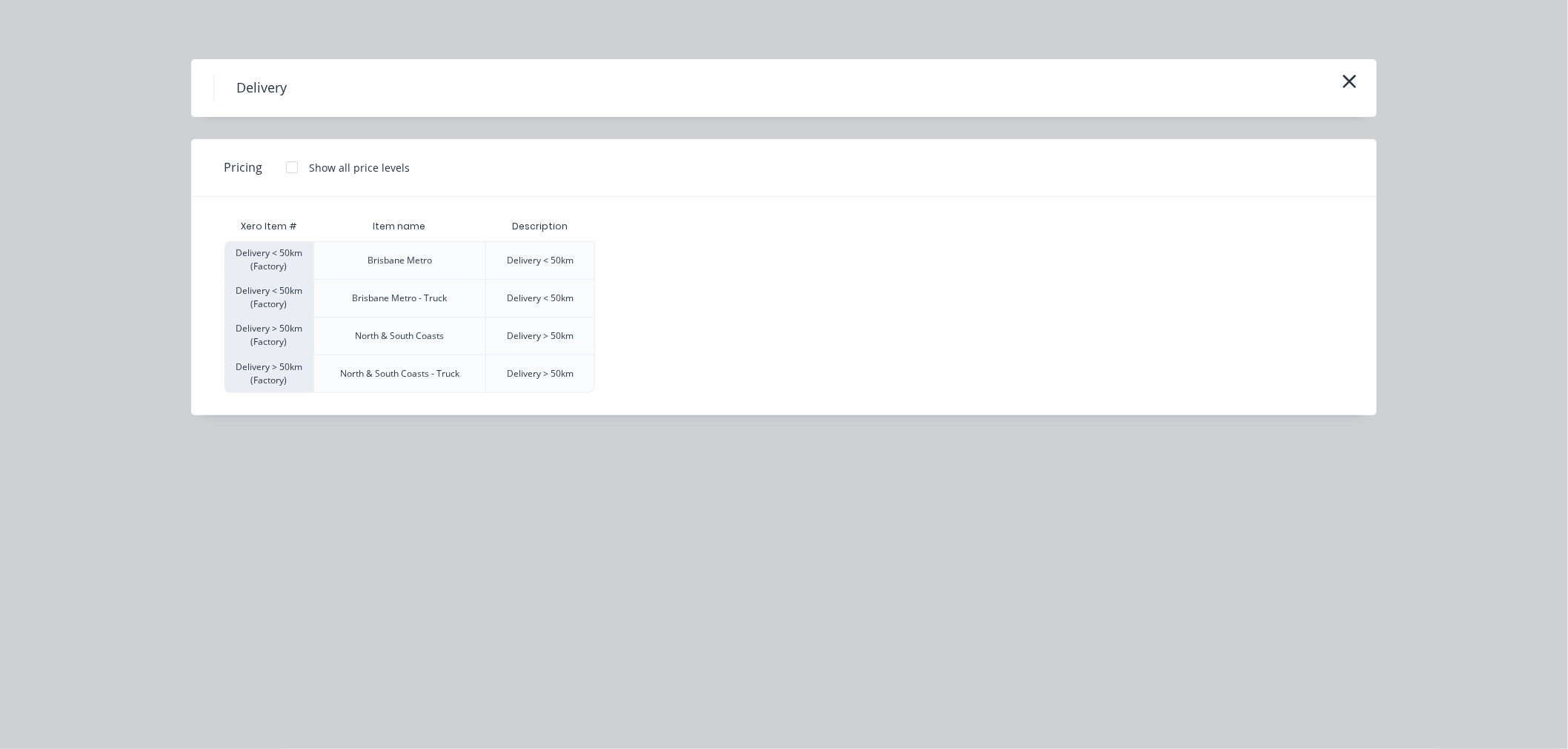
click at [284, 163] on div at bounding box center [292, 167] width 30 height 30
click at [656, 334] on div "$220.00" at bounding box center [633, 336] width 74 height 37
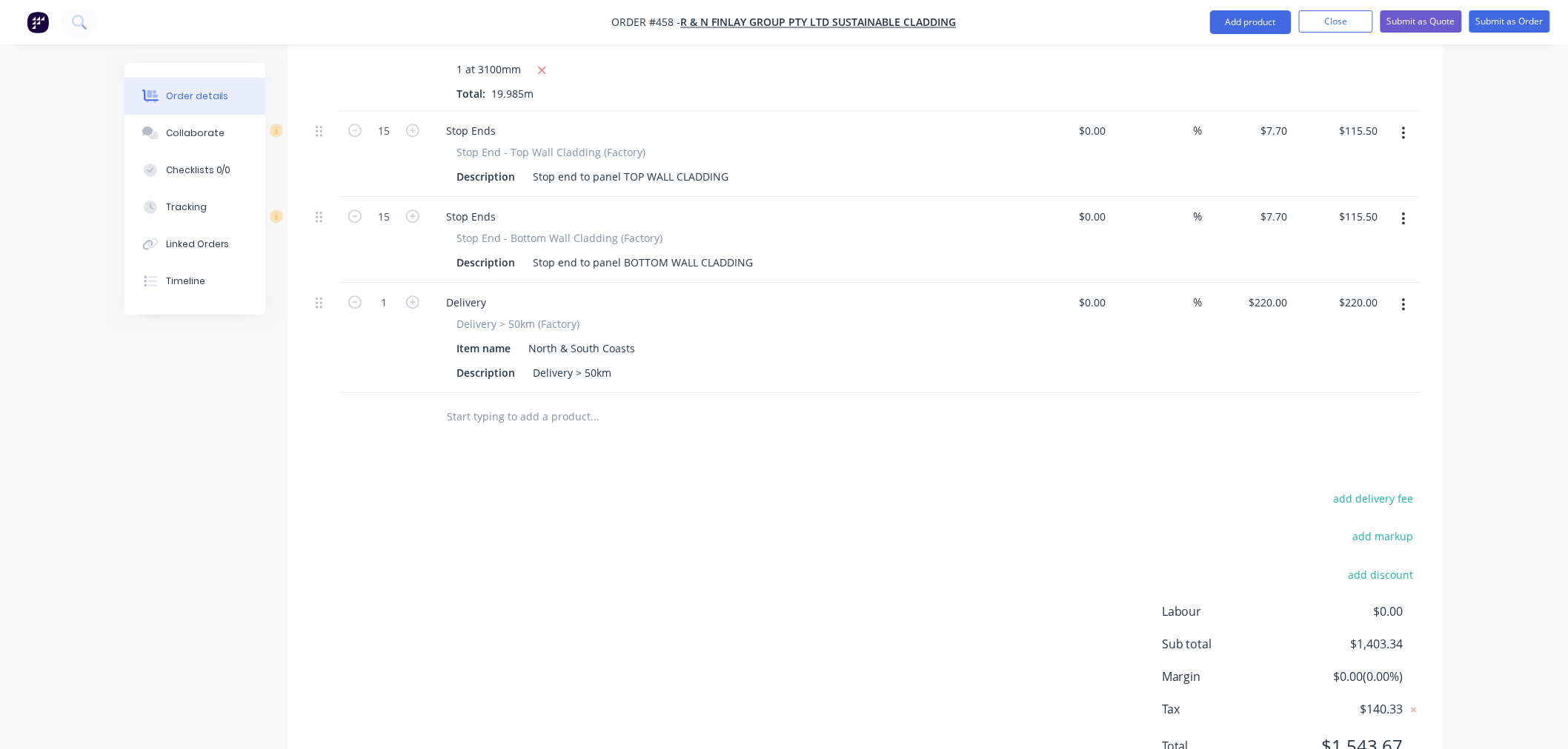
scroll to position [1667, 0]
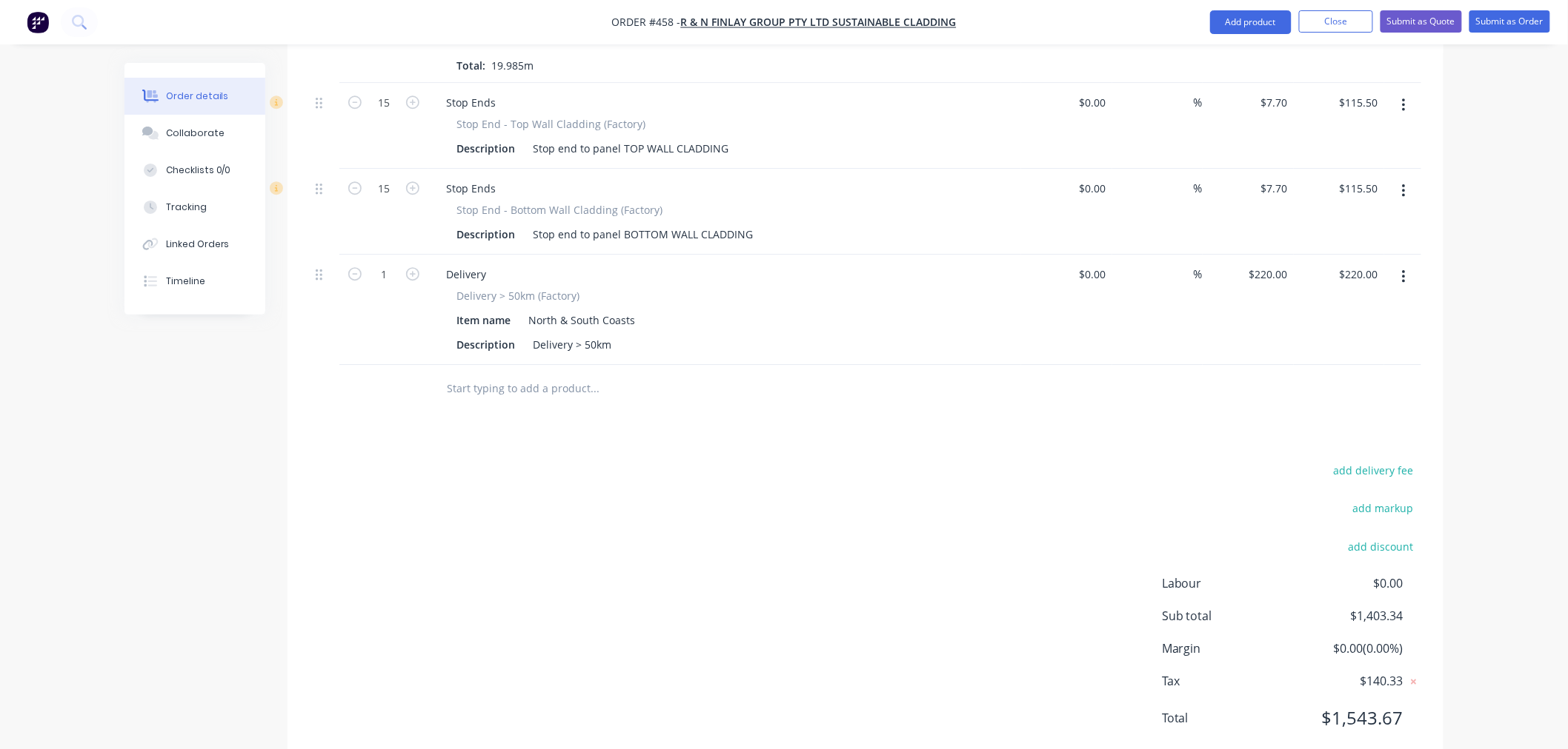
click at [545, 374] on input "text" at bounding box center [594, 389] width 297 height 30
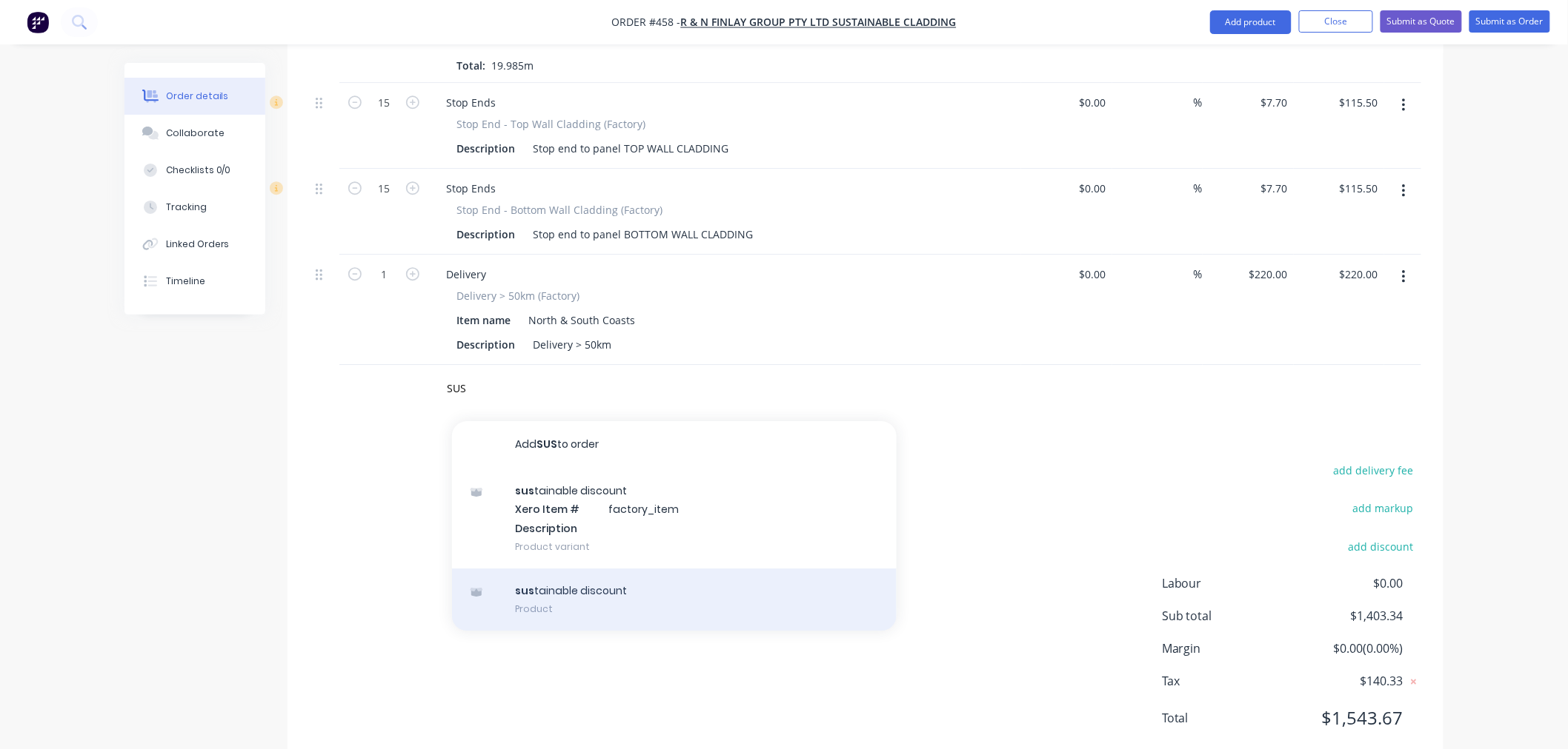
click at [625, 568] on div "sus tainable discount Product" at bounding box center [674, 599] width 444 height 62
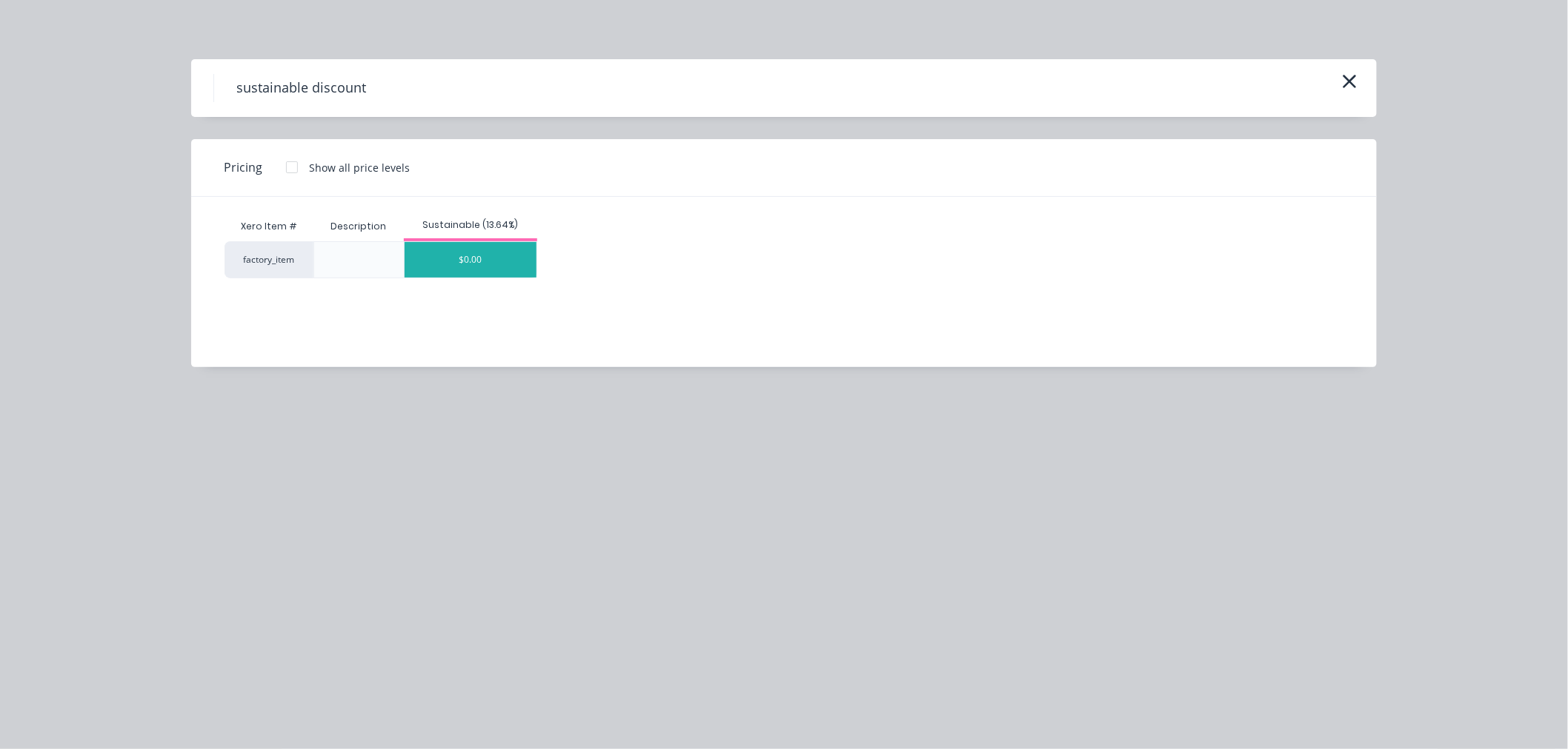
click at [469, 247] on div "$0.00" at bounding box center [470, 260] width 132 height 36
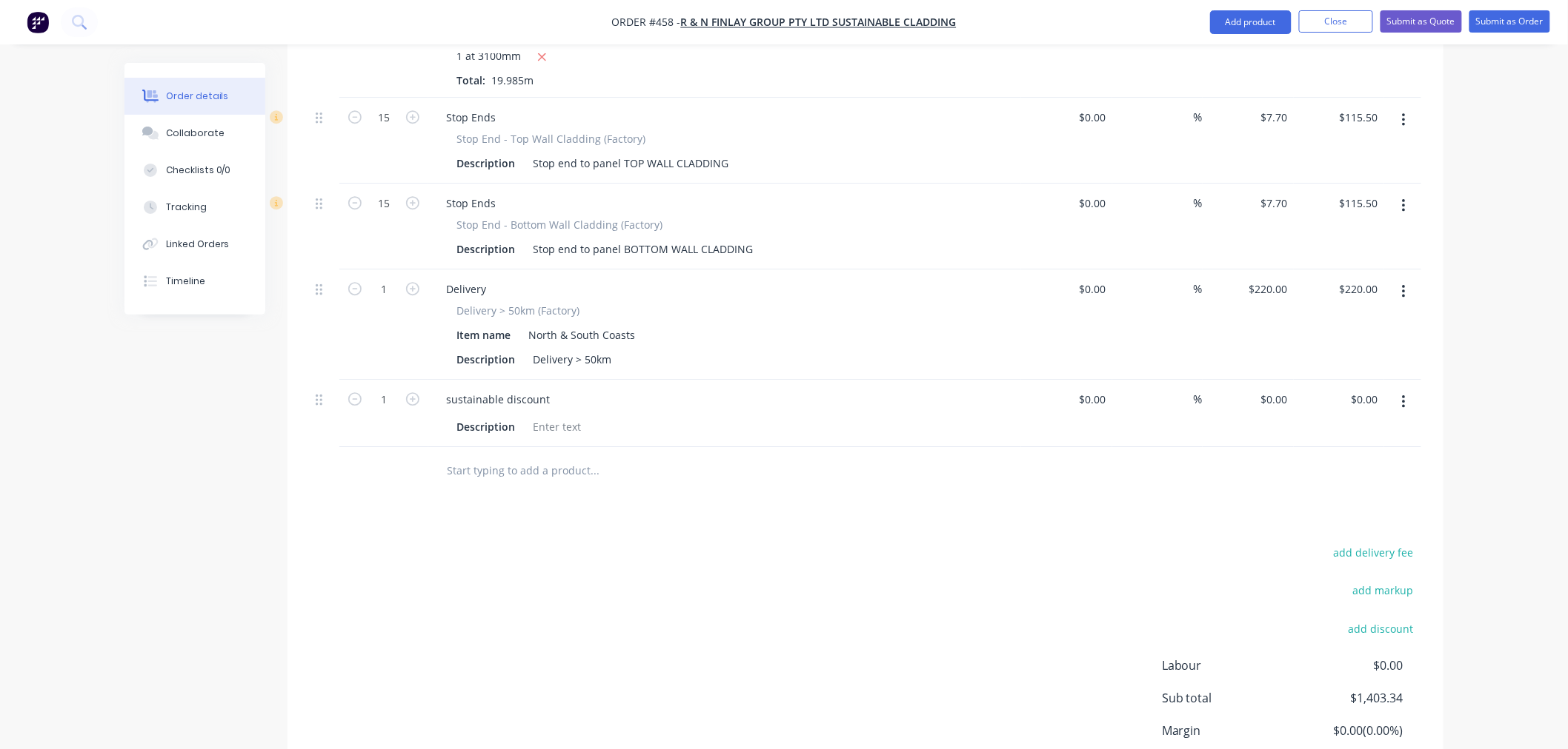
scroll to position [1570, 0]
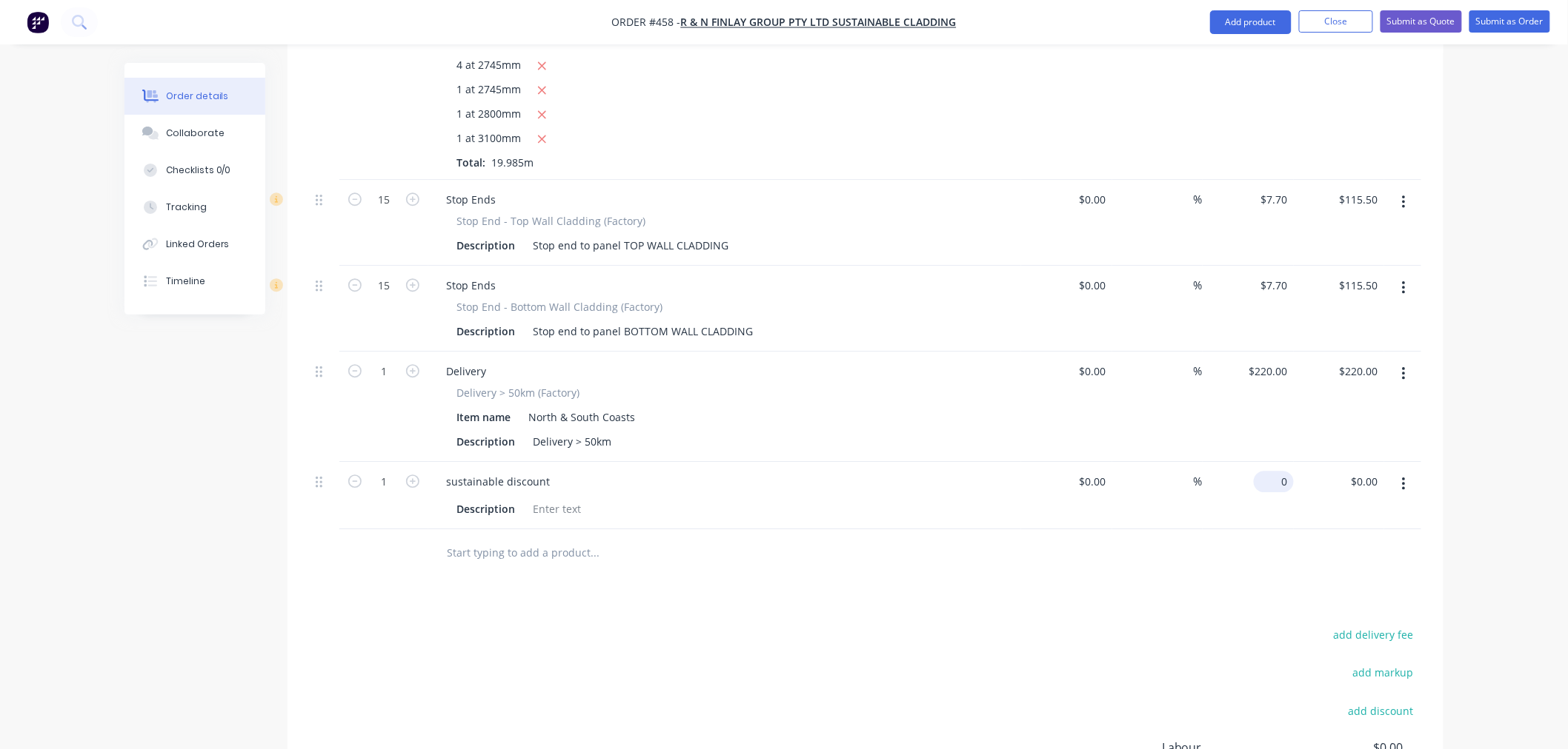
click at [1291, 471] on input "0" at bounding box center [1276, 481] width 34 height 21
